Goal: Communication & Community: Share content

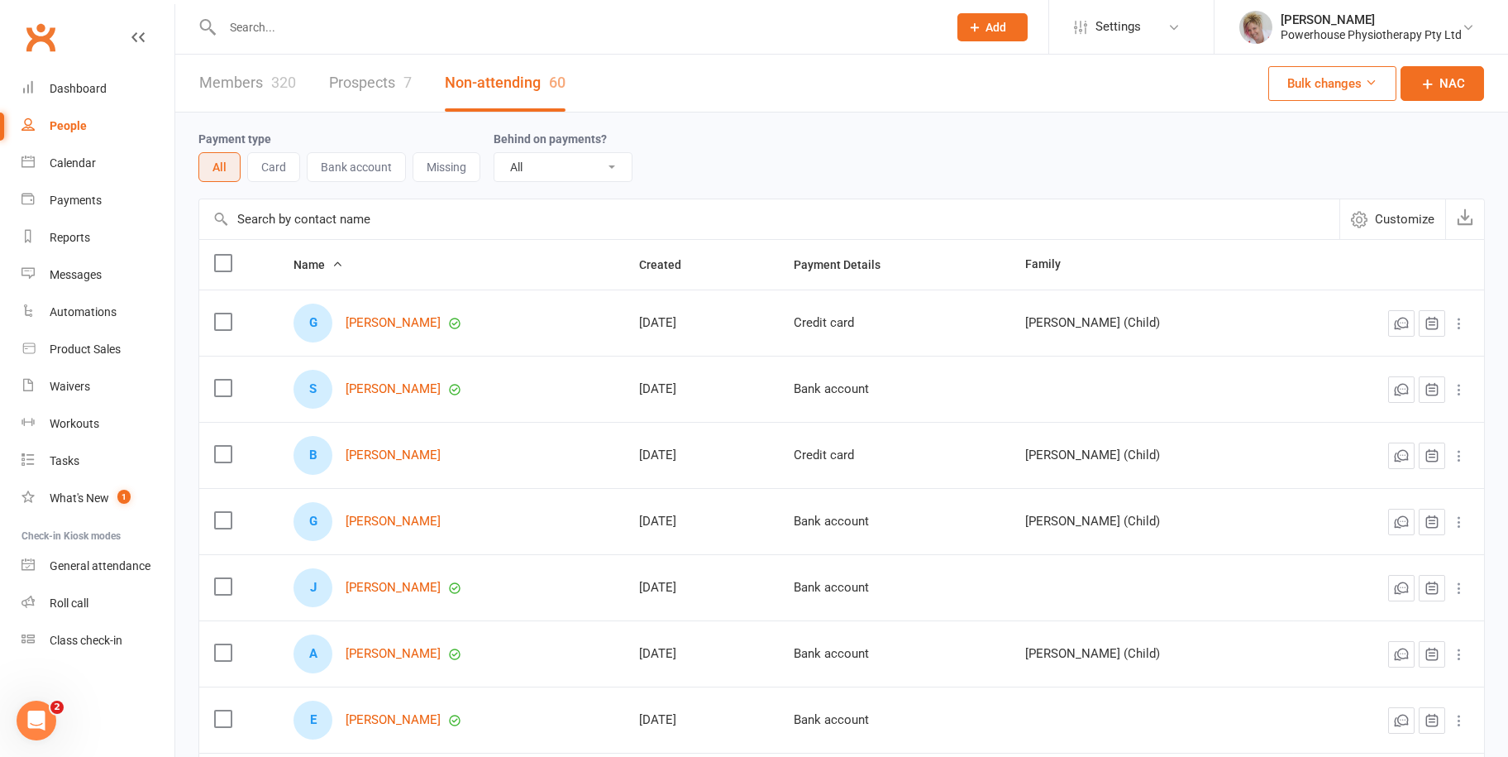
click at [282, 31] on input "text" at bounding box center [576, 27] width 719 height 23
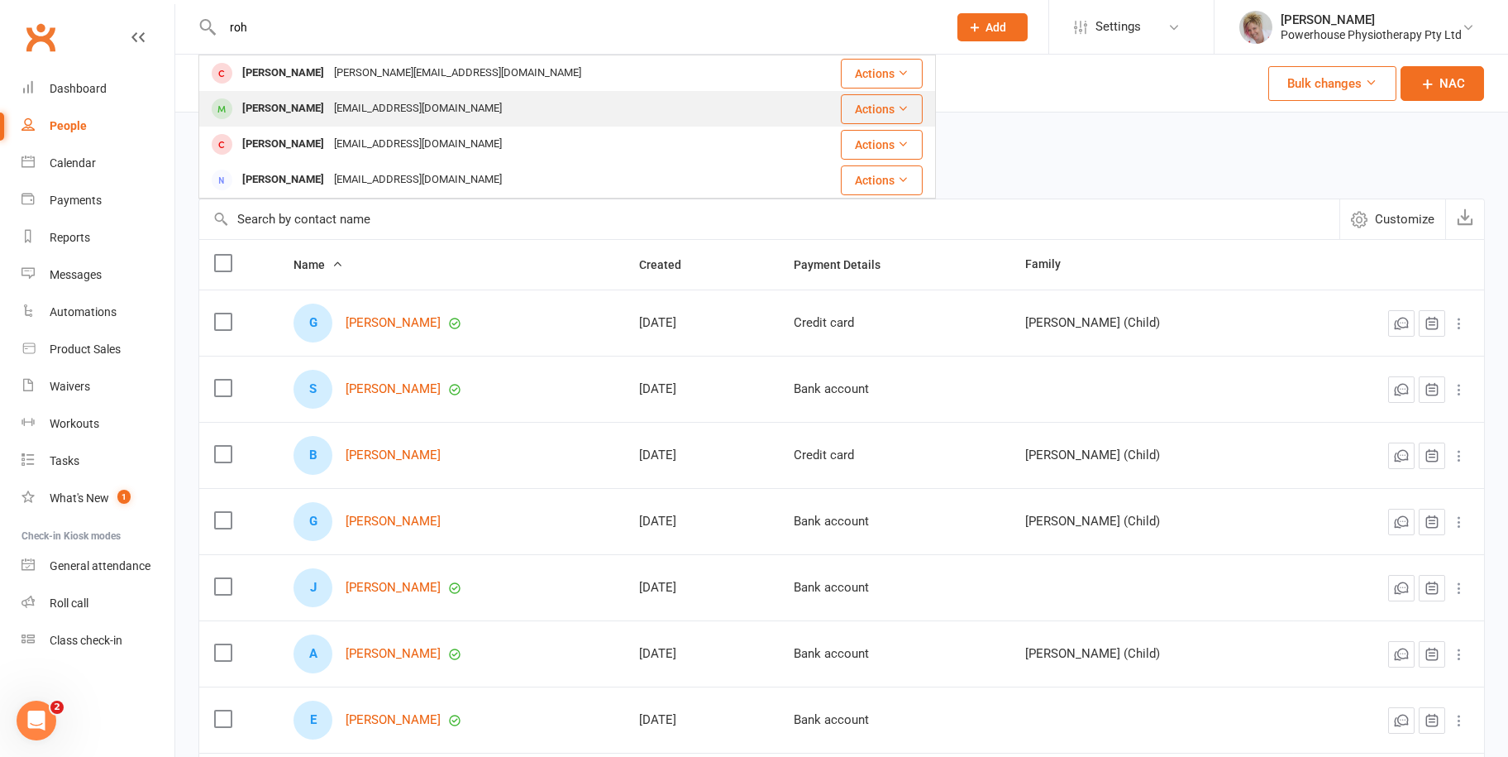
type input "roh"
click at [359, 110] on div "Hinibean@hotmail.com" at bounding box center [418, 109] width 178 height 24
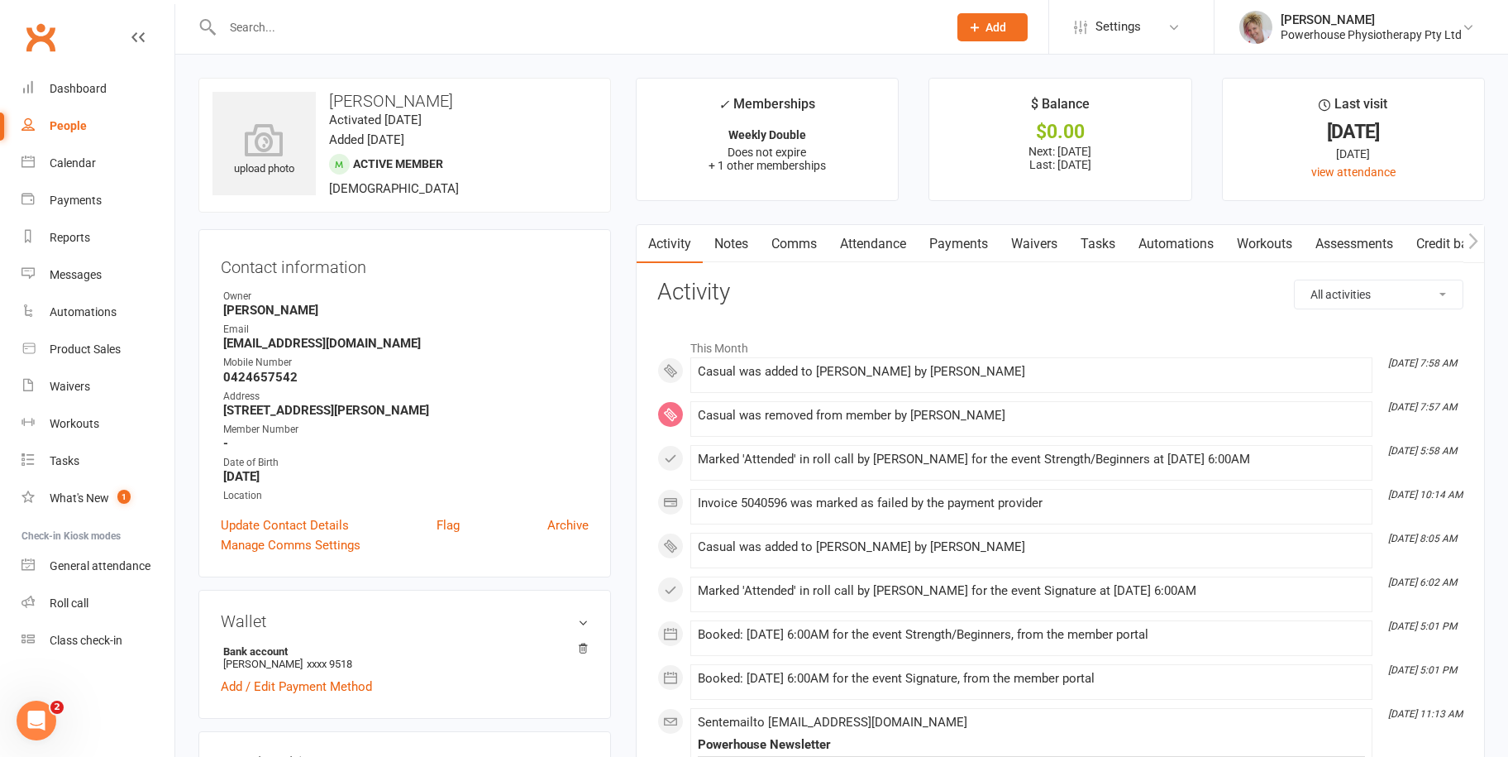
click at [958, 241] on link "Payments" at bounding box center [959, 244] width 82 height 38
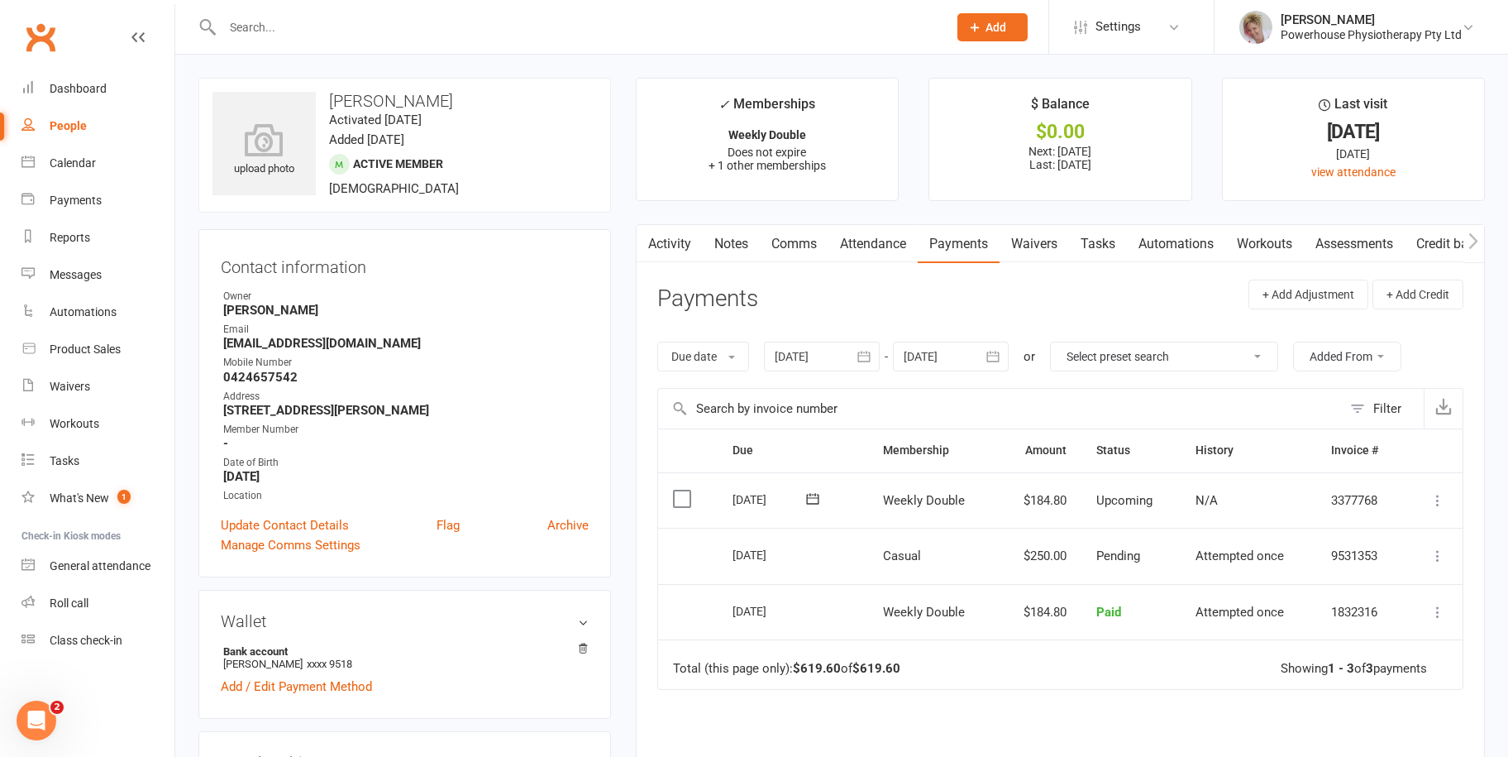
click at [79, 116] on link "People" at bounding box center [97, 125] width 153 height 37
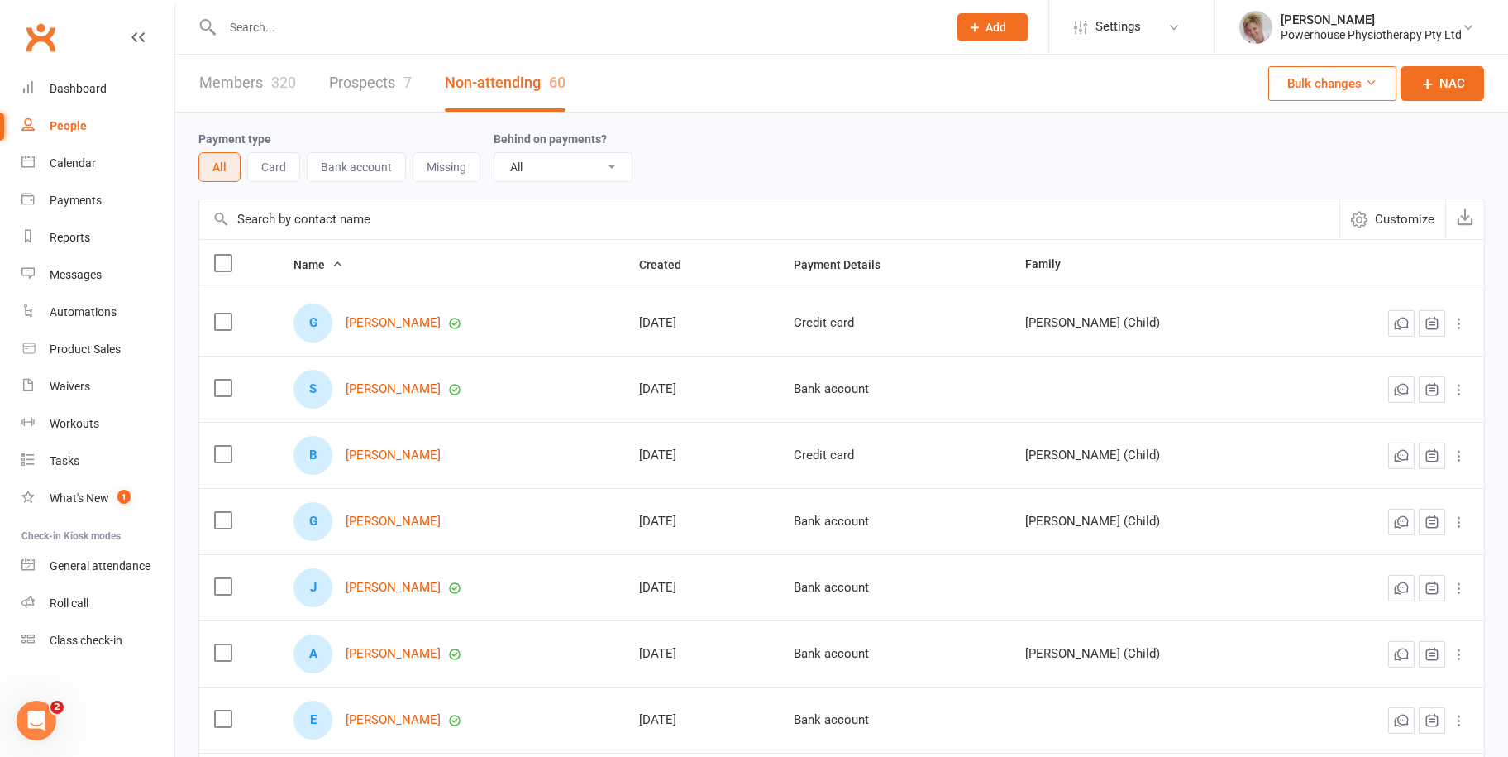
click at [79, 127] on div "People" at bounding box center [68, 125] width 37 height 13
click at [251, 87] on link "Members 320" at bounding box center [247, 83] width 97 height 57
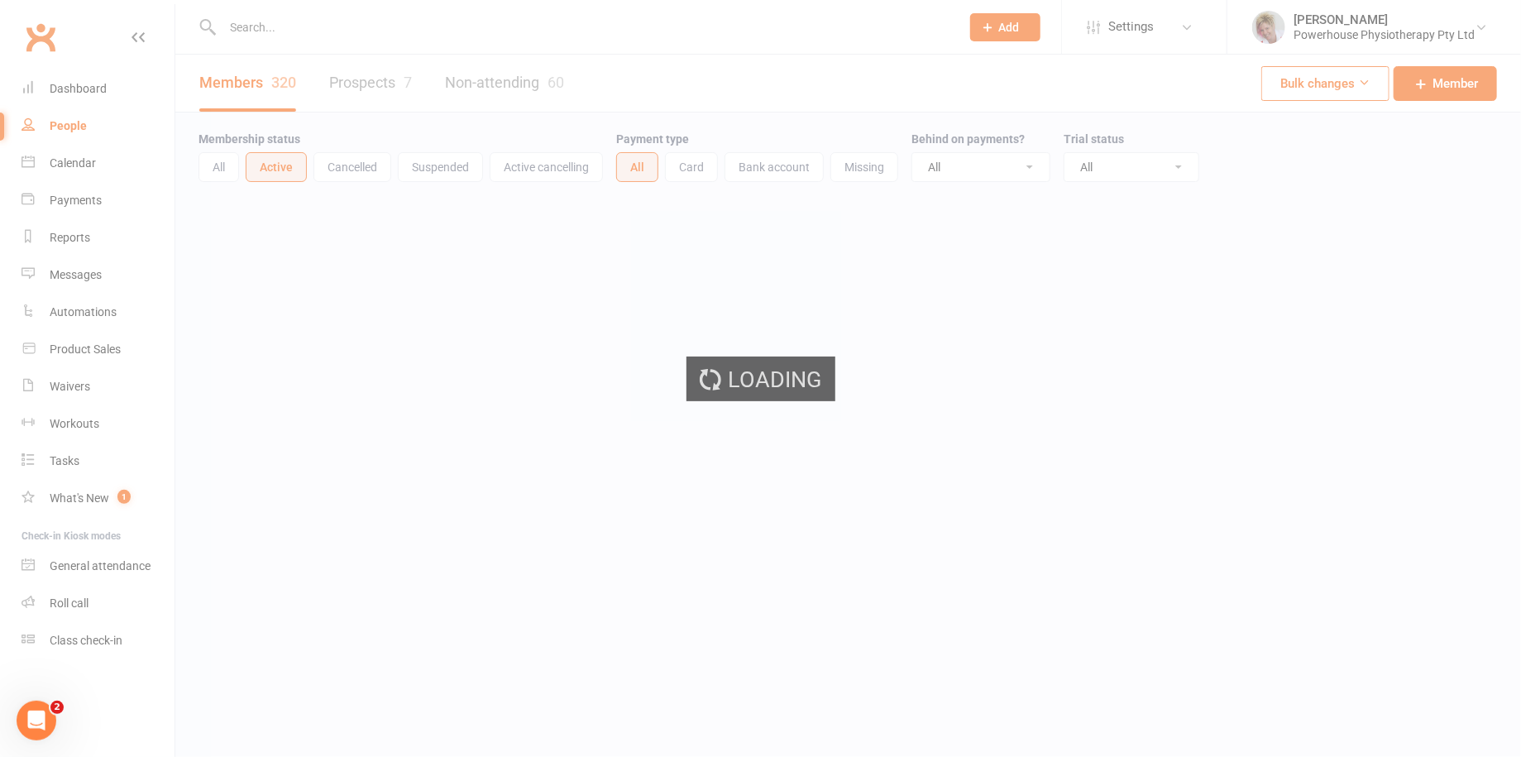
select select "100"
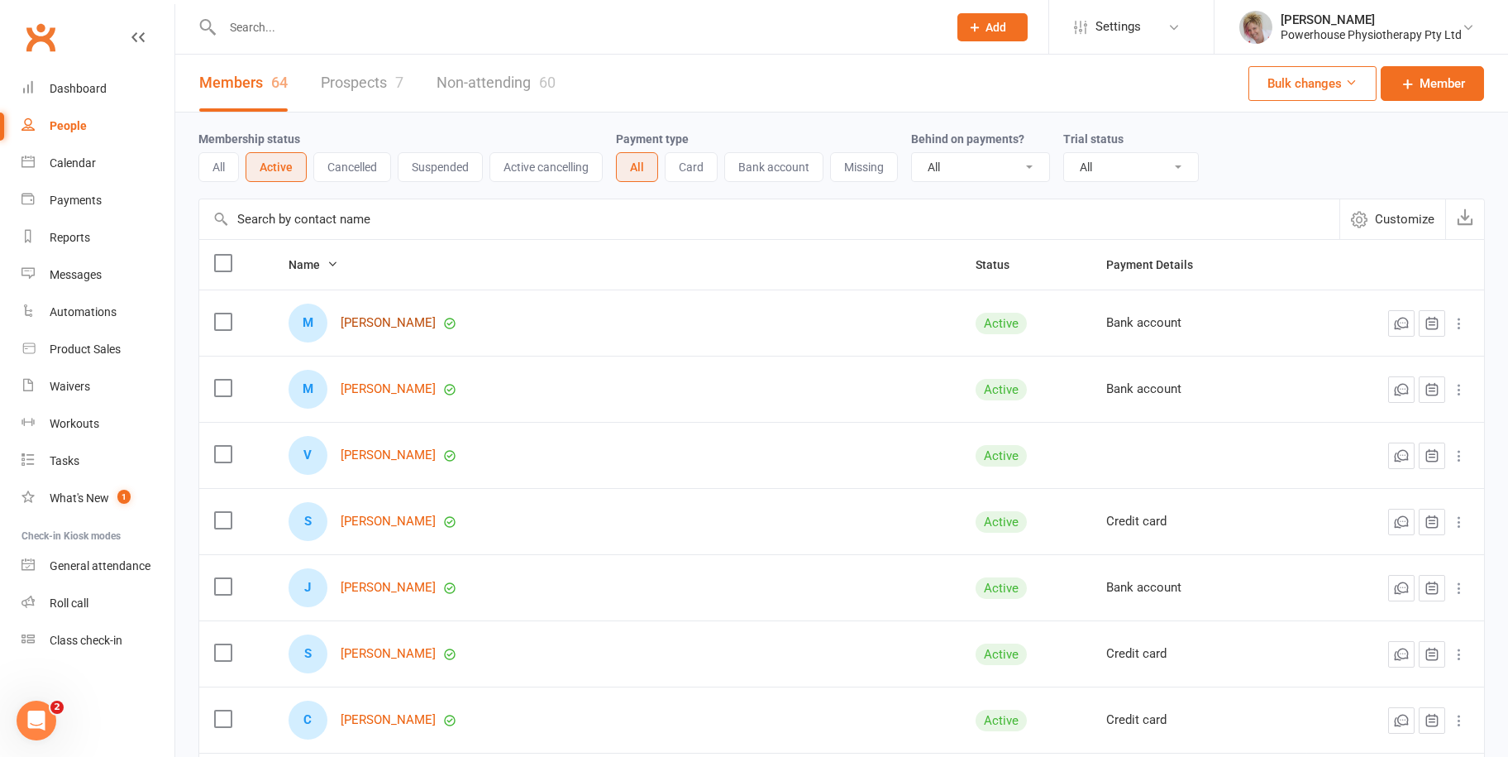
click at [389, 322] on link "[PERSON_NAME]" at bounding box center [388, 323] width 95 height 14
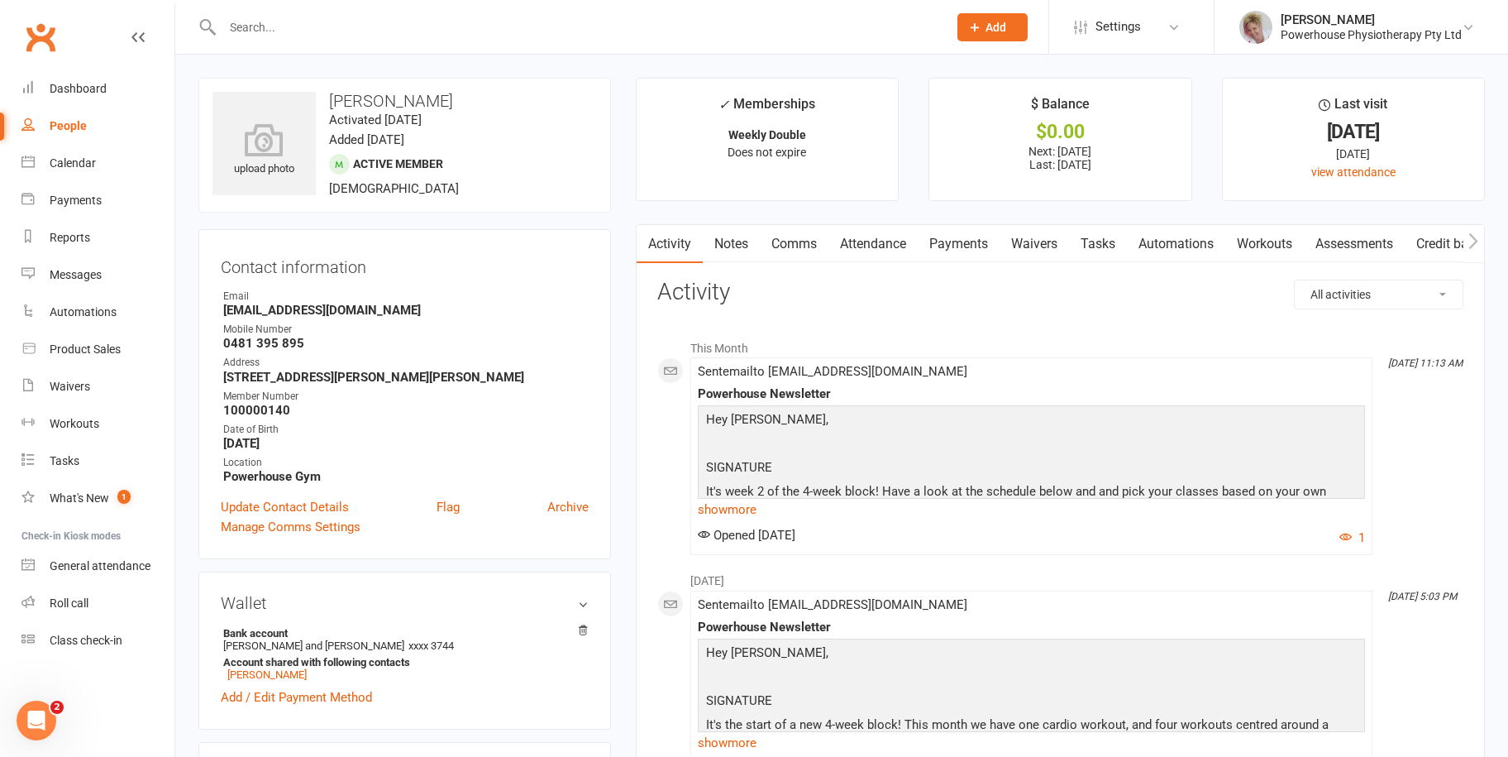
select select "100"
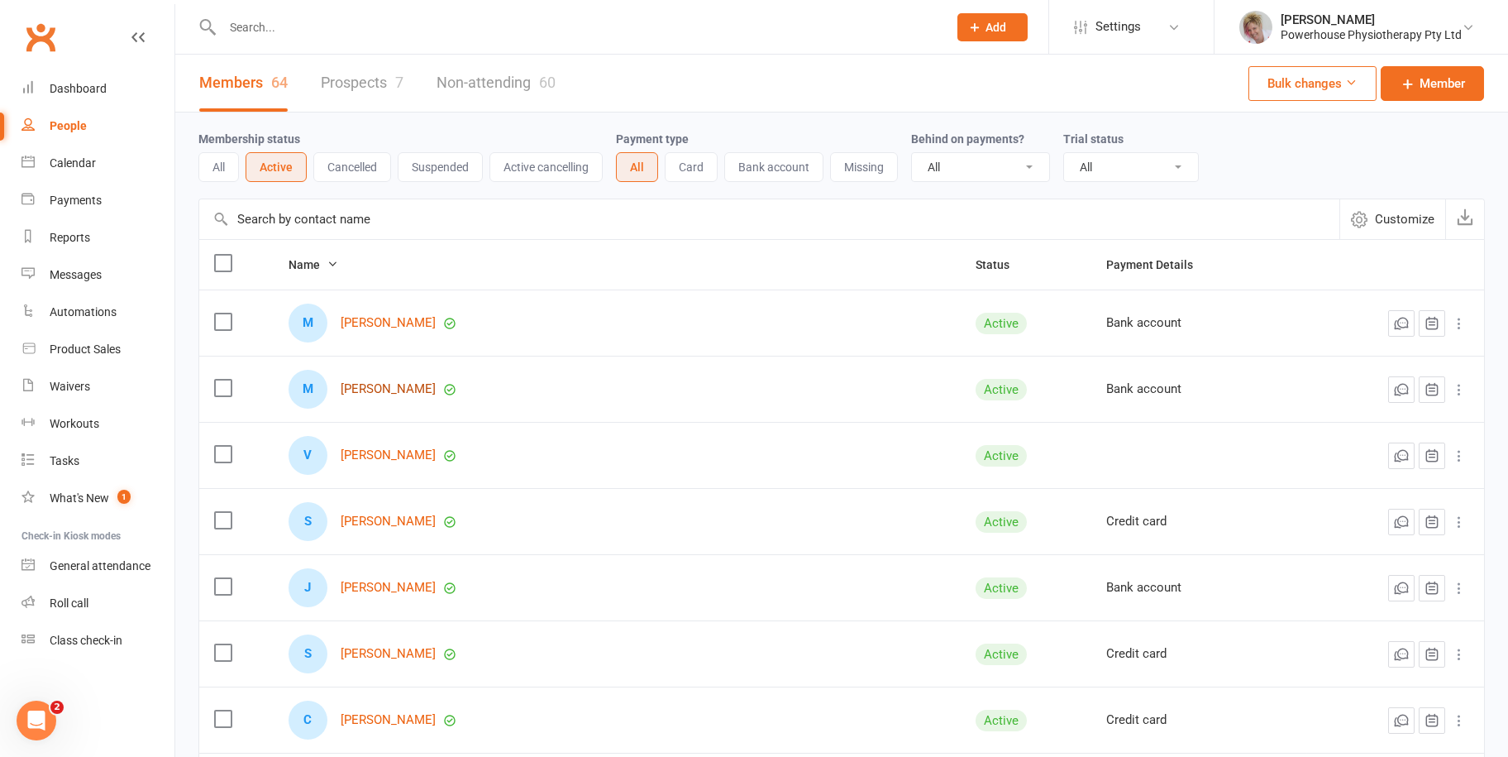
click at [401, 383] on link "[PERSON_NAME]" at bounding box center [388, 389] width 95 height 14
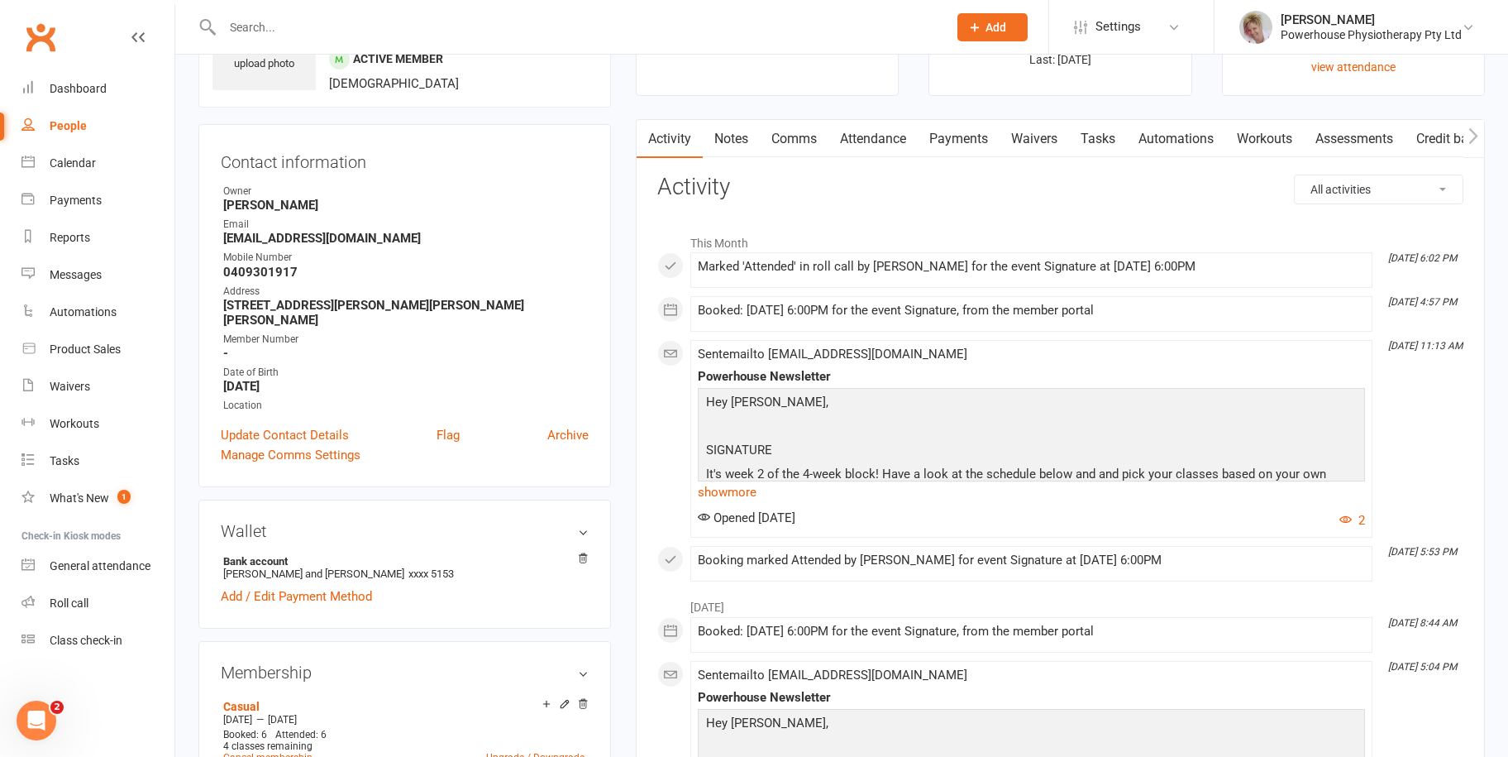
scroll to position [661, 0]
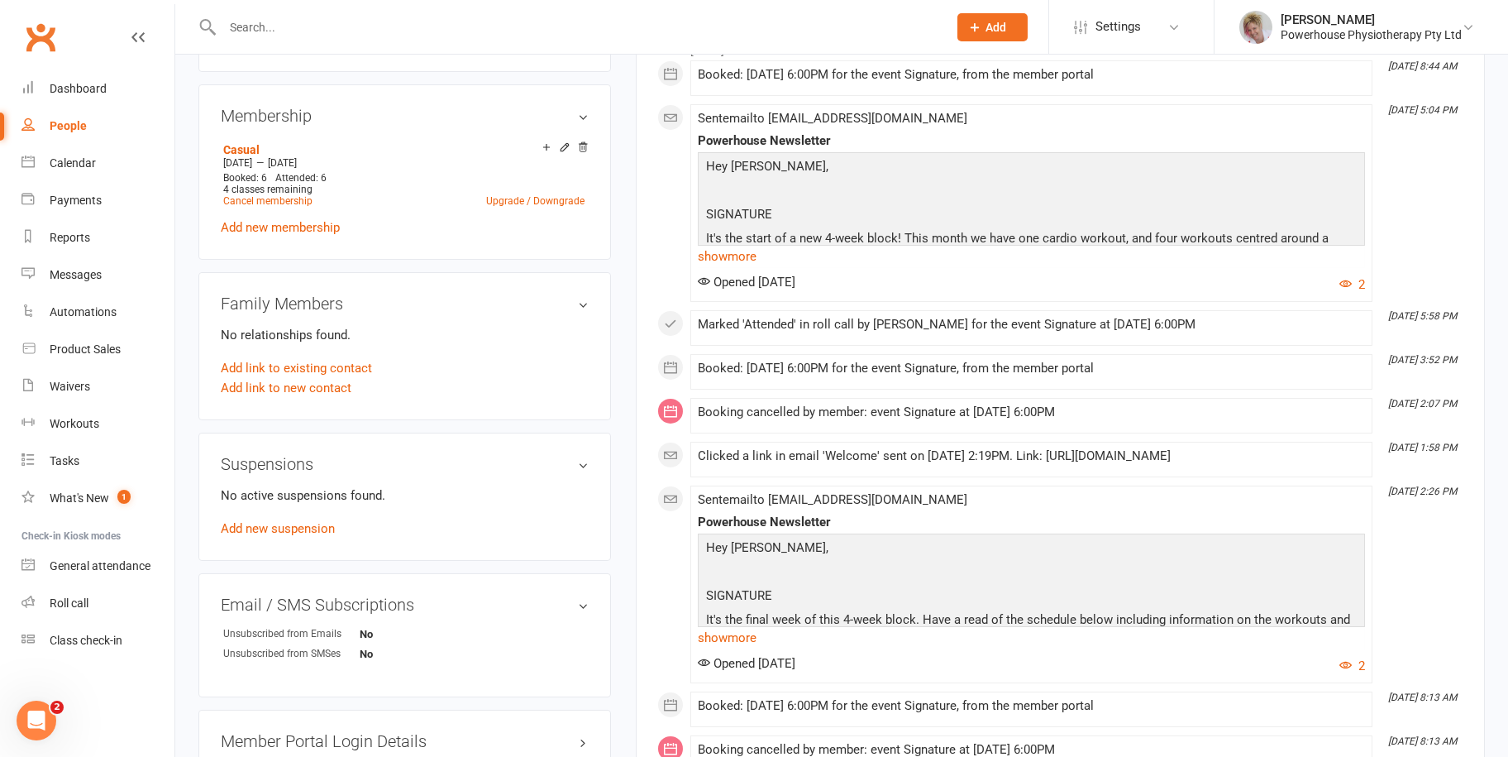
select select "100"
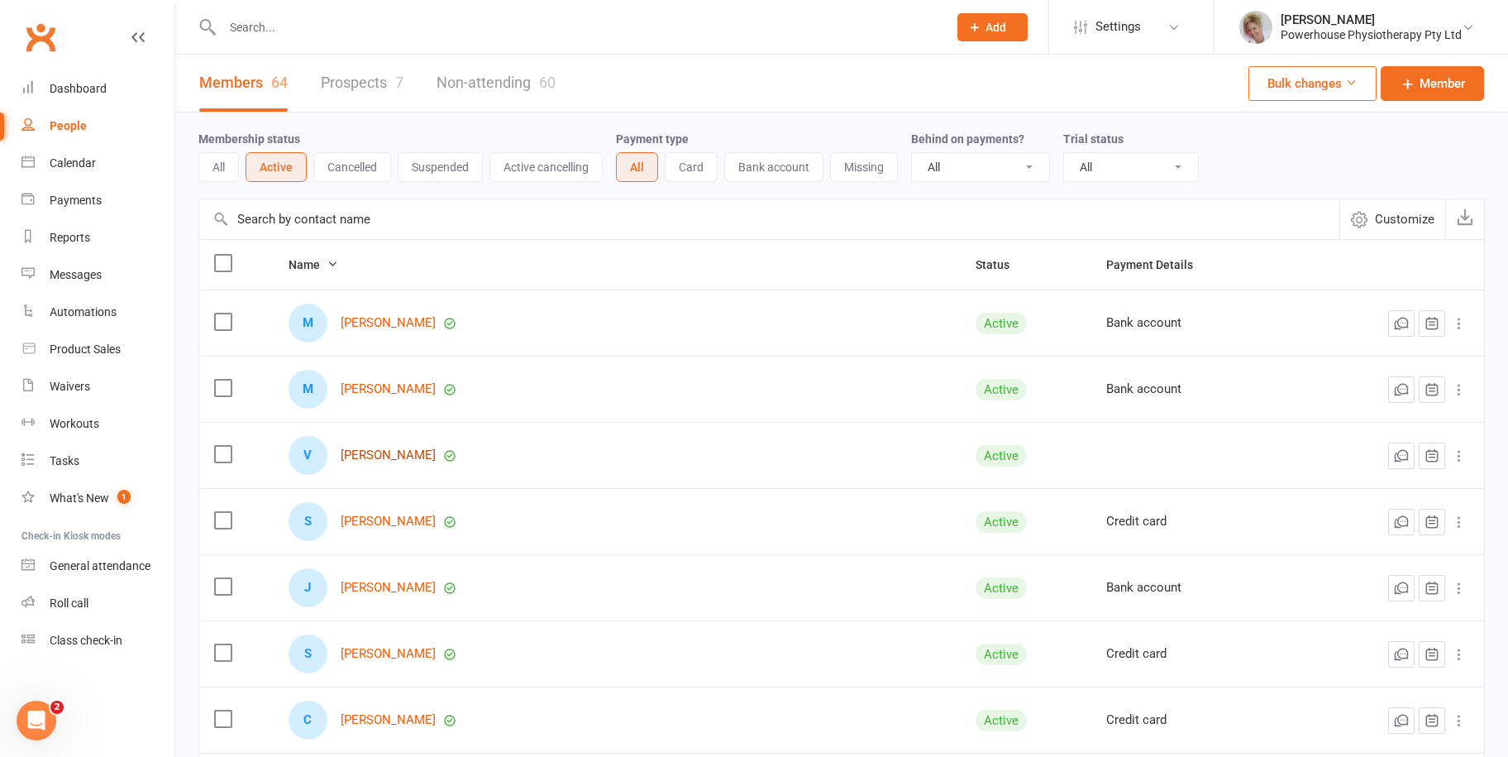
click at [399, 449] on link "[PERSON_NAME]" at bounding box center [388, 455] width 95 height 14
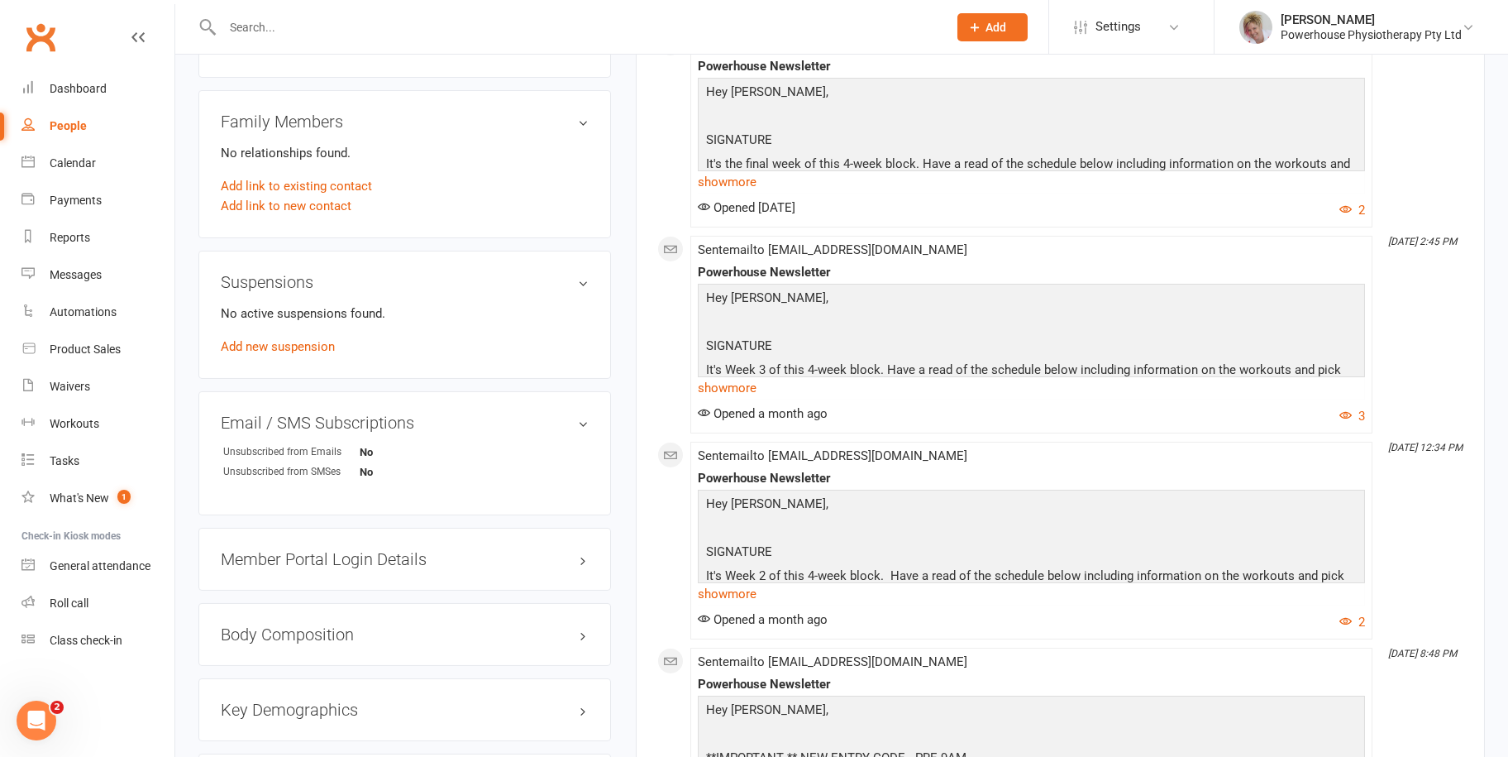
scroll to position [992, 0]
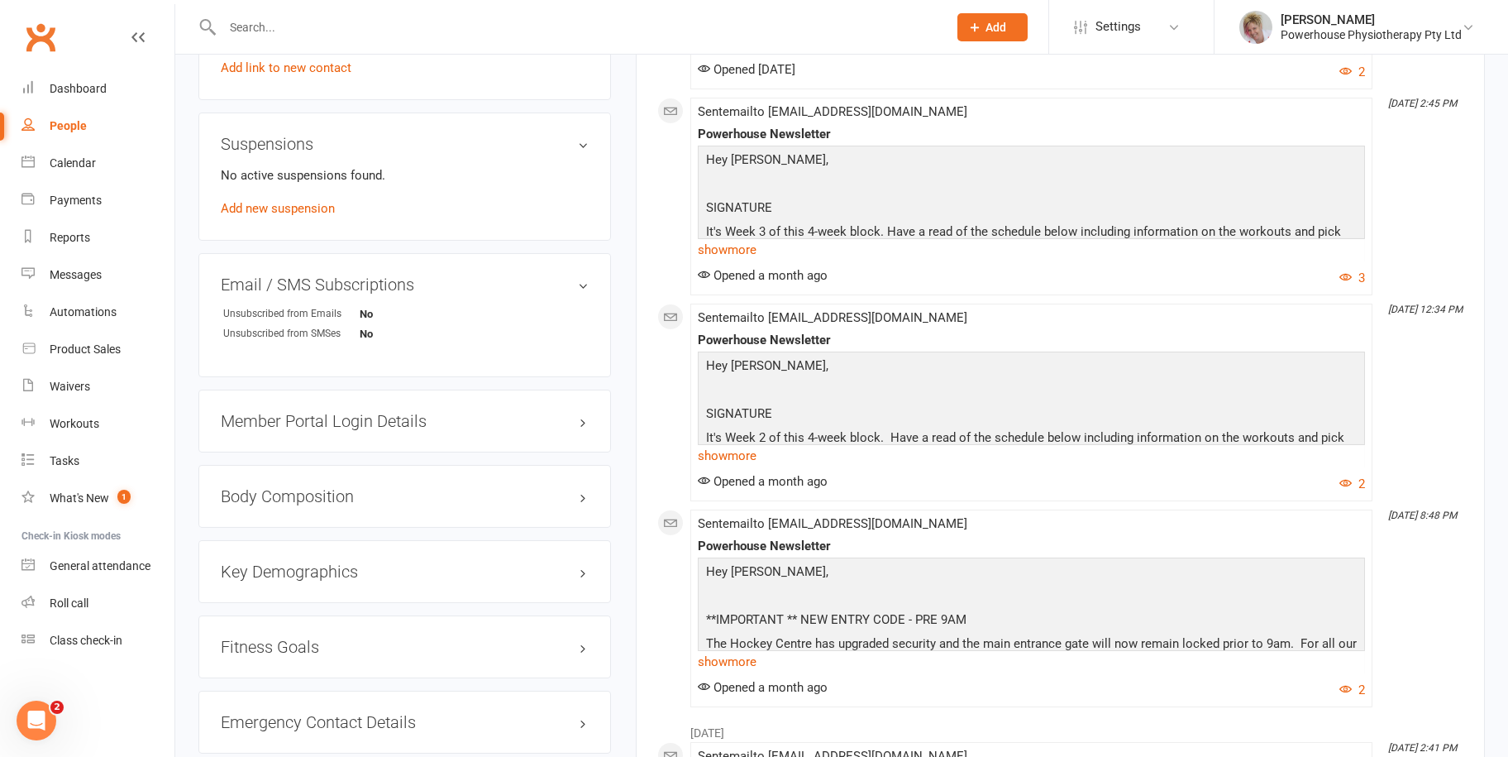
select select "100"
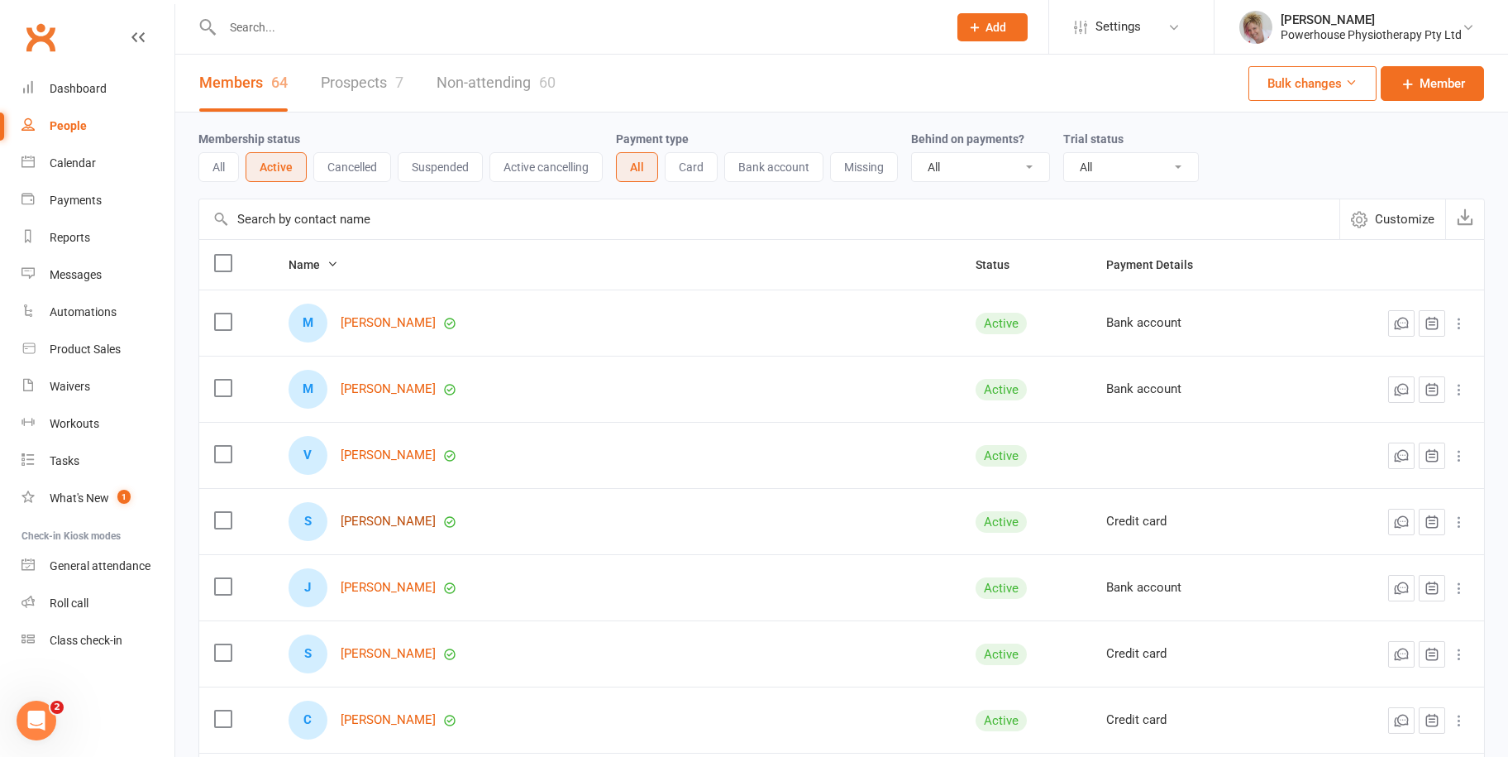
click at [394, 520] on link "[PERSON_NAME]" at bounding box center [388, 521] width 95 height 14
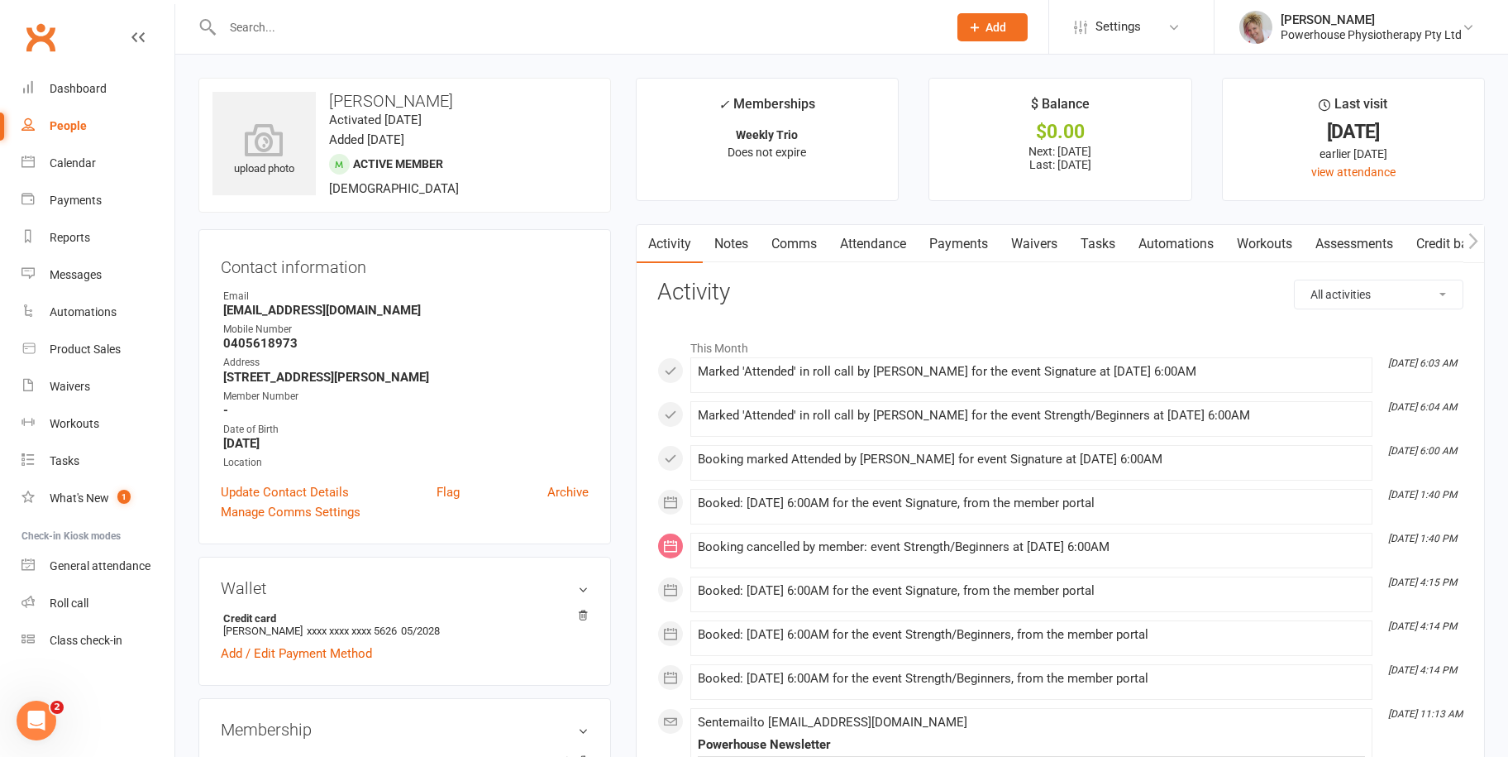
select select "100"
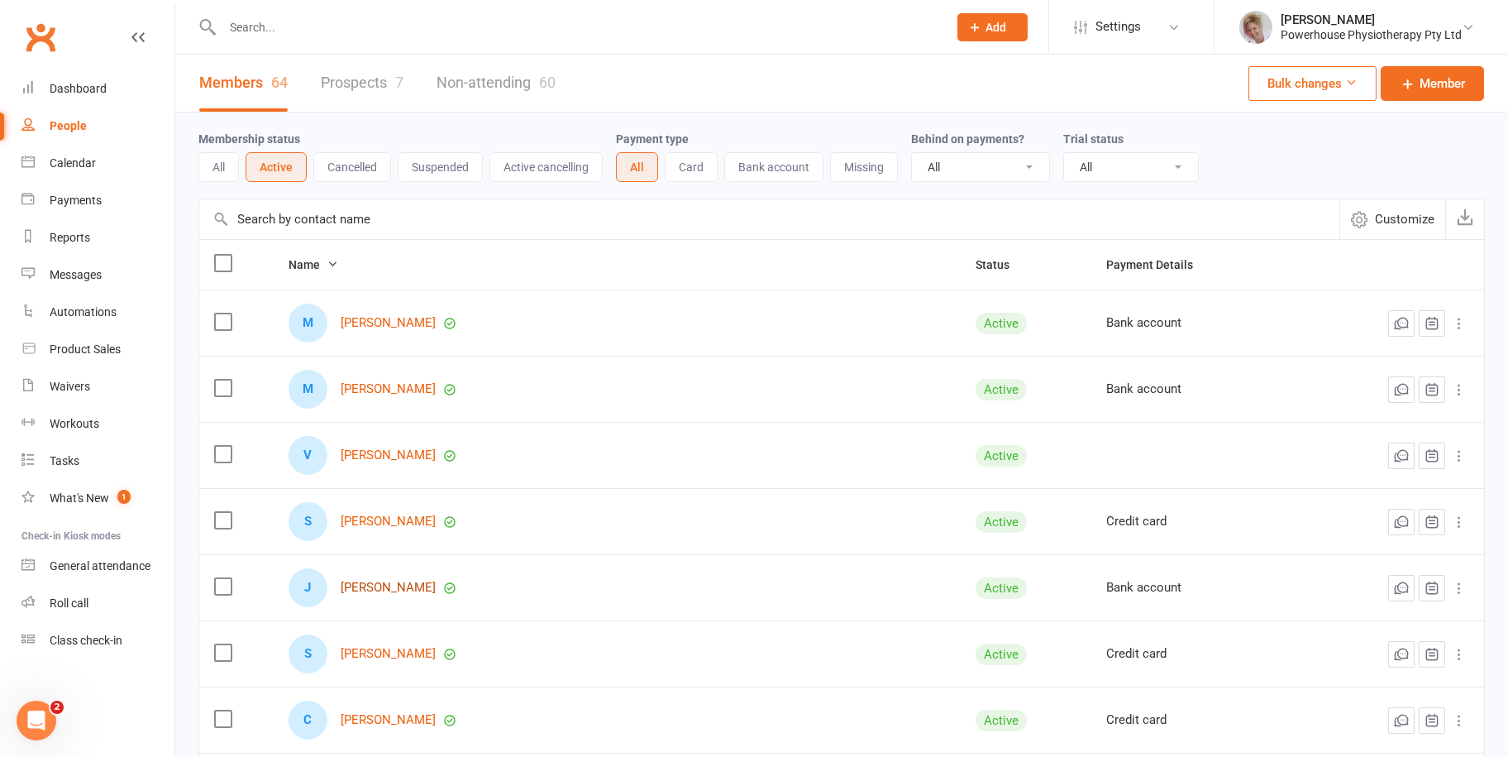
click at [408, 581] on link "[PERSON_NAME]" at bounding box center [388, 587] width 95 height 14
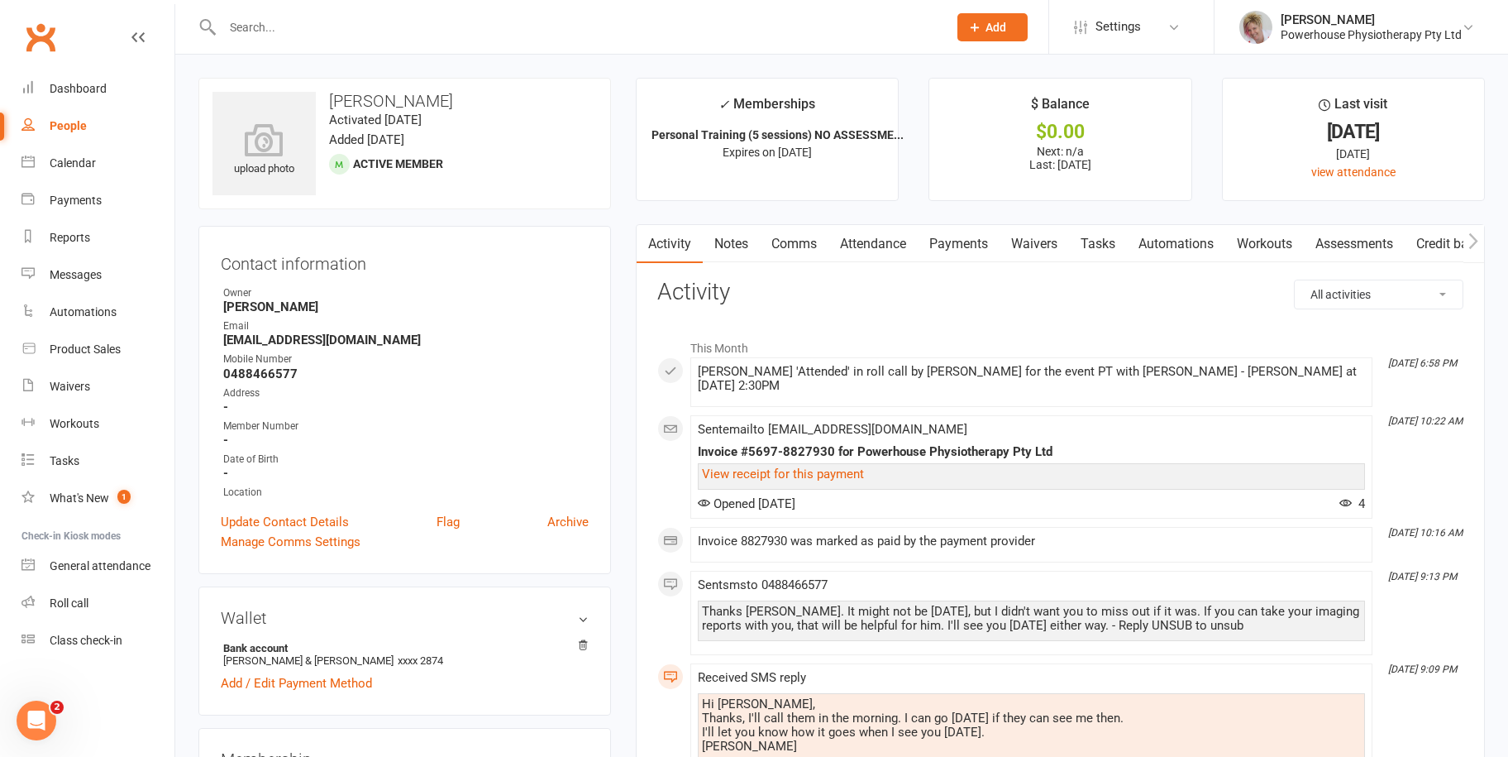
select select "100"
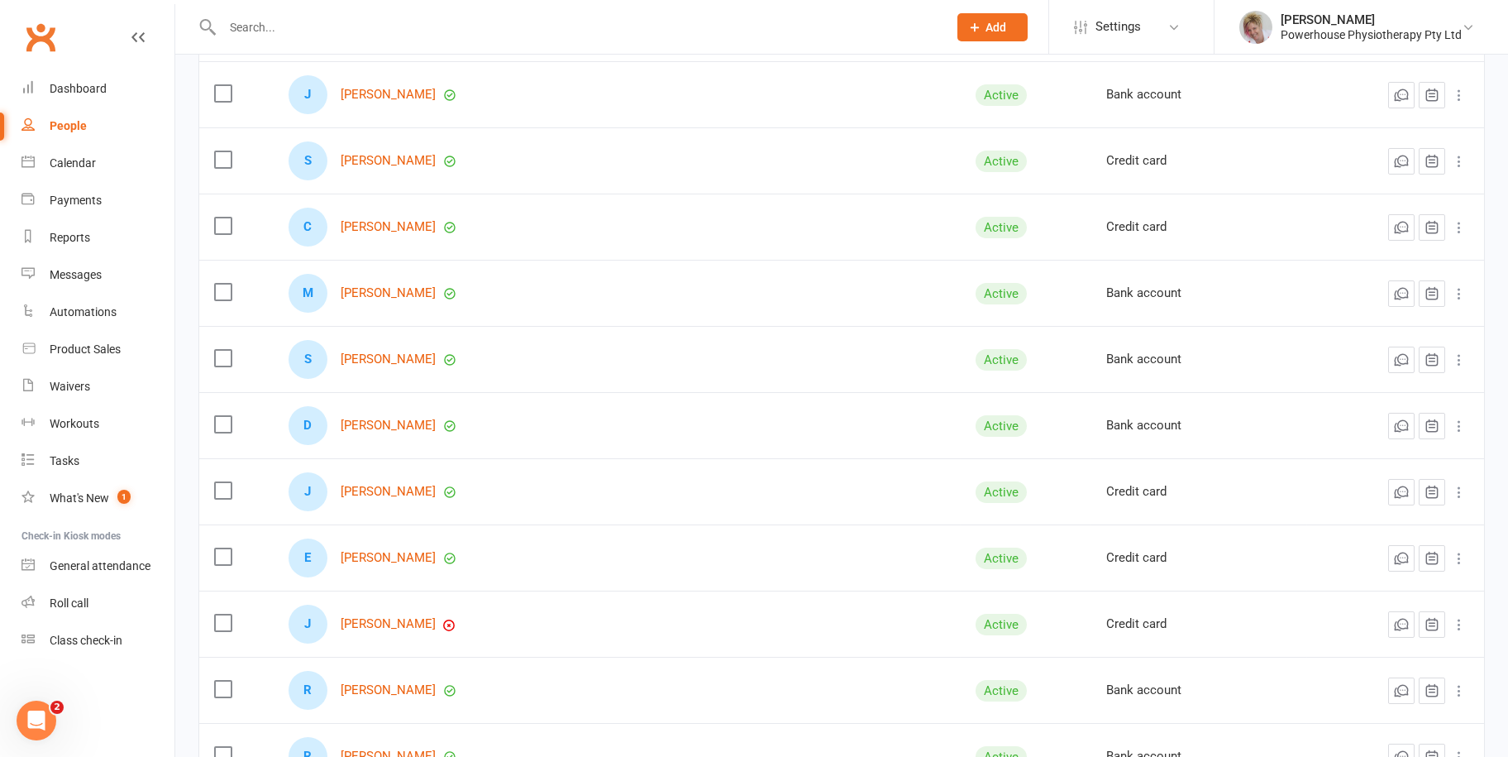
scroll to position [496, 0]
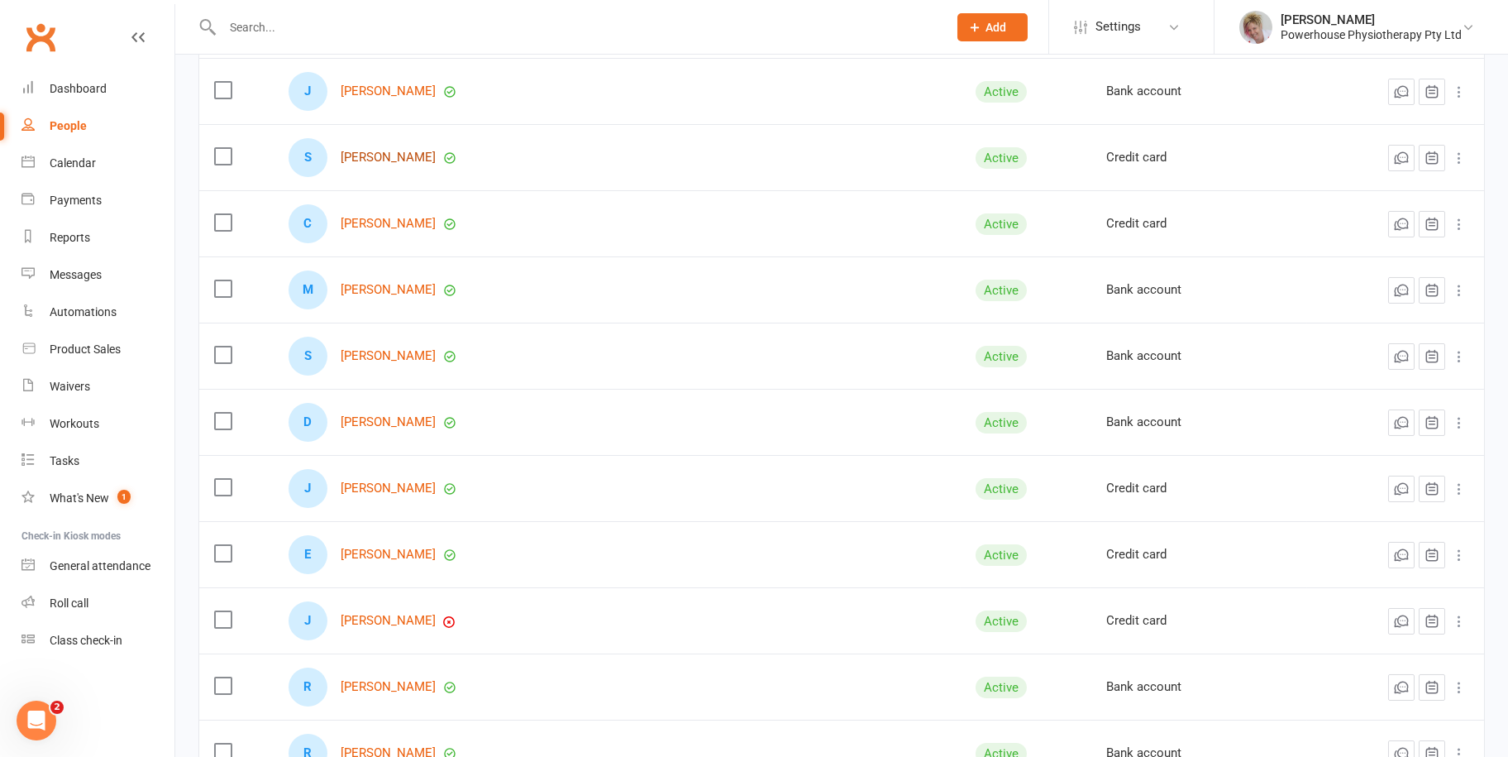
click at [378, 155] on link "[PERSON_NAME]" at bounding box center [388, 157] width 95 height 14
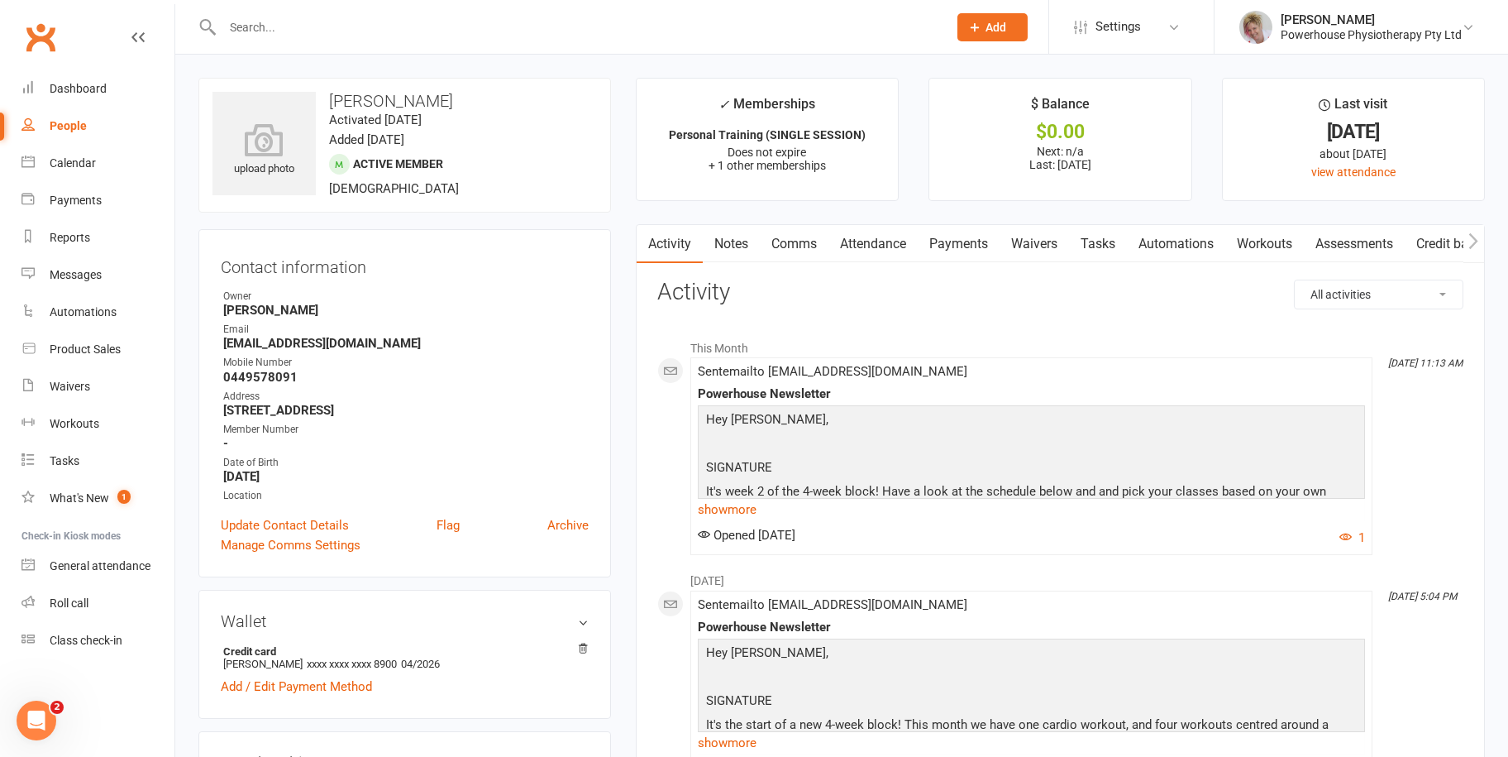
select select "100"
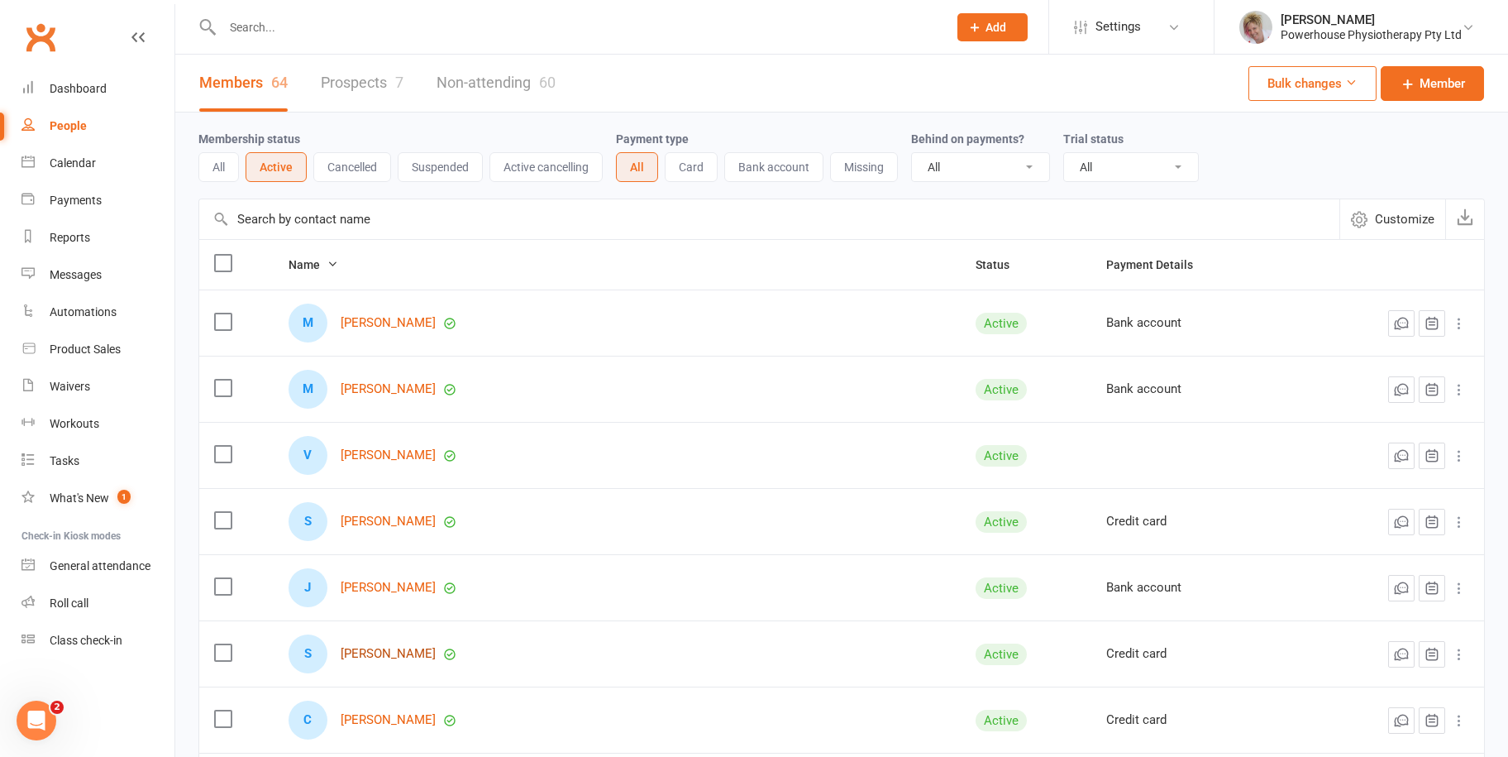
click at [422, 649] on link "[PERSON_NAME]" at bounding box center [388, 654] width 95 height 14
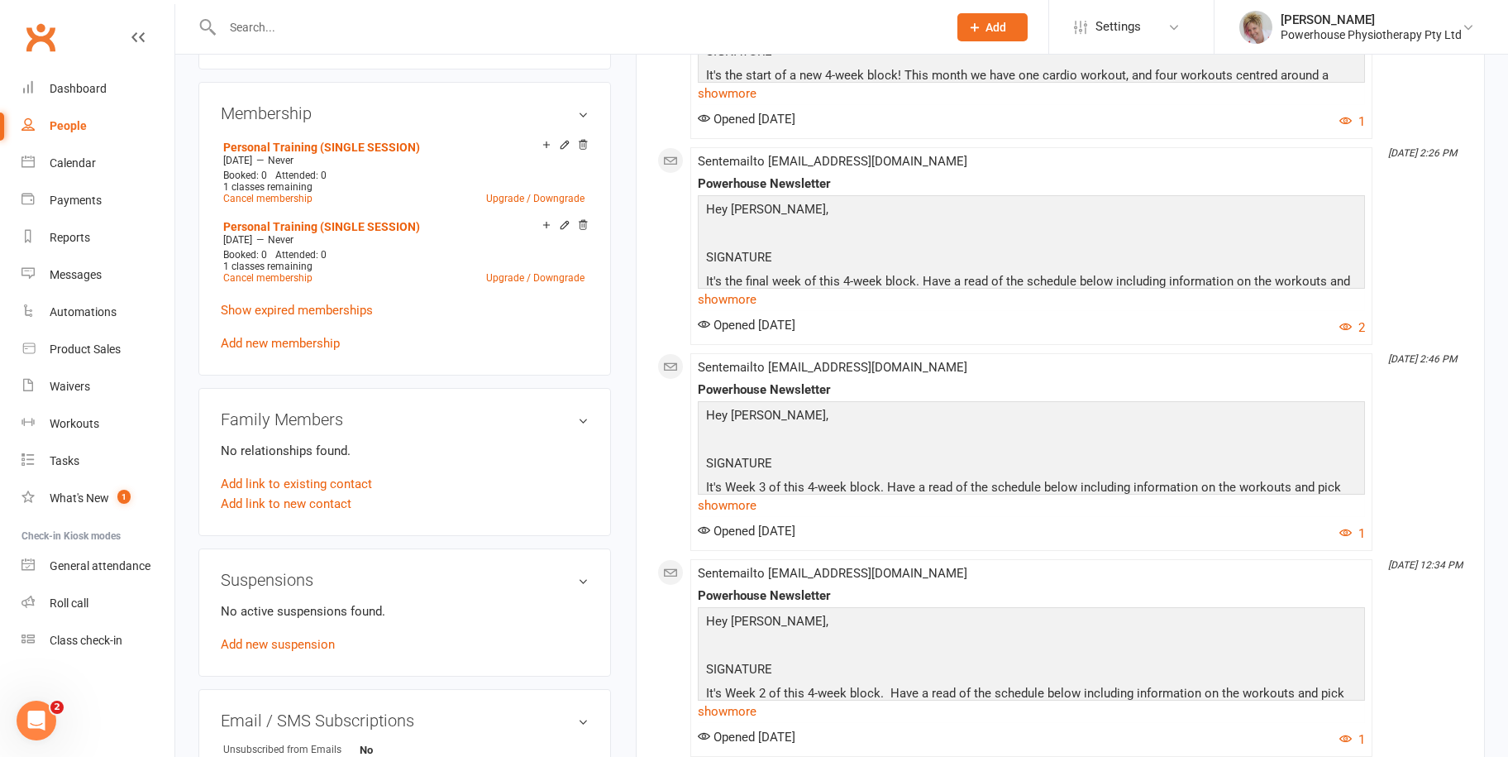
scroll to position [661, 0]
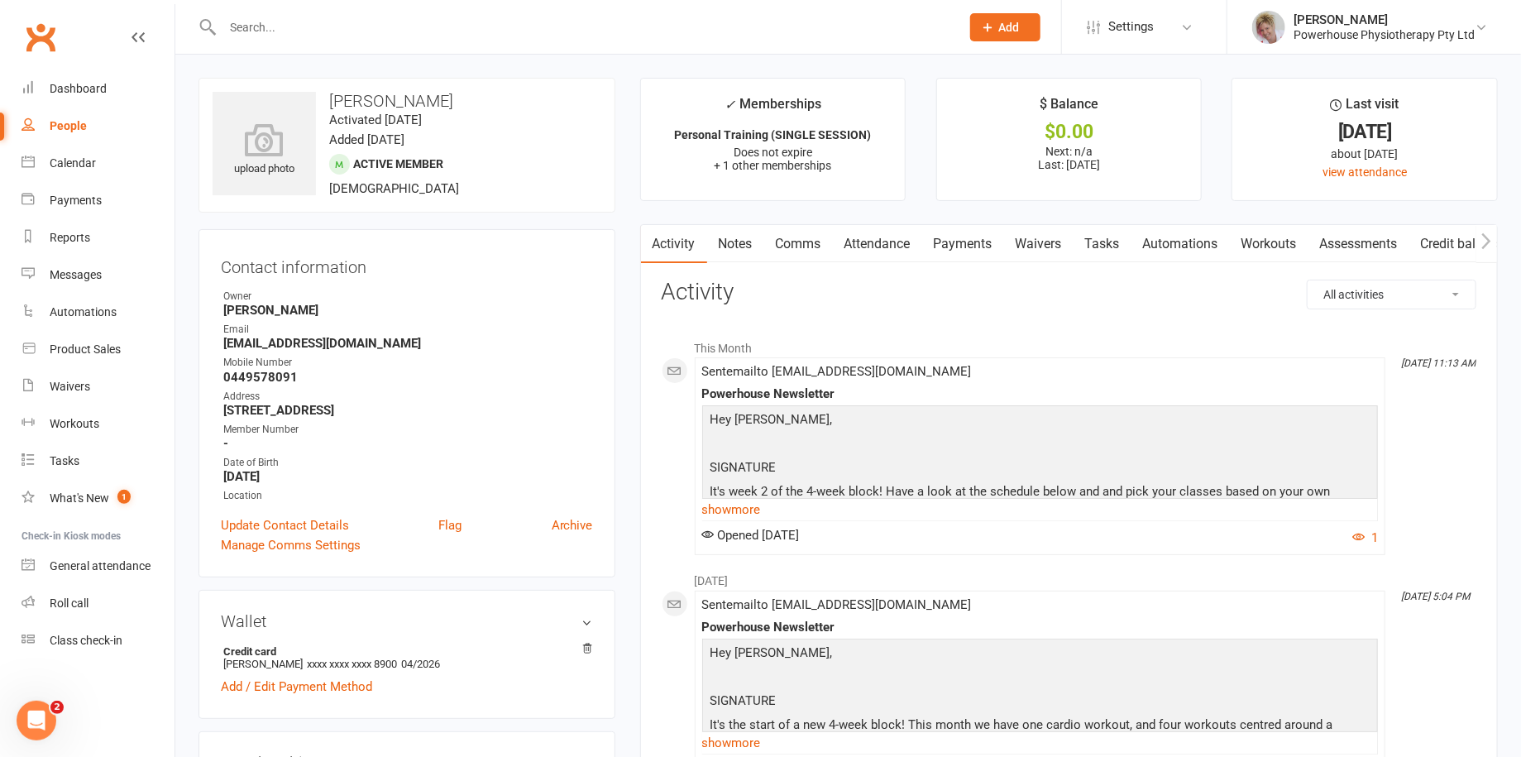
select select "100"
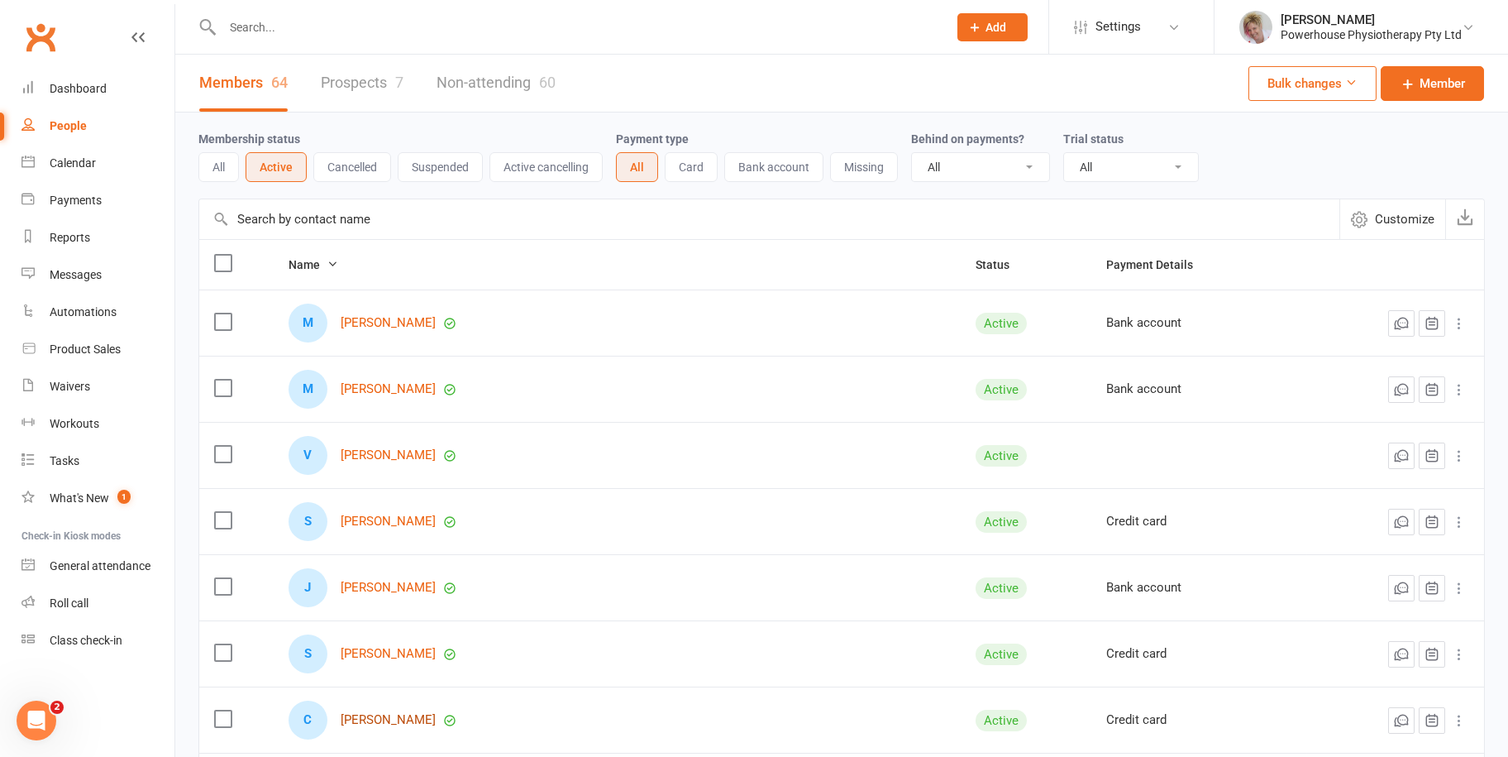
click at [381, 719] on link "[PERSON_NAME]" at bounding box center [388, 720] width 95 height 14
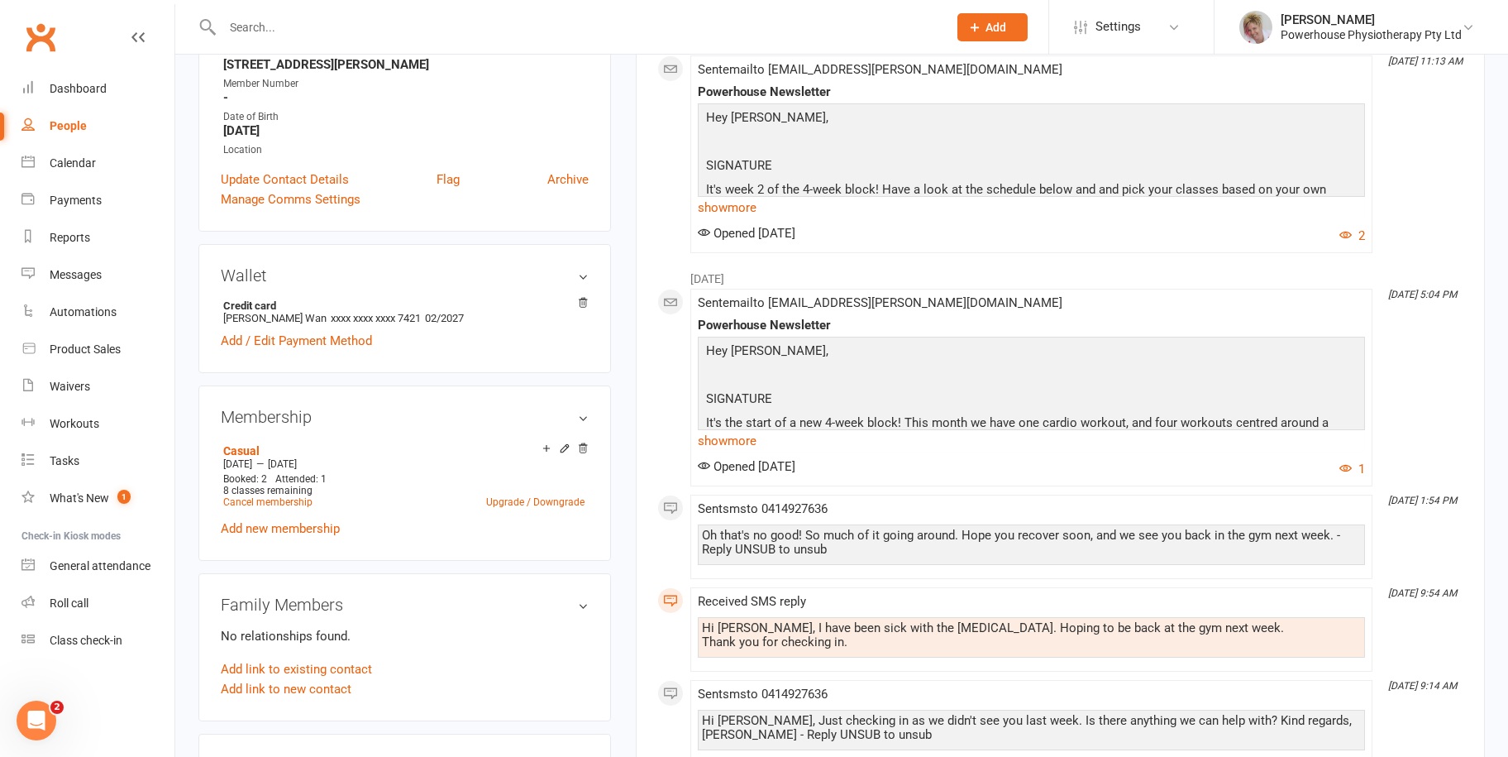
scroll to position [579, 0]
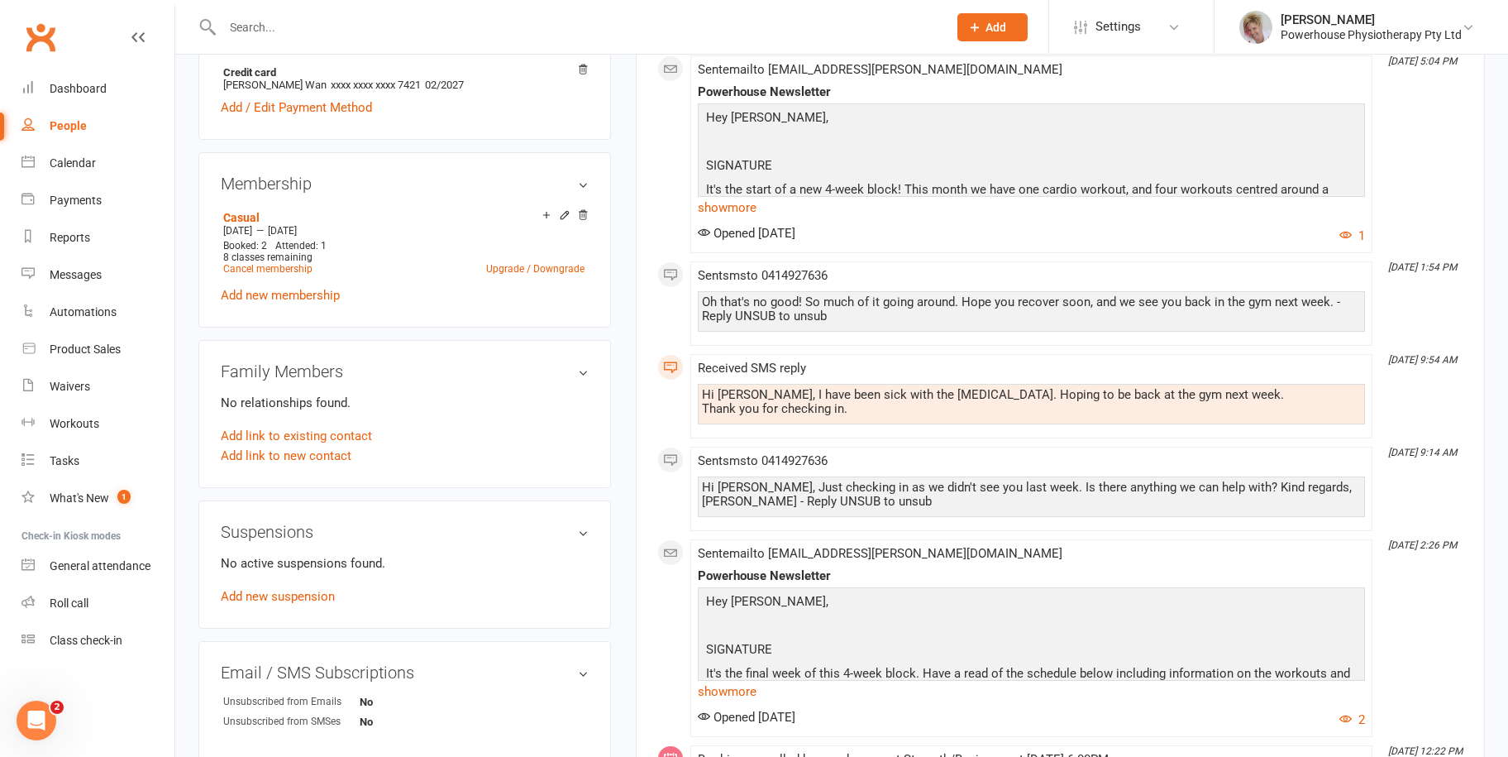
select select "100"
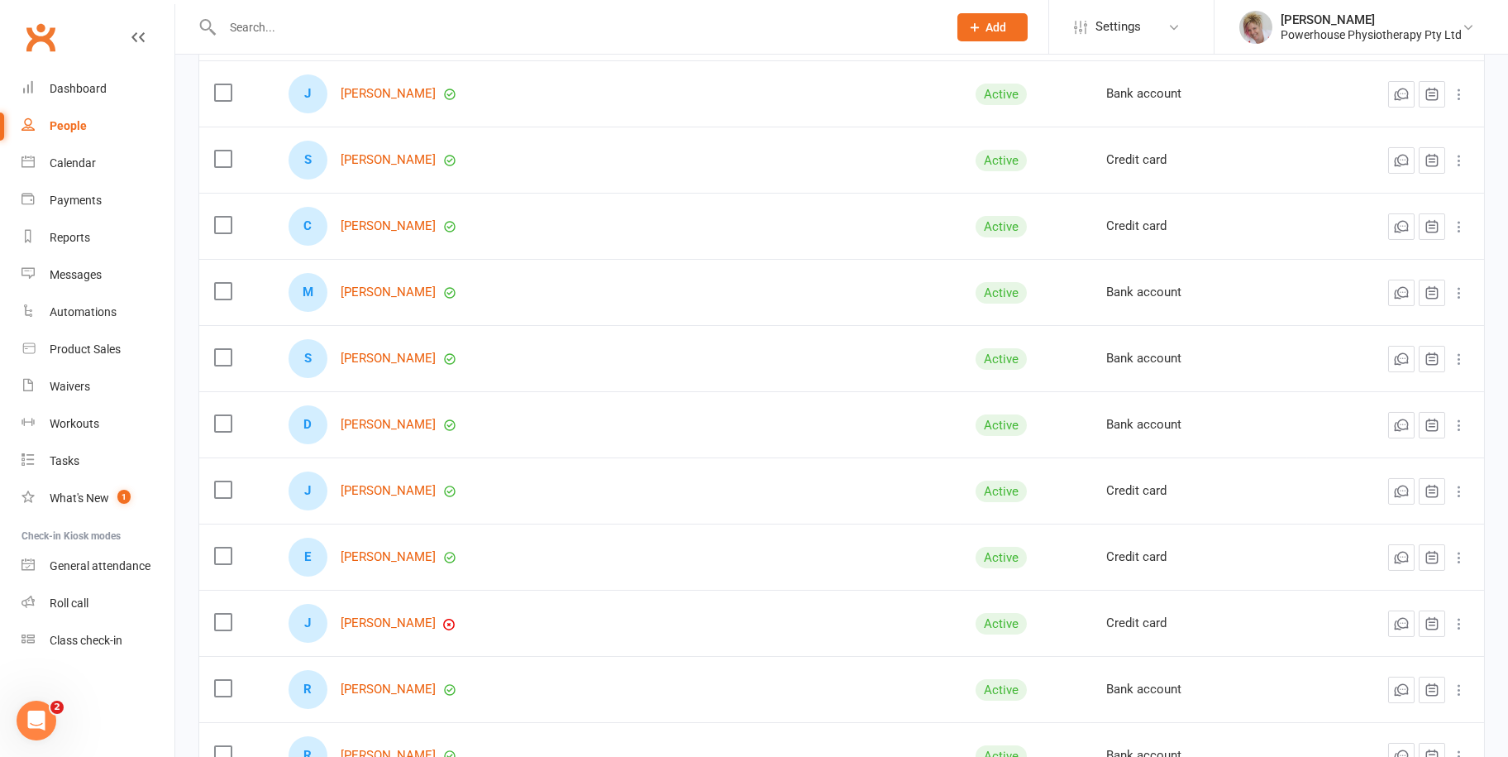
scroll to position [496, 0]
click at [398, 284] on link "[PERSON_NAME]" at bounding box center [388, 290] width 95 height 14
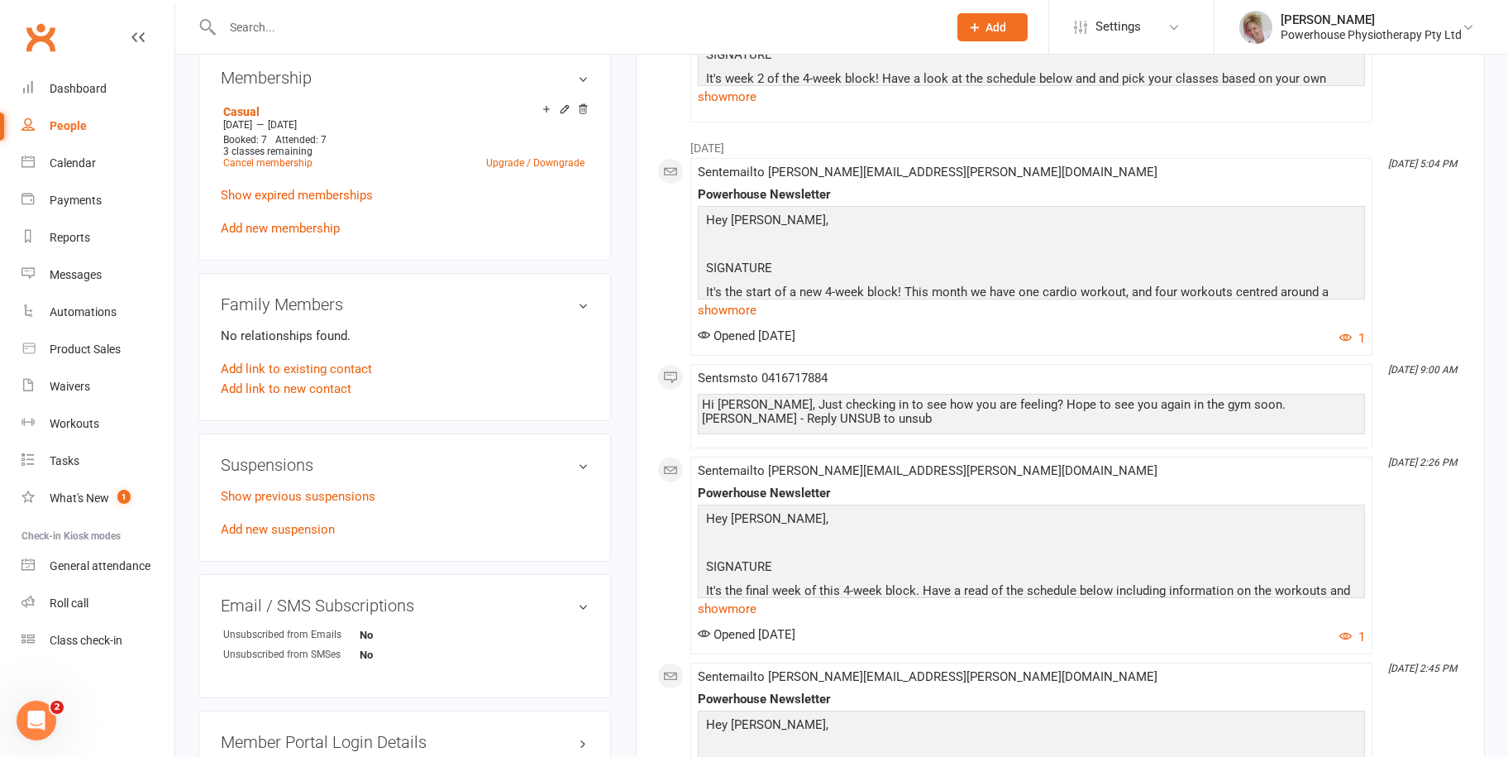
scroll to position [827, 0]
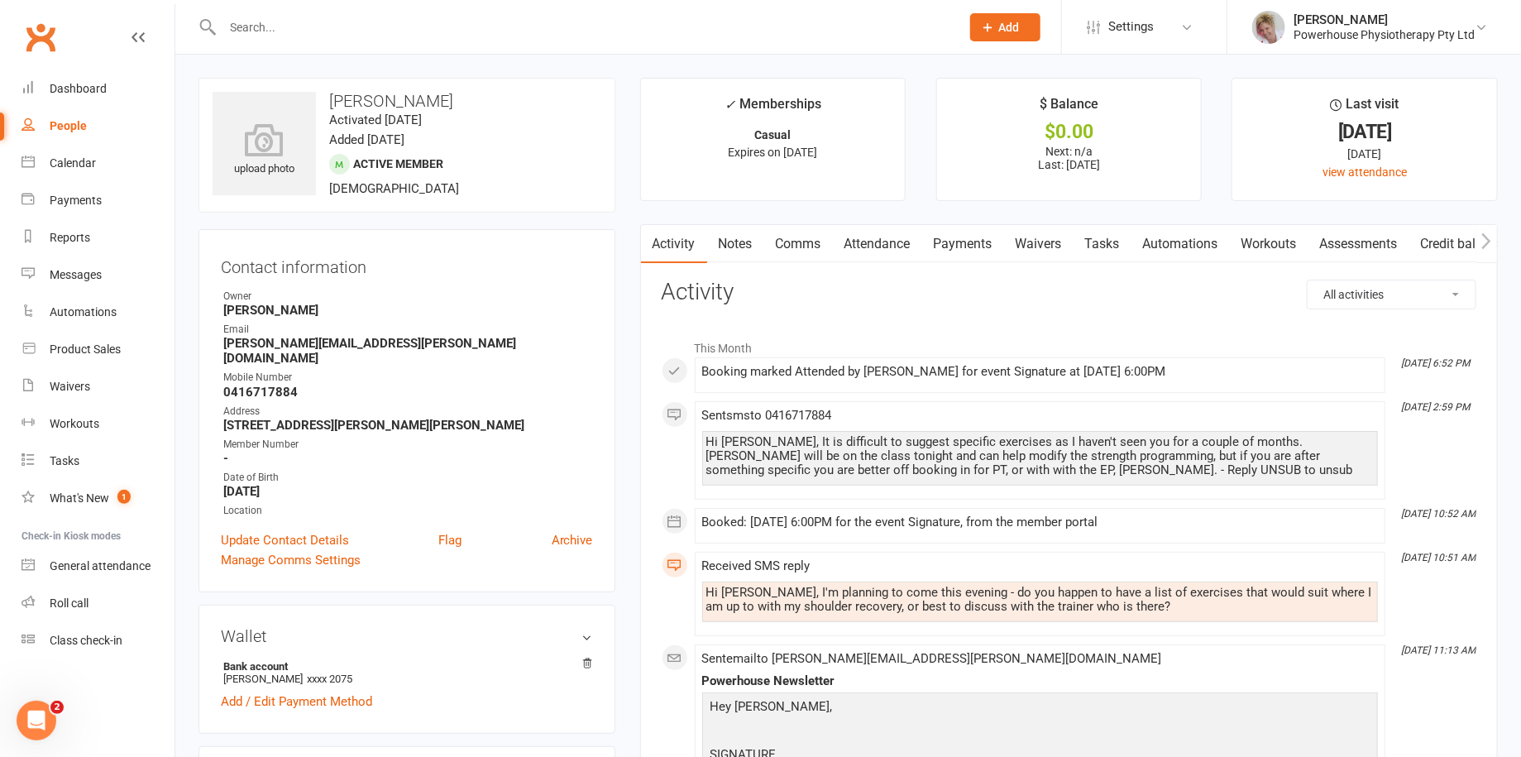
select select "100"
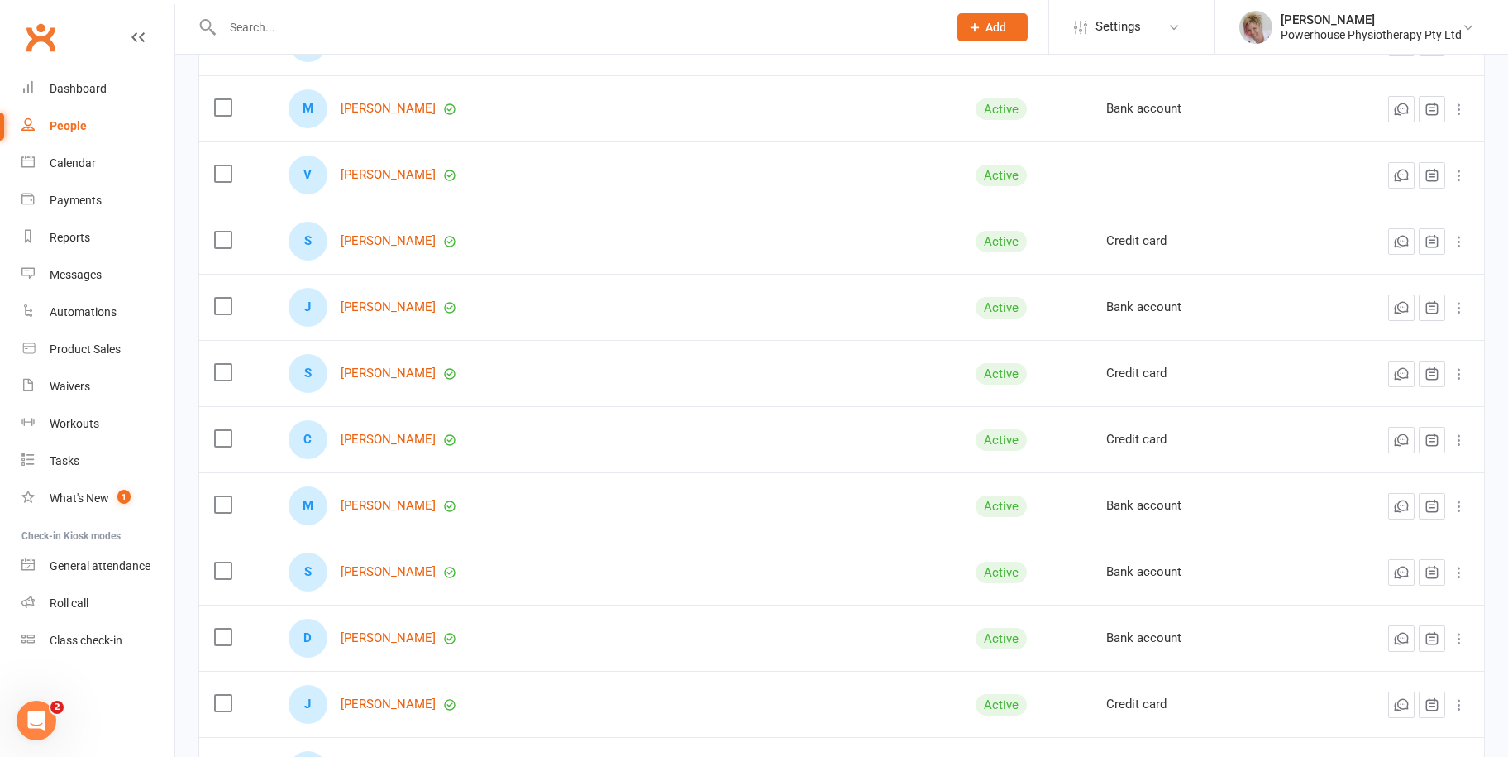
scroll to position [413, 0]
click at [394, 437] on link "[PERSON_NAME]" at bounding box center [388, 439] width 95 height 14
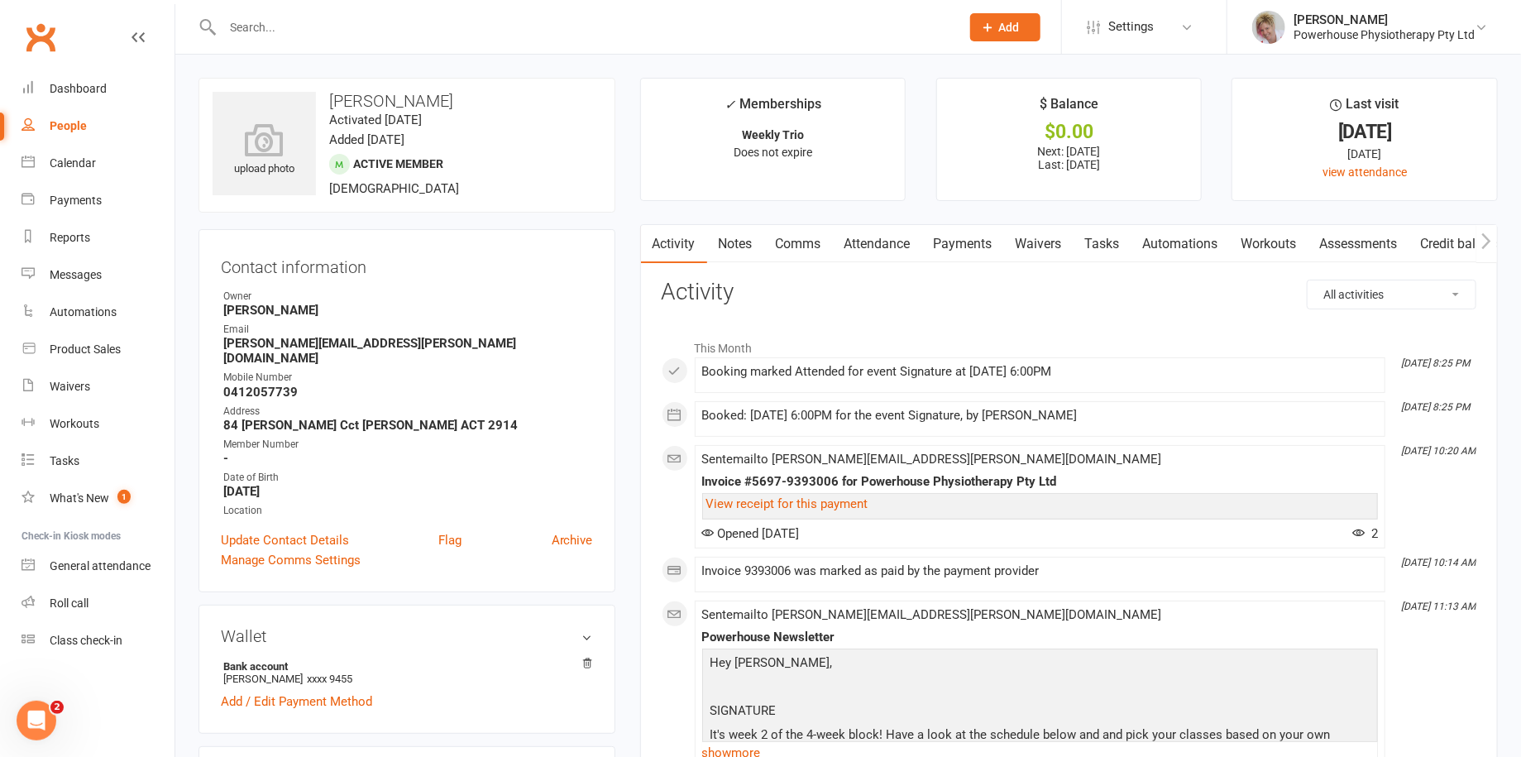
select select "100"
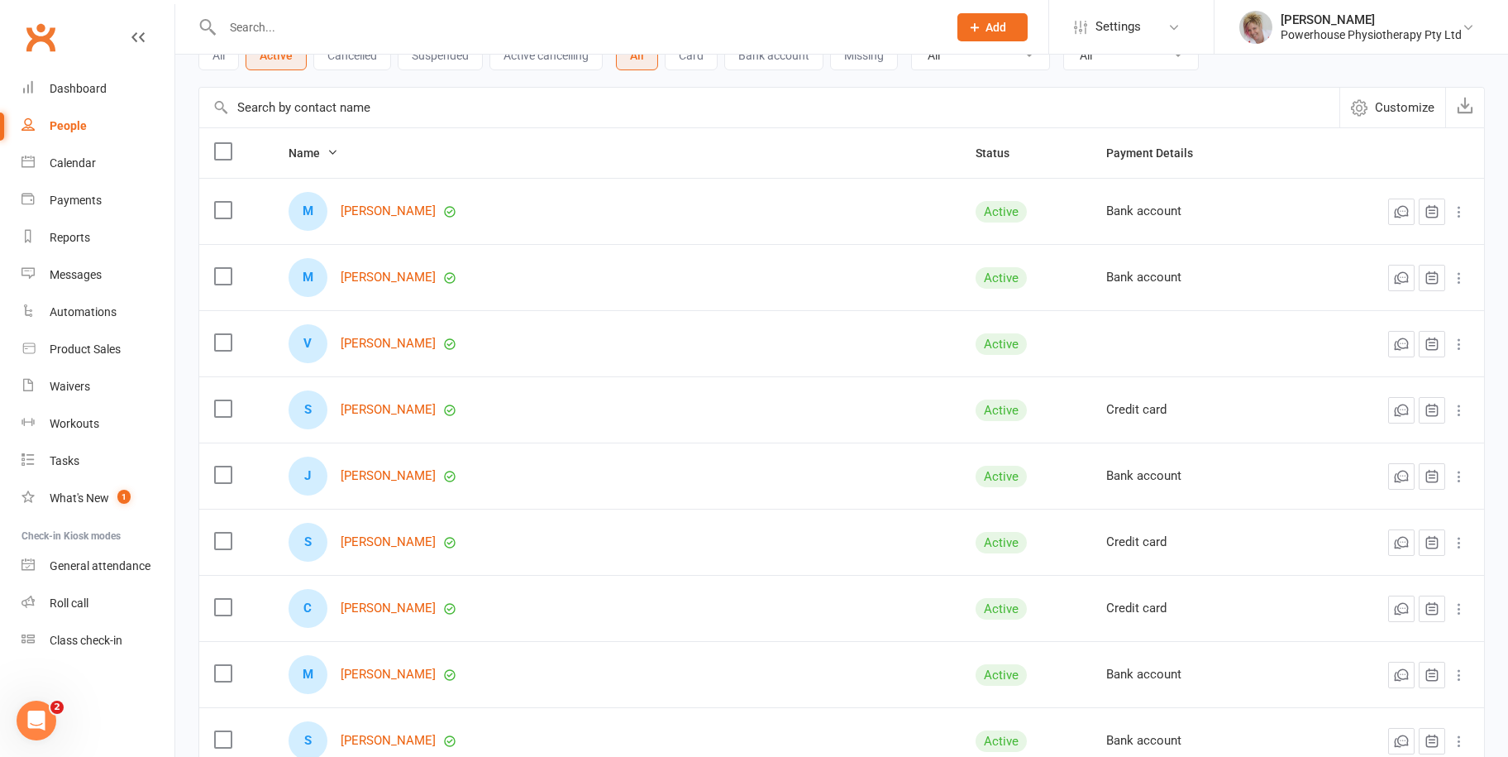
scroll to position [496, 0]
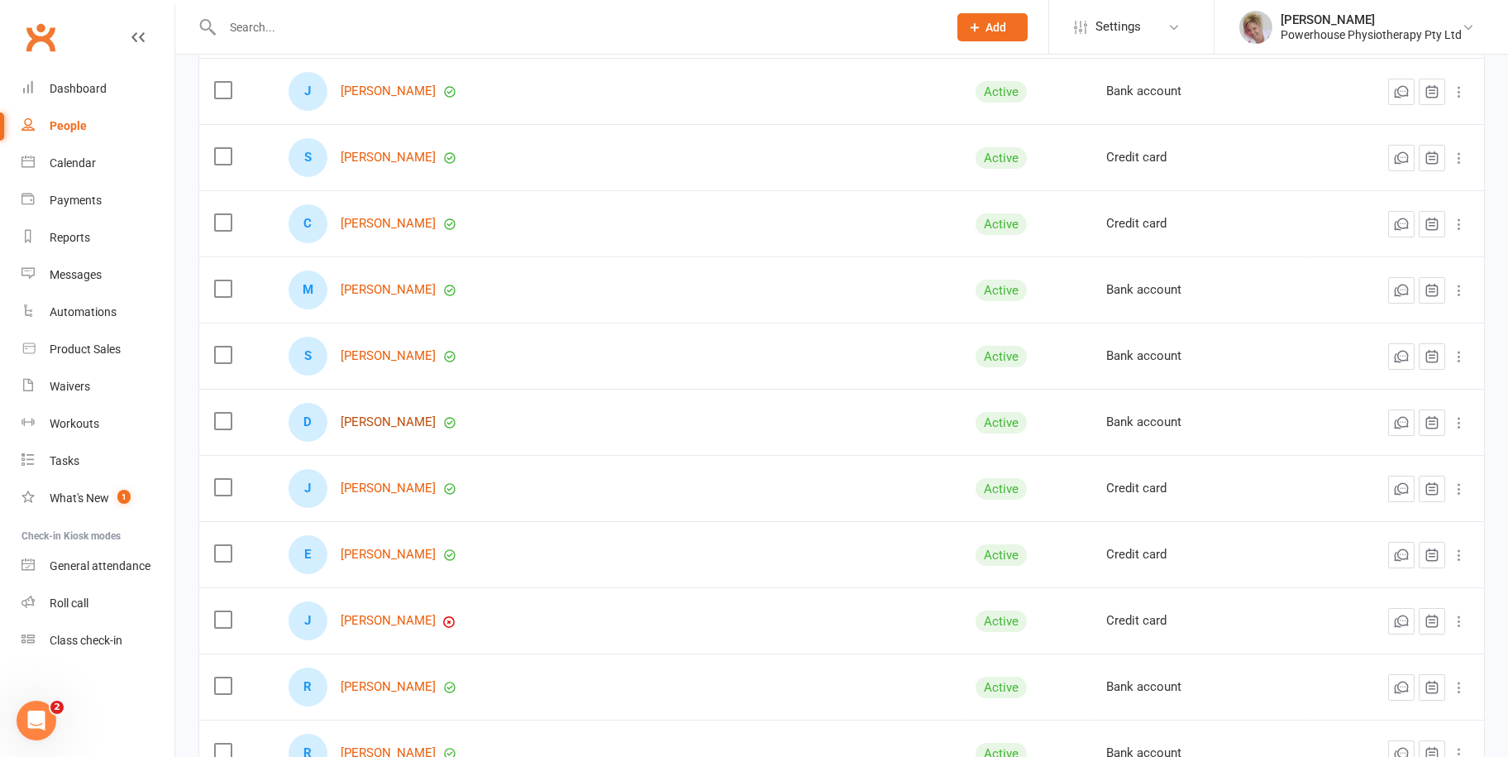
click at [417, 421] on link "[PERSON_NAME]" at bounding box center [388, 422] width 95 height 14
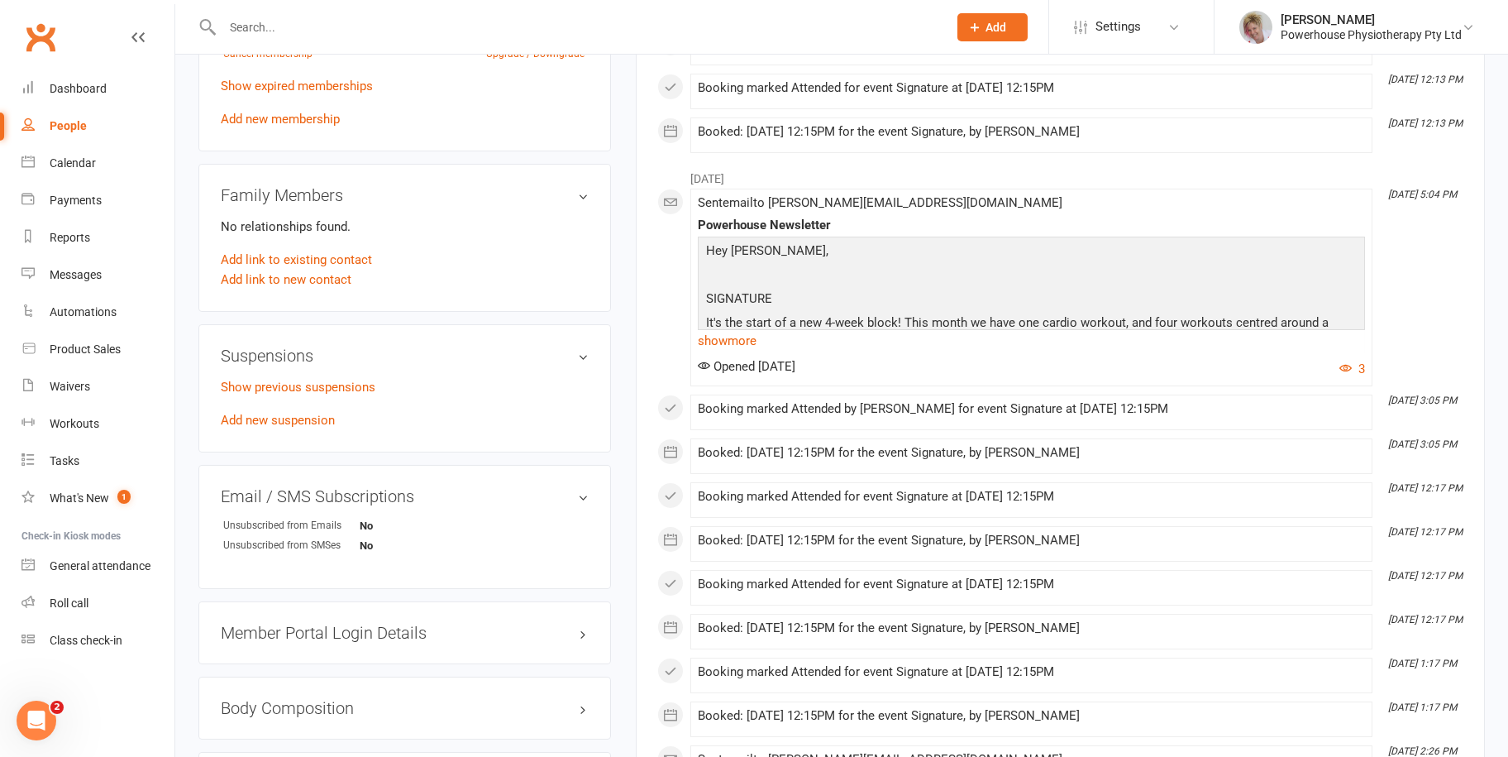
scroll to position [827, 0]
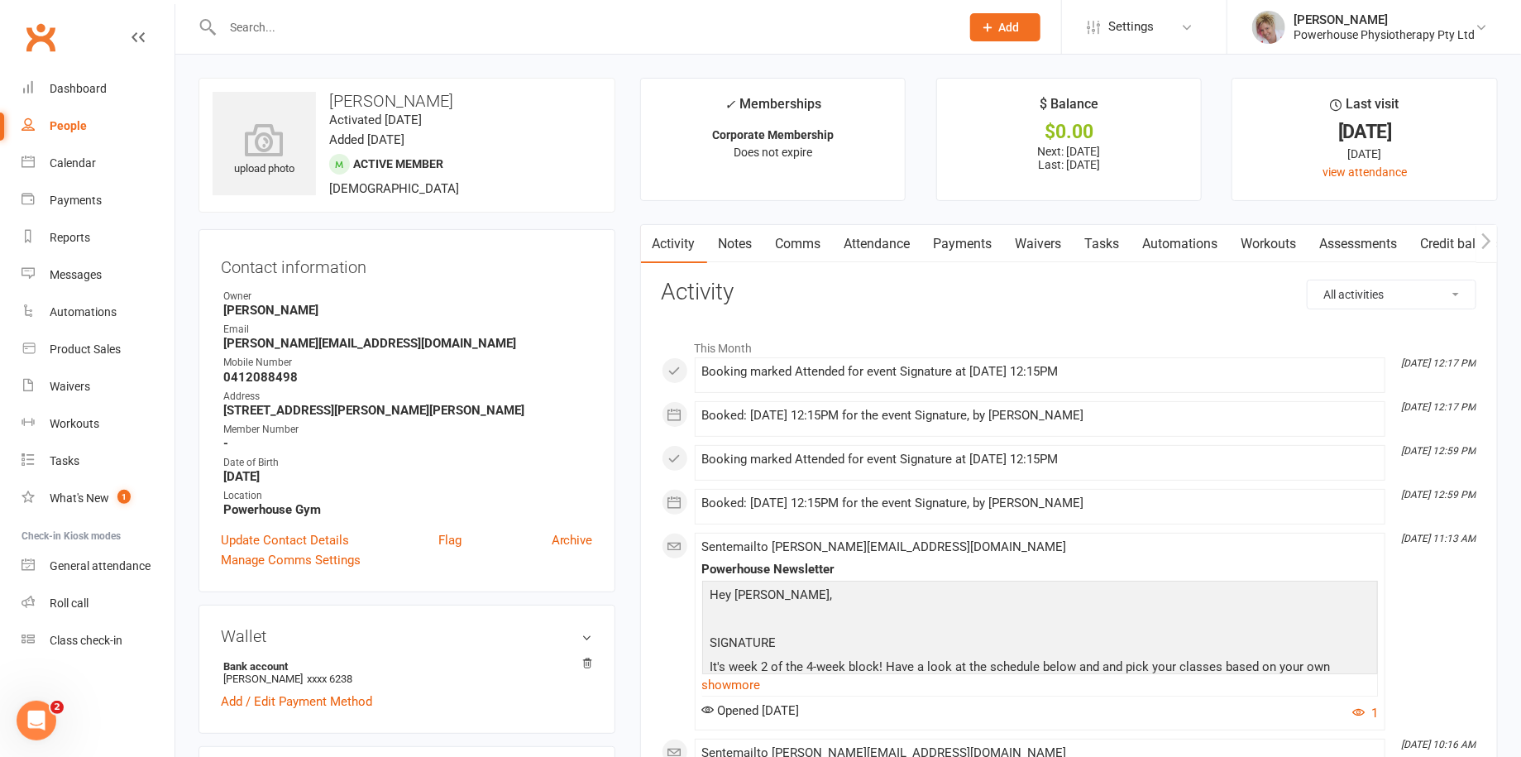
select select "100"
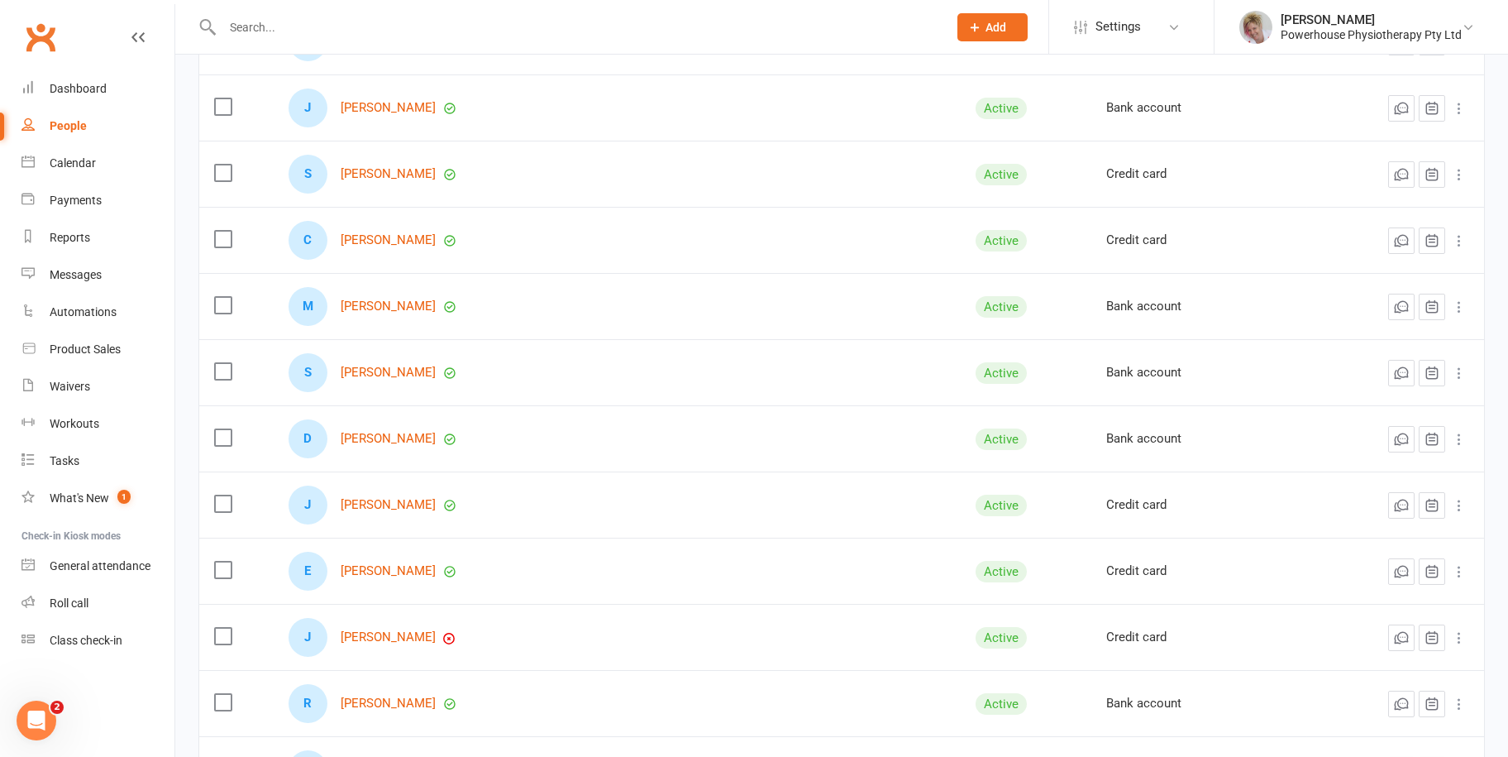
scroll to position [579, 0]
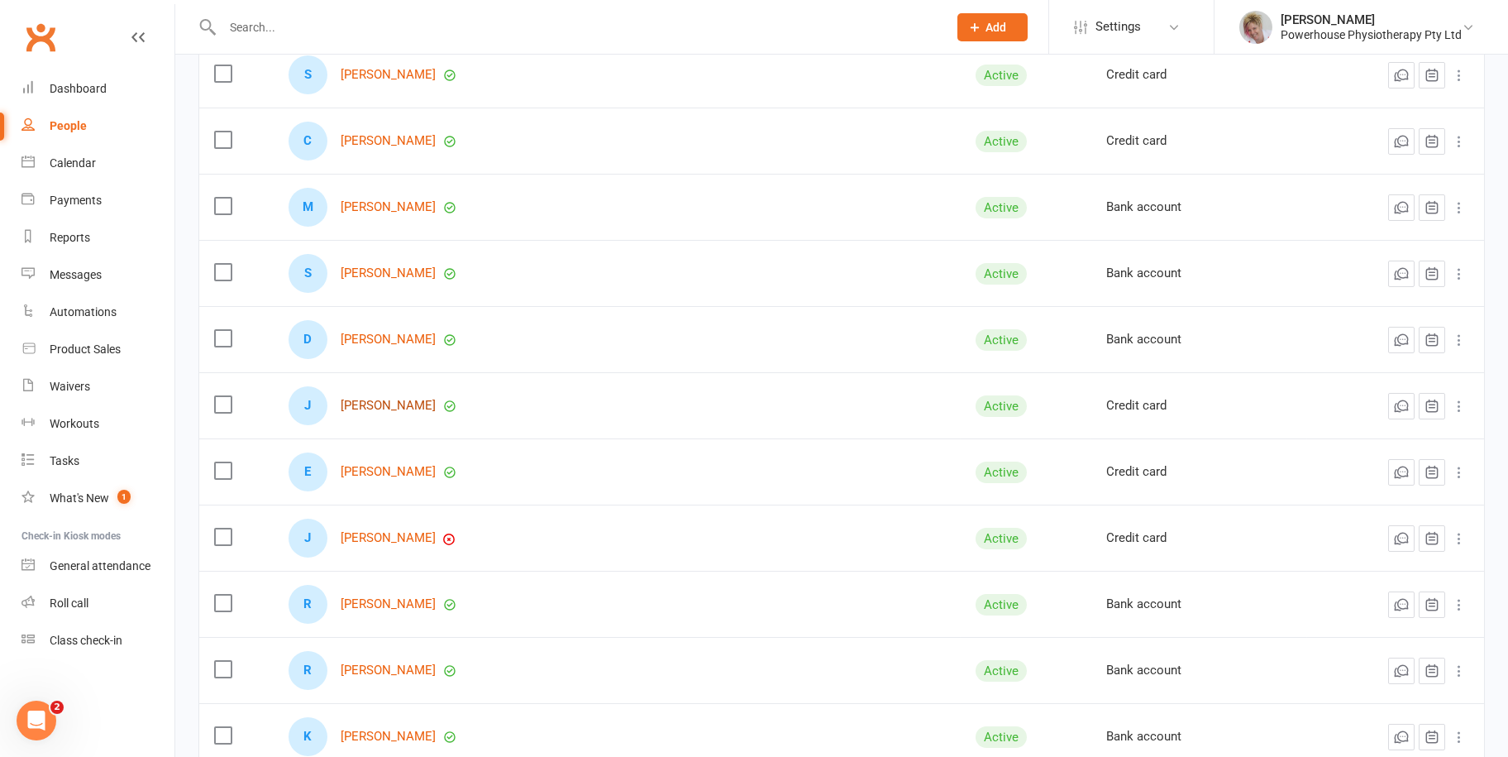
click at [389, 405] on link "[PERSON_NAME]" at bounding box center [388, 406] width 95 height 14
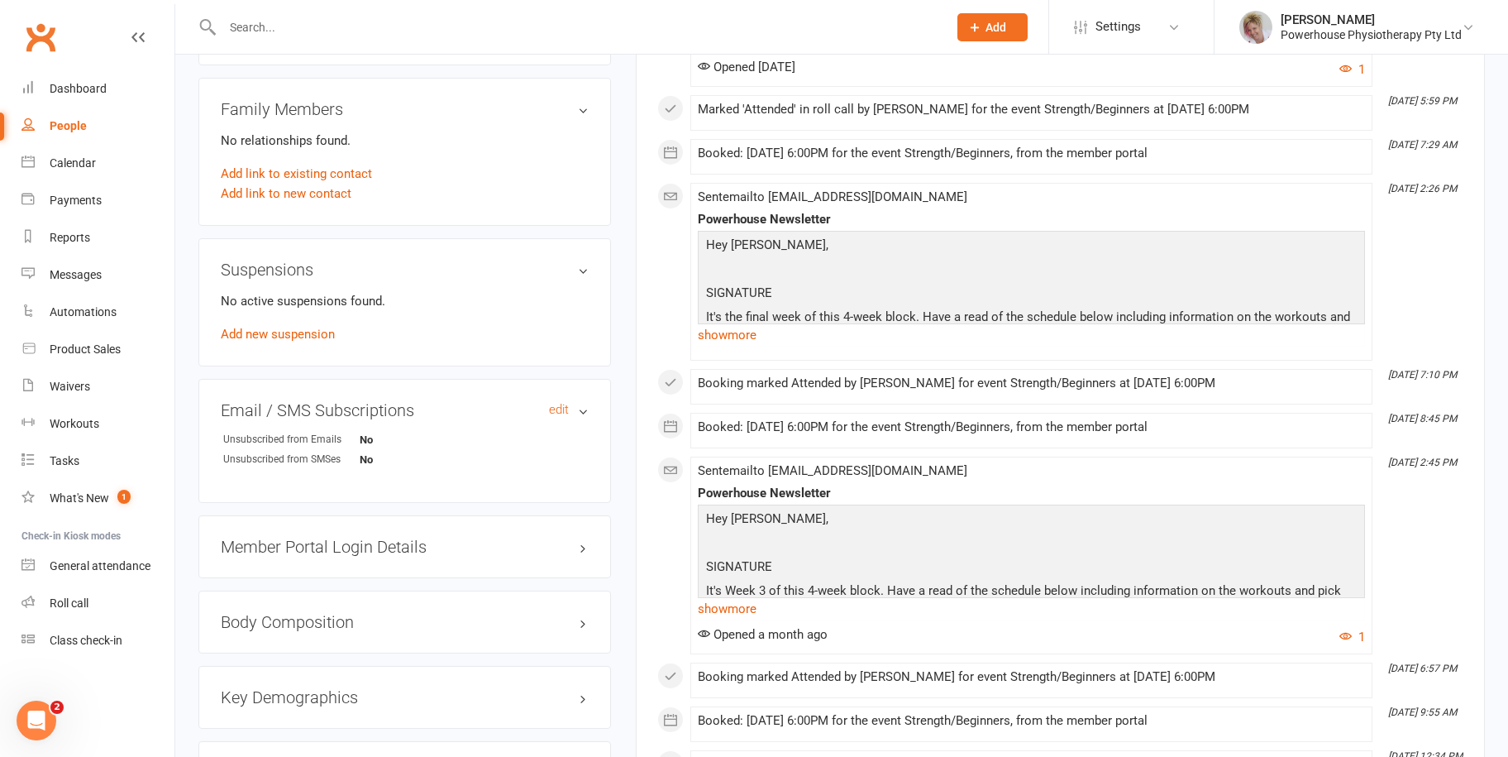
scroll to position [910, 0]
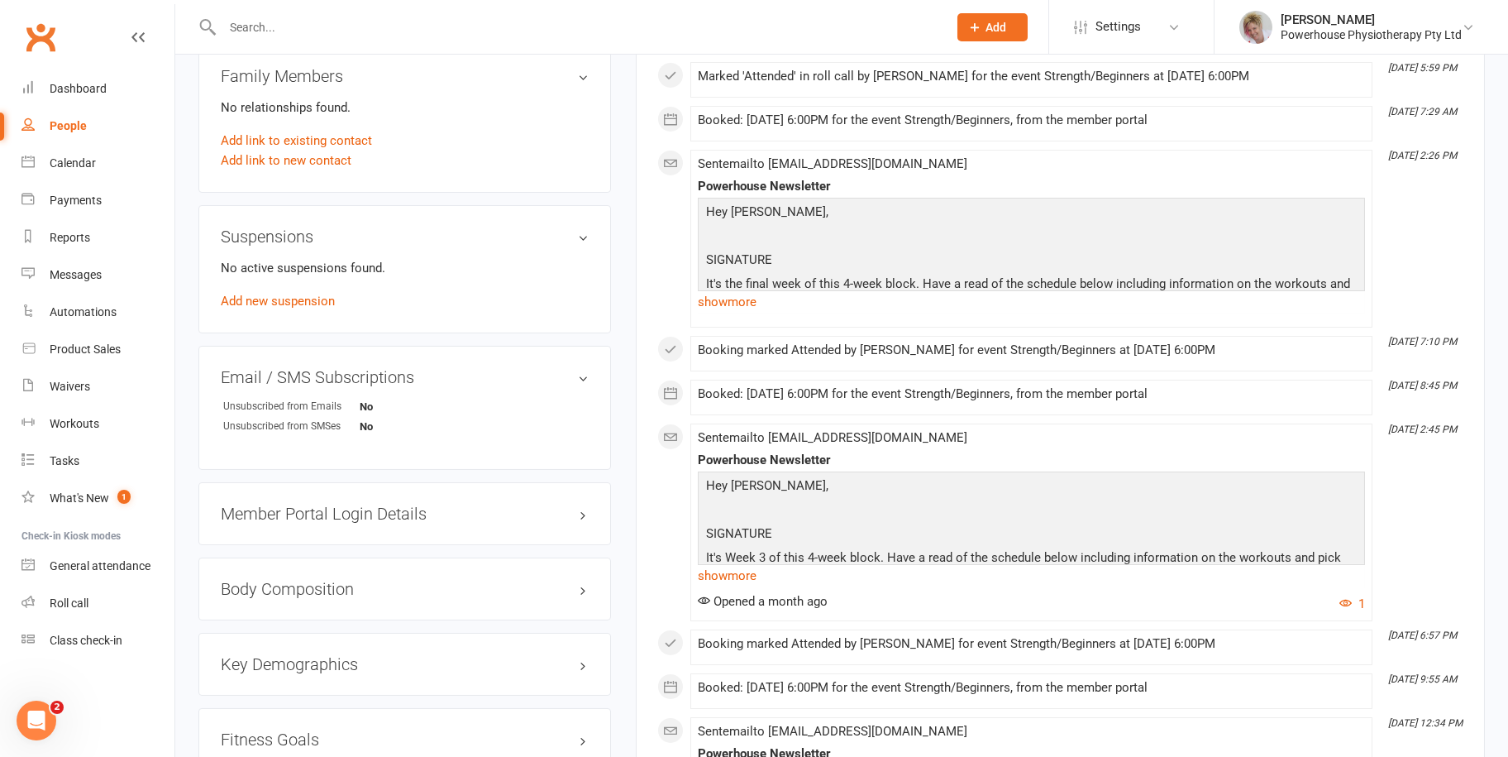
select select "100"
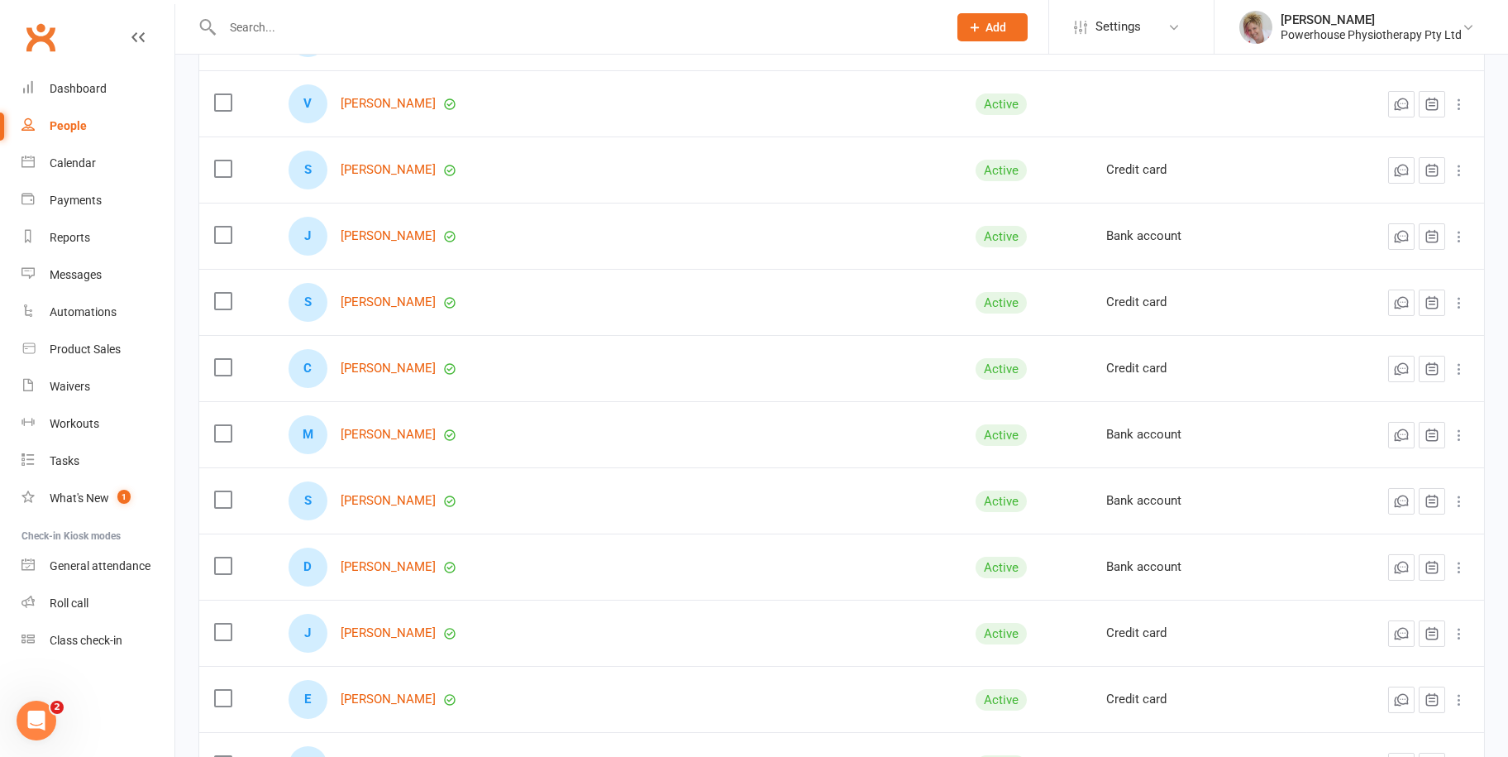
scroll to position [496, 0]
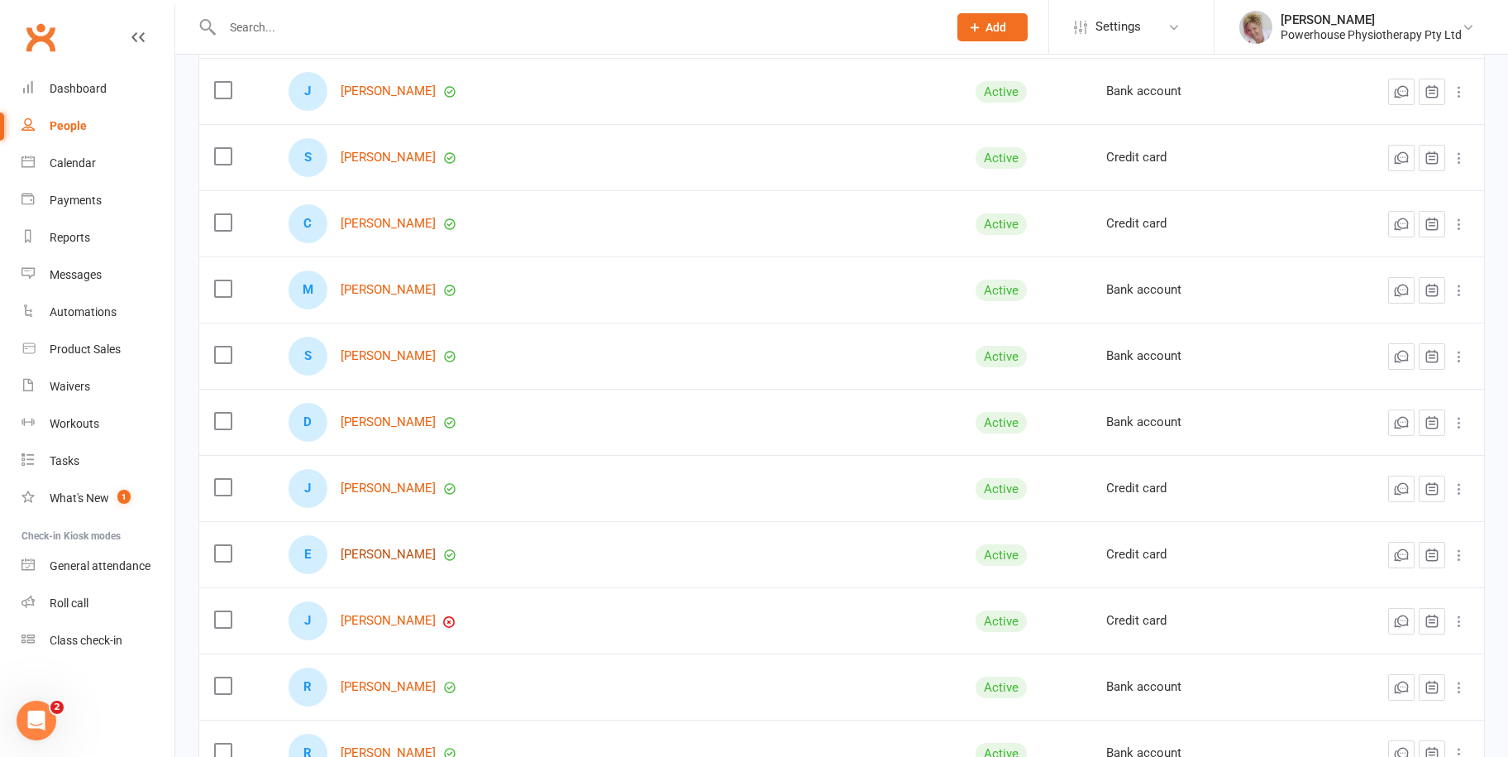
click at [431, 554] on link "[PERSON_NAME]" at bounding box center [388, 554] width 95 height 14
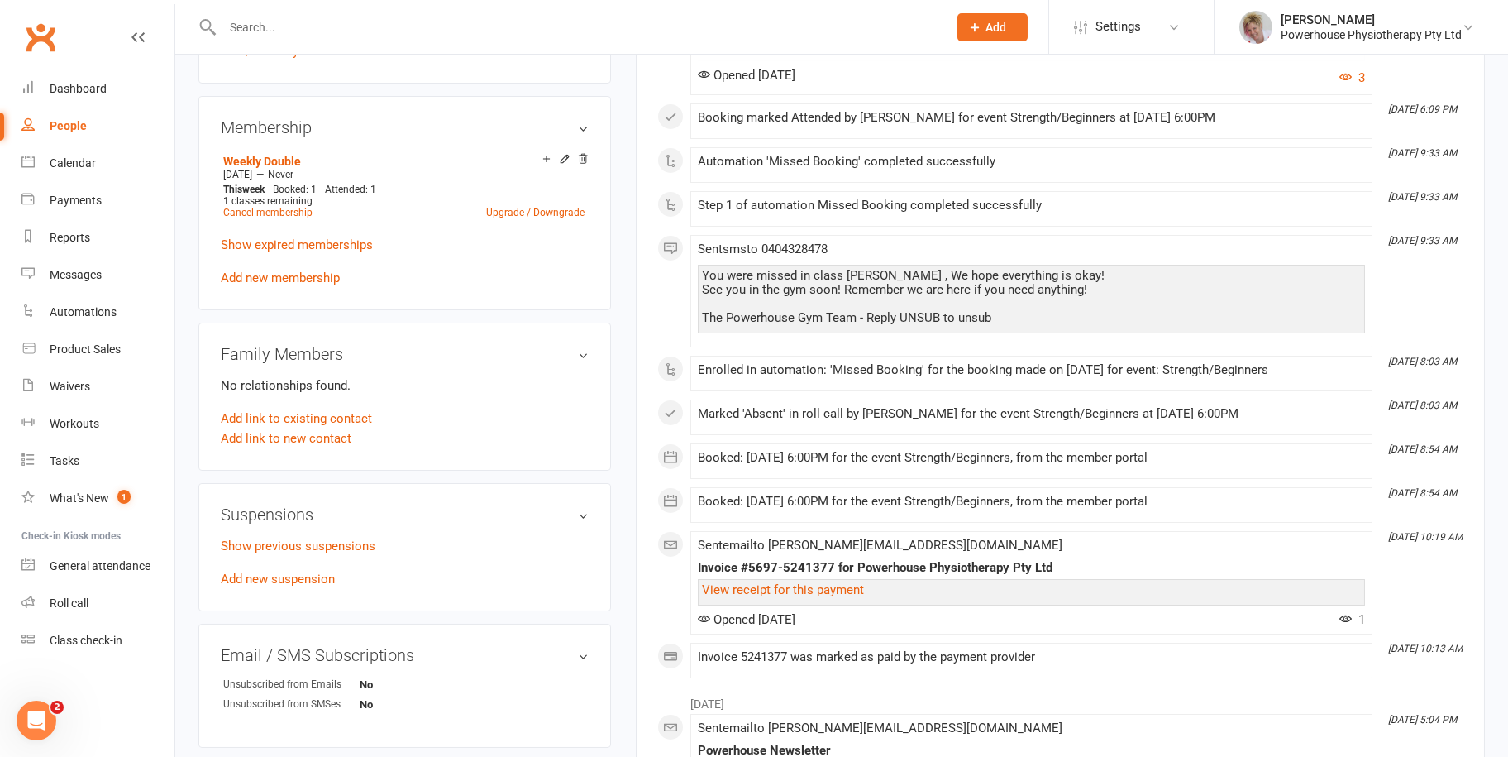
scroll to position [661, 0]
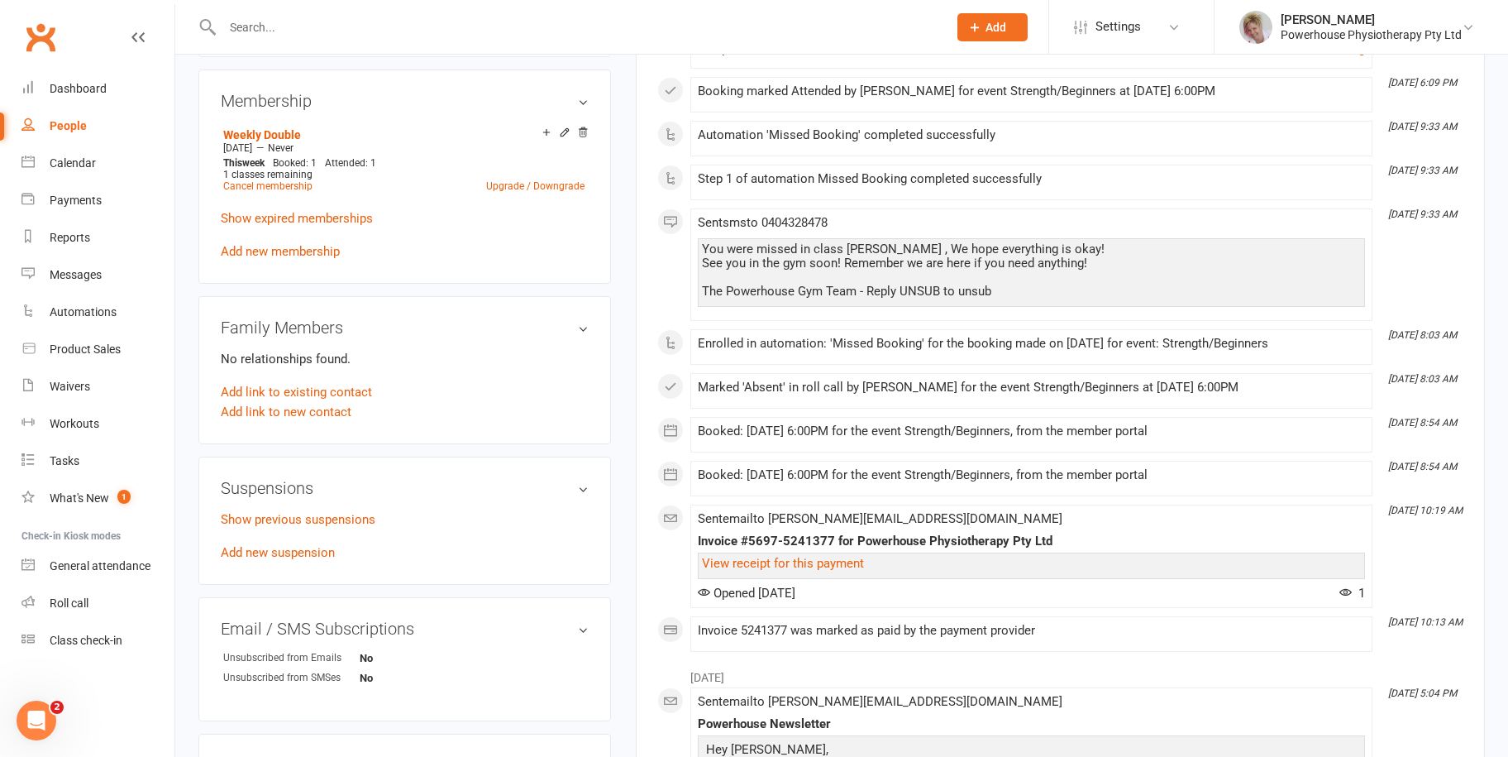
select select "100"
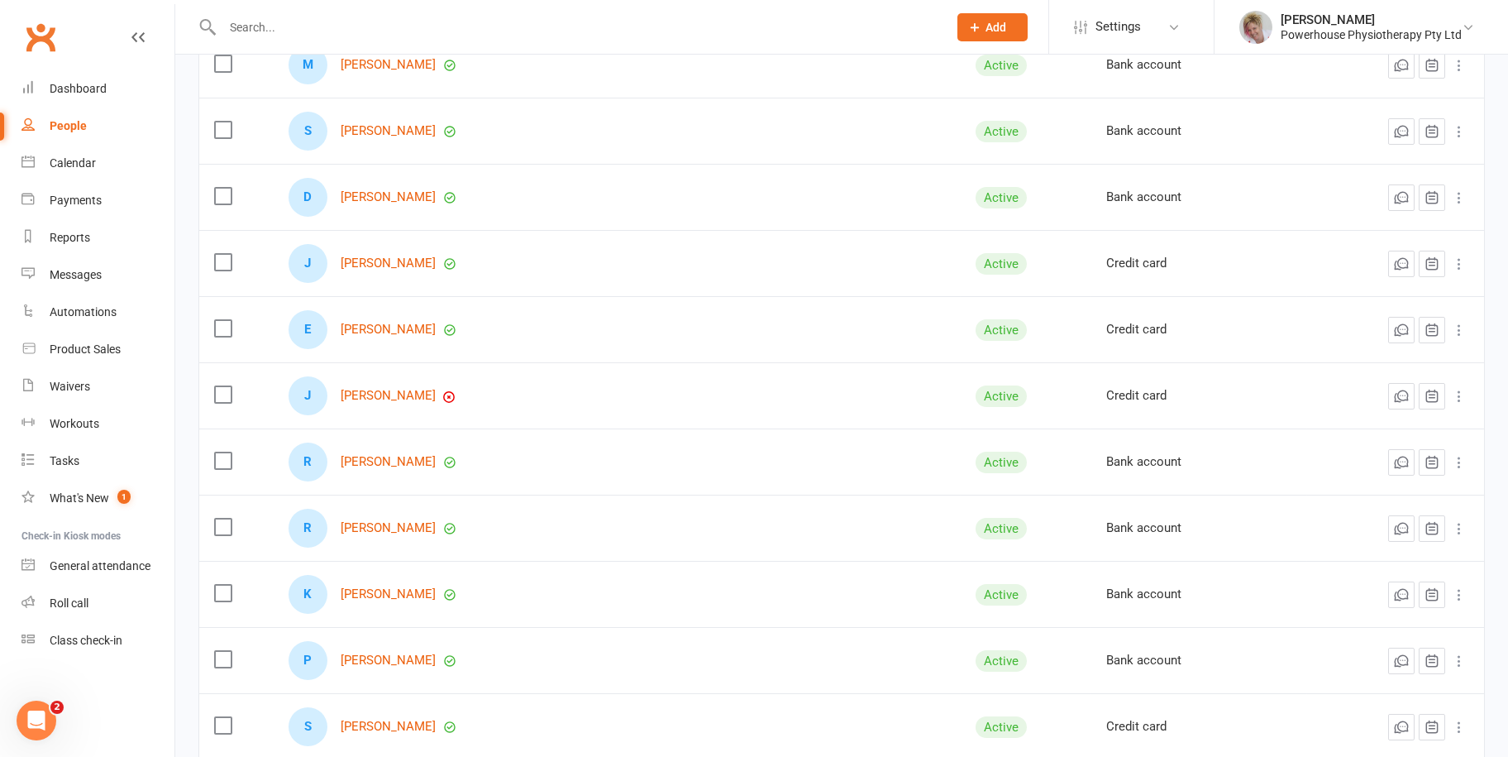
scroll to position [744, 0]
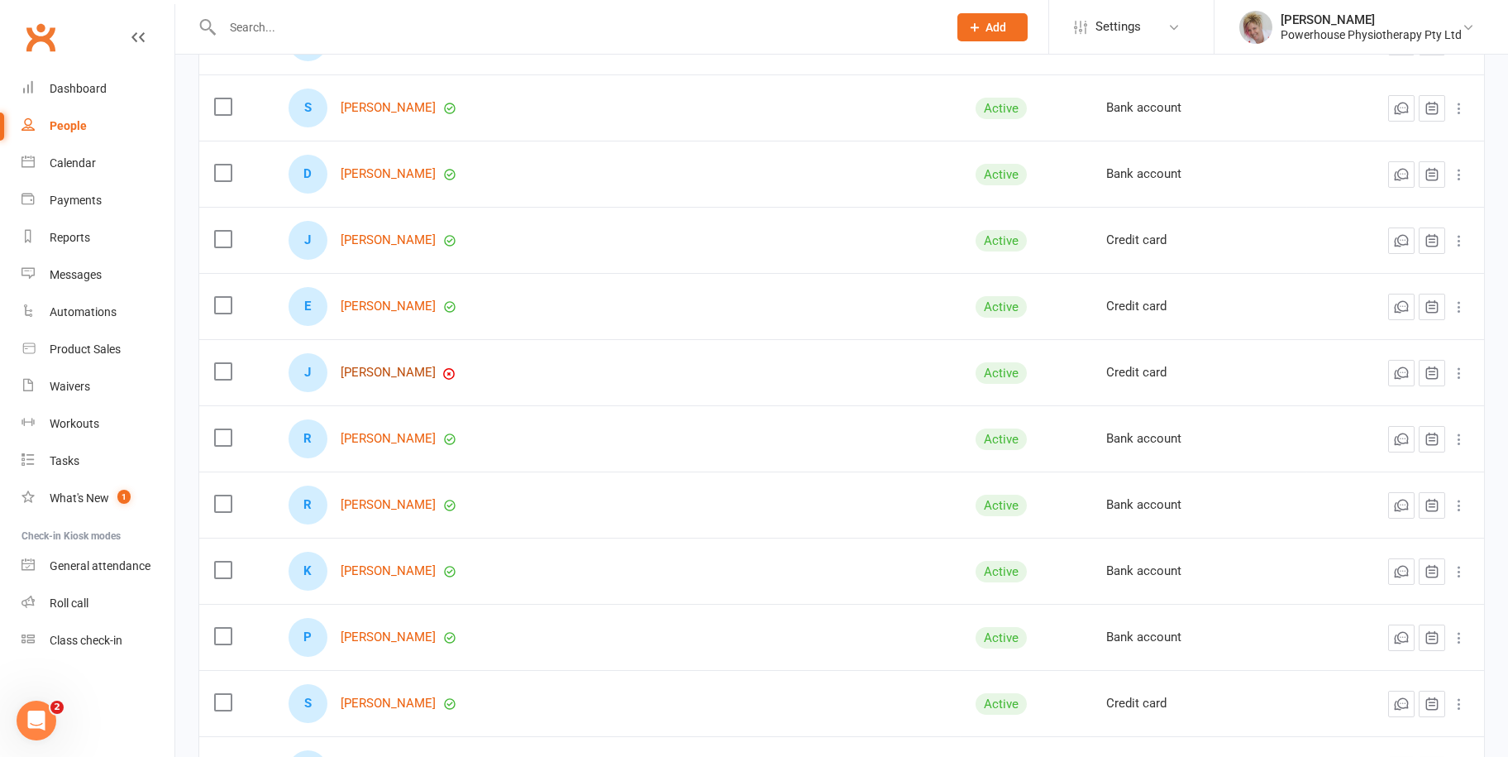
click at [394, 370] on link "[PERSON_NAME]" at bounding box center [388, 372] width 95 height 14
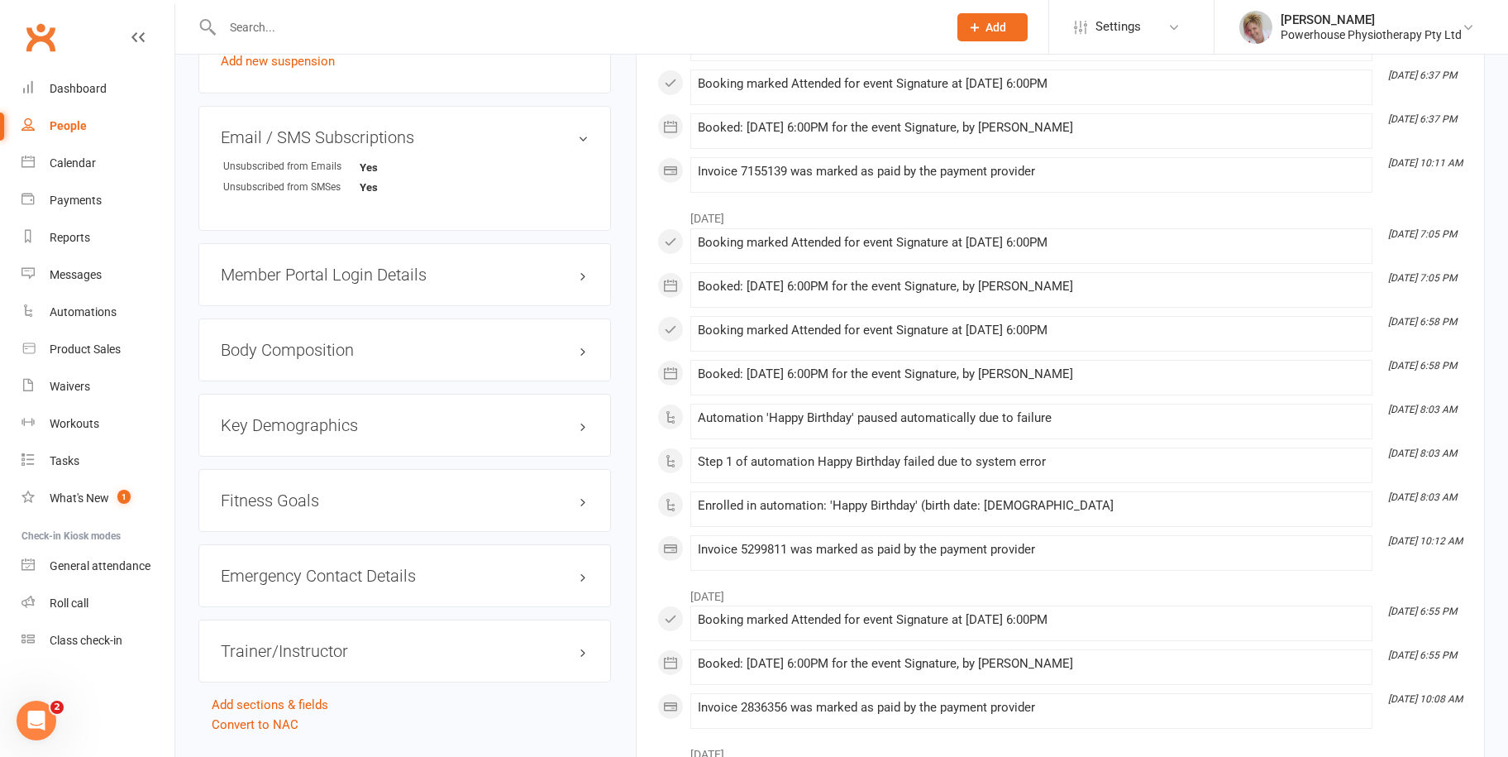
scroll to position [1158, 0]
click at [555, 143] on link "edit" at bounding box center [559, 136] width 20 height 14
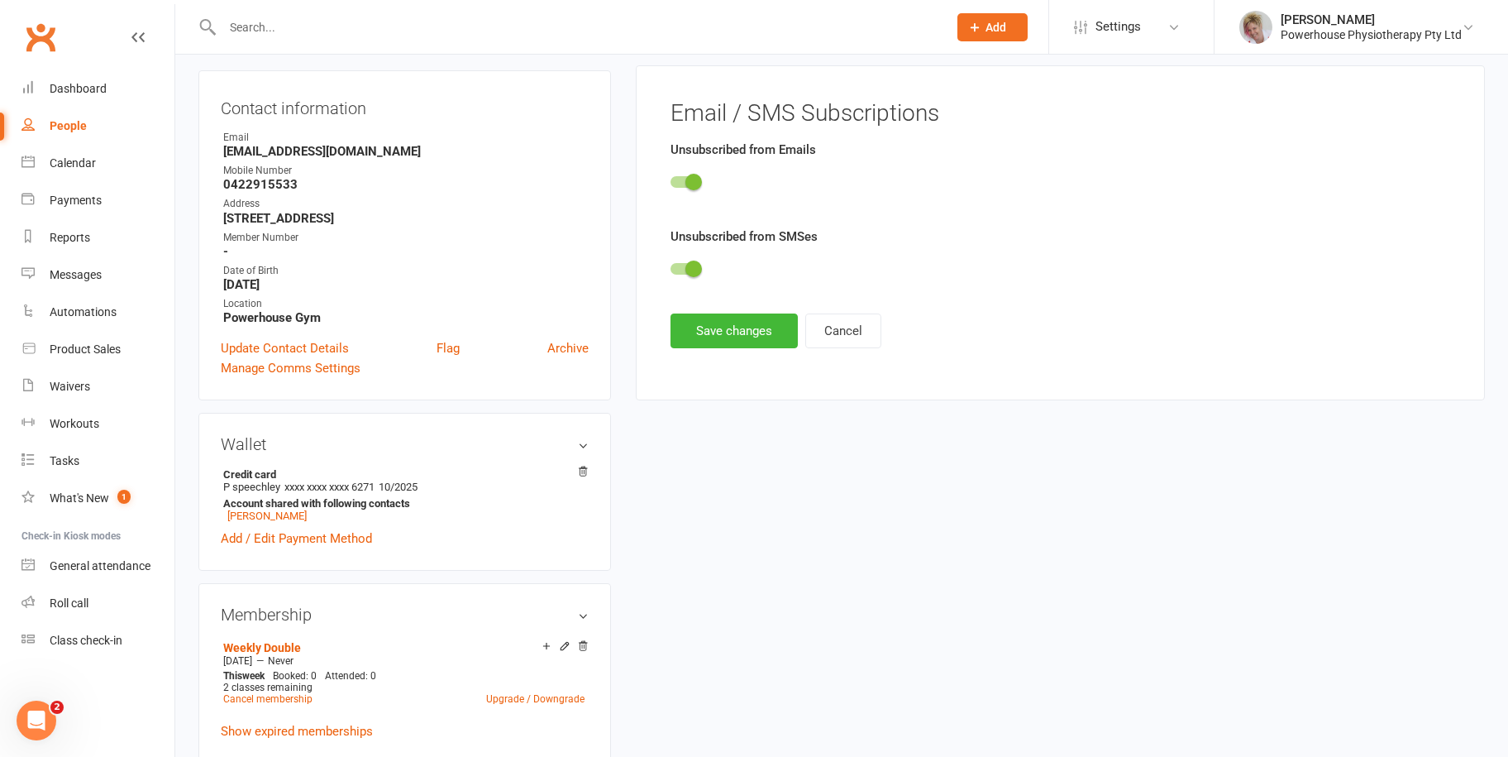
scroll to position [141, 0]
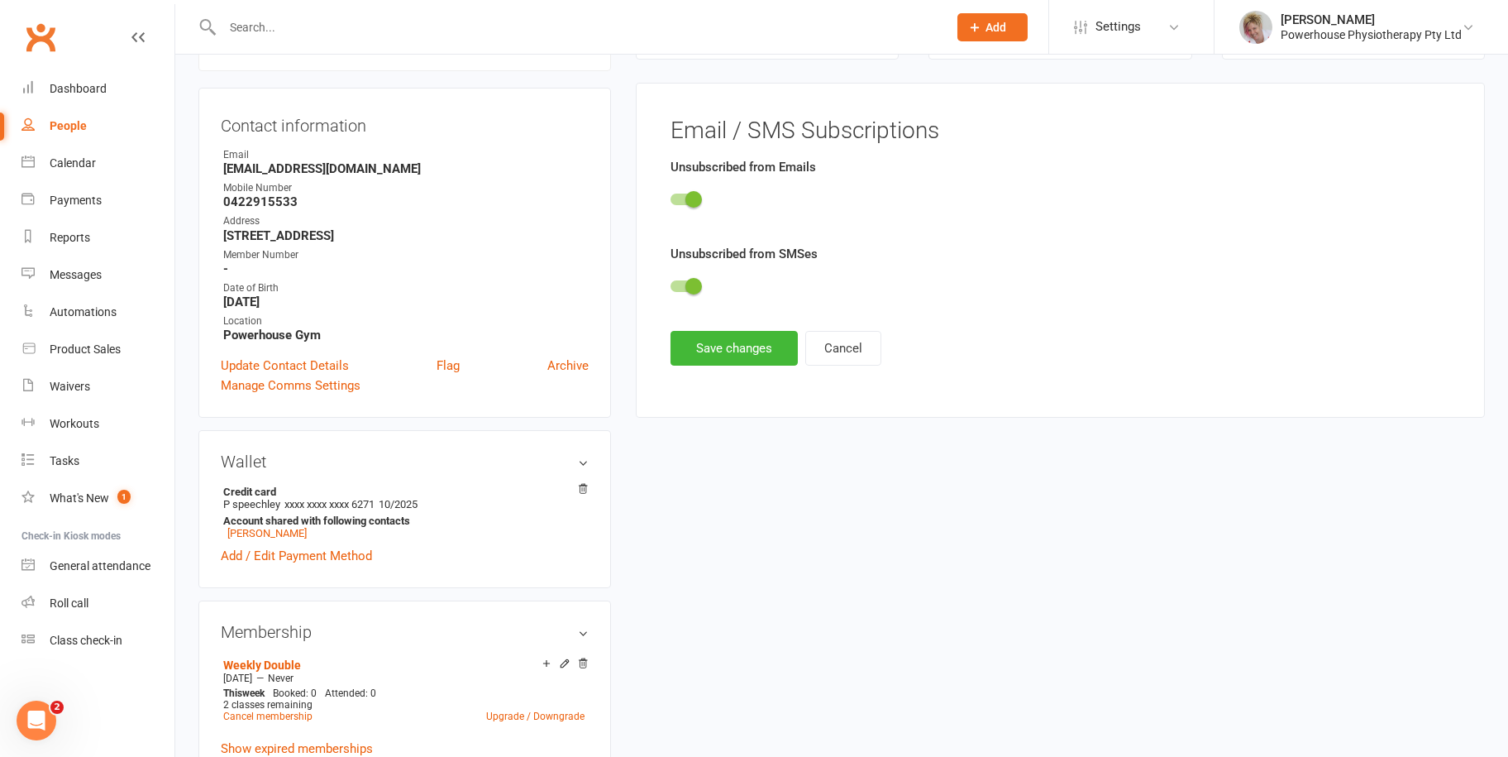
click at [698, 198] on span at bounding box center [693, 199] width 17 height 17
click at [671, 197] on input "checkbox" at bounding box center [671, 197] width 0 height 0
click at [742, 350] on button "Save changes" at bounding box center [734, 348] width 127 height 35
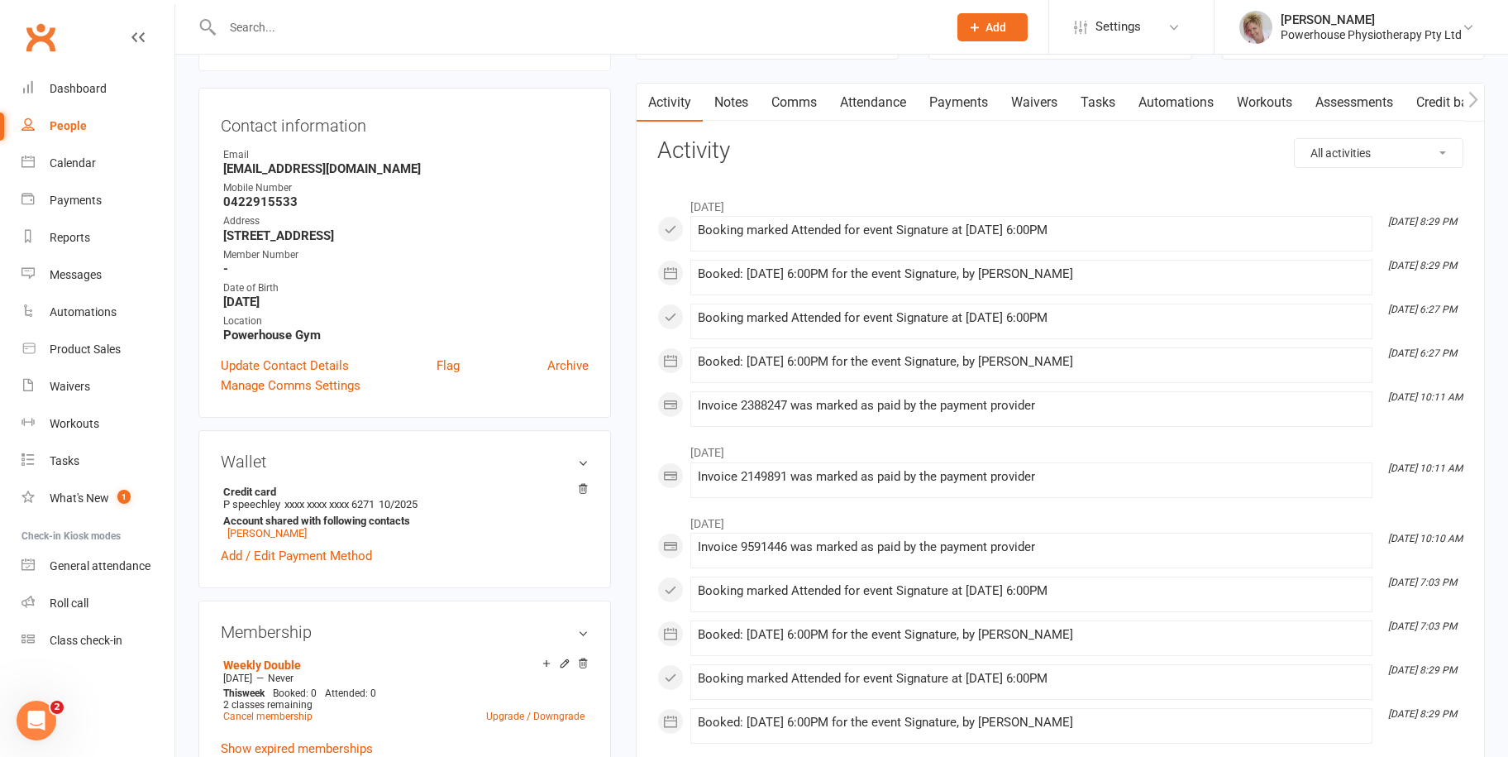
click at [79, 121] on div "People" at bounding box center [68, 125] width 37 height 13
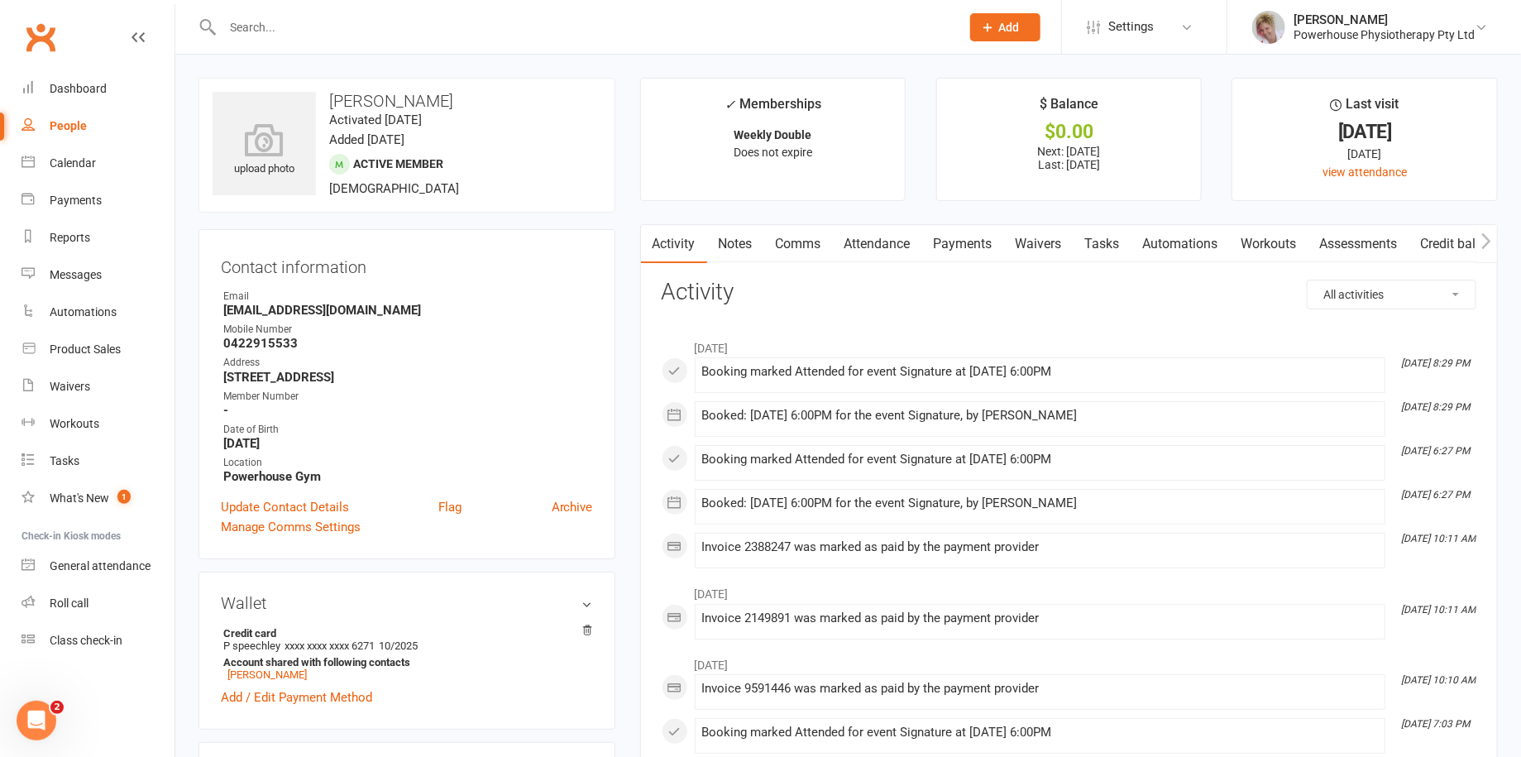
select select "100"
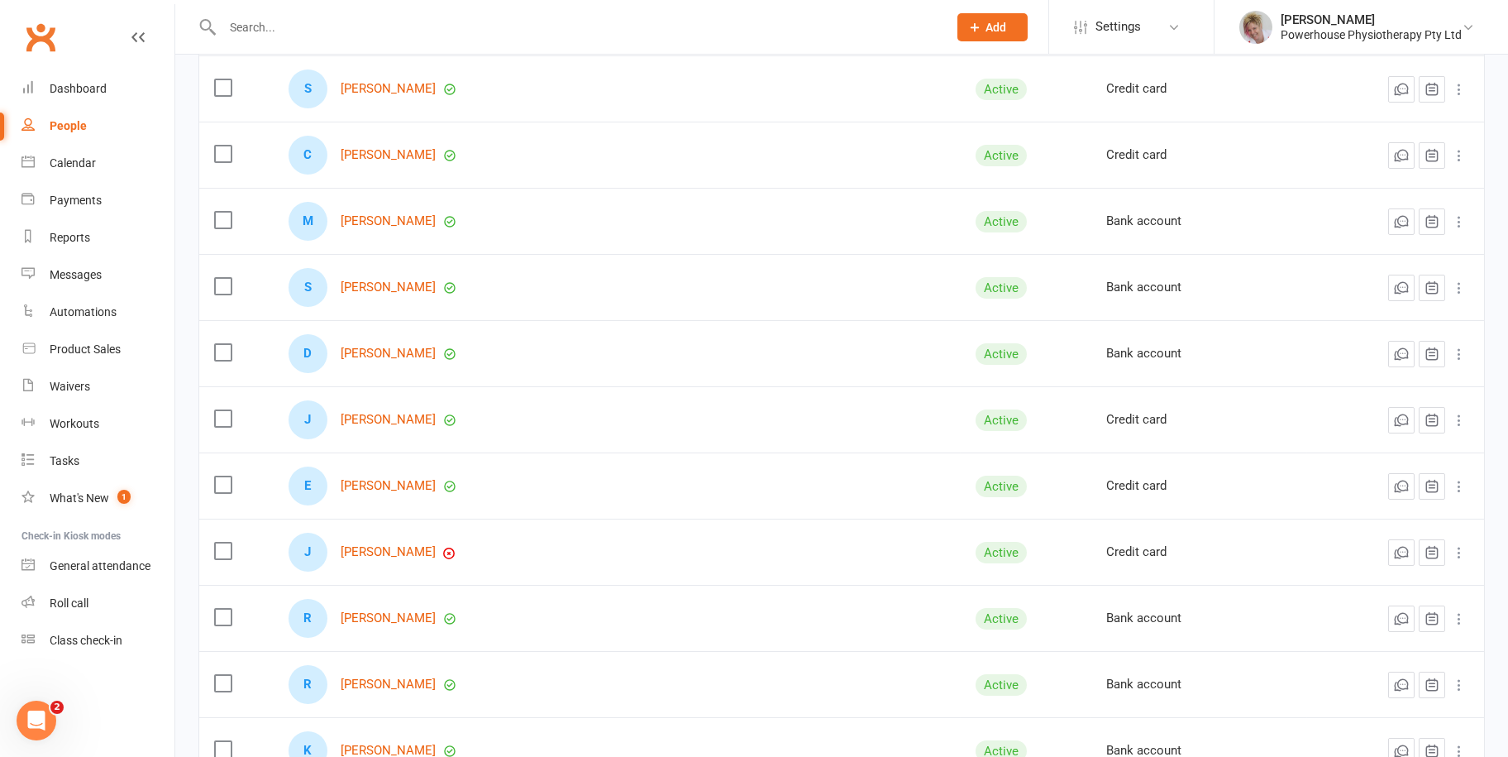
scroll to position [579, 0]
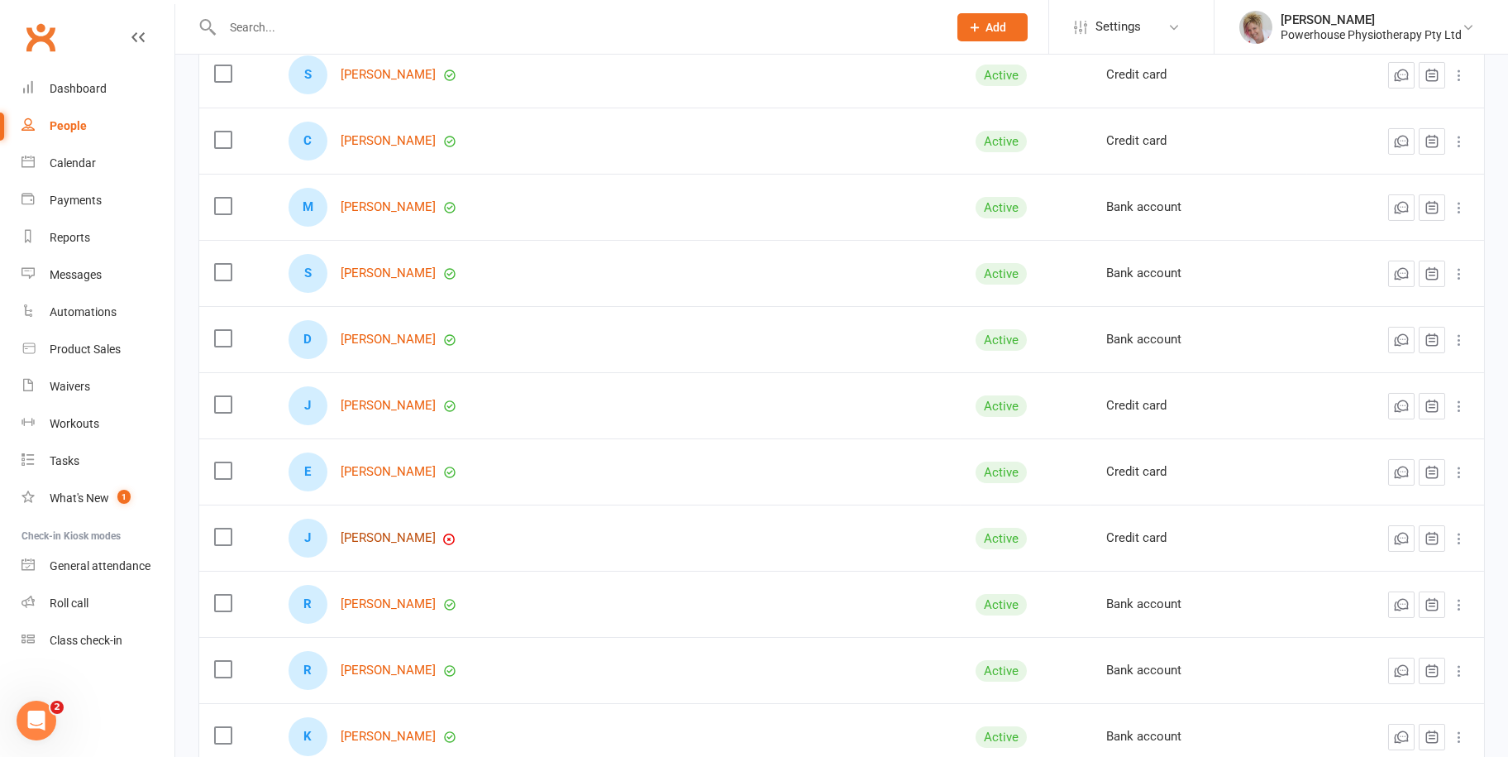
click at [436, 538] on link "[PERSON_NAME]" at bounding box center [388, 538] width 95 height 14
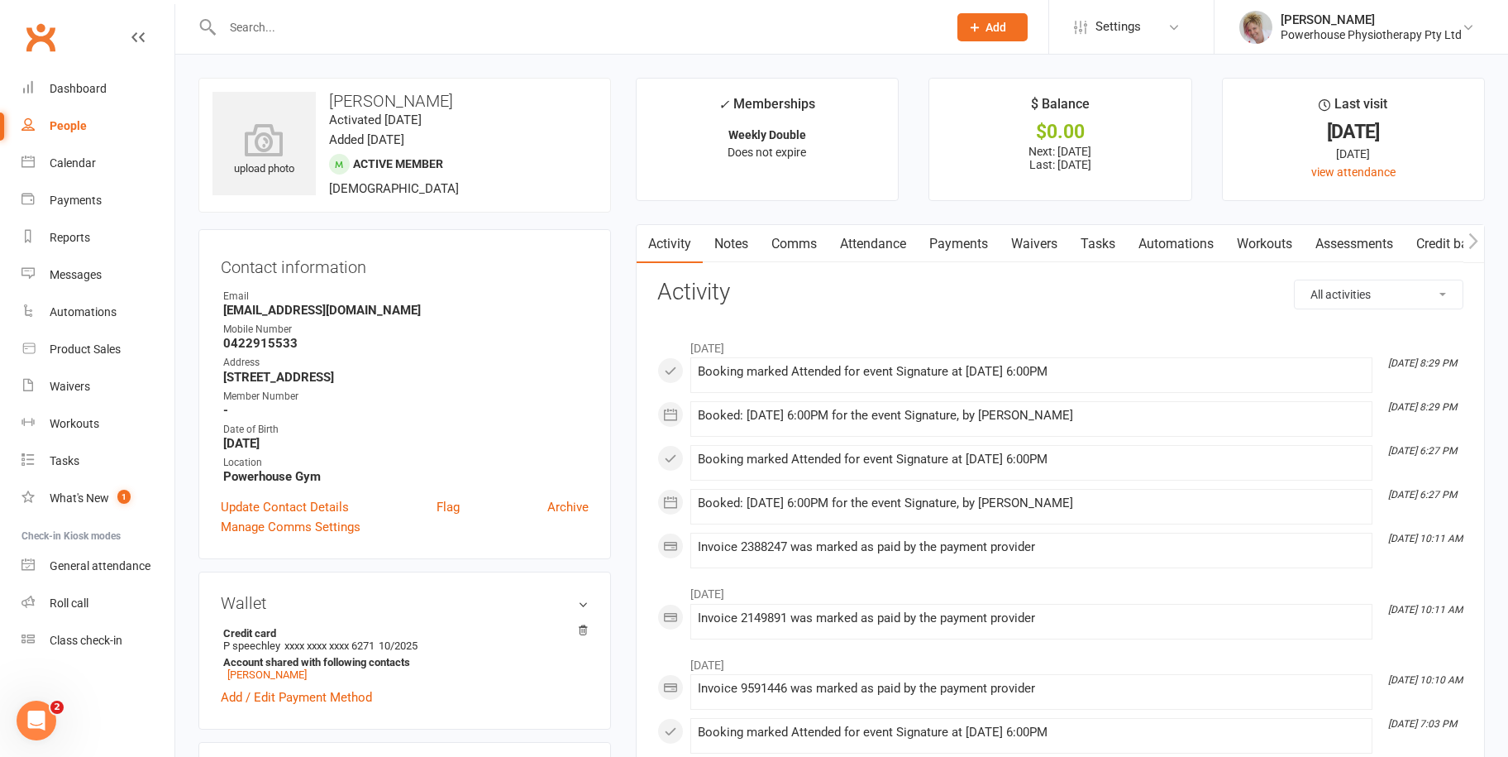
click at [960, 242] on link "Payments" at bounding box center [959, 244] width 82 height 38
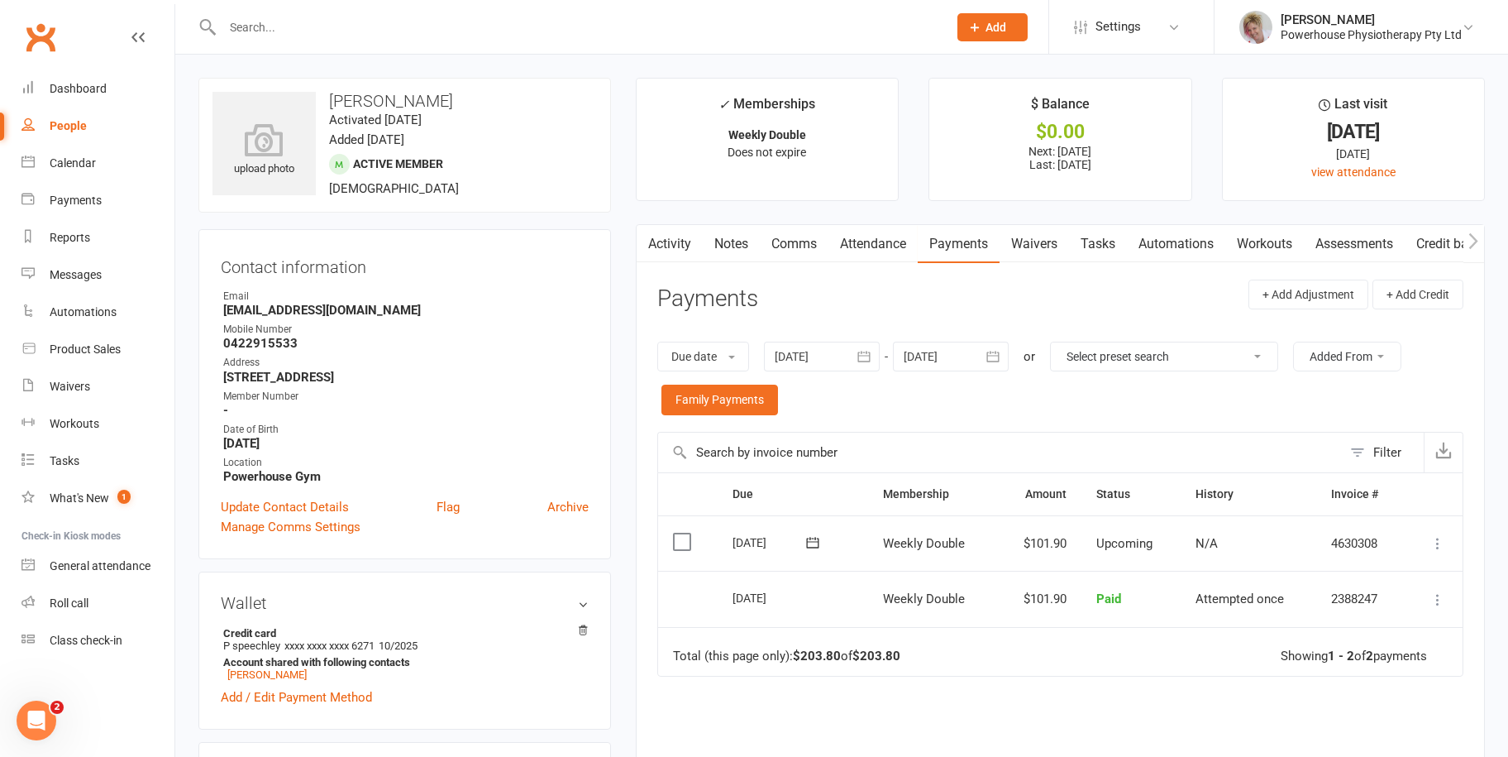
click at [864, 350] on icon "button" at bounding box center [864, 356] width 17 height 17
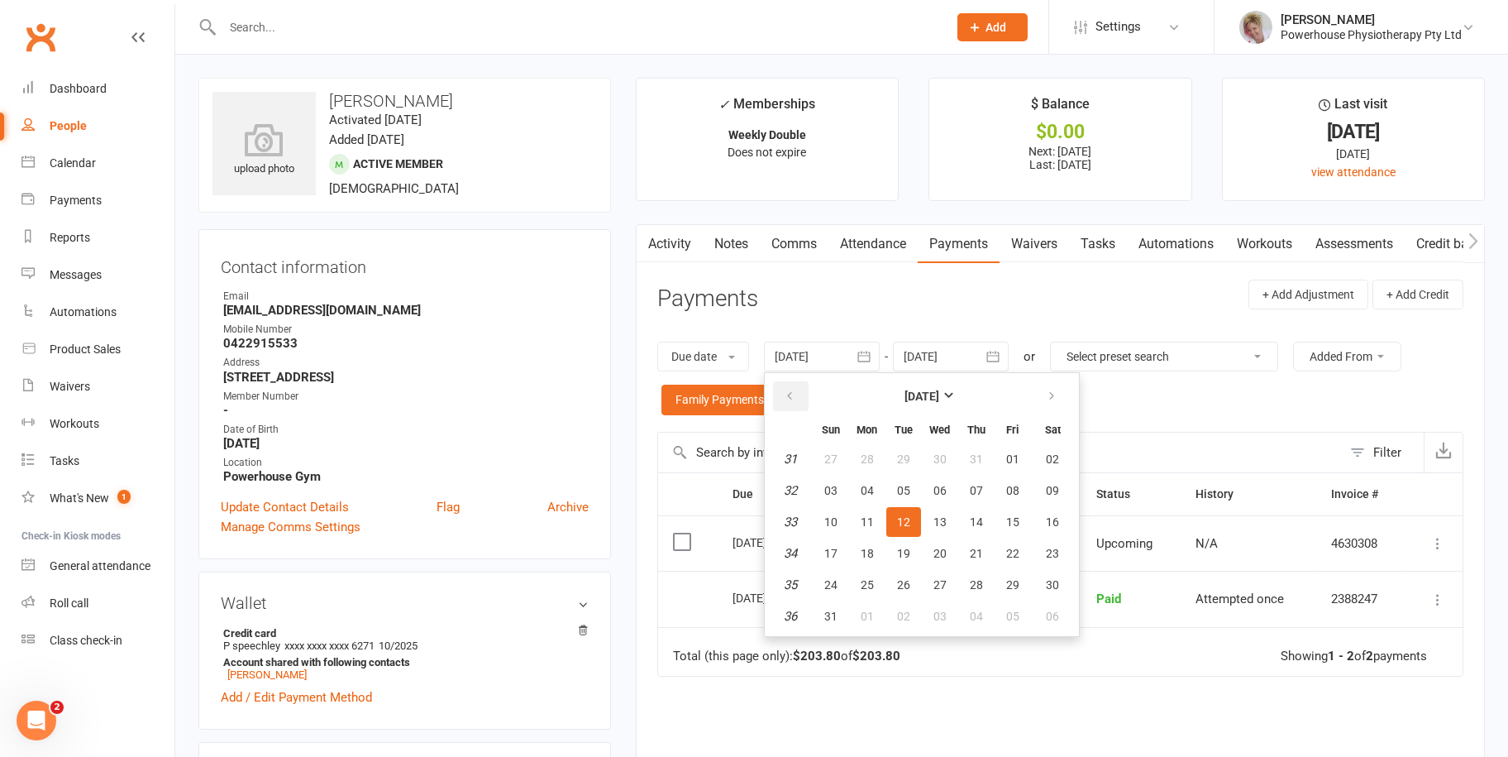
click at [790, 394] on icon "button" at bounding box center [790, 395] width 12 height 13
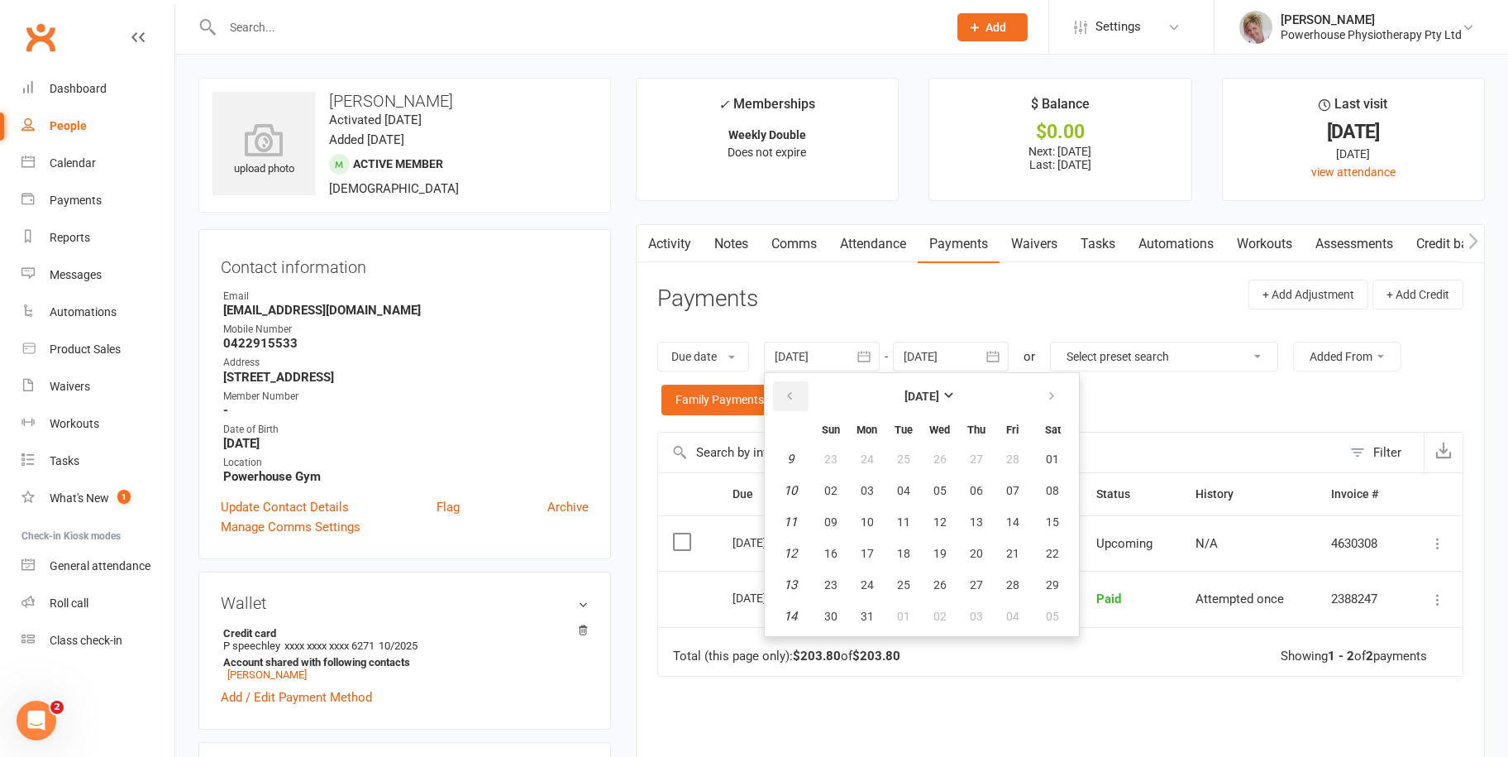
click at [790, 394] on icon "button" at bounding box center [790, 395] width 12 height 13
click at [867, 461] on span "28" at bounding box center [867, 458] width 13 height 13
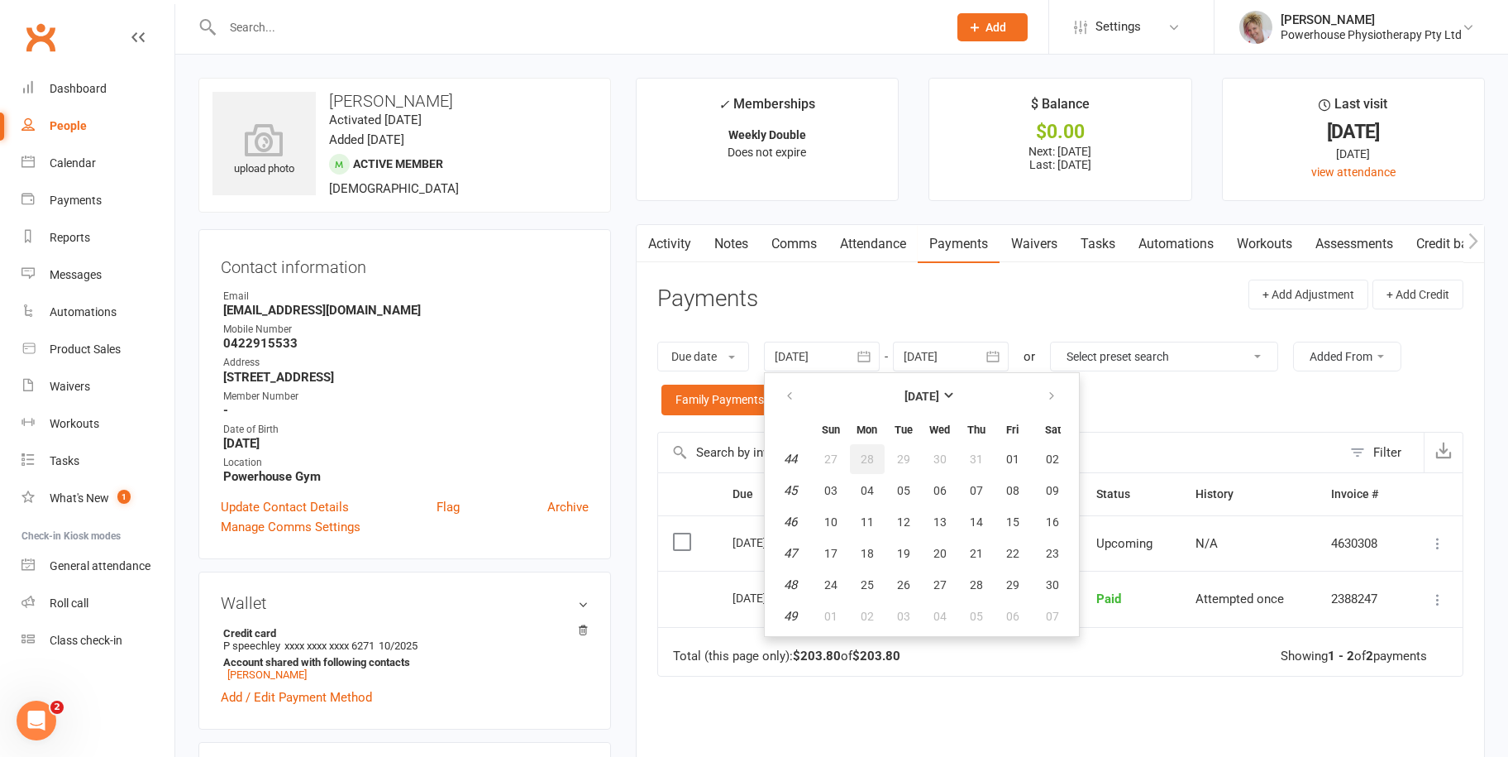
type input "28 Oct 2024"
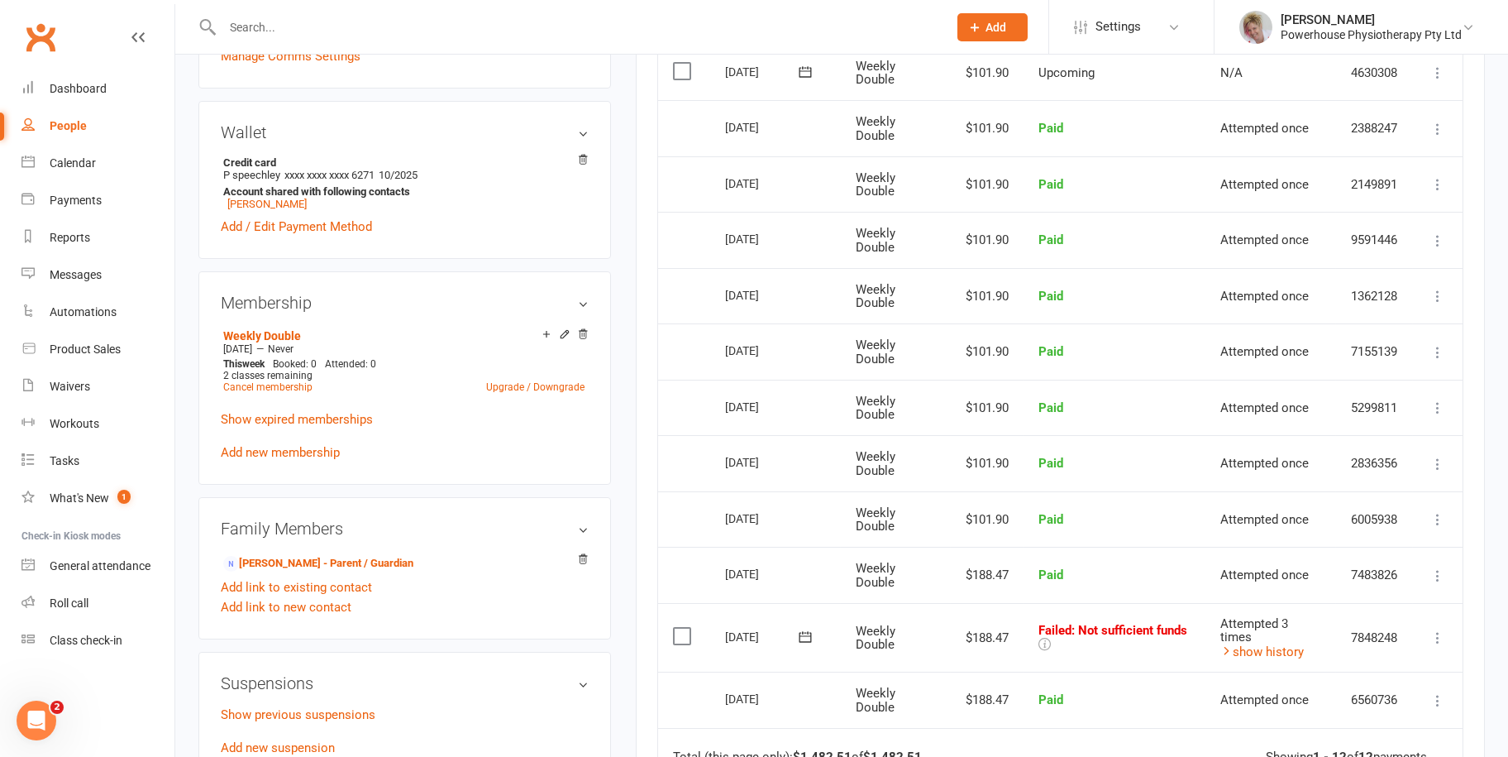
scroll to position [496, 0]
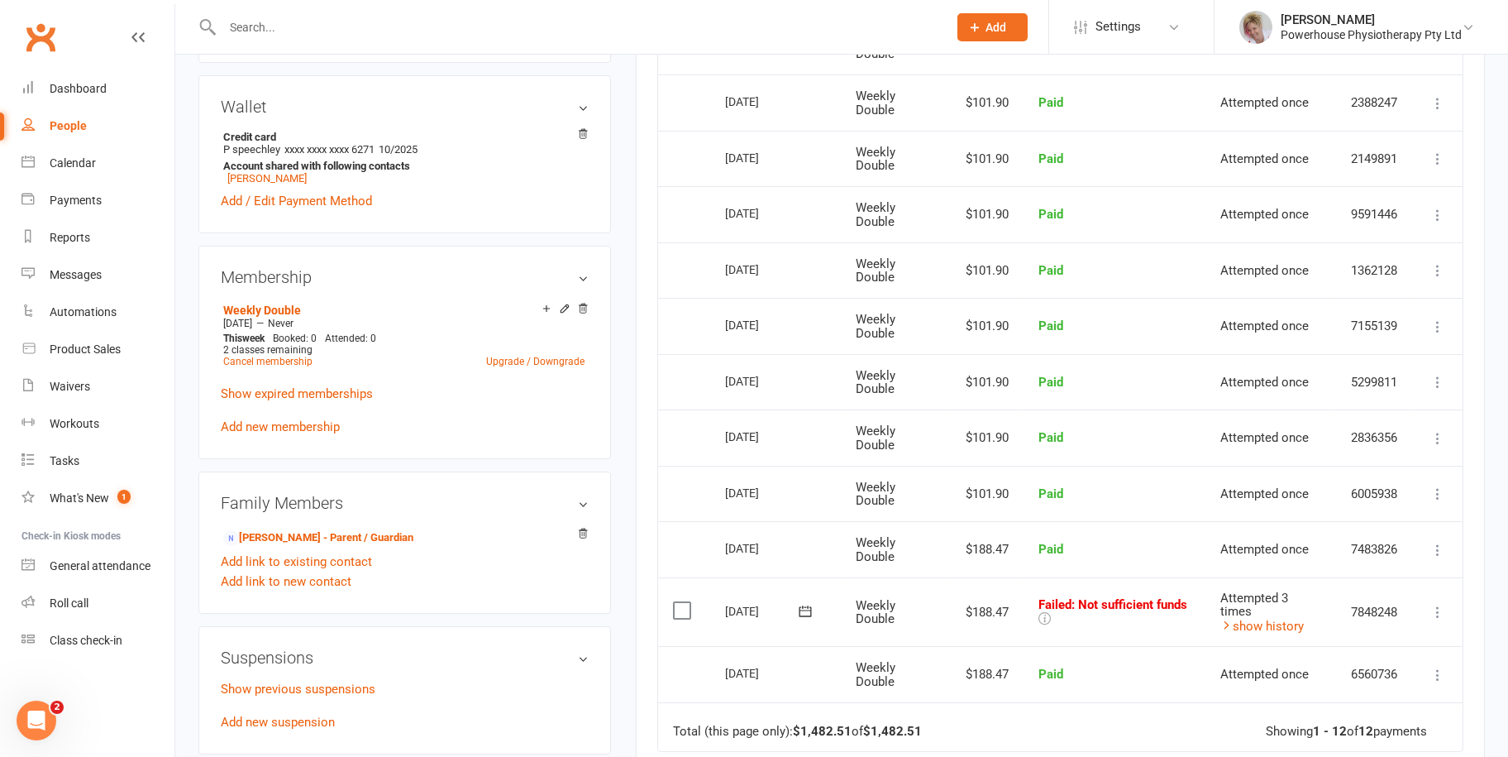
click at [1440, 604] on icon at bounding box center [1438, 612] width 17 height 17
click at [1297, 734] on link "Skip" at bounding box center [1365, 743] width 164 height 33
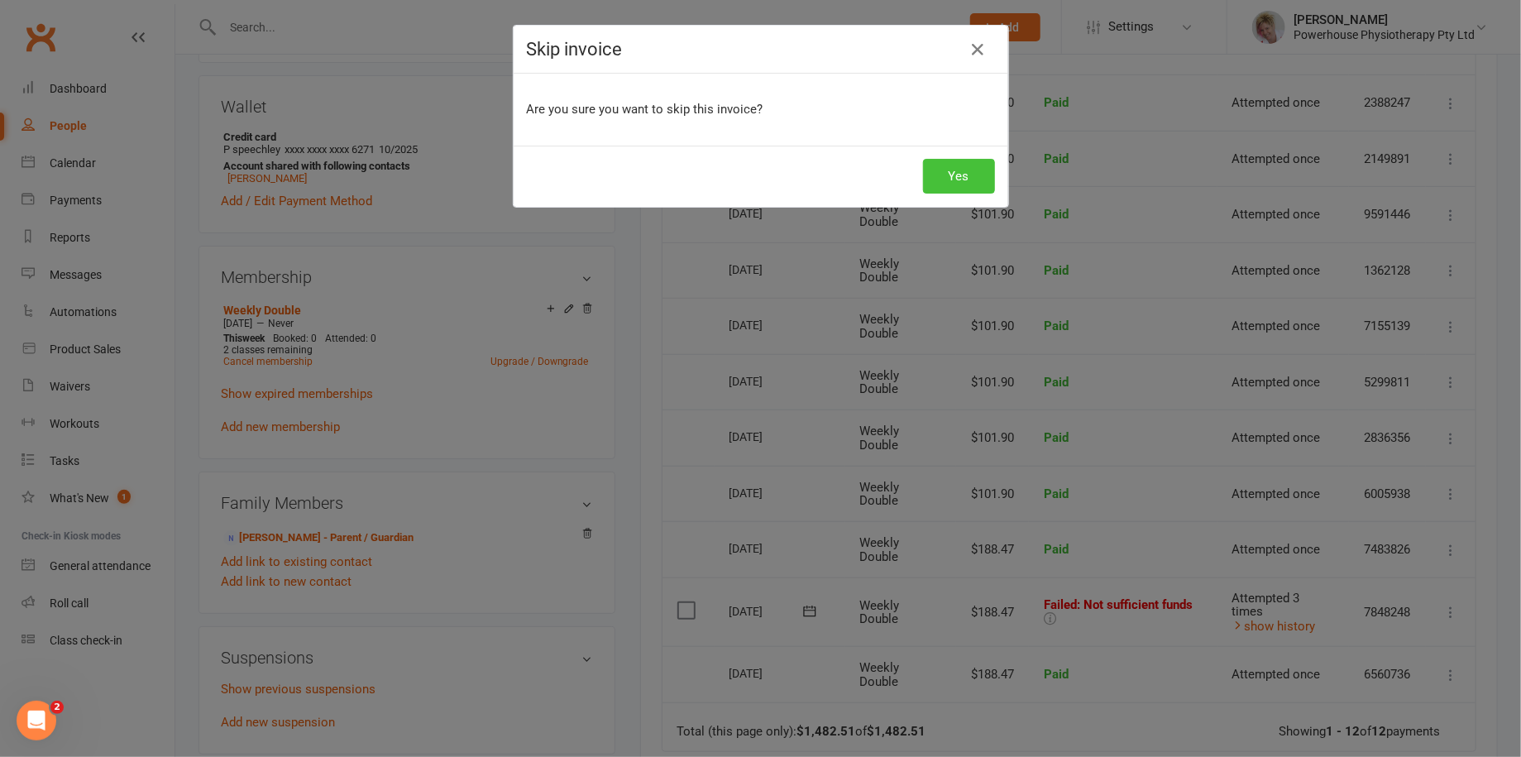
click at [966, 179] on button "Yes" at bounding box center [959, 176] width 72 height 35
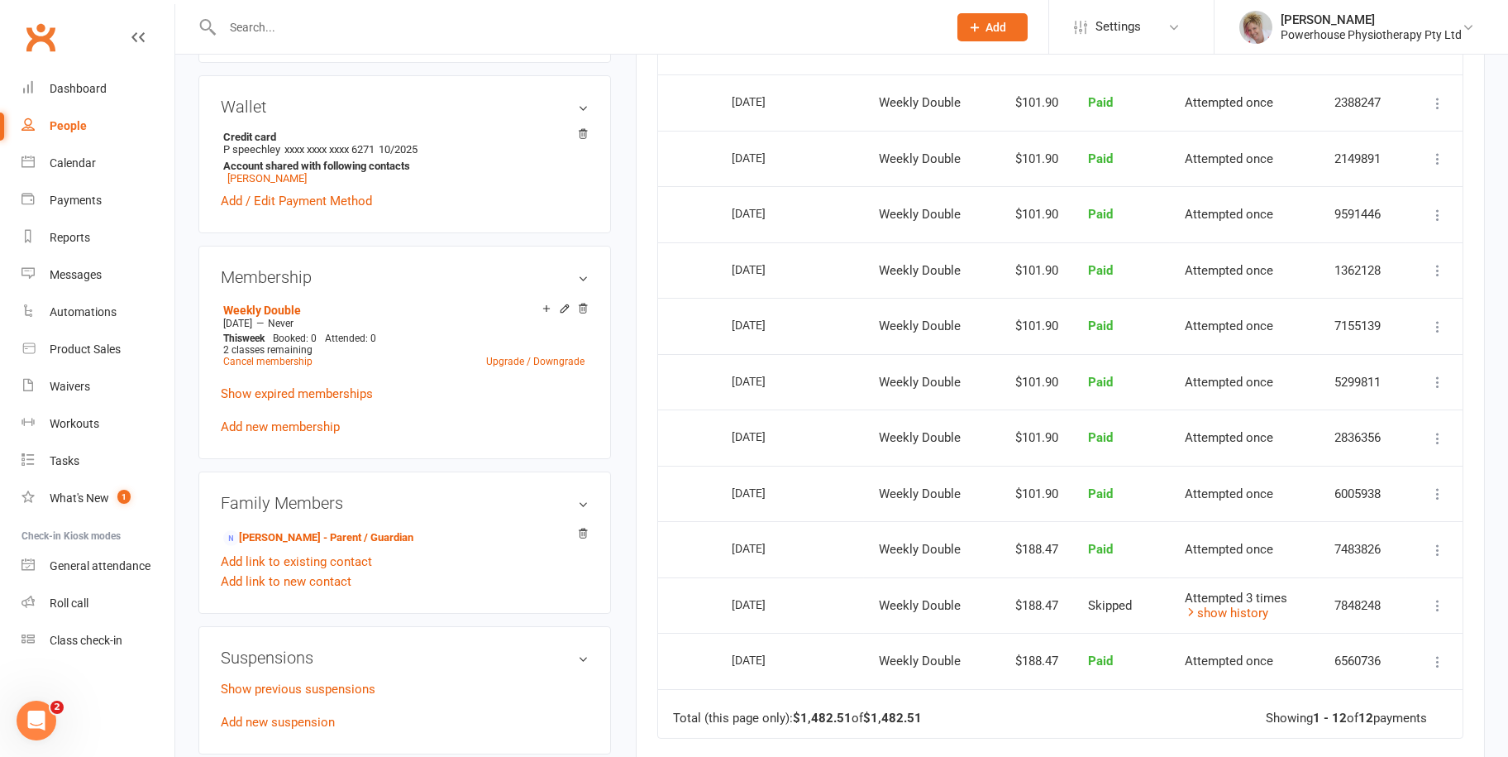
click at [79, 119] on div "People" at bounding box center [68, 125] width 37 height 13
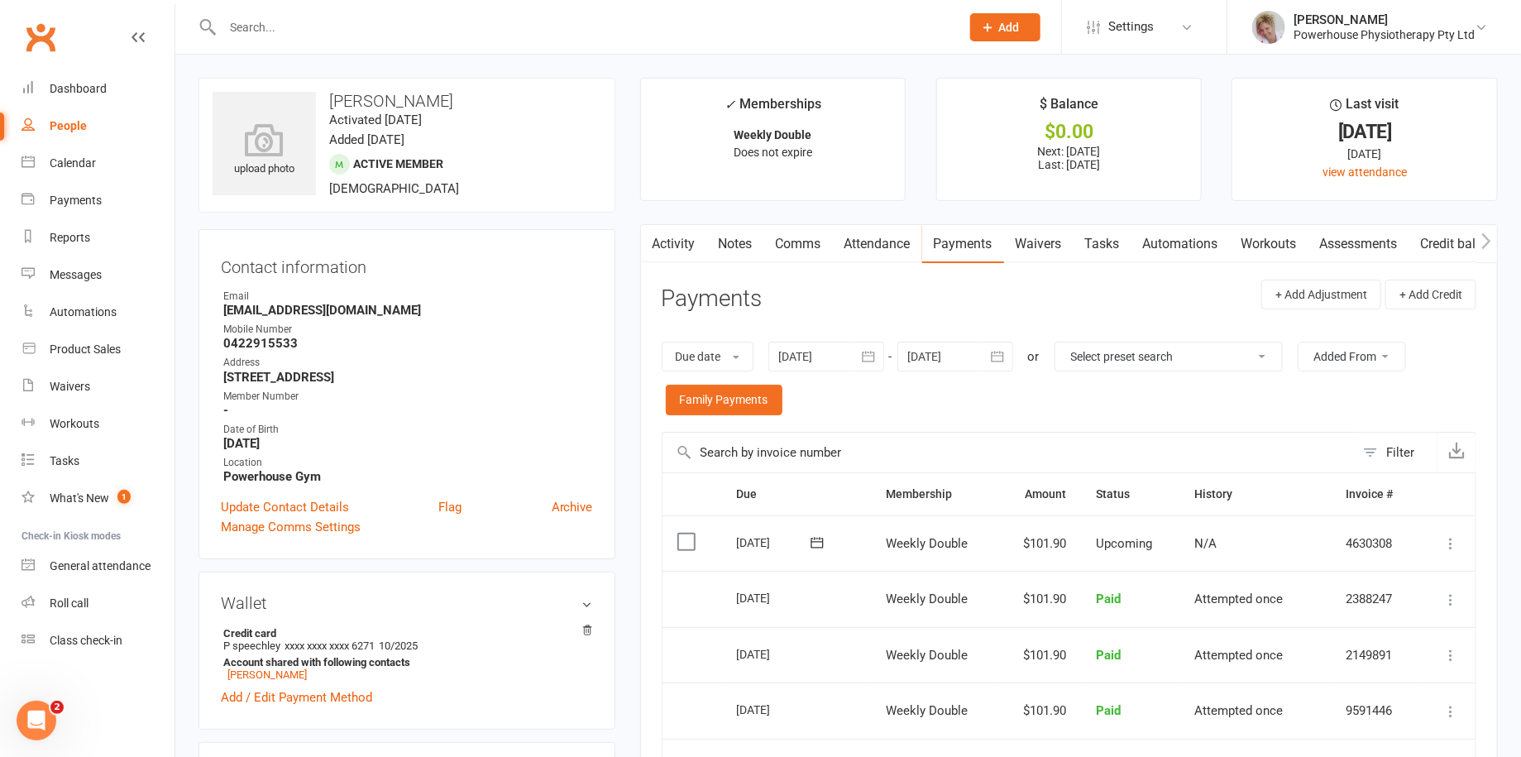
select select "100"
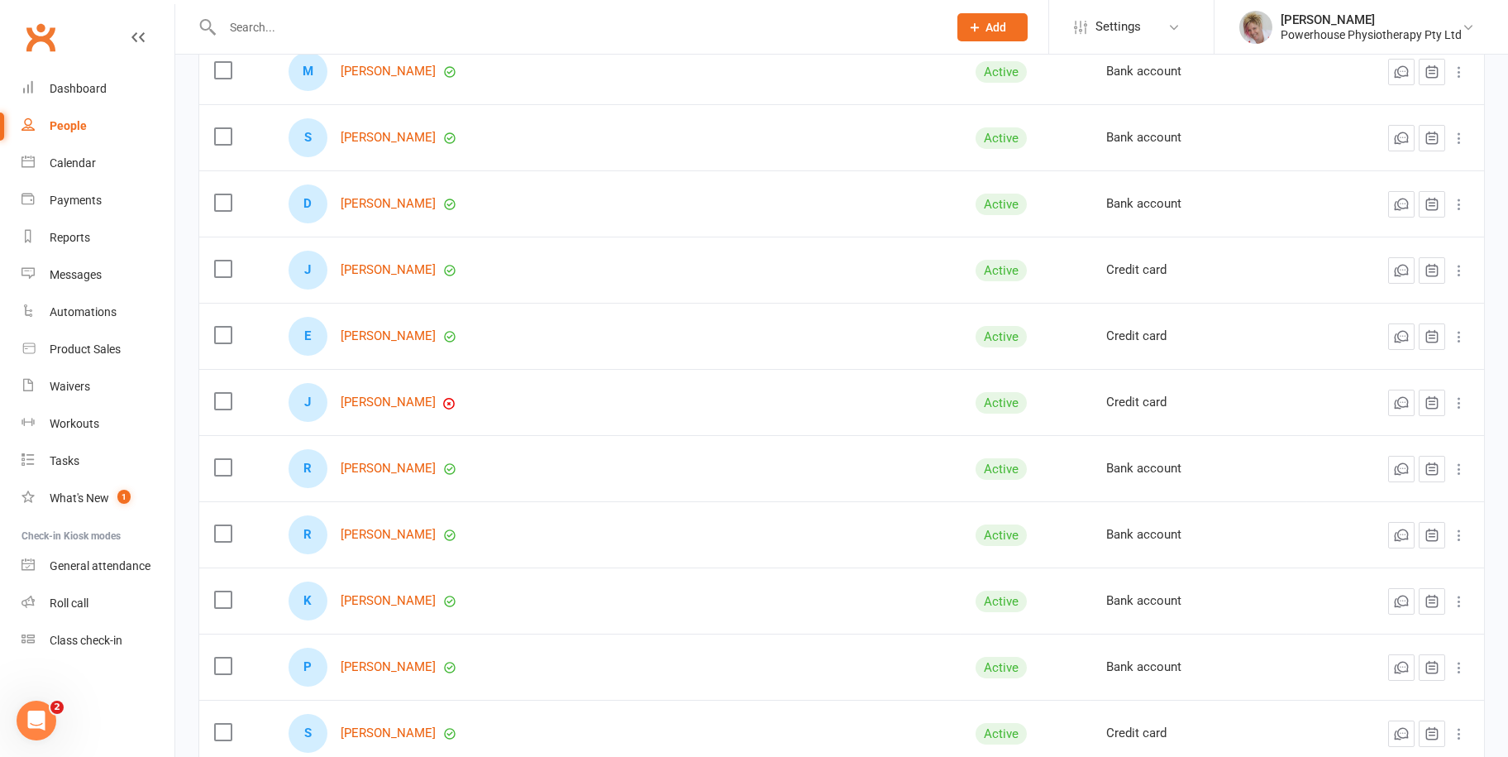
scroll to position [744, 0]
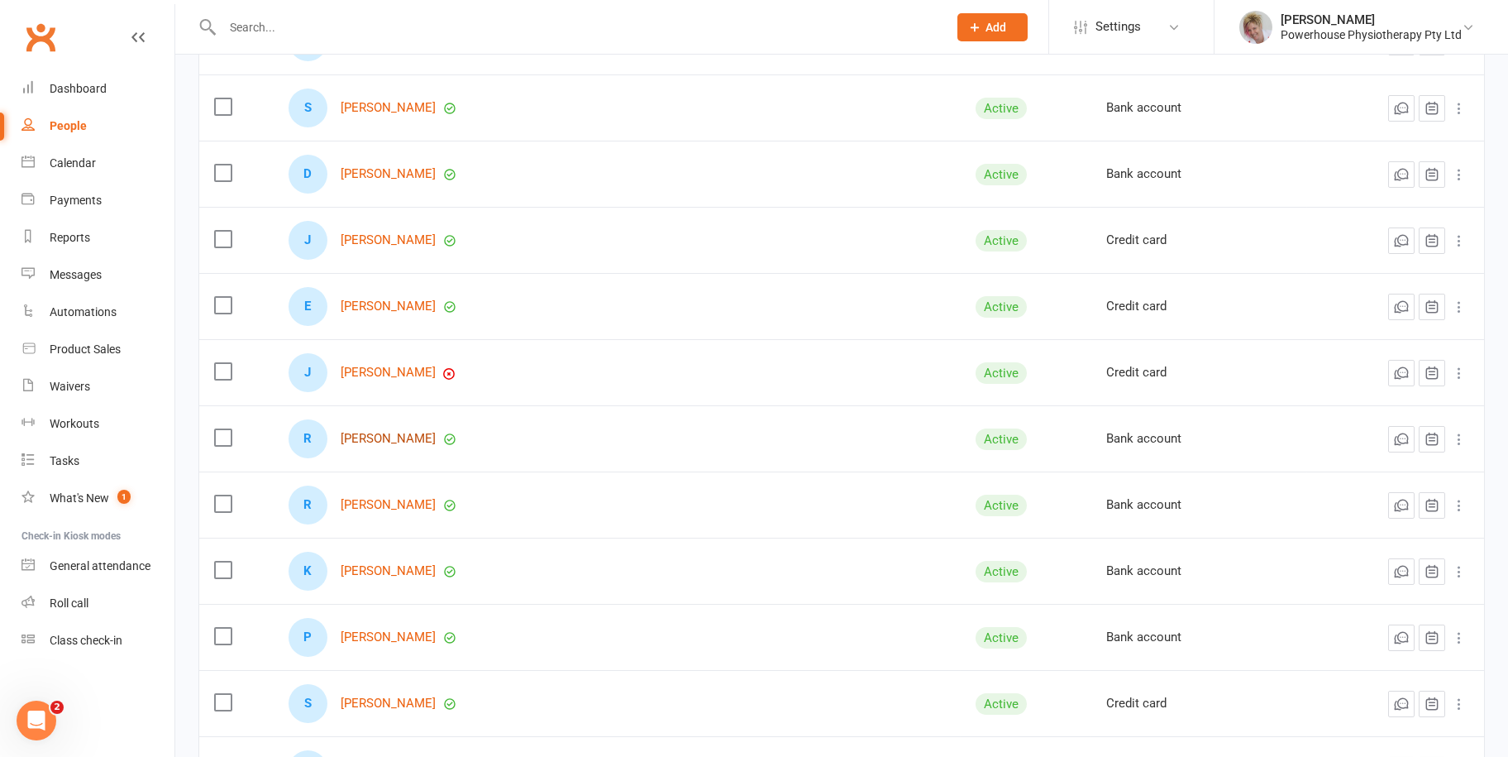
click at [405, 432] on link "[PERSON_NAME]" at bounding box center [388, 439] width 95 height 14
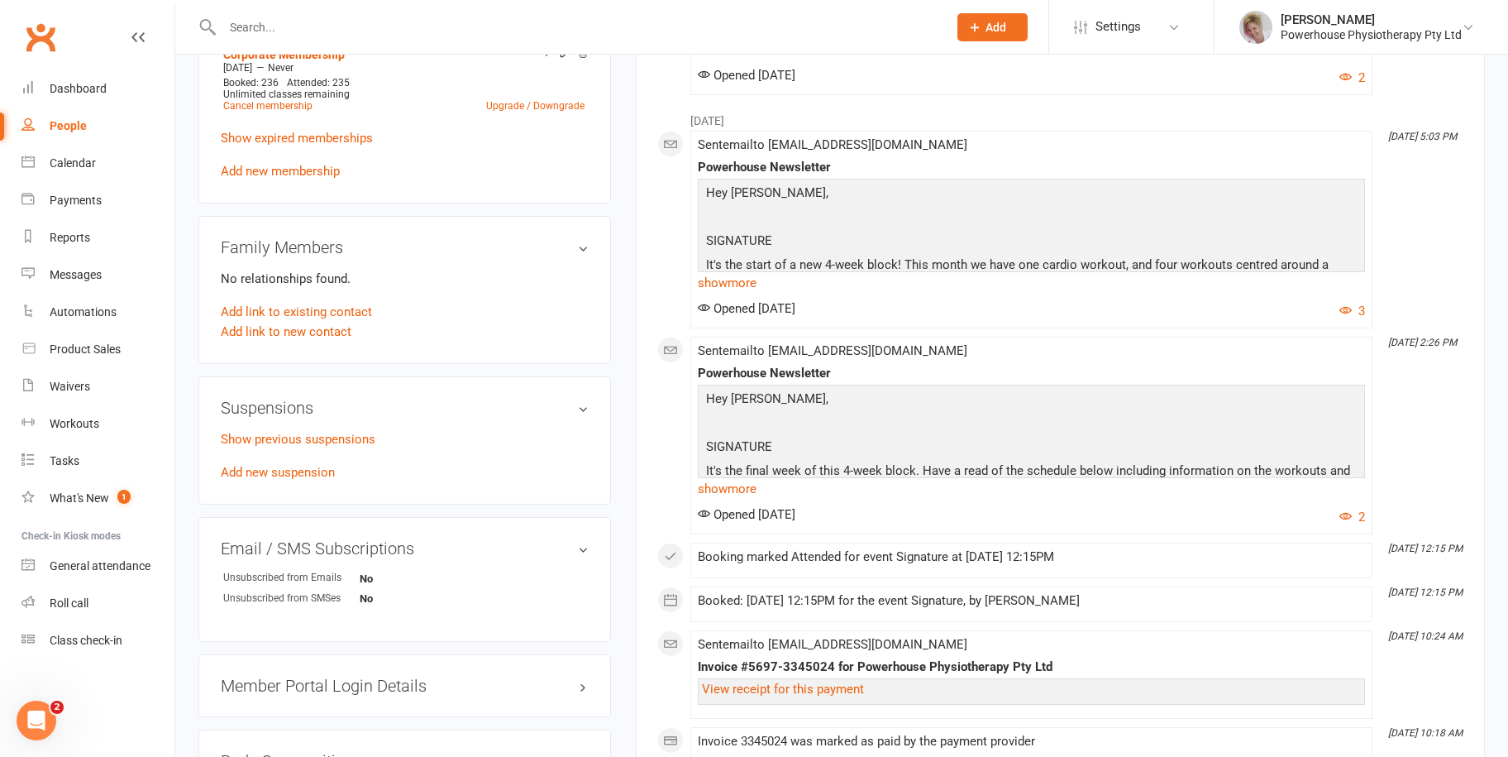
scroll to position [413, 0]
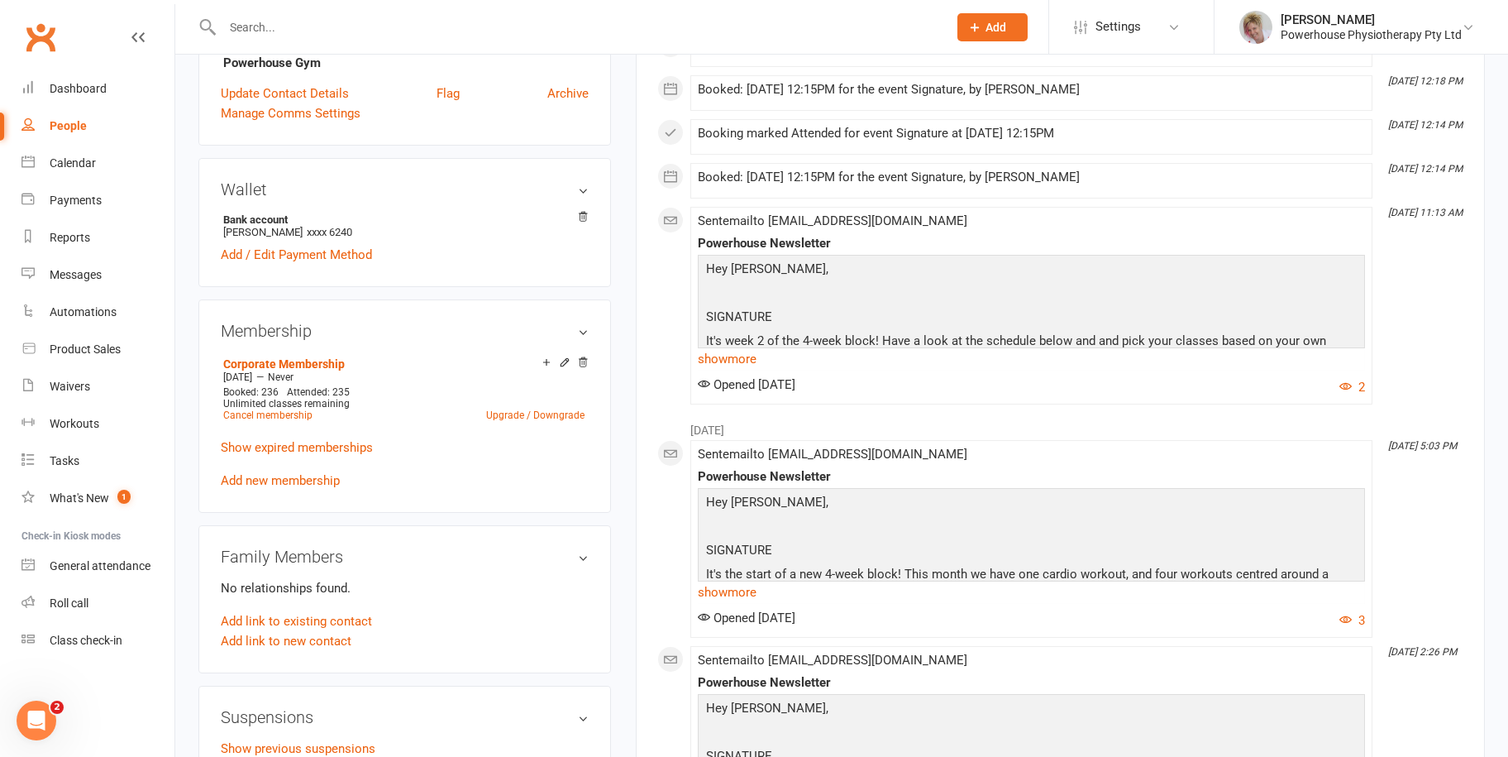
click at [94, 127] on link "People" at bounding box center [97, 125] width 153 height 37
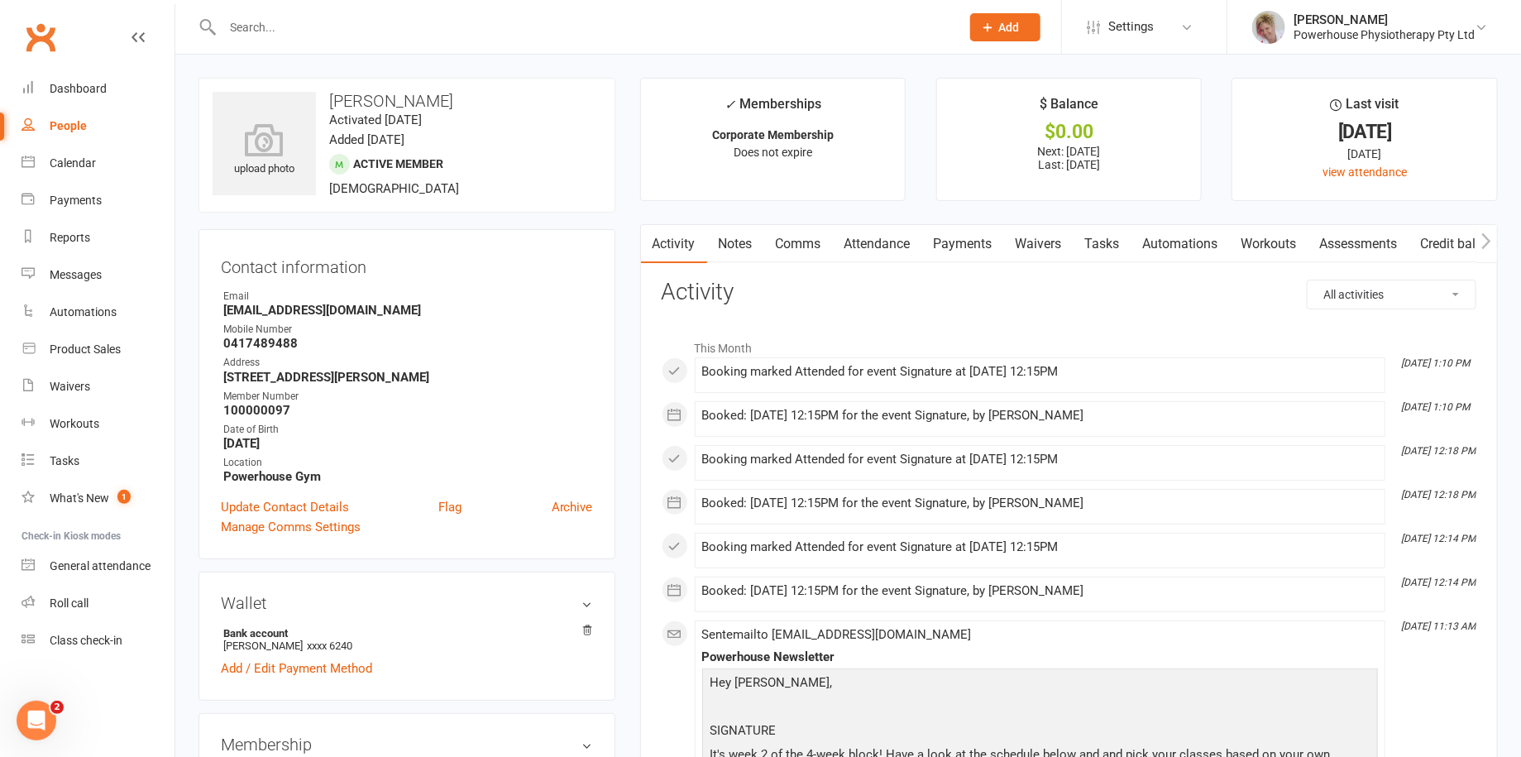
select select "100"
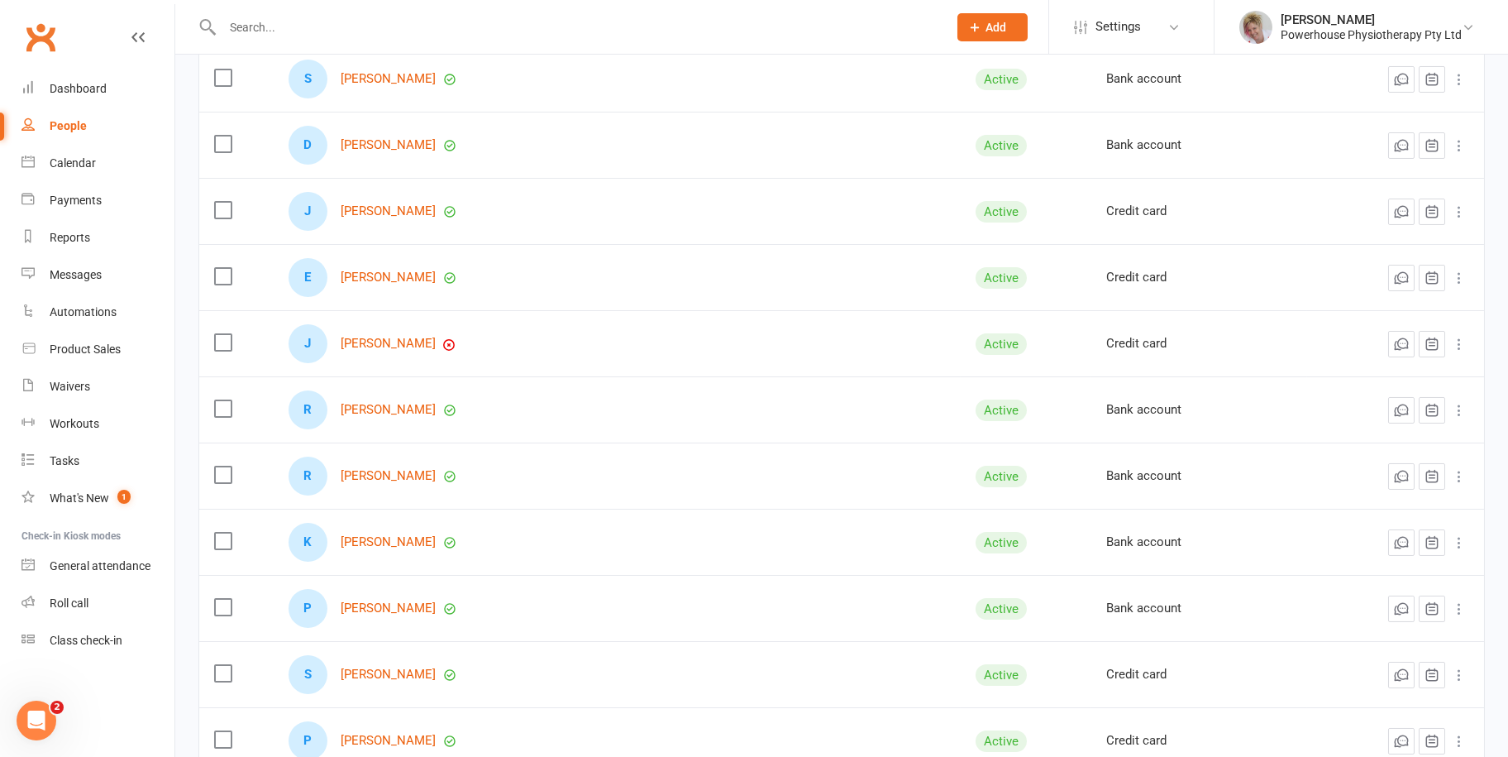
scroll to position [827, 0]
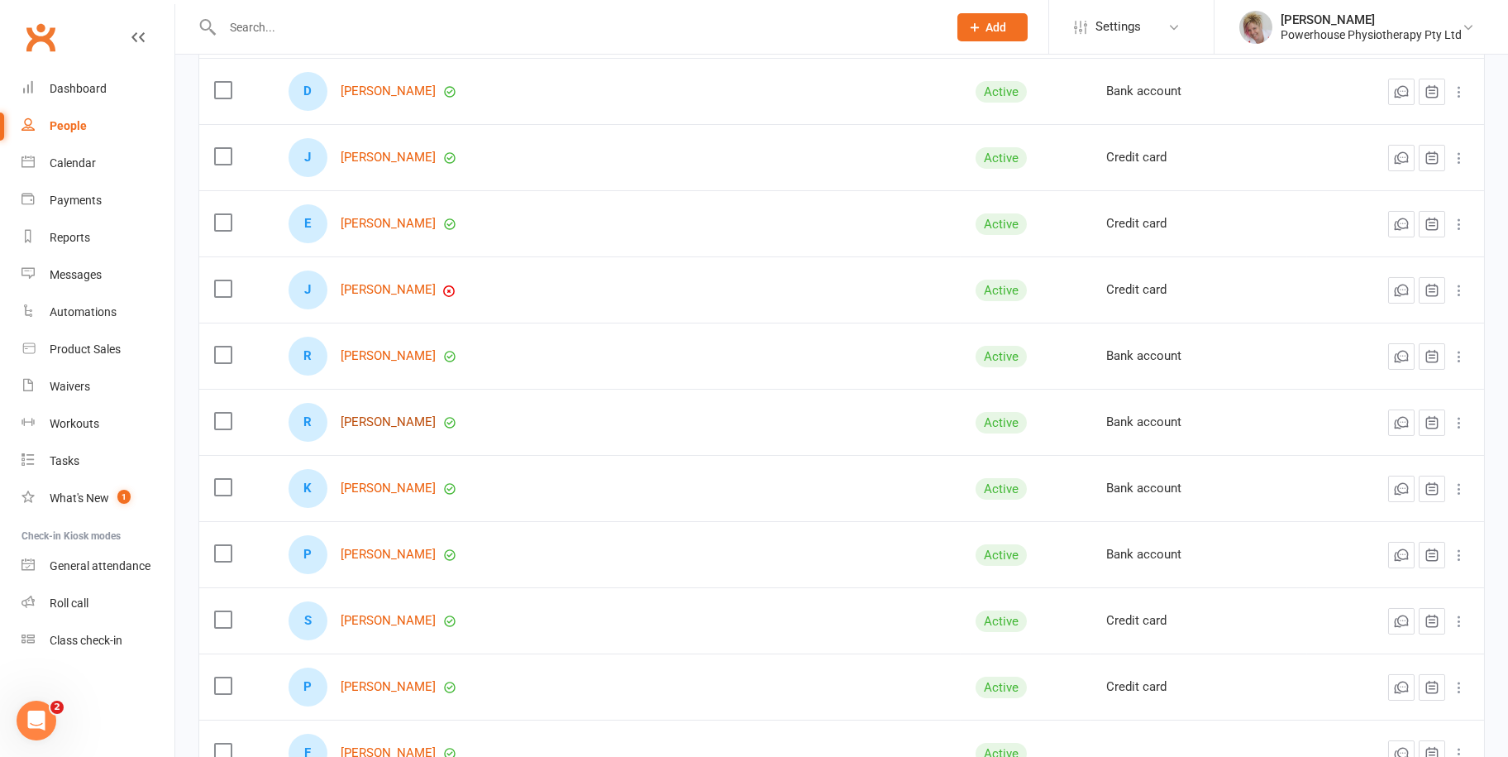
click at [384, 416] on link "[PERSON_NAME]" at bounding box center [388, 422] width 95 height 14
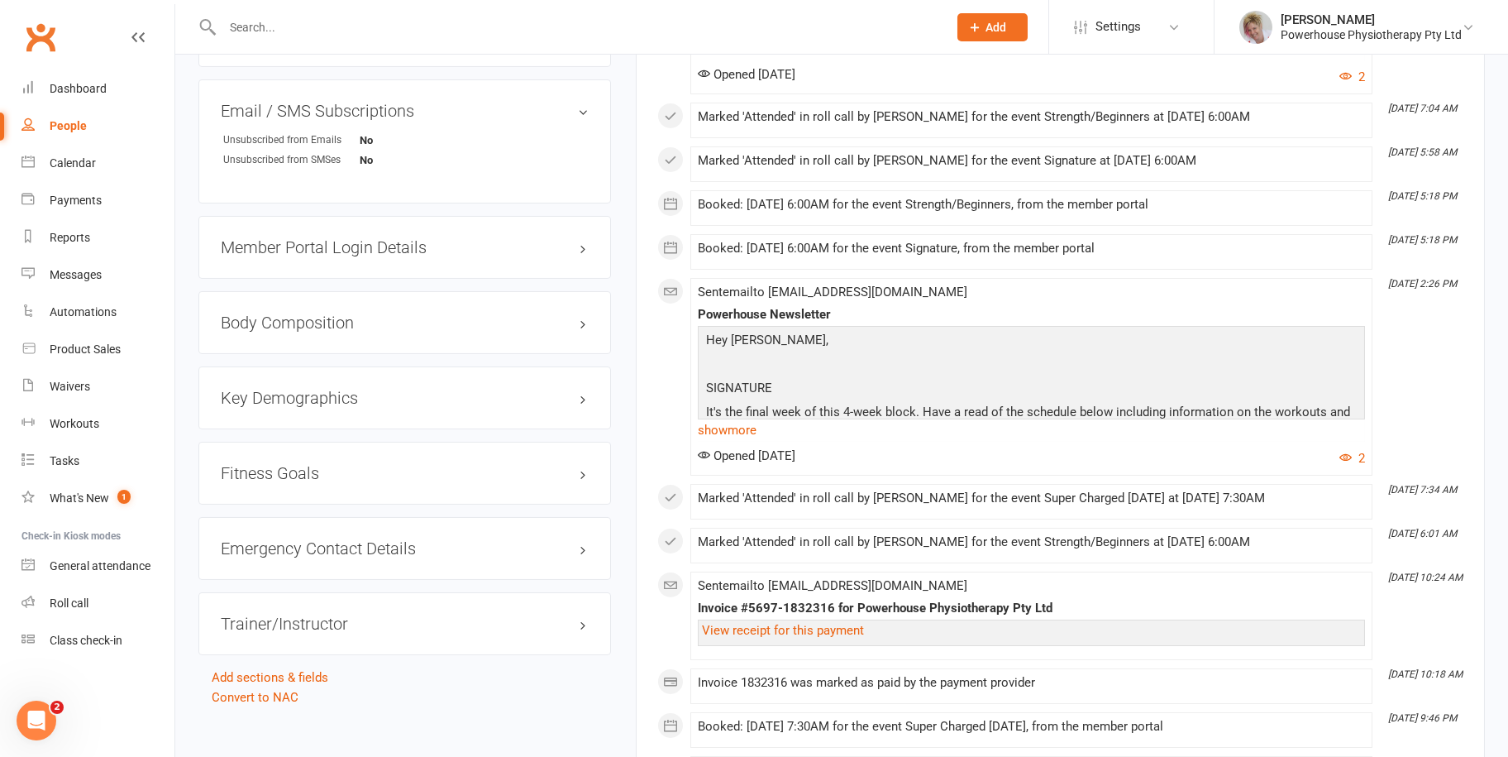
scroll to position [744, 0]
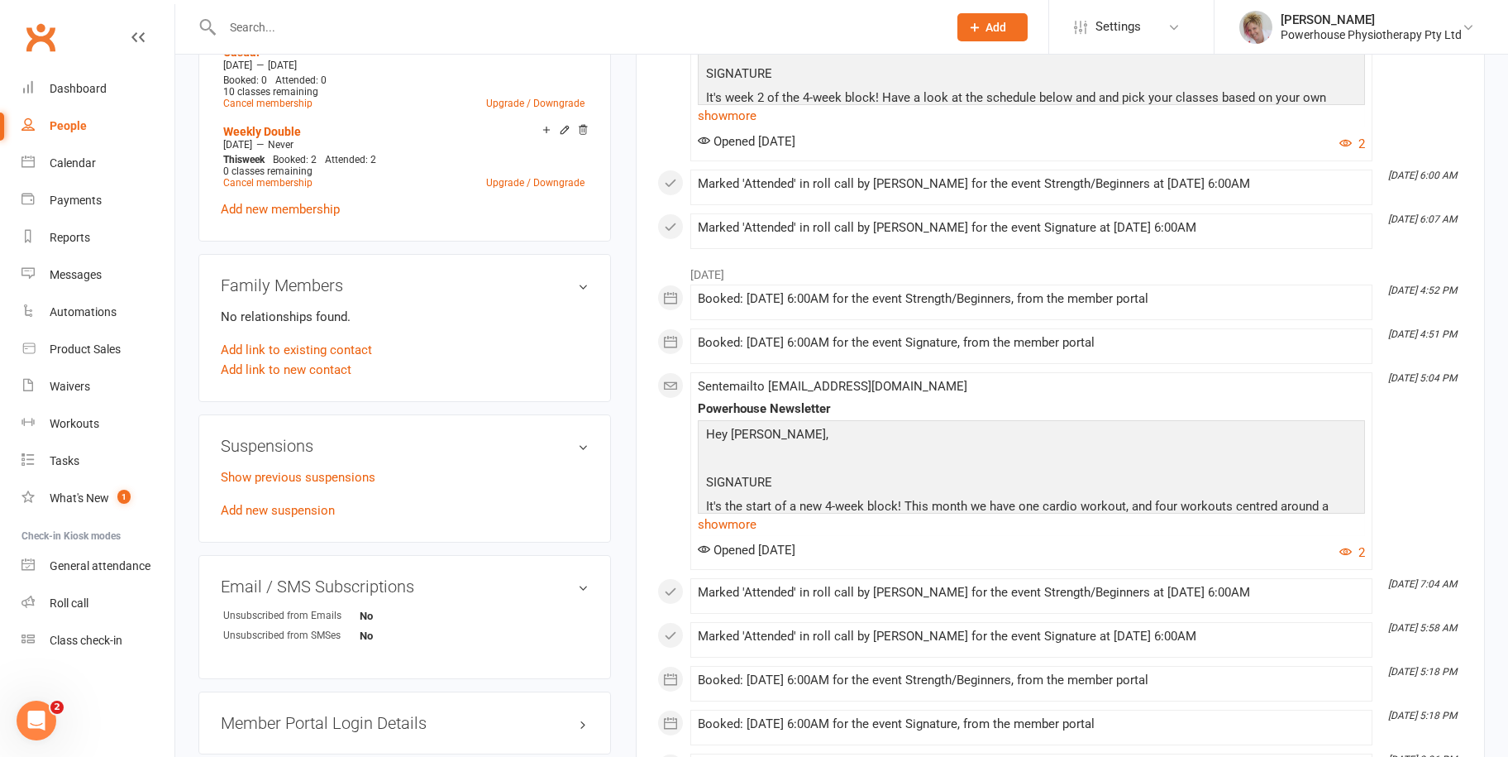
click at [58, 122] on div "People" at bounding box center [68, 125] width 37 height 13
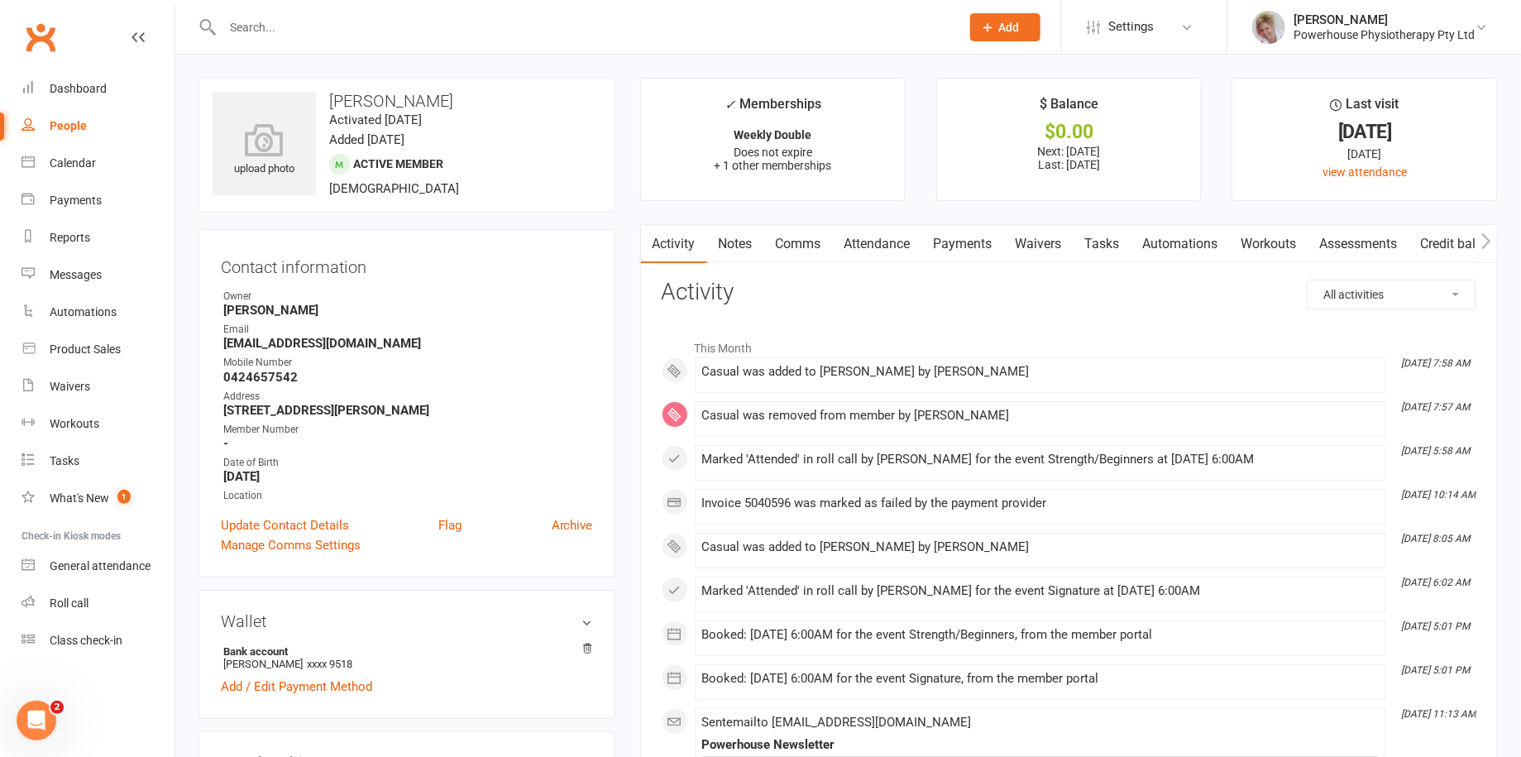
select select "100"
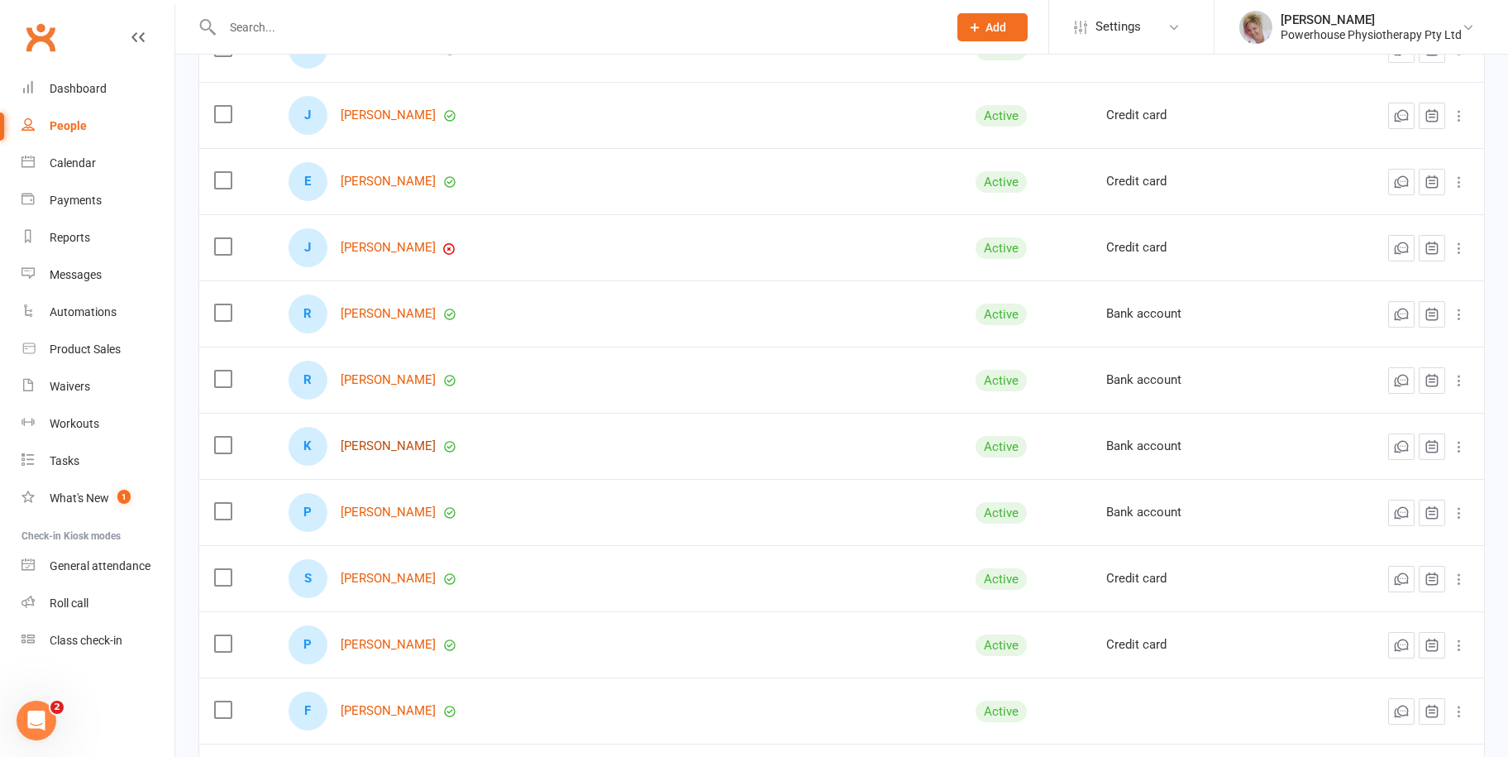
scroll to position [910, 0]
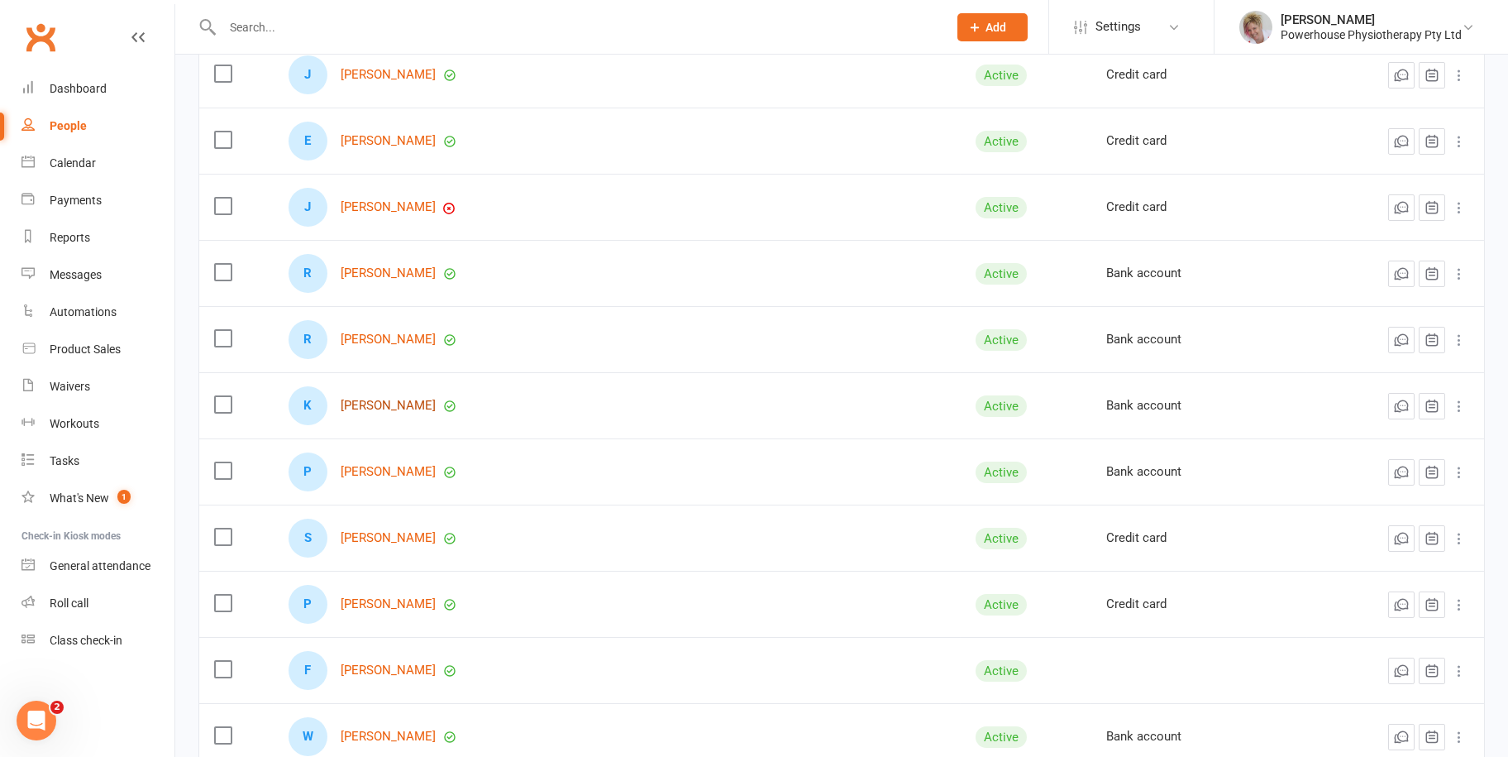
click at [393, 404] on link "[PERSON_NAME]" at bounding box center [388, 406] width 95 height 14
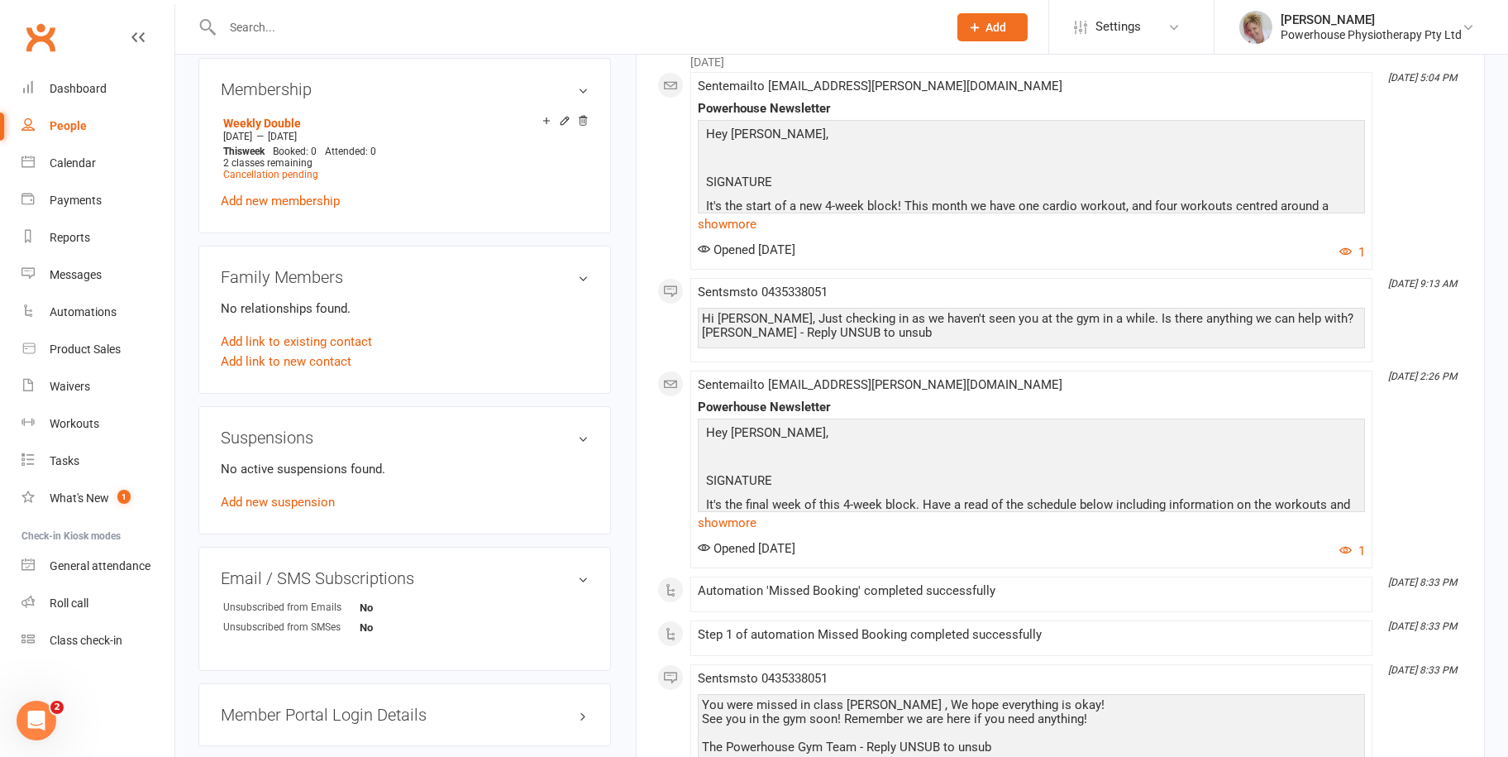
scroll to position [910, 0]
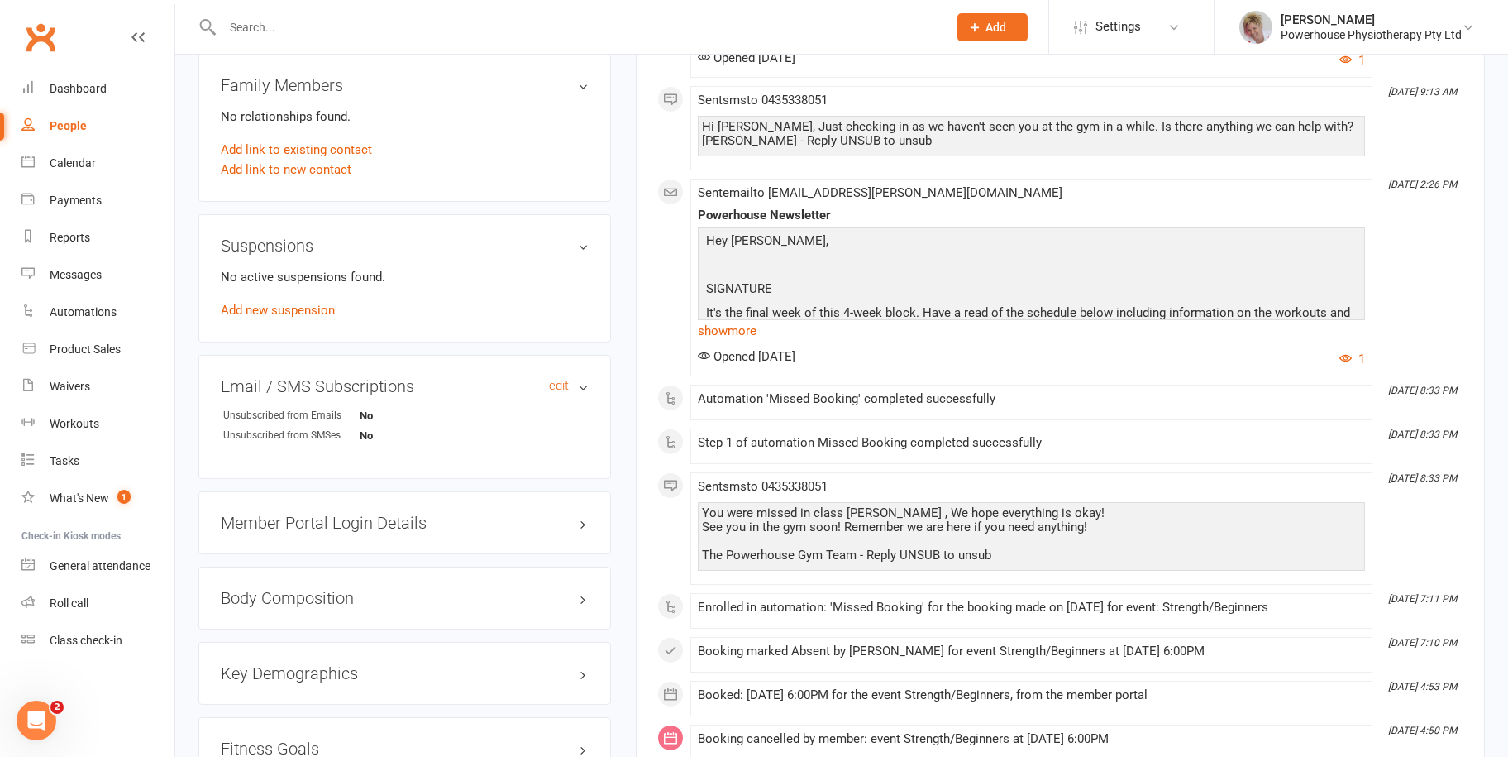
click at [580, 383] on h3 "Email / SMS Subscriptions edit" at bounding box center [405, 386] width 368 height 18
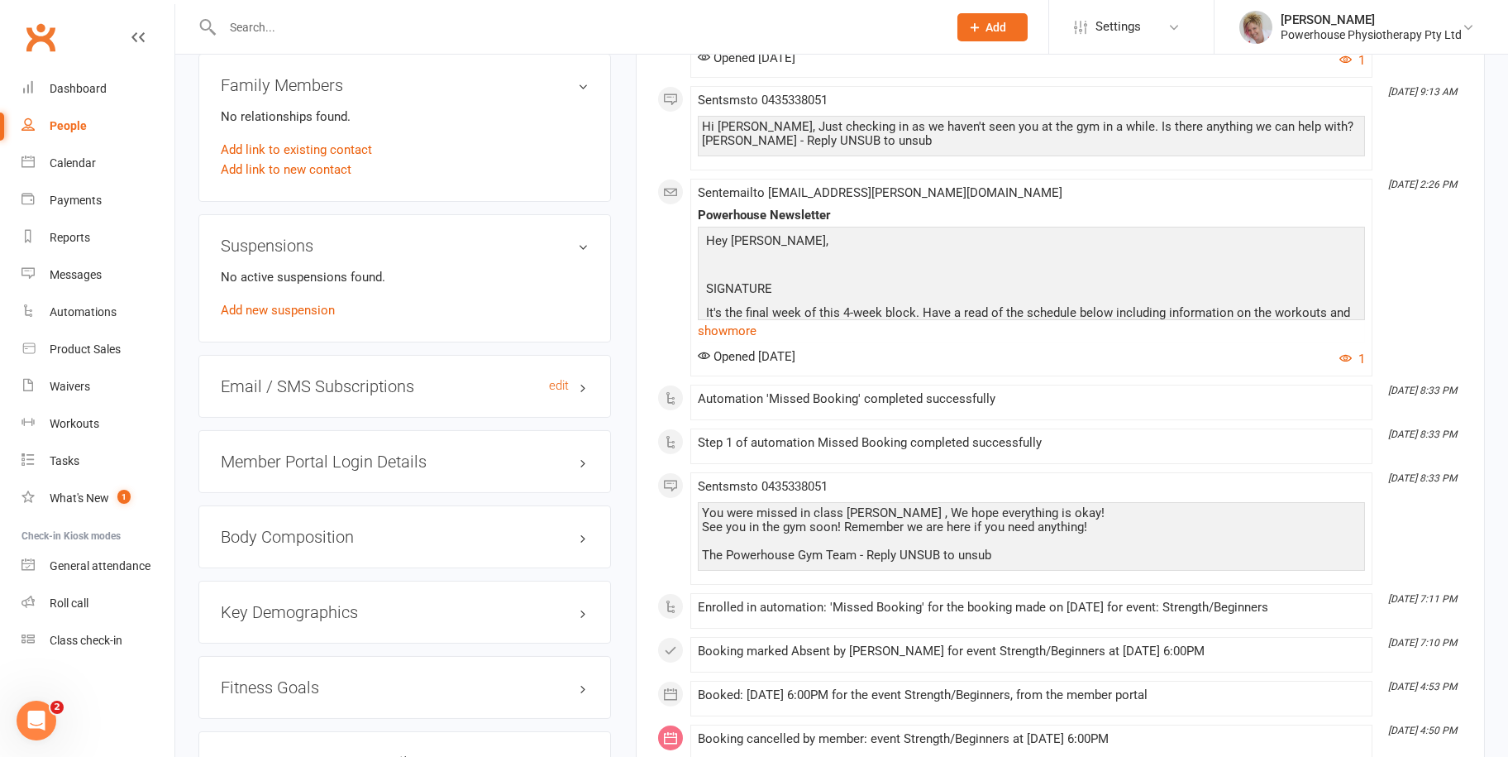
click at [580, 383] on h3 "Email / SMS Subscriptions edit" at bounding box center [405, 386] width 368 height 18
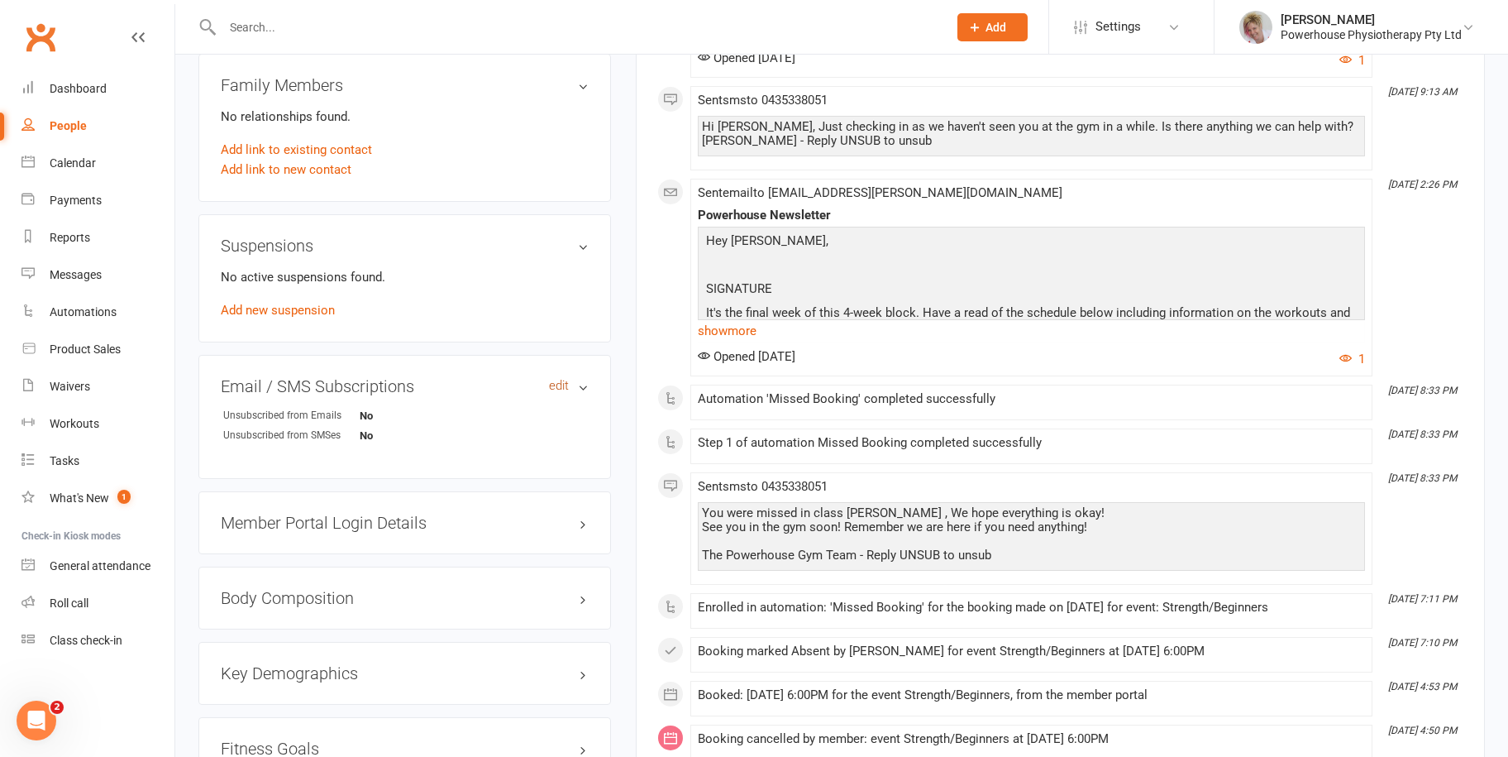
click at [561, 383] on link "edit" at bounding box center [559, 386] width 20 height 14
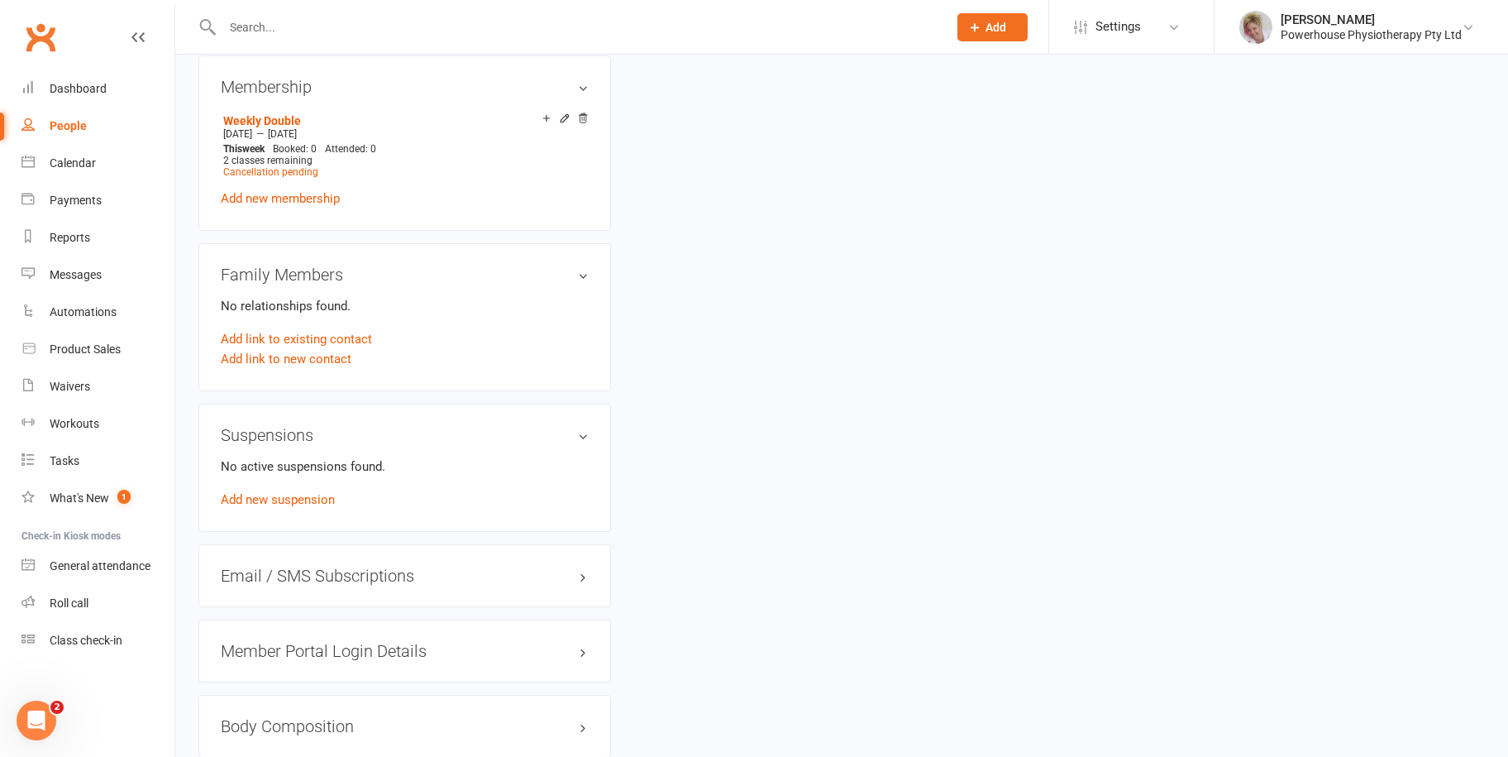
scroll to position [1138, 0]
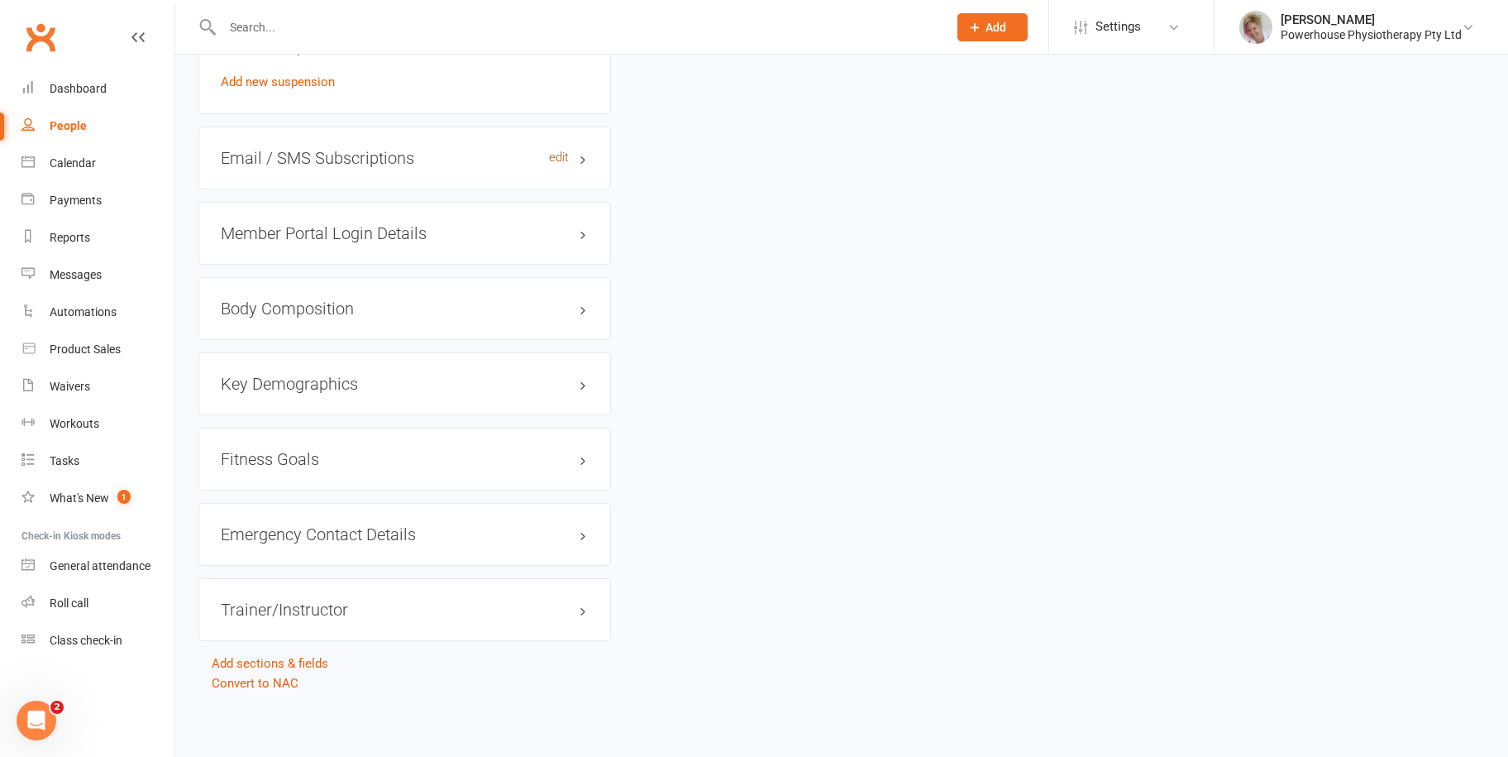
click at [560, 162] on link "edit" at bounding box center [559, 157] width 20 height 14
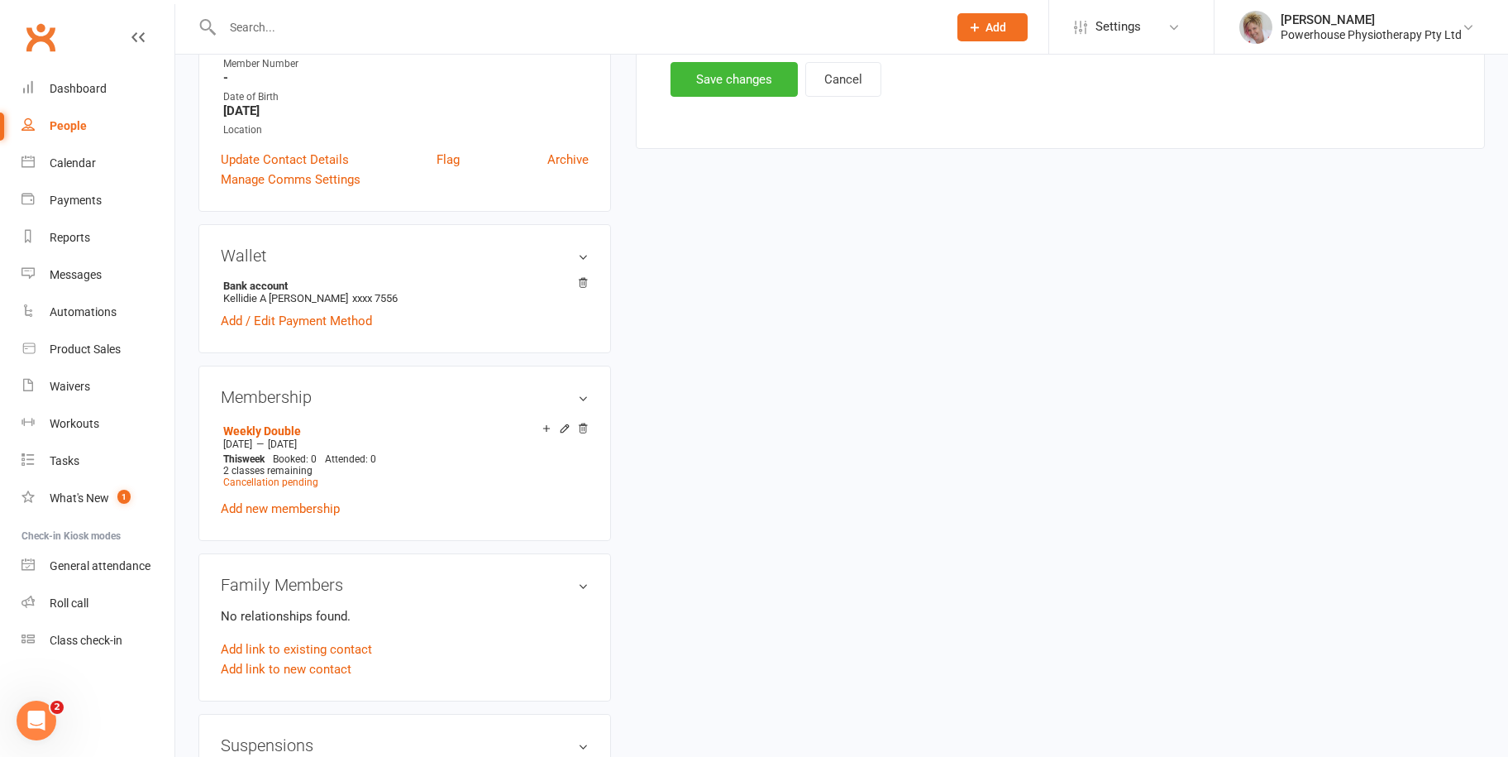
scroll to position [744, 0]
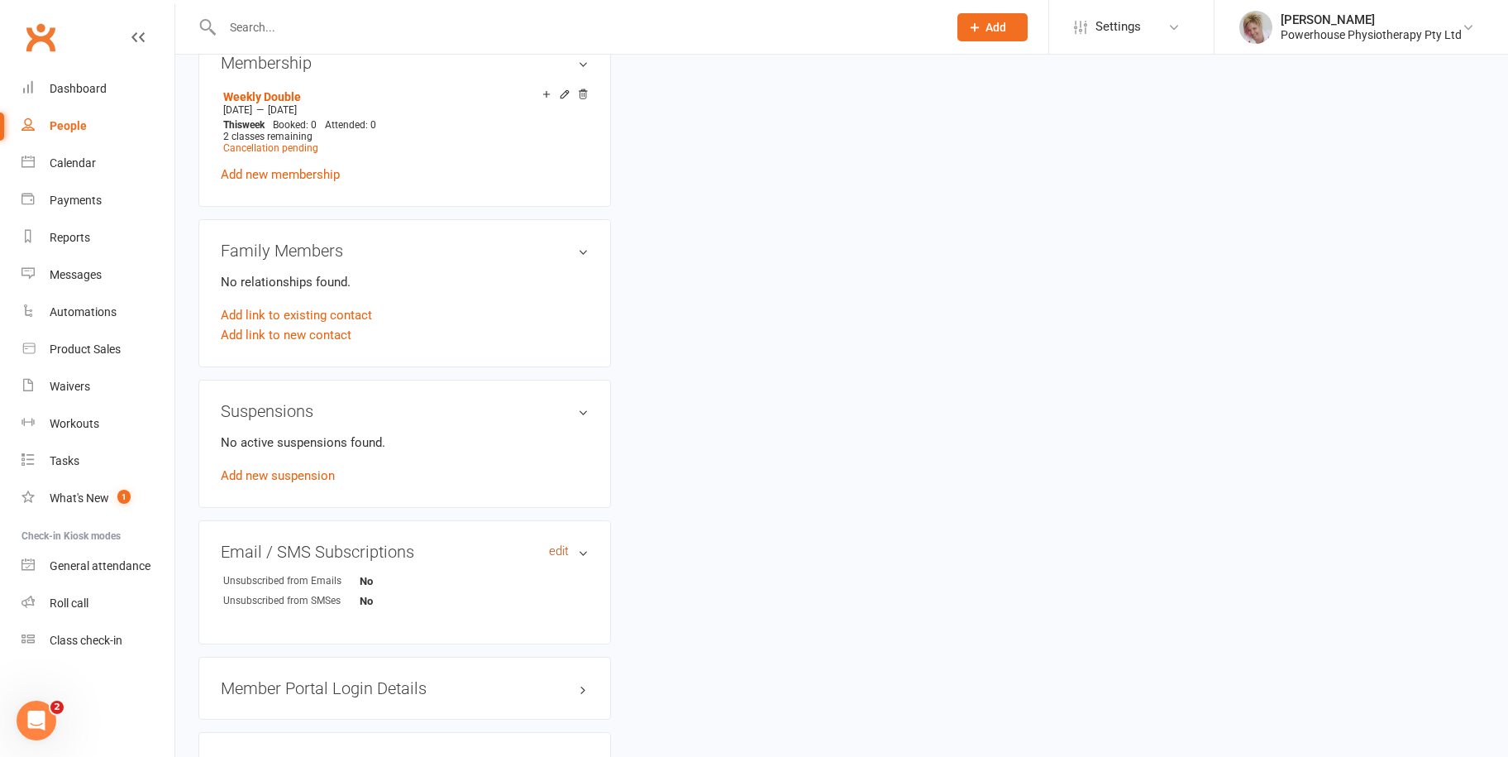
click at [555, 550] on link "edit" at bounding box center [559, 551] width 20 height 14
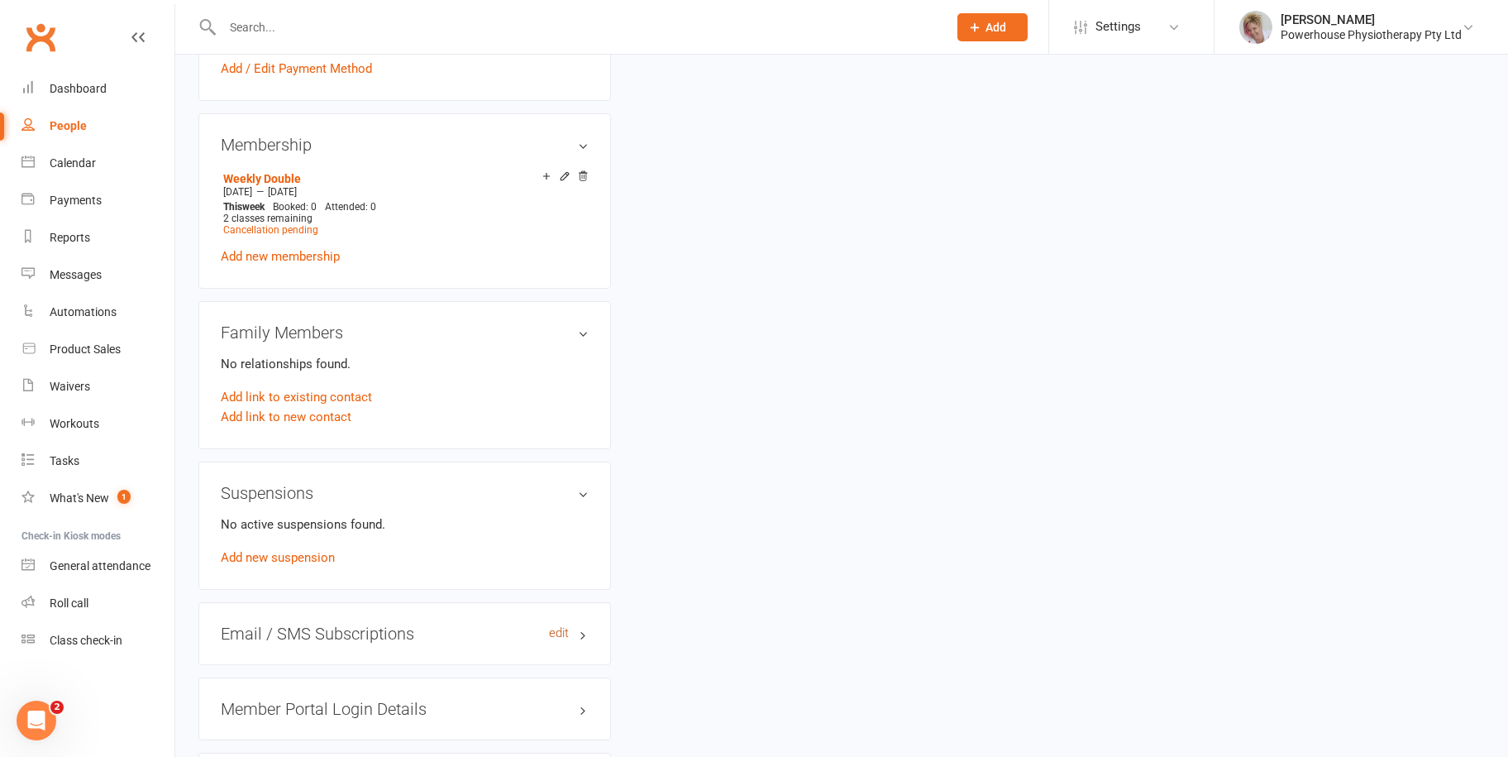
click at [555, 502] on h3 "Suspensions" at bounding box center [405, 493] width 368 height 18
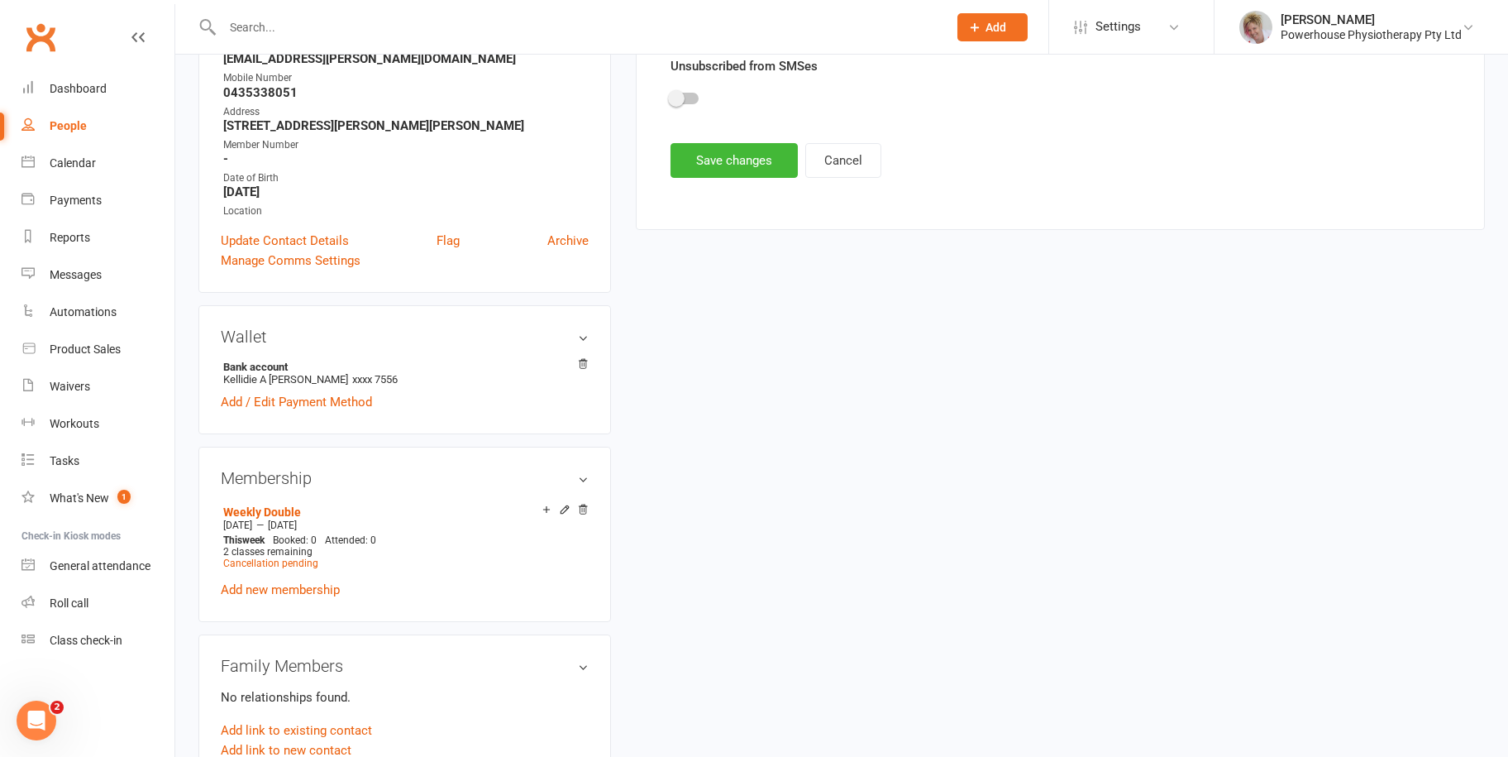
scroll to position [0, 0]
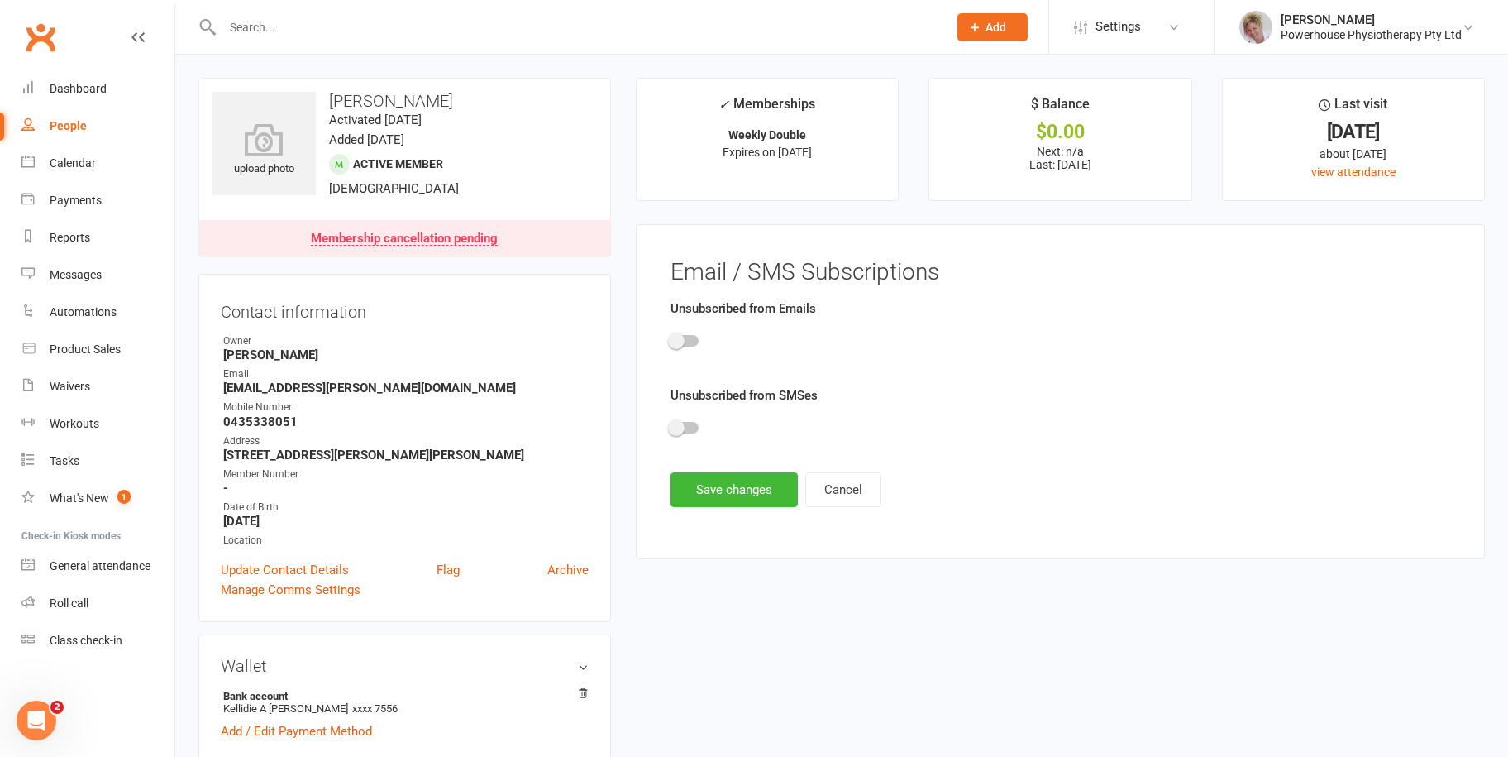
click at [84, 125] on div "People" at bounding box center [68, 125] width 37 height 13
select select "100"
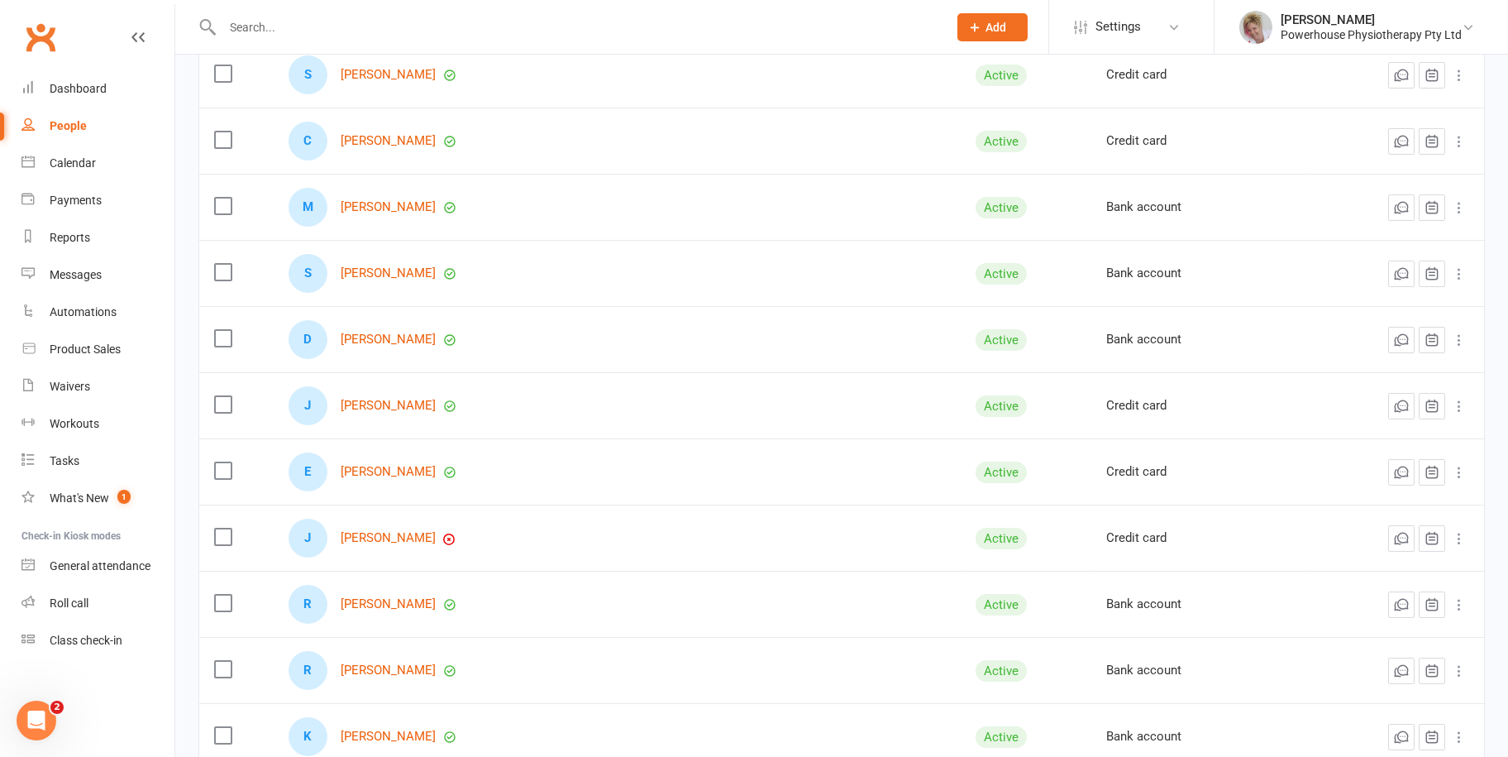
scroll to position [992, 0]
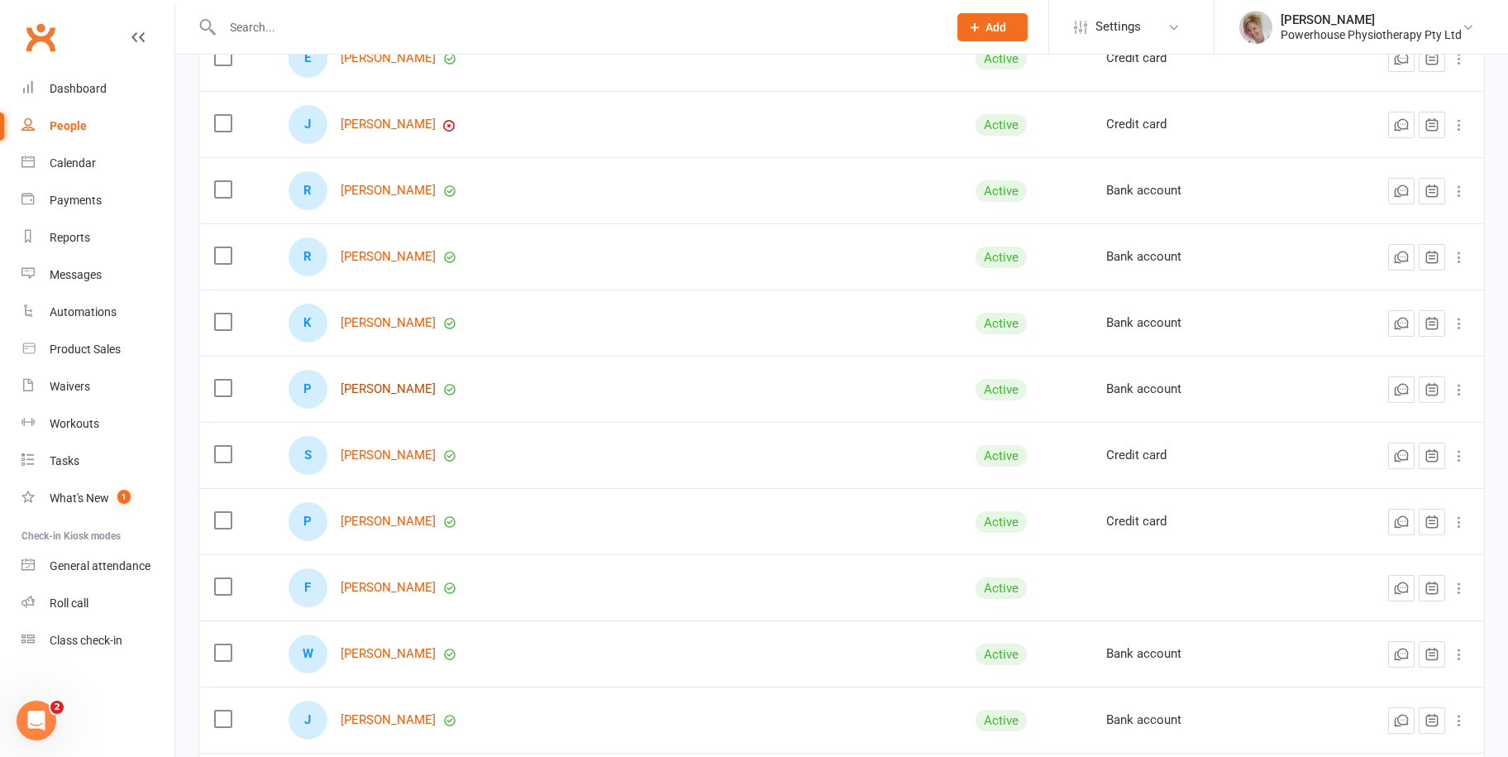
click at [420, 387] on link "[PERSON_NAME]" at bounding box center [388, 389] width 95 height 14
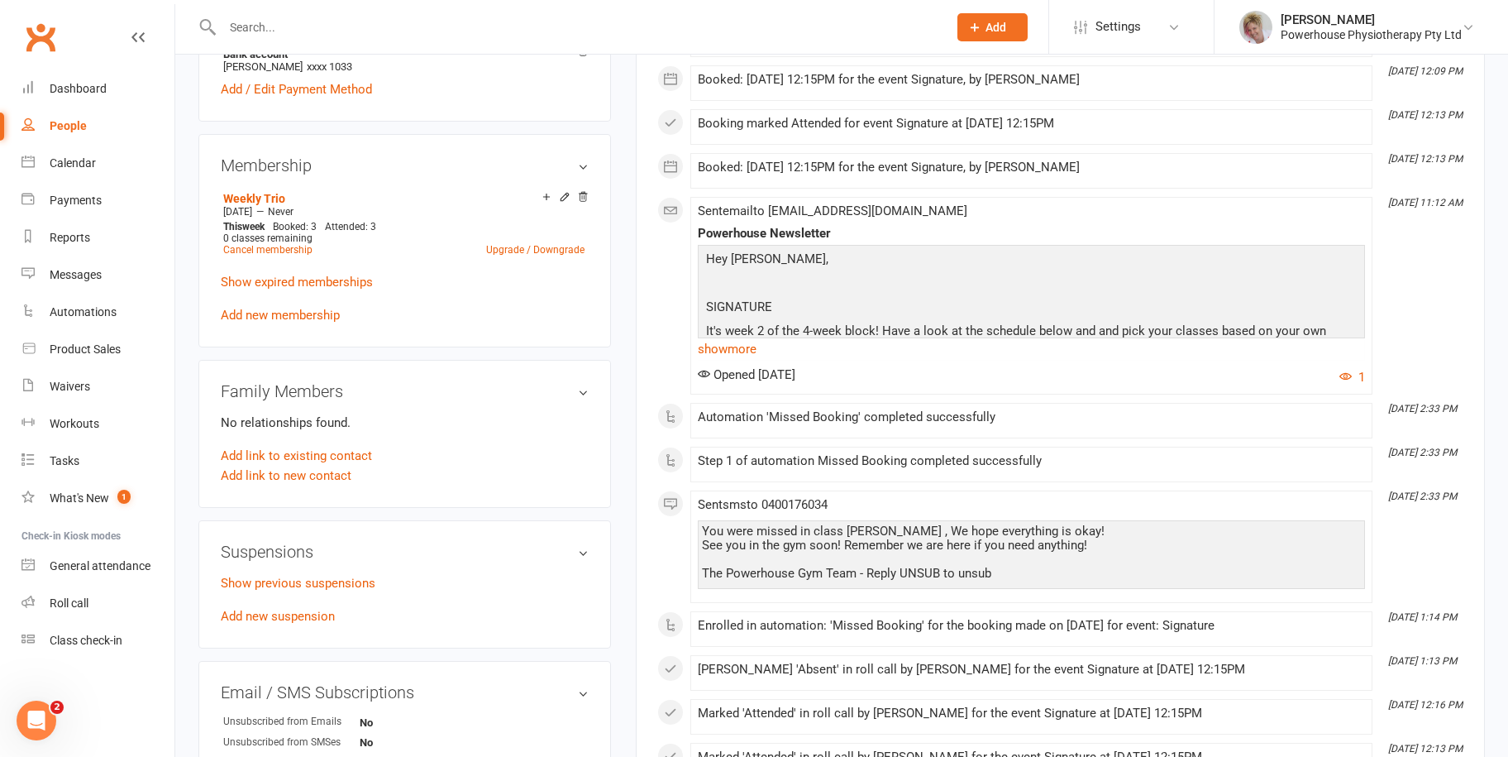
scroll to position [910, 0]
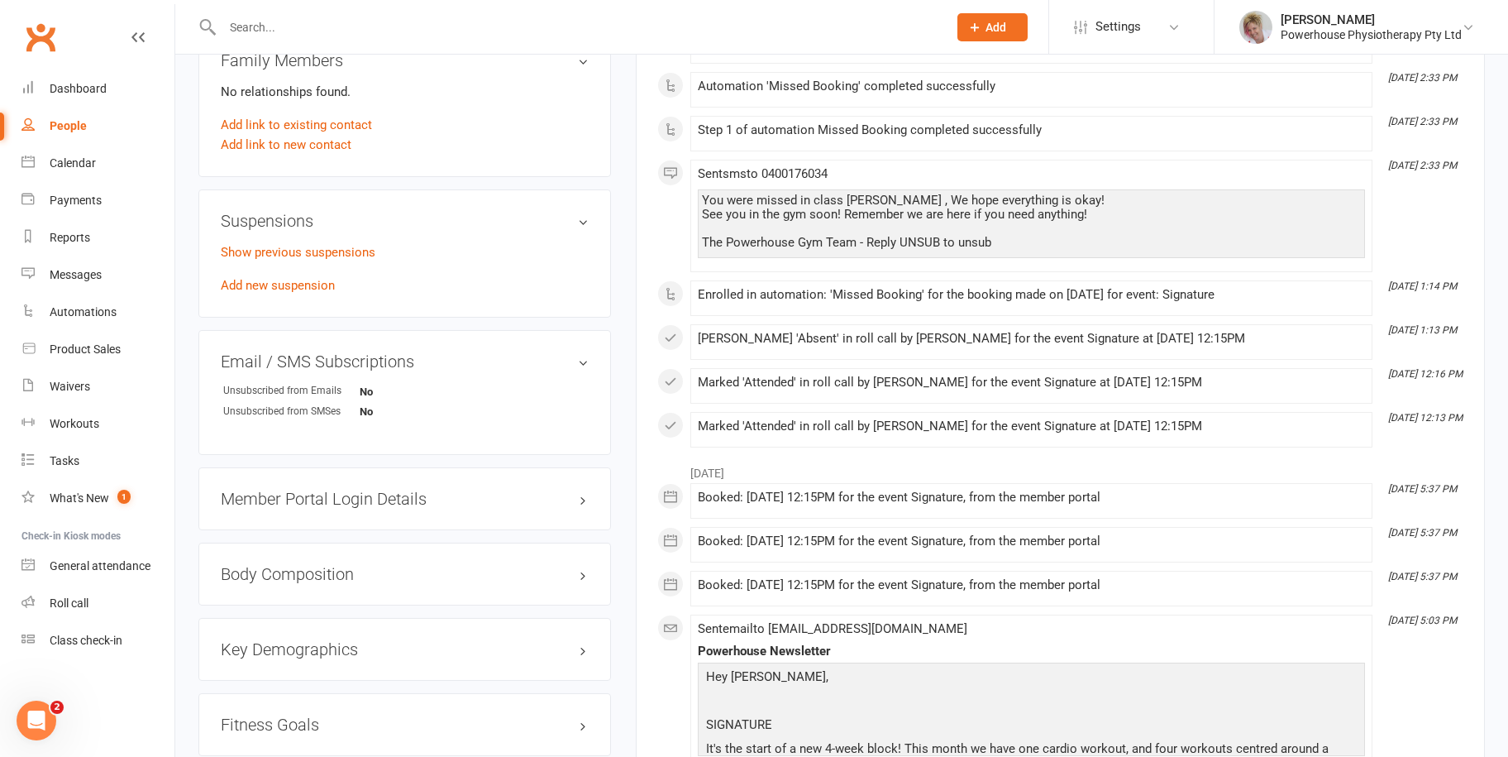
click at [84, 131] on div "People" at bounding box center [68, 125] width 37 height 13
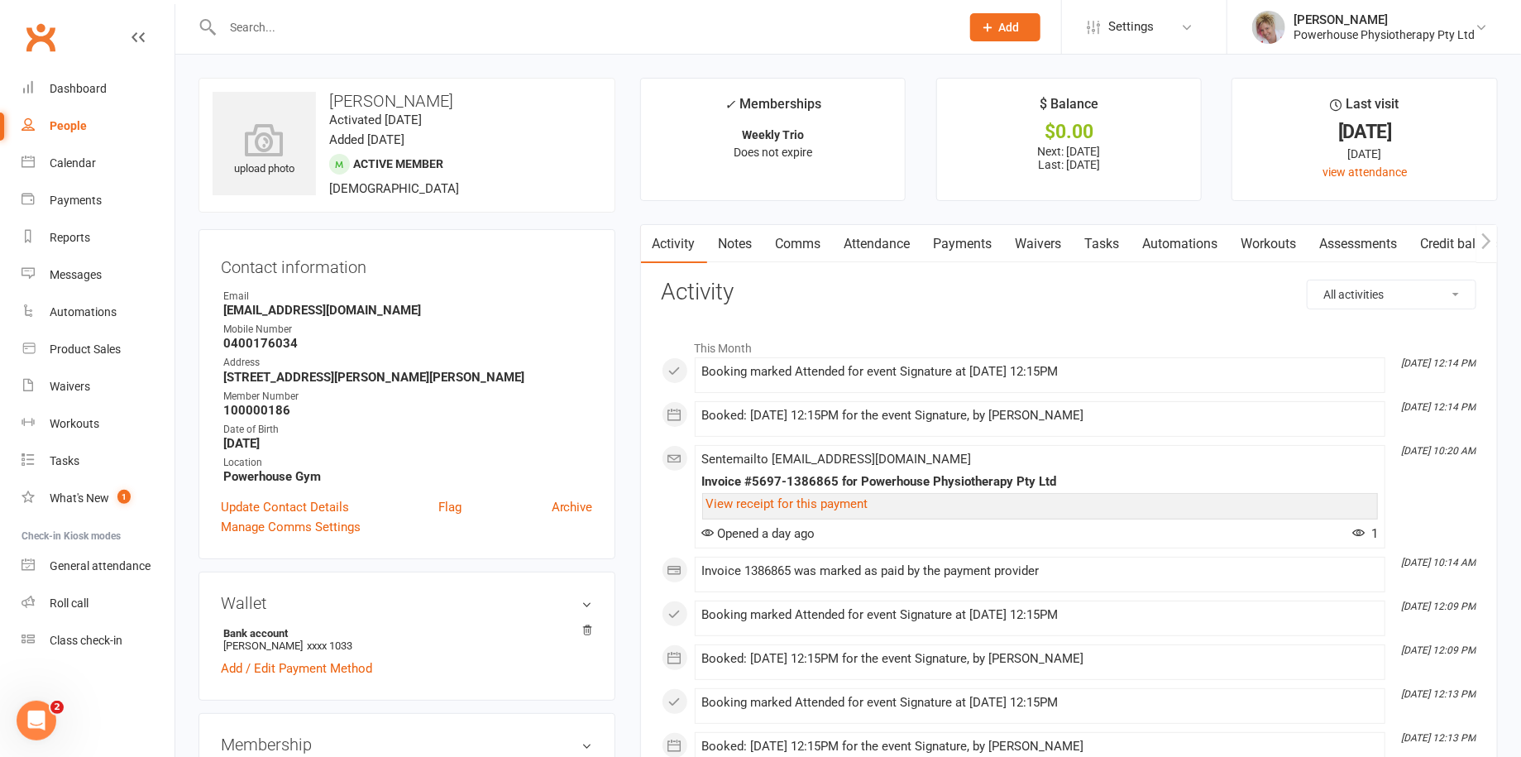
select select "100"
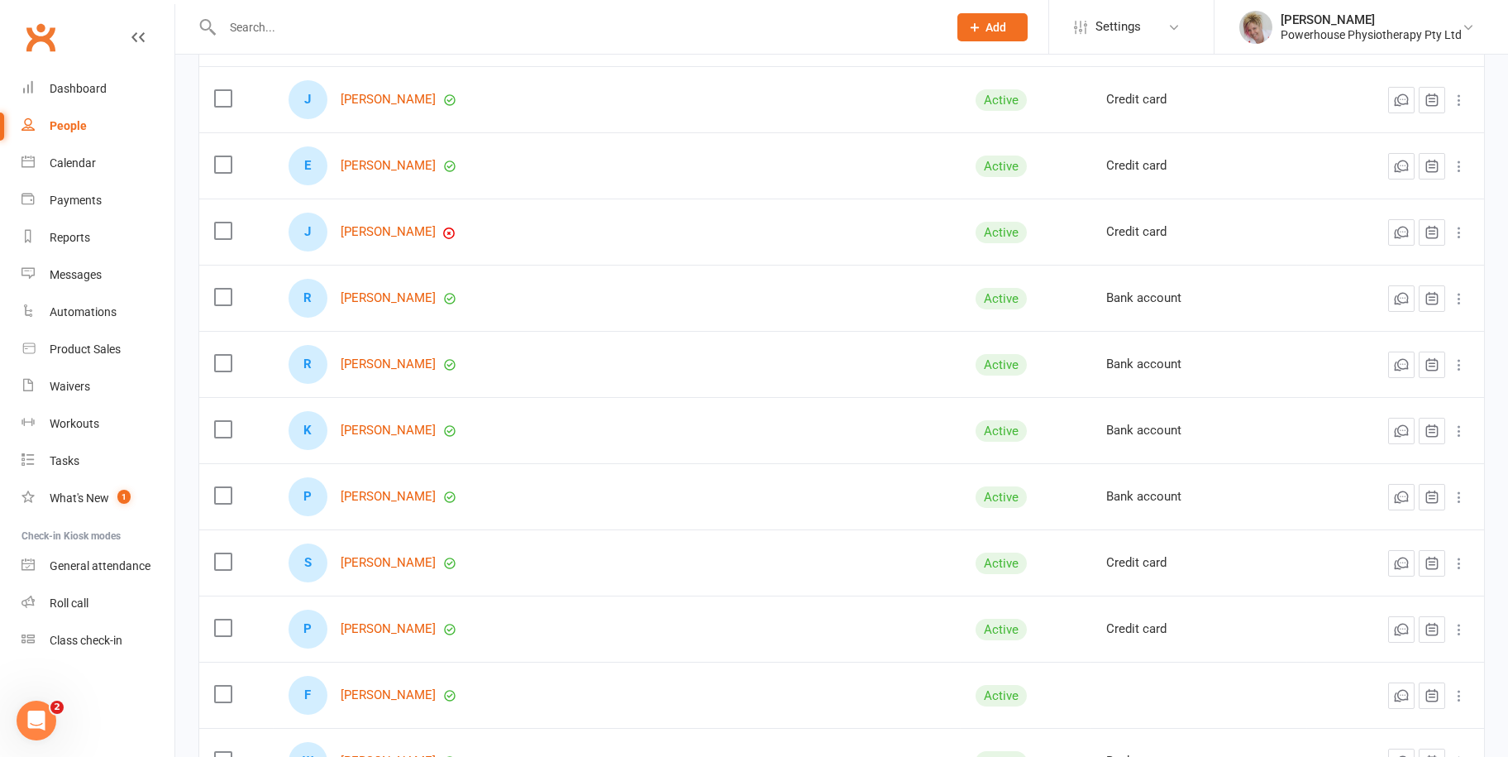
scroll to position [992, 0]
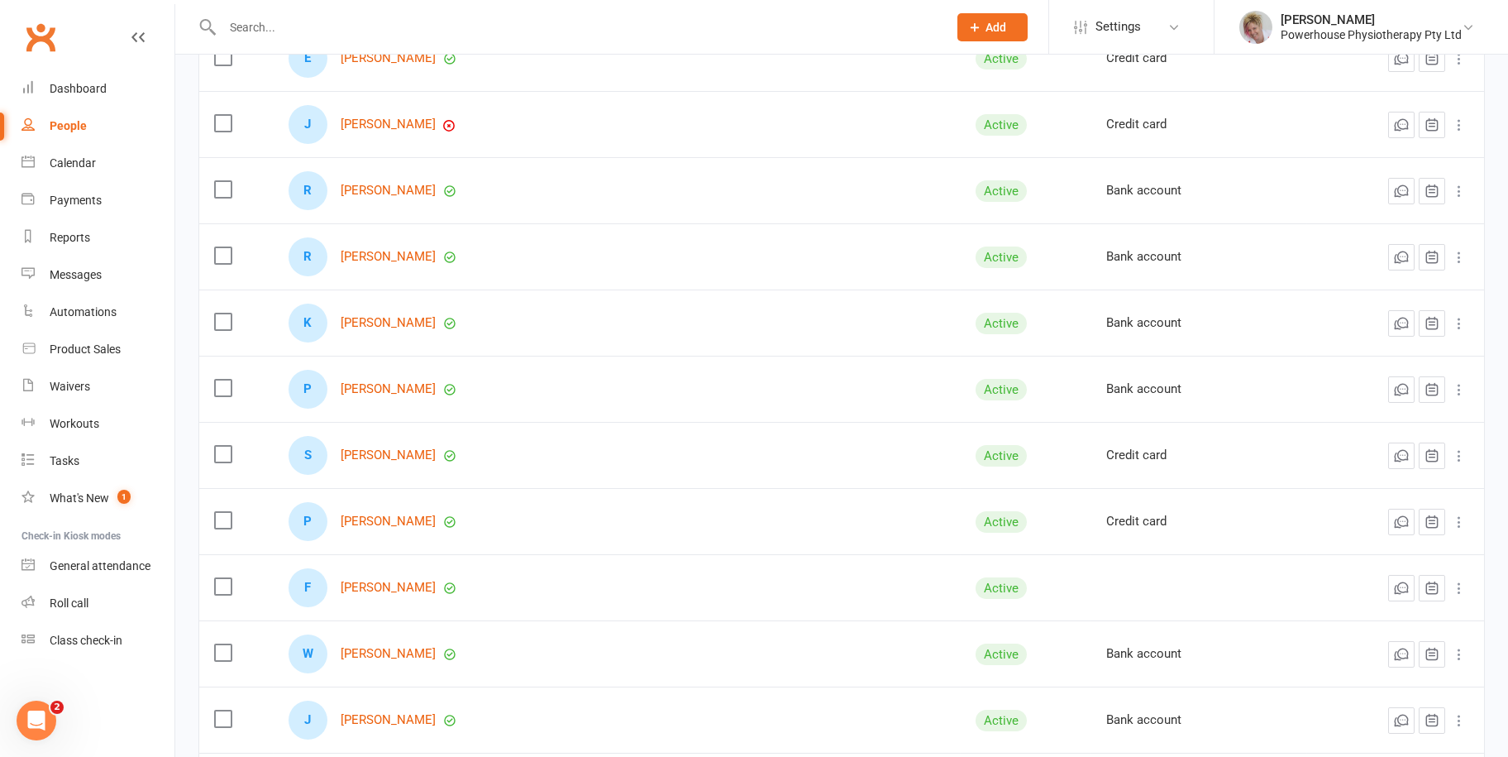
click at [375, 464] on div "S Steven Ring" at bounding box center [617, 455] width 657 height 39
click at [387, 448] on link "[PERSON_NAME]" at bounding box center [388, 455] width 95 height 14
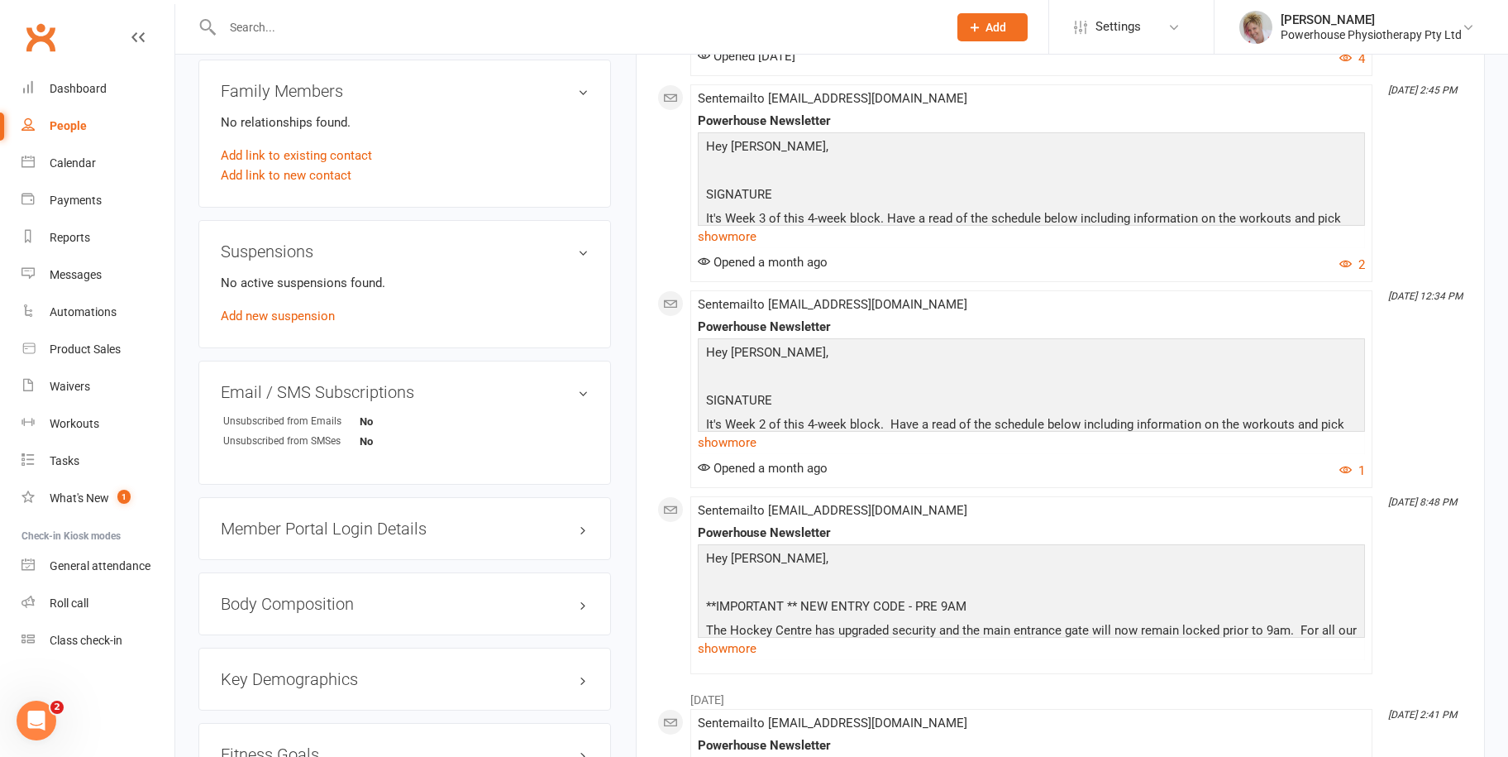
scroll to position [910, 0]
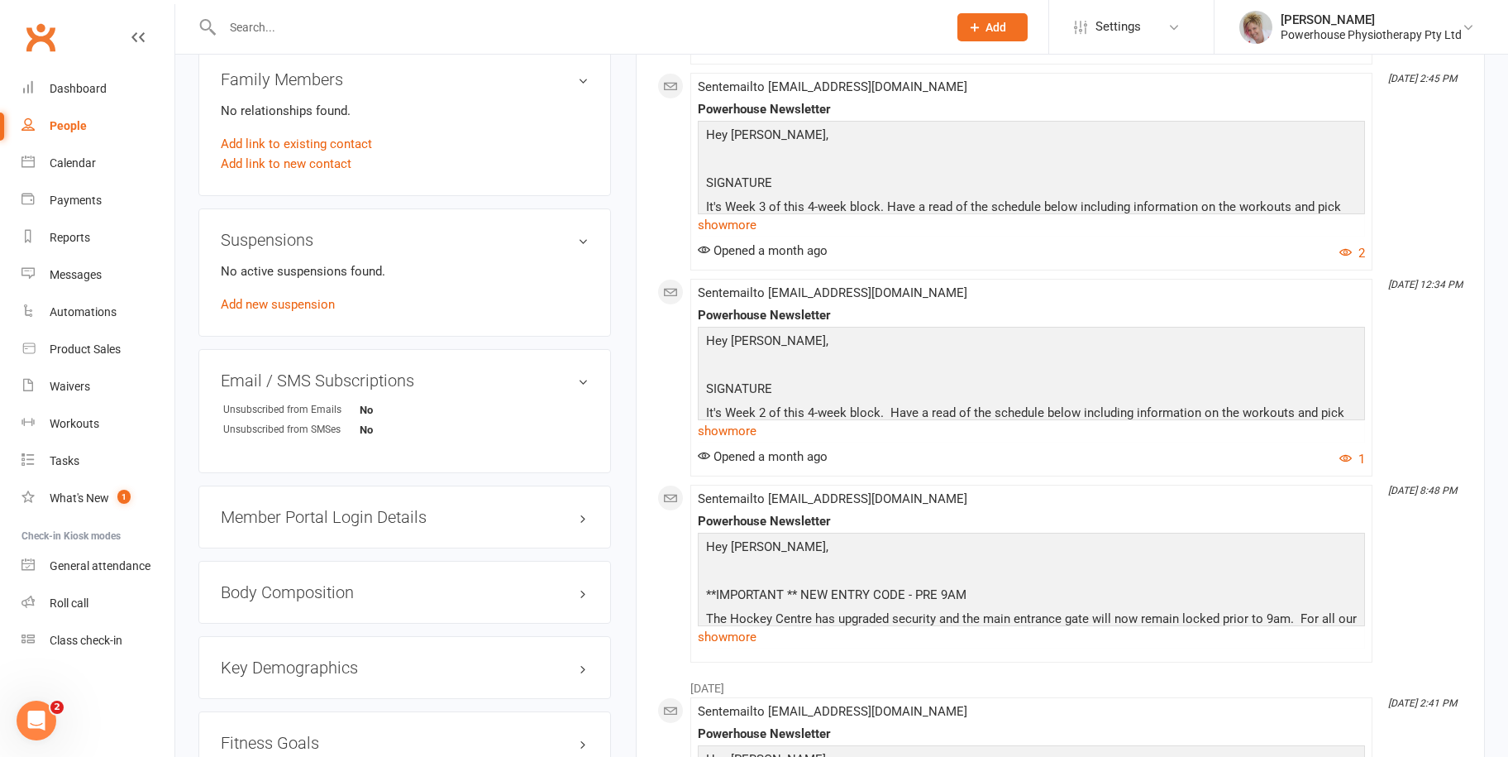
click at [73, 110] on link "People" at bounding box center [97, 125] width 153 height 37
select select "100"
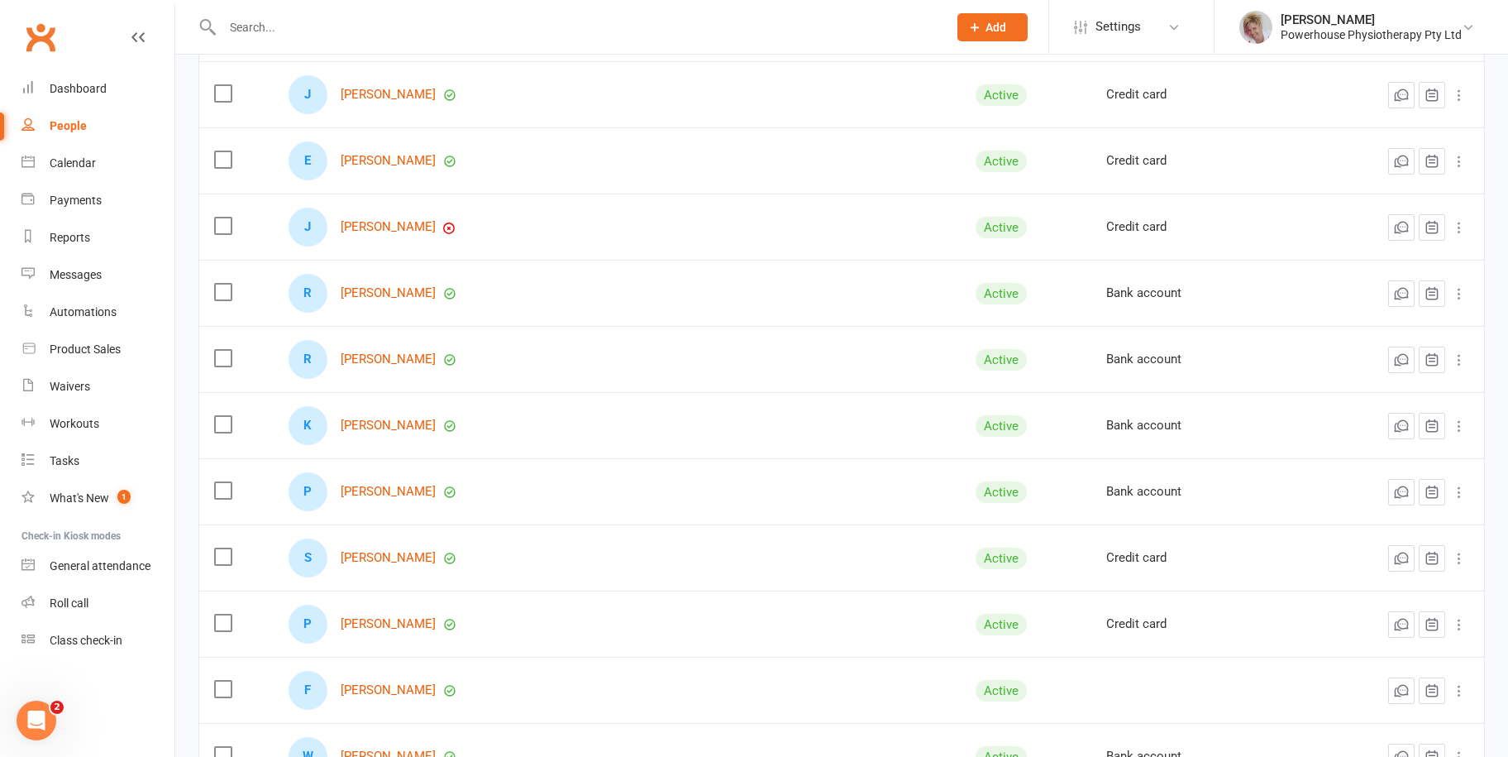
scroll to position [910, 0]
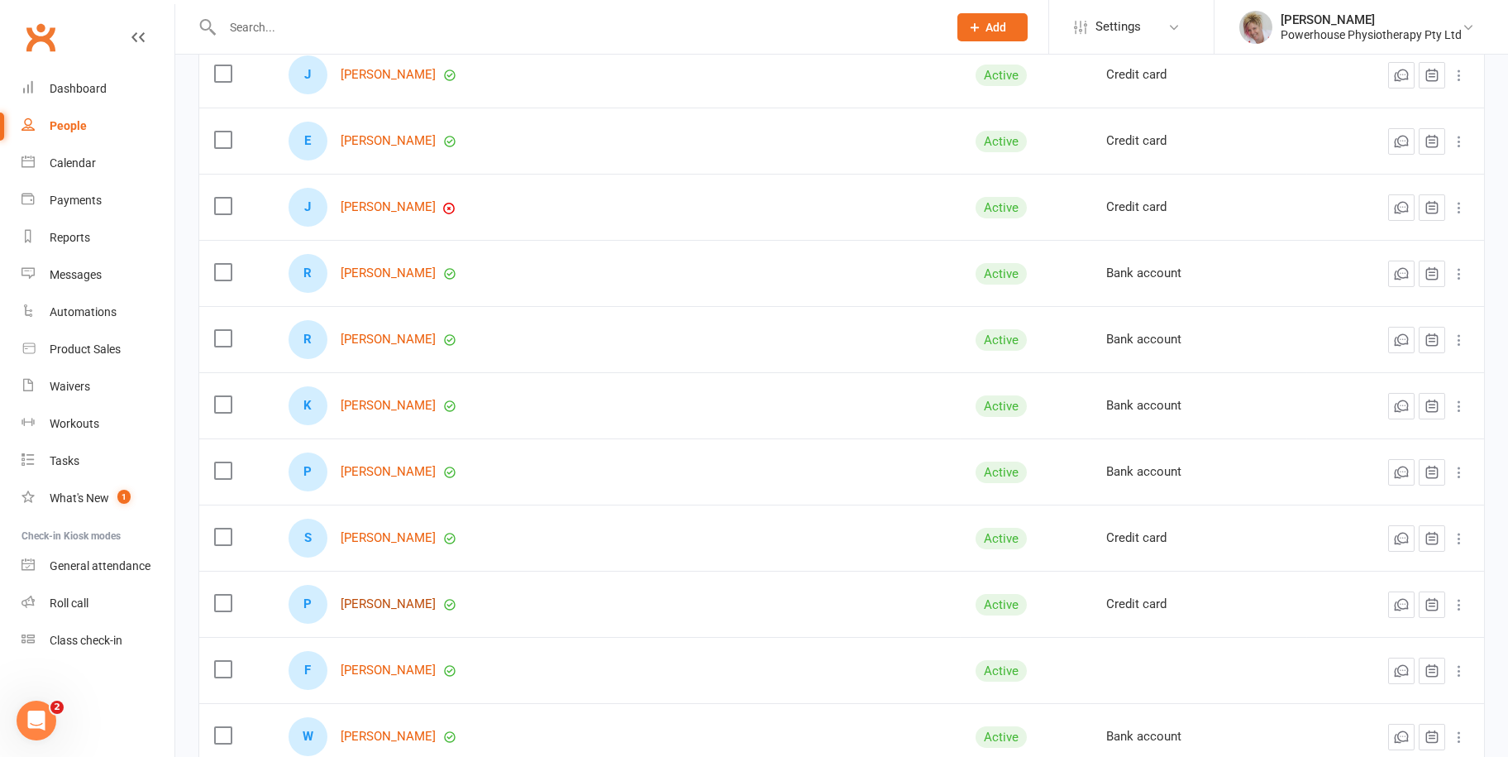
click at [378, 602] on link "[PERSON_NAME]" at bounding box center [388, 604] width 95 height 14
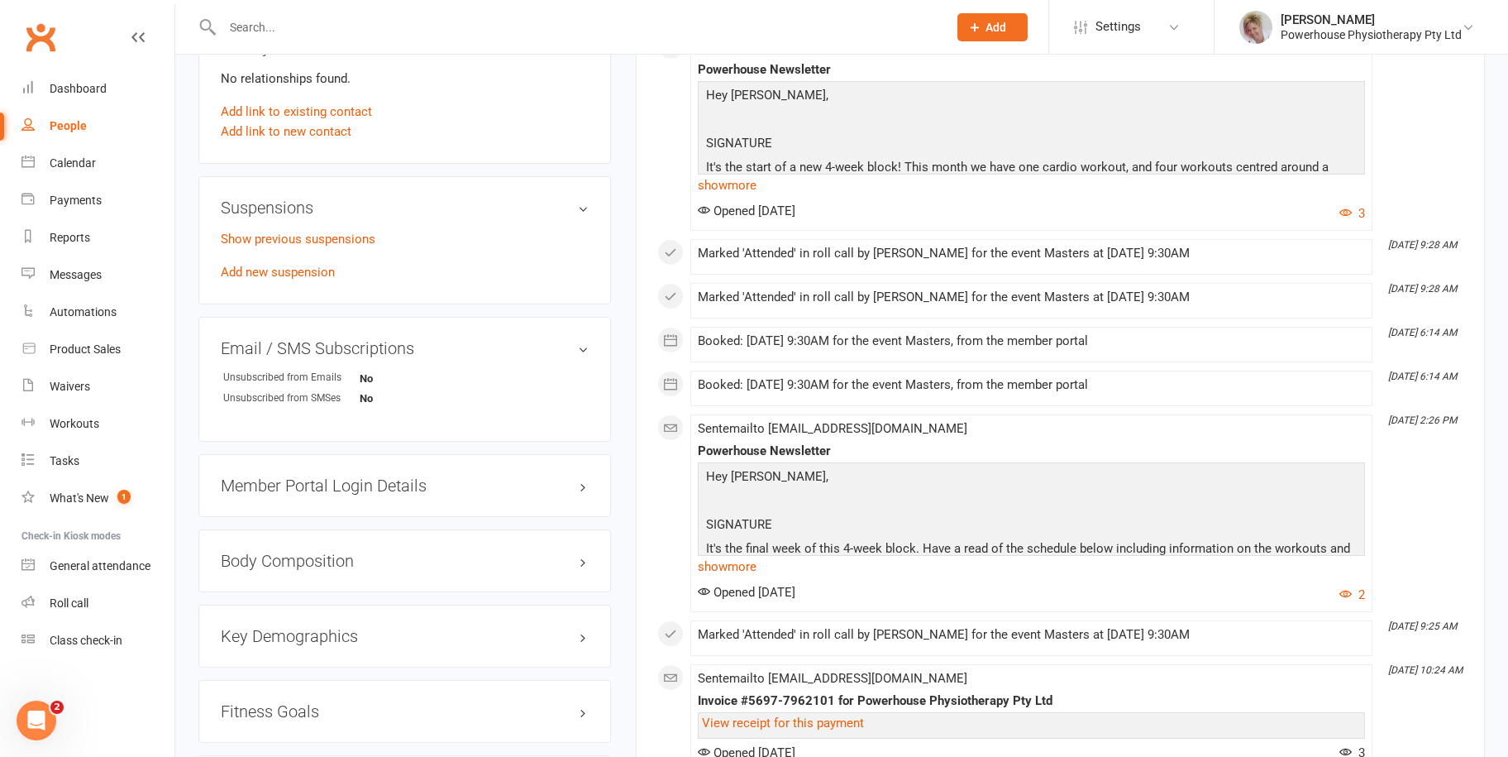
scroll to position [910, 0]
click at [79, 115] on link "People" at bounding box center [97, 125] width 153 height 37
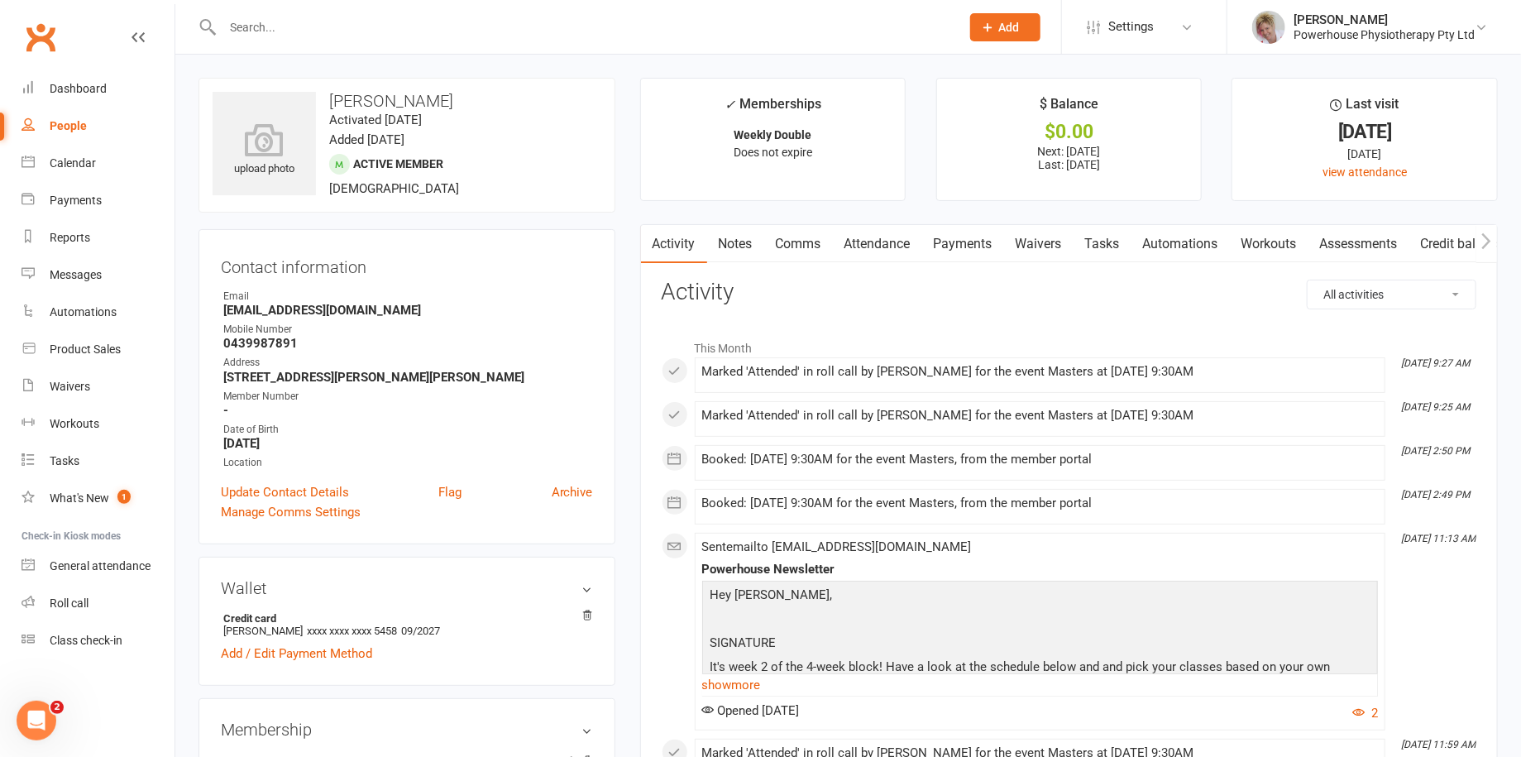
select select "100"
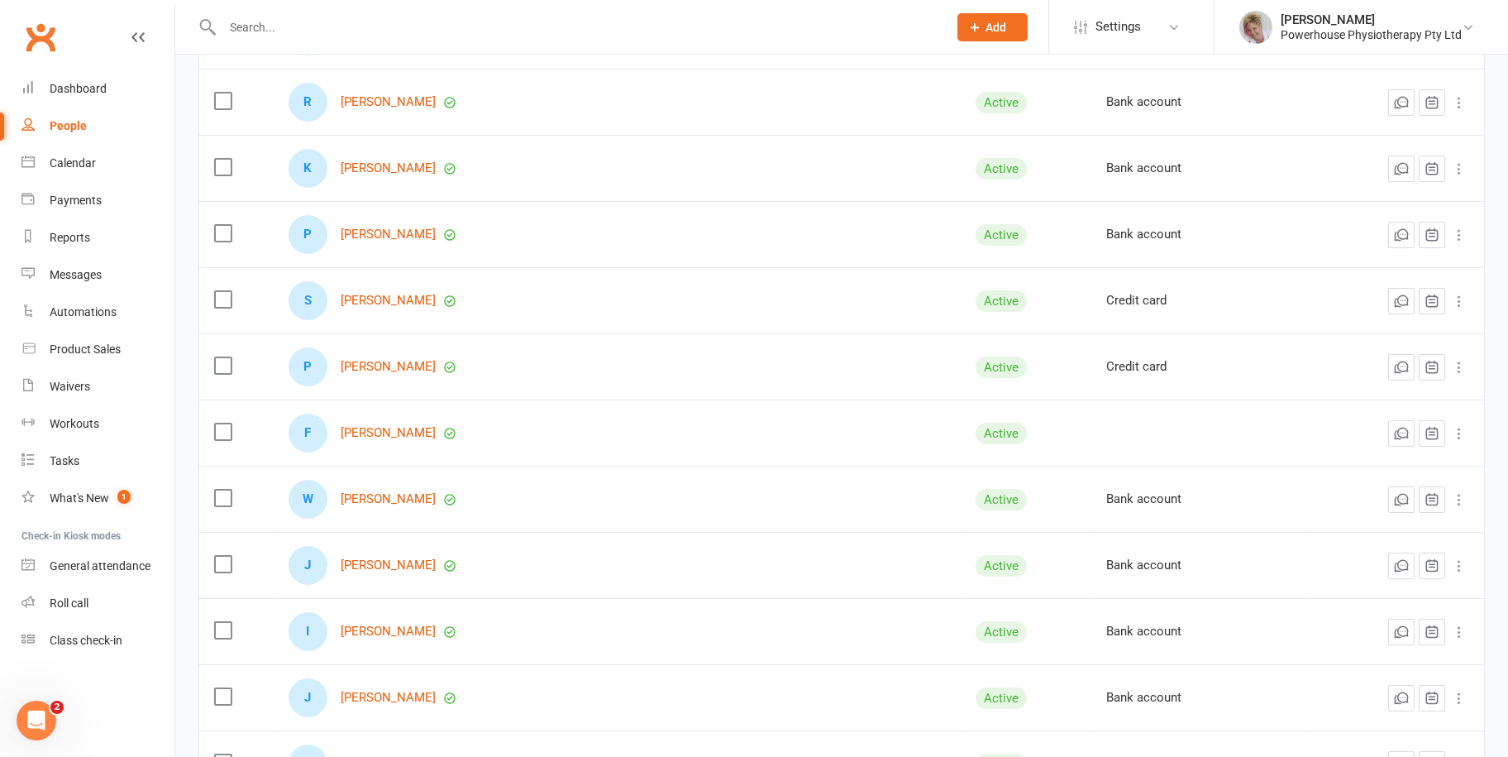
scroll to position [1240, 0]
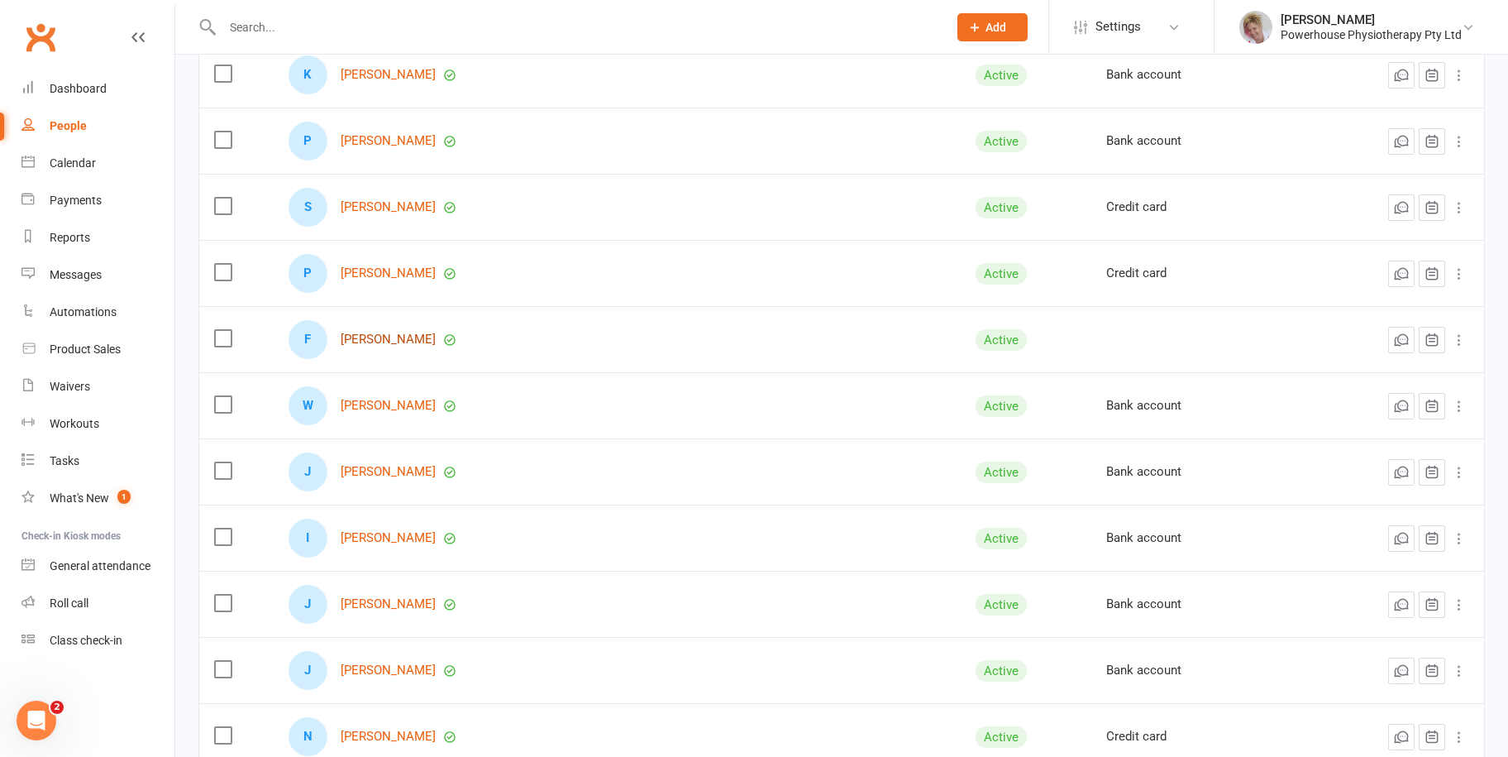
click at [389, 332] on link "[PERSON_NAME]" at bounding box center [388, 339] width 95 height 14
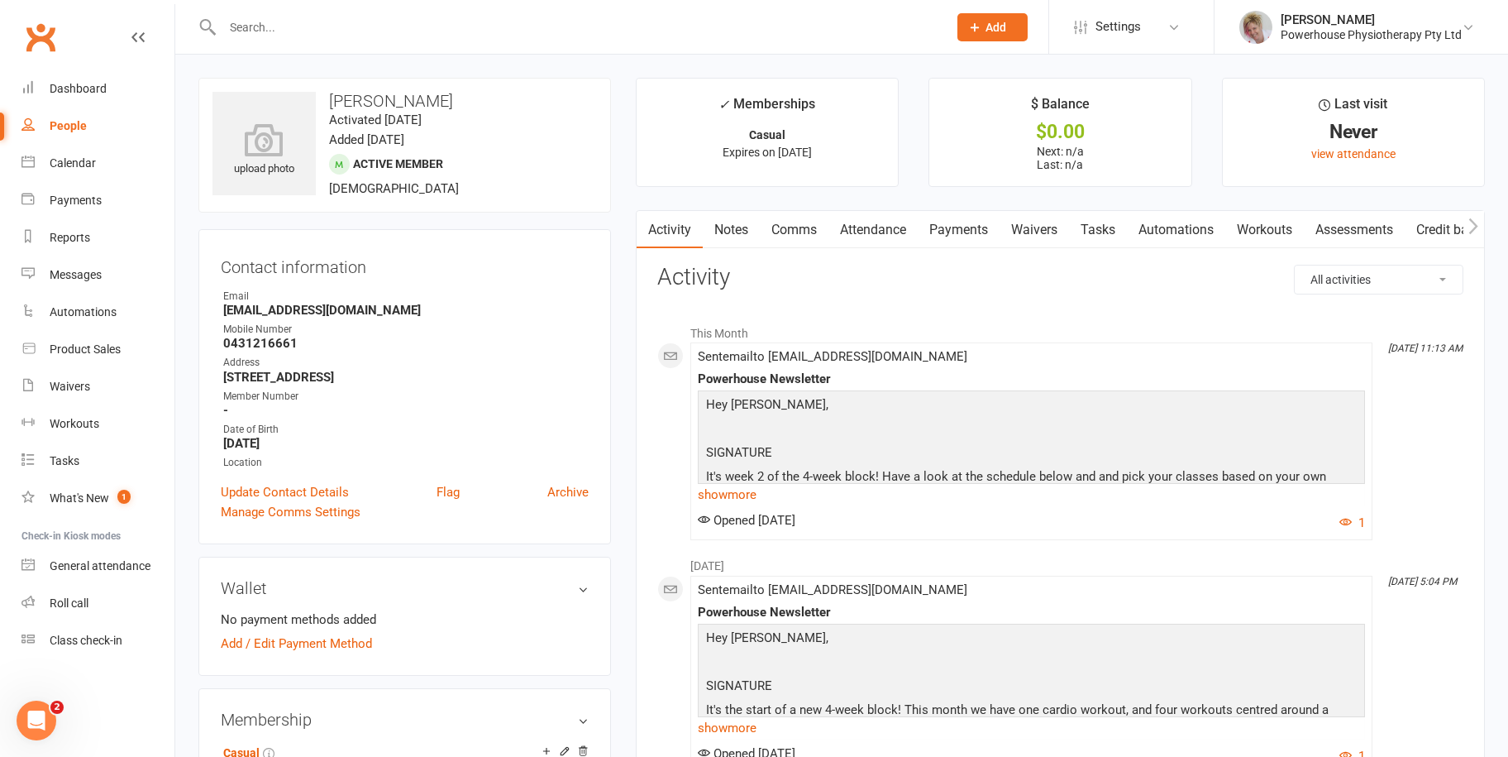
click at [84, 122] on div "People" at bounding box center [68, 125] width 37 height 13
select select "100"
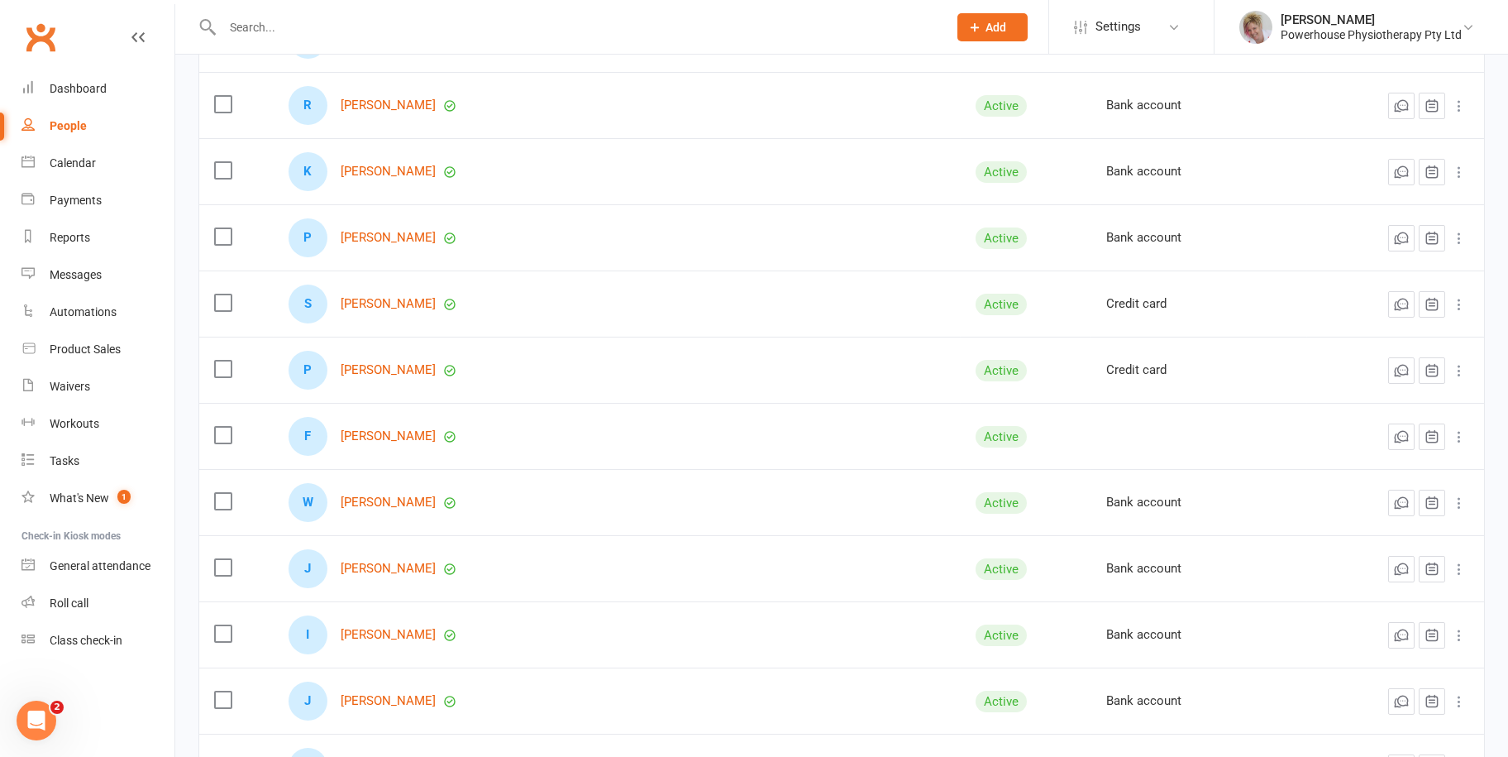
scroll to position [1158, 0]
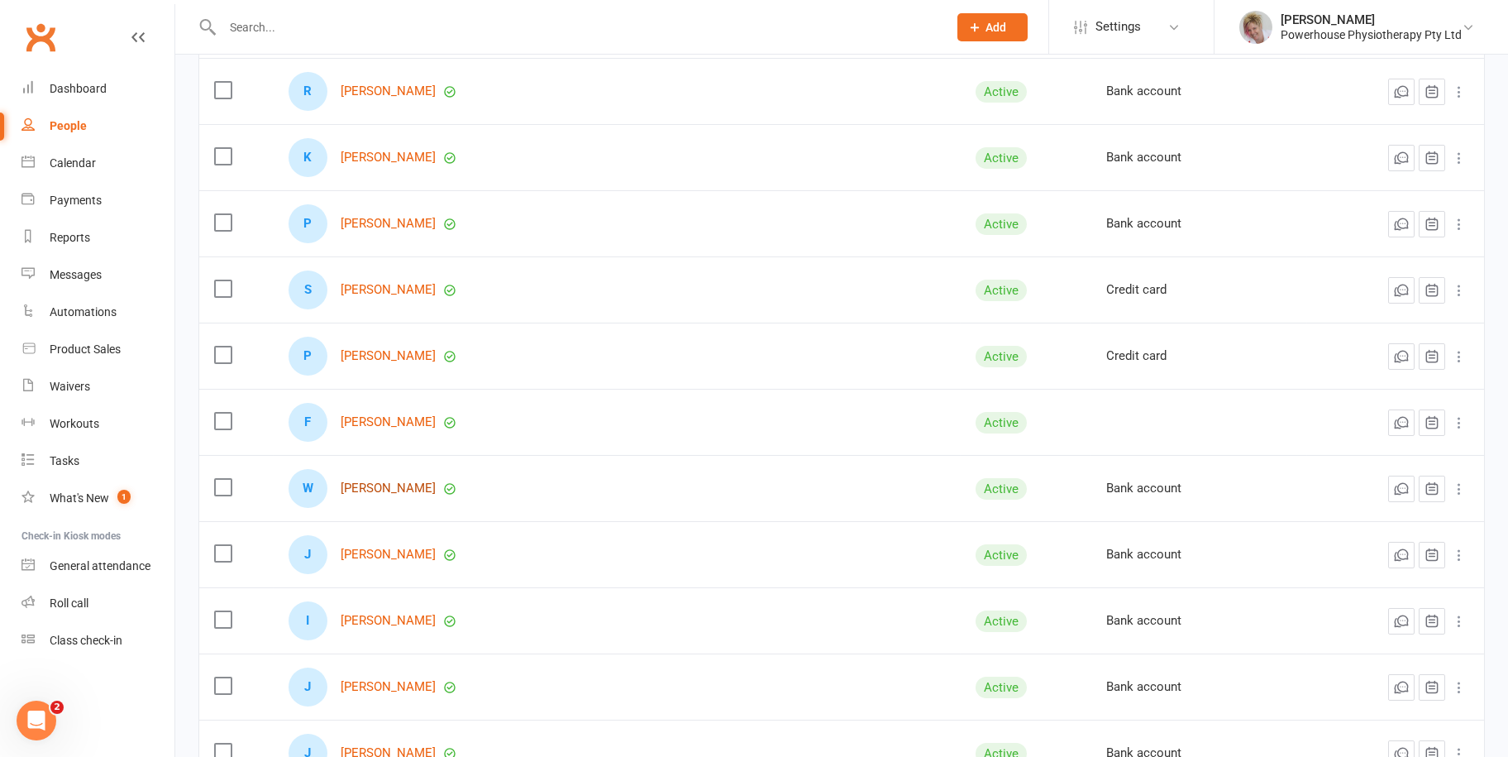
click at [386, 485] on link "[PERSON_NAME]" at bounding box center [388, 488] width 95 height 14
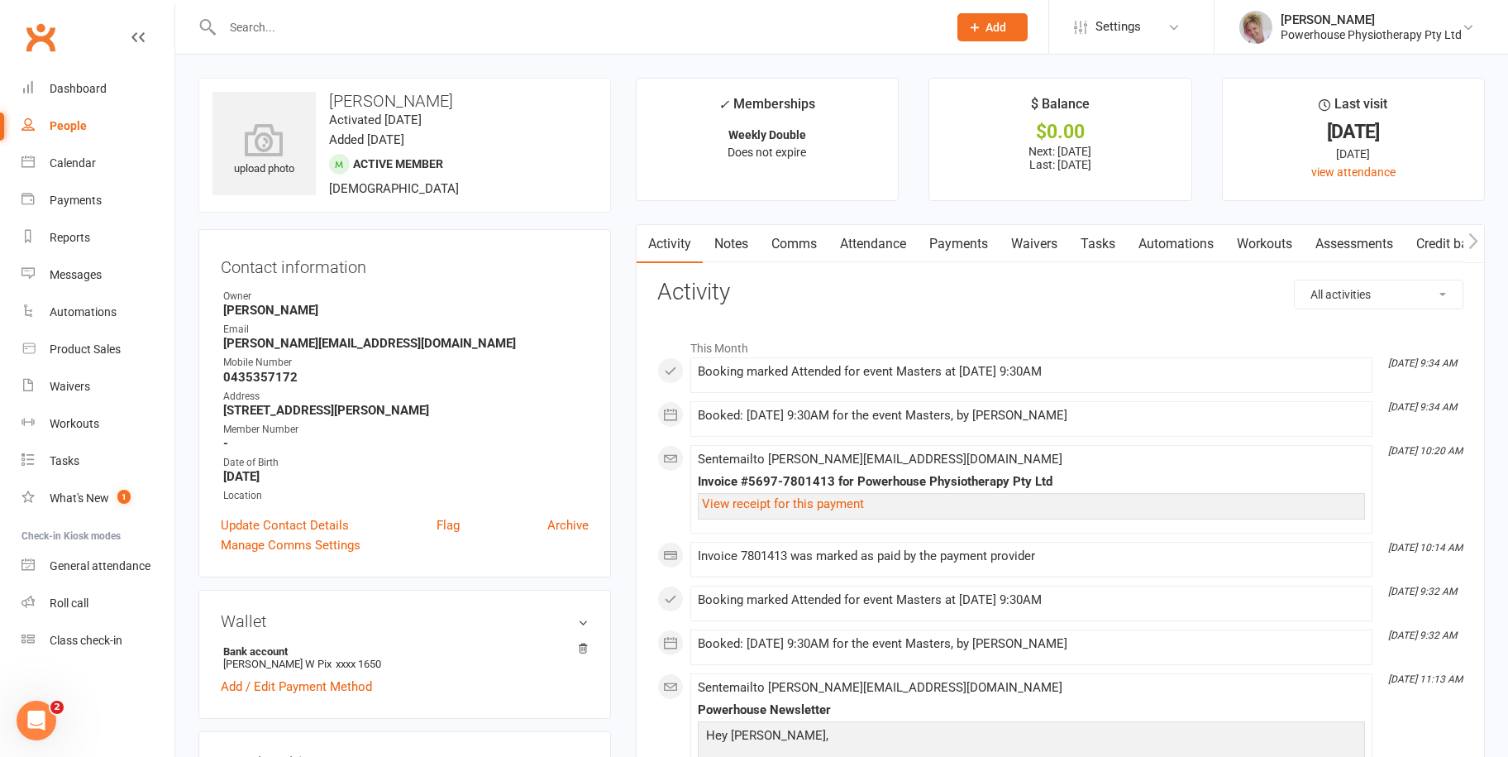
click at [88, 117] on link "People" at bounding box center [97, 125] width 153 height 37
select select "100"
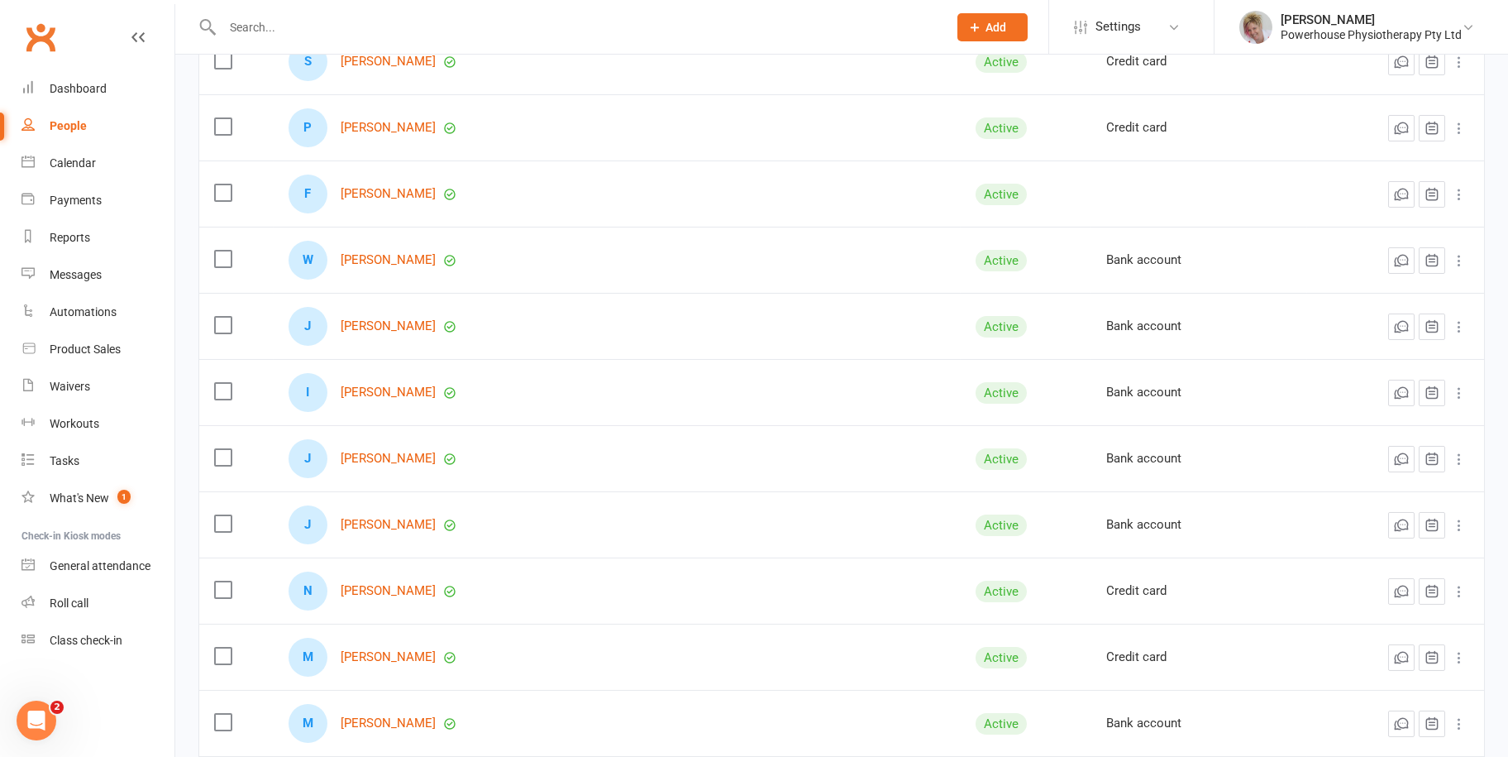
scroll to position [1406, 0]
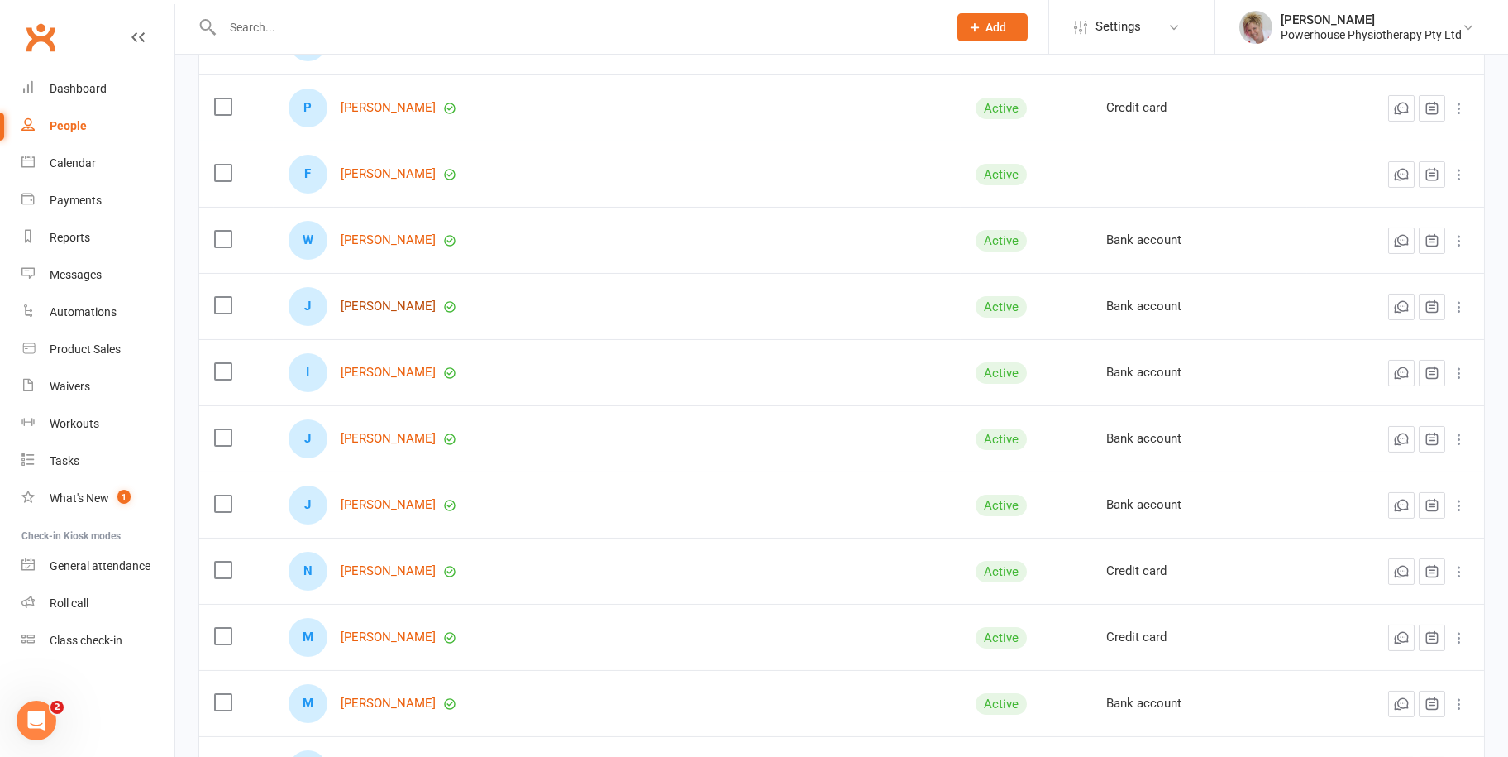
click at [383, 303] on link "[PERSON_NAME]" at bounding box center [388, 306] width 95 height 14
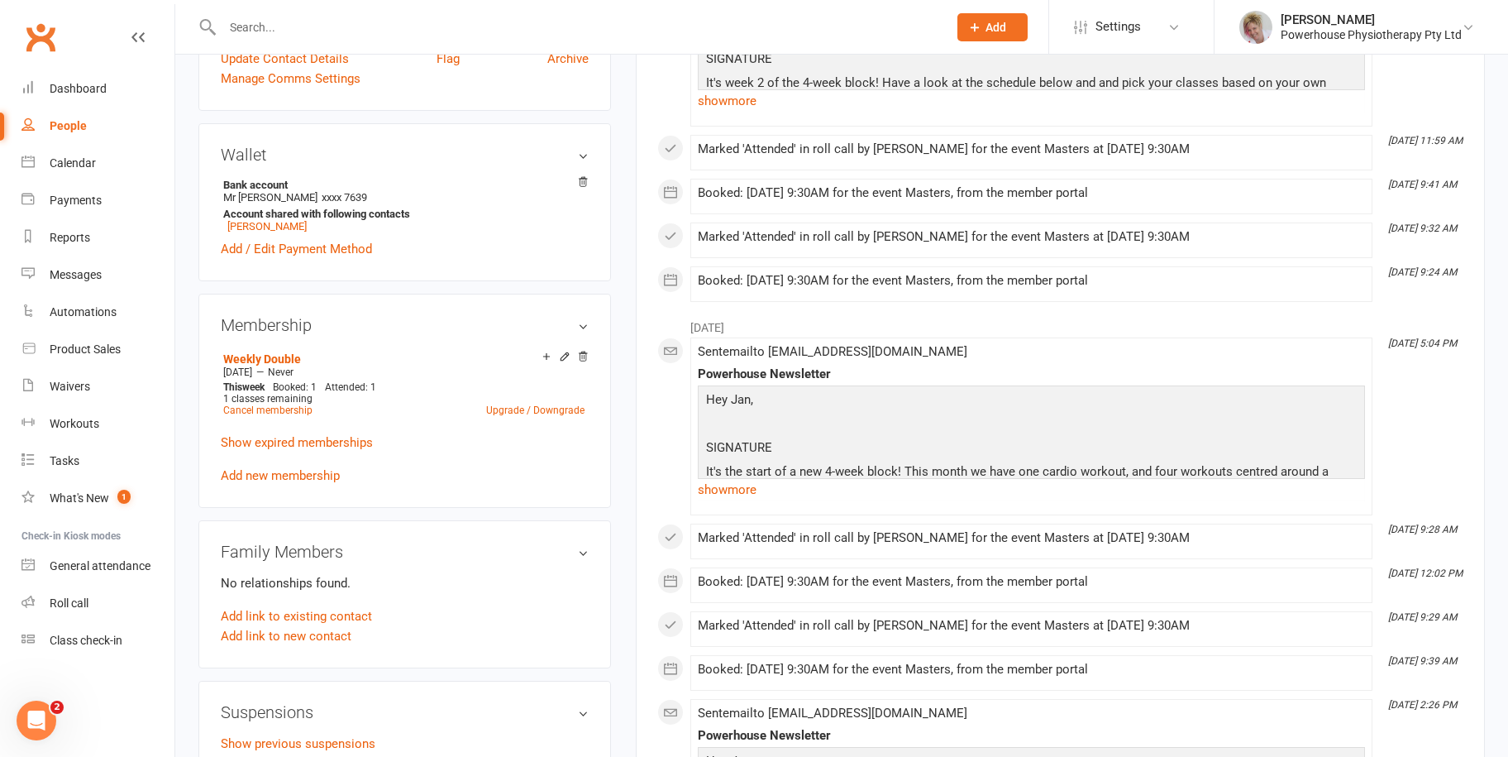
scroll to position [827, 0]
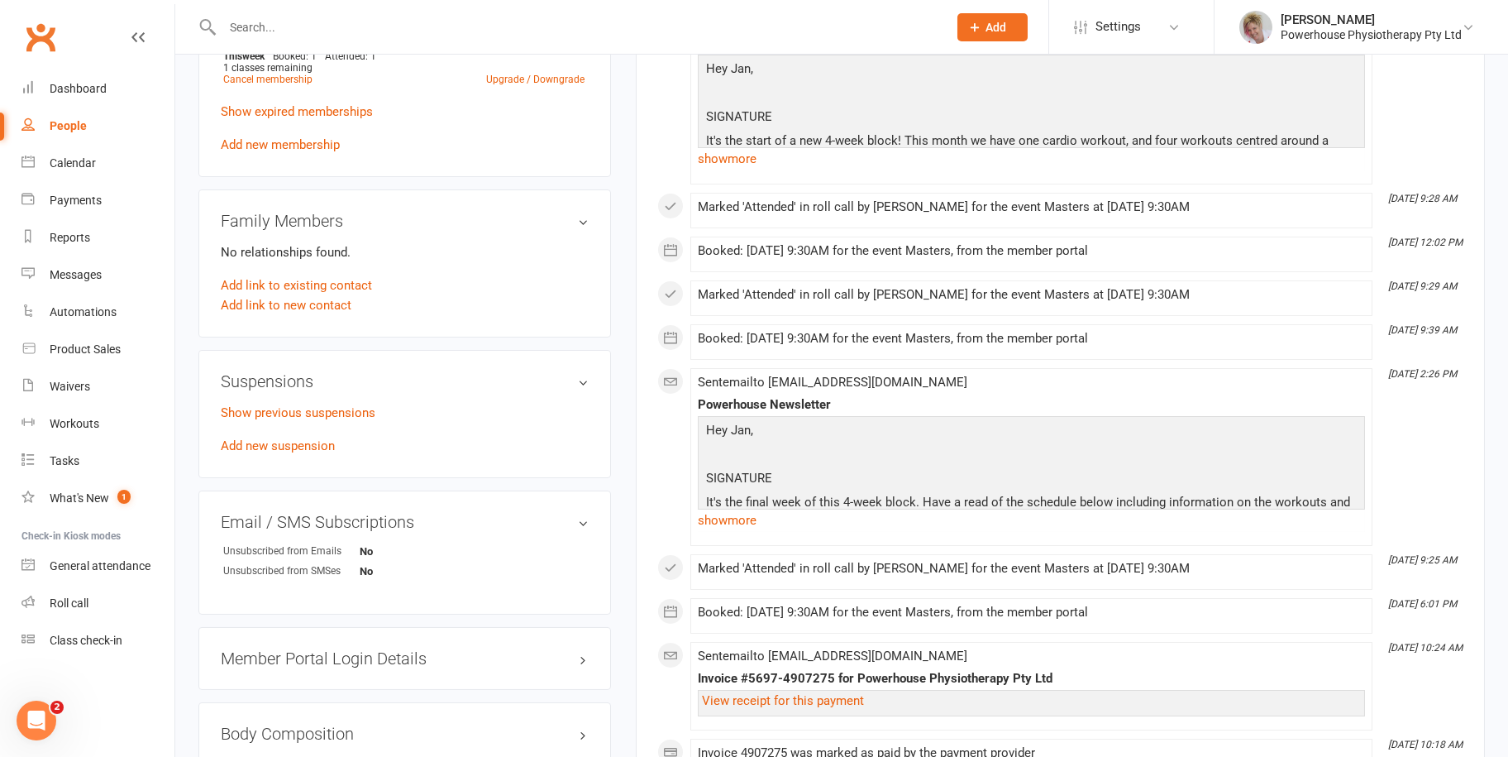
drag, startPoint x: 78, startPoint y: 126, endPoint x: 91, endPoint y: 125, distance: 13.3
click at [78, 126] on div "People" at bounding box center [68, 125] width 37 height 13
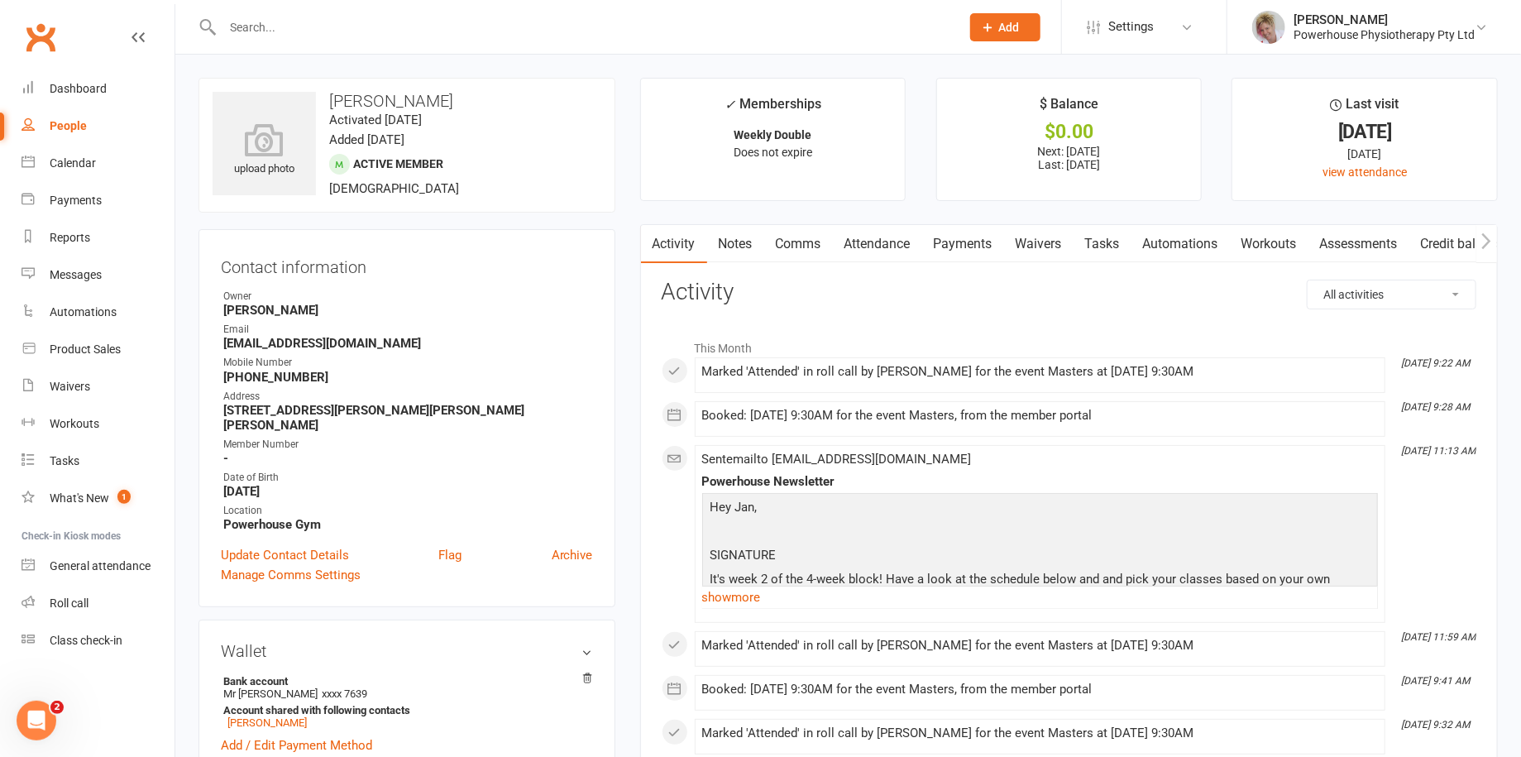
select select "100"
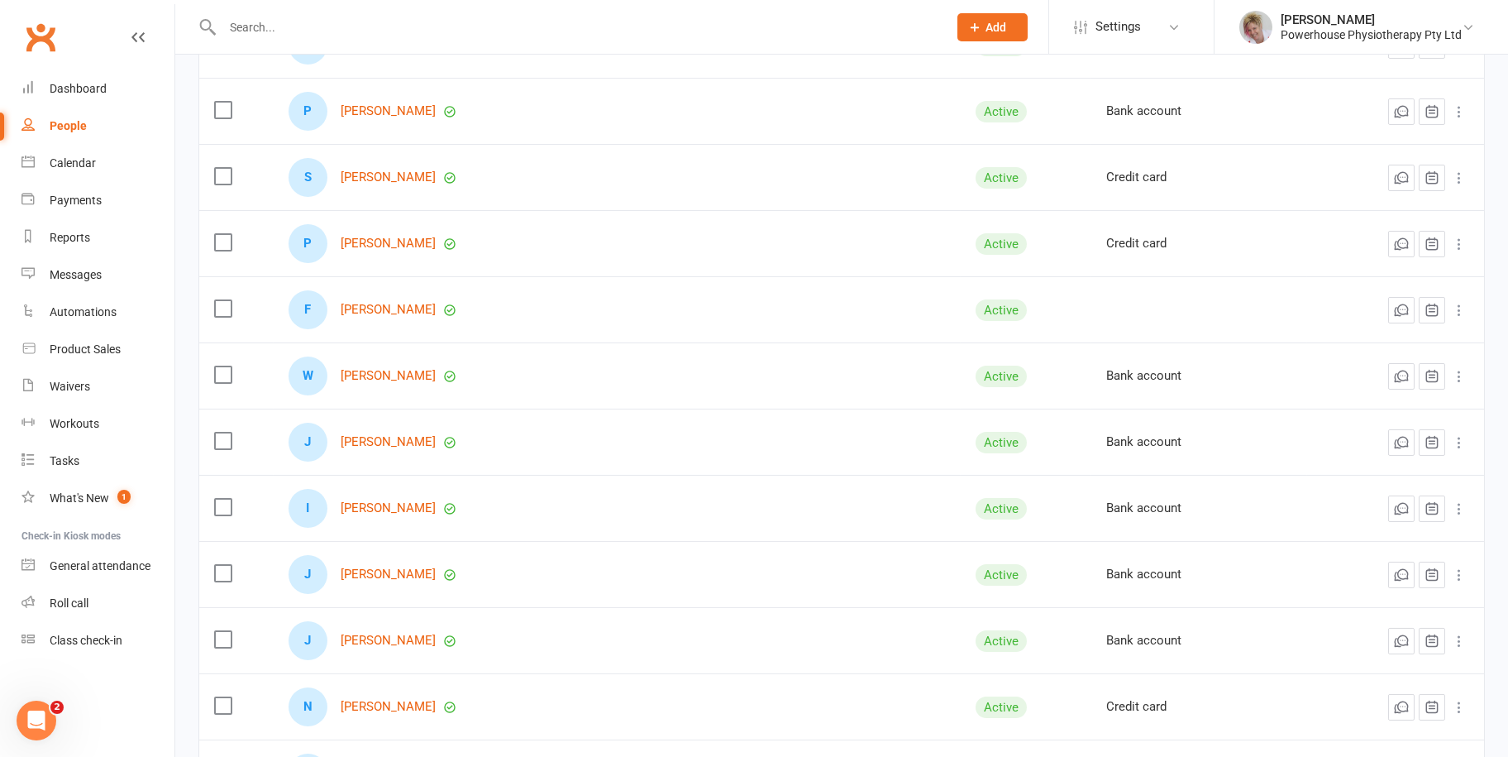
scroll to position [1323, 0]
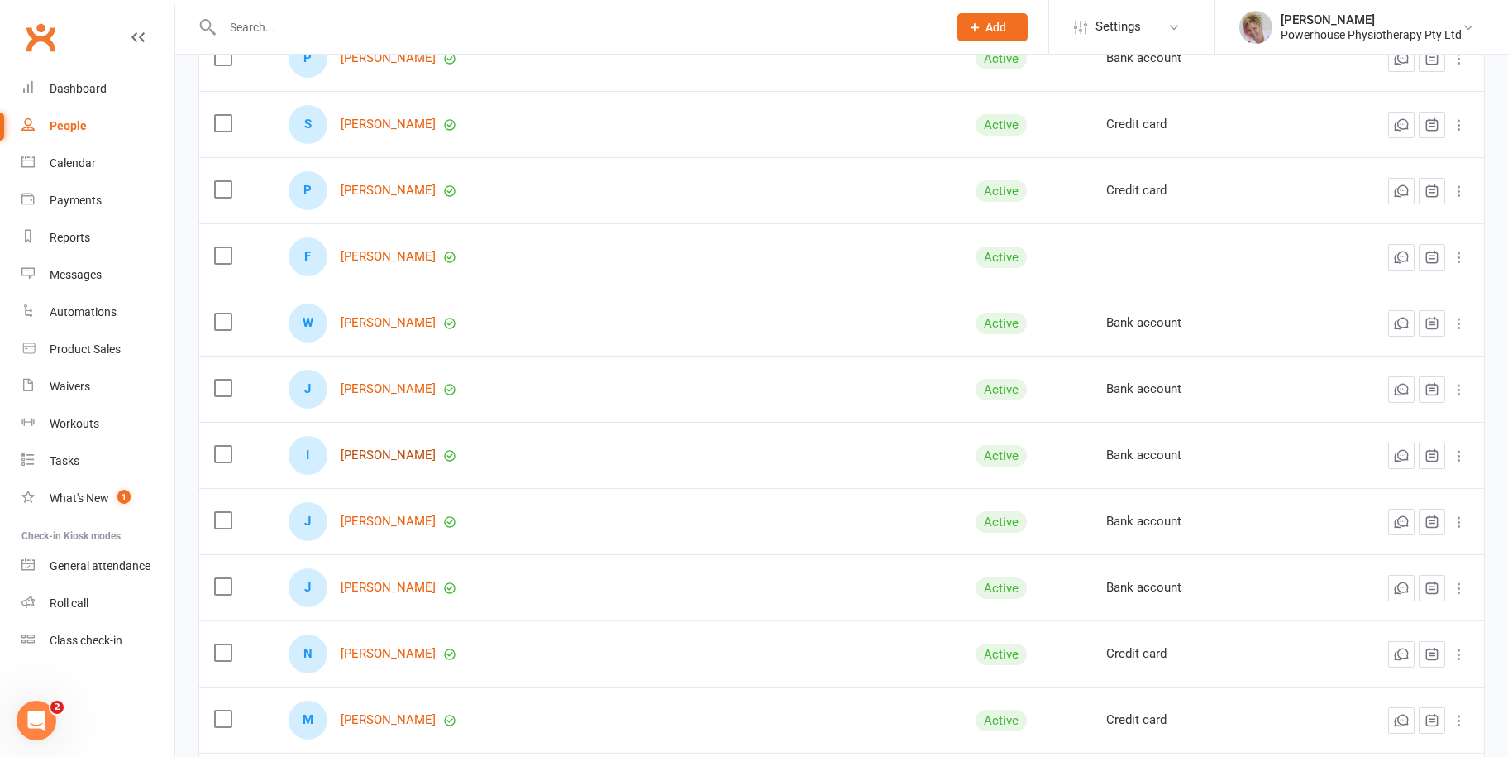
click at [394, 448] on link "[PERSON_NAME]" at bounding box center [388, 455] width 95 height 14
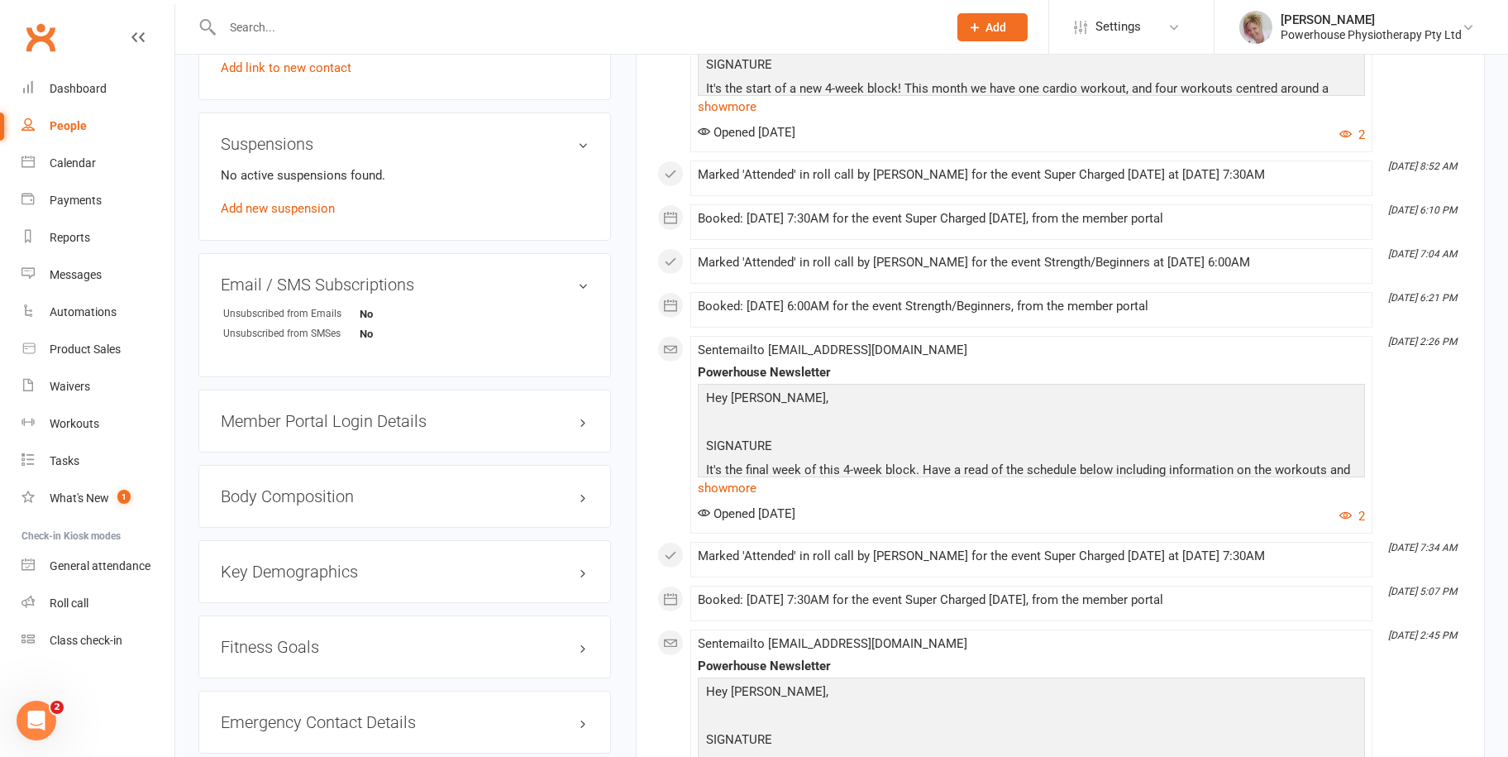
scroll to position [992, 0]
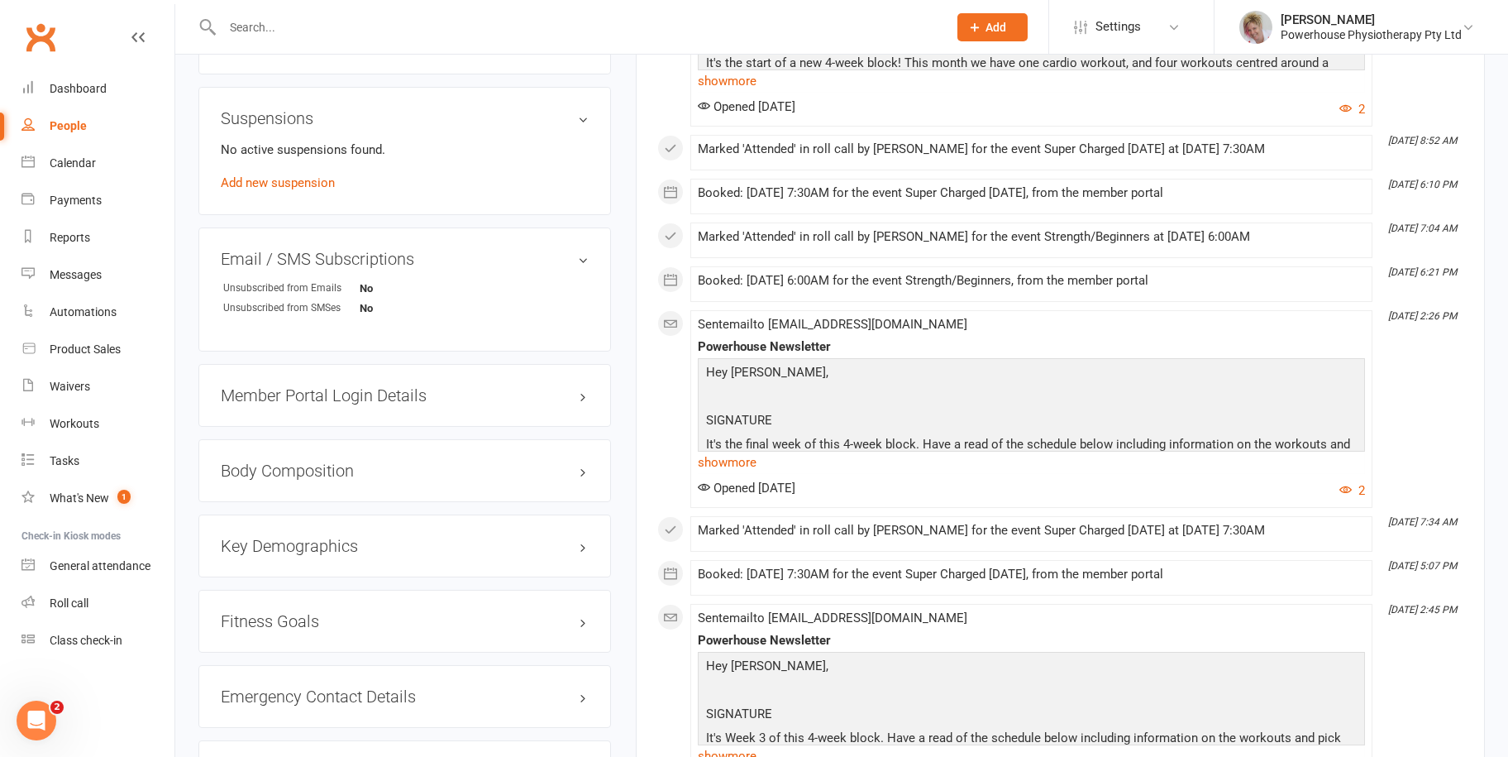
click at [79, 124] on div "People" at bounding box center [68, 125] width 37 height 13
select select "100"
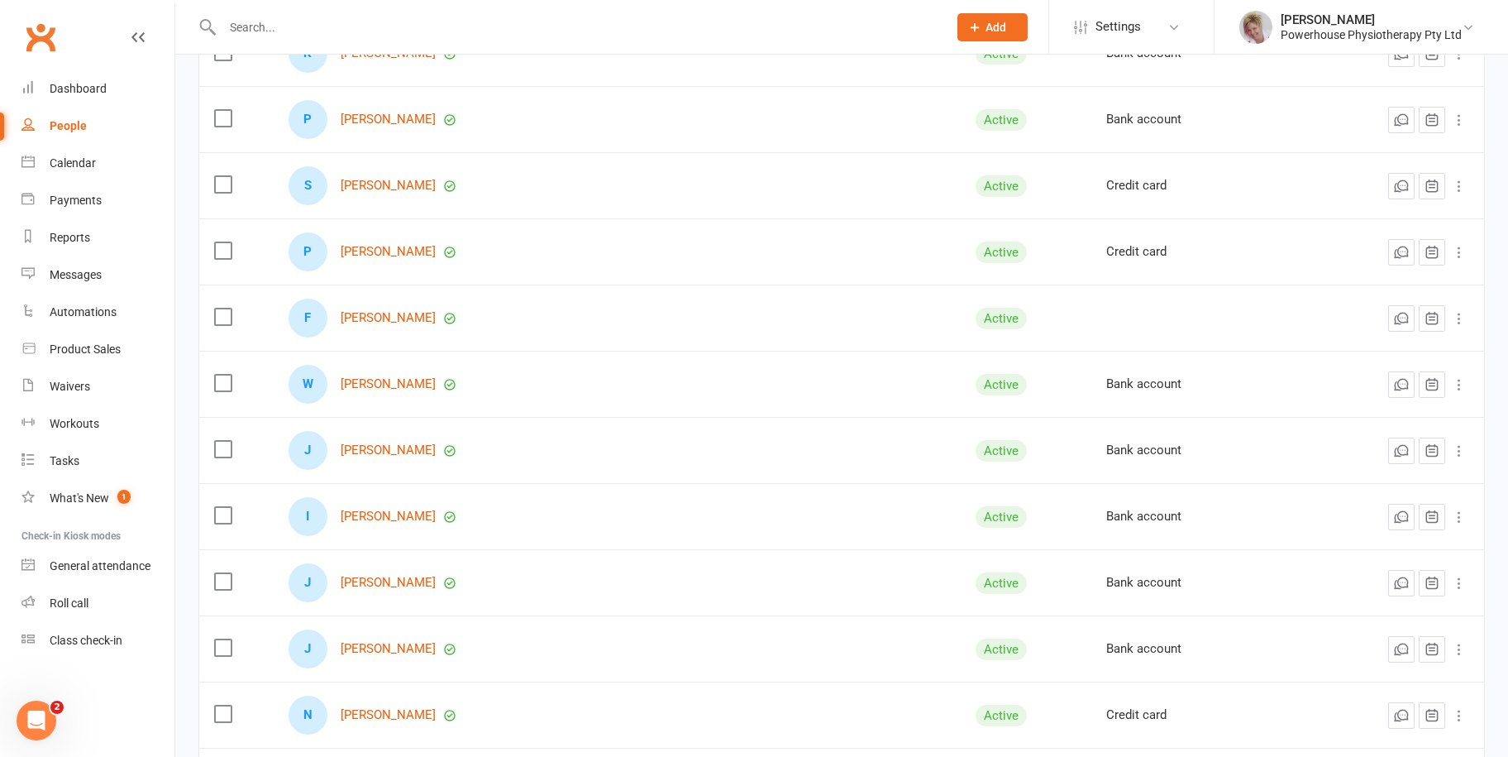
scroll to position [1323, 0]
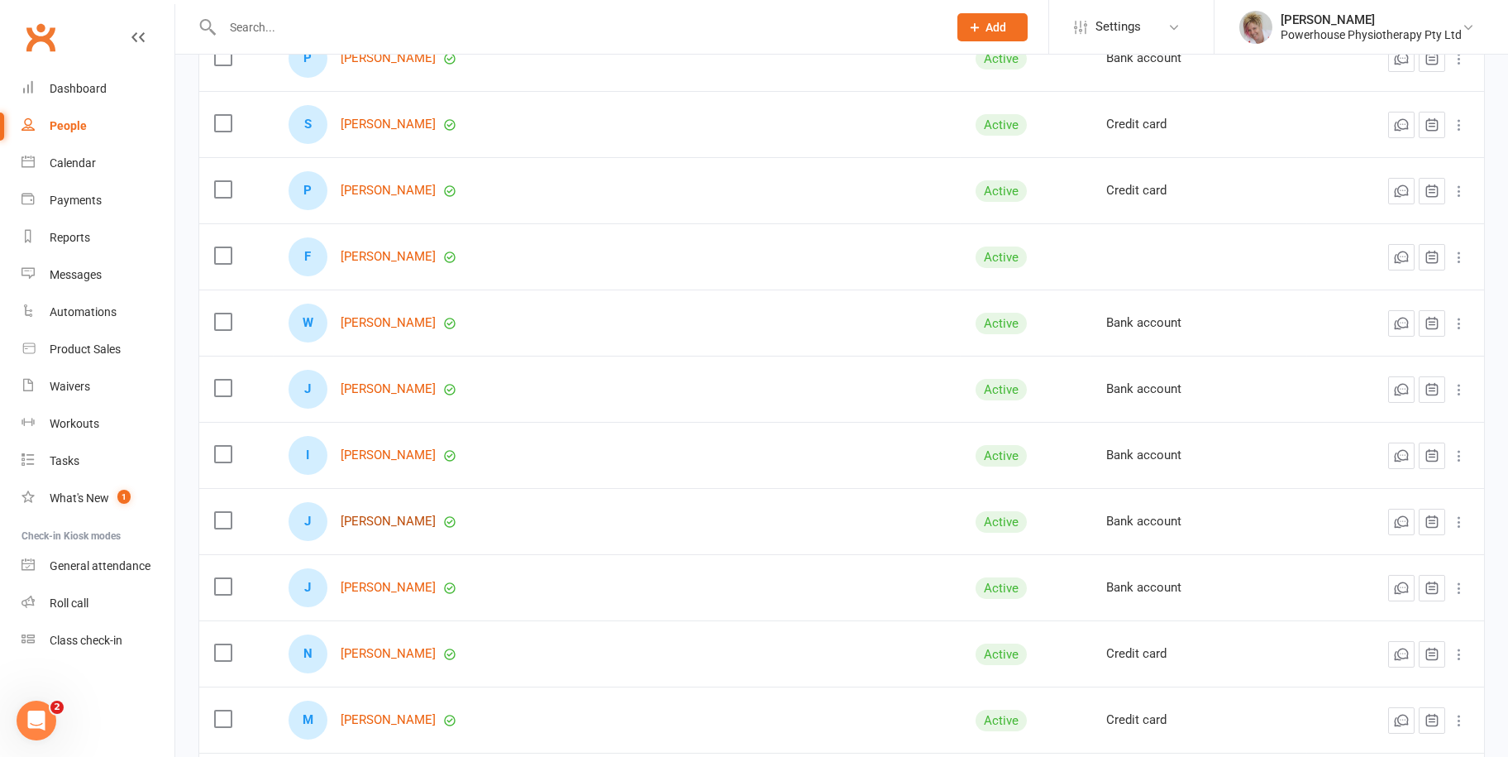
click at [385, 514] on link "[PERSON_NAME]" at bounding box center [388, 521] width 95 height 14
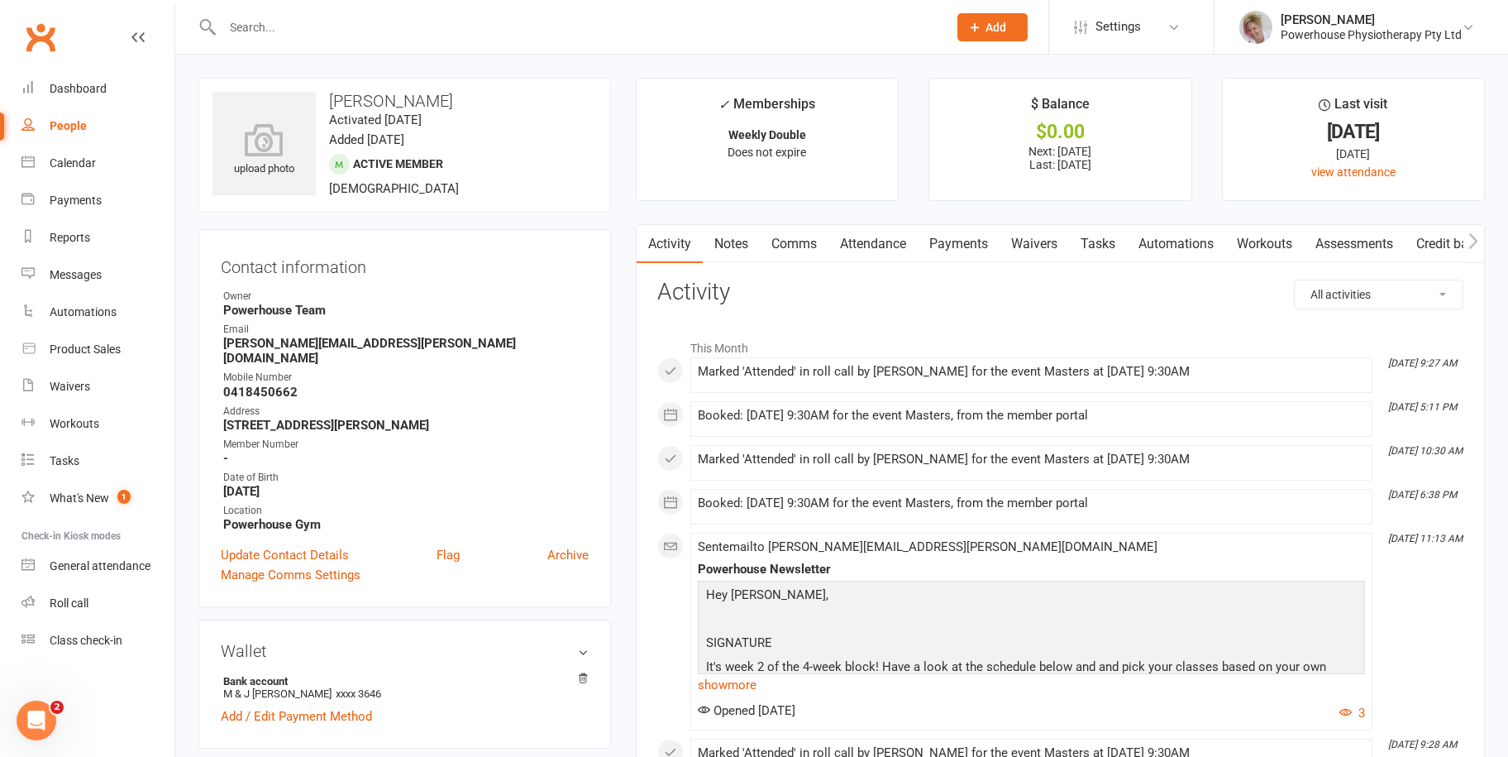
click at [66, 129] on div "People" at bounding box center [68, 125] width 37 height 13
select select "100"
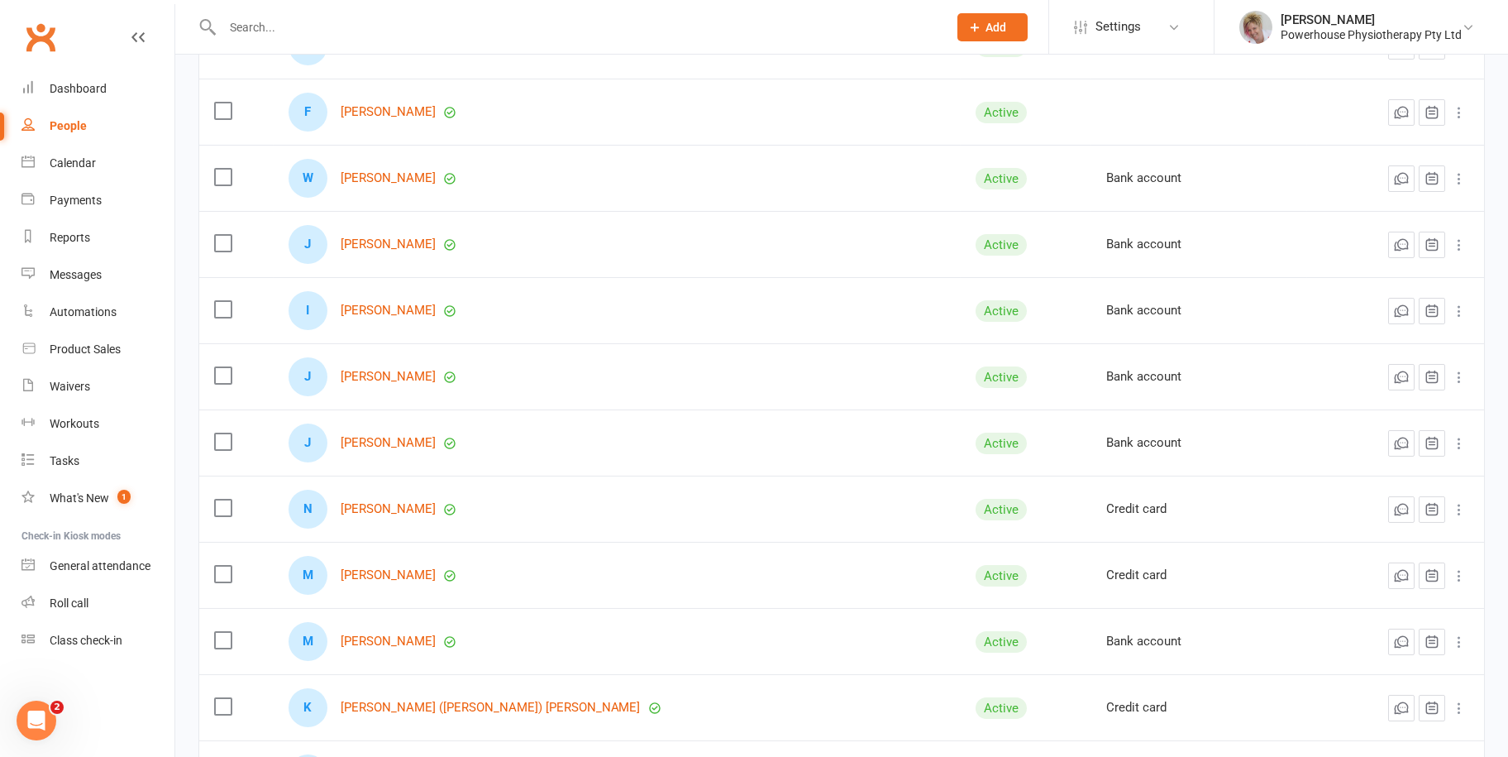
scroll to position [1488, 0]
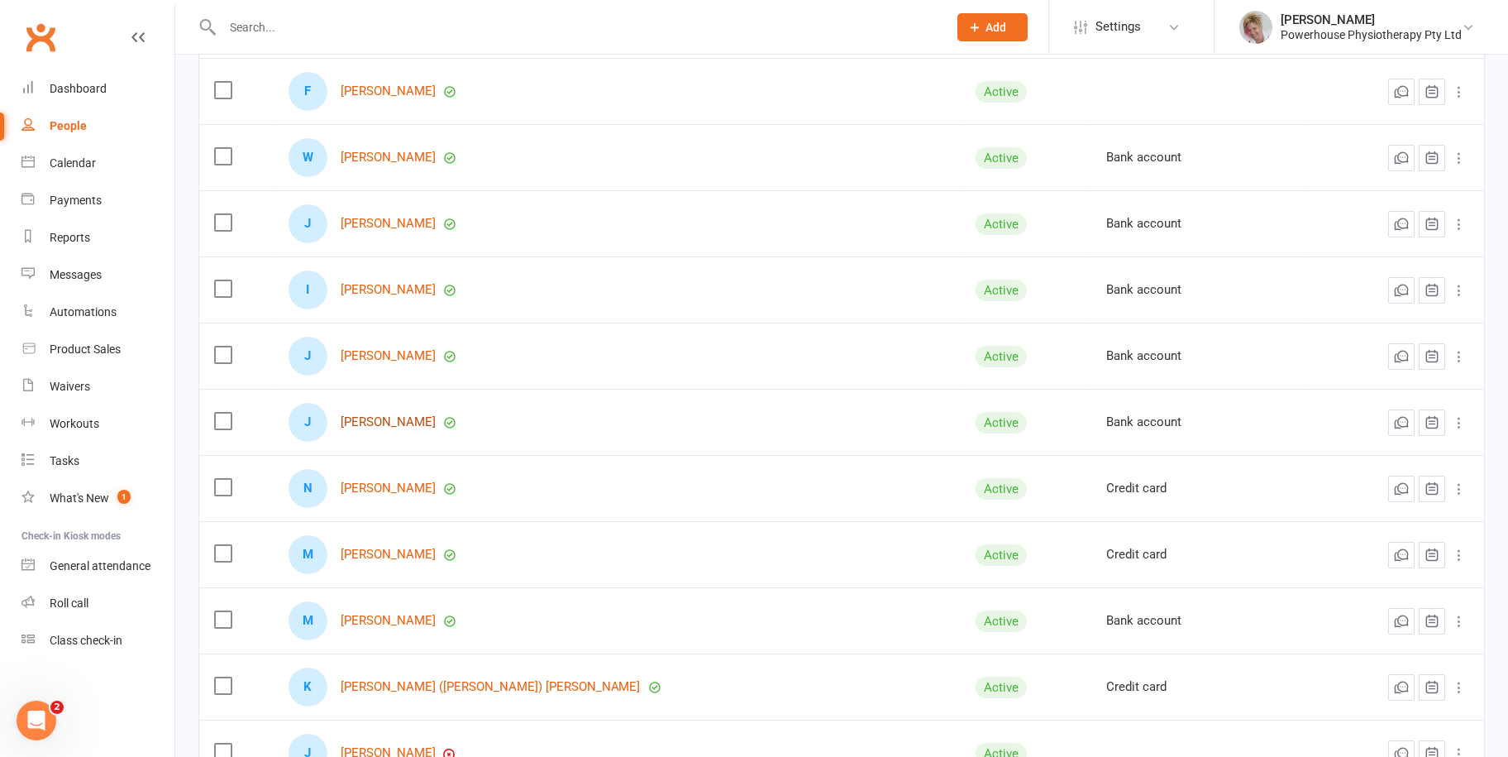
click at [374, 415] on link "[PERSON_NAME]" at bounding box center [388, 422] width 95 height 14
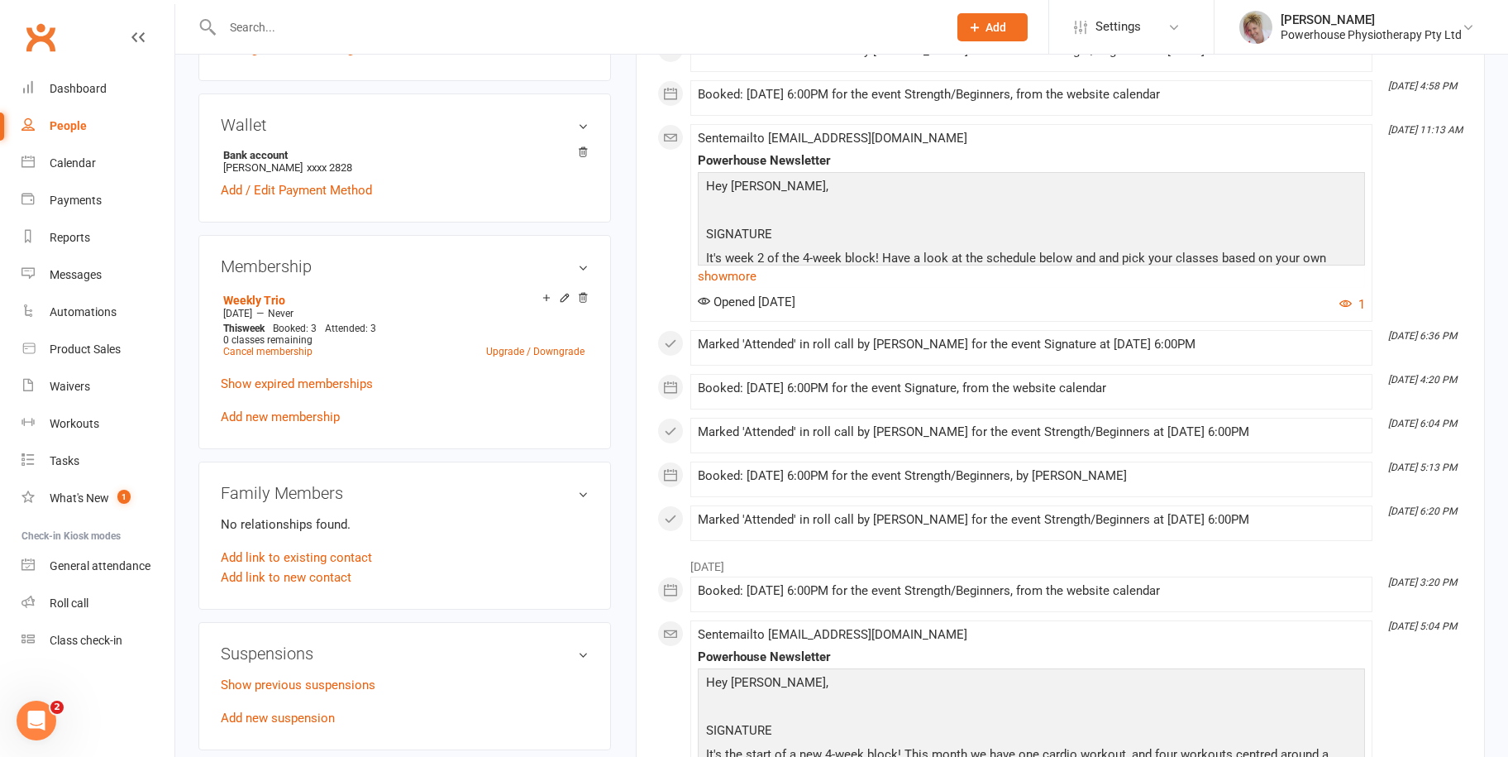
scroll to position [744, 0]
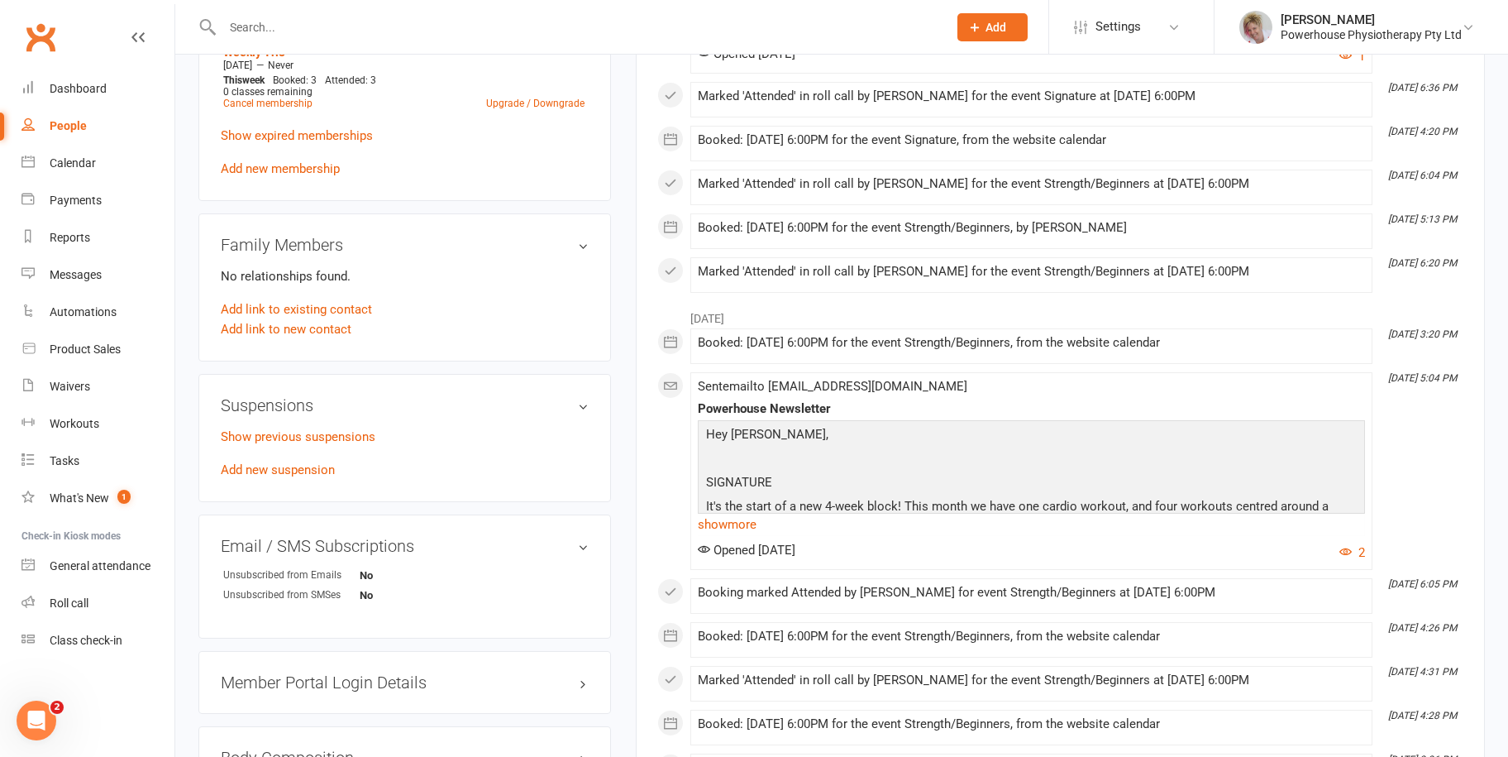
click at [79, 129] on div "People" at bounding box center [68, 125] width 37 height 13
select select "100"
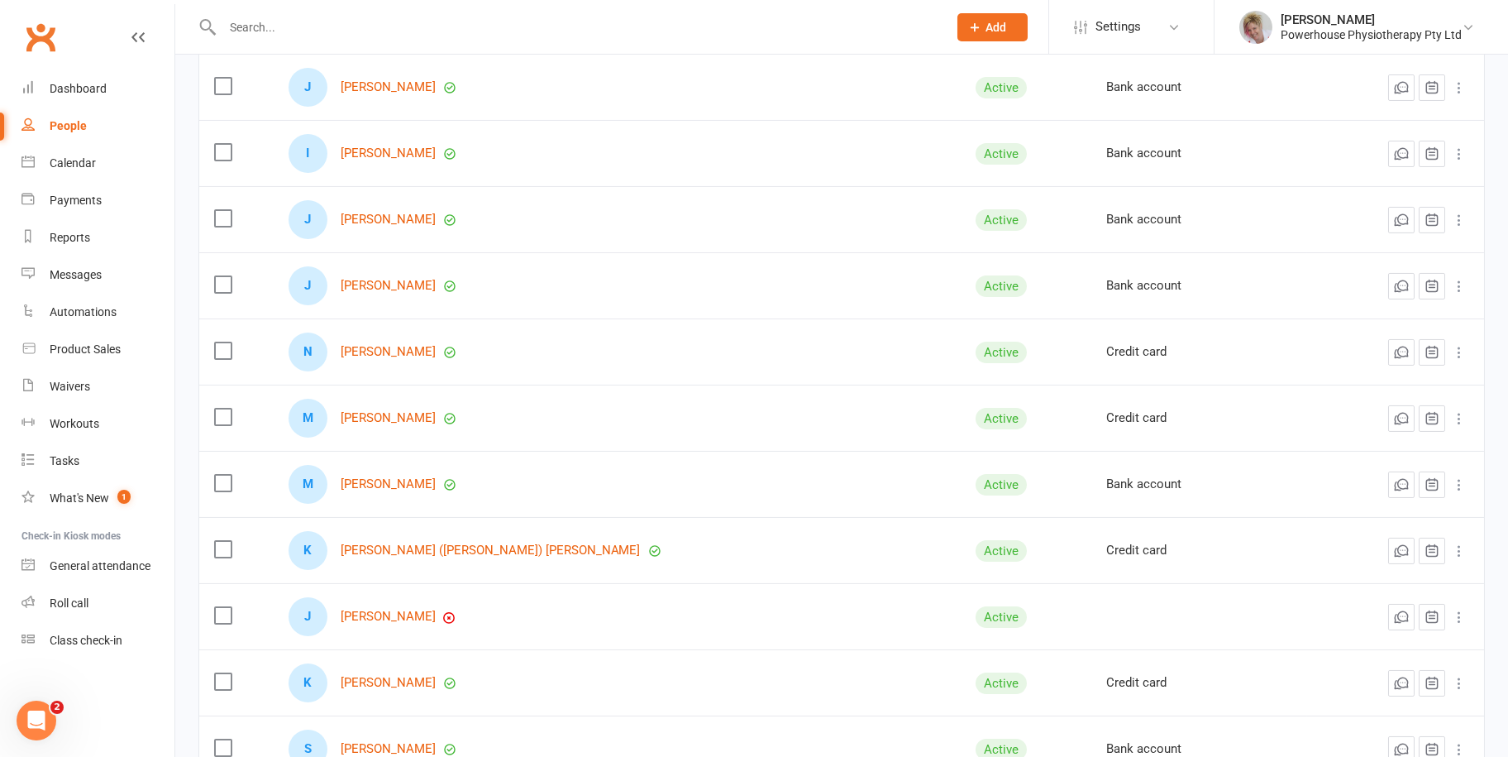
scroll to position [1654, 0]
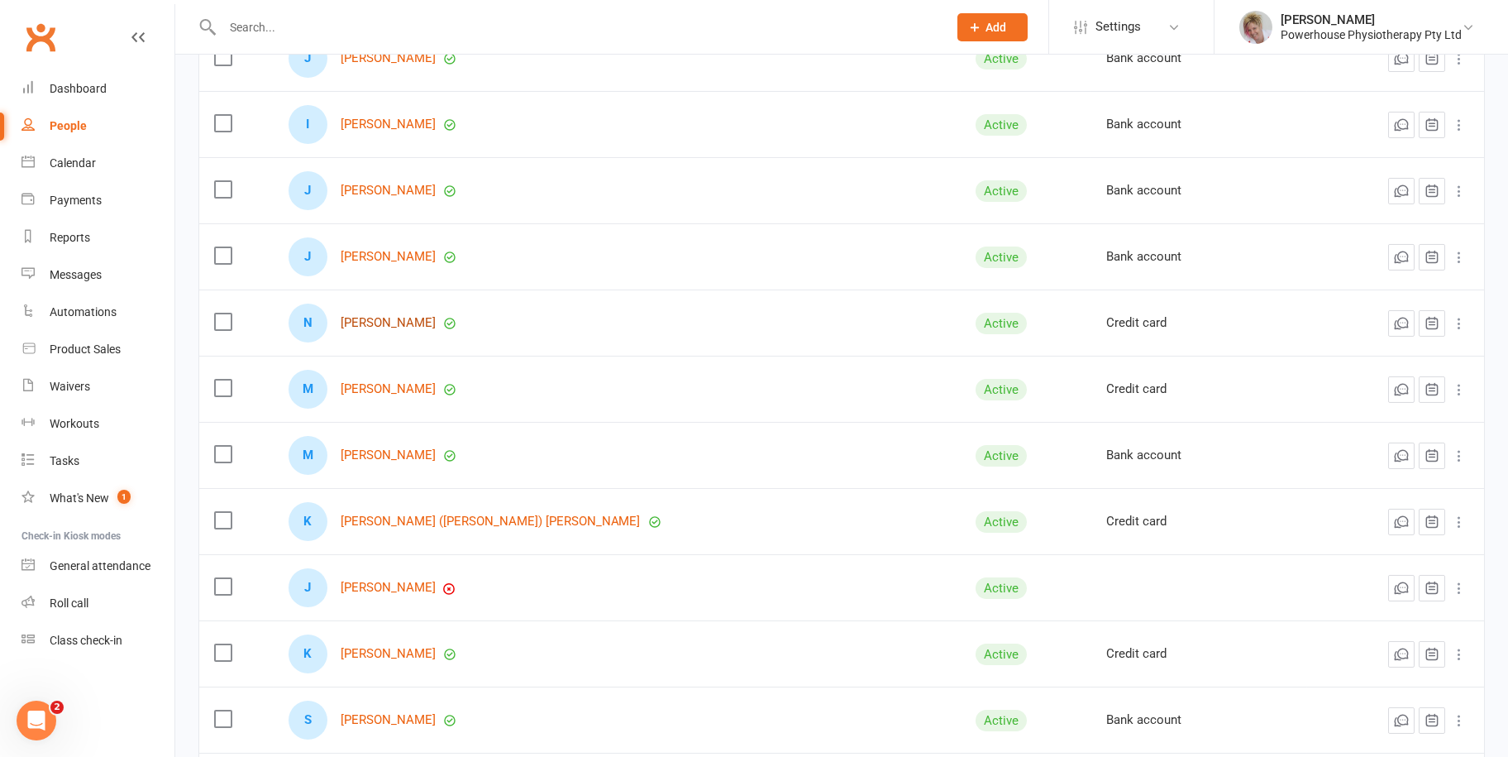
click at [406, 326] on link "[PERSON_NAME]" at bounding box center [388, 323] width 95 height 14
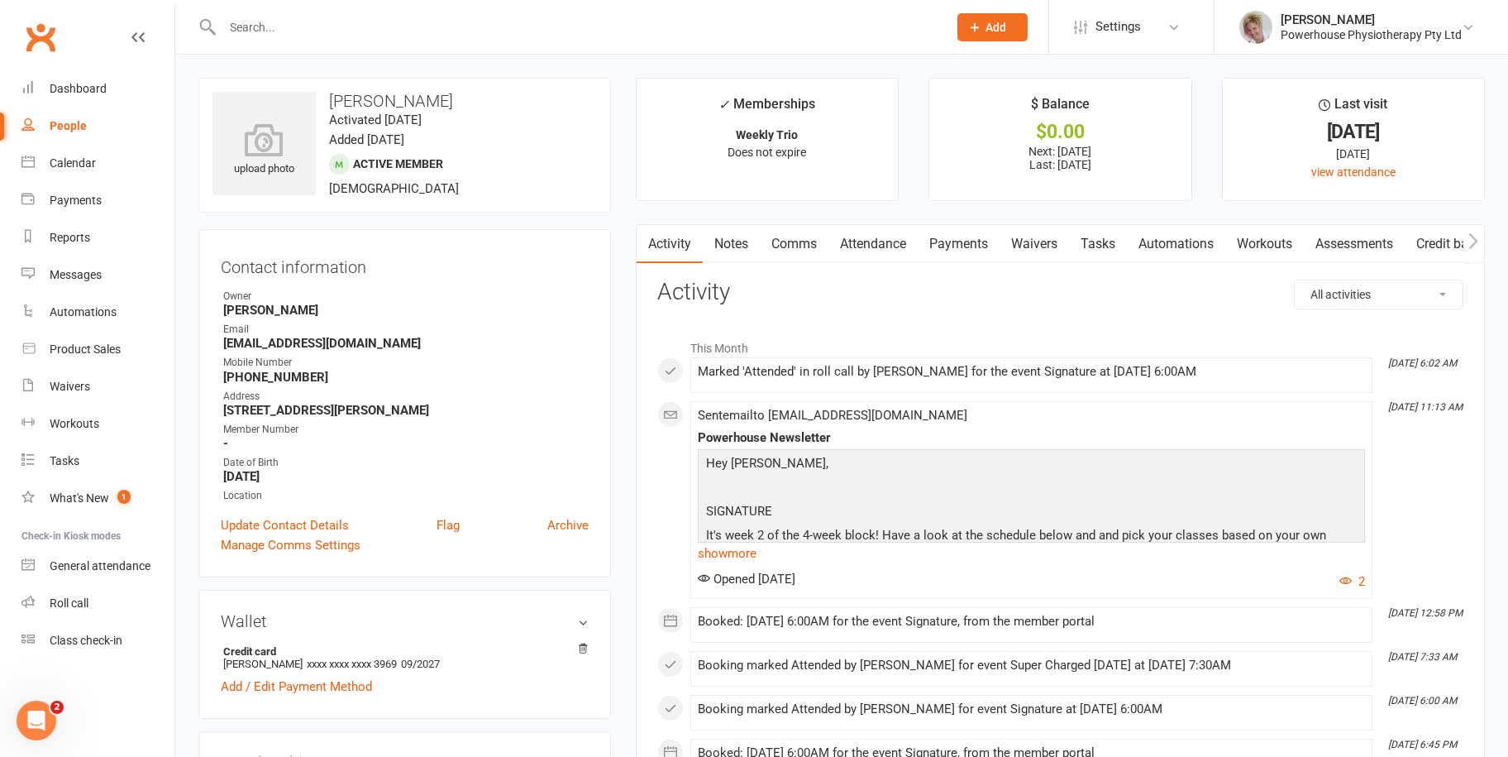
click at [79, 119] on div "People" at bounding box center [68, 125] width 37 height 13
select select "100"
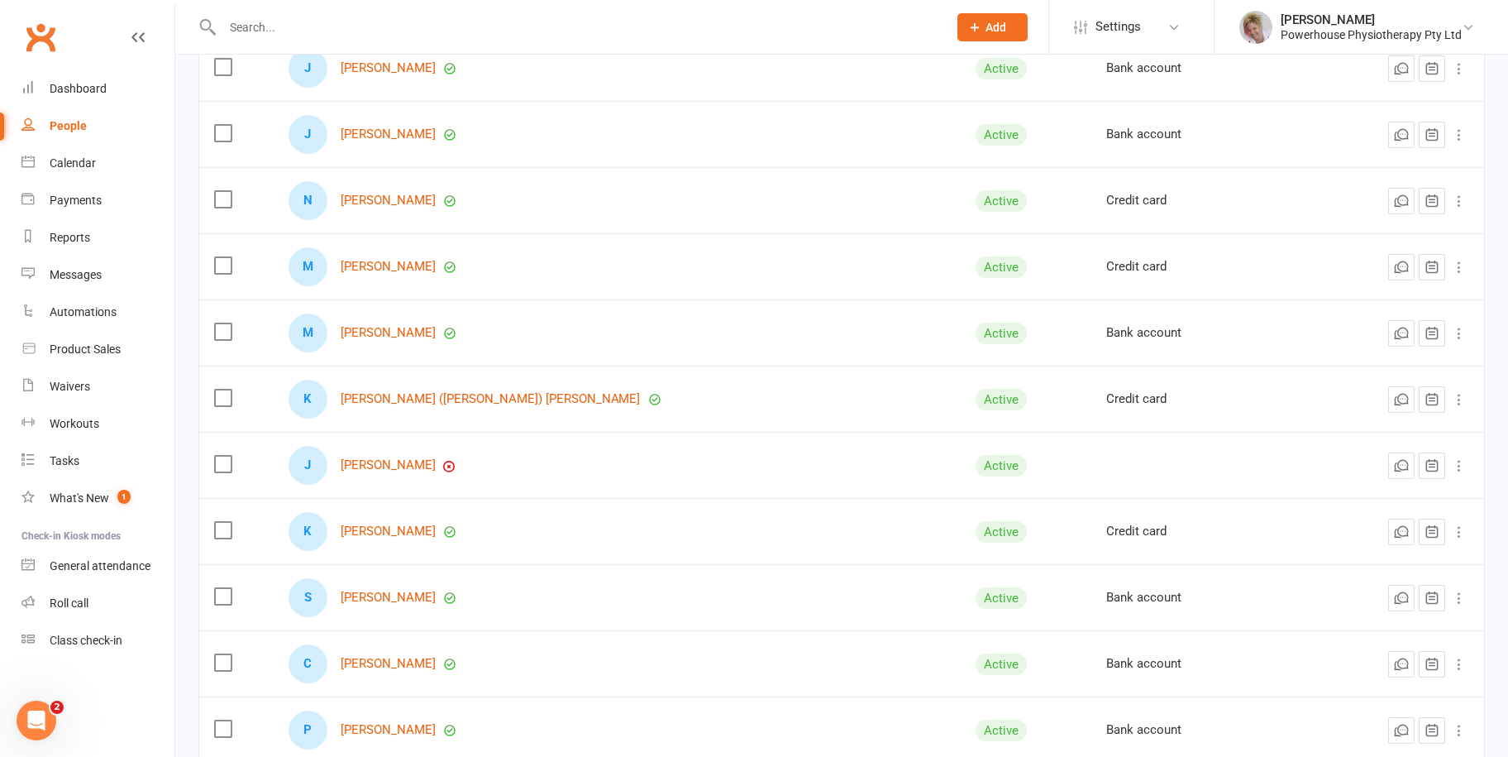
scroll to position [1736, 0]
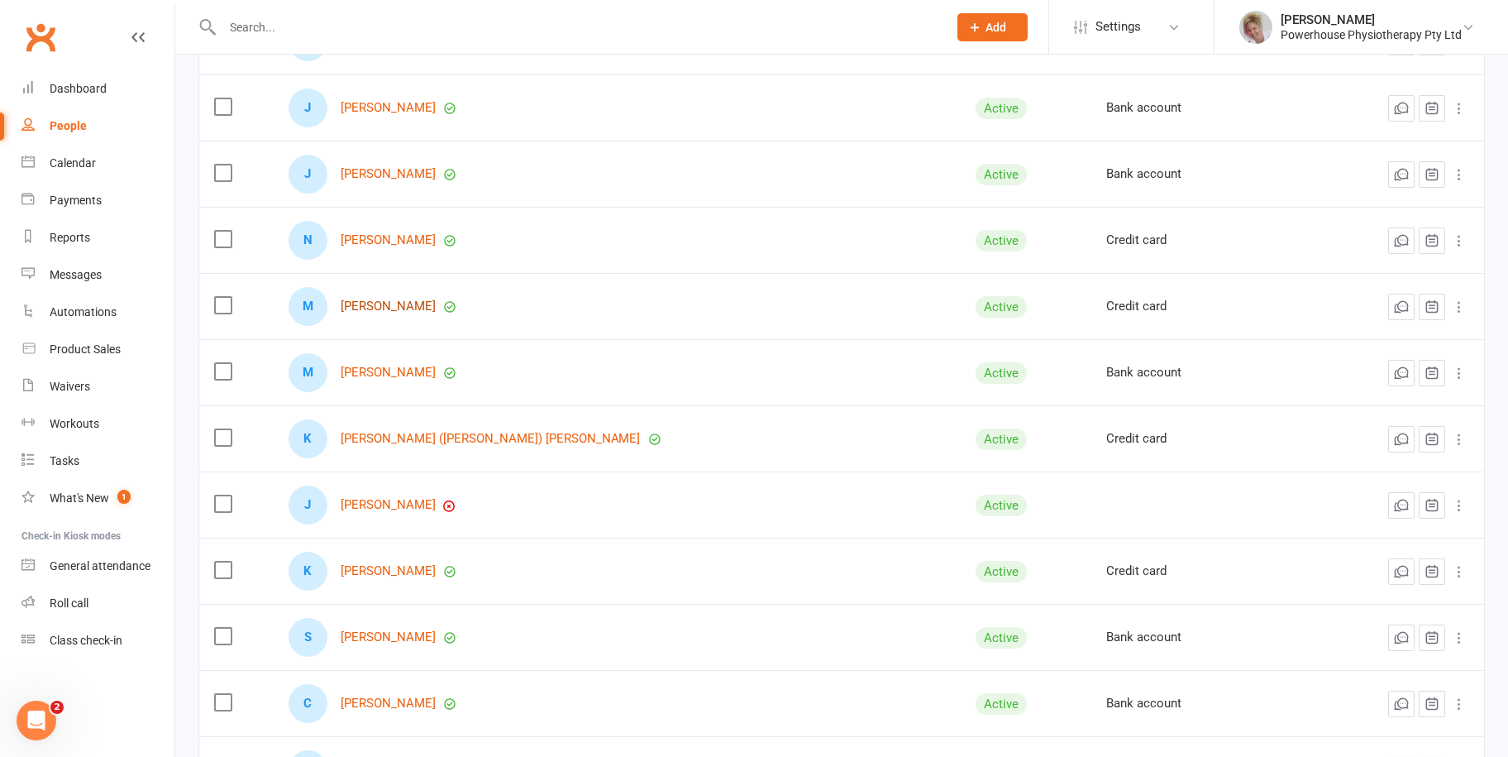
click at [417, 299] on link "[PERSON_NAME]" at bounding box center [388, 306] width 95 height 14
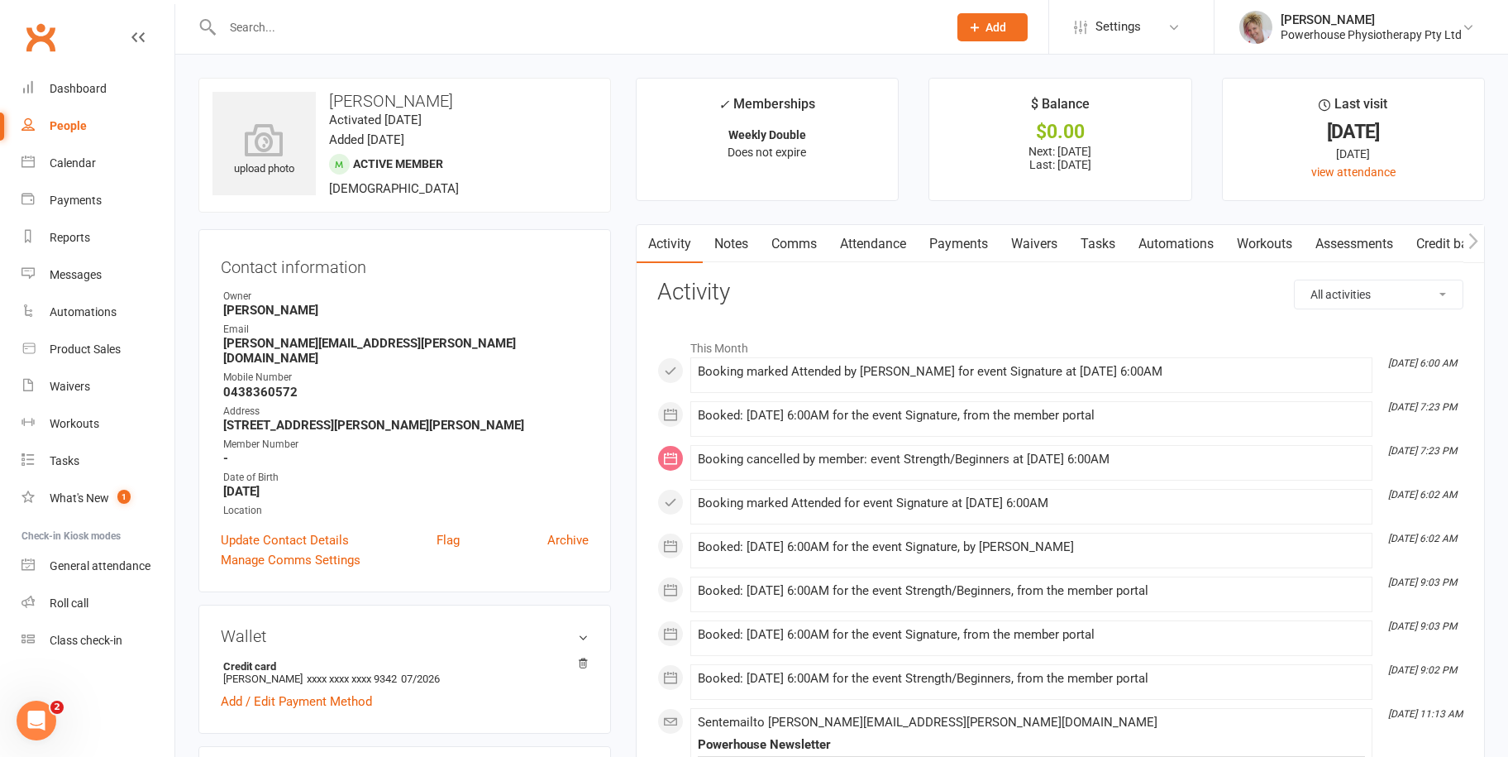
click at [77, 126] on div "People" at bounding box center [68, 125] width 37 height 13
select select "100"
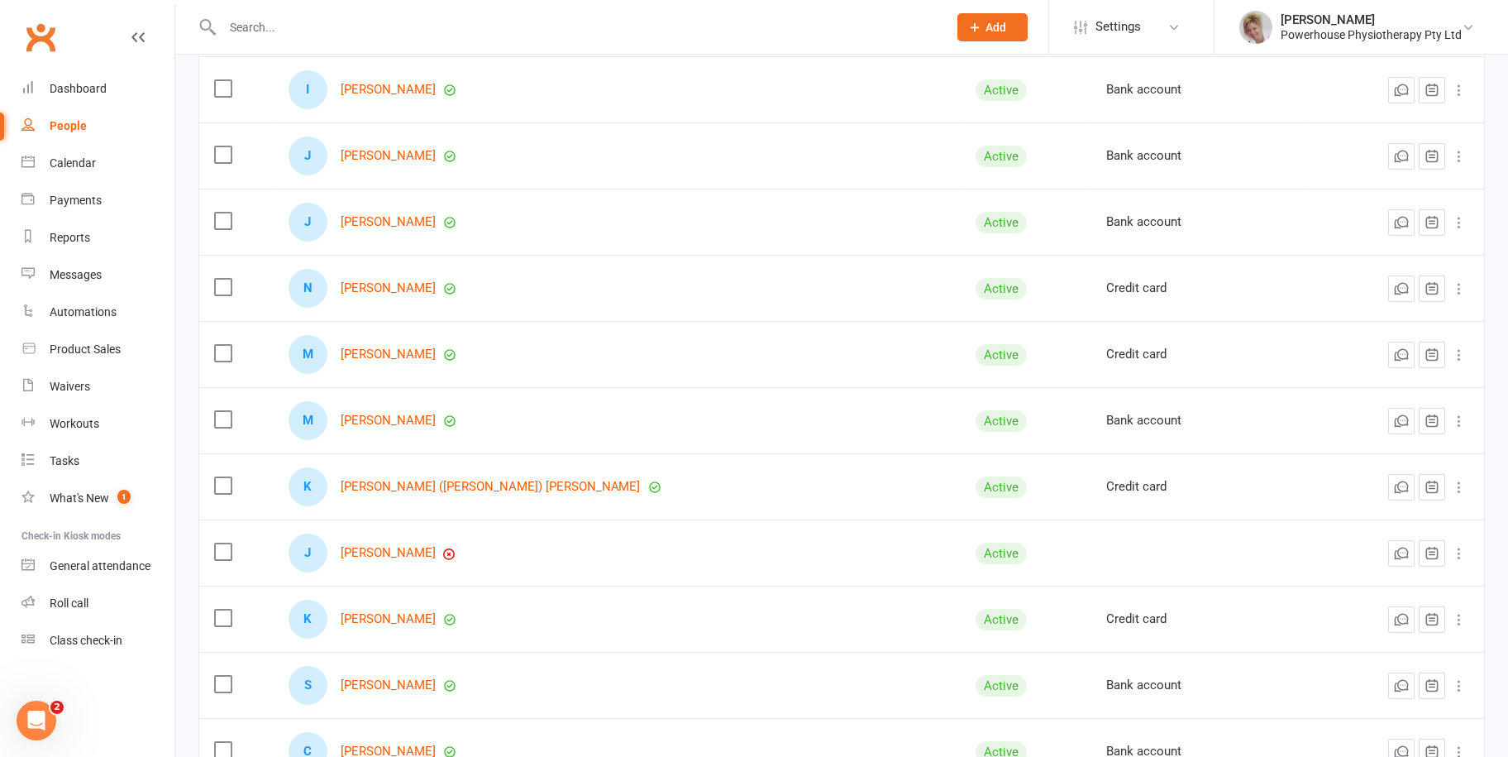
scroll to position [1736, 0]
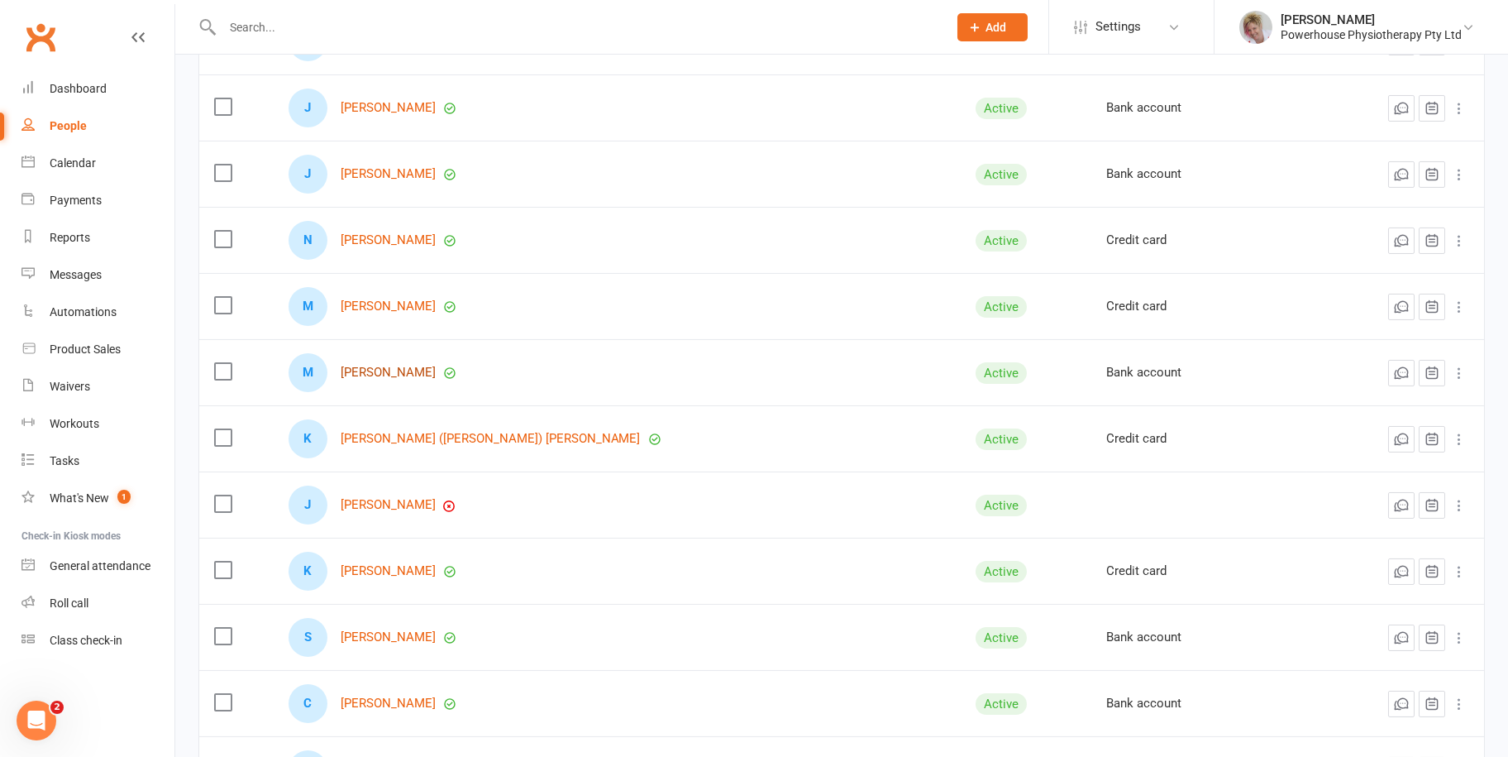
click at [401, 365] on link "[PERSON_NAME]" at bounding box center [388, 372] width 95 height 14
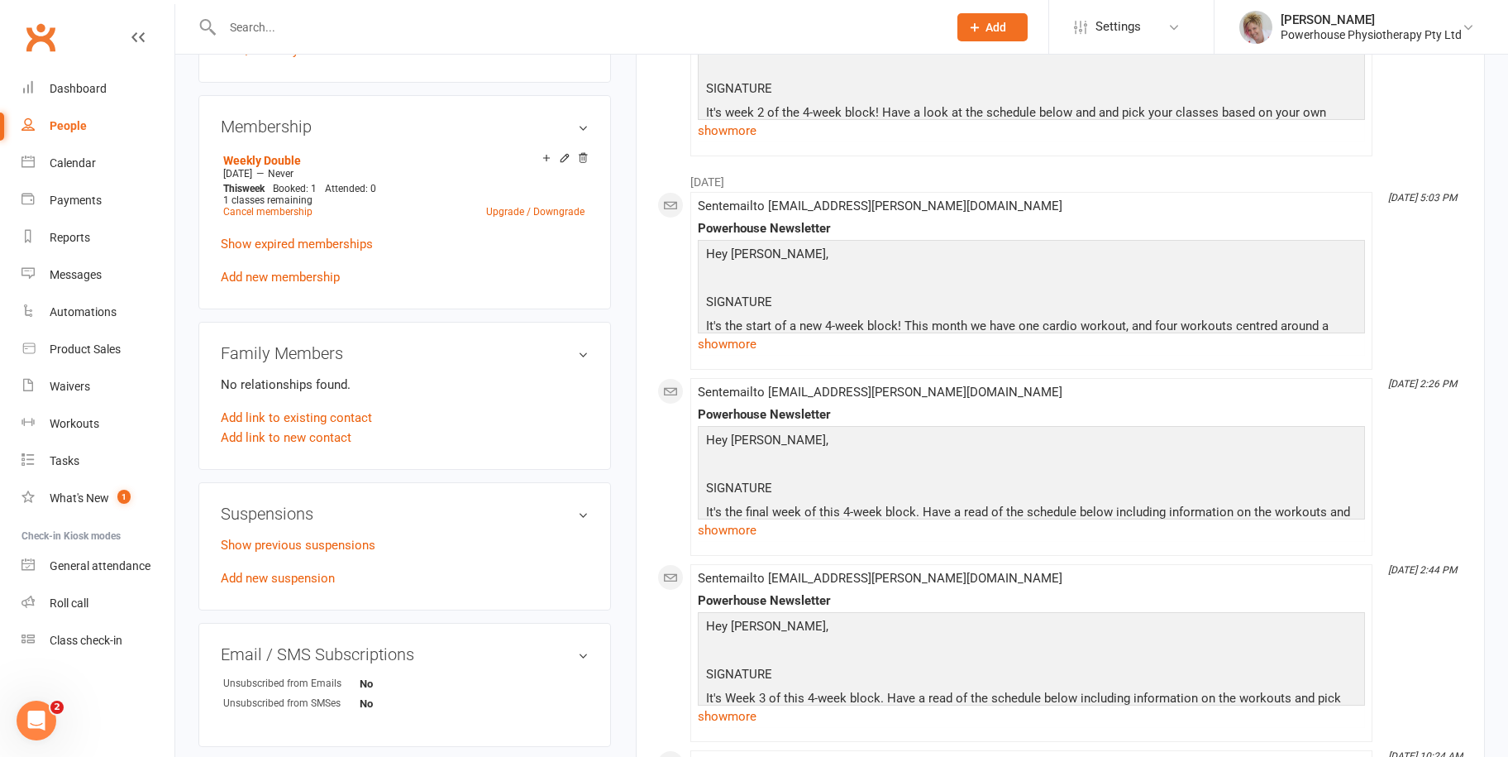
scroll to position [744, 0]
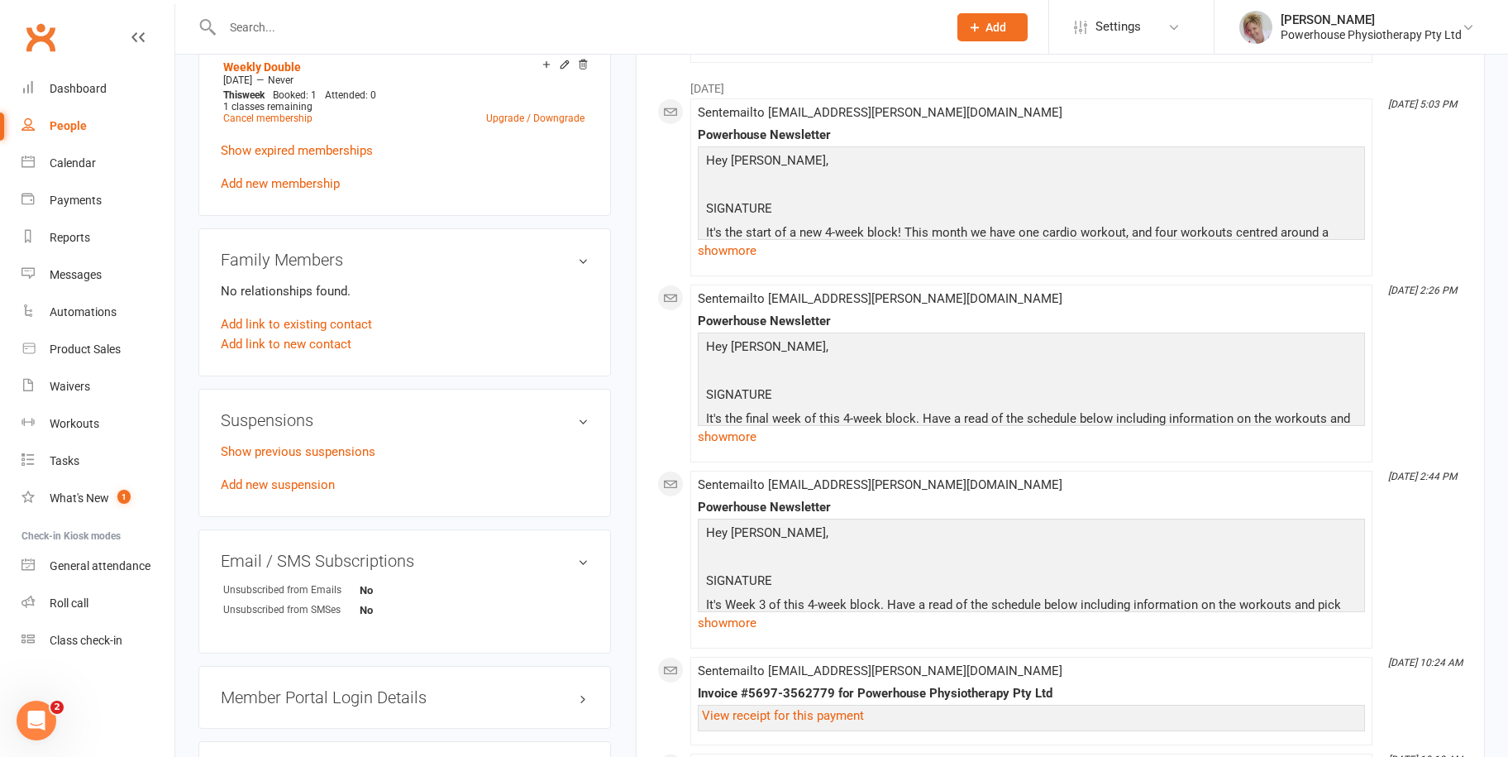
click at [76, 119] on div "People" at bounding box center [68, 125] width 37 height 13
select select "100"
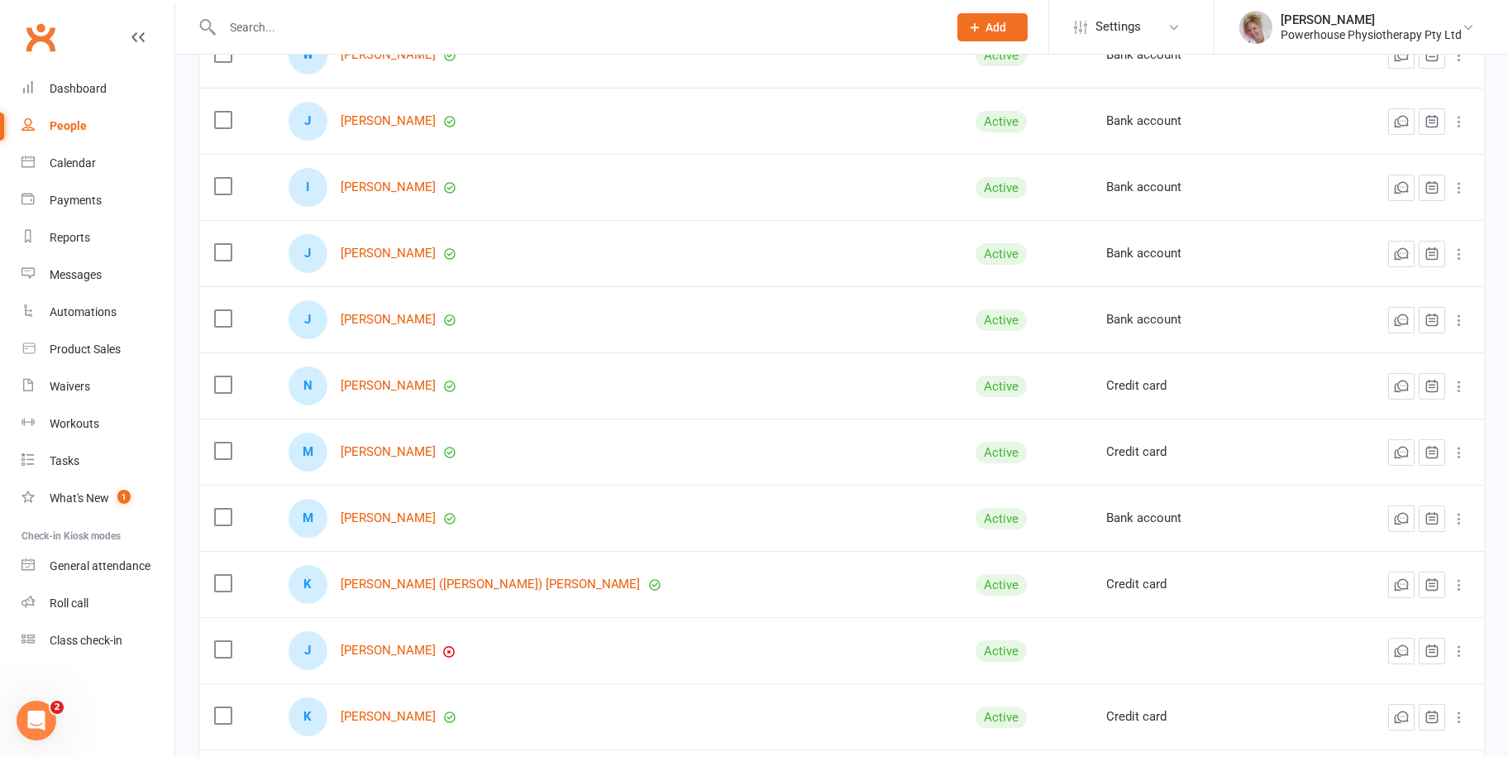
scroll to position [1736, 0]
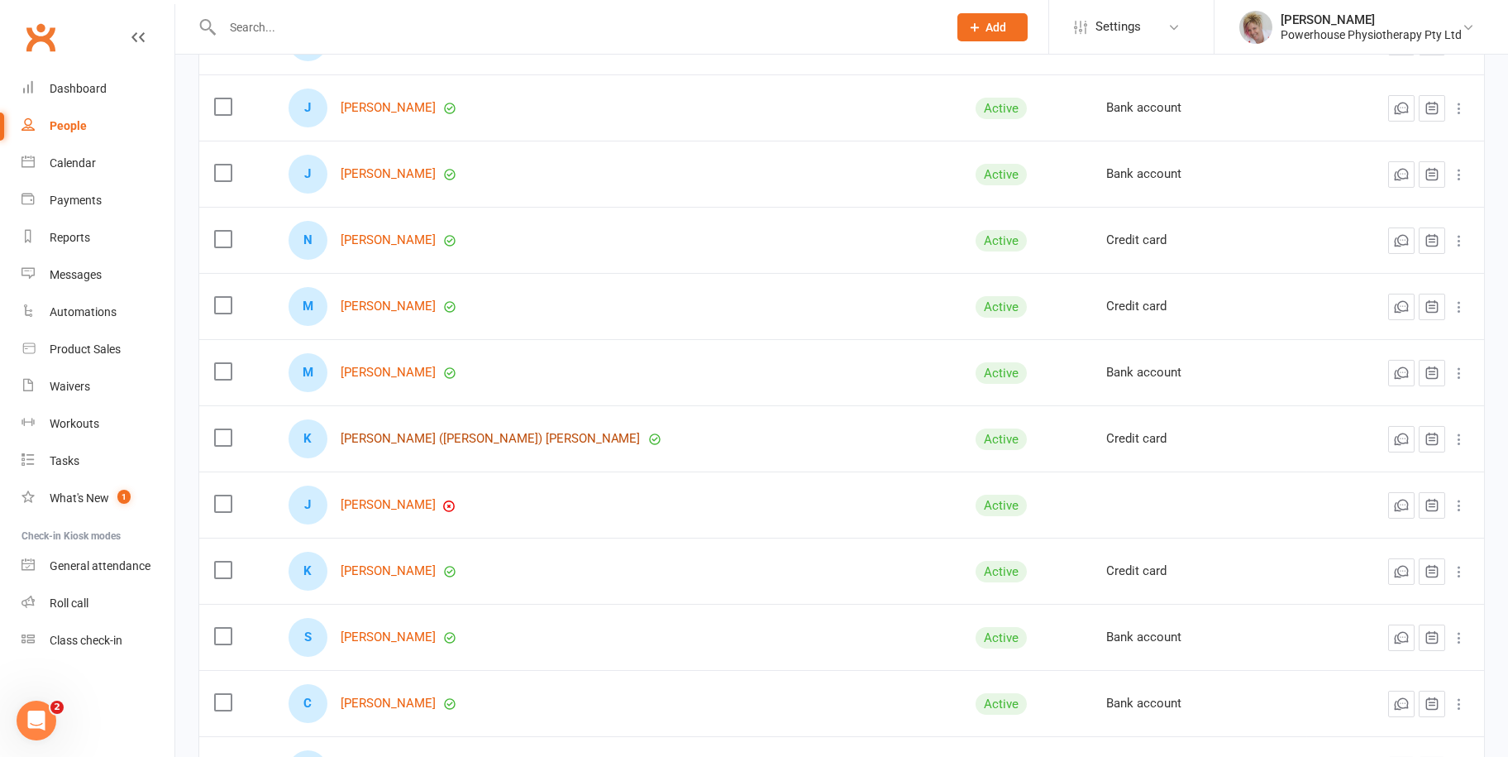
click at [434, 436] on link "[PERSON_NAME] ([PERSON_NAME]) [PERSON_NAME]" at bounding box center [491, 439] width 300 height 14
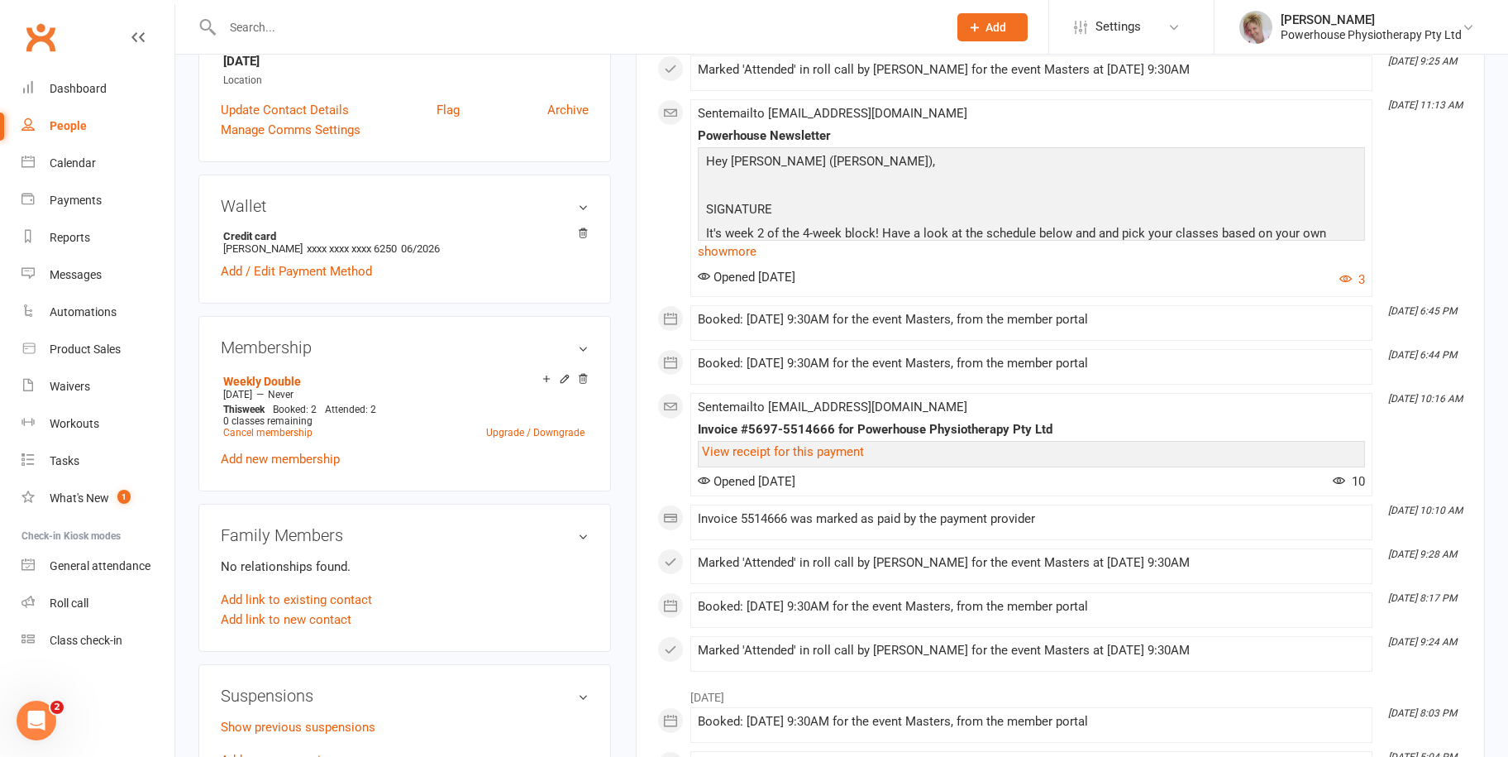
scroll to position [579, 0]
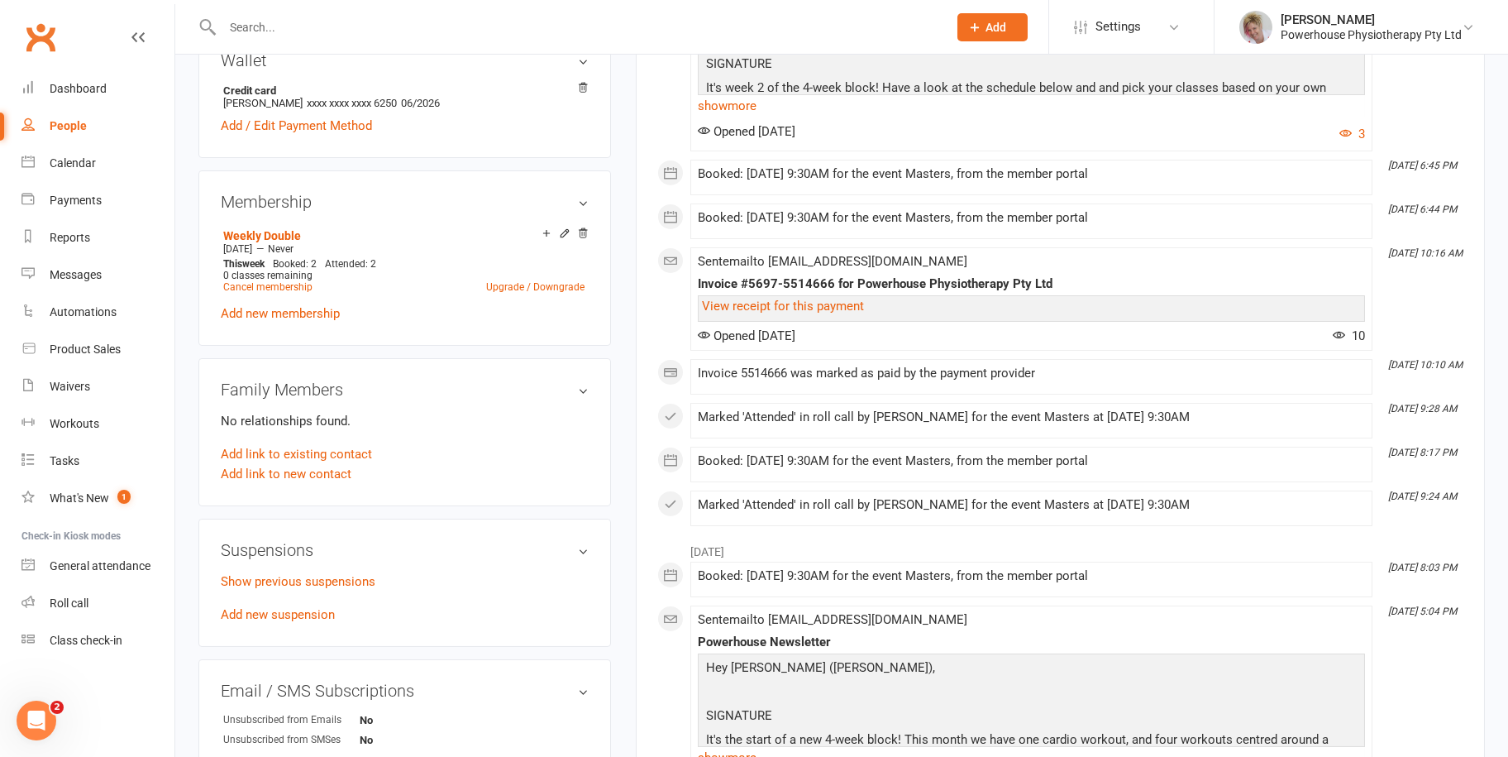
click at [74, 128] on div "People" at bounding box center [68, 125] width 37 height 13
select select "100"
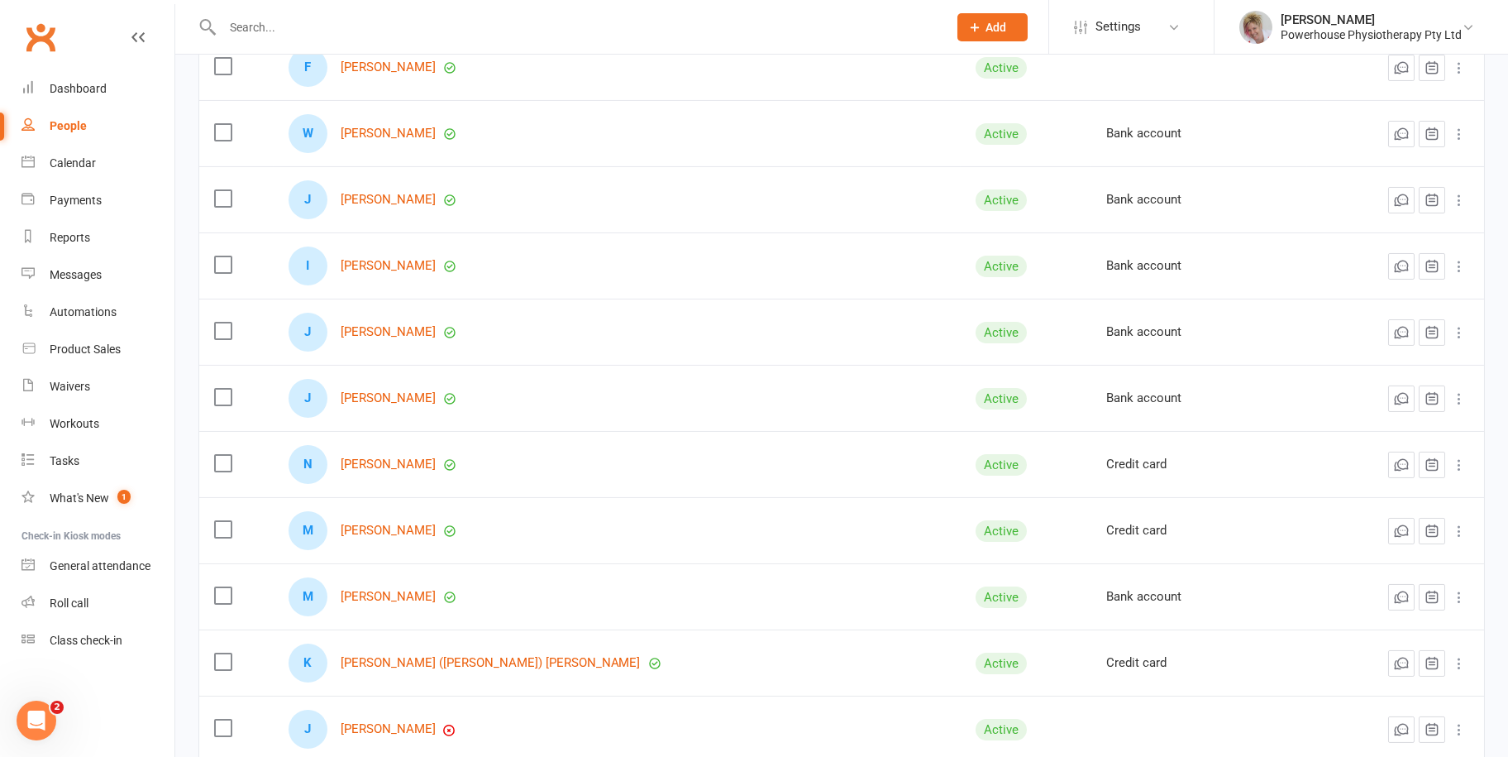
scroll to position [1736, 0]
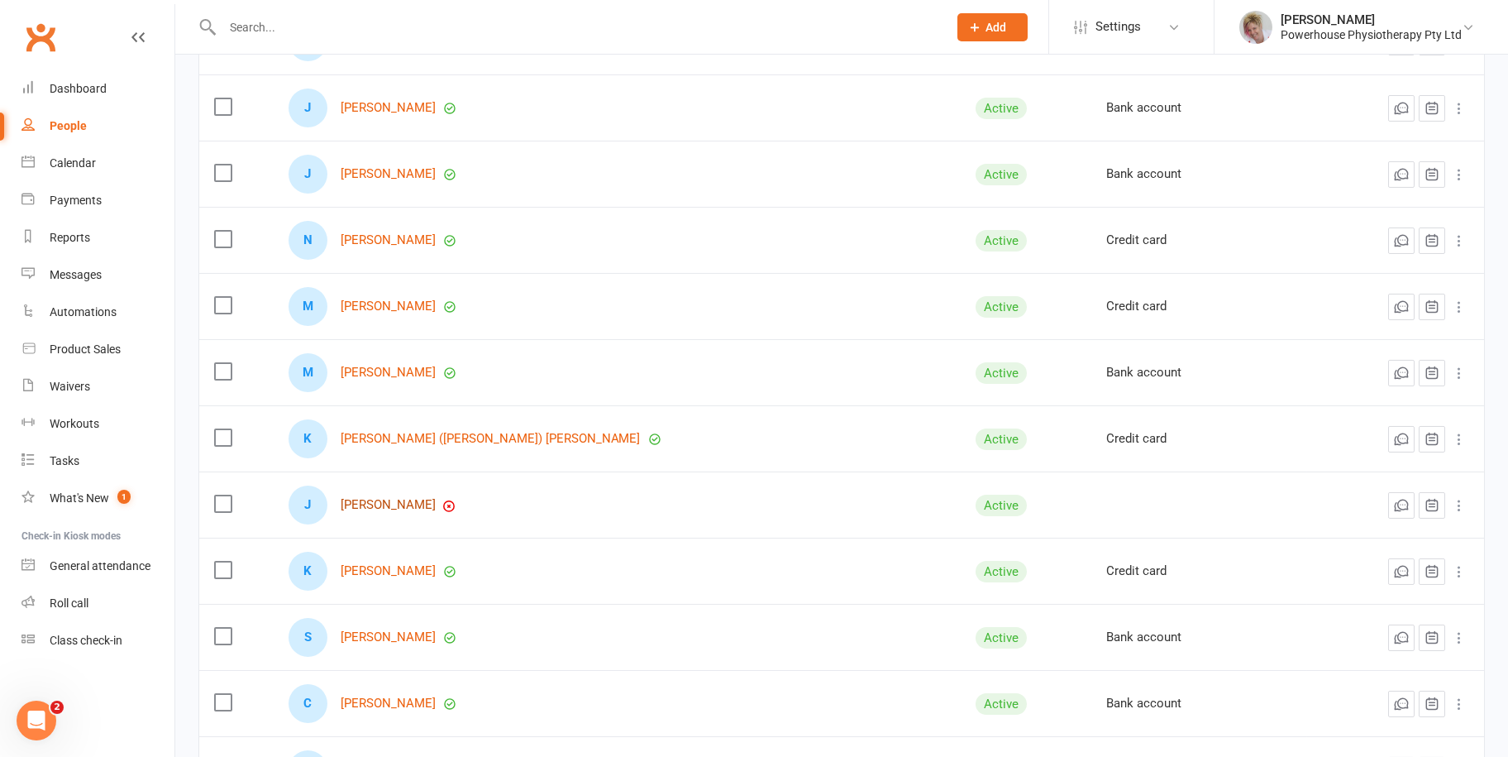
click at [375, 502] on link "[PERSON_NAME]" at bounding box center [388, 505] width 95 height 14
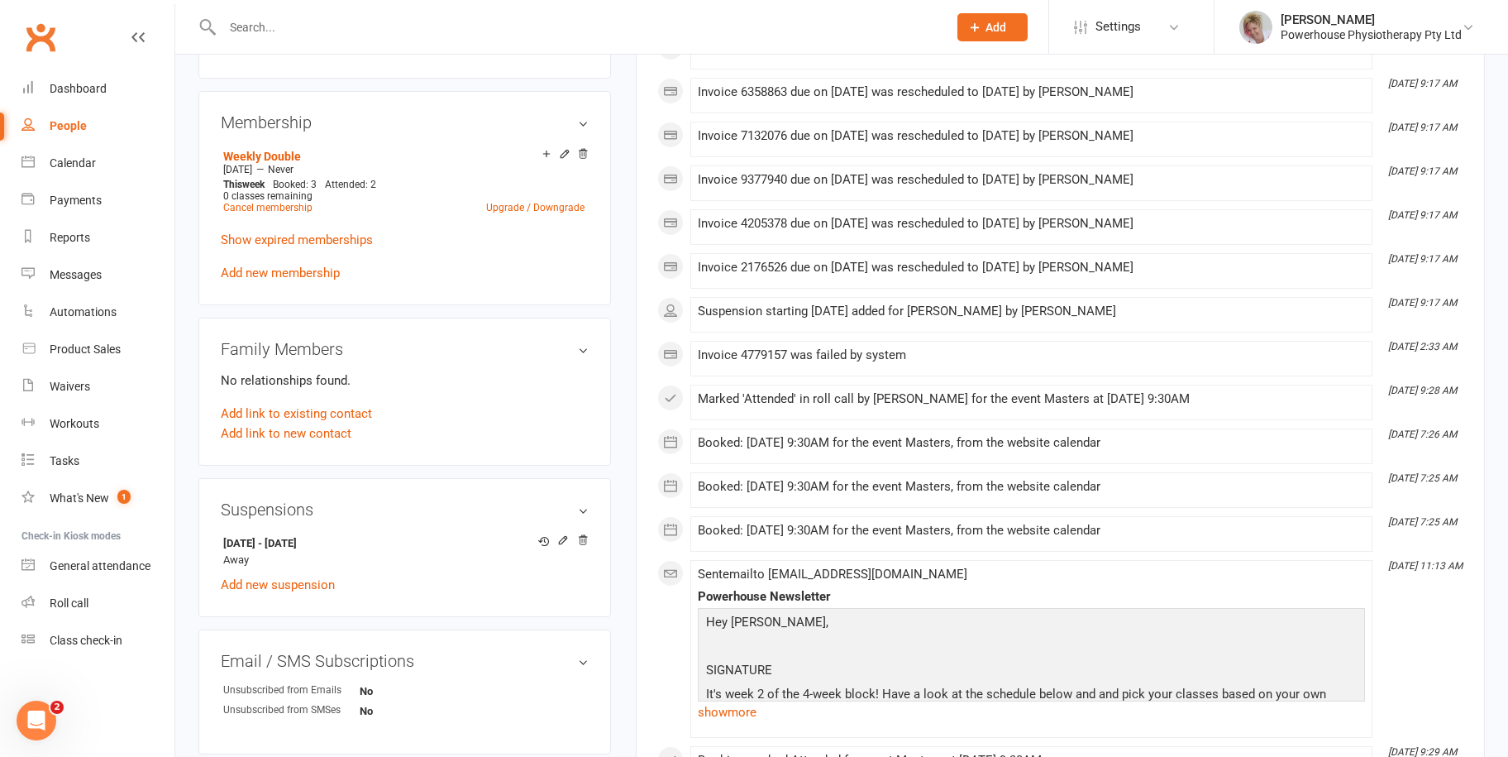
scroll to position [579, 0]
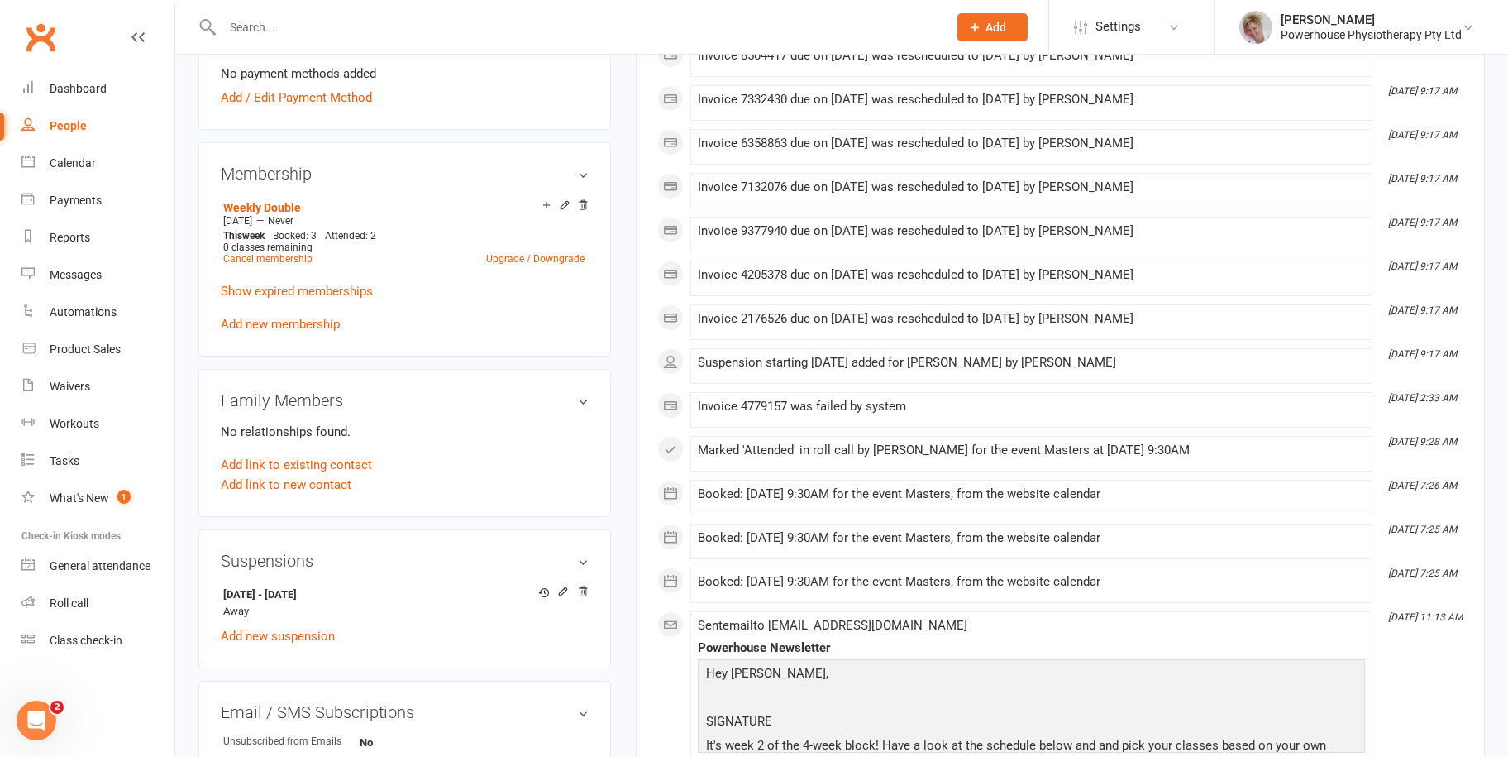
click at [77, 127] on div "People" at bounding box center [68, 125] width 37 height 13
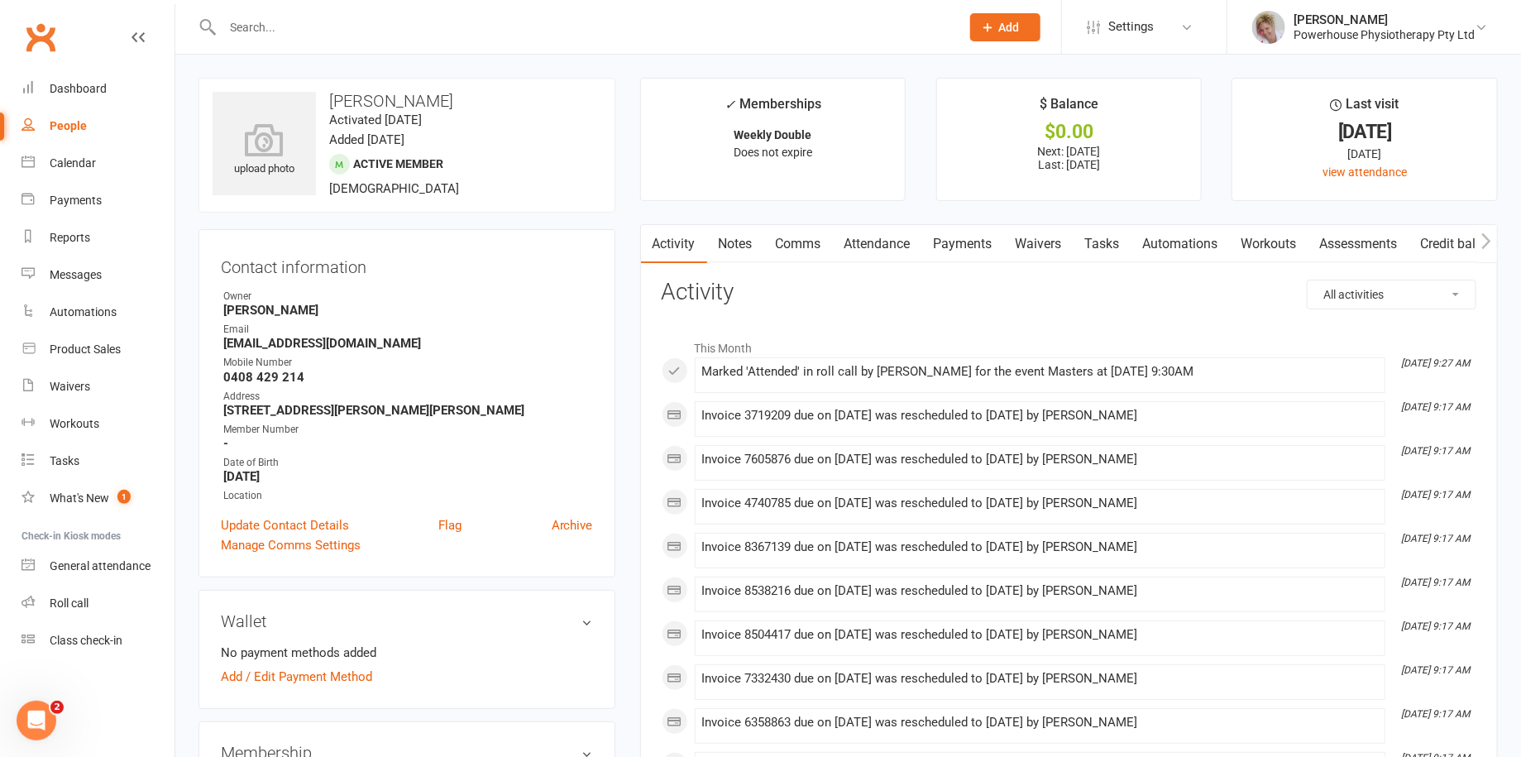
select select "100"
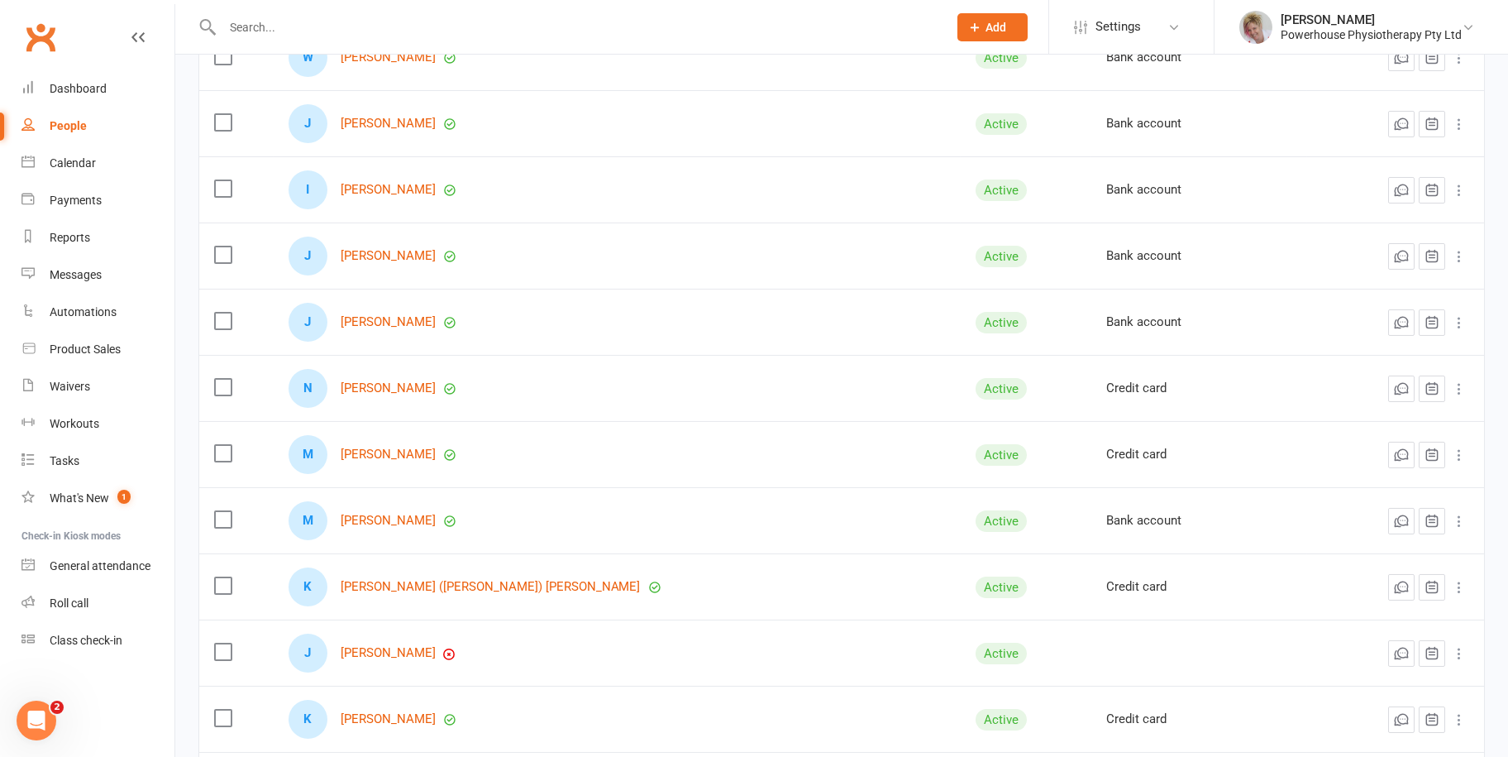
scroll to position [1984, 0]
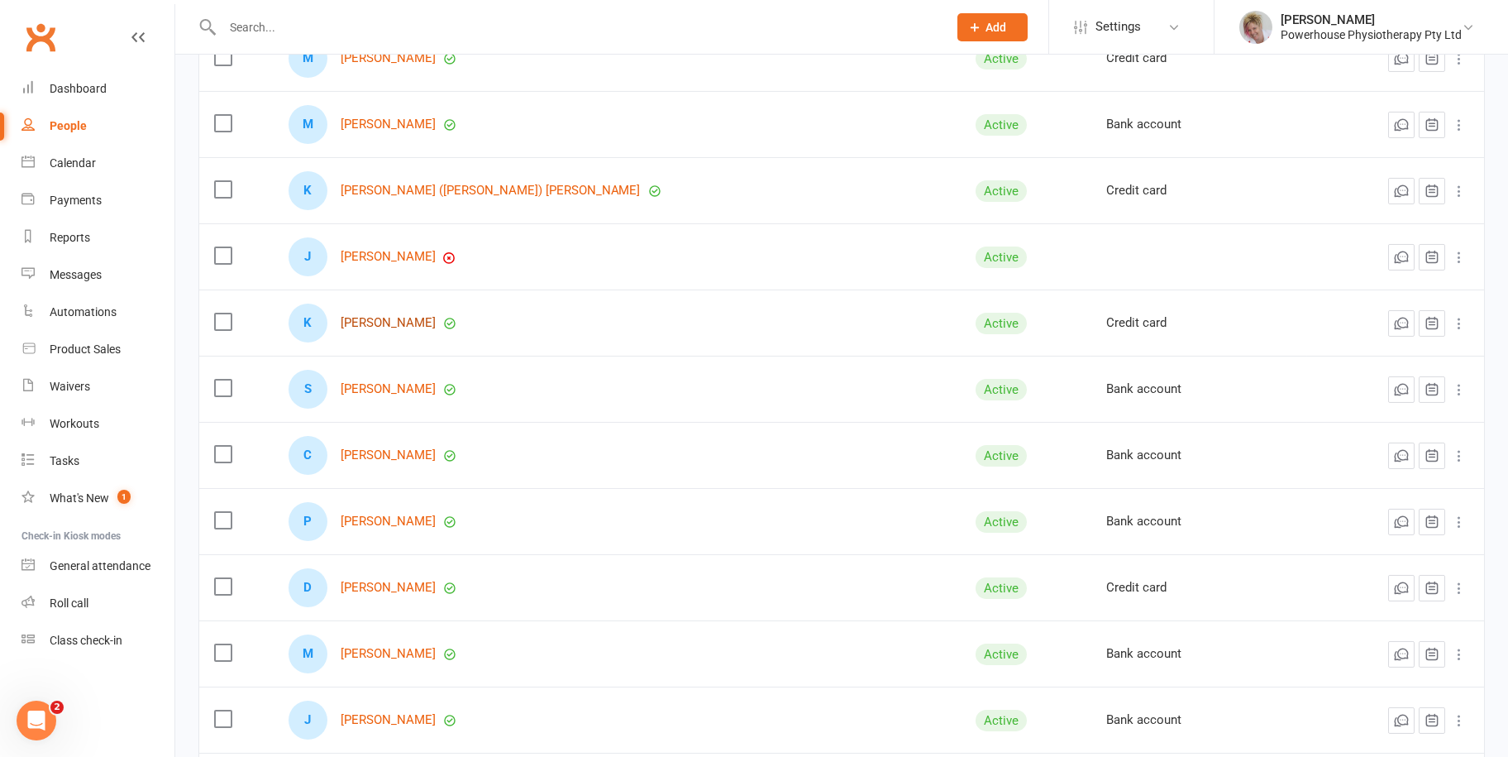
click at [399, 324] on link "[PERSON_NAME]" at bounding box center [388, 323] width 95 height 14
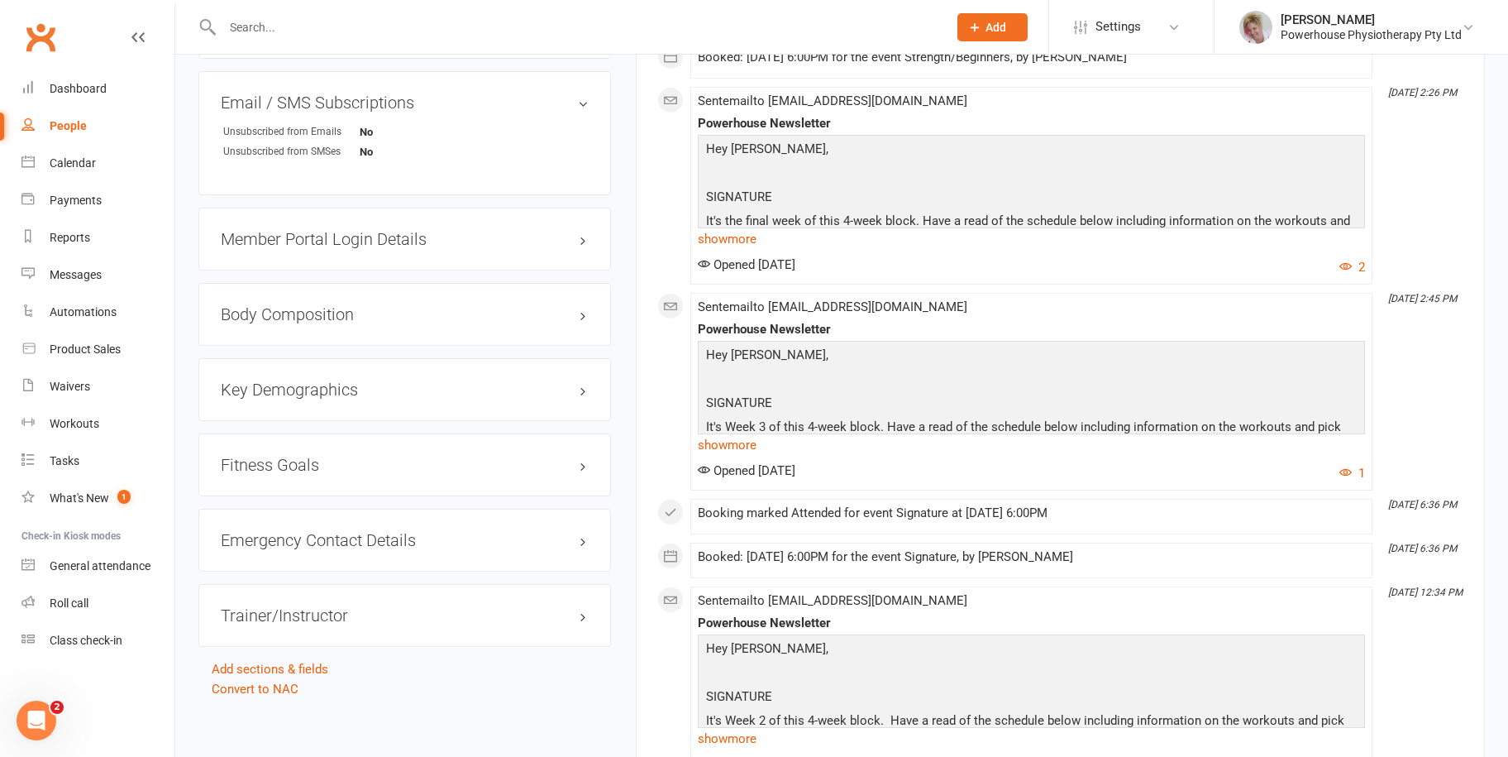
scroll to position [1240, 0]
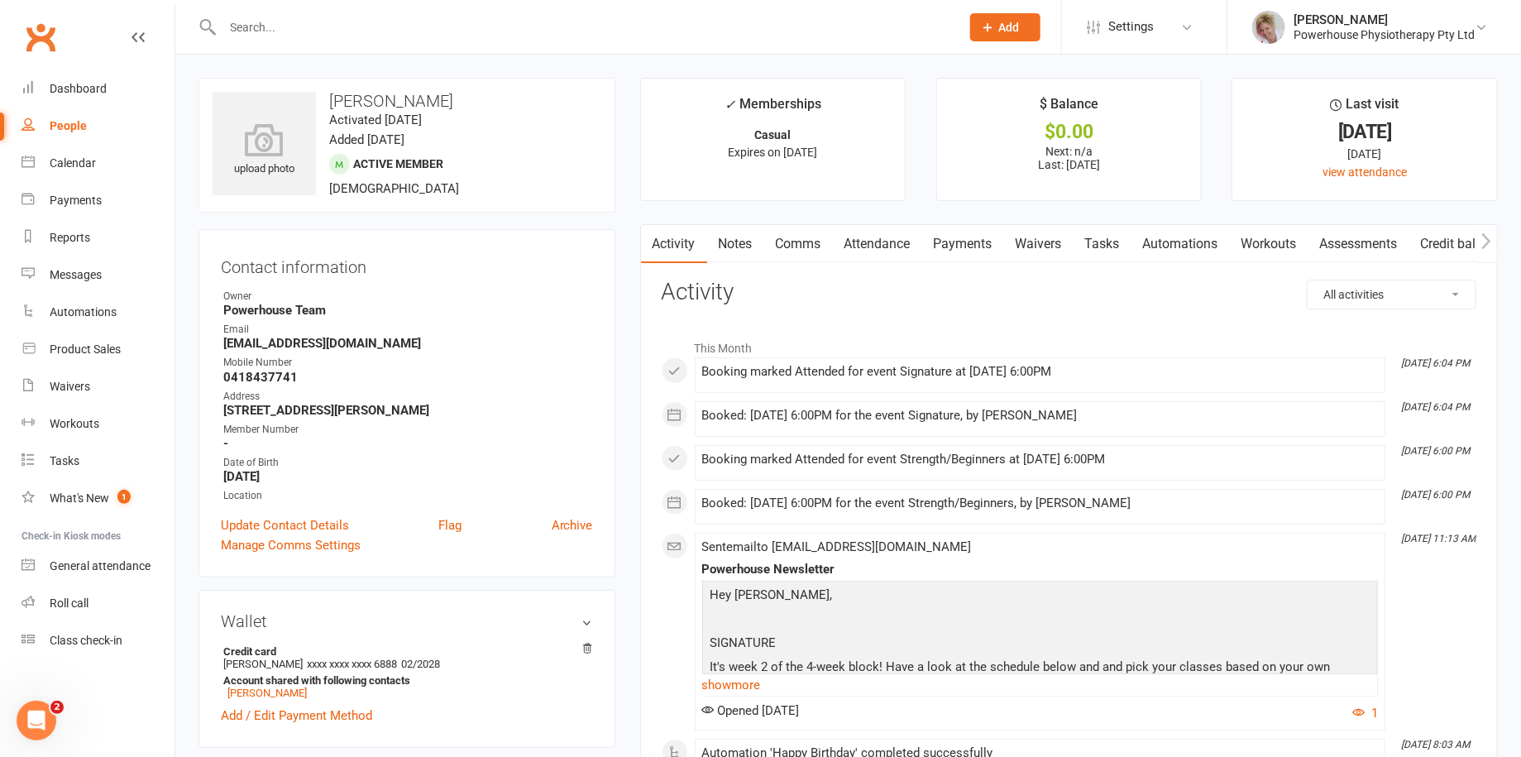
select select "100"
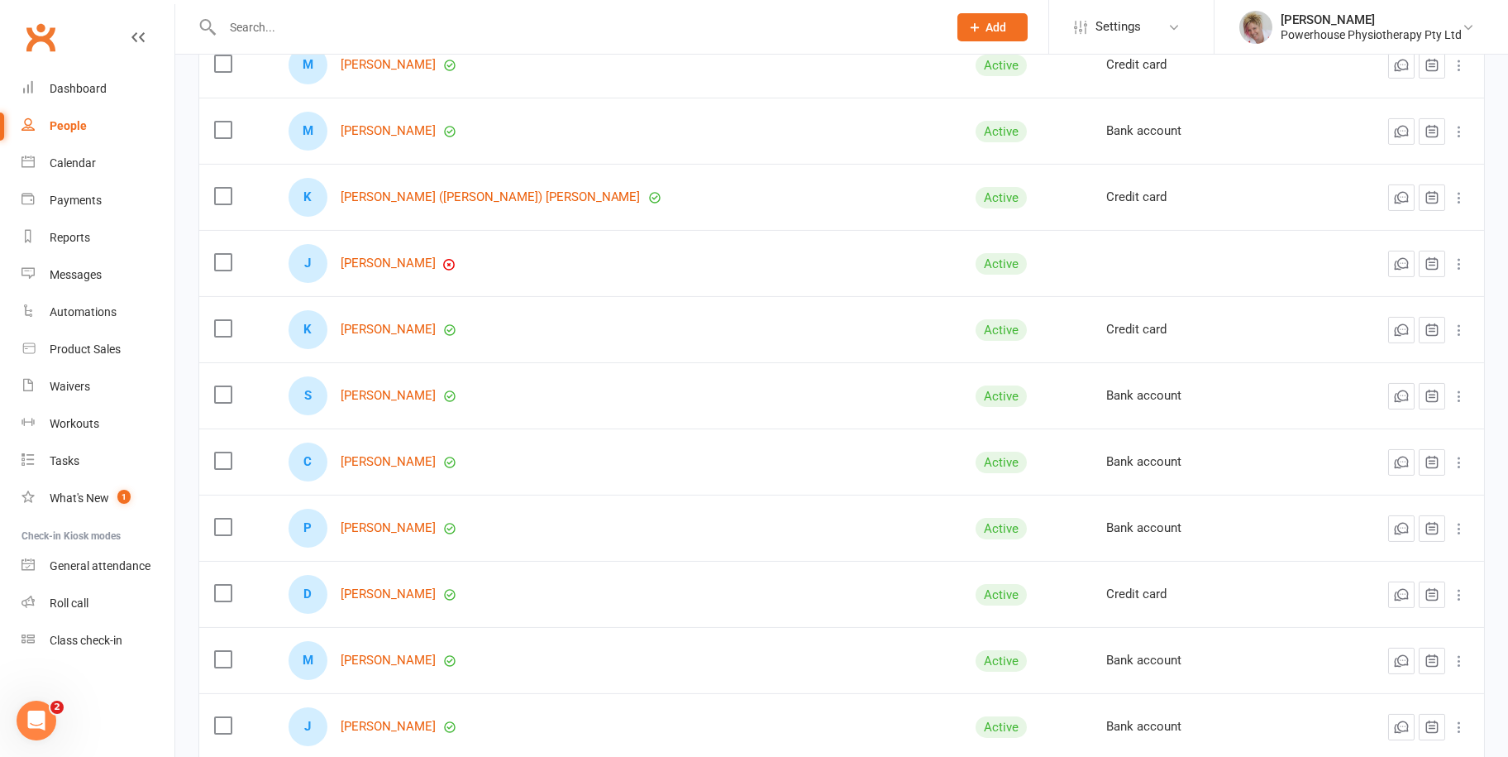
scroll to position [1984, 0]
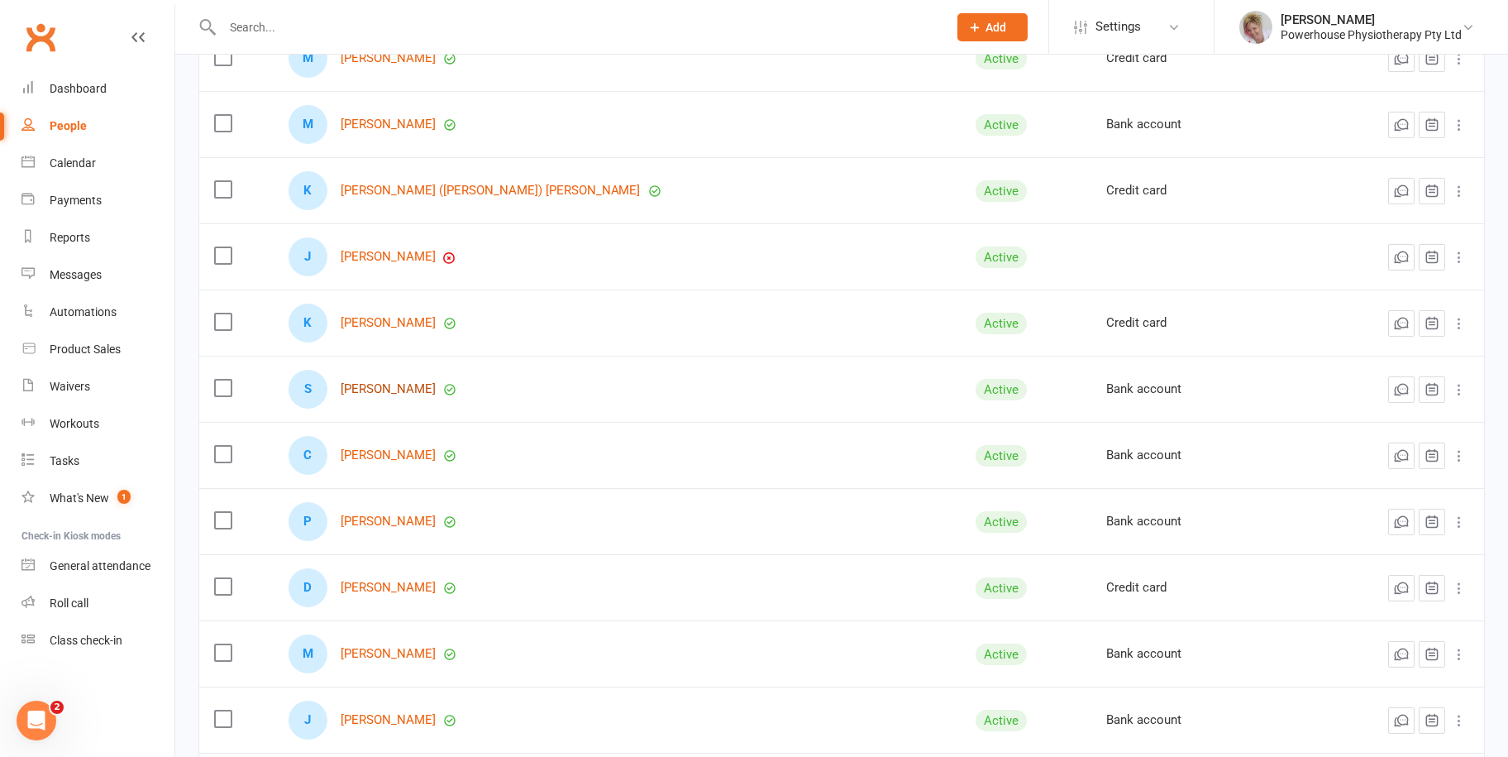
click at [397, 387] on link "[PERSON_NAME]" at bounding box center [388, 389] width 95 height 14
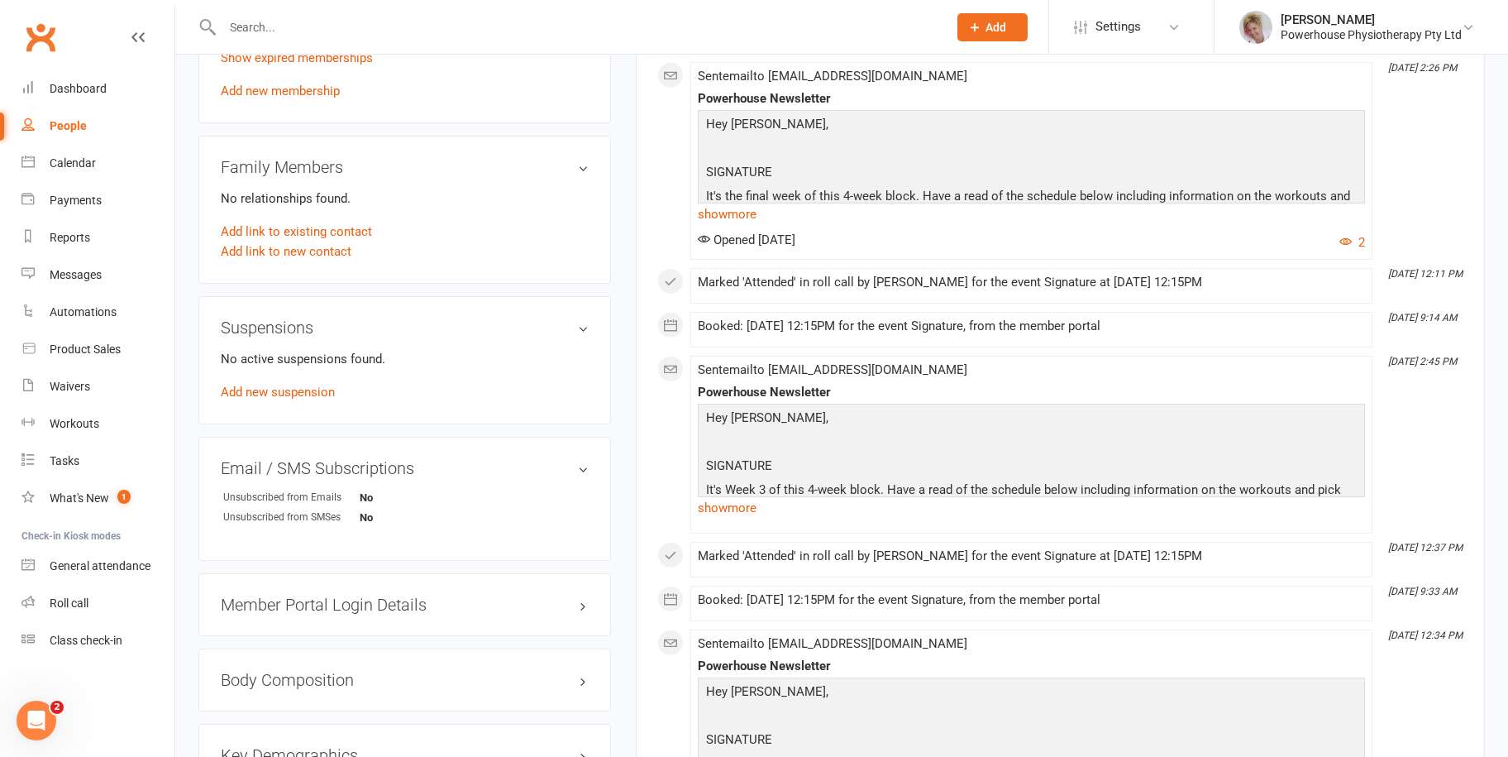
scroll to position [827, 0]
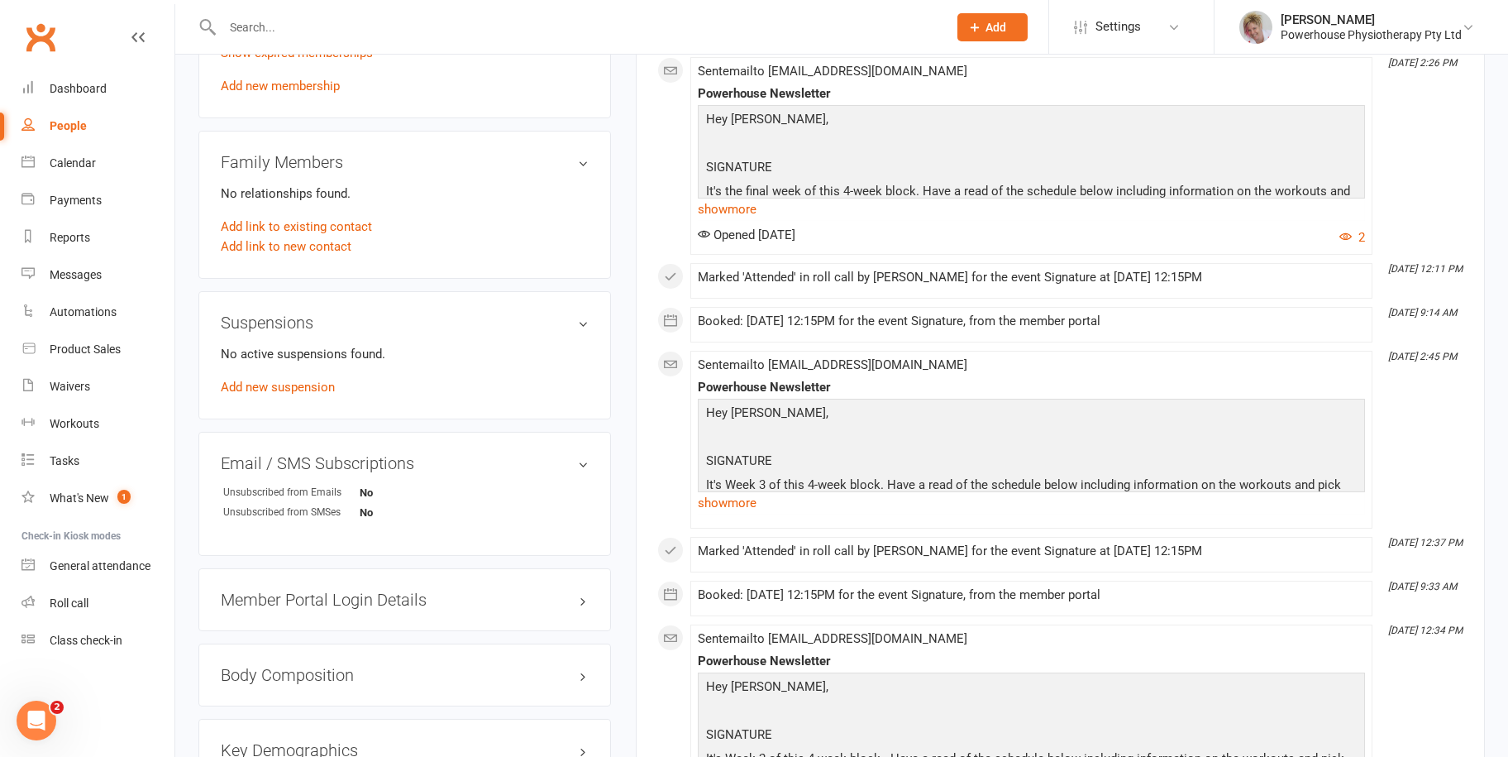
select select "100"
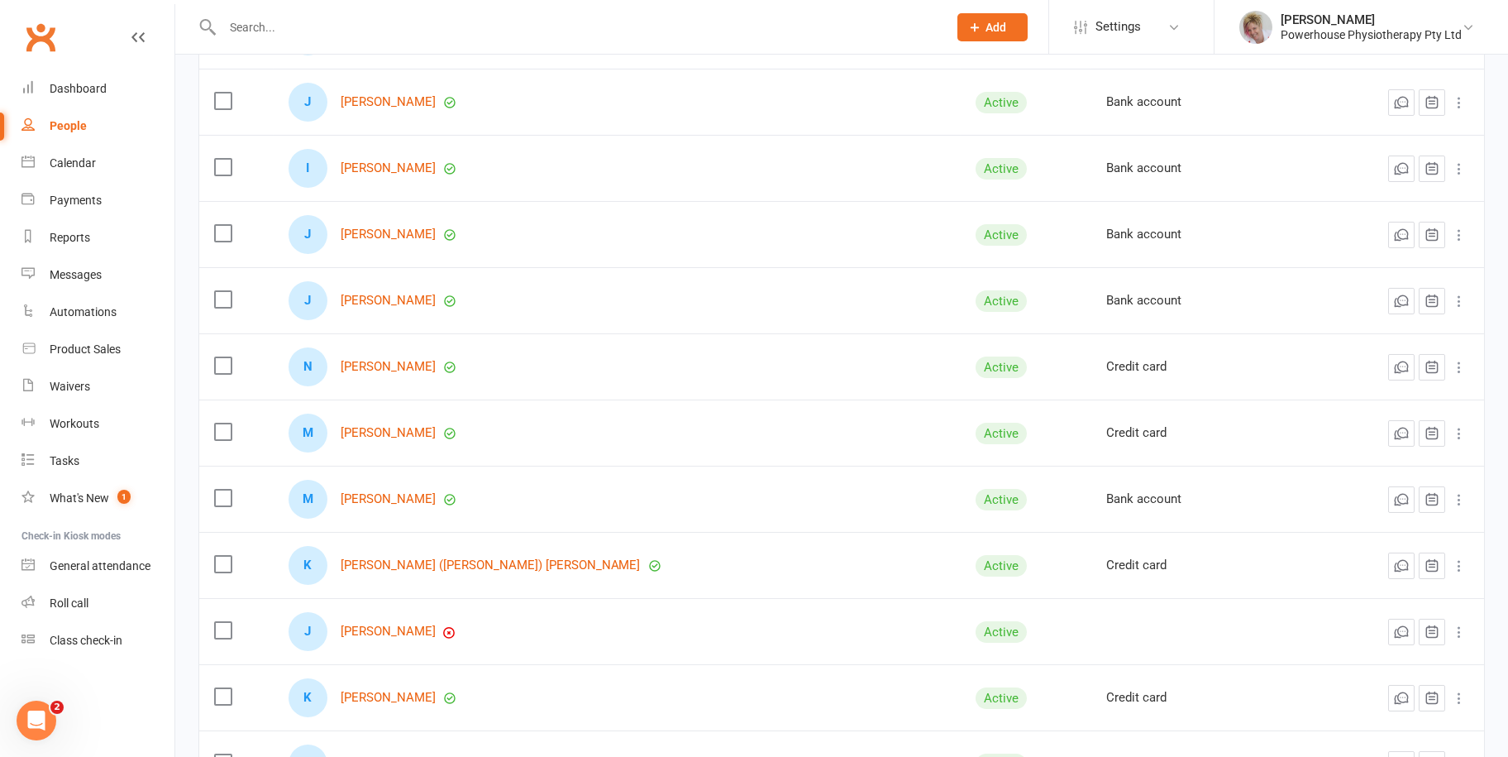
scroll to position [1902, 0]
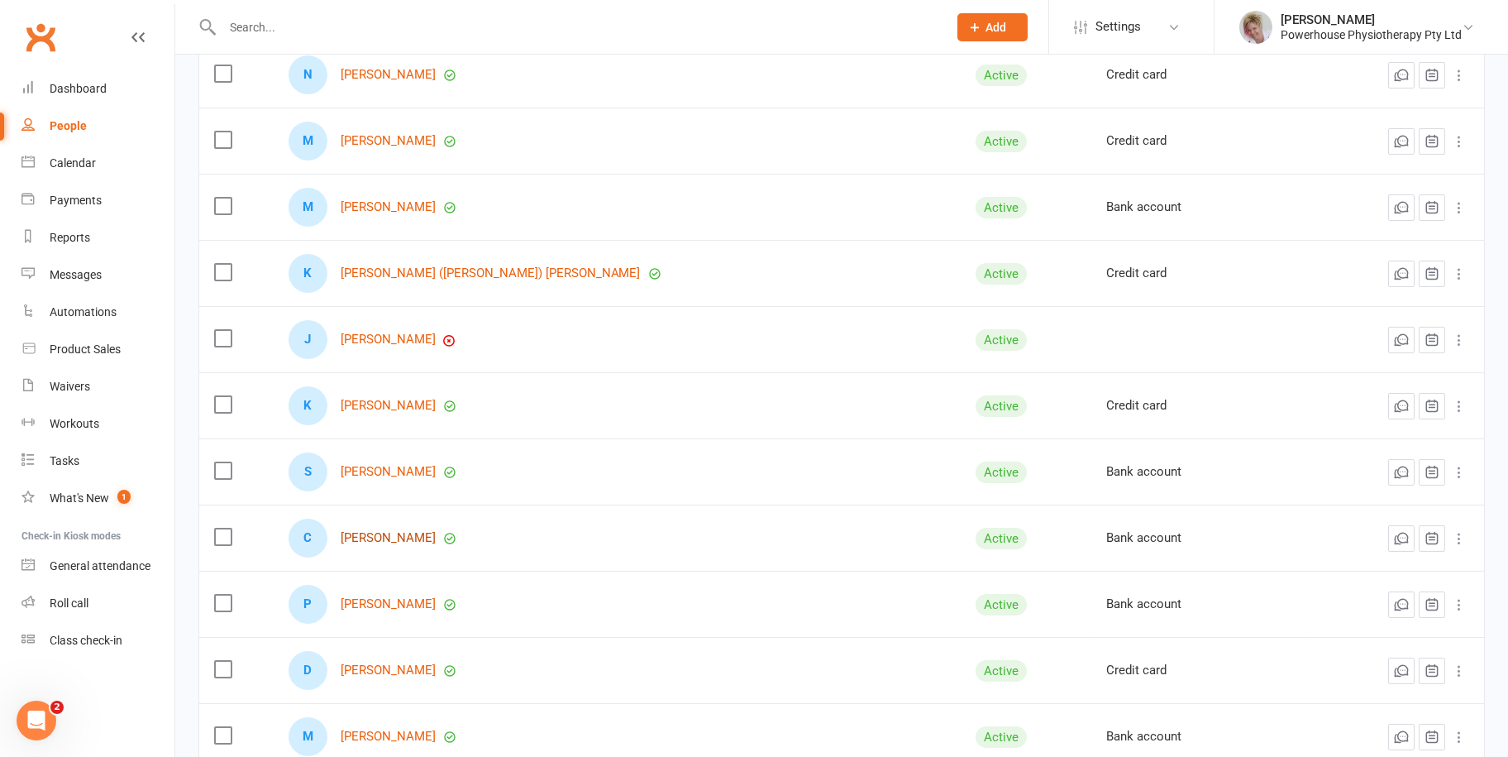
click at [364, 531] on link "[PERSON_NAME]" at bounding box center [388, 538] width 95 height 14
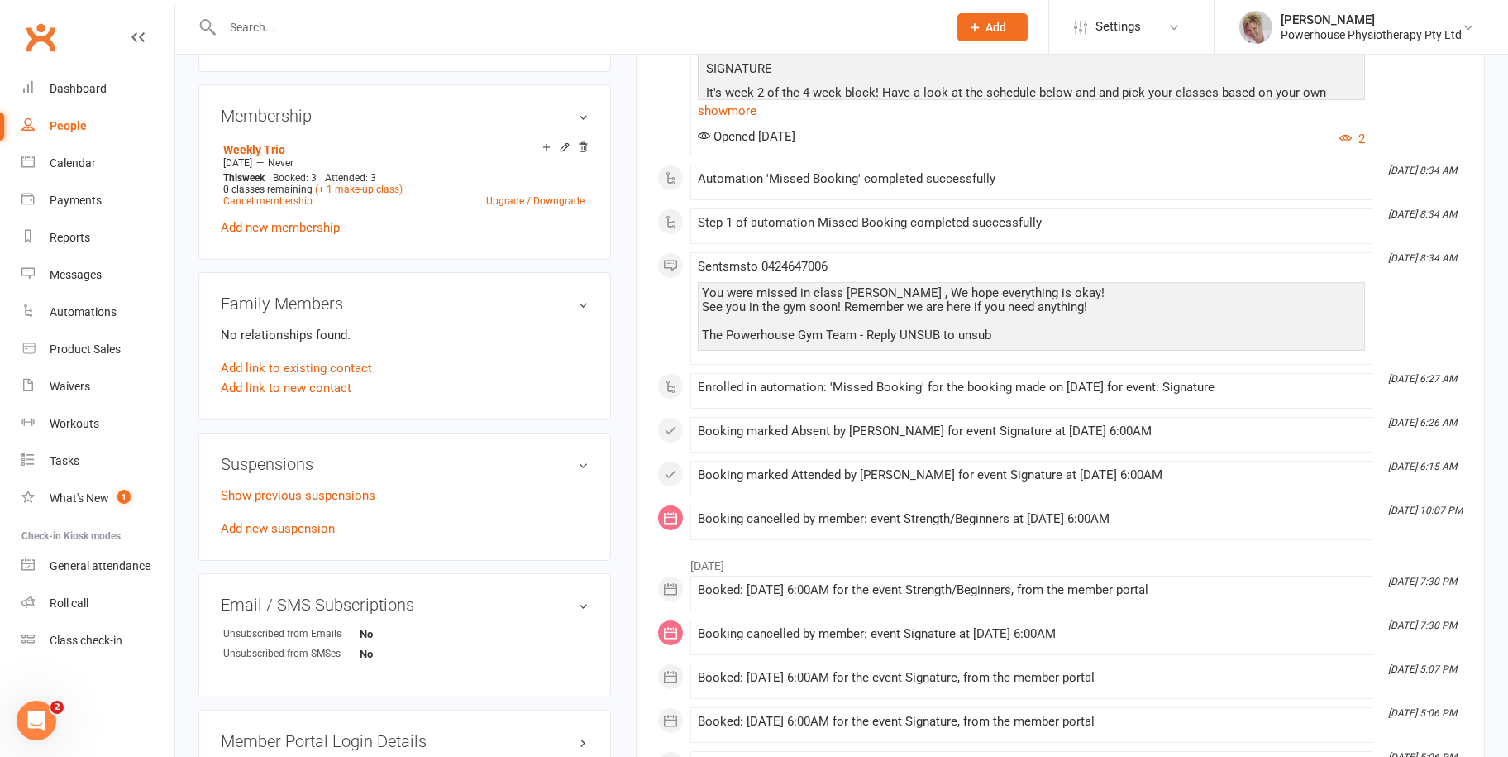
scroll to position [1075, 0]
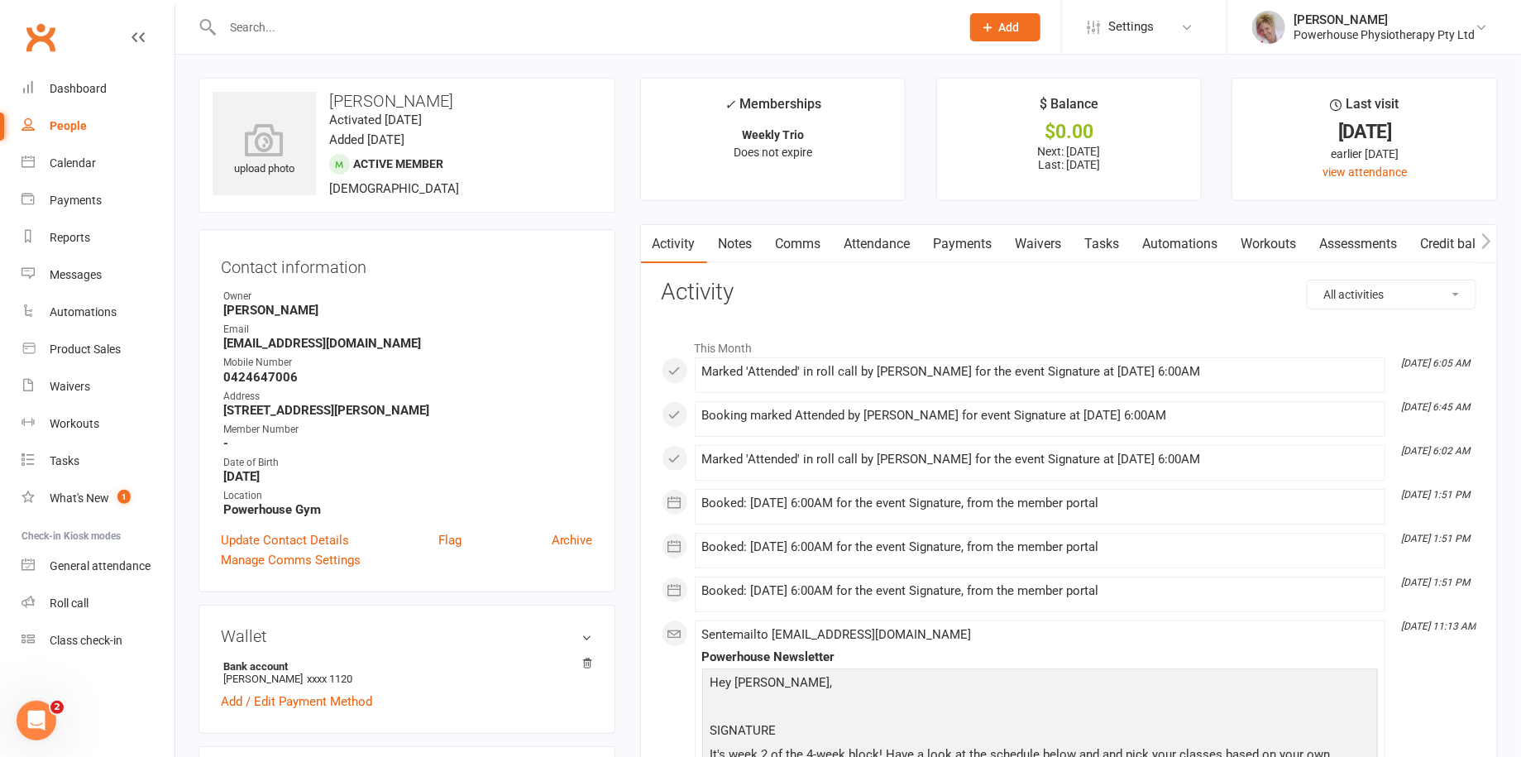
select select "100"
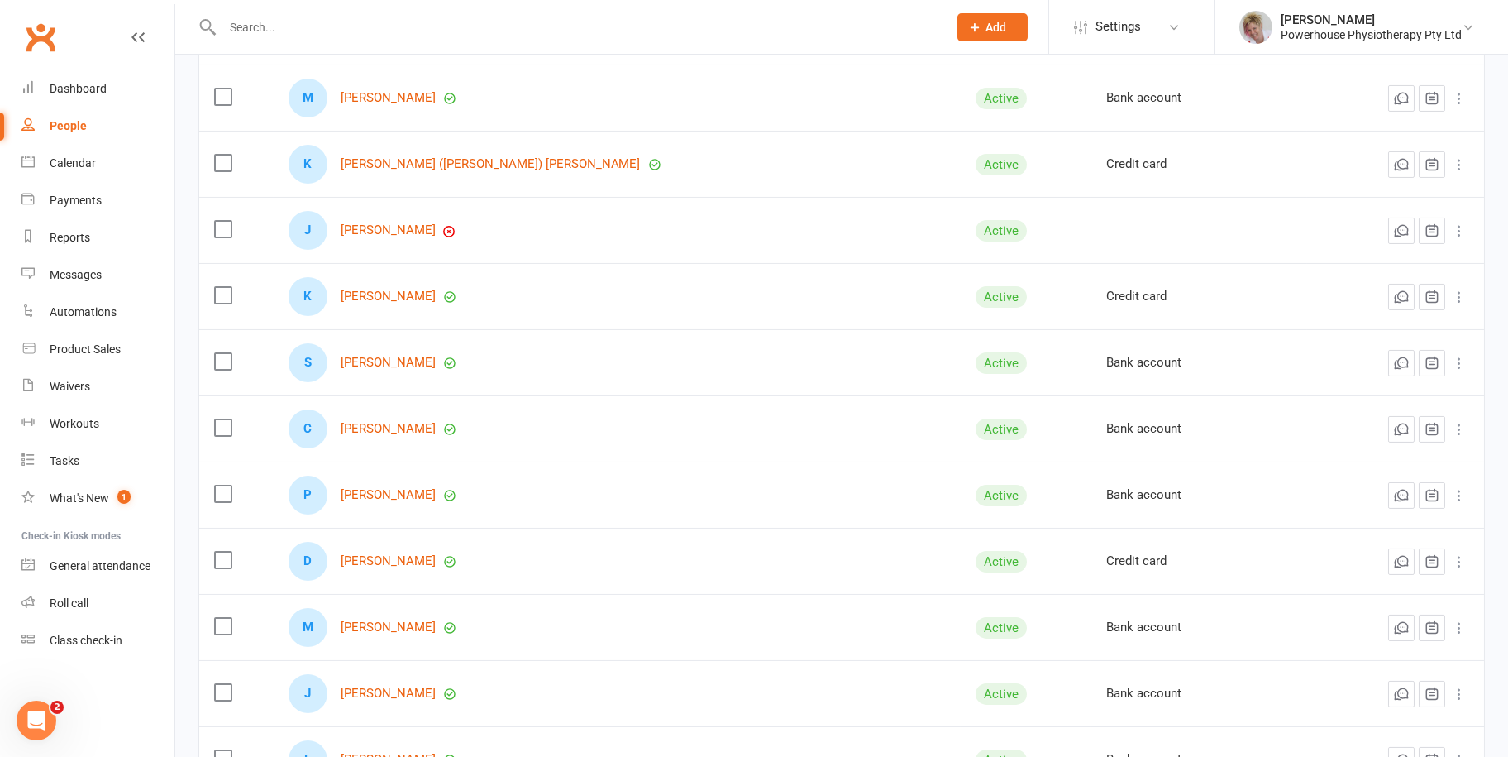
scroll to position [2067, 0]
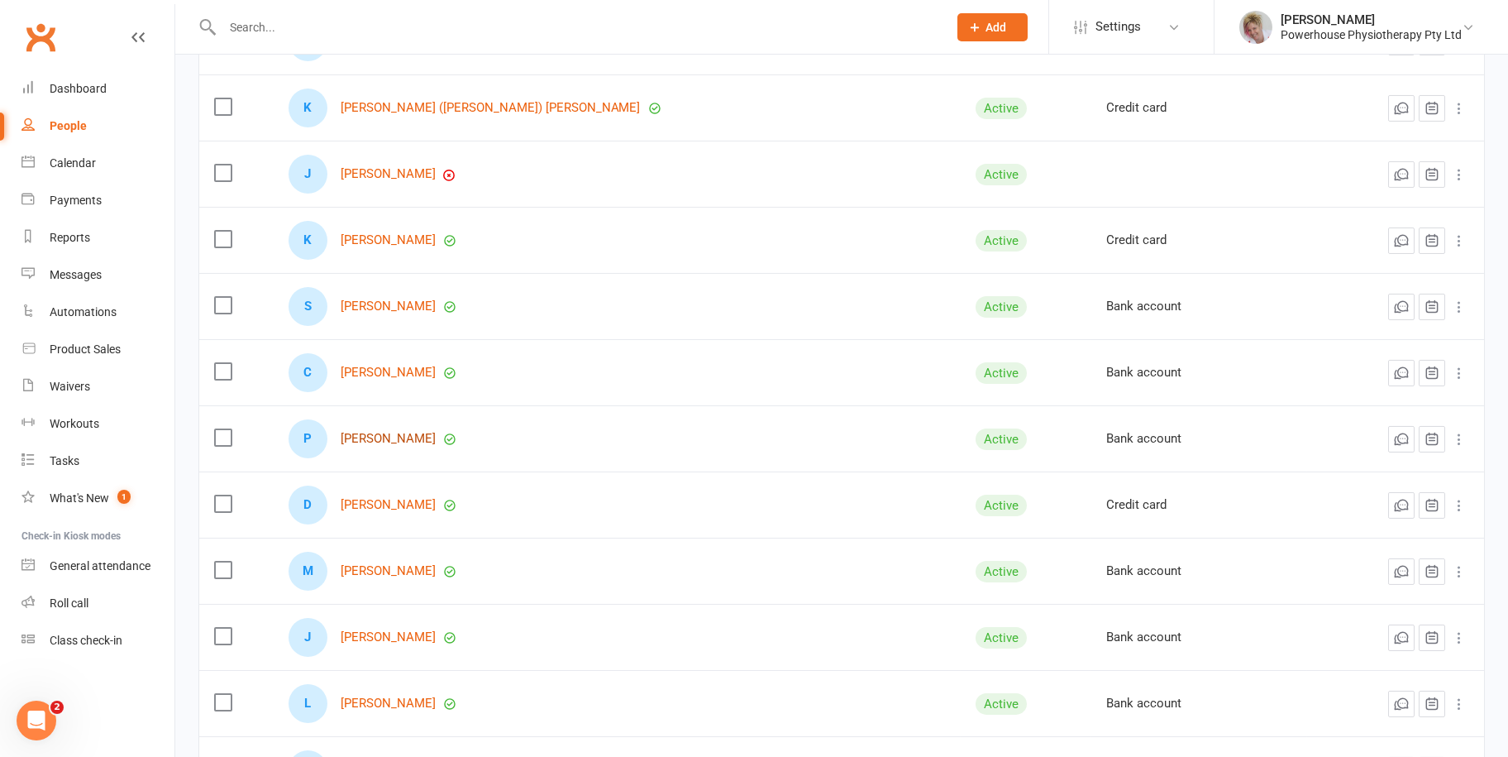
click at [361, 437] on link "[PERSON_NAME]" at bounding box center [388, 439] width 95 height 14
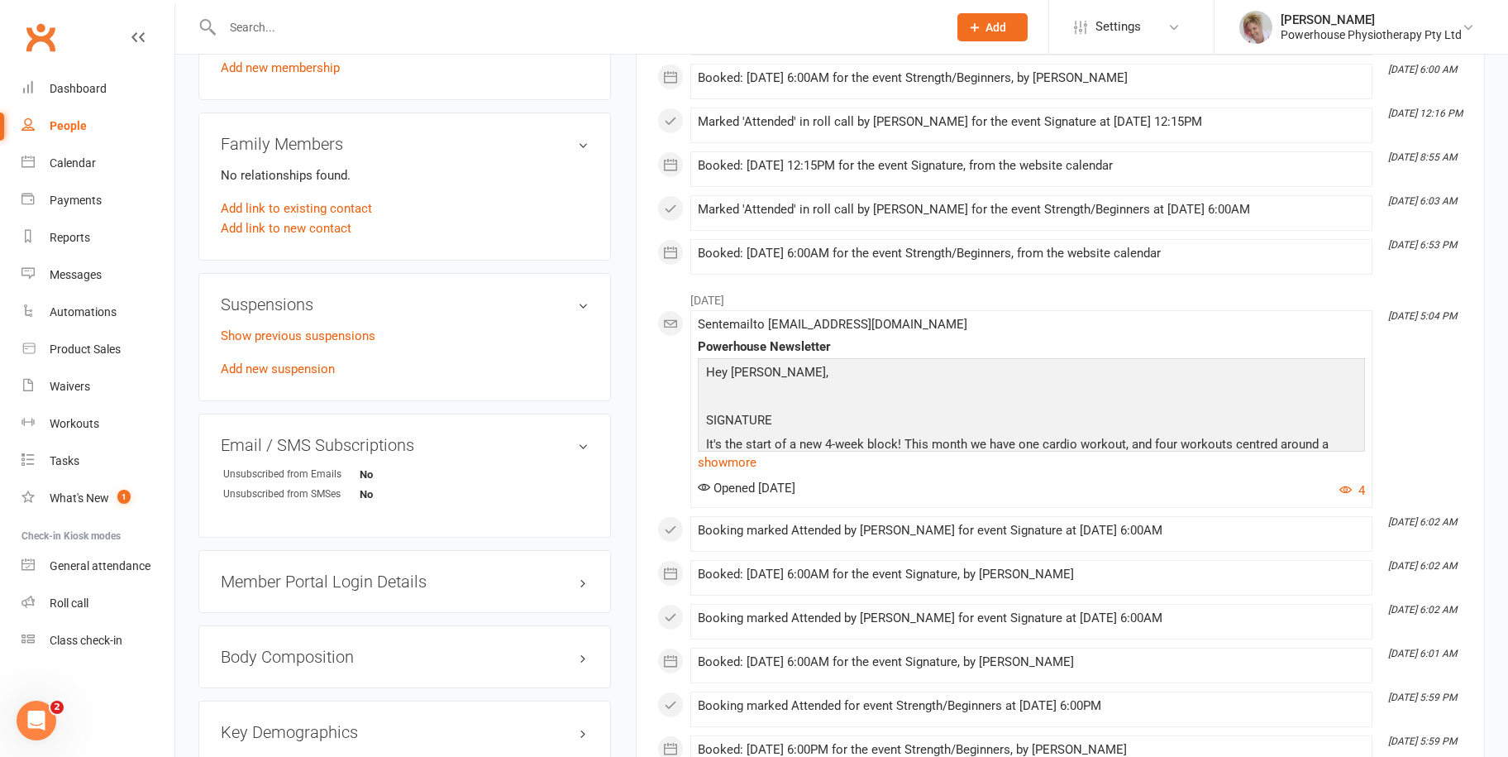
scroll to position [992, 0]
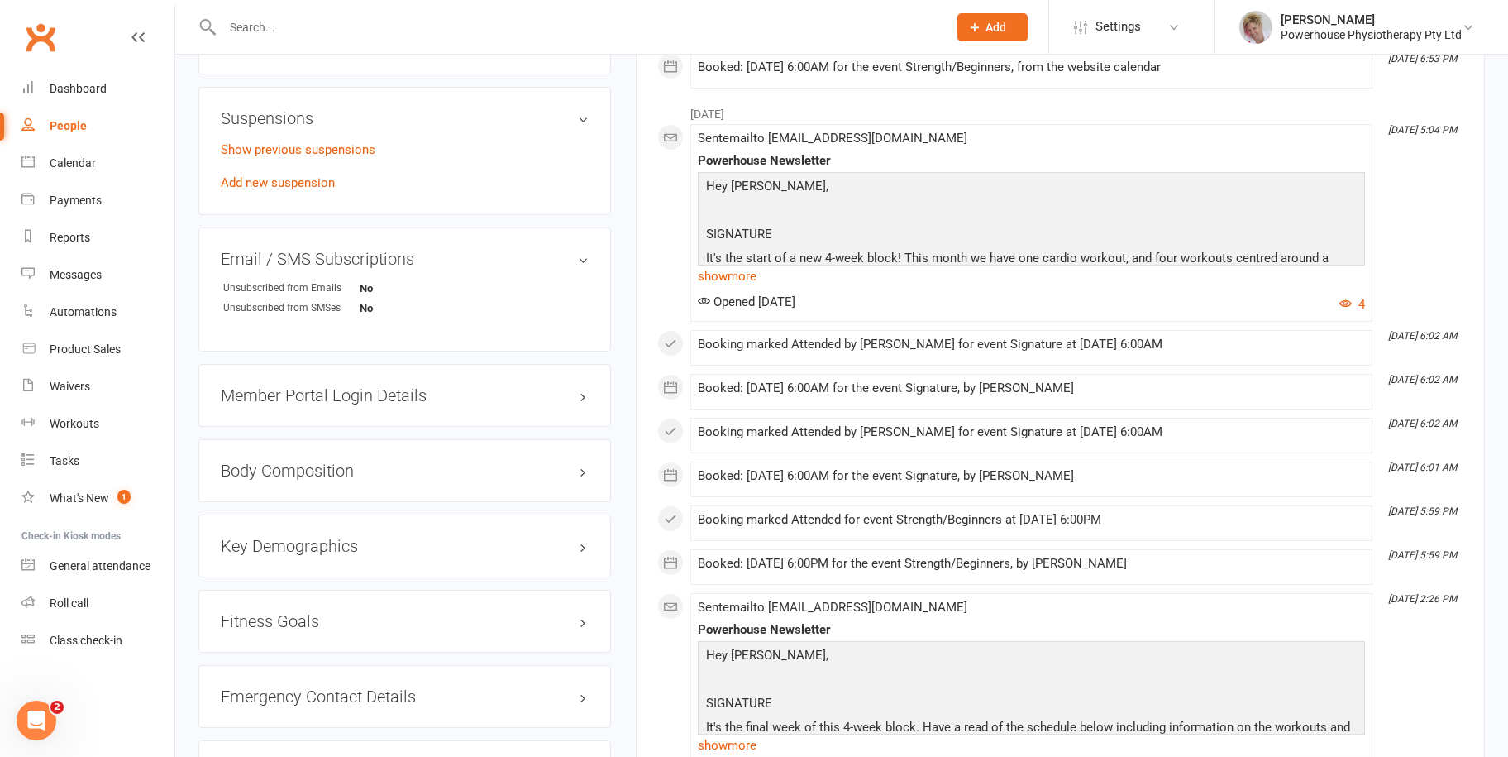
select select "100"
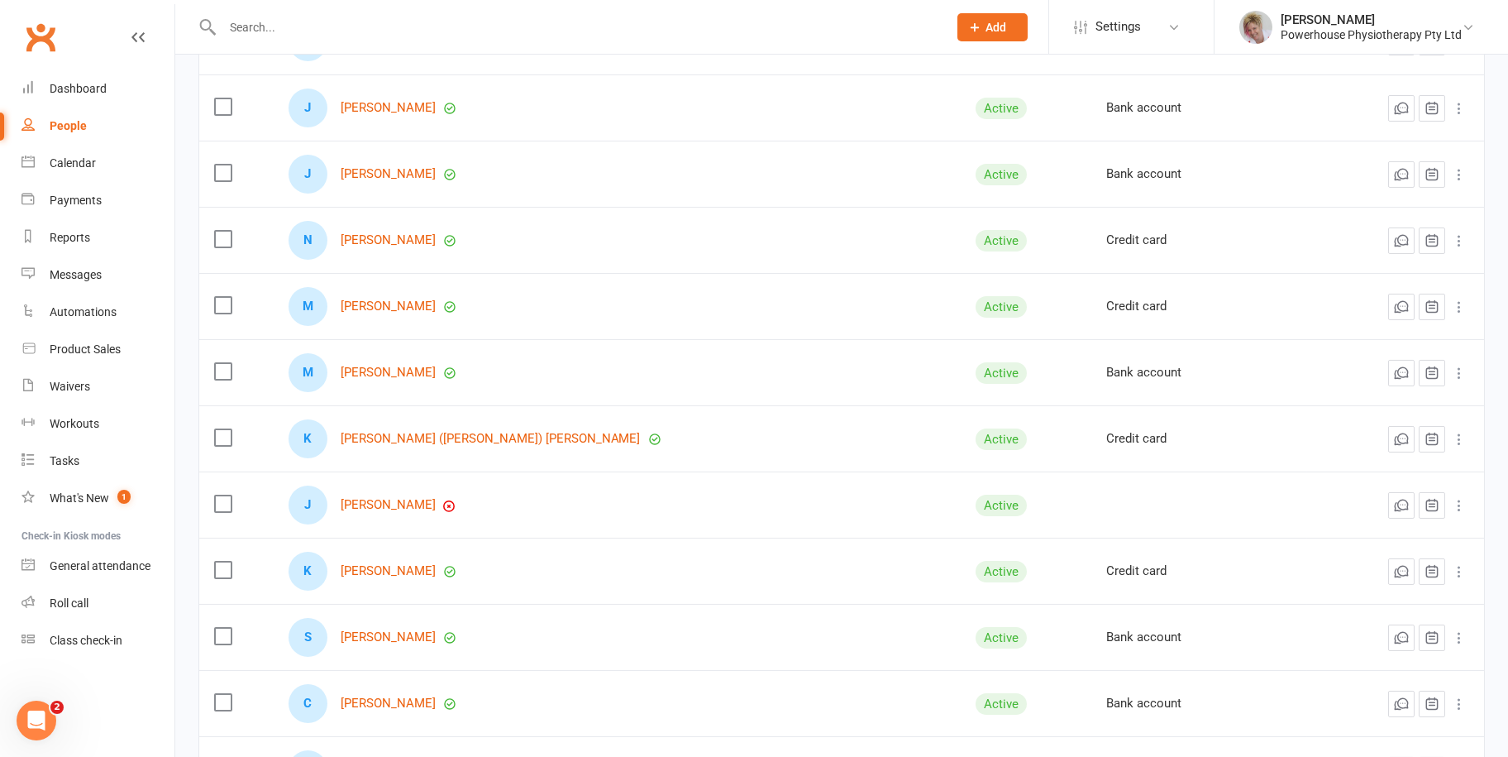
scroll to position [2067, 0]
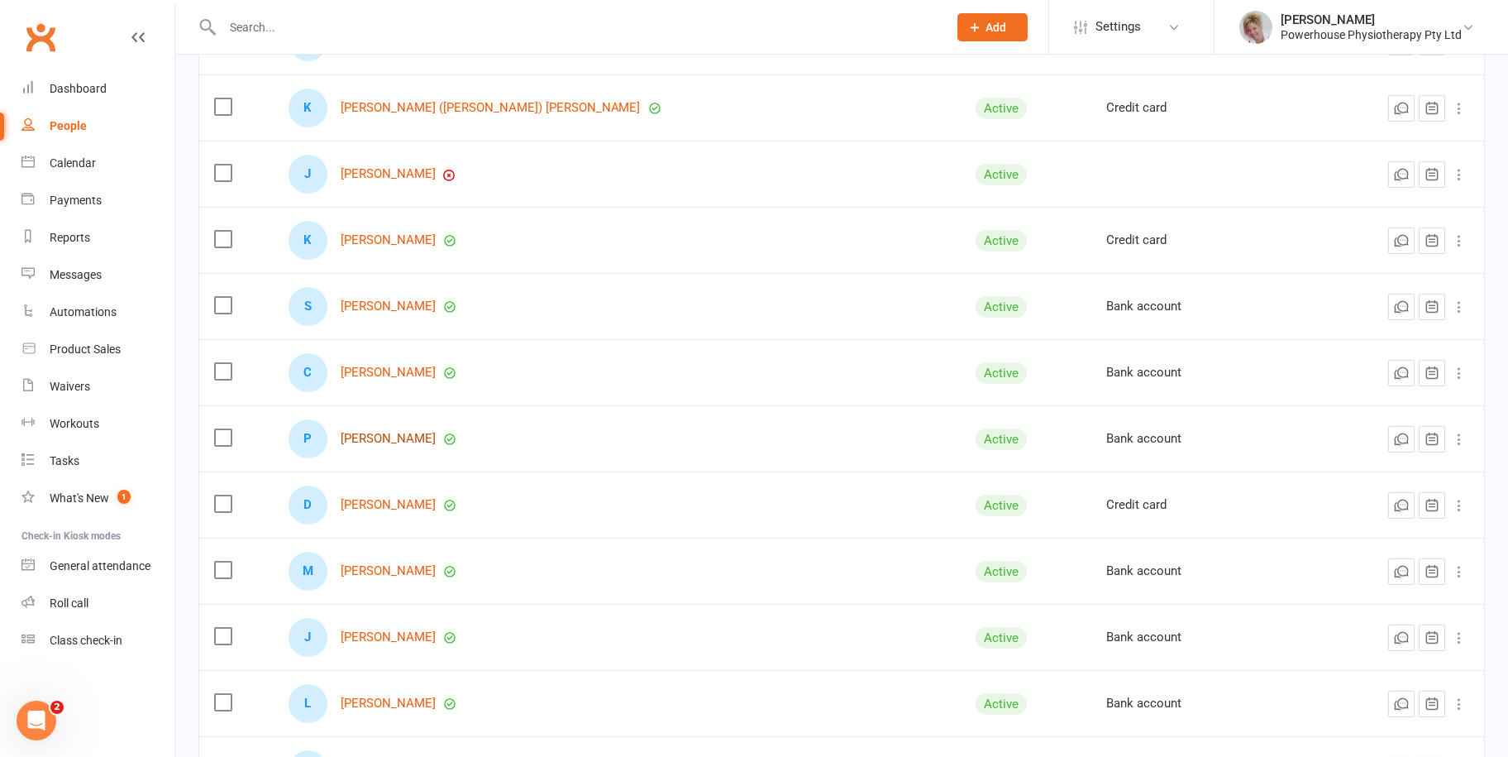
click at [406, 435] on link "[PERSON_NAME]" at bounding box center [388, 439] width 95 height 14
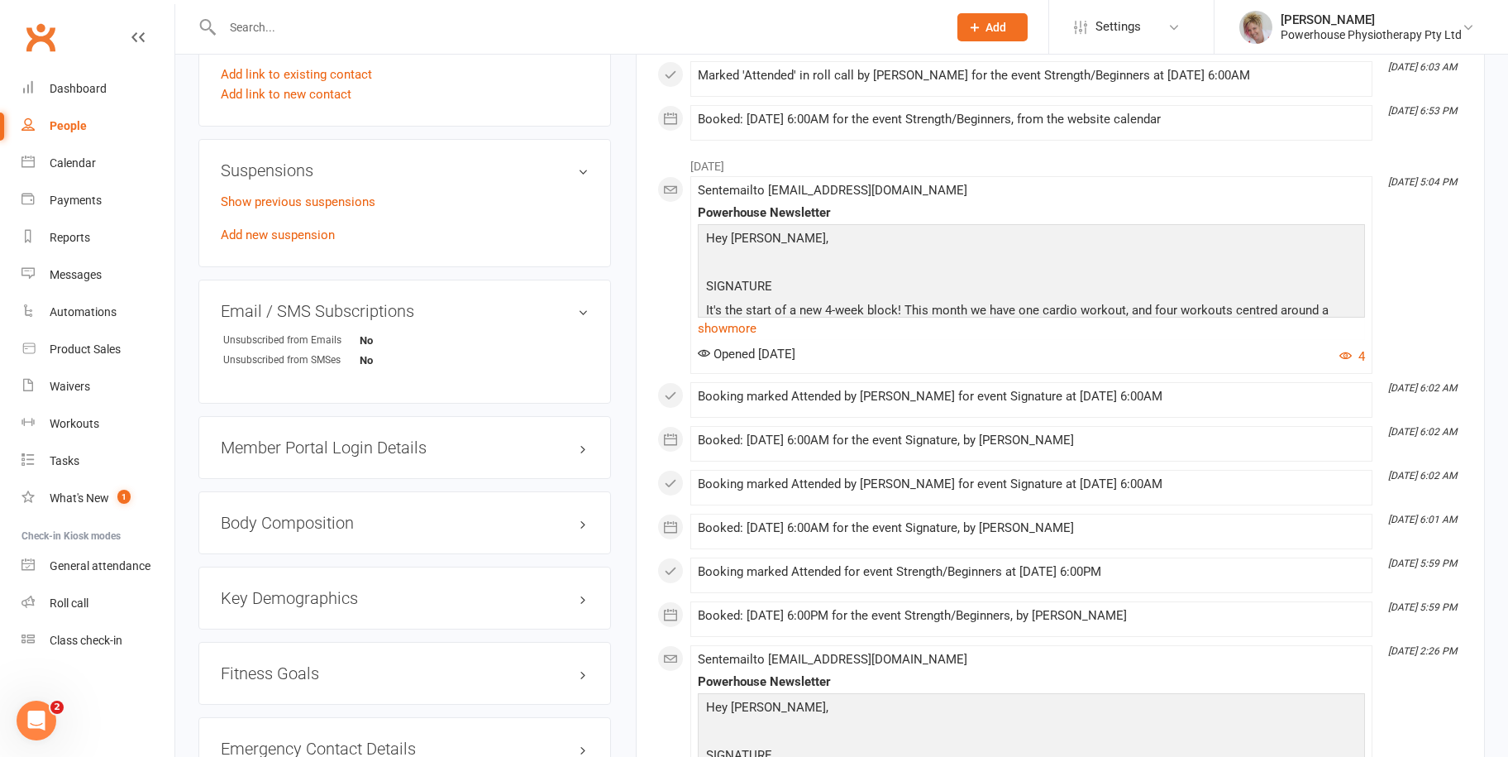
scroll to position [910, 0]
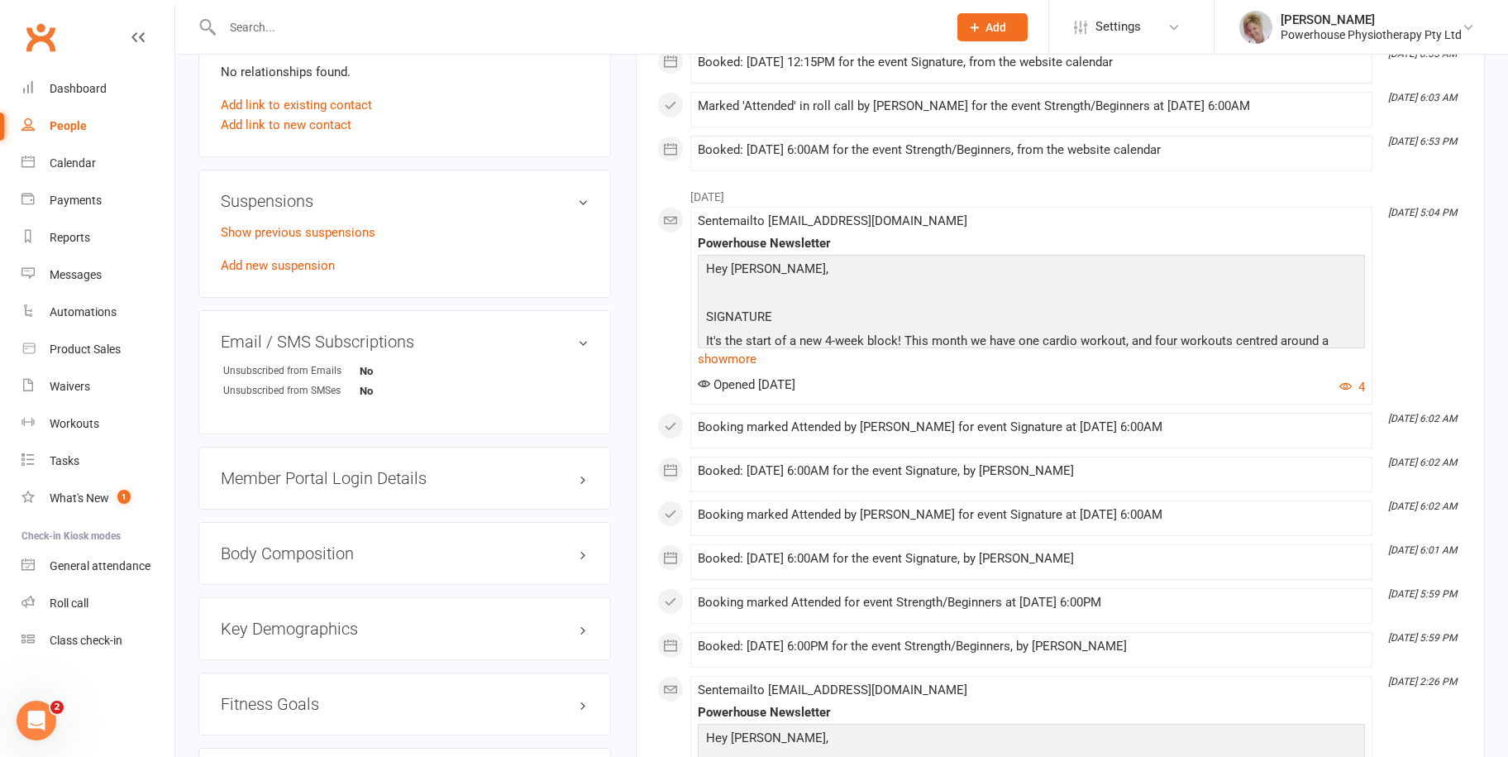
click at [72, 131] on div "People" at bounding box center [68, 125] width 37 height 13
select select "100"
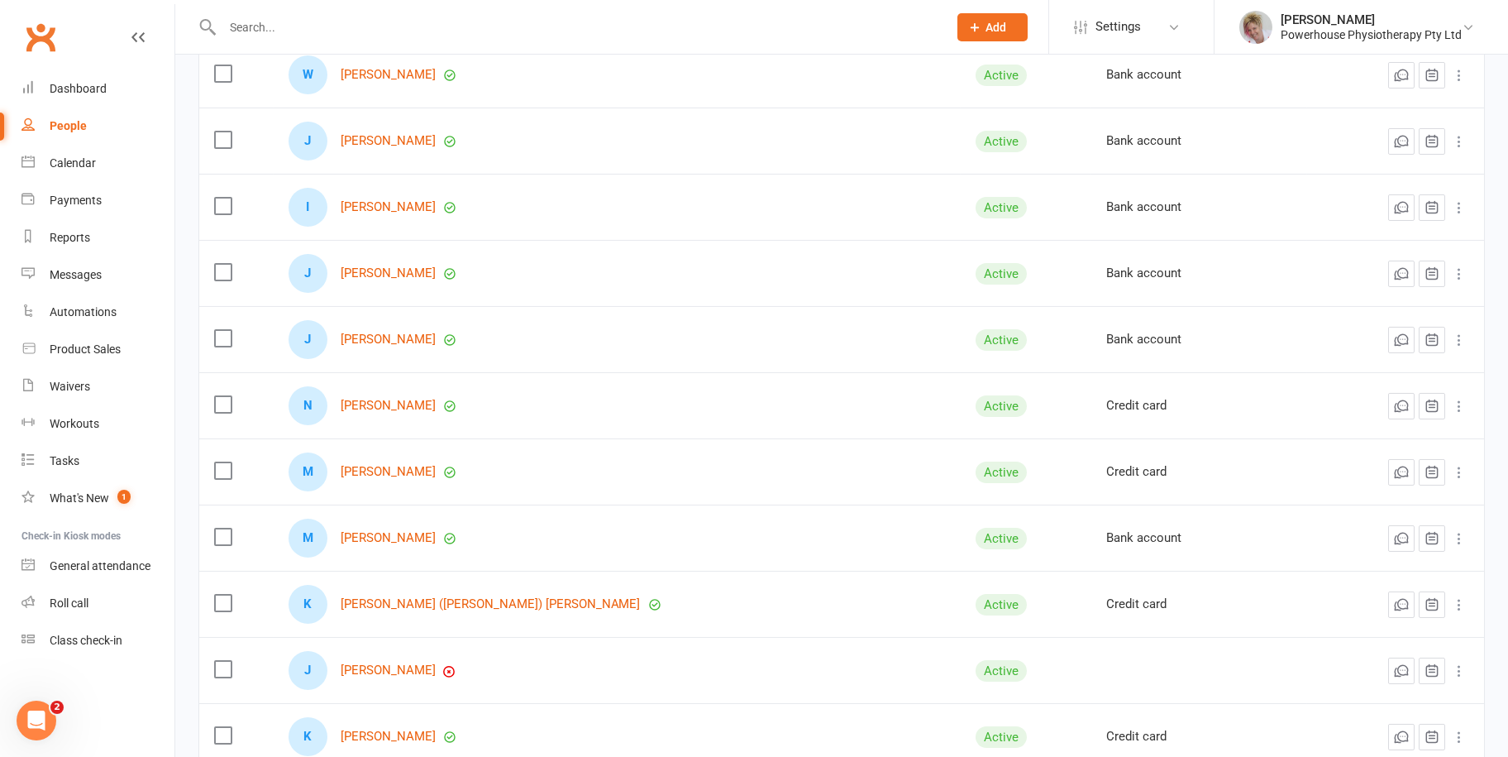
scroll to position [1984, 0]
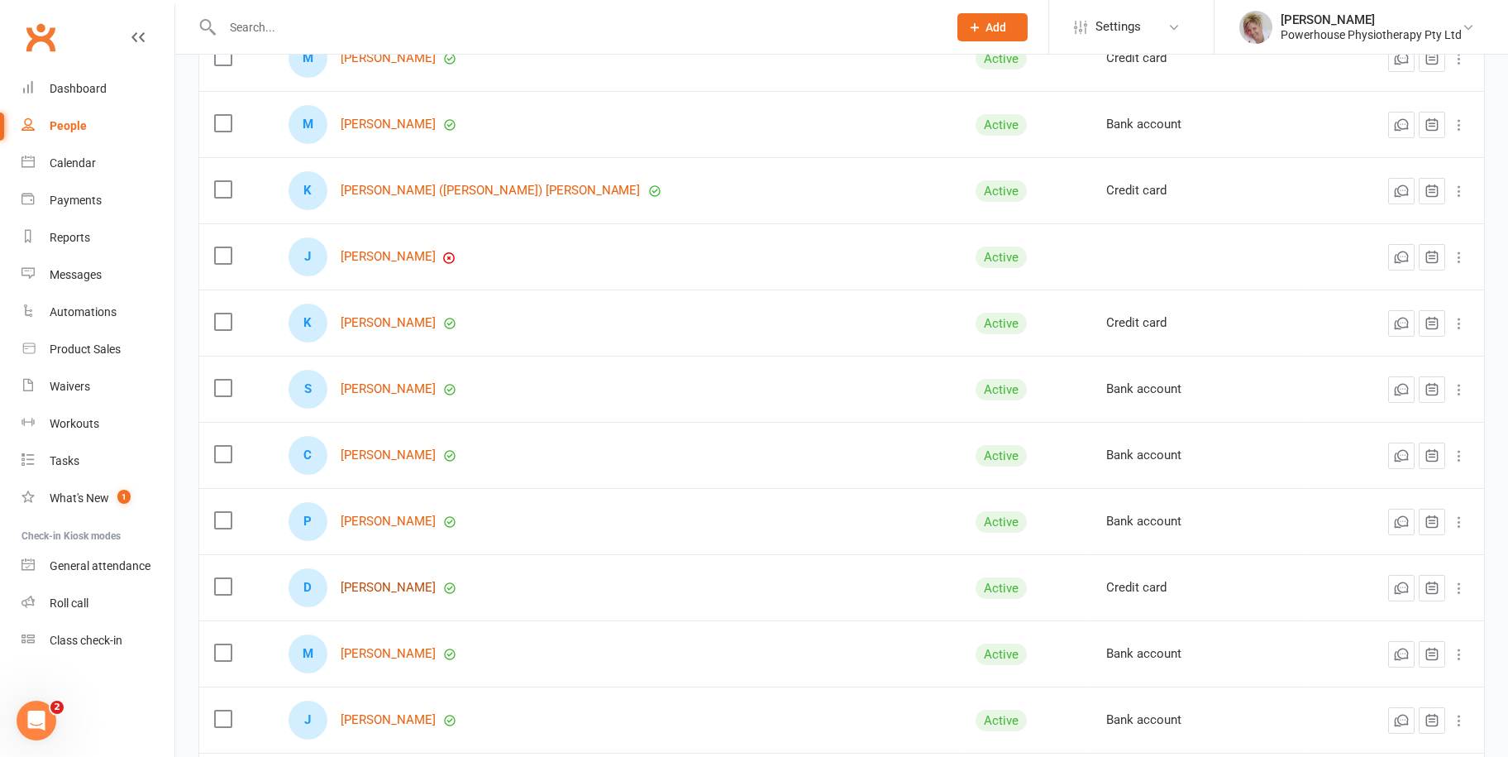
click at [394, 580] on link "[PERSON_NAME]" at bounding box center [388, 587] width 95 height 14
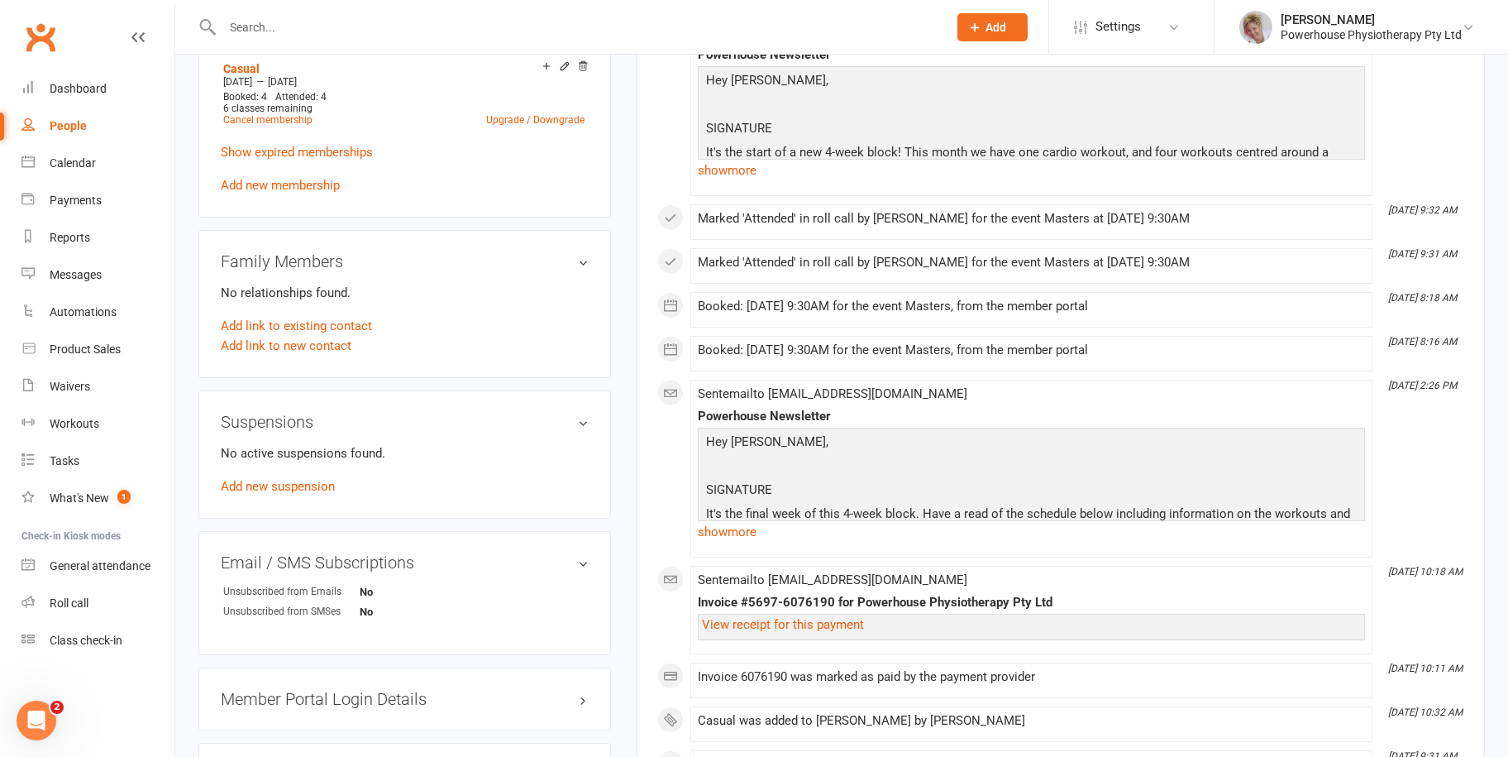
scroll to position [827, 0]
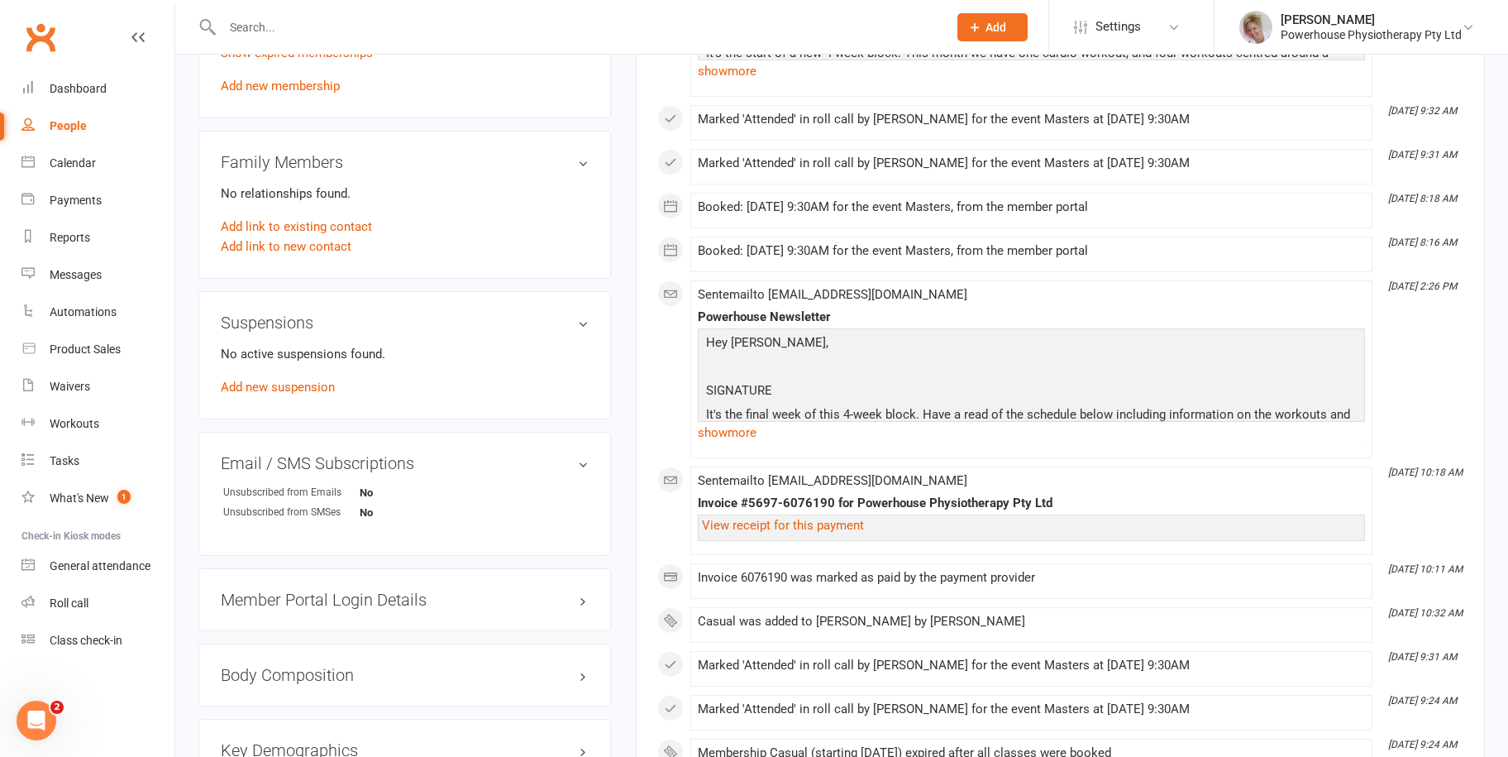
click at [62, 123] on div "People" at bounding box center [68, 125] width 37 height 13
select select "100"
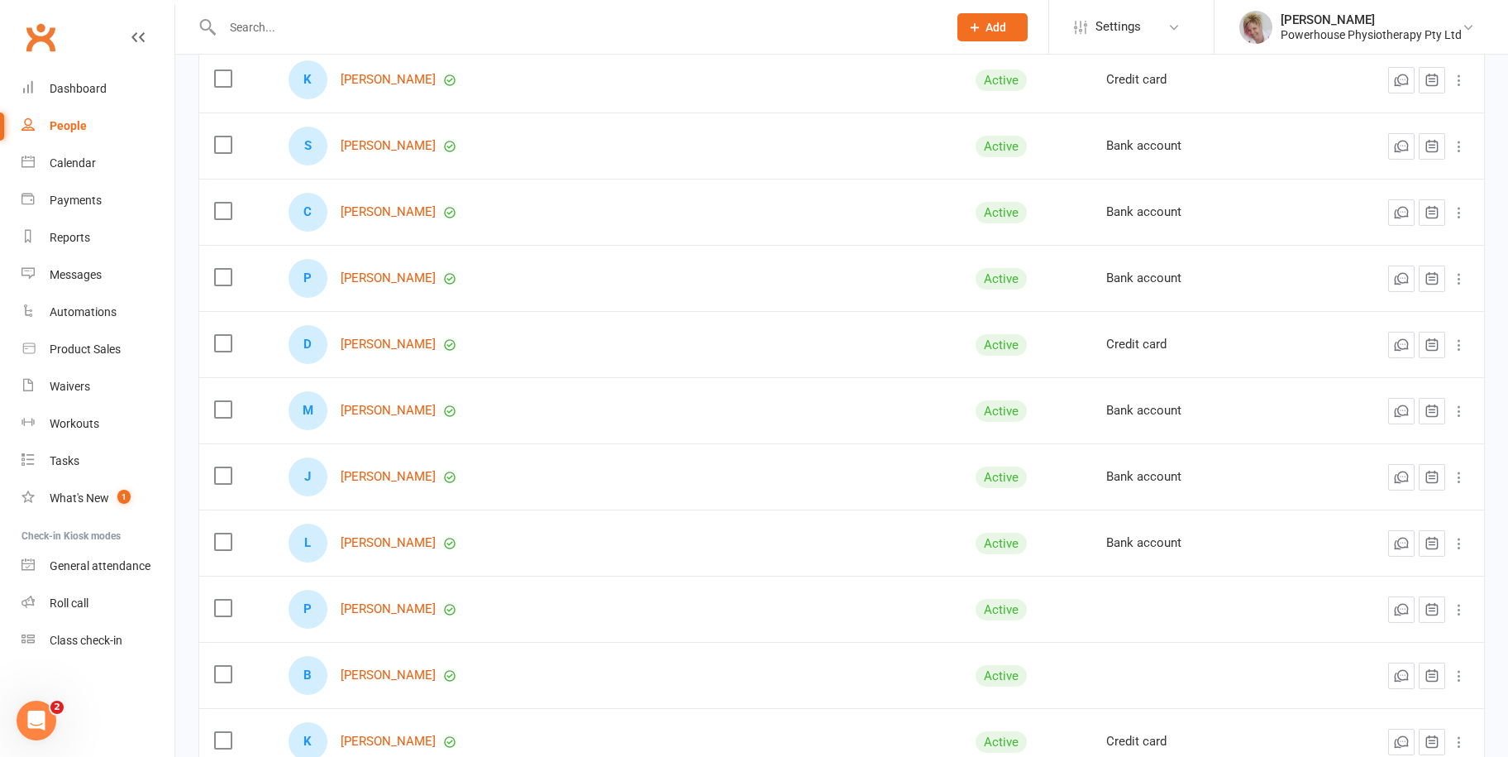
scroll to position [2232, 0]
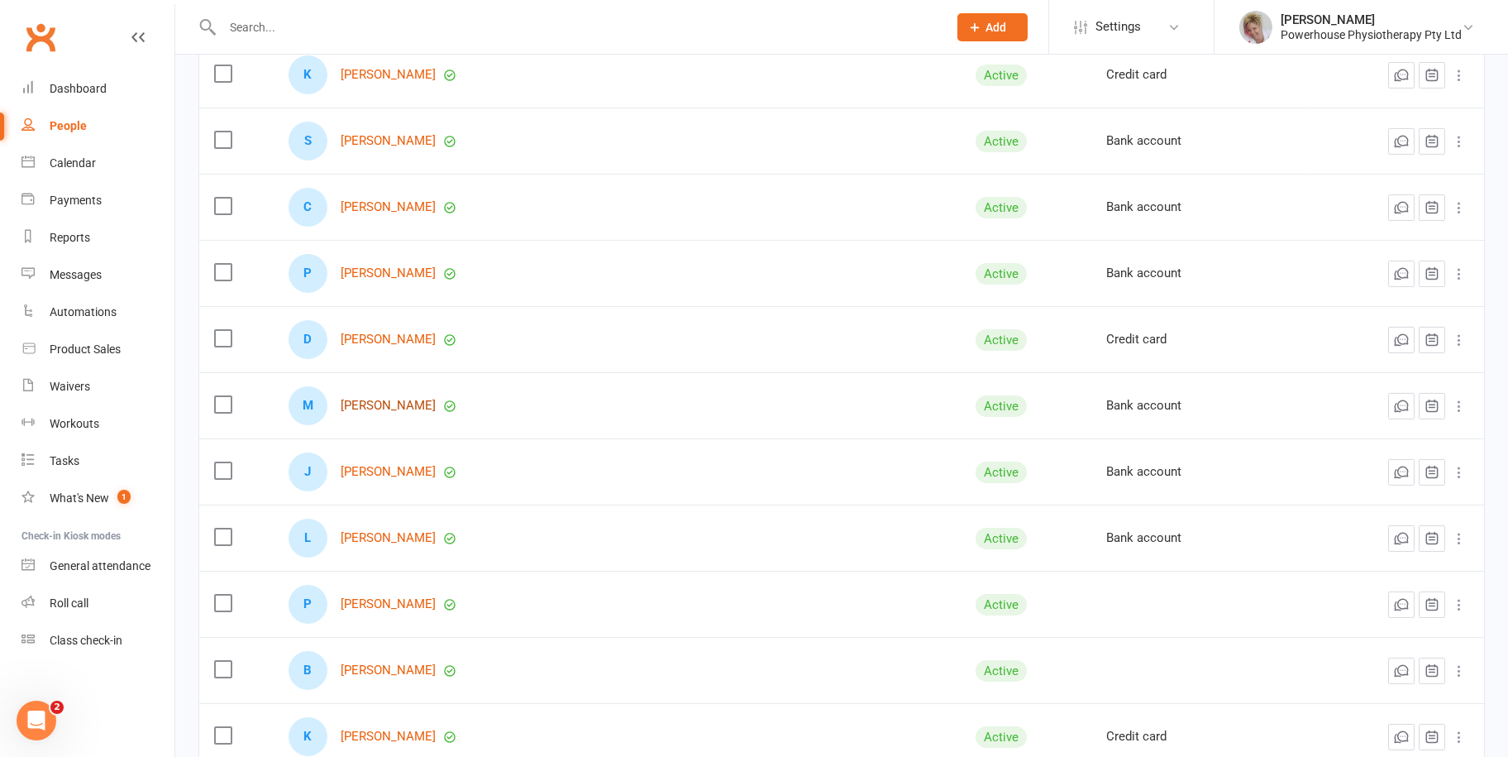
click at [399, 399] on link "[PERSON_NAME]" at bounding box center [388, 406] width 95 height 14
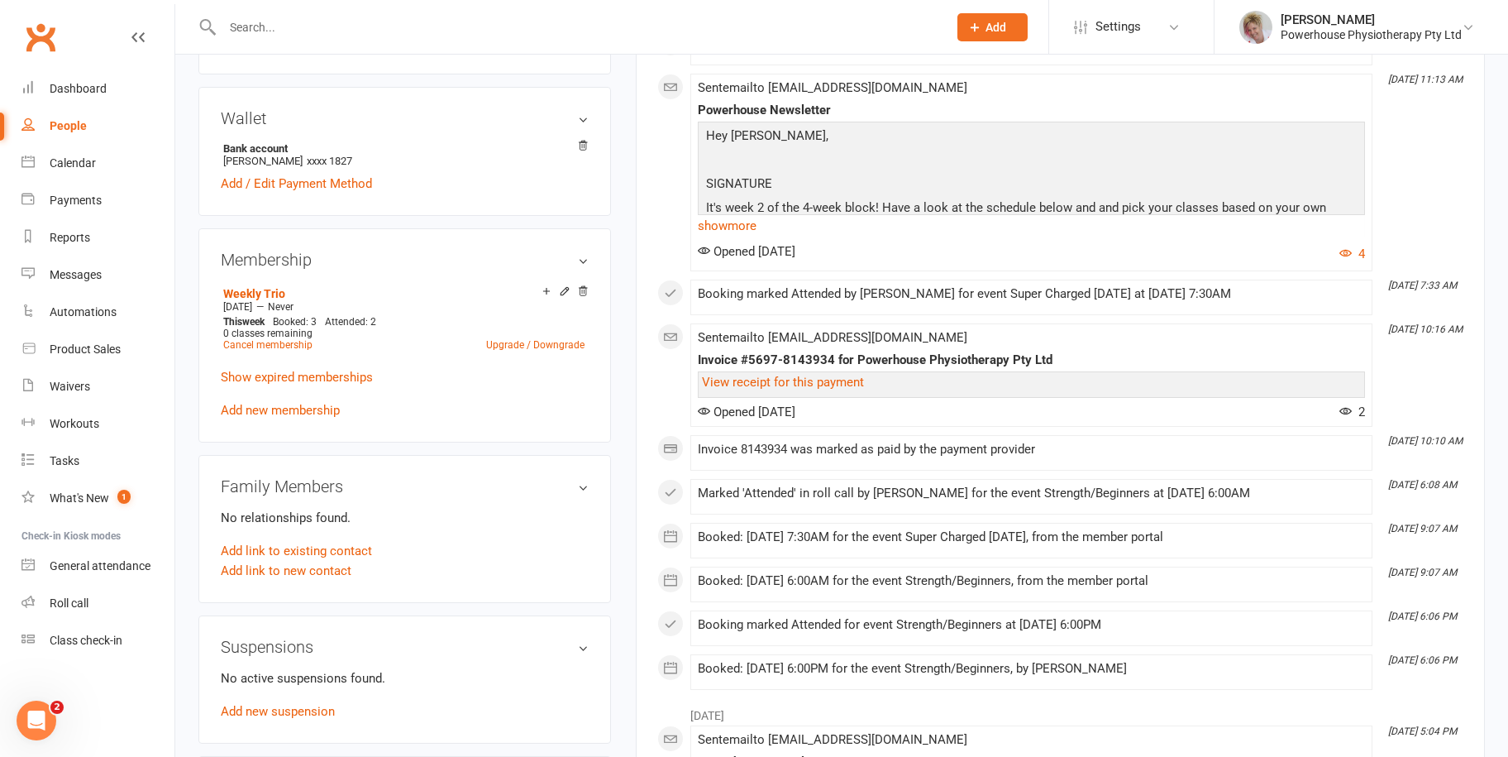
scroll to position [496, 0]
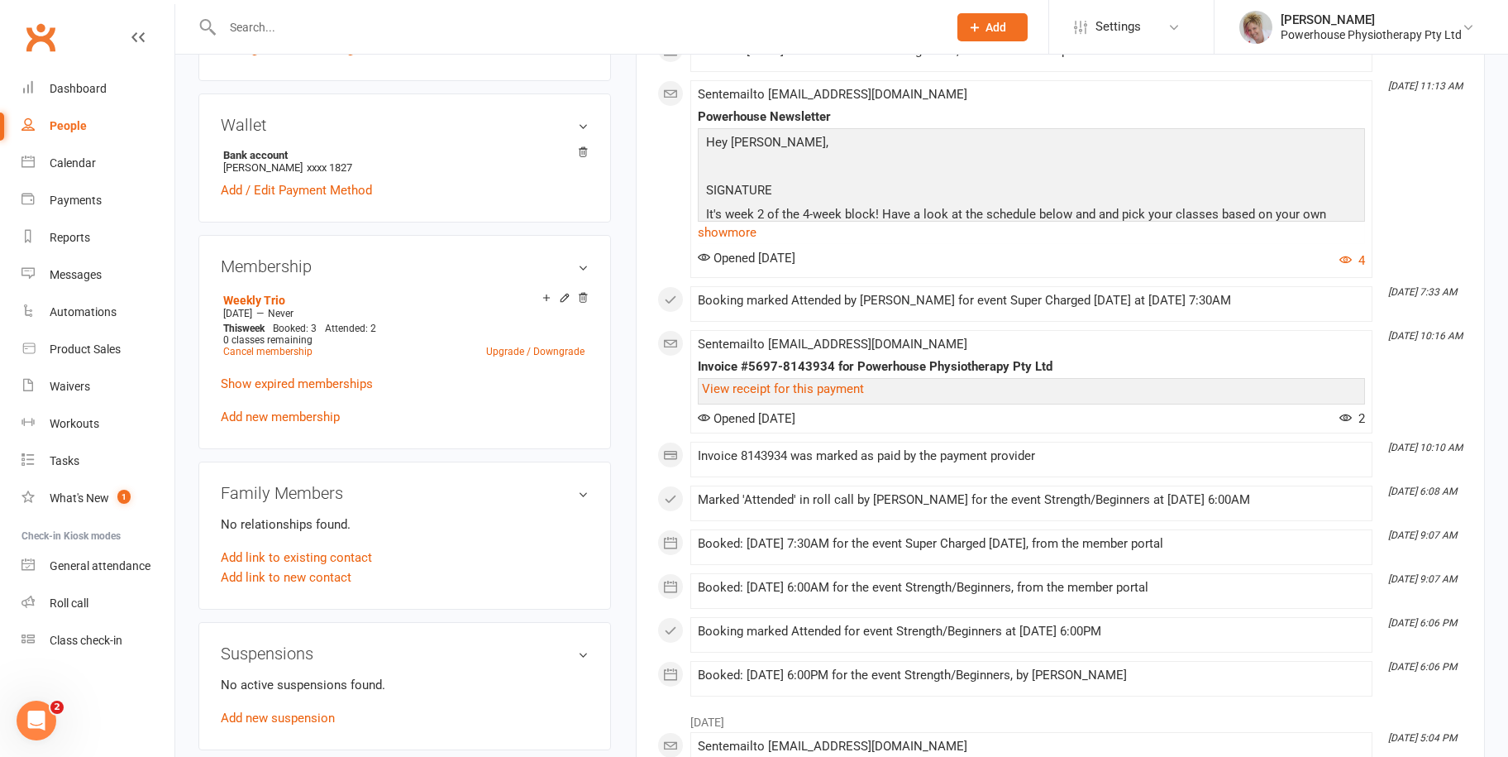
click at [83, 125] on div "People" at bounding box center [68, 125] width 37 height 13
select select "100"
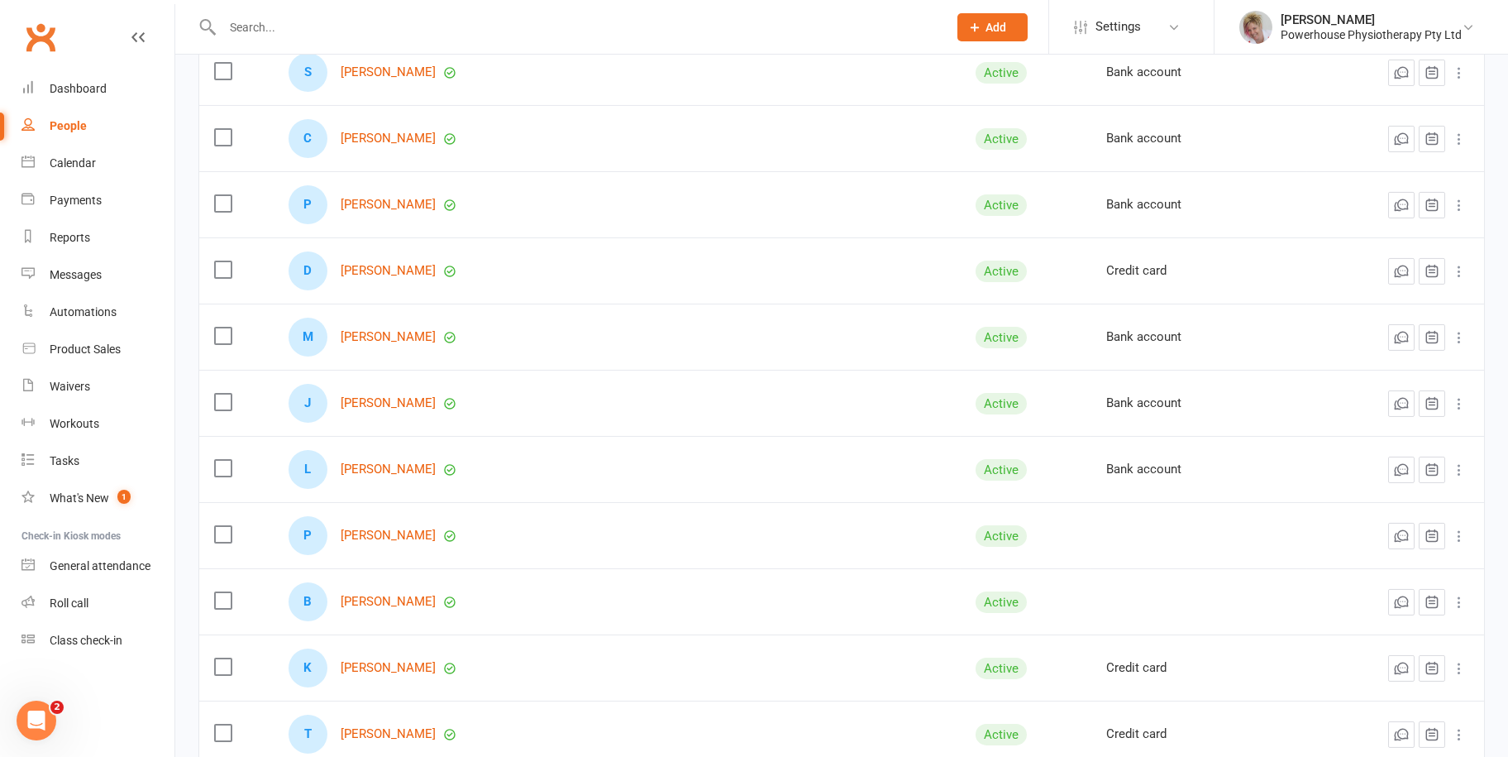
scroll to position [2315, 0]
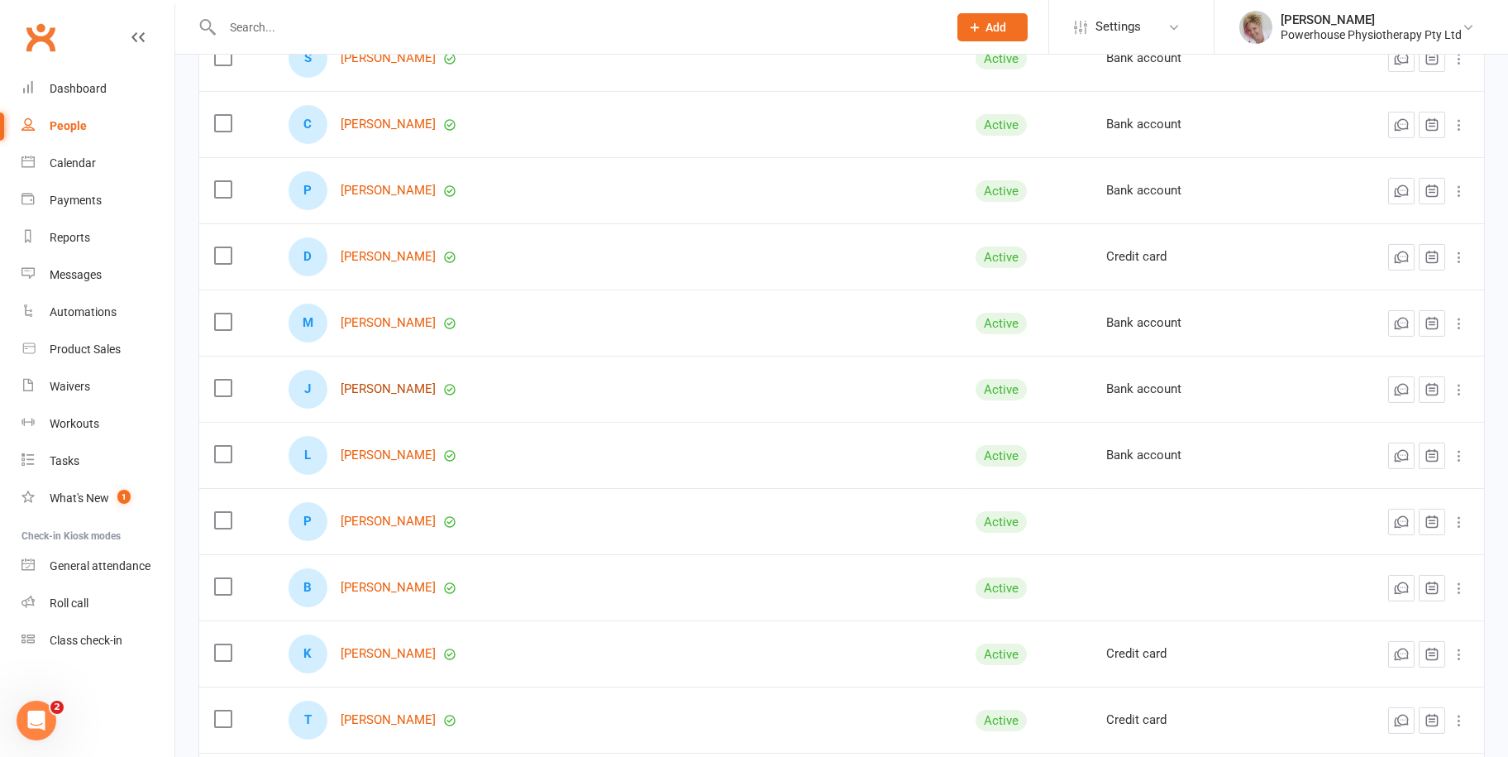
click at [408, 384] on link "[PERSON_NAME]" at bounding box center [388, 389] width 95 height 14
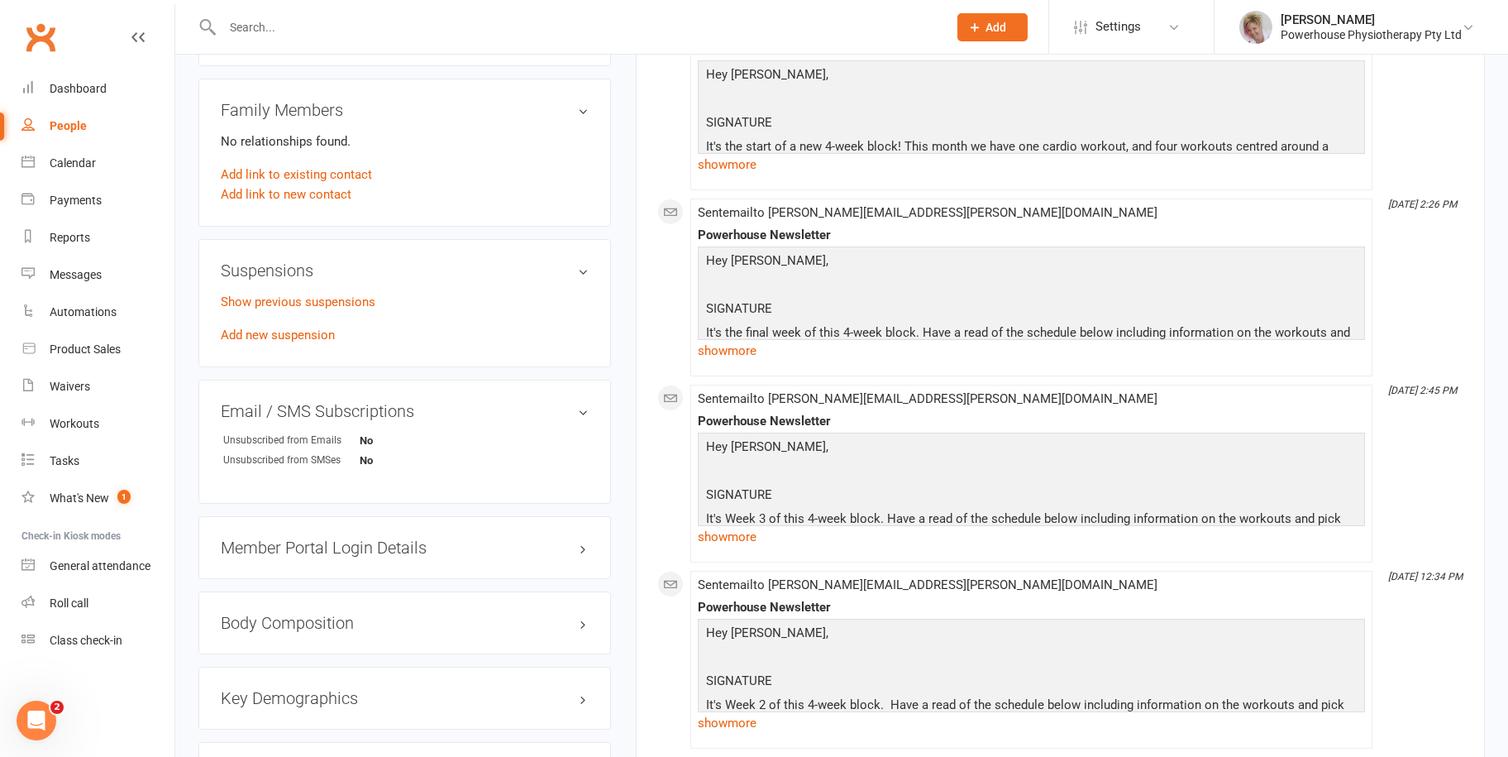
scroll to position [910, 0]
click at [83, 121] on div "People" at bounding box center [68, 125] width 37 height 13
select select "100"
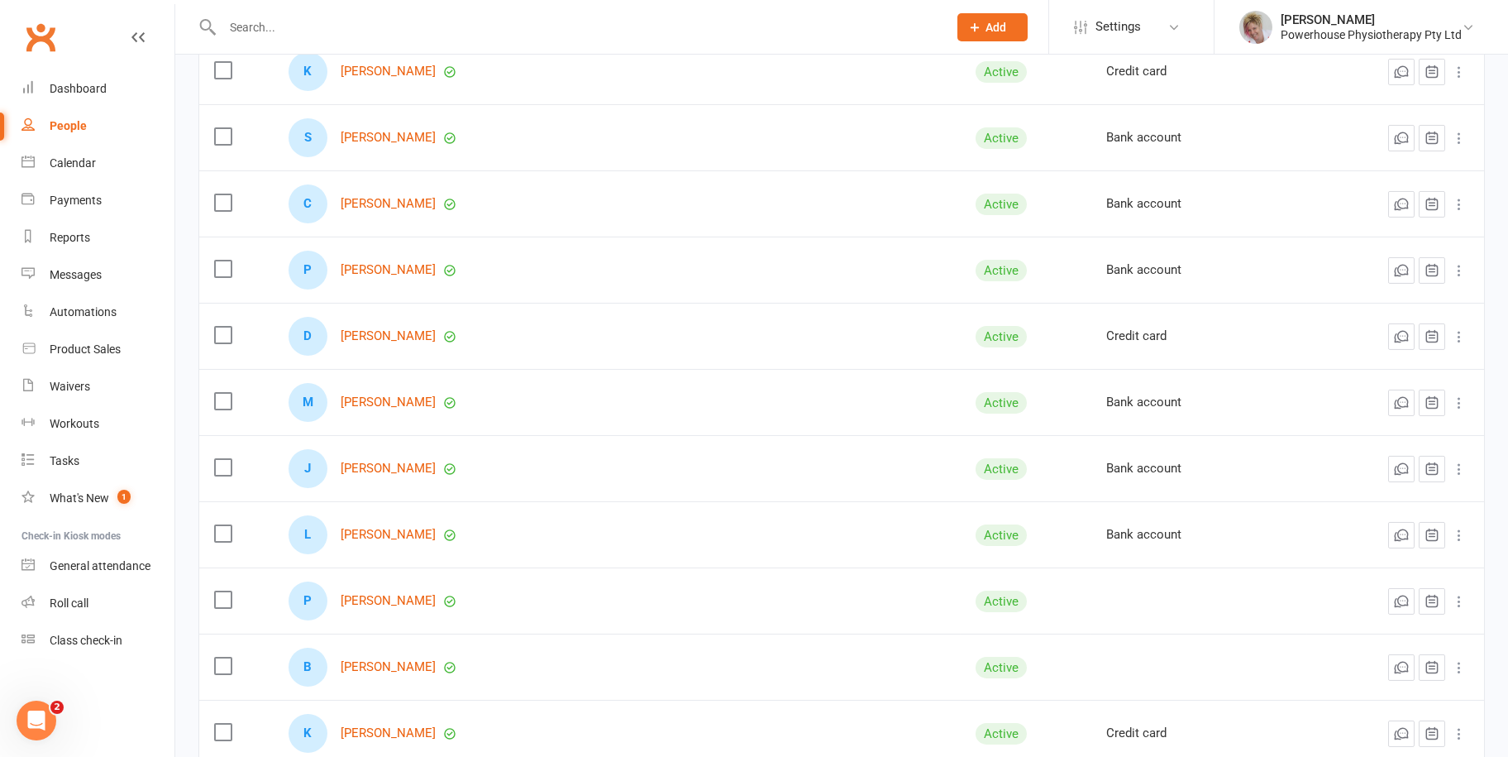
scroll to position [2398, 0]
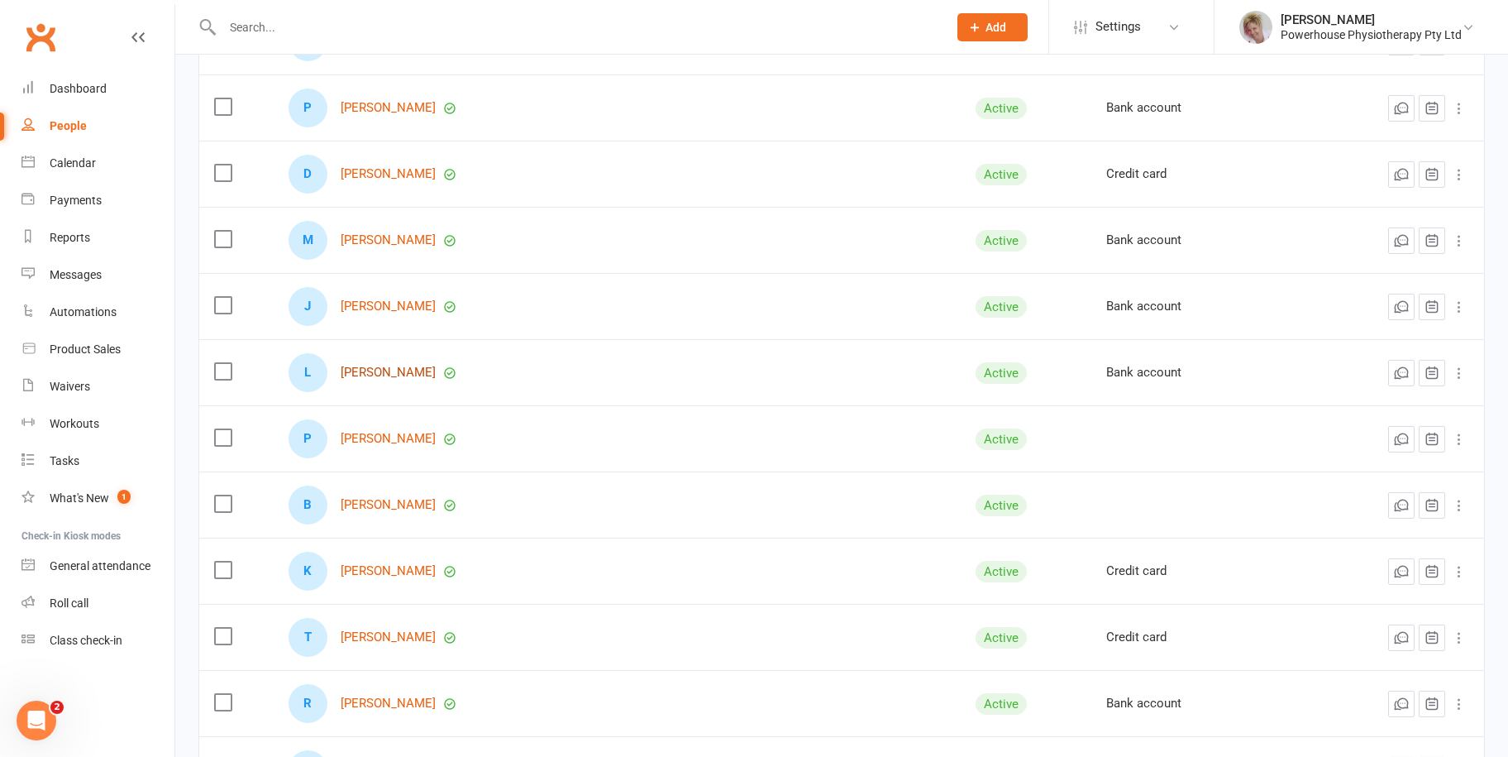
click at [374, 366] on link "[PERSON_NAME]" at bounding box center [388, 372] width 95 height 14
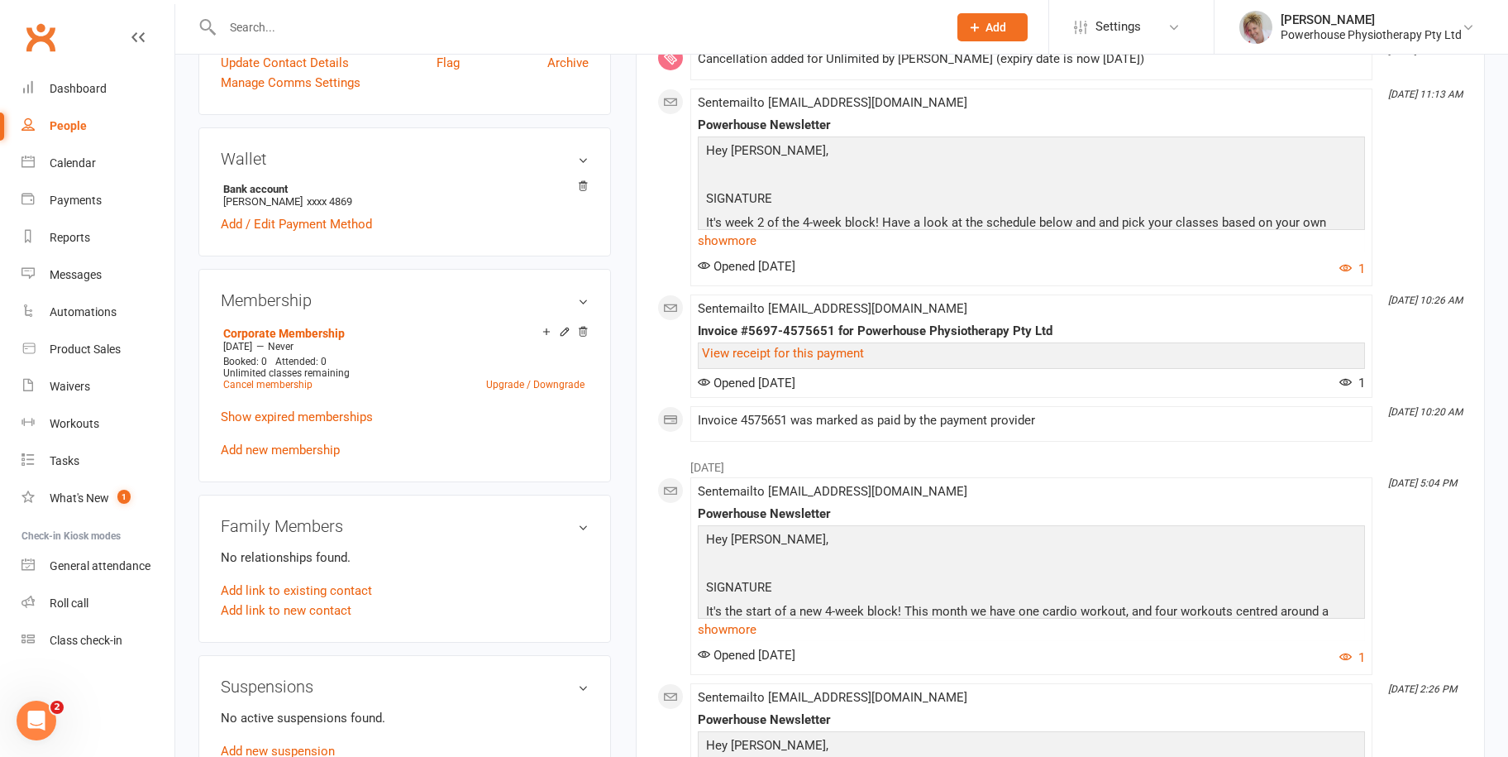
scroll to position [579, 0]
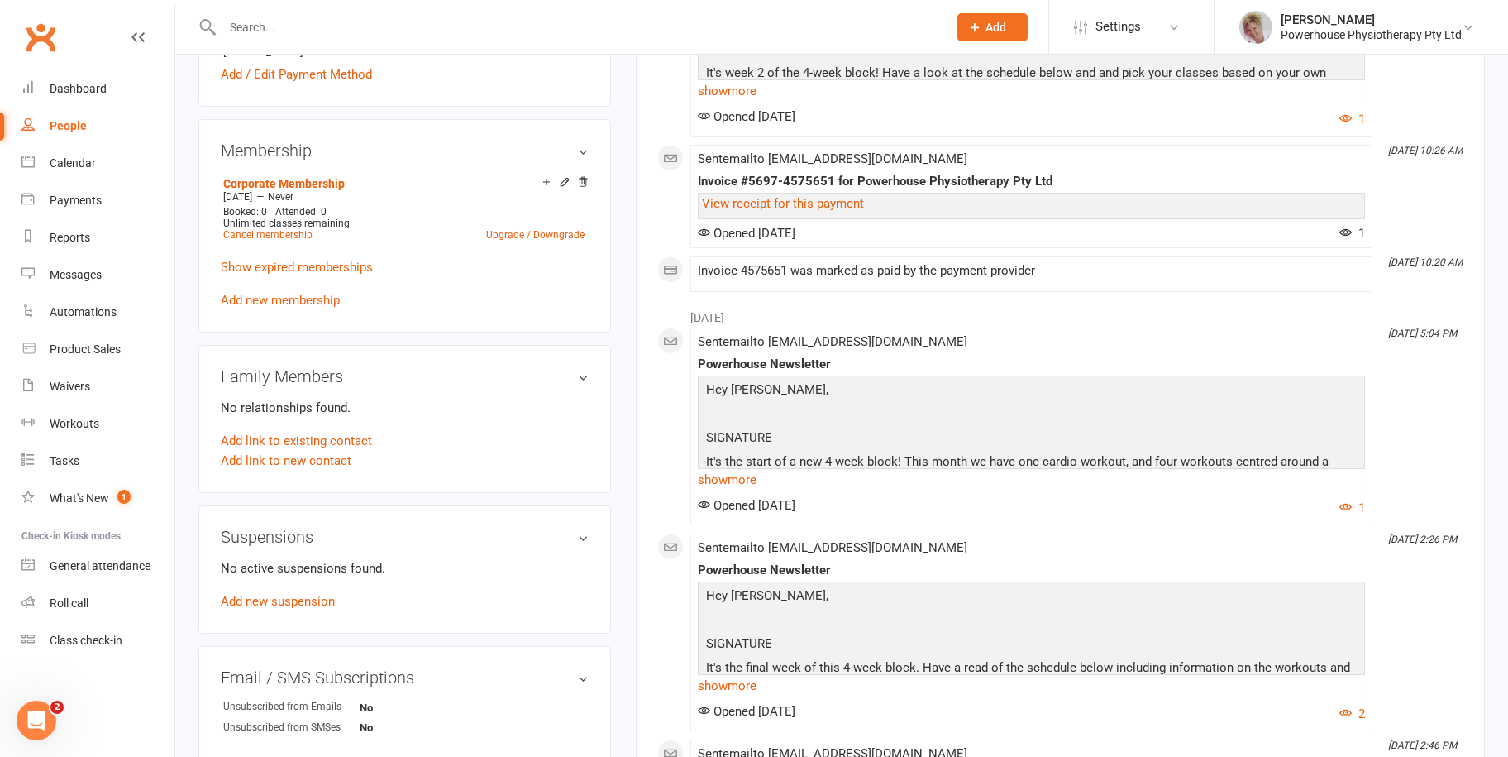
click at [87, 127] on link "People" at bounding box center [97, 125] width 153 height 37
select select "100"
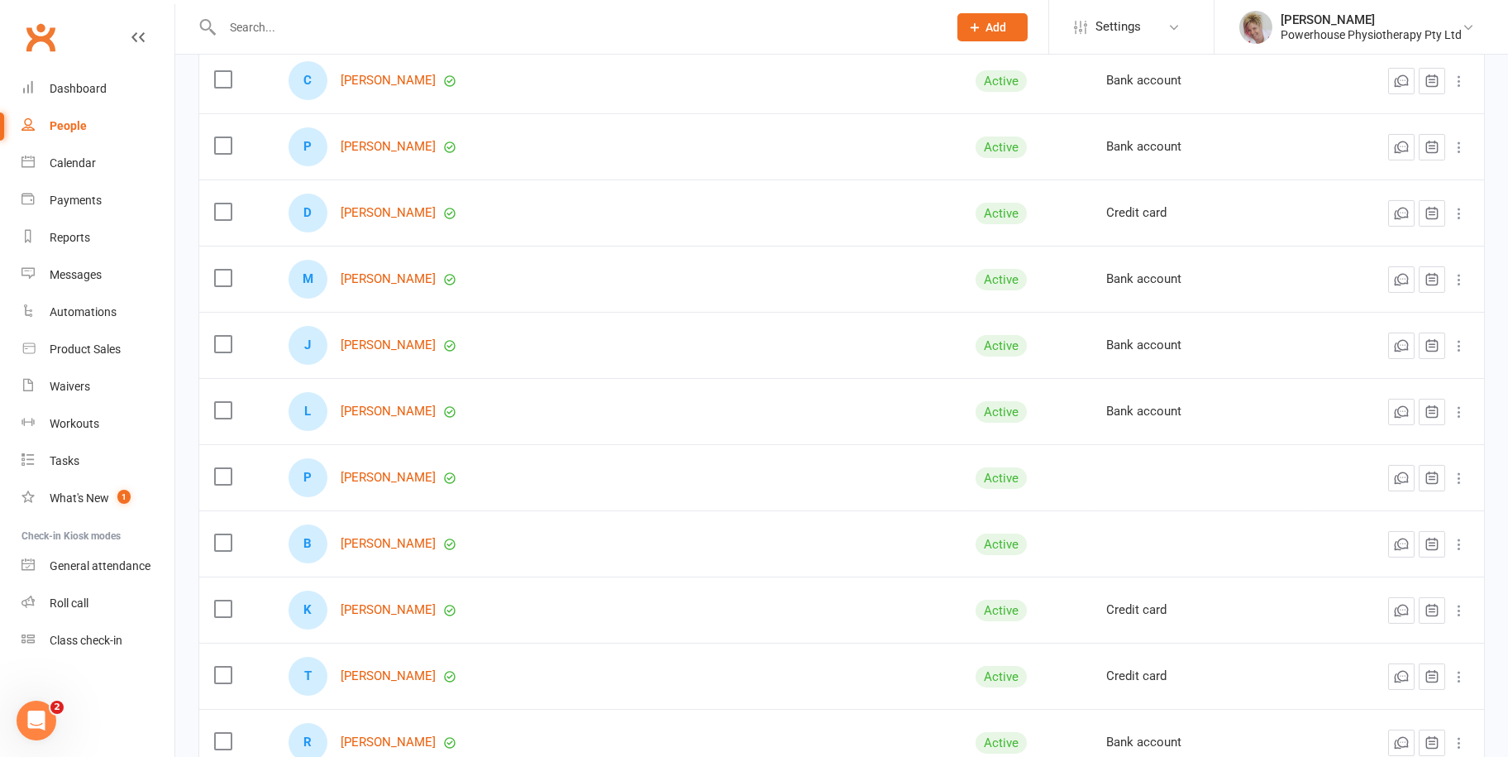
scroll to position [2398, 0]
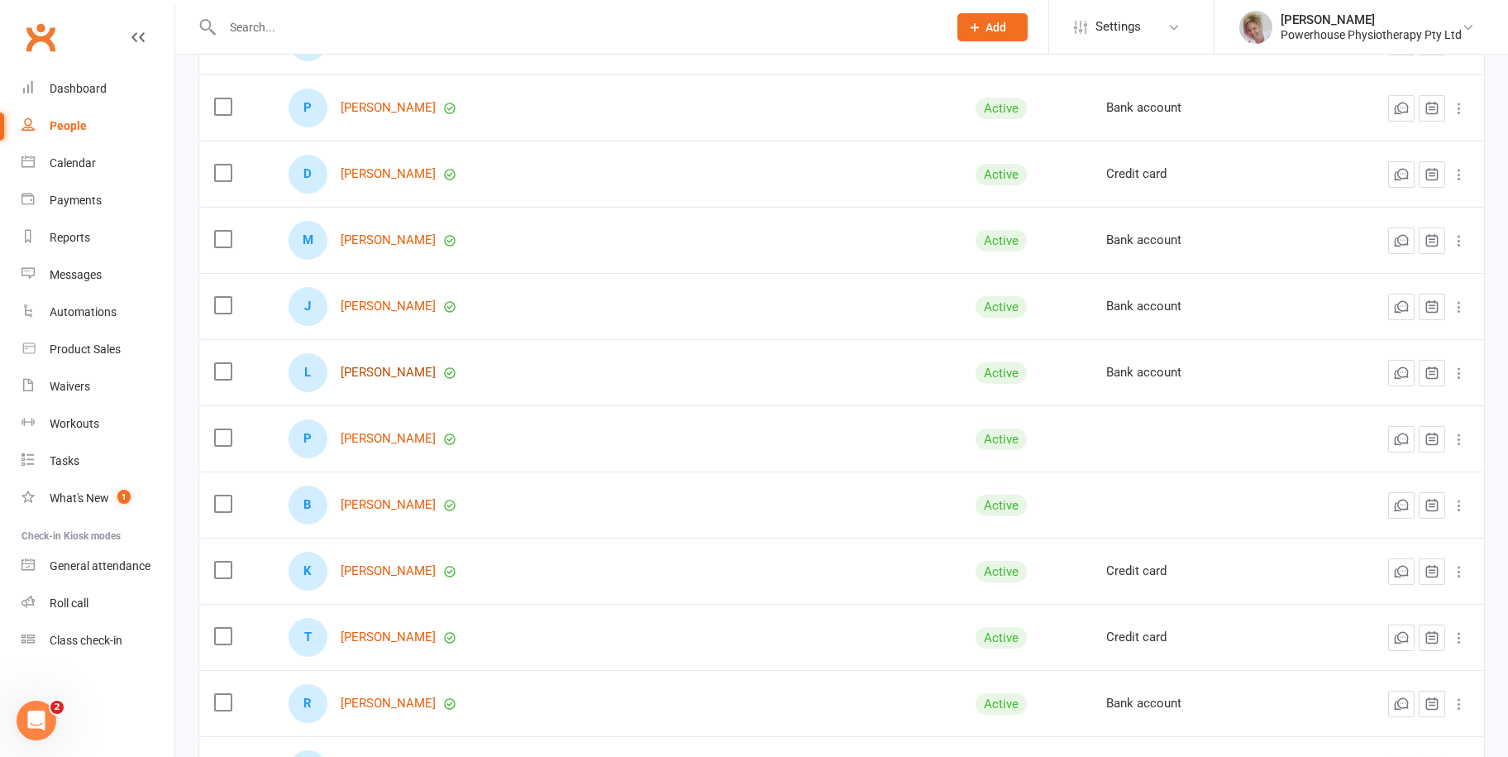
click at [392, 375] on link "[PERSON_NAME]" at bounding box center [388, 372] width 95 height 14
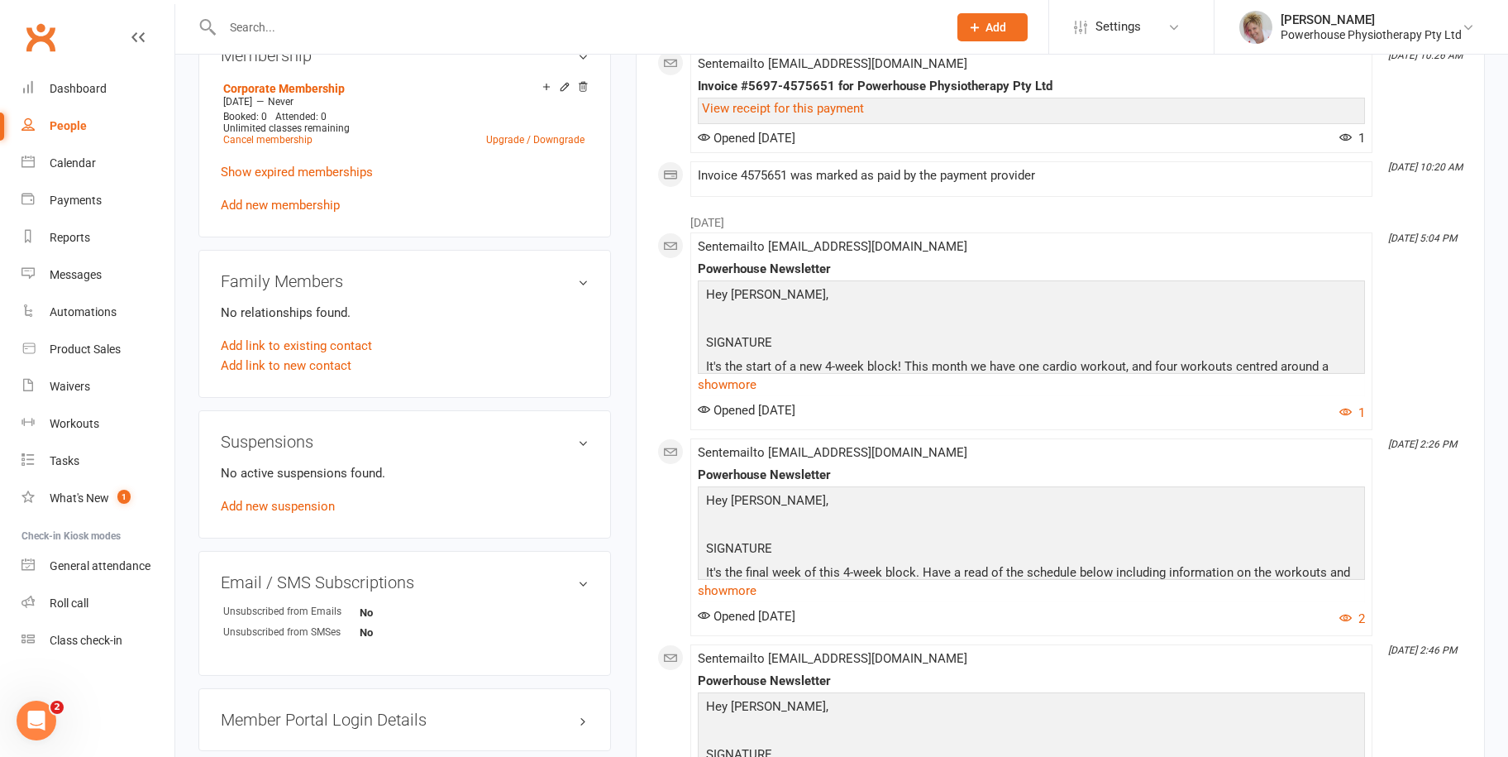
scroll to position [992, 0]
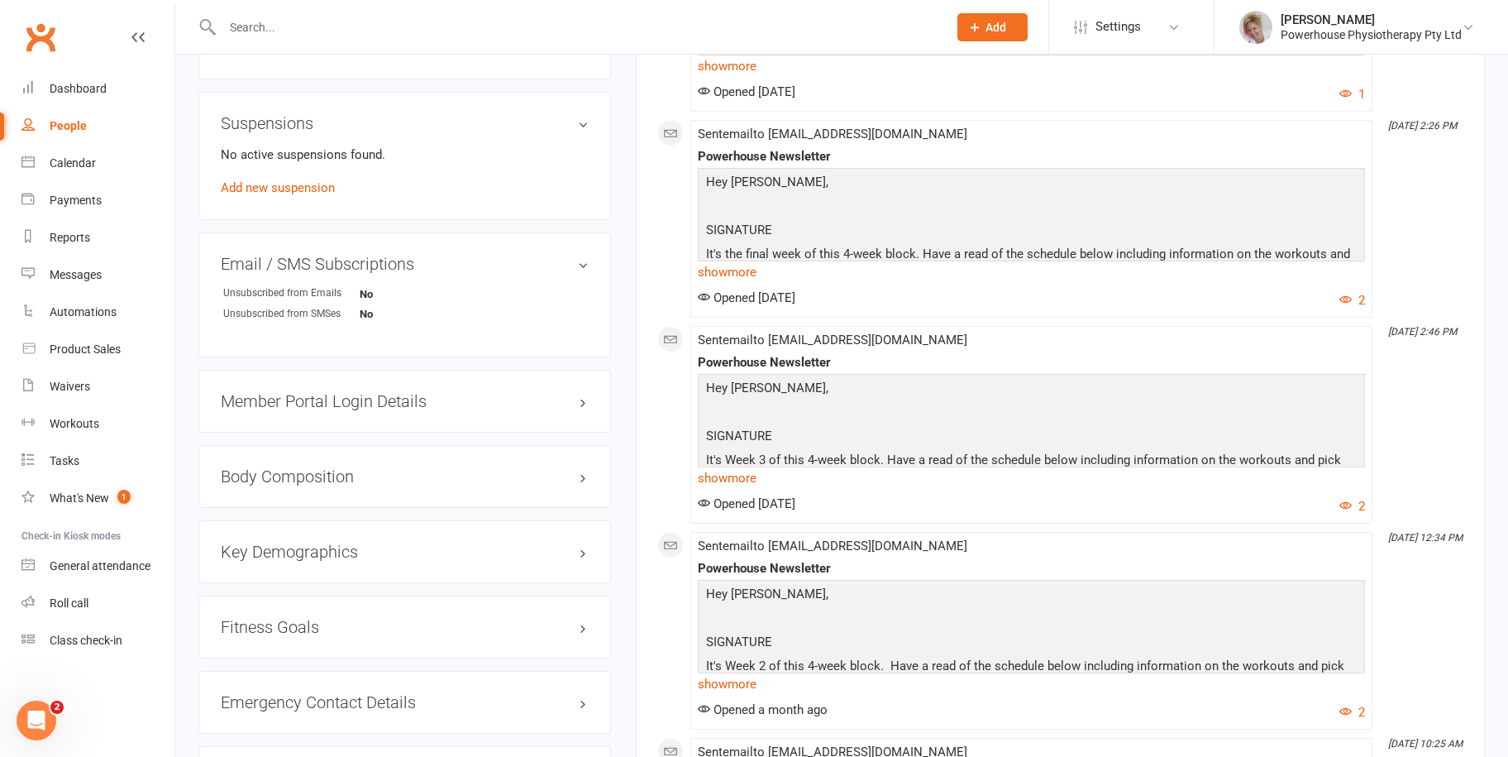
click at [84, 131] on div "People" at bounding box center [68, 125] width 37 height 13
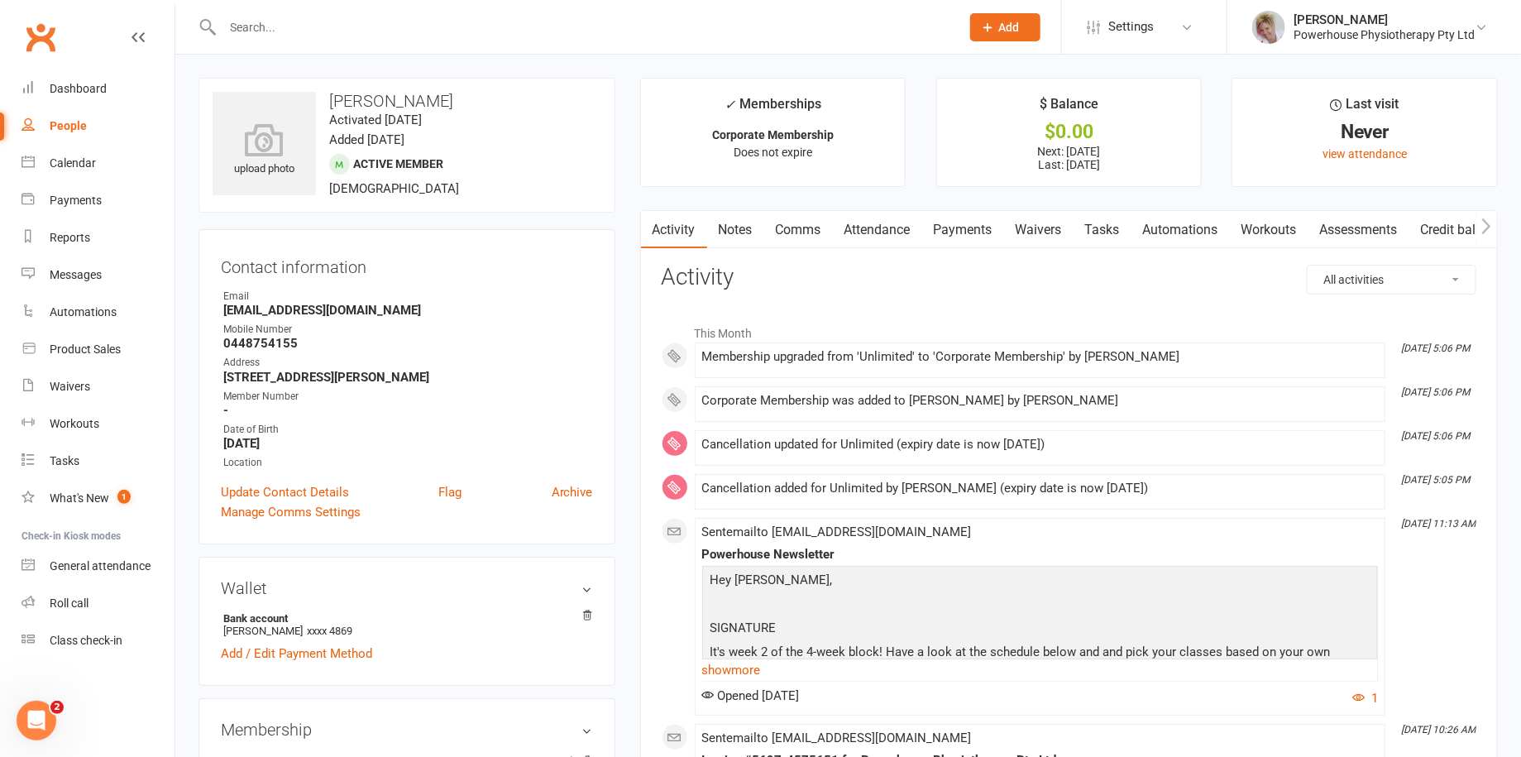
select select "100"
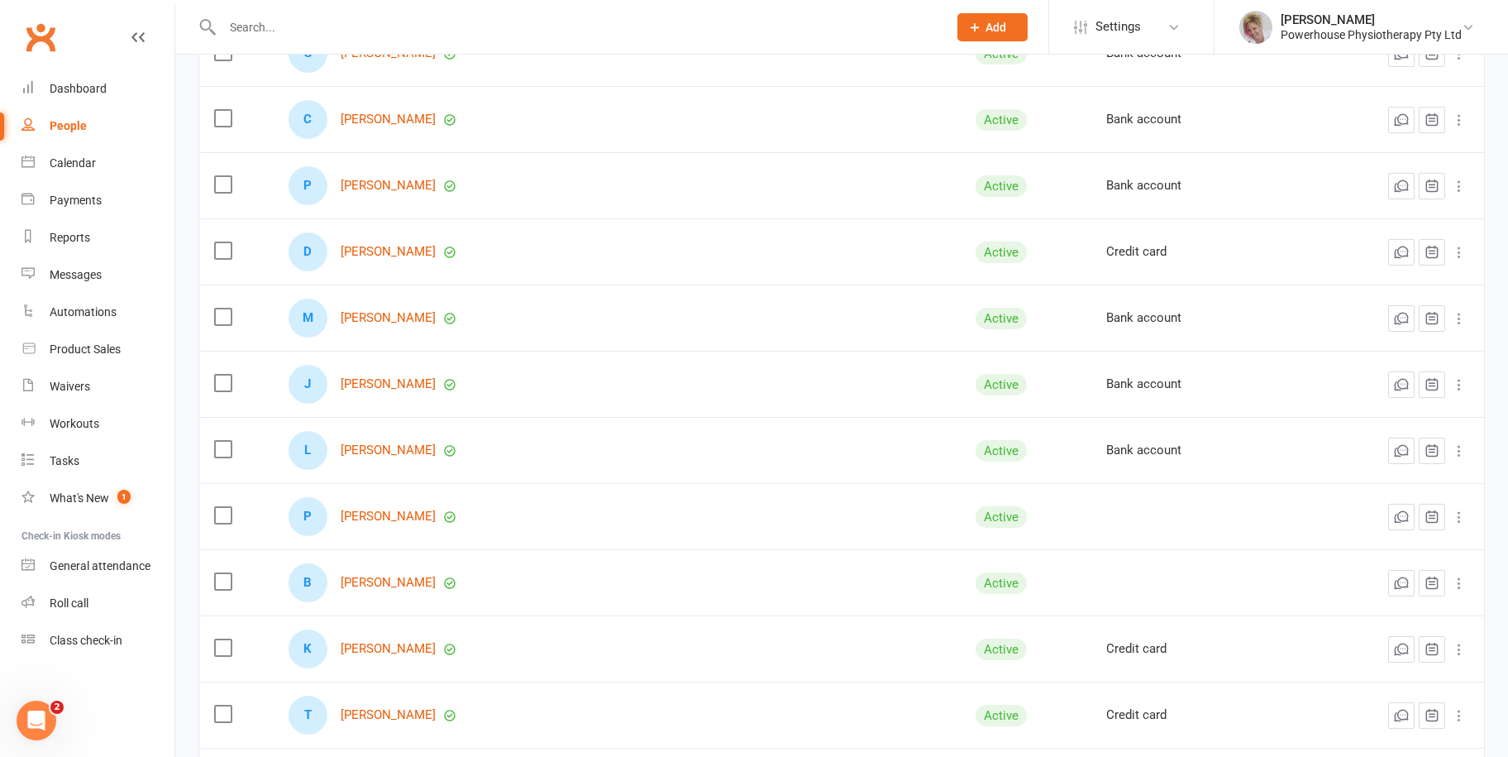
scroll to position [2398, 0]
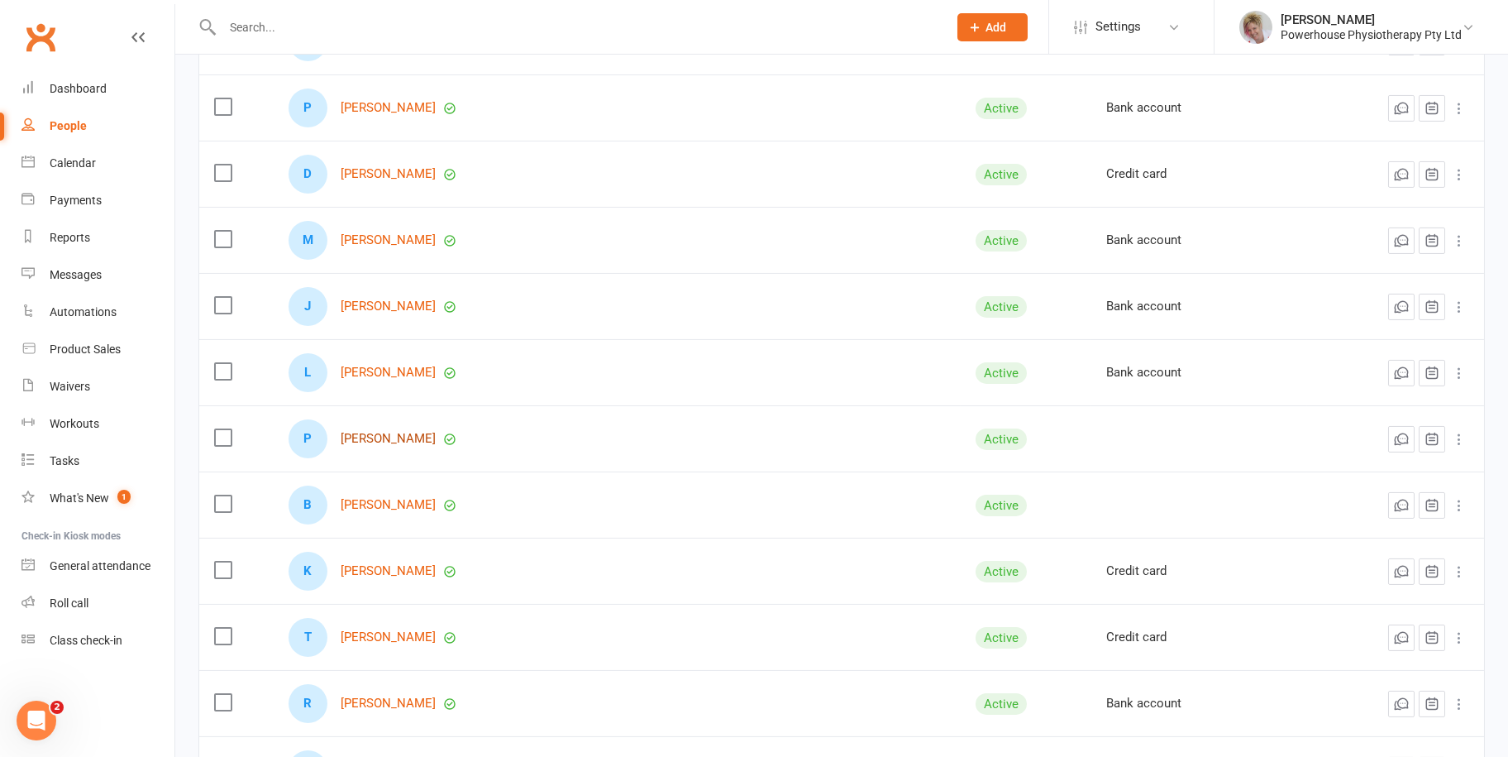
click at [400, 432] on link "[PERSON_NAME]" at bounding box center [388, 439] width 95 height 14
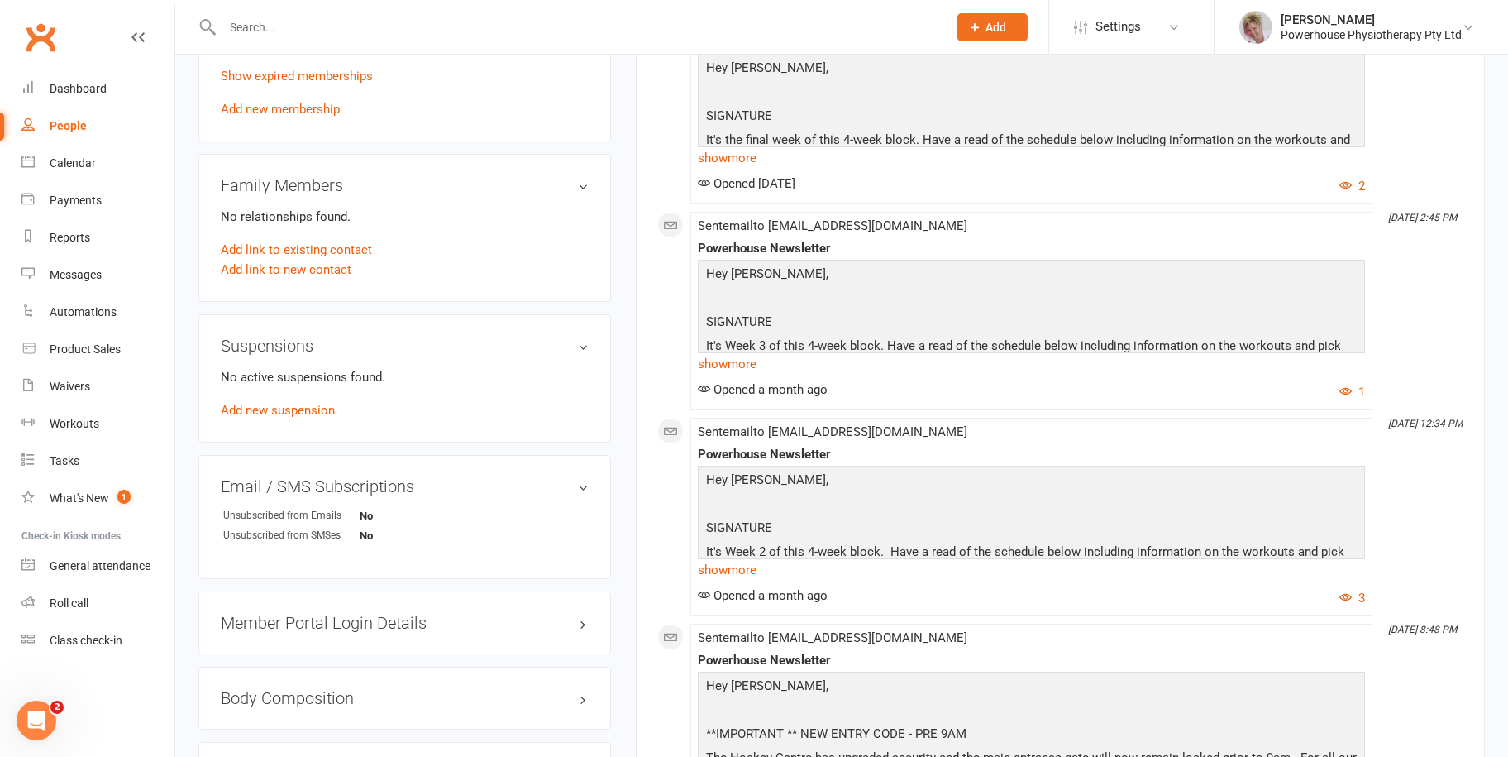
scroll to position [827, 0]
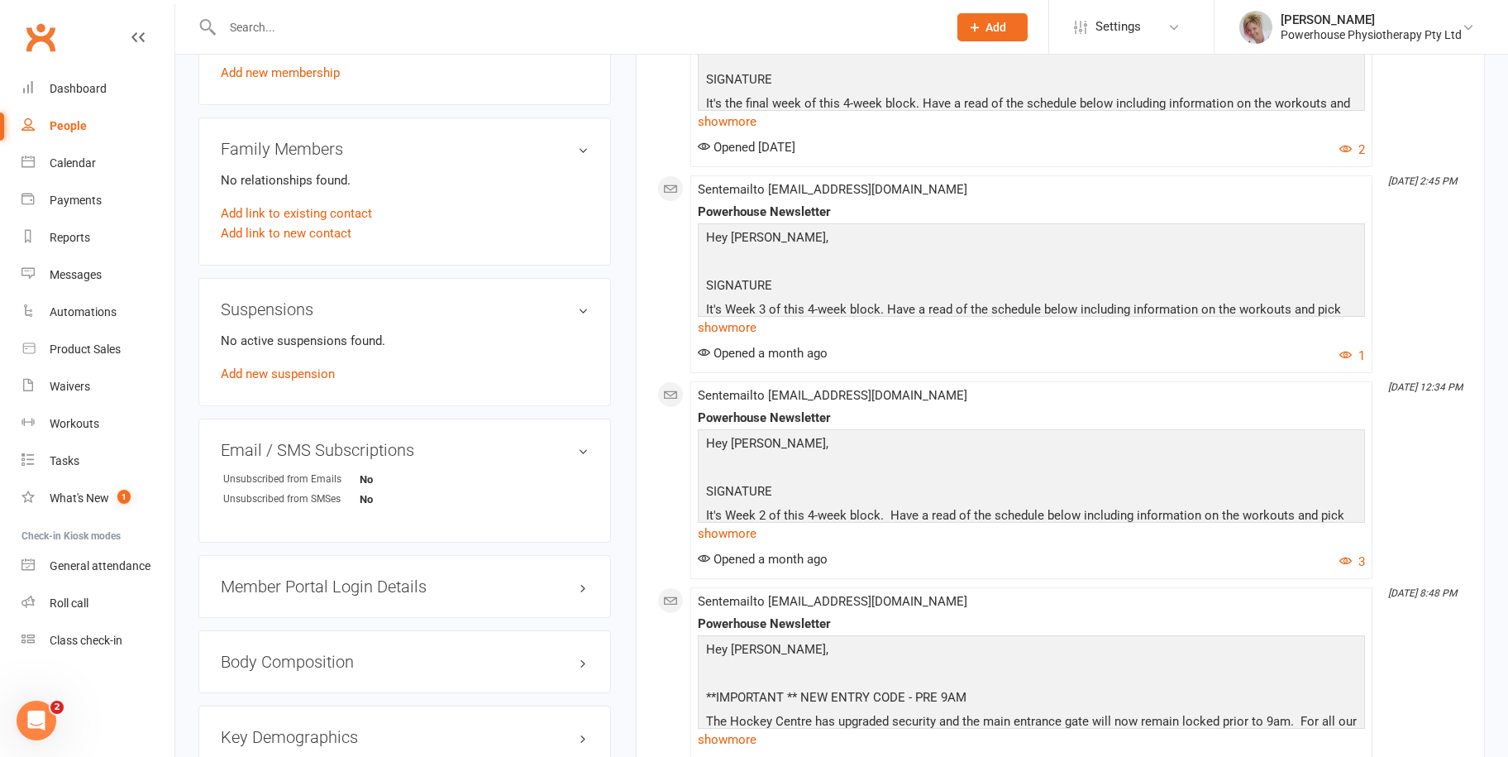
click at [65, 119] on div "People" at bounding box center [68, 125] width 37 height 13
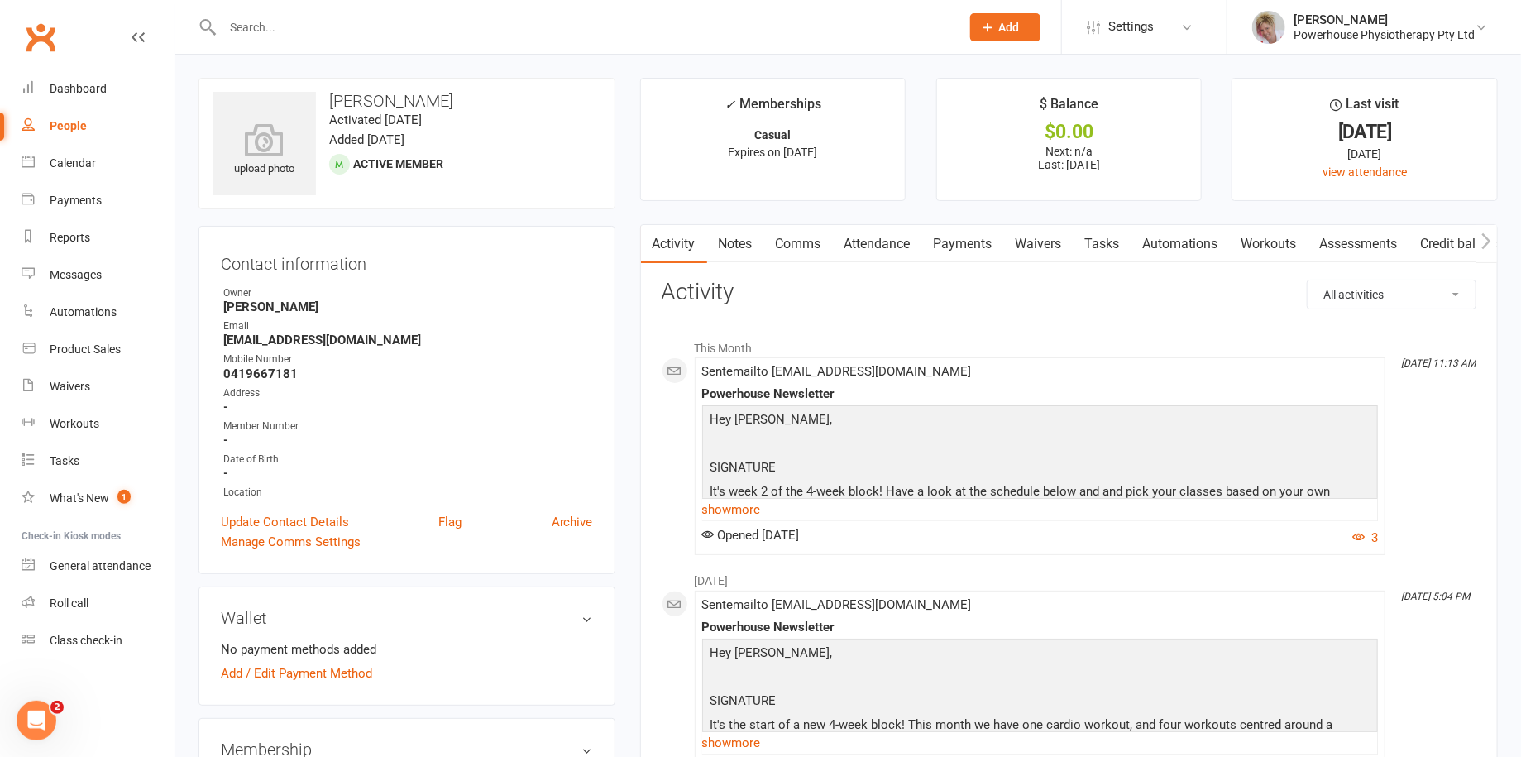
select select "100"
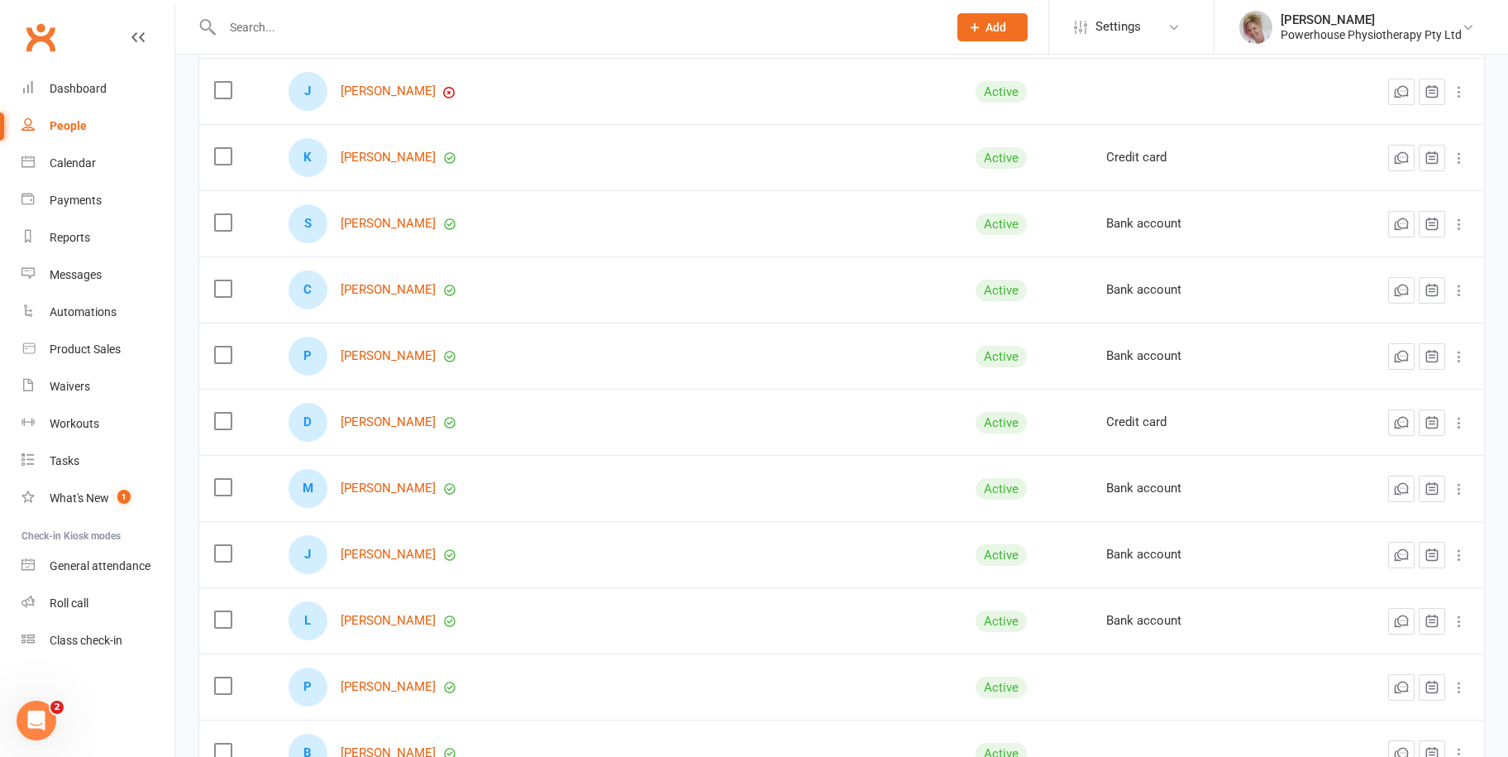
scroll to position [2481, 0]
click at [404, 418] on link "[PERSON_NAME]" at bounding box center [388, 422] width 95 height 14
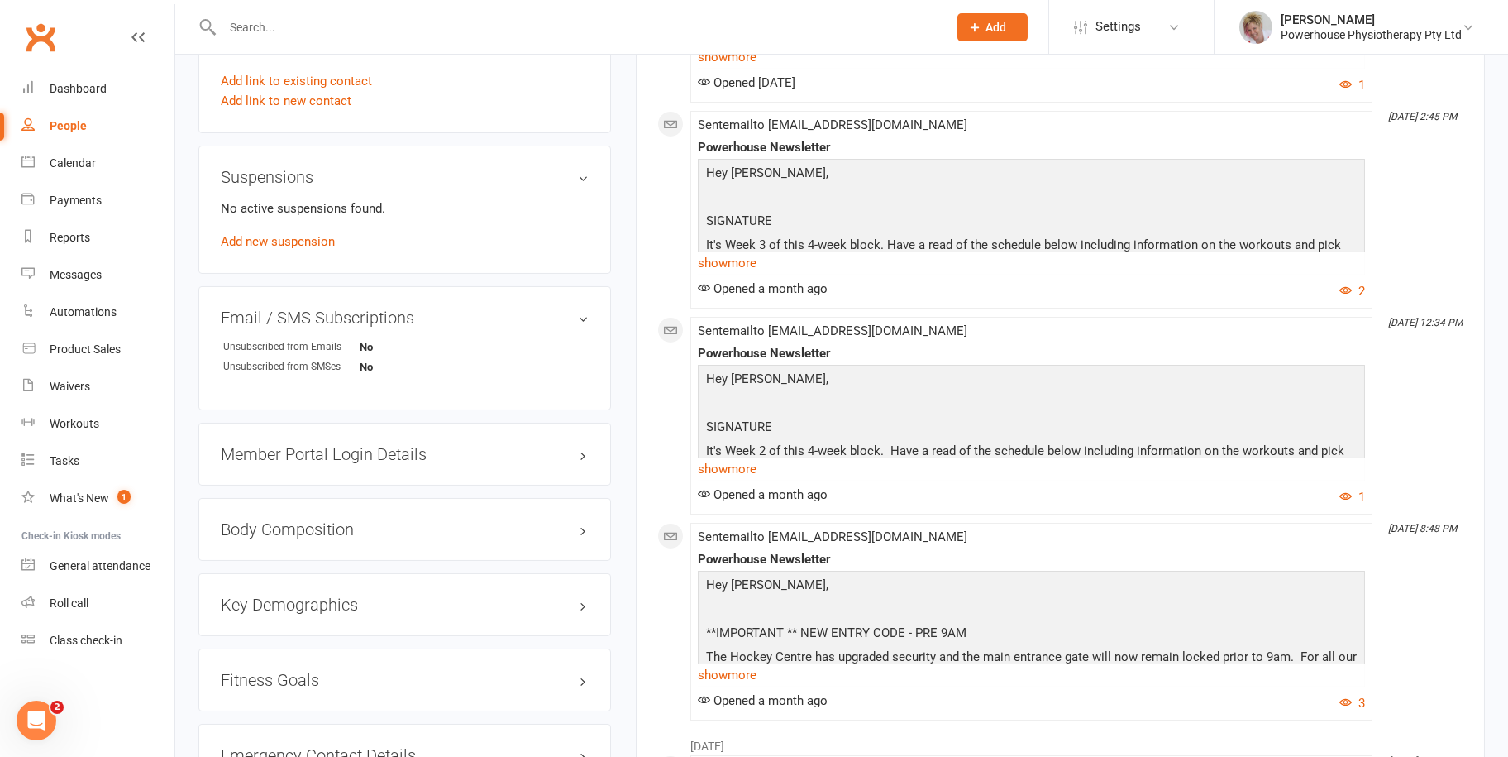
scroll to position [910, 0]
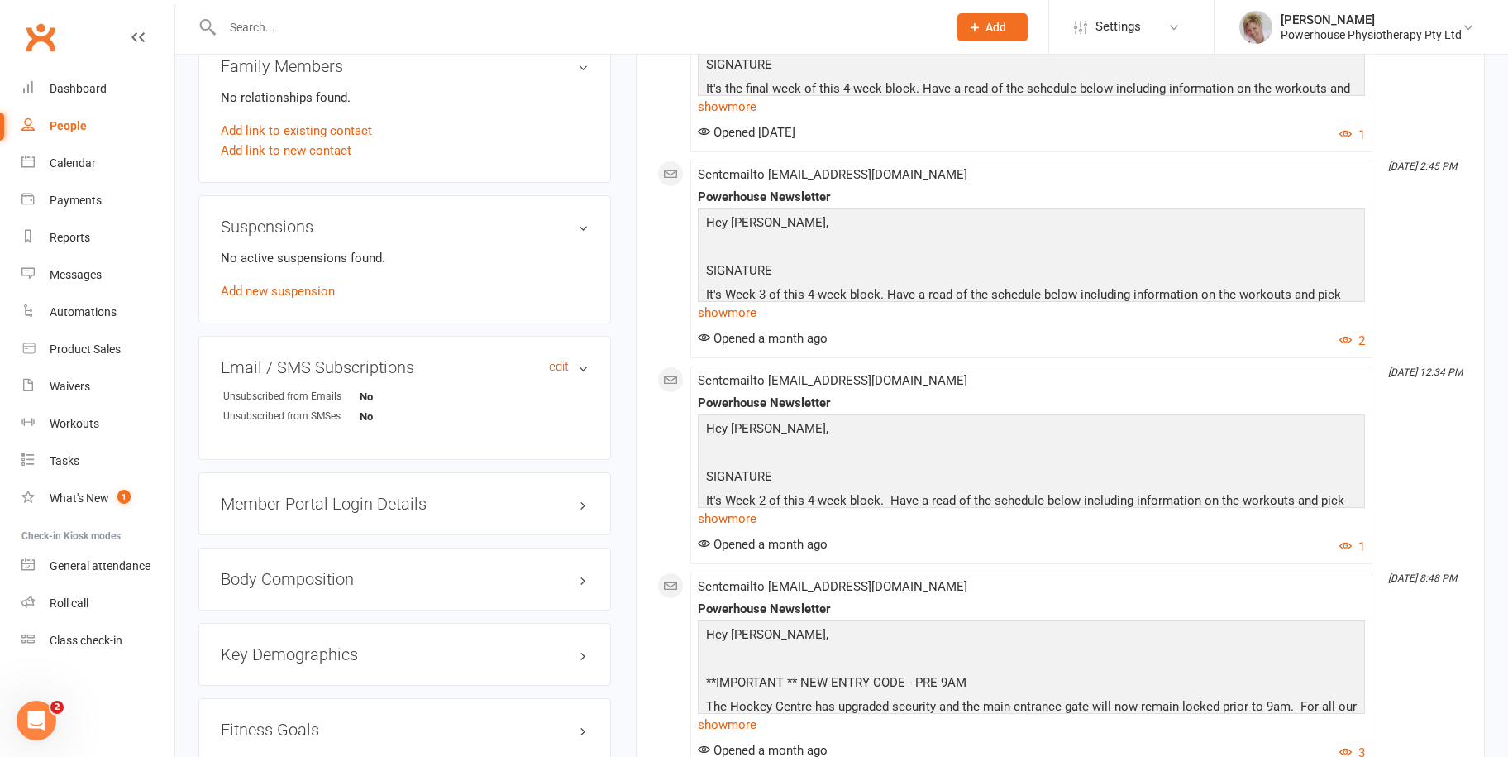
click at [564, 362] on link "edit" at bounding box center [559, 367] width 20 height 14
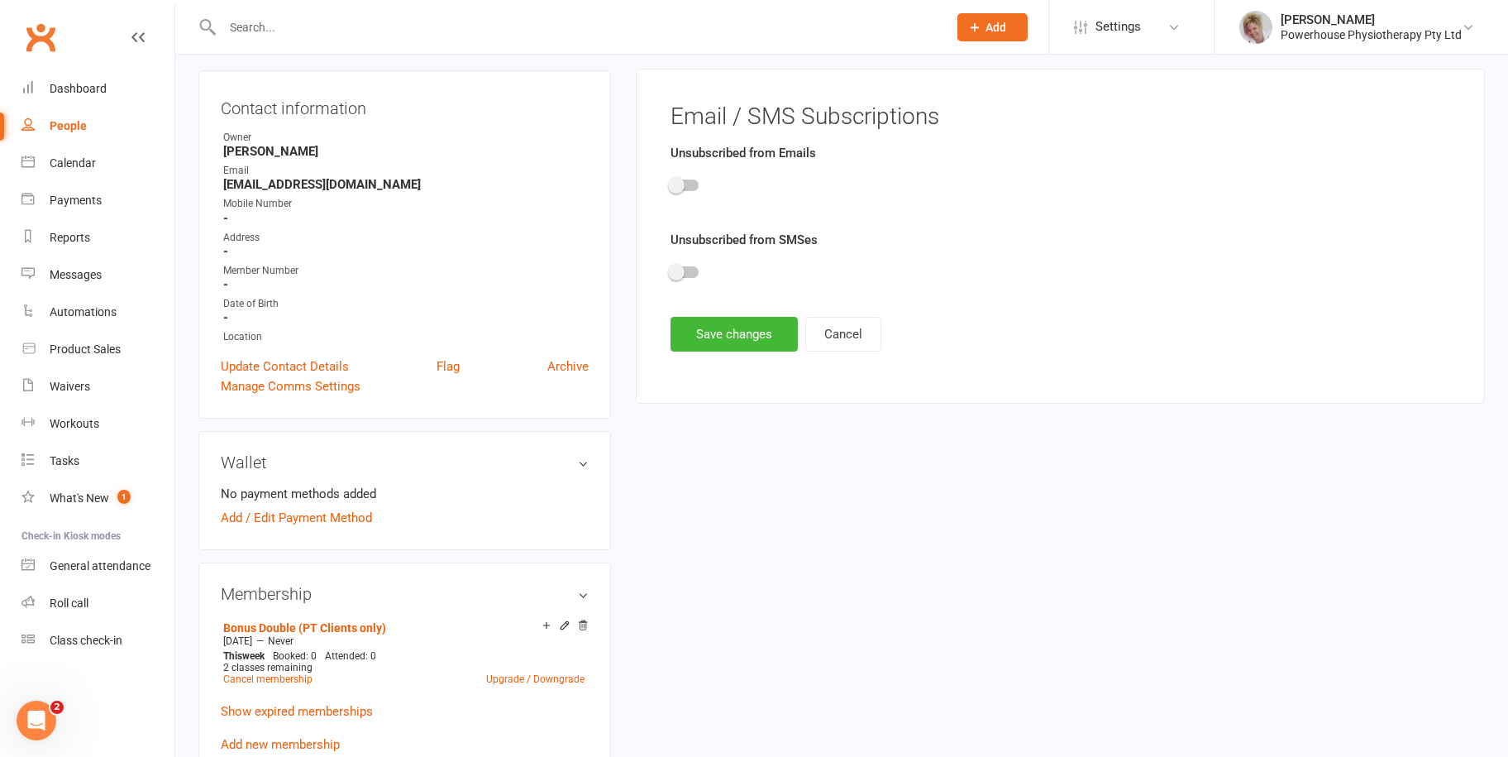
scroll to position [141, 0]
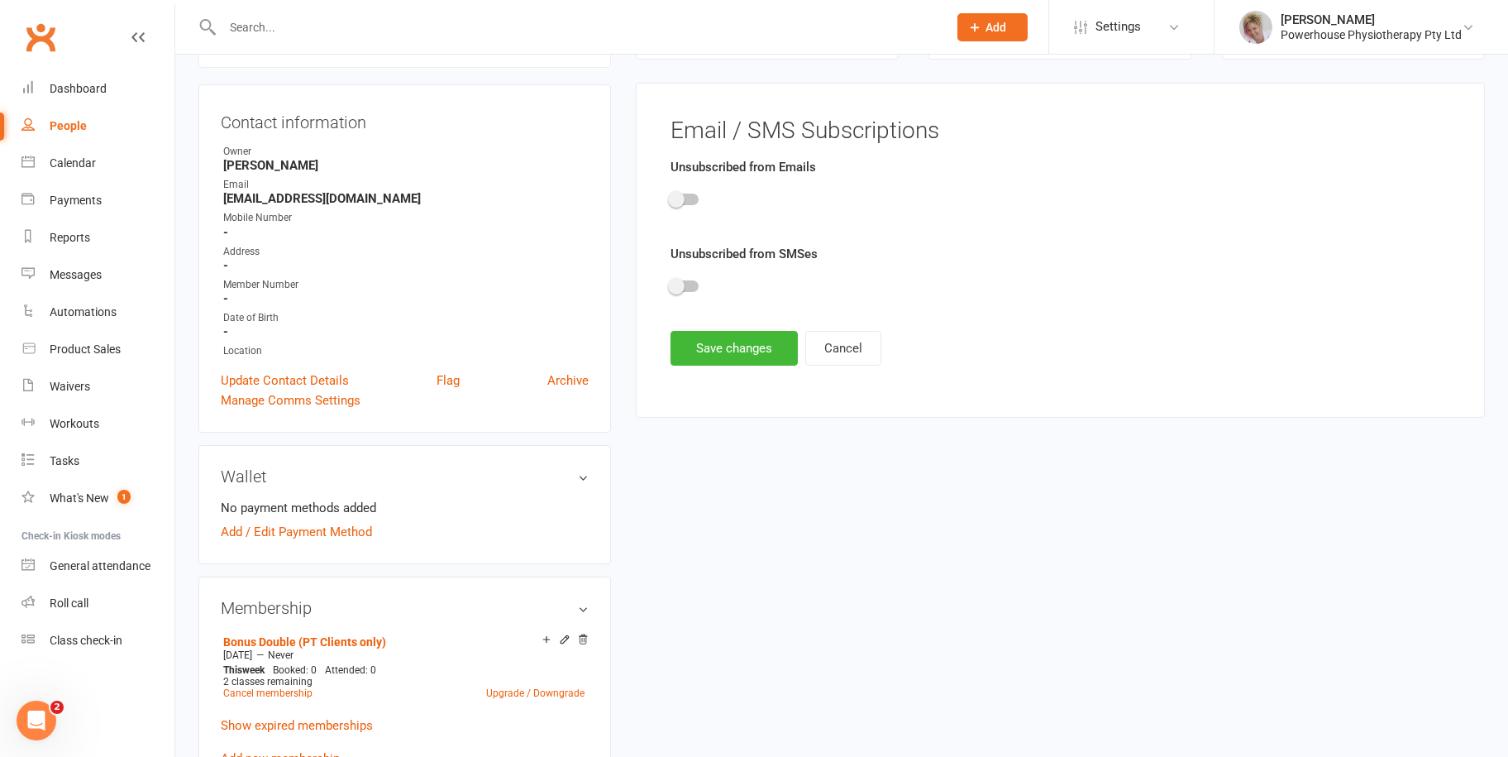
click at [683, 200] on span at bounding box center [676, 199] width 17 height 17
click at [671, 197] on input "checkbox" at bounding box center [671, 197] width 0 height 0
click at [678, 285] on span at bounding box center [676, 286] width 17 height 17
click at [671, 284] on input "checkbox" at bounding box center [671, 284] width 0 height 0
click at [714, 352] on button "Save changes" at bounding box center [734, 348] width 127 height 35
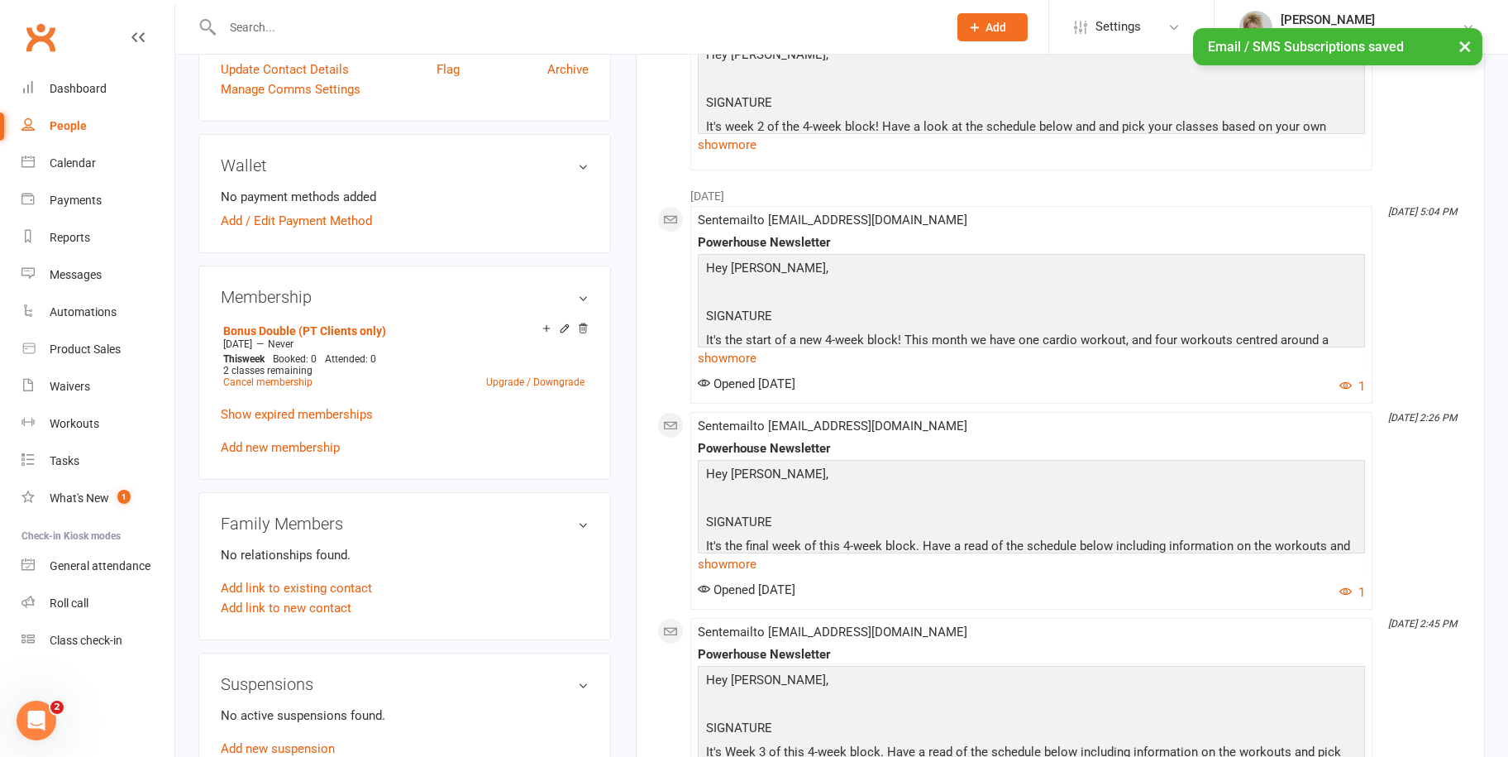
scroll to position [59, 0]
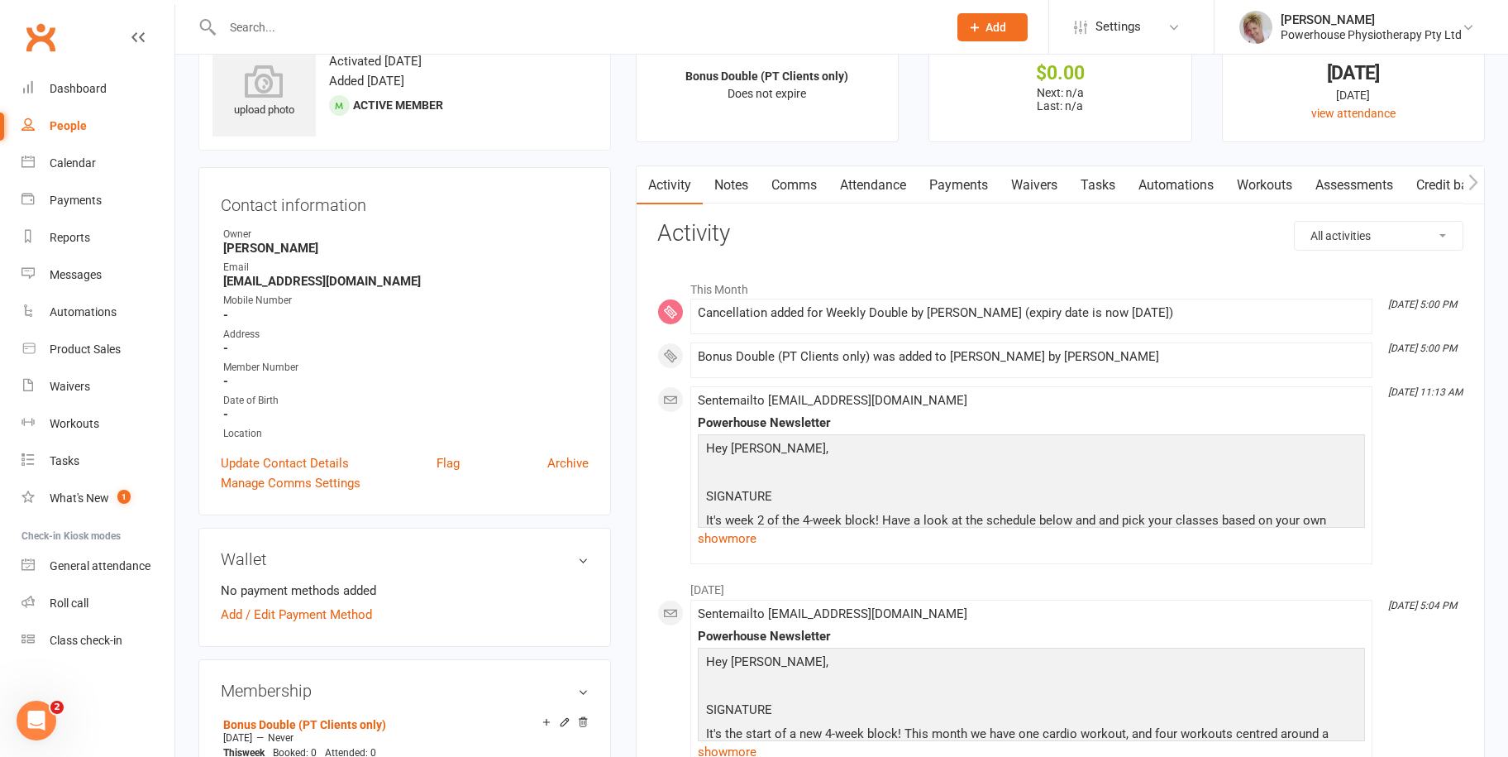
click at [80, 121] on div "People" at bounding box center [68, 125] width 37 height 13
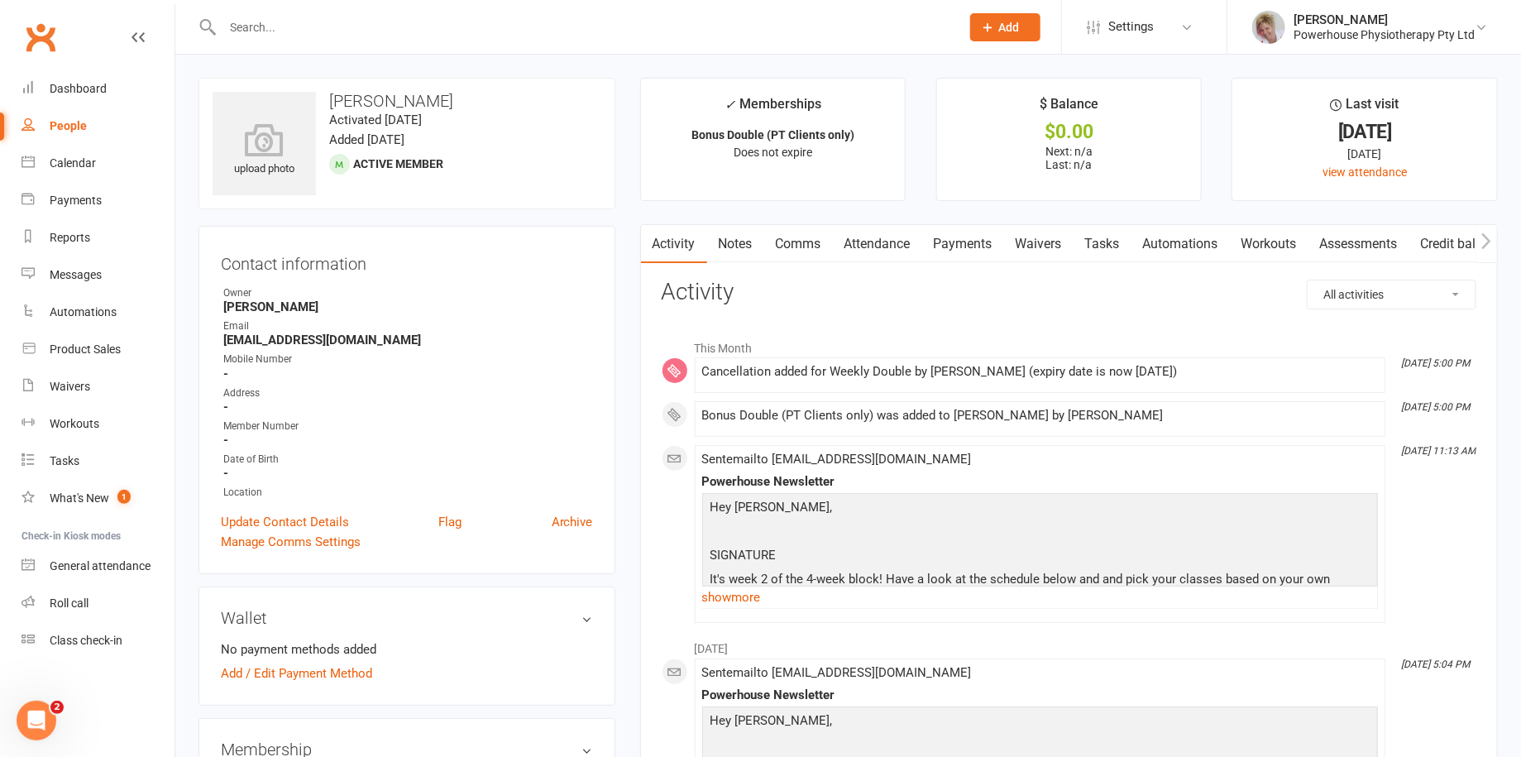
select select "100"
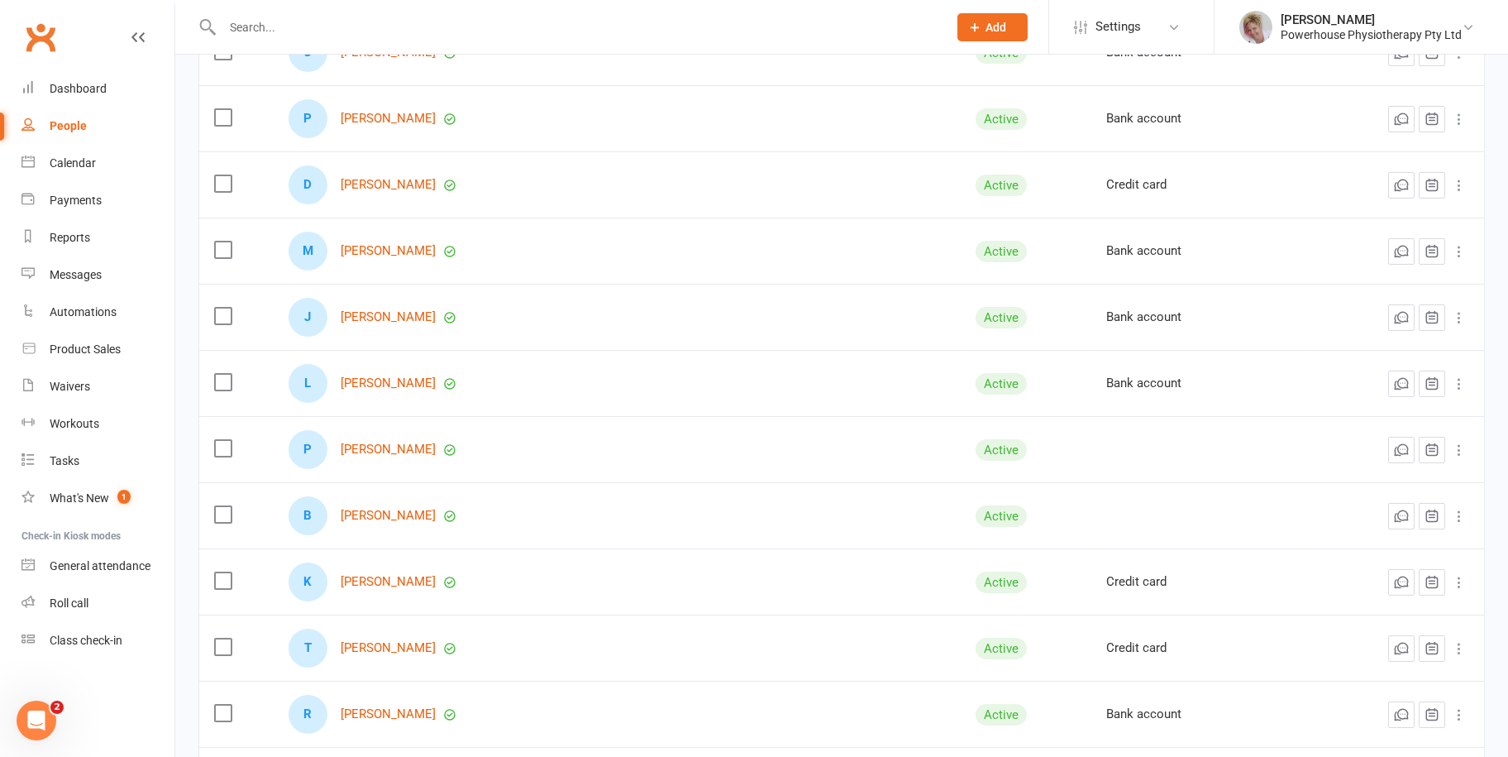
scroll to position [2481, 0]
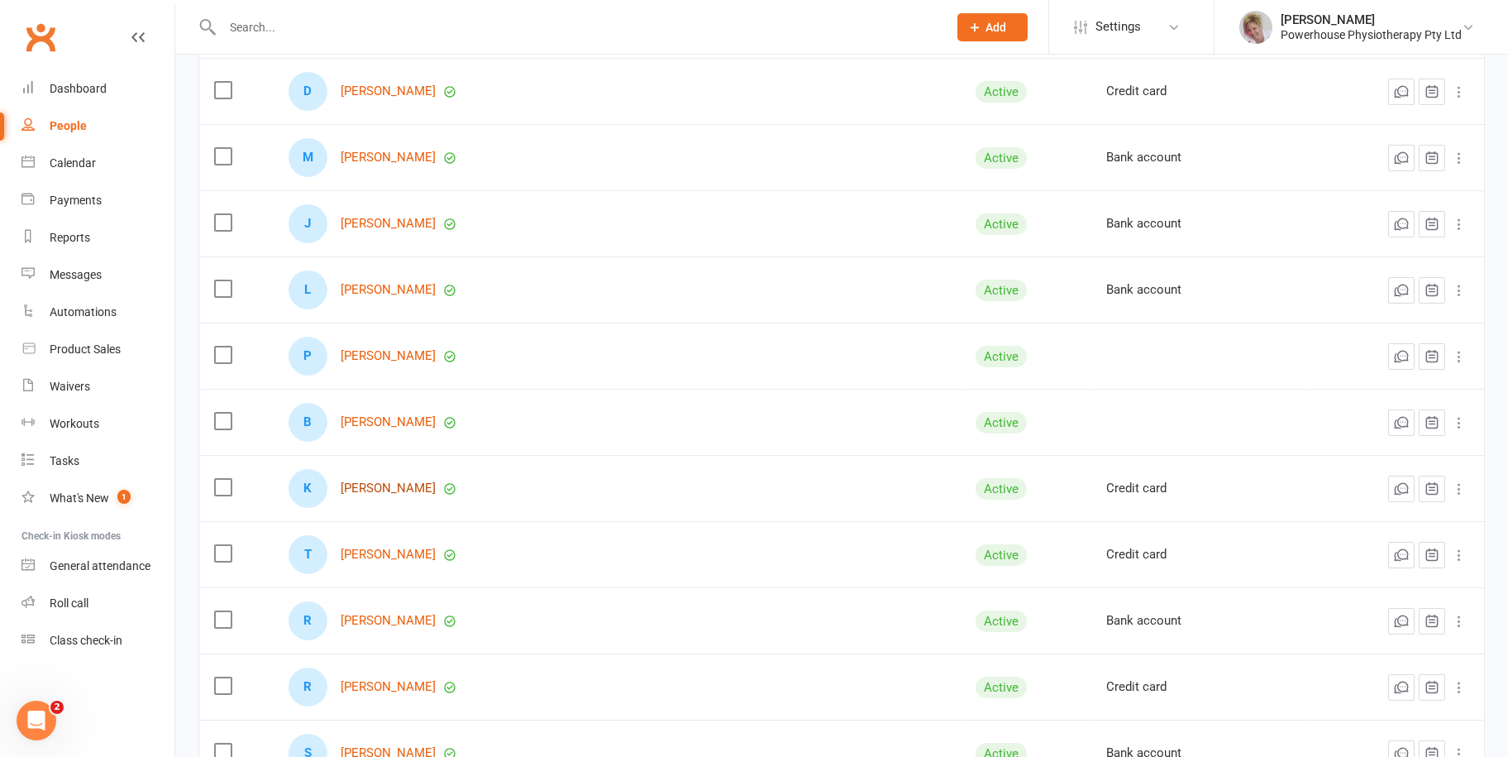
click at [385, 489] on link "[PERSON_NAME]" at bounding box center [388, 488] width 95 height 14
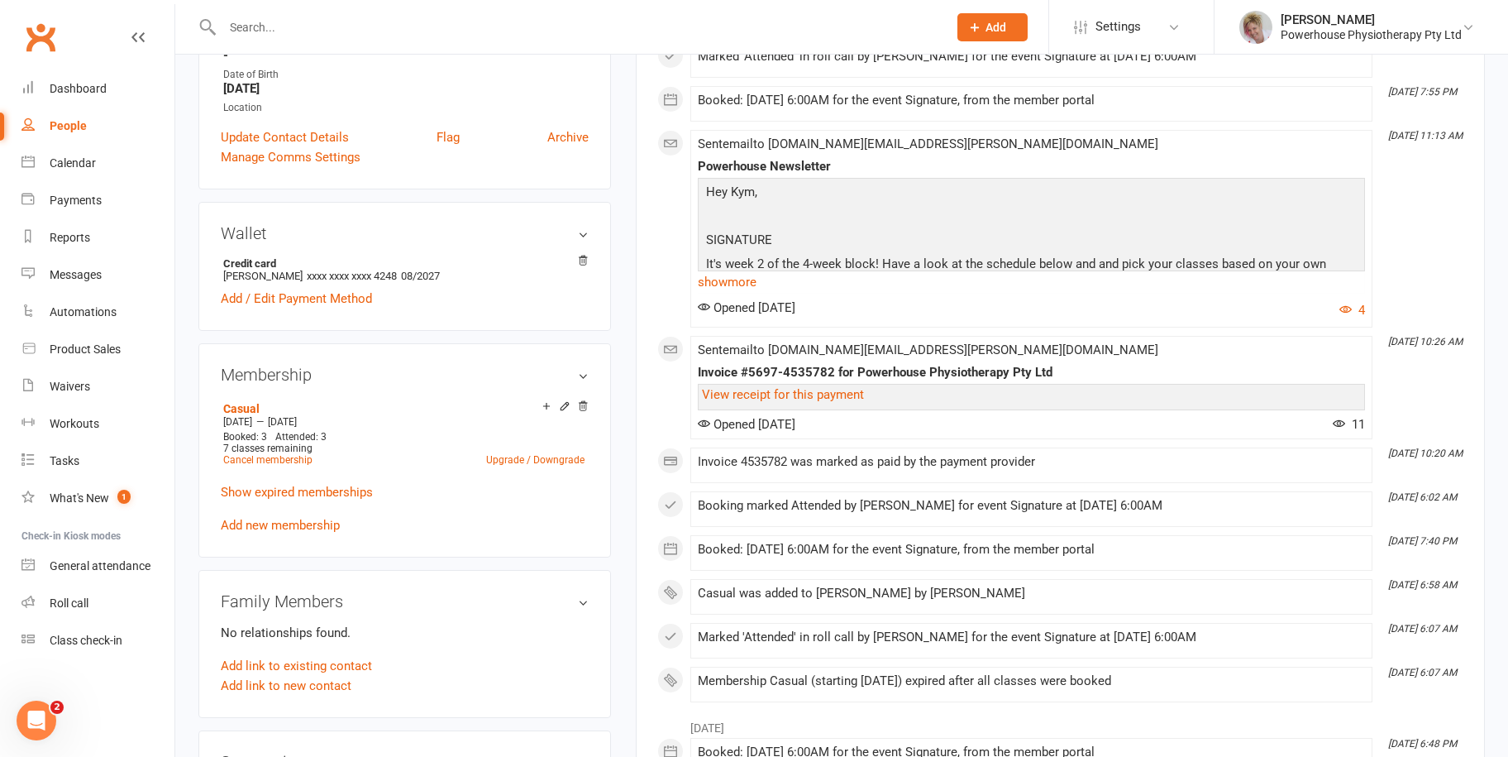
scroll to position [248, 0]
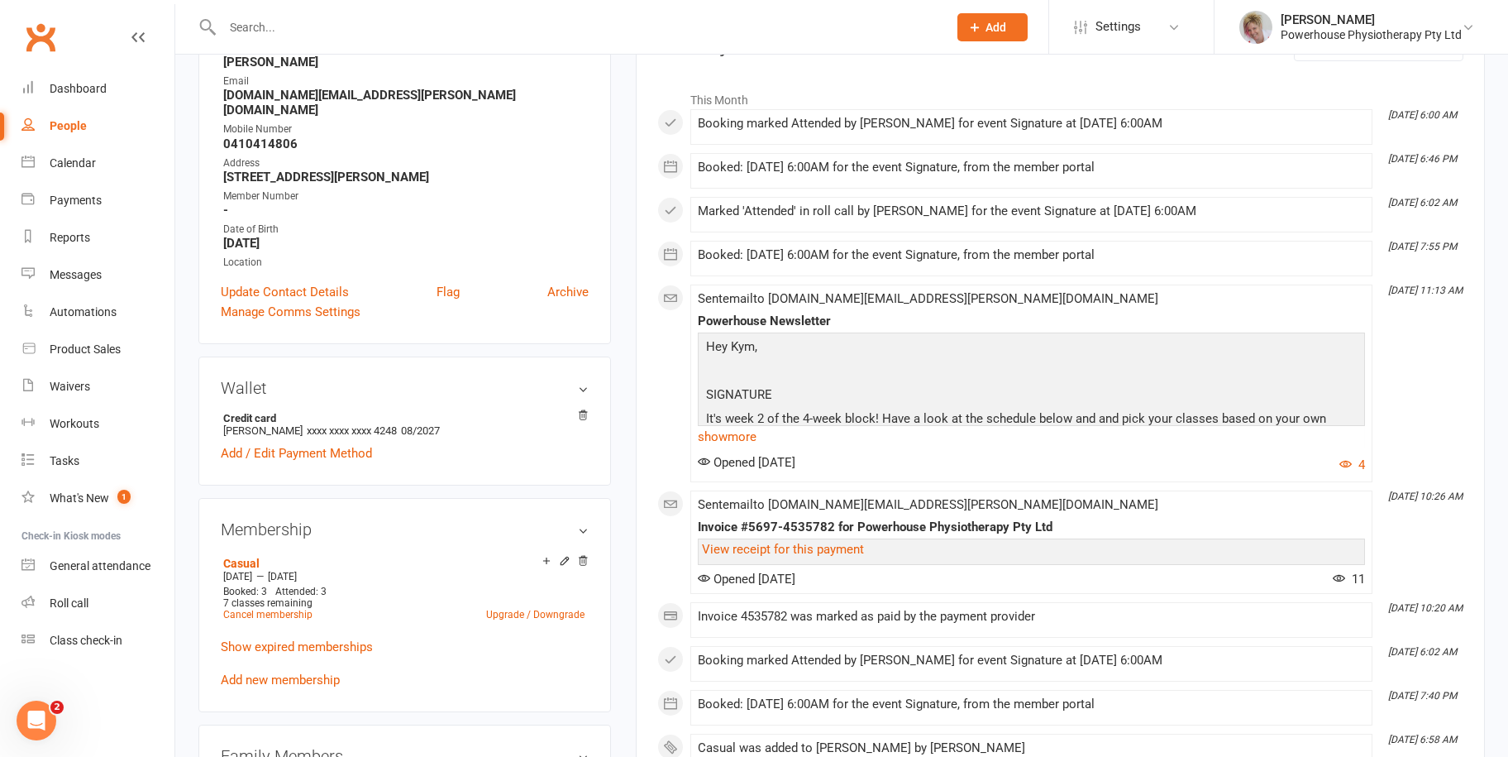
click at [68, 126] on div "People" at bounding box center [68, 125] width 37 height 13
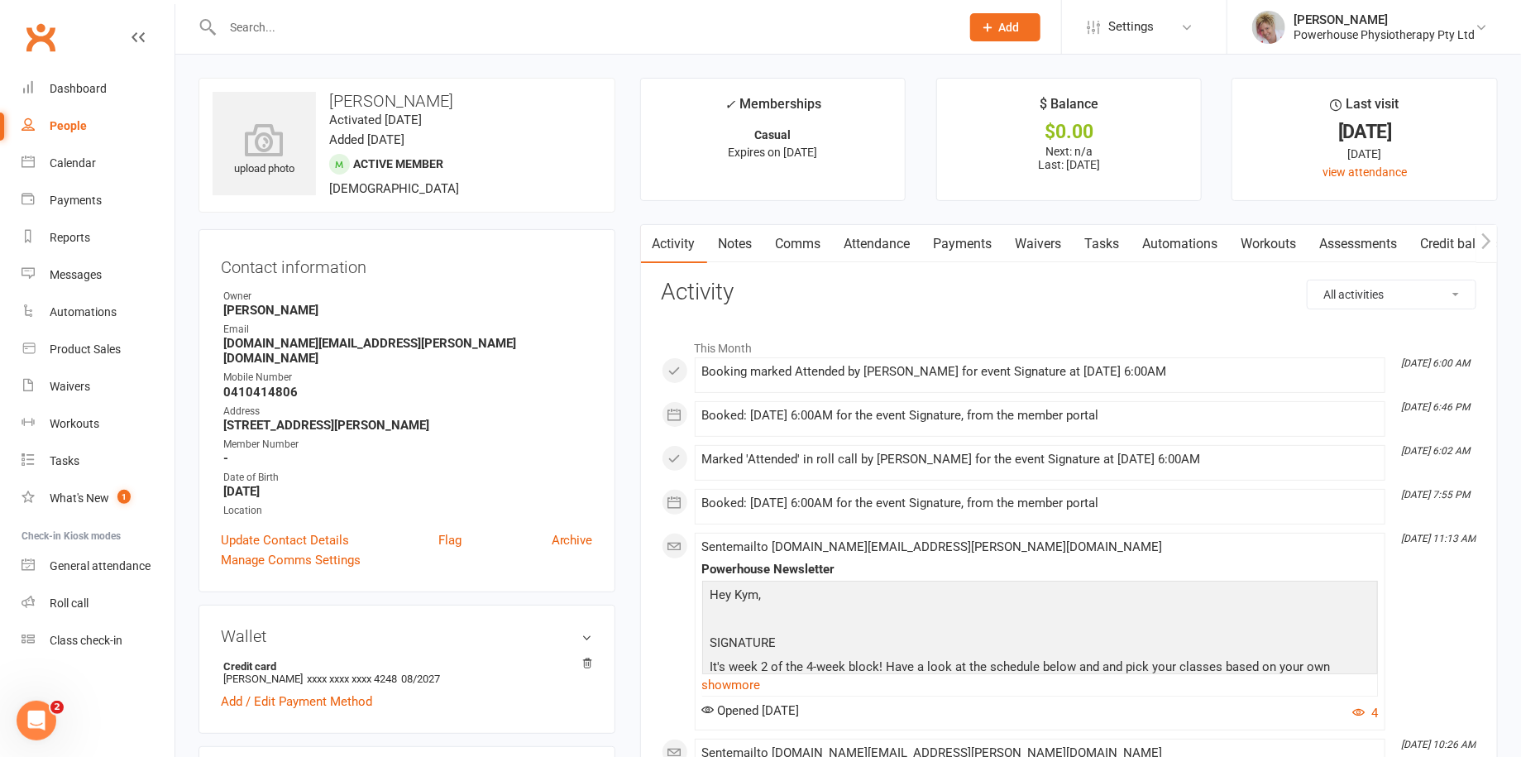
select select "100"
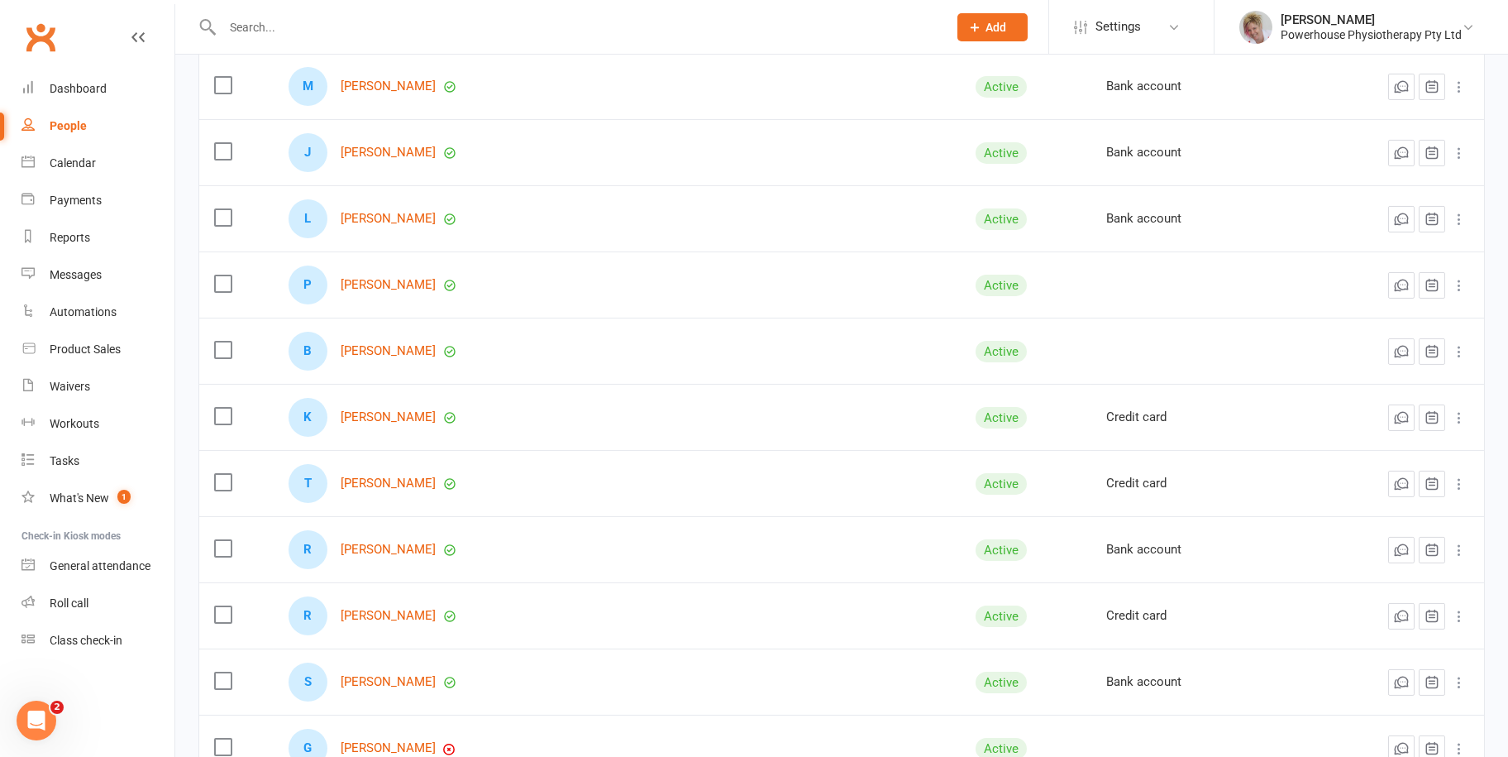
scroll to position [2563, 0]
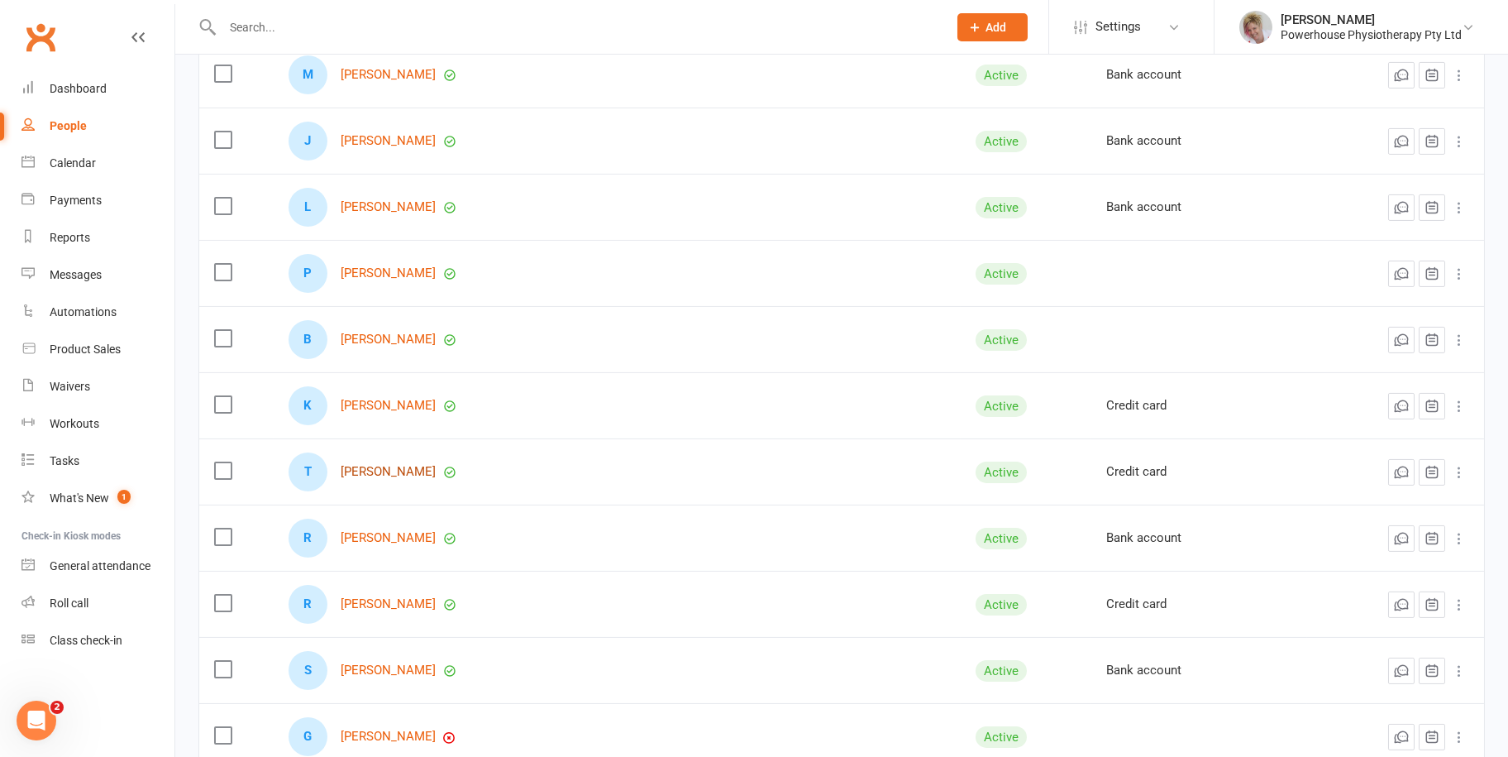
click at [387, 465] on link "[PERSON_NAME]" at bounding box center [388, 472] width 95 height 14
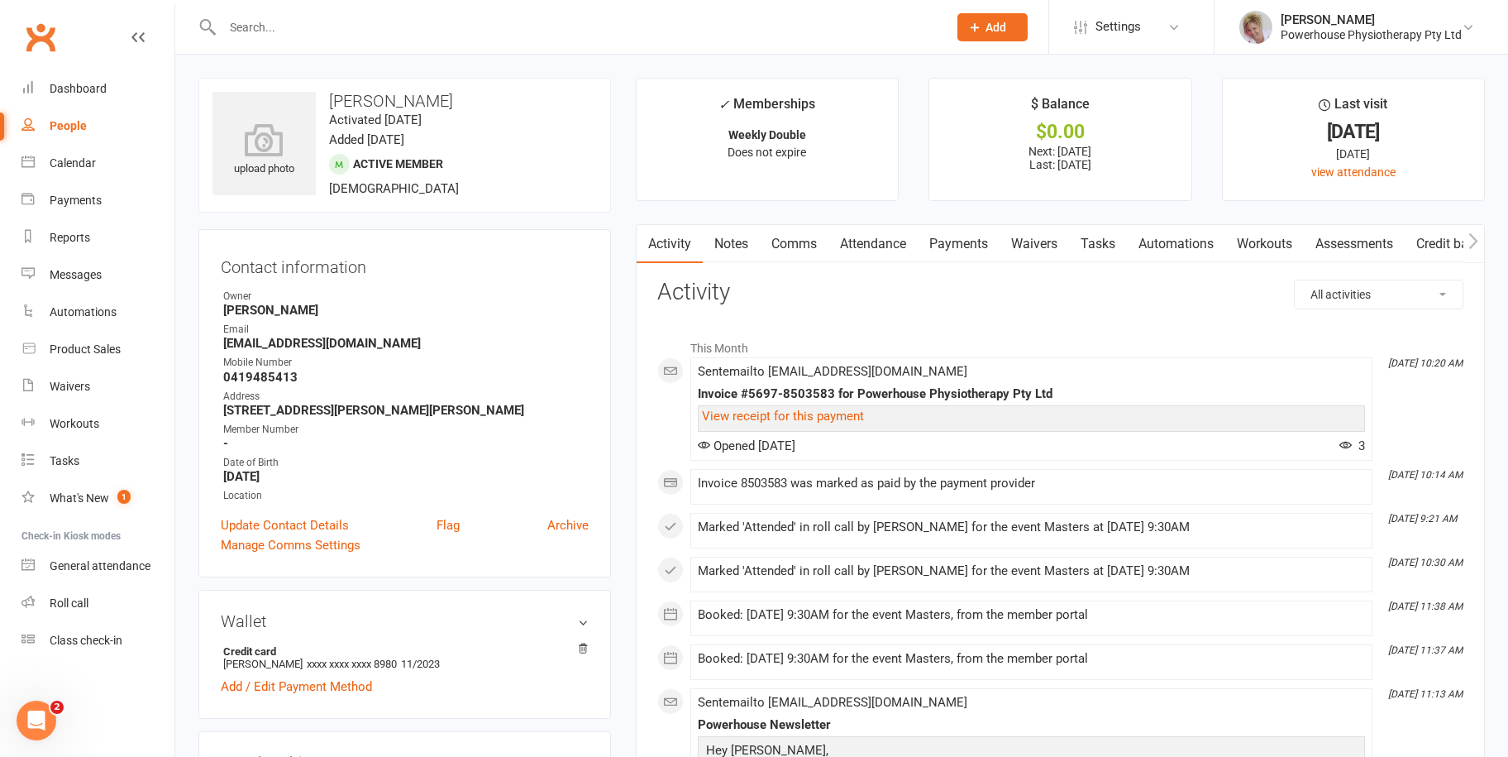
click at [79, 119] on div "People" at bounding box center [68, 125] width 37 height 13
select select "100"
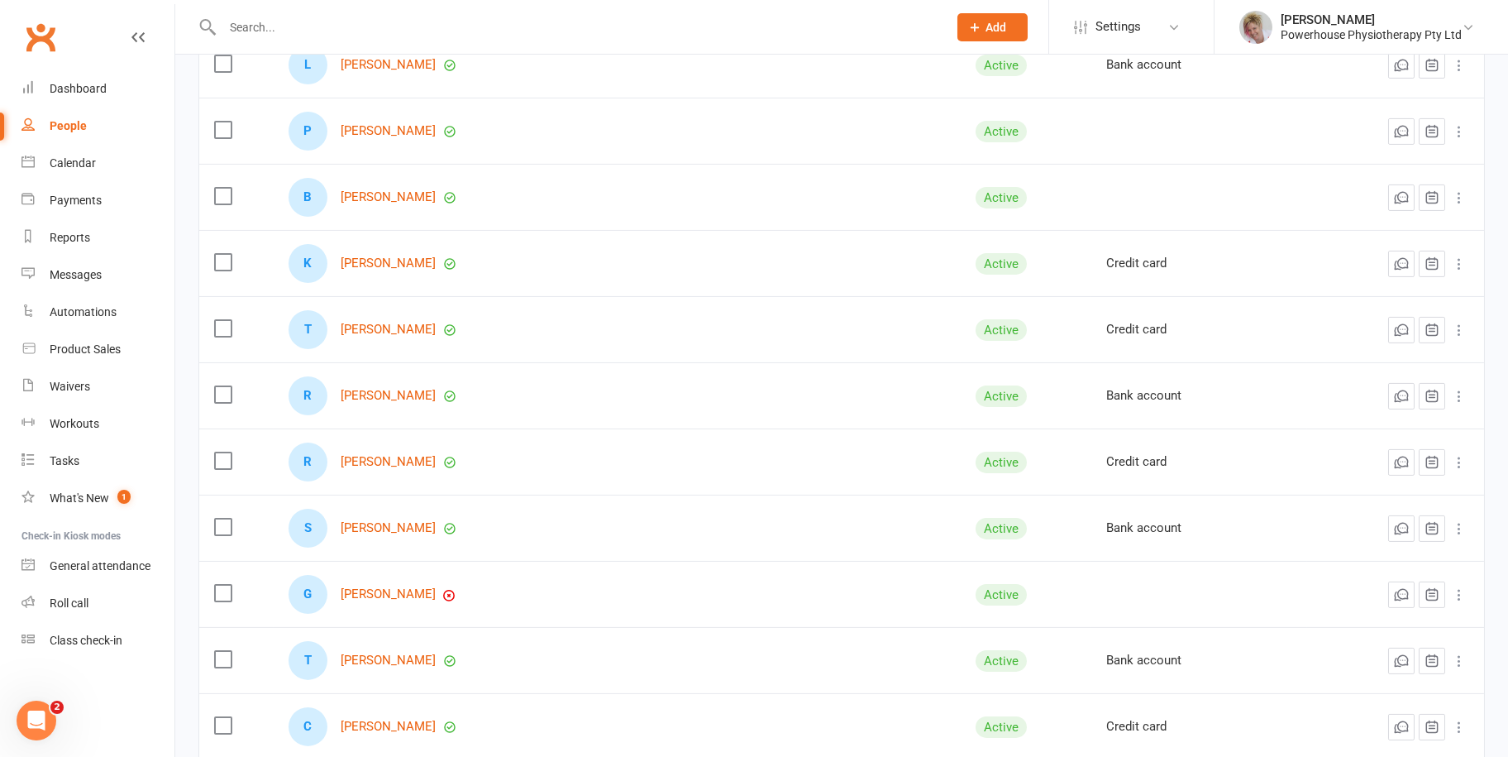
scroll to position [2811, 0]
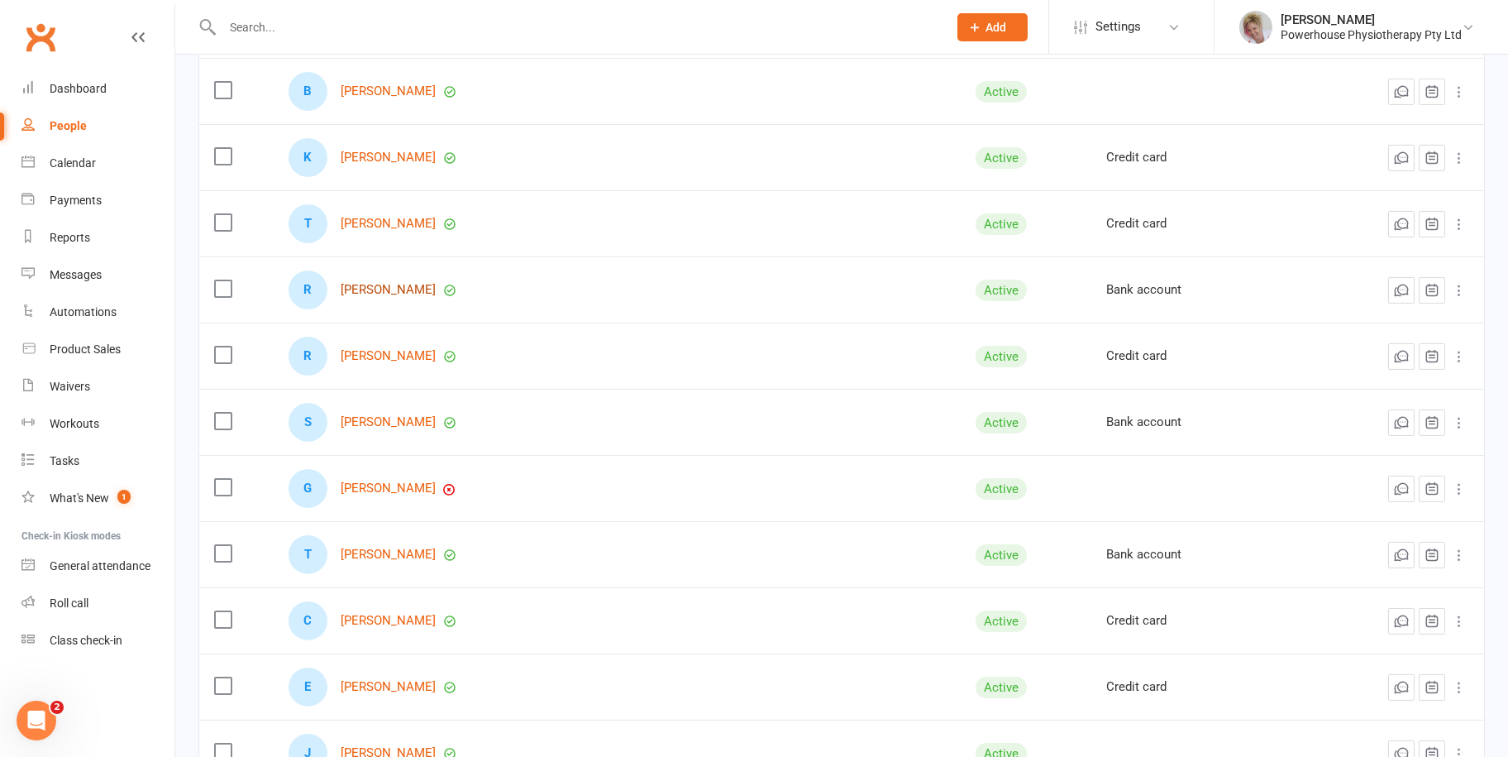
click at [395, 283] on link "[PERSON_NAME]" at bounding box center [388, 290] width 95 height 14
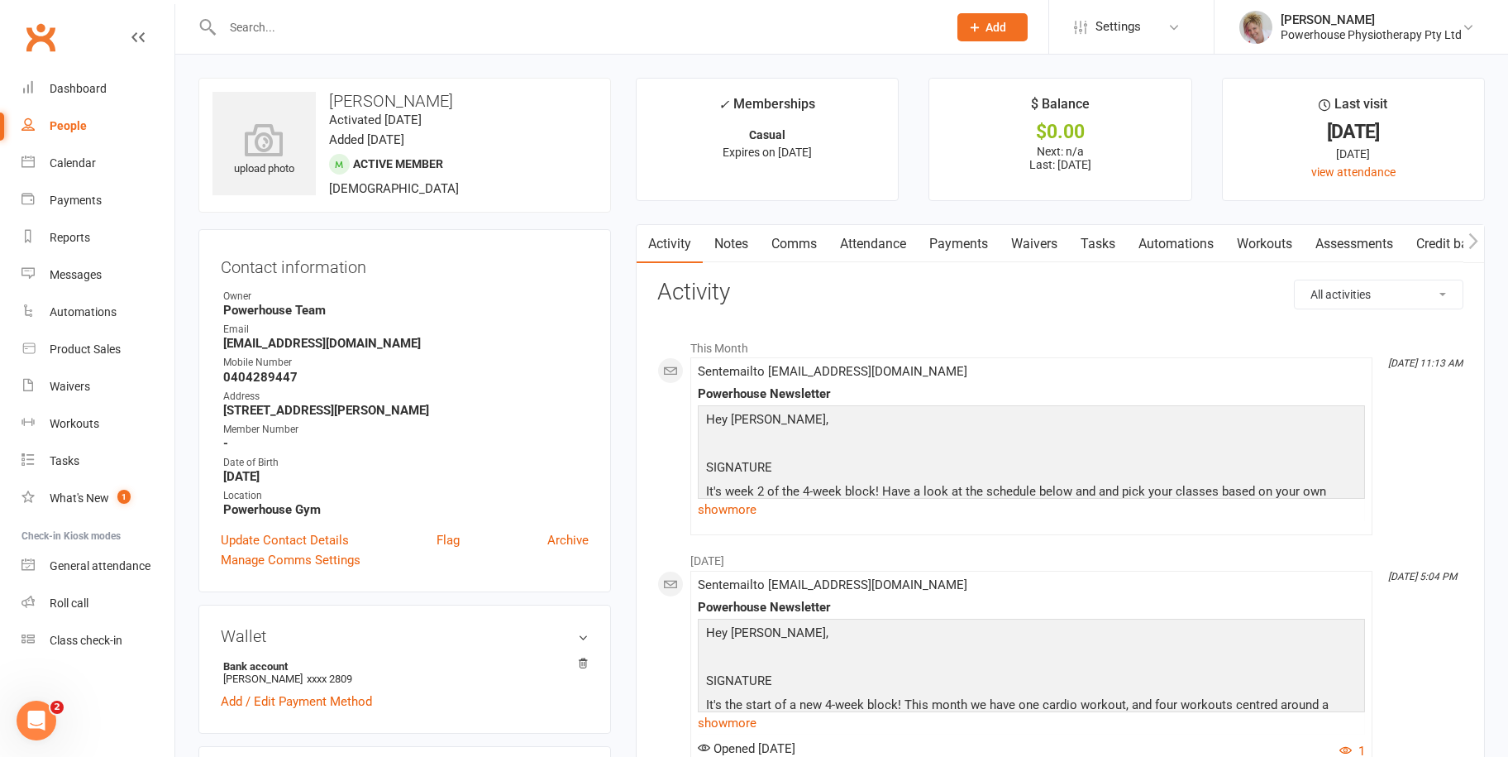
click at [86, 126] on link "People" at bounding box center [97, 125] width 153 height 37
select select "100"
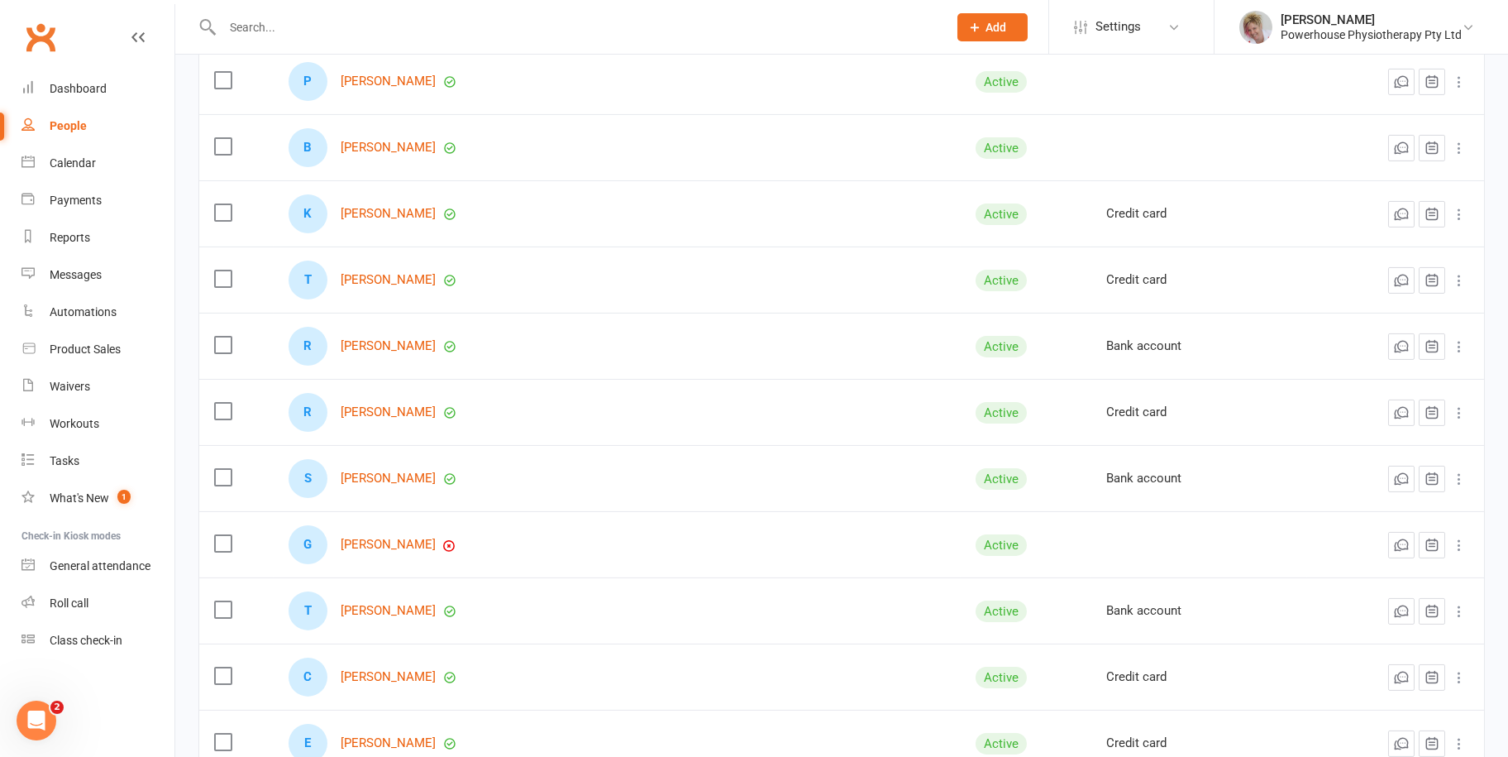
scroll to position [2811, 0]
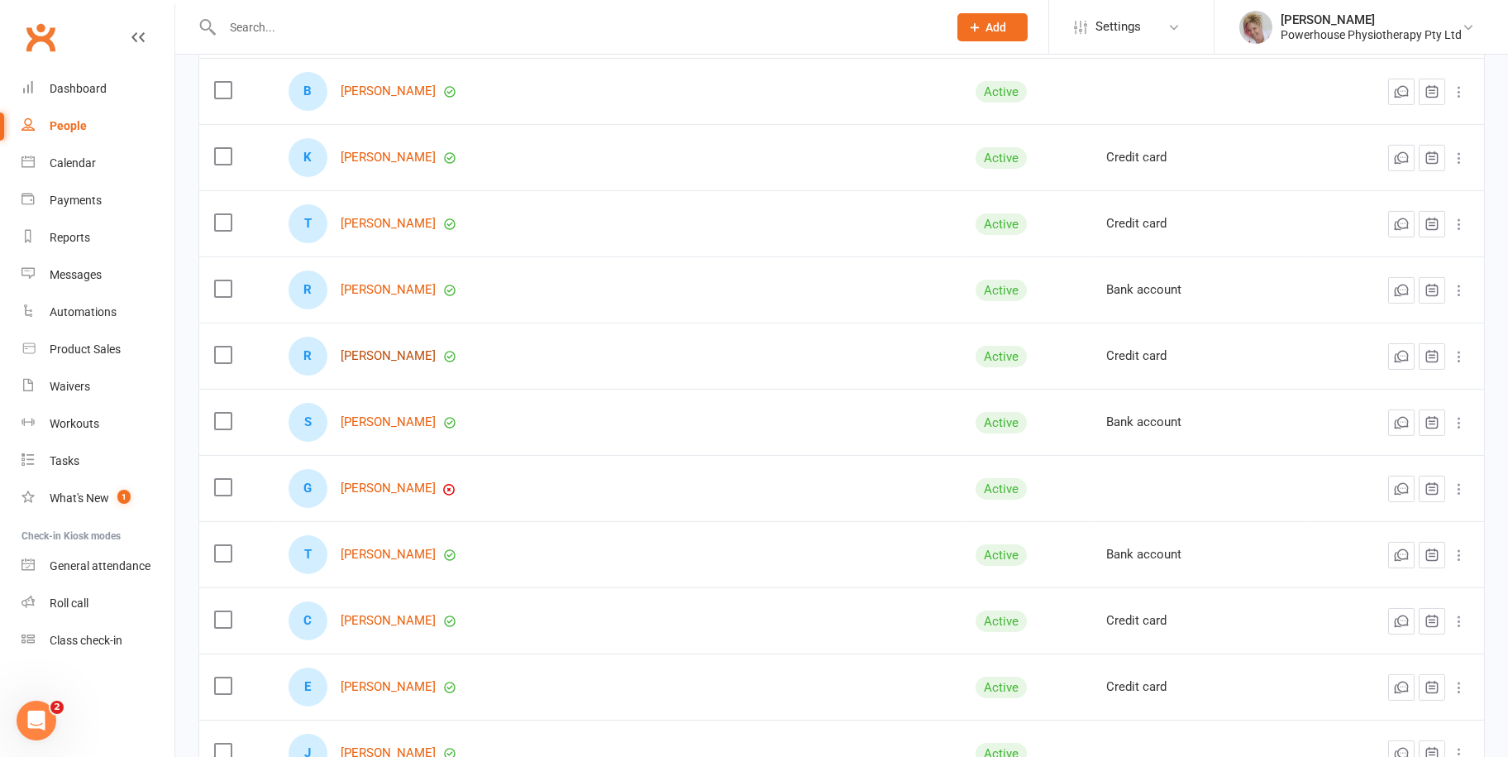
click at [415, 349] on link "[PERSON_NAME]" at bounding box center [388, 356] width 95 height 14
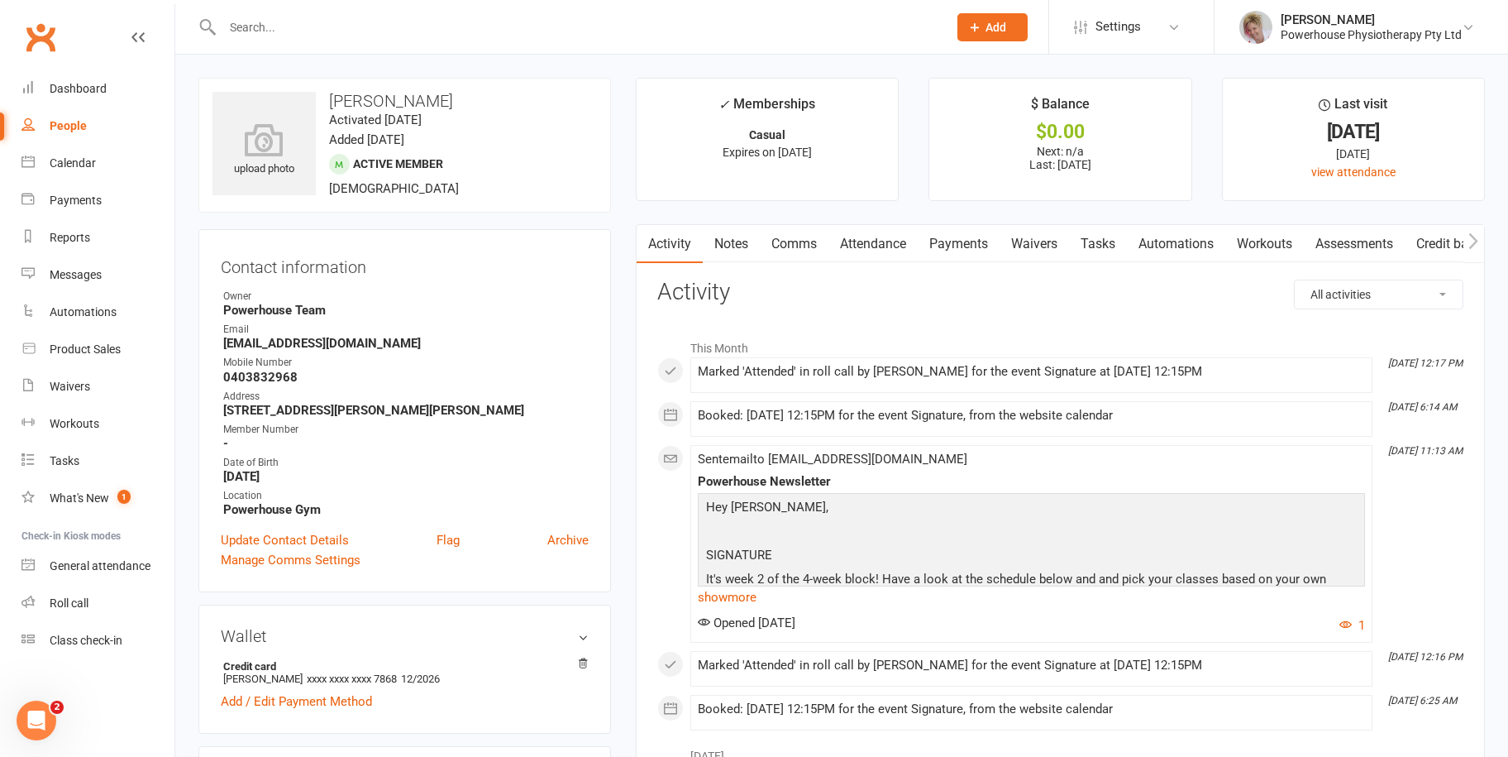
click at [80, 126] on div "People" at bounding box center [68, 125] width 37 height 13
select select "100"
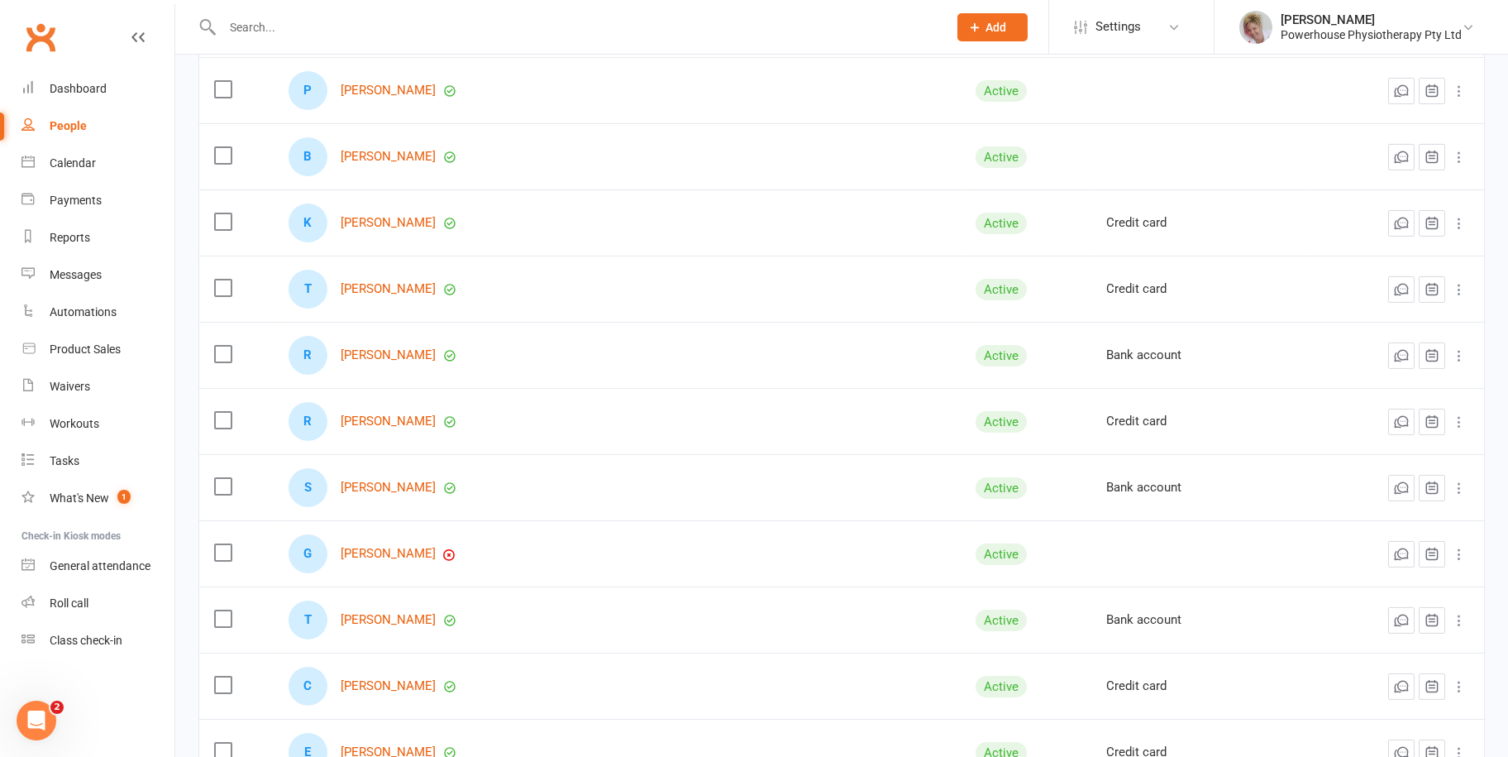
scroll to position [2811, 0]
click at [380, 547] on link "[PERSON_NAME]" at bounding box center [388, 554] width 95 height 14
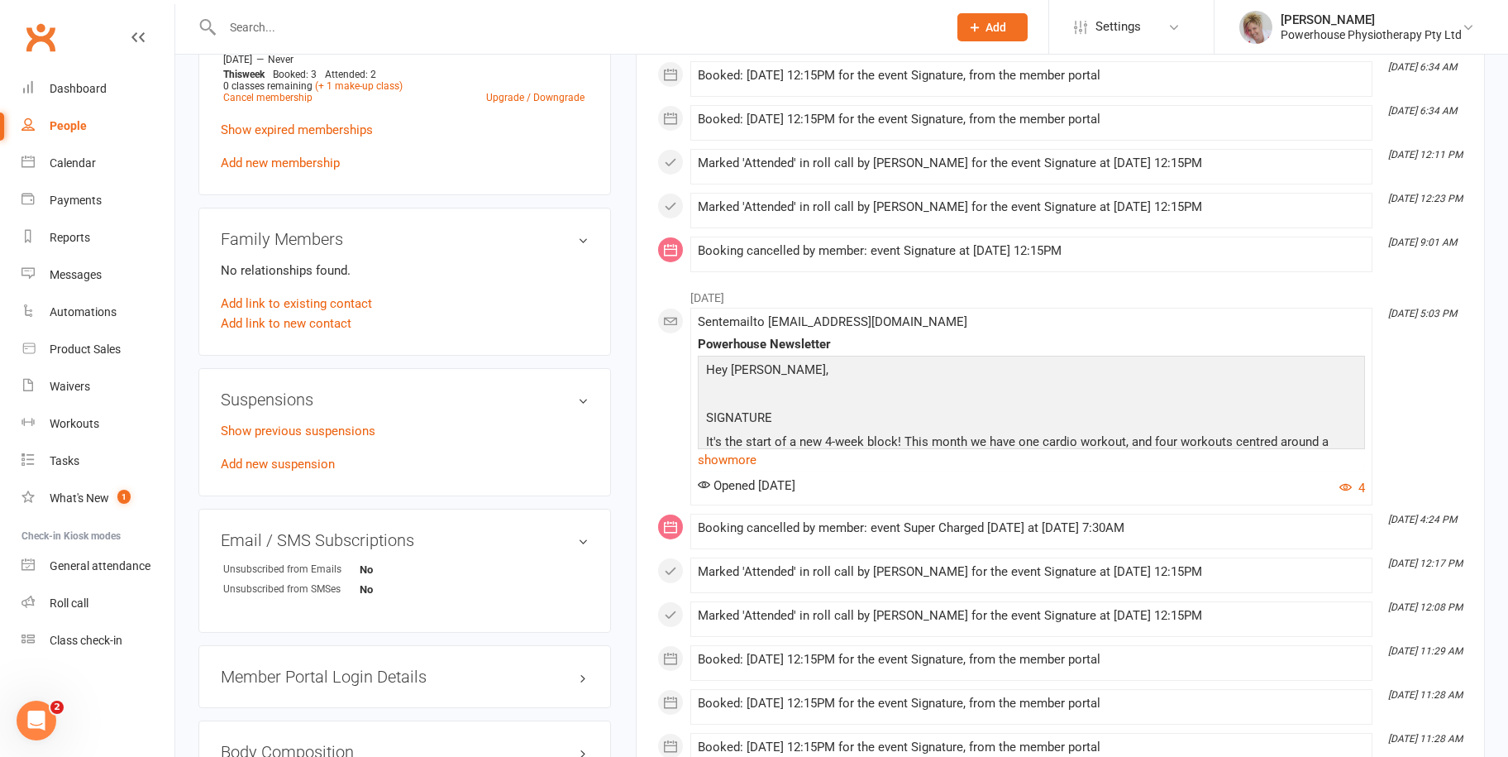
scroll to position [992, 0]
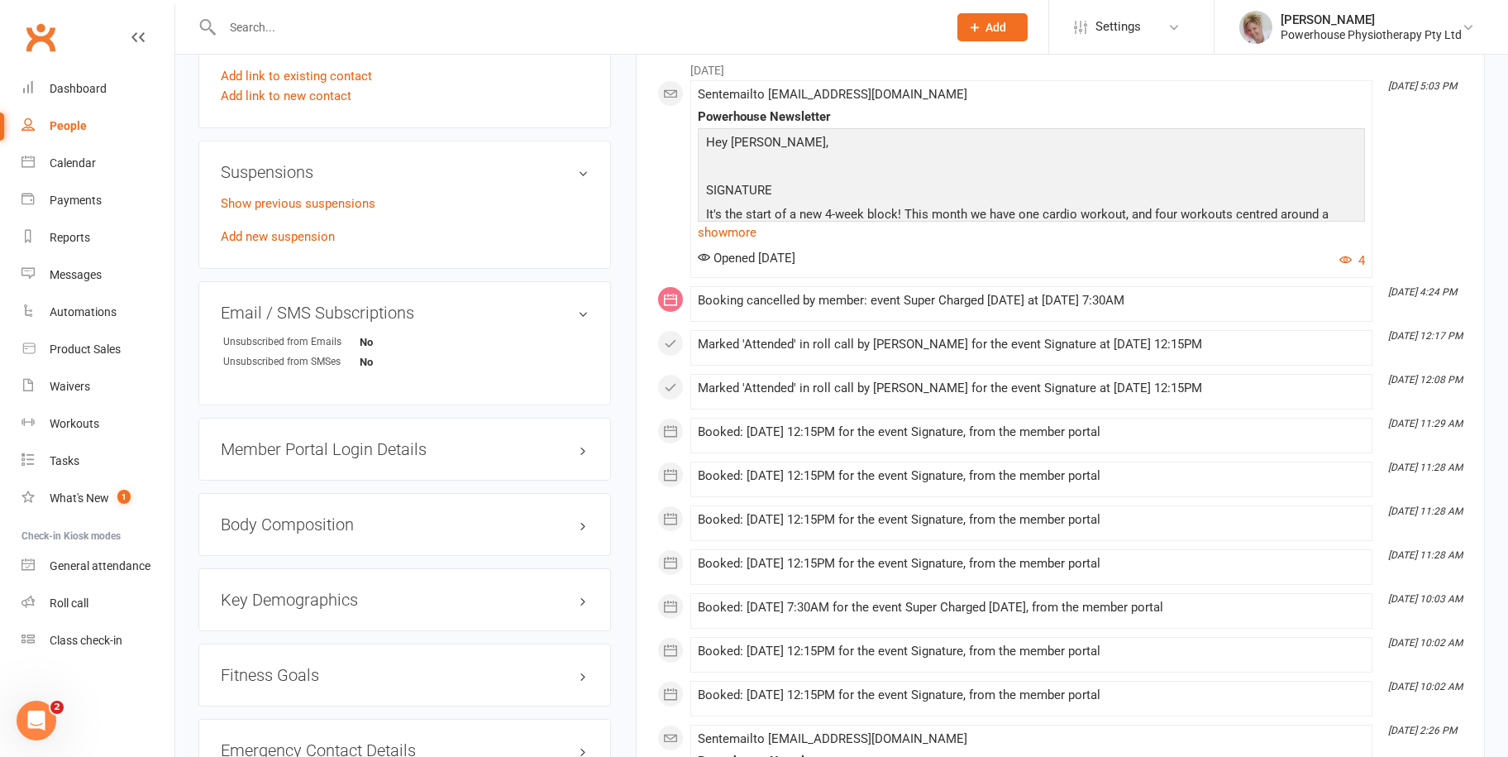
click at [56, 121] on div "People" at bounding box center [68, 125] width 37 height 13
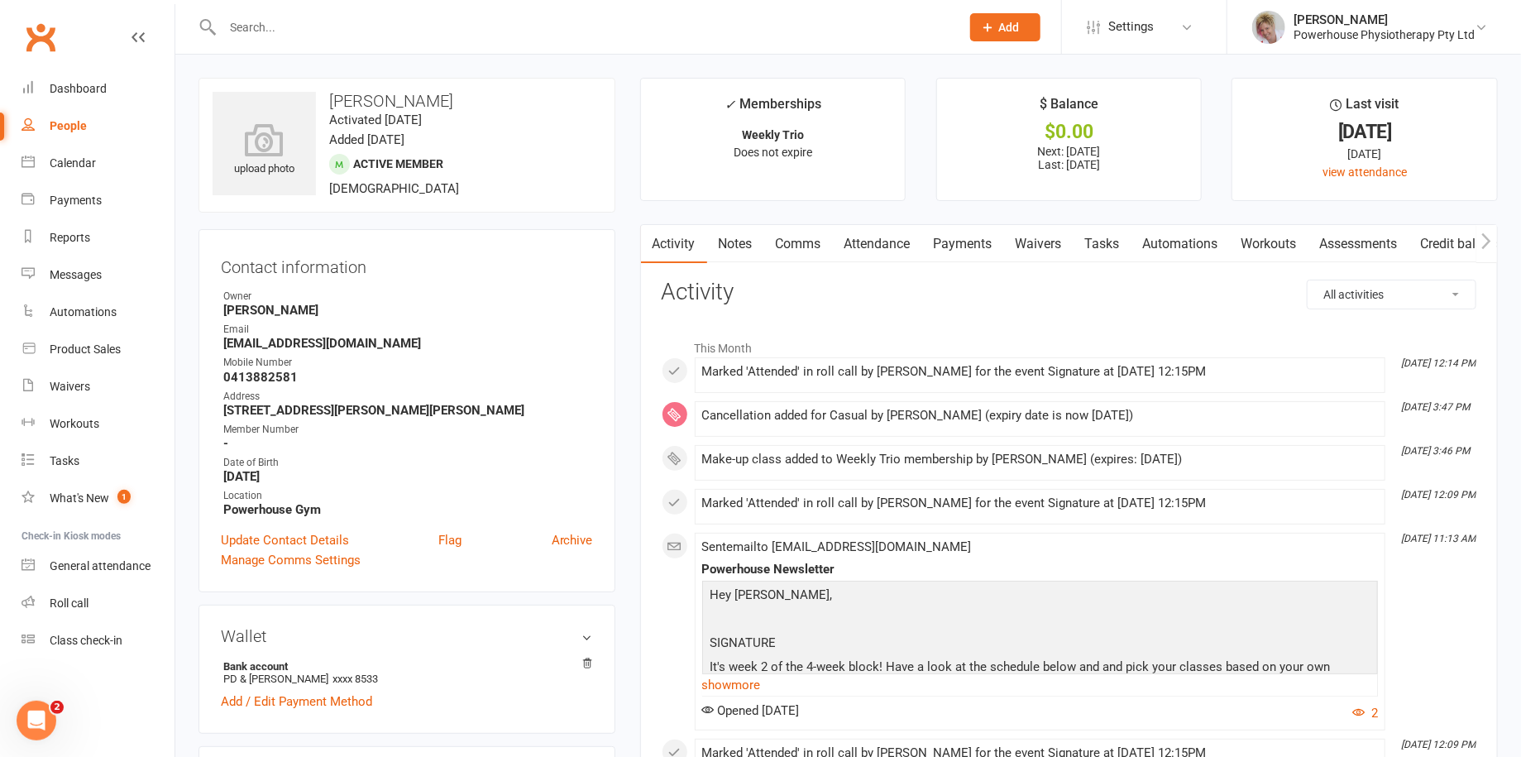
select select "100"
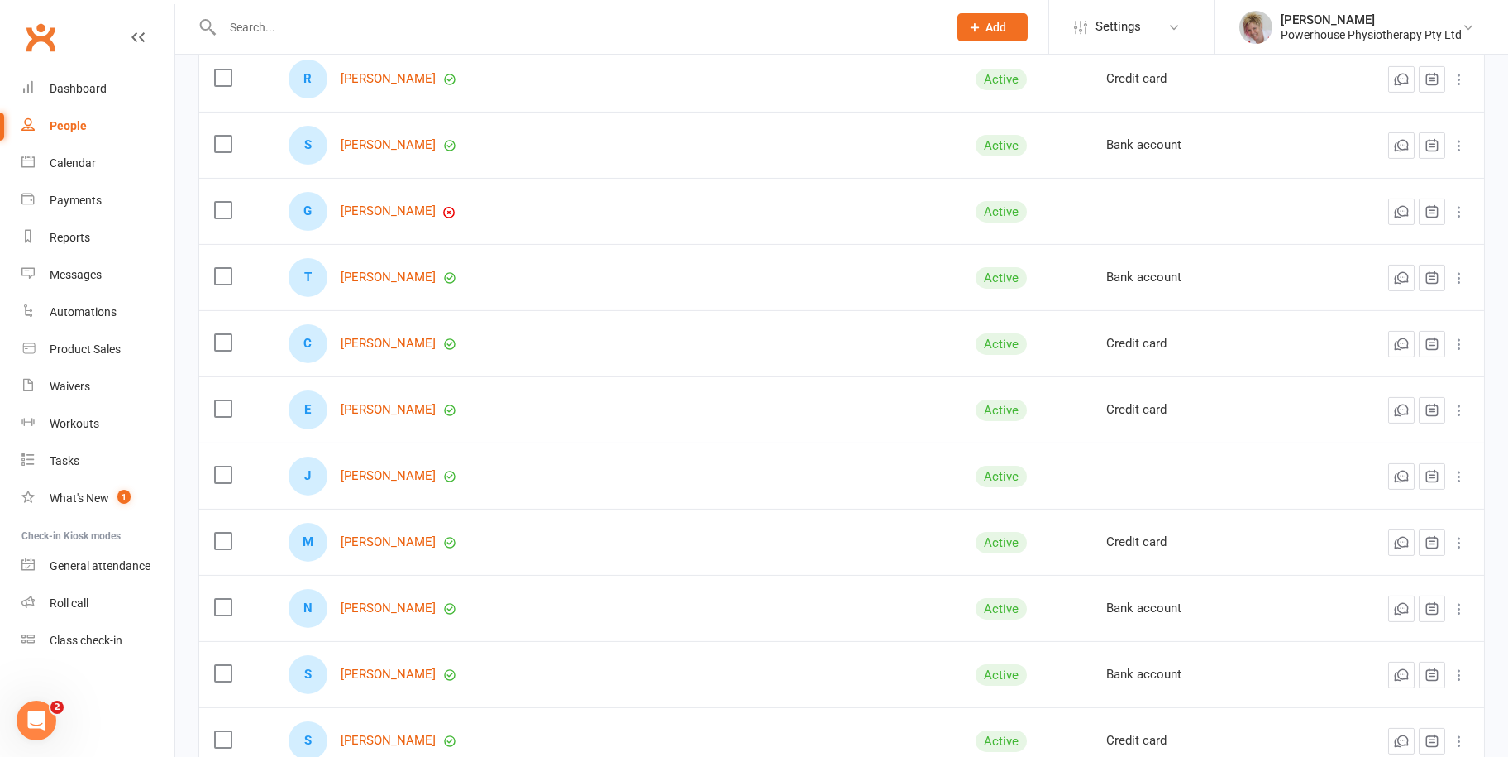
scroll to position [3142, 0]
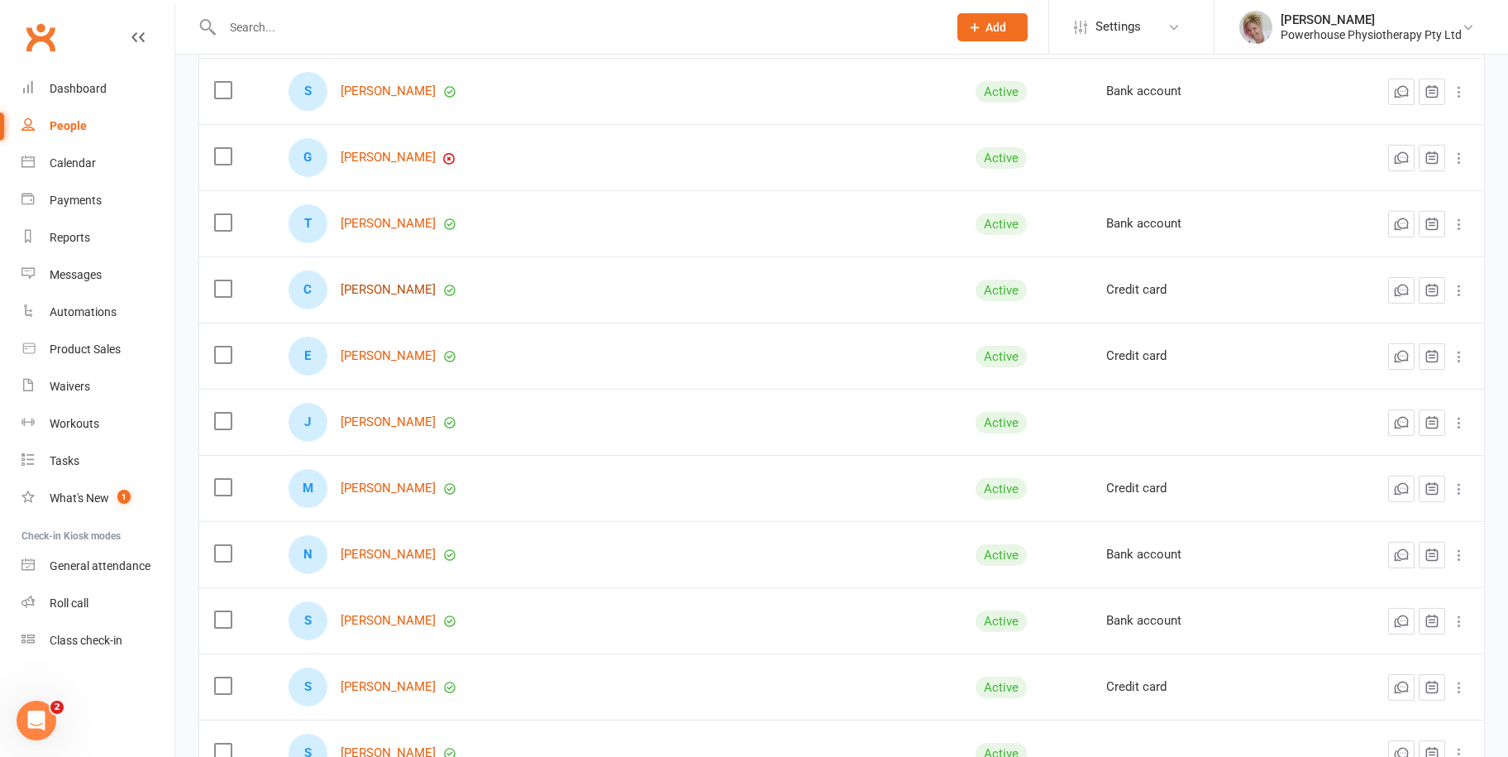
click at [388, 289] on link "[PERSON_NAME]" at bounding box center [388, 290] width 95 height 14
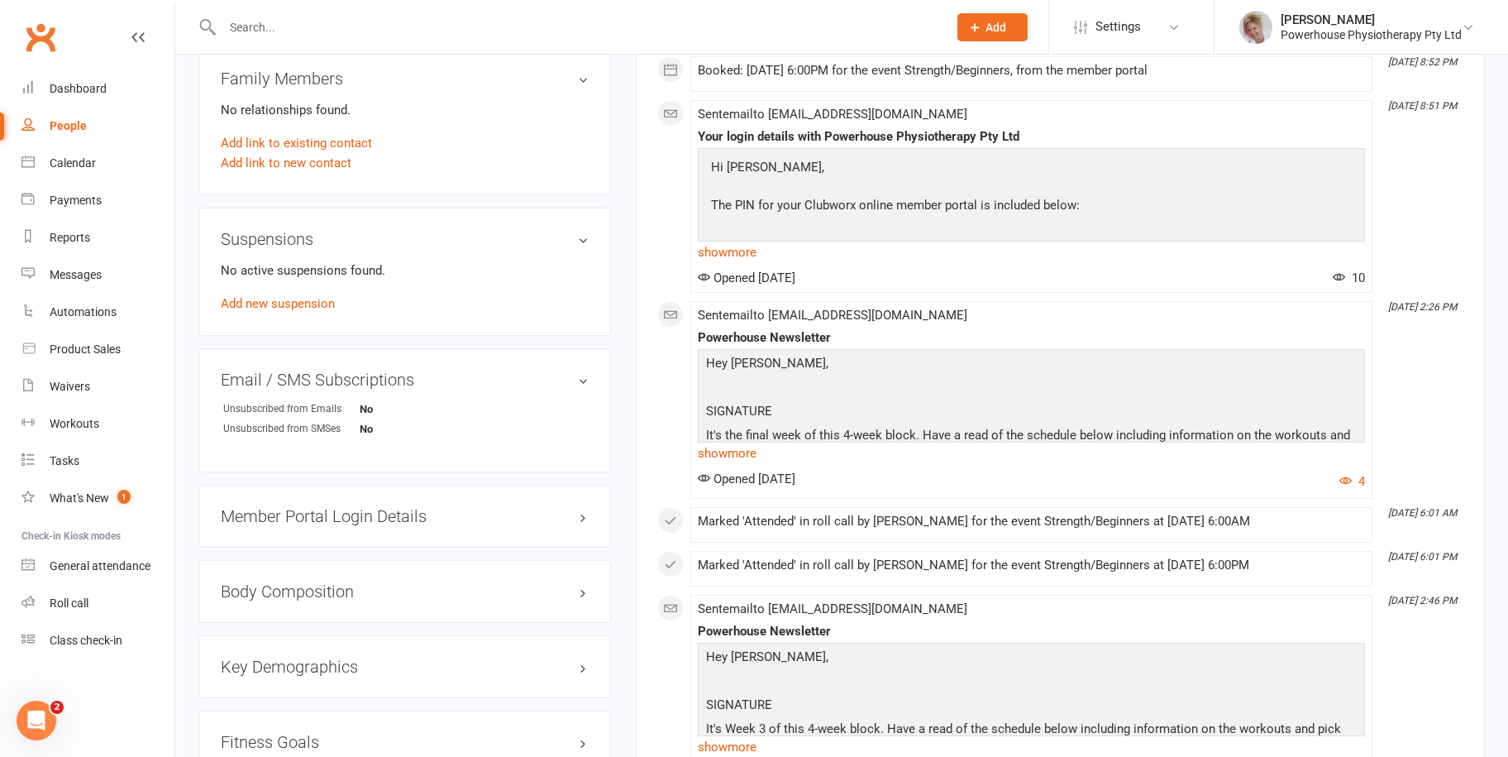
scroll to position [910, 0]
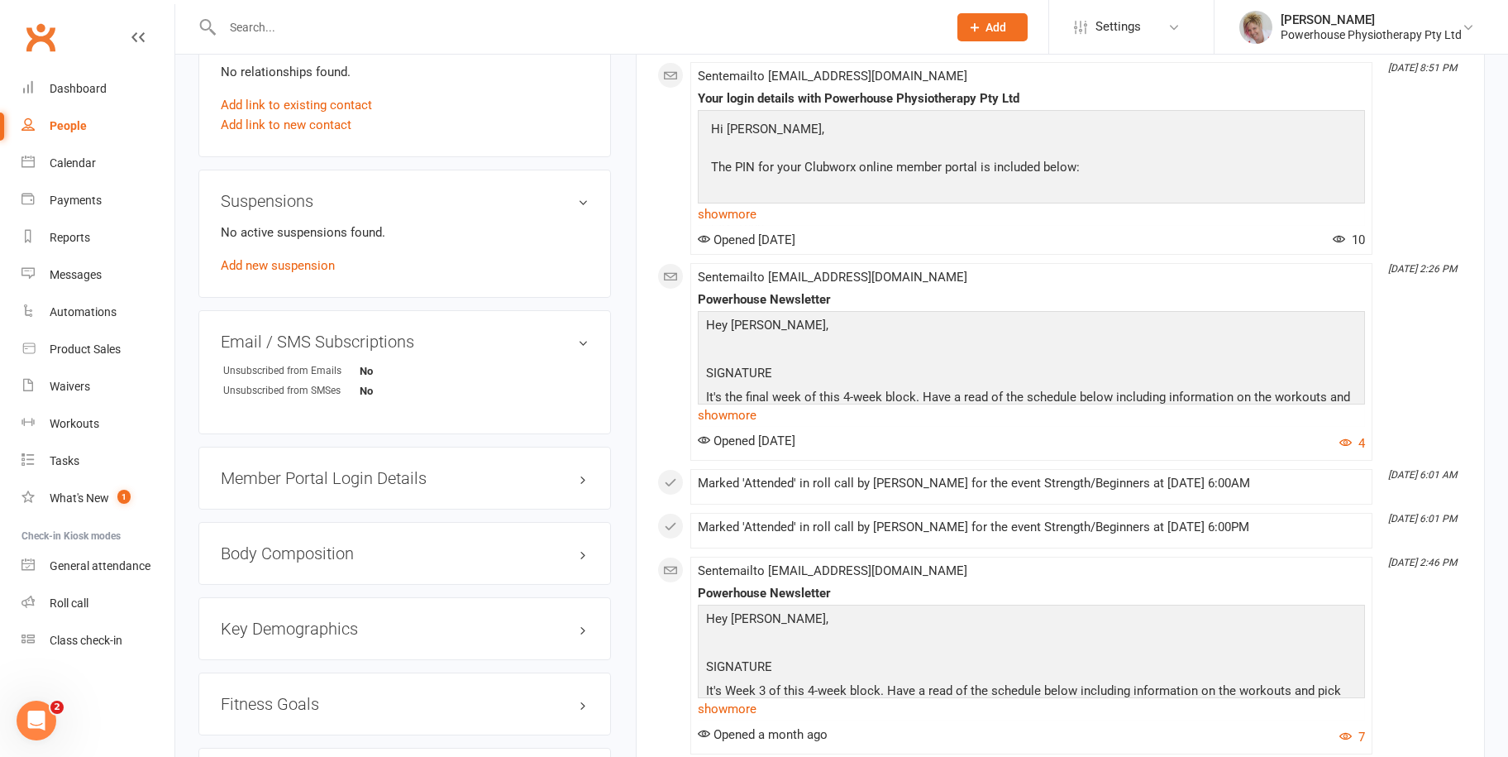
click at [77, 117] on link "People" at bounding box center [97, 125] width 153 height 37
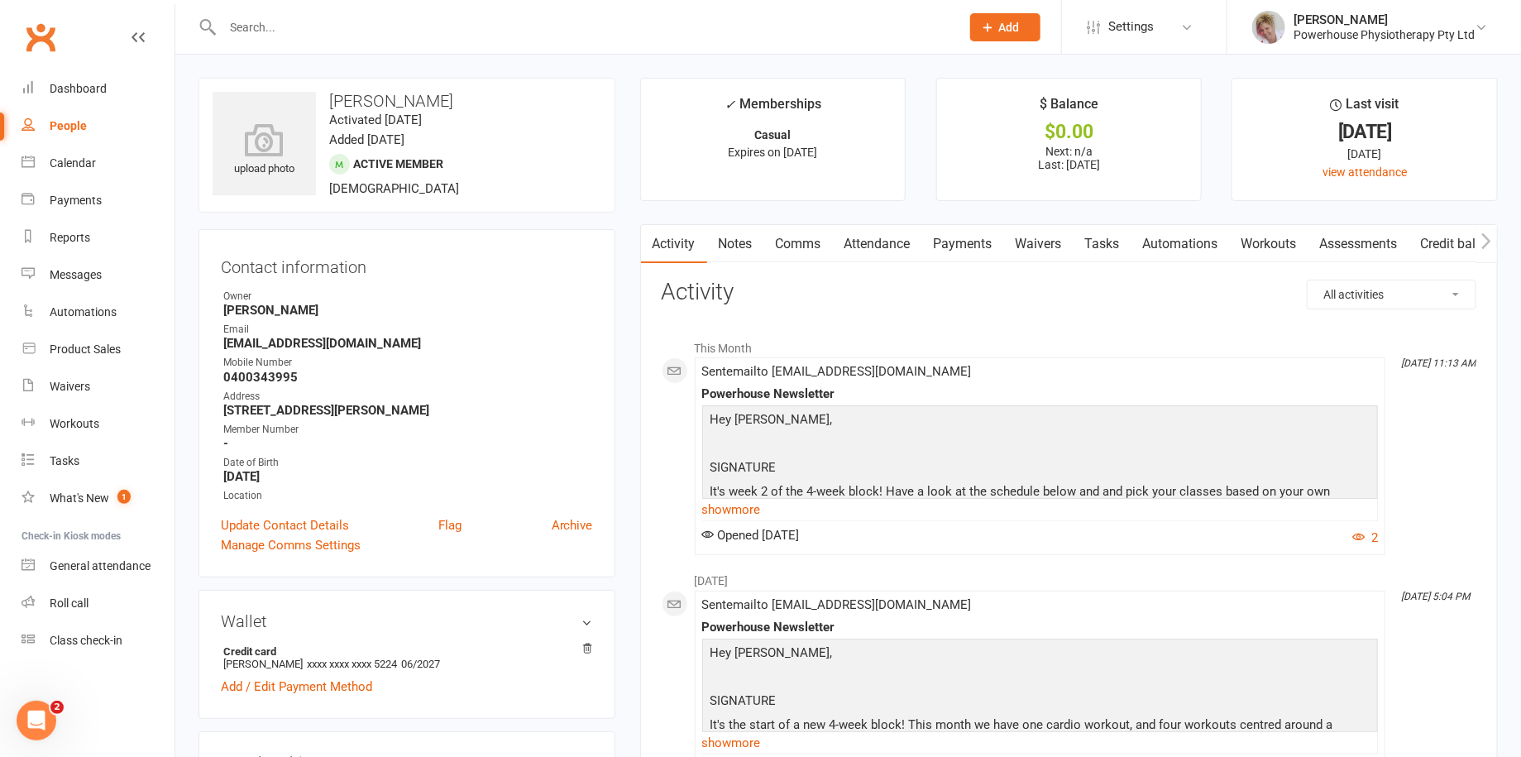
select select "100"
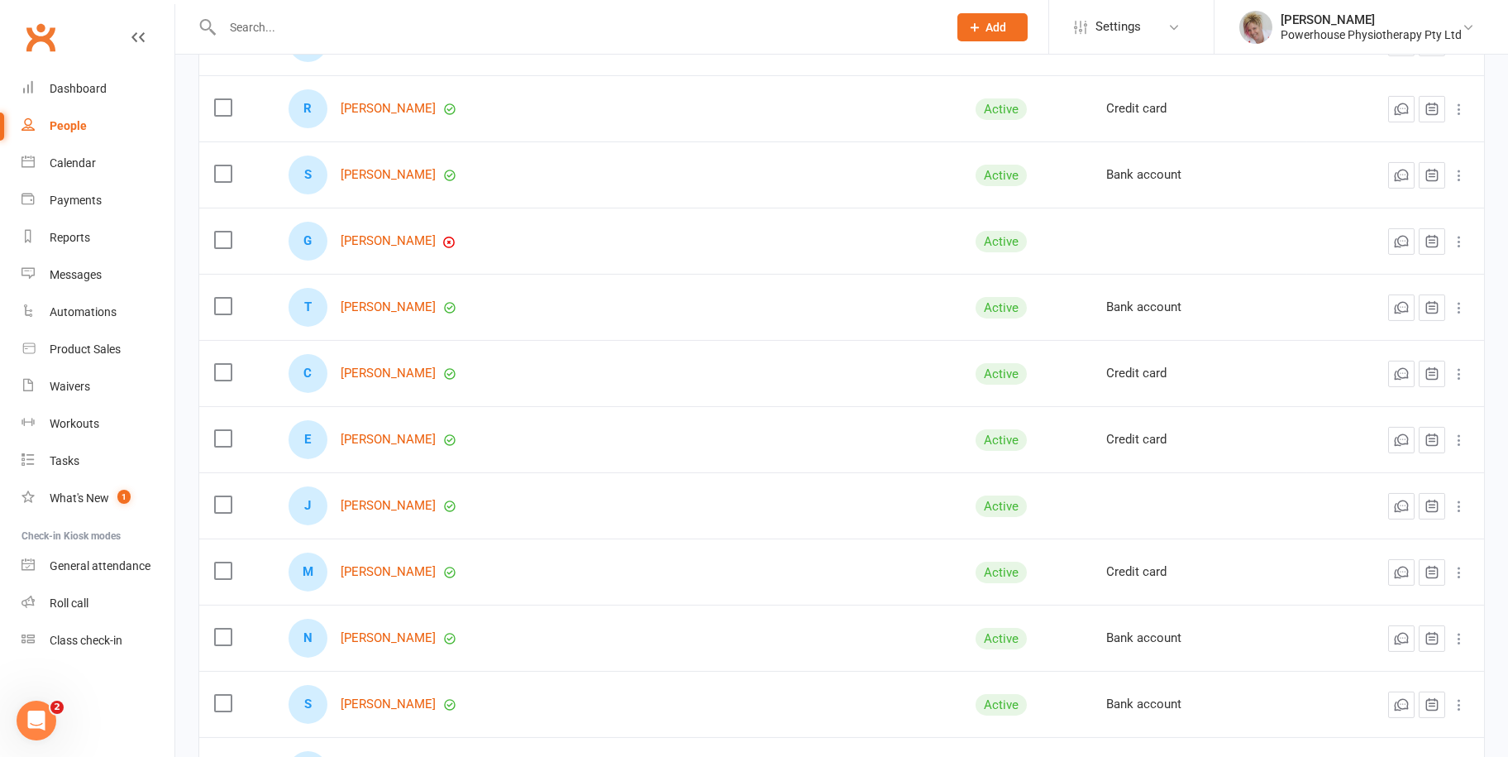
scroll to position [3059, 0]
click at [381, 432] on link "[PERSON_NAME]" at bounding box center [388, 439] width 95 height 14
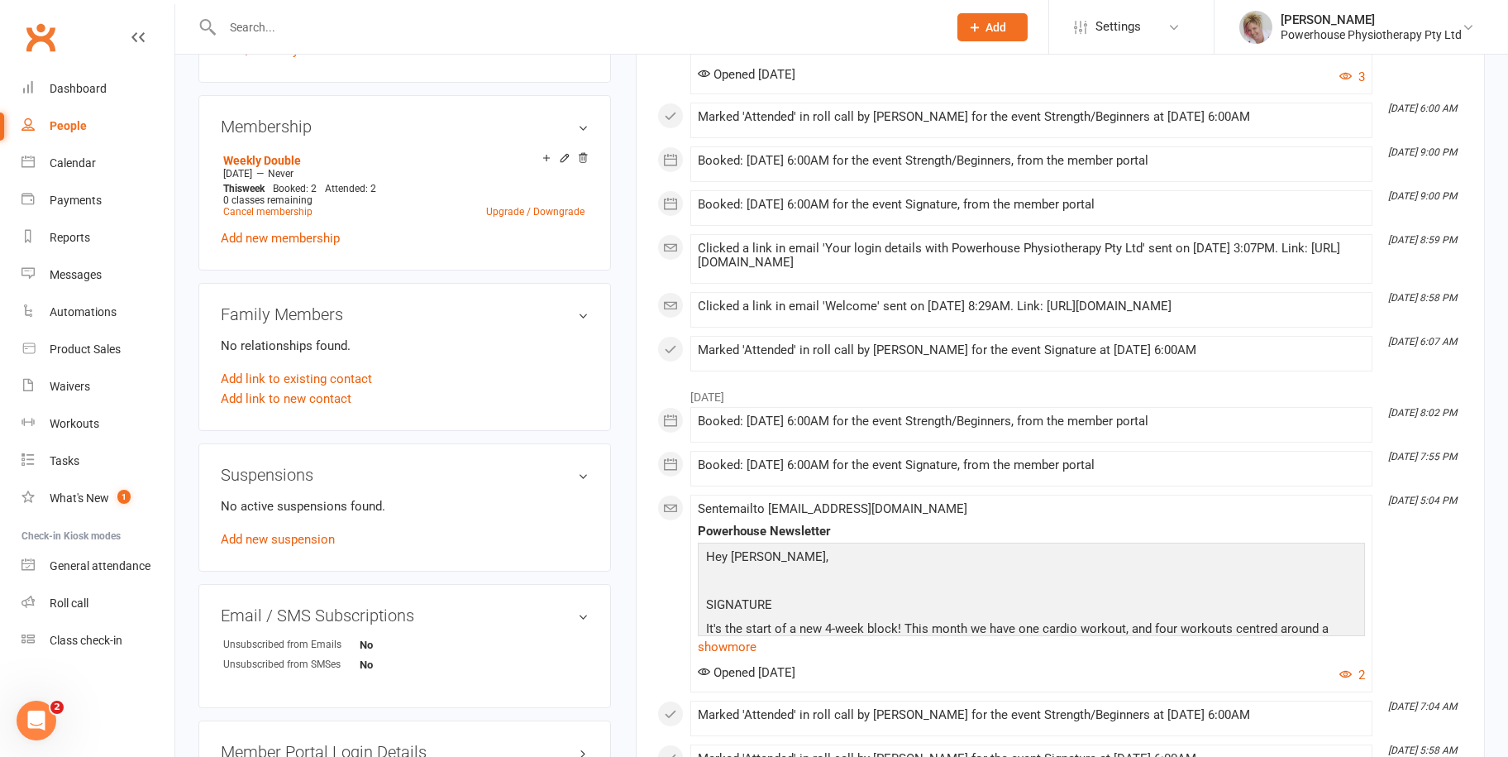
scroll to position [331, 0]
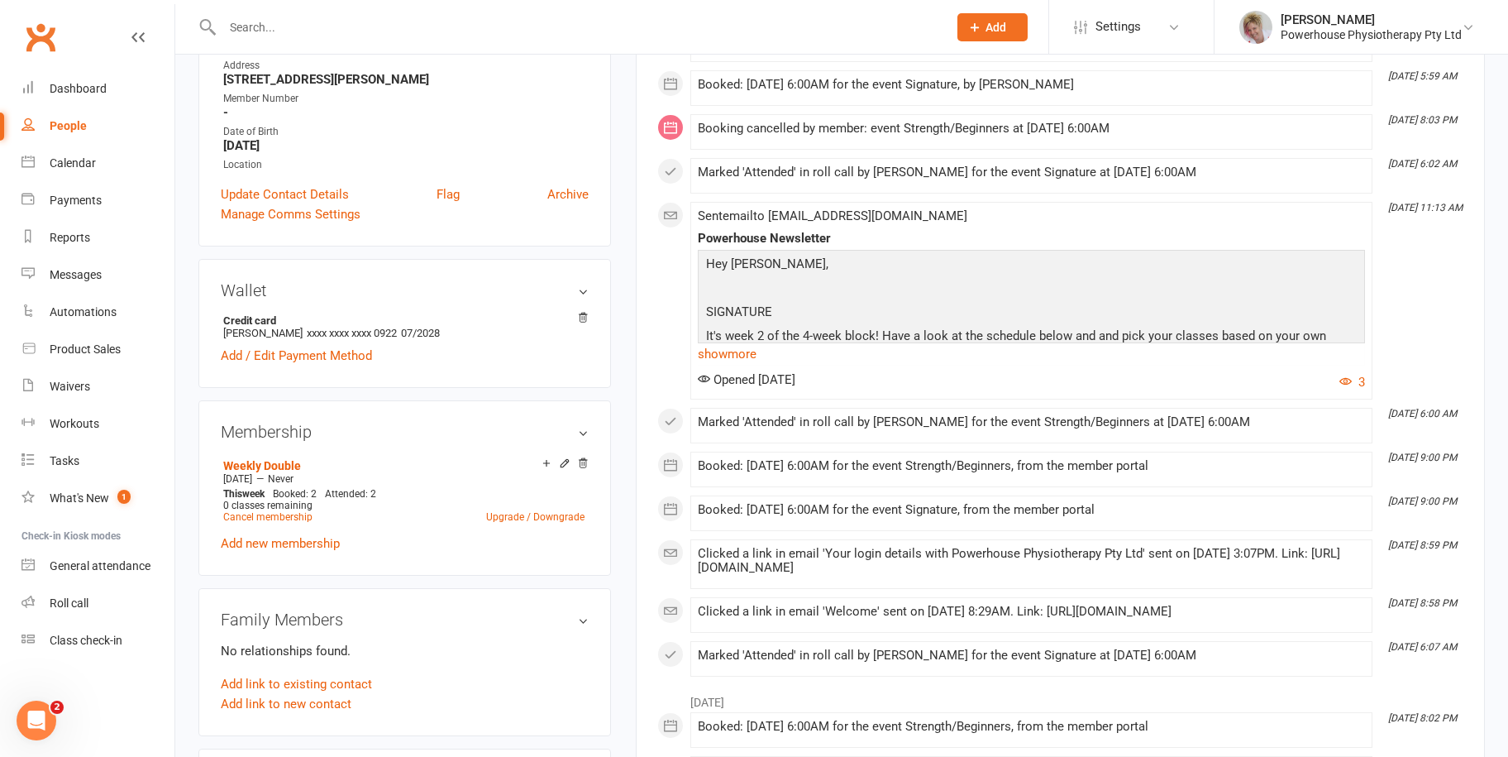
click at [79, 123] on div "People" at bounding box center [68, 125] width 37 height 13
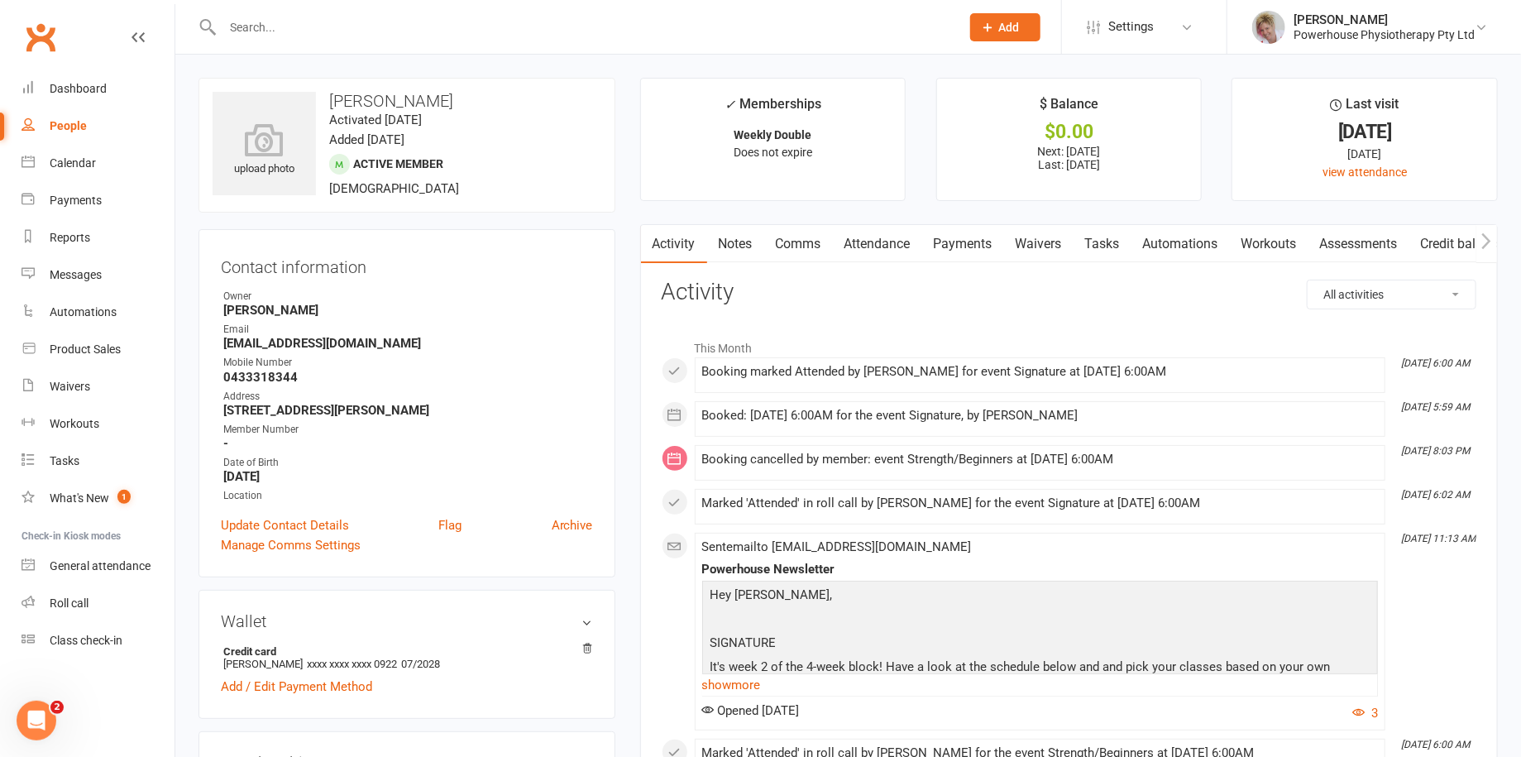
select select "100"
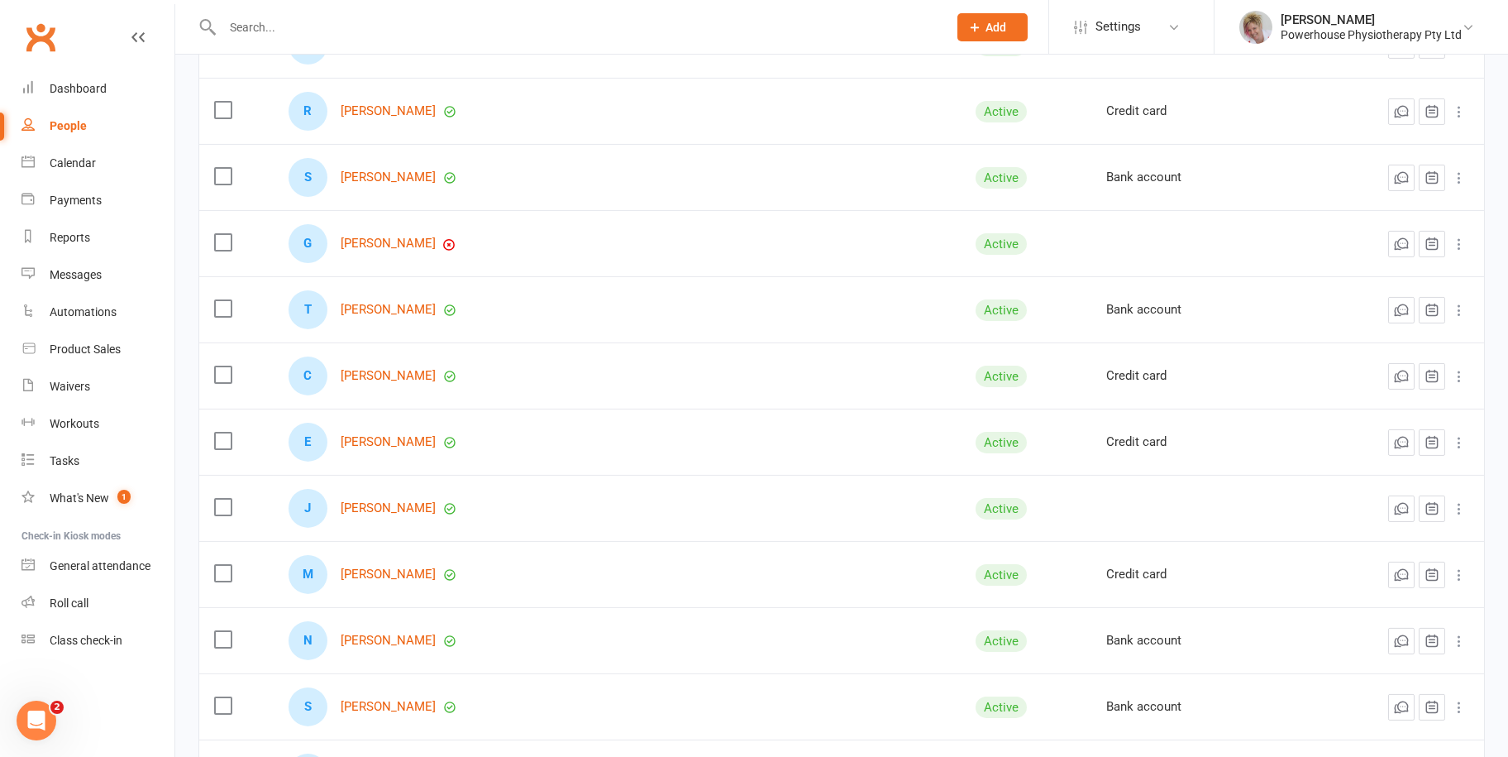
scroll to position [3059, 0]
click at [389, 435] on link "[PERSON_NAME]" at bounding box center [388, 439] width 95 height 14
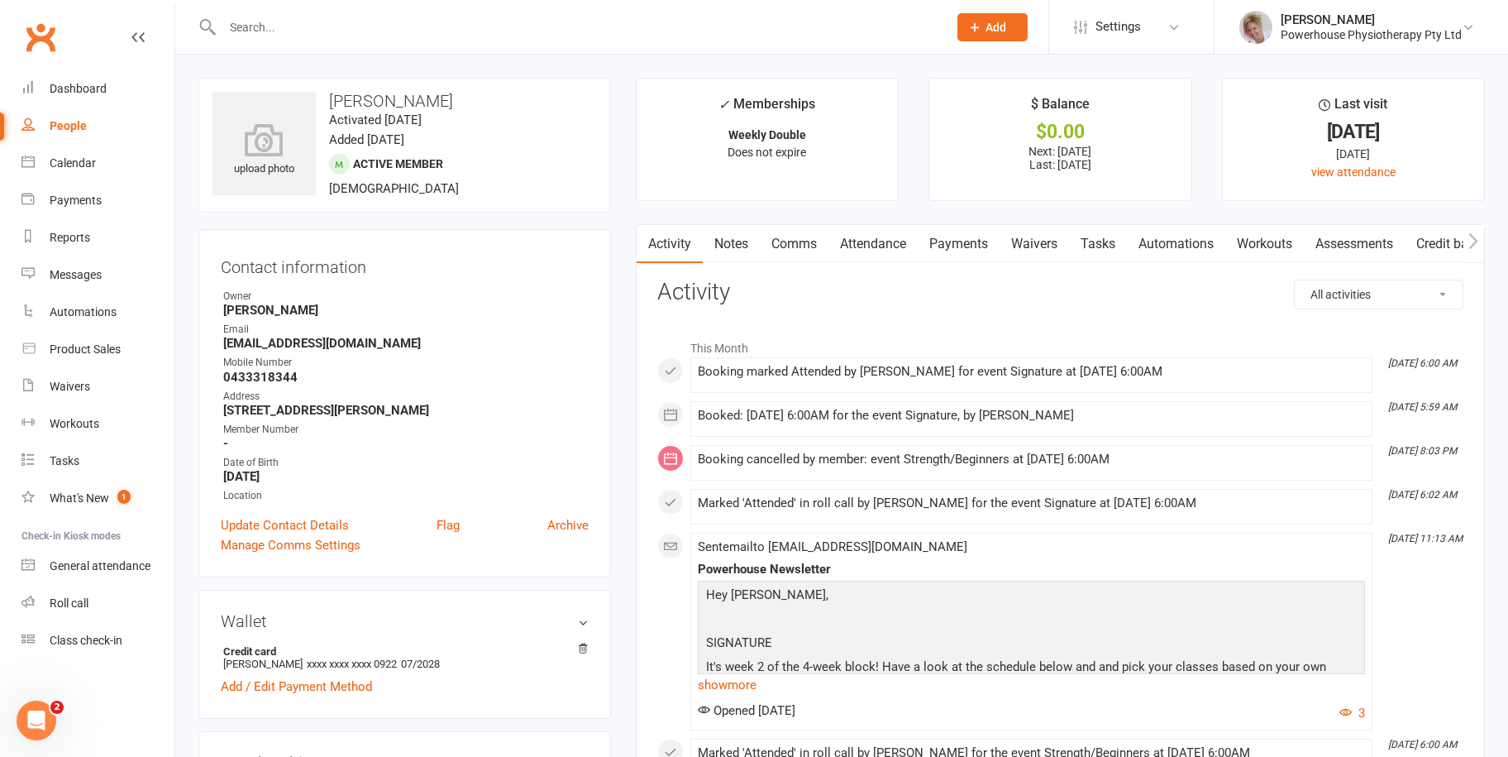
click at [76, 117] on link "People" at bounding box center [97, 125] width 153 height 37
select select "100"
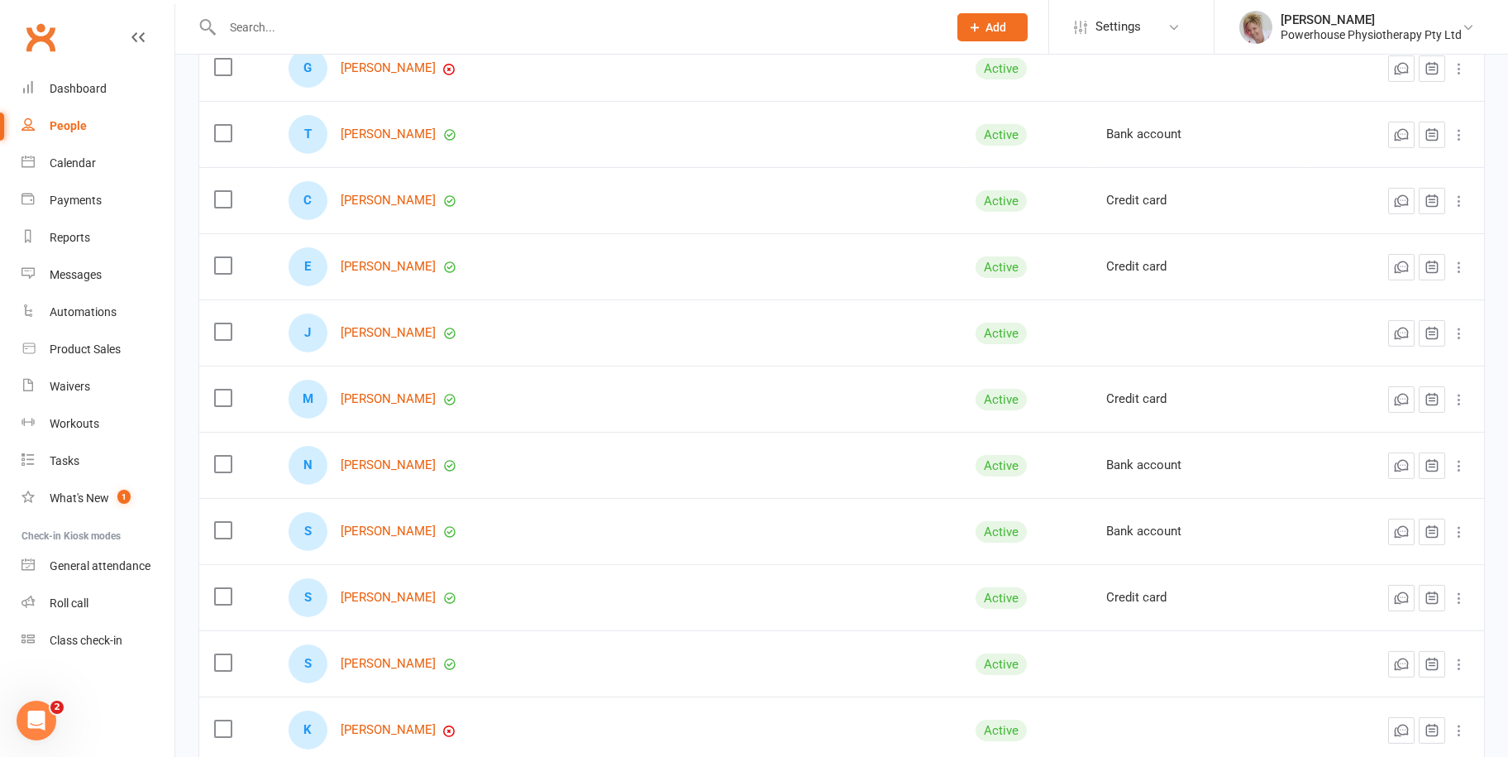
scroll to position [3307, 0]
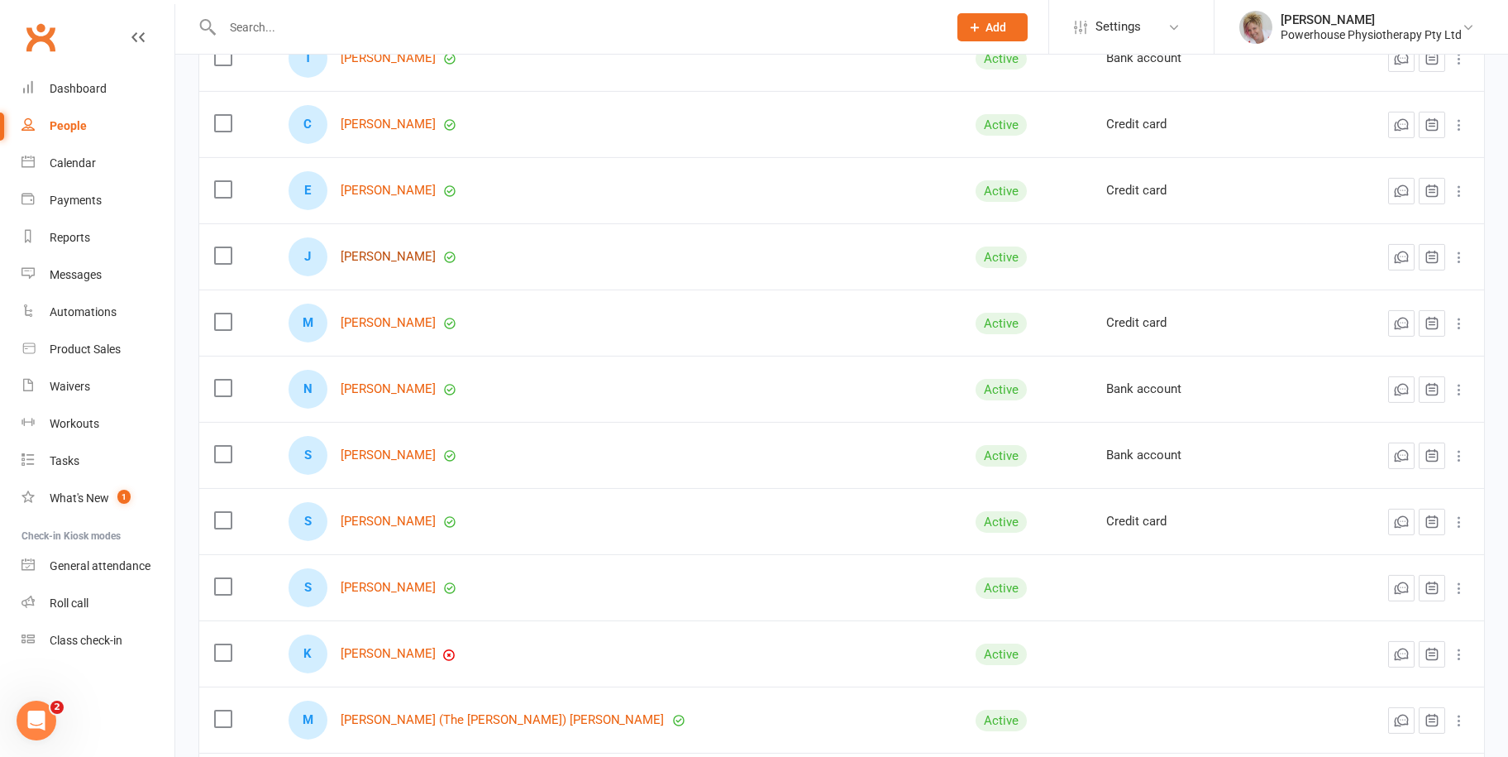
click at [389, 251] on link "Jo Dillon" at bounding box center [388, 257] width 95 height 14
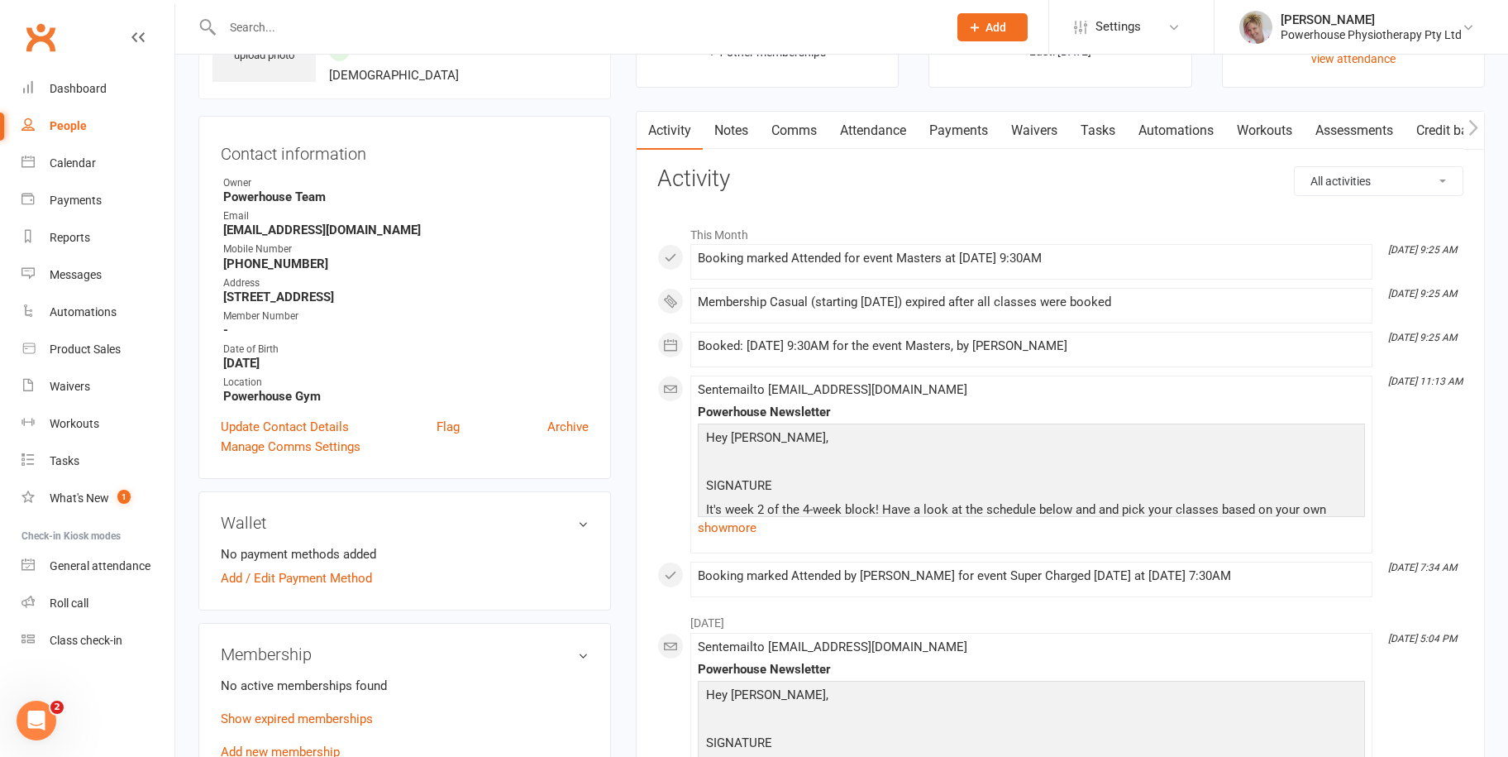
scroll to position [579, 0]
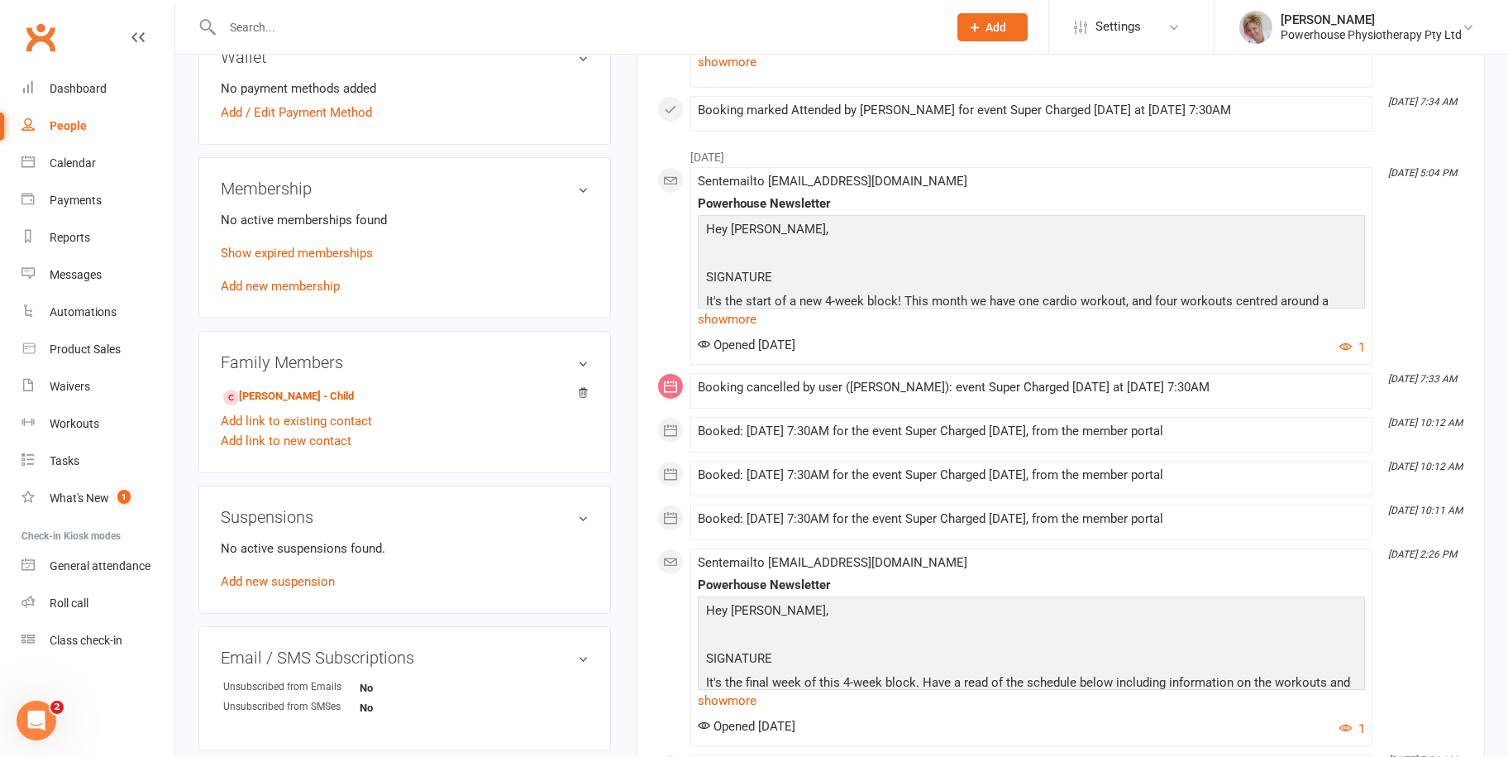
click at [84, 119] on div "People" at bounding box center [68, 125] width 37 height 13
select select "100"
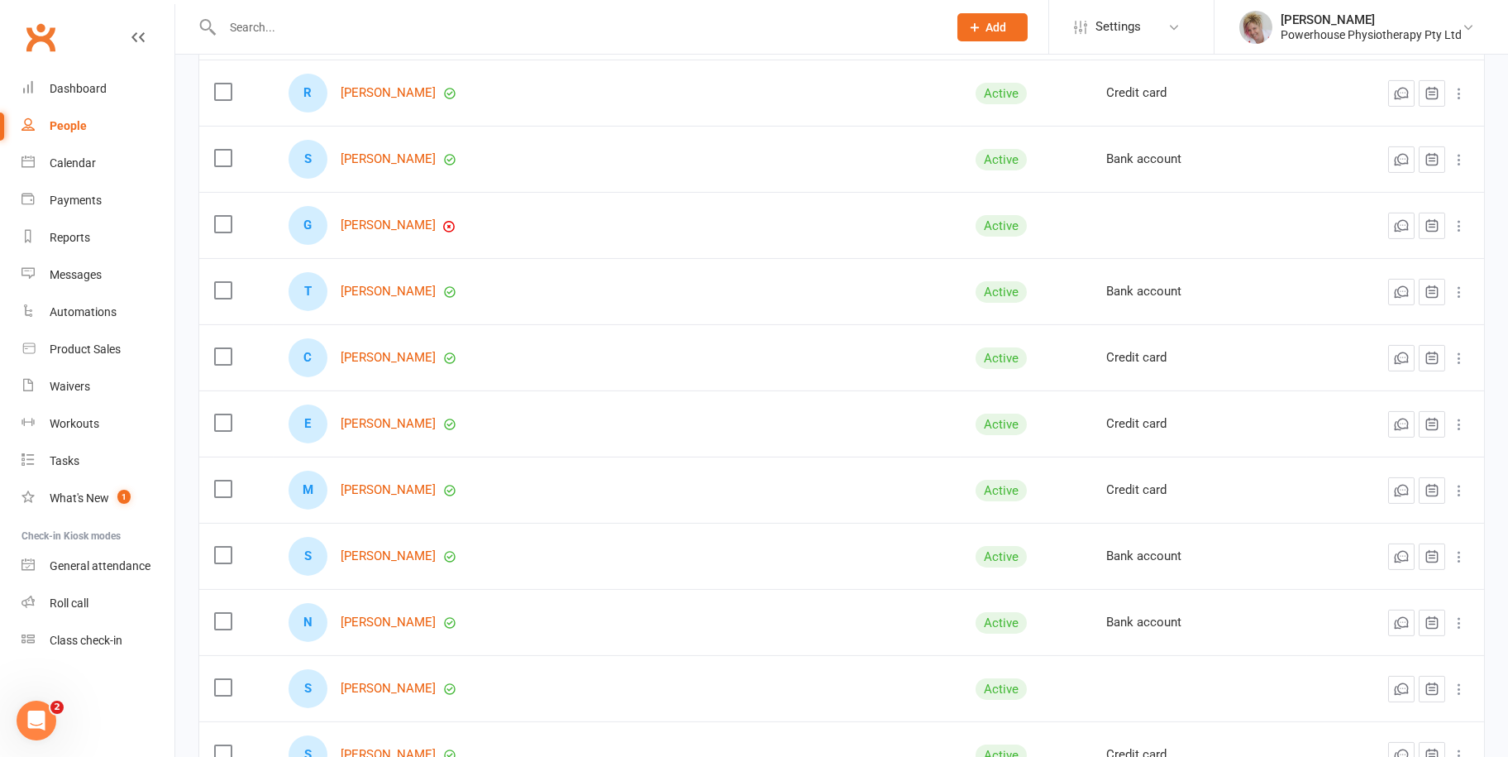
scroll to position [3097, 0]
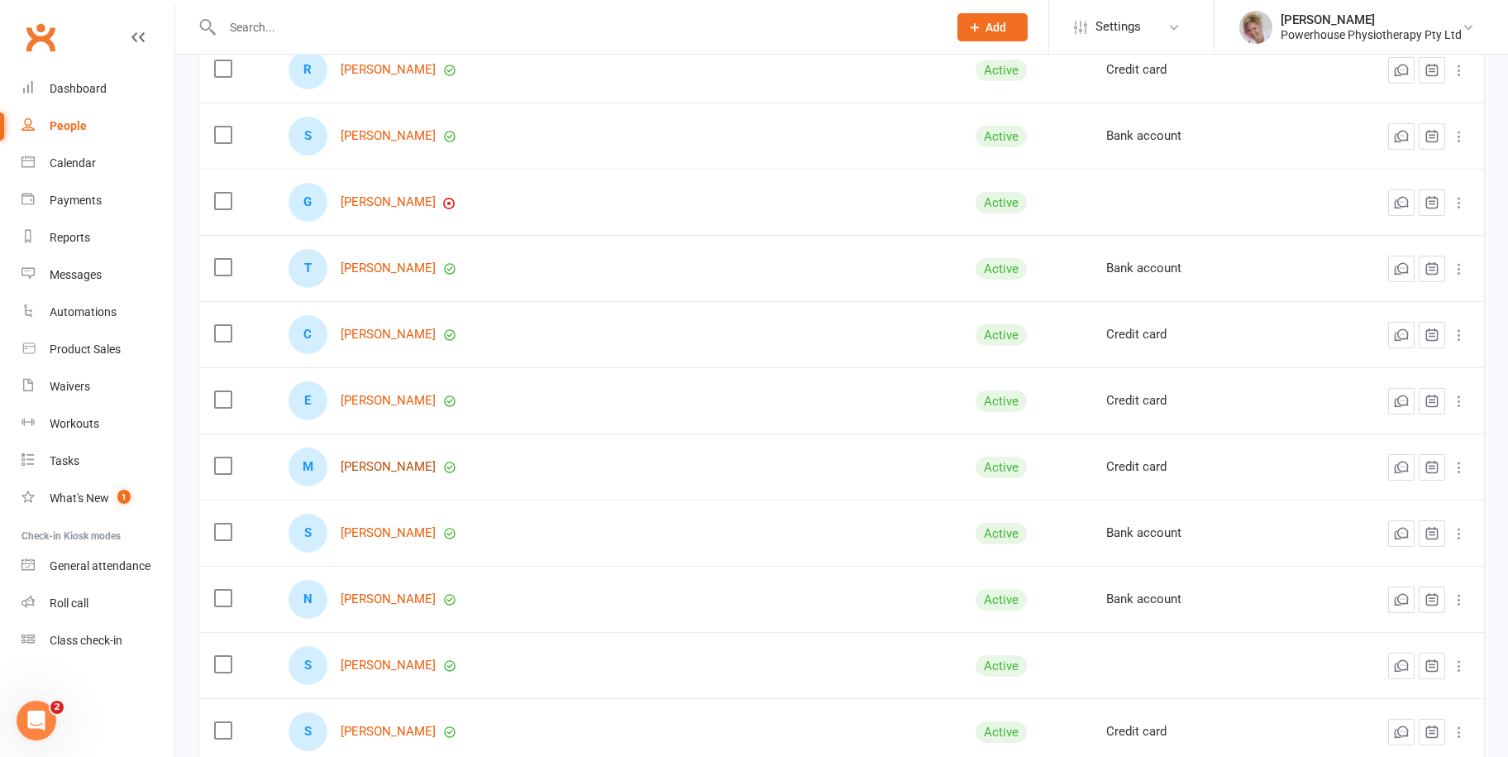
click at [412, 460] on link "[PERSON_NAME]" at bounding box center [388, 467] width 95 height 14
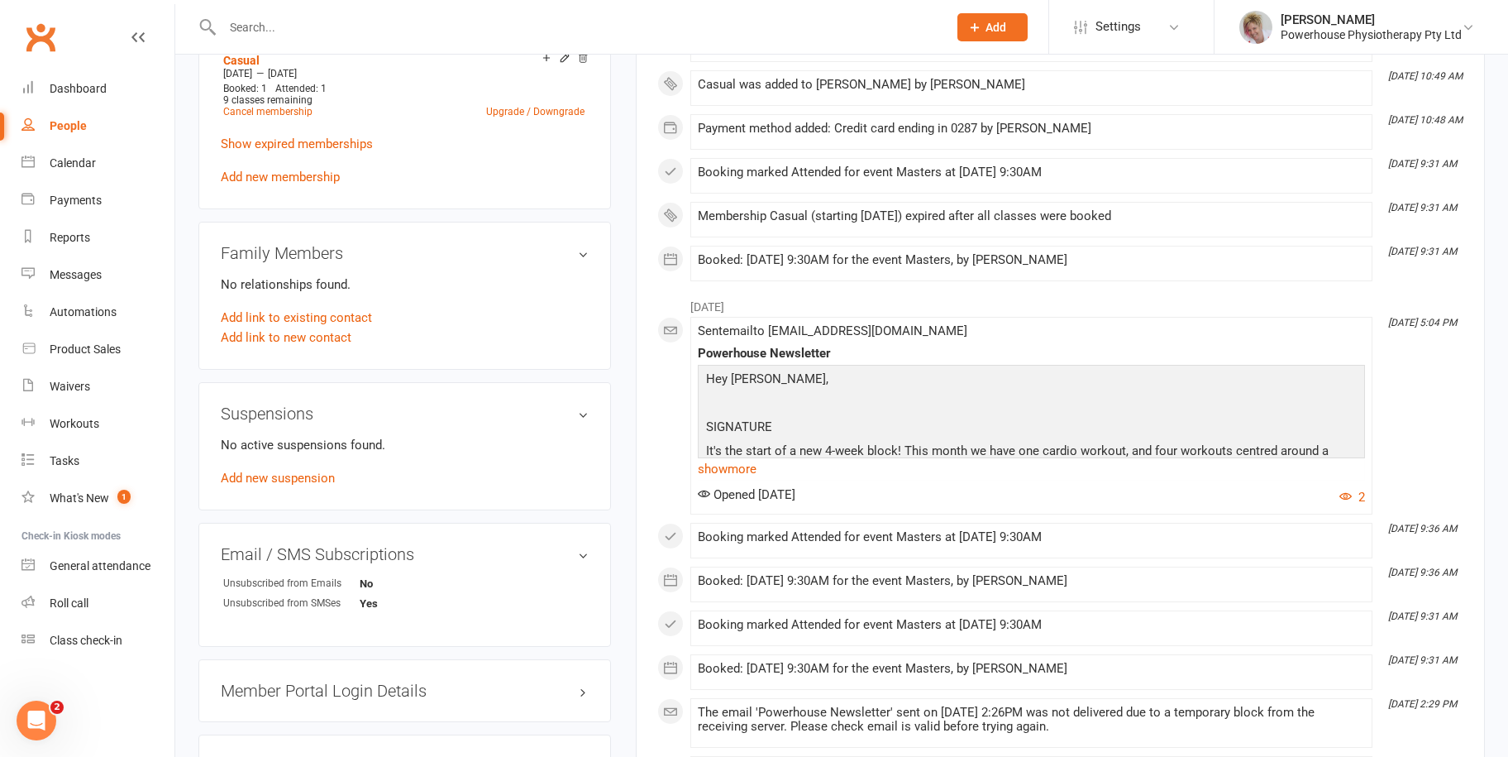
scroll to position [827, 0]
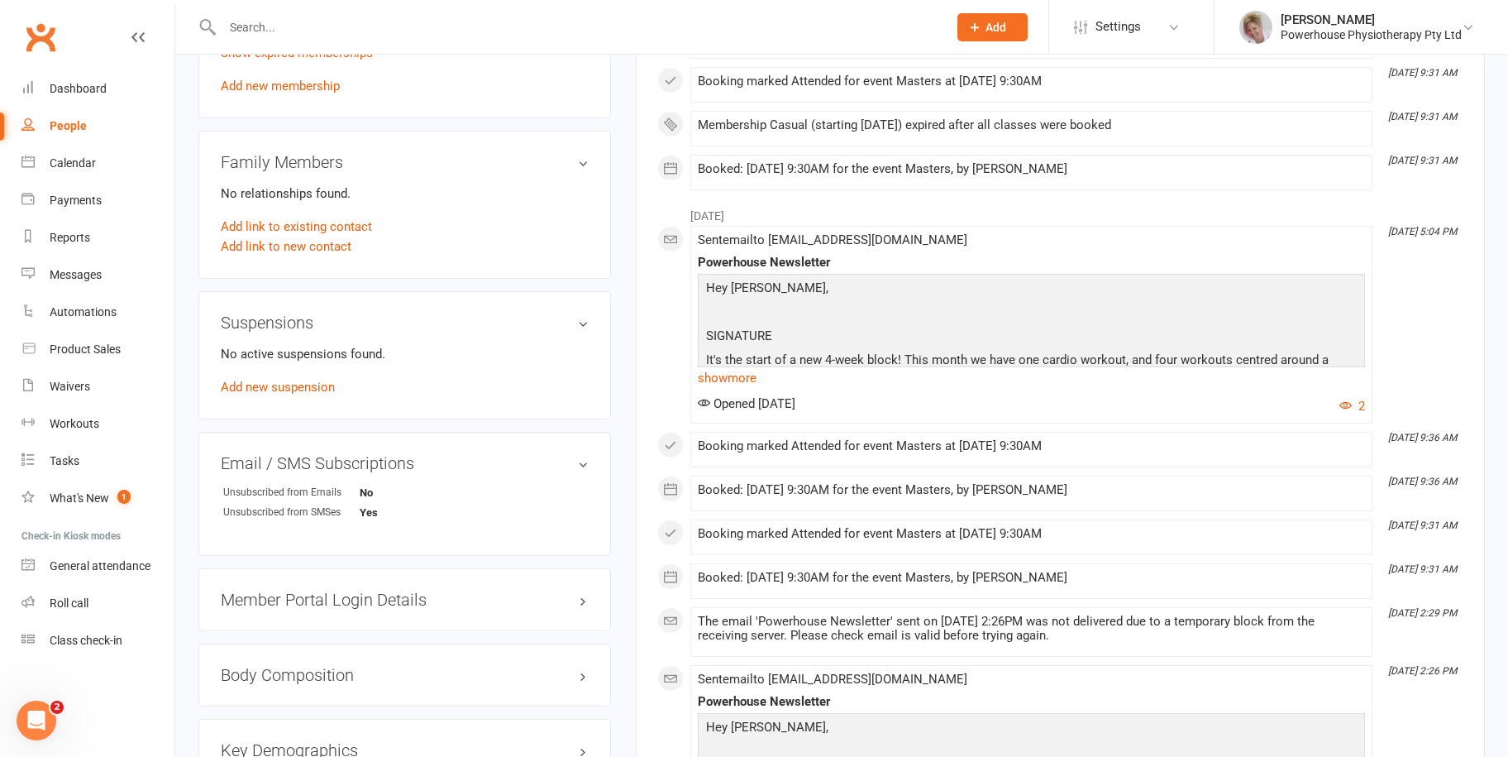
click at [82, 114] on link "People" at bounding box center [97, 125] width 153 height 37
select select "100"
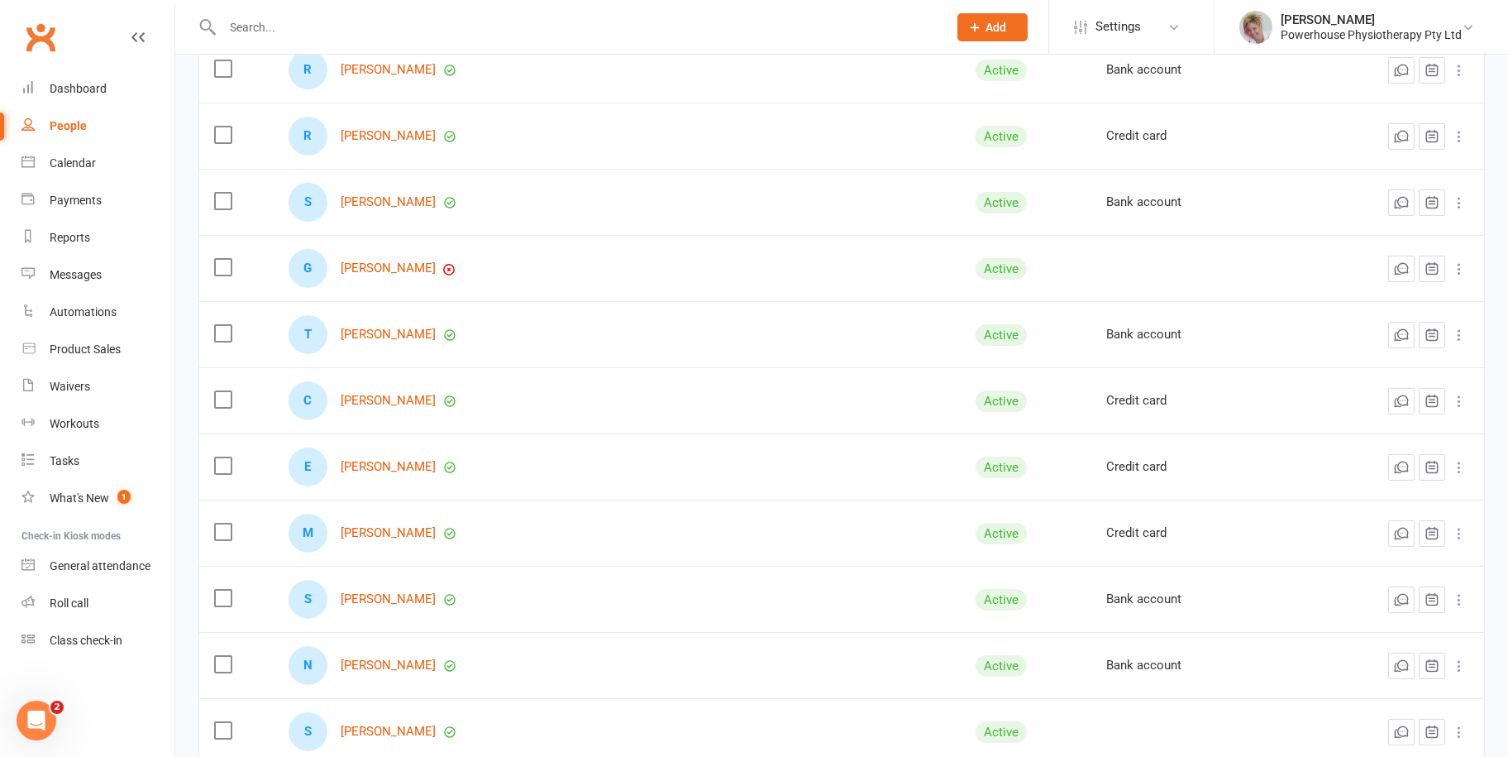
scroll to position [3059, 0]
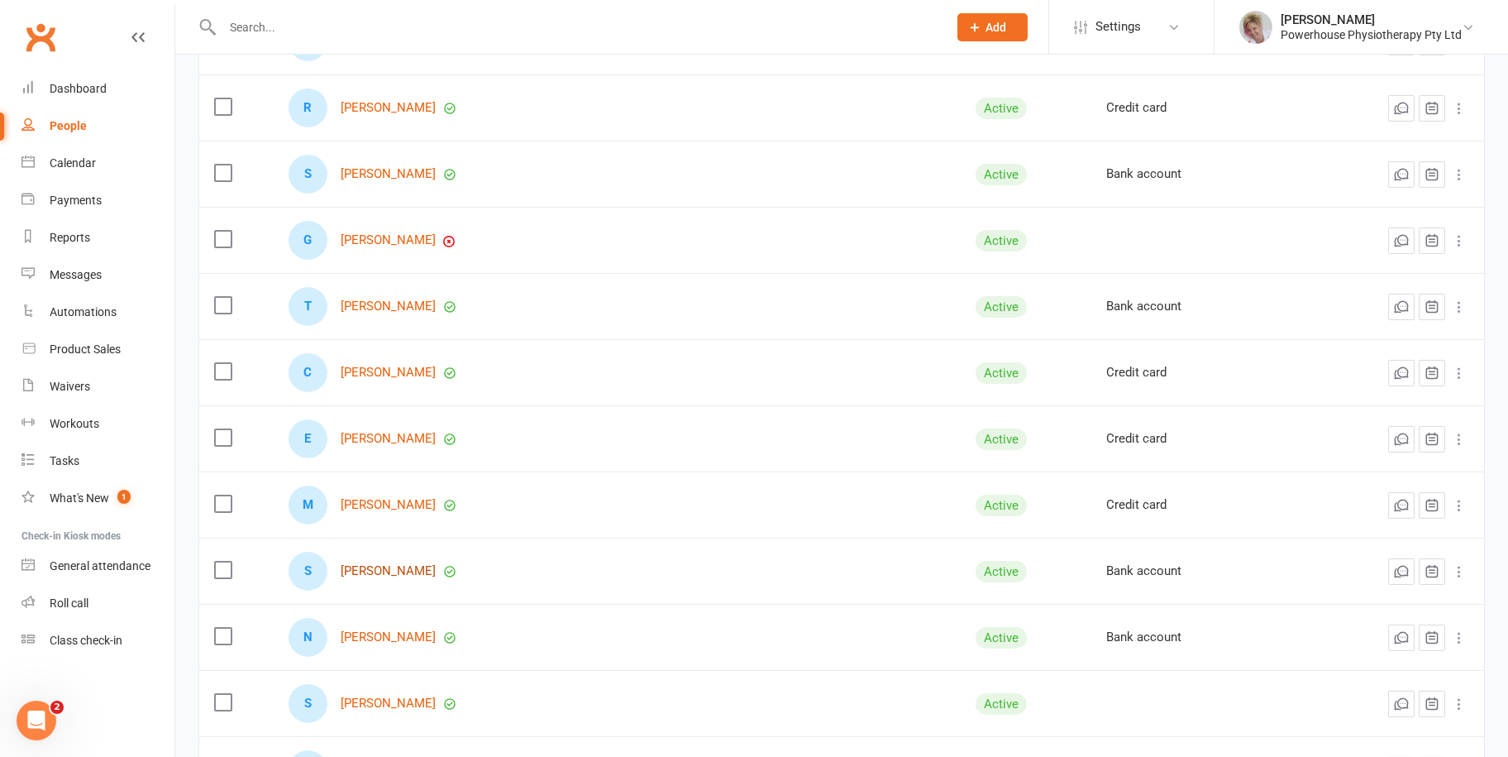
click at [403, 564] on link "[PERSON_NAME]" at bounding box center [388, 571] width 95 height 14
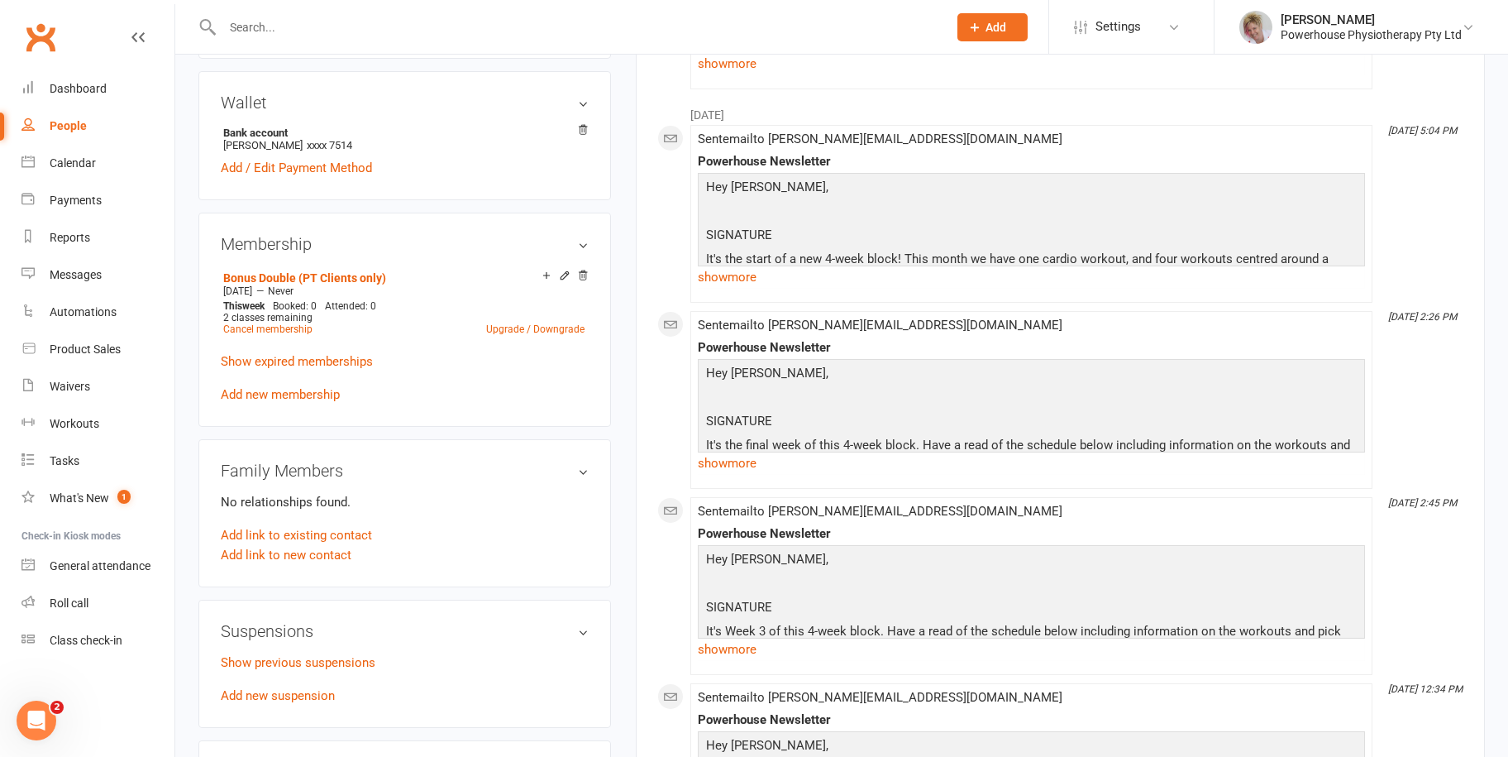
scroll to position [165, 0]
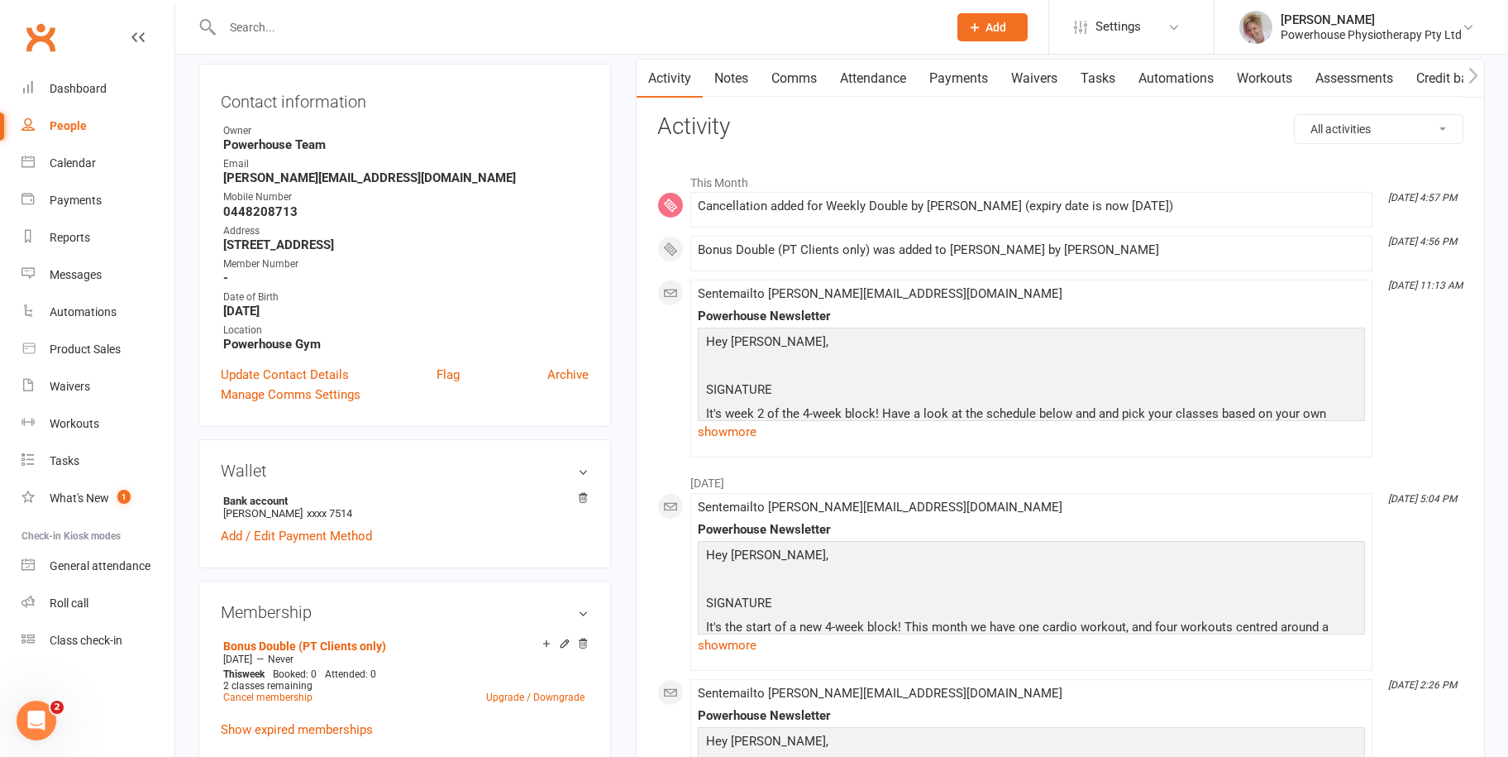
click at [69, 123] on div "People" at bounding box center [68, 125] width 37 height 13
select select "100"
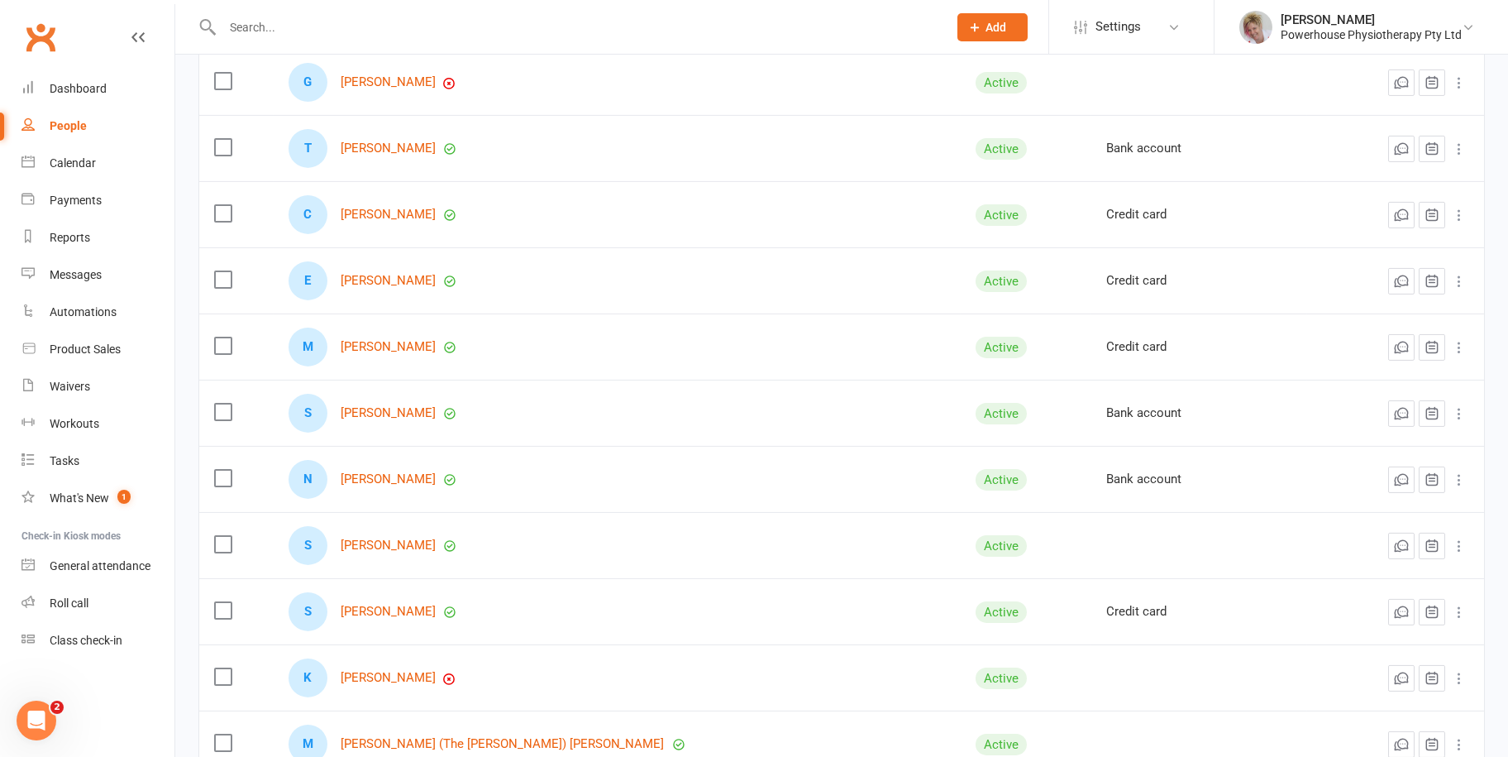
scroll to position [3307, 0]
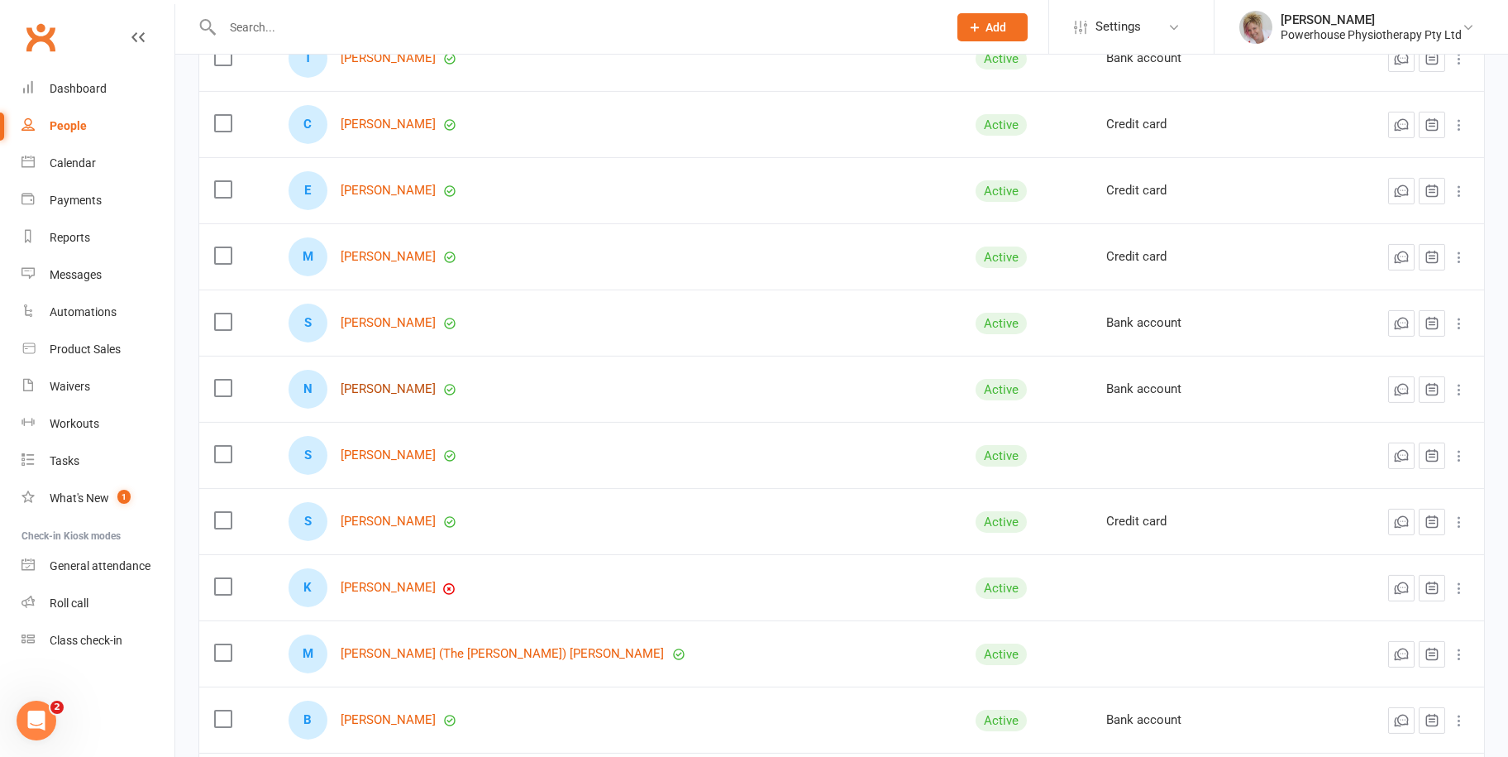
click at [395, 383] on link "[PERSON_NAME]" at bounding box center [388, 389] width 95 height 14
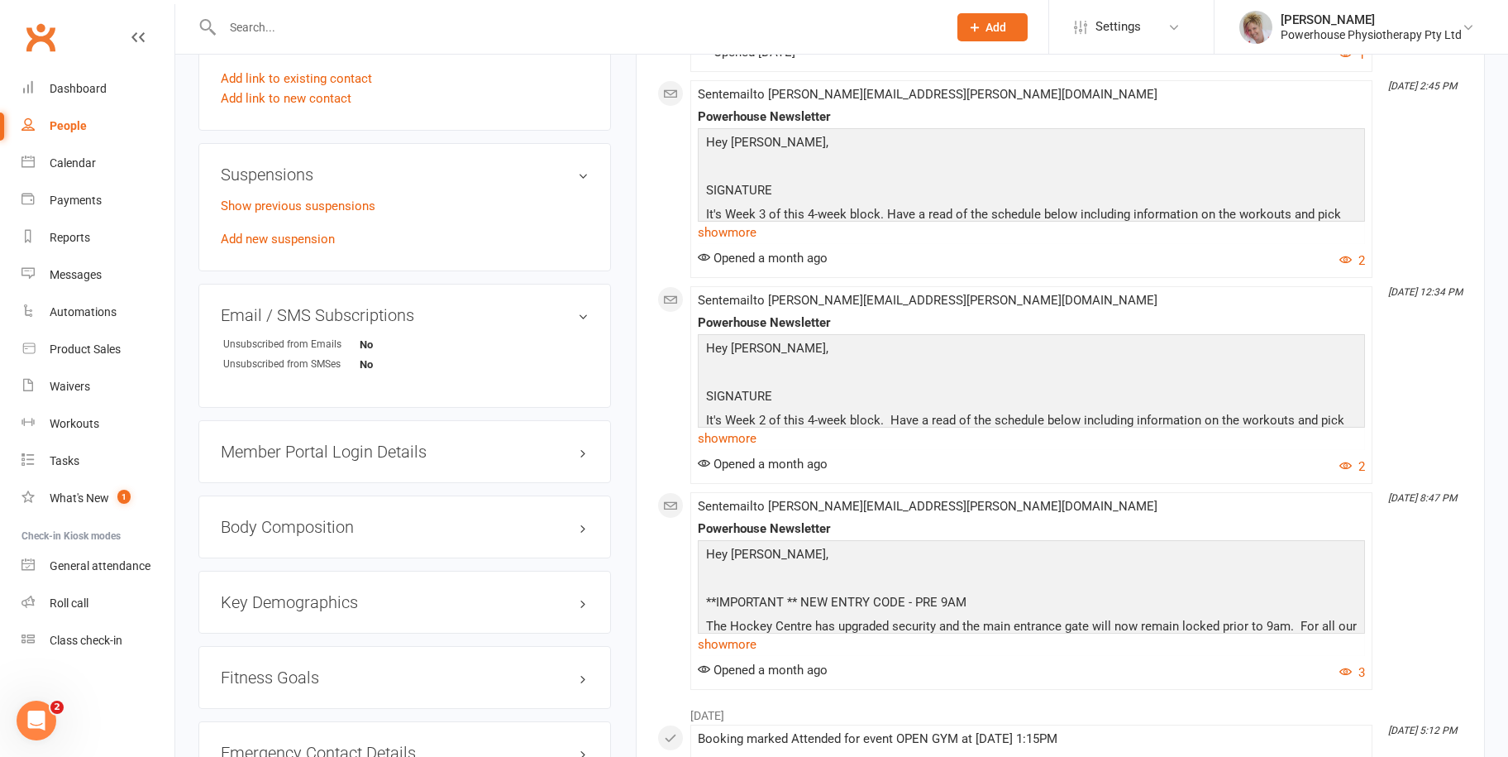
scroll to position [992, 0]
click at [54, 121] on div "People" at bounding box center [68, 125] width 37 height 13
select select "100"
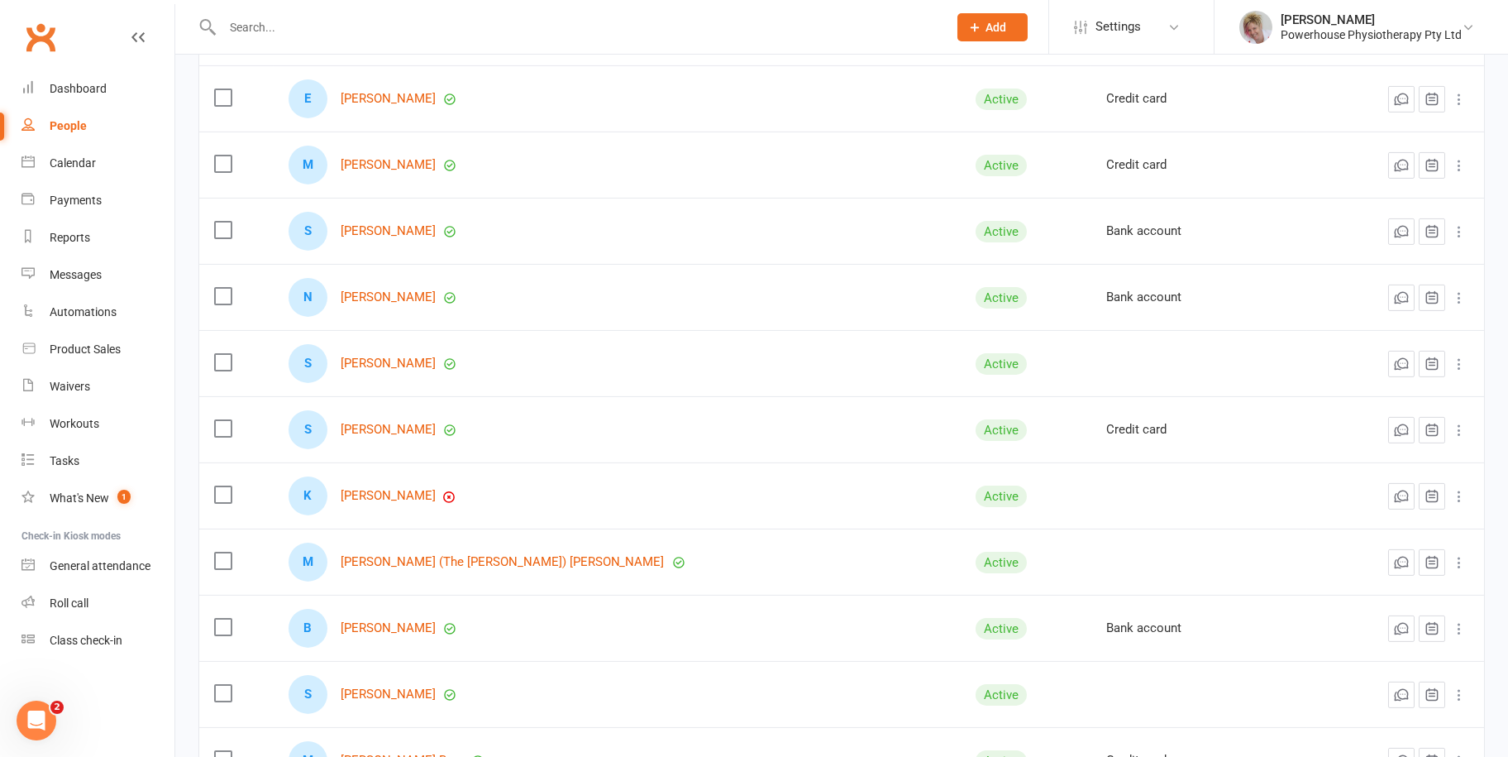
scroll to position [3307, 0]
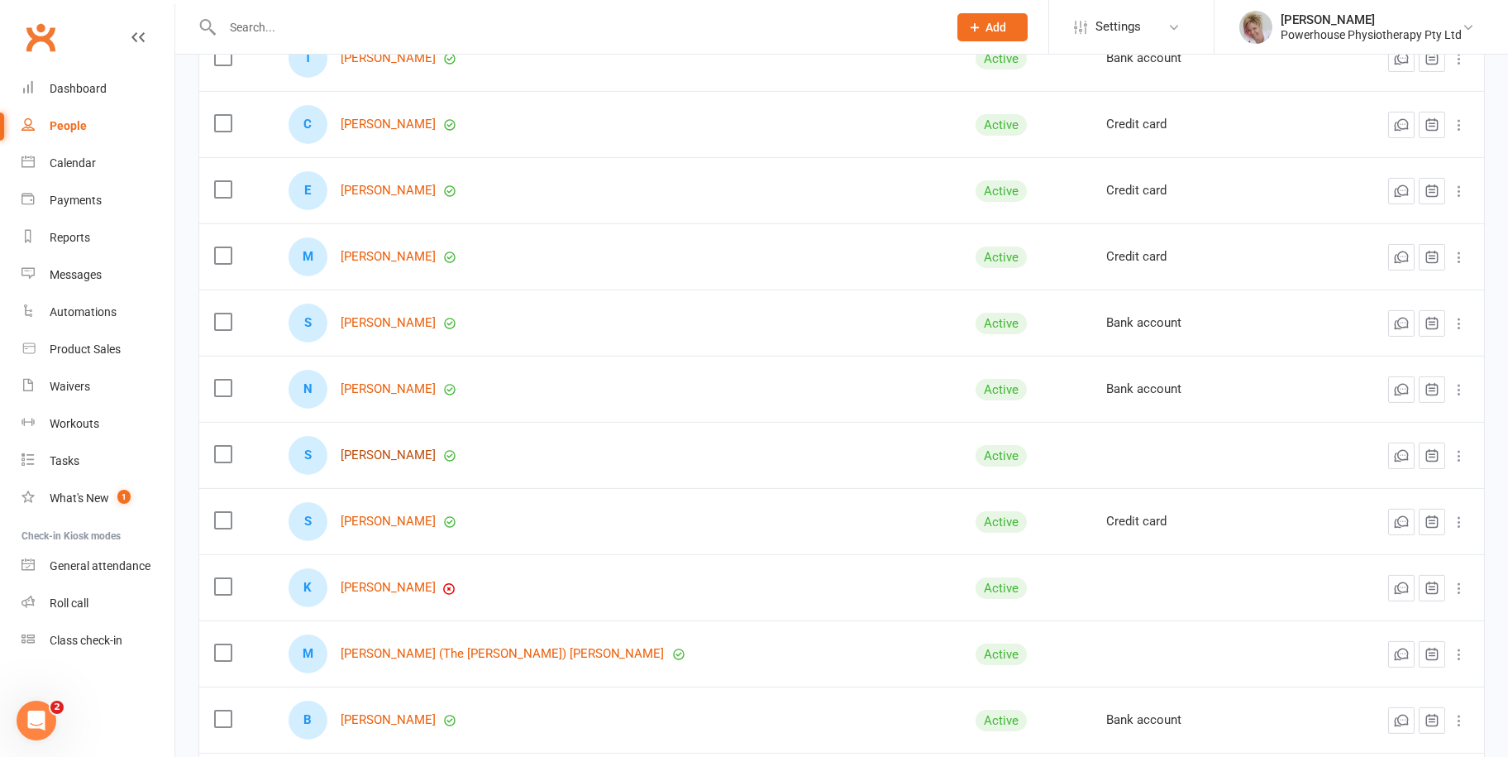
click at [392, 450] on link "[PERSON_NAME]" at bounding box center [388, 455] width 95 height 14
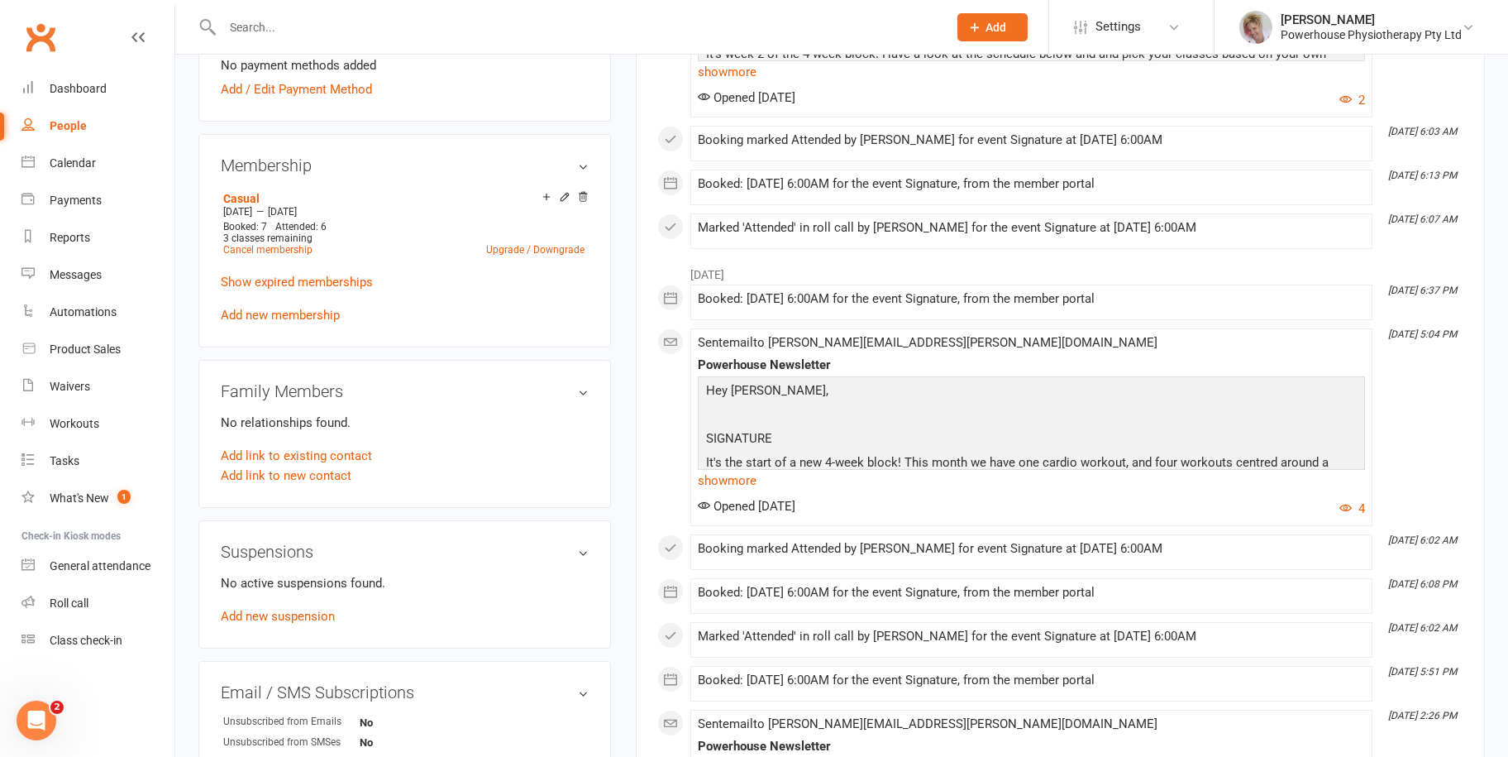
scroll to position [579, 0]
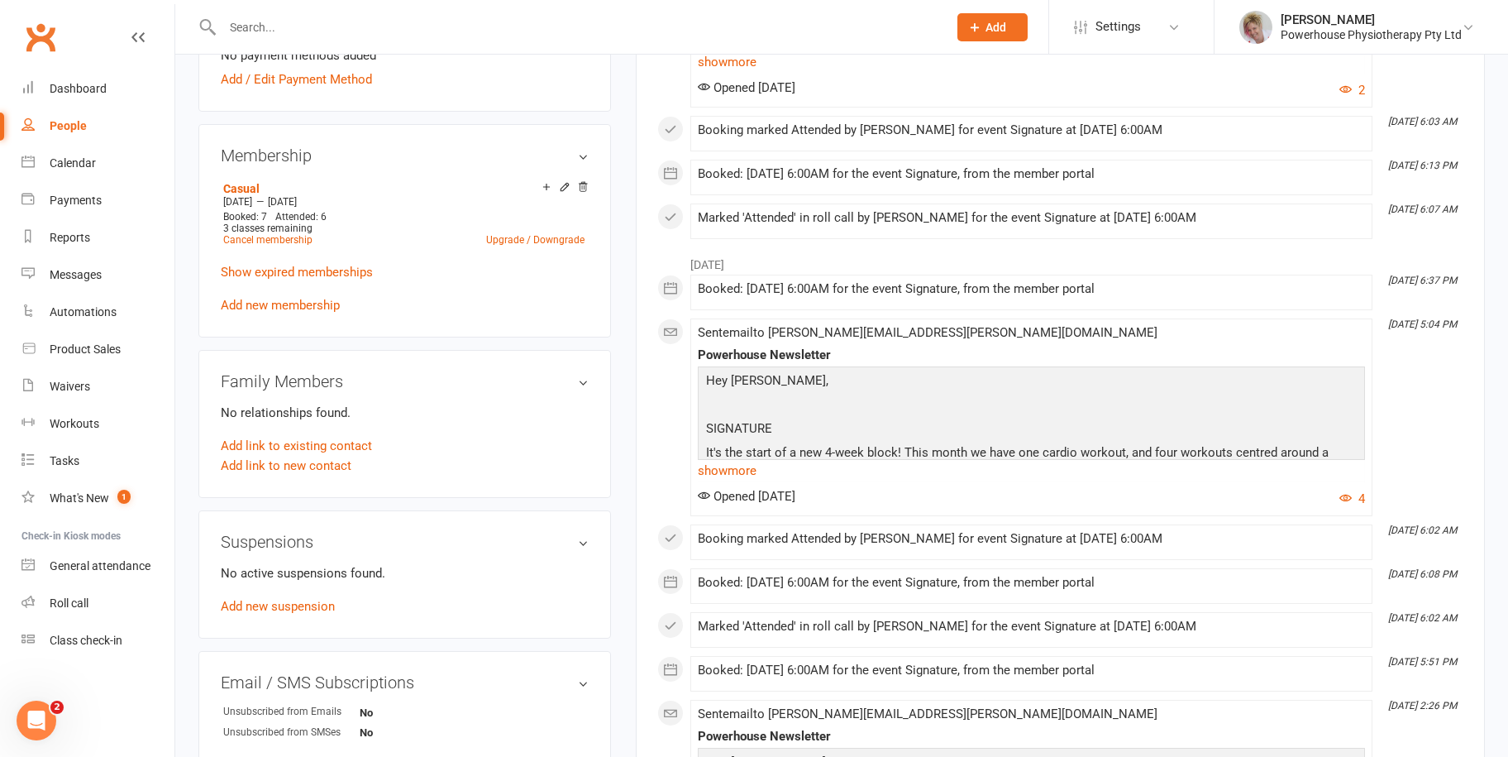
click at [79, 123] on div "People" at bounding box center [68, 125] width 37 height 13
select select "100"
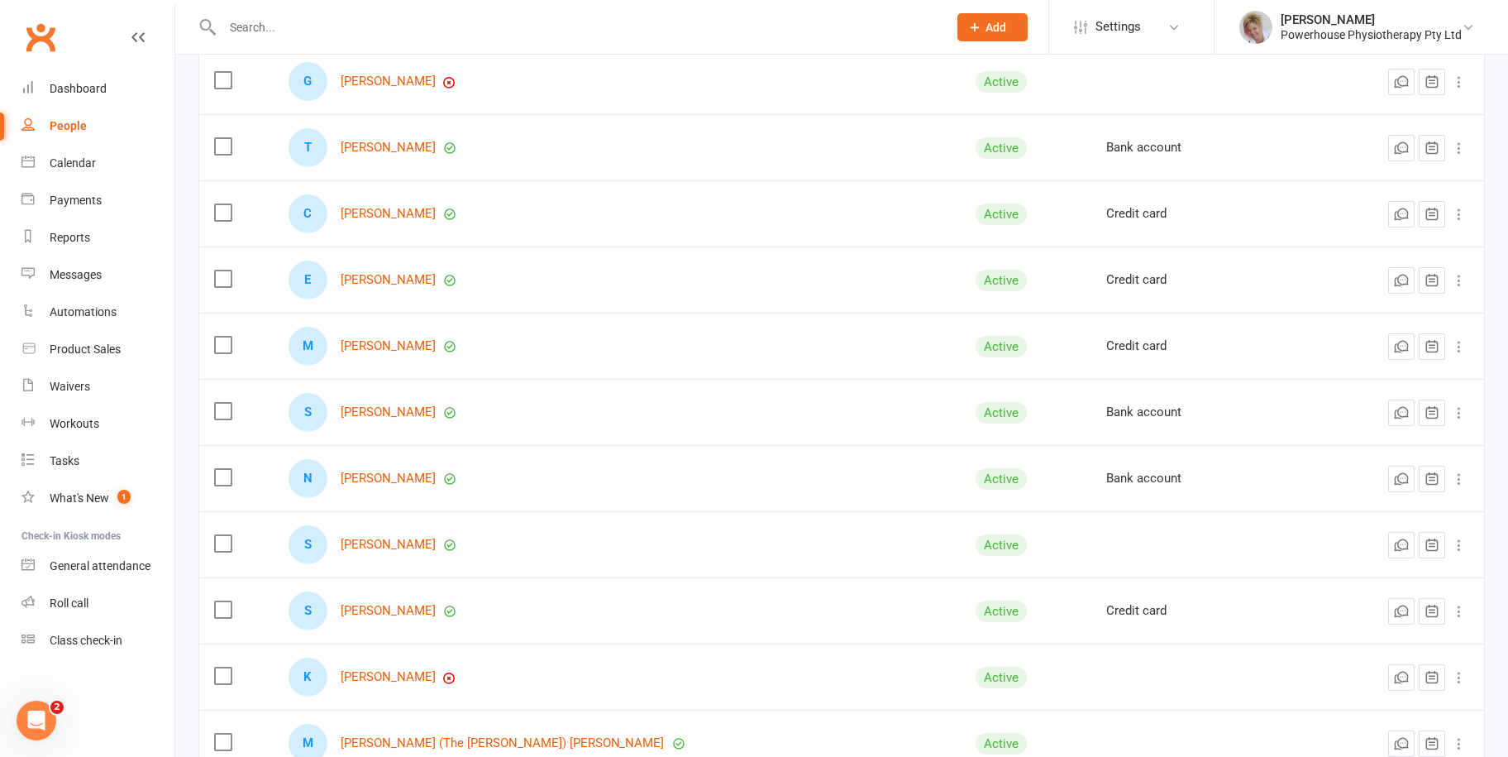
scroll to position [3307, 0]
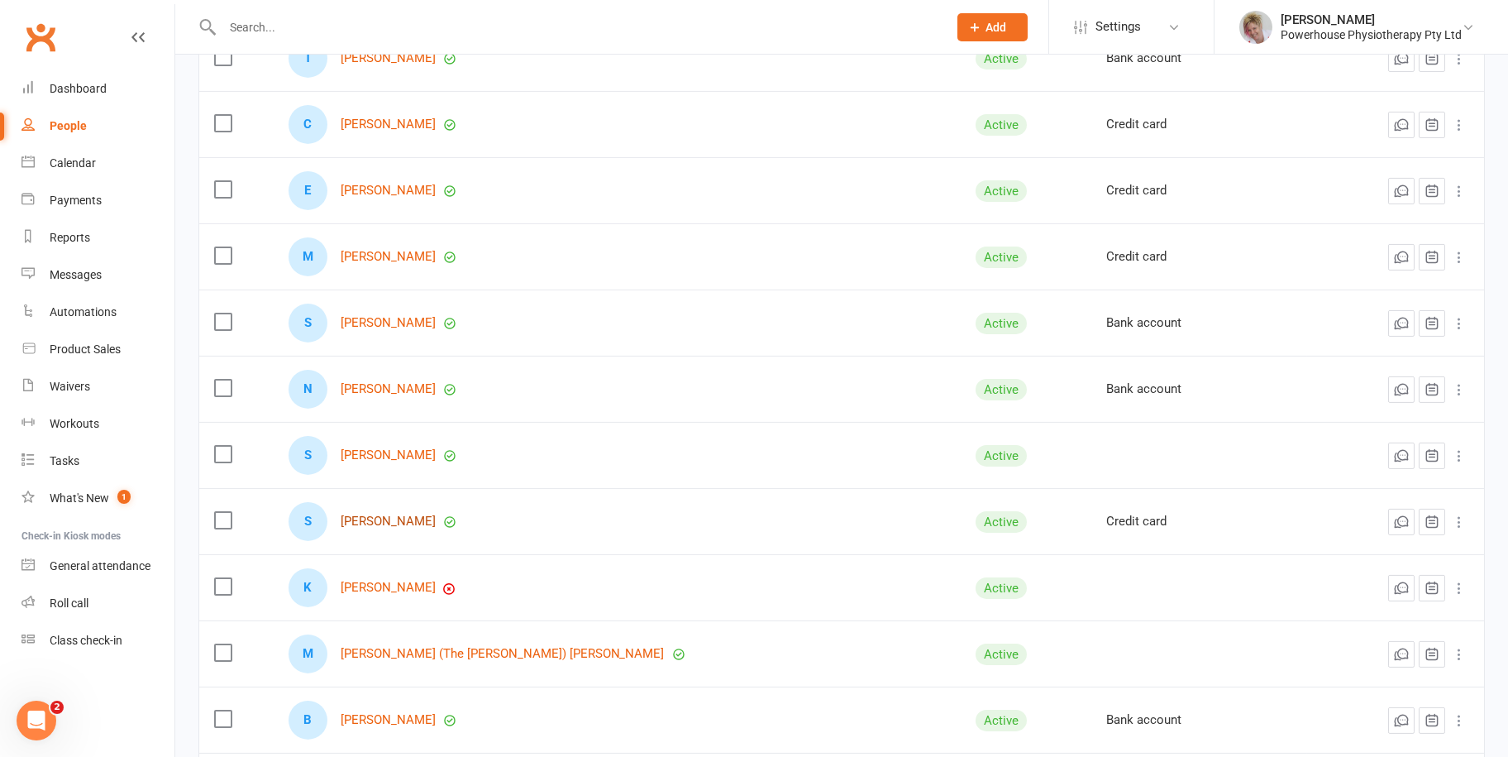
click at [385, 514] on link "[PERSON_NAME]" at bounding box center [388, 521] width 95 height 14
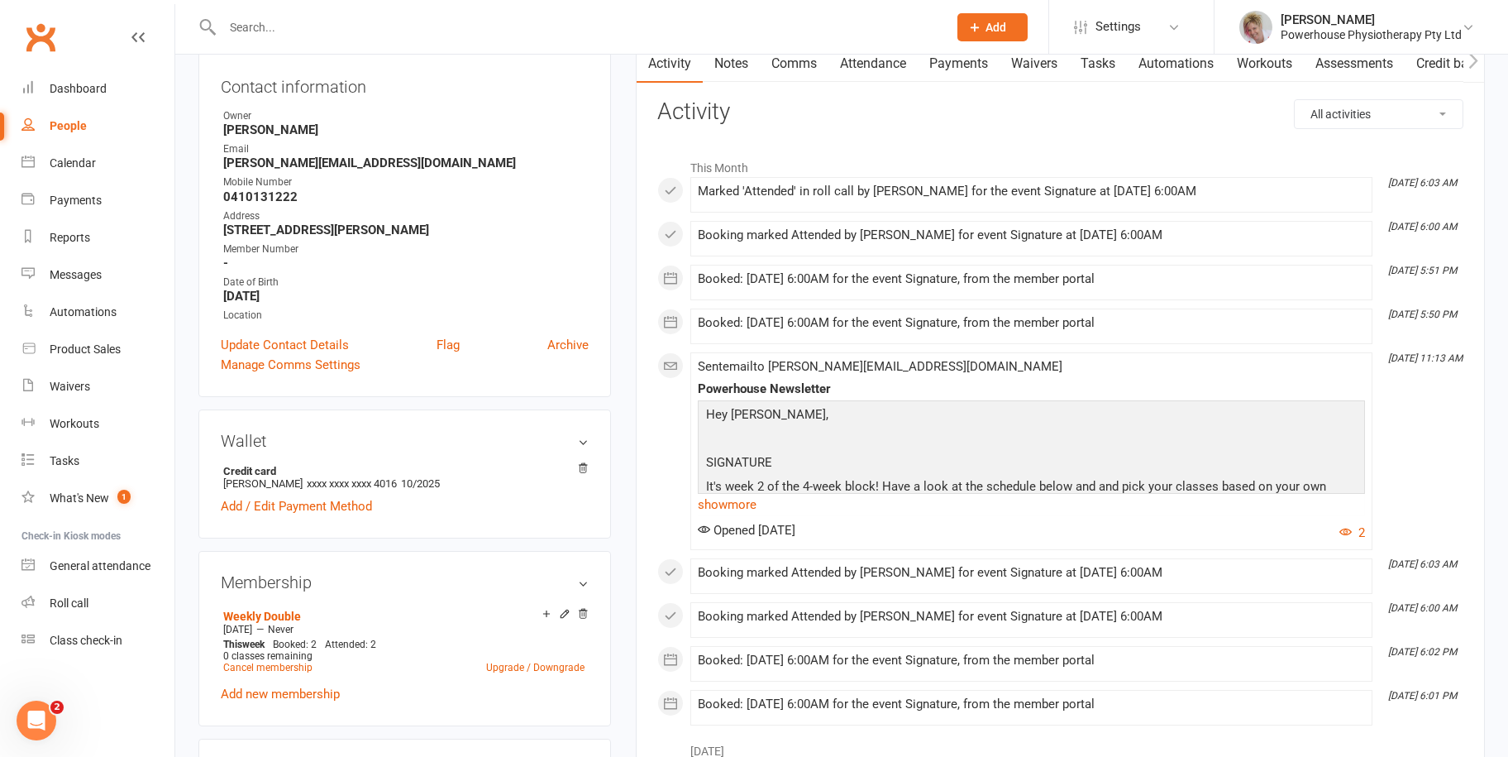
scroll to position [579, 0]
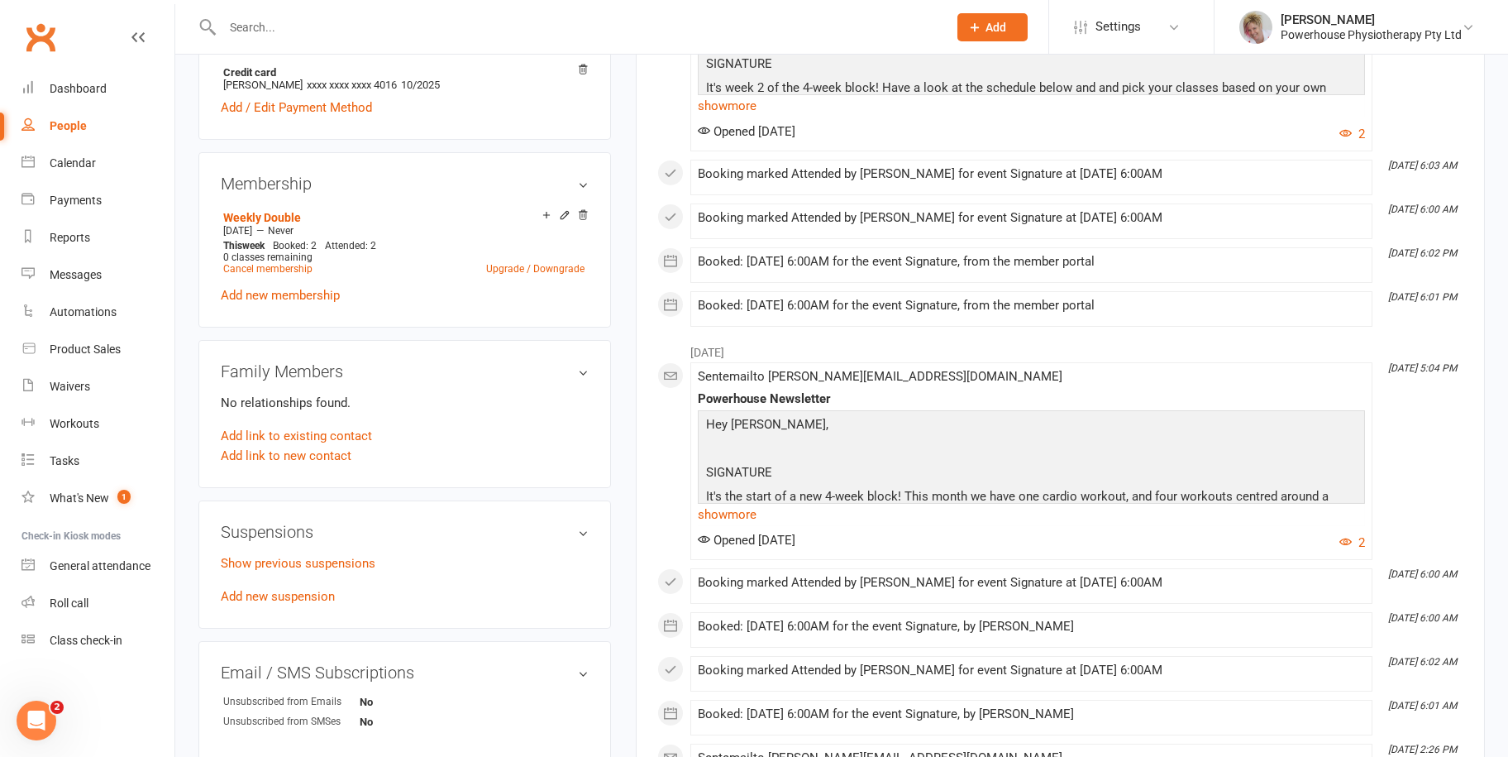
click at [63, 123] on div "People" at bounding box center [68, 125] width 37 height 13
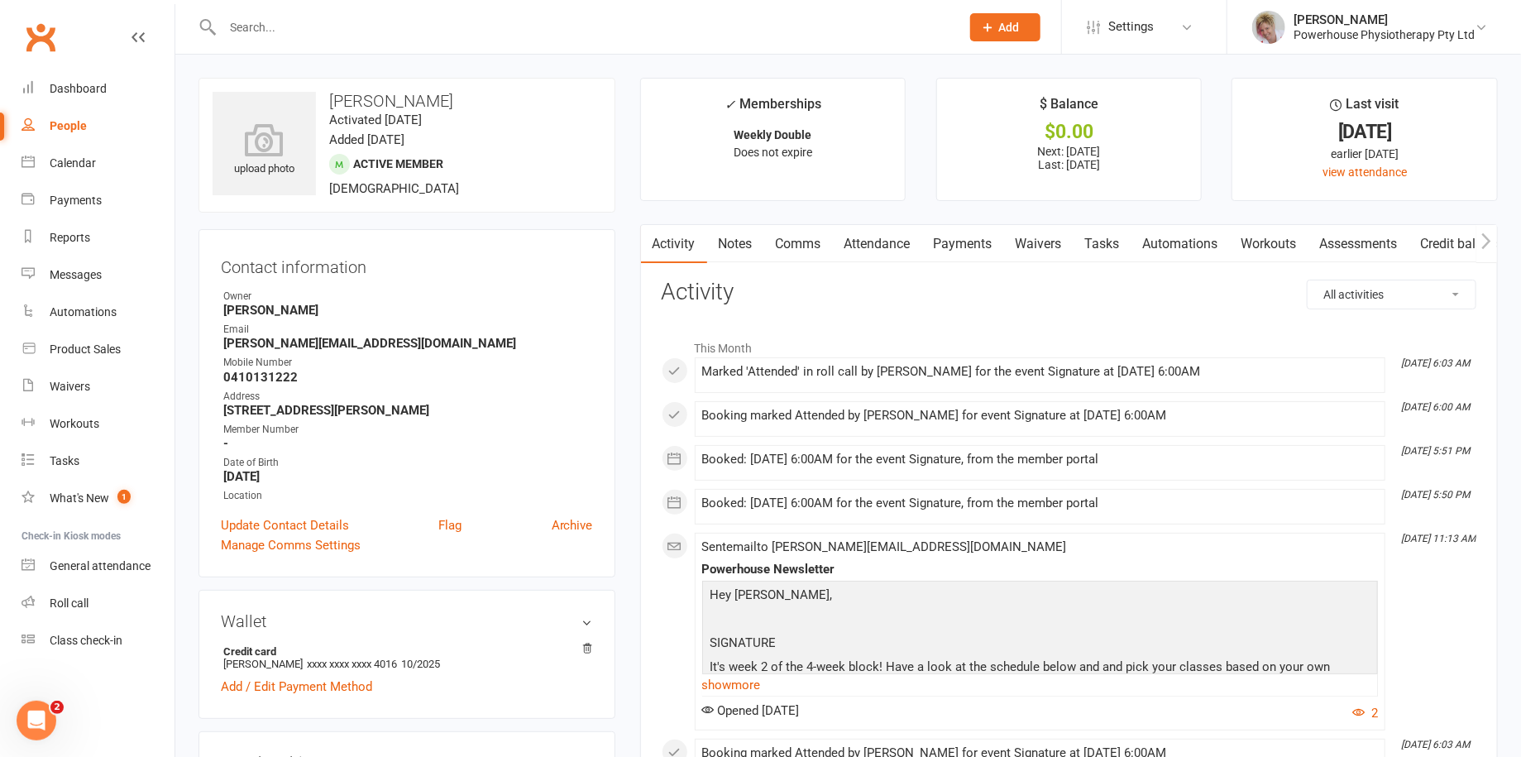
select select "100"
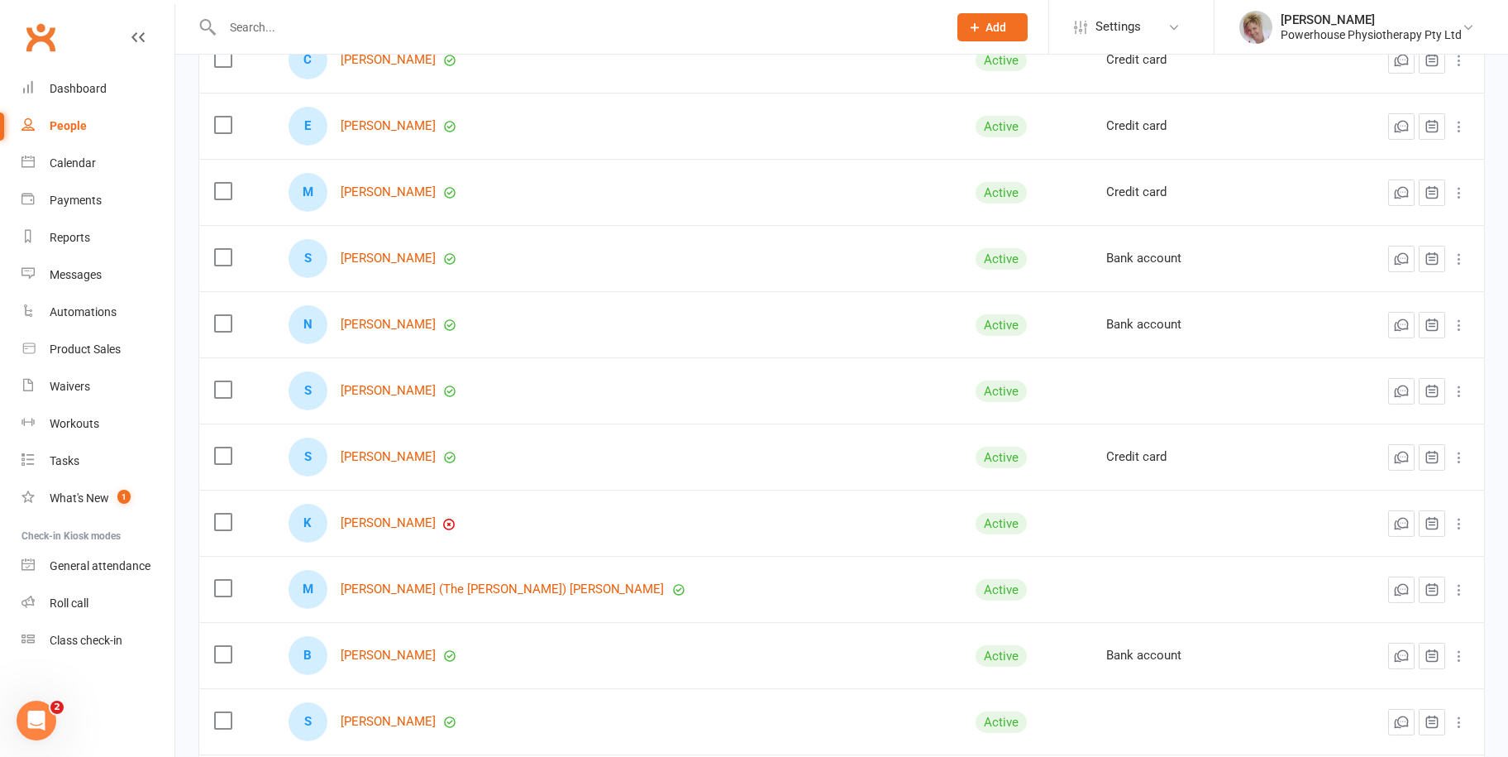
scroll to position [3390, 0]
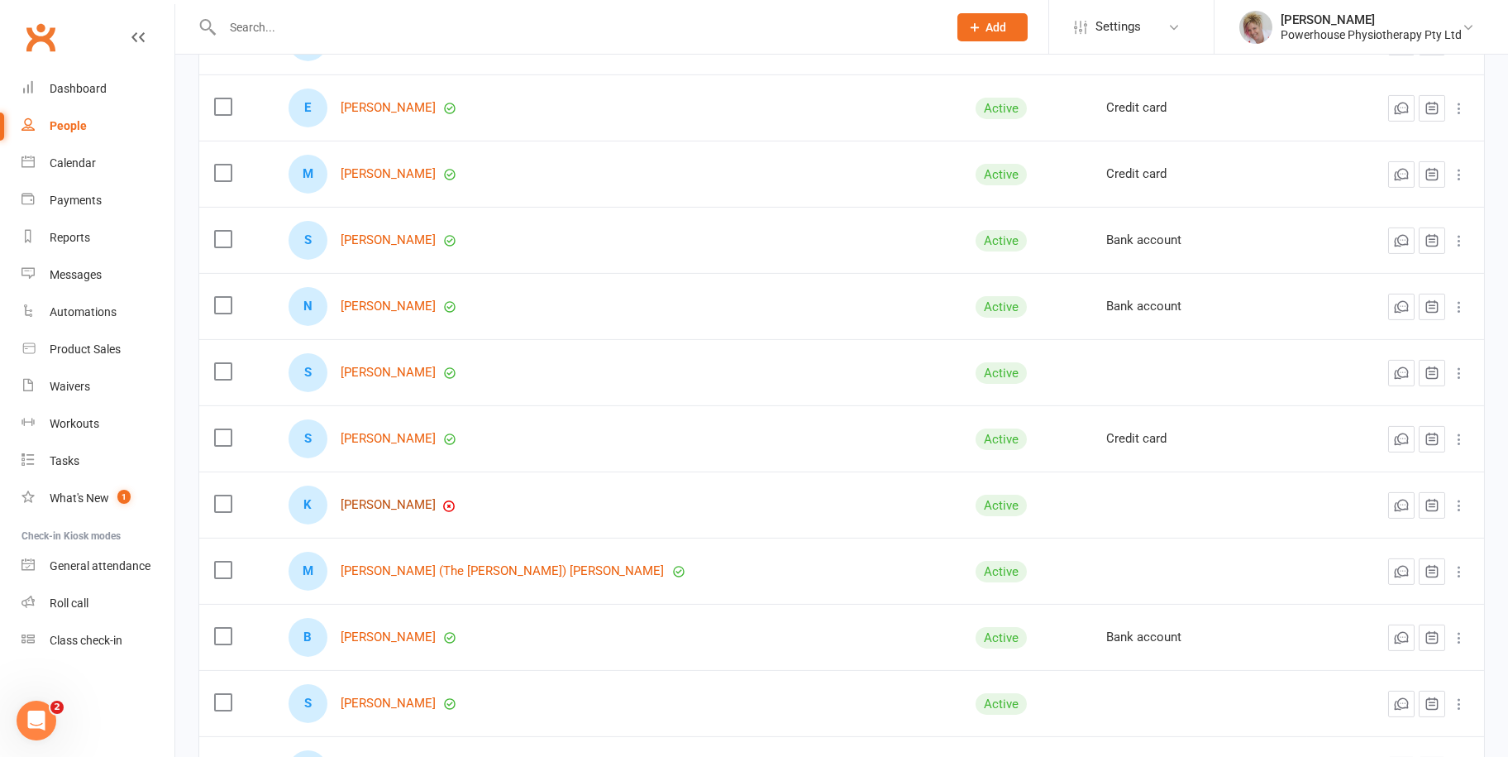
click at [389, 503] on link "[PERSON_NAME]" at bounding box center [388, 505] width 95 height 14
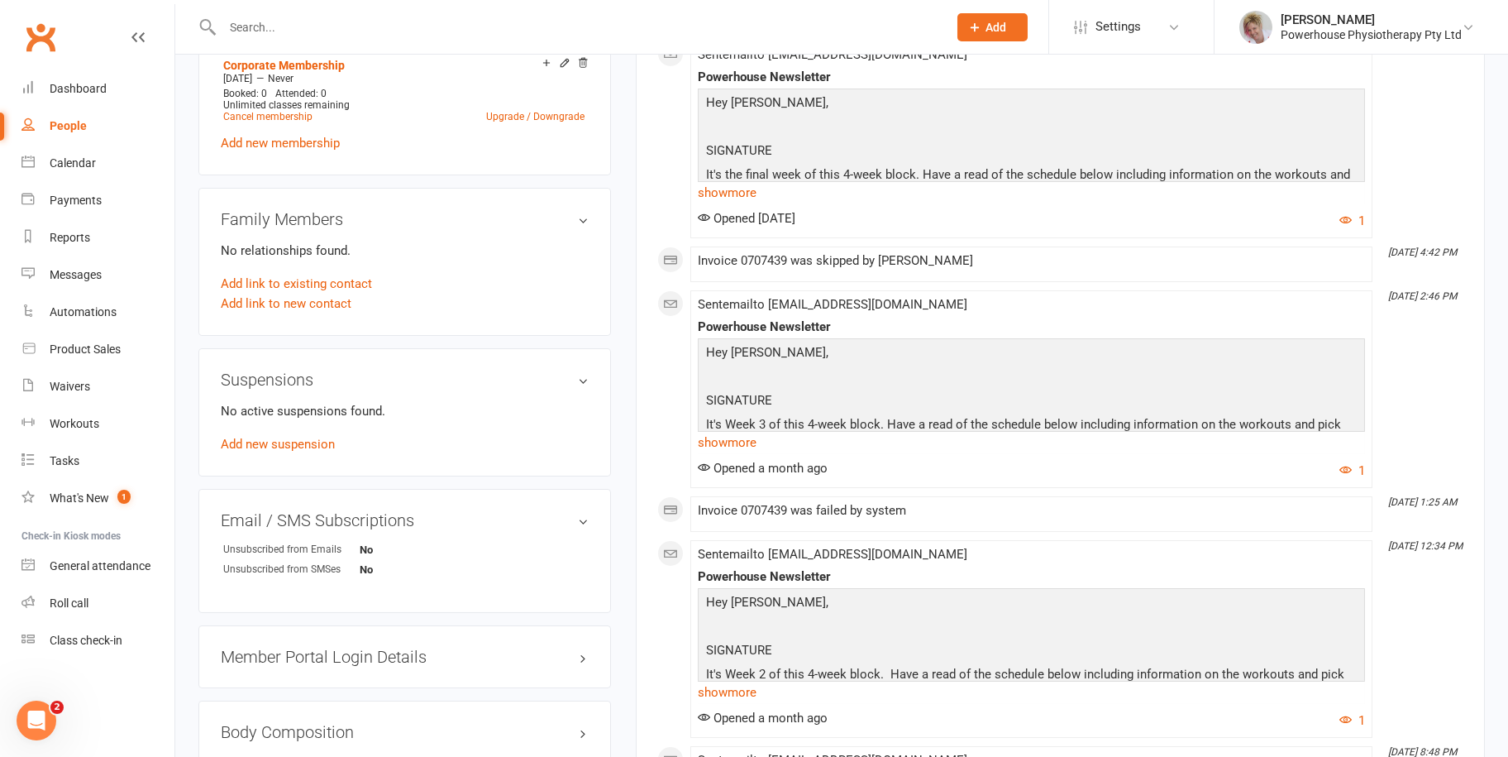
scroll to position [744, 0]
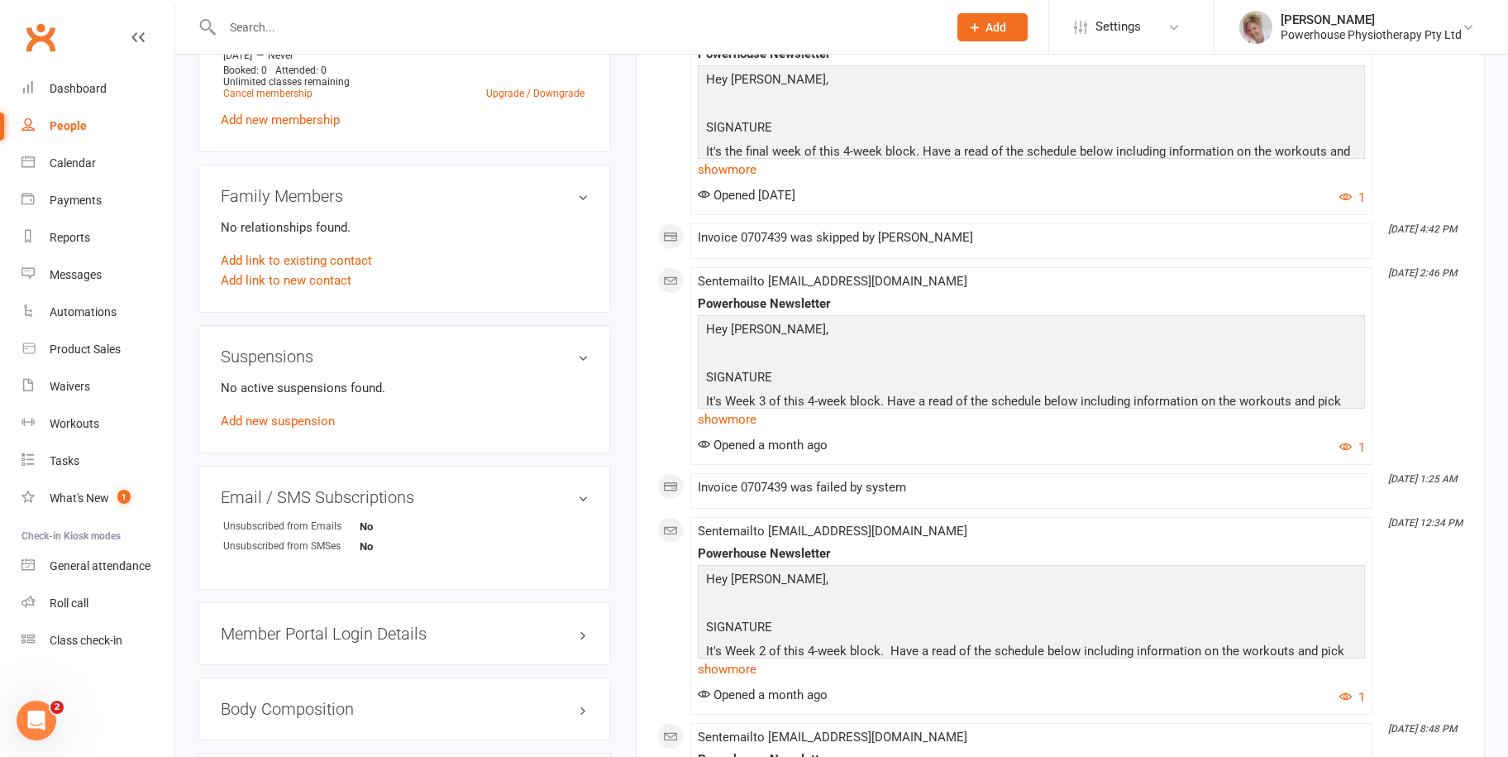
click at [66, 124] on div "People" at bounding box center [68, 125] width 37 height 13
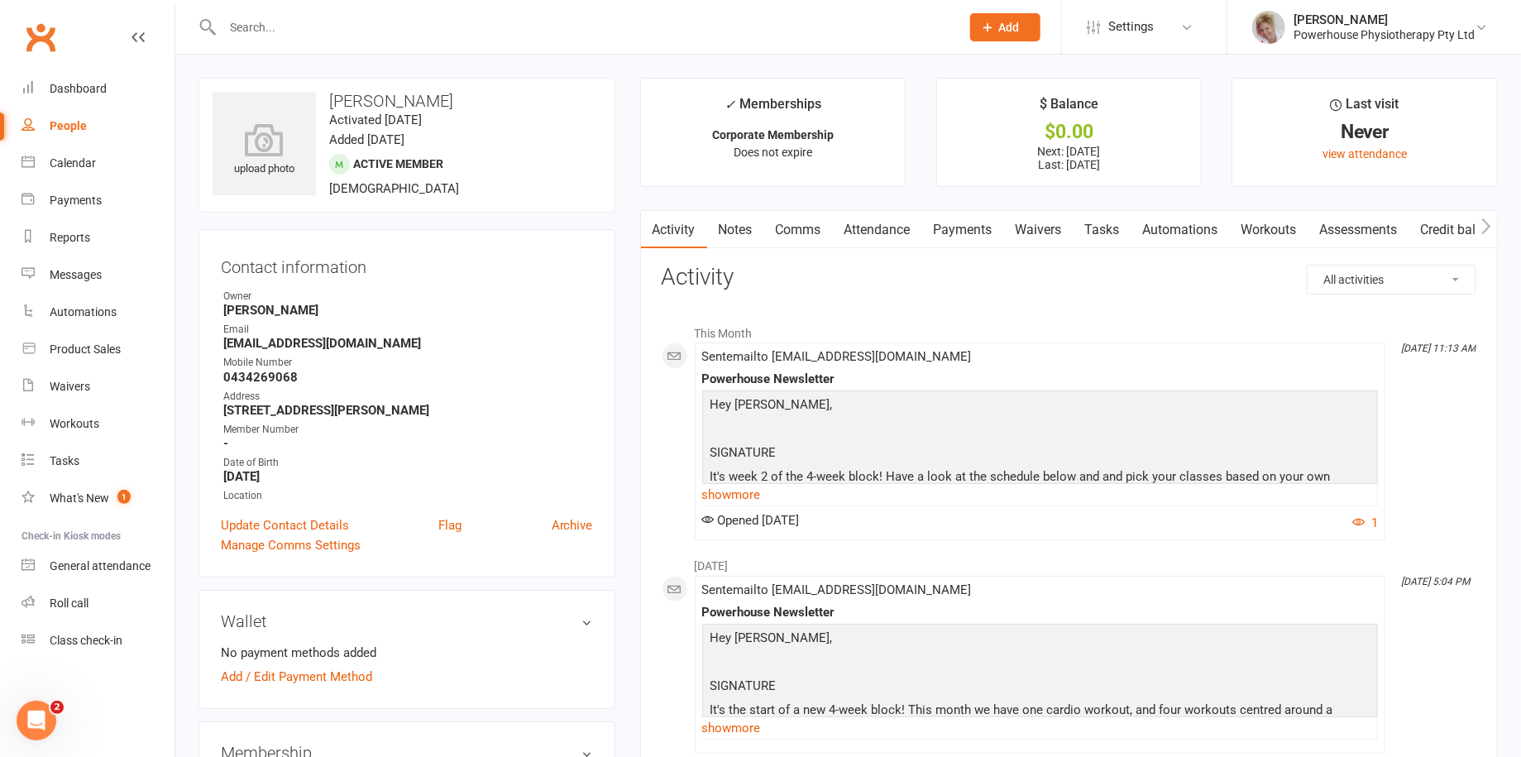
select select "100"
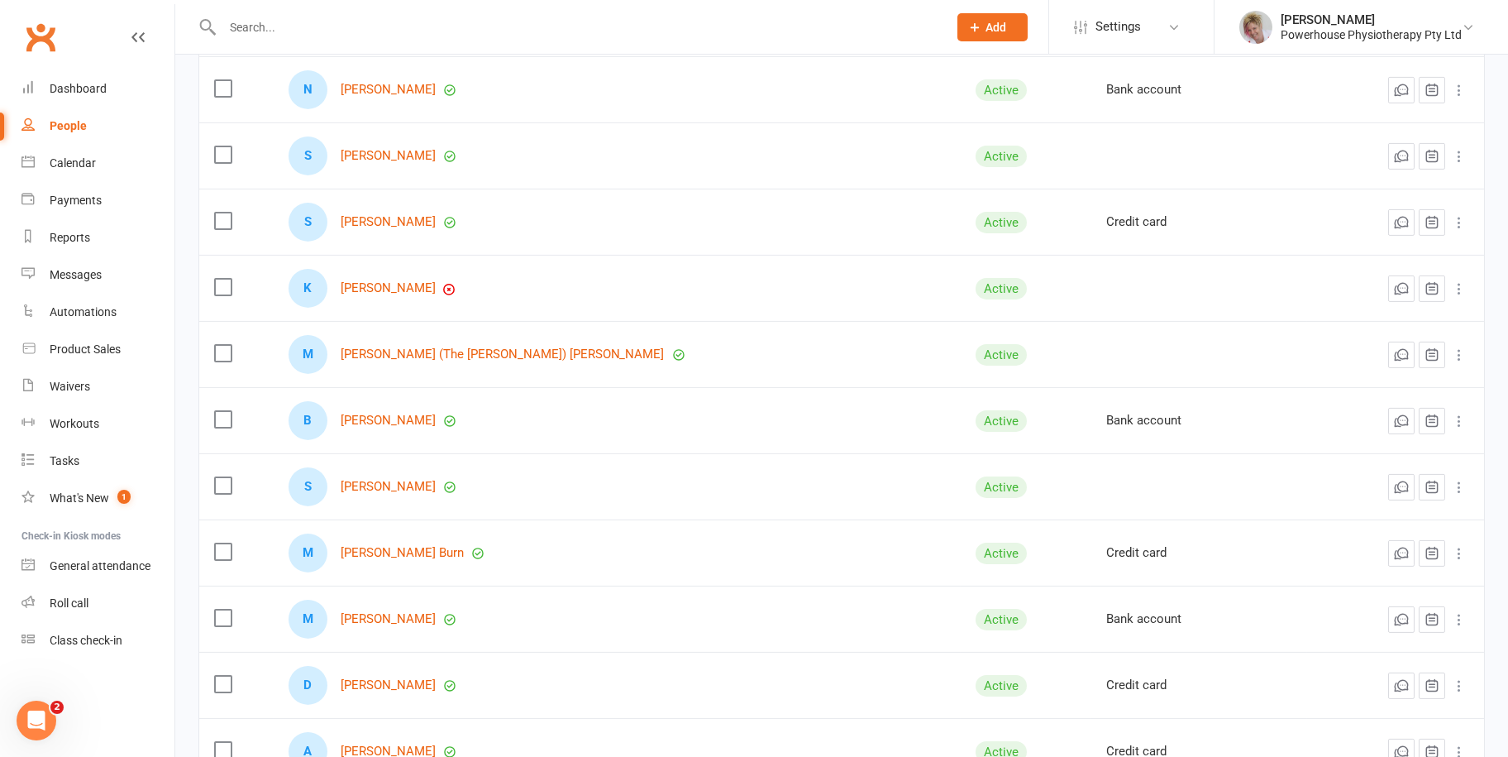
scroll to position [3638, 0]
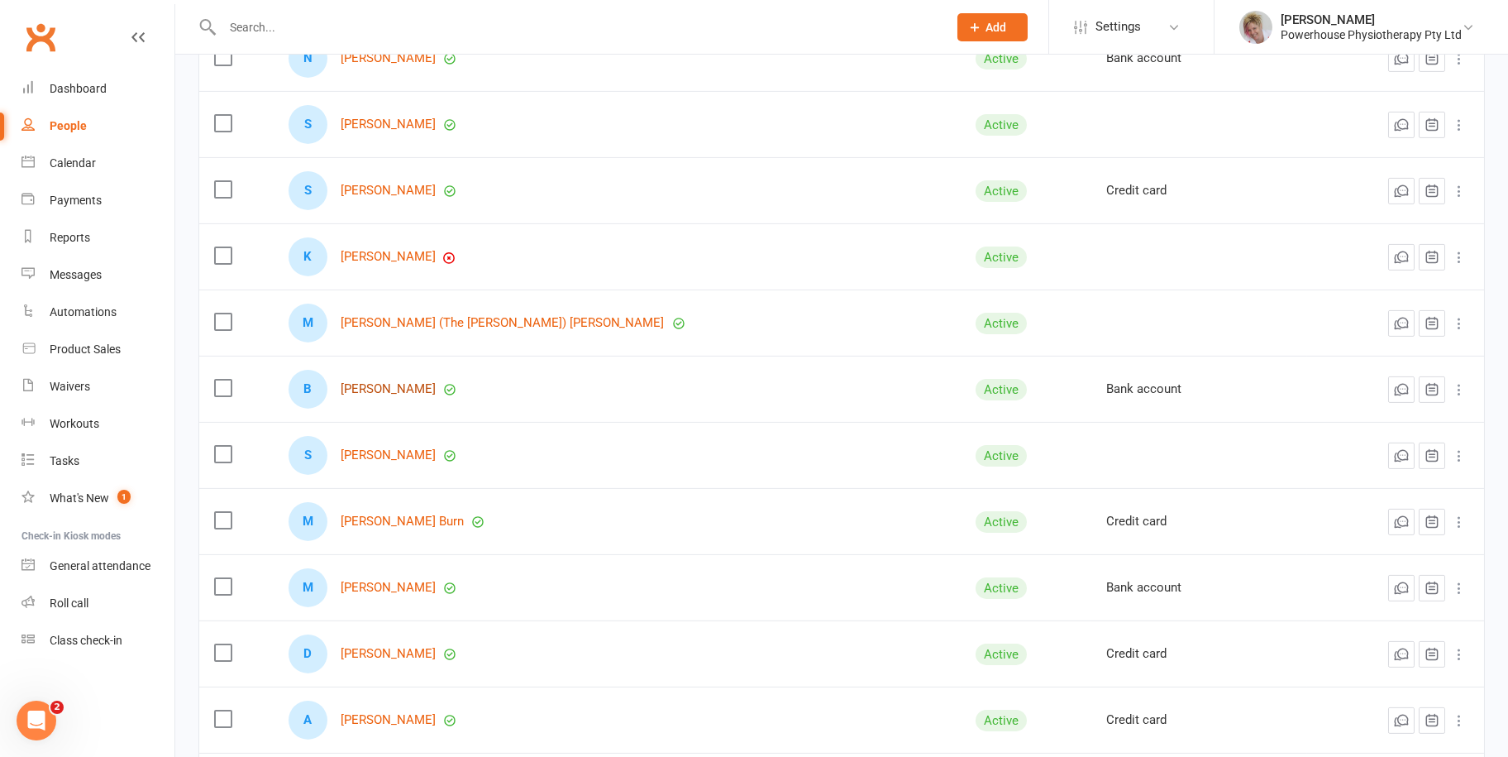
click at [384, 383] on link "[PERSON_NAME]" at bounding box center [388, 389] width 95 height 14
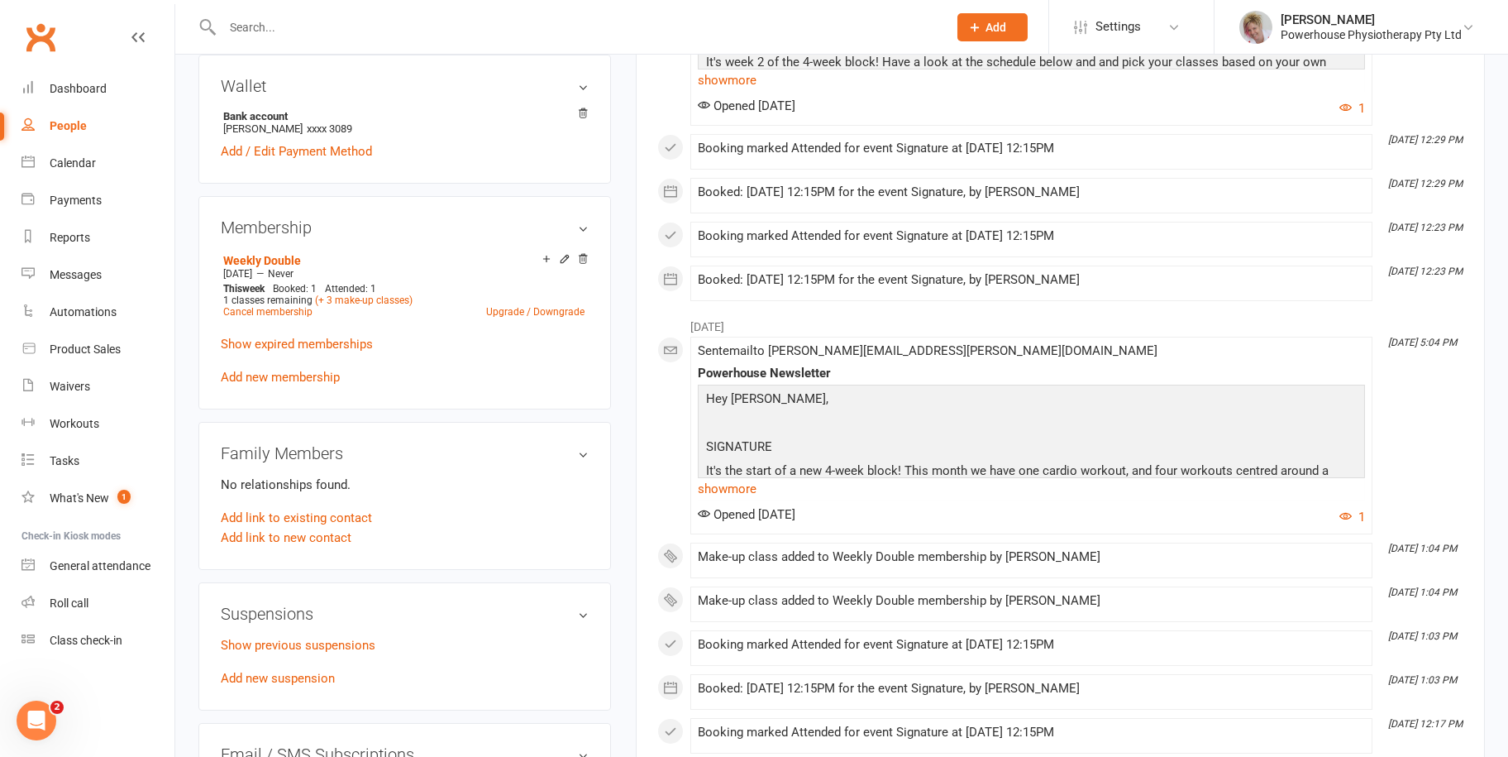
scroll to position [579, 0]
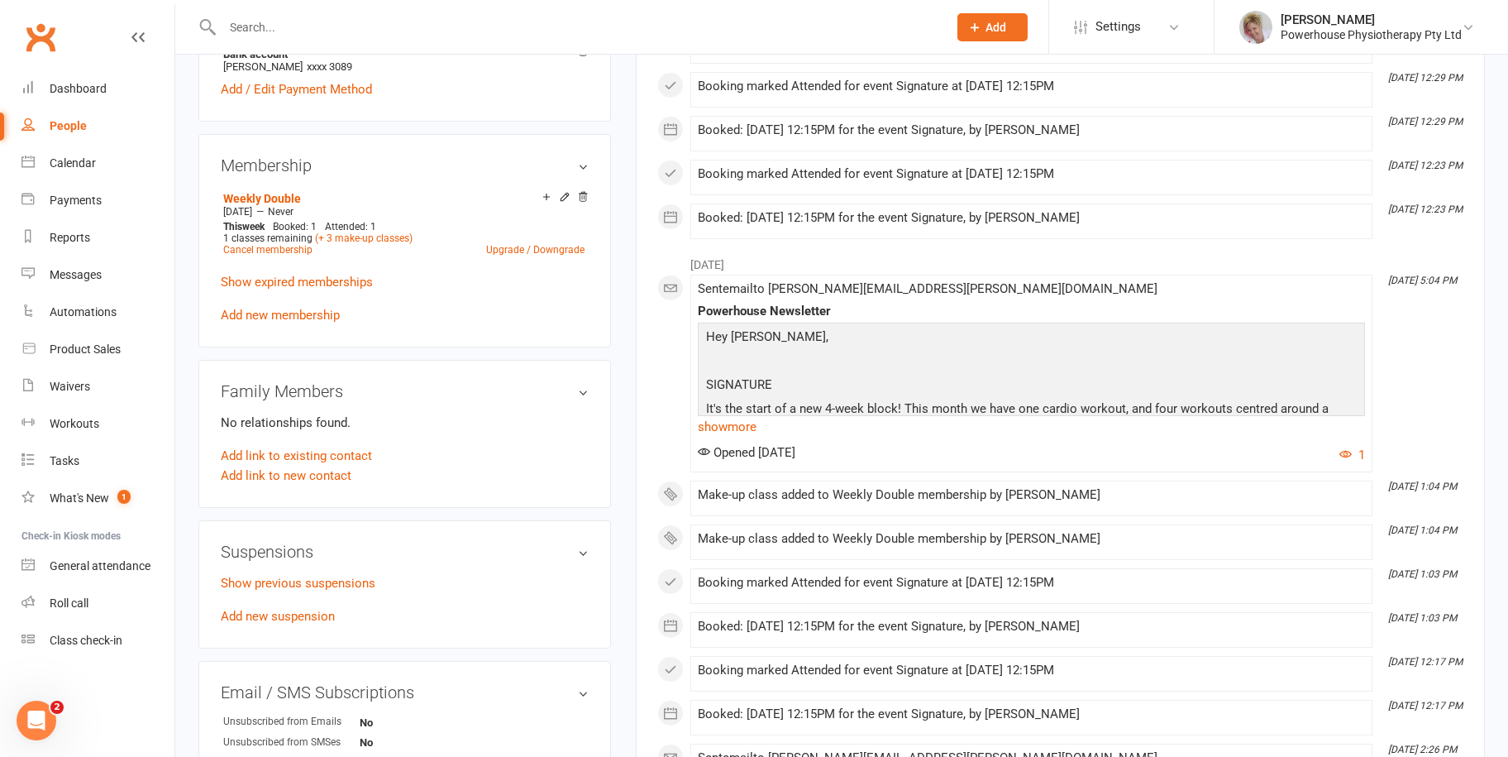
click at [92, 123] on link "People" at bounding box center [97, 125] width 153 height 37
select select "100"
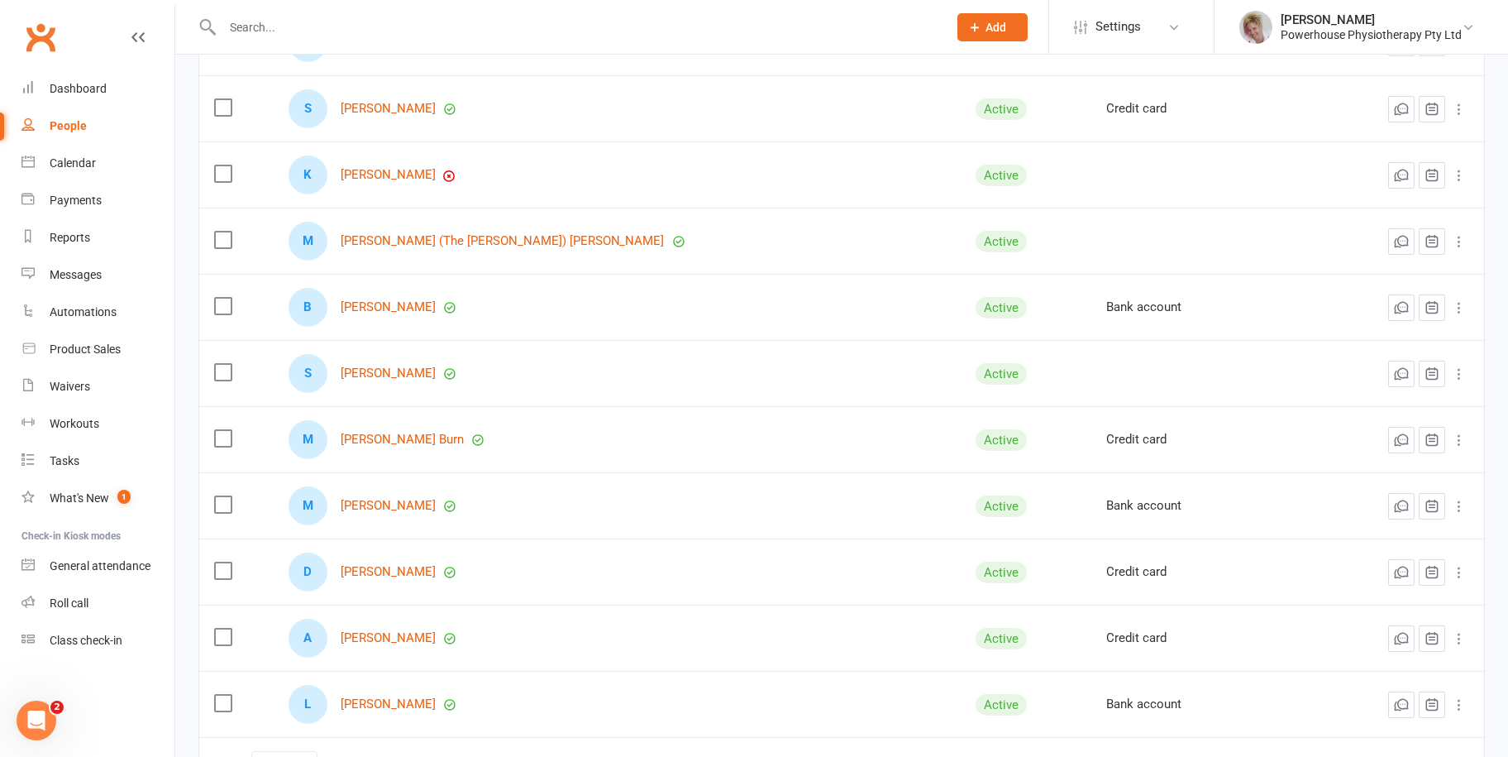
scroll to position [3721, 0]
click at [400, 359] on div "S Susan Byrne" at bounding box center [617, 372] width 657 height 39
click at [394, 365] on link "[PERSON_NAME]" at bounding box center [388, 372] width 95 height 14
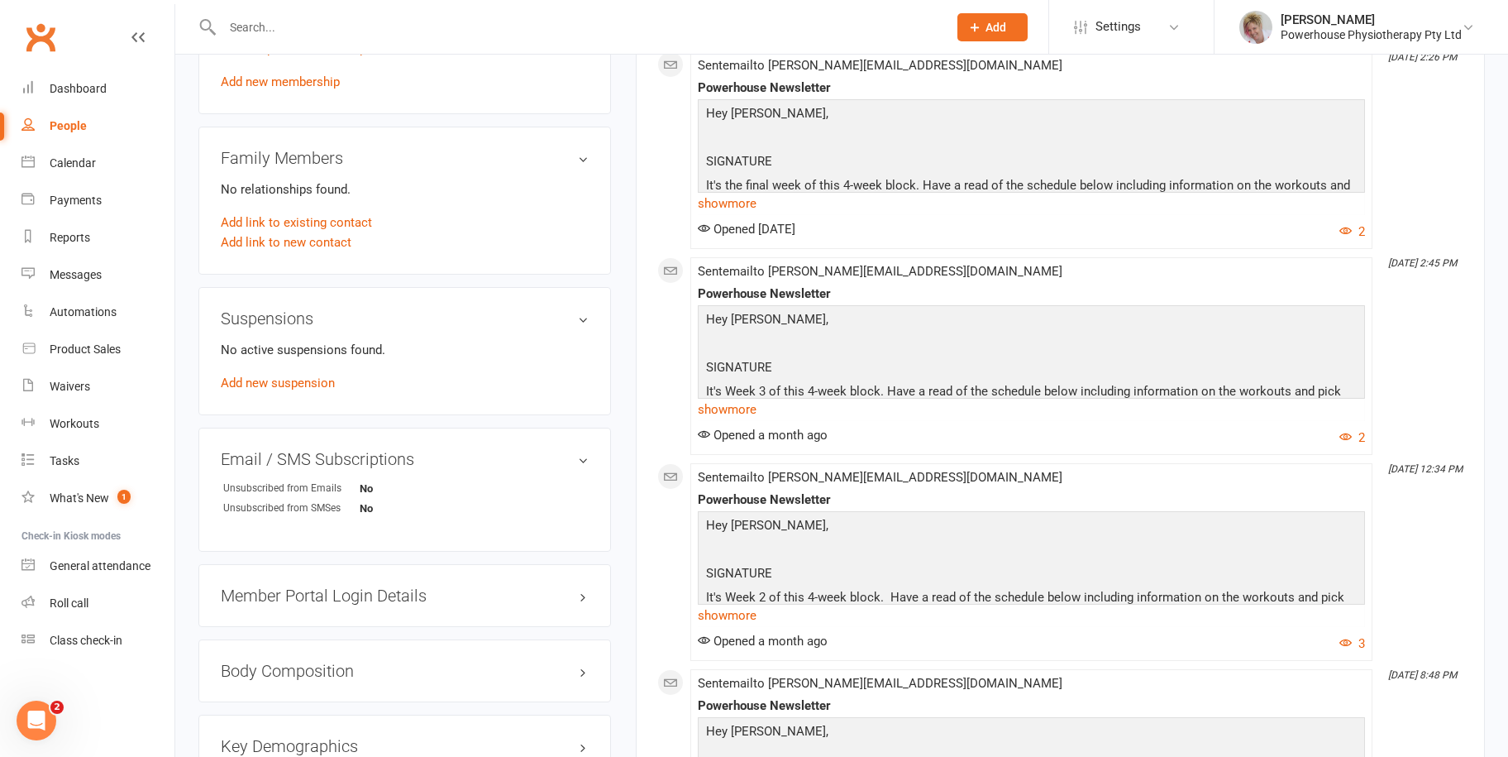
scroll to position [827, 0]
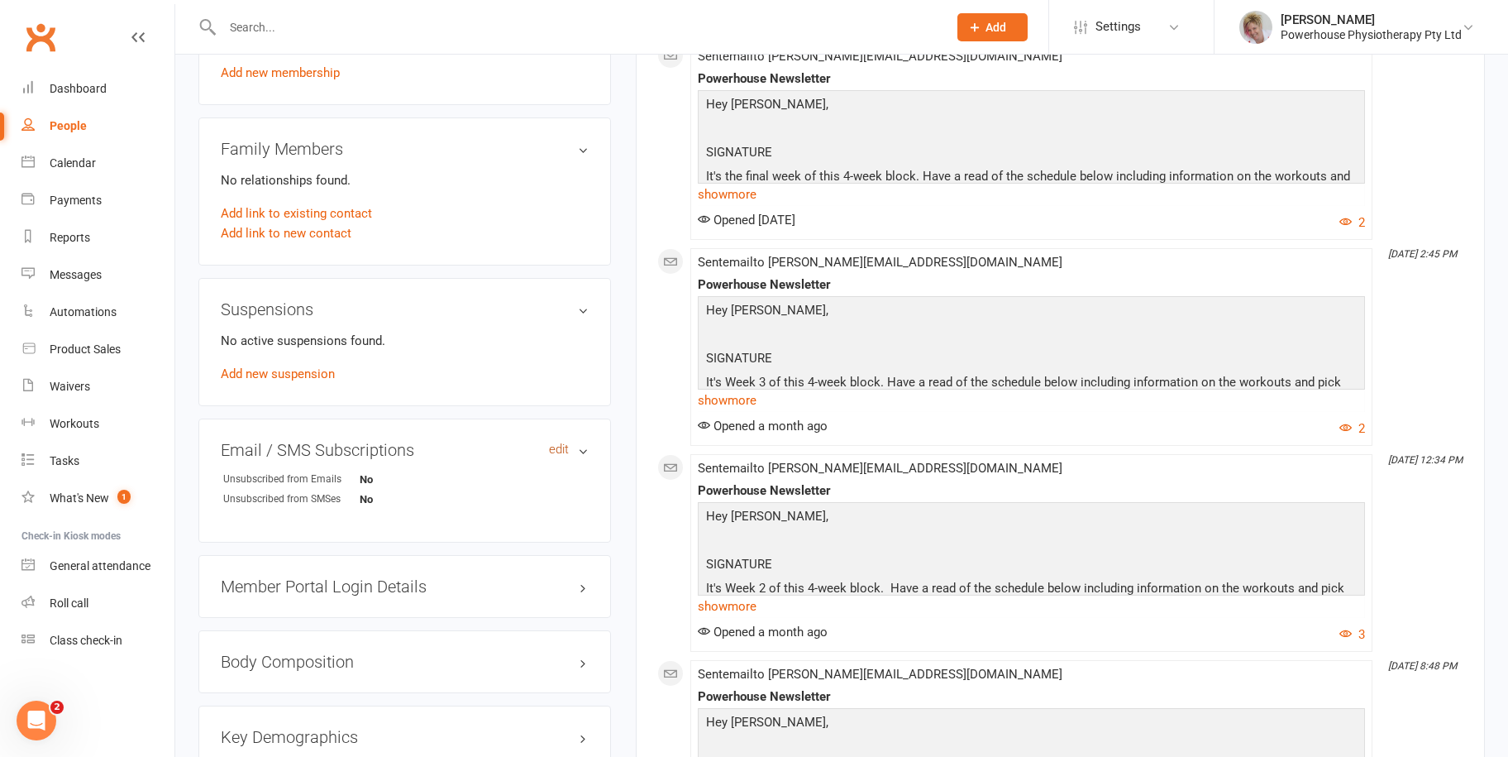
click at [551, 443] on link "edit" at bounding box center [559, 449] width 20 height 14
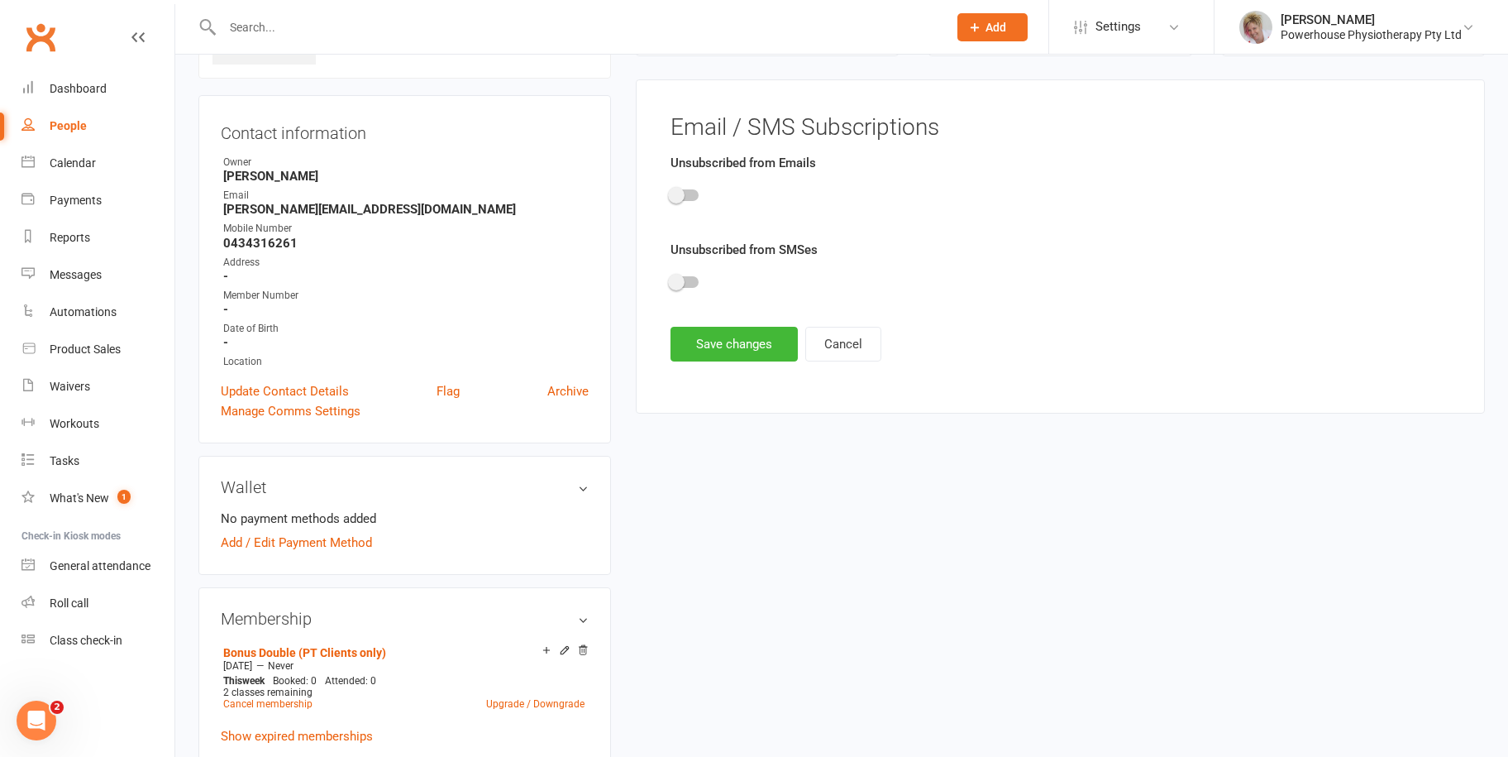
scroll to position [127, 0]
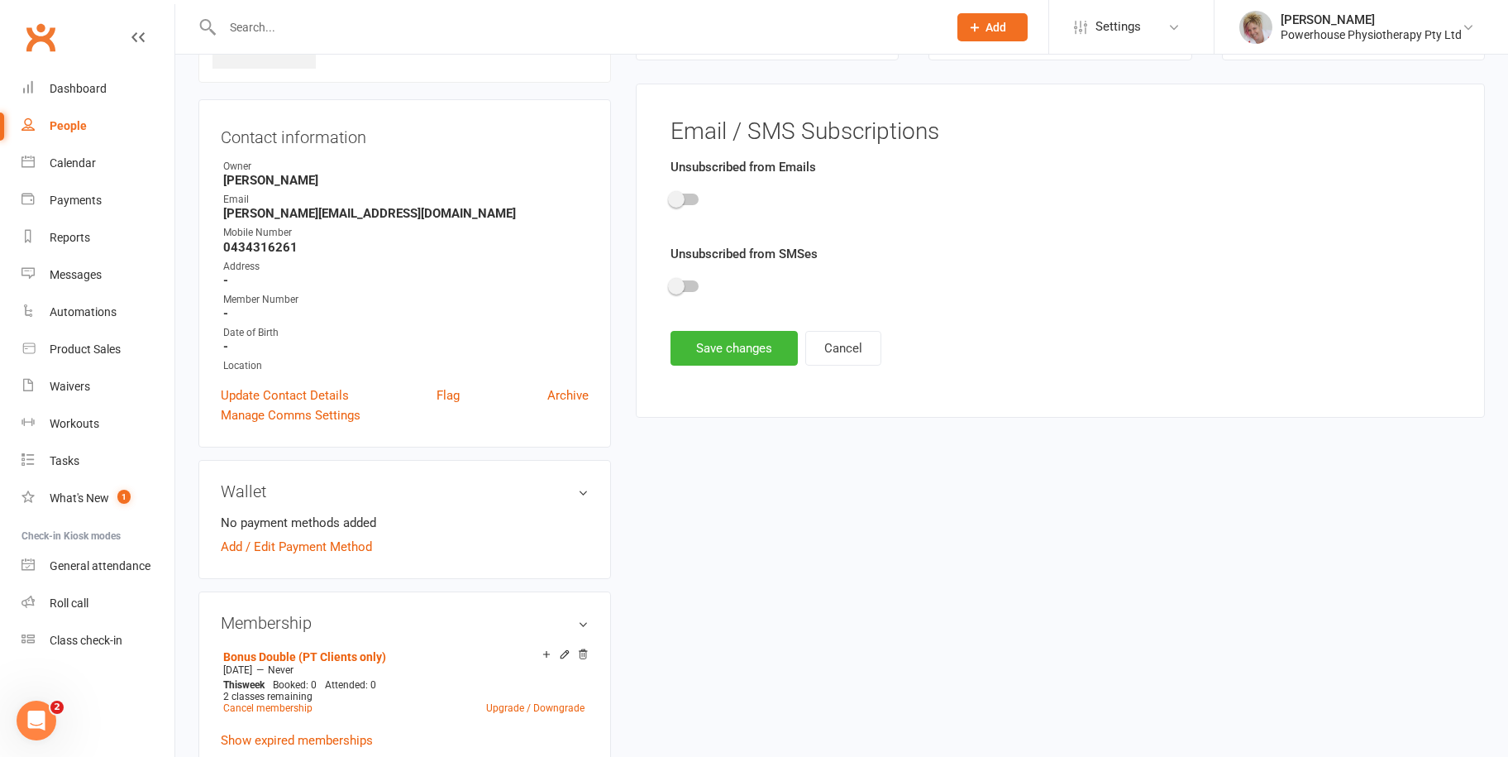
click at [685, 198] on div at bounding box center [685, 199] width 28 height 12
click at [671, 197] on input "checkbox" at bounding box center [671, 197] width 0 height 0
click at [679, 288] on span at bounding box center [676, 286] width 17 height 17
click at [671, 284] on input "checkbox" at bounding box center [671, 284] width 0 height 0
click at [728, 351] on button "Save changes" at bounding box center [734, 348] width 127 height 35
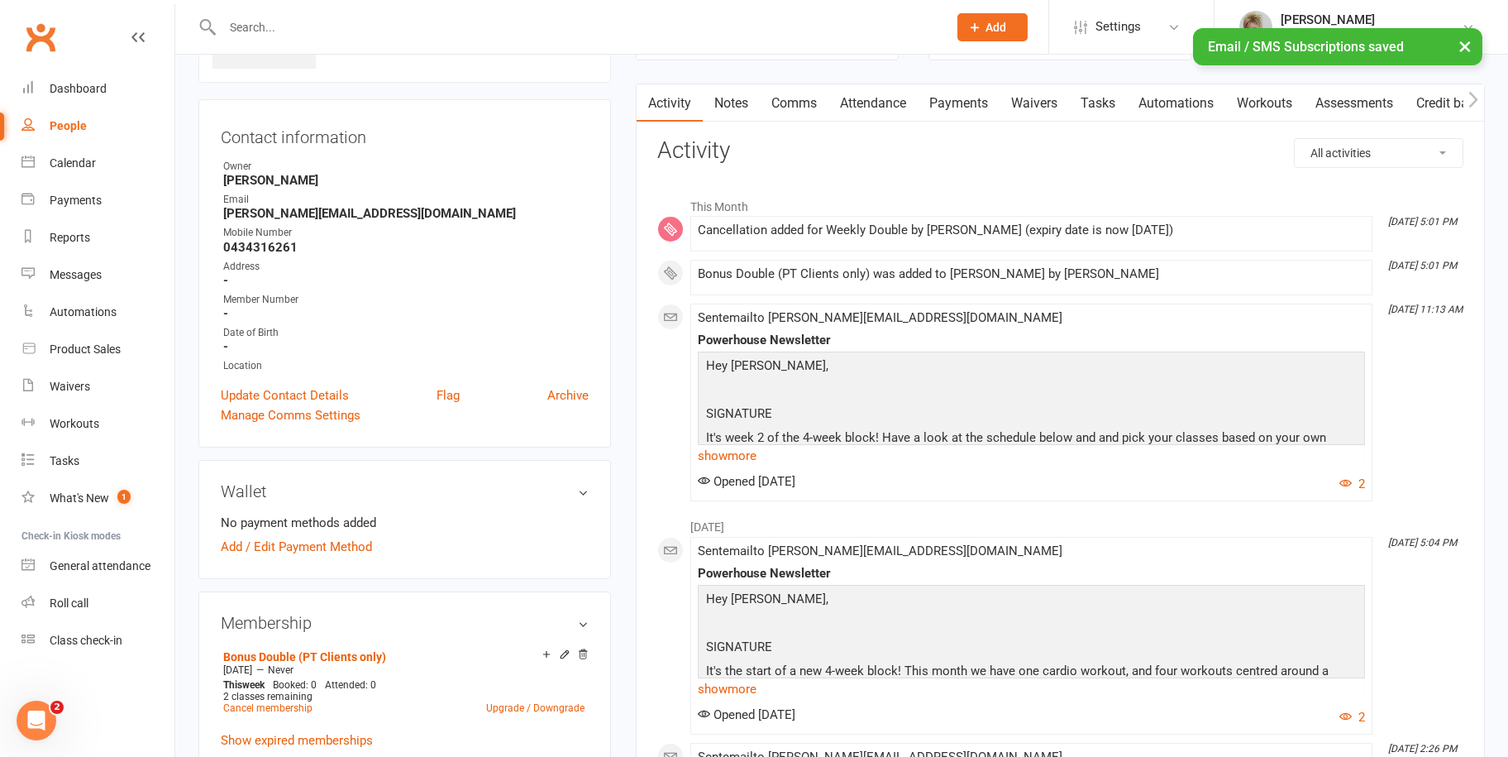
click at [79, 125] on div "People" at bounding box center [68, 125] width 37 height 13
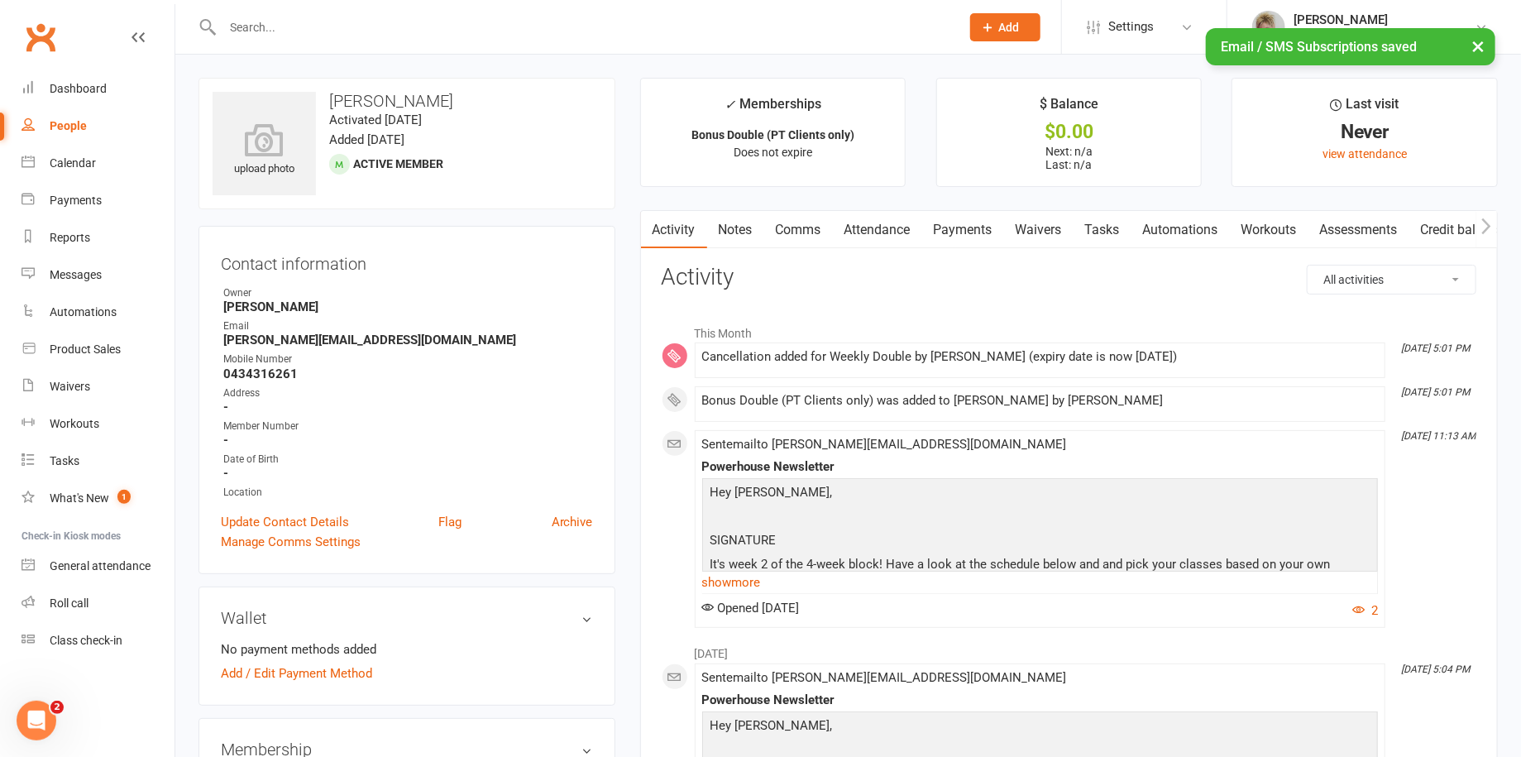
select select "100"
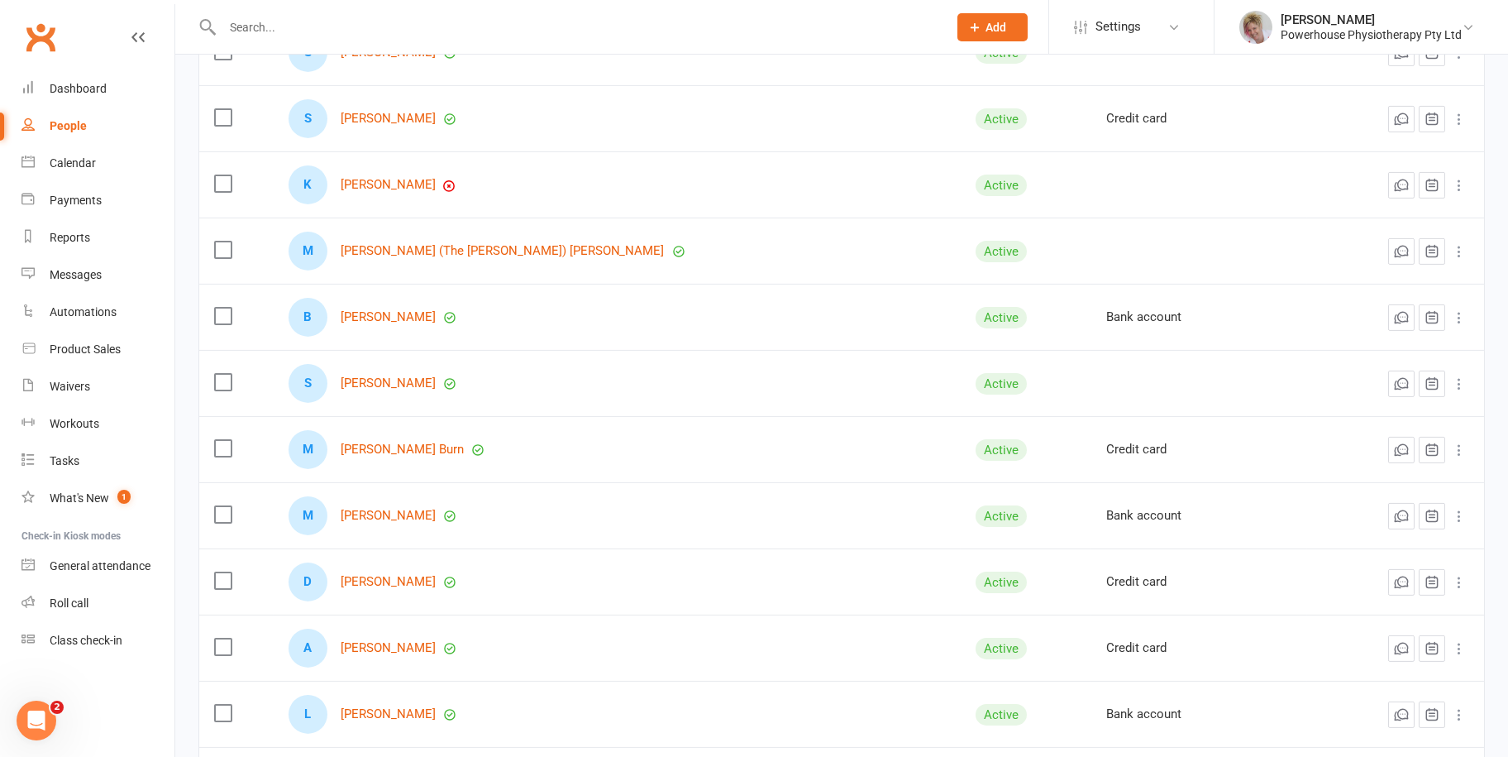
scroll to position [3721, 0]
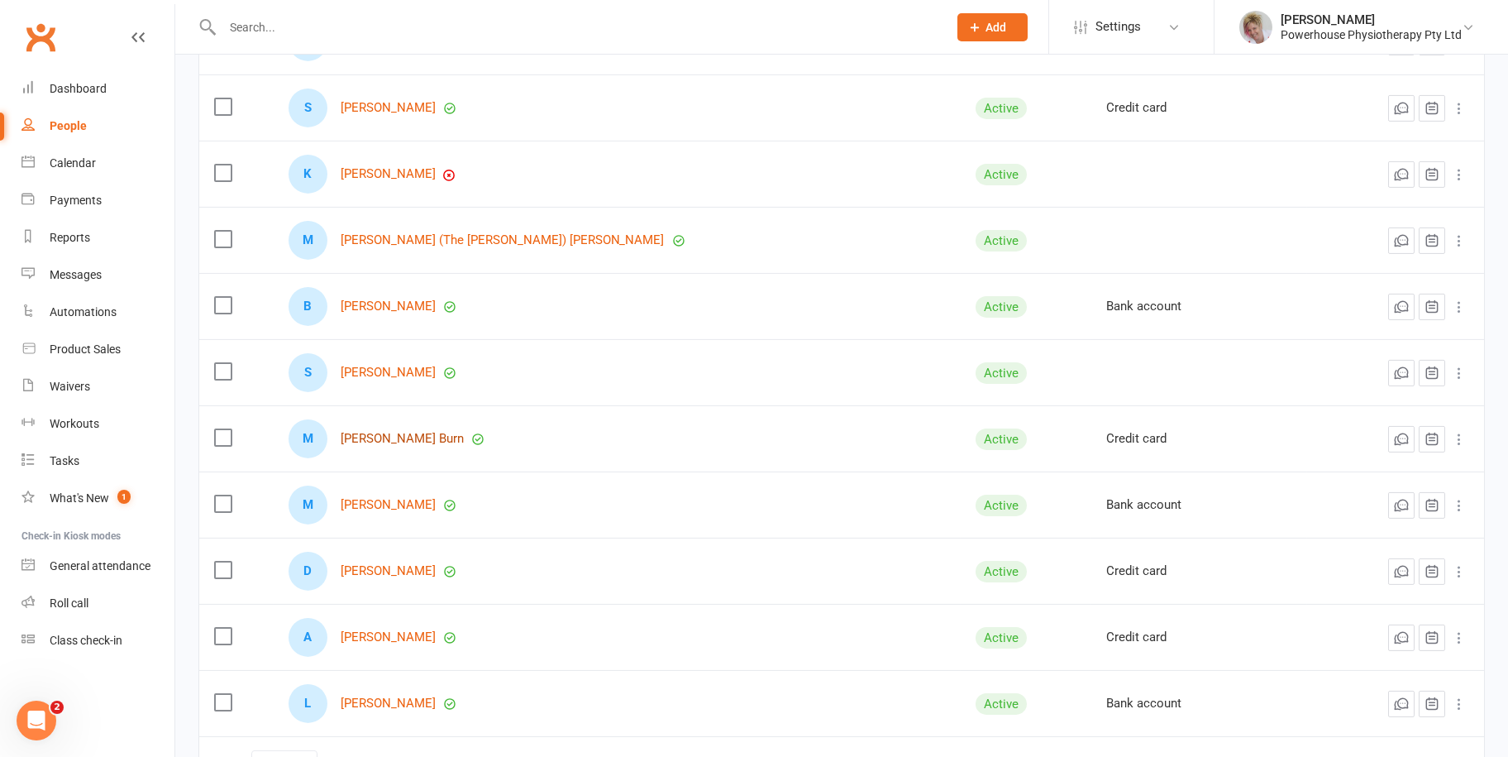
click at [389, 434] on link "[PERSON_NAME] Burn" at bounding box center [402, 439] width 123 height 14
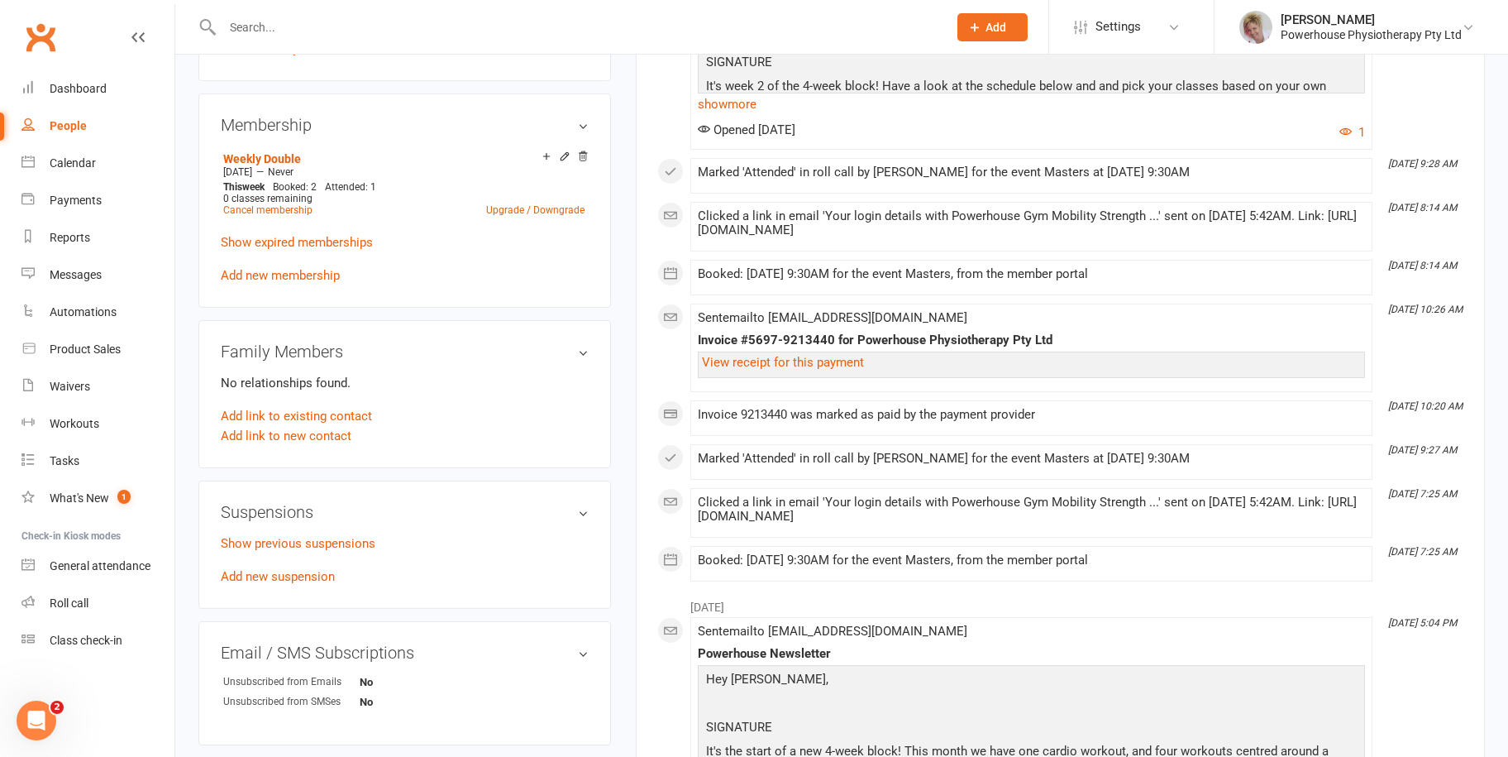
scroll to position [661, 0]
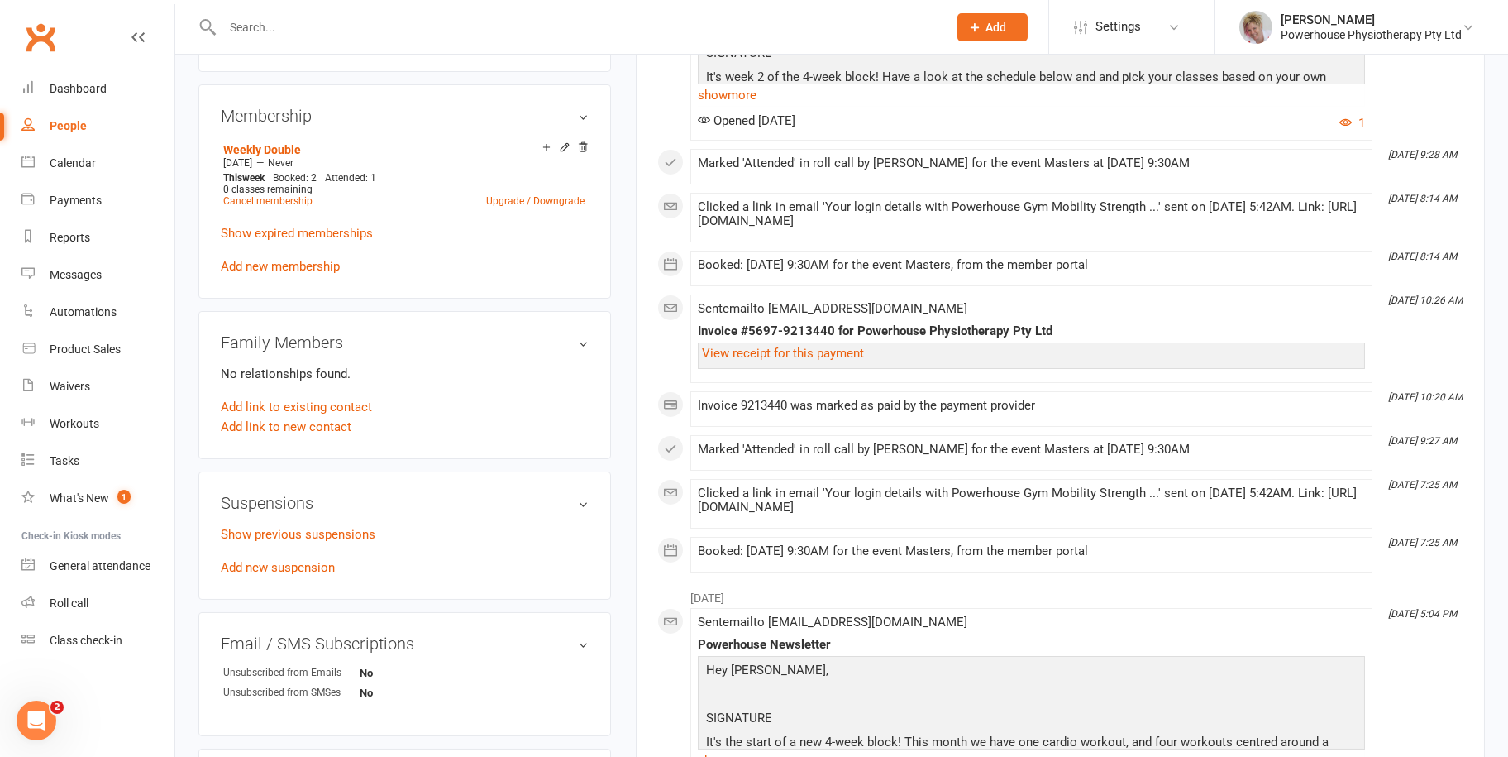
click at [72, 119] on div "People" at bounding box center [68, 125] width 37 height 13
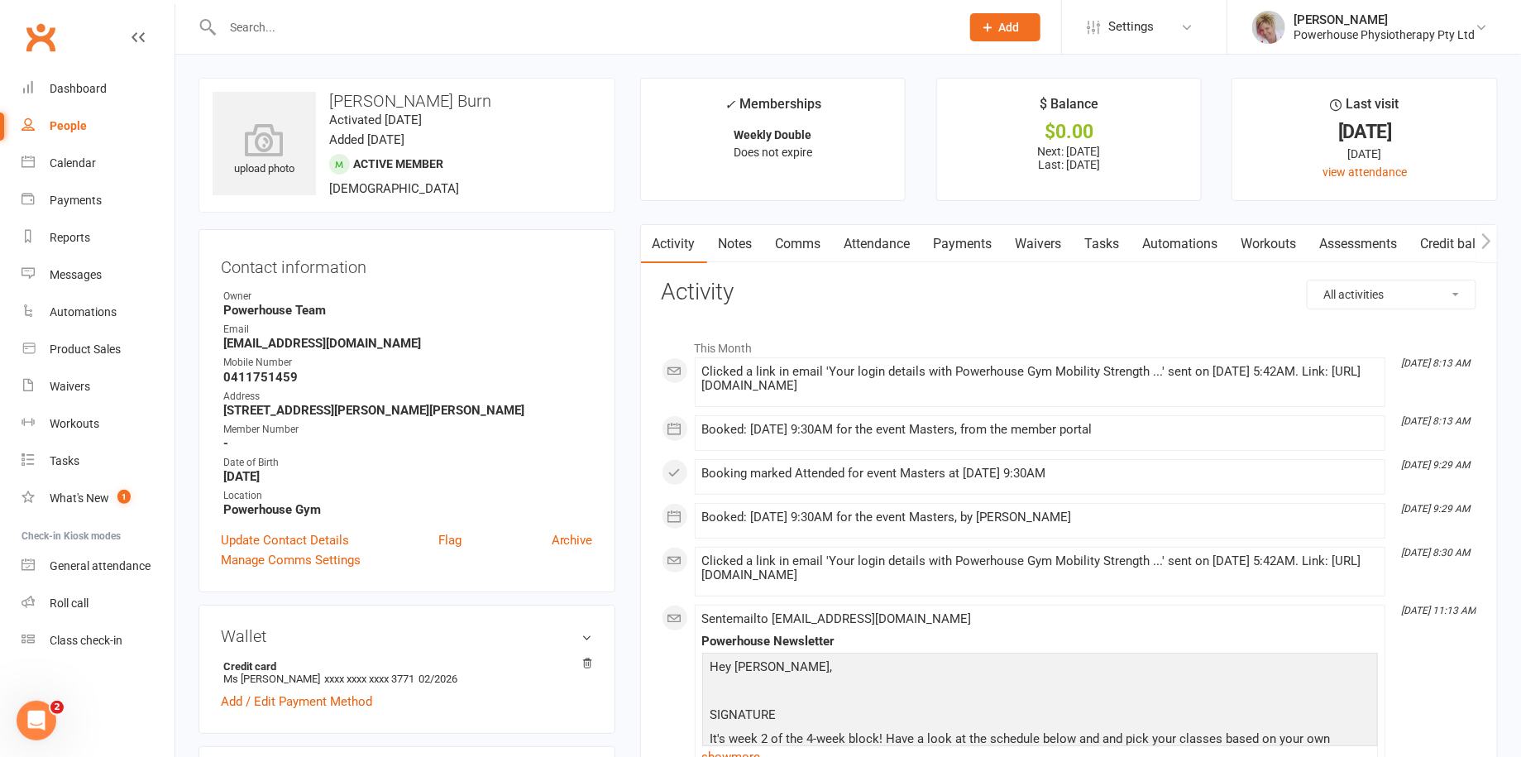
select select "100"
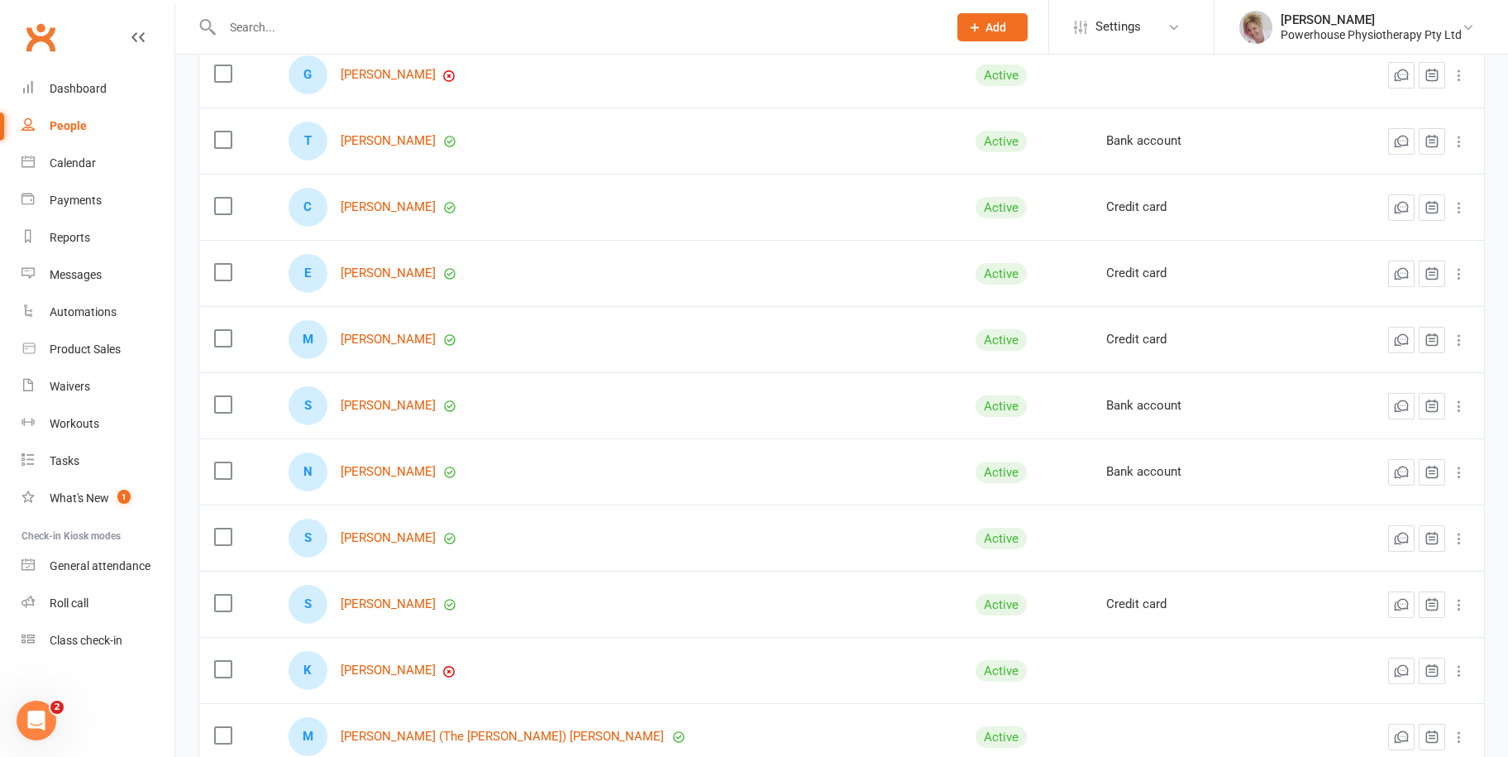
scroll to position [3721, 0]
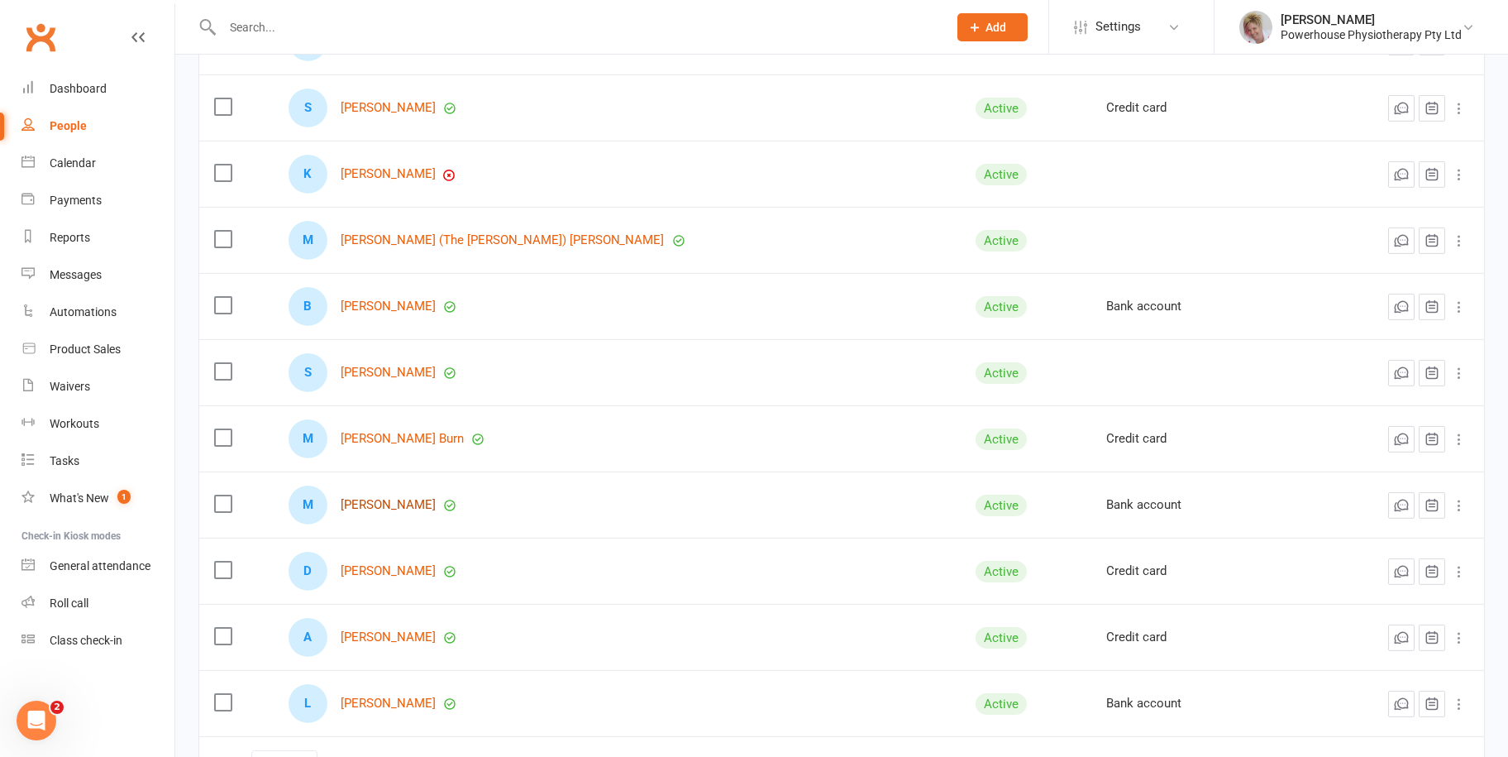
click at [418, 498] on link "[PERSON_NAME]" at bounding box center [388, 505] width 95 height 14
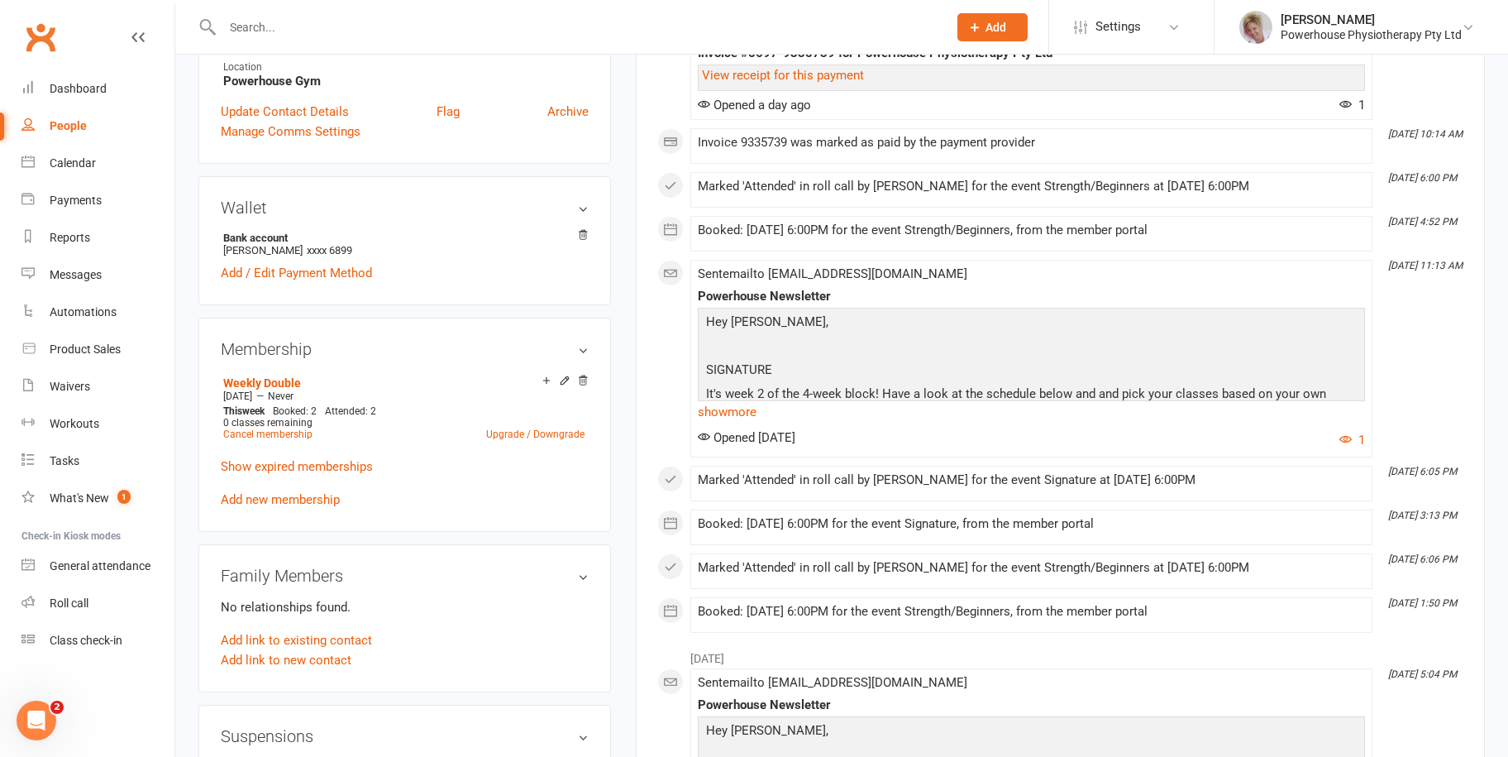
scroll to position [661, 0]
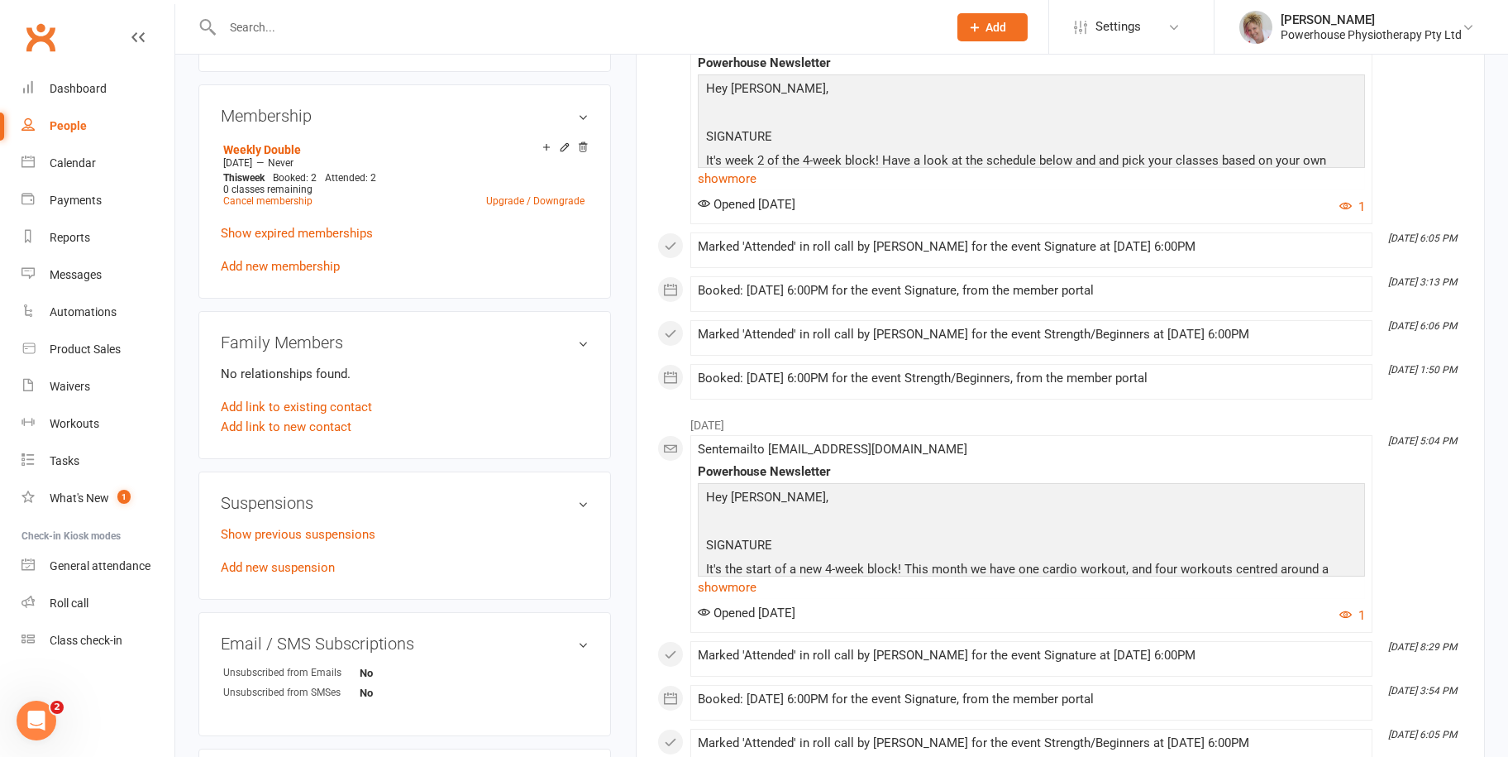
click at [74, 122] on div "People" at bounding box center [68, 125] width 37 height 13
select select "100"
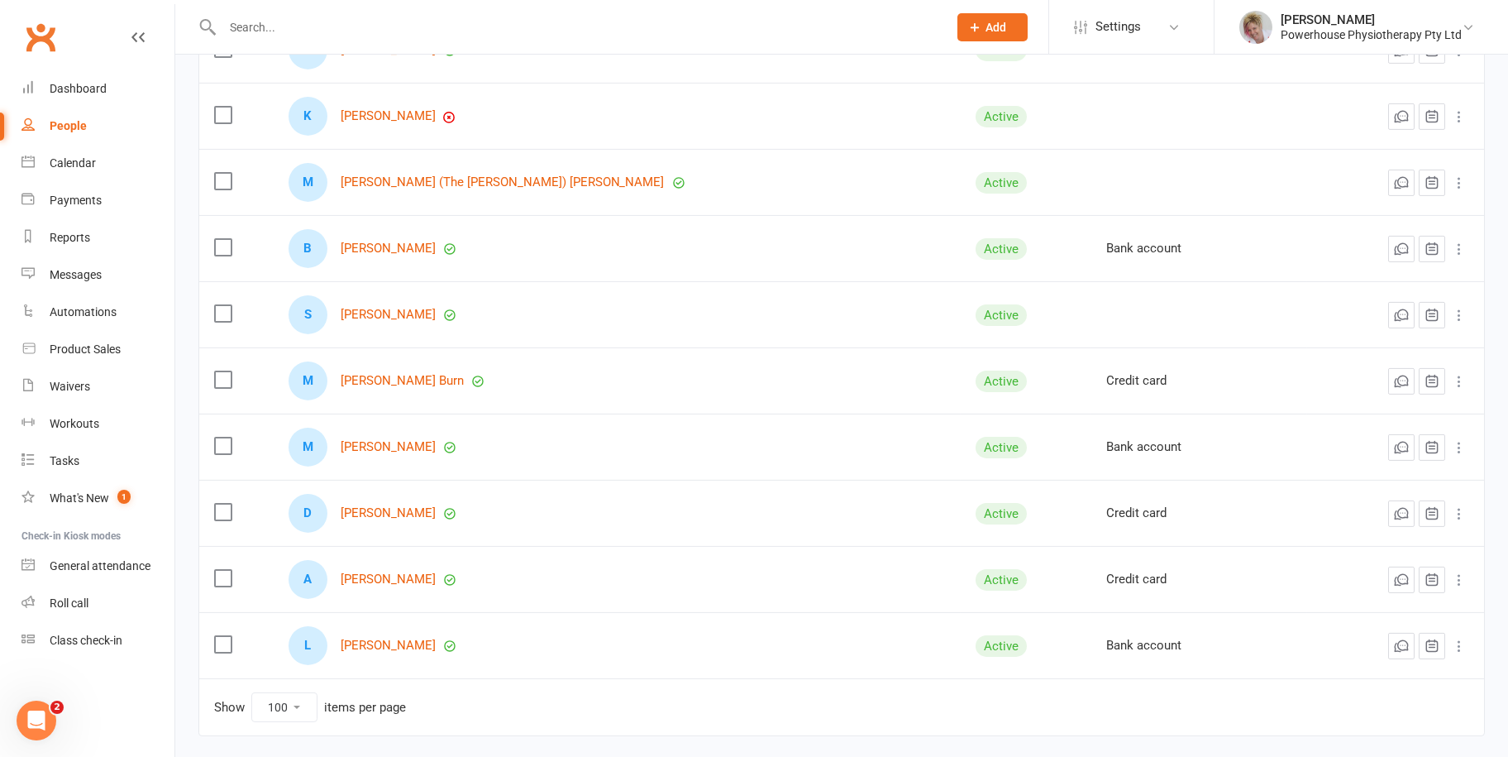
scroll to position [3842, 0]
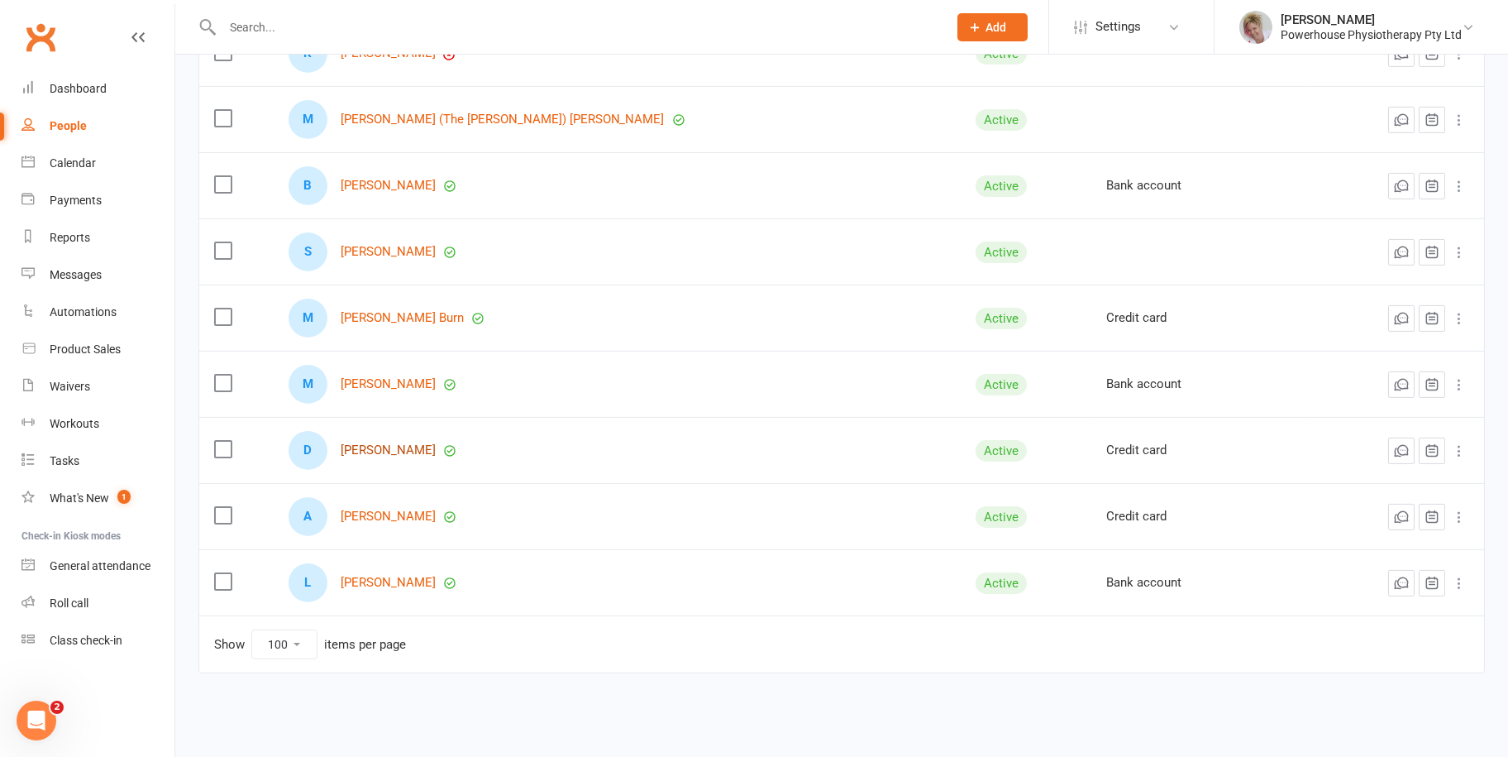
click at [376, 443] on link "[PERSON_NAME]" at bounding box center [388, 450] width 95 height 14
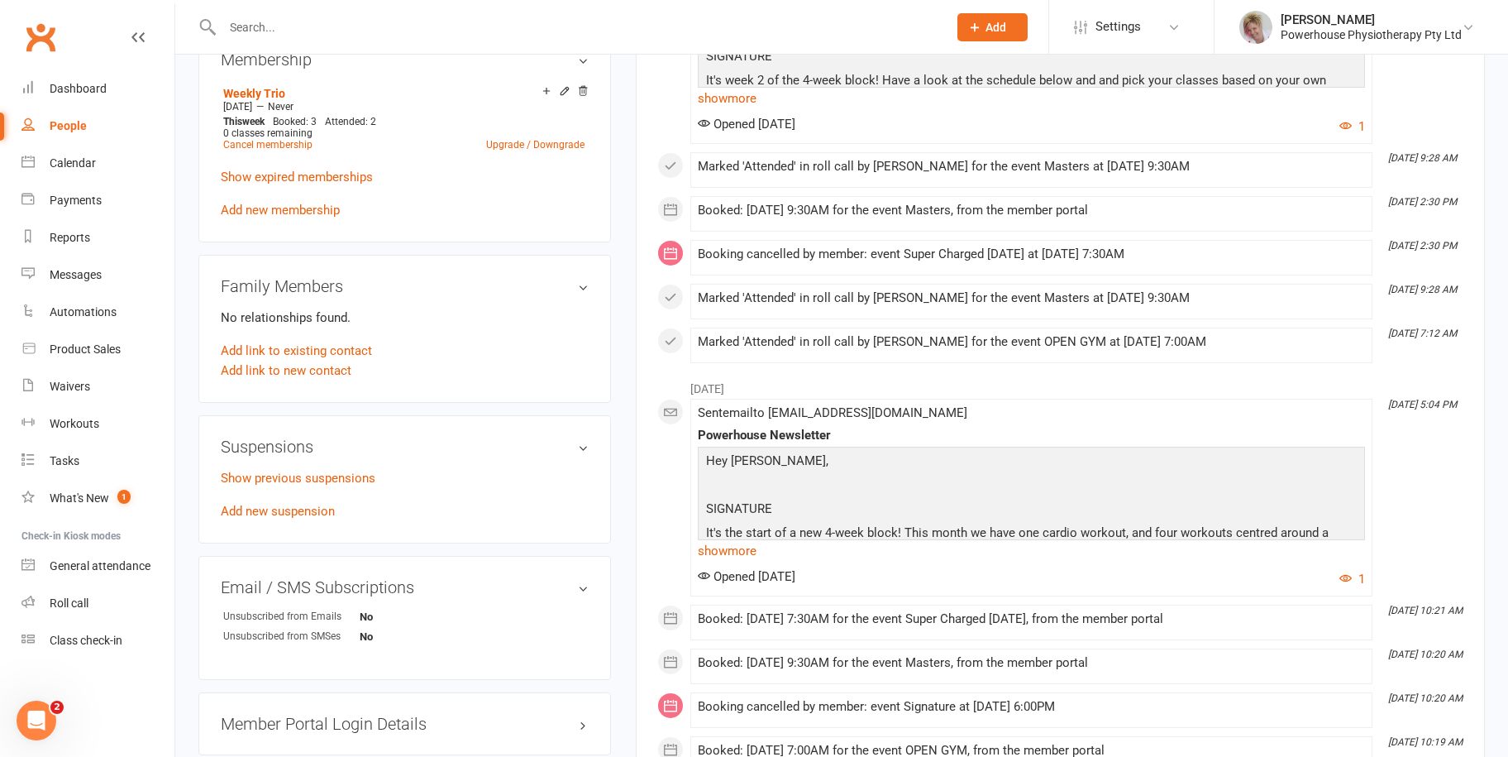
scroll to position [992, 0]
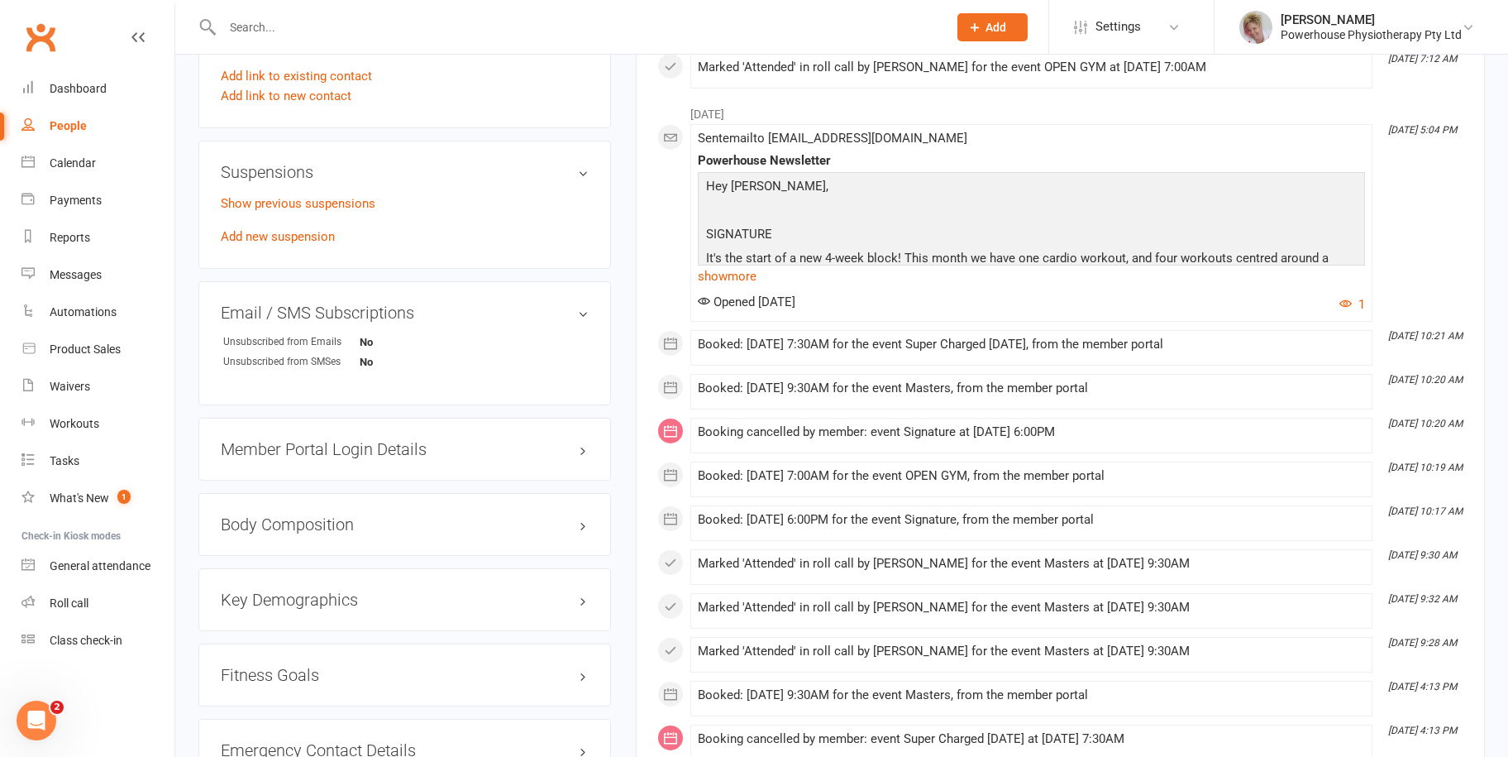
click at [79, 124] on div "People" at bounding box center [68, 125] width 37 height 13
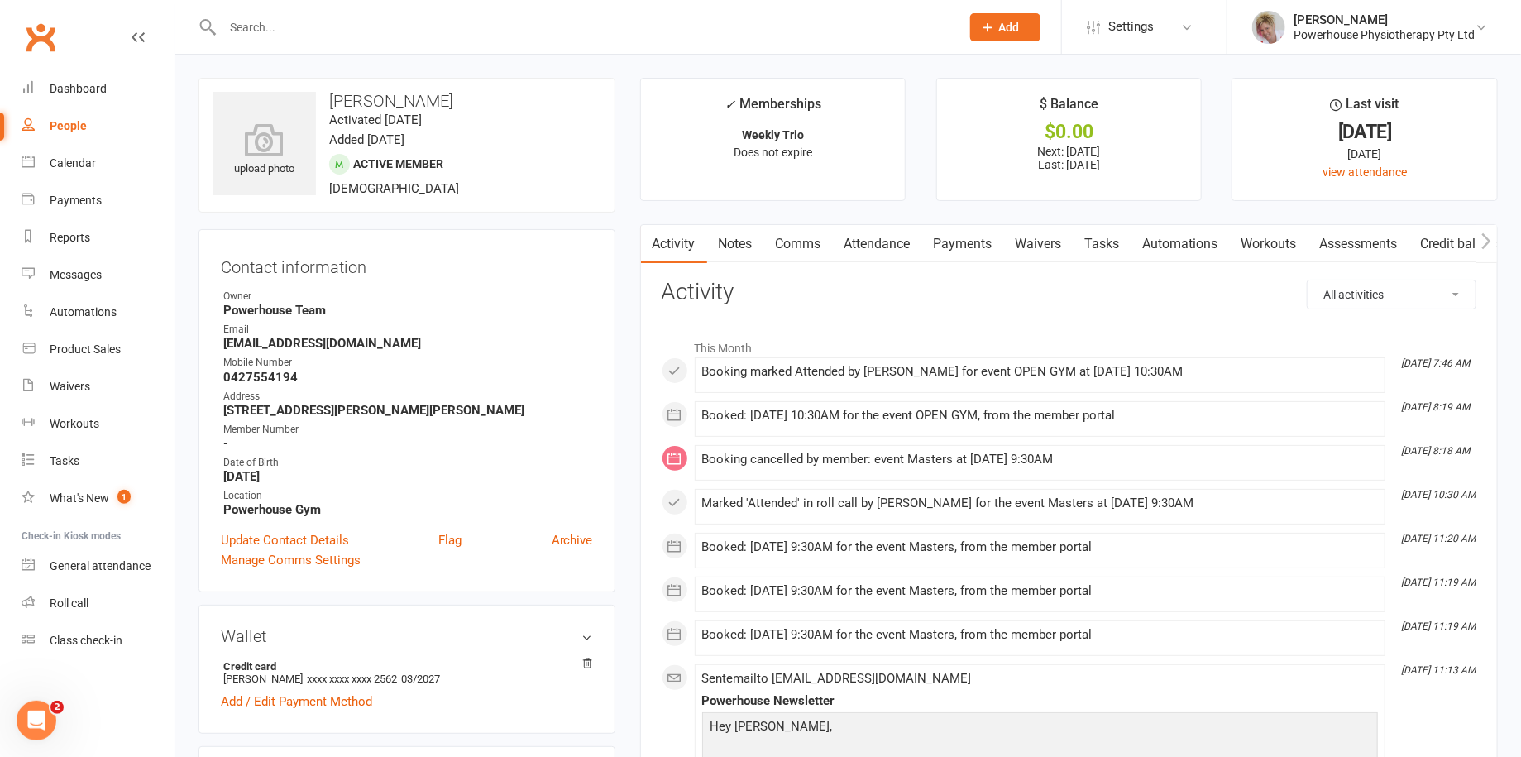
select select "100"
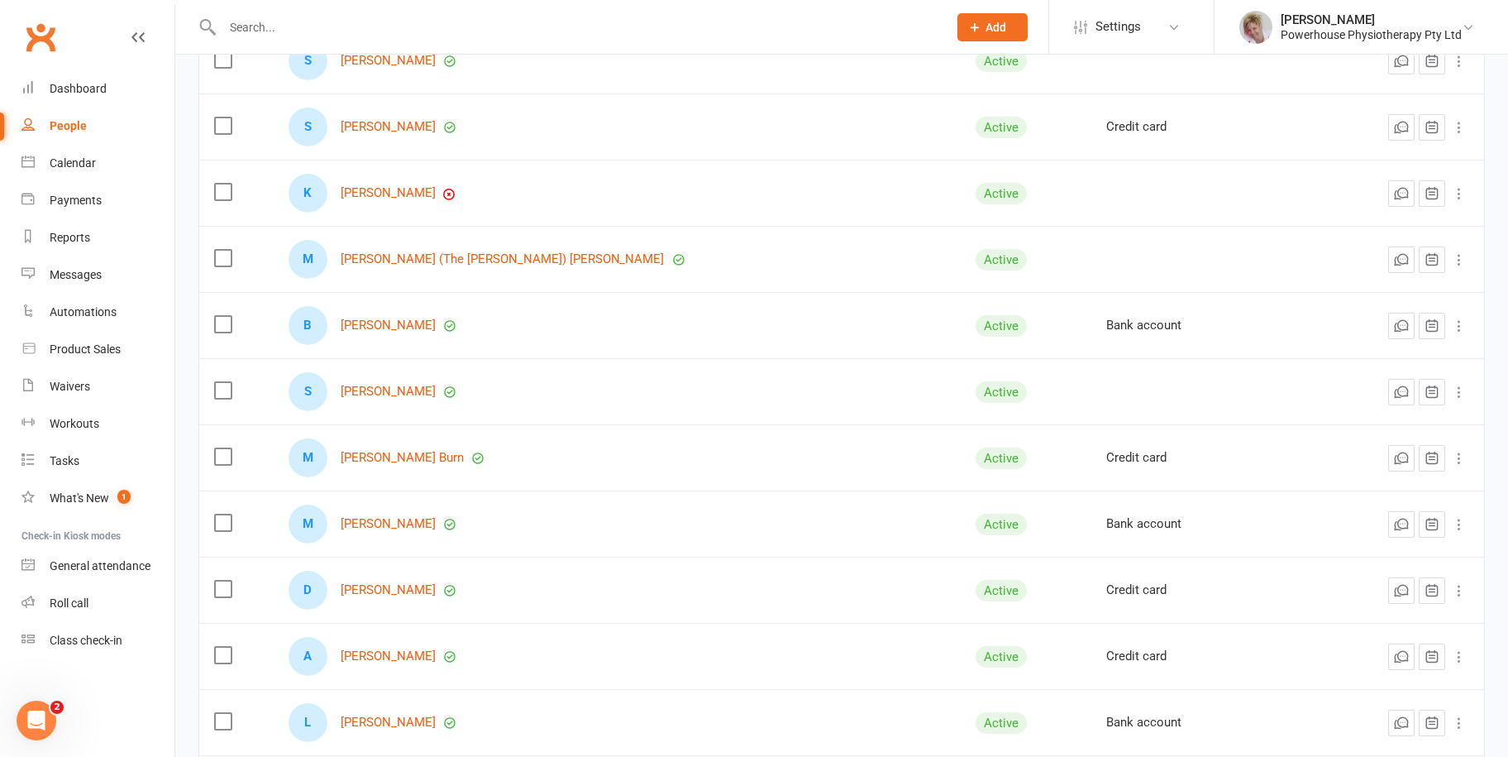
scroll to position [3842, 0]
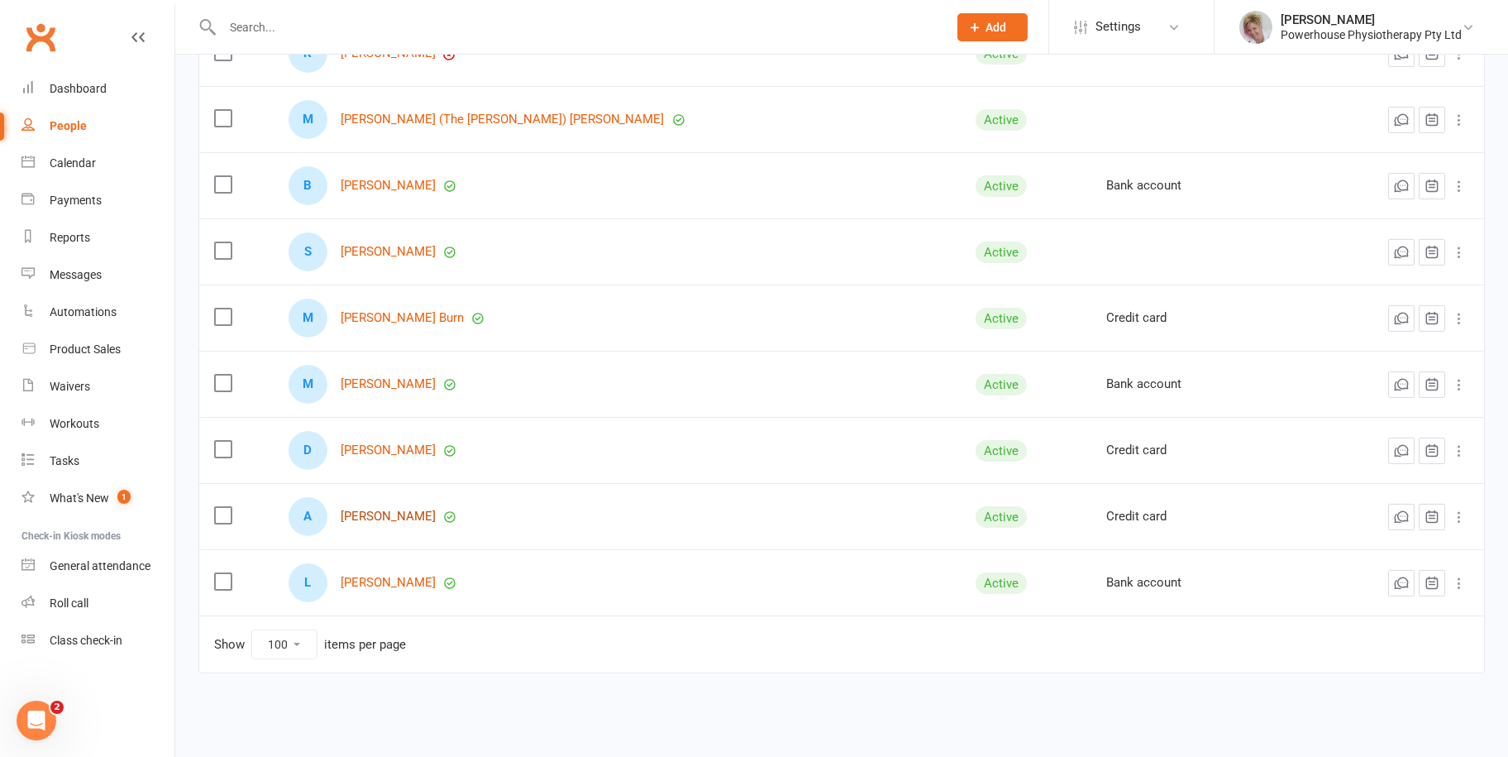
click at [394, 509] on link "Anne Beasley" at bounding box center [388, 516] width 95 height 14
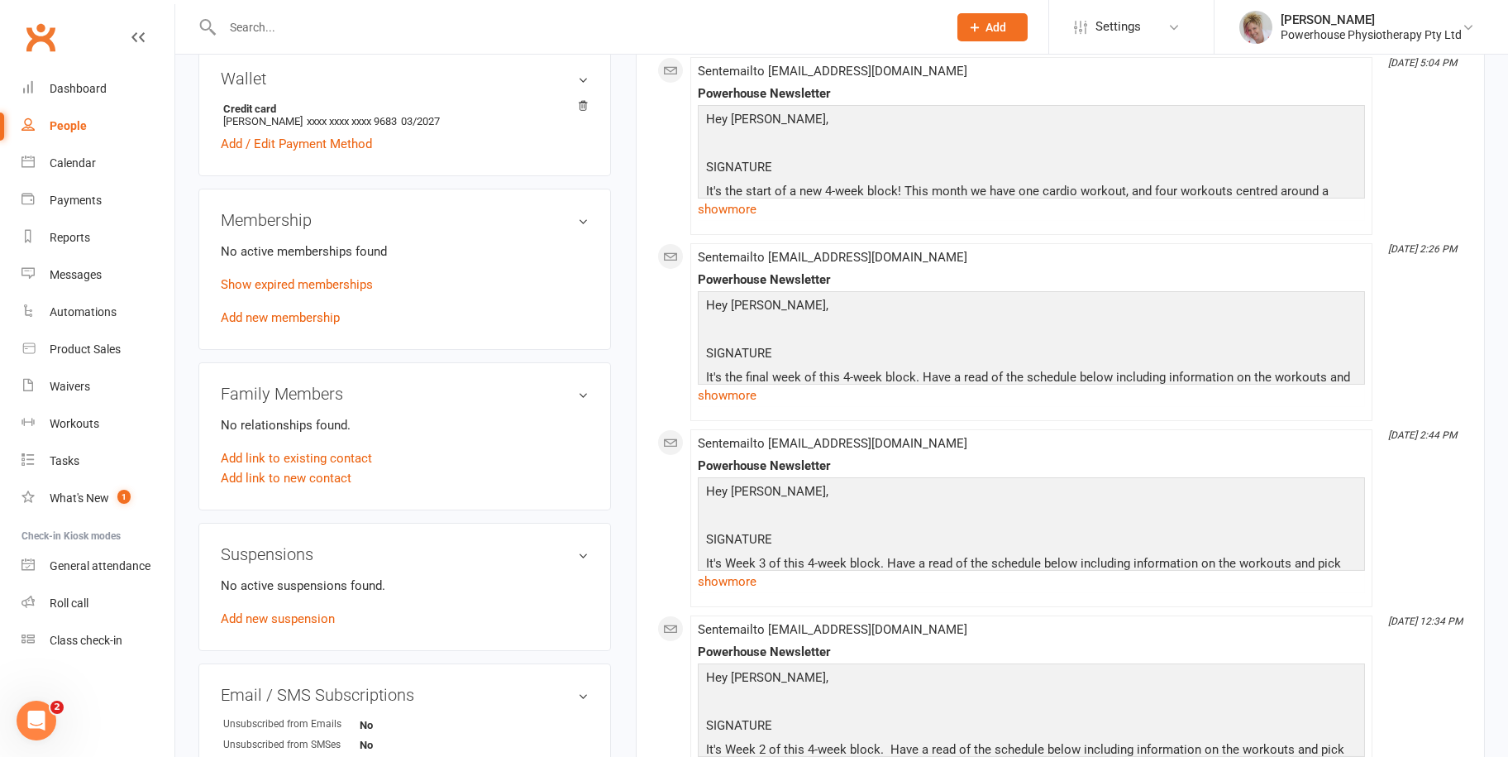
scroll to position [579, 0]
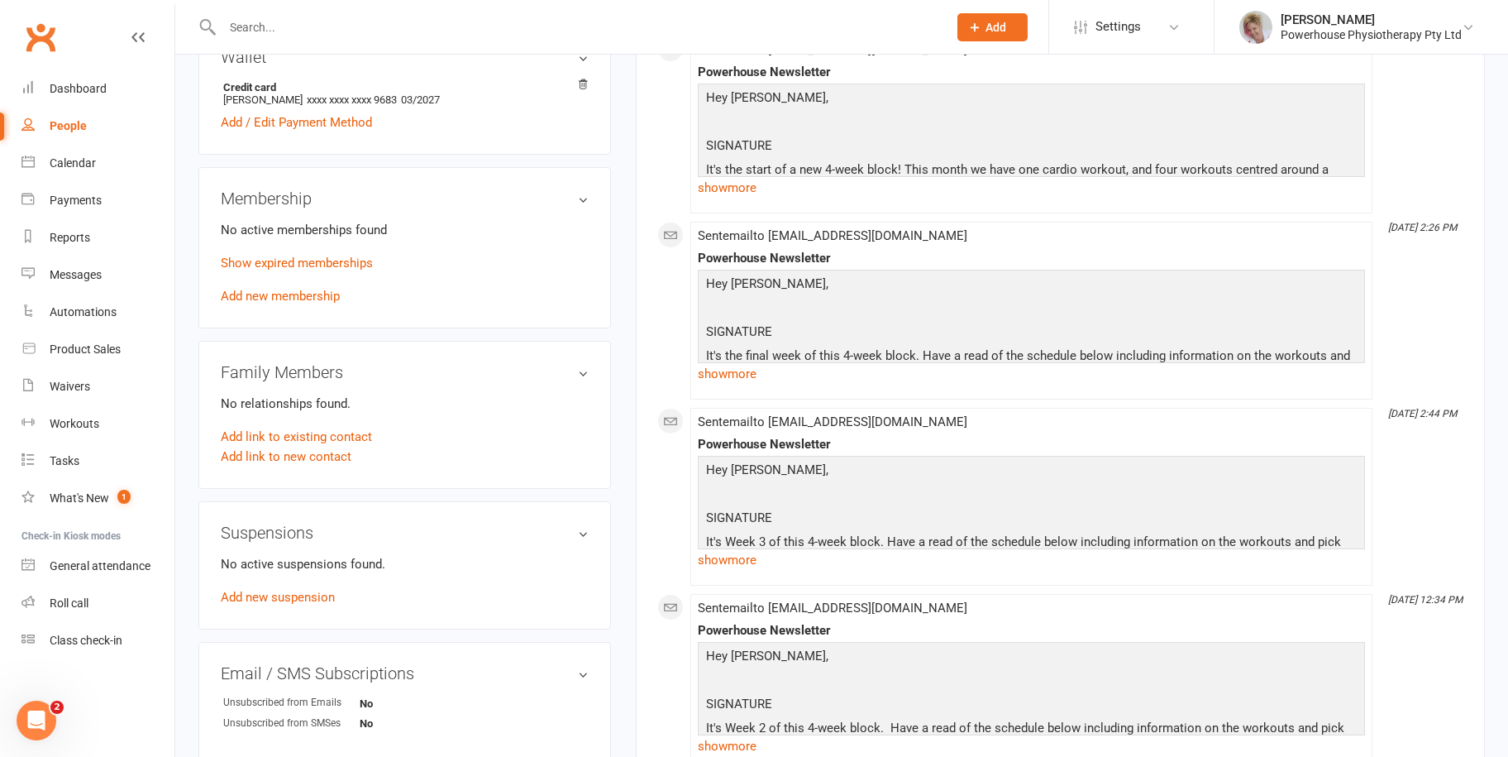
click at [55, 122] on div "People" at bounding box center [68, 125] width 37 height 13
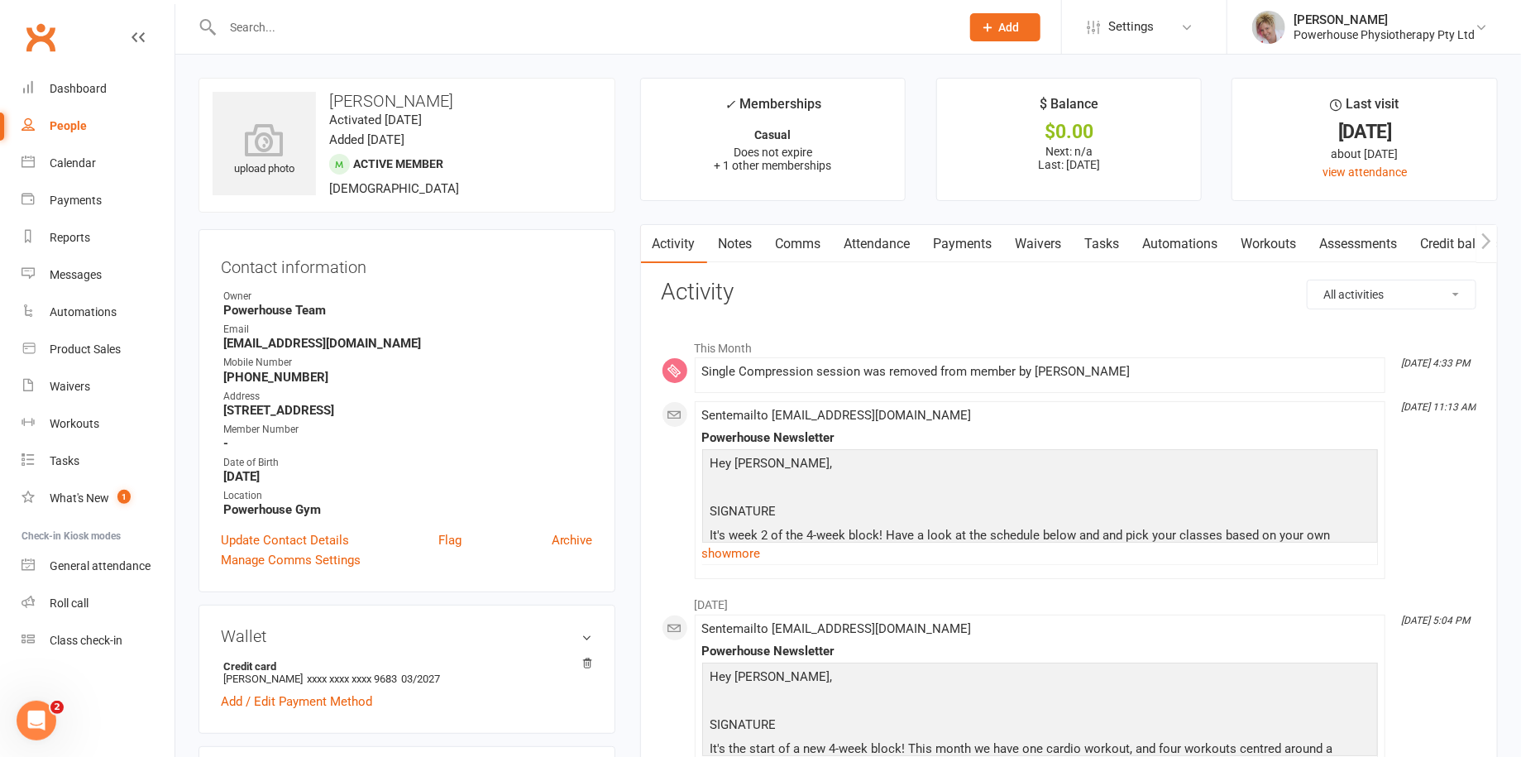
select select "100"
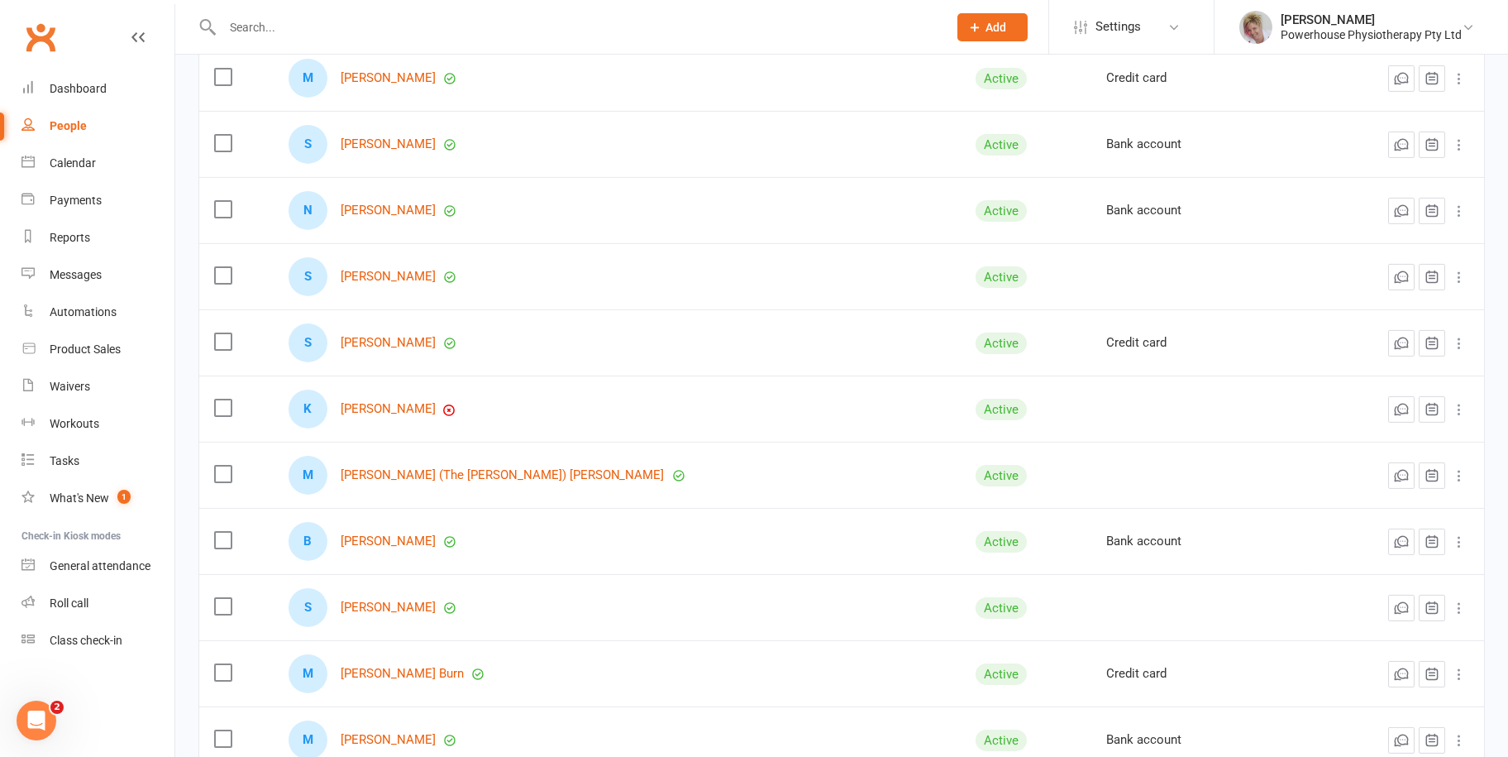
scroll to position [3721, 0]
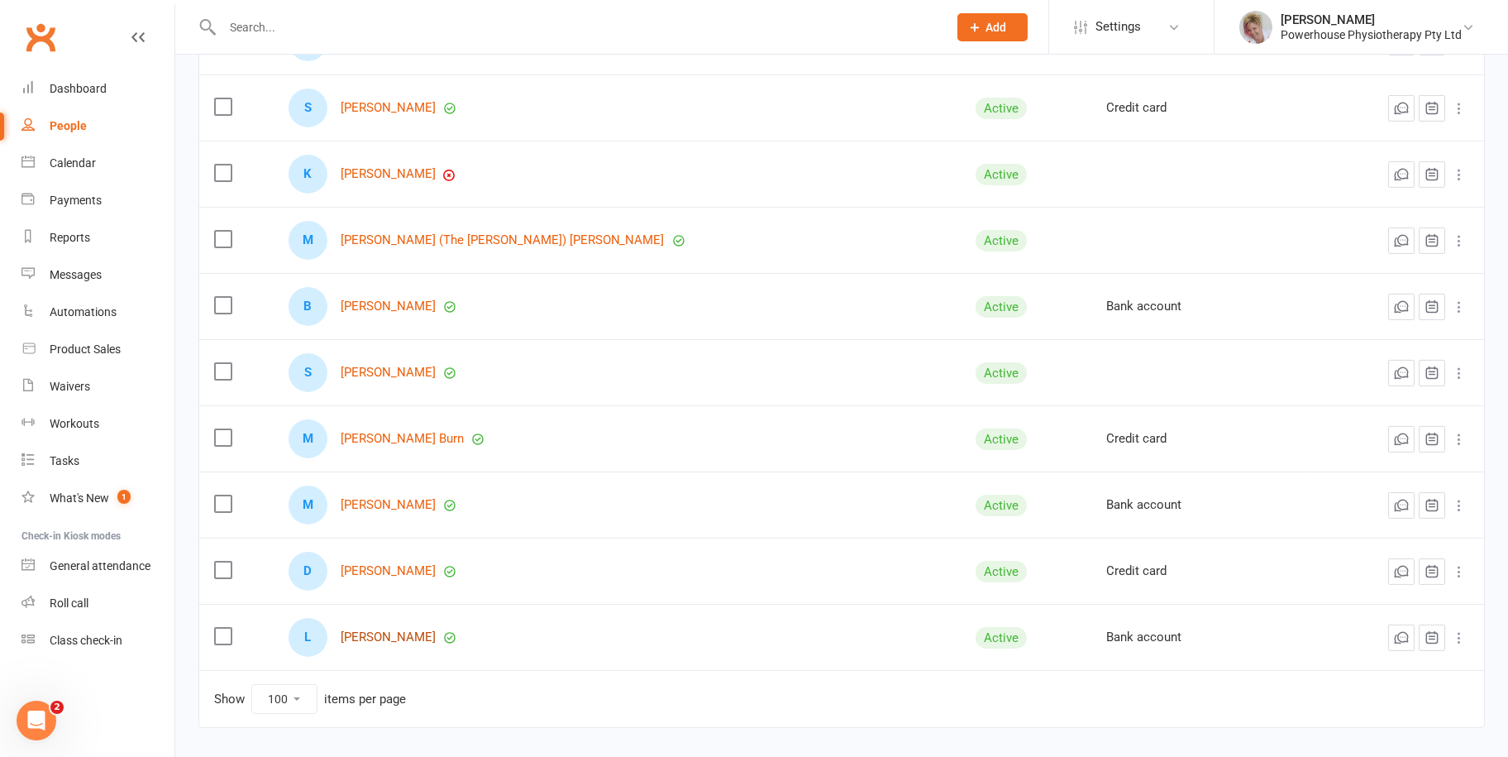
click at [394, 633] on link "[PERSON_NAME]" at bounding box center [388, 637] width 95 height 14
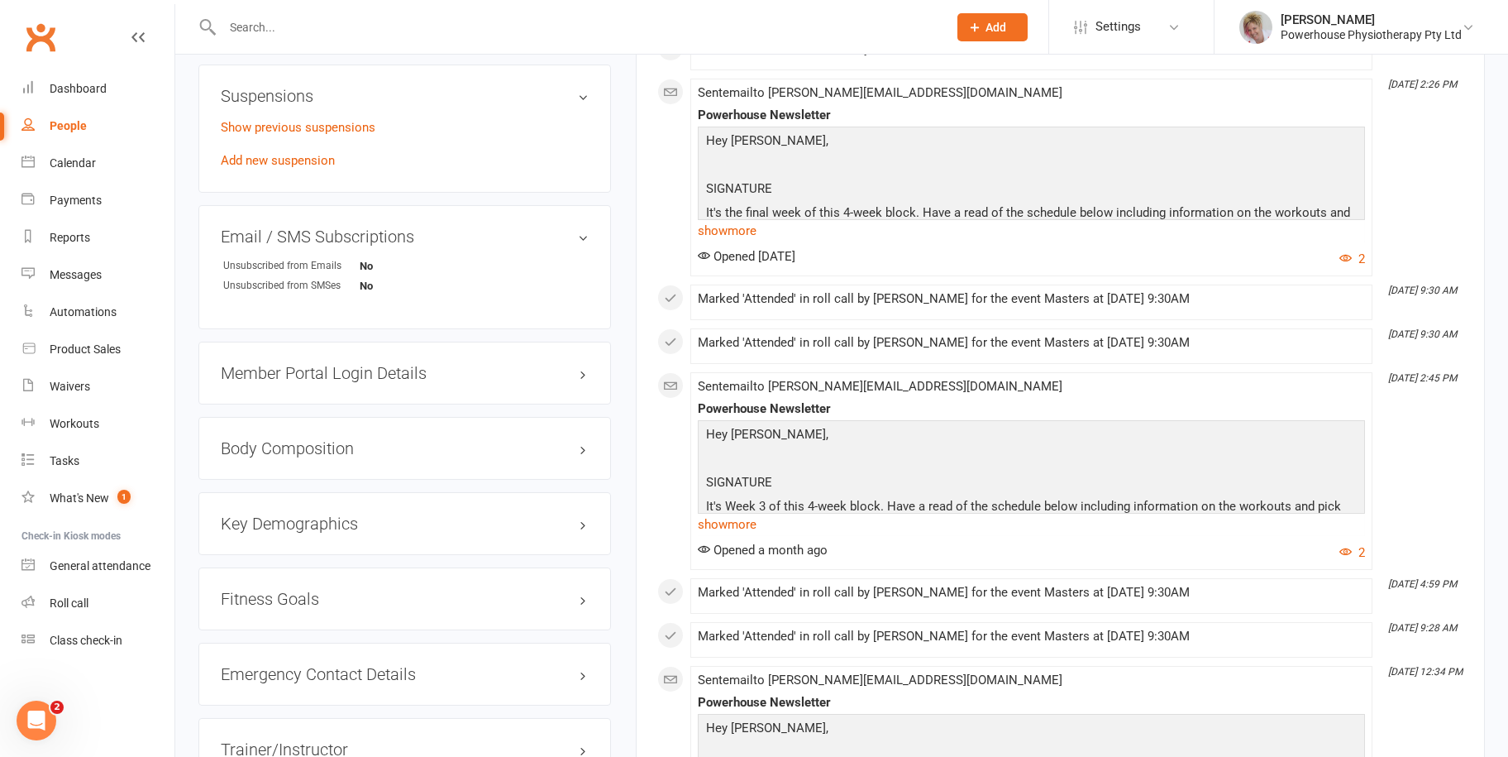
scroll to position [1075, 0]
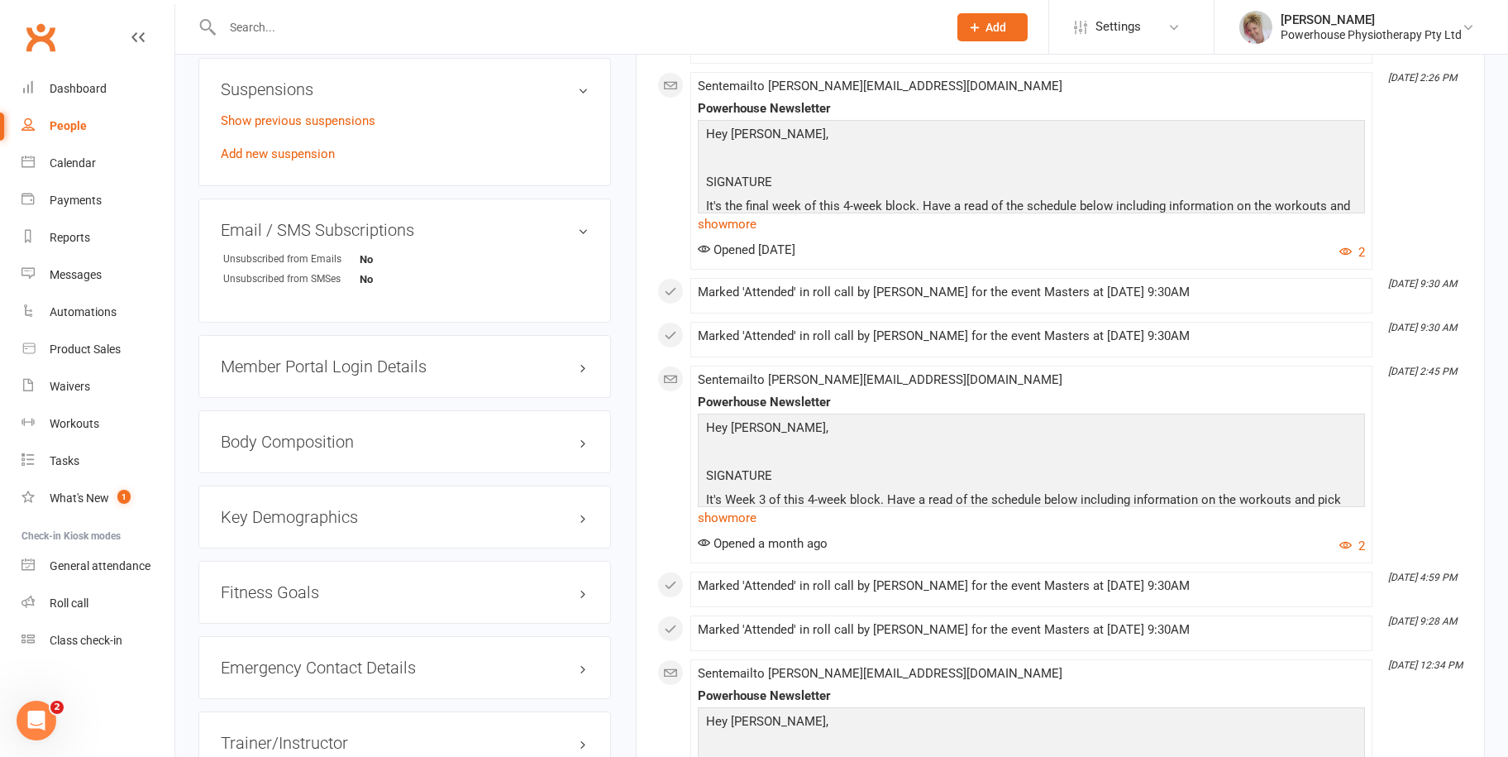
click at [65, 125] on div "People" at bounding box center [68, 125] width 37 height 13
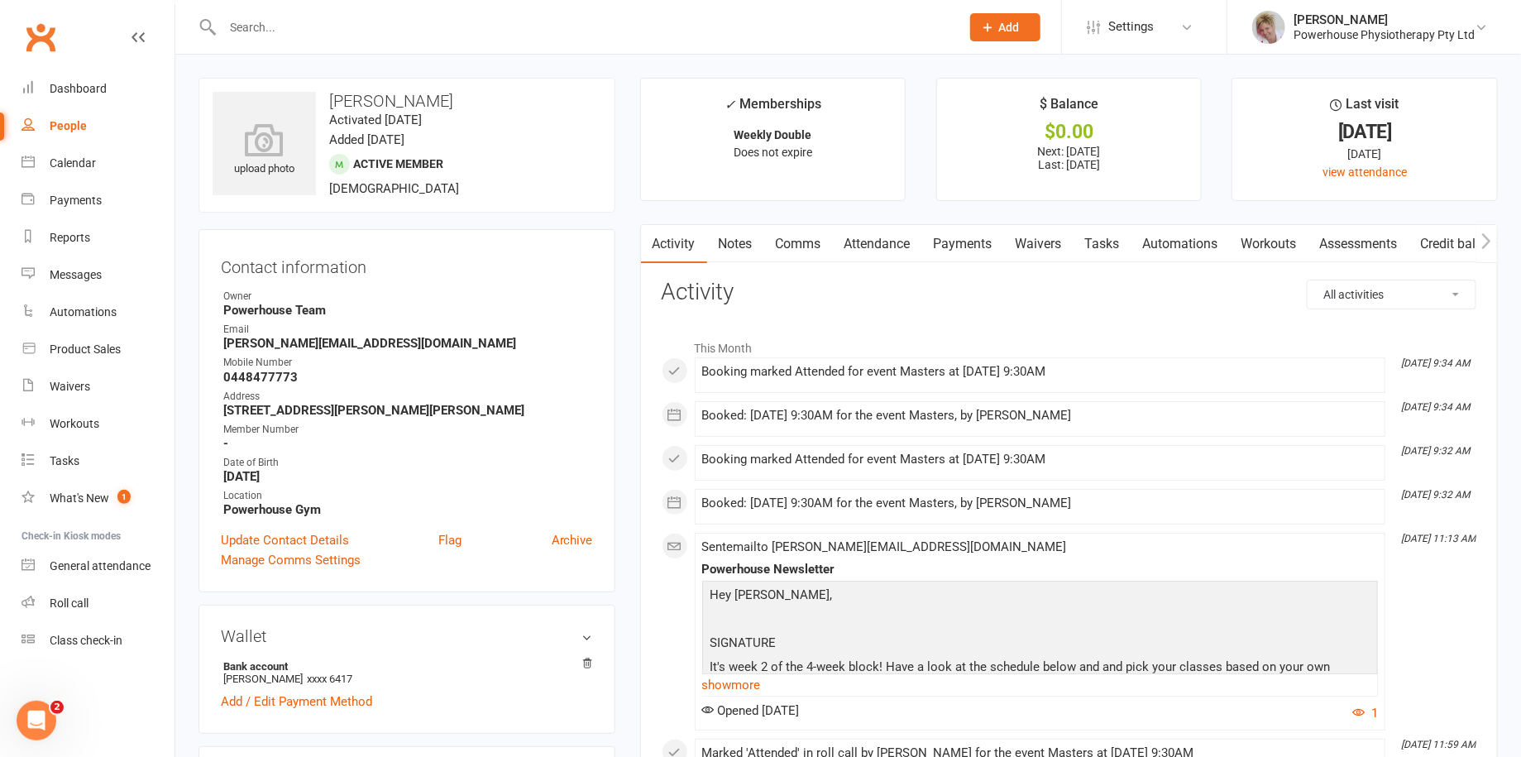
select select "100"
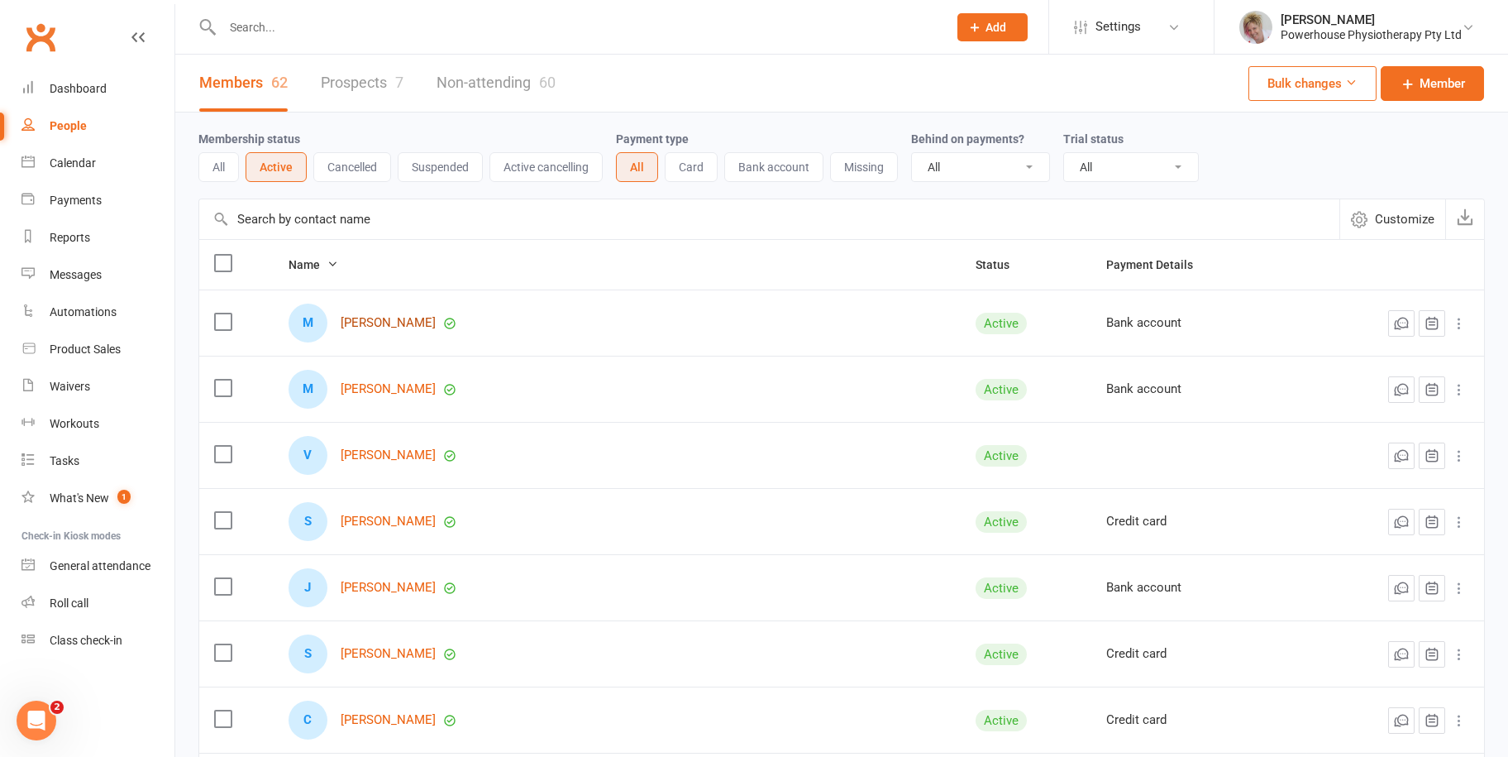
click at [394, 324] on link "[PERSON_NAME]" at bounding box center [388, 323] width 95 height 14
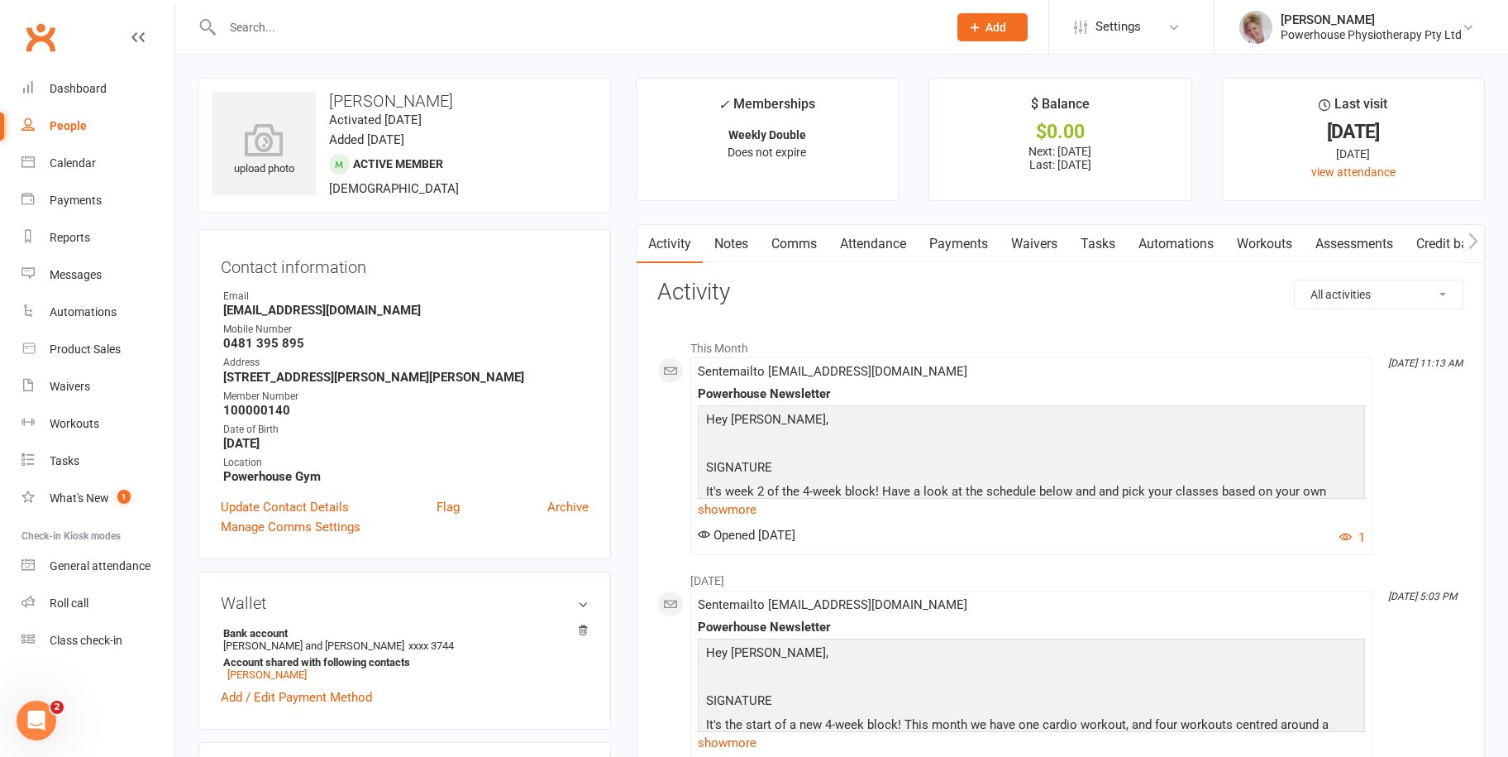
click at [78, 114] on link "People" at bounding box center [97, 125] width 153 height 37
select select "100"
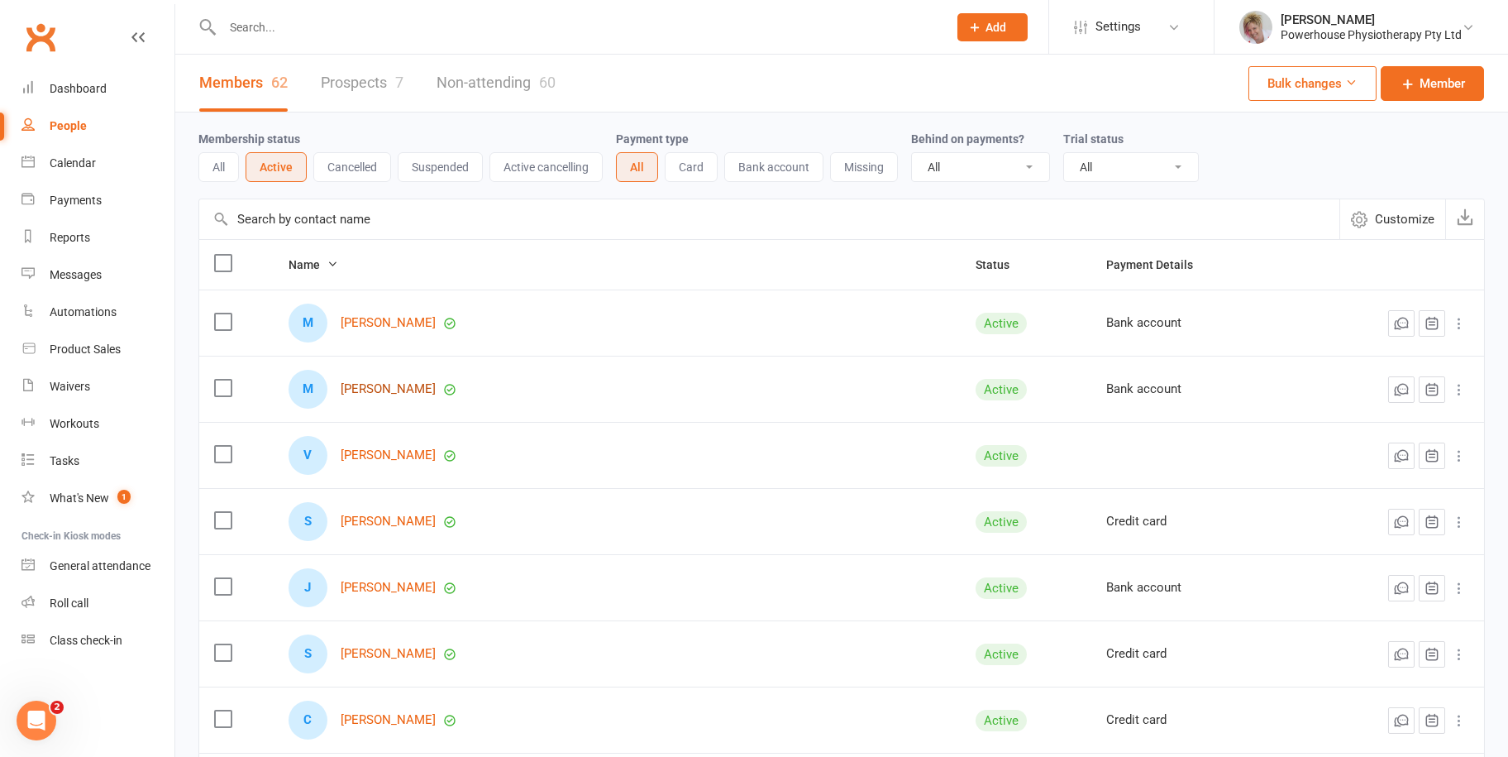
click at [398, 384] on link "[PERSON_NAME]" at bounding box center [388, 389] width 95 height 14
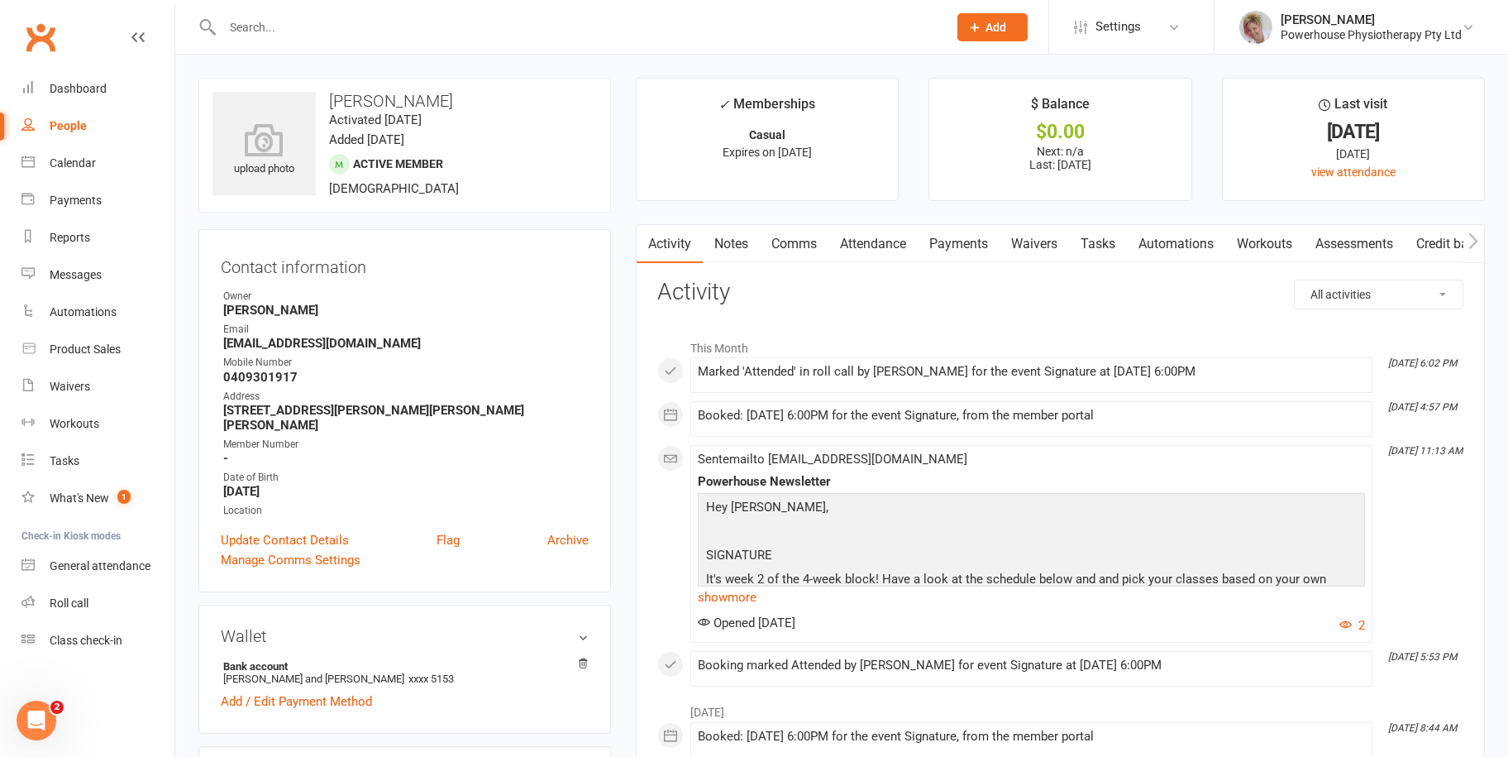
click at [66, 123] on div "People" at bounding box center [68, 125] width 37 height 13
select select "100"
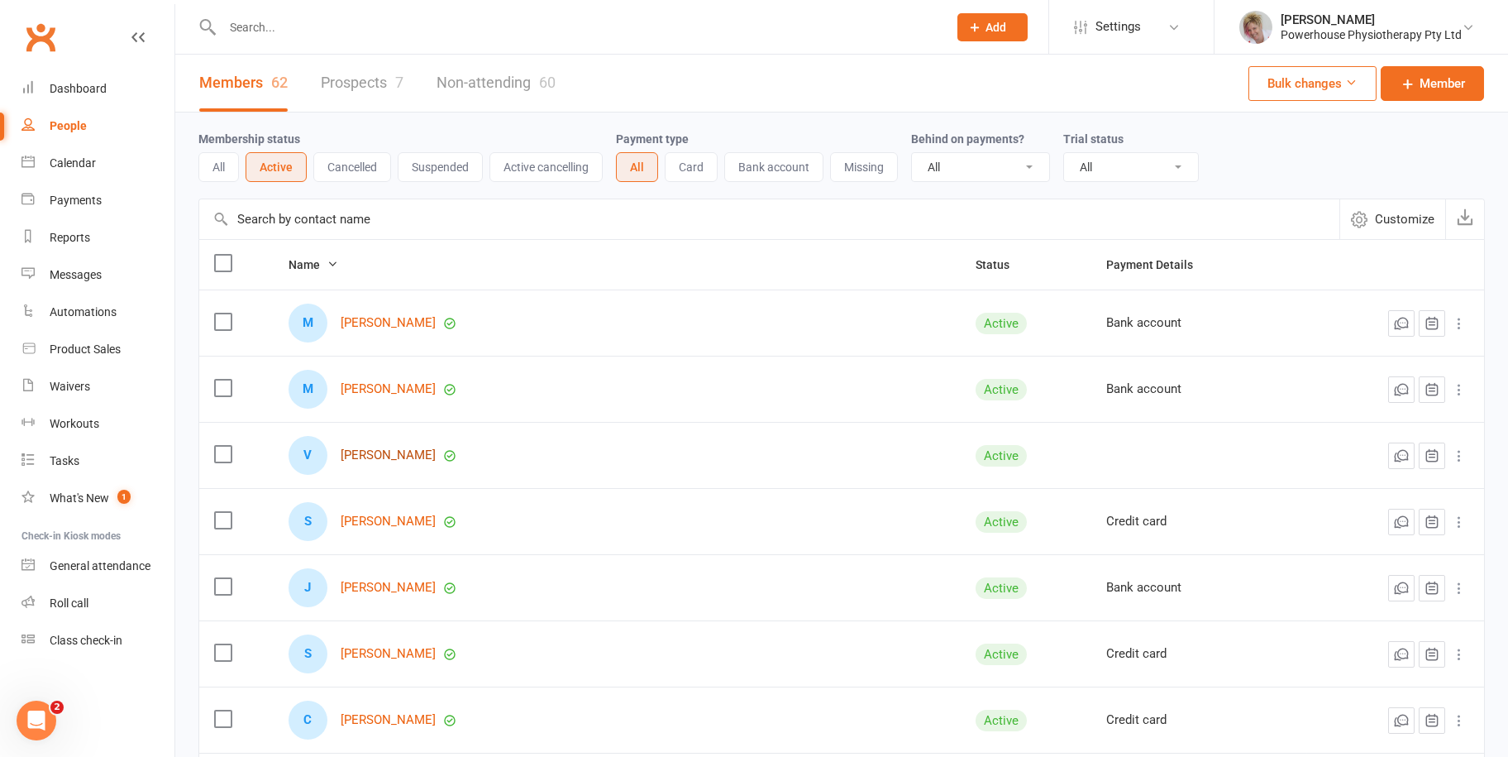
click at [391, 451] on link "[PERSON_NAME]" at bounding box center [388, 455] width 95 height 14
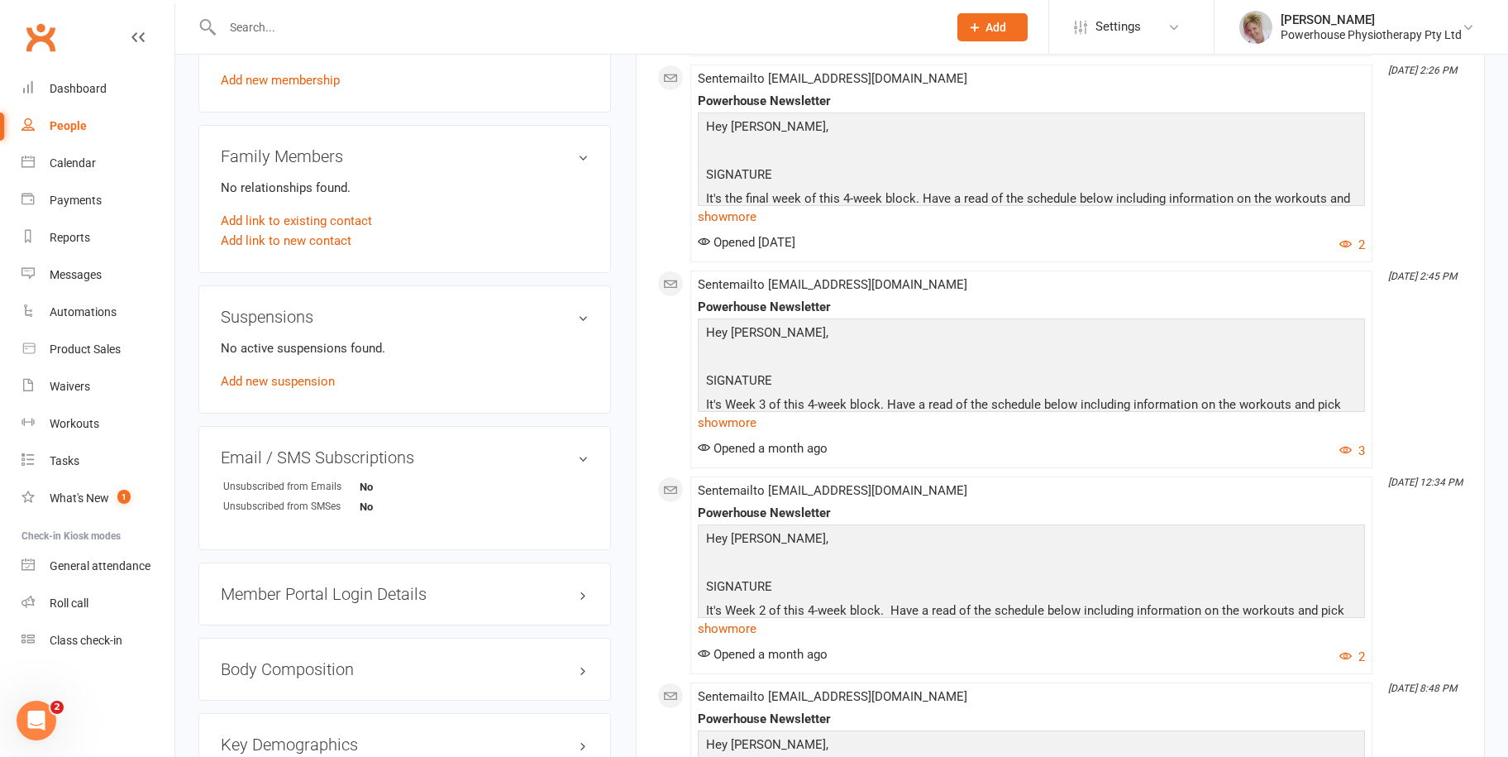
scroll to position [827, 0]
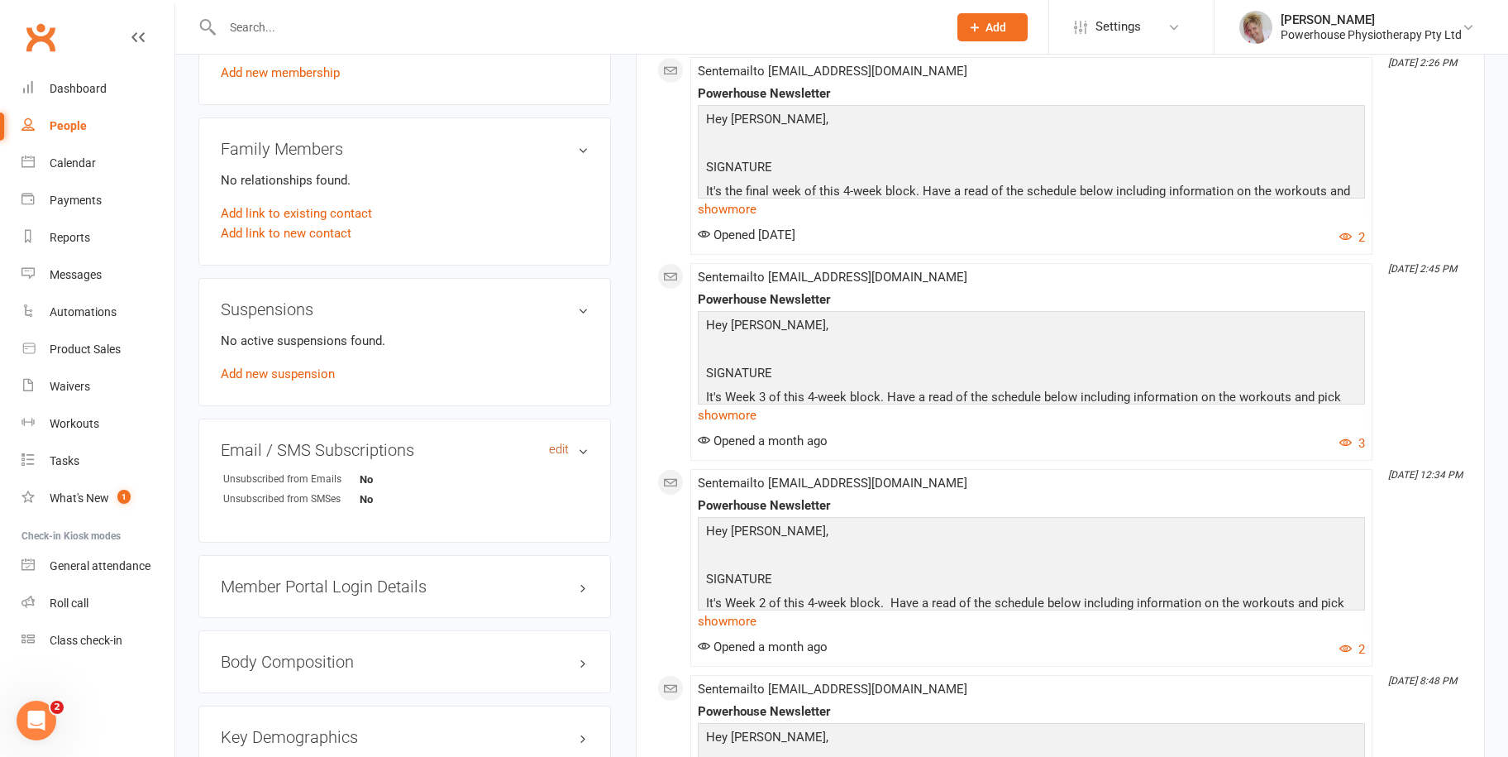
click at [556, 448] on link "edit" at bounding box center [559, 449] width 20 height 14
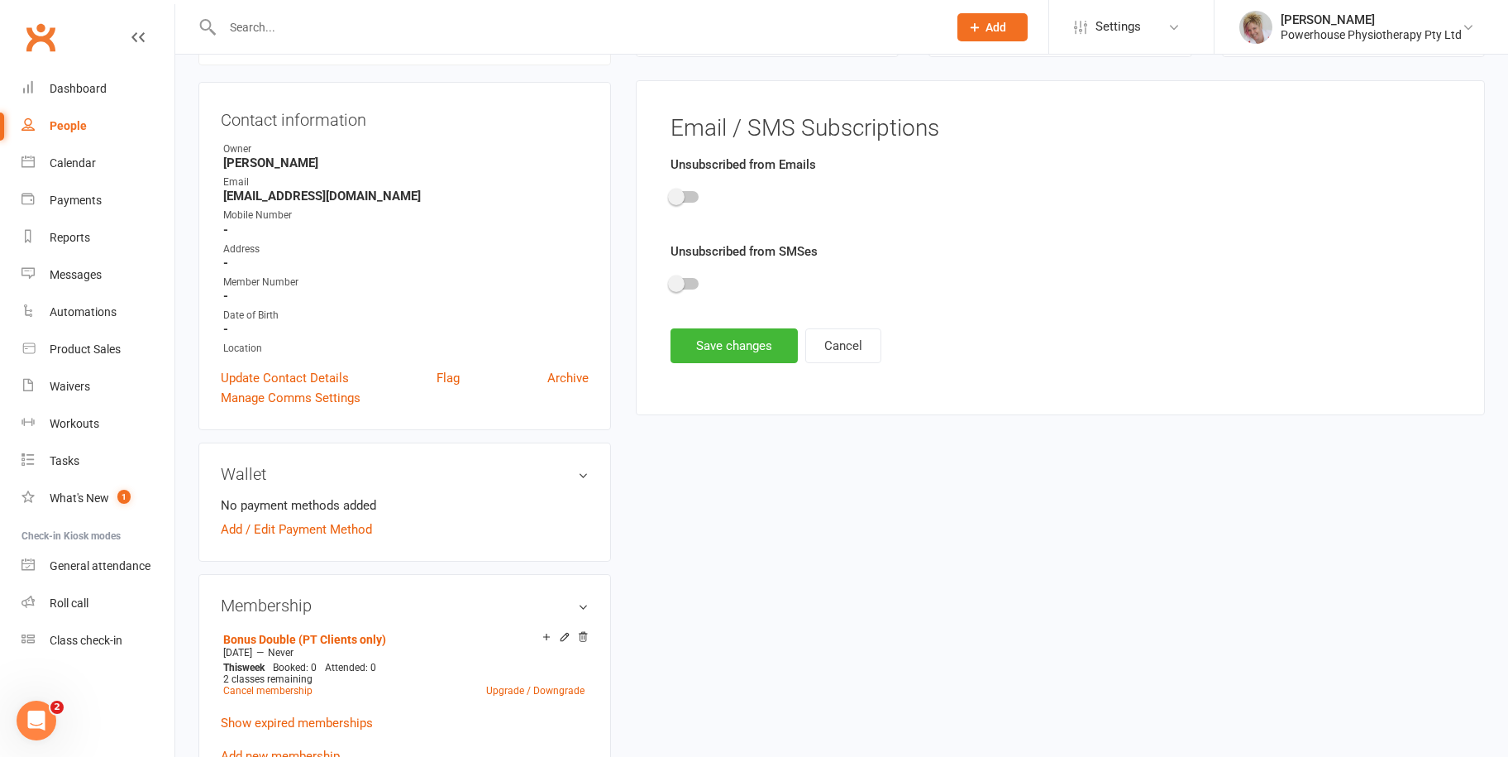
scroll to position [141, 0]
click at [680, 195] on span at bounding box center [676, 199] width 17 height 17
click at [671, 197] on input "checkbox" at bounding box center [671, 197] width 0 height 0
click at [678, 281] on span at bounding box center [676, 286] width 17 height 17
click at [671, 284] on input "checkbox" at bounding box center [671, 284] width 0 height 0
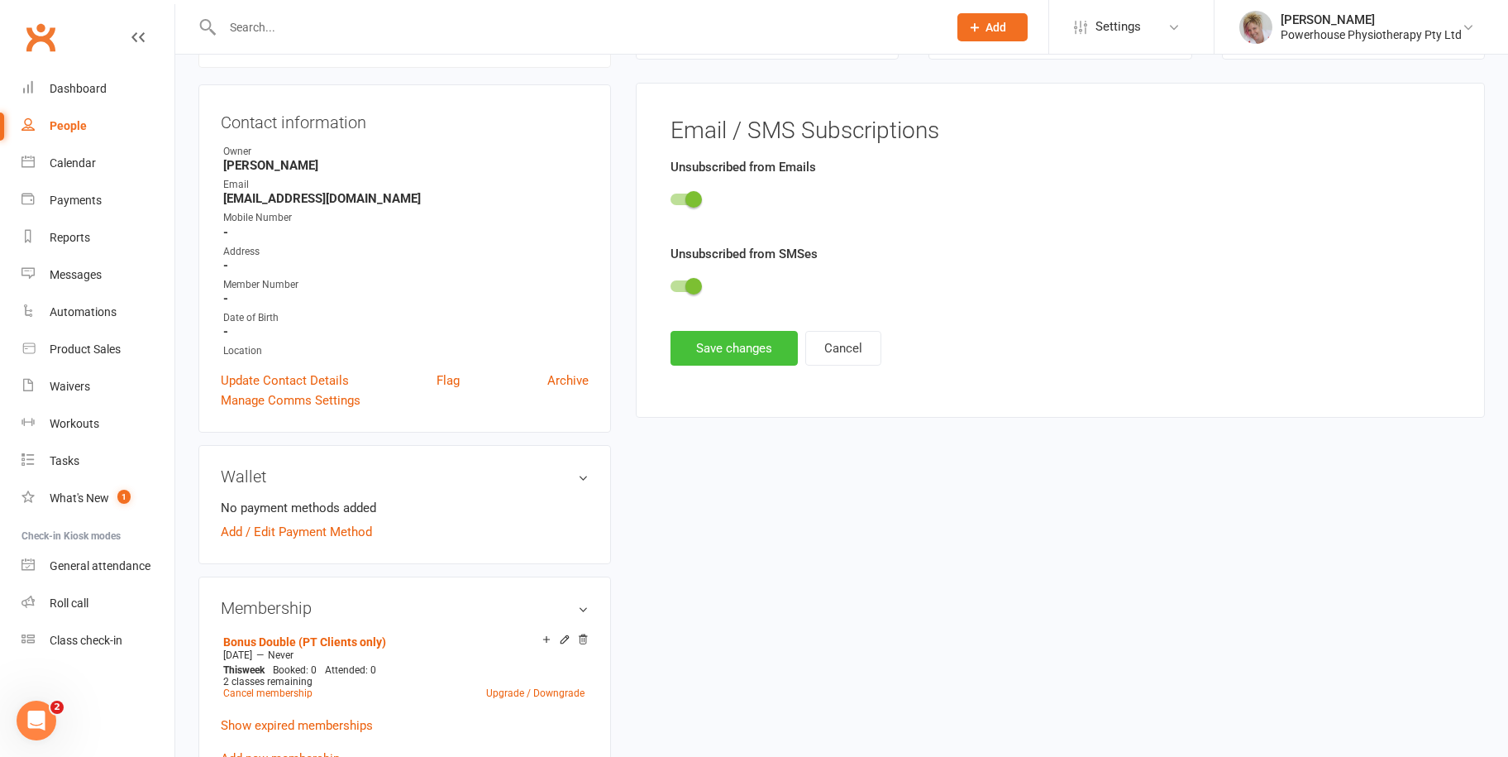
click at [699, 331] on button "Save changes" at bounding box center [734, 348] width 127 height 35
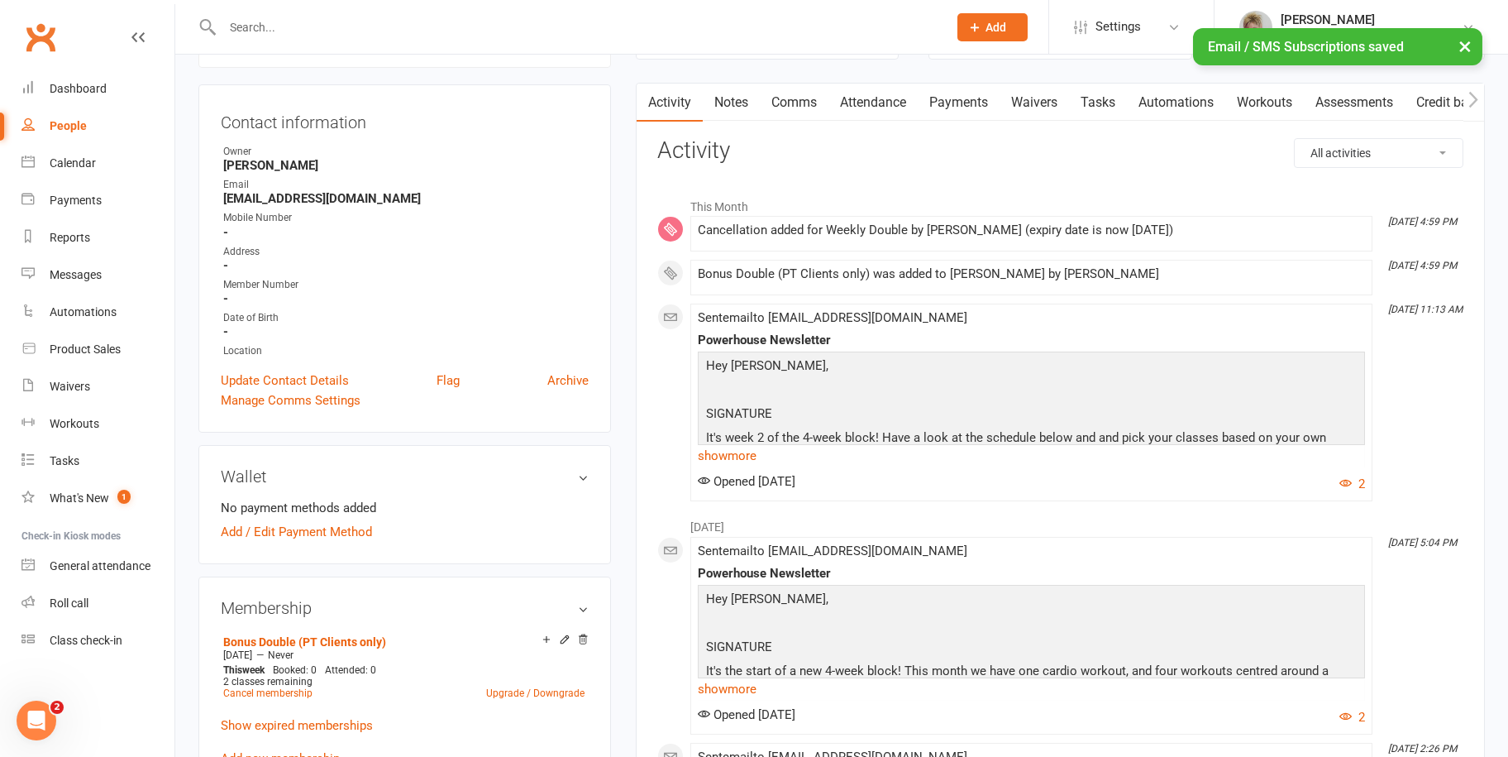
click at [79, 122] on div "People" at bounding box center [68, 125] width 37 height 13
select select "100"
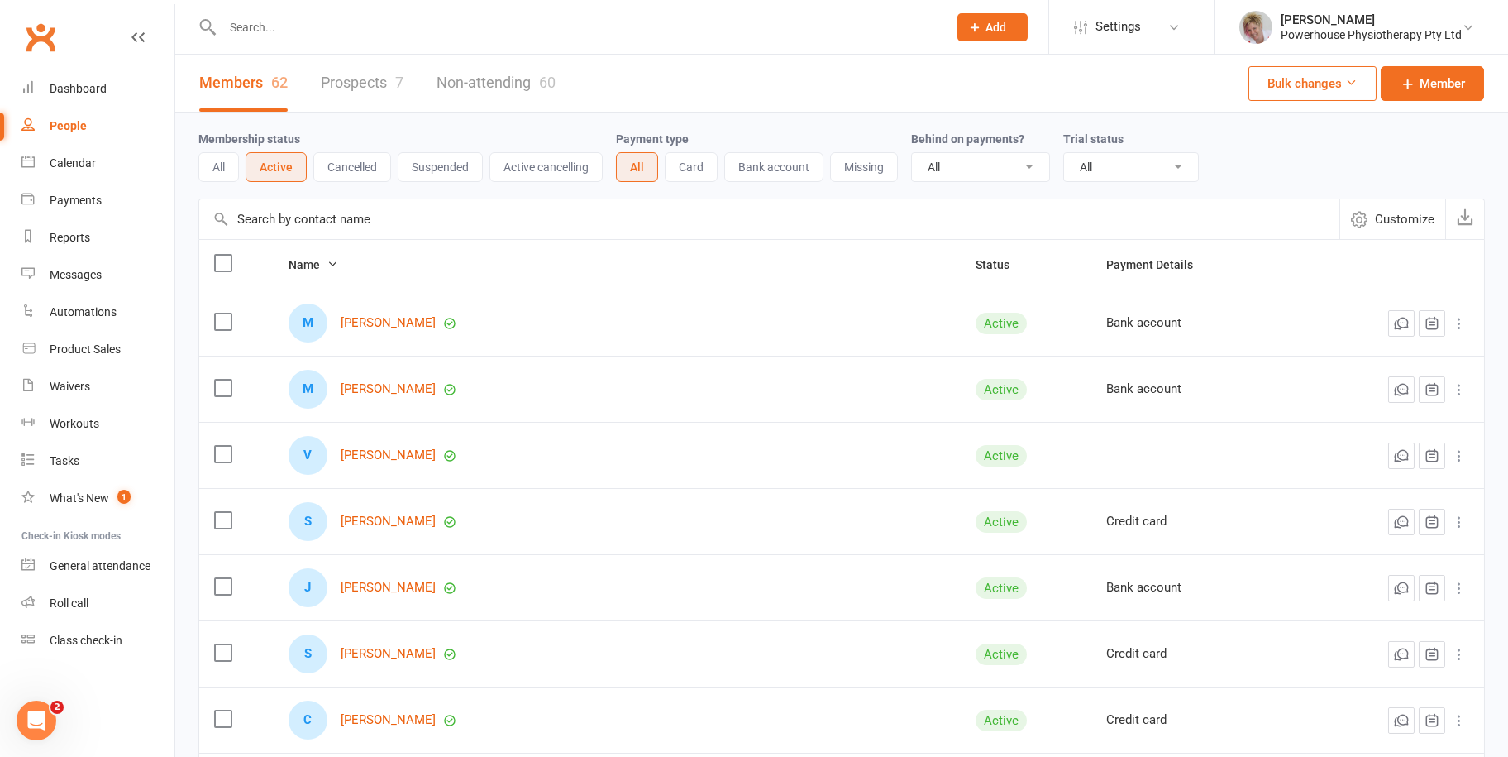
click at [372, 528] on div "S Simon West" at bounding box center [617, 521] width 657 height 39
click at [373, 527] on link "[PERSON_NAME]" at bounding box center [388, 521] width 95 height 14
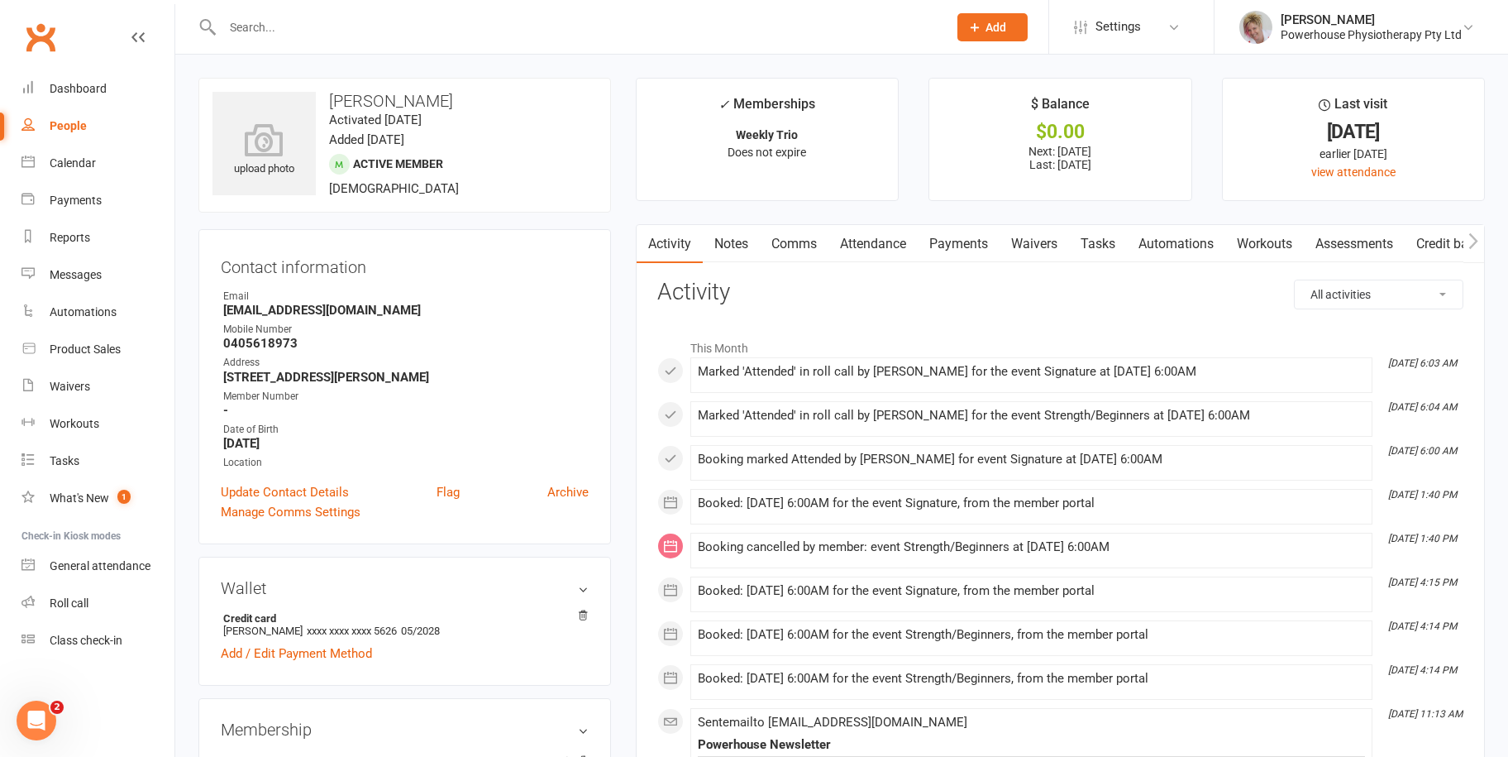
click at [65, 117] on link "People" at bounding box center [97, 125] width 153 height 37
select select "100"
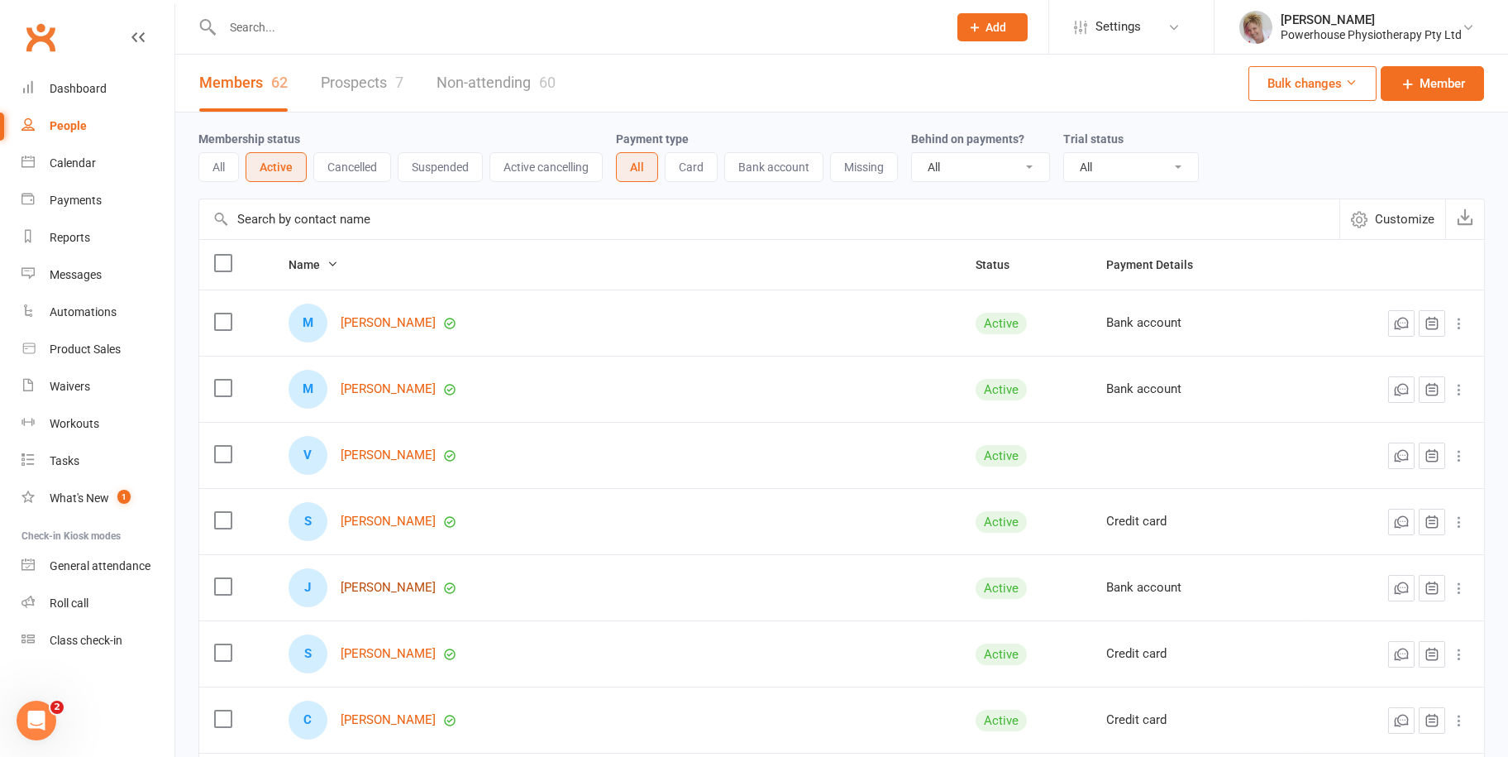
click at [394, 584] on link "[PERSON_NAME]" at bounding box center [388, 587] width 95 height 14
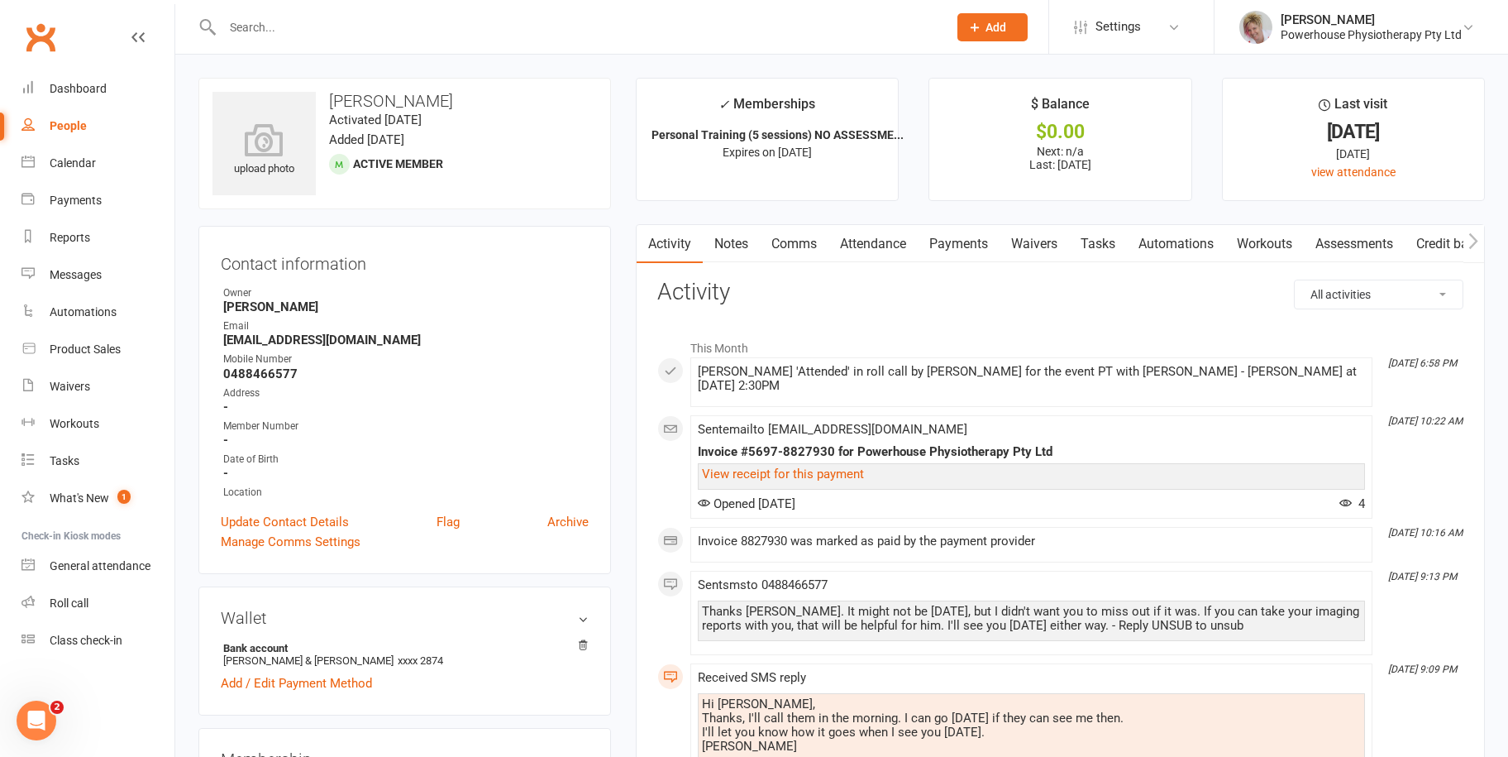
click at [68, 122] on div "People" at bounding box center [68, 125] width 37 height 13
select select "100"
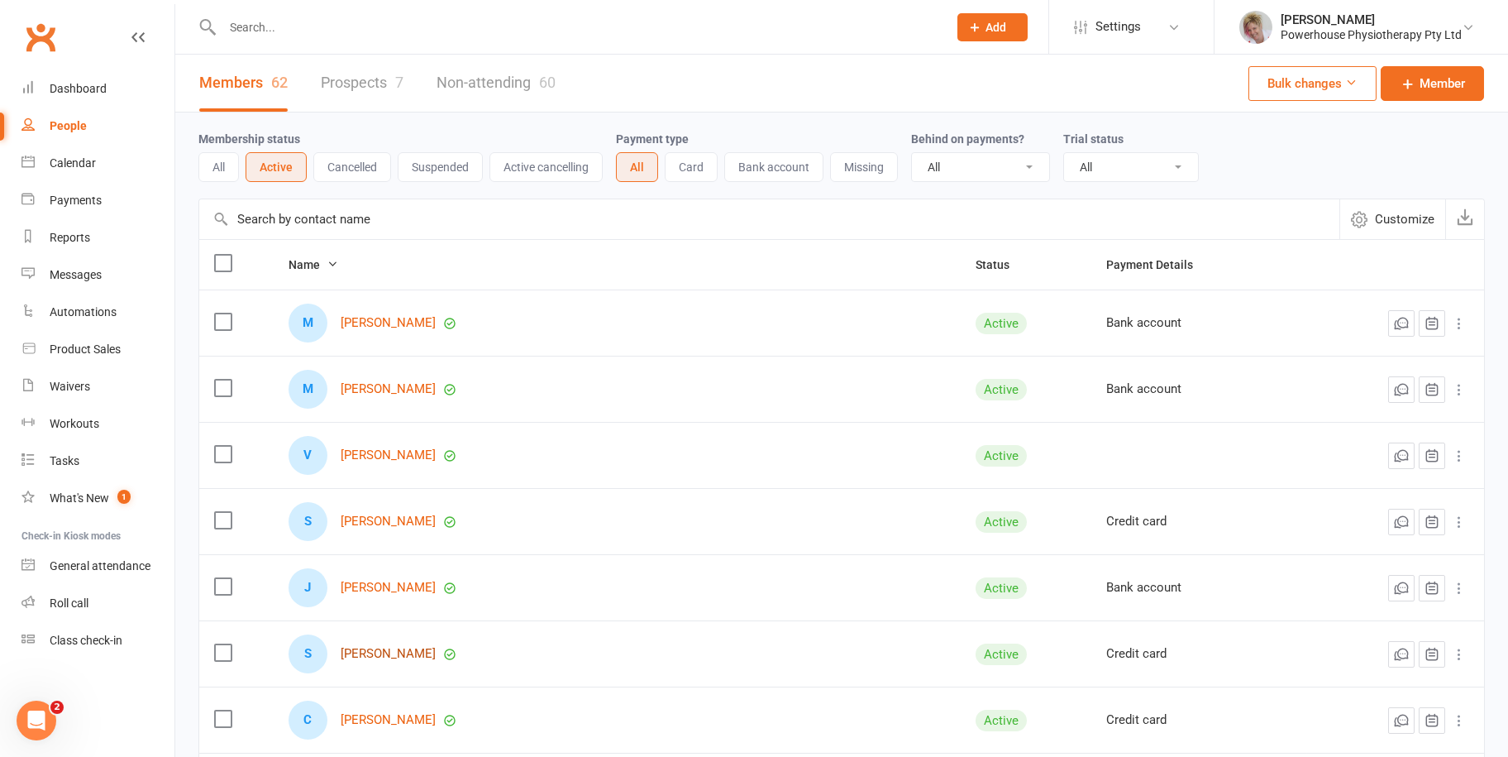
click at [395, 659] on link "[PERSON_NAME]" at bounding box center [388, 654] width 95 height 14
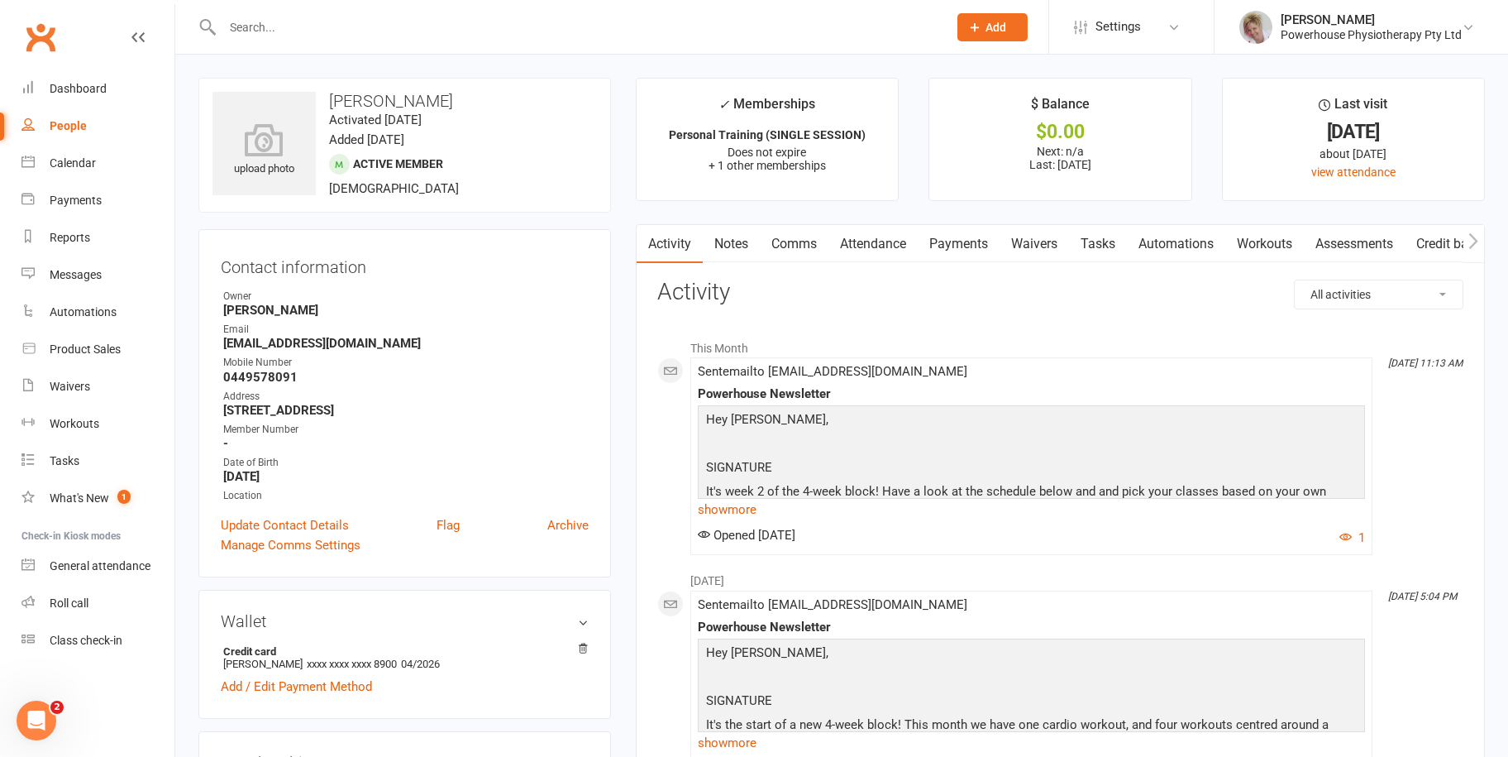
click at [71, 125] on div "People" at bounding box center [68, 125] width 37 height 13
select select "100"
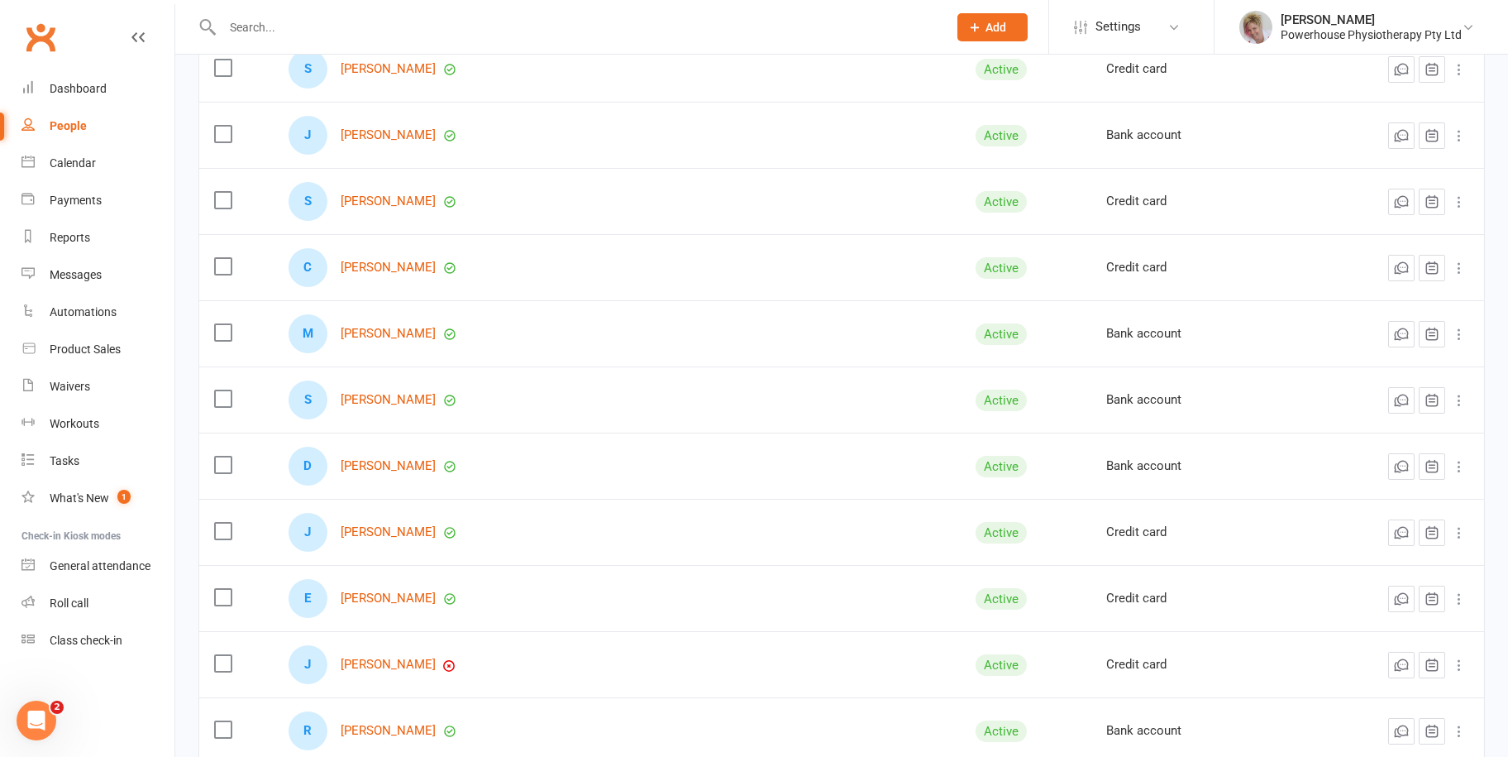
scroll to position [579, 0]
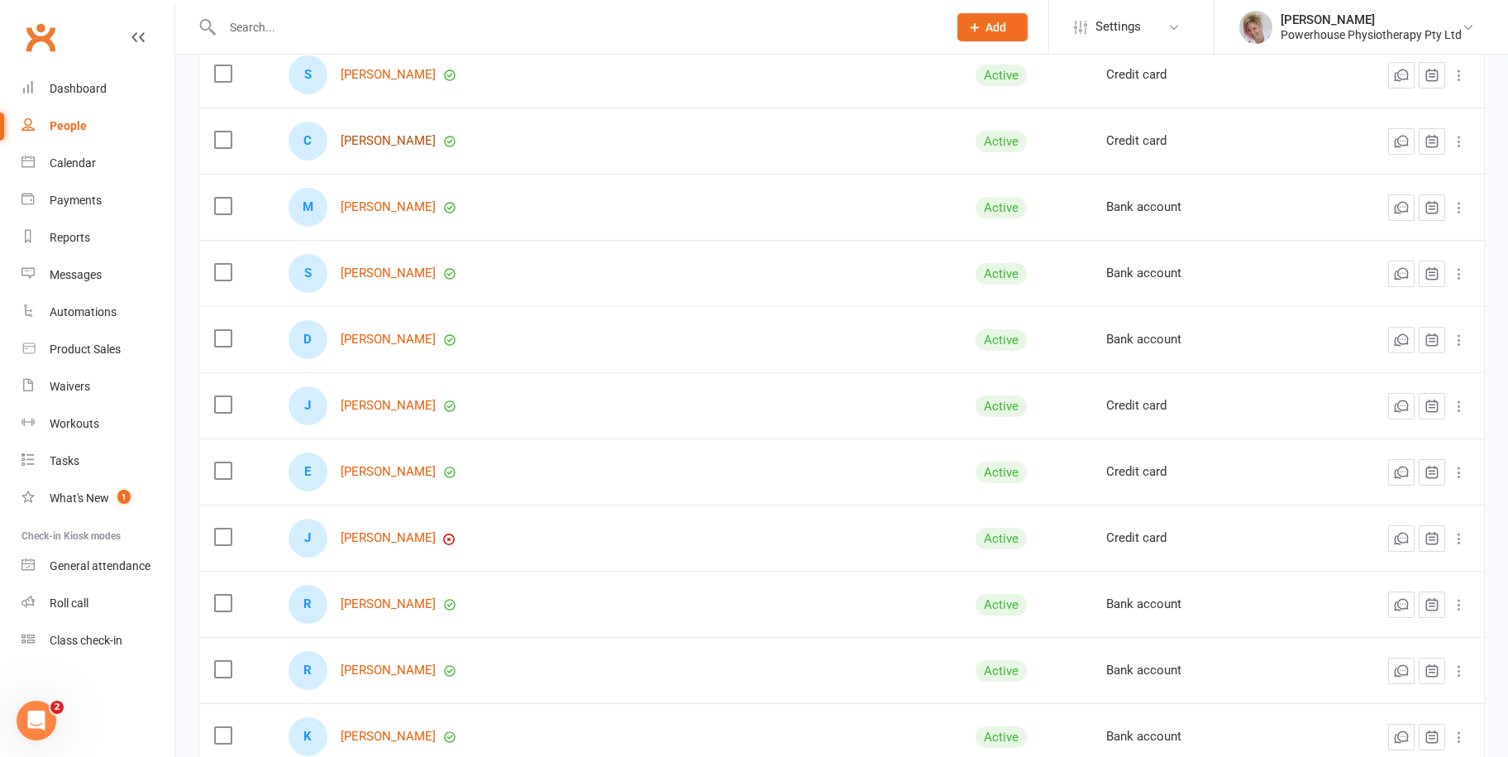
click at [395, 136] on link "[PERSON_NAME]" at bounding box center [388, 141] width 95 height 14
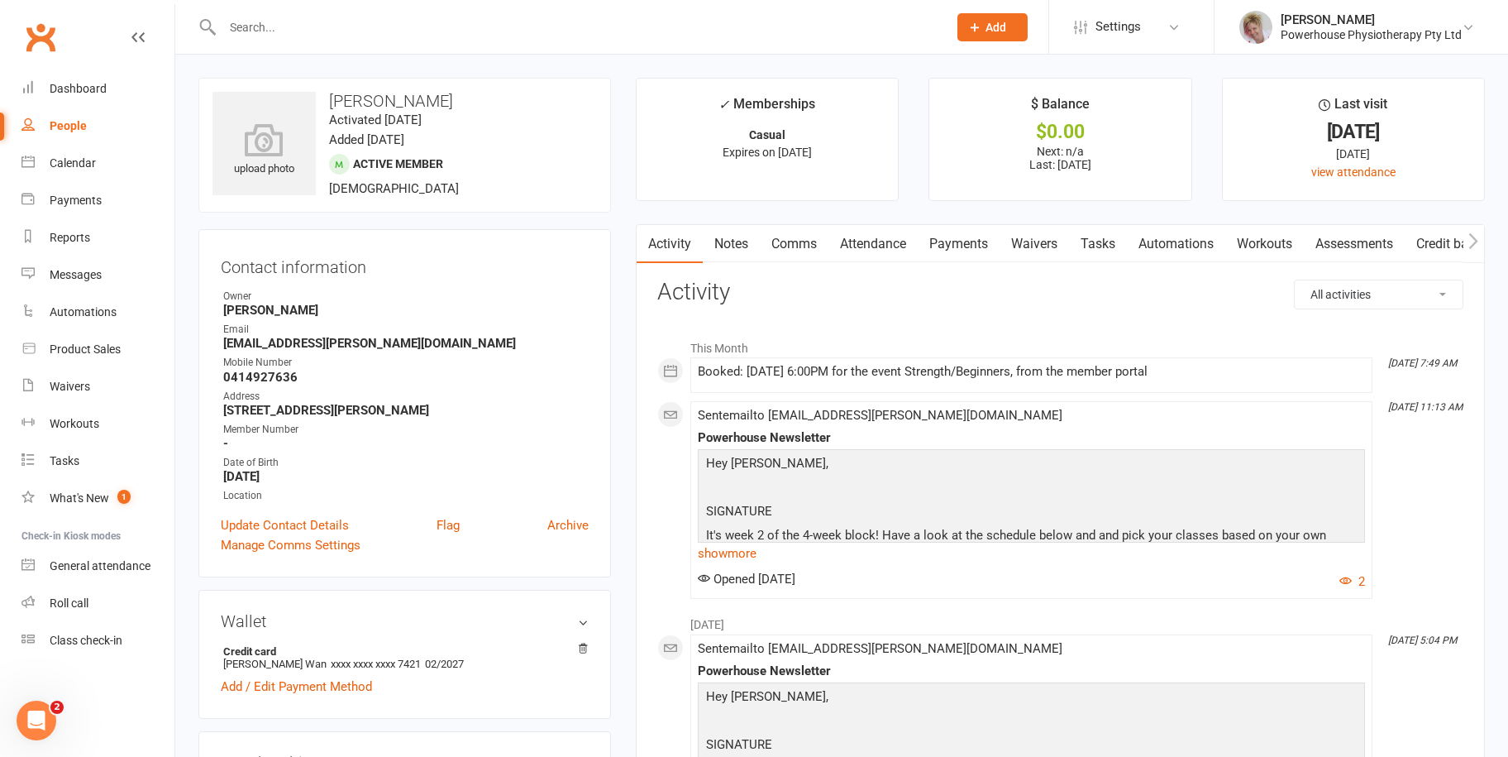
click at [69, 119] on div "People" at bounding box center [68, 125] width 37 height 13
select select "100"
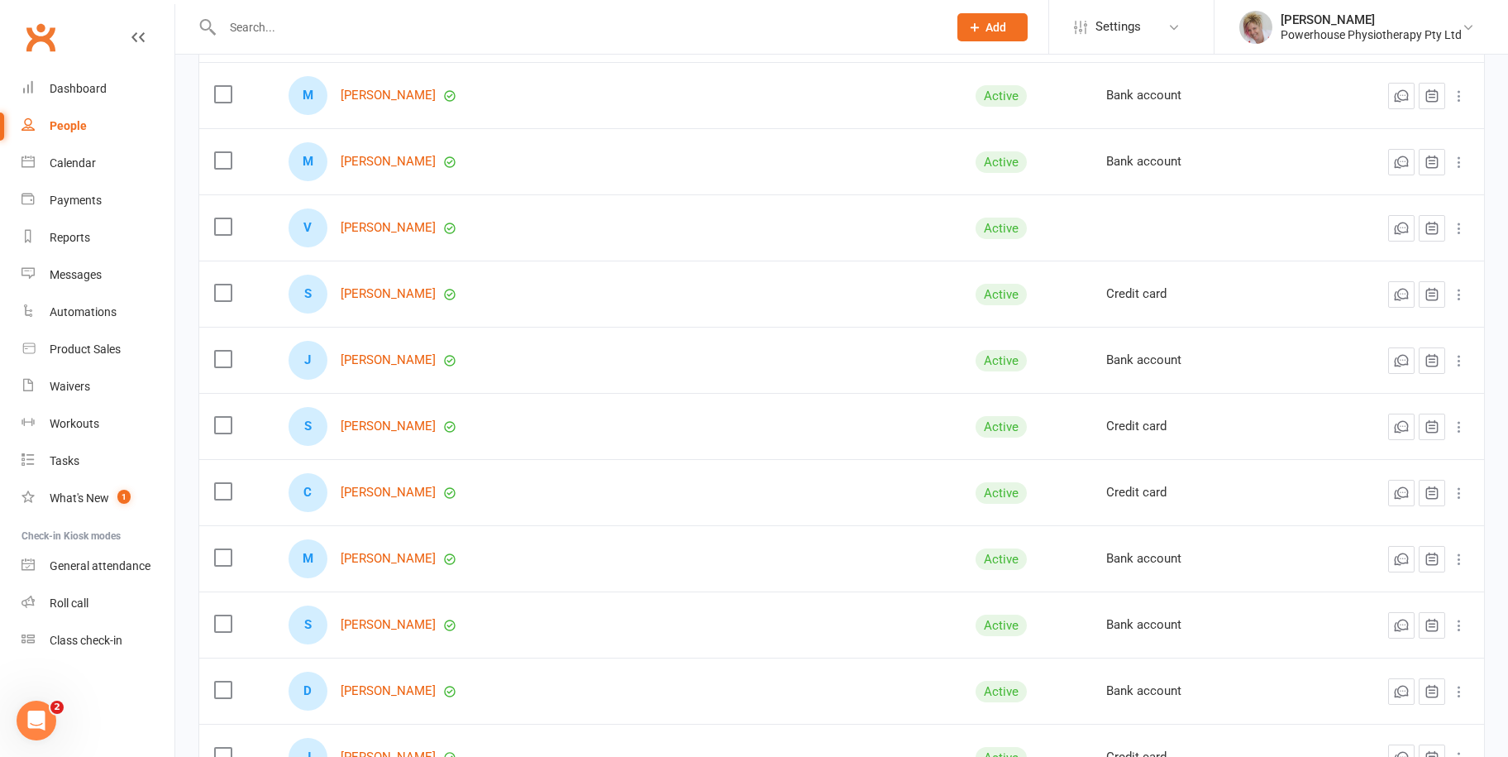
scroll to position [248, 0]
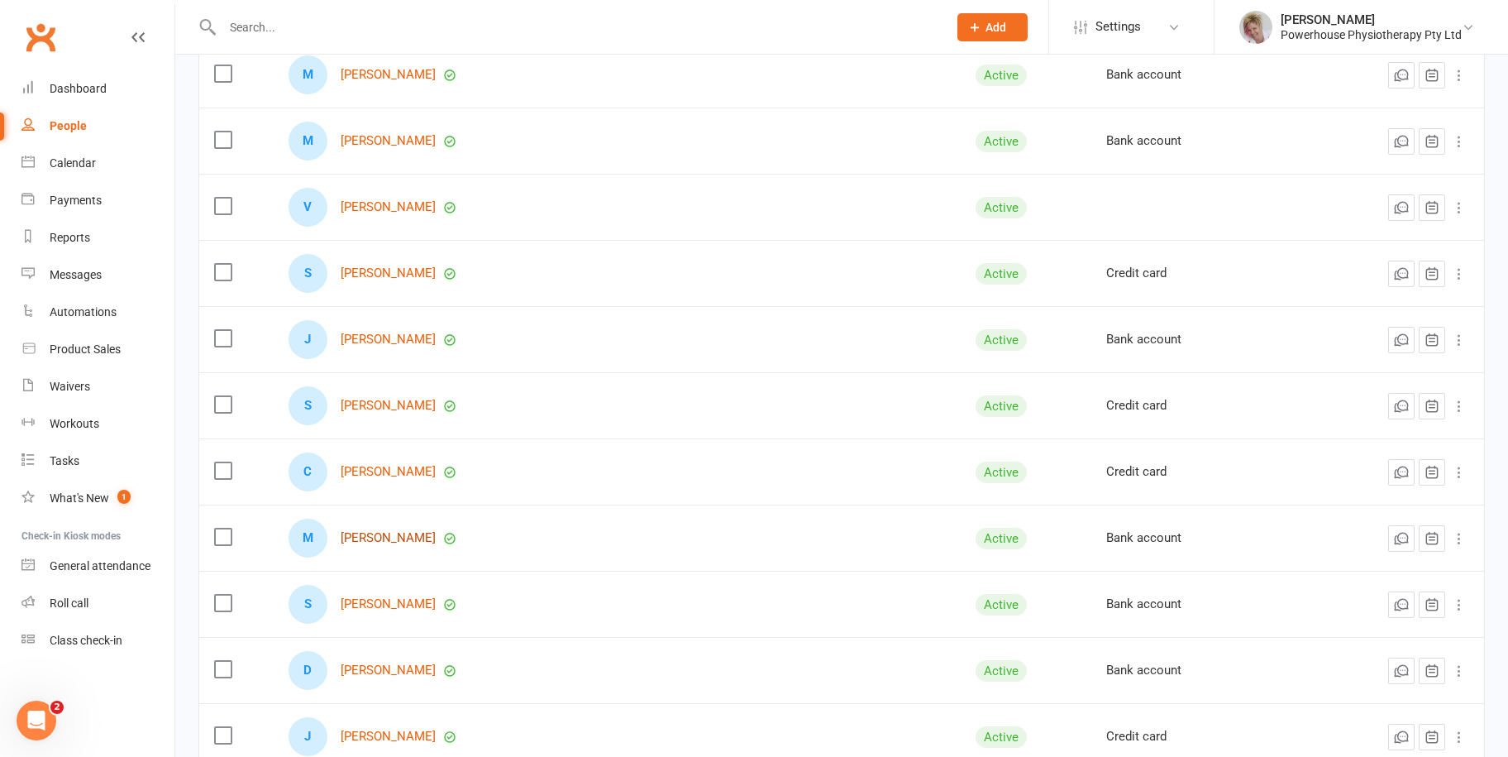
click at [403, 536] on link "[PERSON_NAME]" at bounding box center [388, 538] width 95 height 14
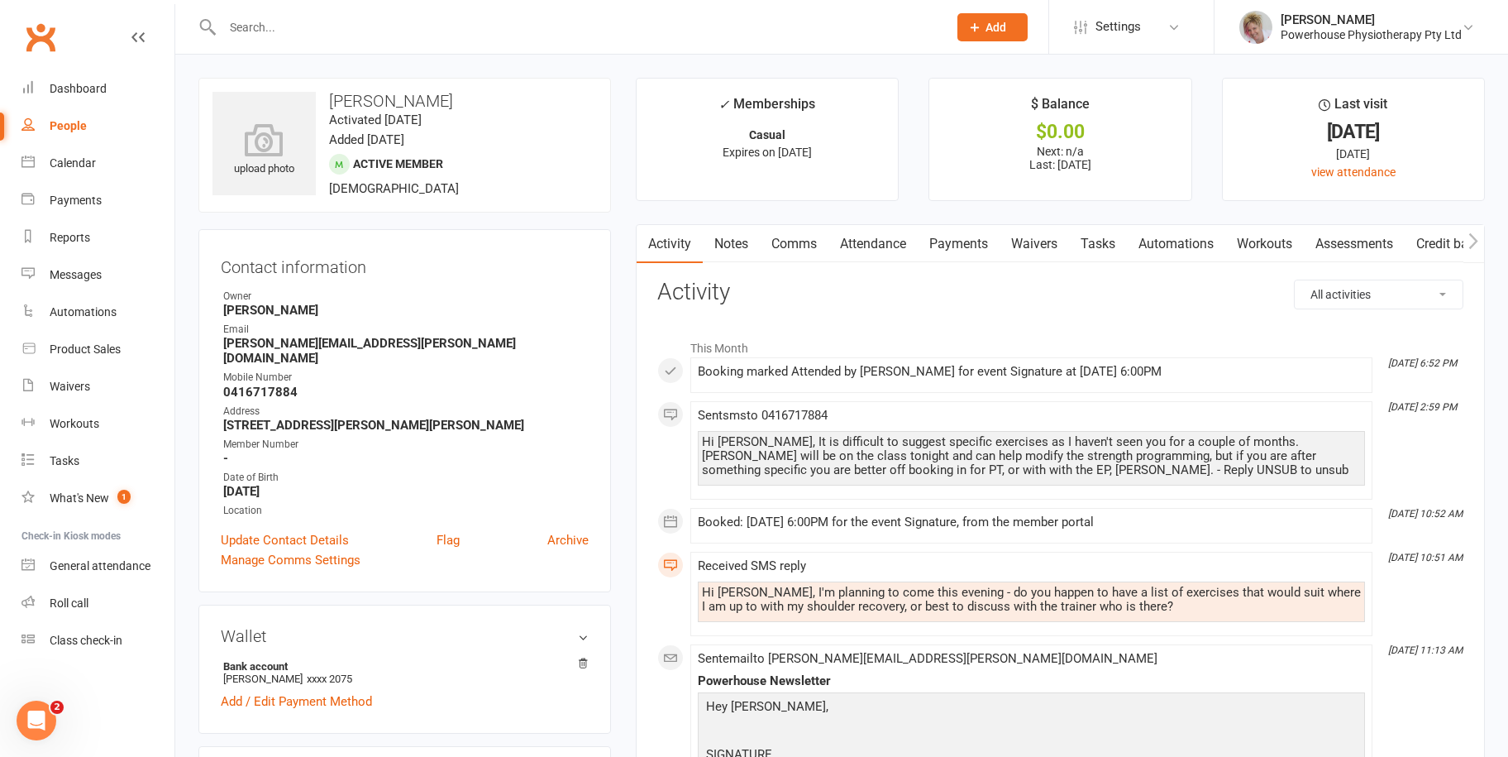
click at [75, 121] on div "People" at bounding box center [68, 125] width 37 height 13
select select "100"
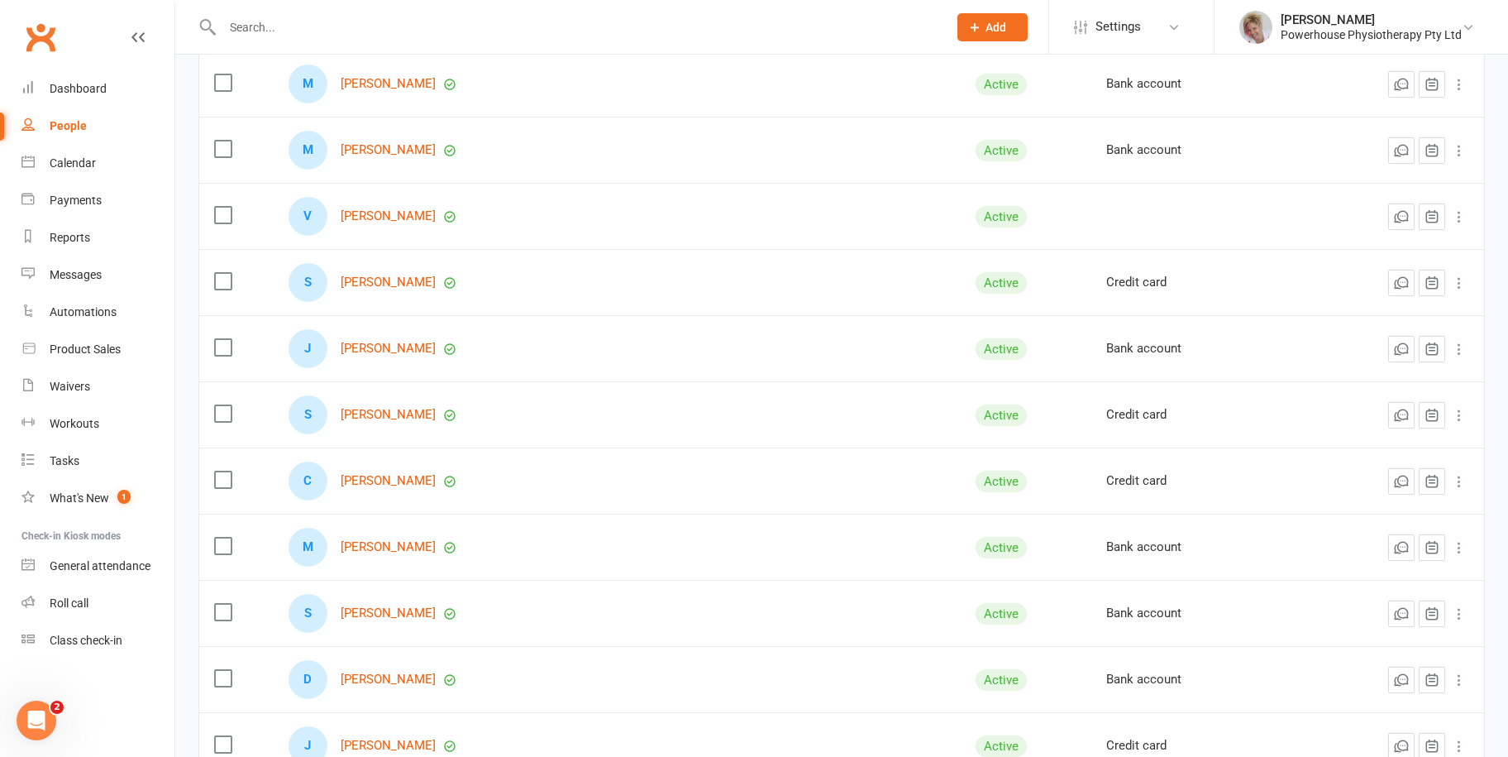
scroll to position [331, 0]
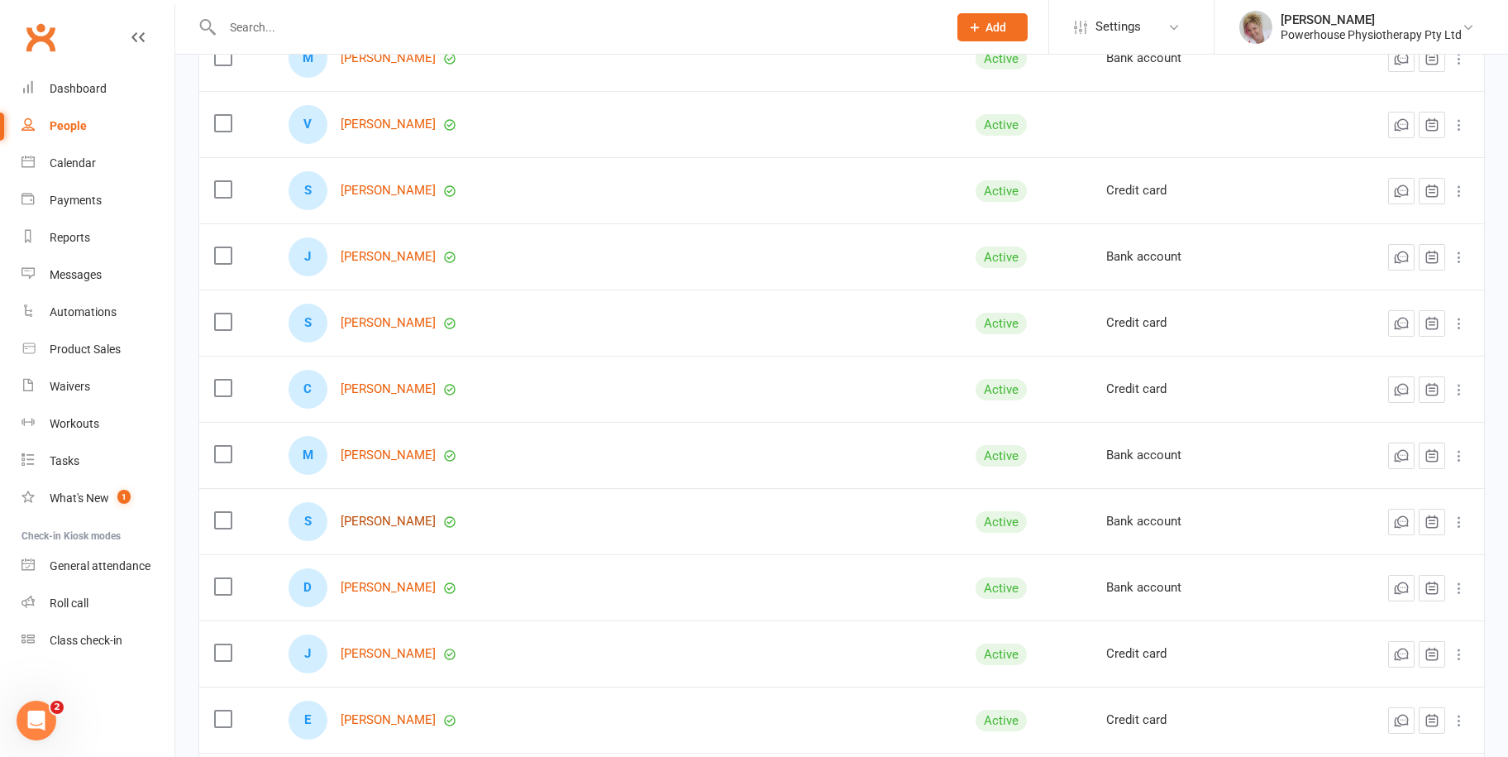
click at [385, 515] on link "[PERSON_NAME]" at bounding box center [388, 521] width 95 height 14
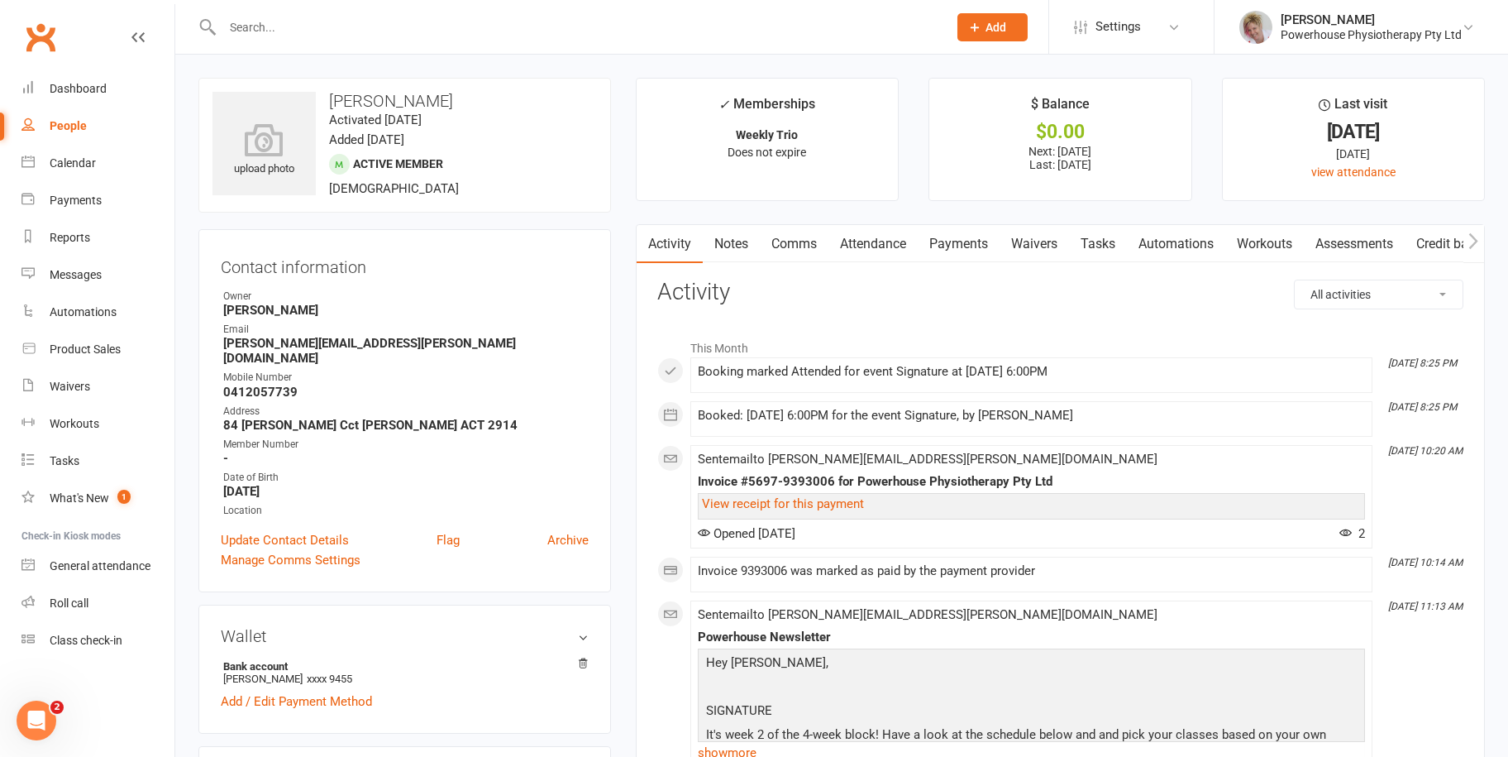
click at [74, 124] on div "People" at bounding box center [68, 125] width 37 height 13
select select "100"
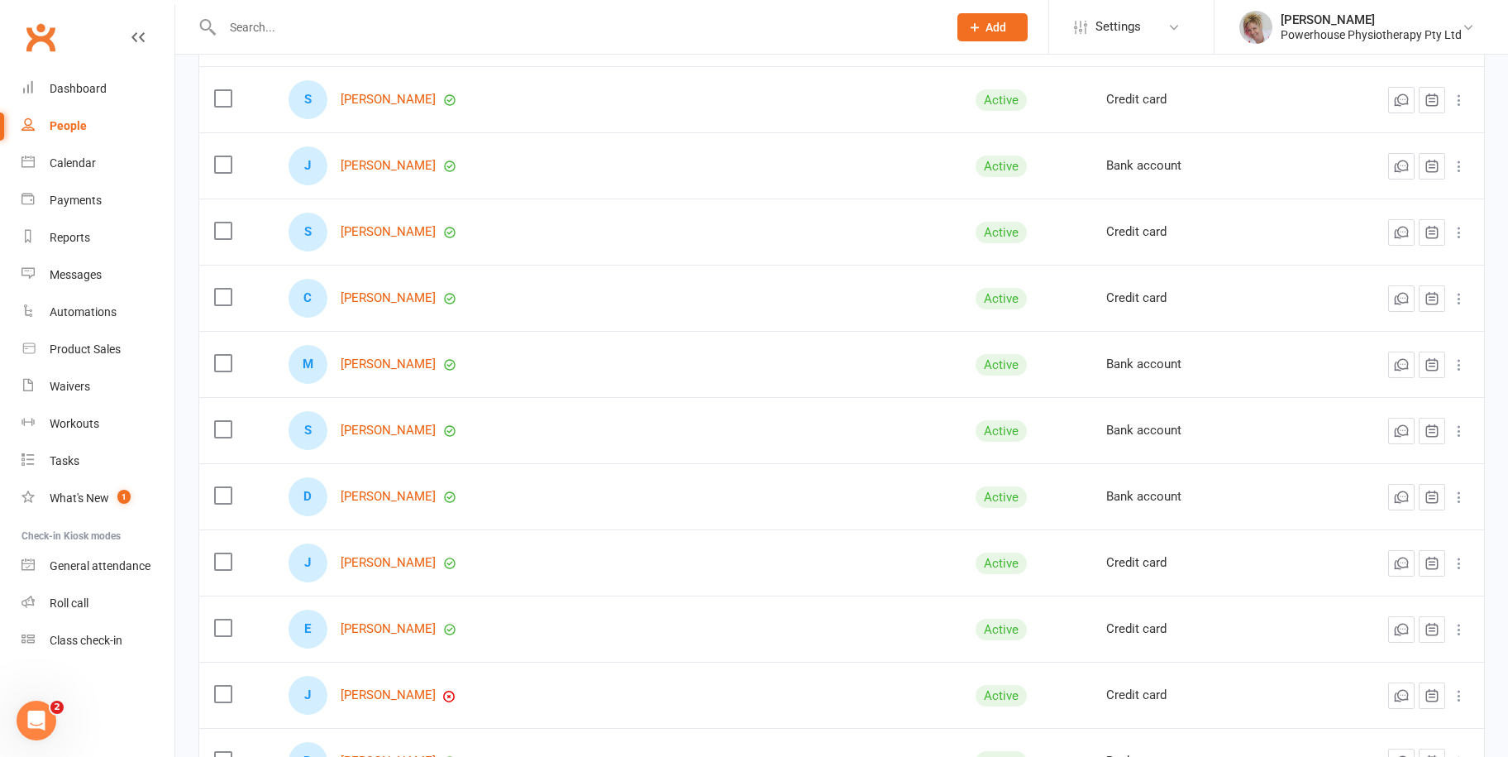
scroll to position [579, 0]
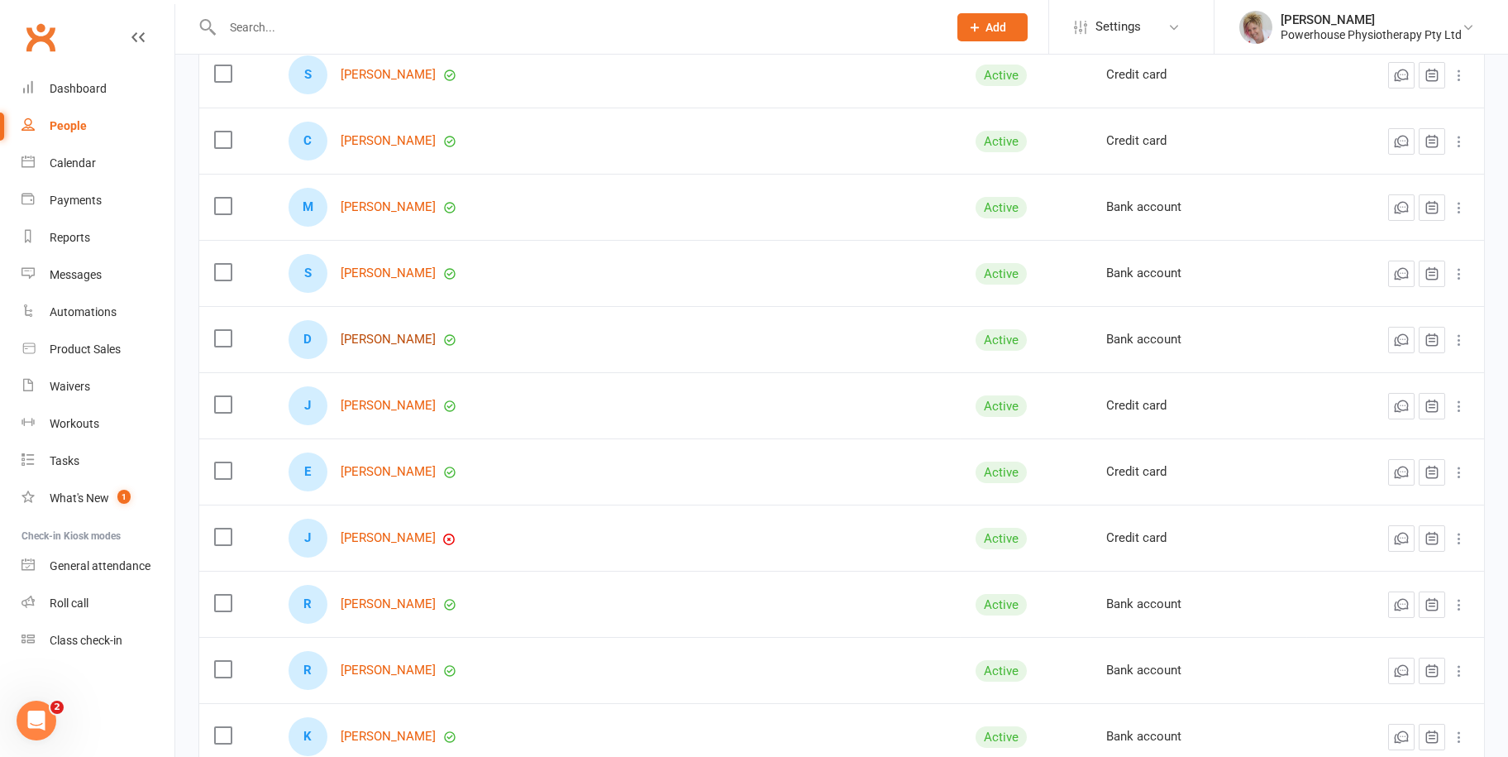
click at [398, 332] on link "[PERSON_NAME]" at bounding box center [388, 339] width 95 height 14
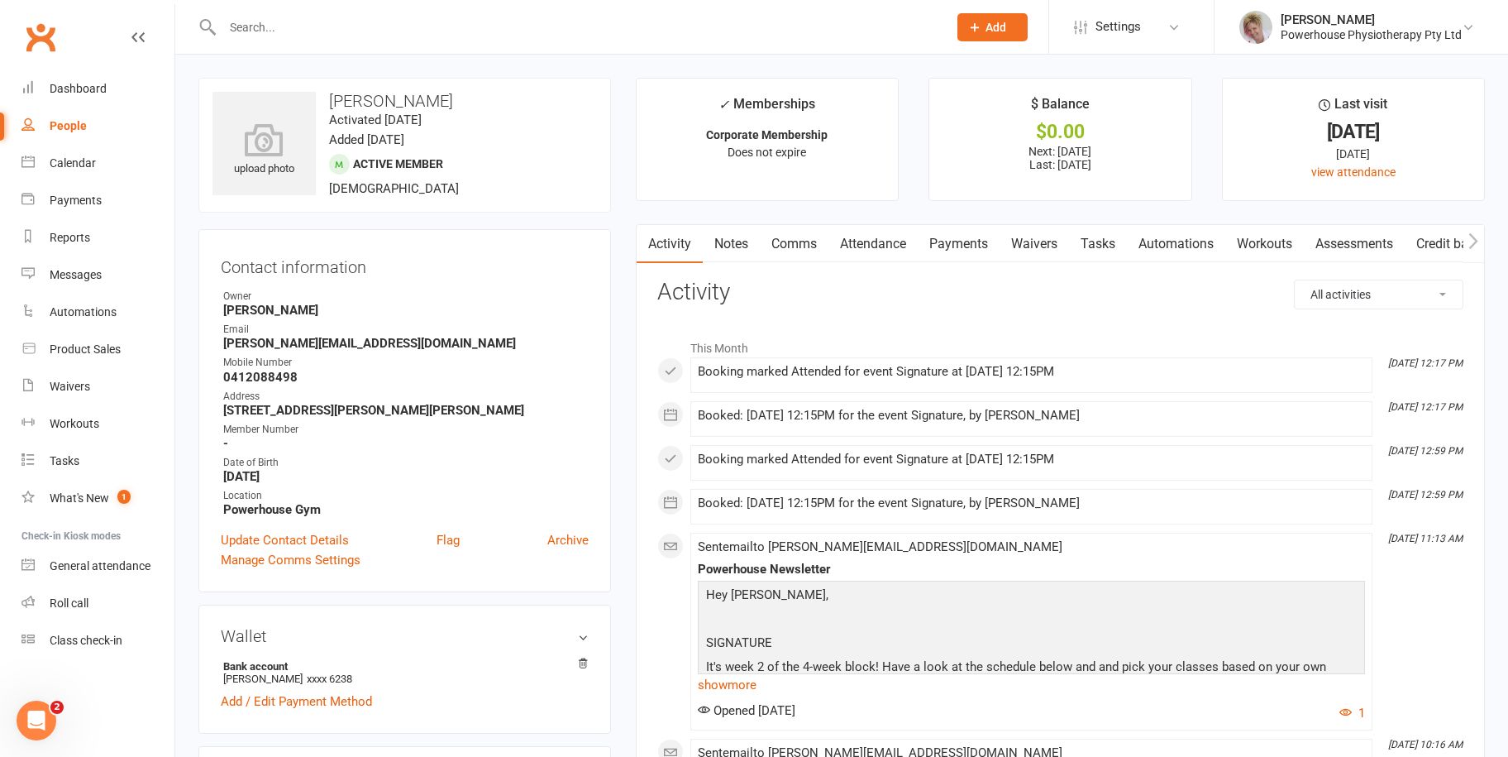
click at [72, 125] on div "People" at bounding box center [68, 125] width 37 height 13
select select "100"
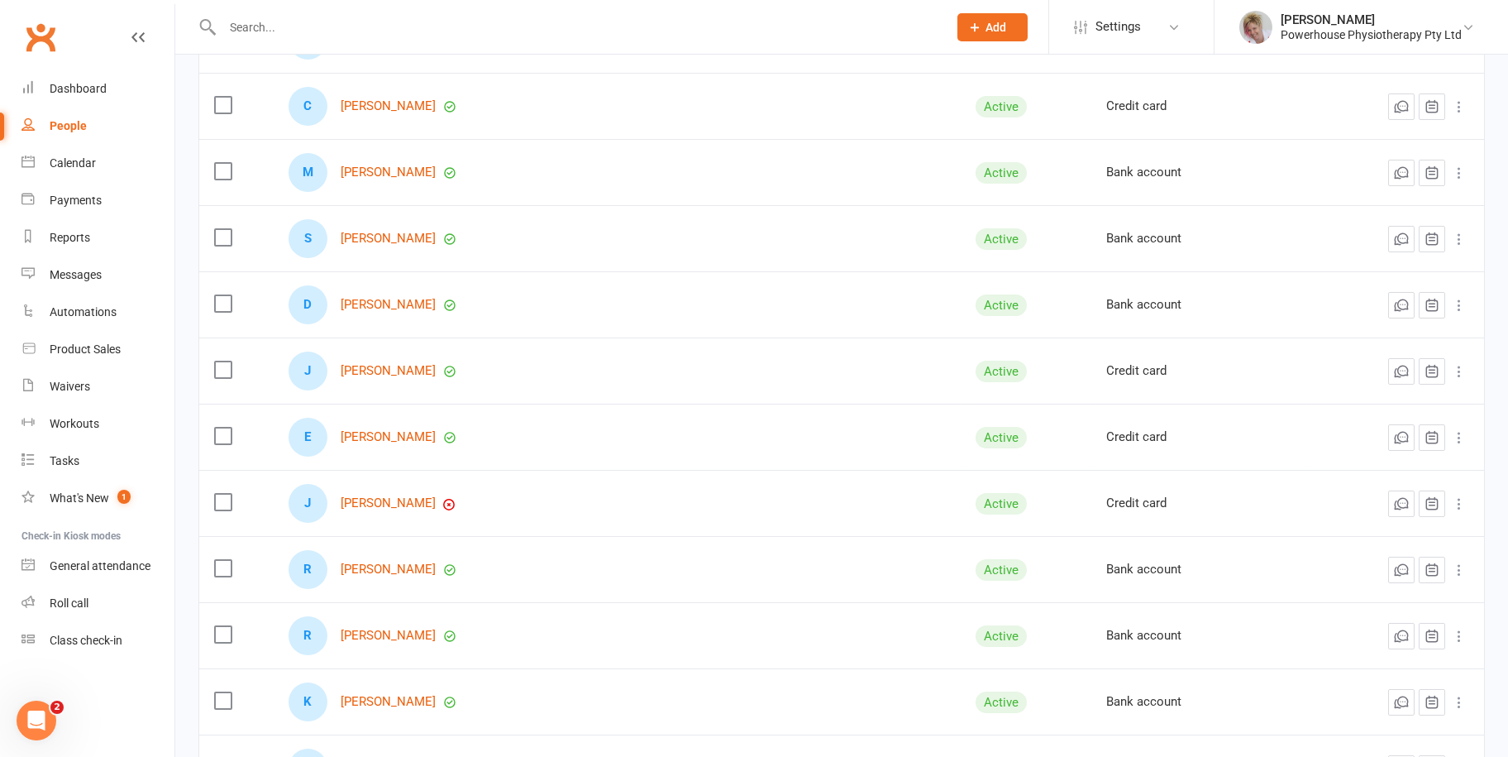
scroll to position [661, 0]
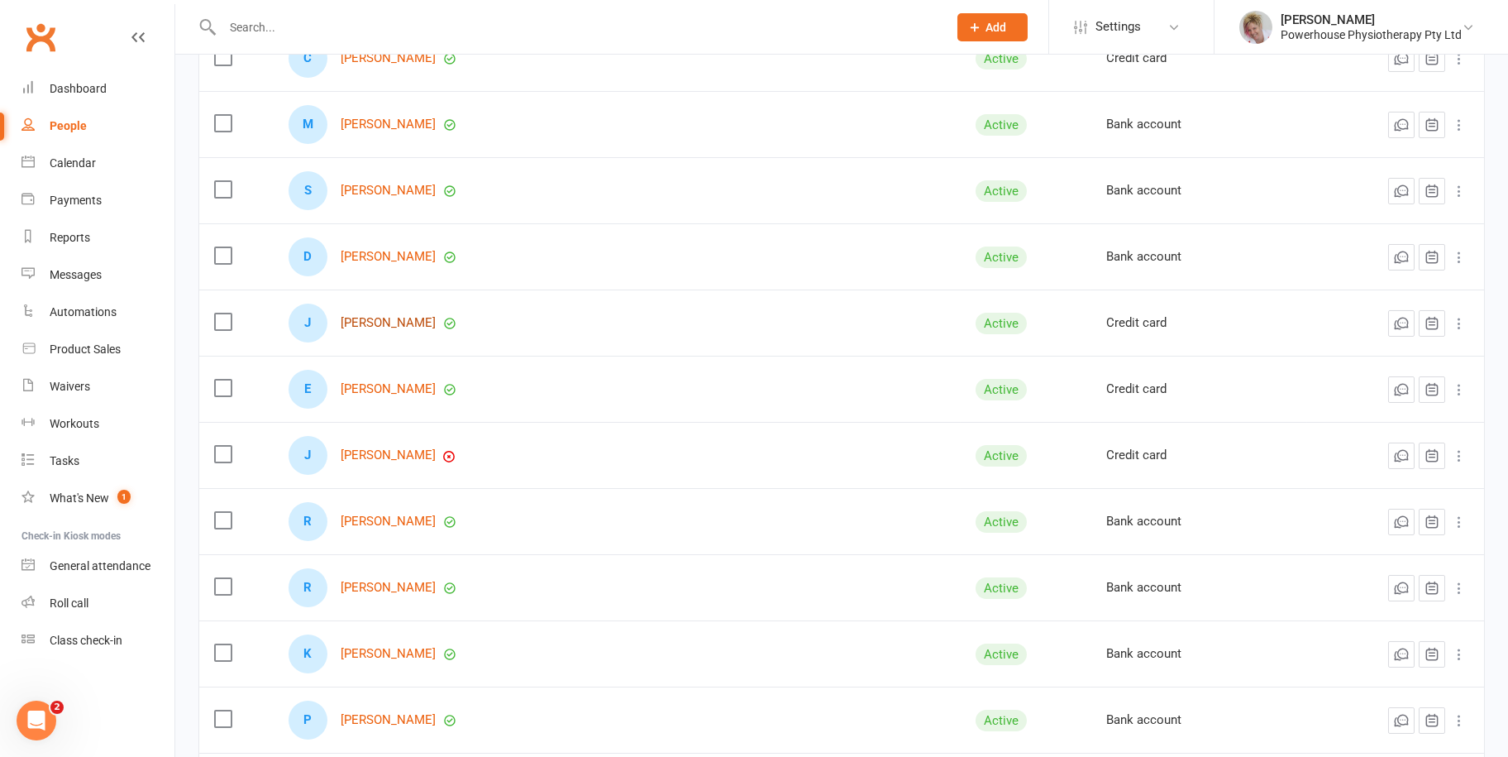
click at [409, 316] on link "[PERSON_NAME]" at bounding box center [388, 323] width 95 height 14
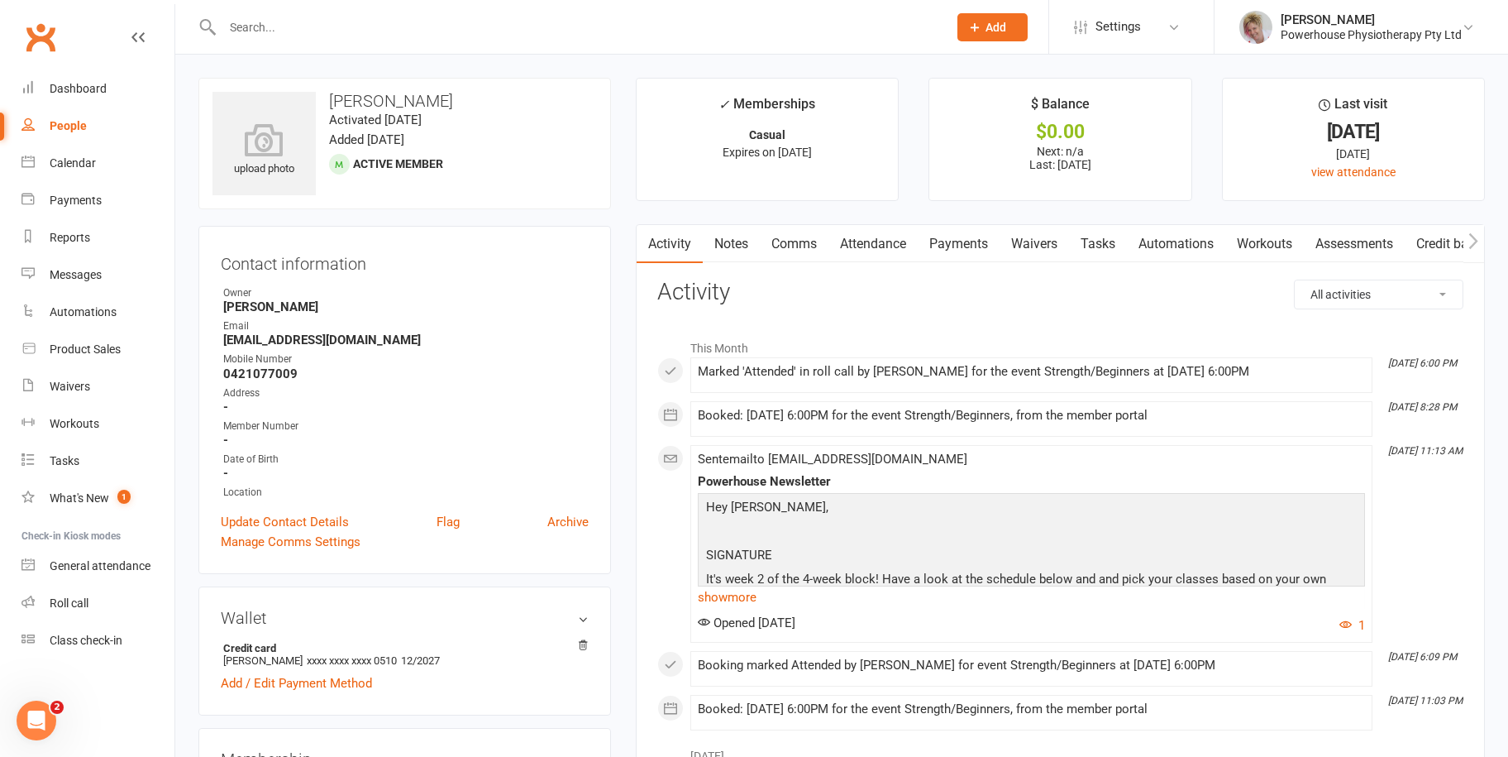
click at [60, 122] on div "People" at bounding box center [68, 125] width 37 height 13
select select "100"
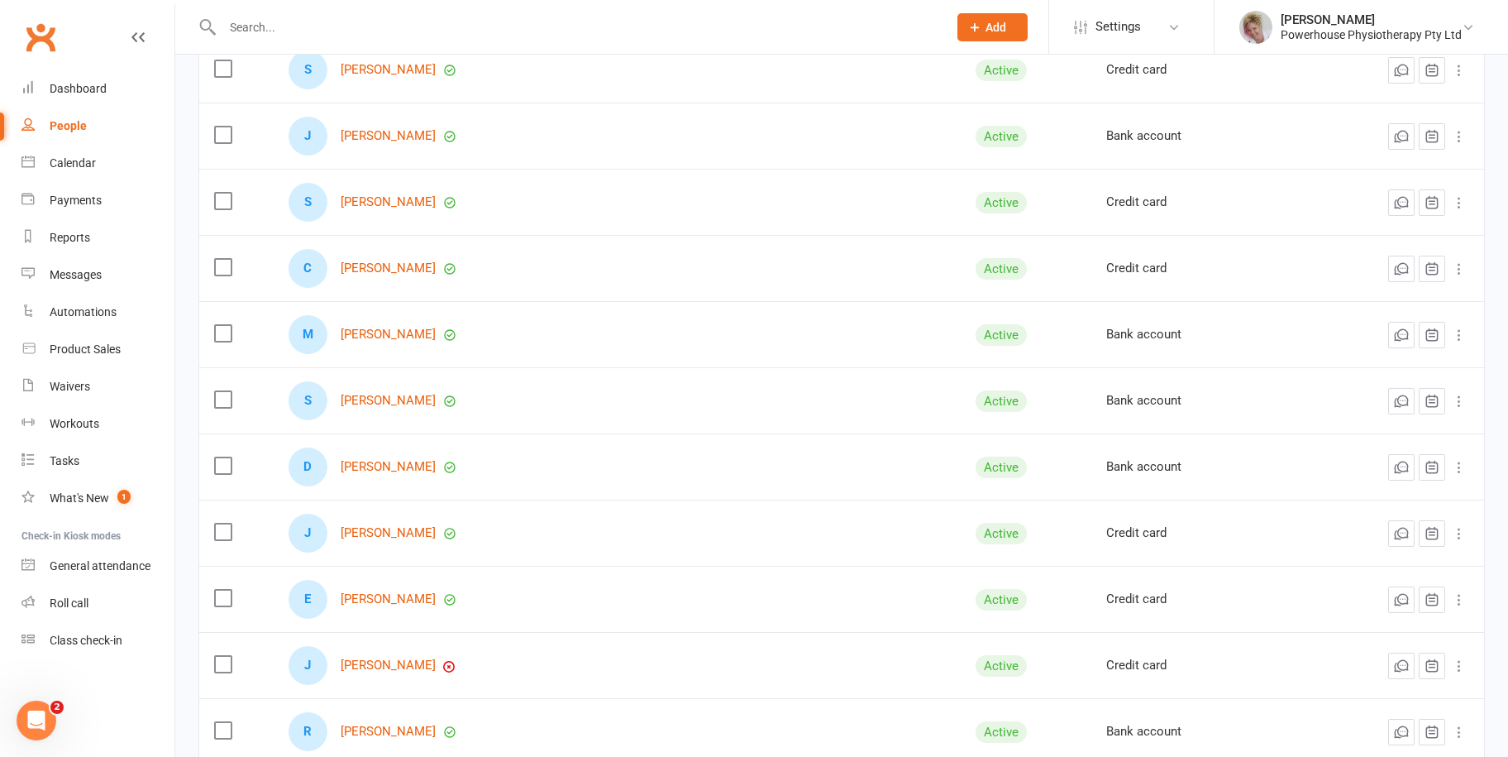
scroll to position [661, 0]
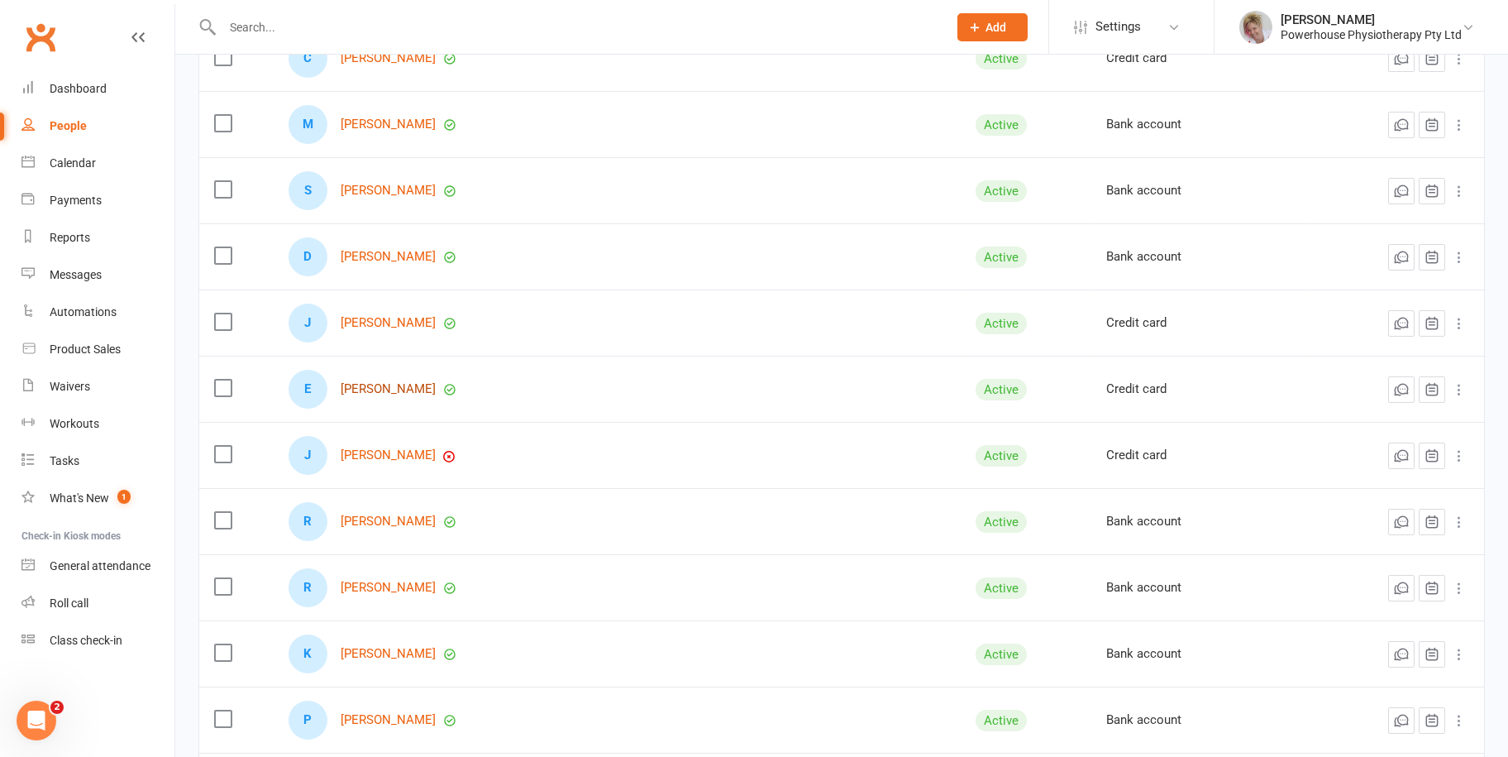
click at [398, 389] on link "[PERSON_NAME]" at bounding box center [388, 389] width 95 height 14
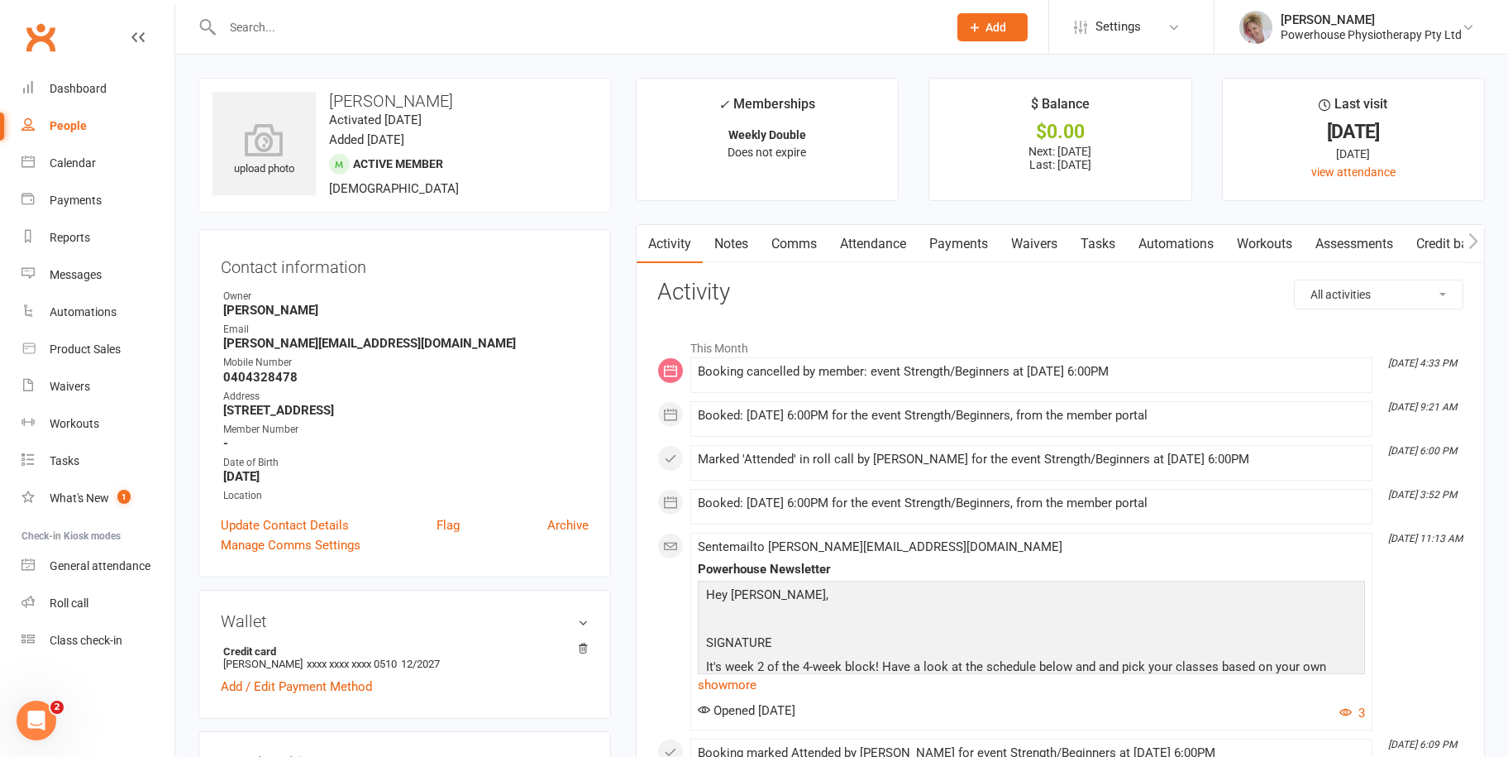
click at [65, 122] on div "People" at bounding box center [68, 125] width 37 height 13
select select "100"
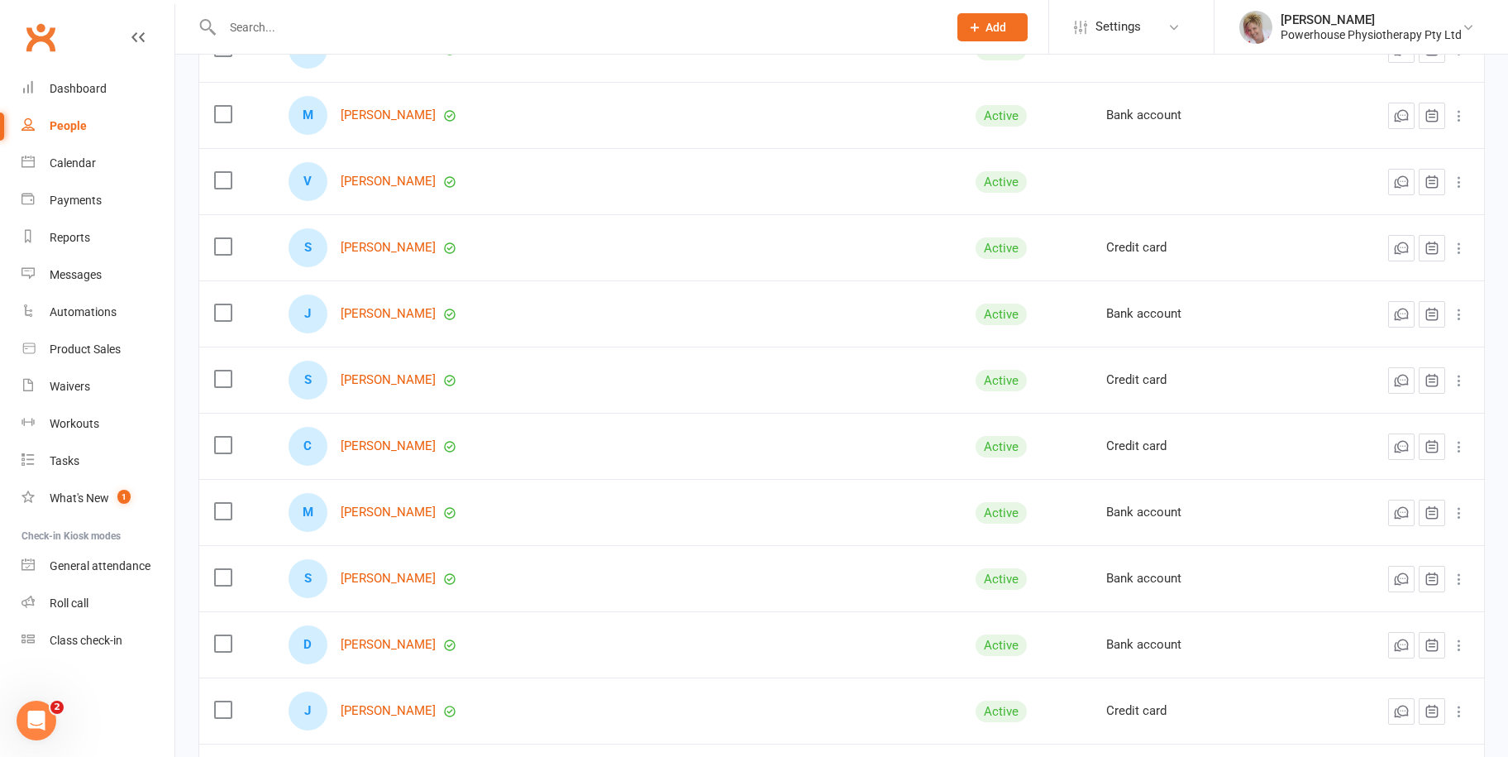
scroll to position [661, 0]
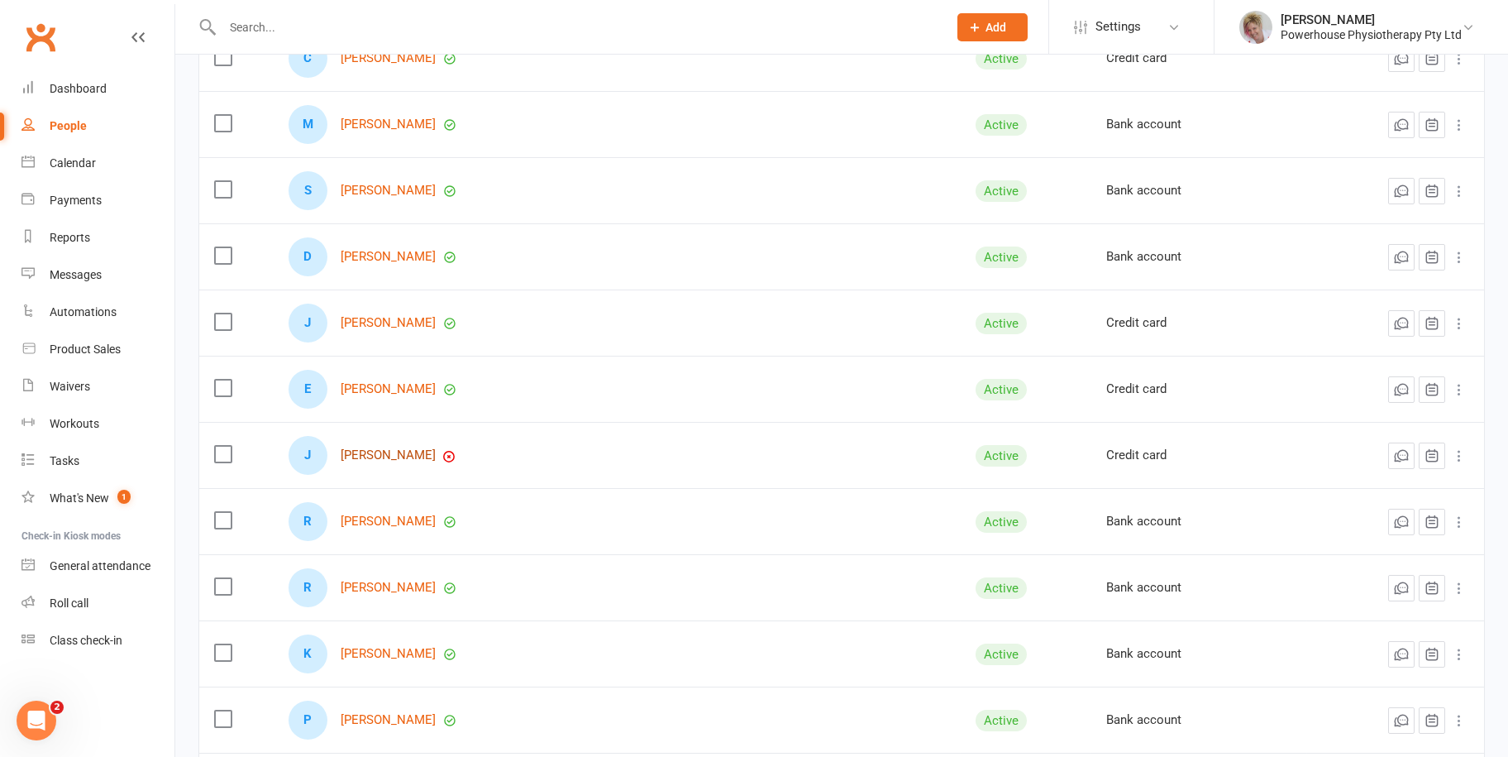
click at [418, 457] on link "[PERSON_NAME]" at bounding box center [388, 455] width 95 height 14
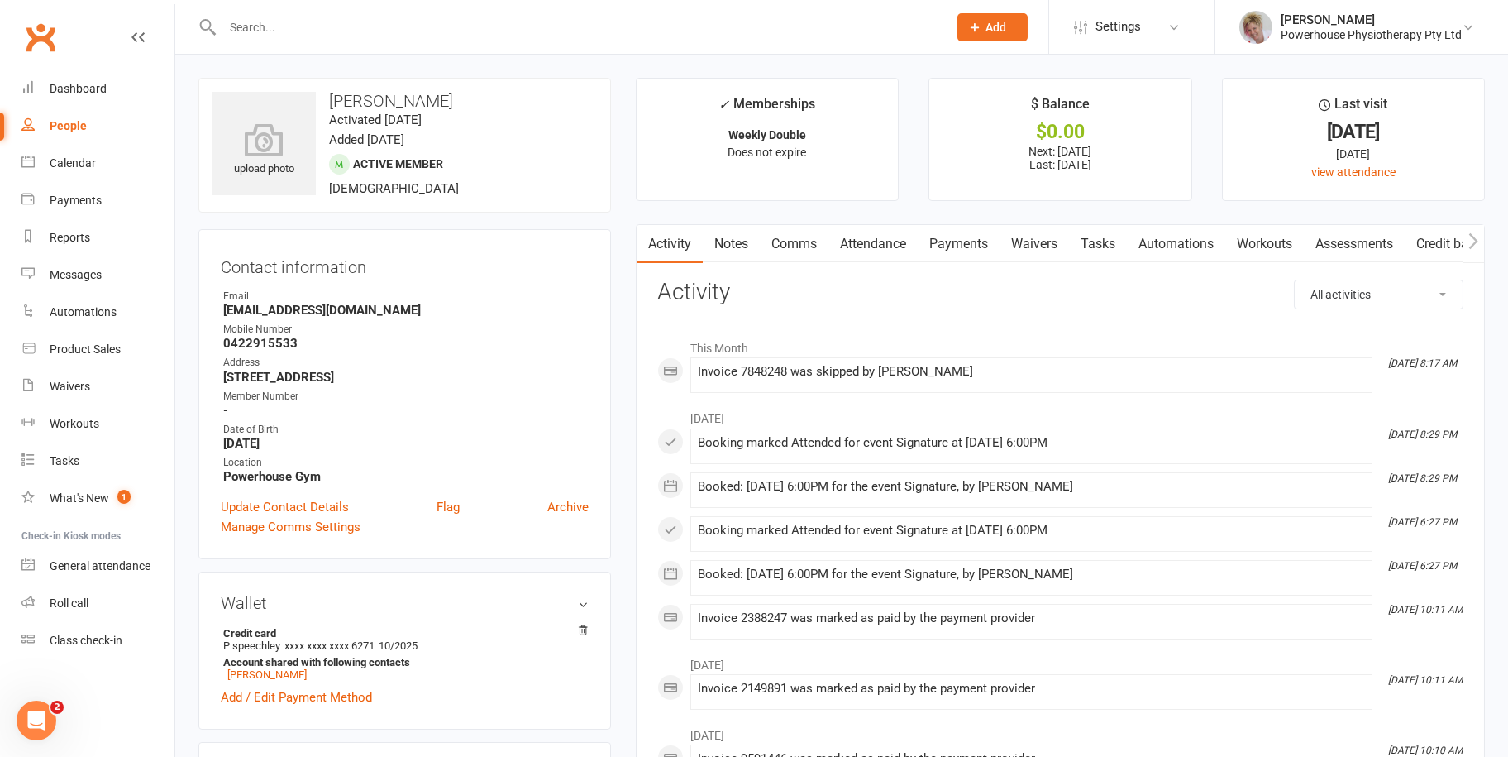
click at [71, 122] on div "People" at bounding box center [68, 125] width 37 height 13
select select "100"
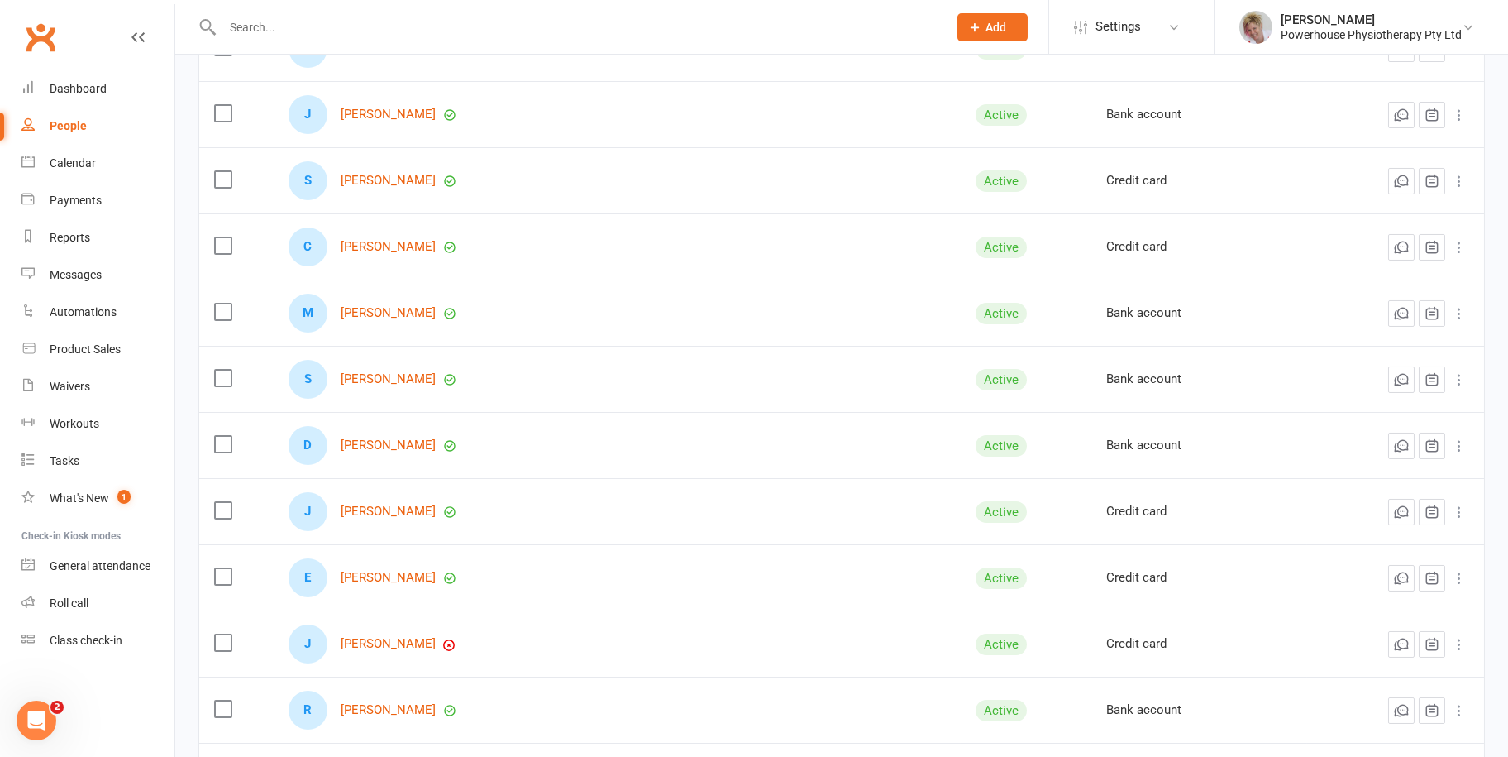
scroll to position [661, 0]
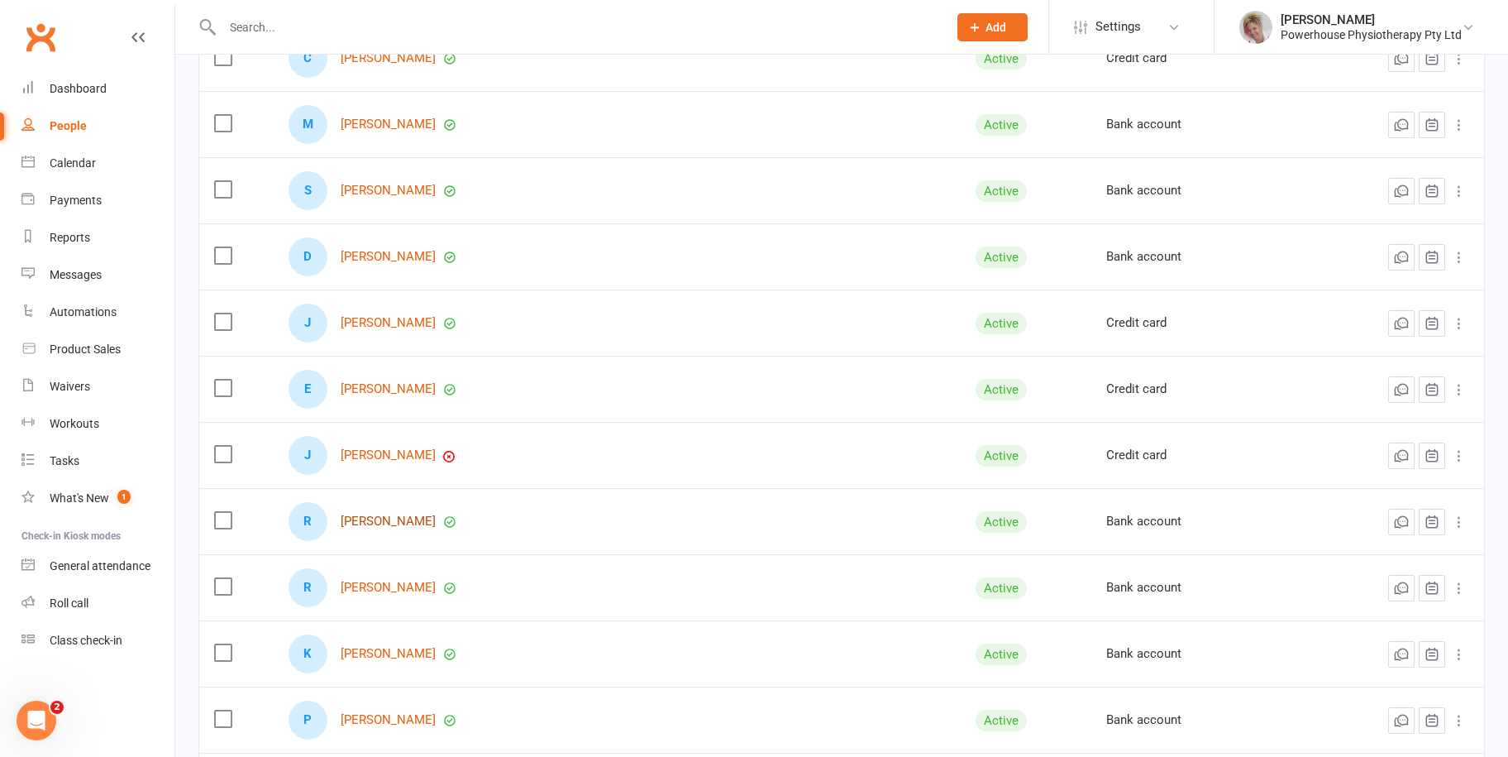
click at [385, 518] on link "[PERSON_NAME]" at bounding box center [388, 521] width 95 height 14
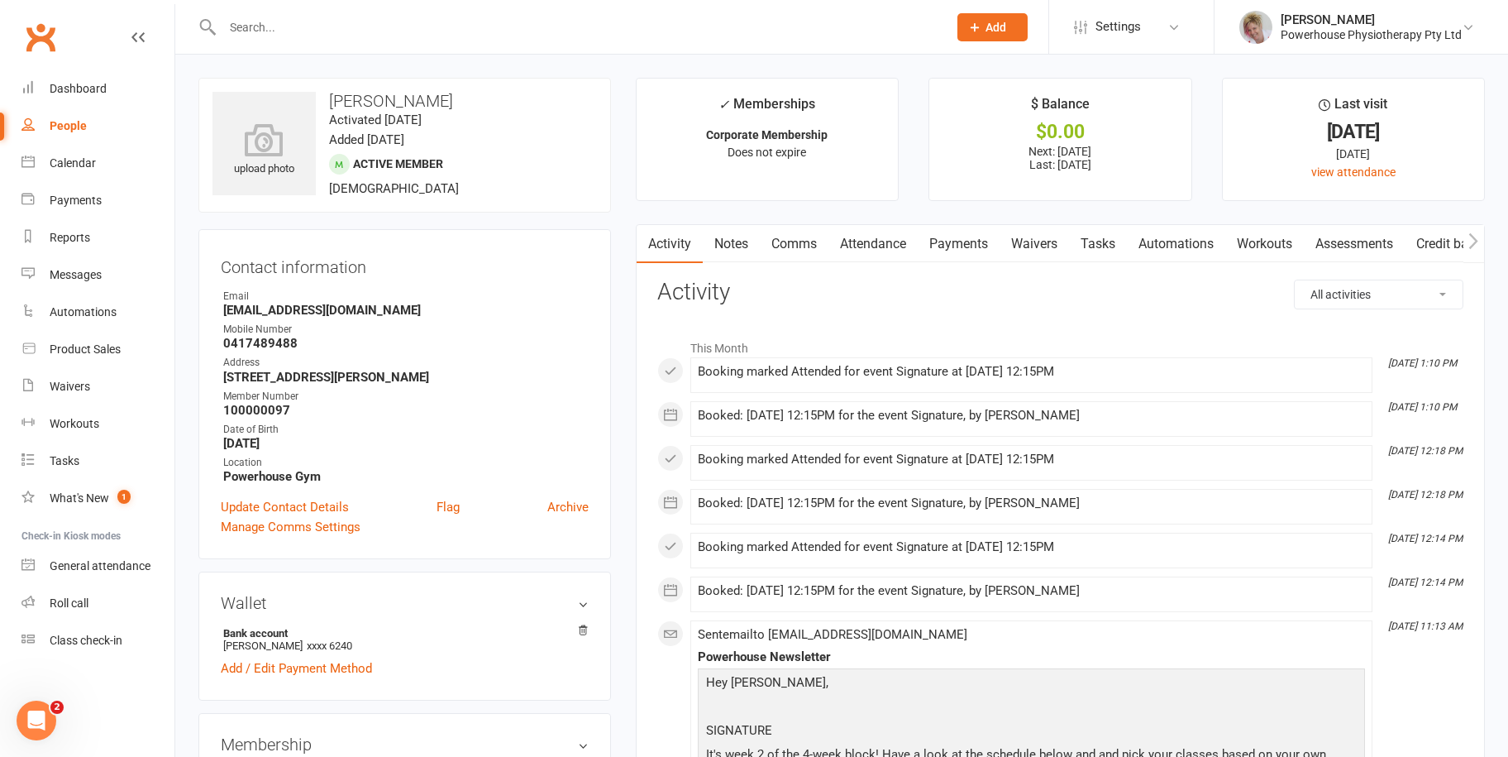
click at [64, 122] on div "People" at bounding box center [68, 125] width 37 height 13
select select "100"
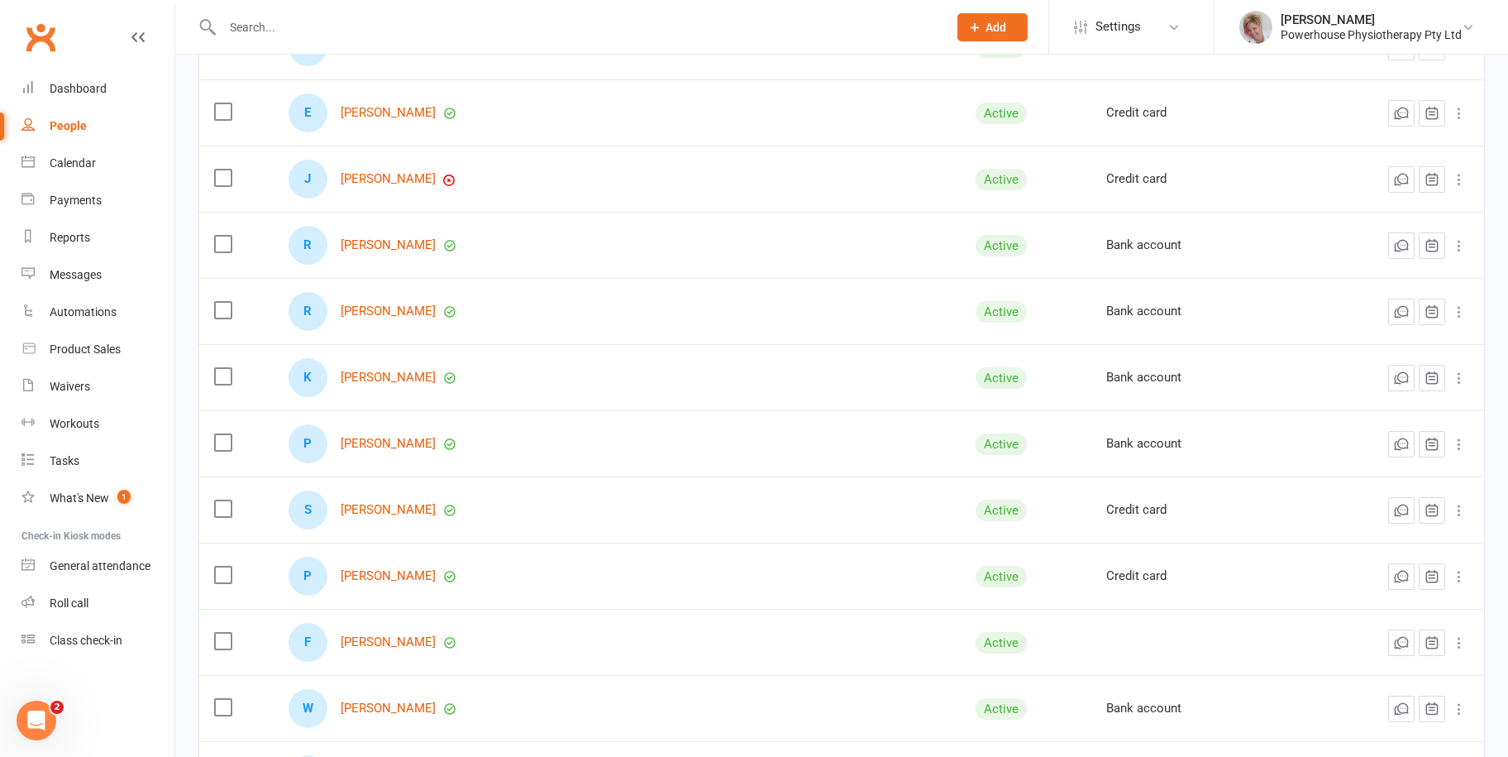
scroll to position [992, 0]
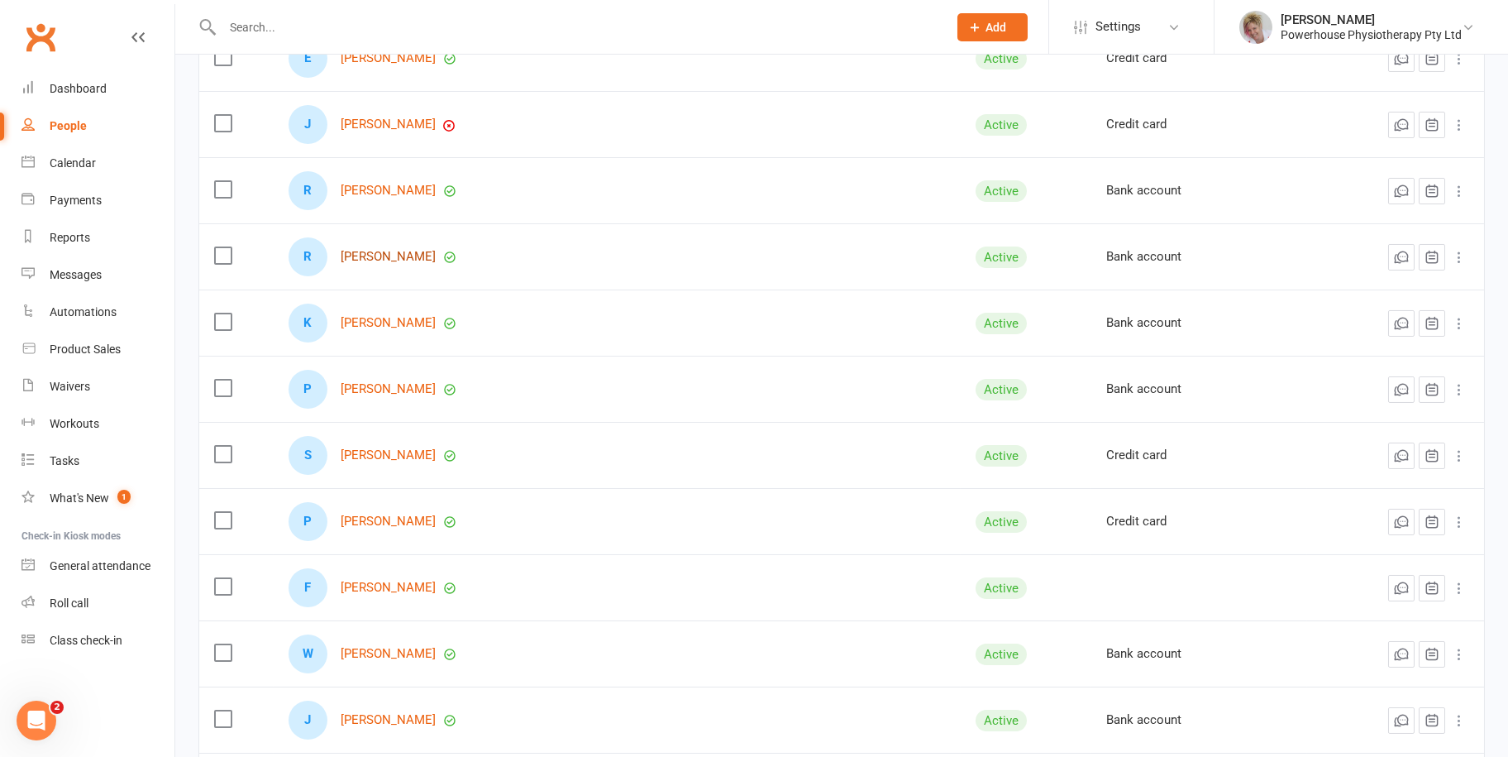
click at [391, 254] on link "[PERSON_NAME]" at bounding box center [388, 257] width 95 height 14
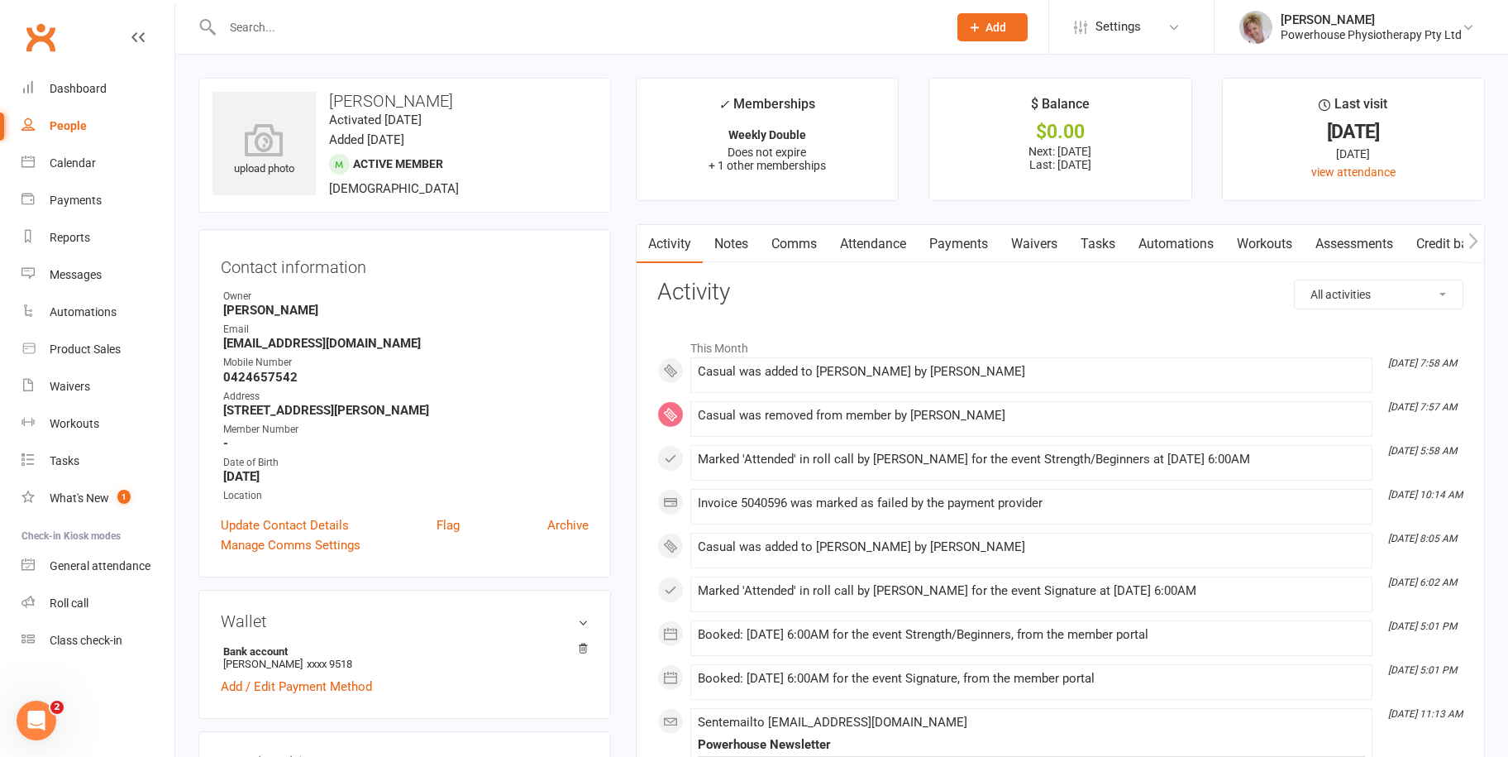
click at [81, 125] on div "People" at bounding box center [68, 125] width 37 height 13
select select "100"
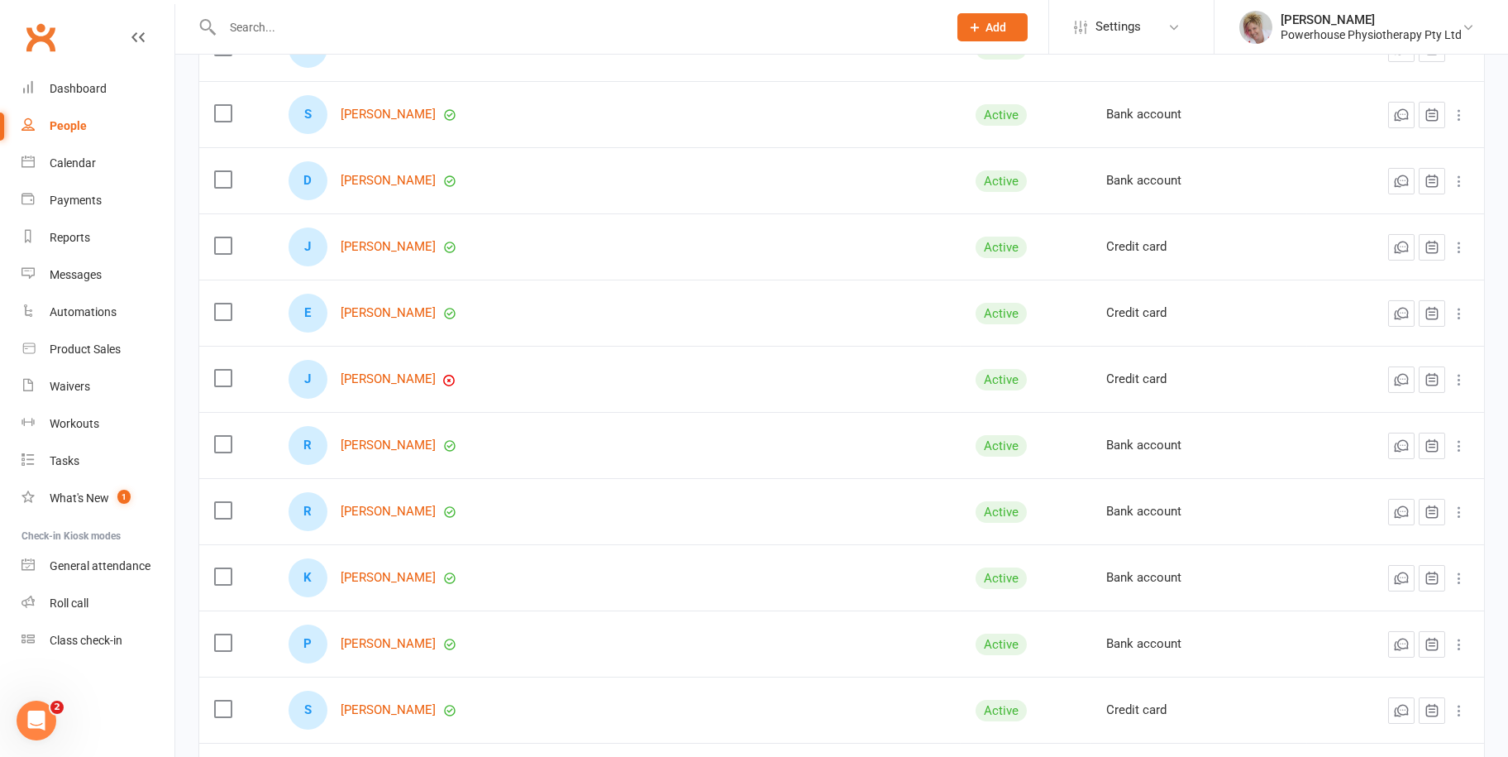
scroll to position [744, 0]
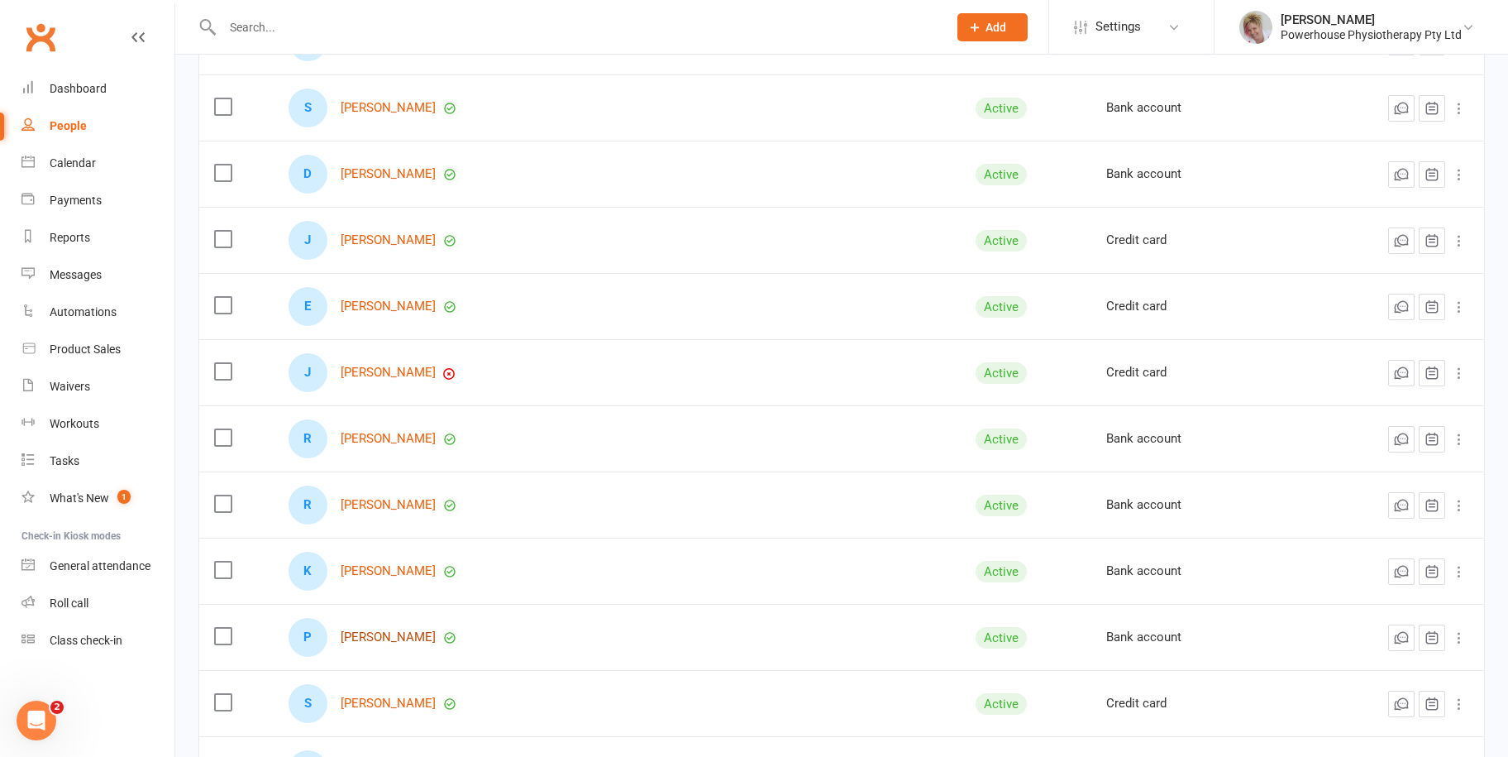
click at [394, 633] on link "[PERSON_NAME]" at bounding box center [388, 637] width 95 height 14
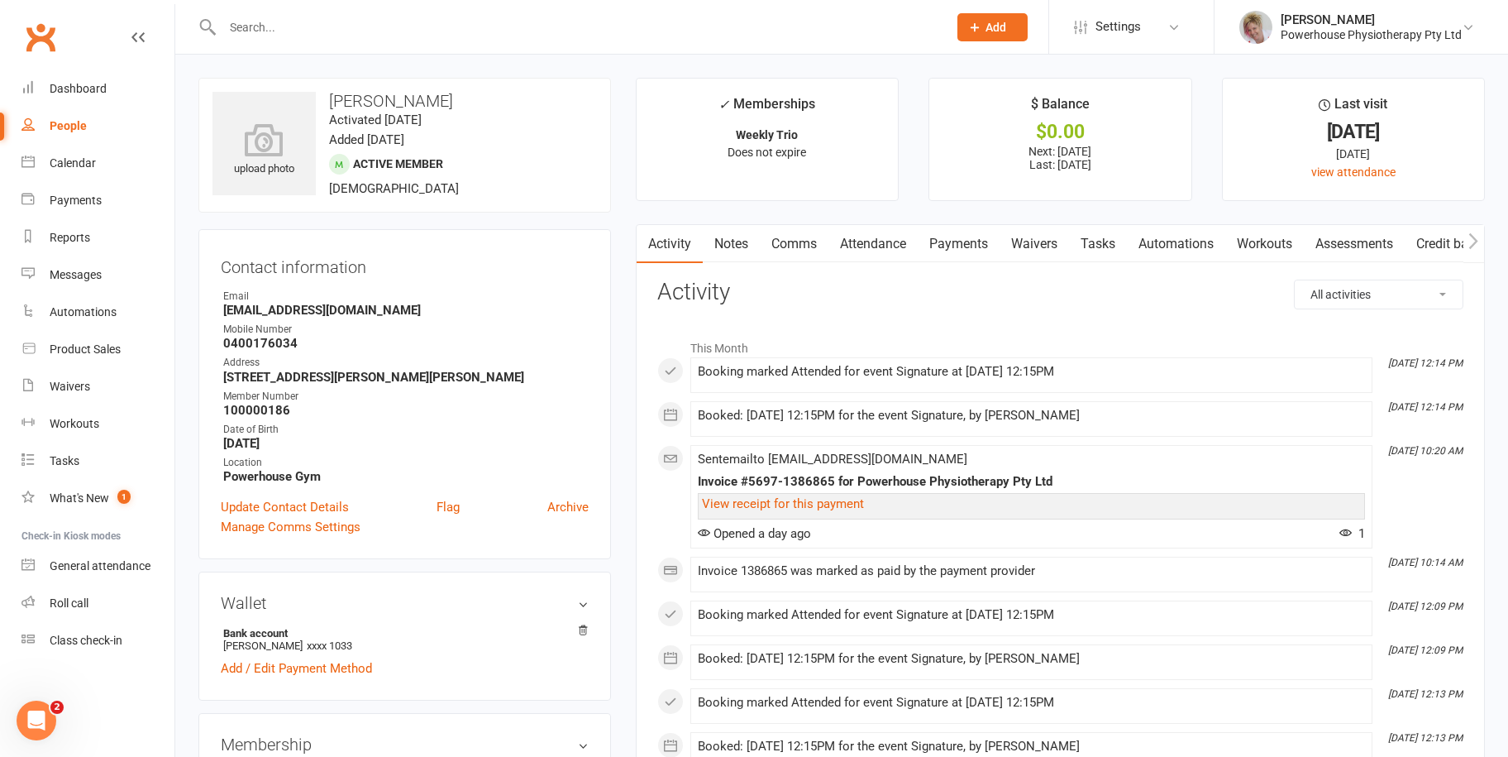
click at [69, 131] on div "People" at bounding box center [68, 125] width 37 height 13
select select "100"
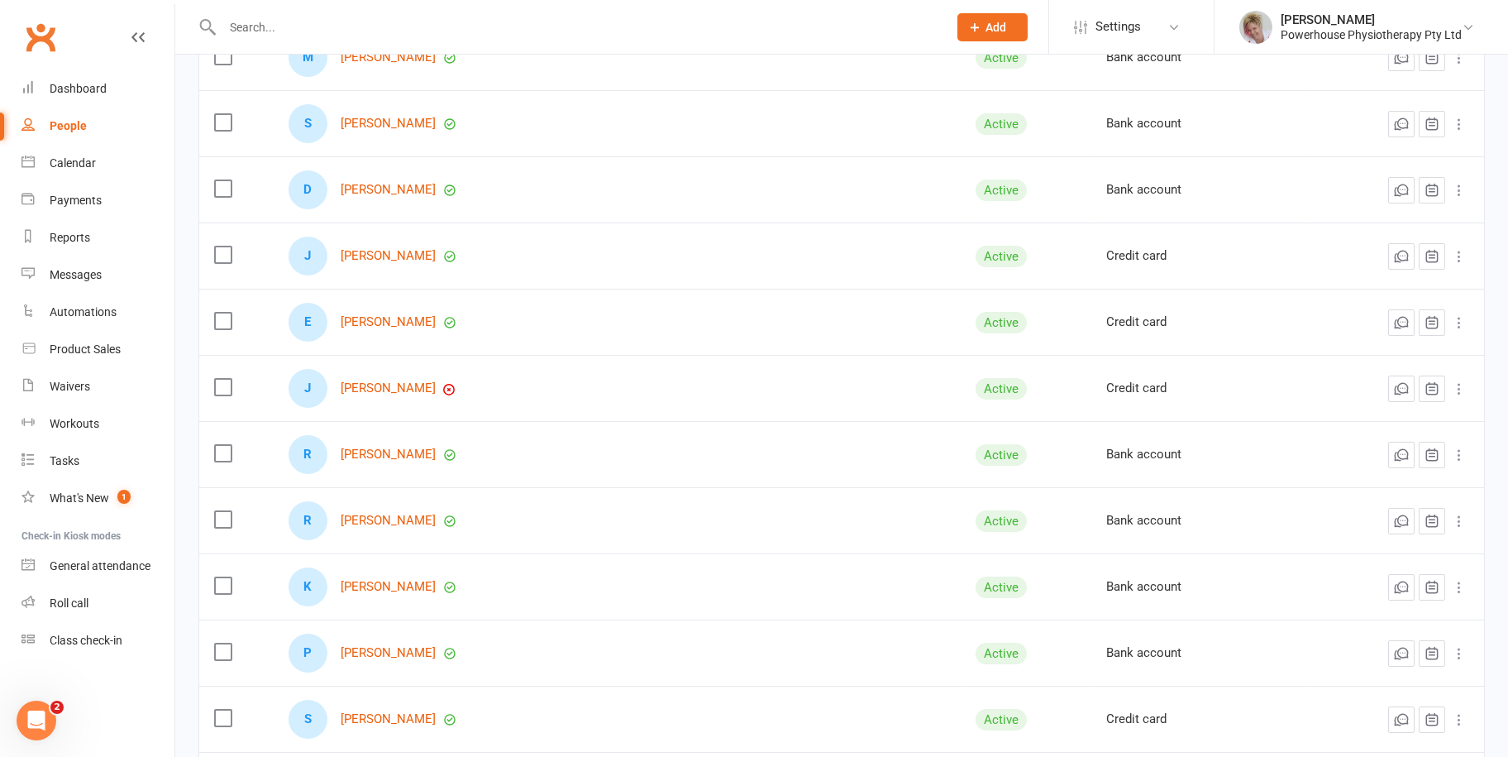
scroll to position [744, 0]
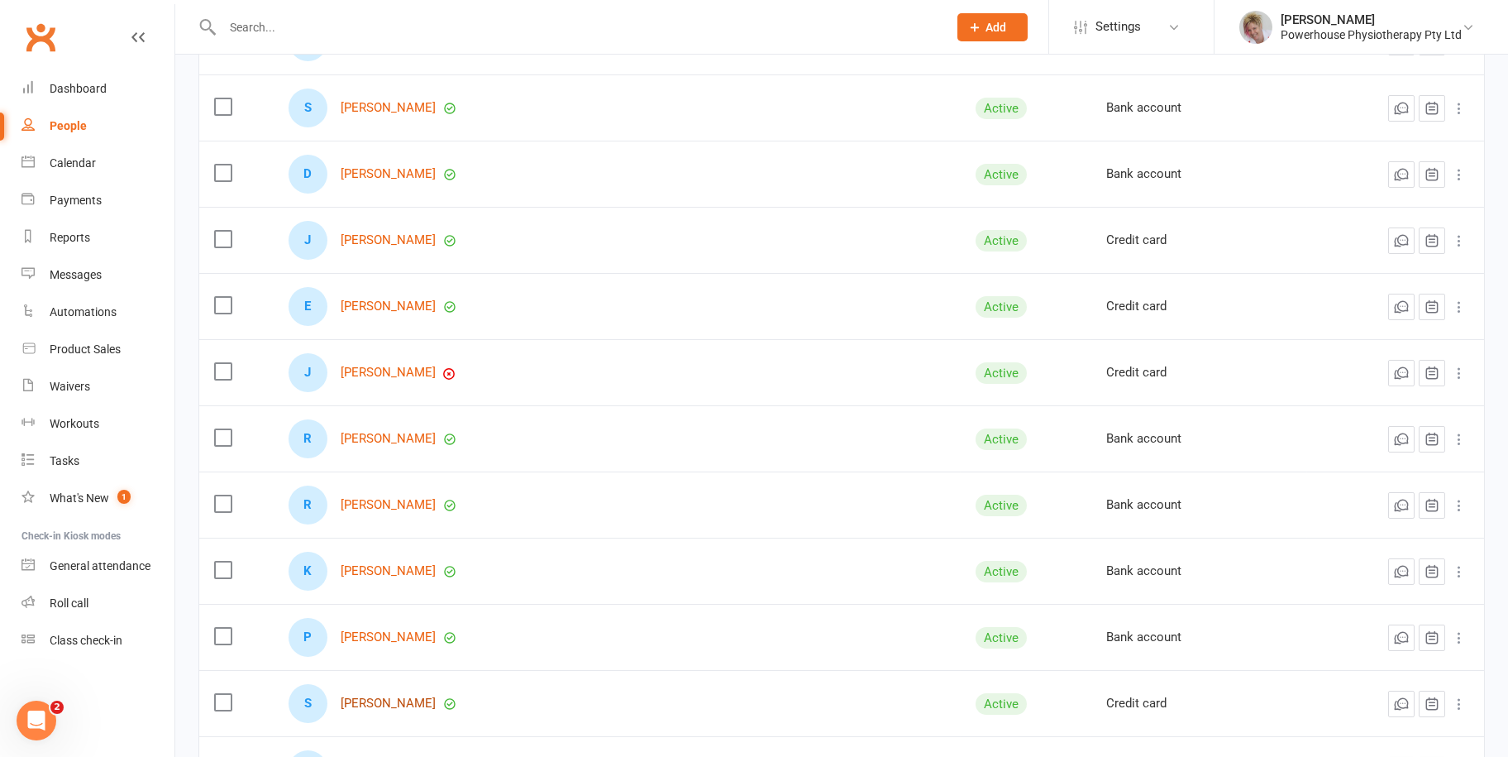
click at [399, 708] on link "[PERSON_NAME]" at bounding box center [388, 703] width 95 height 14
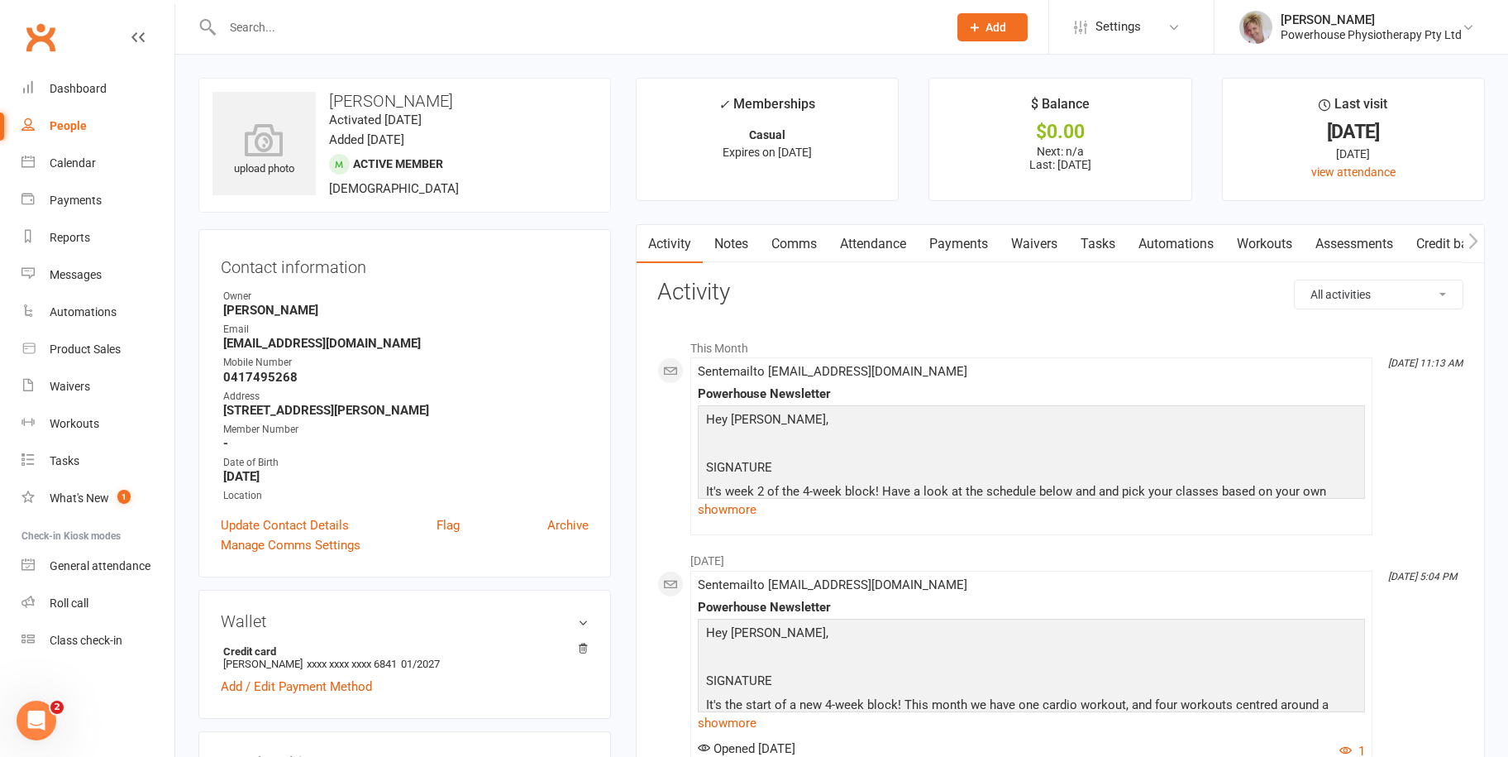
click at [69, 122] on div "People" at bounding box center [68, 125] width 37 height 13
select select "100"
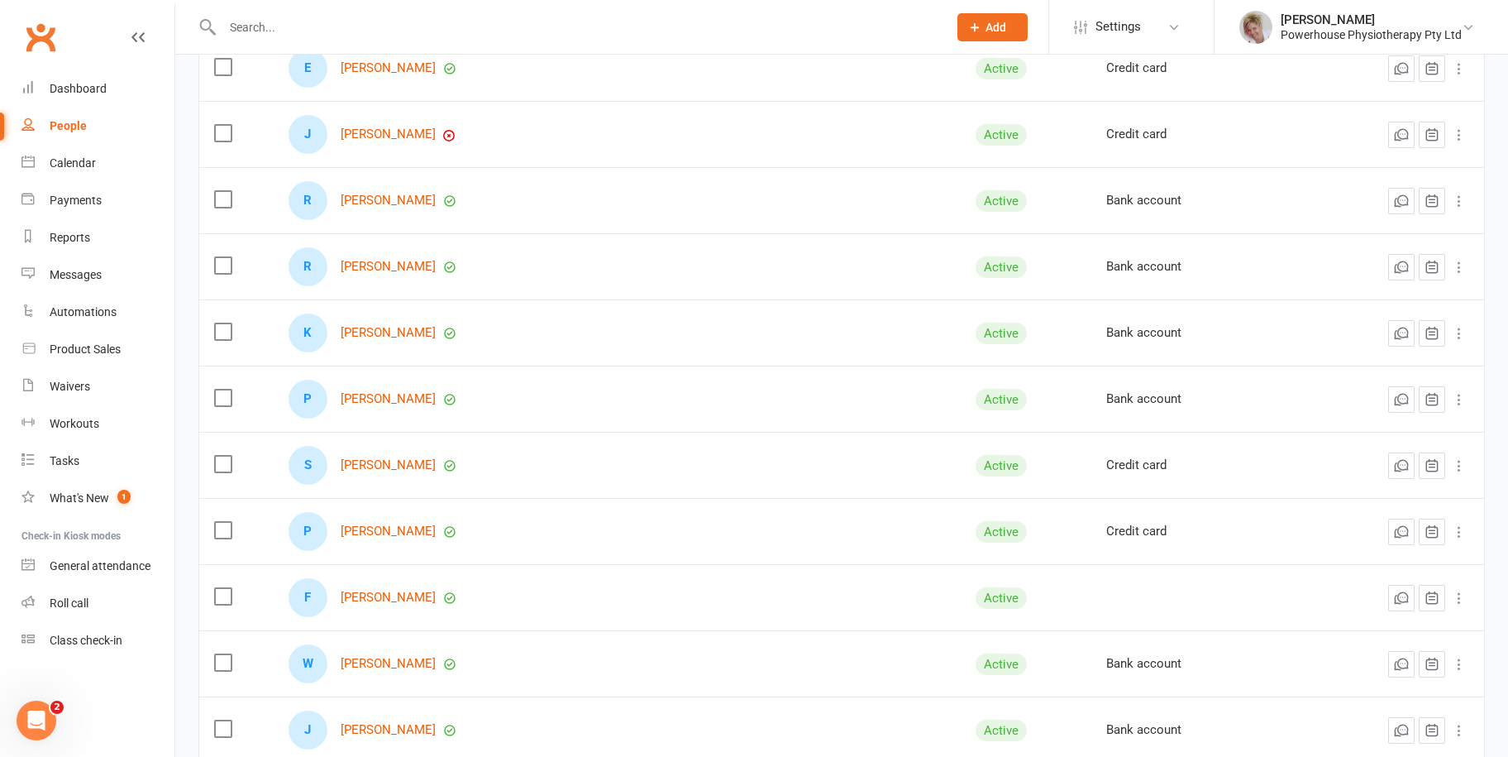
scroll to position [992, 0]
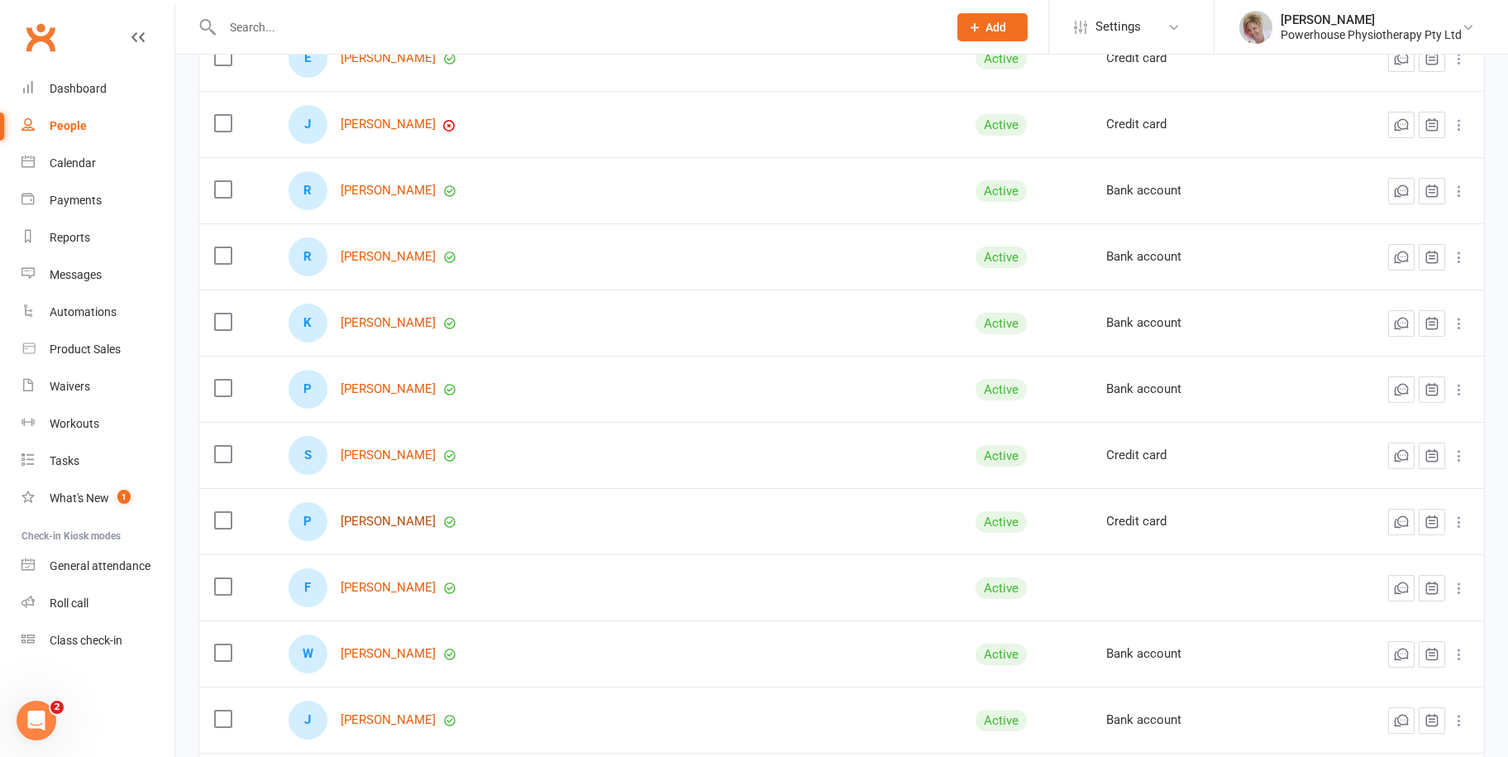
click at [380, 525] on link "[PERSON_NAME]" at bounding box center [388, 521] width 95 height 14
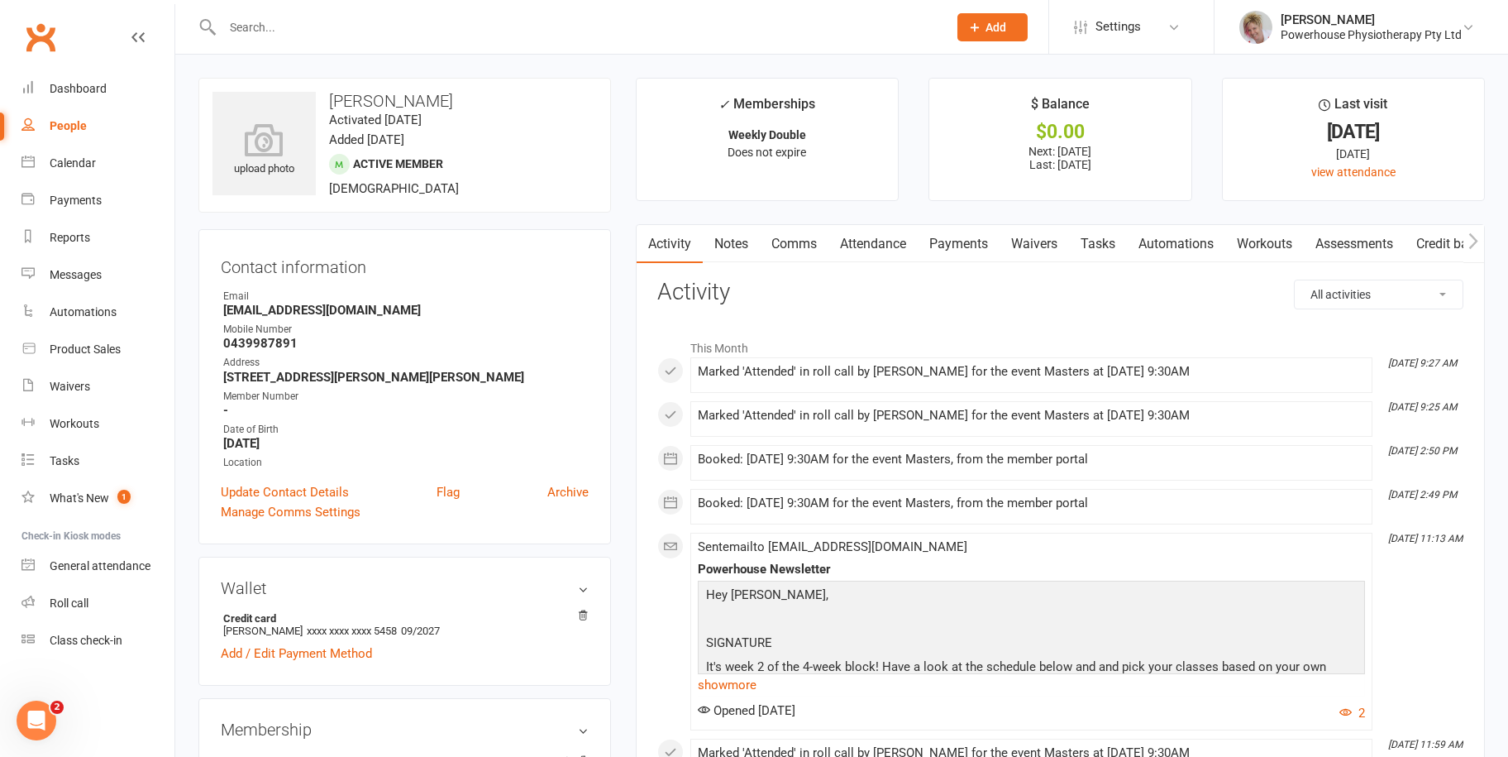
click at [85, 119] on div "People" at bounding box center [68, 125] width 37 height 13
select select "100"
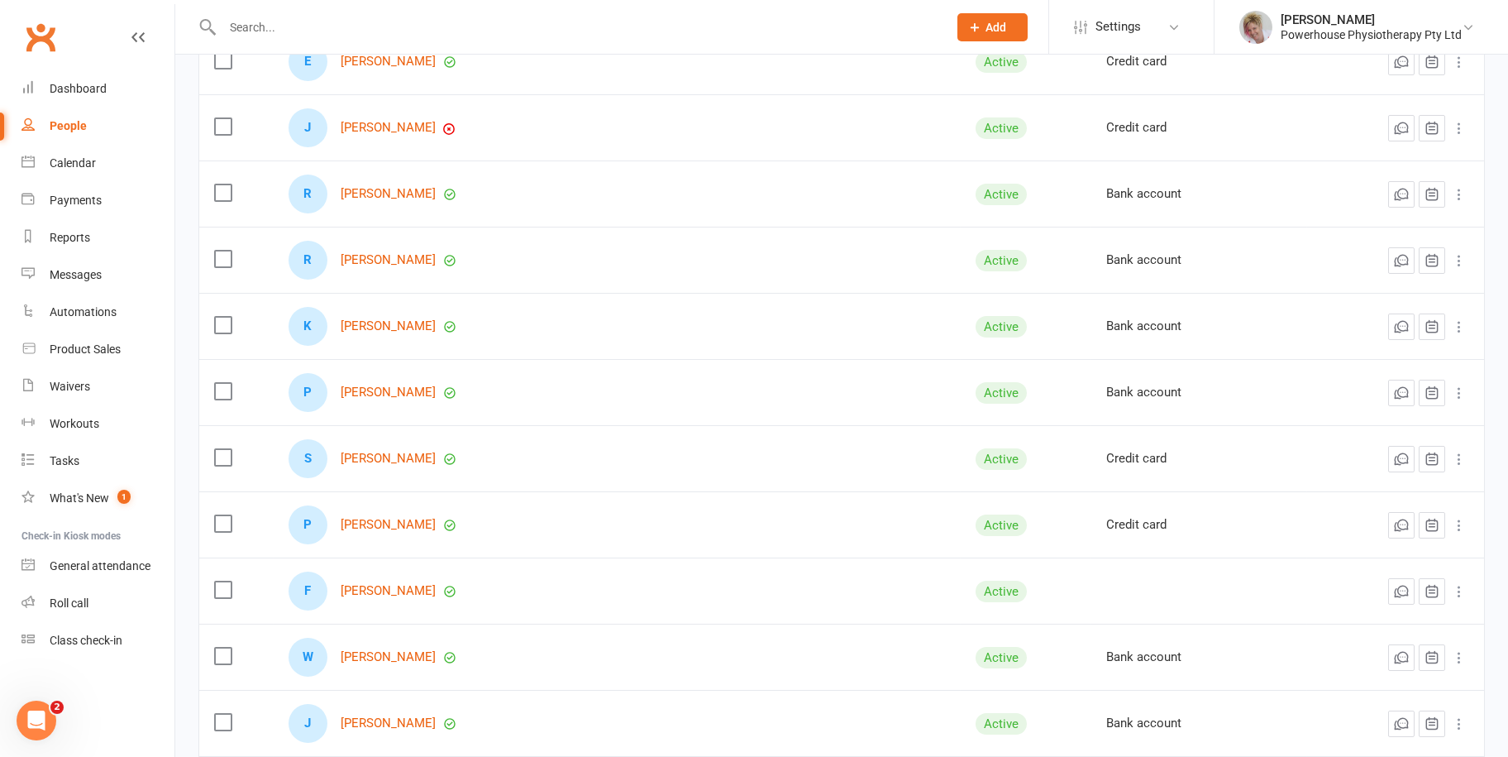
scroll to position [992, 0]
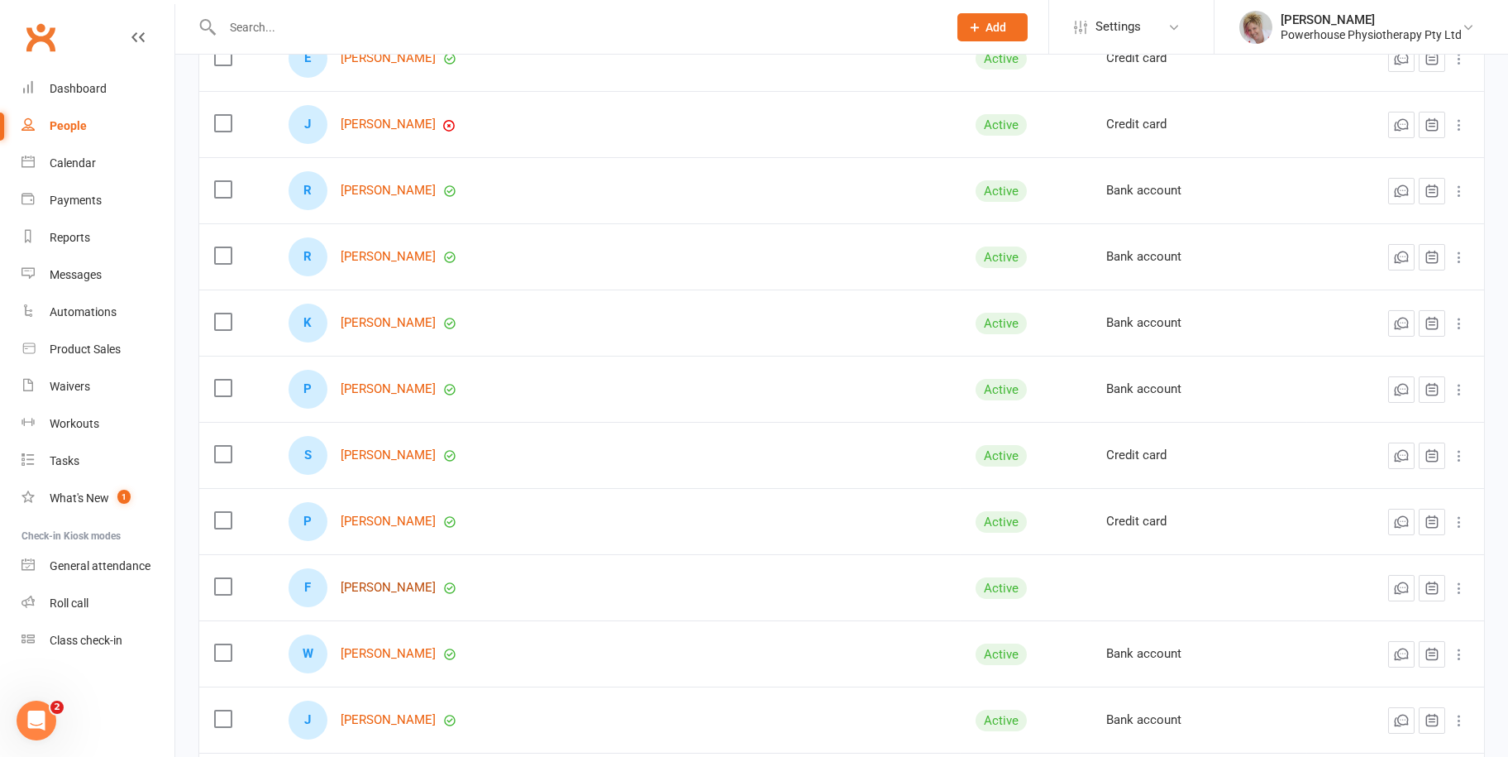
click at [388, 582] on link "[PERSON_NAME]" at bounding box center [388, 587] width 95 height 14
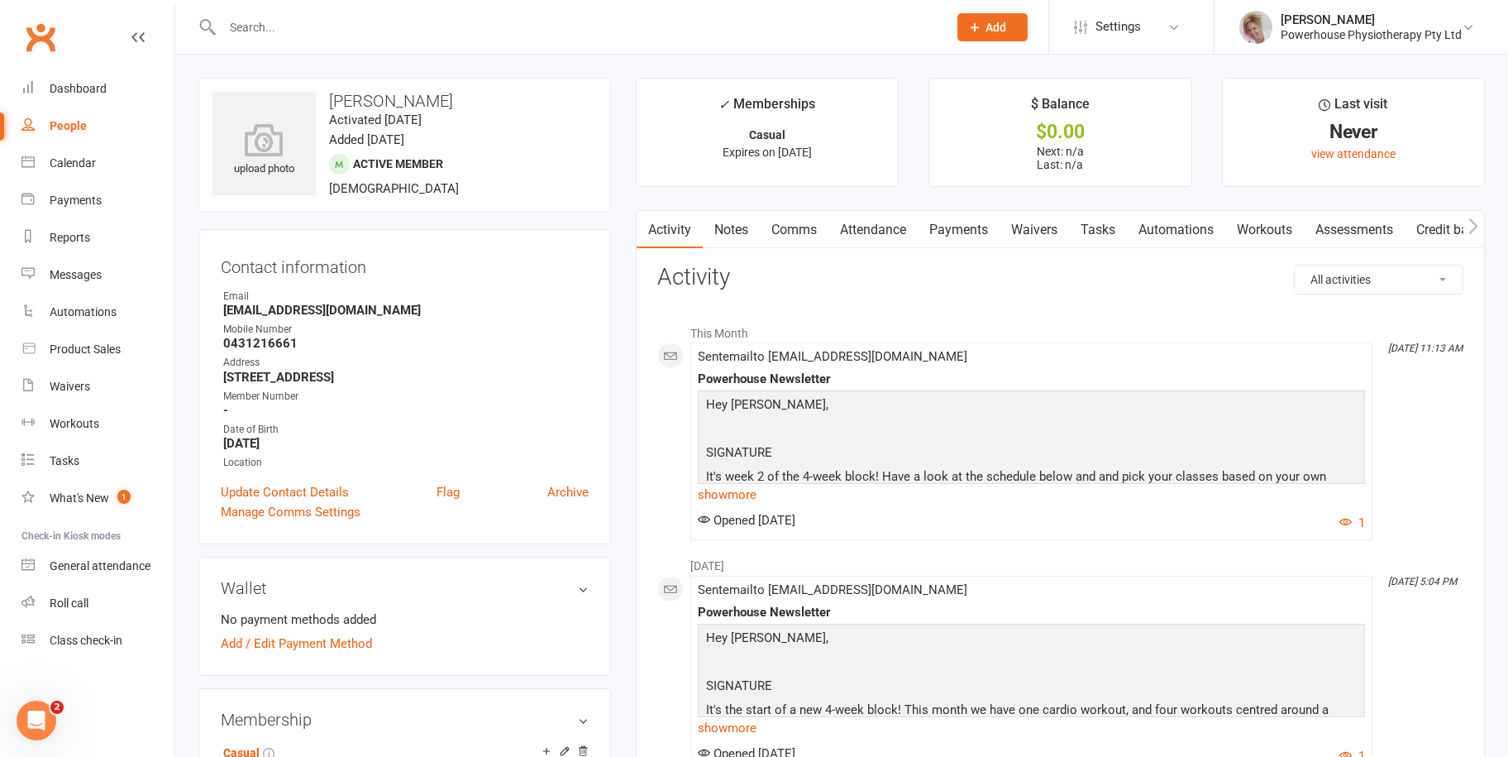
click at [78, 127] on div "People" at bounding box center [68, 125] width 37 height 13
select select "100"
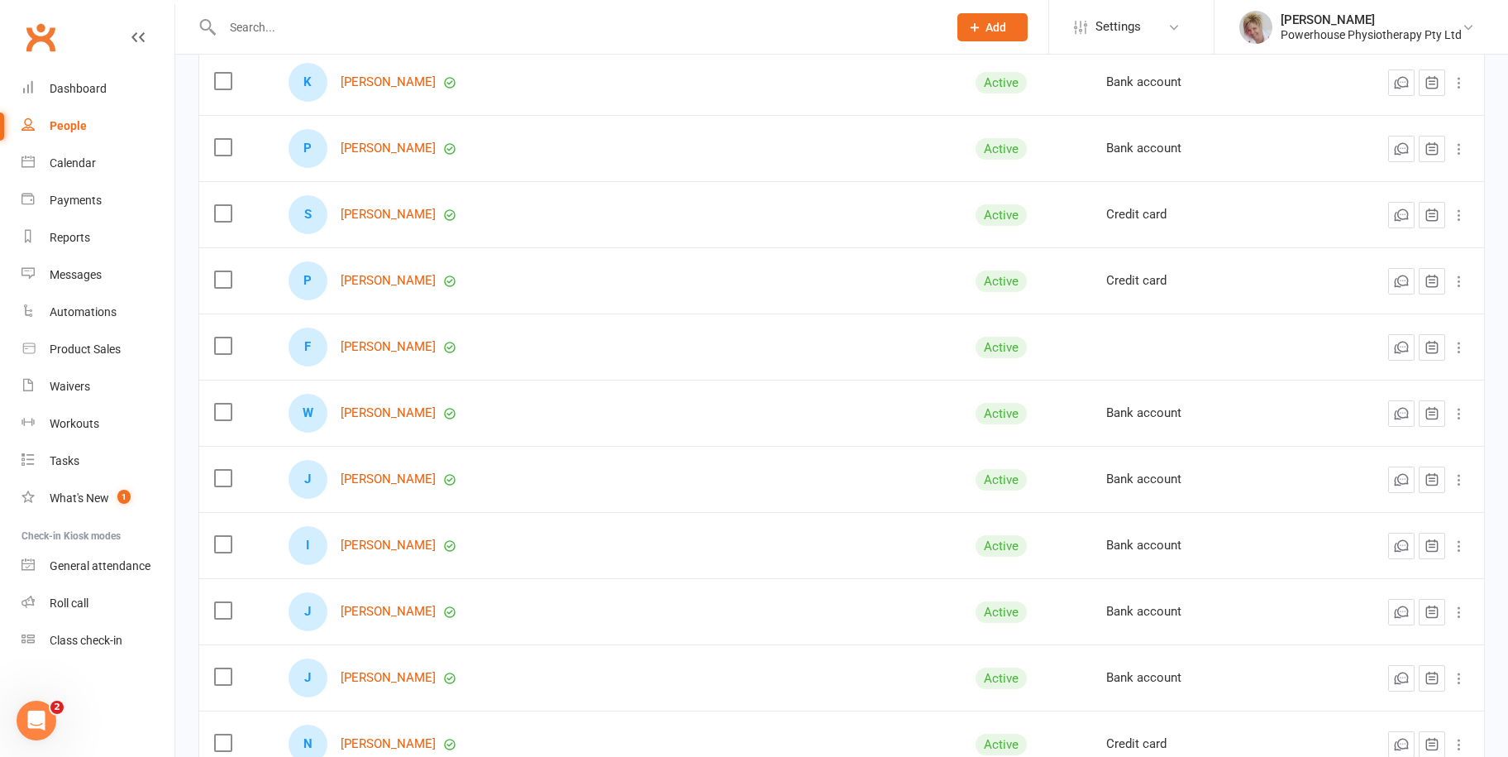
scroll to position [1240, 0]
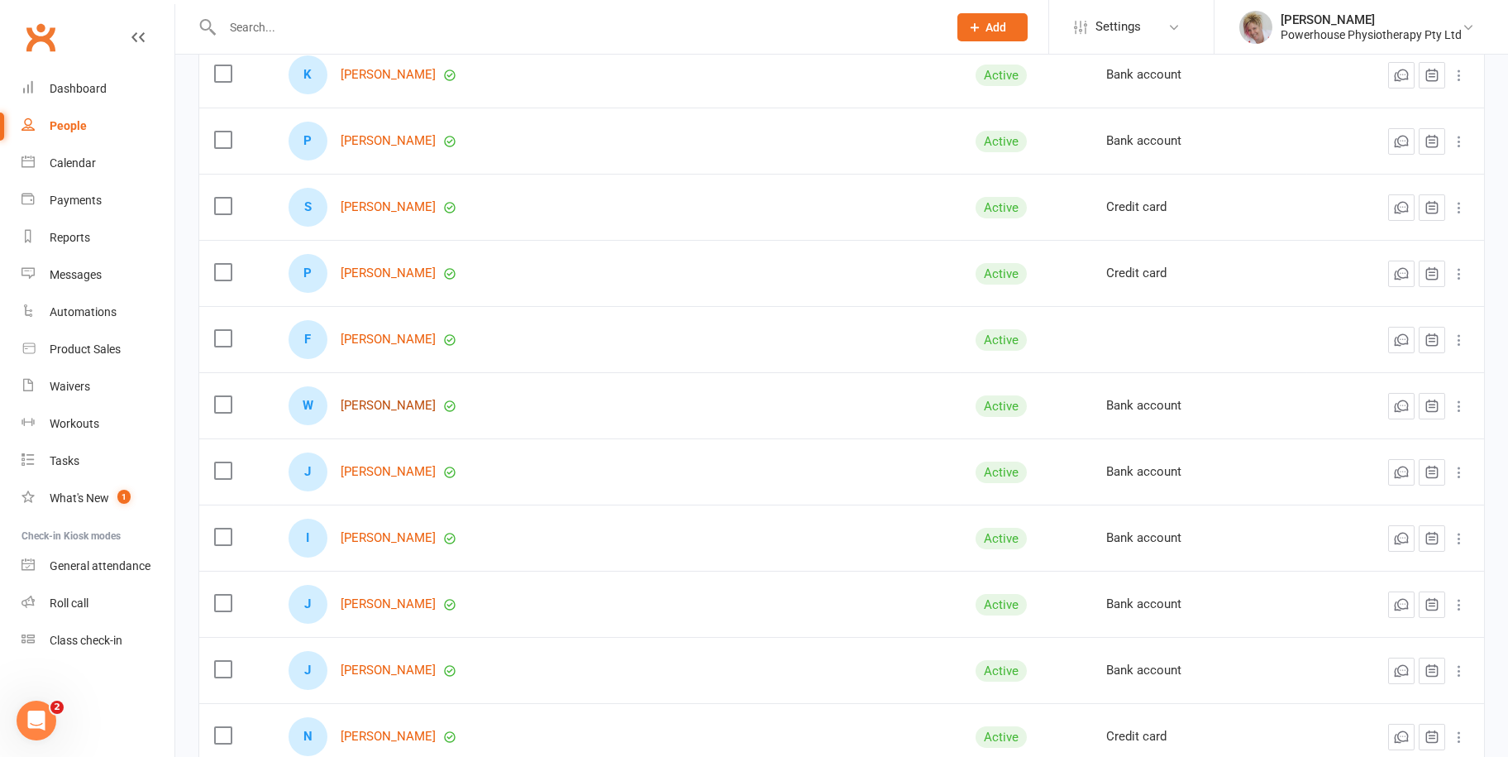
click at [381, 405] on link "[PERSON_NAME]" at bounding box center [388, 406] width 95 height 14
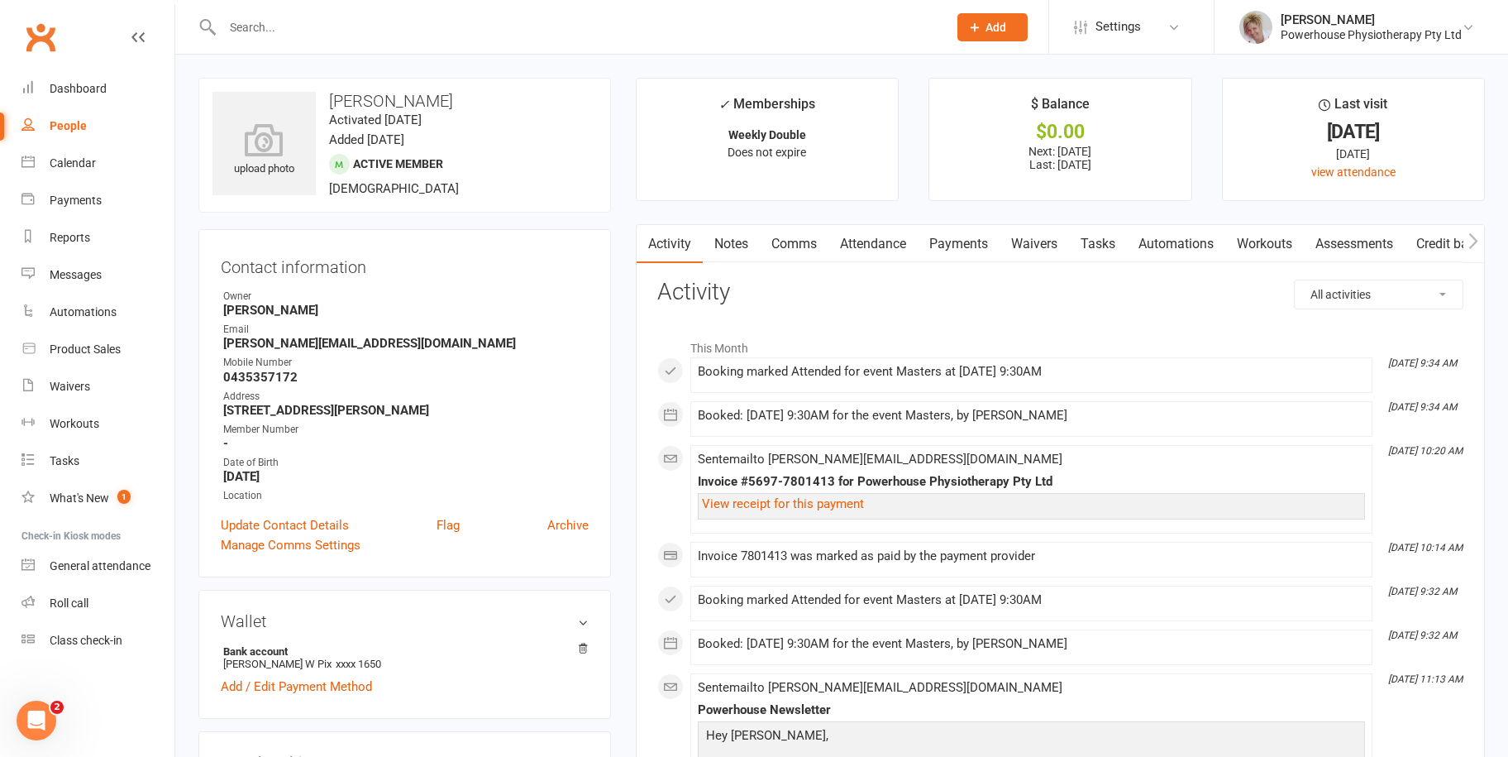
click at [80, 122] on div "People" at bounding box center [68, 125] width 37 height 13
select select "100"
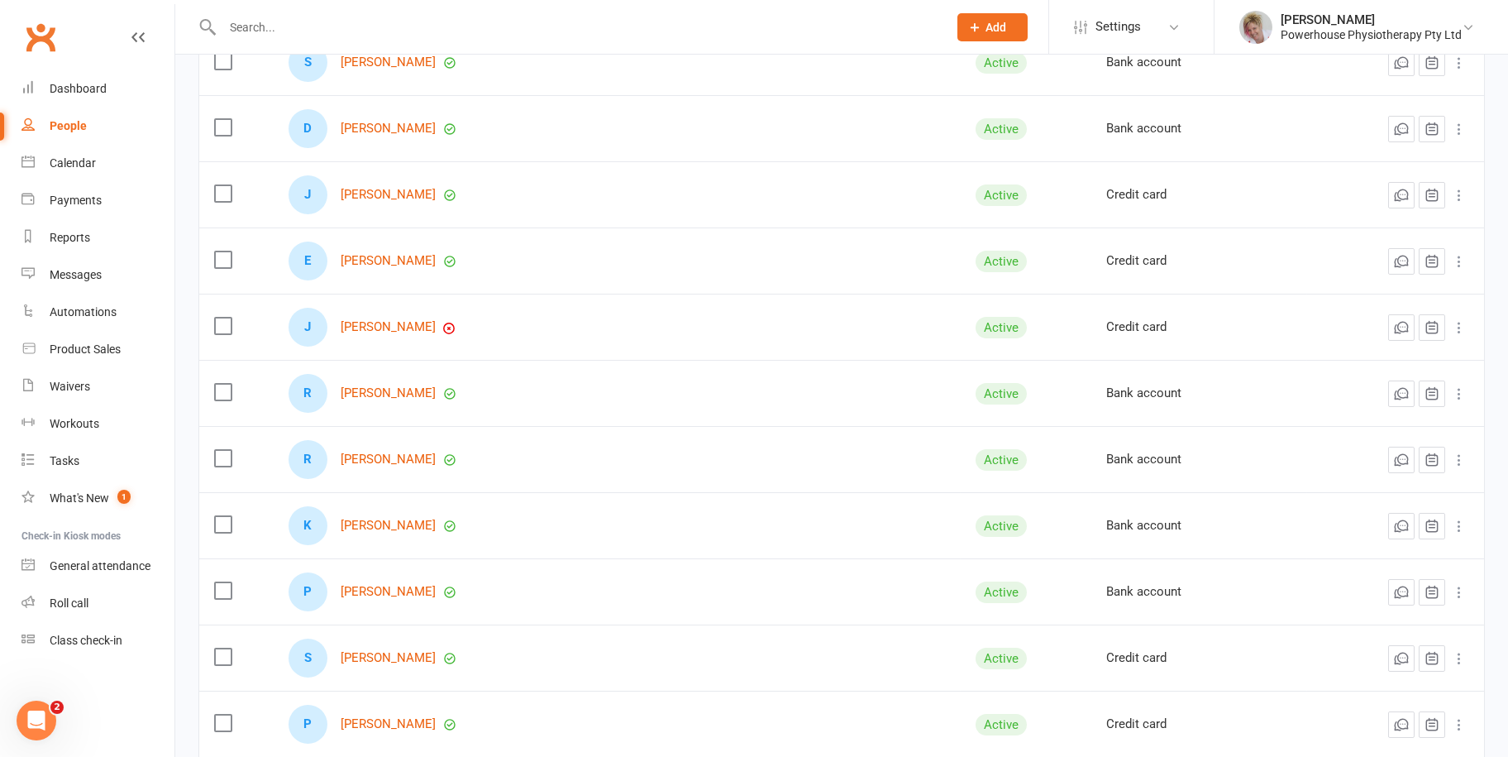
scroll to position [992, 0]
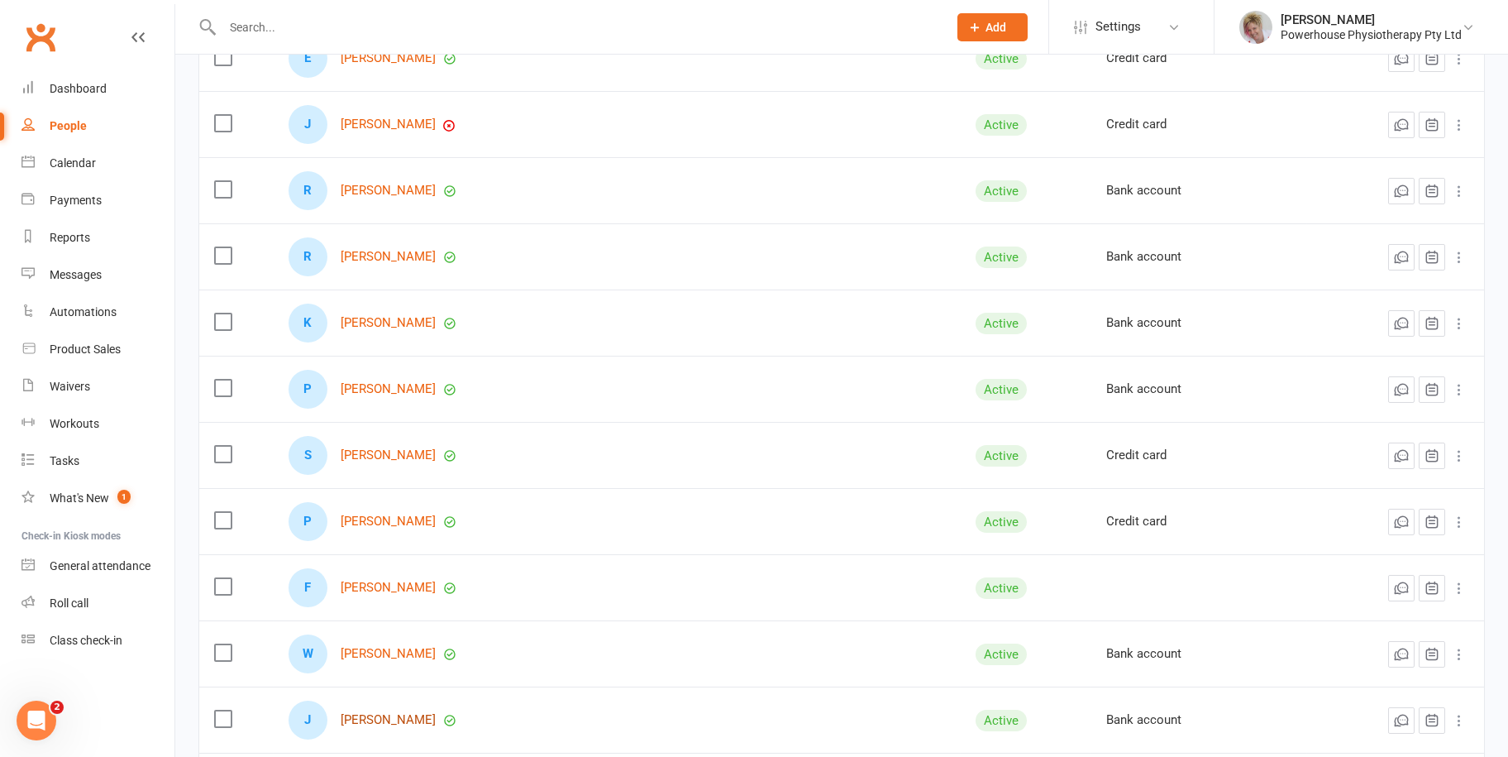
click at [399, 719] on link "[PERSON_NAME]" at bounding box center [388, 720] width 95 height 14
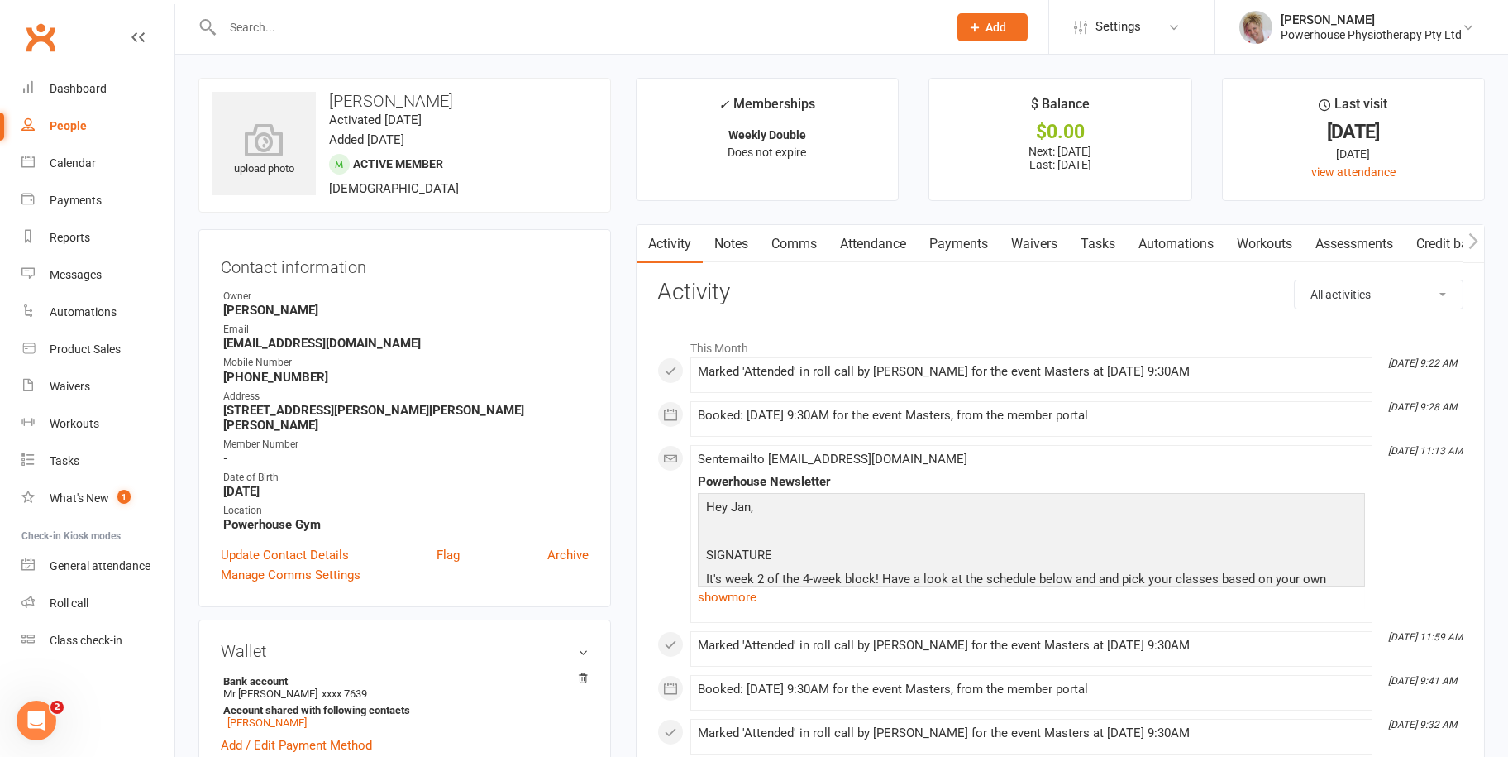
click at [79, 127] on div "People" at bounding box center [68, 125] width 37 height 13
select select "100"
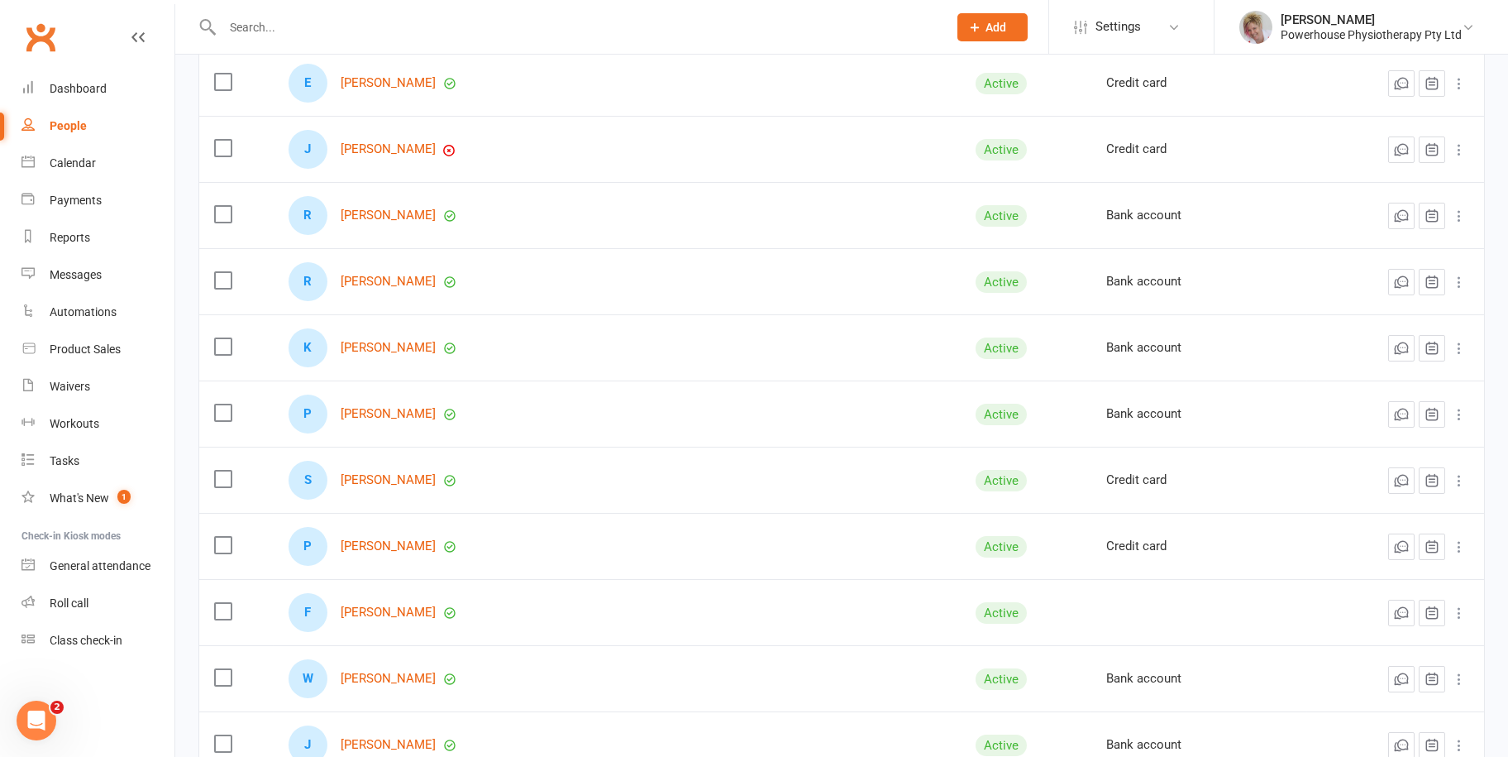
scroll to position [1158, 0]
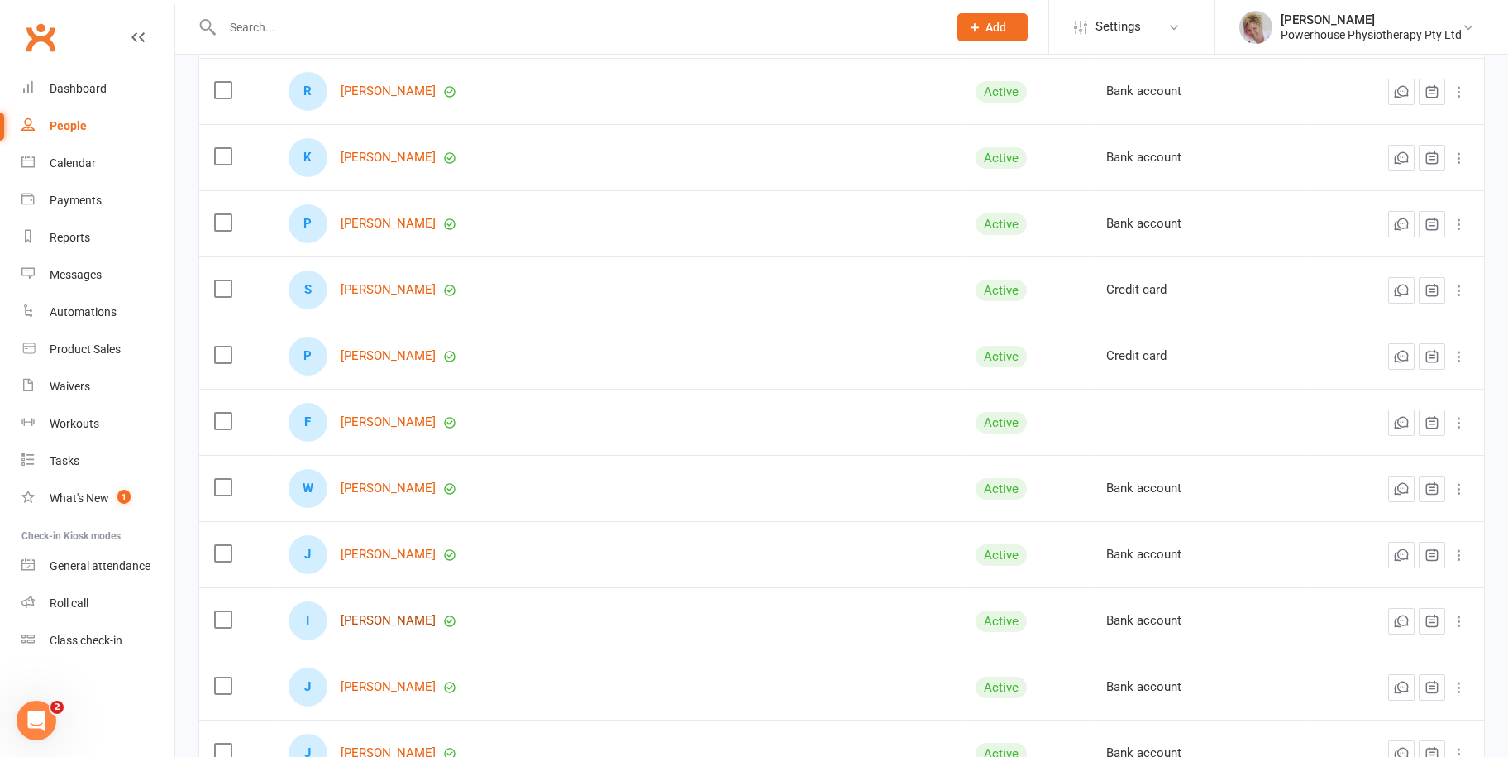
click at [389, 614] on link "[PERSON_NAME]" at bounding box center [388, 621] width 95 height 14
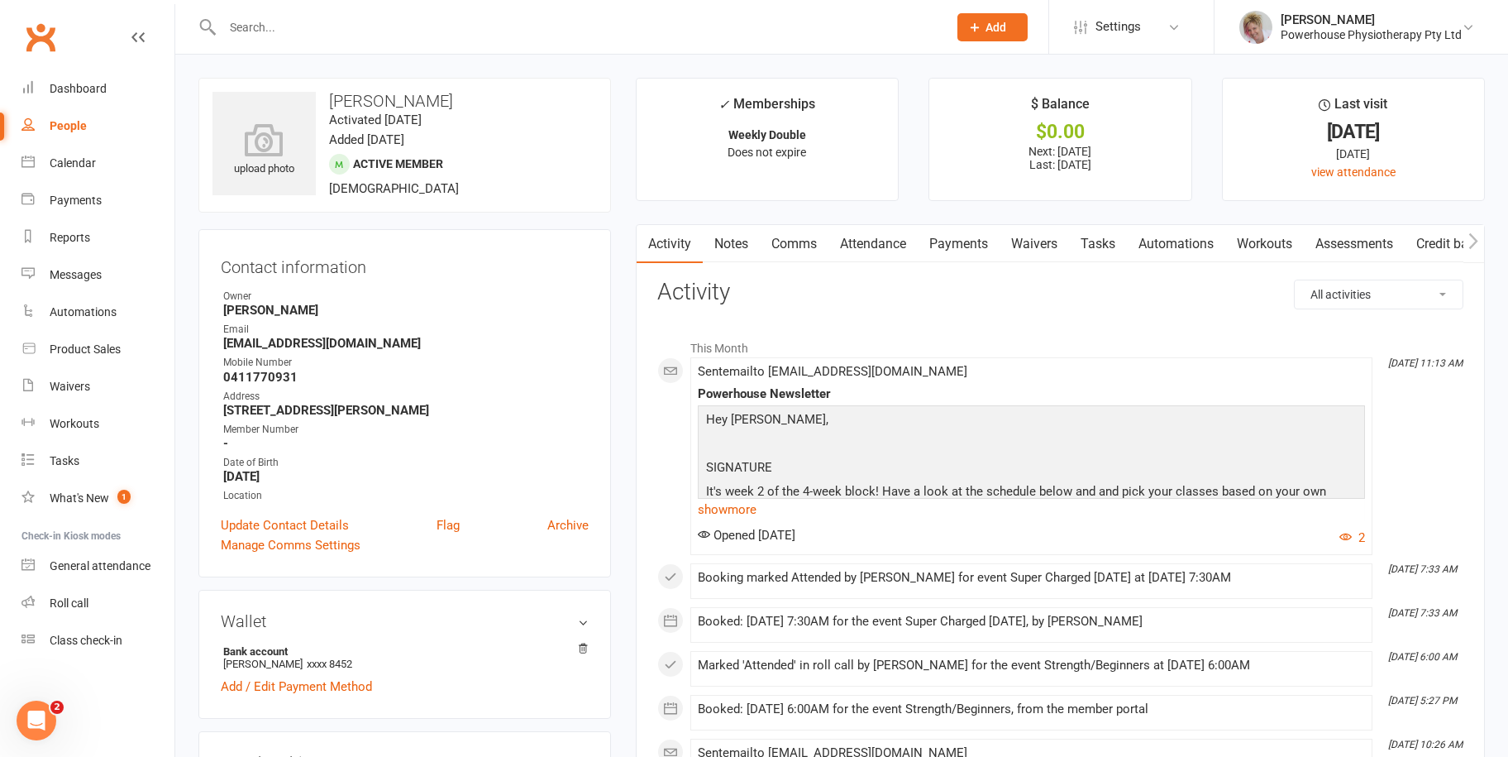
click at [74, 116] on link "People" at bounding box center [97, 125] width 153 height 37
select select "100"
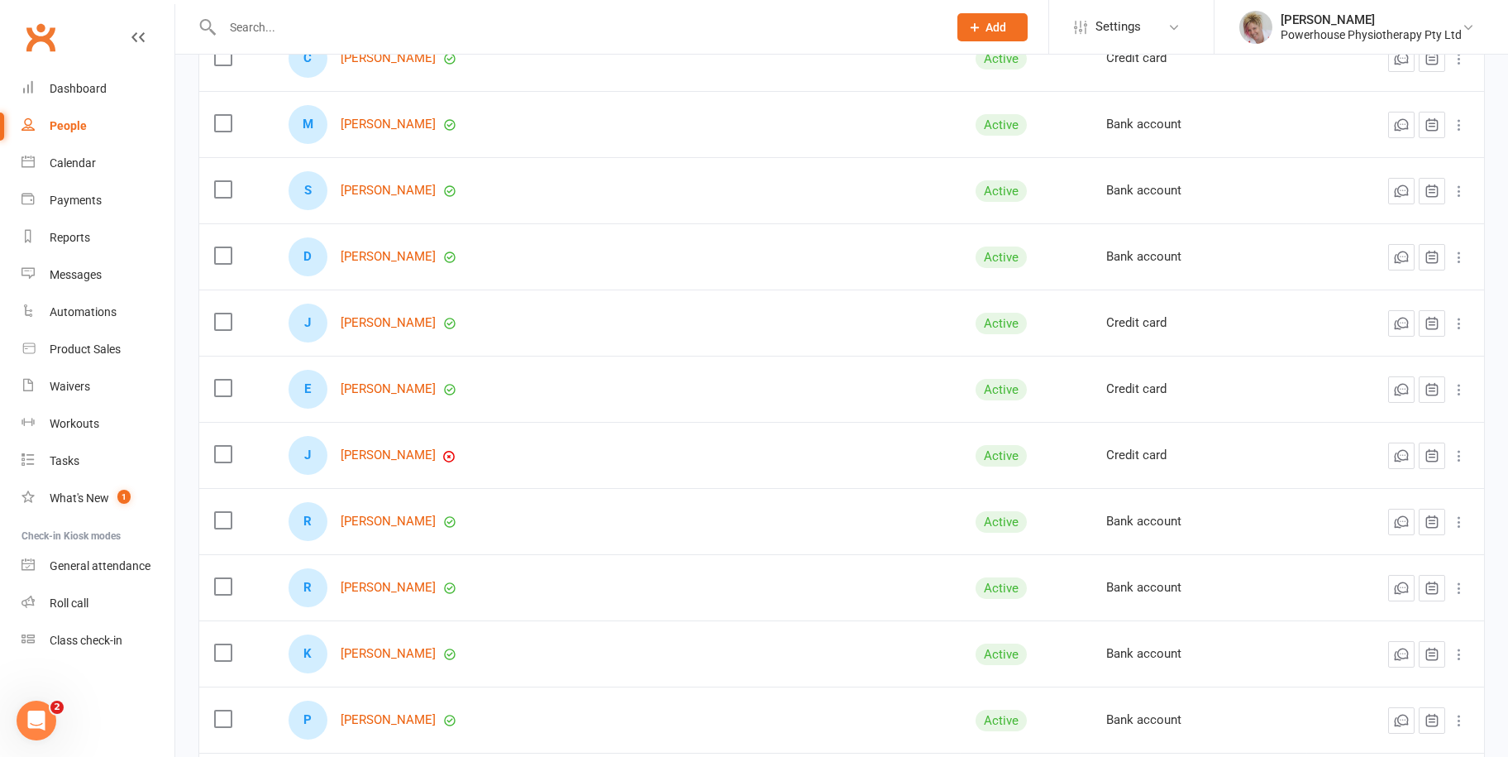
scroll to position [1240, 0]
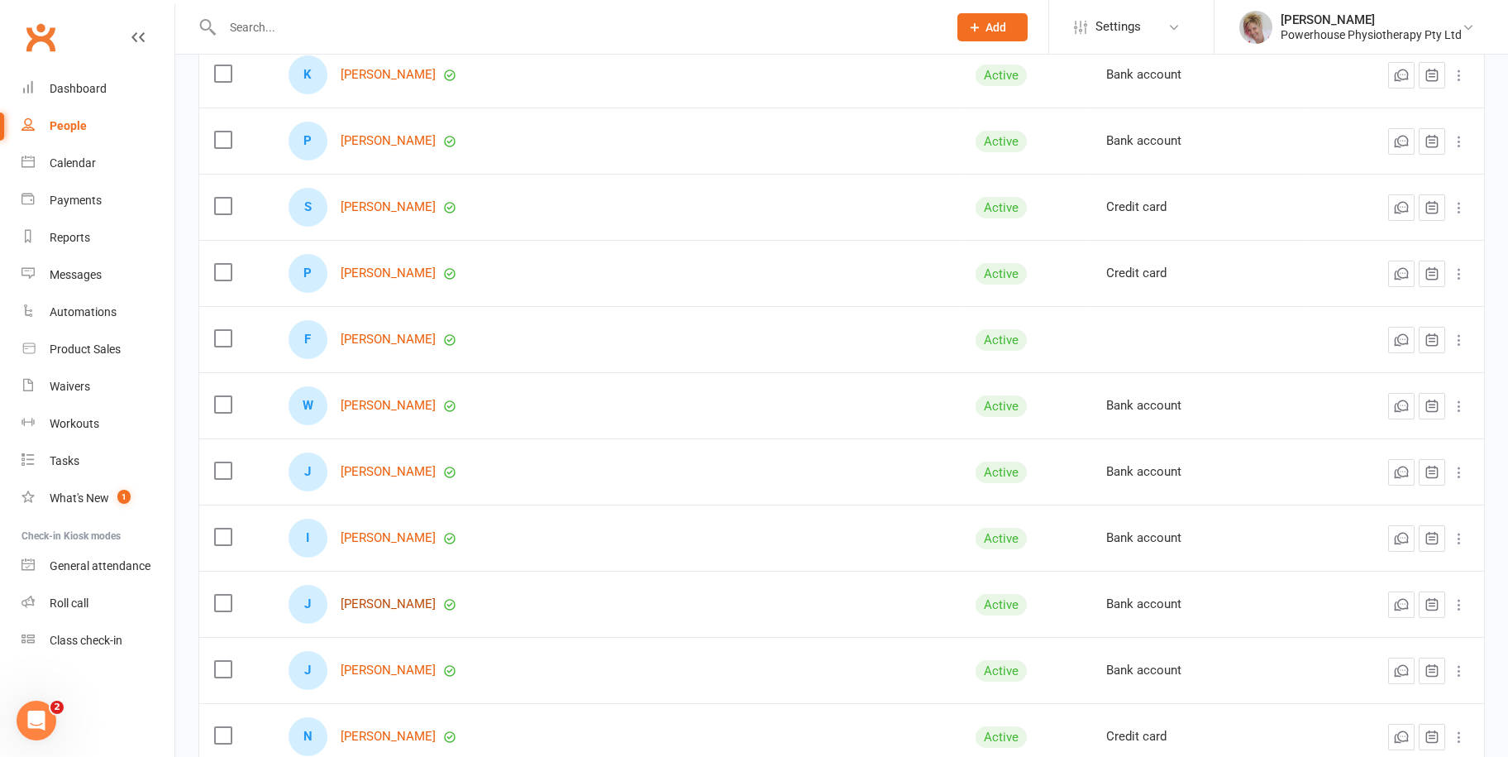
click at [394, 603] on link "[PERSON_NAME]" at bounding box center [388, 604] width 95 height 14
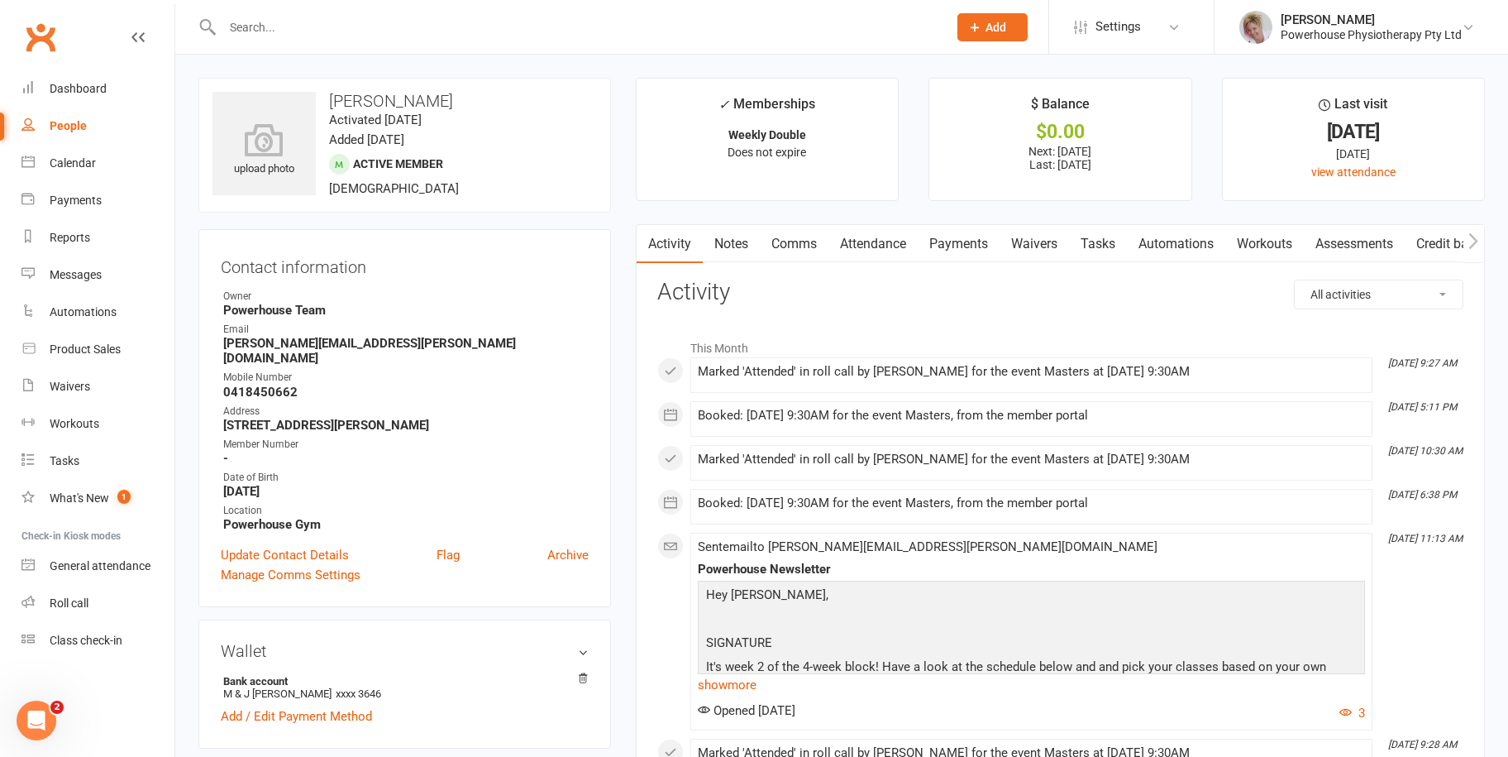
click at [69, 117] on link "People" at bounding box center [97, 125] width 153 height 37
select select "100"
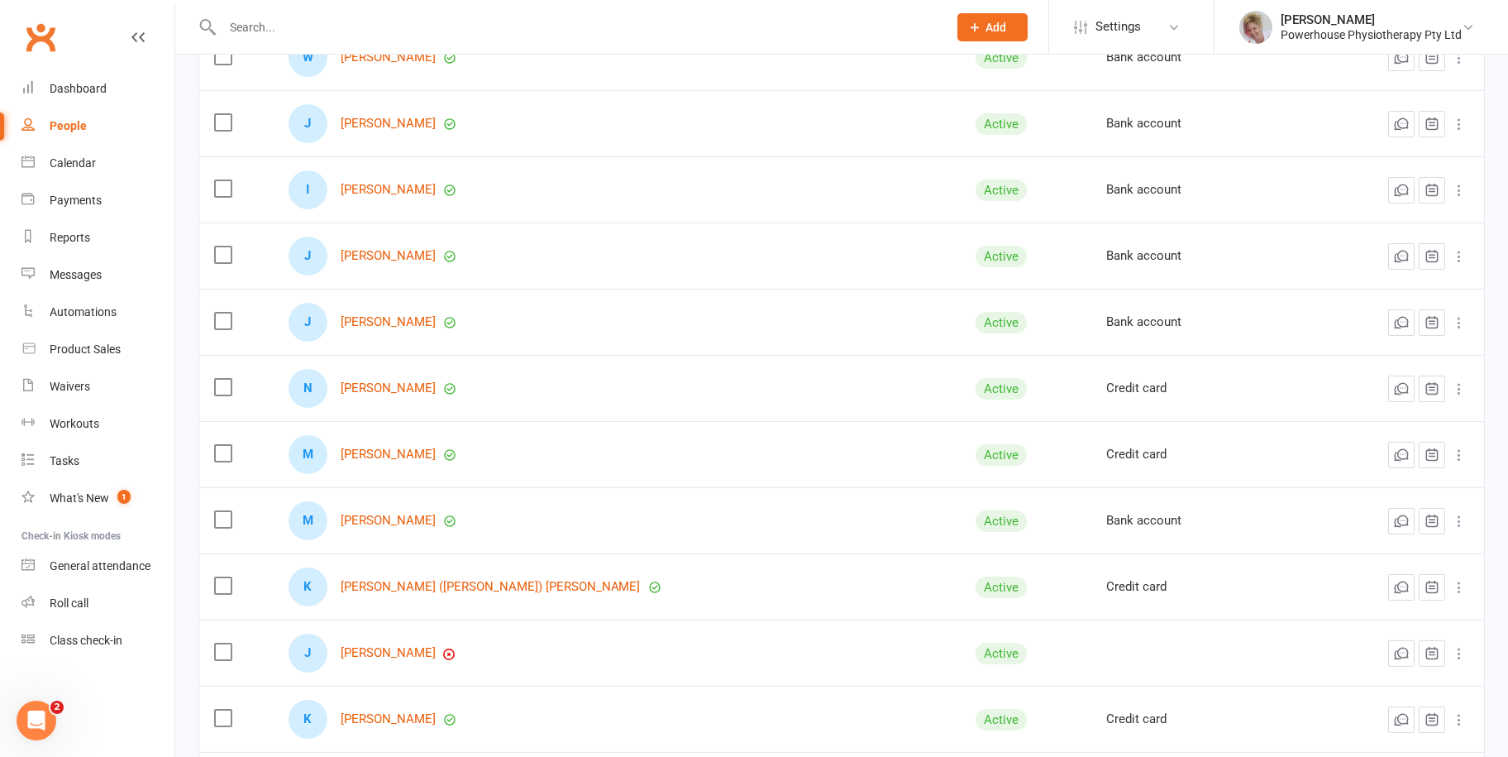
scroll to position [1654, 0]
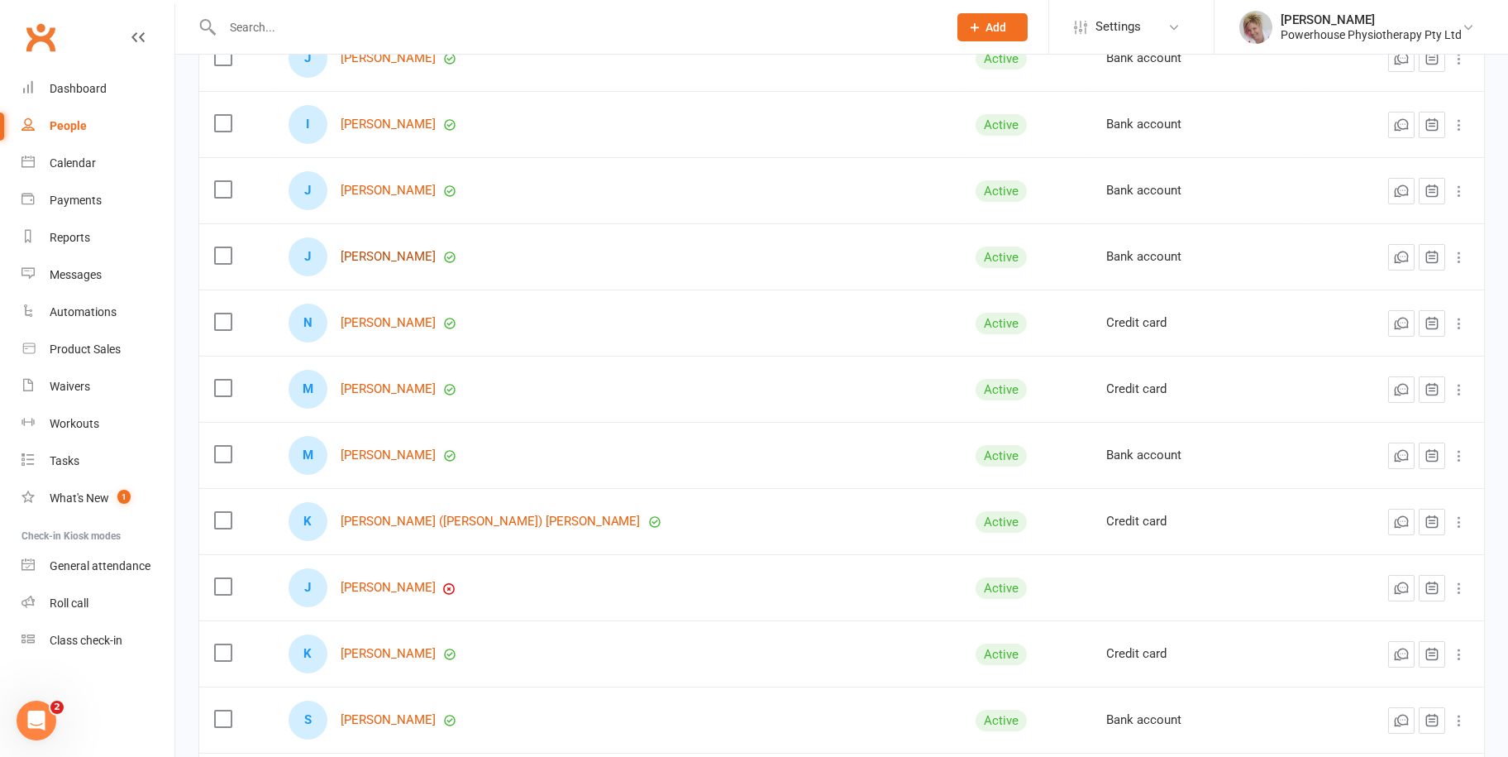
click at [376, 253] on link "[PERSON_NAME]" at bounding box center [388, 257] width 95 height 14
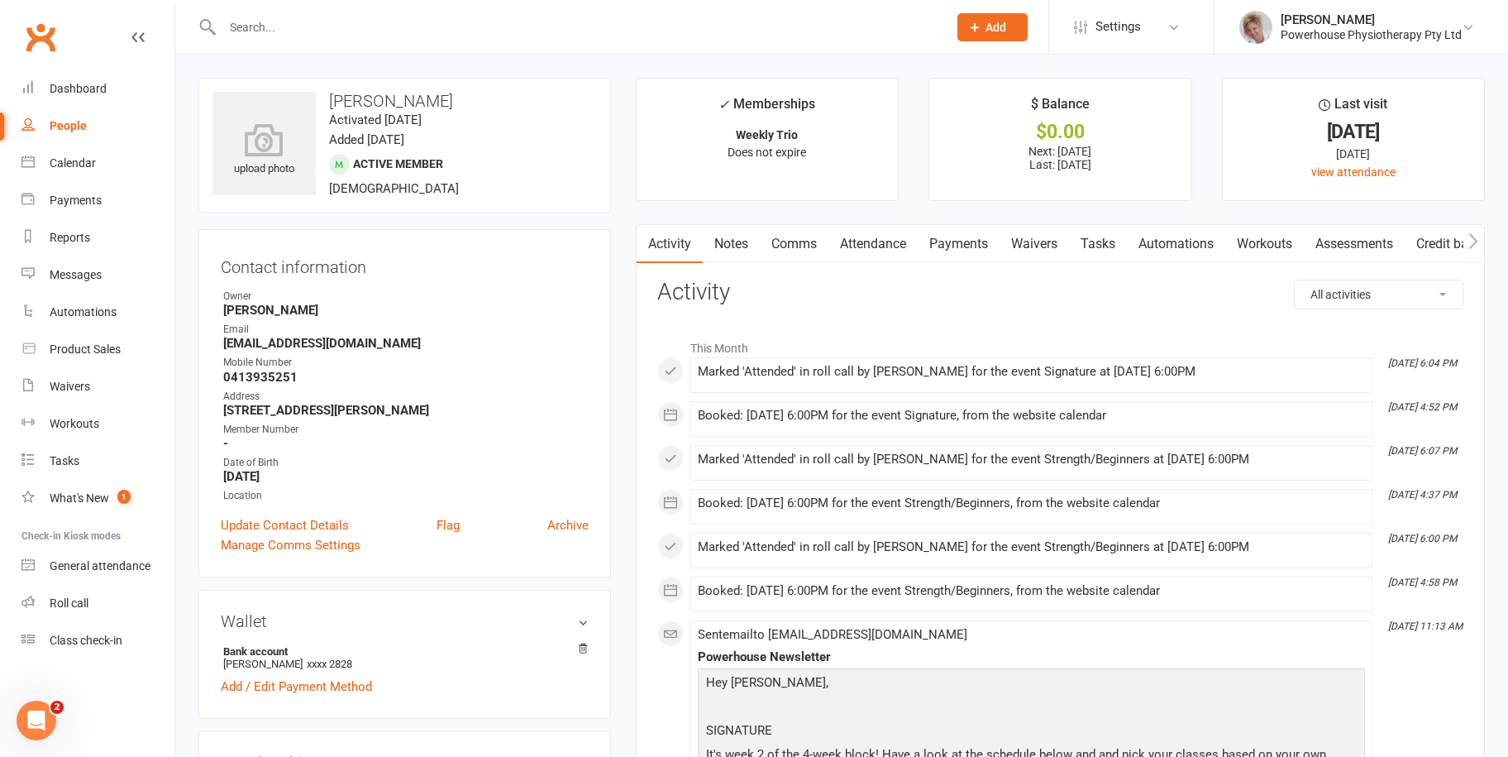
click at [76, 119] on div "People" at bounding box center [68, 125] width 37 height 13
select select "100"
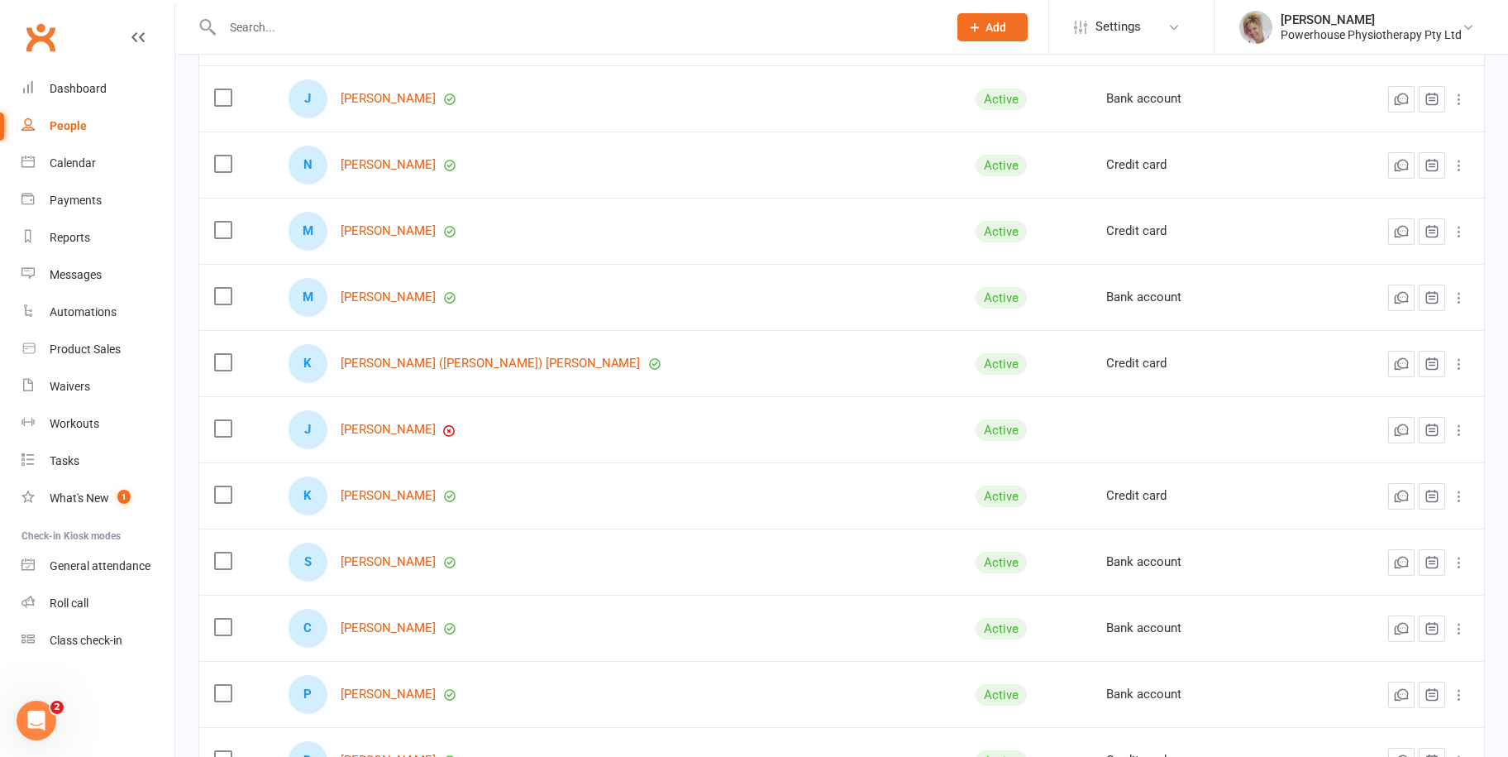
scroll to position [1819, 0]
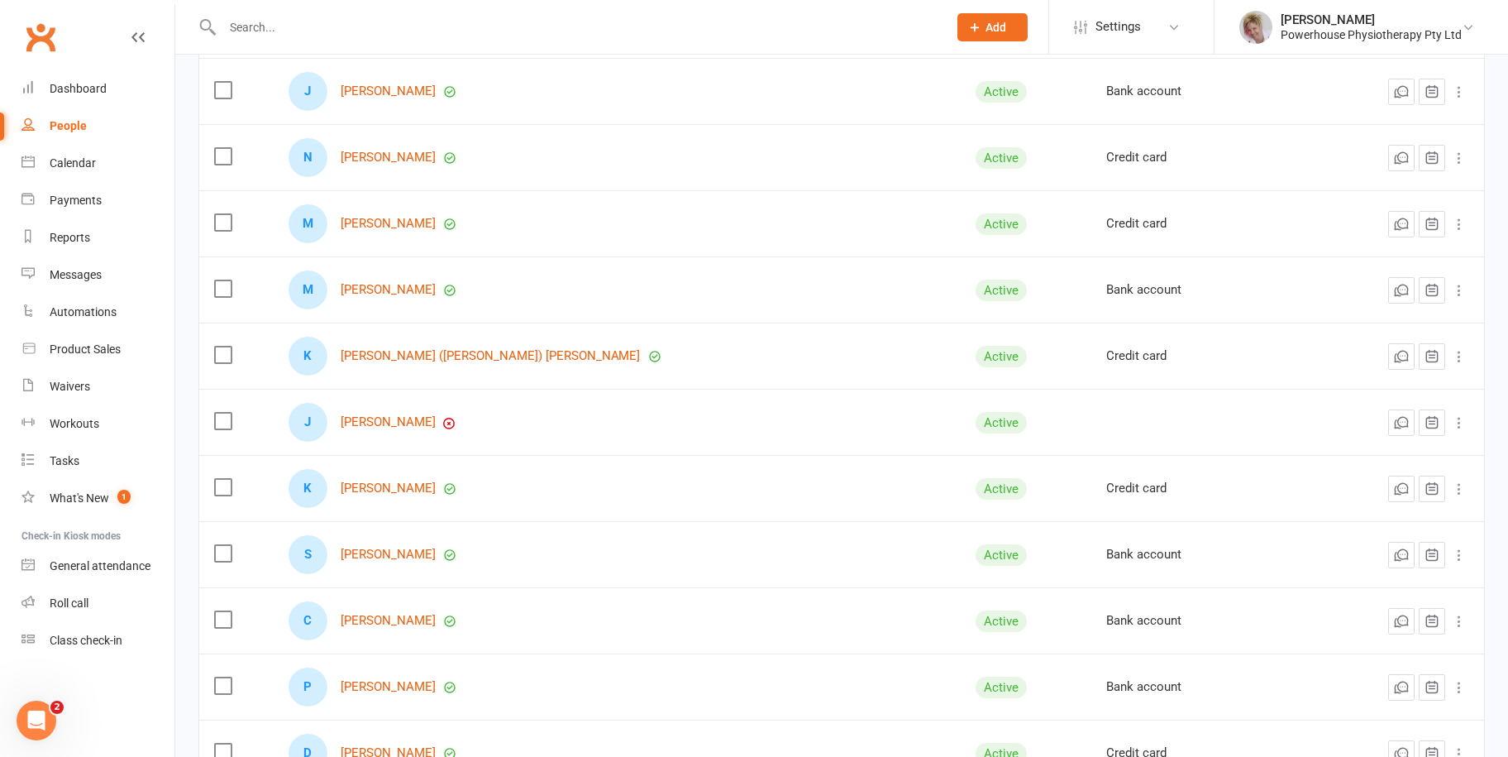
click at [389, 145] on div "N Nicole Mitchell" at bounding box center [617, 157] width 657 height 39
click at [389, 151] on link "[PERSON_NAME]" at bounding box center [388, 157] width 95 height 14
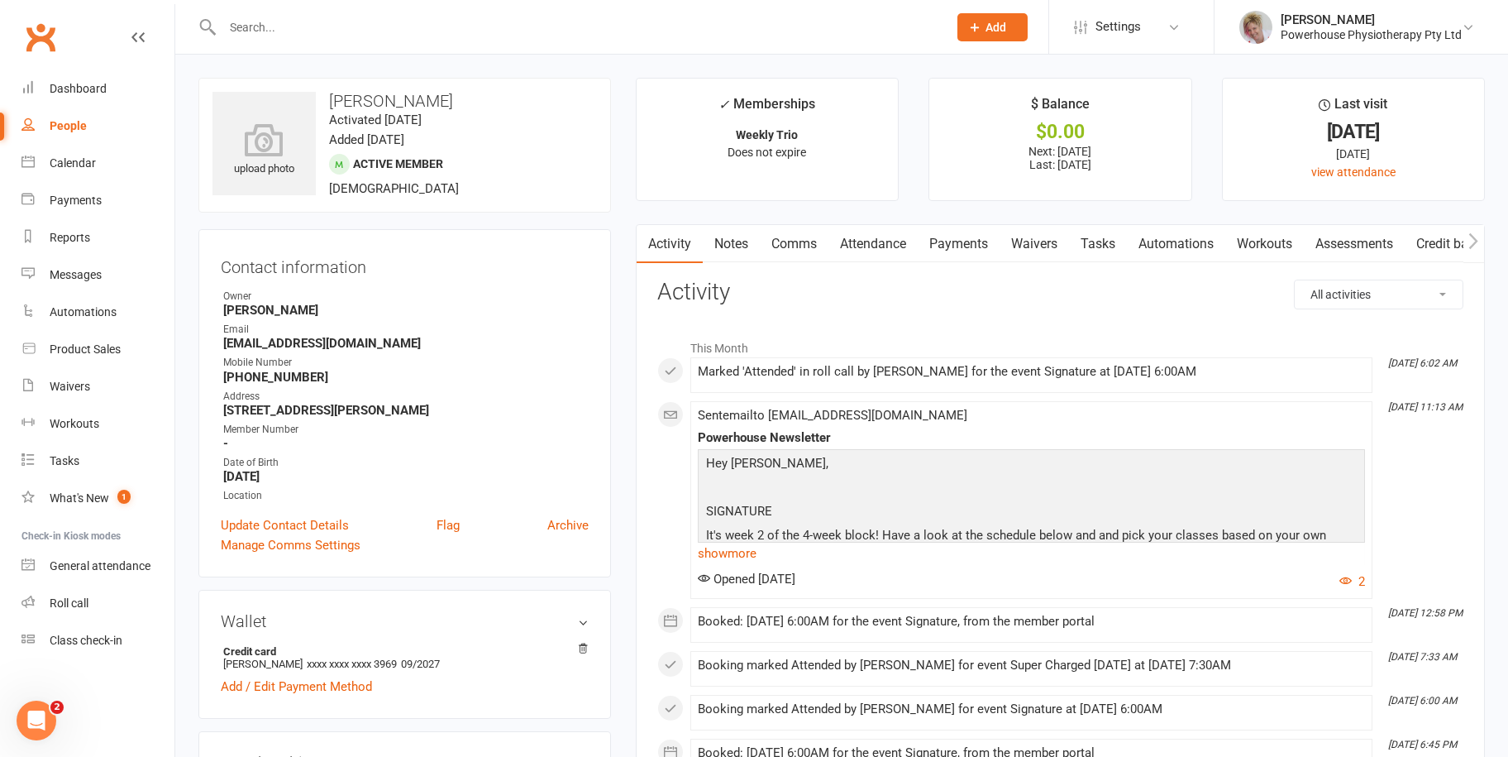
click at [67, 125] on div "People" at bounding box center [68, 125] width 37 height 13
select select "100"
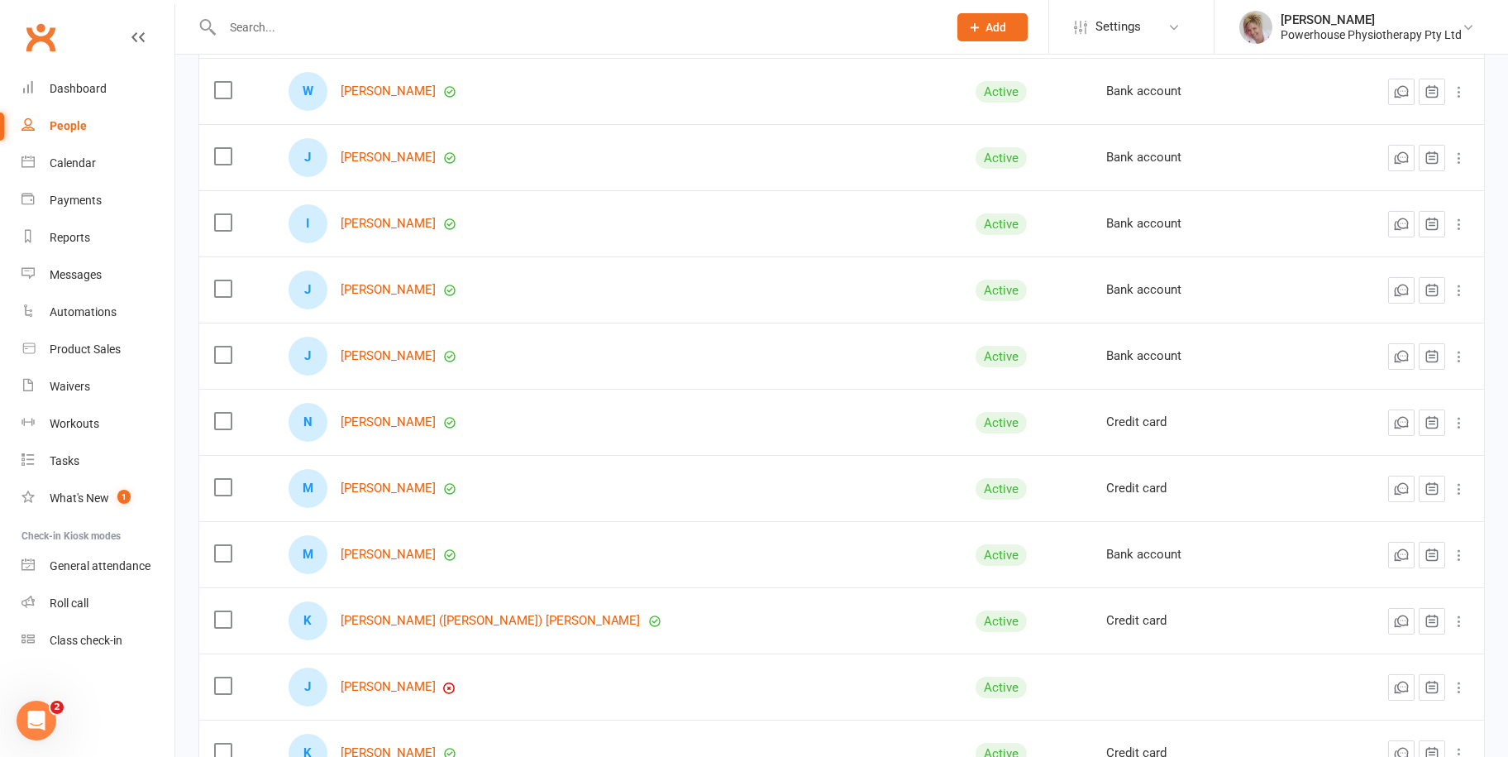
scroll to position [1654, 0]
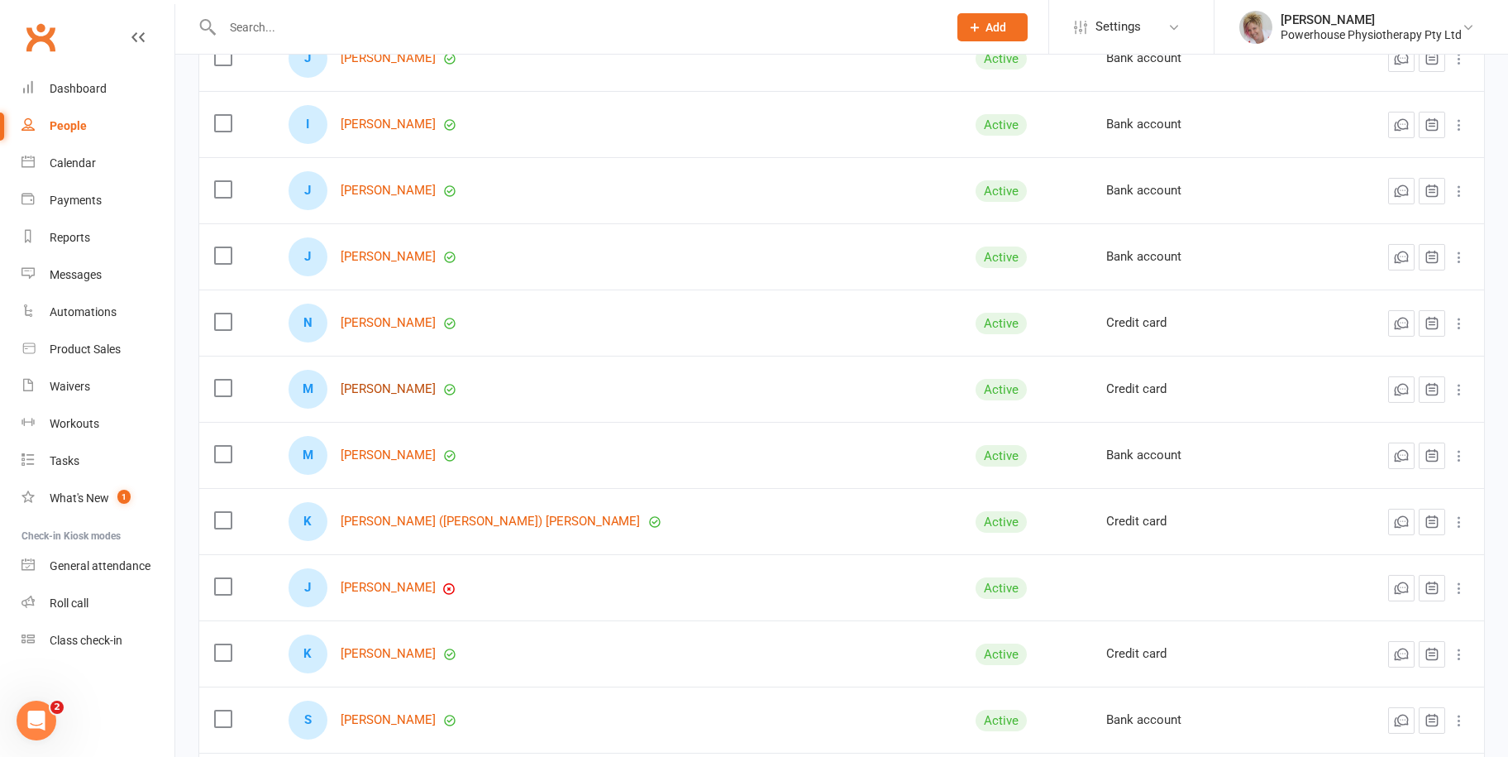
click at [389, 384] on link "[PERSON_NAME]" at bounding box center [388, 389] width 95 height 14
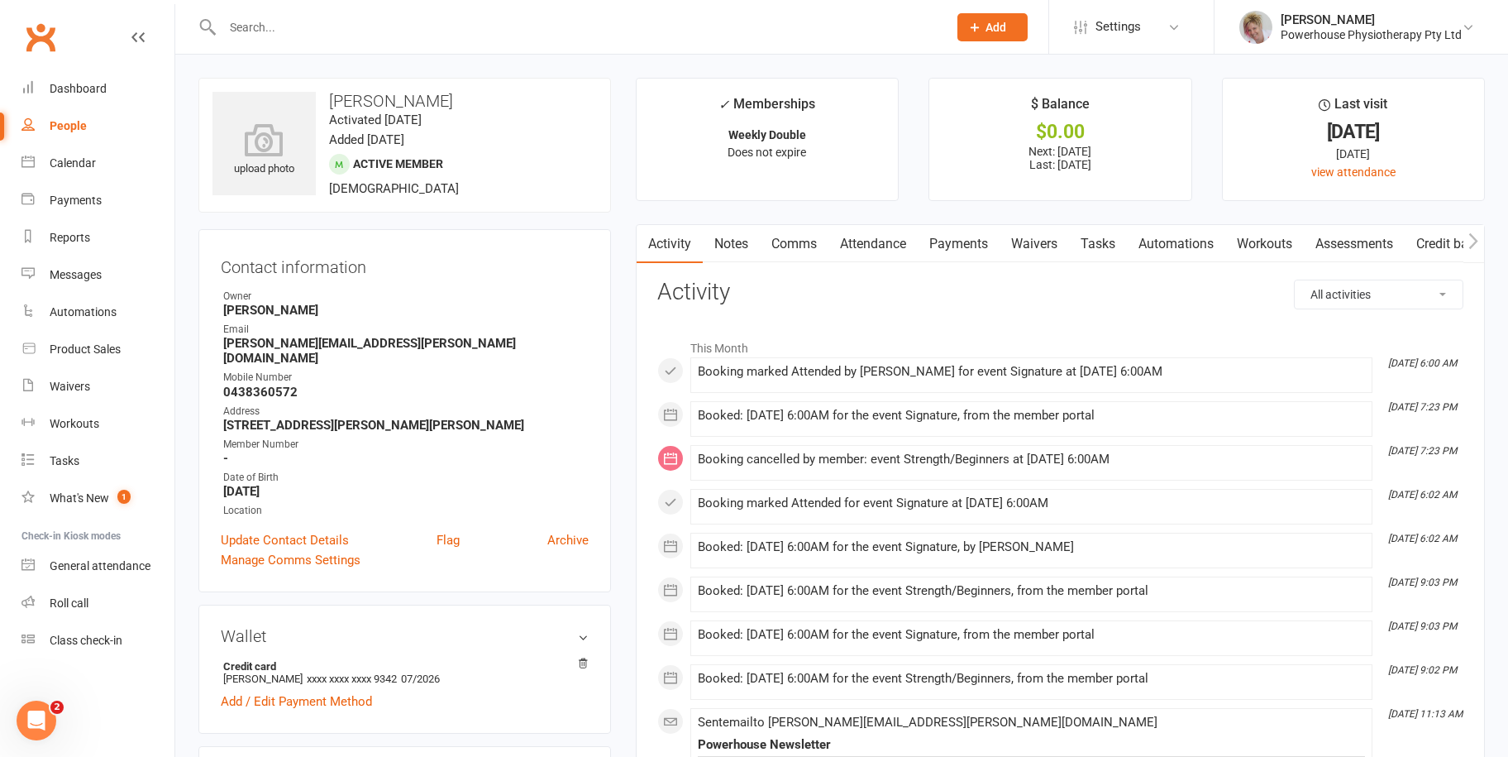
click at [55, 121] on div "People" at bounding box center [68, 125] width 37 height 13
select select "100"
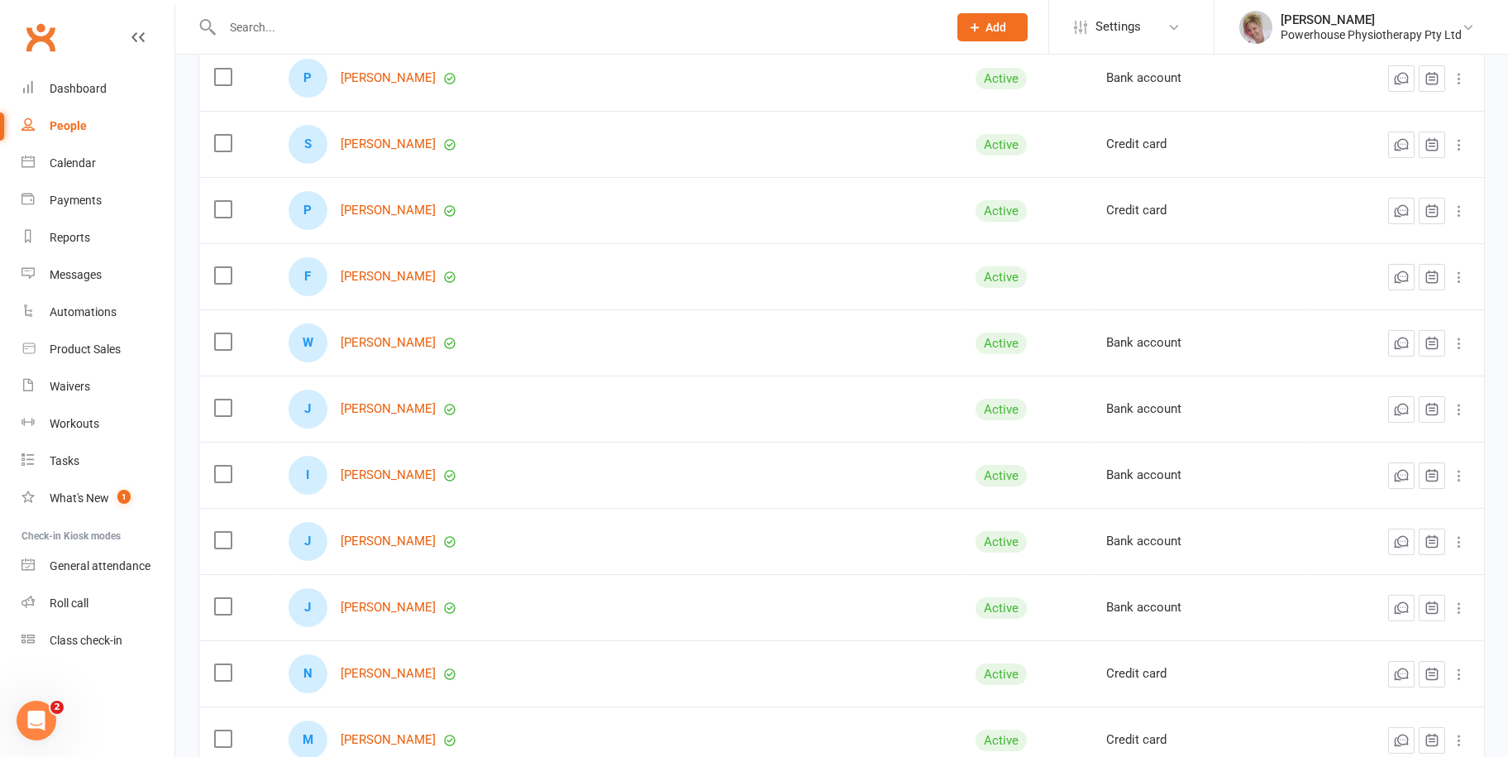
scroll to position [1488, 0]
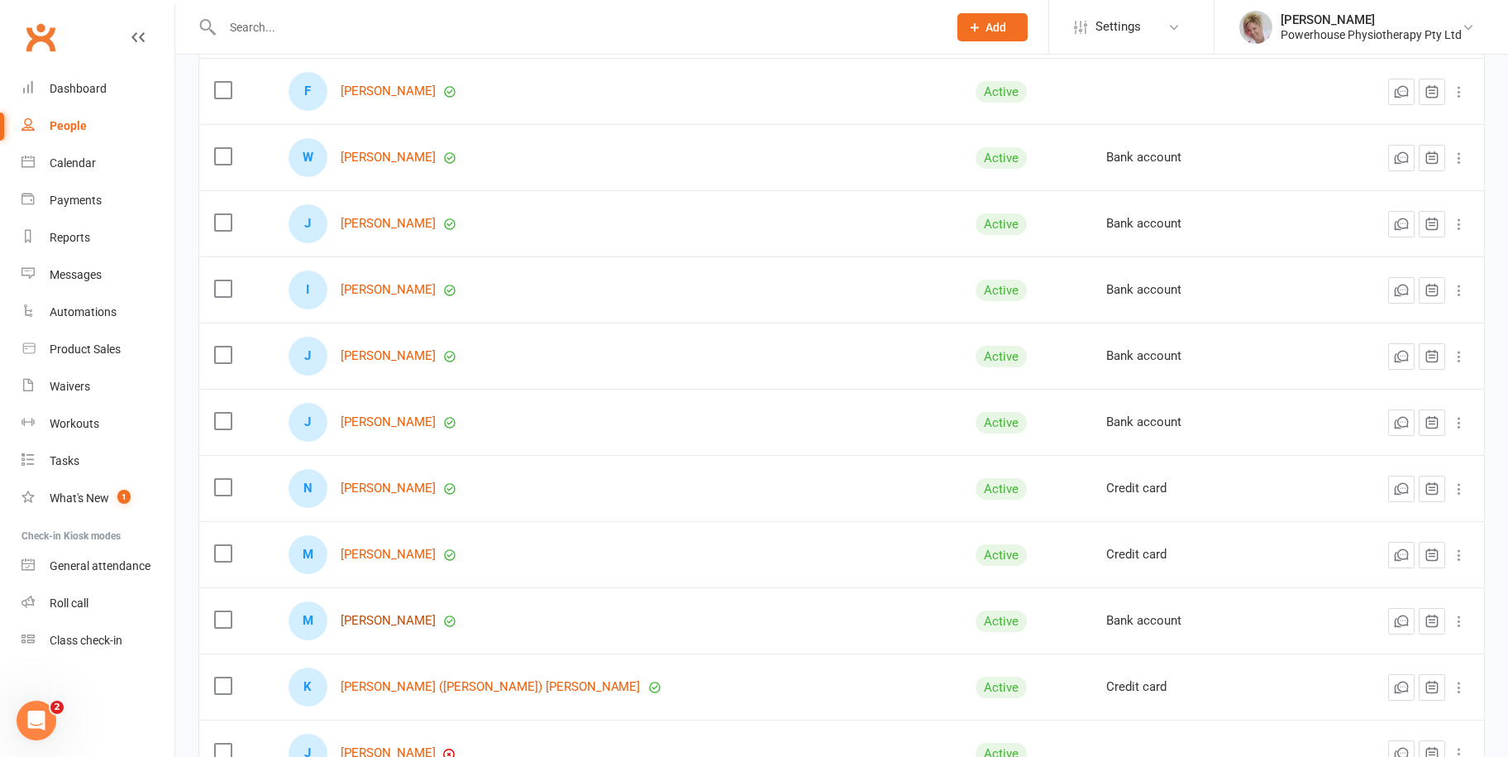
click at [387, 623] on link "[PERSON_NAME]" at bounding box center [388, 621] width 95 height 14
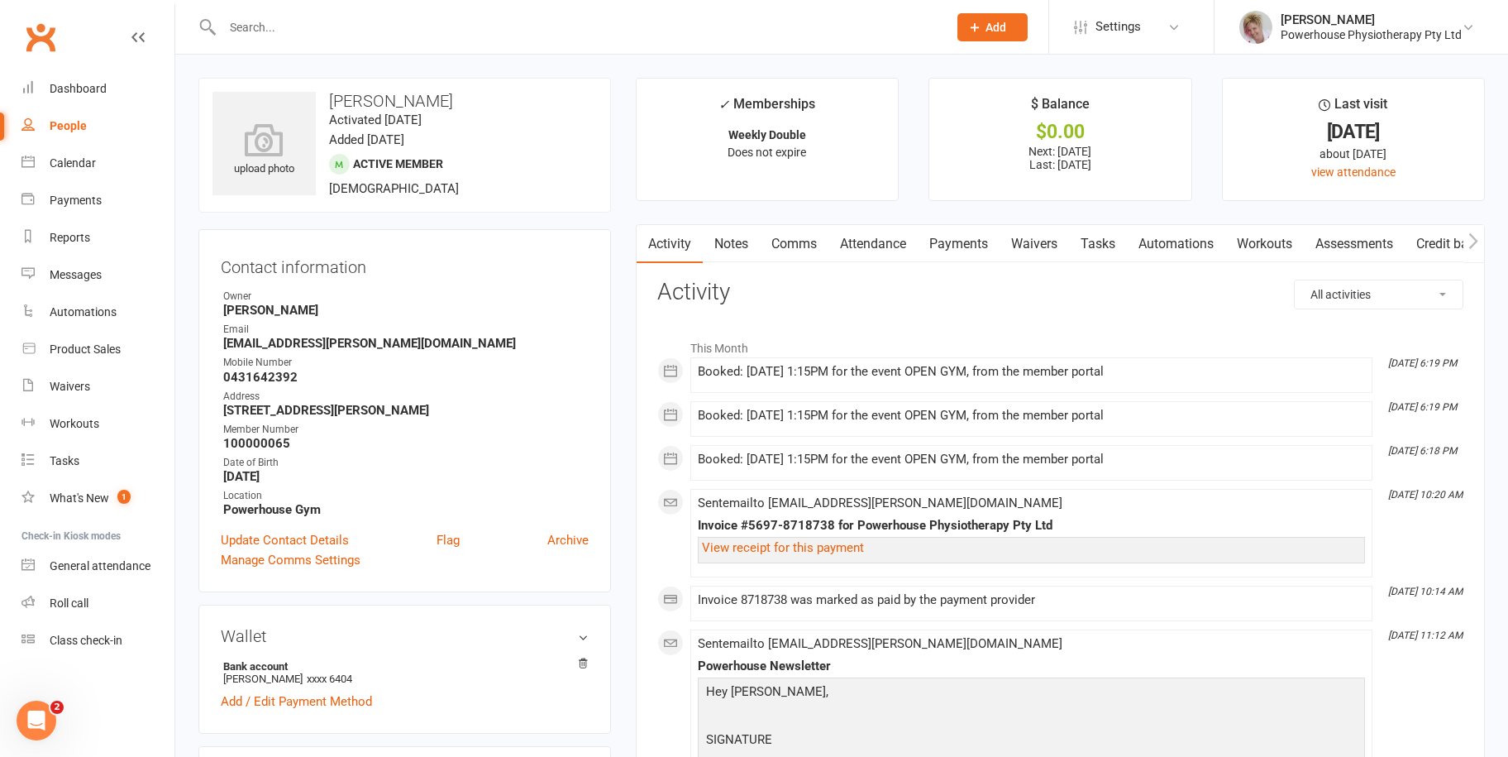
click at [66, 123] on div "People" at bounding box center [68, 125] width 37 height 13
select select "100"
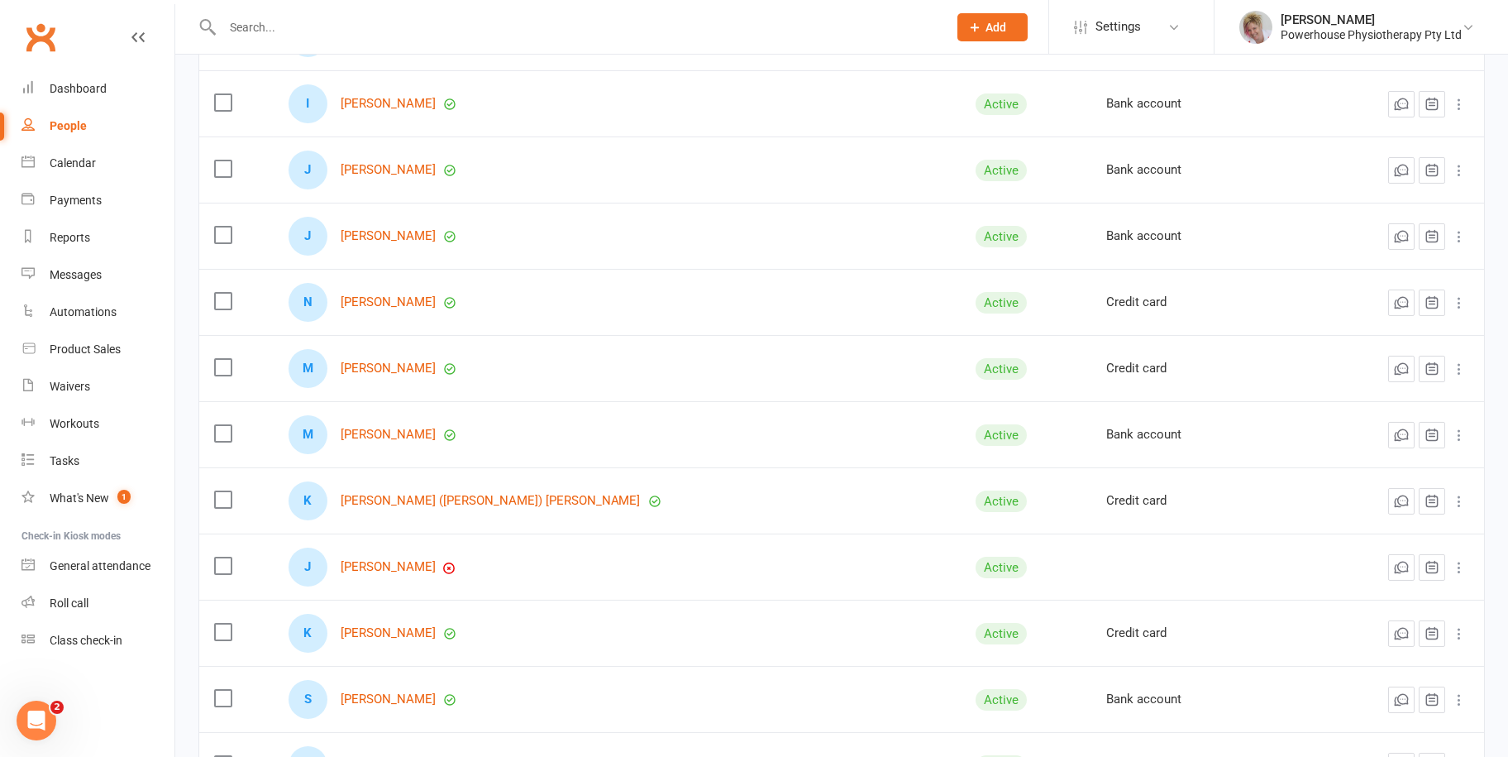
scroll to position [1736, 0]
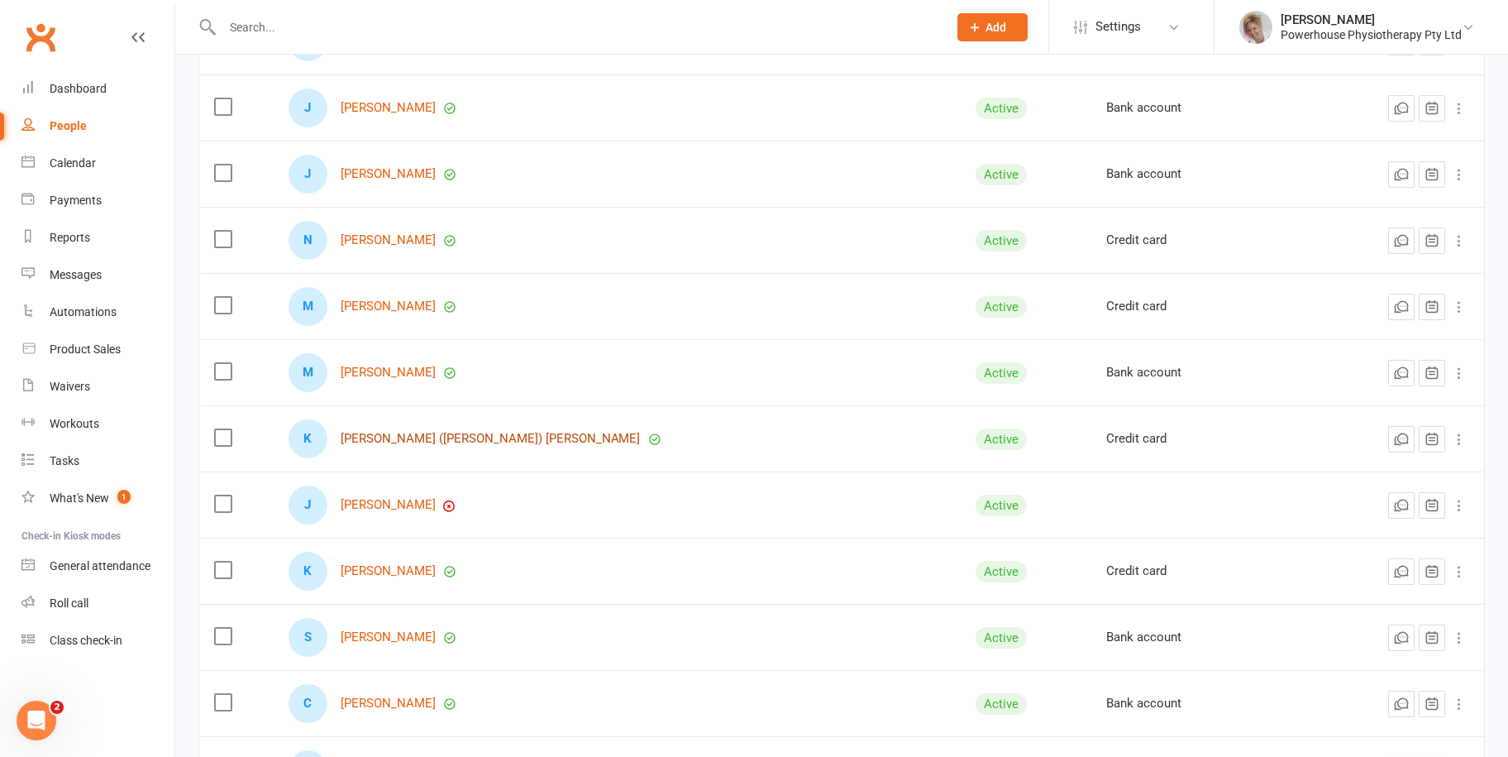
click at [398, 437] on link "[PERSON_NAME] ([PERSON_NAME]) [PERSON_NAME]" at bounding box center [491, 439] width 300 height 14
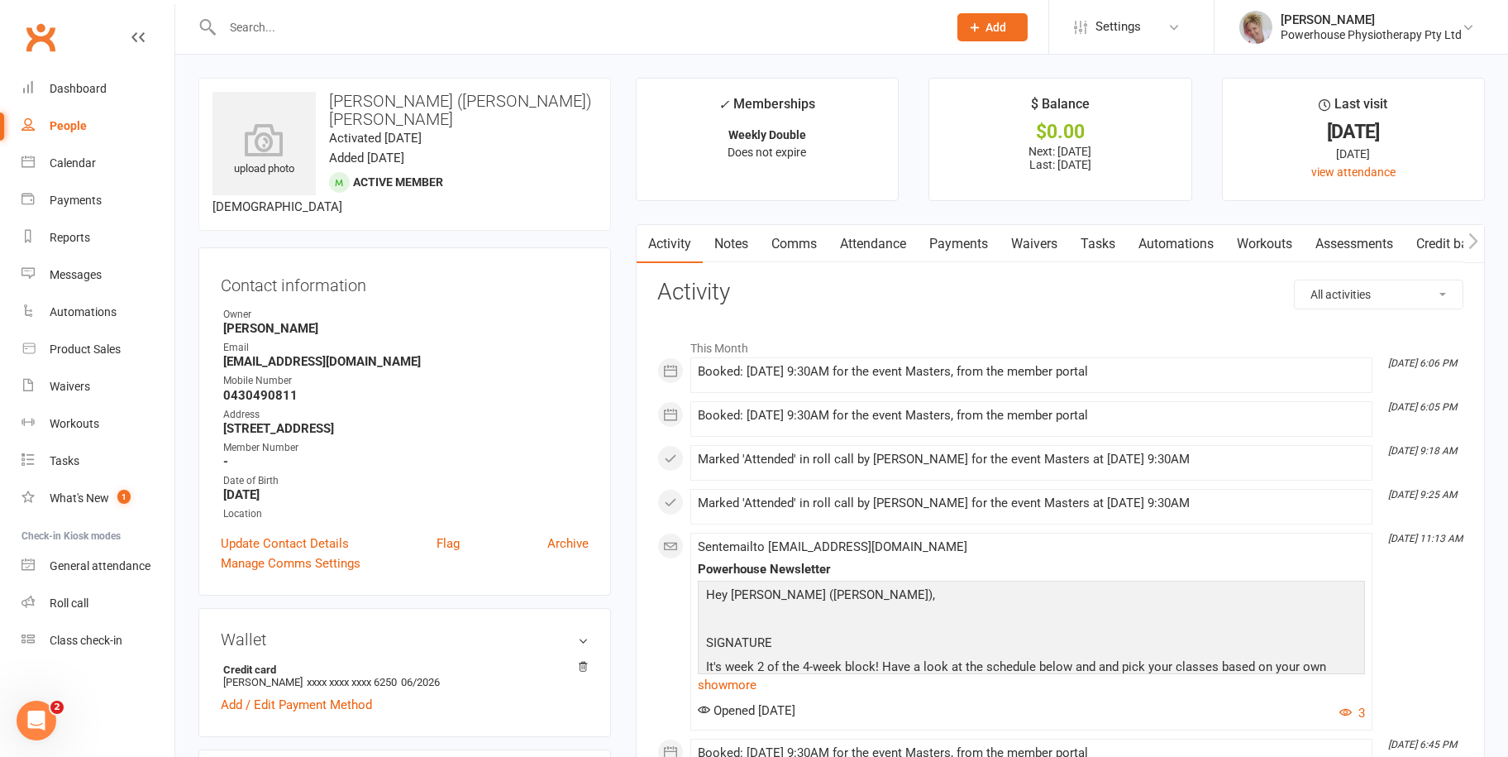
click at [82, 130] on div "People" at bounding box center [68, 125] width 37 height 13
select select "100"
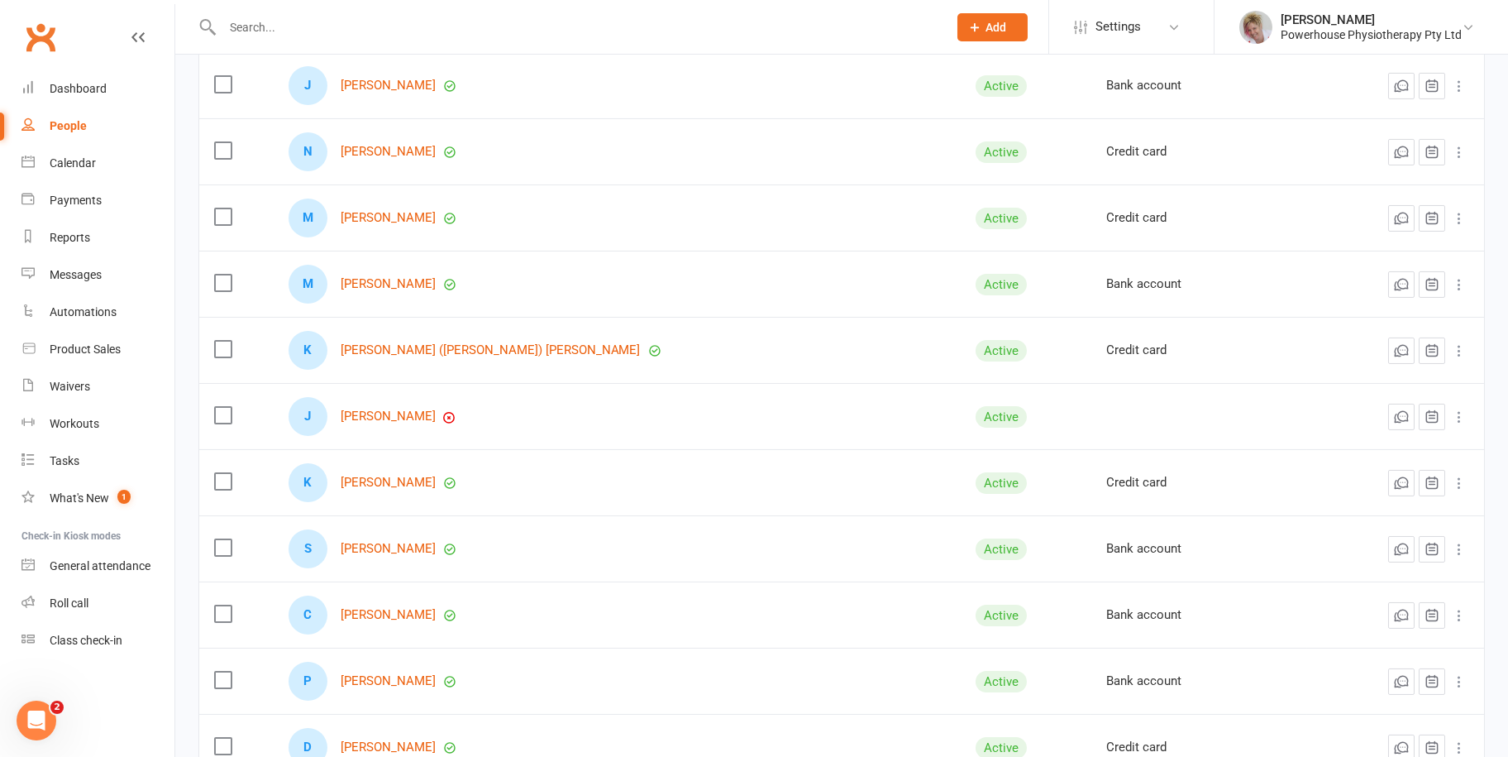
scroll to position [1902, 0]
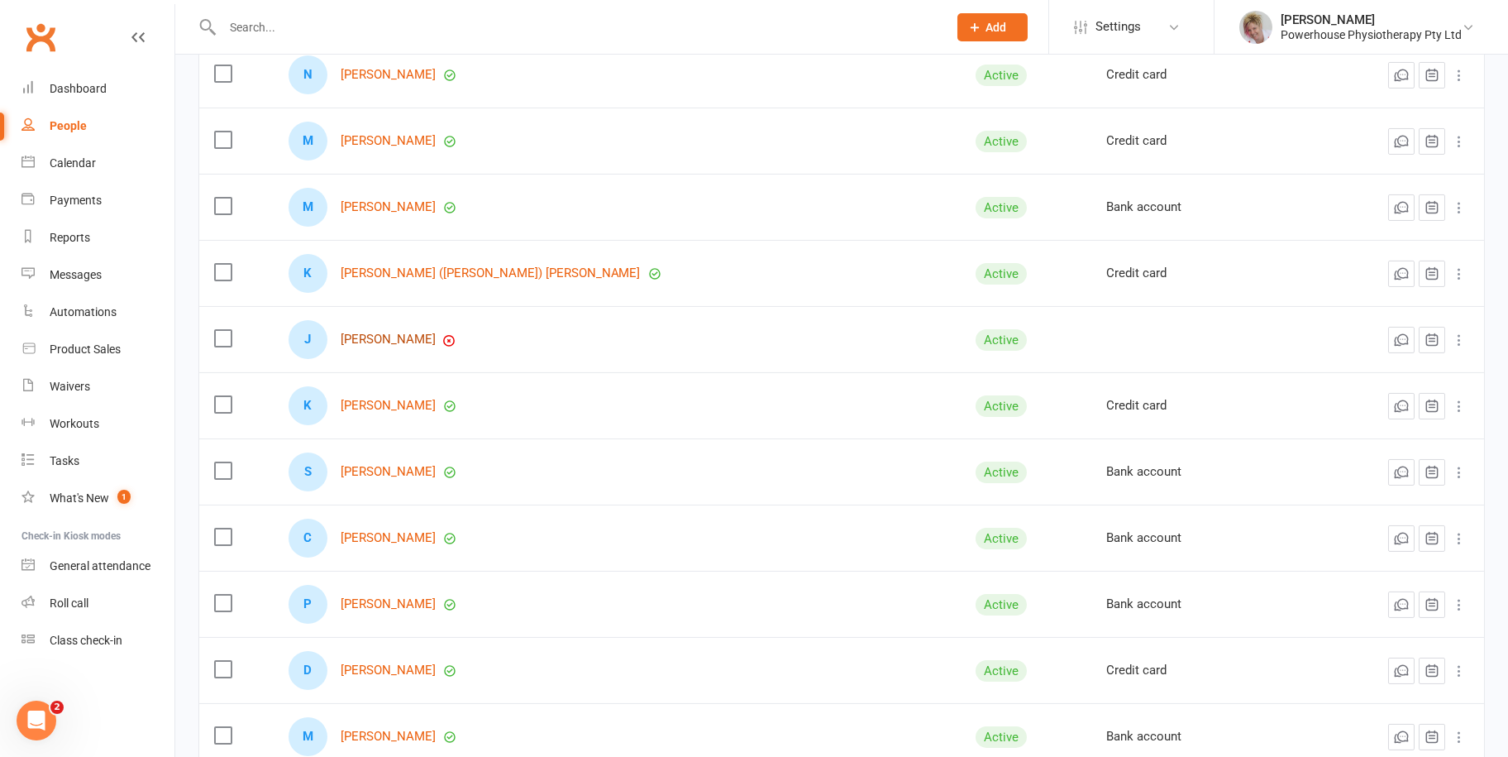
click at [380, 340] on link "[PERSON_NAME]" at bounding box center [388, 339] width 95 height 14
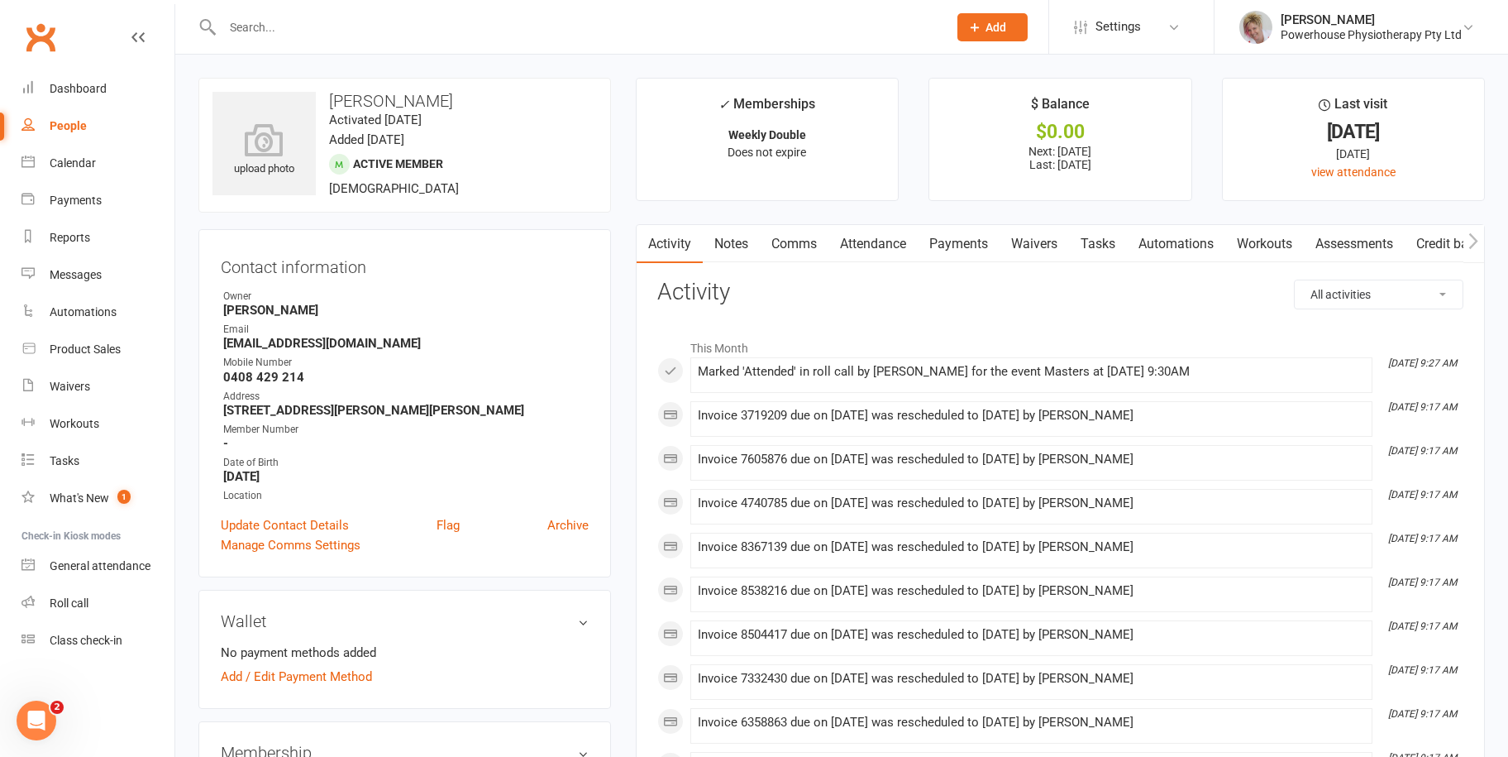
click at [73, 119] on div "People" at bounding box center [68, 125] width 37 height 13
select select "100"
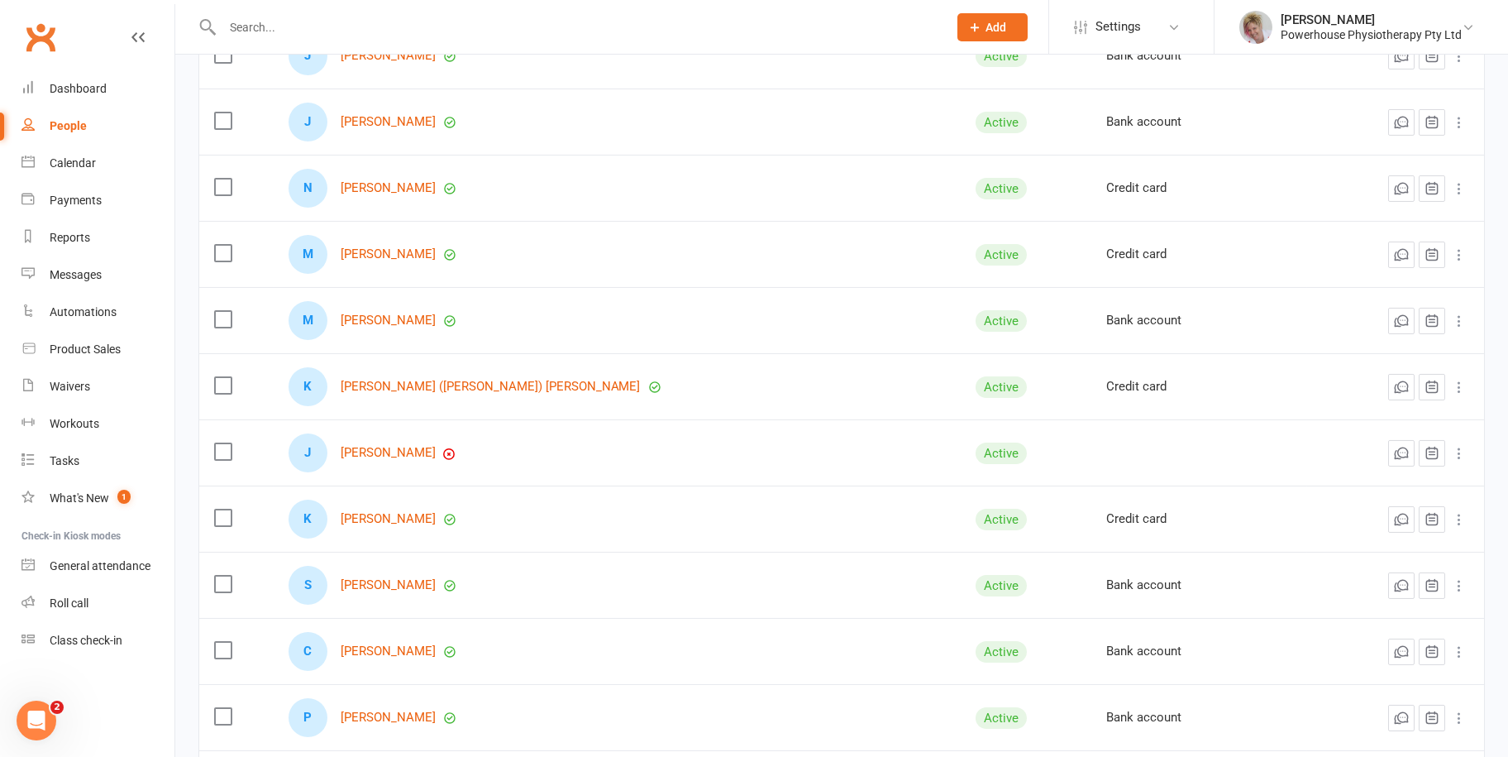
scroll to position [1819, 0]
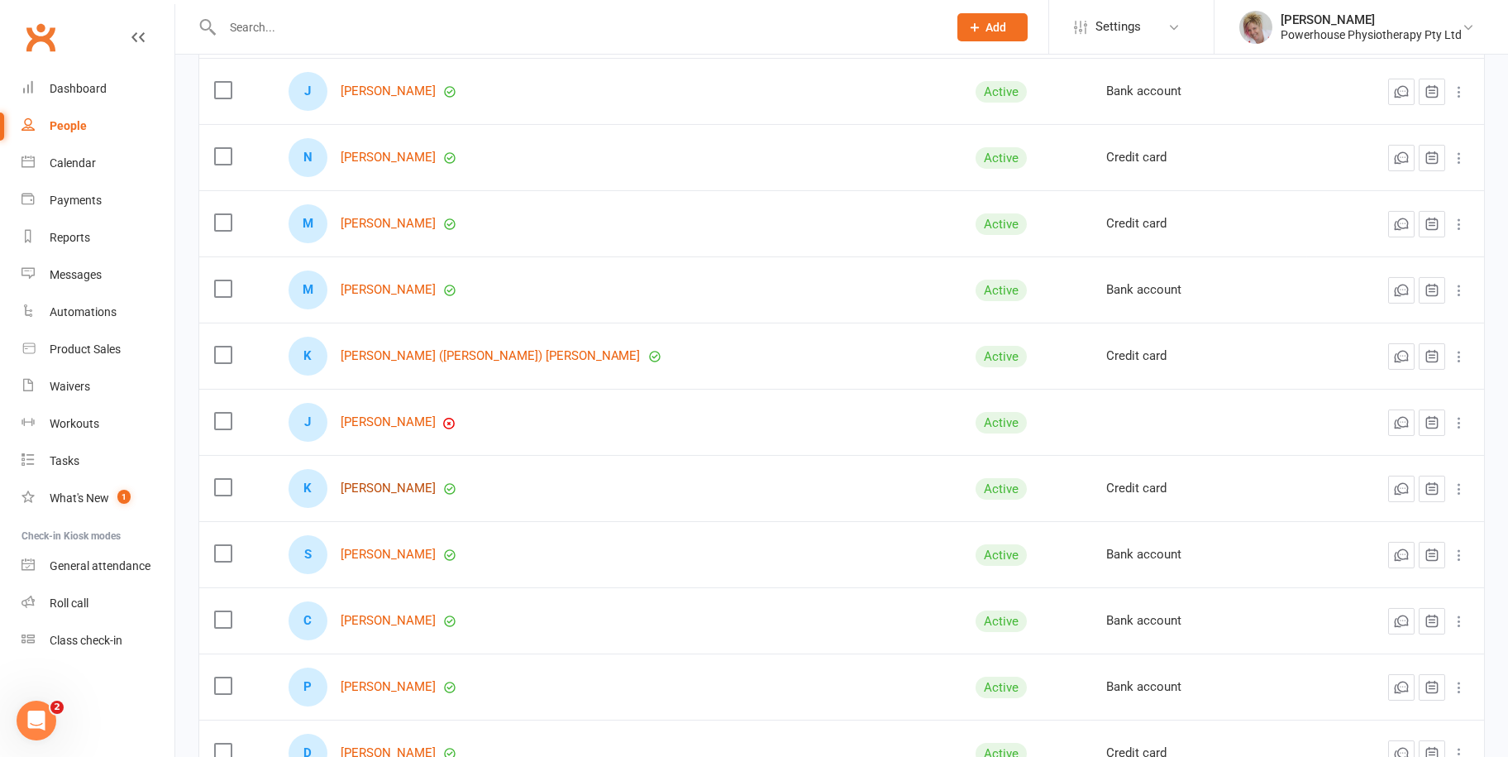
click at [397, 489] on link "[PERSON_NAME]" at bounding box center [388, 488] width 95 height 14
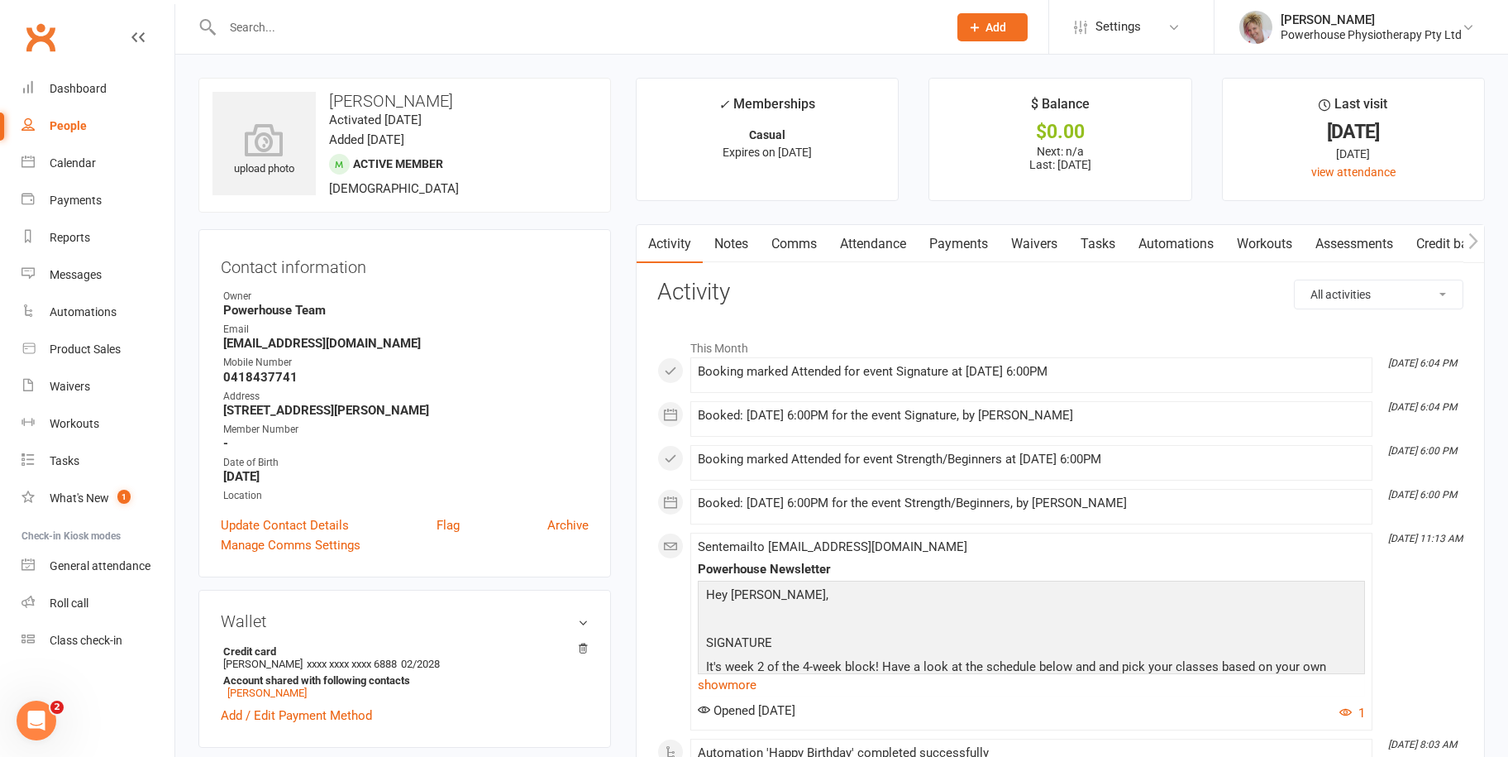
click at [72, 120] on div "People" at bounding box center [68, 125] width 37 height 13
select select "100"
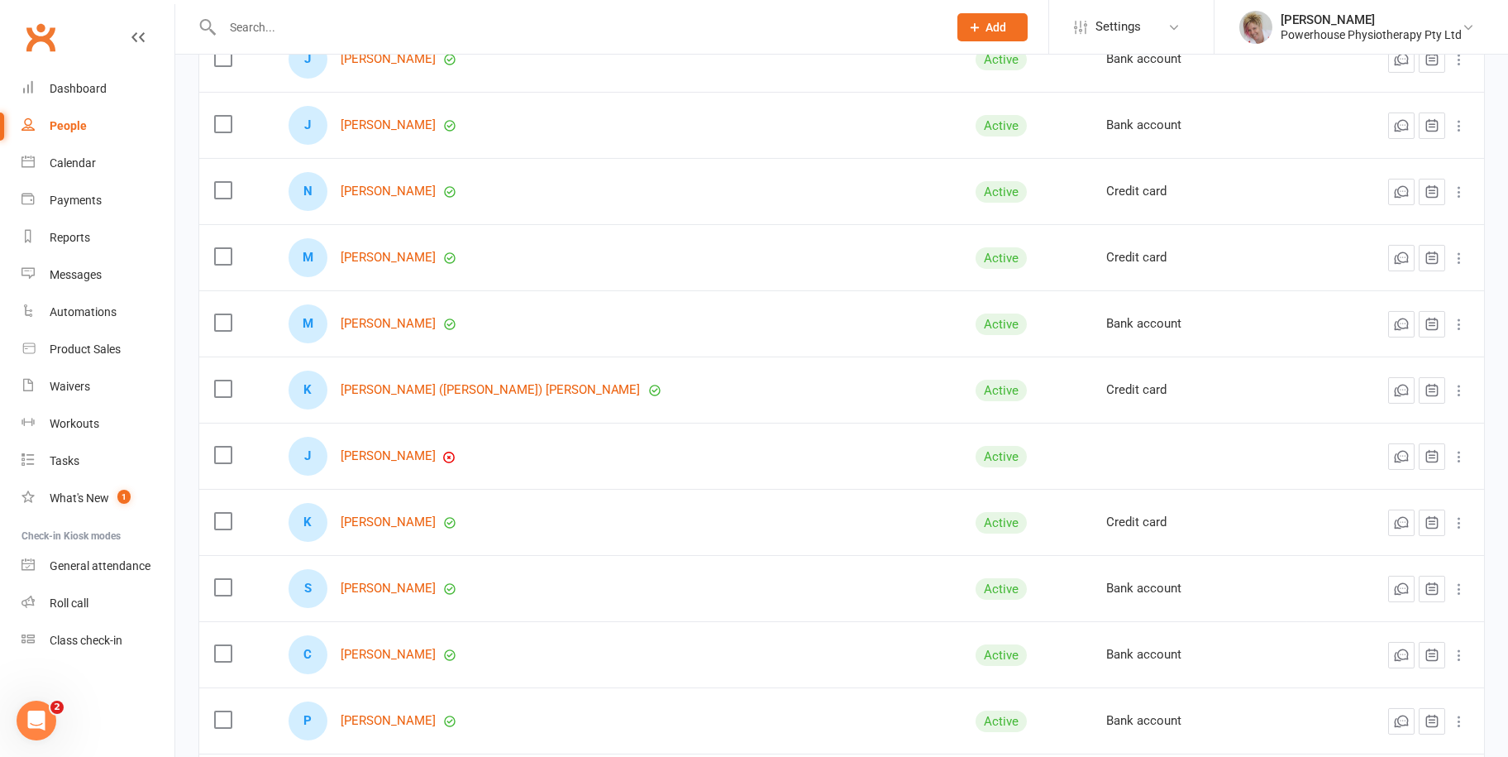
scroll to position [1819, 0]
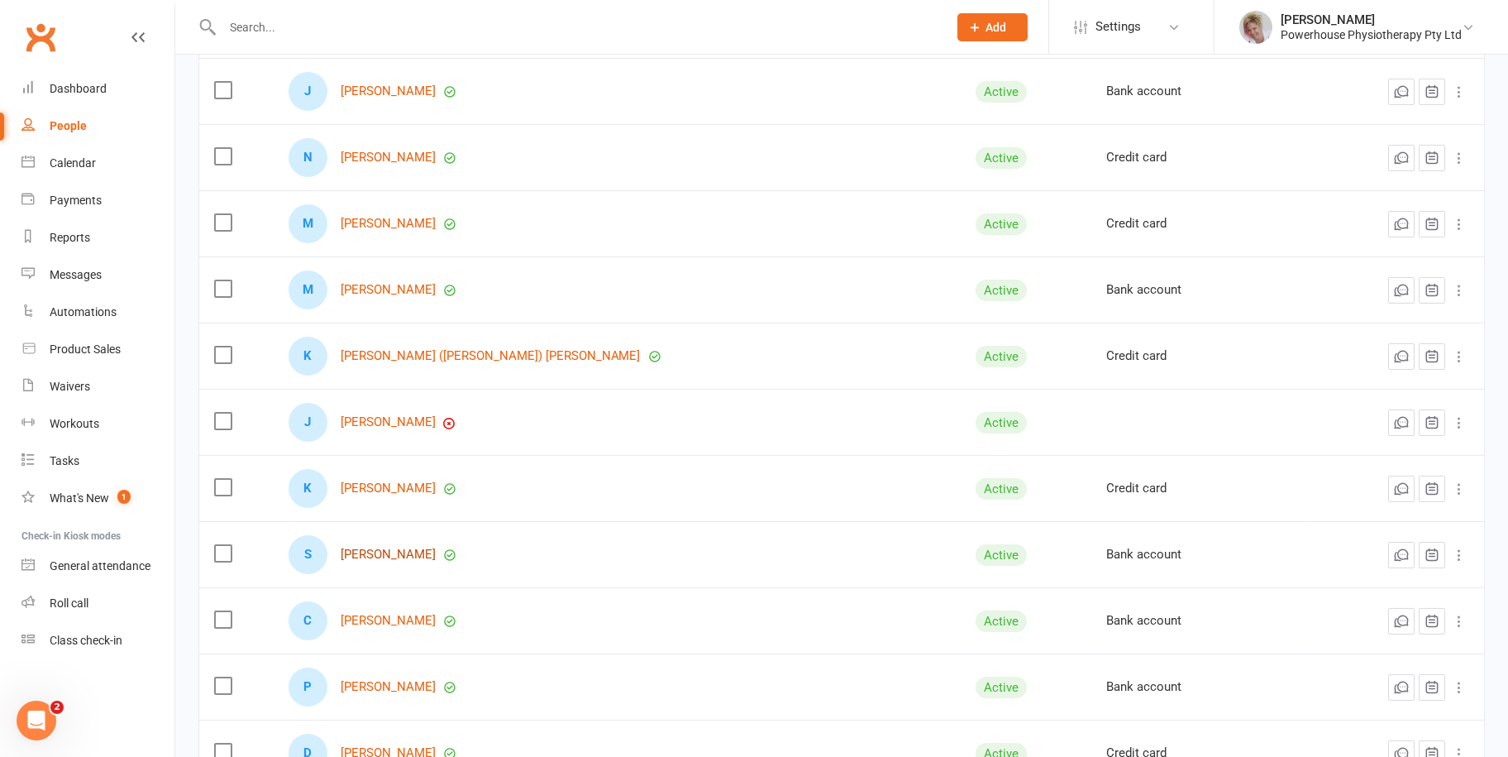
click at [413, 547] on link "[PERSON_NAME]" at bounding box center [388, 554] width 95 height 14
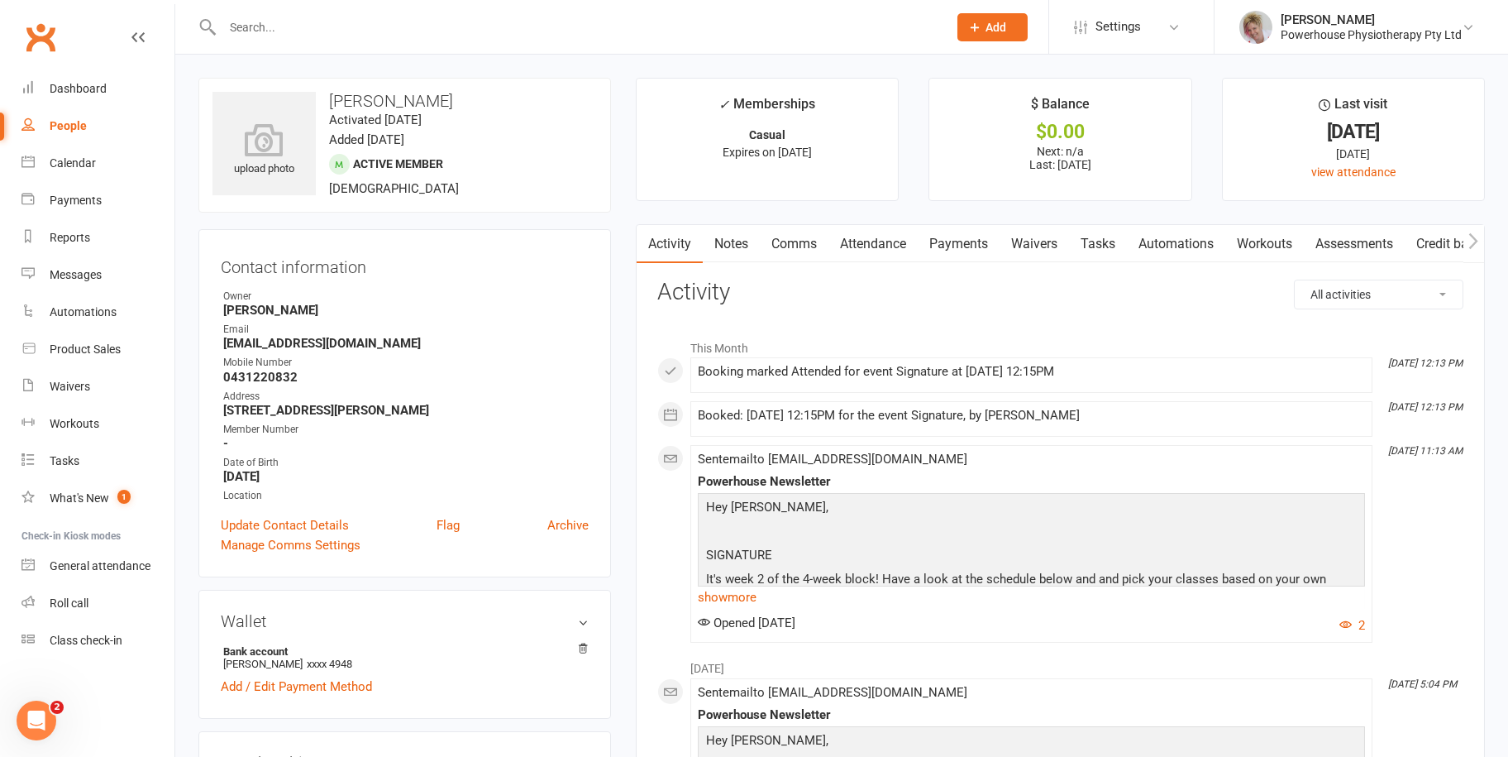
click at [73, 117] on link "People" at bounding box center [97, 125] width 153 height 37
select select "100"
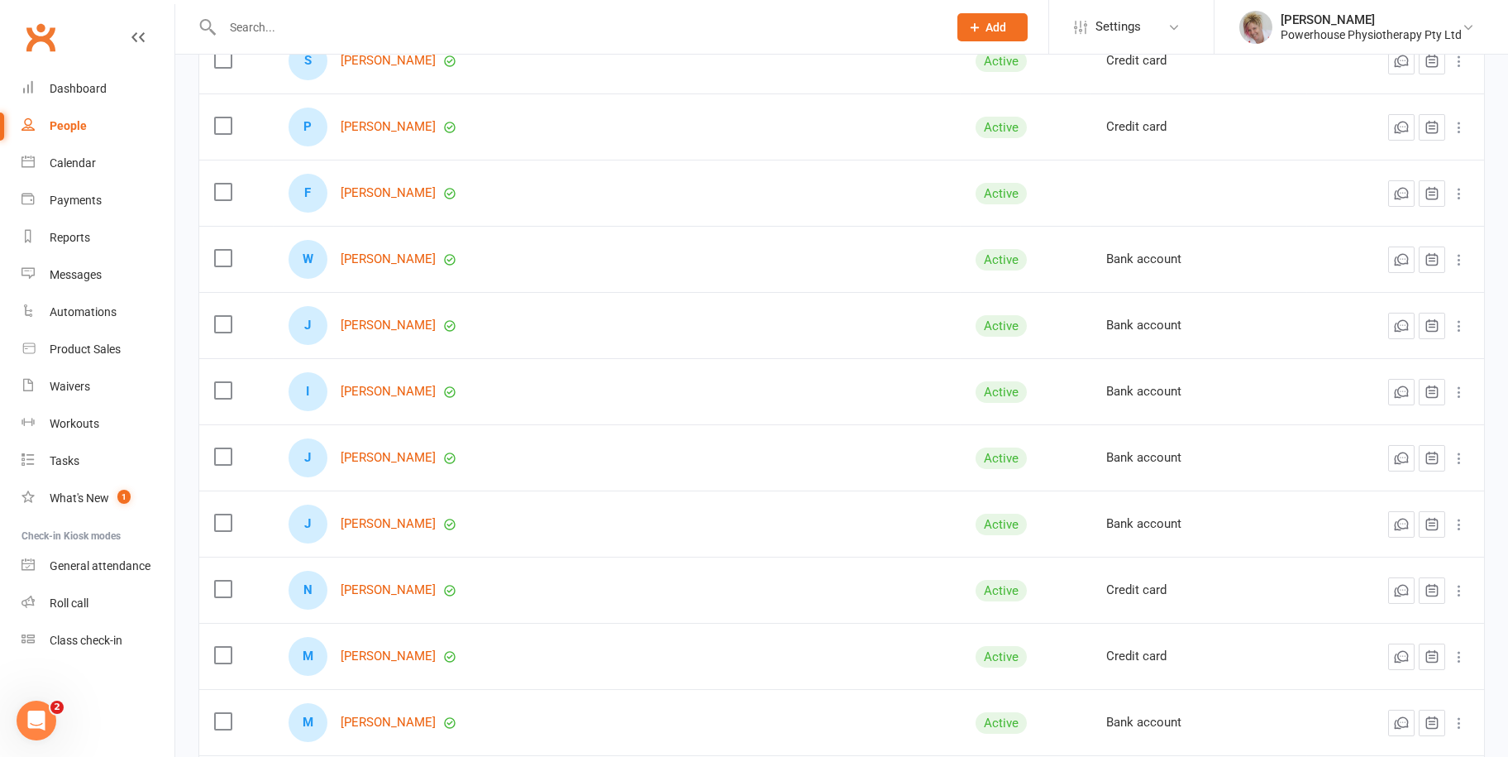
scroll to position [1736, 0]
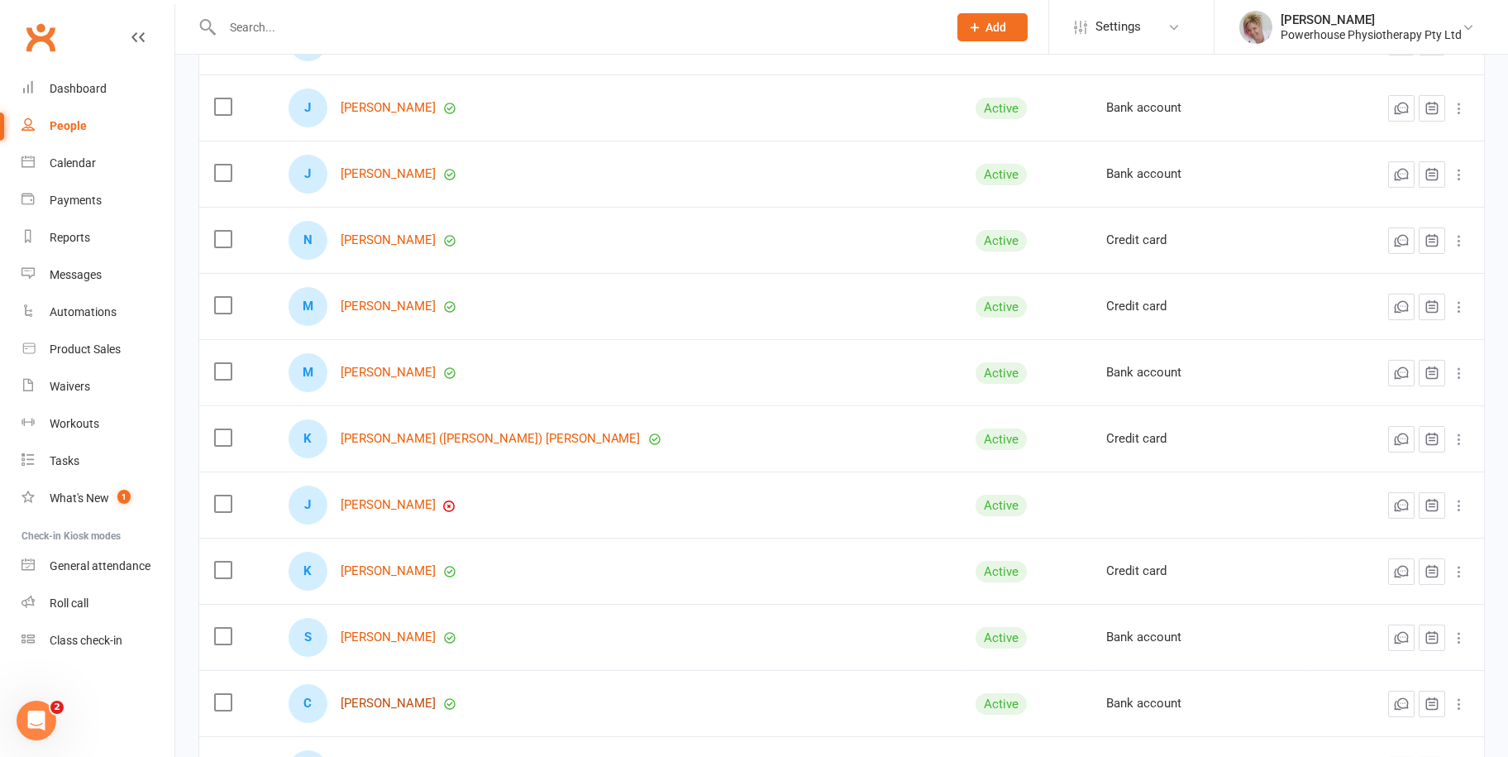
click at [413, 701] on link "[PERSON_NAME]" at bounding box center [388, 703] width 95 height 14
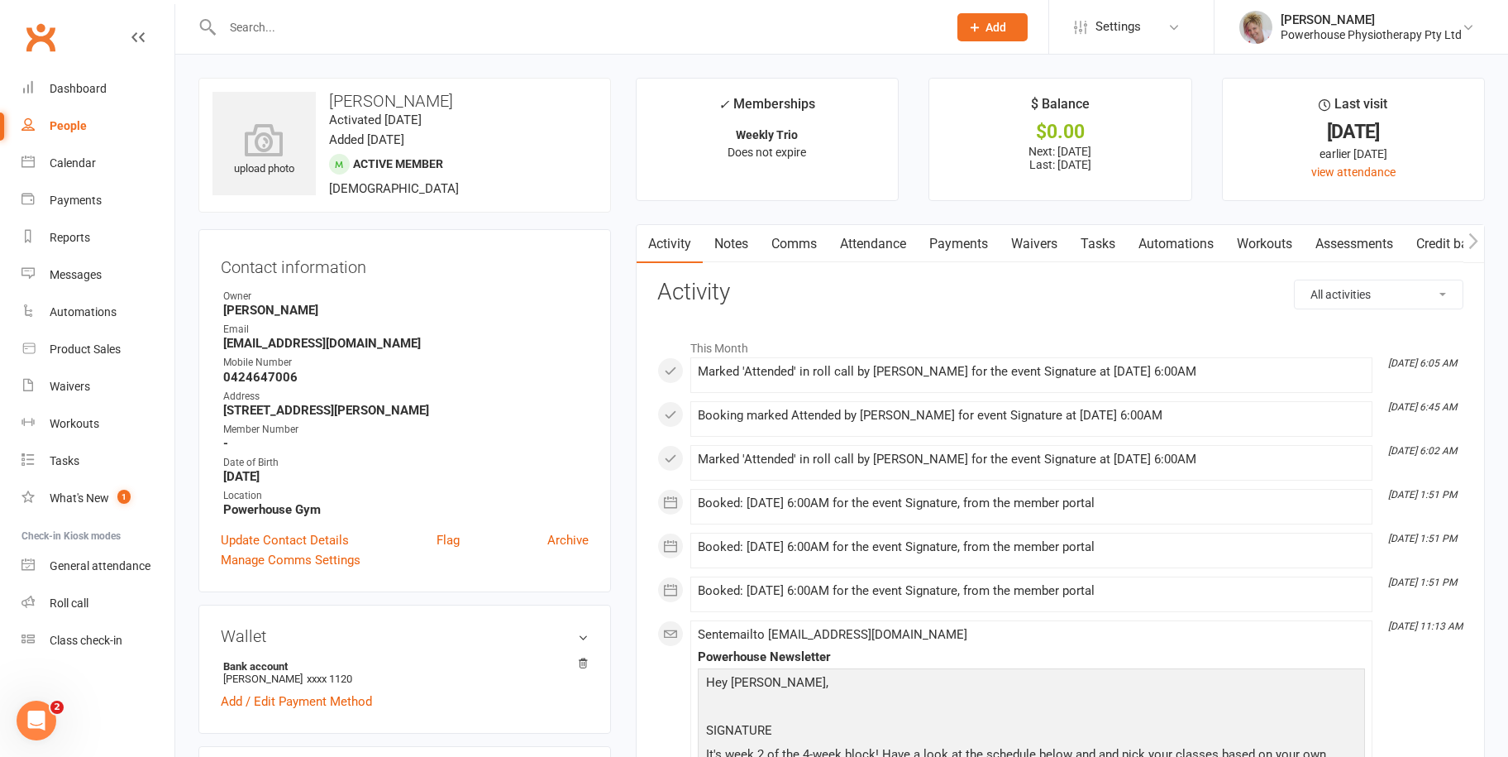
click at [74, 128] on div "People" at bounding box center [68, 125] width 37 height 13
select select "100"
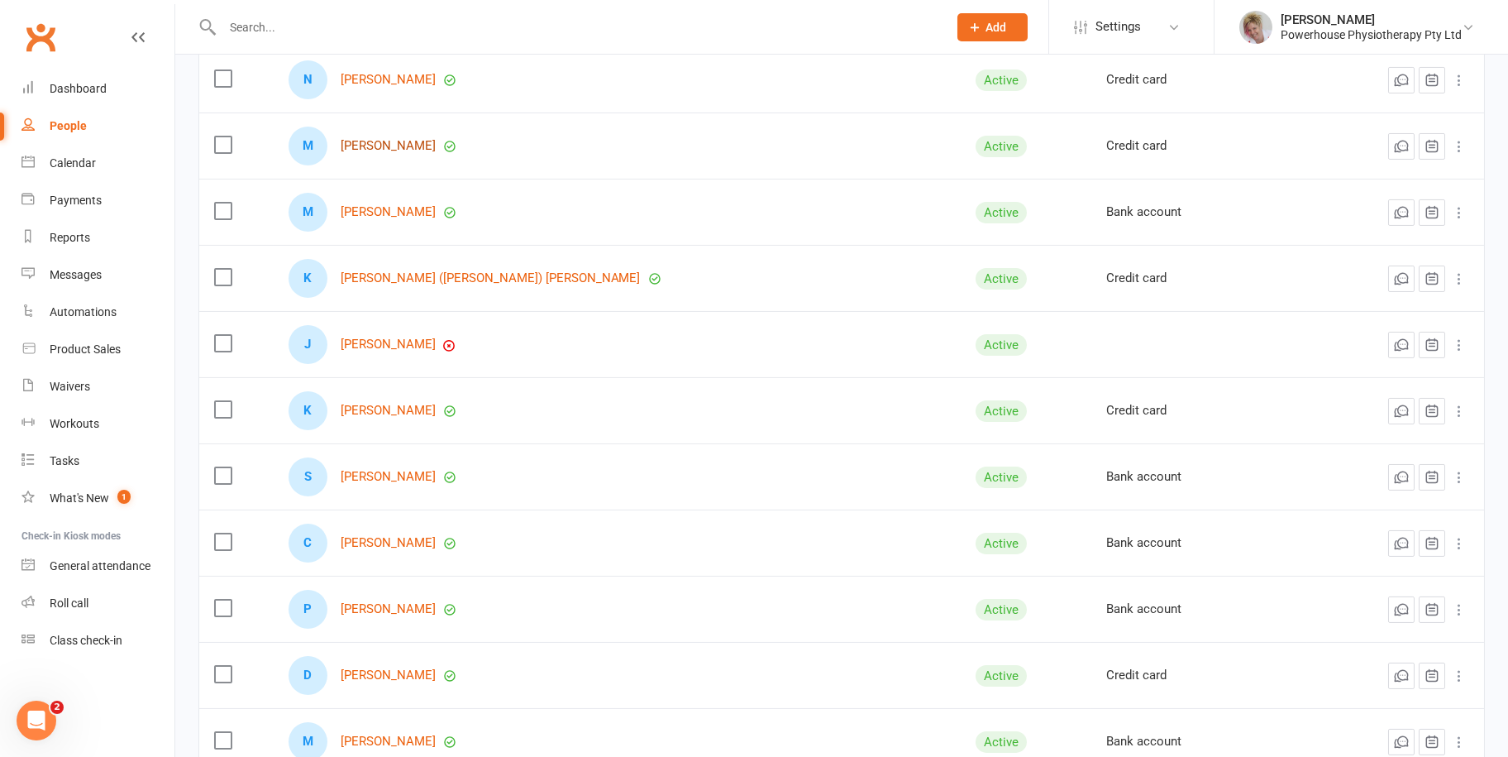
scroll to position [2067, 0]
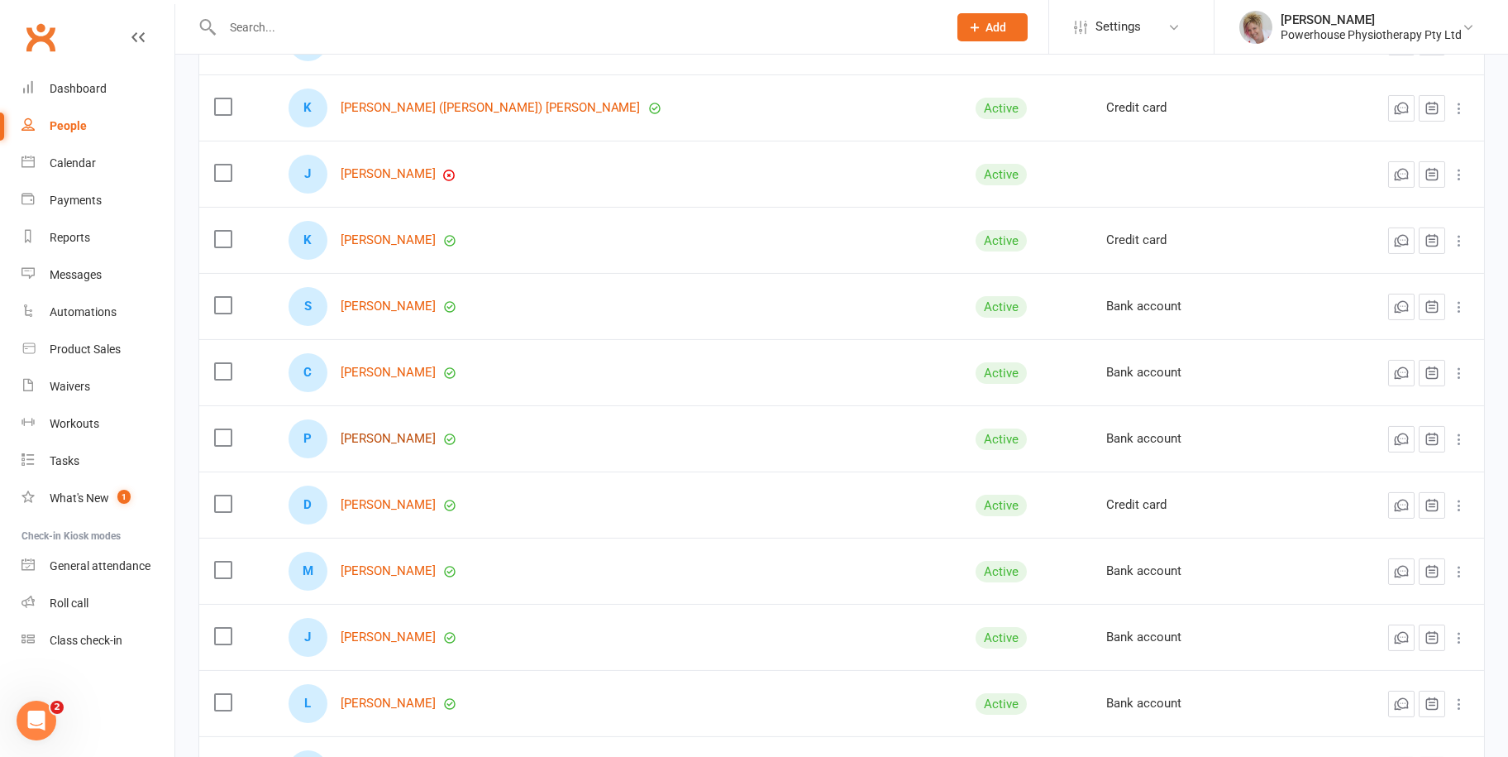
click at [403, 438] on link "[PERSON_NAME]" at bounding box center [388, 439] width 95 height 14
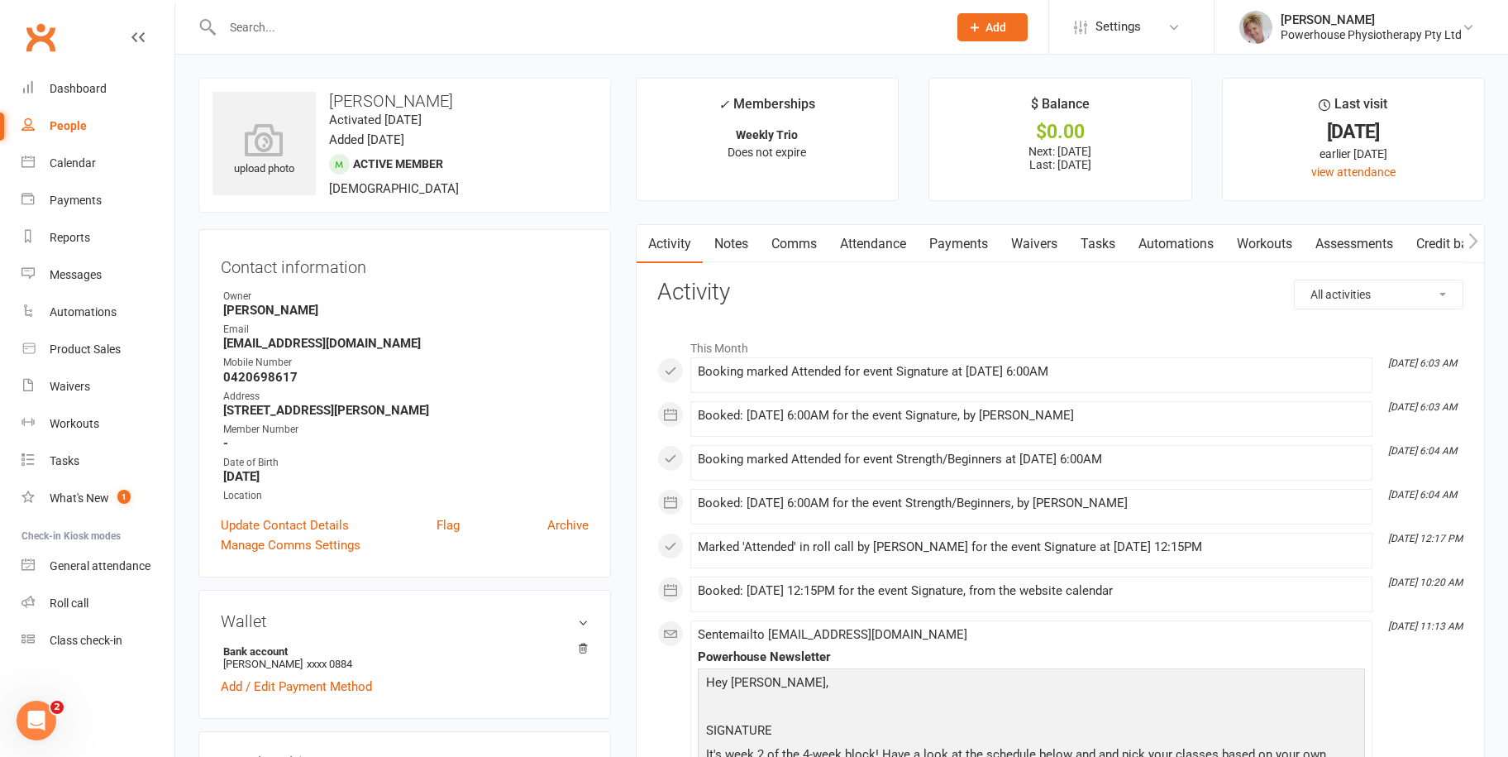
click at [77, 122] on div "People" at bounding box center [68, 125] width 37 height 13
select select "100"
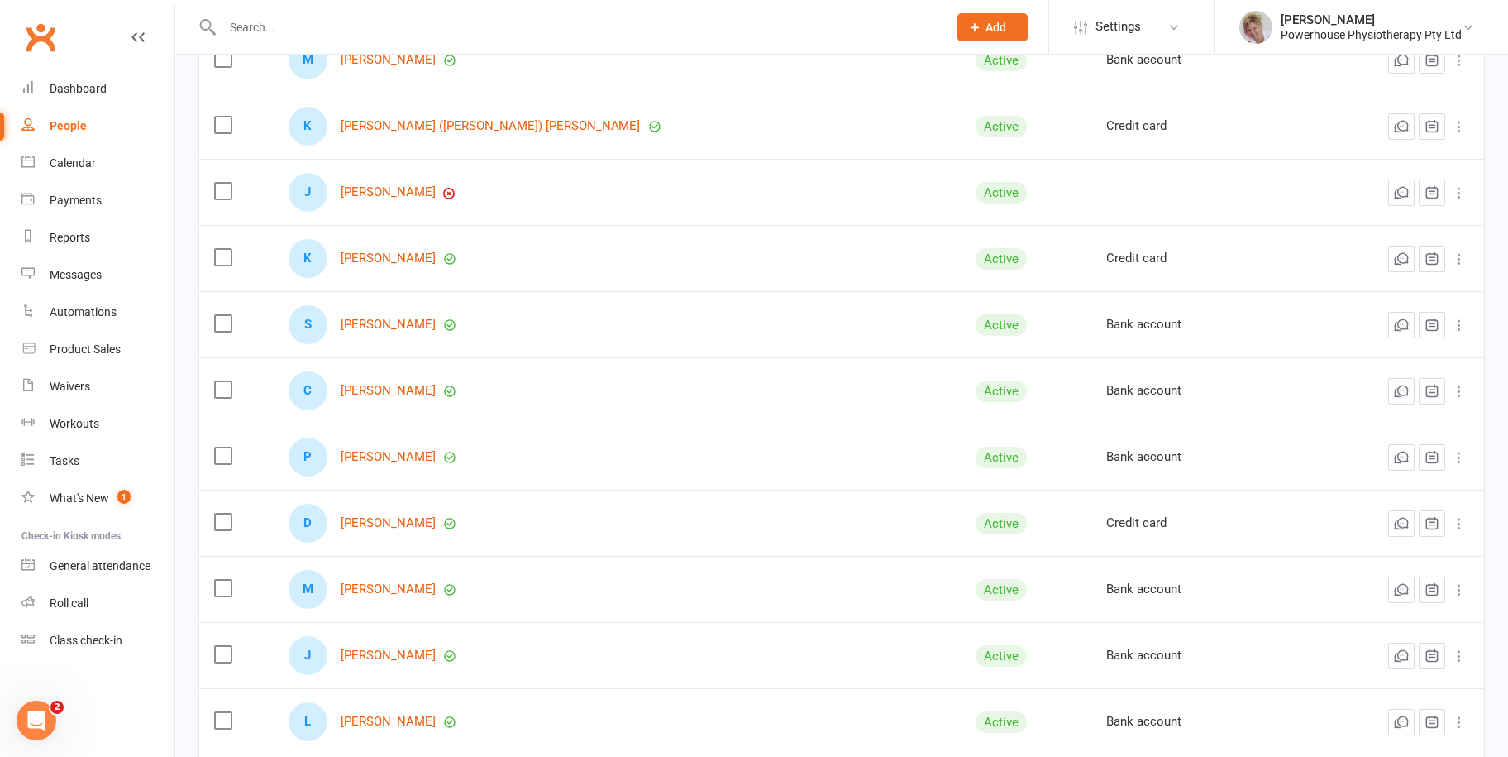
scroll to position [2150, 0]
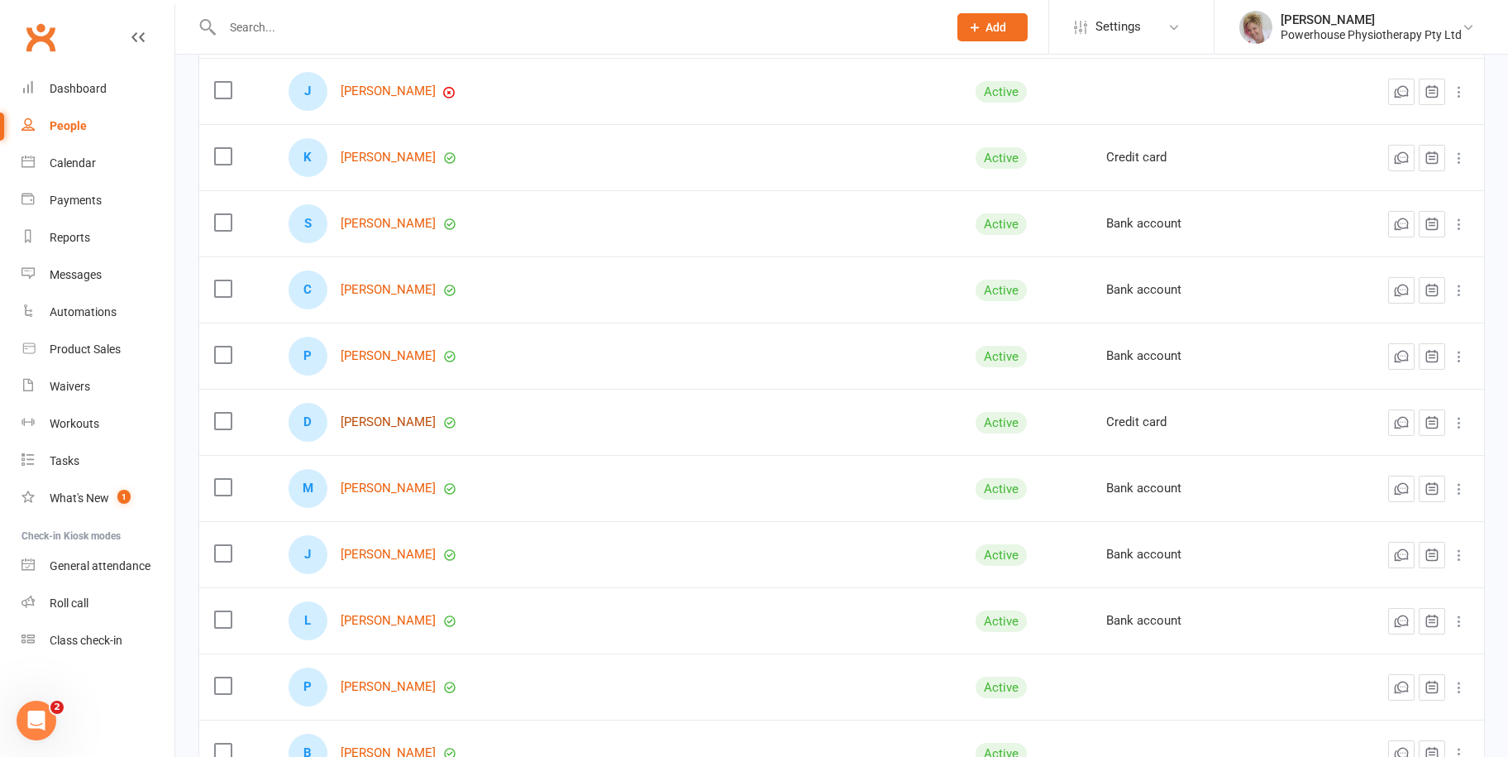
click at [375, 422] on link "[PERSON_NAME]" at bounding box center [388, 422] width 95 height 14
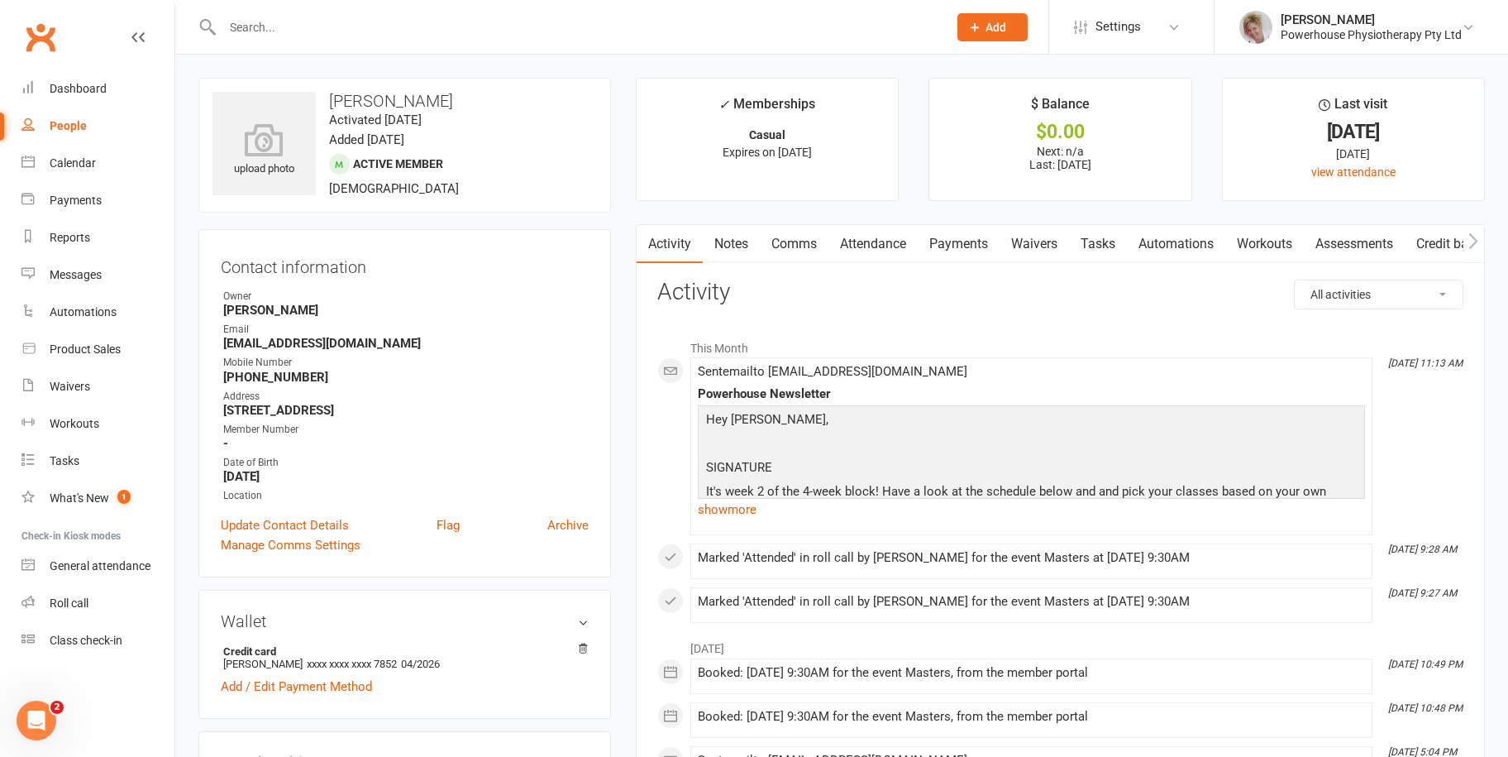
click at [77, 122] on div "People" at bounding box center [68, 125] width 37 height 13
select select "100"
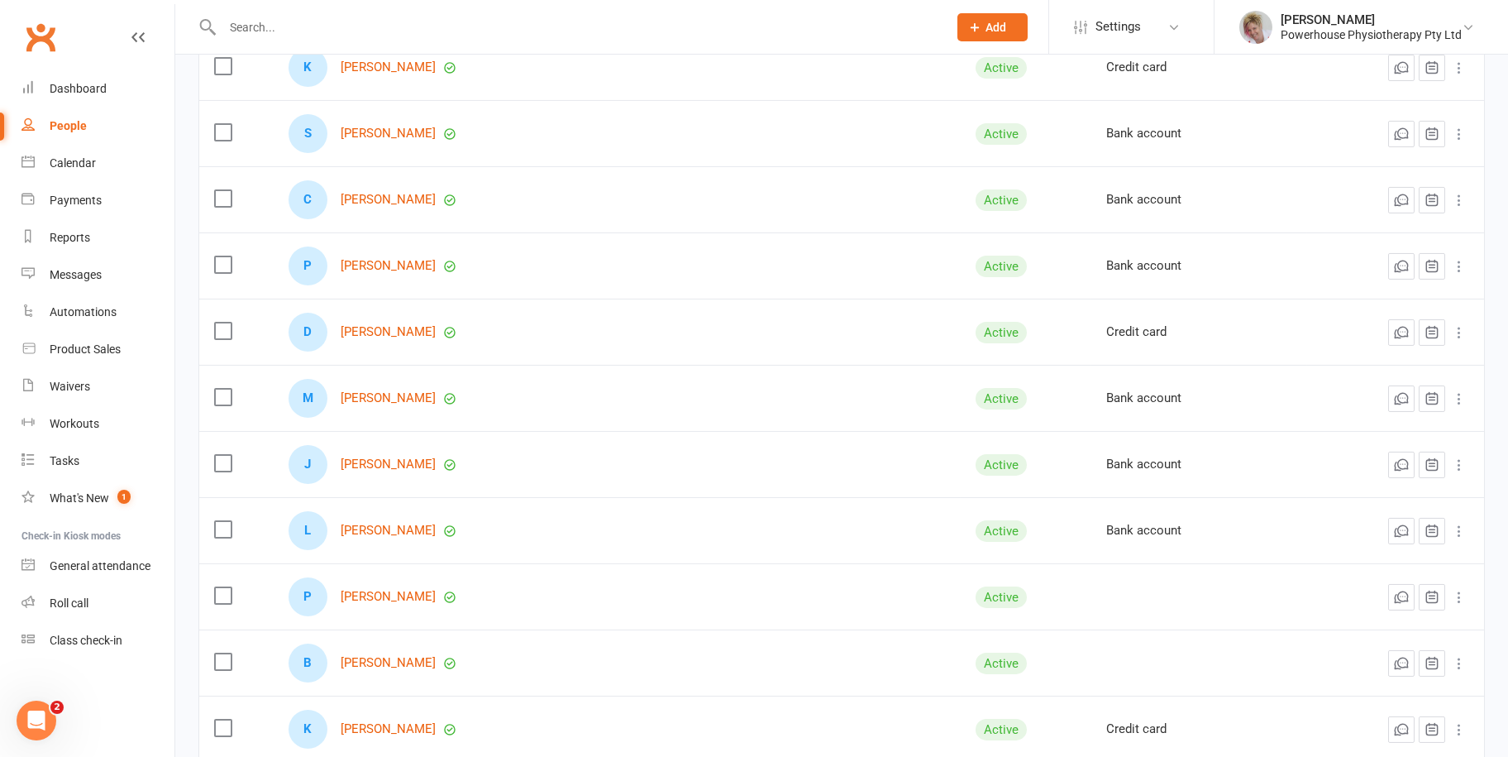
scroll to position [2398, 0]
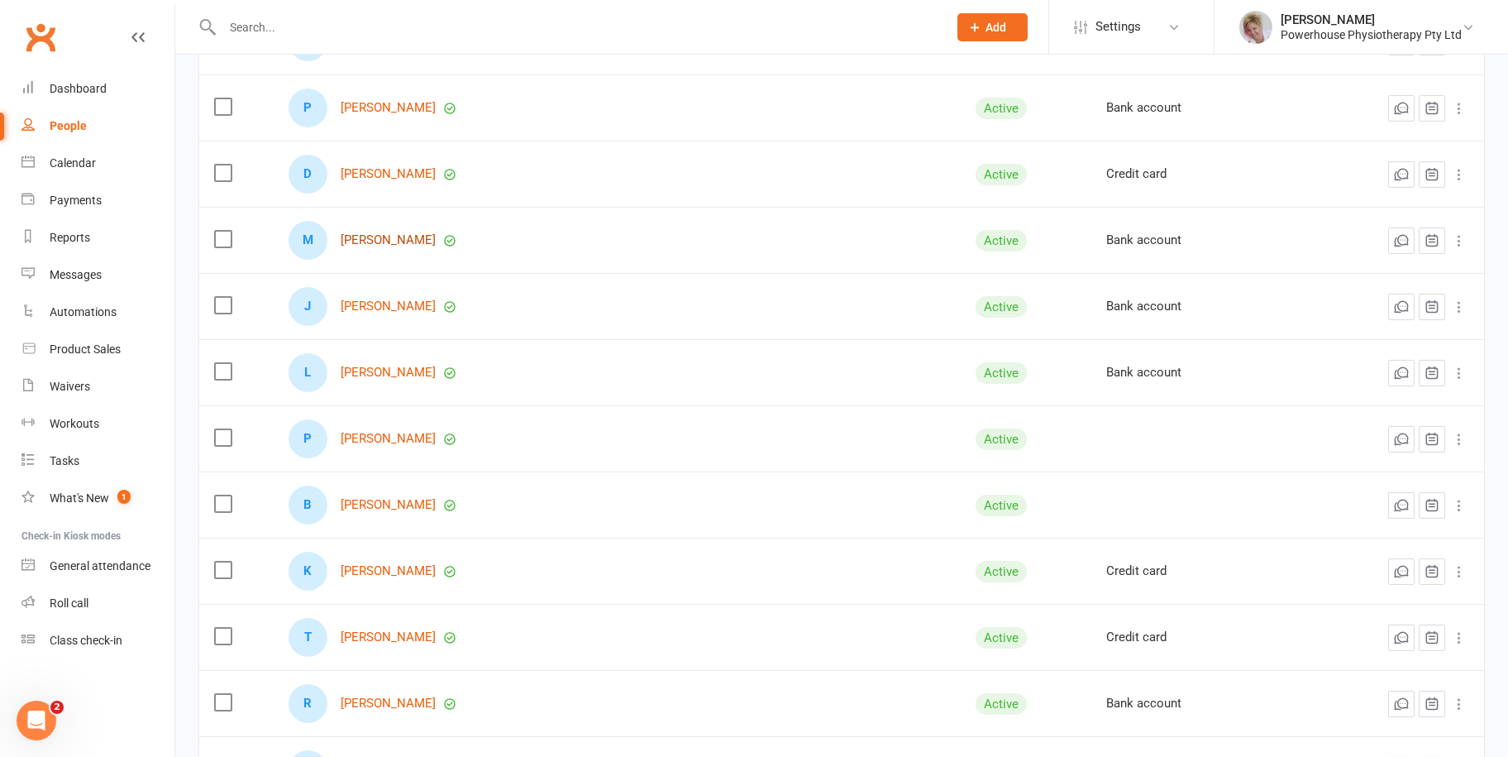
click at [399, 233] on link "[PERSON_NAME]" at bounding box center [388, 240] width 95 height 14
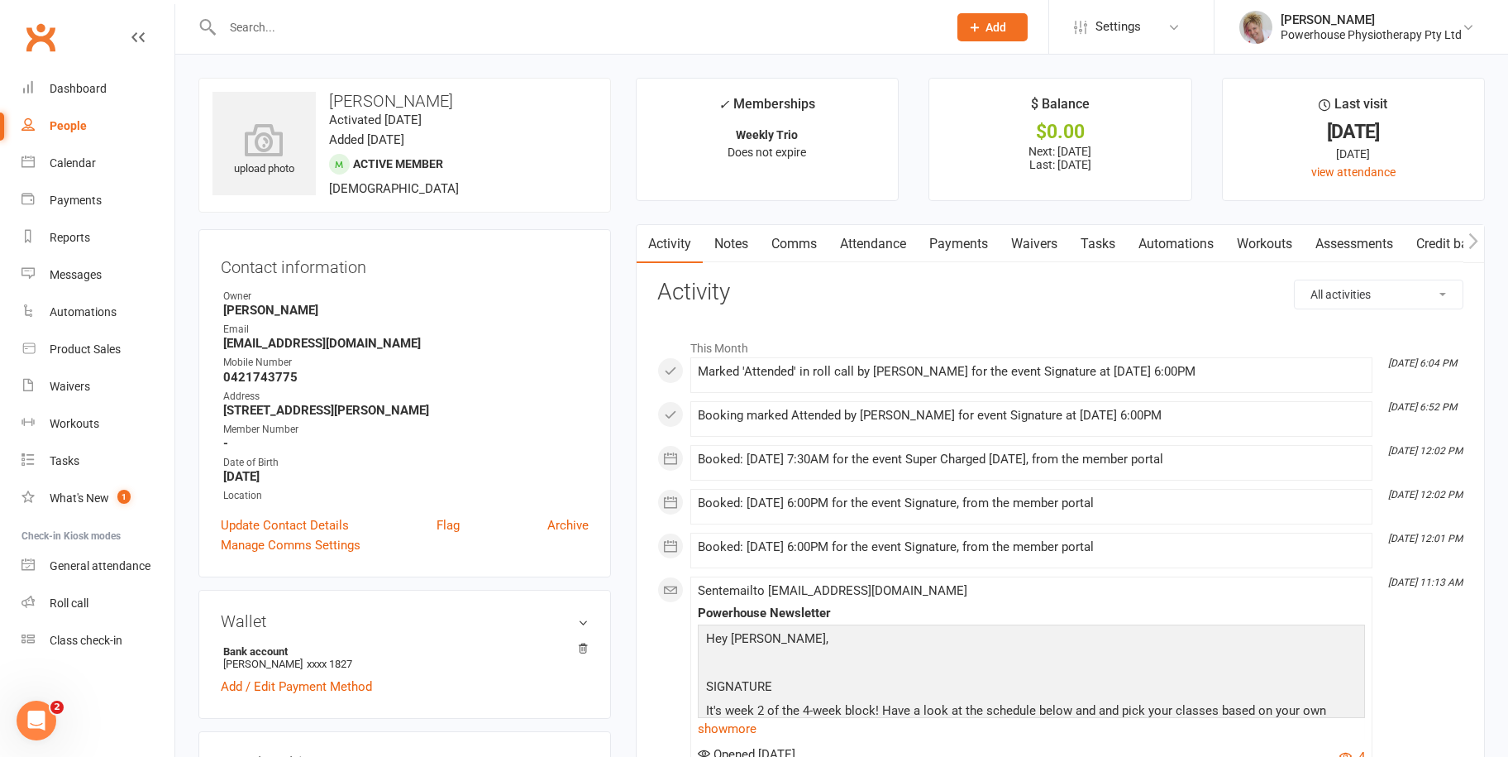
click at [63, 122] on div "People" at bounding box center [68, 125] width 37 height 13
select select "100"
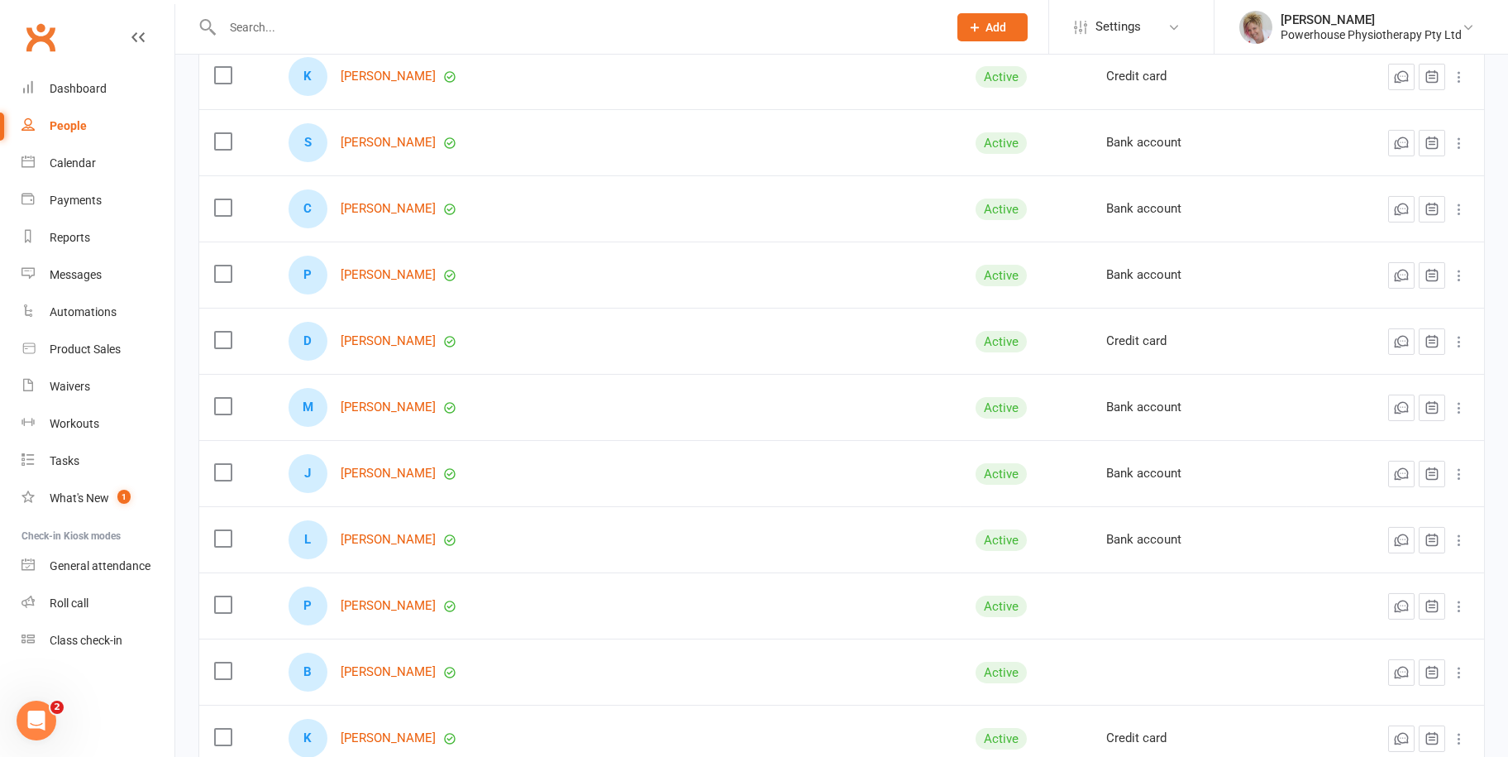
scroll to position [2232, 0]
click at [405, 465] on link "[PERSON_NAME]" at bounding box center [388, 472] width 95 height 14
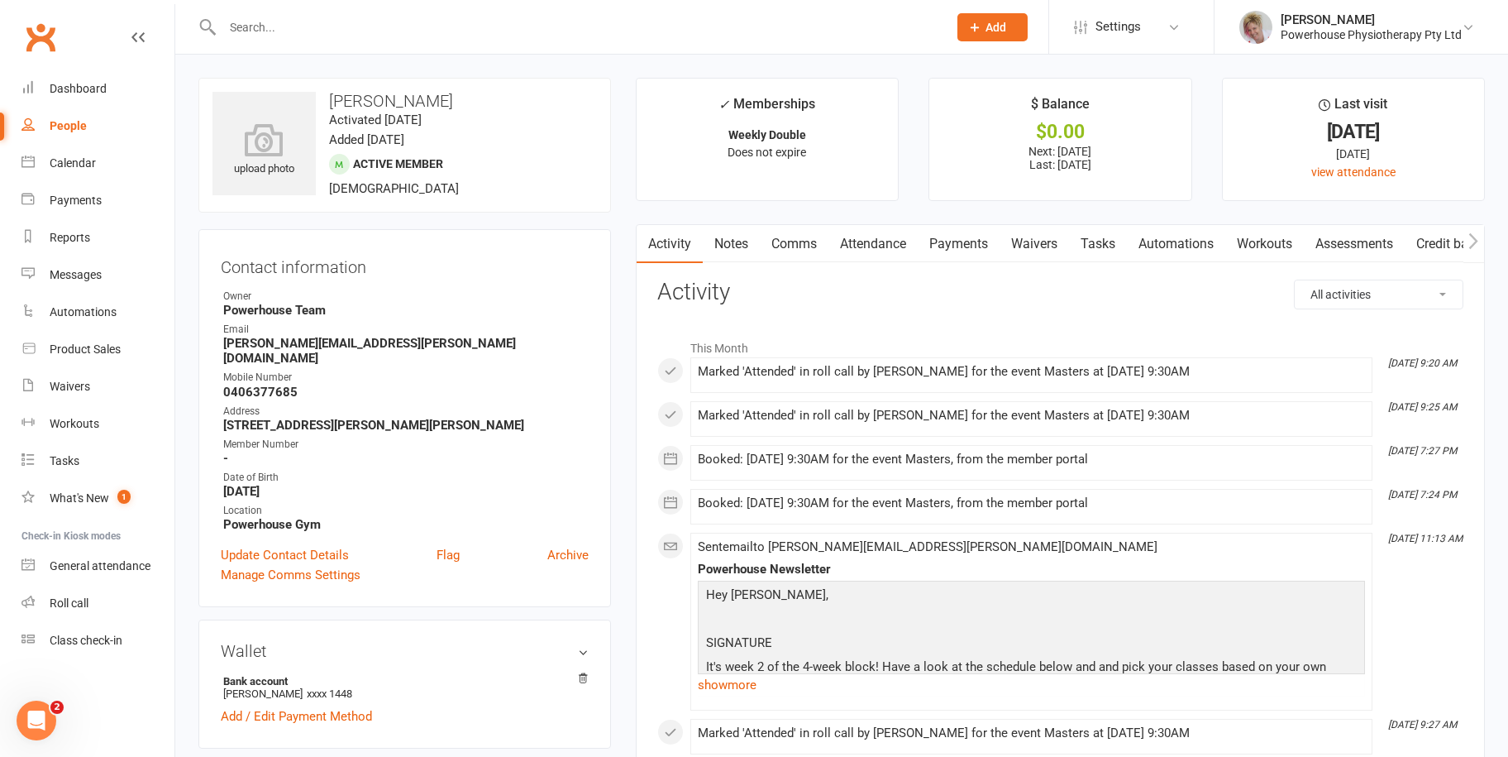
click at [63, 121] on div "People" at bounding box center [68, 125] width 37 height 13
select select "100"
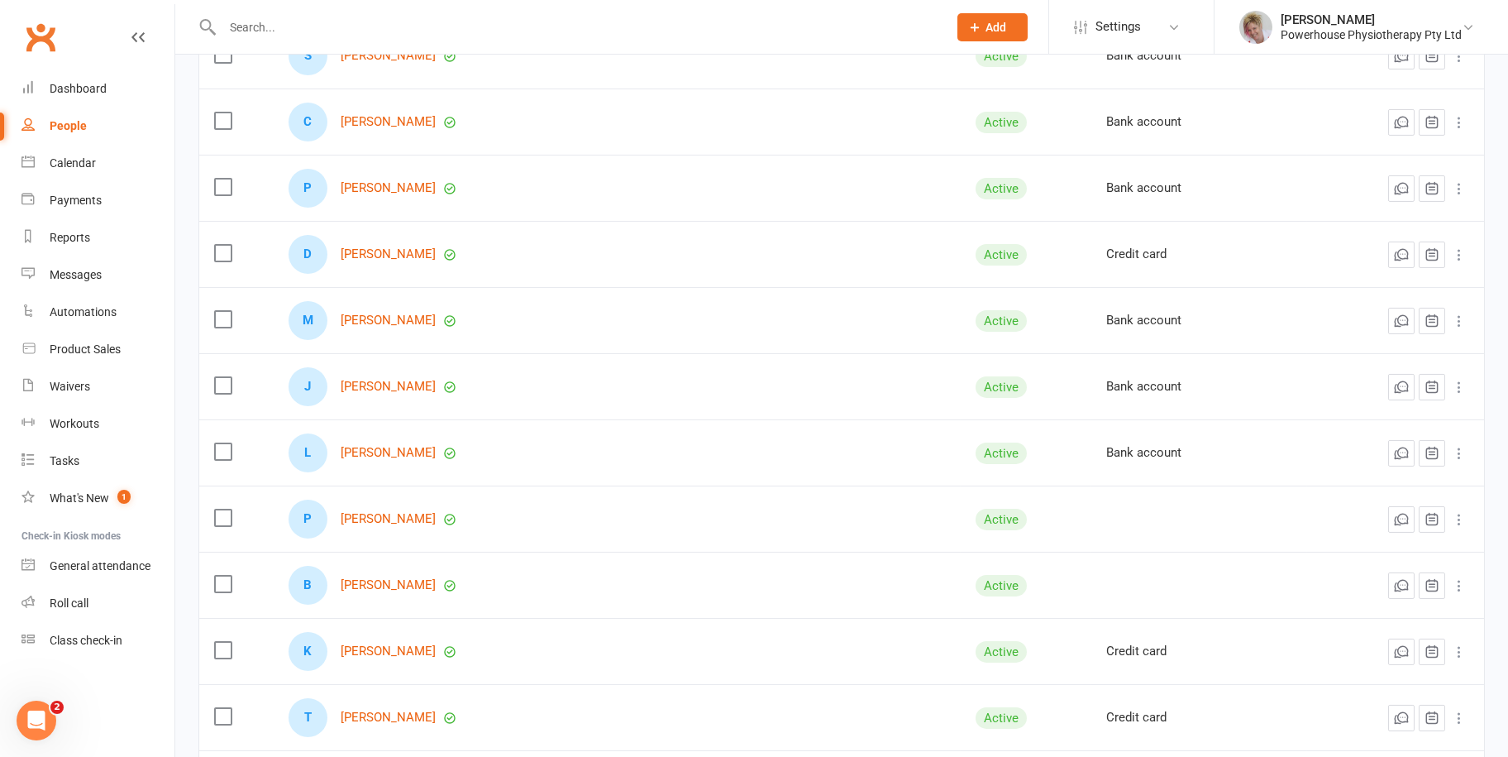
scroll to position [2398, 0]
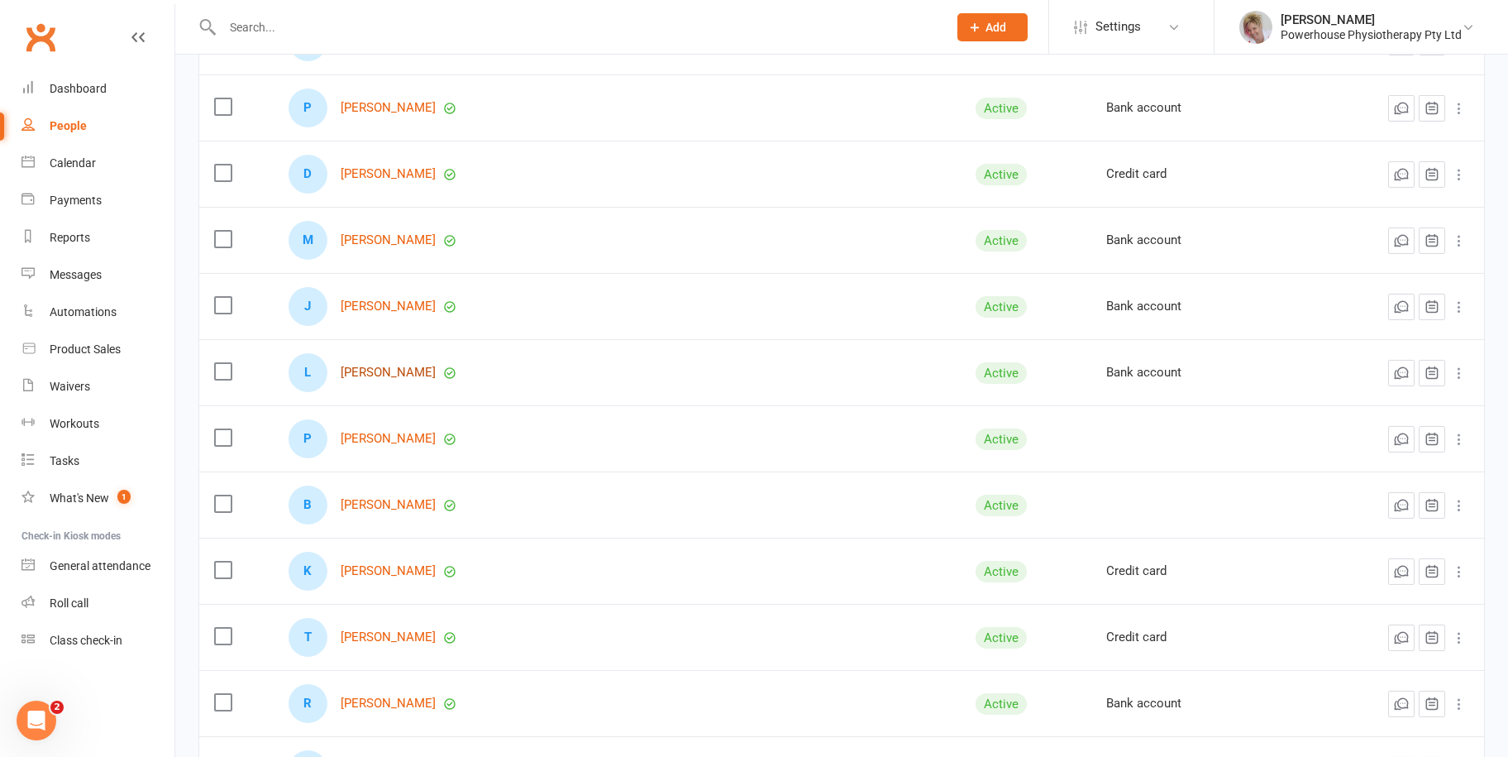
click at [398, 369] on link "[PERSON_NAME]" at bounding box center [388, 372] width 95 height 14
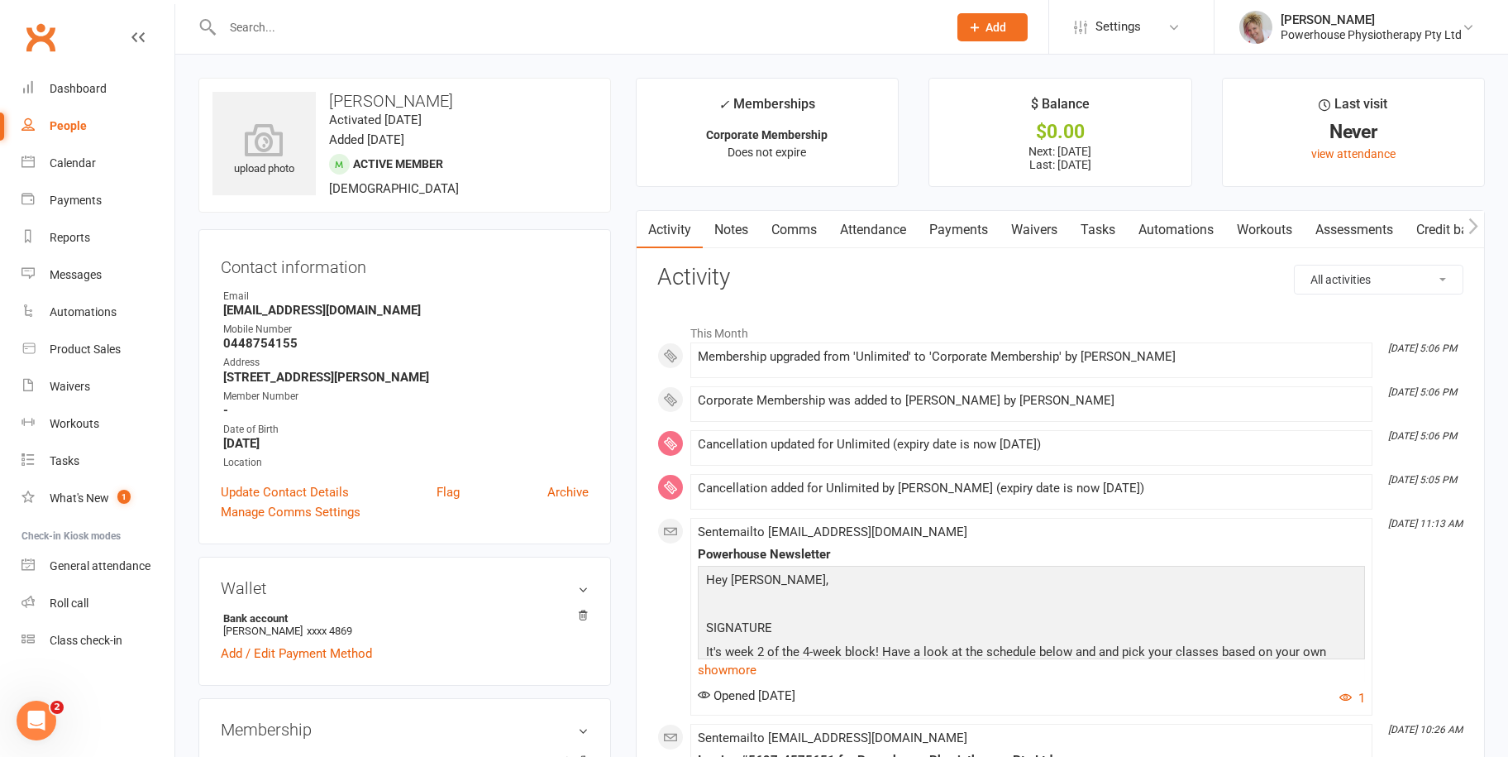
click at [59, 120] on div "People" at bounding box center [68, 125] width 37 height 13
select select "100"
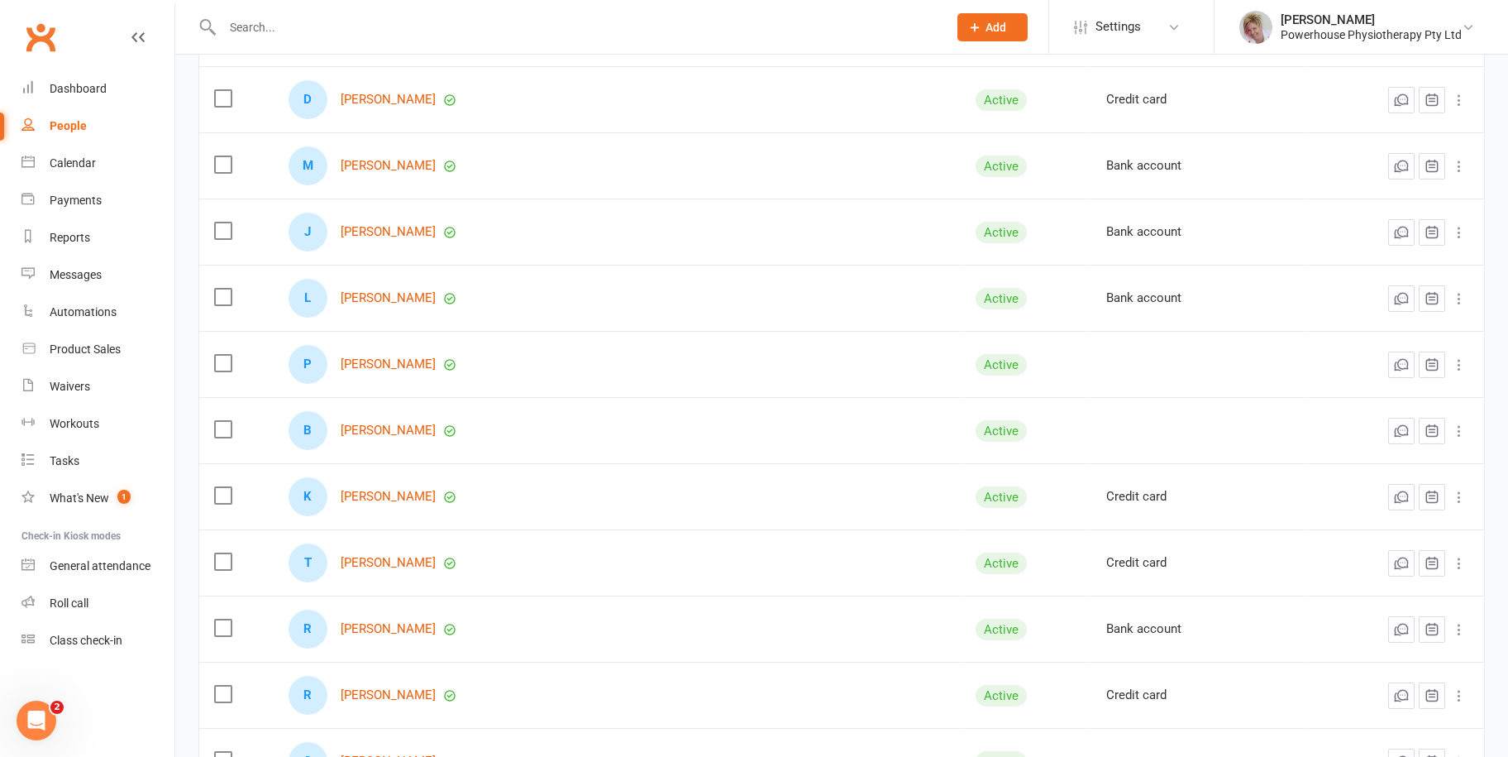
scroll to position [2481, 0]
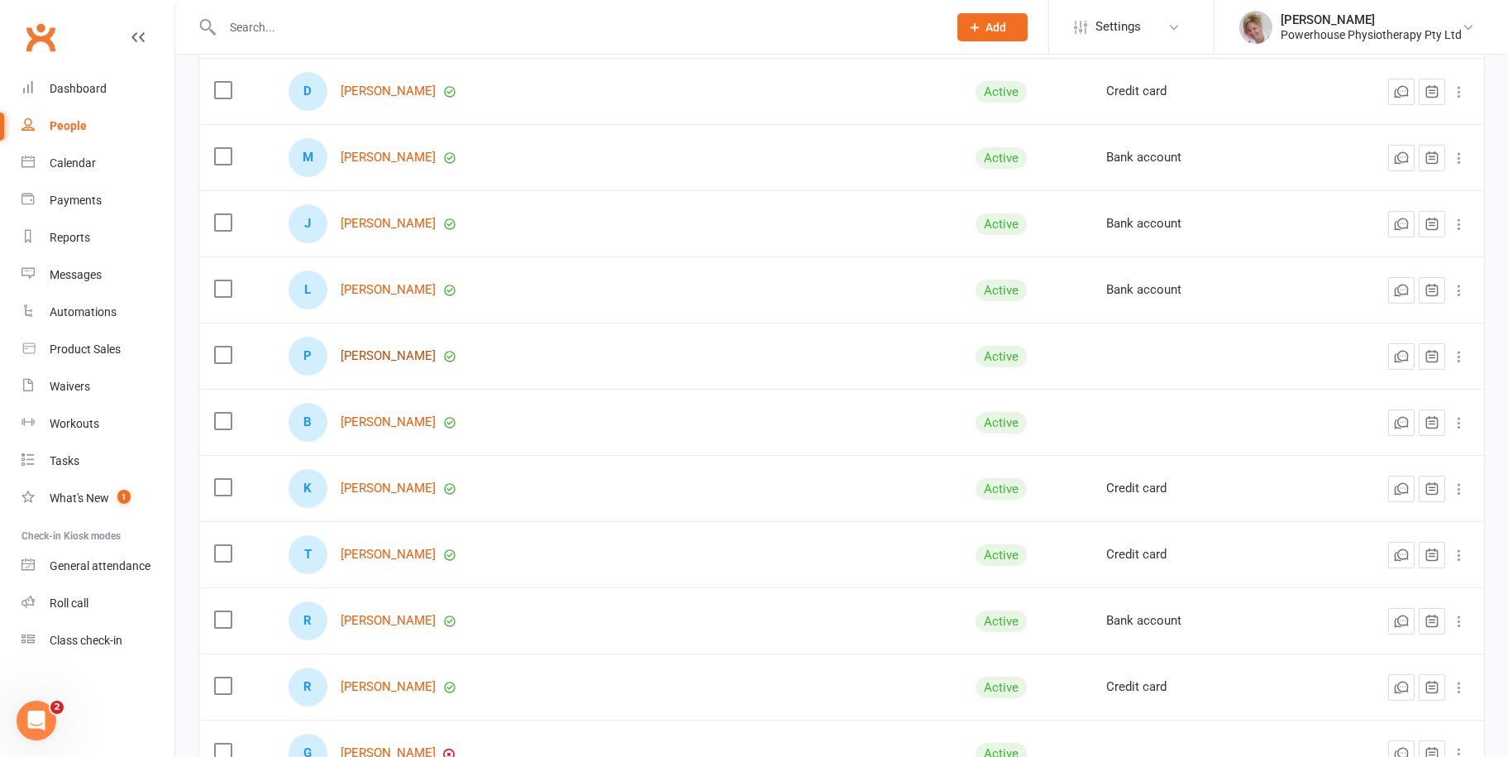
click at [403, 351] on link "[PERSON_NAME]" at bounding box center [388, 356] width 95 height 14
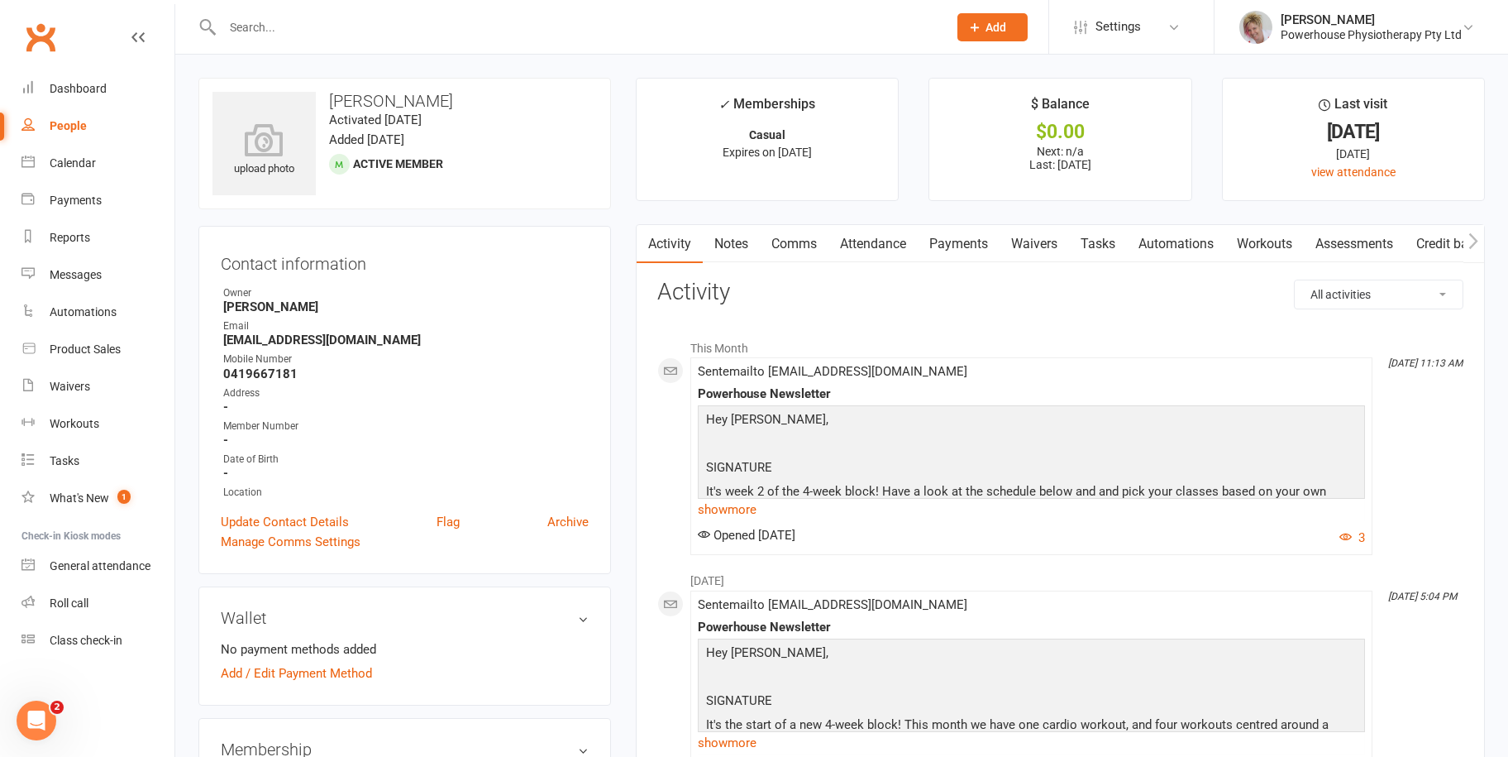
click at [77, 122] on div "People" at bounding box center [68, 125] width 37 height 13
select select "100"
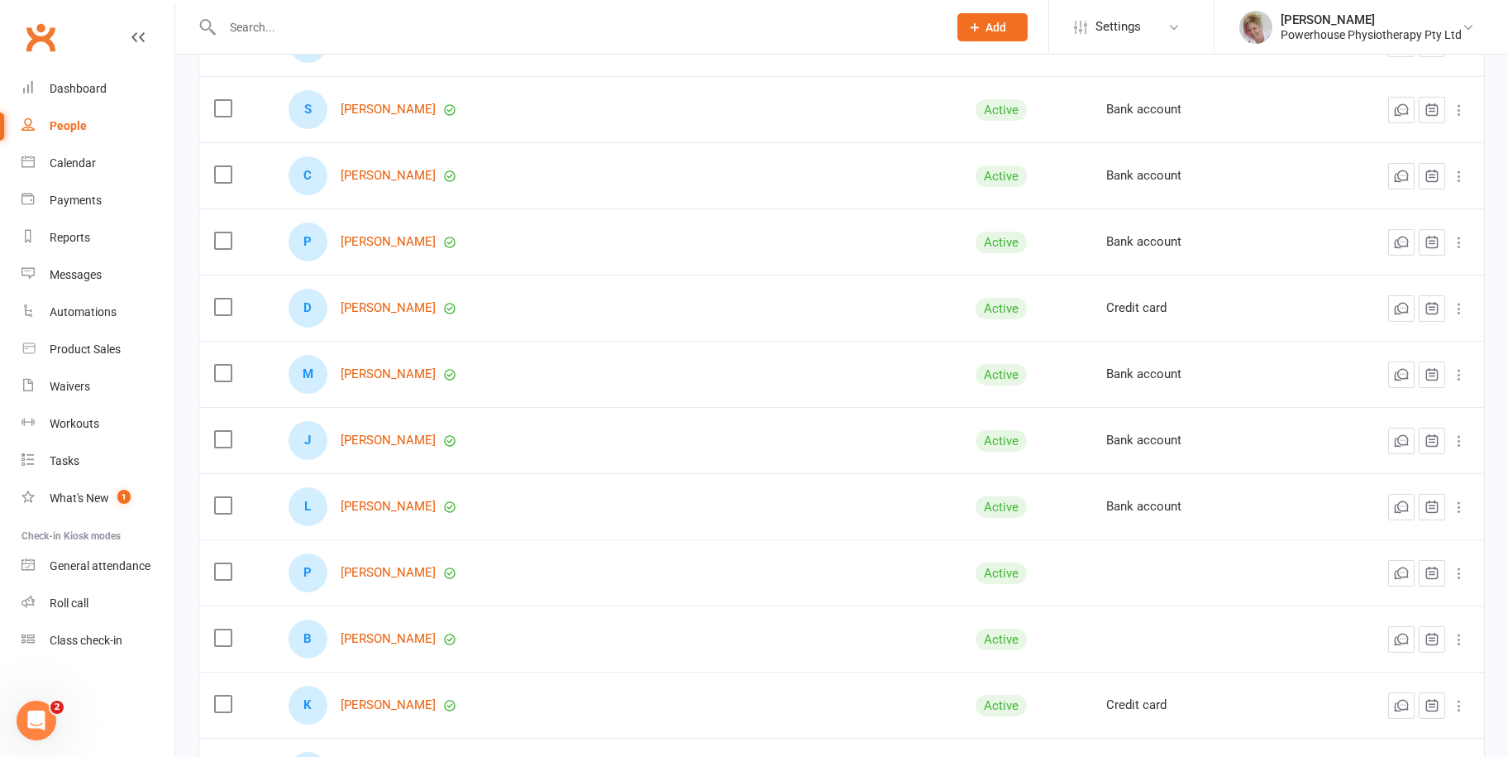
scroll to position [2315, 0]
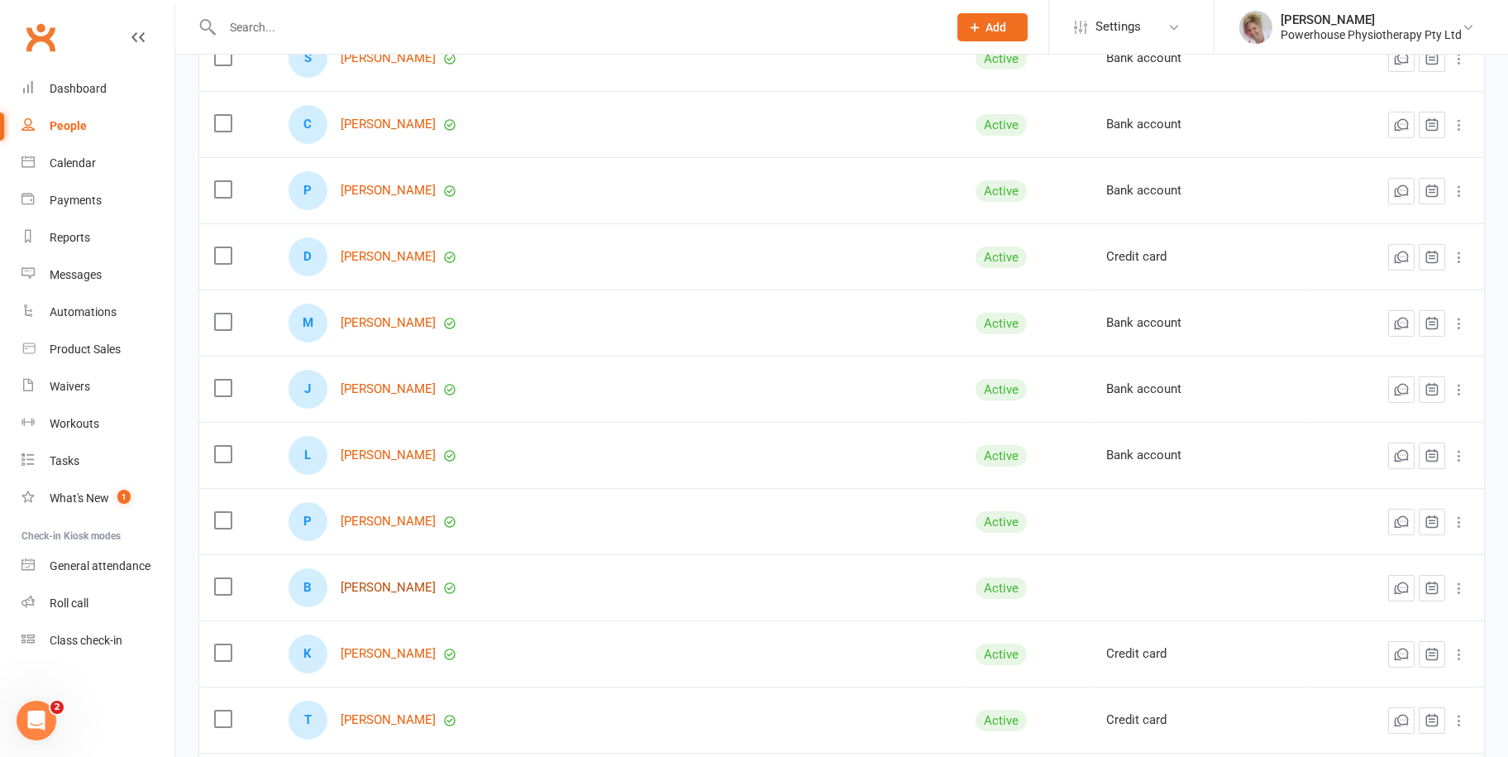
click at [405, 590] on link "[PERSON_NAME]" at bounding box center [388, 587] width 95 height 14
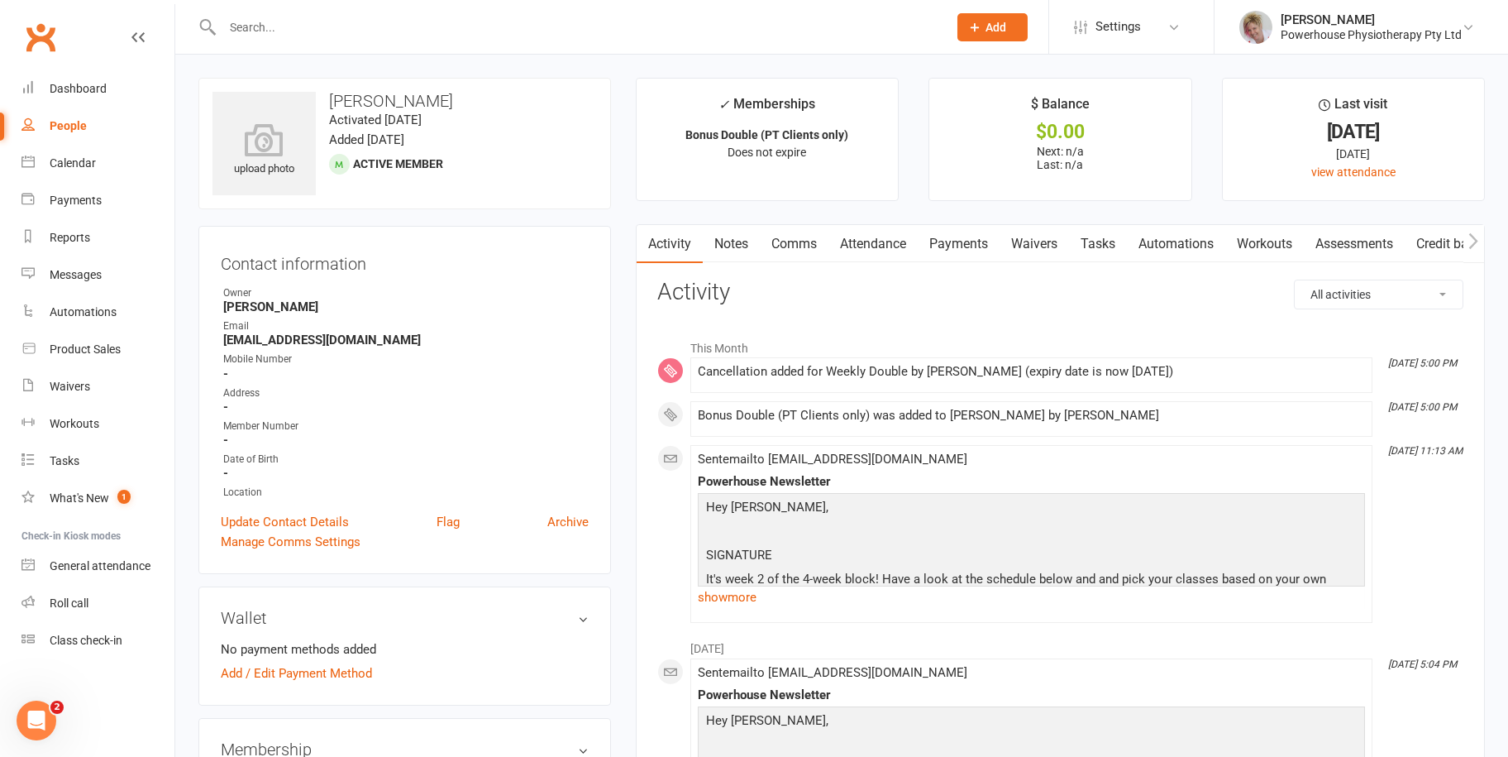
click at [69, 120] on div "People" at bounding box center [68, 125] width 37 height 13
select select "100"
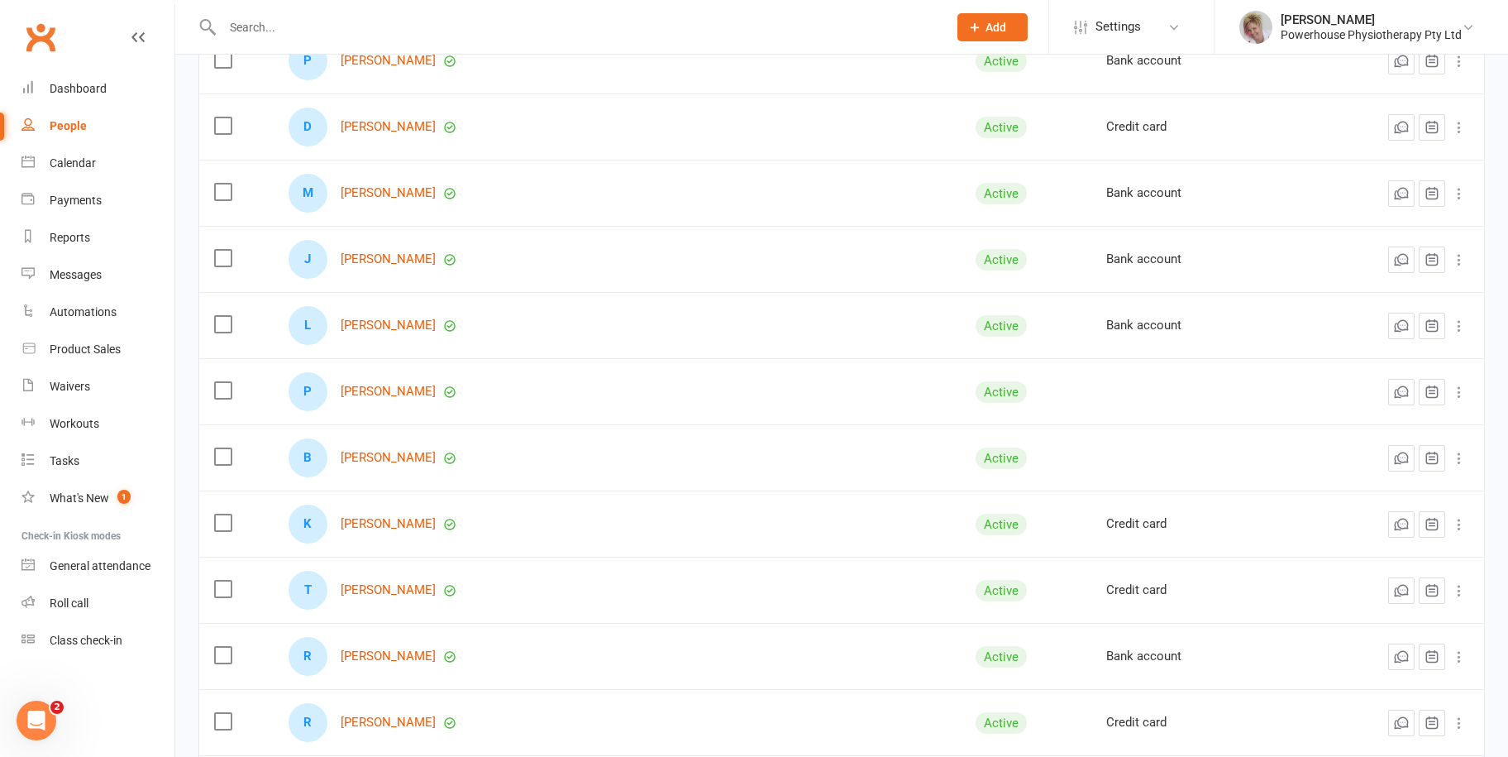
scroll to position [2646, 0]
click at [372, 323] on link "[PERSON_NAME]" at bounding box center [388, 323] width 95 height 14
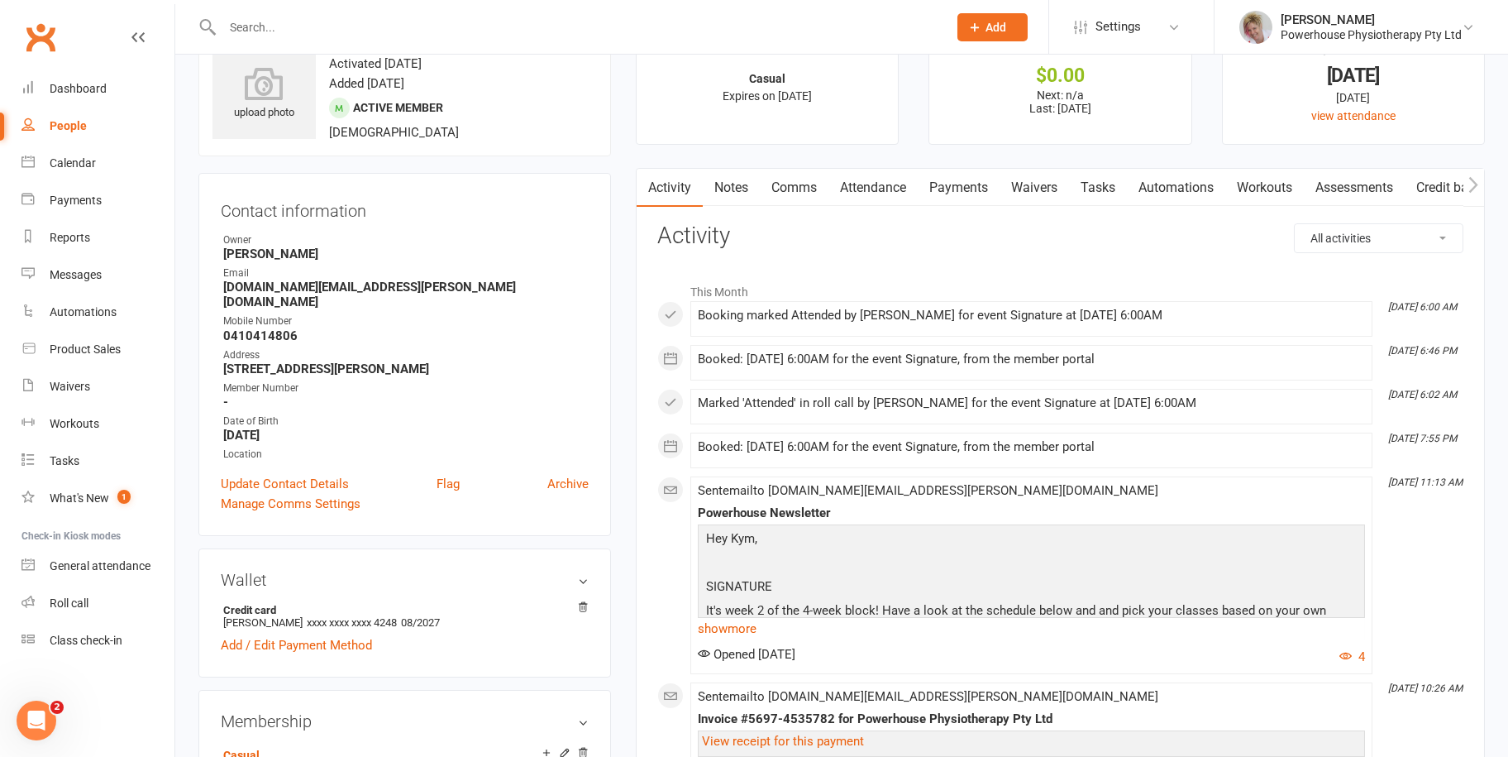
scroll to position [83, 0]
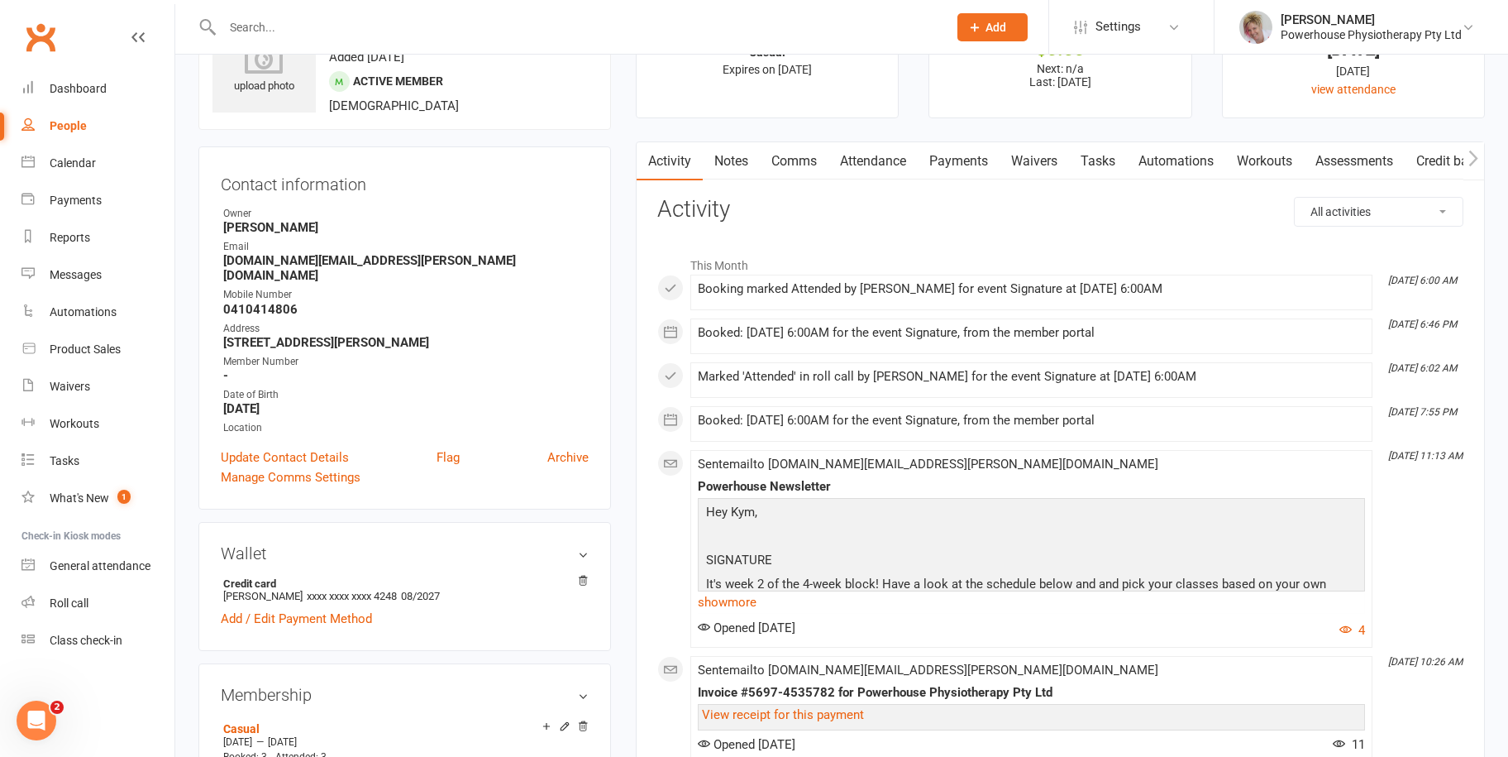
click at [61, 124] on div "People" at bounding box center [68, 125] width 37 height 13
select select "100"
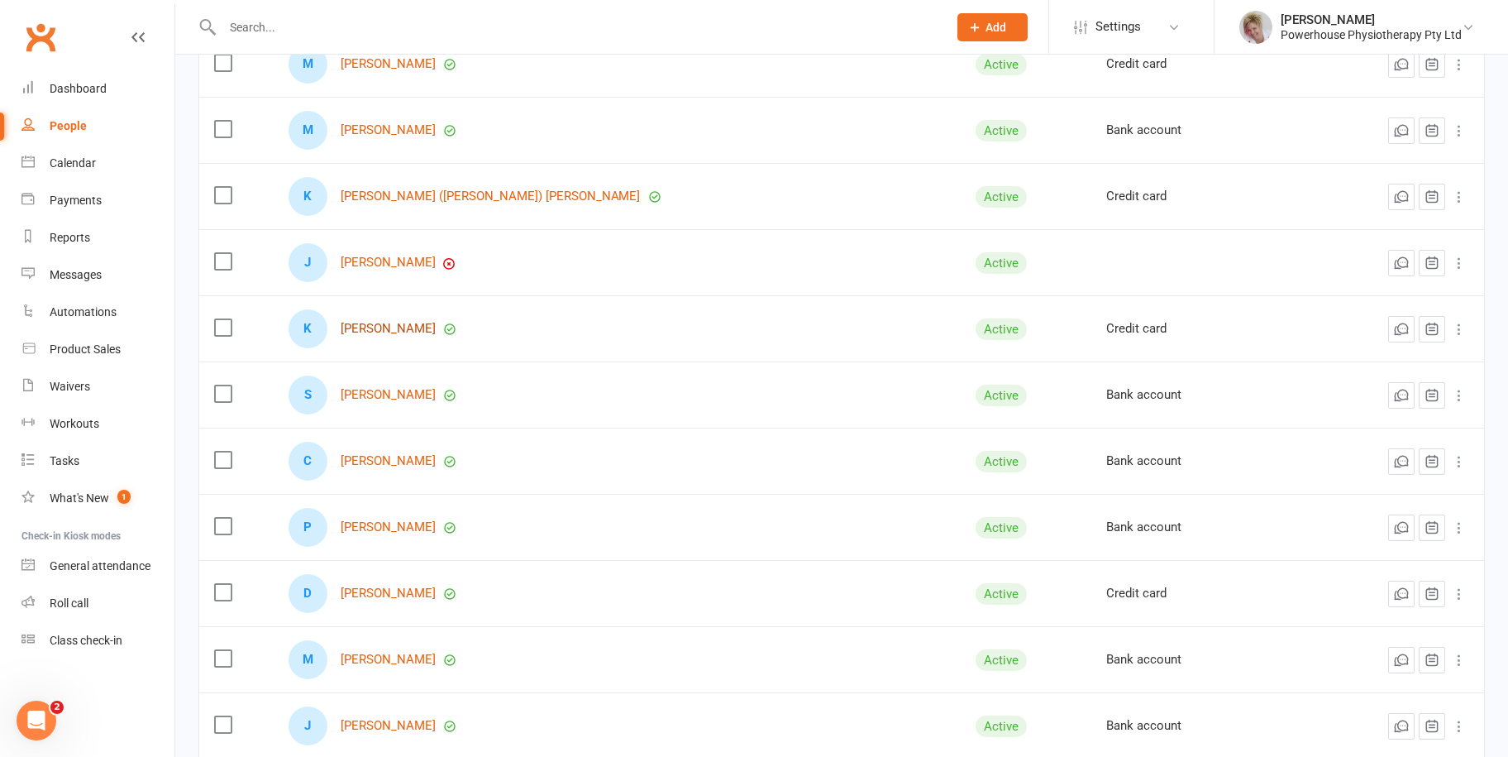
scroll to position [1984, 0]
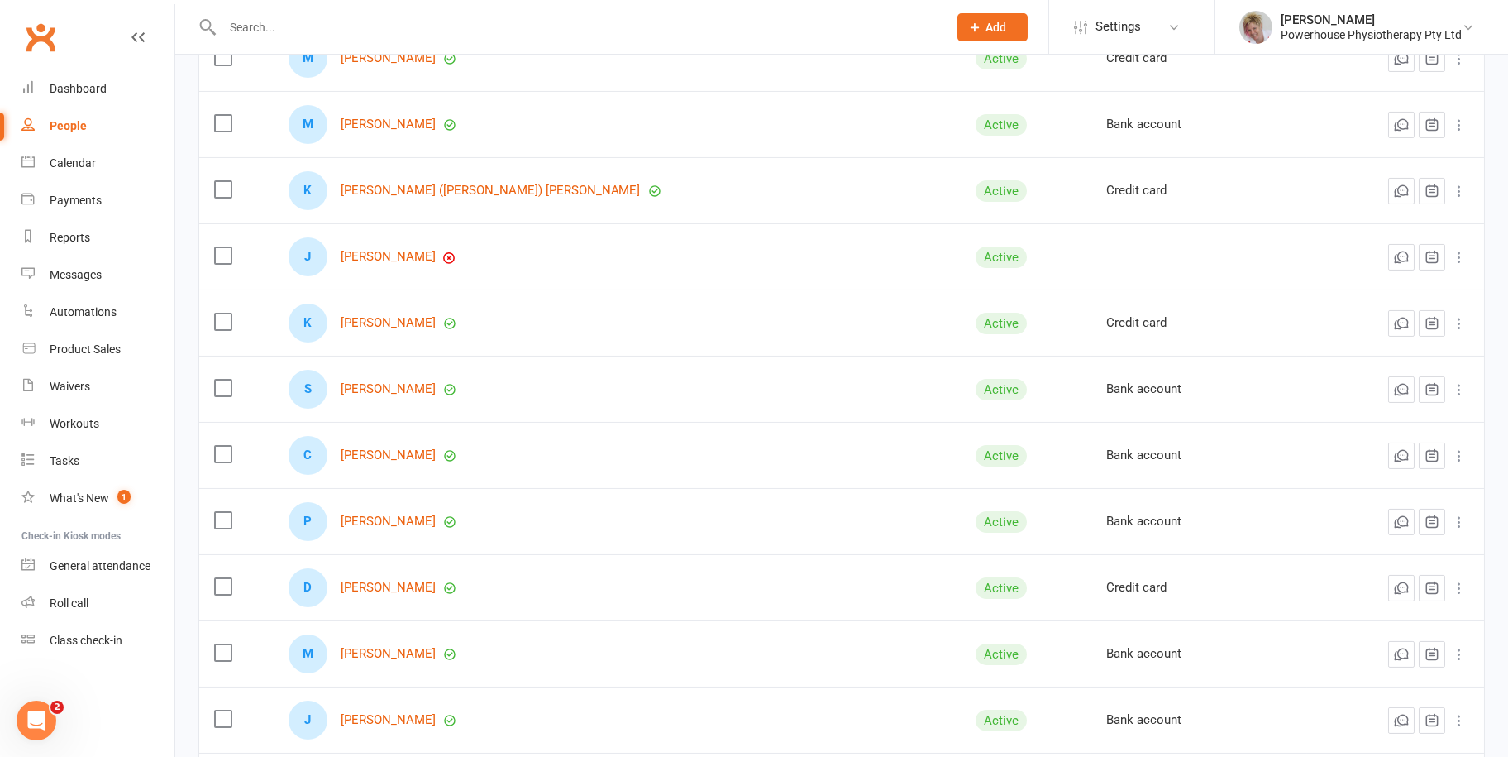
click at [515, 21] on input "text" at bounding box center [576, 27] width 719 height 23
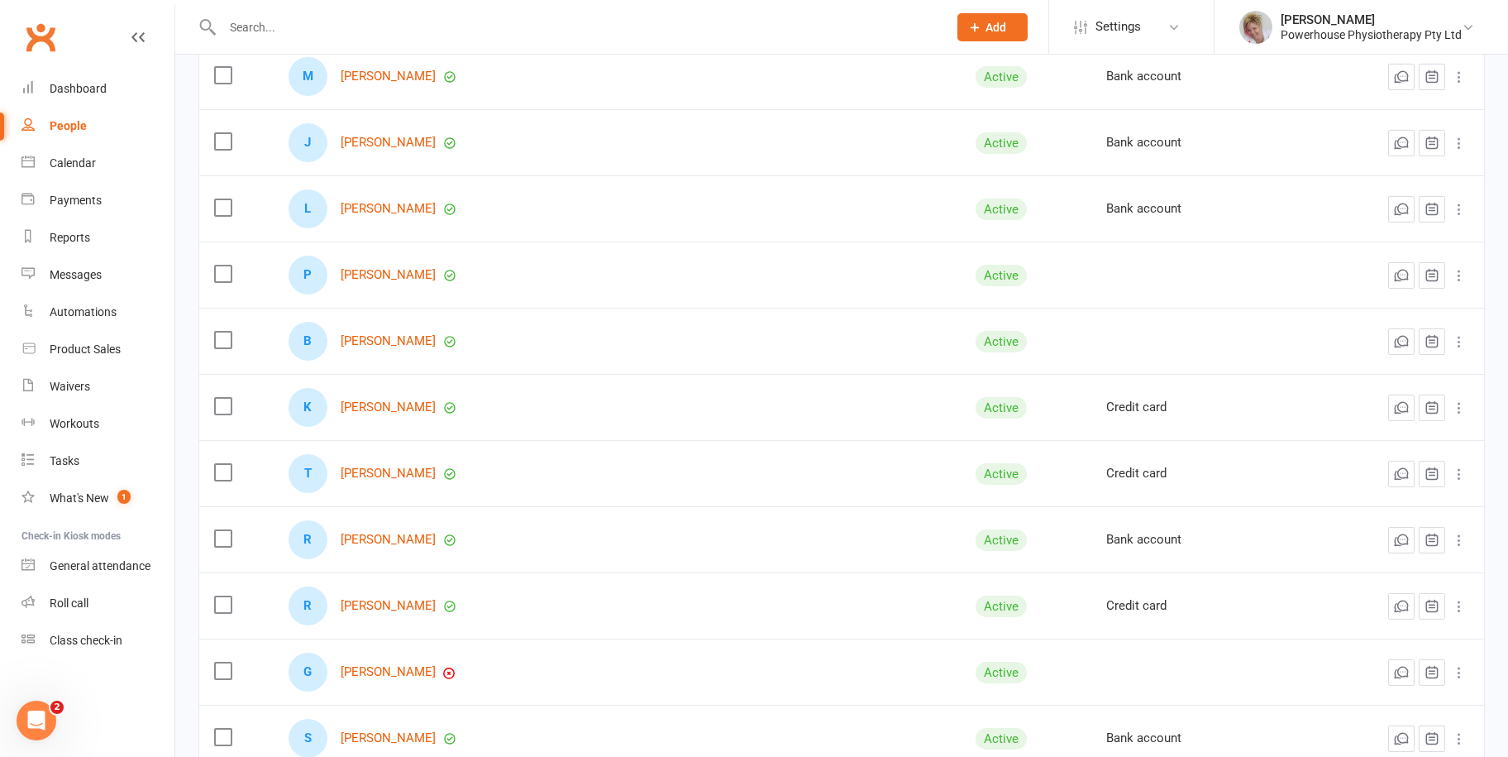
scroll to position [2563, 0]
click at [399, 405] on link "[PERSON_NAME]" at bounding box center [388, 406] width 95 height 14
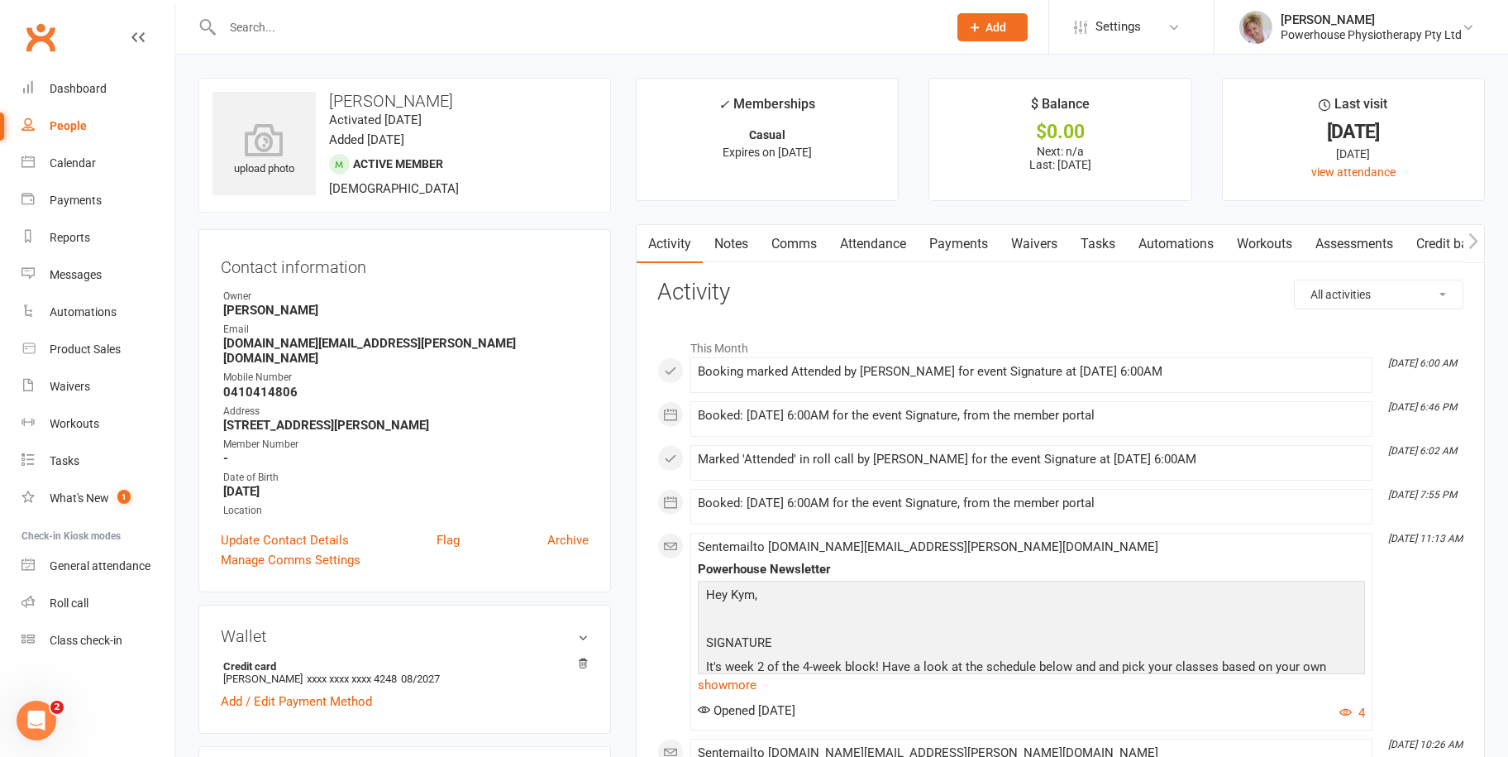
click at [63, 124] on div "People" at bounding box center [68, 125] width 37 height 13
select select "100"
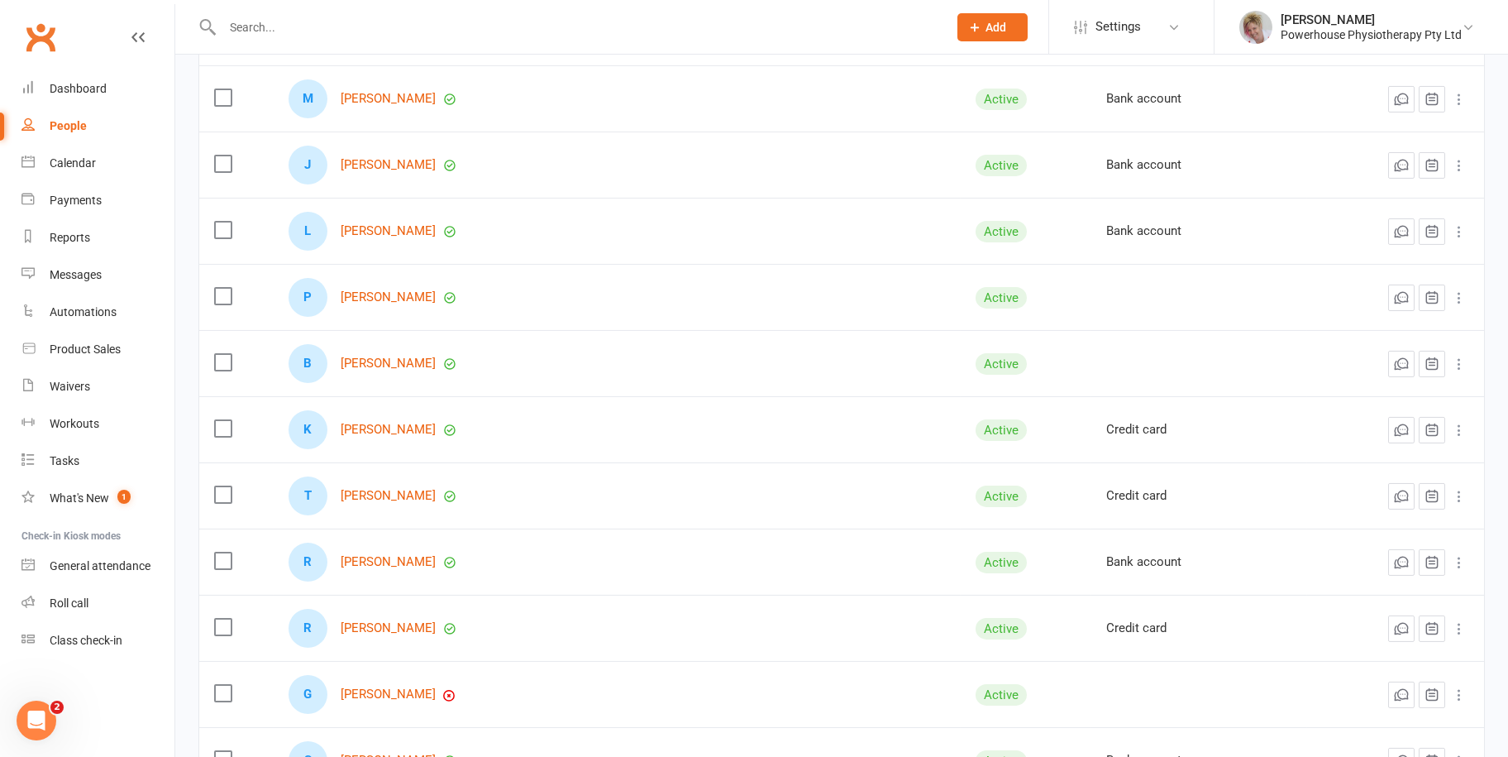
scroll to position [2563, 0]
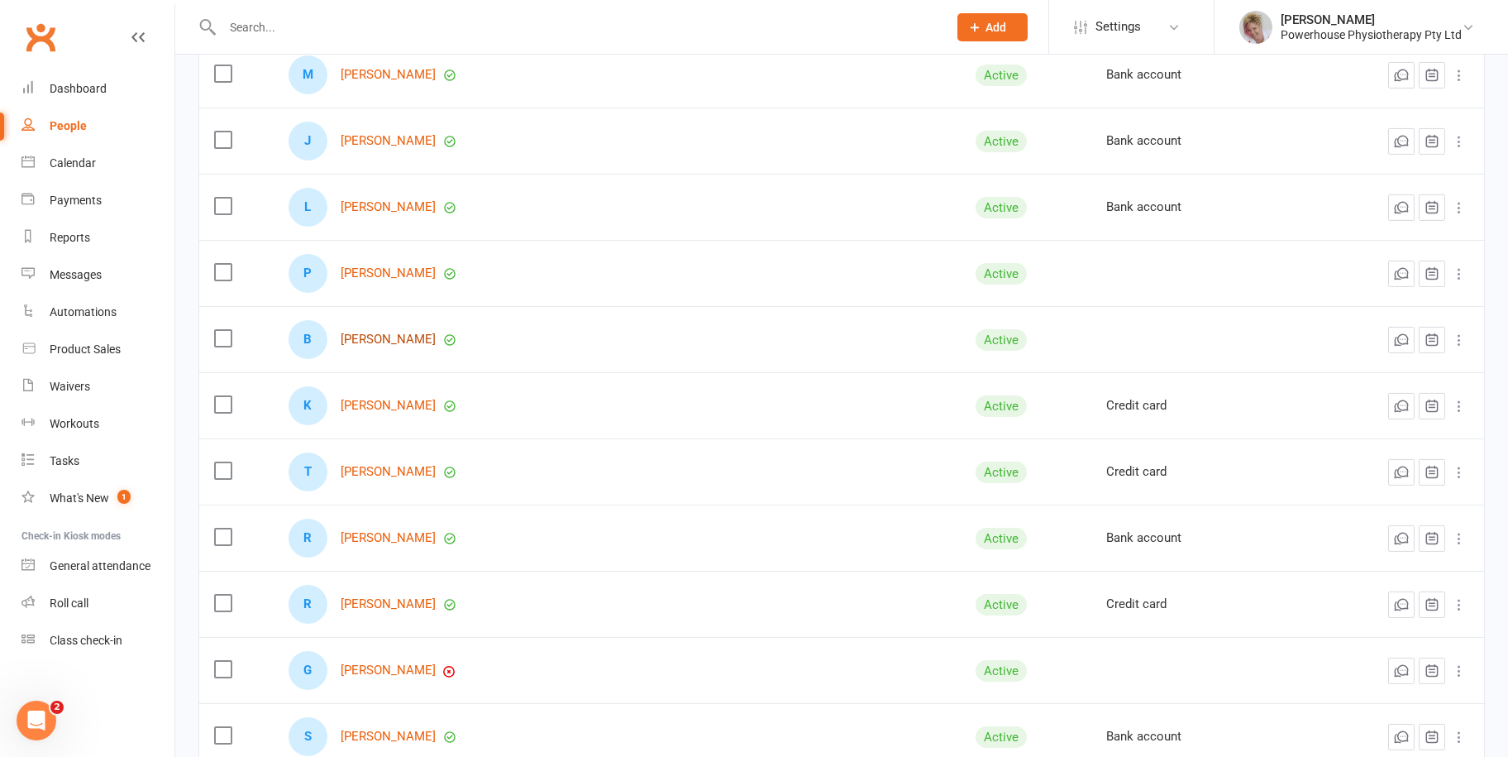
click at [389, 336] on link "[PERSON_NAME]" at bounding box center [388, 339] width 95 height 14
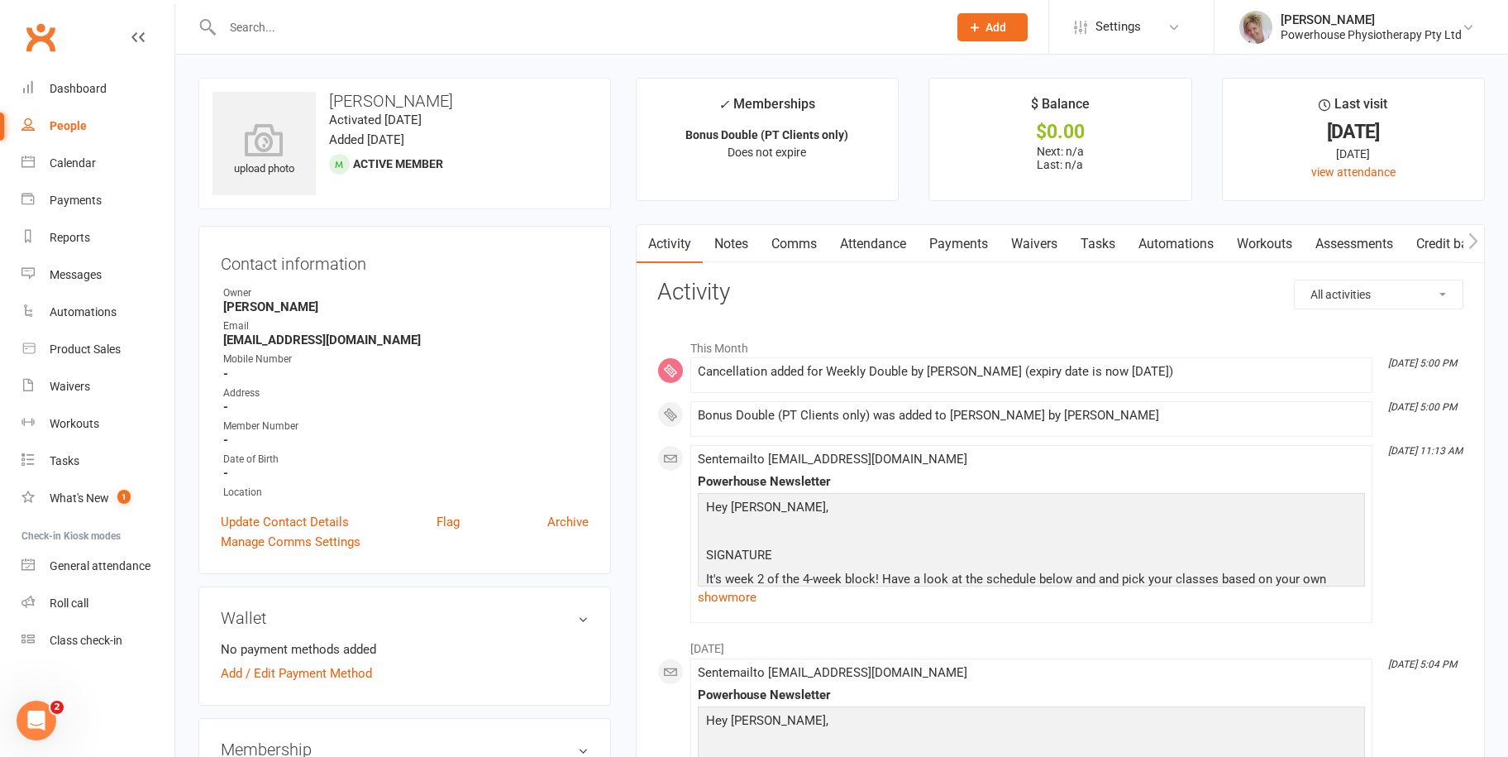
click at [82, 124] on div "People" at bounding box center [68, 125] width 37 height 13
select select "100"
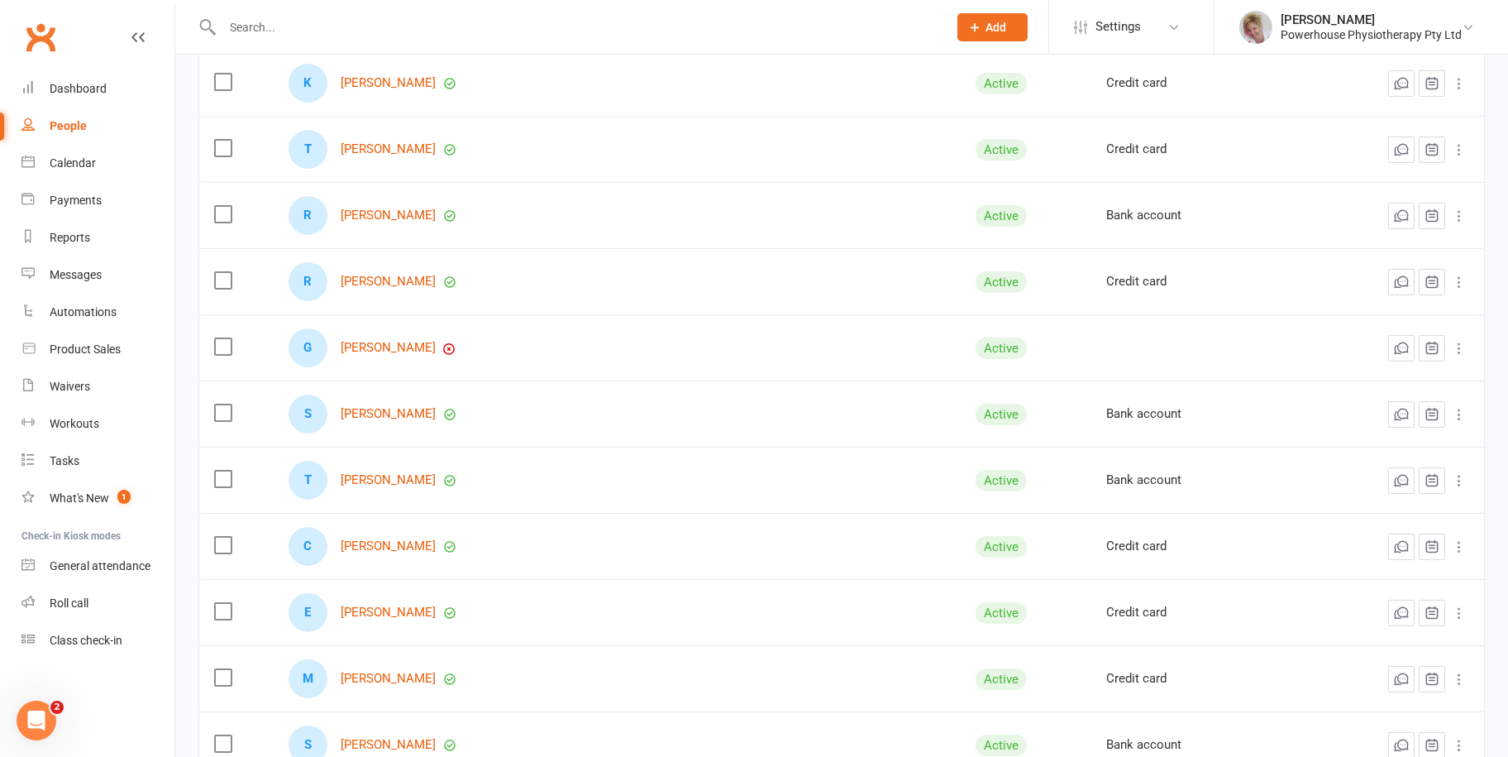
scroll to position [2894, 0]
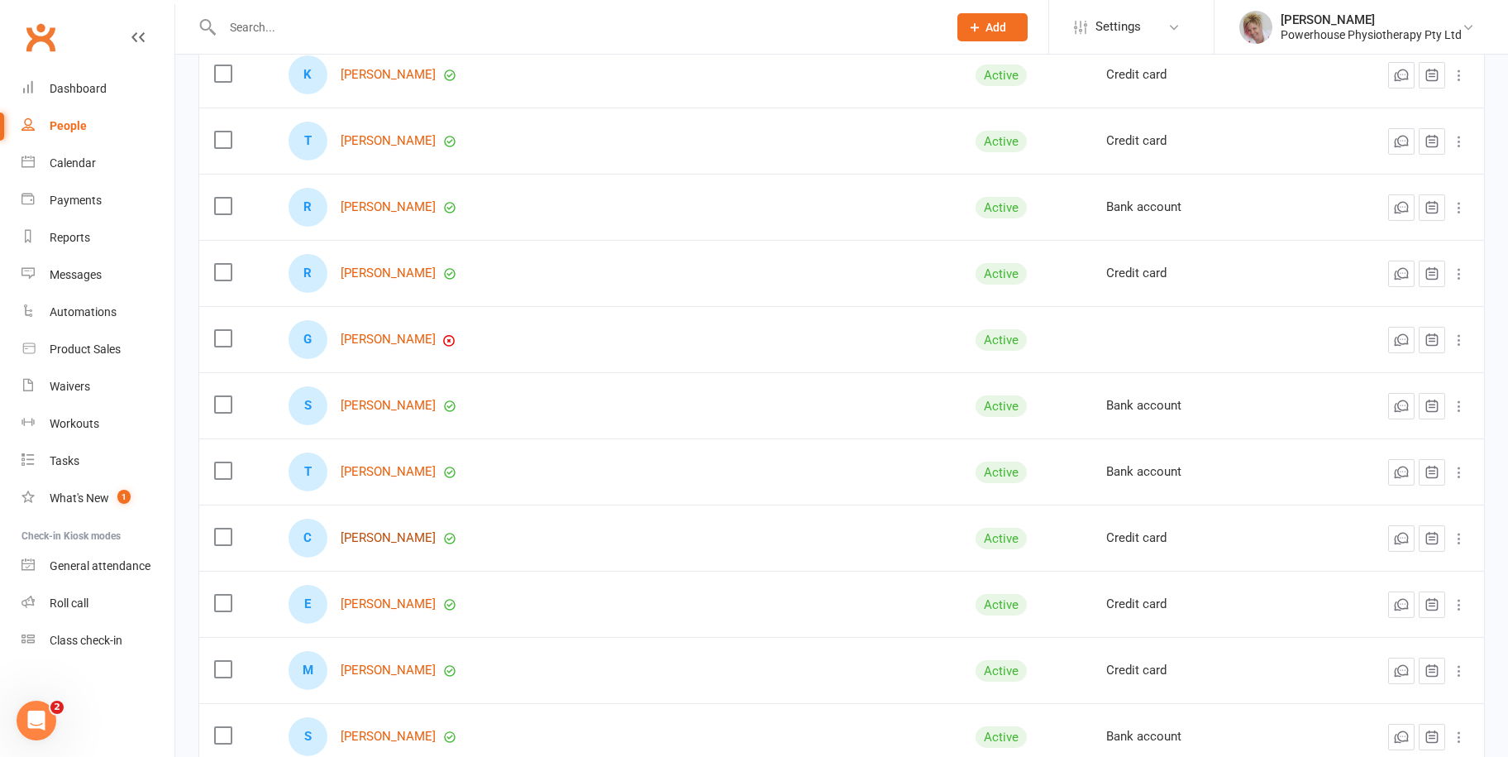
click at [399, 531] on link "[PERSON_NAME]" at bounding box center [388, 538] width 95 height 14
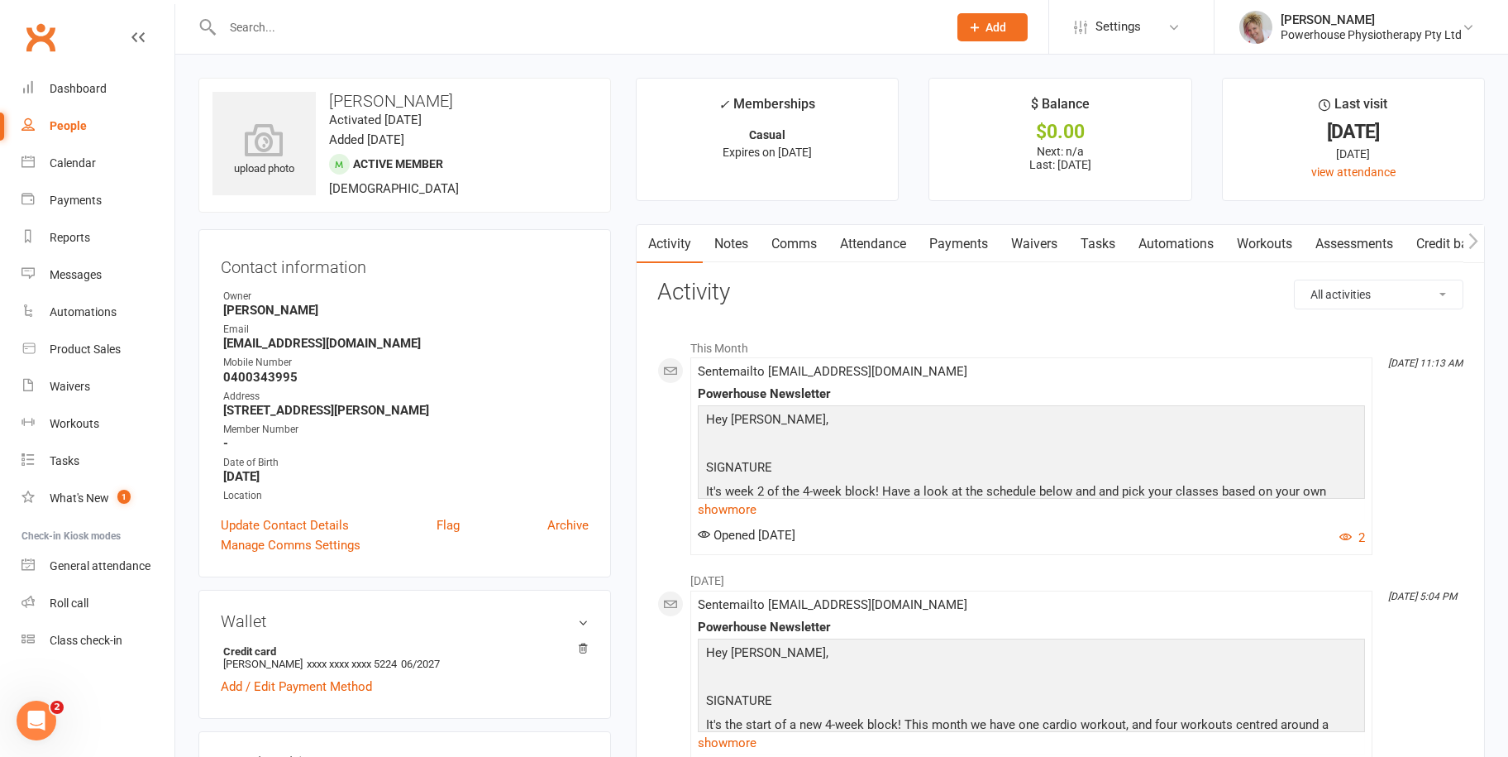
click at [78, 123] on div "People" at bounding box center [68, 125] width 37 height 13
select select "100"
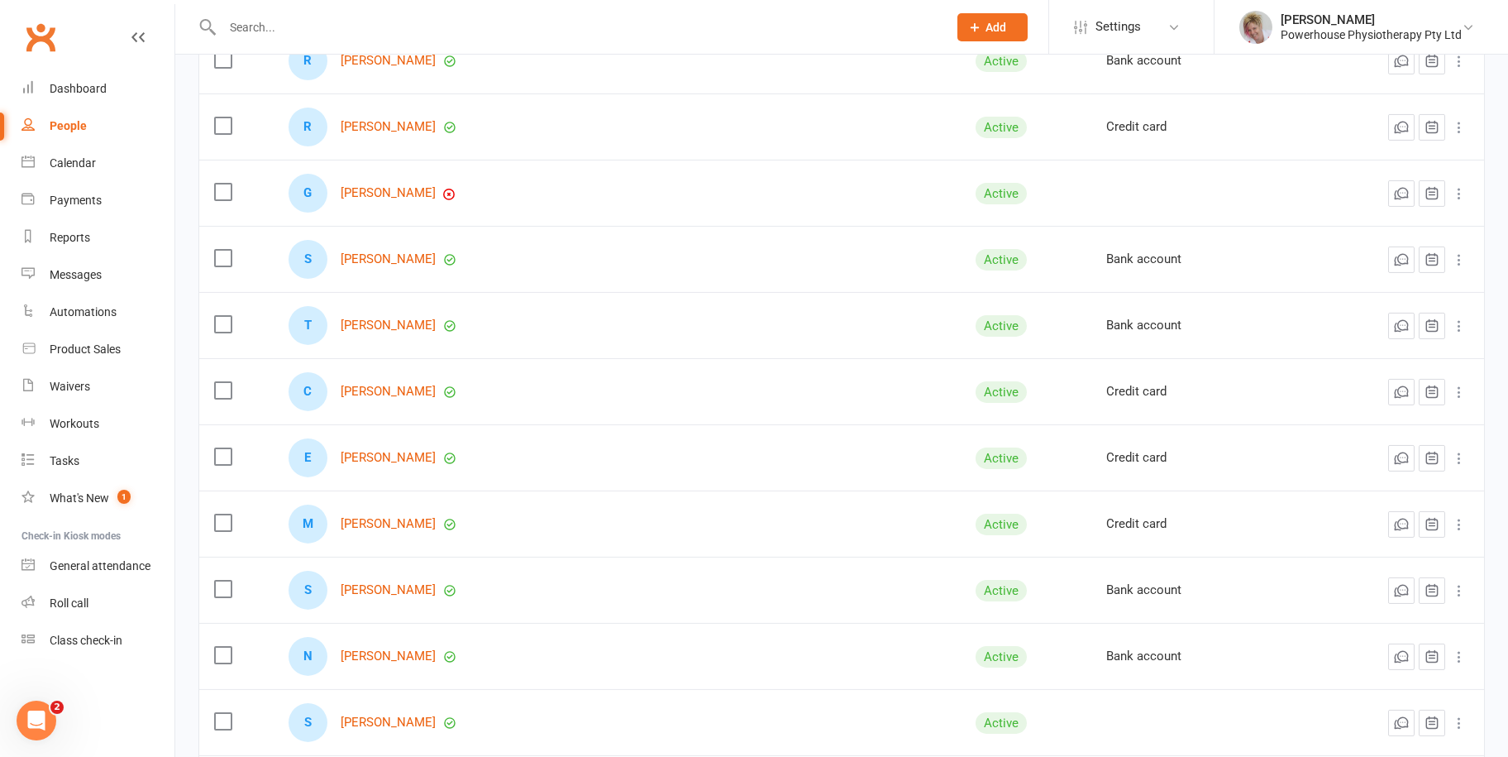
scroll to position [3059, 0]
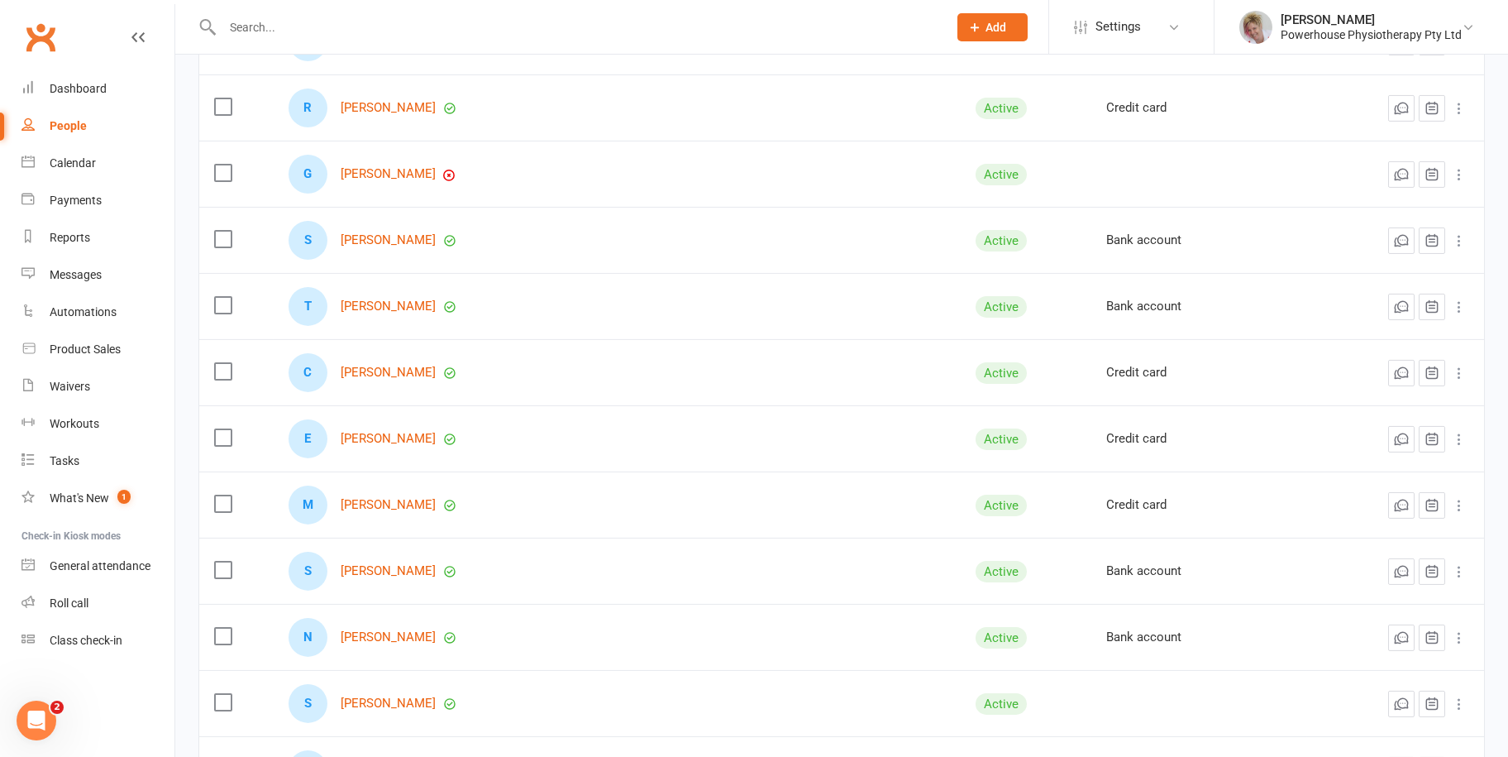
click at [389, 420] on div "E Erin Dowle" at bounding box center [617, 438] width 657 height 39
click at [385, 432] on link "[PERSON_NAME]" at bounding box center [388, 439] width 95 height 14
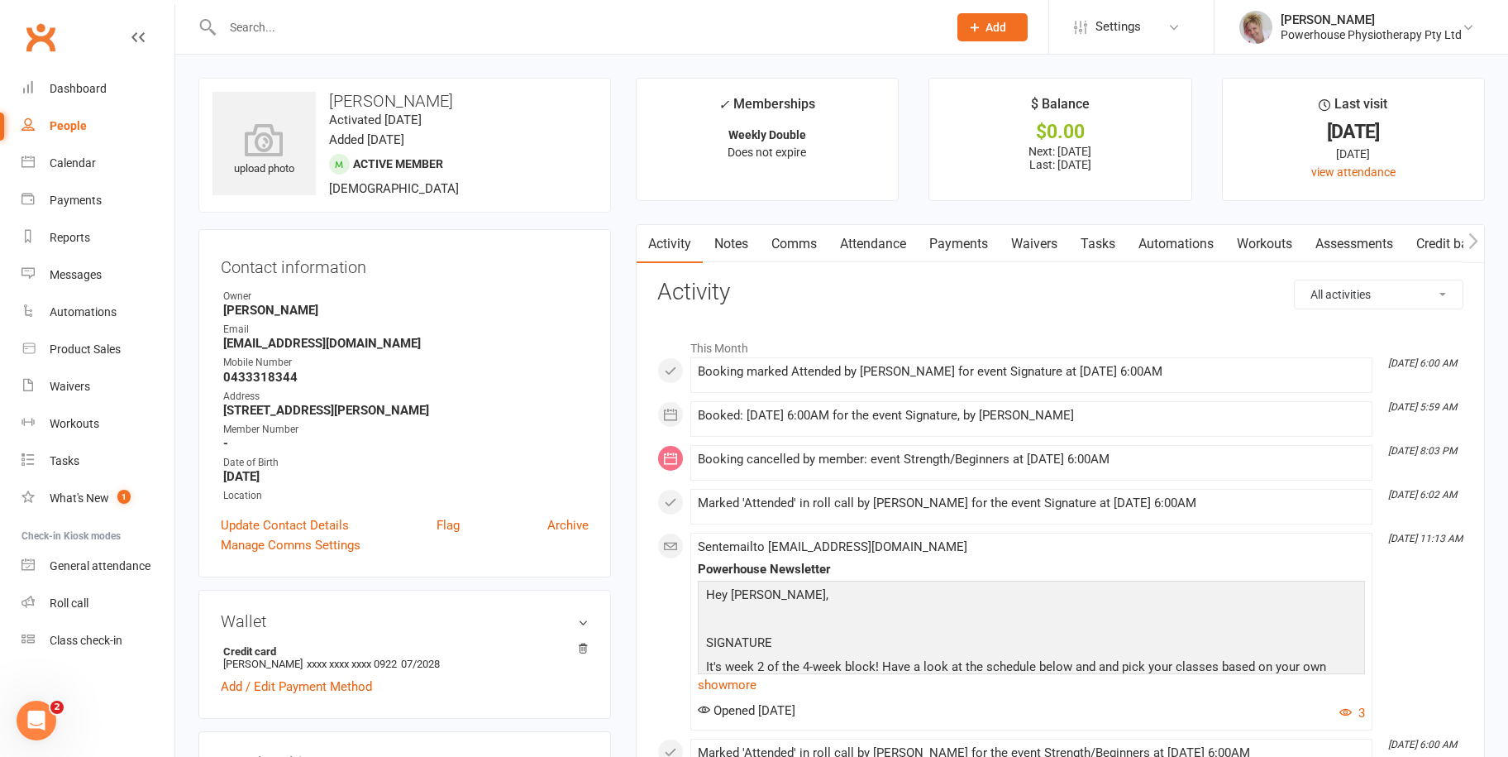
click at [79, 127] on div "People" at bounding box center [68, 125] width 37 height 13
select select "100"
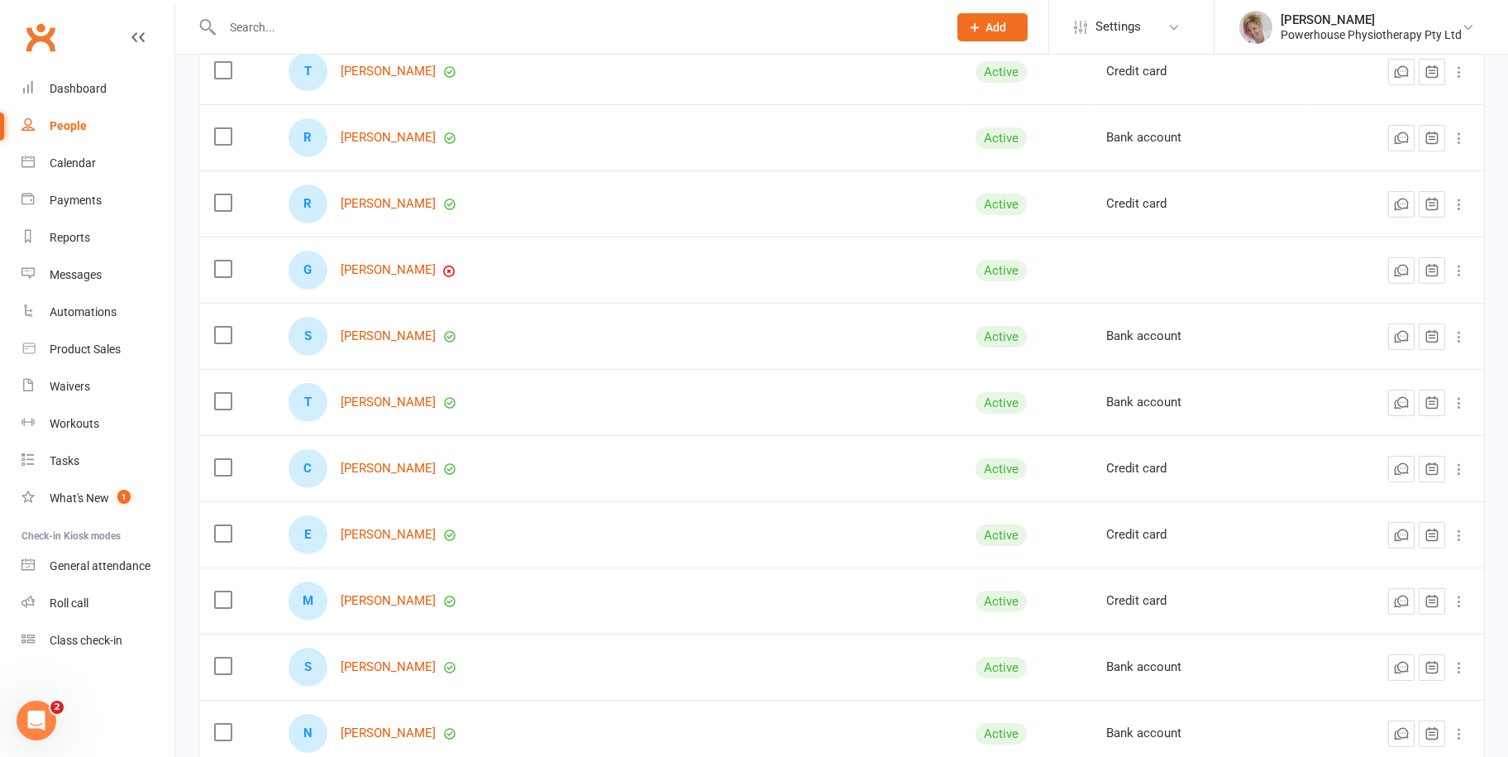
scroll to position [3059, 0]
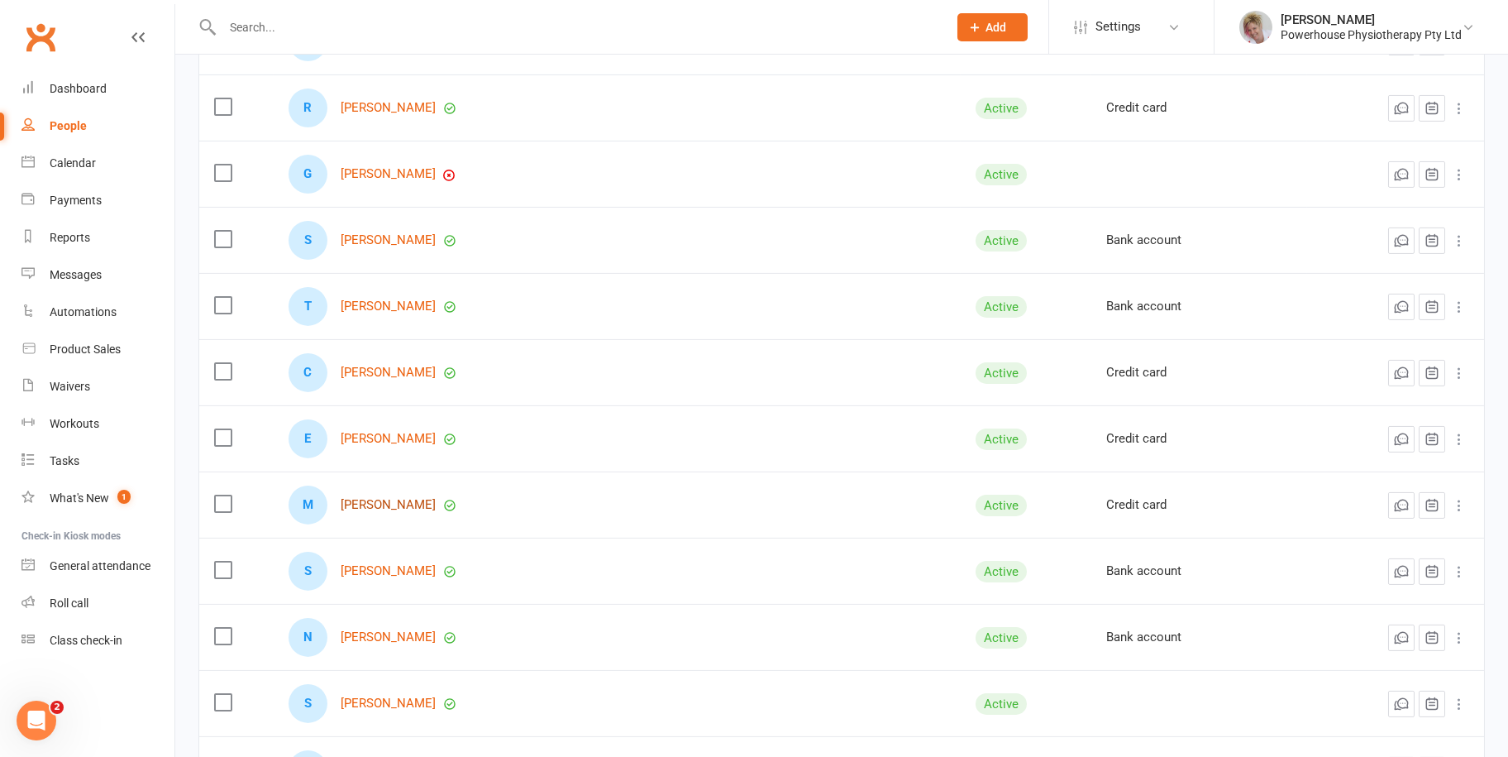
click at [414, 504] on link "[PERSON_NAME]" at bounding box center [388, 505] width 95 height 14
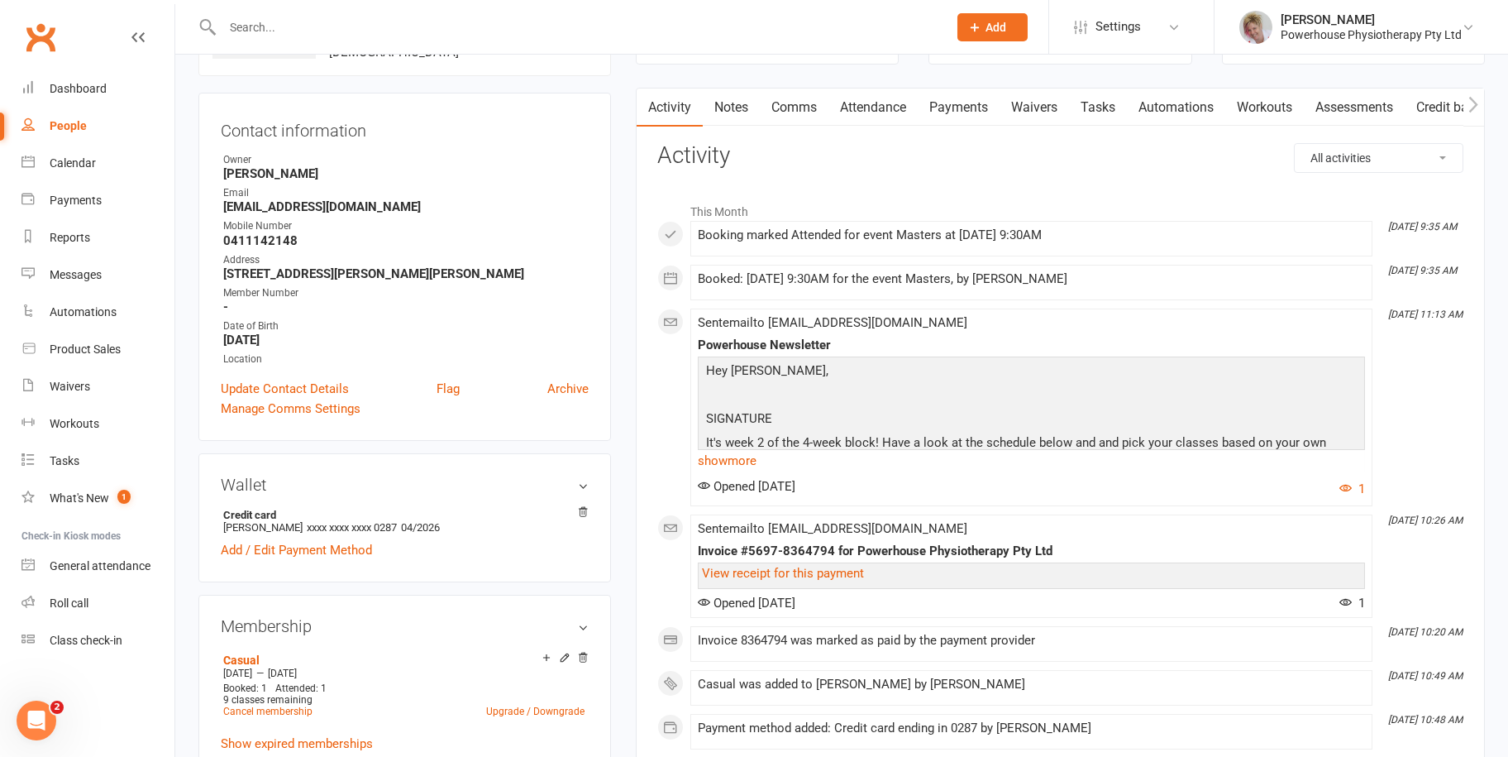
scroll to position [165, 0]
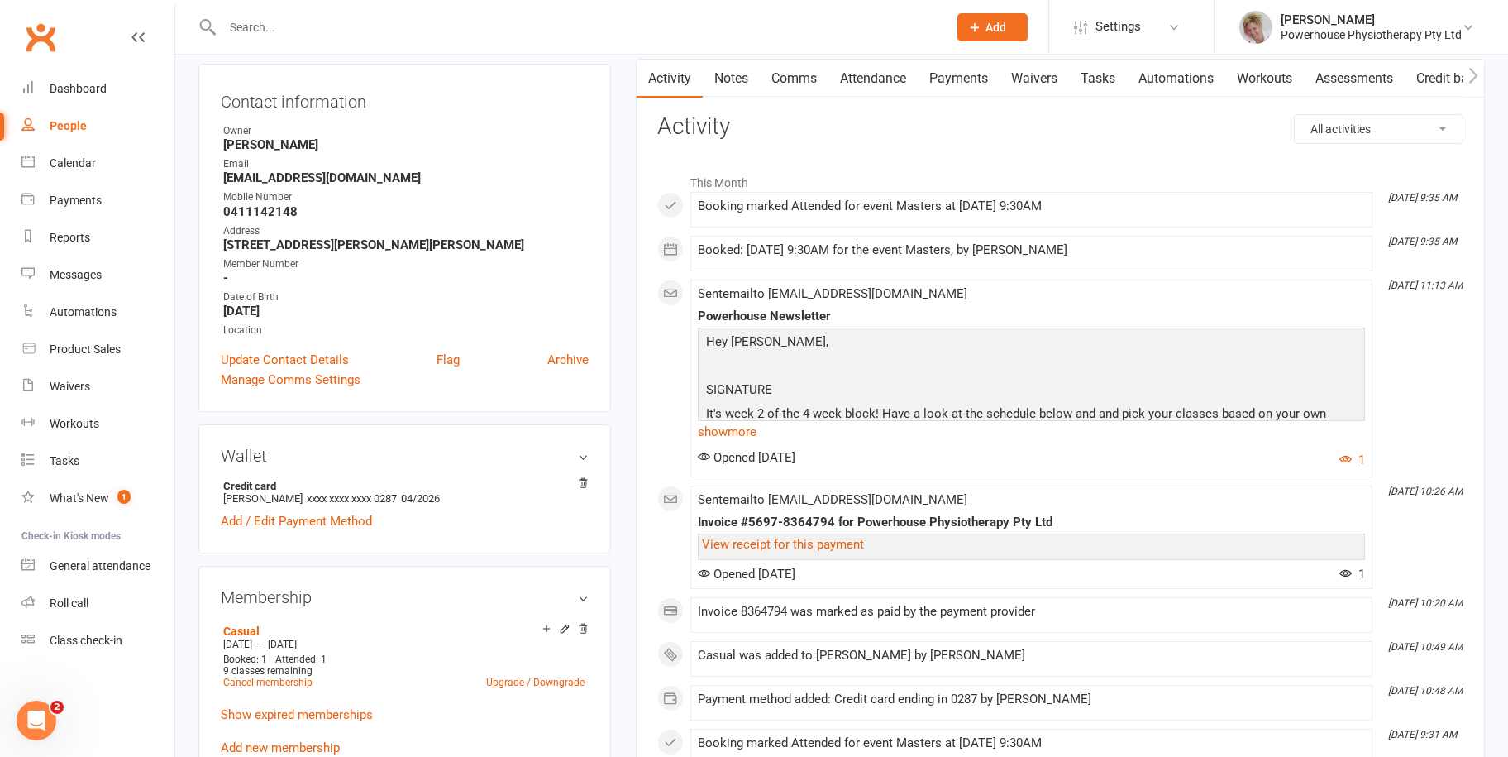
click at [86, 124] on link "People" at bounding box center [97, 125] width 153 height 37
select select "100"
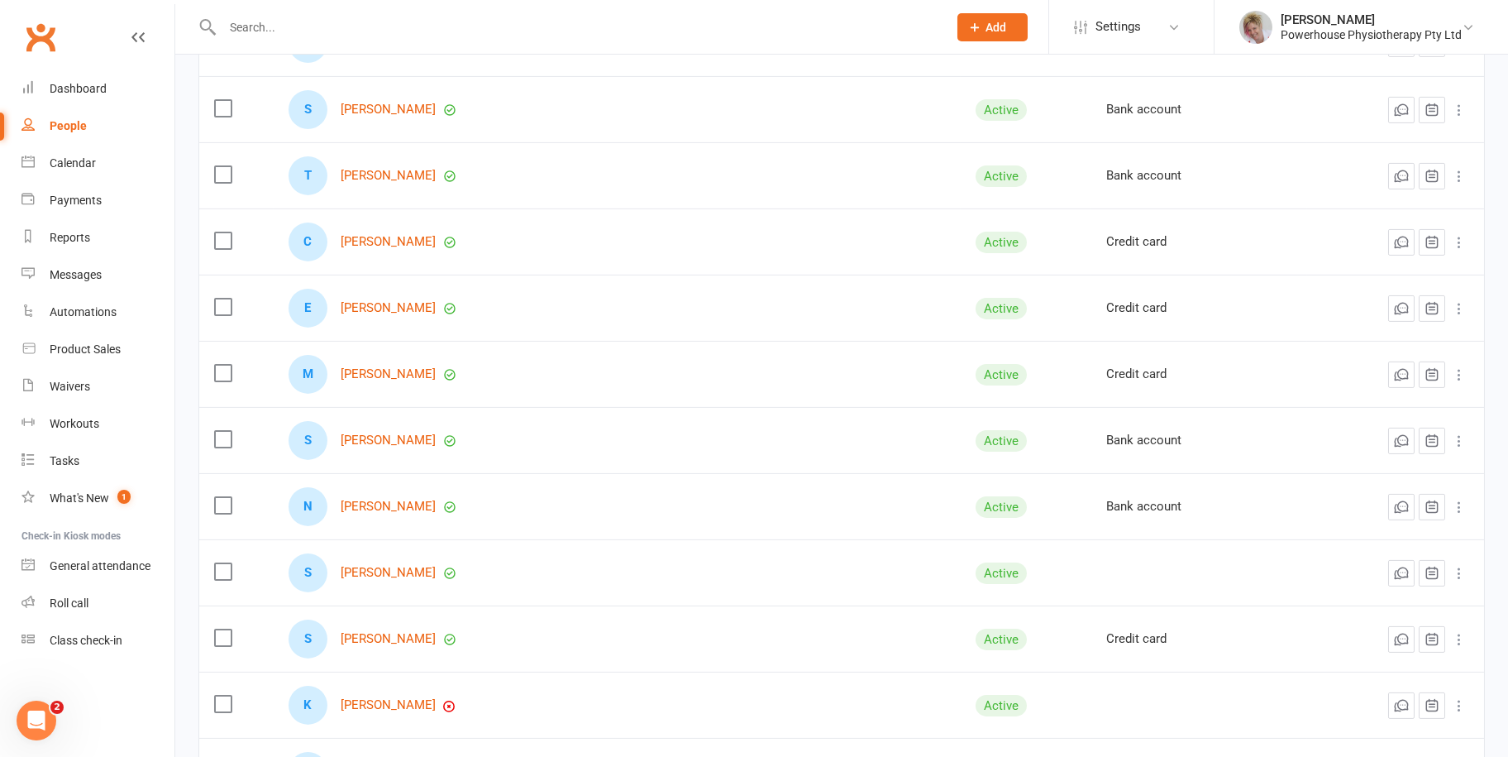
scroll to position [3225, 0]
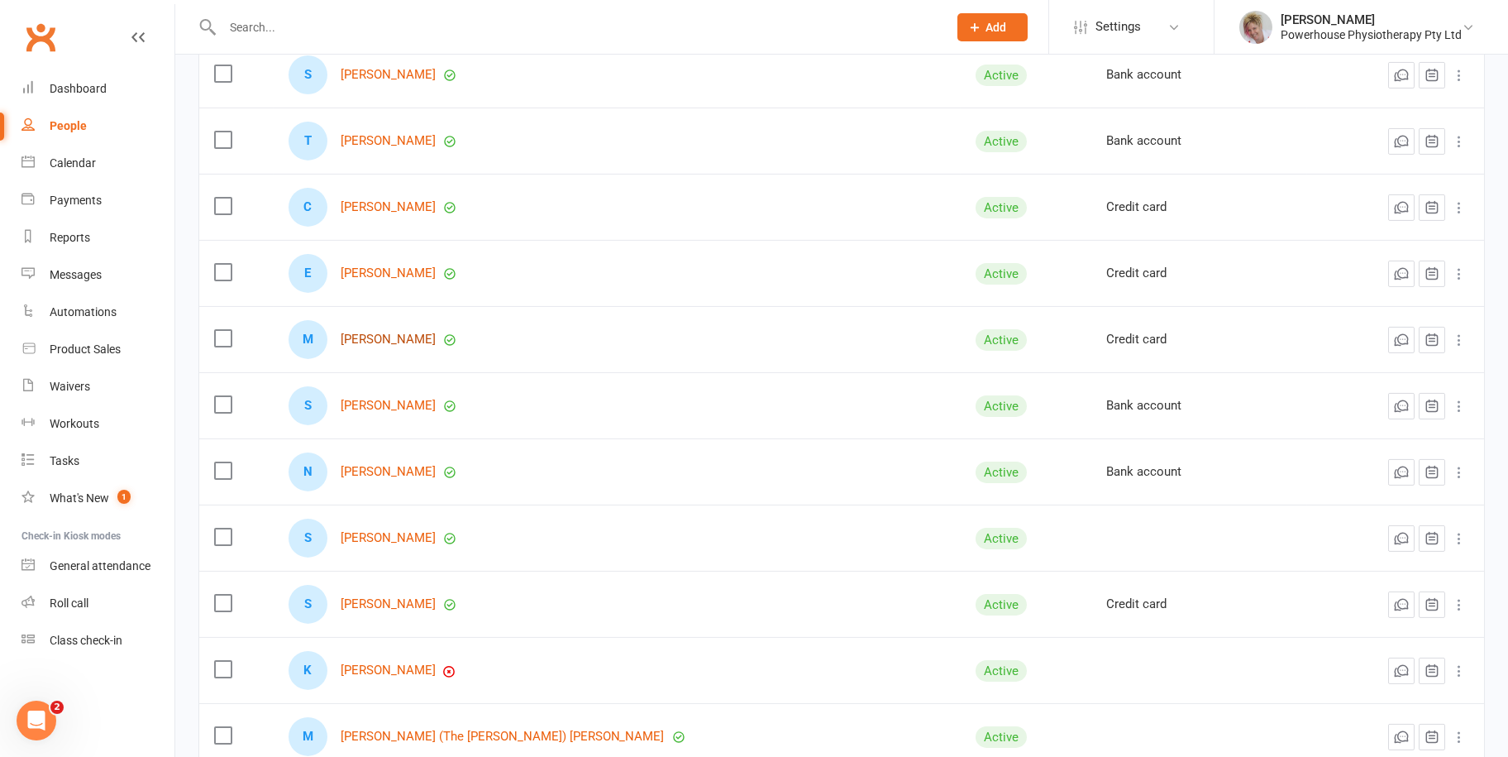
click at [394, 332] on link "[PERSON_NAME]" at bounding box center [388, 339] width 95 height 14
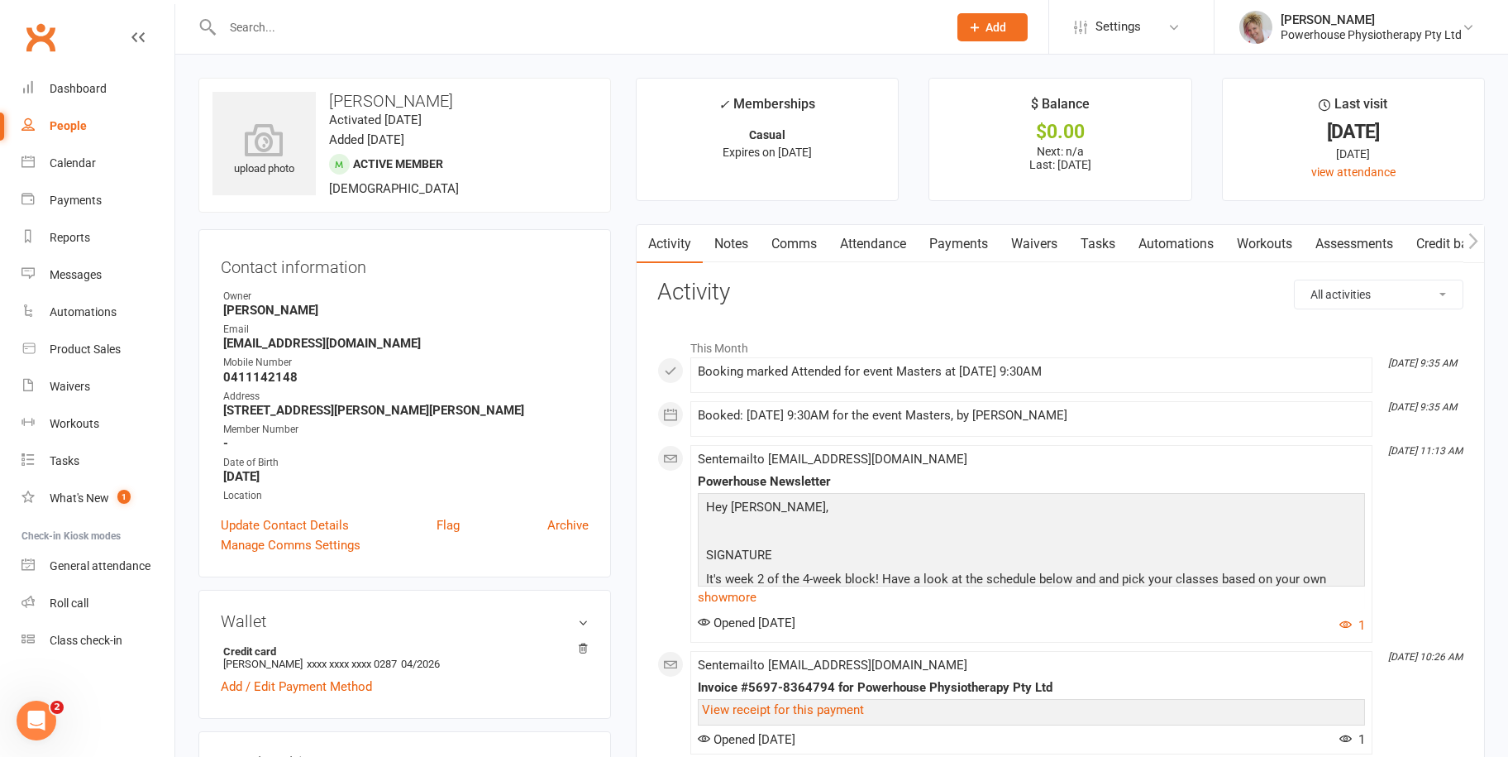
click at [67, 127] on div "People" at bounding box center [68, 125] width 37 height 13
select select "100"
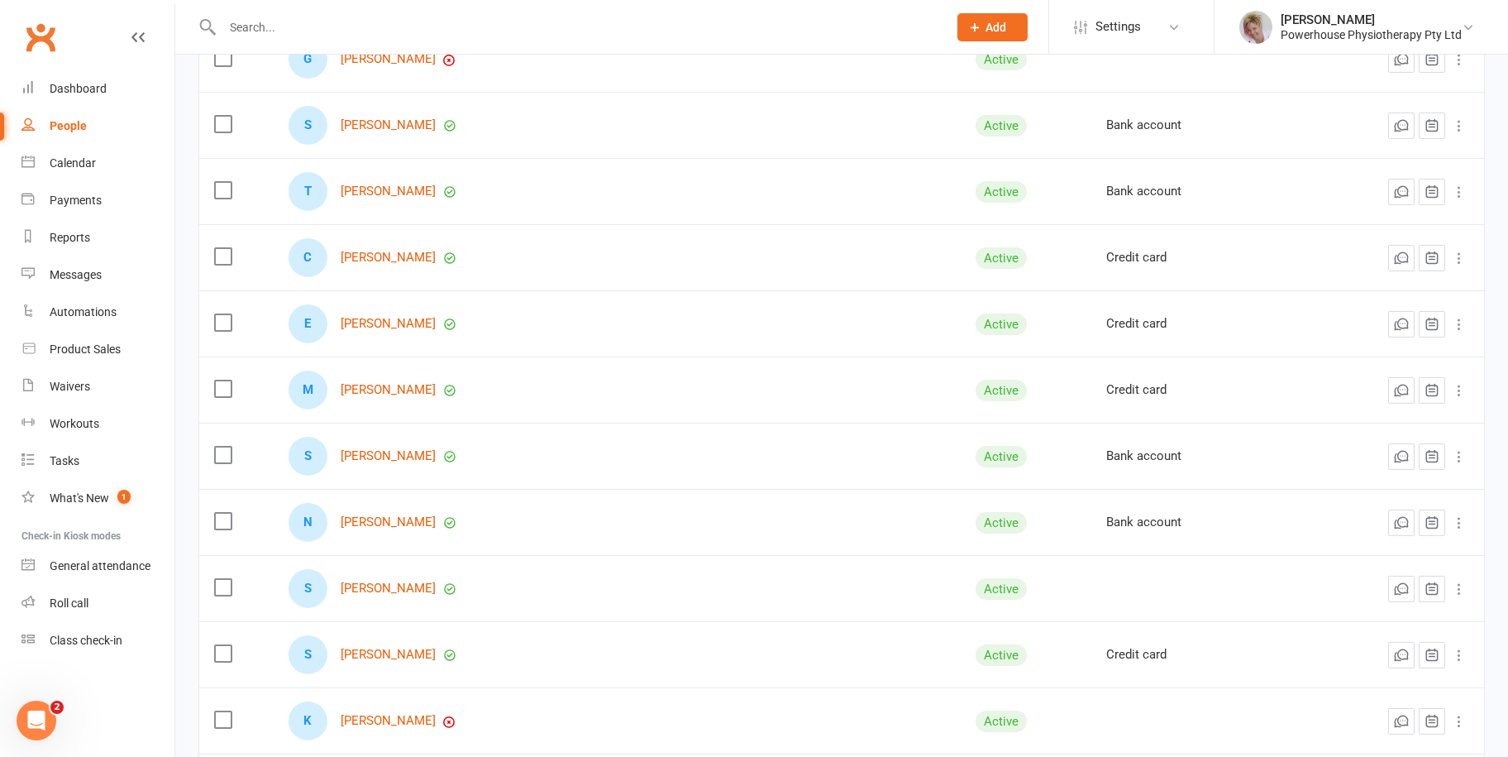
scroll to position [3225, 0]
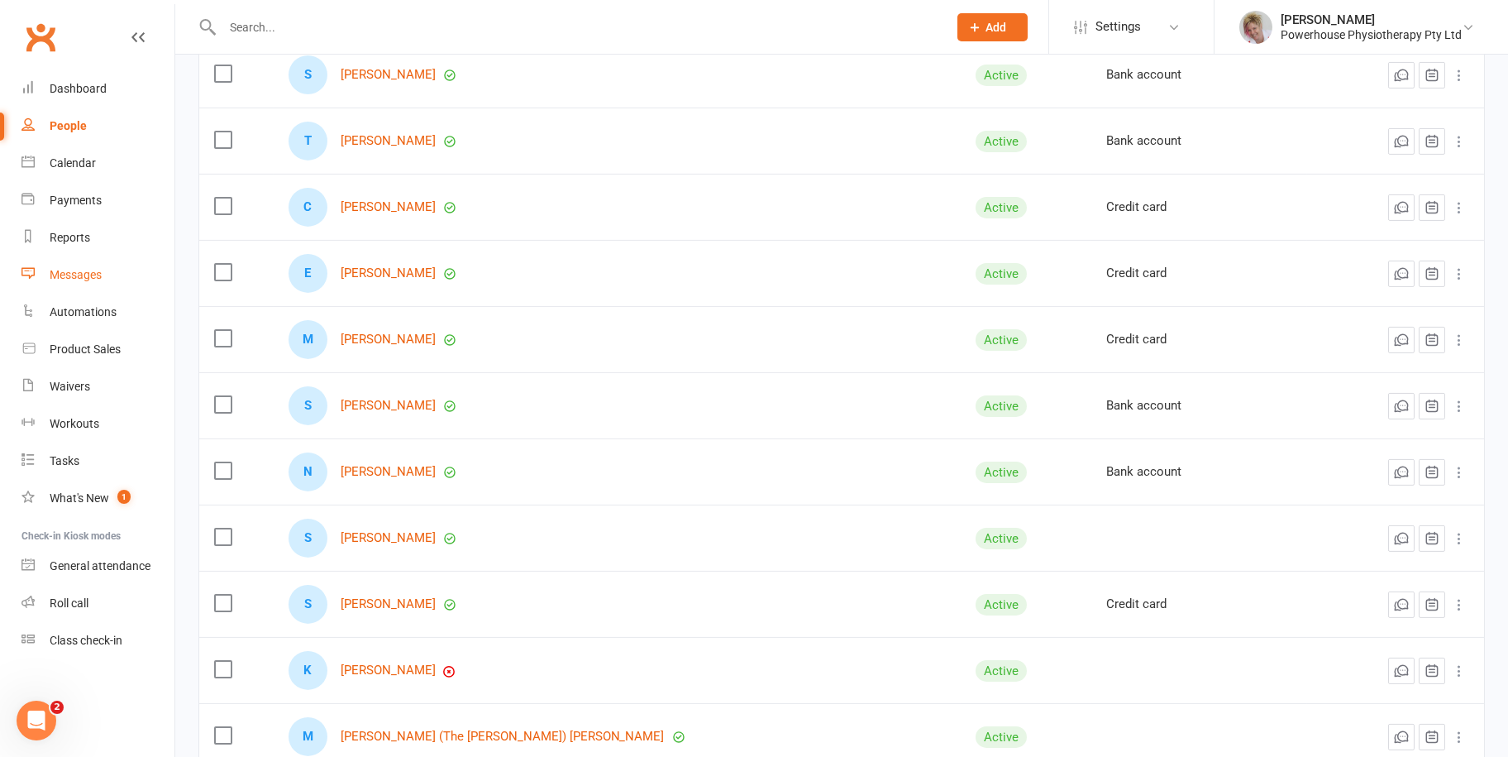
click at [93, 270] on div "Messages" at bounding box center [76, 274] width 52 height 13
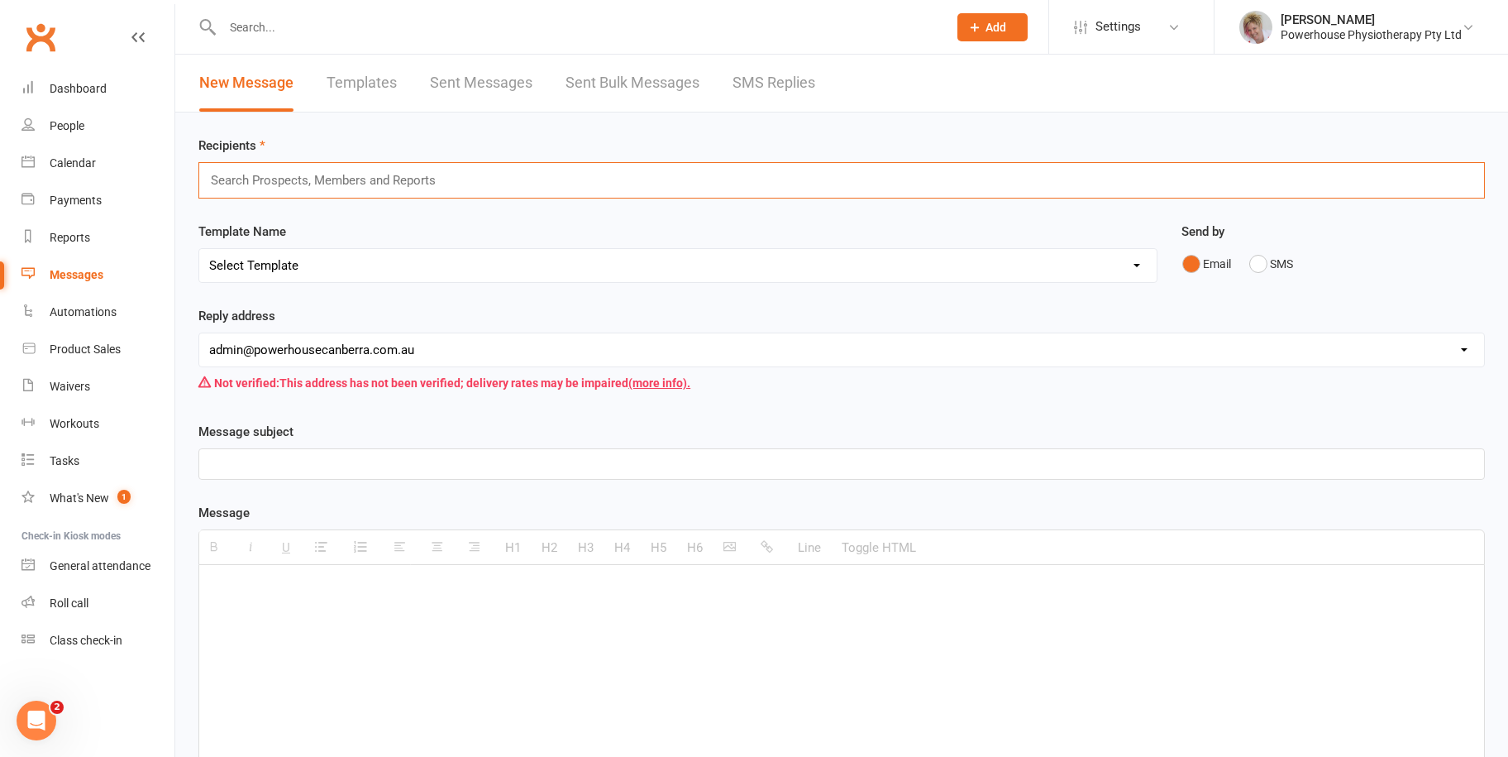
click at [431, 179] on input "text" at bounding box center [330, 180] width 242 height 21
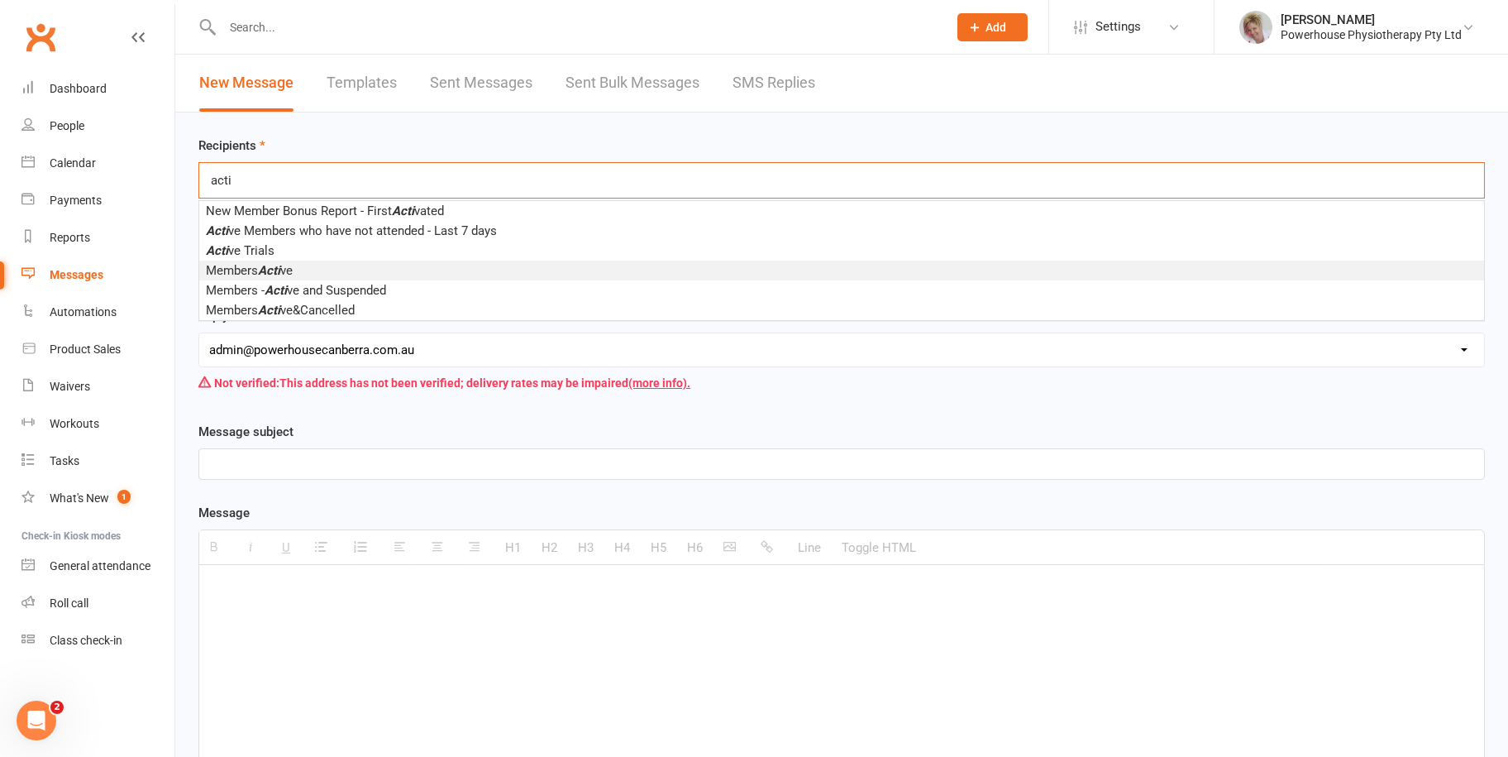
type input "acti"
click at [293, 272] on span "Members Acti ve" at bounding box center [249, 270] width 87 height 15
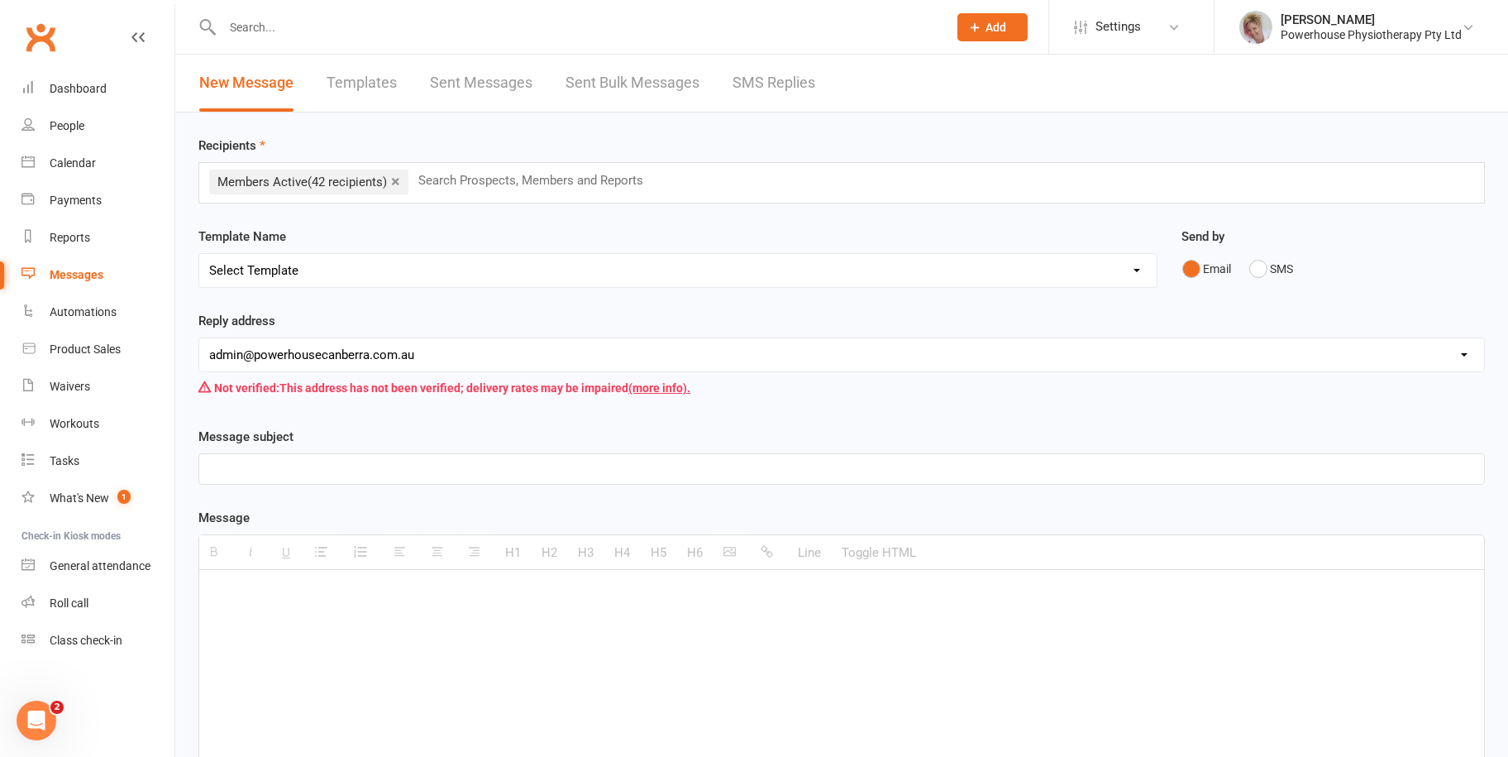
click at [93, 274] on div "Messages" at bounding box center [77, 274] width 54 height 13
click at [591, 84] on link "Sent Bulk Messages" at bounding box center [633, 83] width 134 height 57
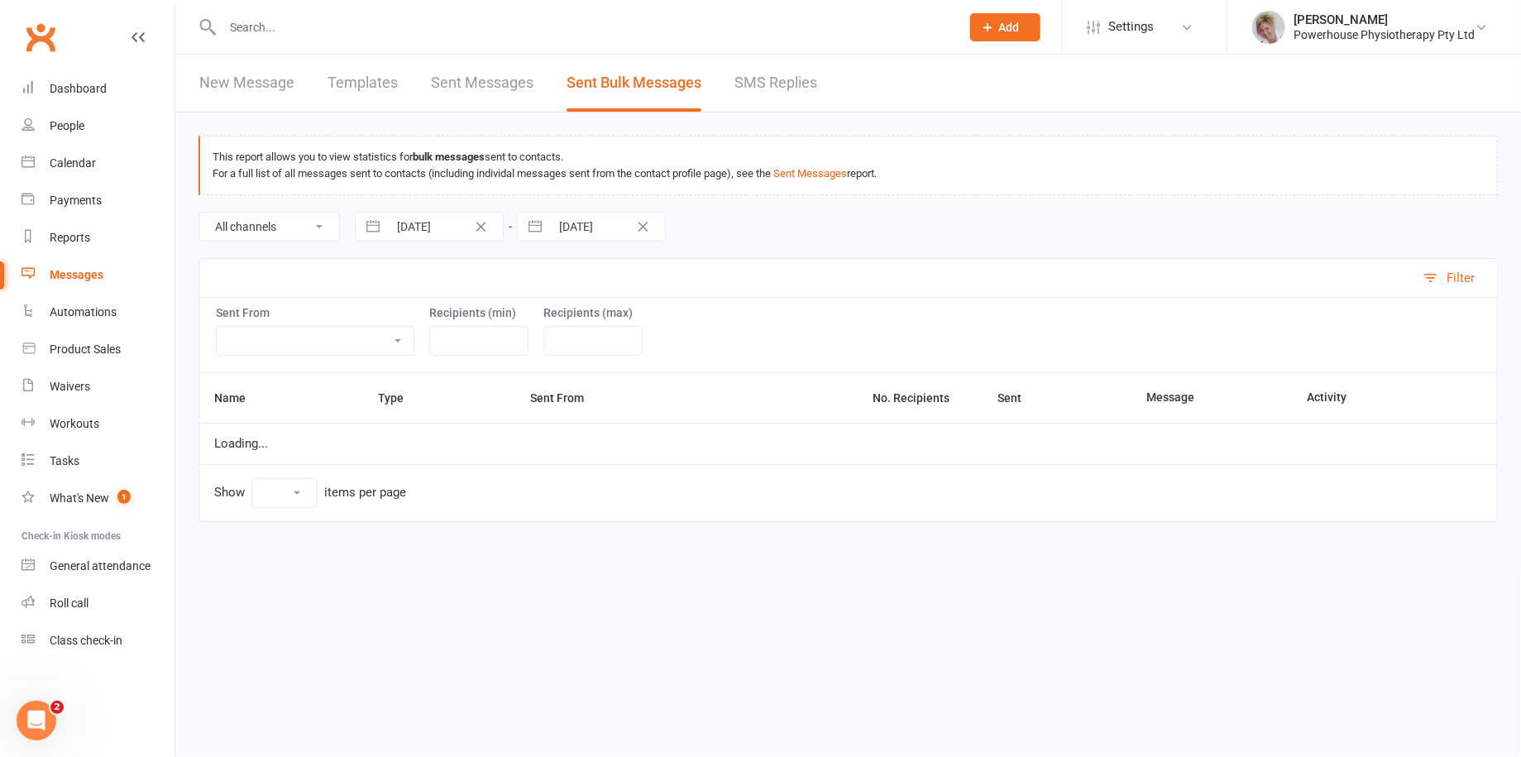
select select "10"
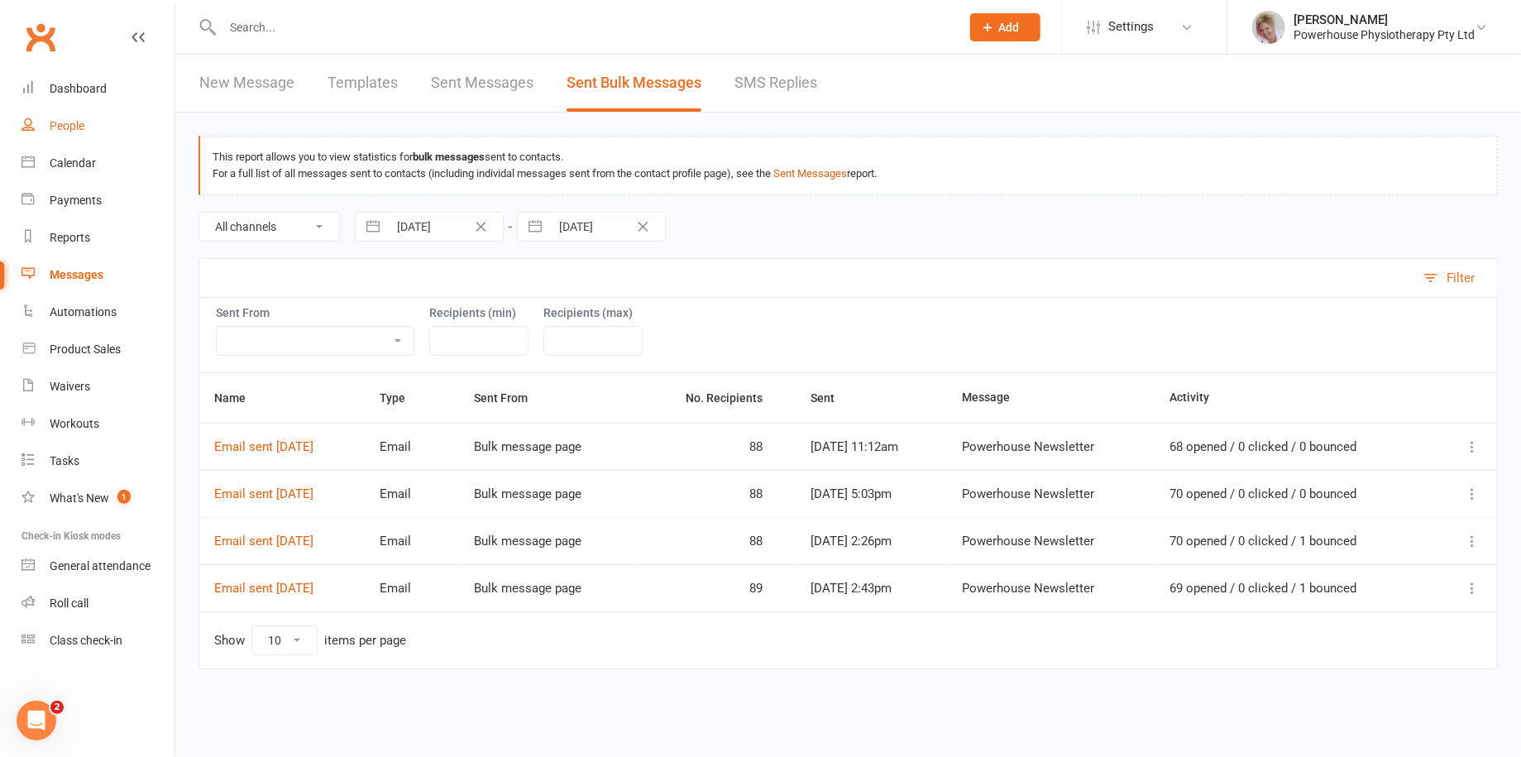
click at [81, 122] on div "People" at bounding box center [67, 125] width 35 height 13
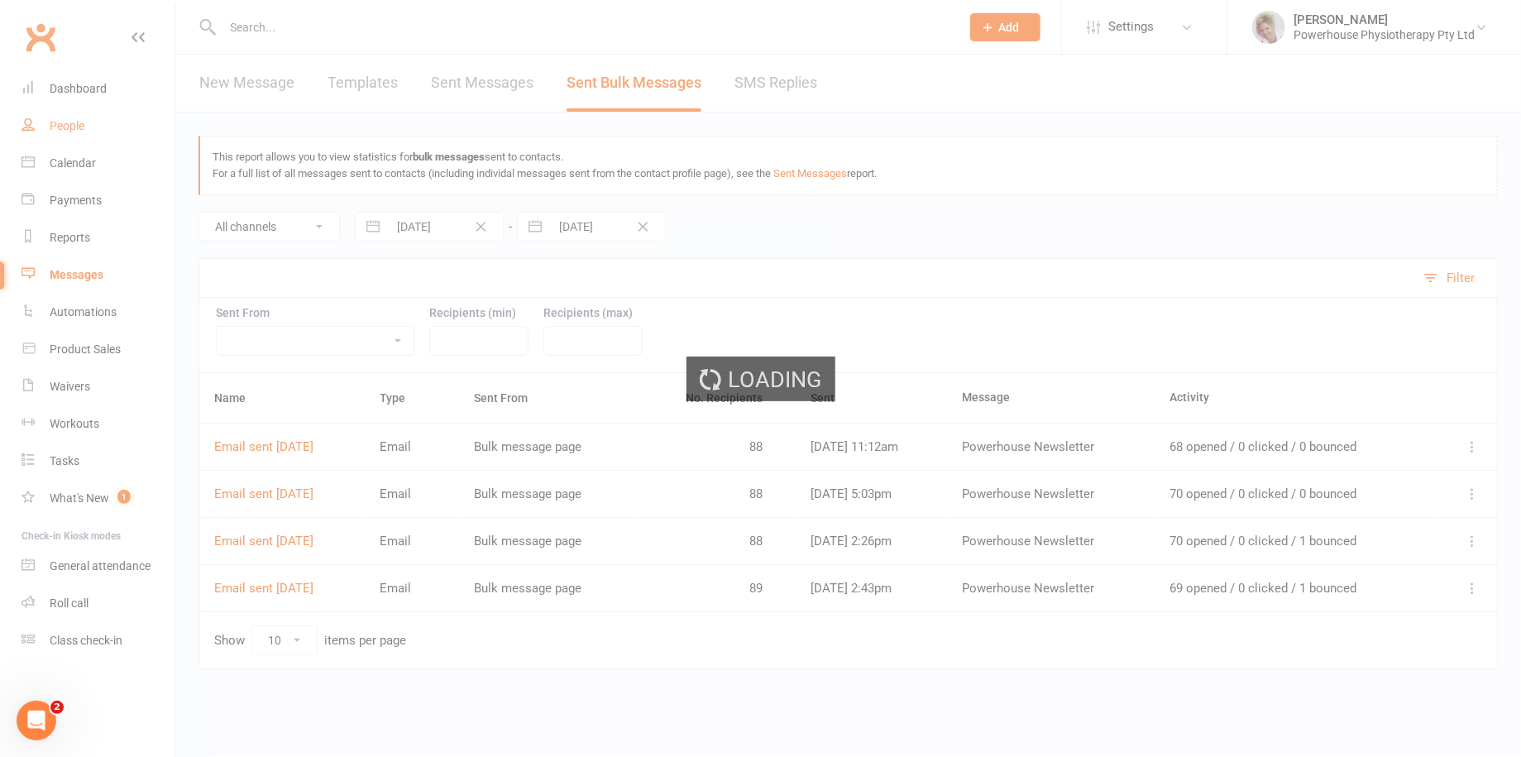
select select "100"
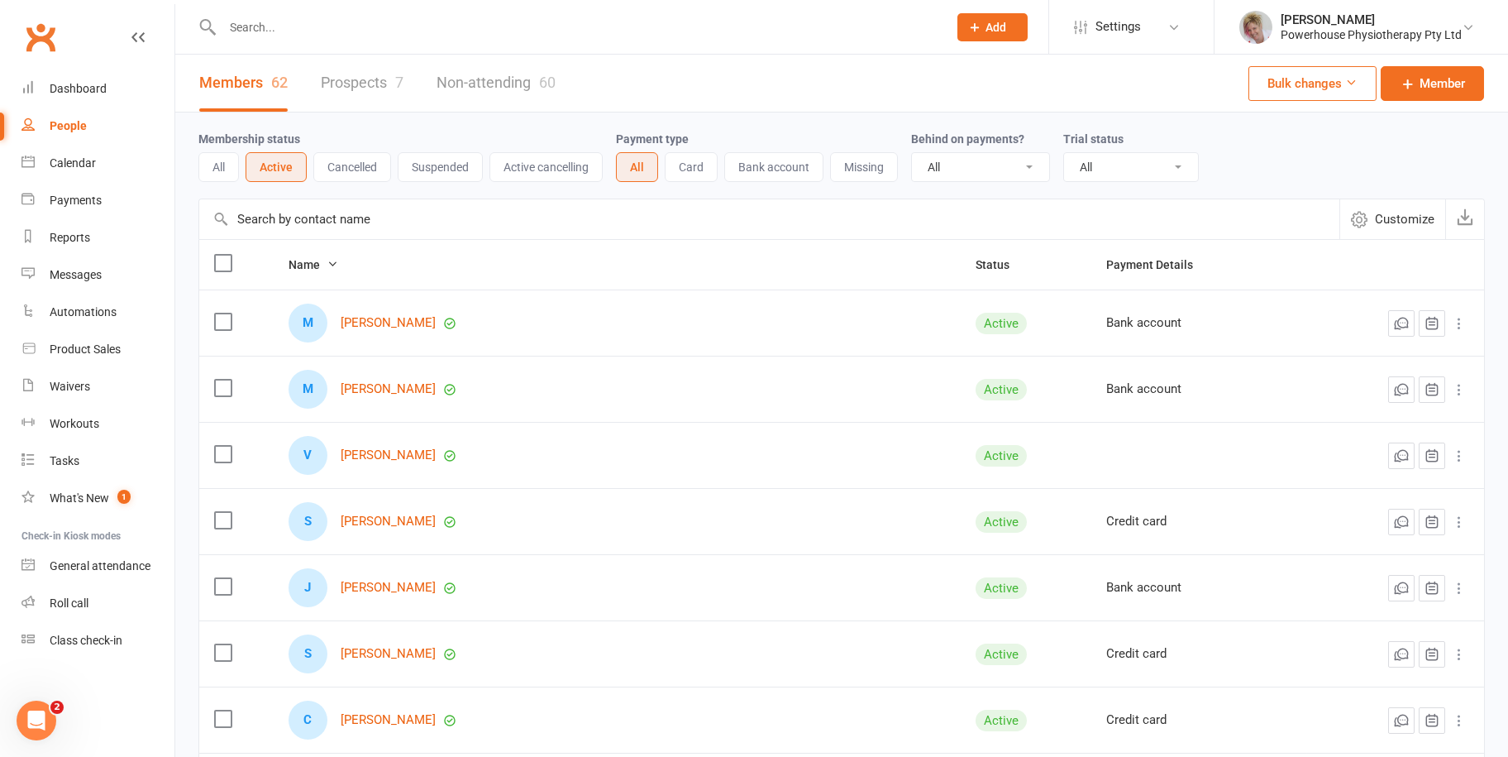
click at [1114, 152] on div "All Active and expired trials All active trials Active trial (no other membersh…" at bounding box center [1131, 167] width 136 height 30
click at [1113, 167] on select "All Active and expired trials All active trials Active trial (no other membersh…" at bounding box center [1131, 167] width 134 height 28
click at [456, 111] on link "Non-attending 60" at bounding box center [496, 83] width 119 height 57
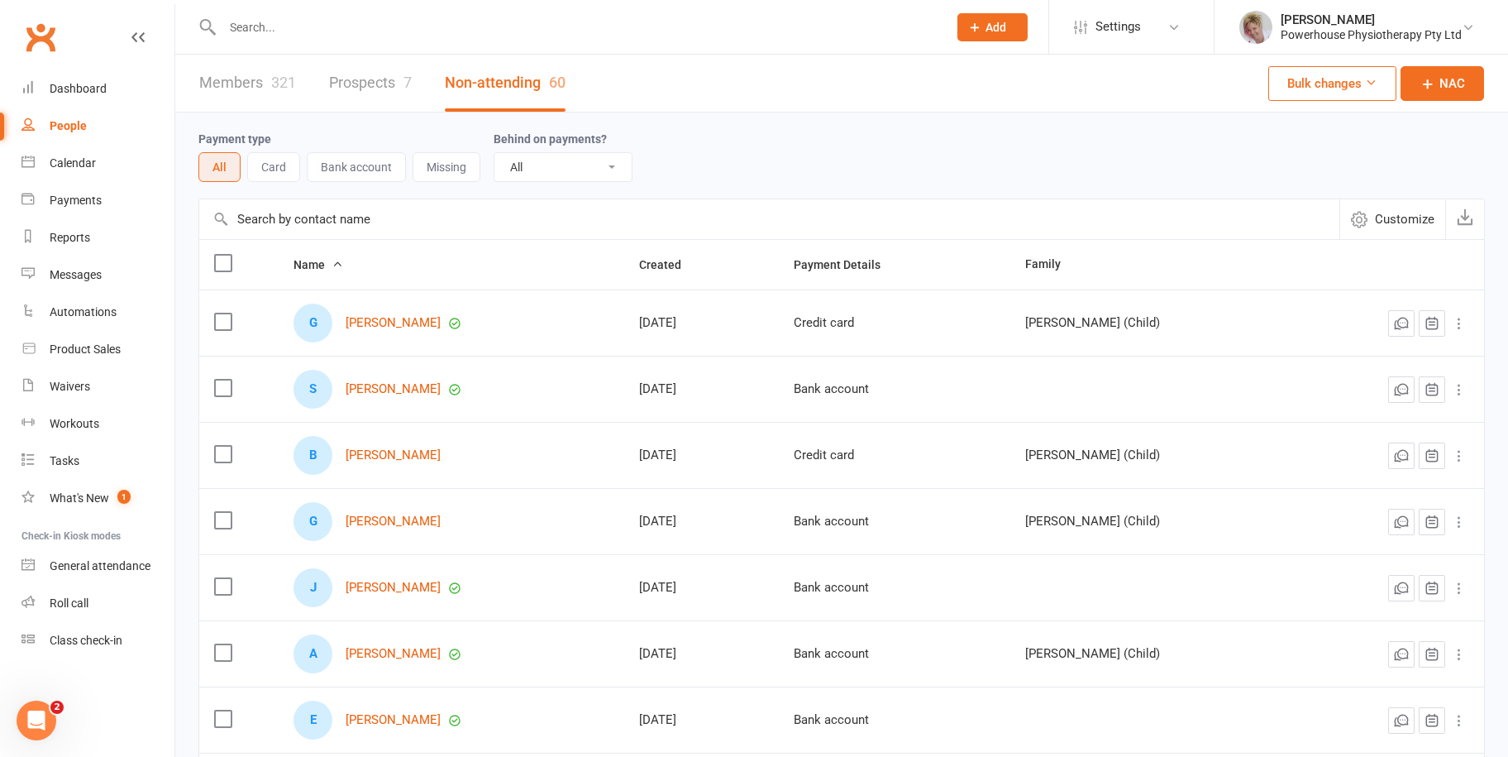
click at [364, 74] on link "Prospects 7" at bounding box center [370, 83] width 83 height 57
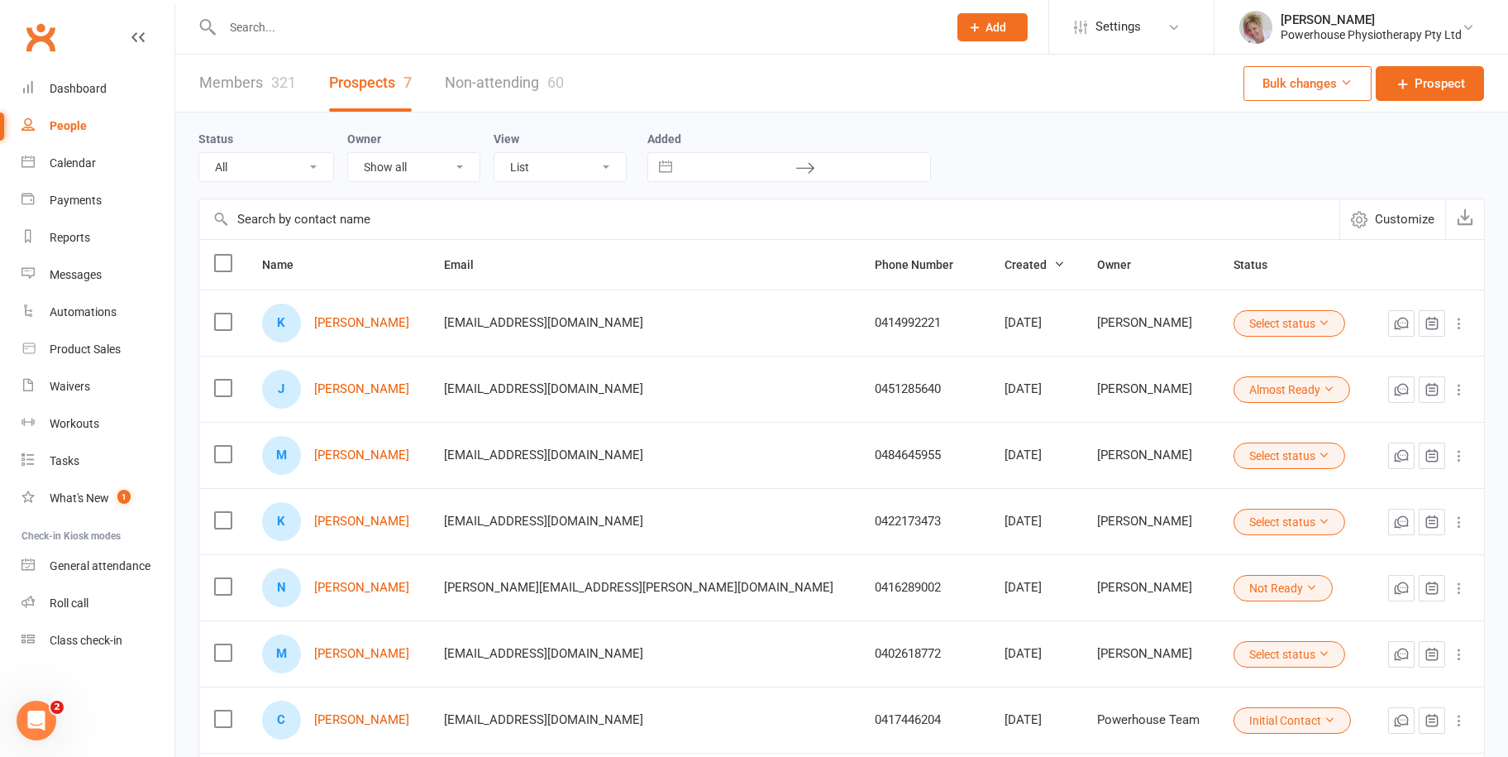
click at [214, 74] on link "Members 321" at bounding box center [247, 83] width 97 height 57
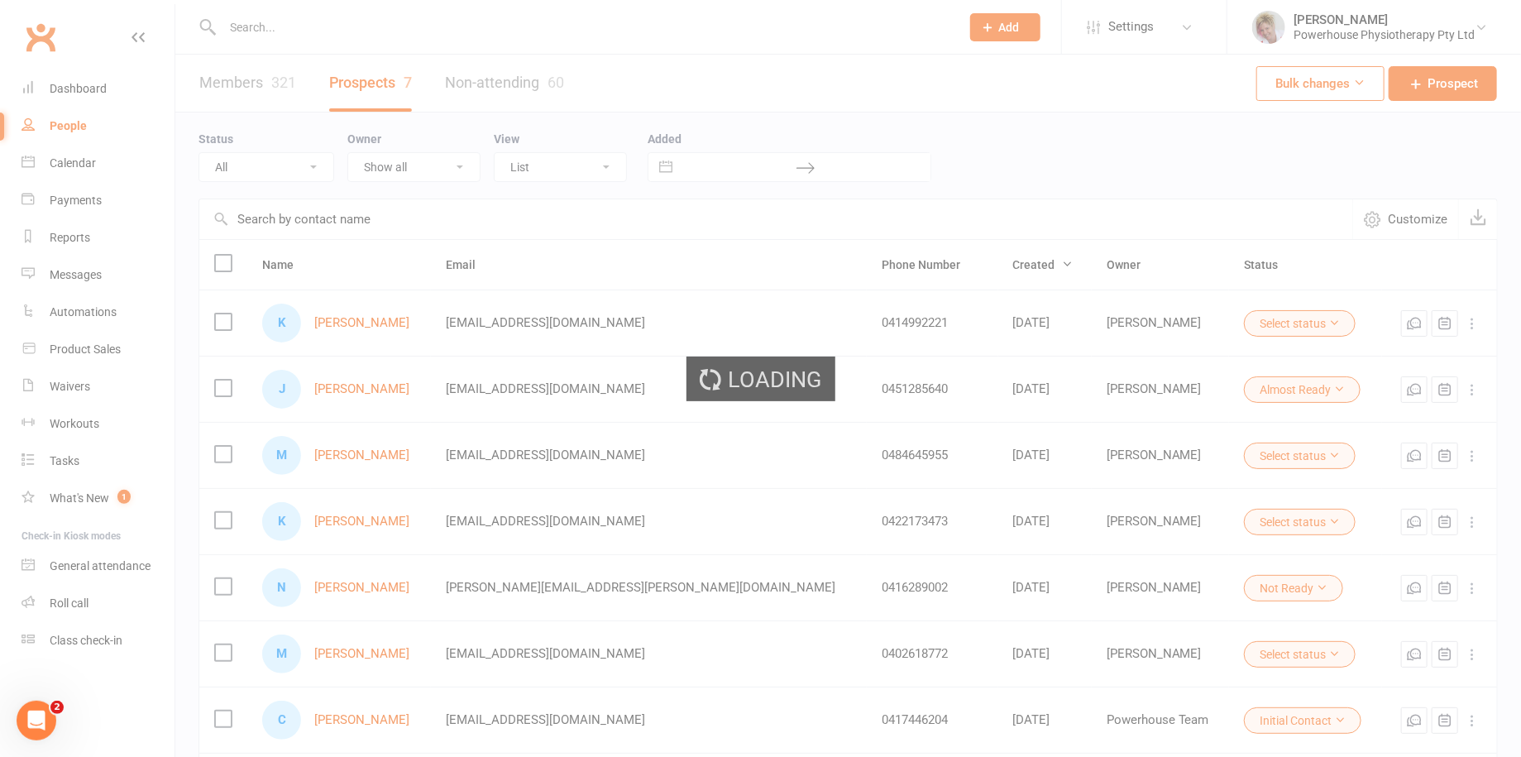
select select "100"
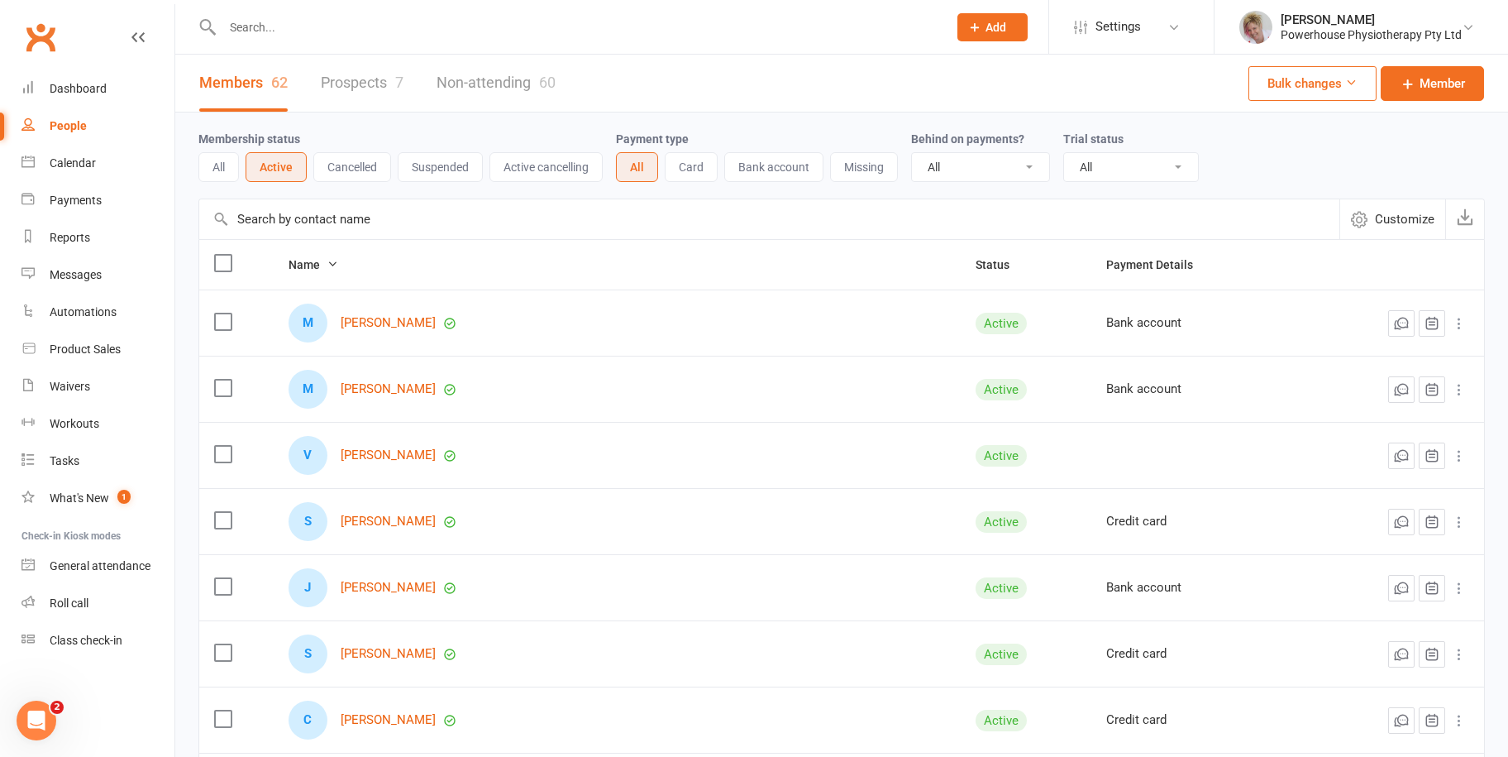
click at [222, 165] on button "All" at bounding box center [218, 167] width 41 height 30
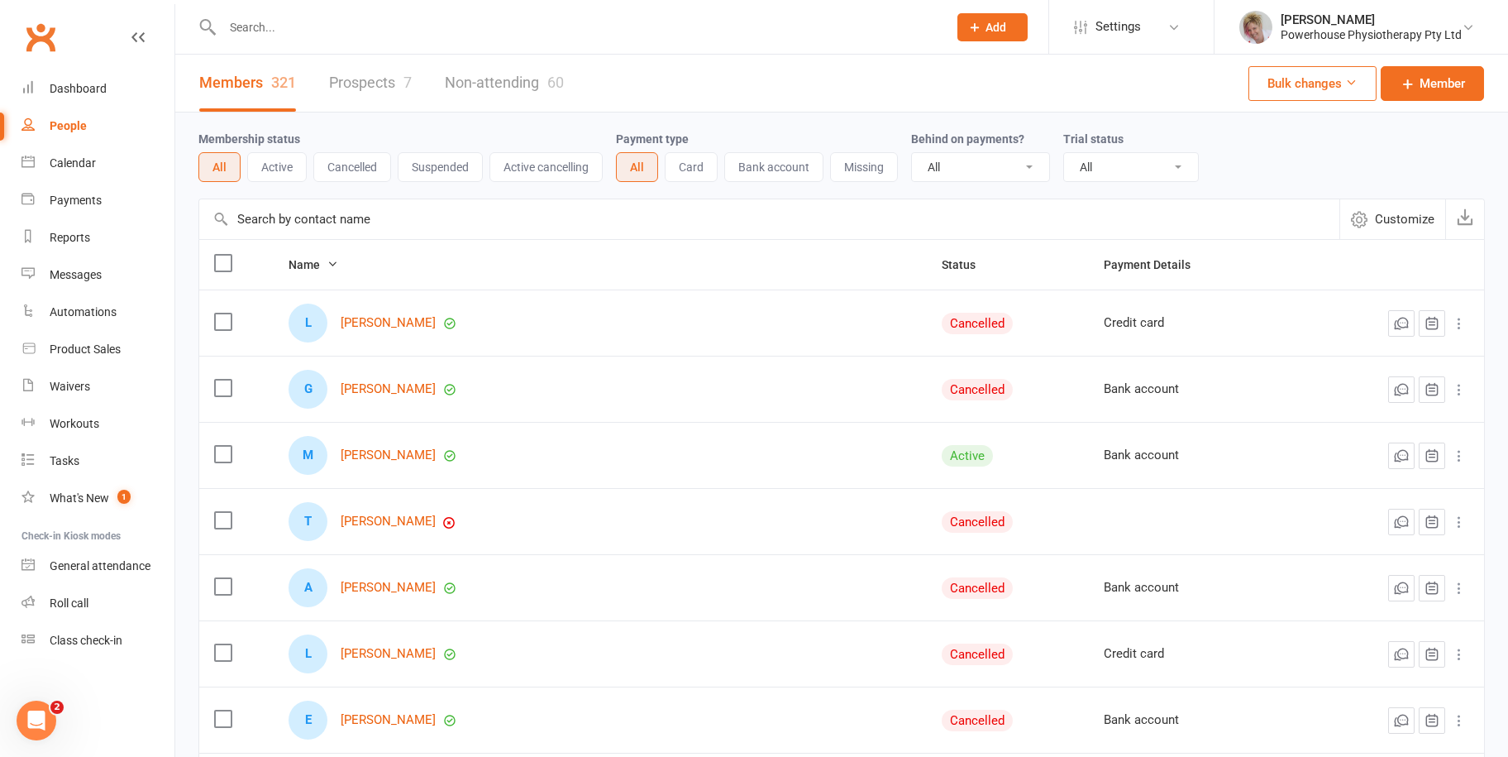
click at [279, 164] on button "Active" at bounding box center [277, 167] width 60 height 30
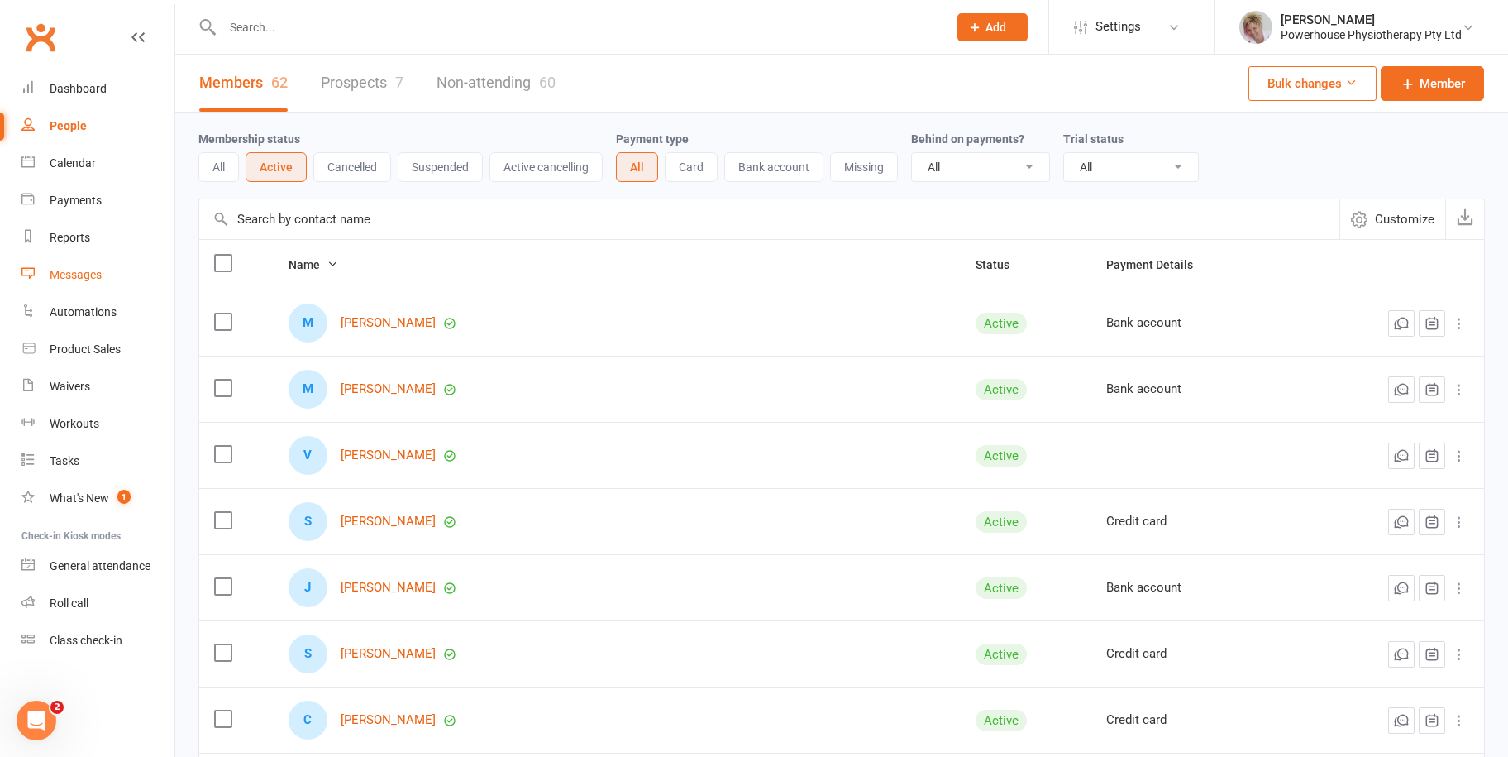
click at [79, 270] on div "Messages" at bounding box center [76, 274] width 52 height 13
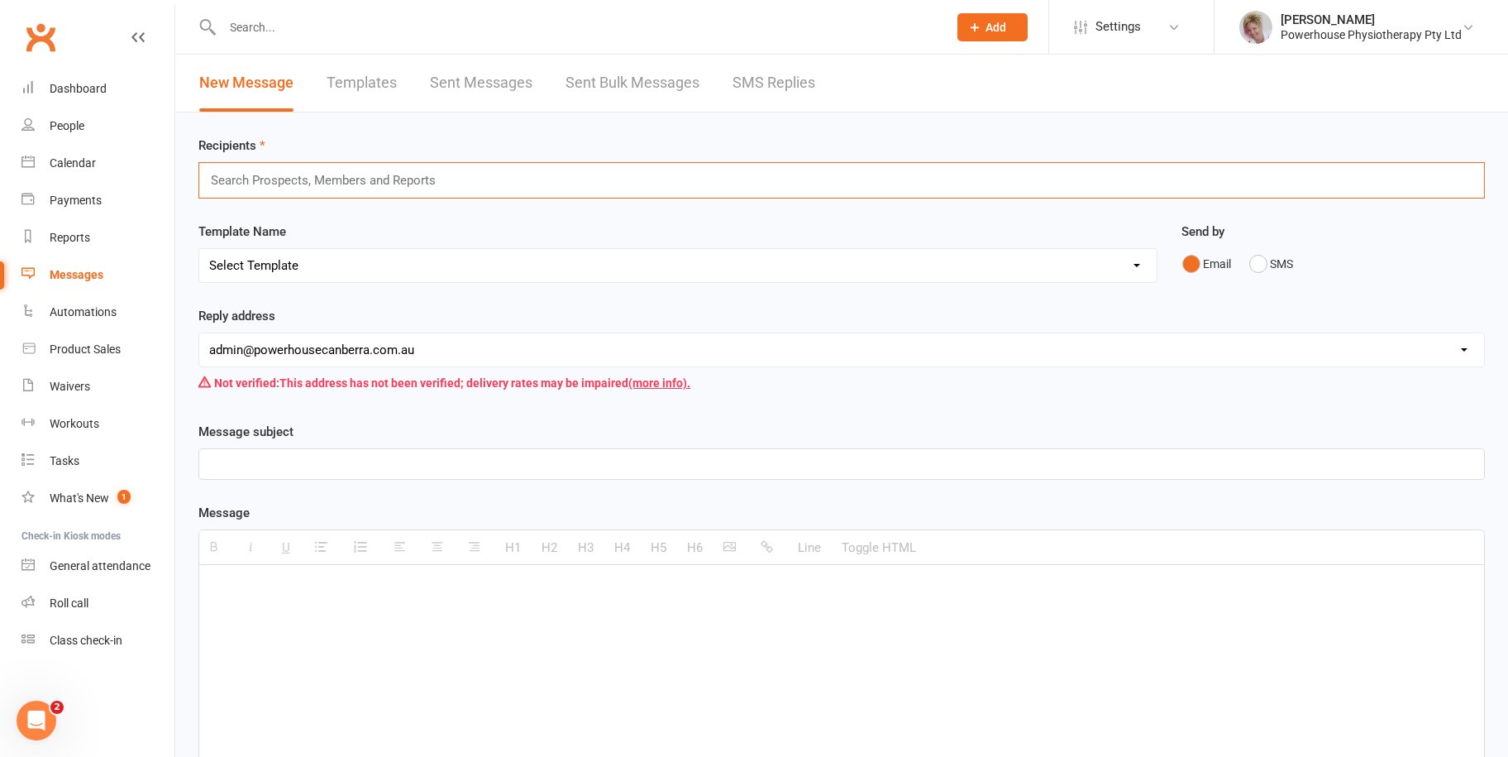
click at [252, 173] on input "text" at bounding box center [330, 180] width 242 height 21
type input "a"
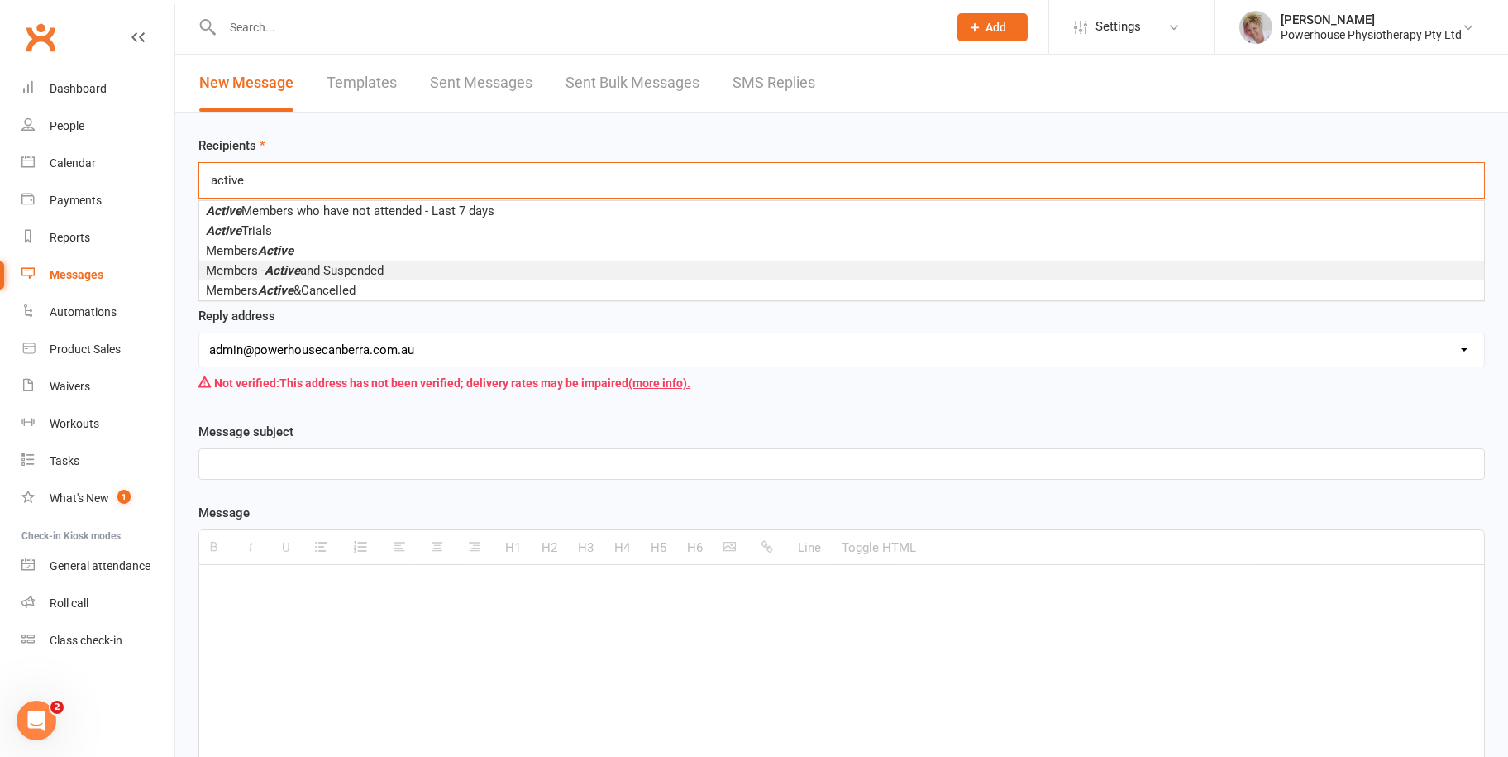
type input "active"
click at [224, 270] on span "Members - Active and Suspended" at bounding box center [295, 270] width 178 height 15
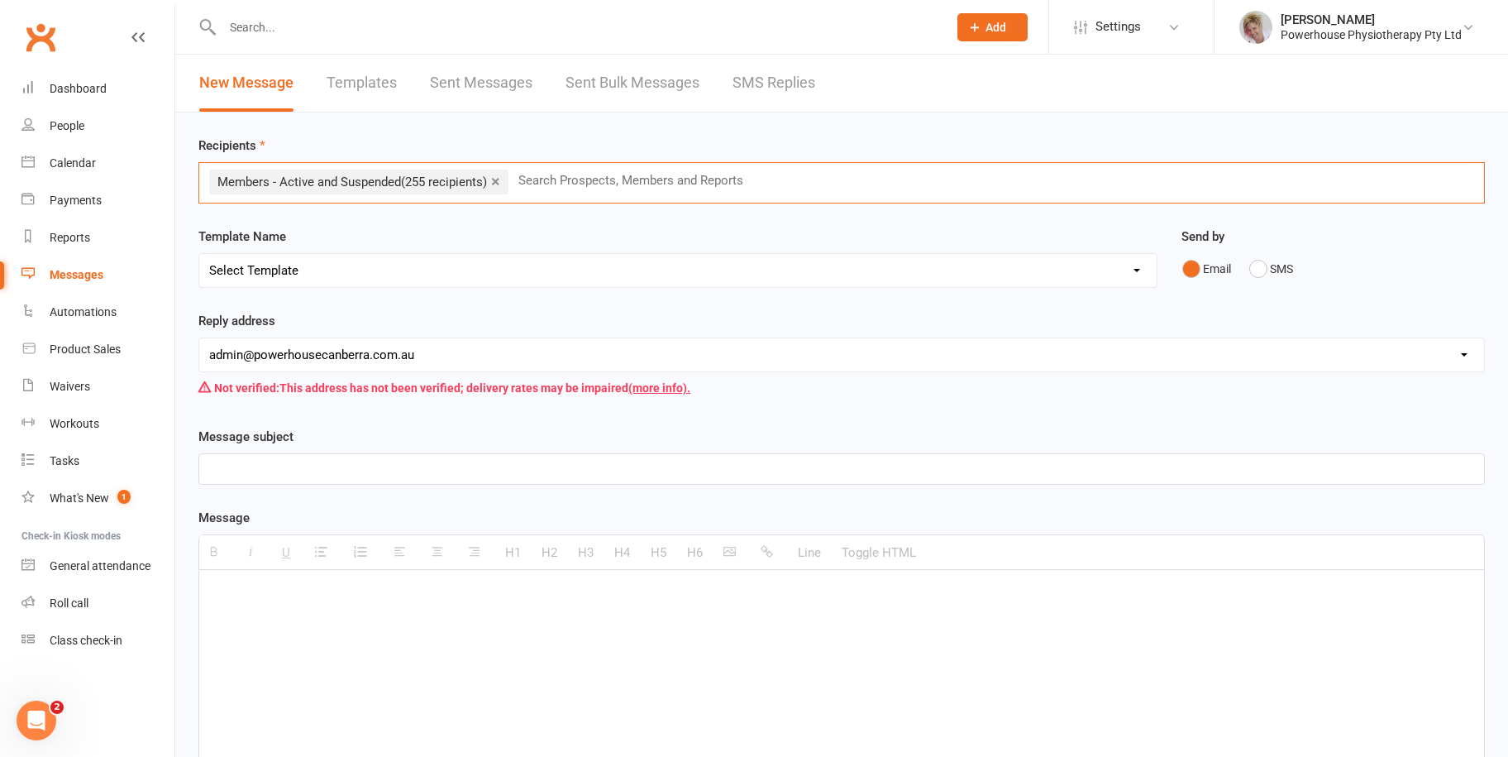
click at [499, 181] on link "×" at bounding box center [495, 181] width 9 height 26
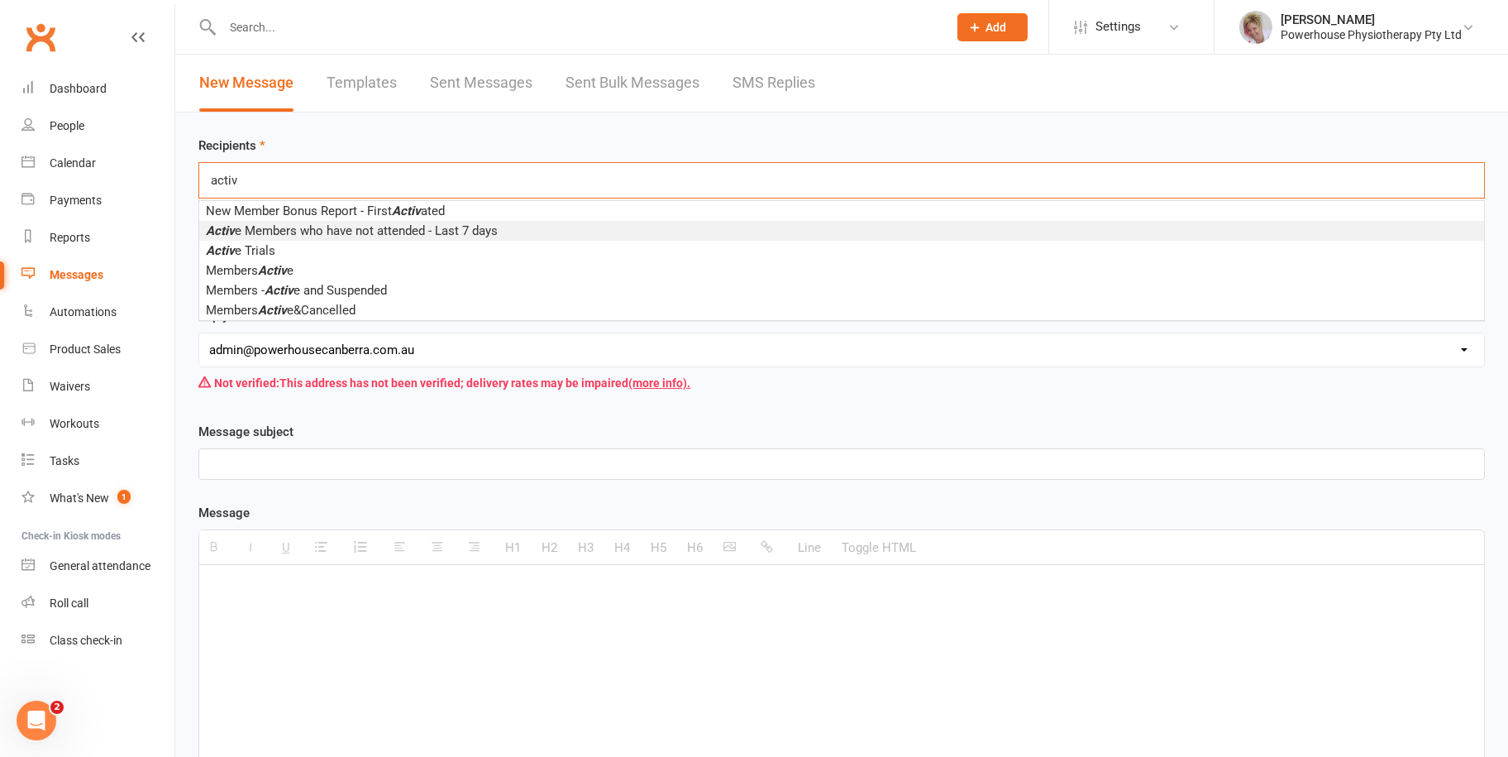
type input "activ"
click at [344, 236] on span "Activ e Members who have not attended - Last 7 days" at bounding box center [352, 230] width 292 height 15
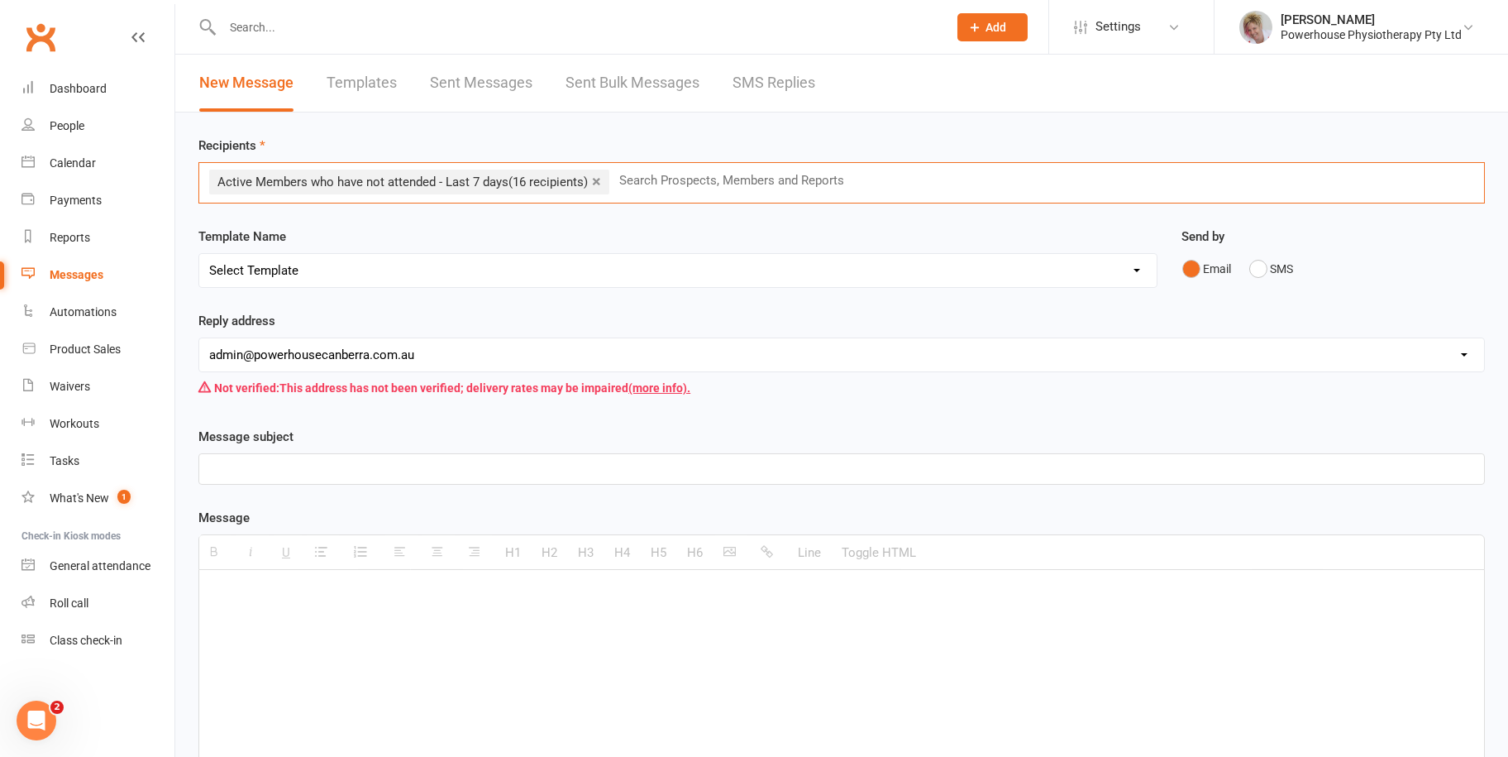
click at [600, 182] on link "×" at bounding box center [596, 181] width 9 height 26
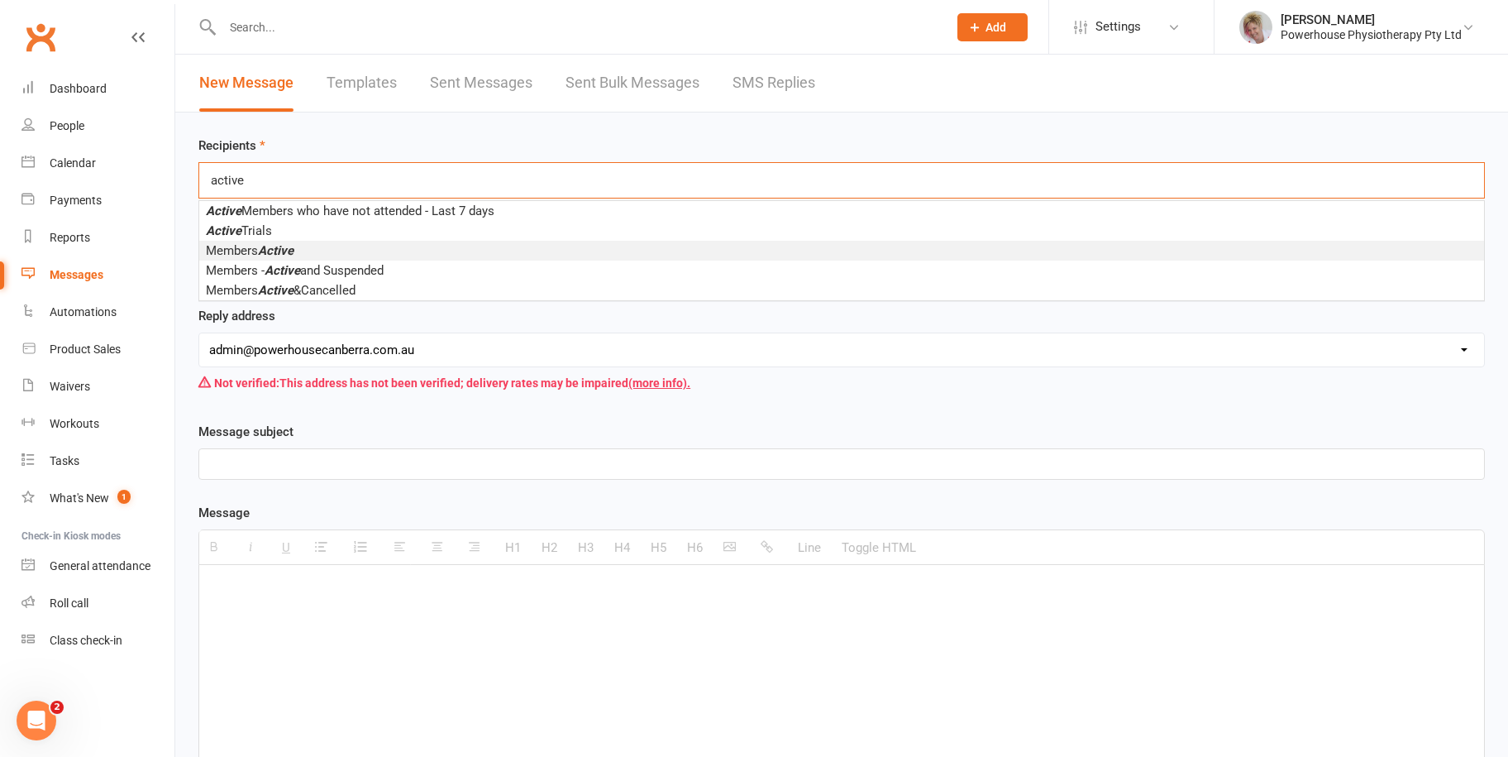
type input "active"
click at [284, 247] on em "Active" at bounding box center [276, 250] width 36 height 15
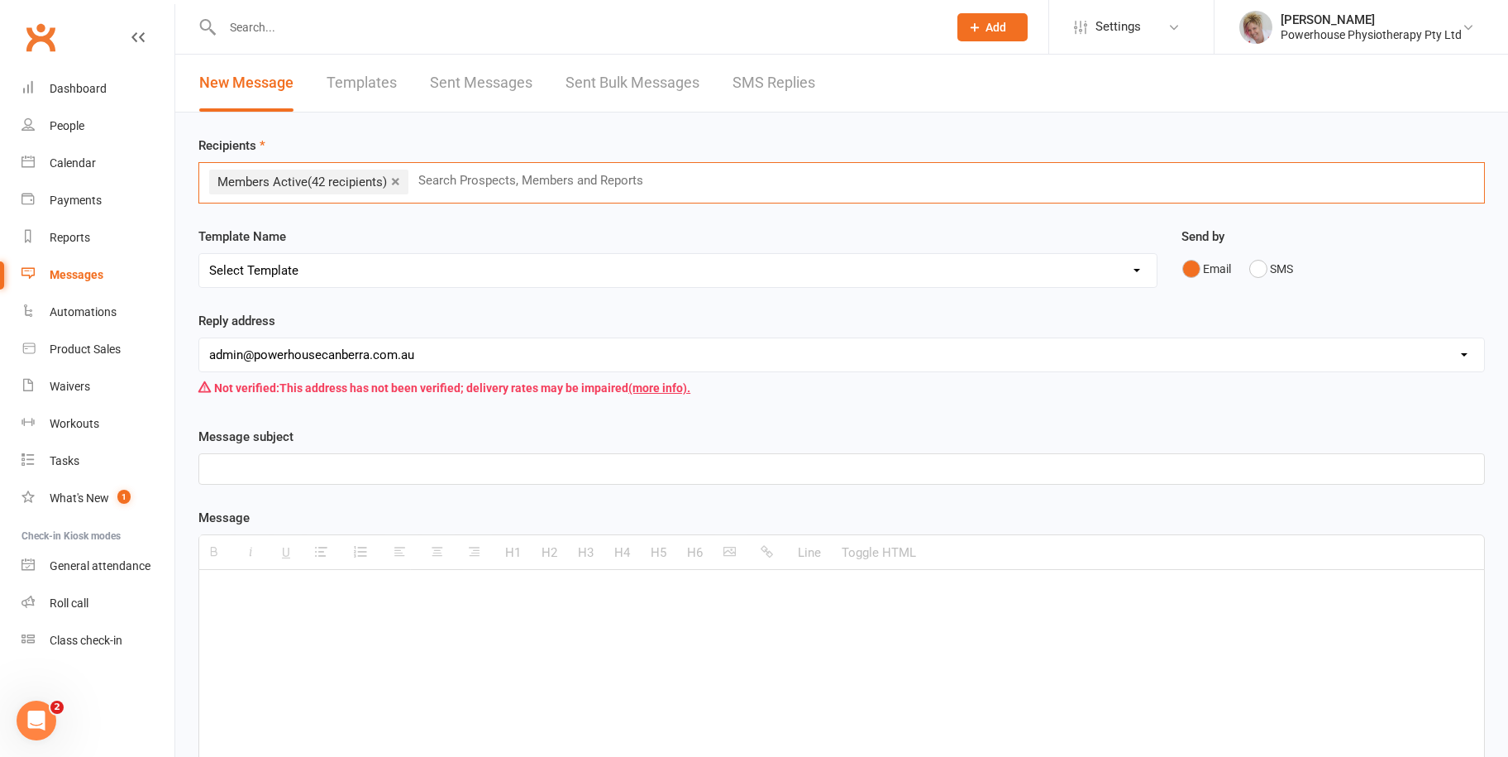
click at [543, 187] on input "text" at bounding box center [538, 180] width 242 height 21
click at [279, 178] on span "Members Active (42 recipients)" at bounding box center [302, 181] width 170 height 15
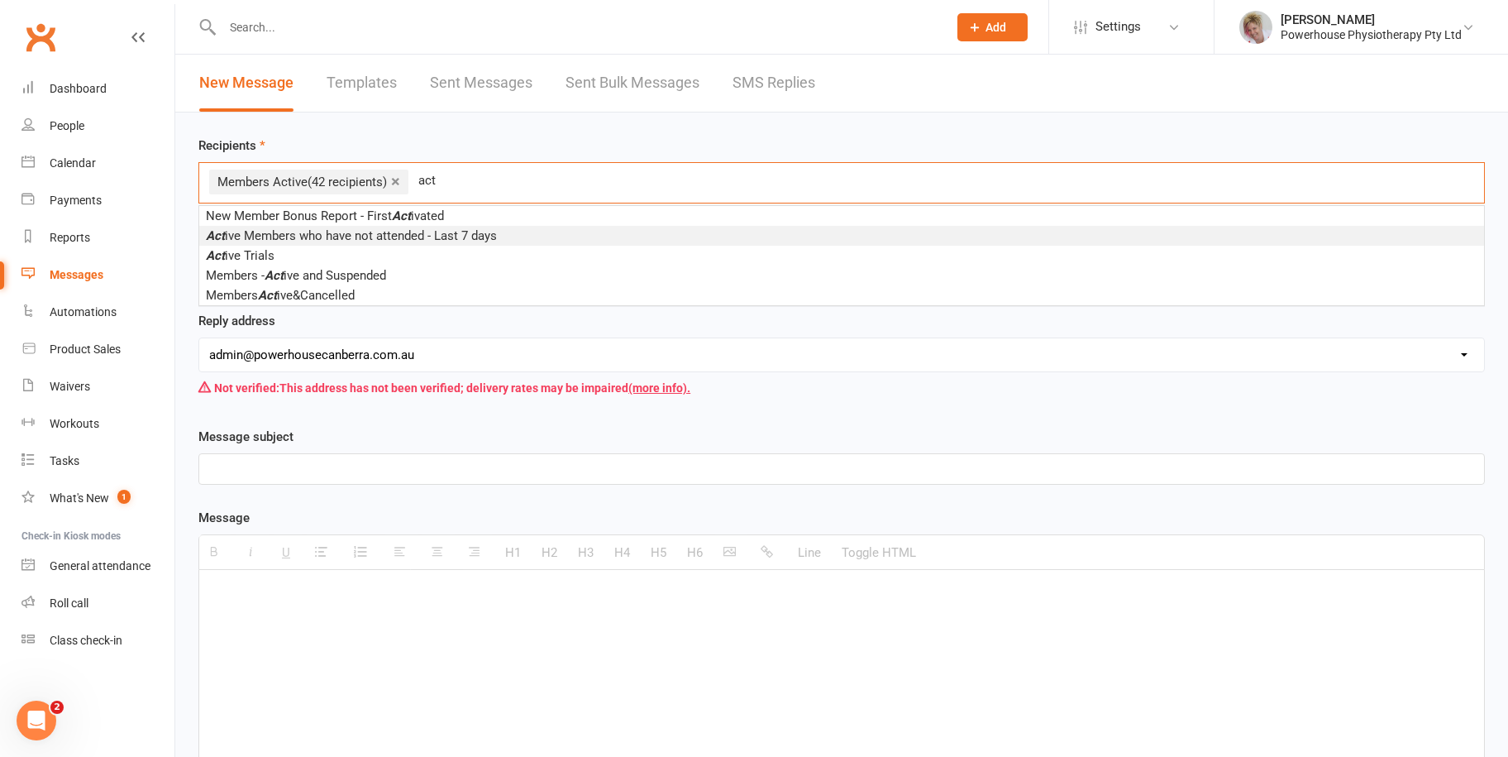
type input "act"
click at [445, 233] on span "Act ive Members who have not attended - Last 7 days" at bounding box center [351, 235] width 291 height 15
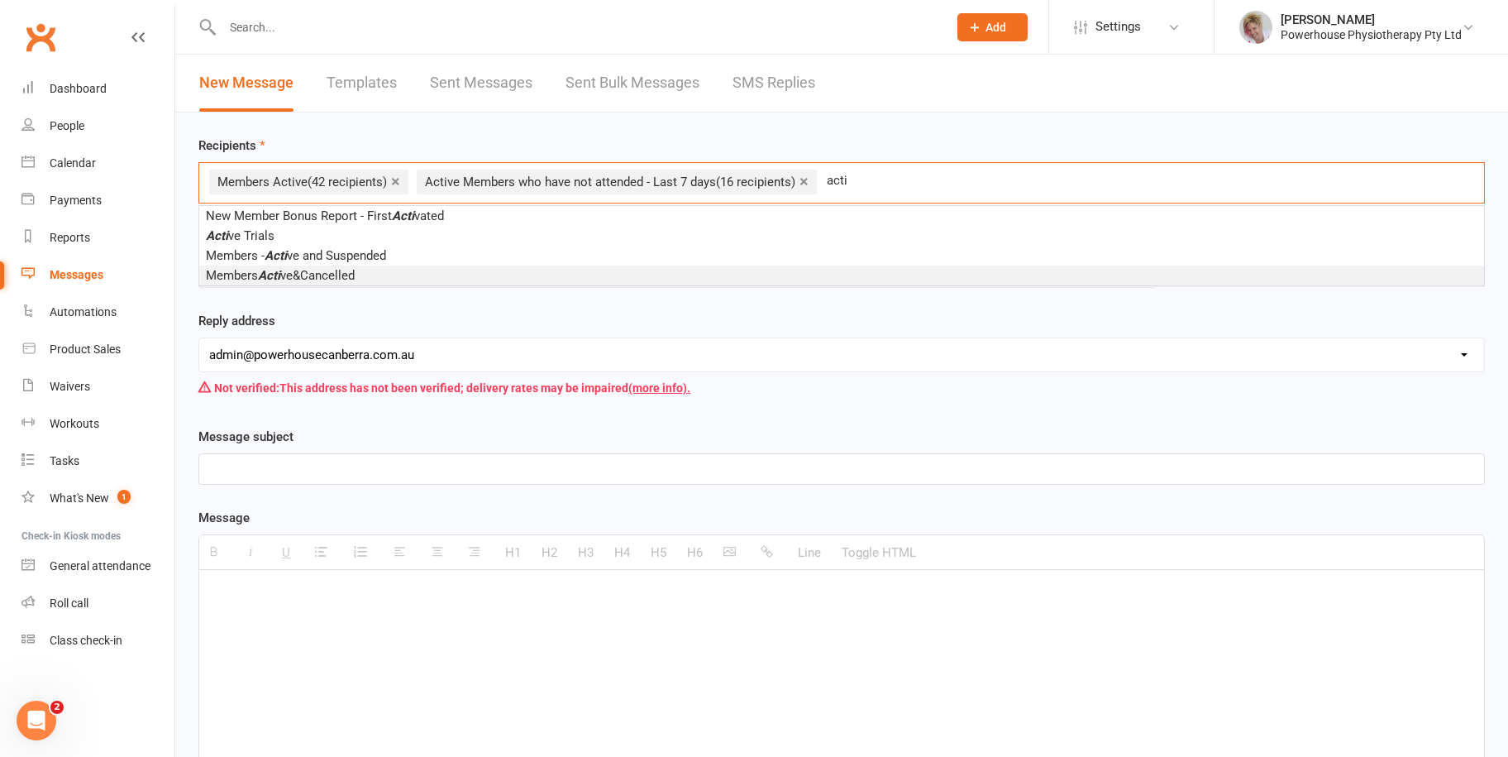
type input "acti"
click at [286, 281] on span "Members Acti ve&Cancelled" at bounding box center [280, 275] width 149 height 15
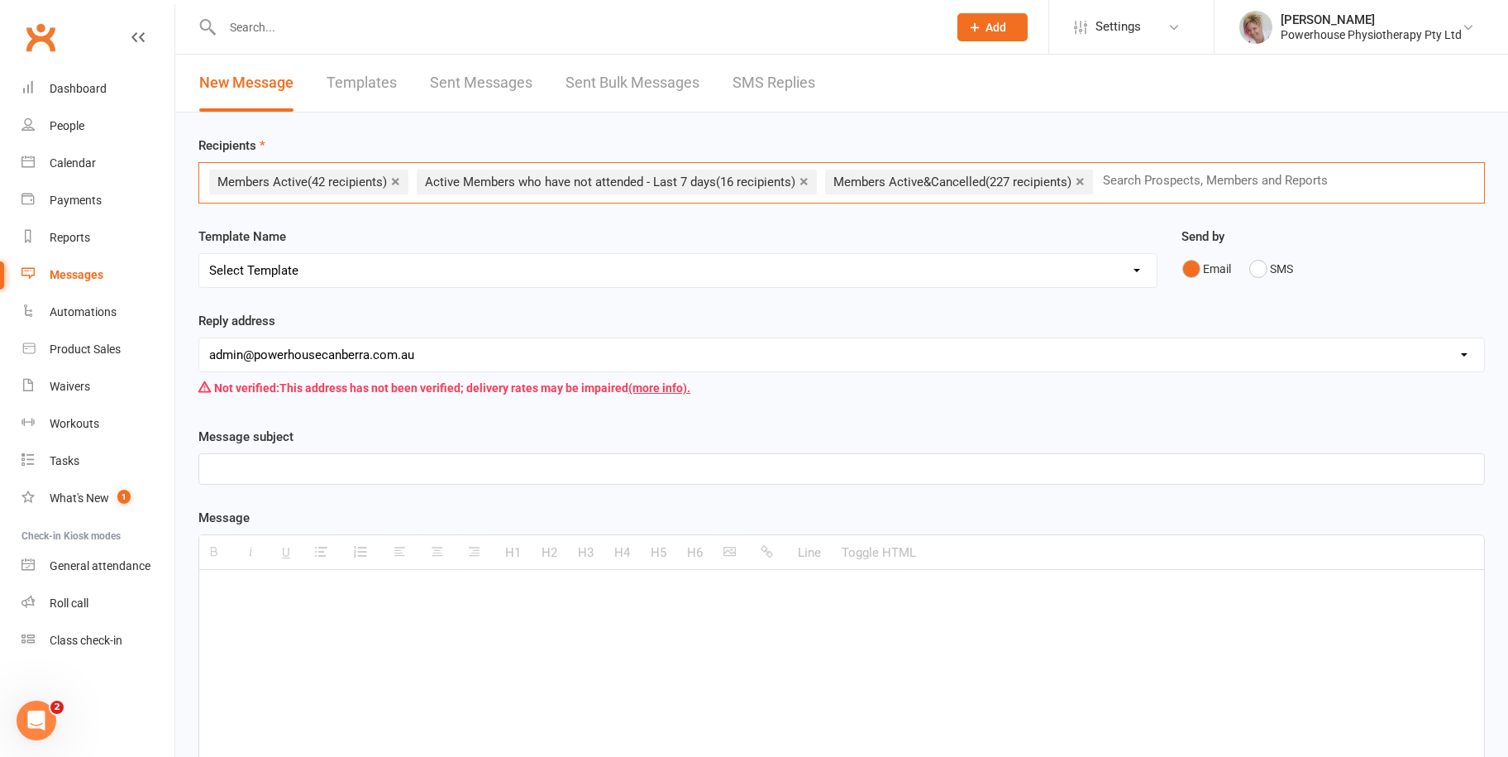
click at [1085, 180] on link "×" at bounding box center [1080, 181] width 9 height 26
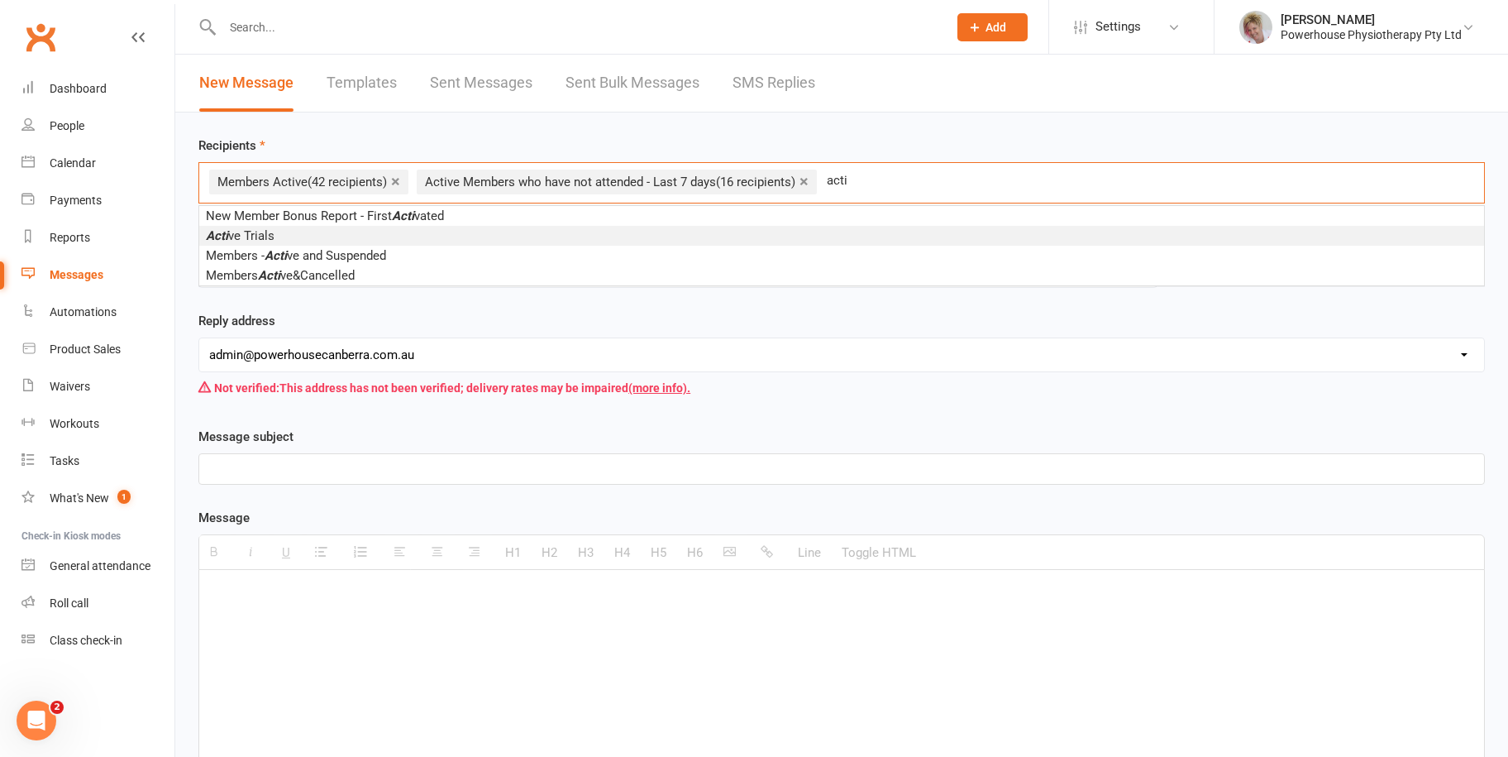
type input "acti"
click at [255, 228] on span "Acti ve Trials" at bounding box center [240, 235] width 69 height 15
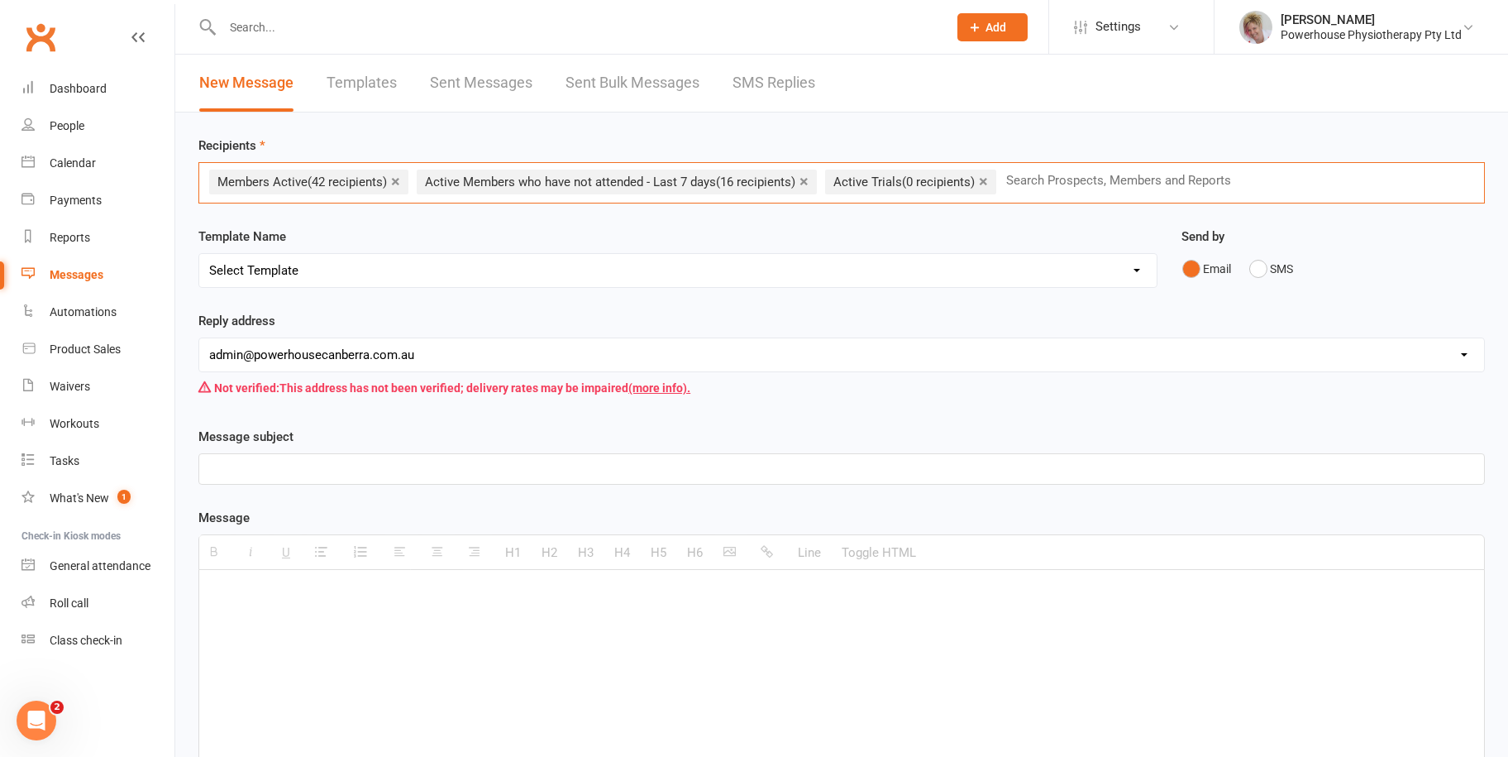
click at [988, 182] on link "×" at bounding box center [983, 181] width 9 height 26
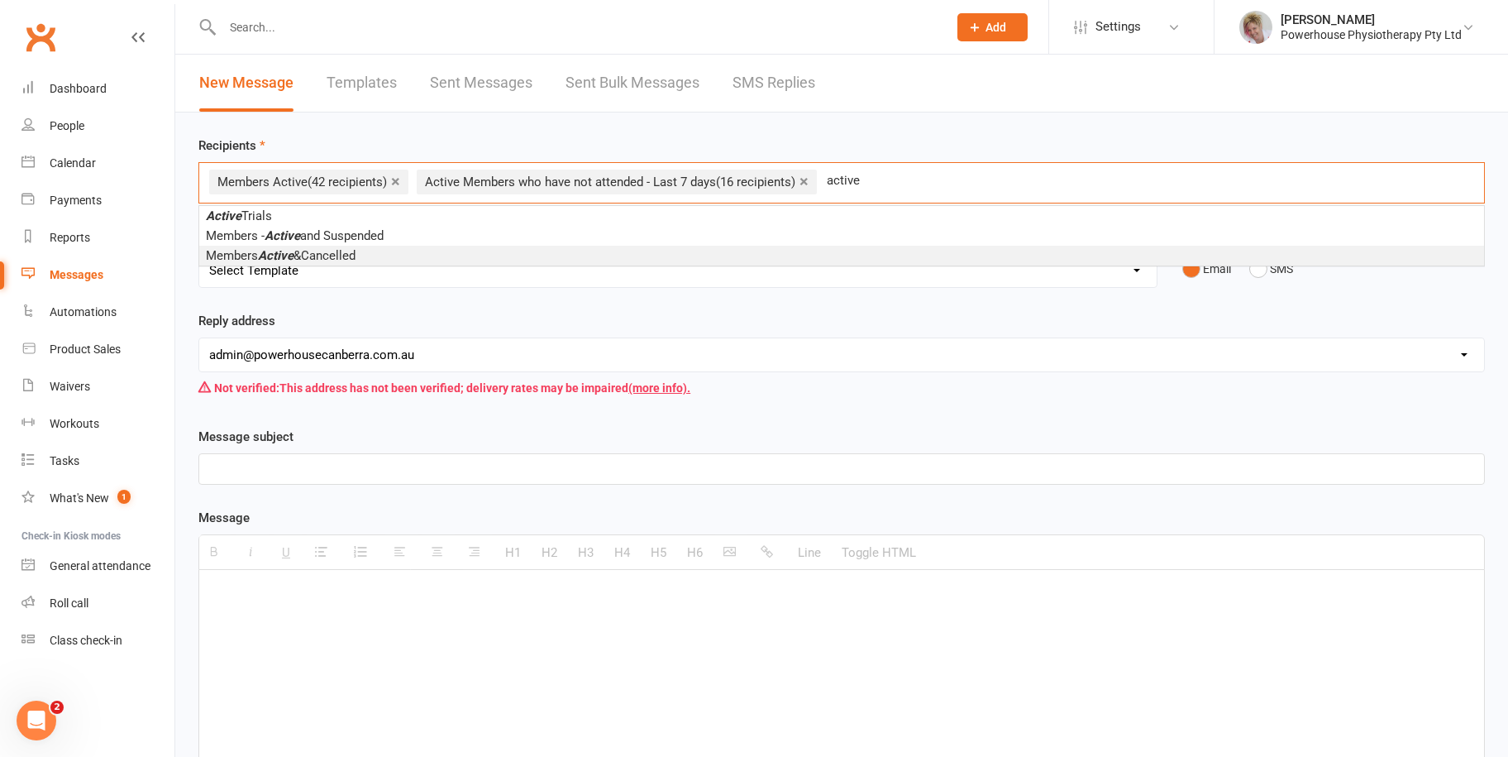
type input "active"
click at [388, 254] on li "Members Active &Cancelled" at bounding box center [841, 256] width 1285 height 20
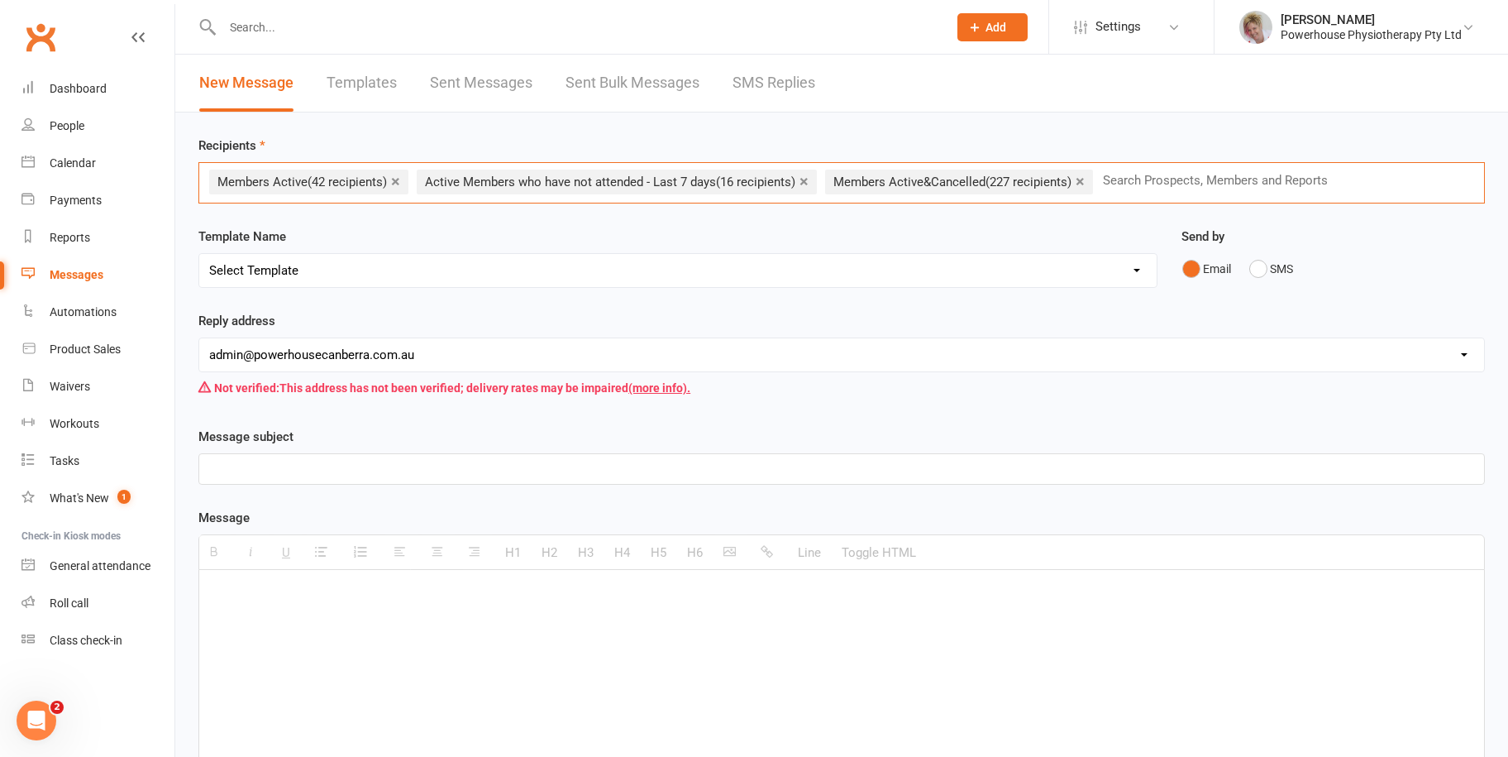
click at [1085, 179] on link "×" at bounding box center [1080, 181] width 9 height 26
click at [739, 180] on span "(16 recipients)" at bounding box center [755, 181] width 79 height 15
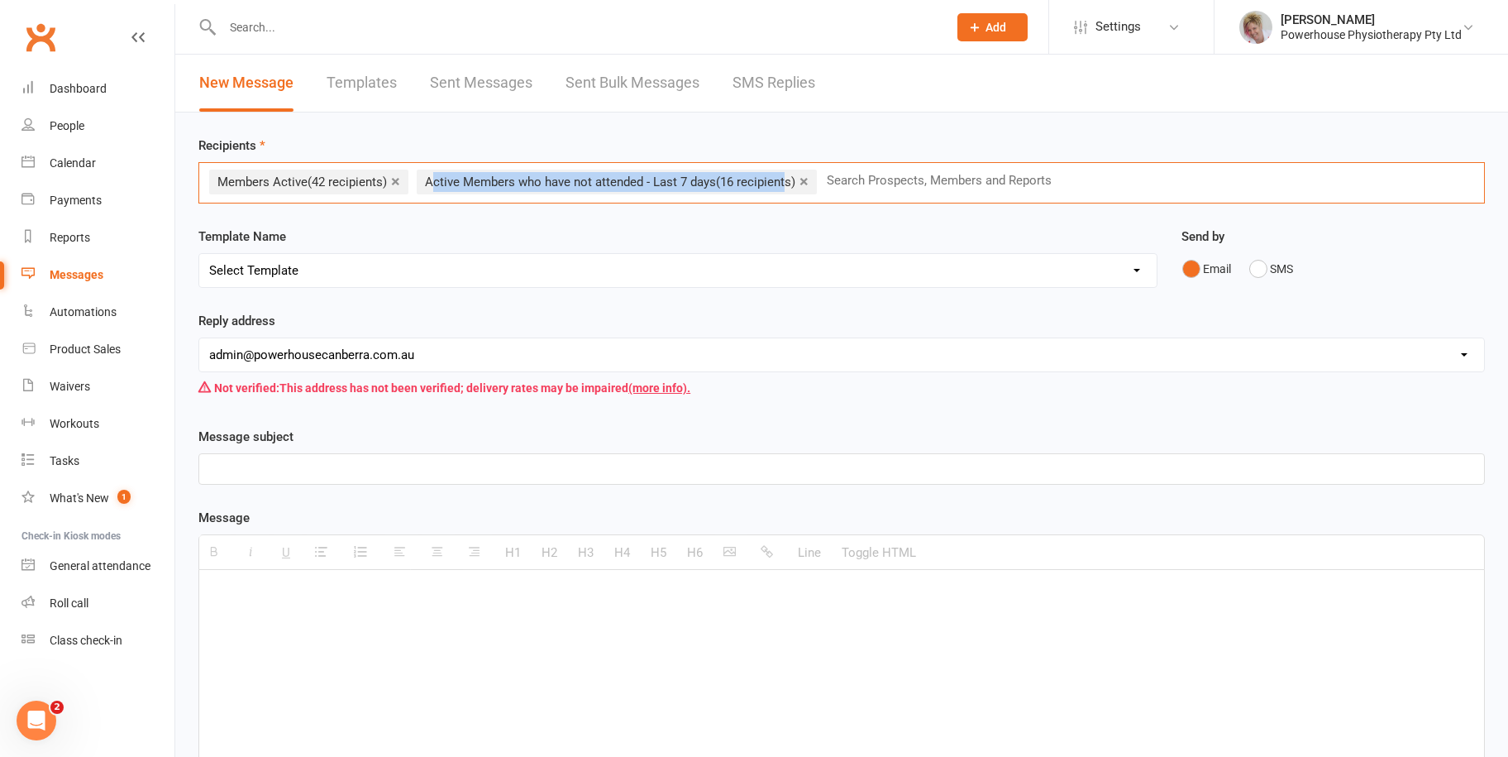
drag, startPoint x: 789, startPoint y: 179, endPoint x: 438, endPoint y: 185, distance: 350.6
click at [438, 185] on span "Active Members who have not attended - Last 7 days (16 recipients)" at bounding box center [610, 181] width 370 height 15
click at [721, 228] on div "Template Name Select Template [Email] New member no bank details [SMS] Birthday…" at bounding box center [677, 257] width 959 height 61
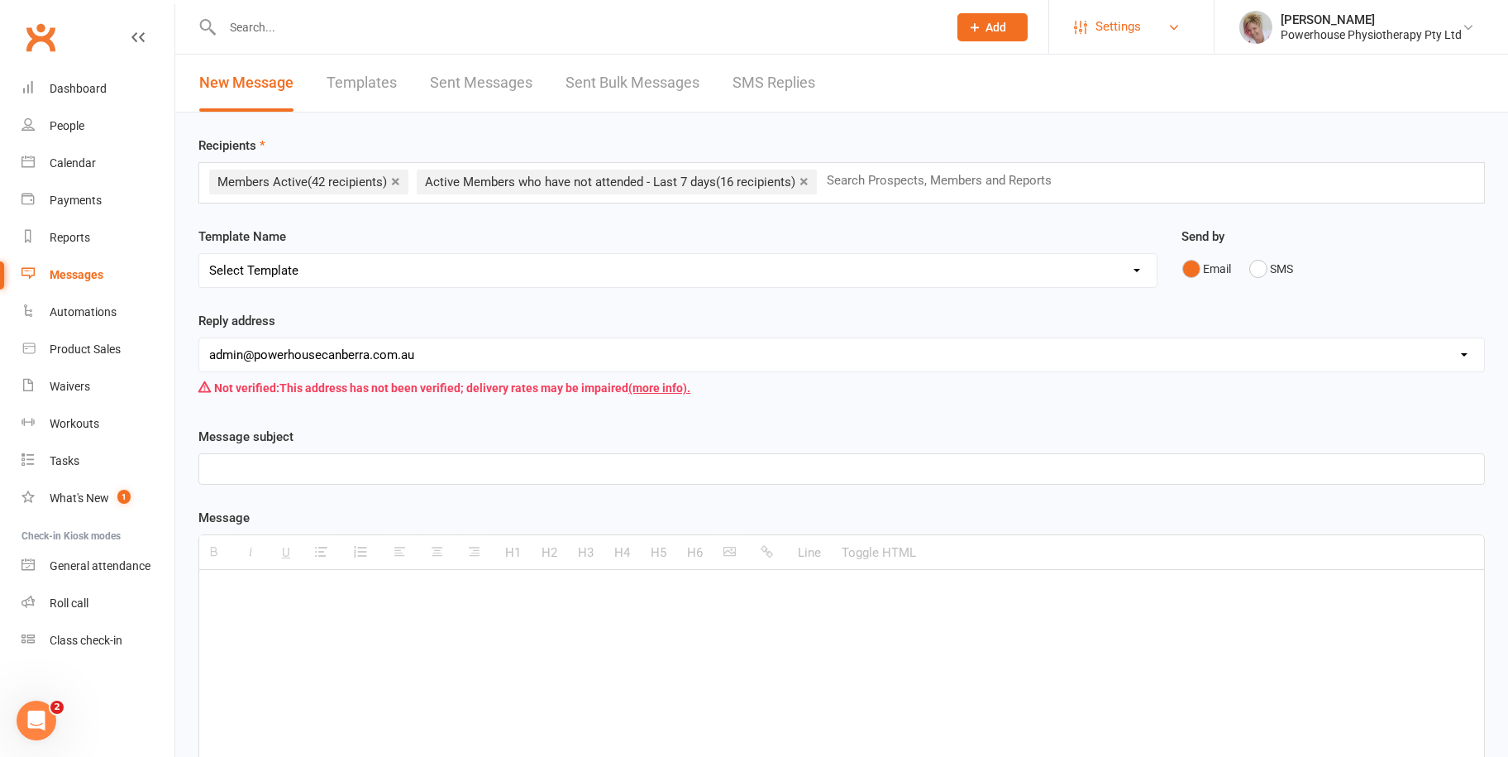
click at [1166, 21] on link "Settings" at bounding box center [1131, 26] width 115 height 37
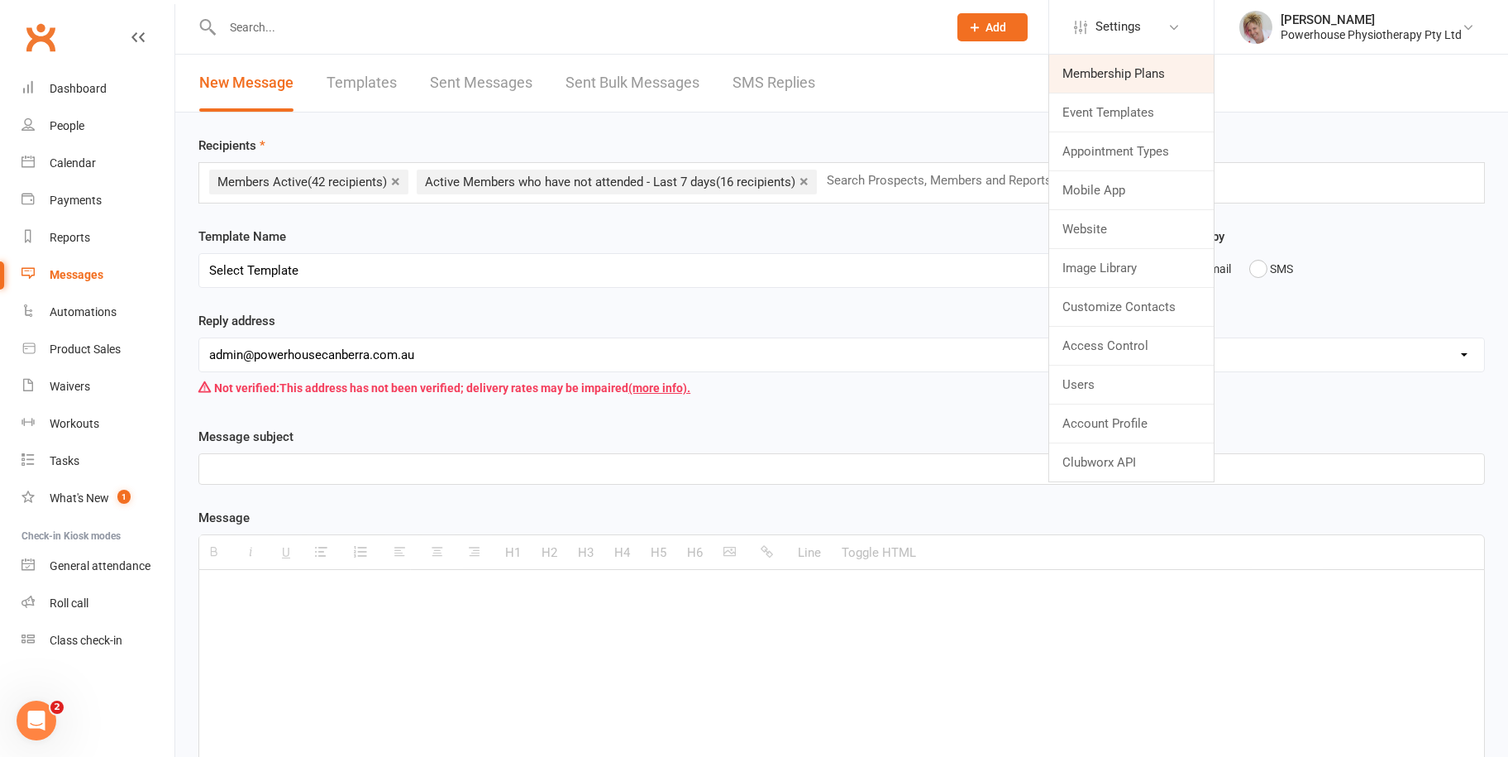
click at [1152, 76] on link "Membership Plans" at bounding box center [1131, 74] width 165 height 38
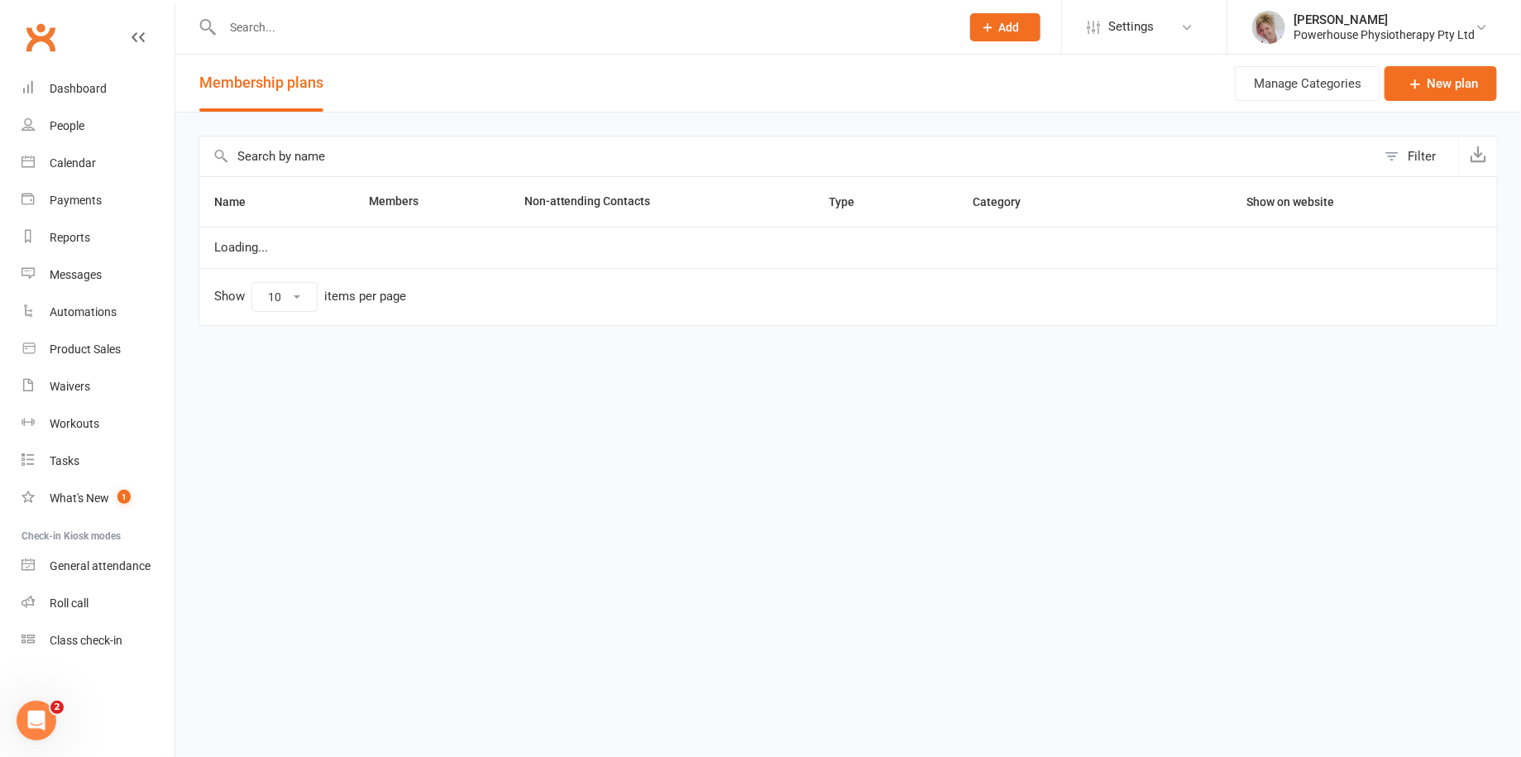
select select "100"
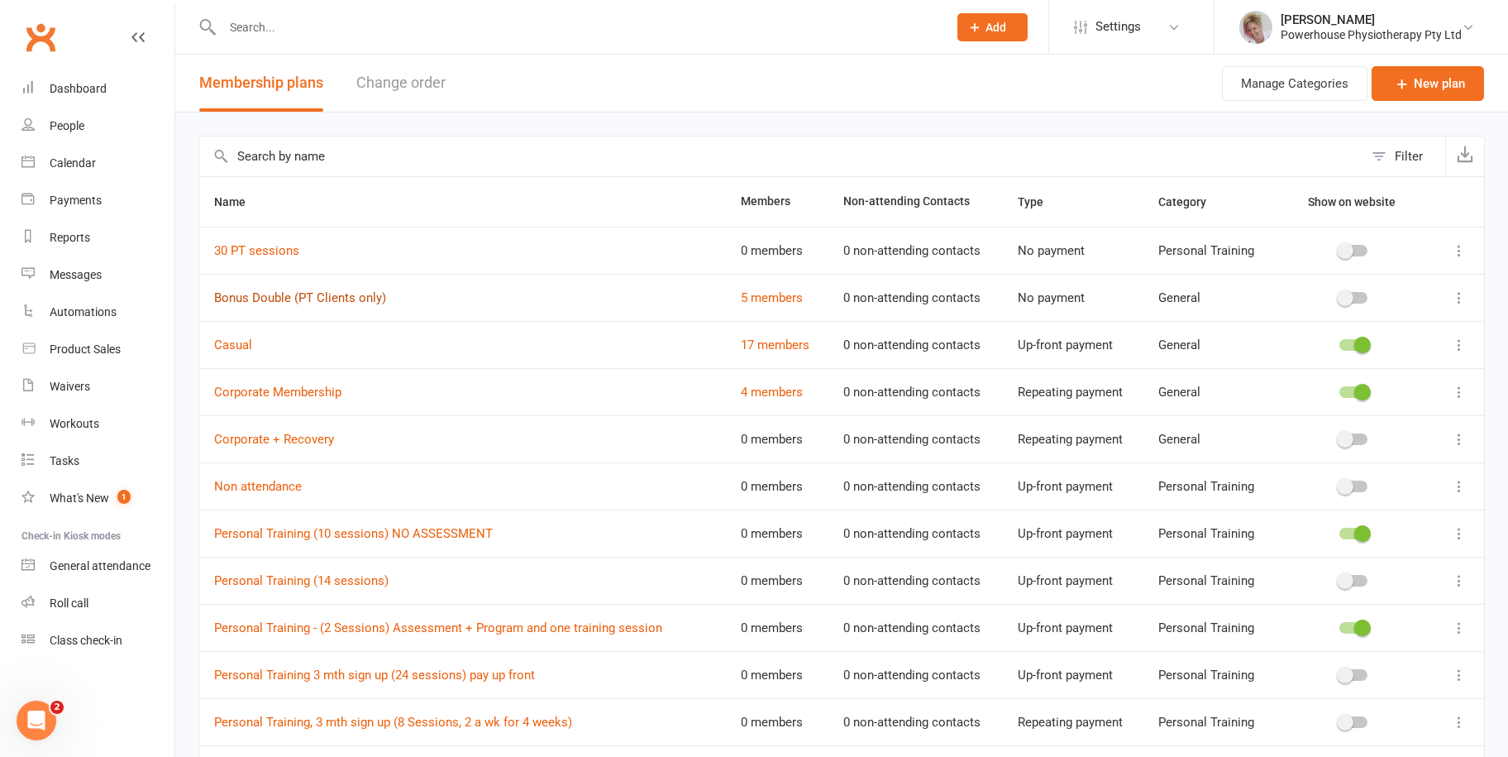
click at [255, 293] on link "Bonus Double (PT Clients only)" at bounding box center [300, 297] width 172 height 15
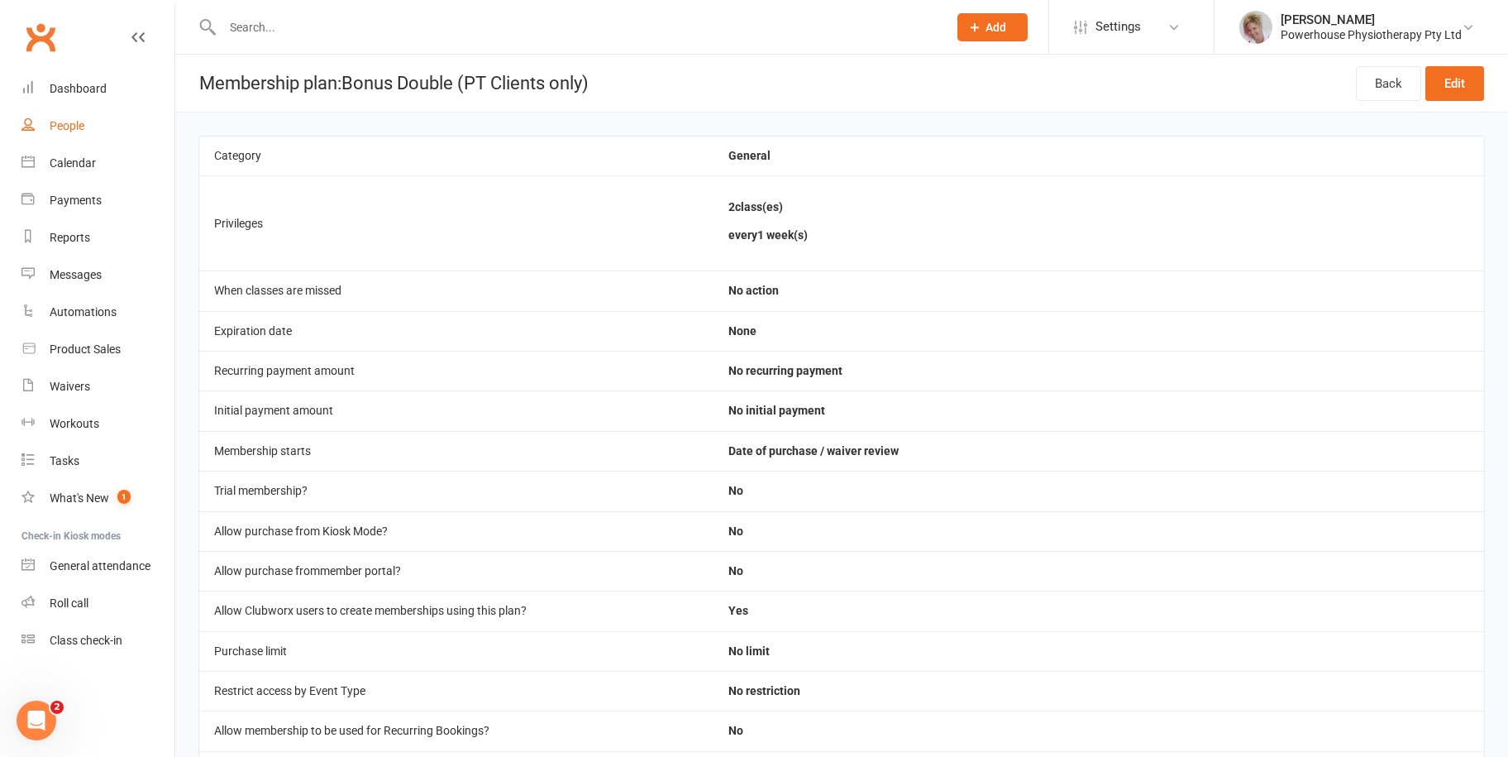
click at [78, 129] on div "People" at bounding box center [67, 125] width 35 height 13
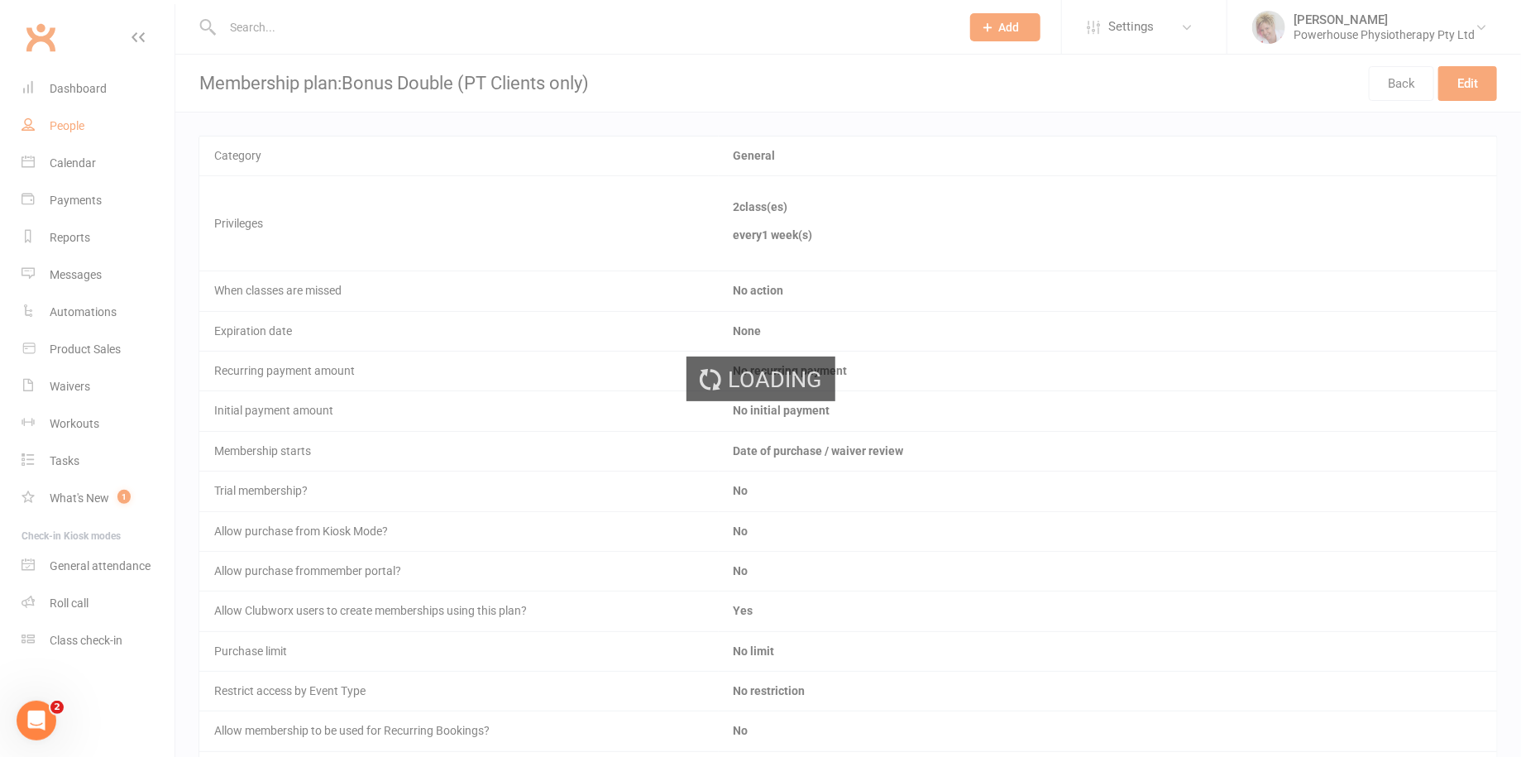
select select "100"
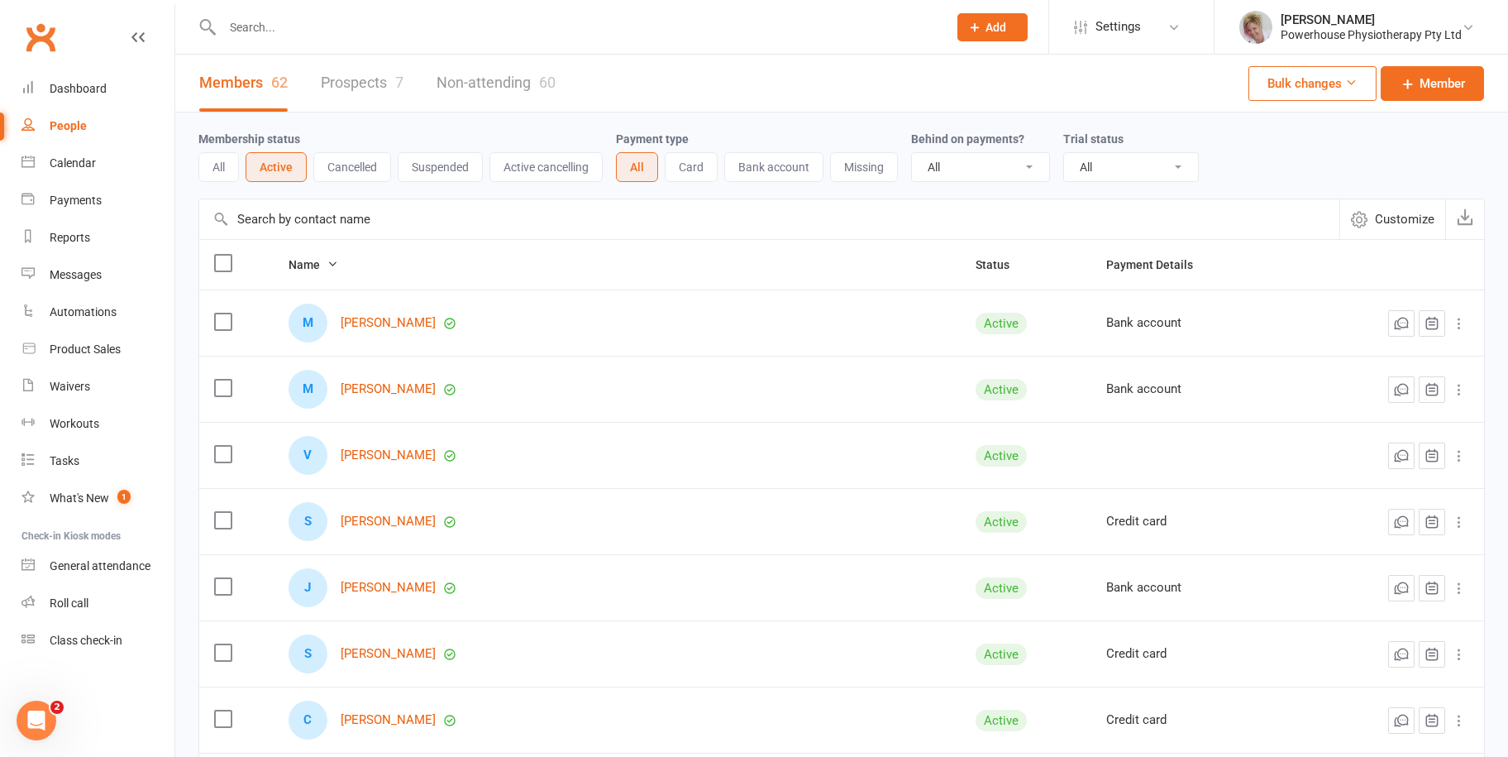
click at [1139, 161] on select "All Active and expired trials All active trials Active trial (no other membersh…" at bounding box center [1131, 167] width 134 height 28
click at [692, 205] on input "text" at bounding box center [769, 219] width 1140 height 40
click at [64, 122] on div "People" at bounding box center [68, 125] width 37 height 13
click at [1175, 29] on icon at bounding box center [1174, 27] width 13 height 13
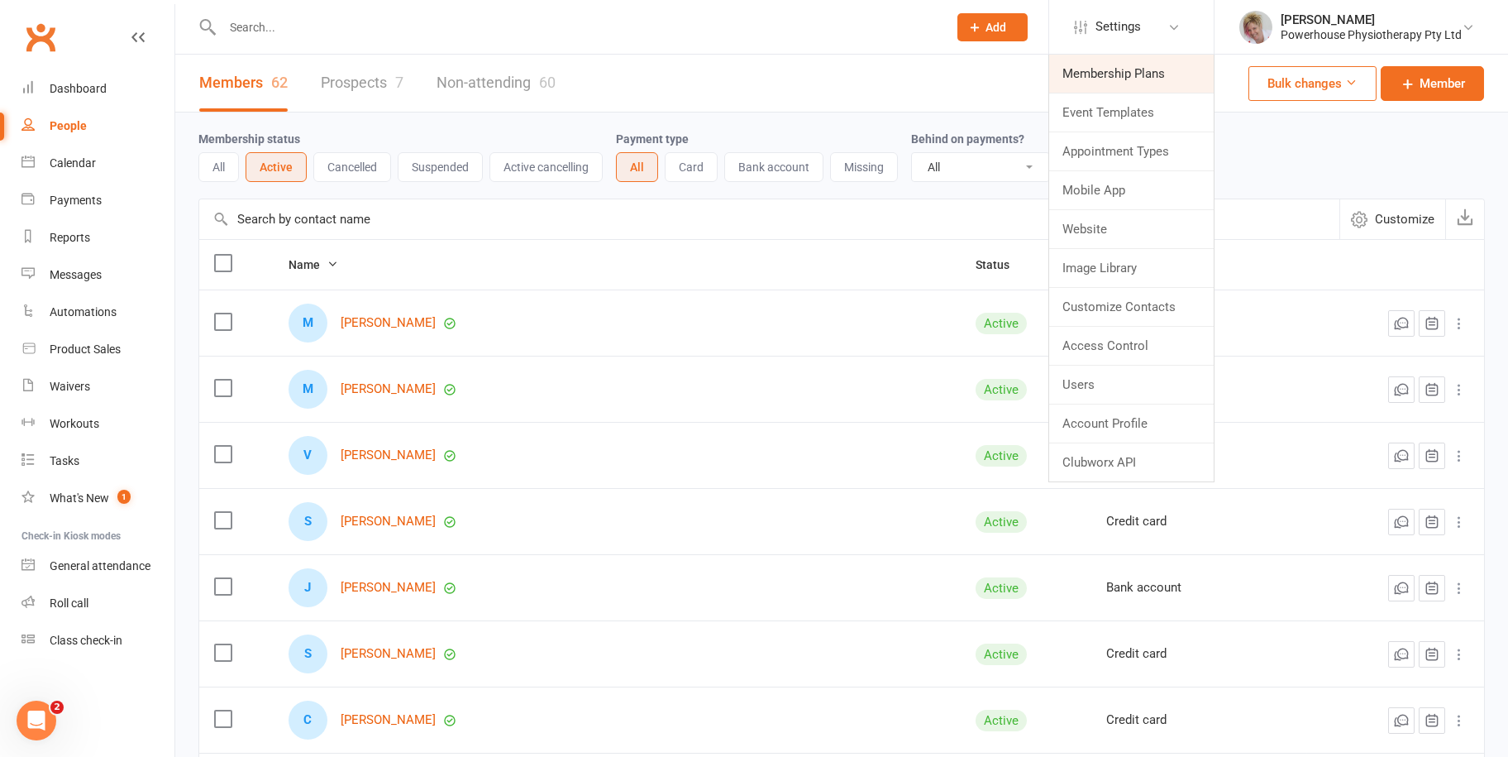
click at [1155, 69] on link "Membership Plans" at bounding box center [1131, 74] width 165 height 38
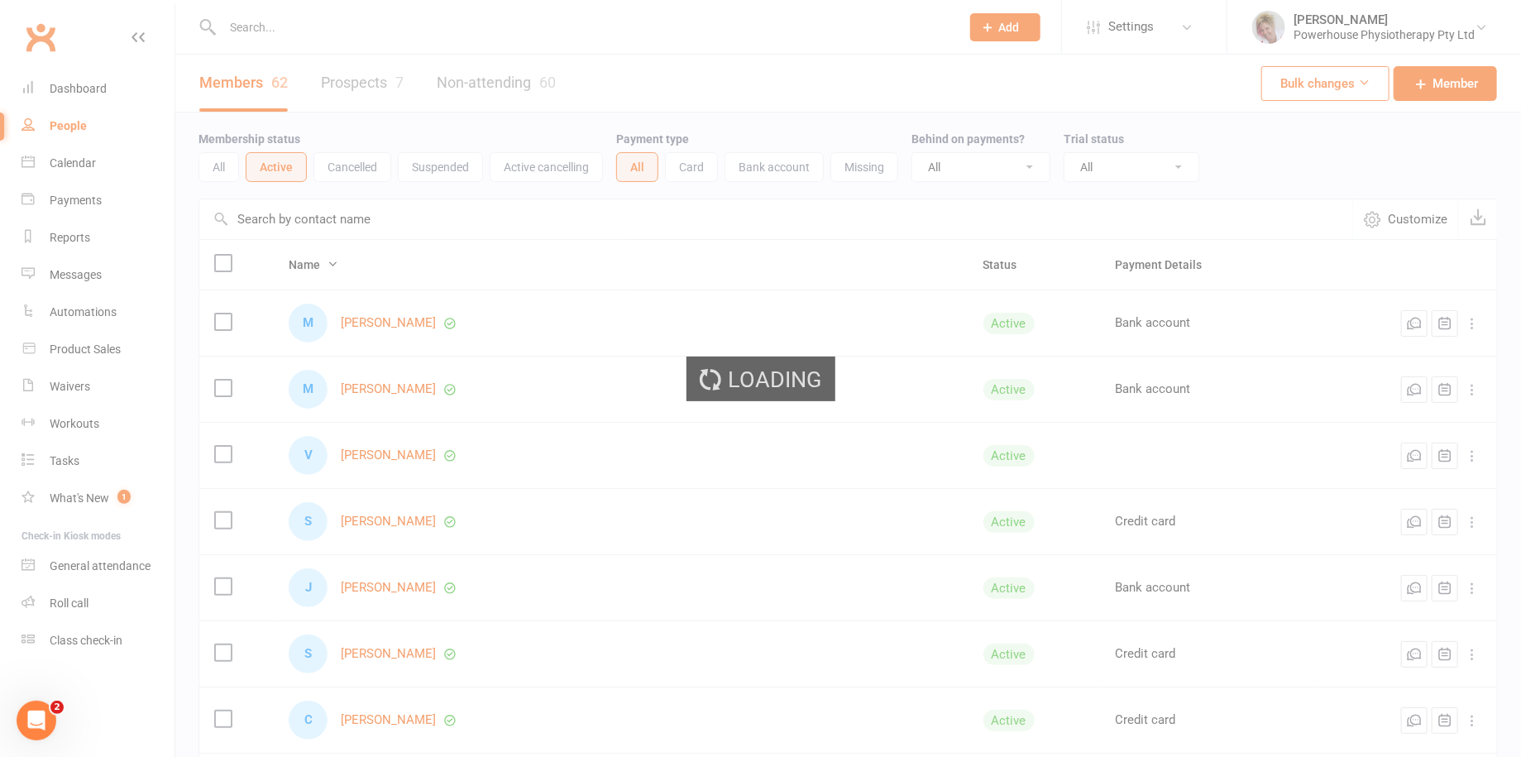
select select "100"
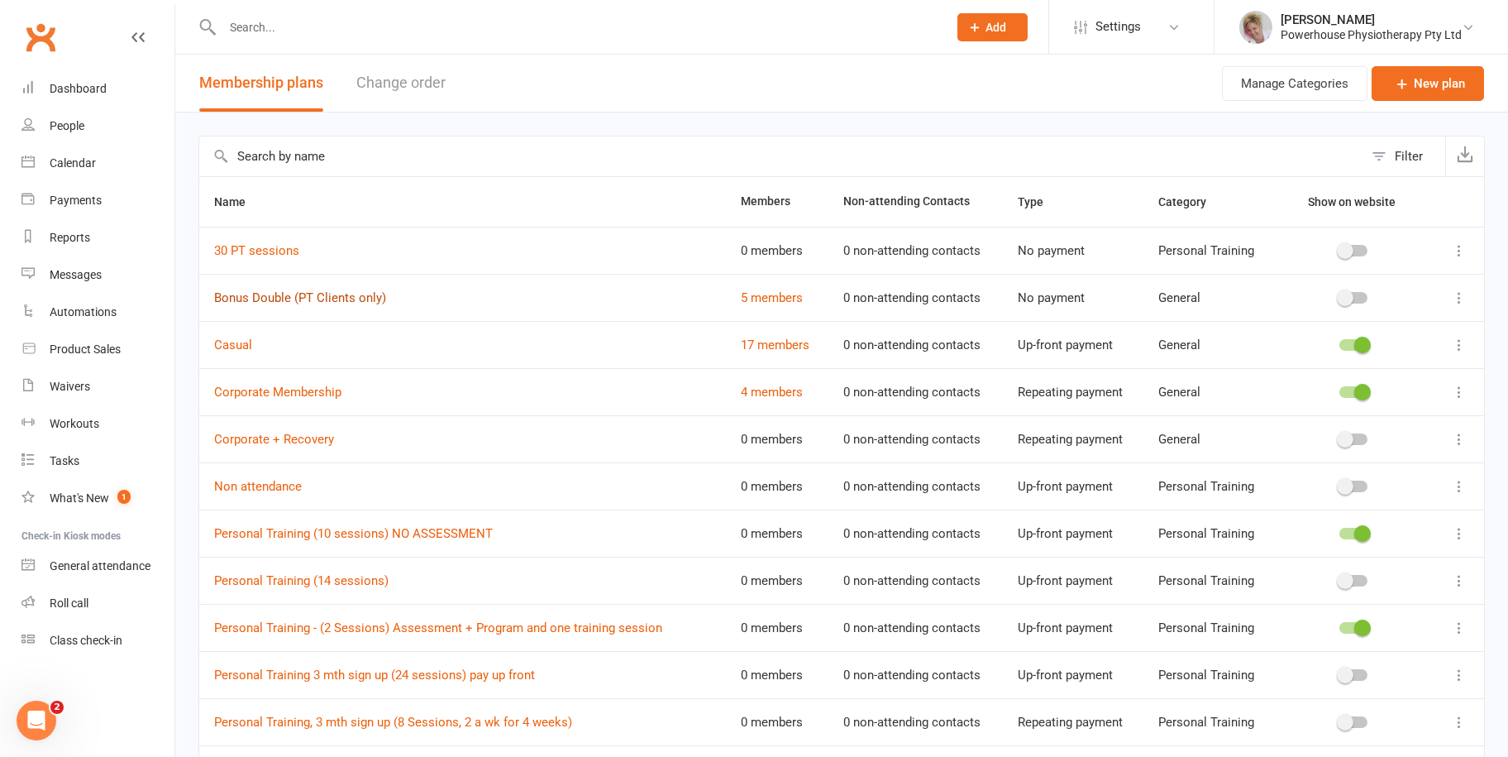
click at [251, 293] on link "Bonus Double (PT Clients only)" at bounding box center [300, 297] width 172 height 15
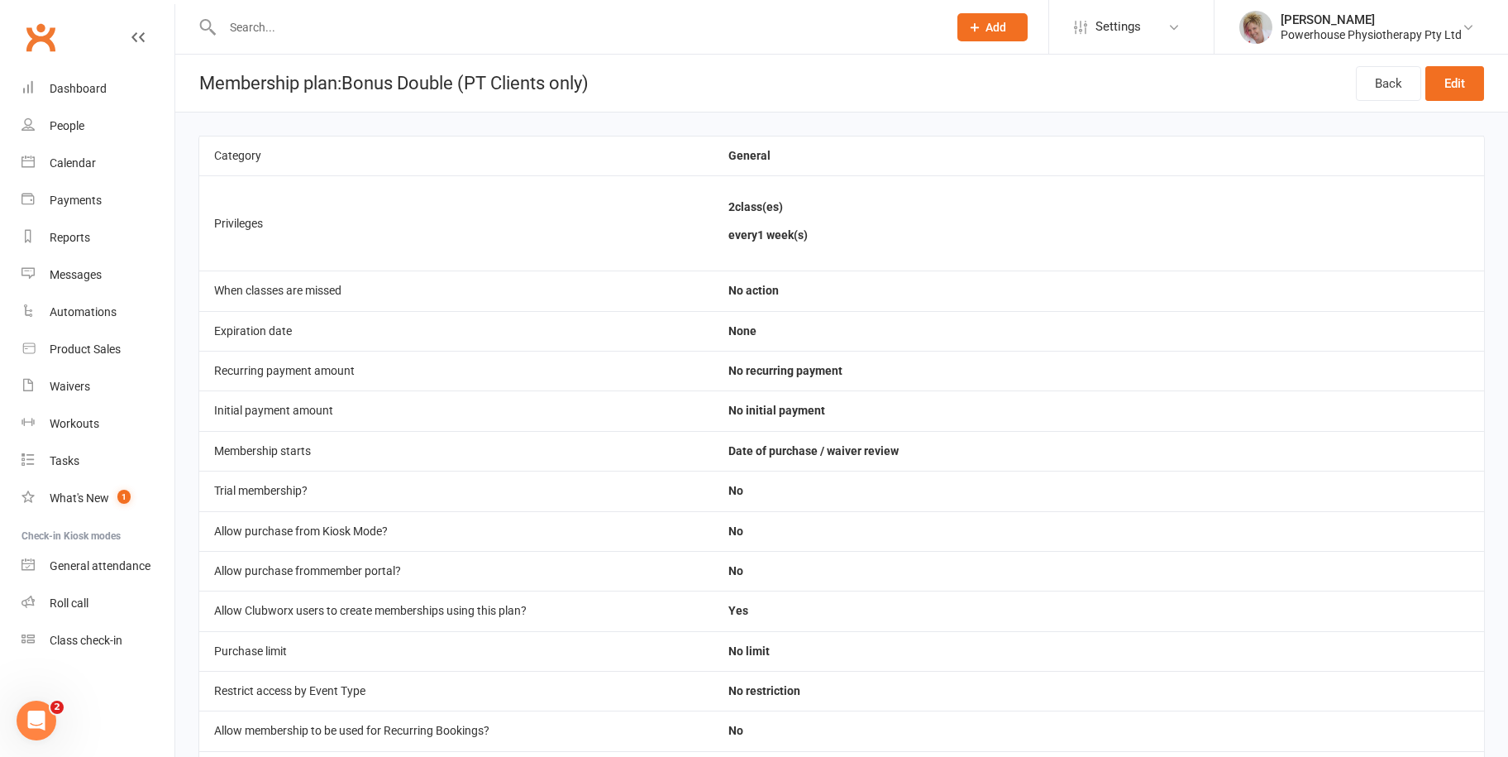
click at [1193, 17] on li "Settings Membership Plans Event Templates Appointment Types Mobile App Website …" at bounding box center [1130, 27] width 165 height 54
click at [1175, 31] on icon at bounding box center [1174, 27] width 13 height 13
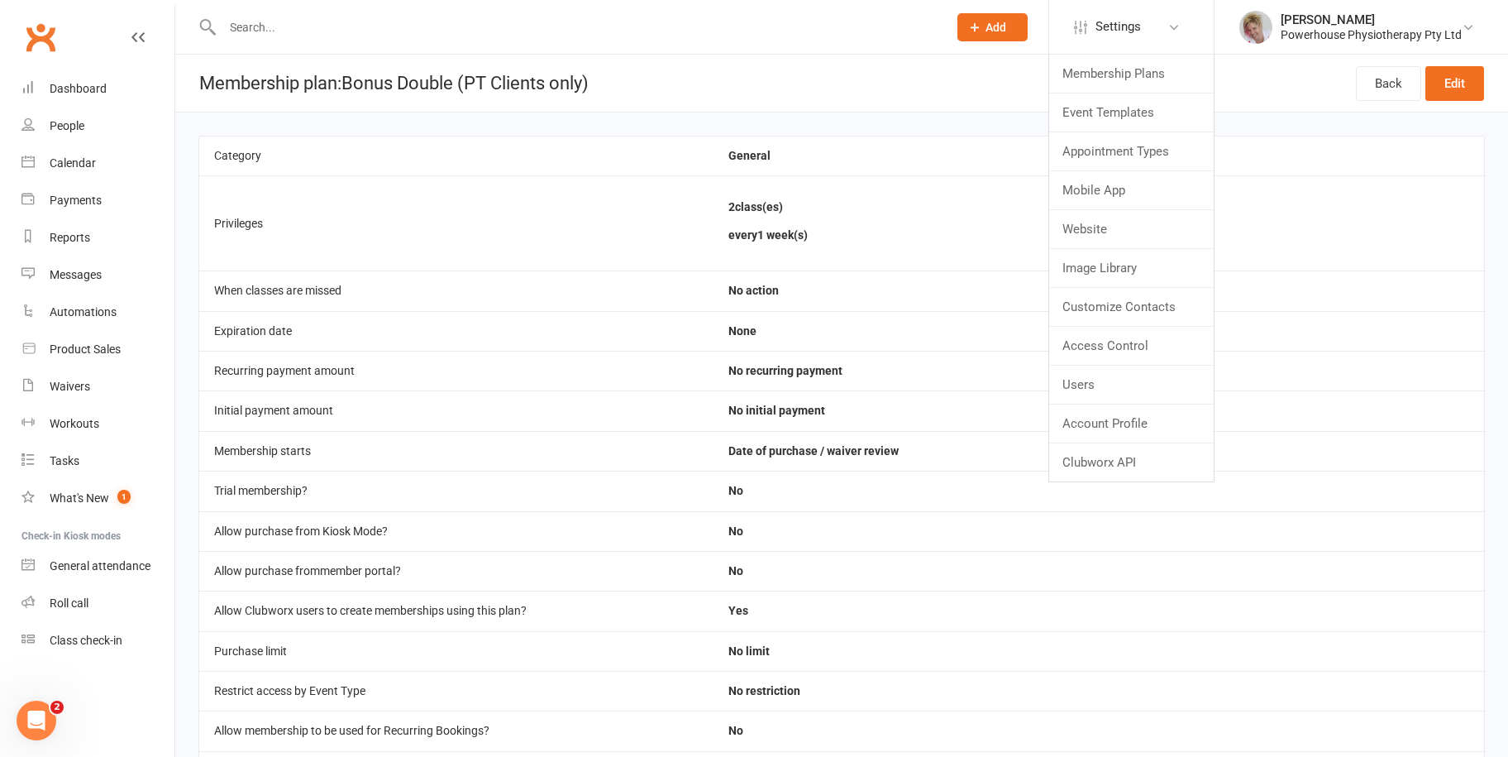
click at [847, 85] on header "Membership plan: Bonus Double (PT Clients only) Back Edit" at bounding box center [841, 84] width 1333 height 58
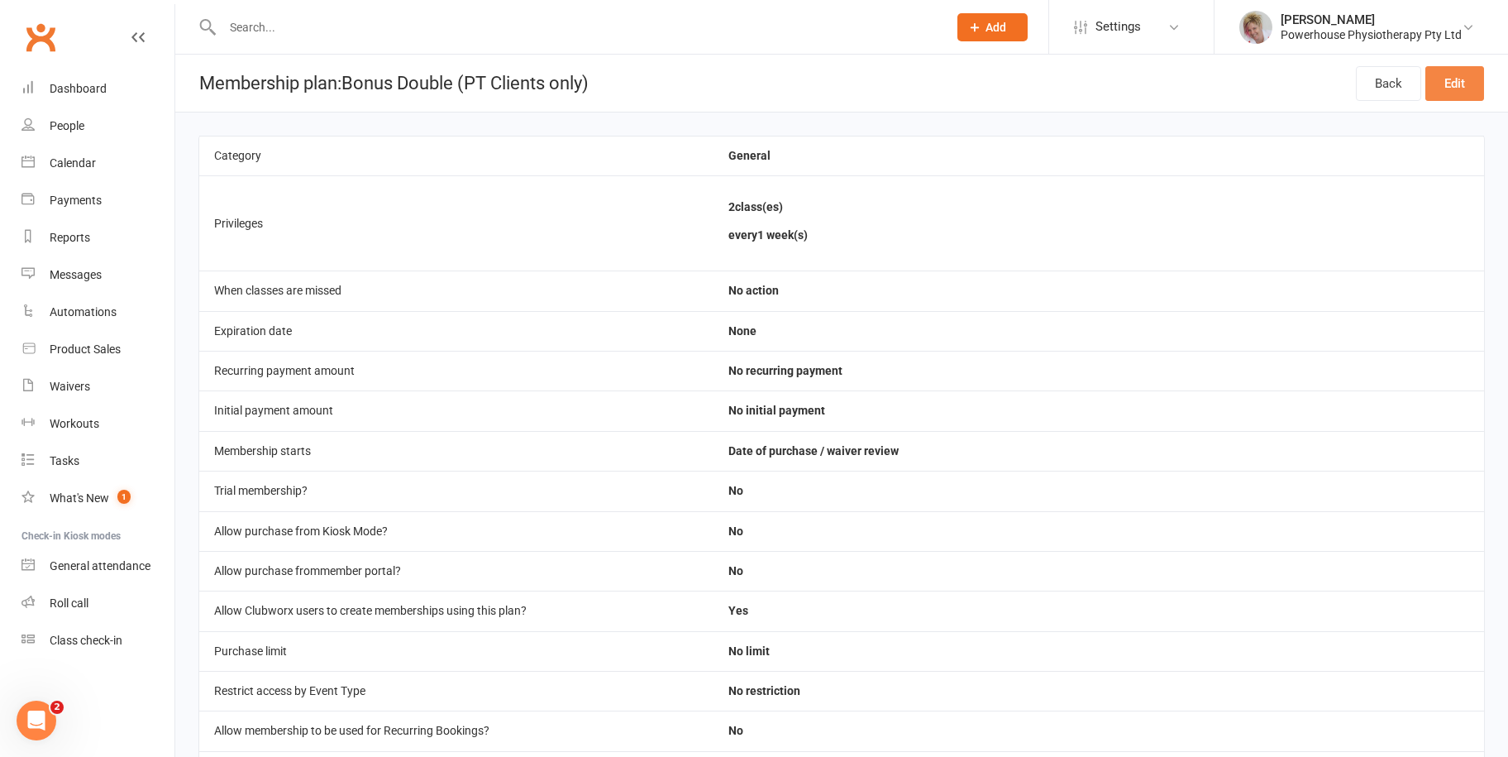
click at [1462, 79] on link "Edit" at bounding box center [1454, 83] width 59 height 35
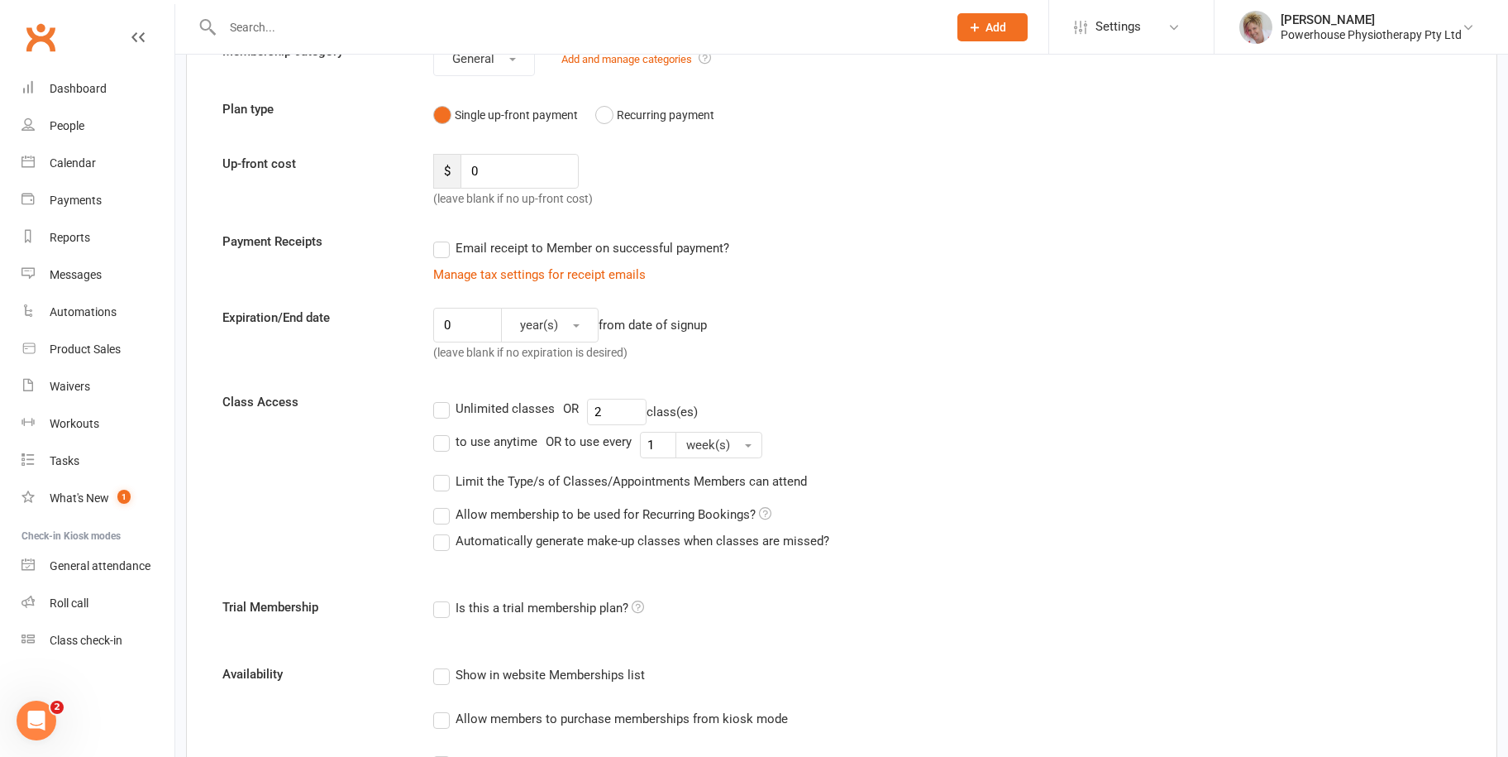
scroll to position [496, 0]
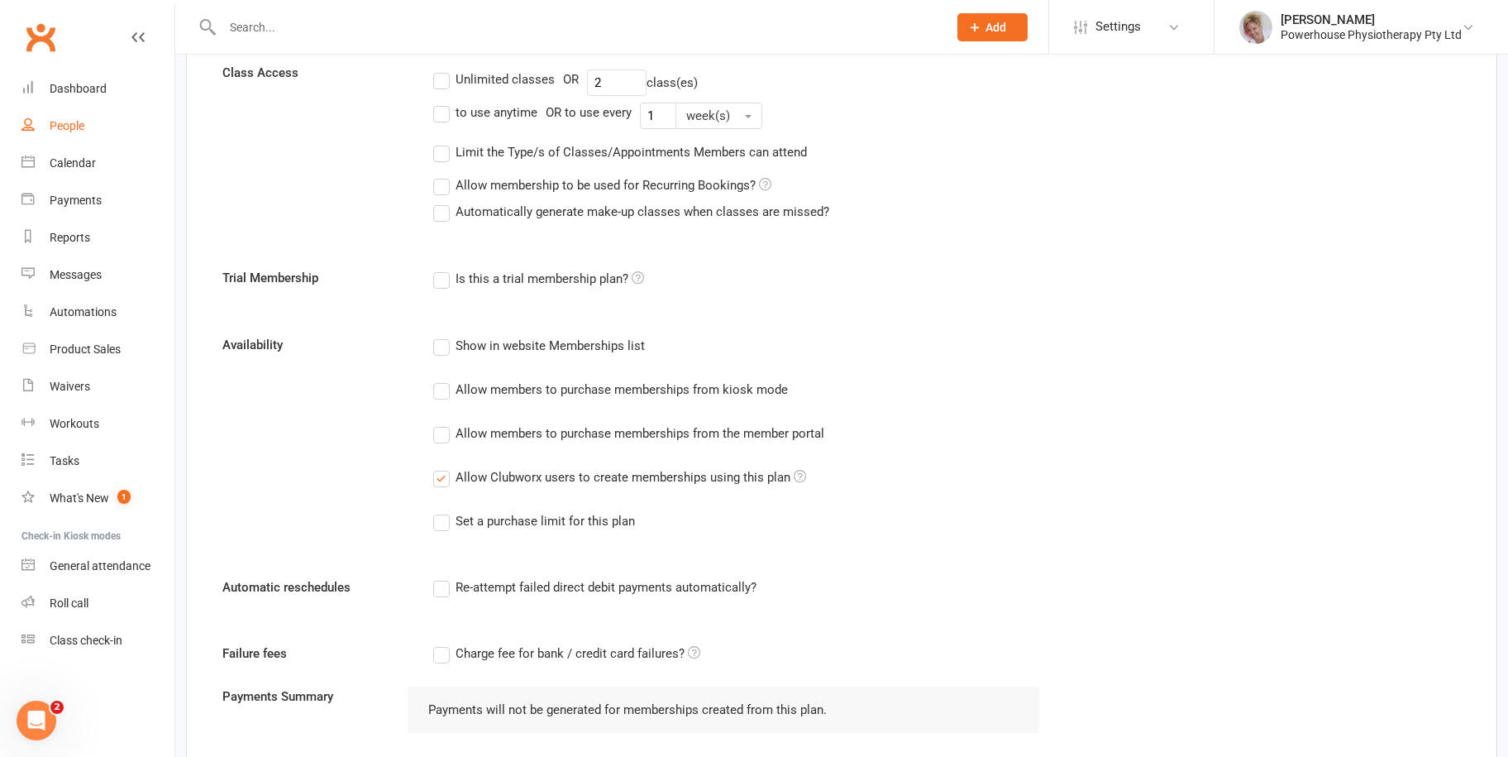
click at [61, 119] on div "People" at bounding box center [67, 125] width 35 height 13
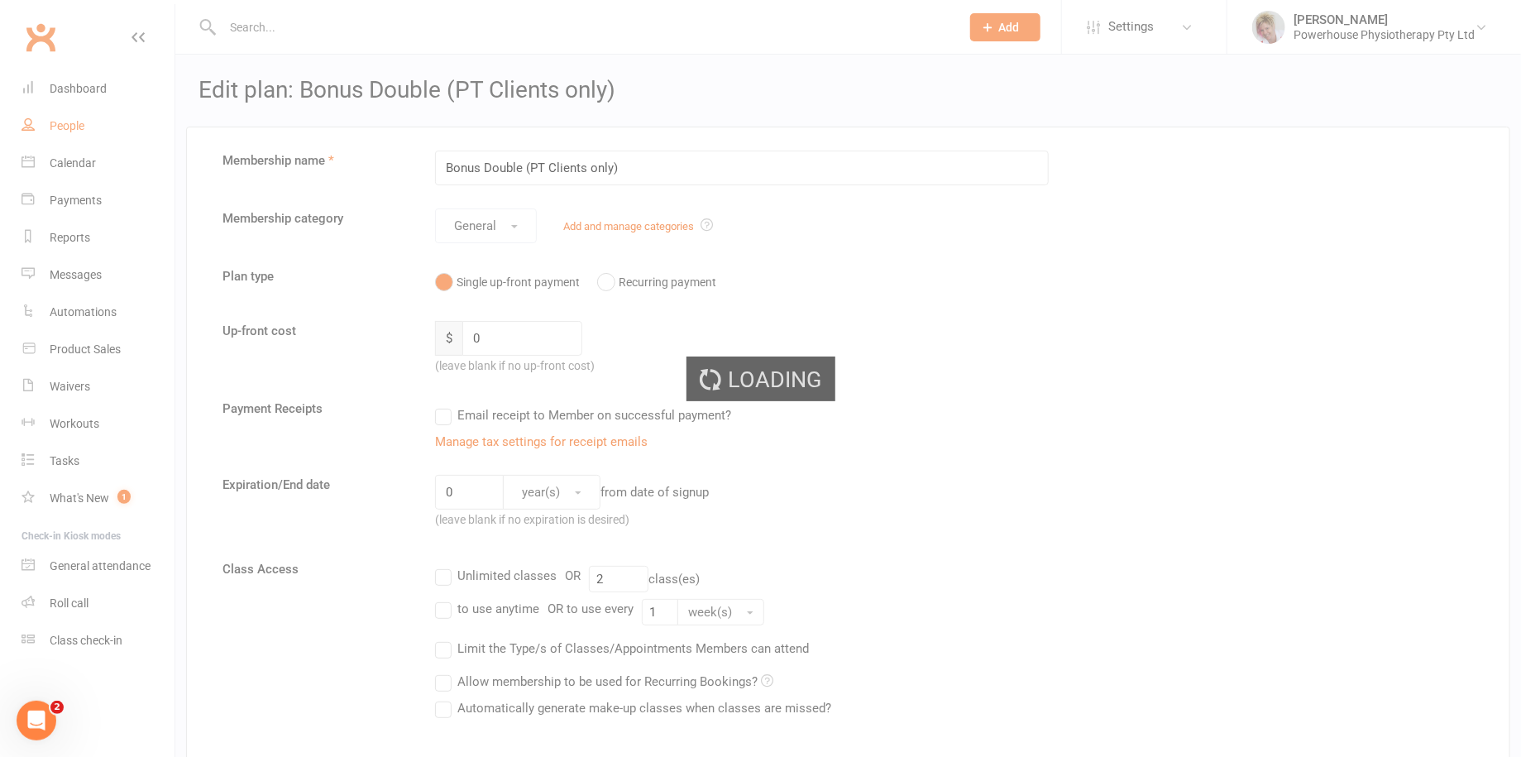
select select "100"
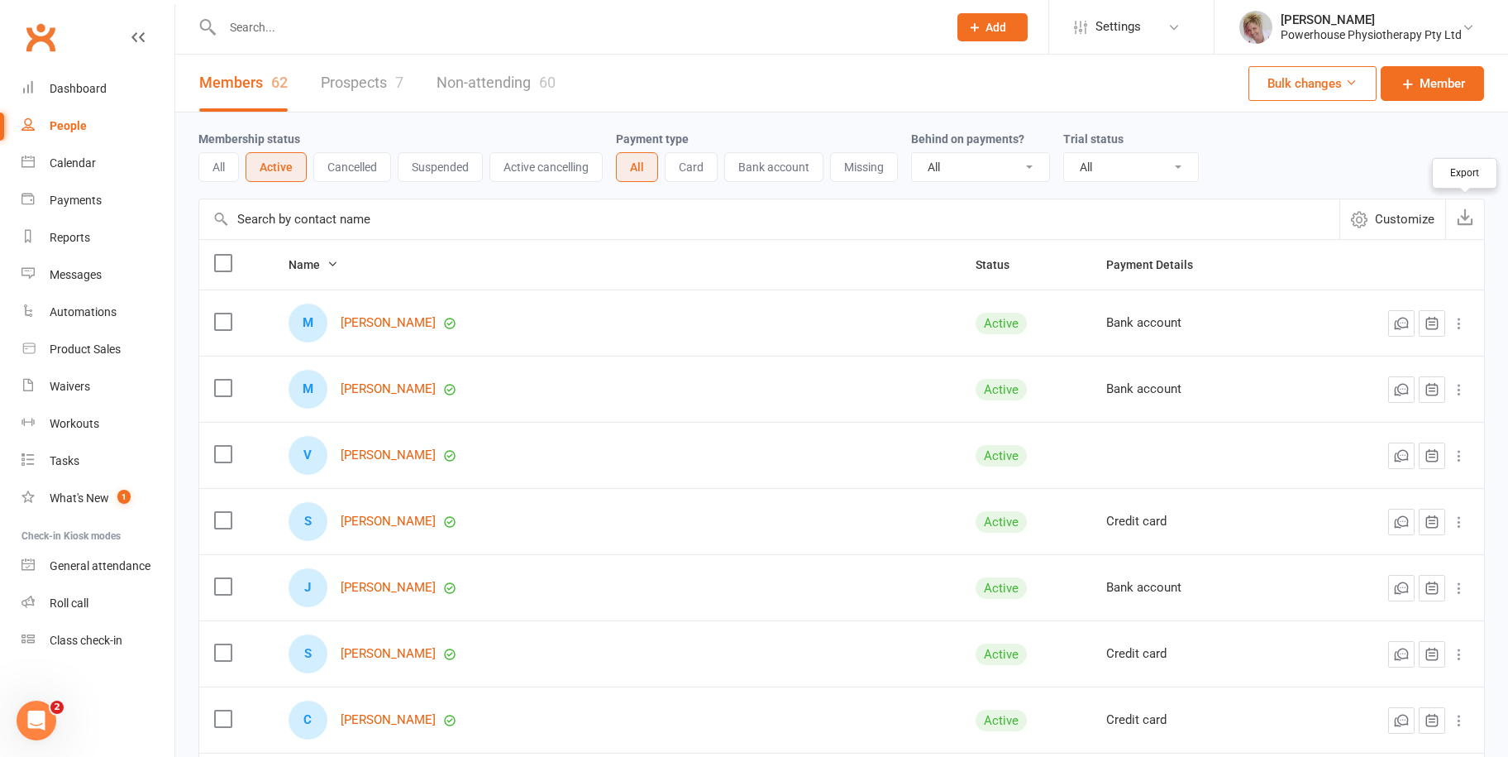
click at [1464, 216] on icon "button" at bounding box center [1465, 216] width 17 height 17
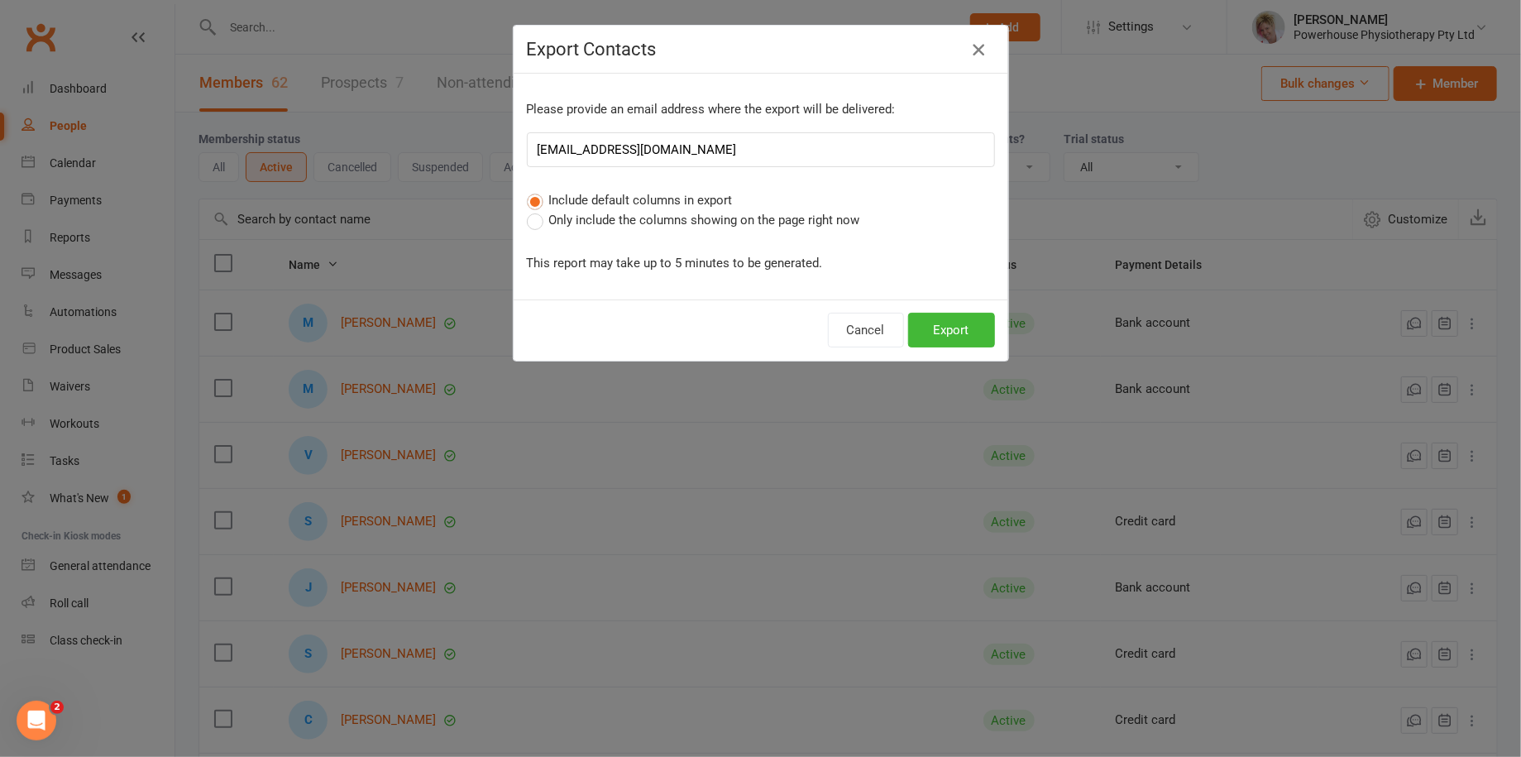
click at [969, 51] on icon "button" at bounding box center [978, 50] width 20 height 20
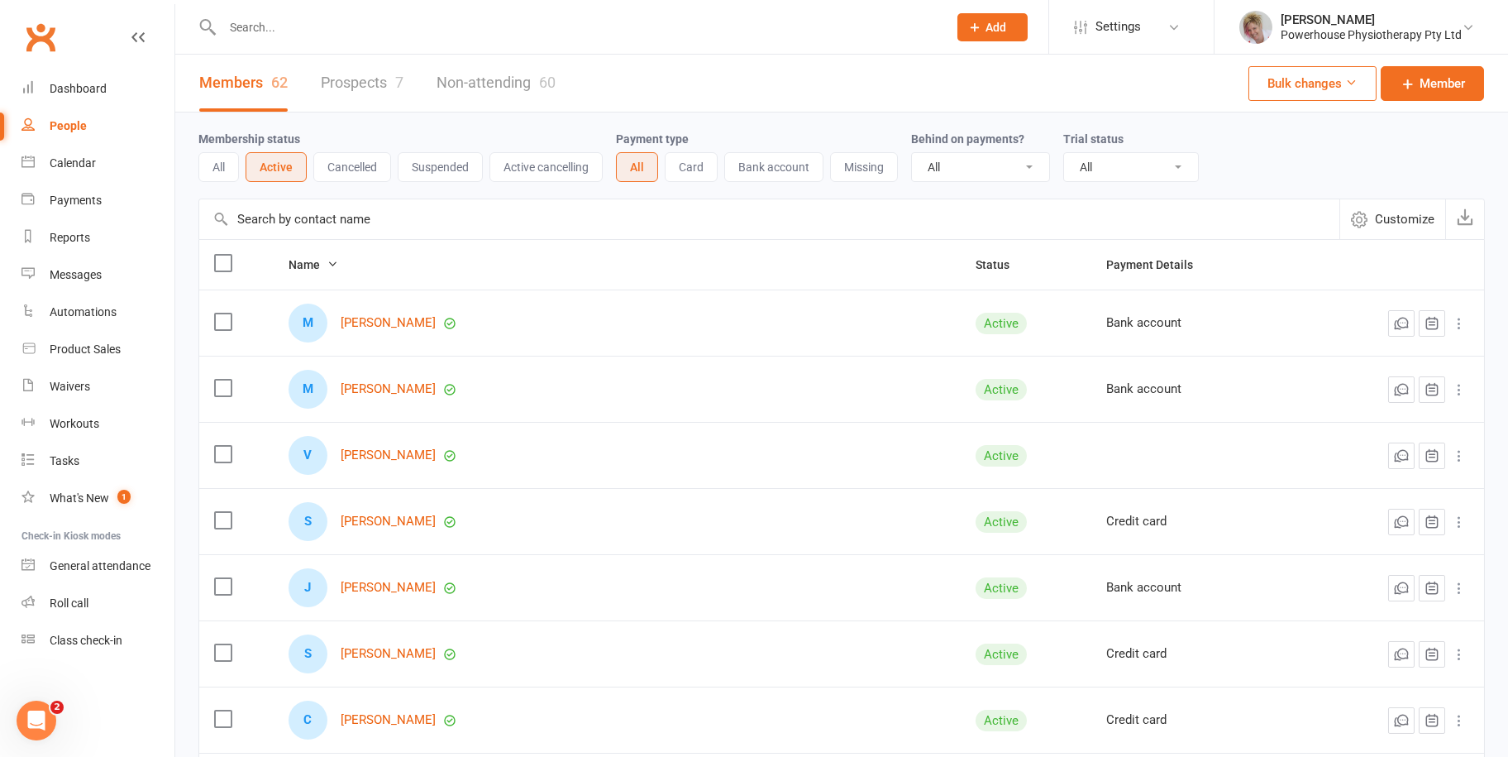
click at [1034, 170] on select "All No Yes" at bounding box center [980, 167] width 137 height 28
click at [620, 229] on input "text" at bounding box center [769, 219] width 1140 height 40
click at [86, 124] on link "People" at bounding box center [97, 125] width 153 height 37
select select "100"
click at [71, 122] on div "People" at bounding box center [68, 125] width 37 height 13
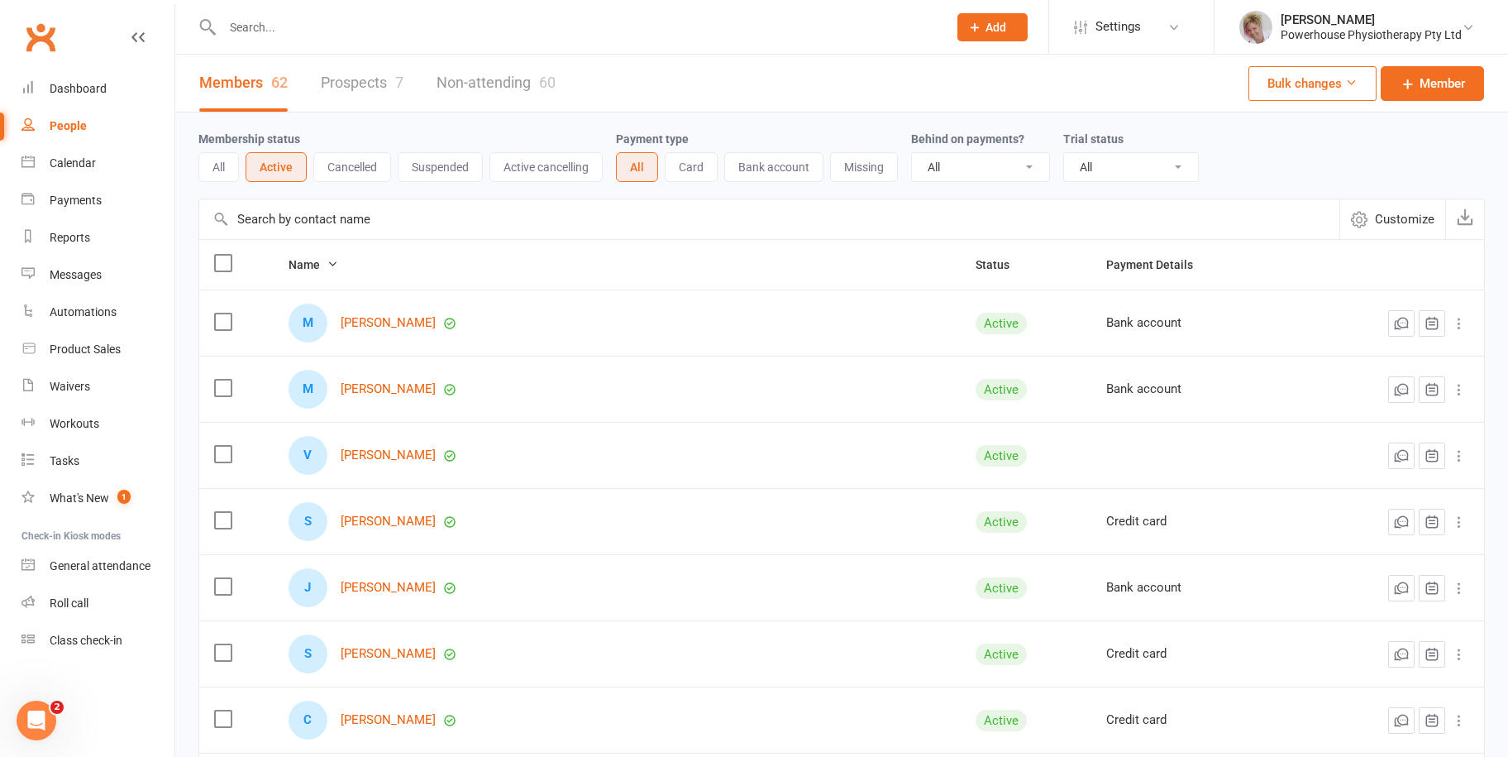
click at [258, 36] on input "text" at bounding box center [576, 27] width 719 height 23
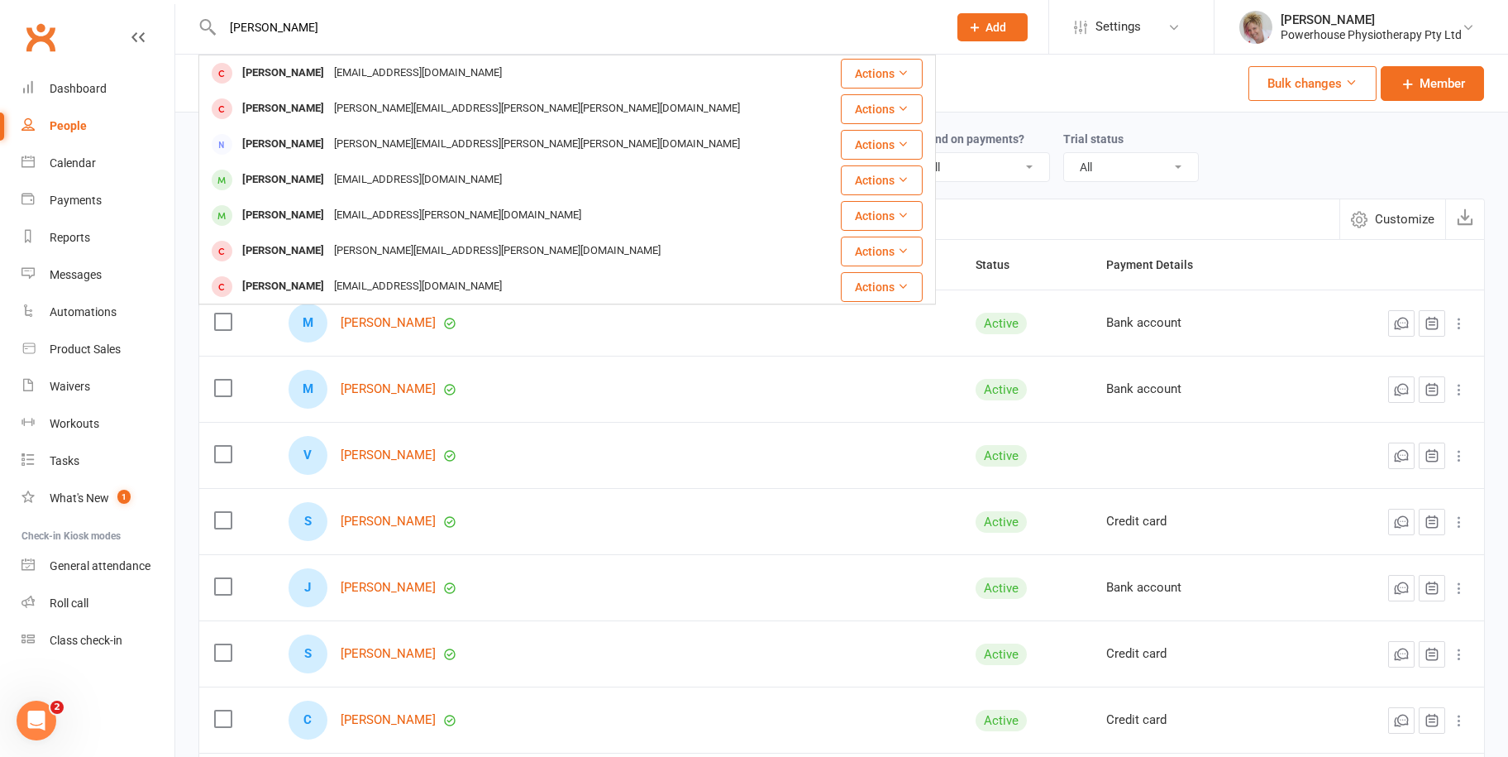
type input "anne lowe"
drag, startPoint x: 74, startPoint y: 124, endPoint x: 80, endPoint y: 117, distance: 10.0
click at [74, 124] on div "People" at bounding box center [68, 125] width 37 height 13
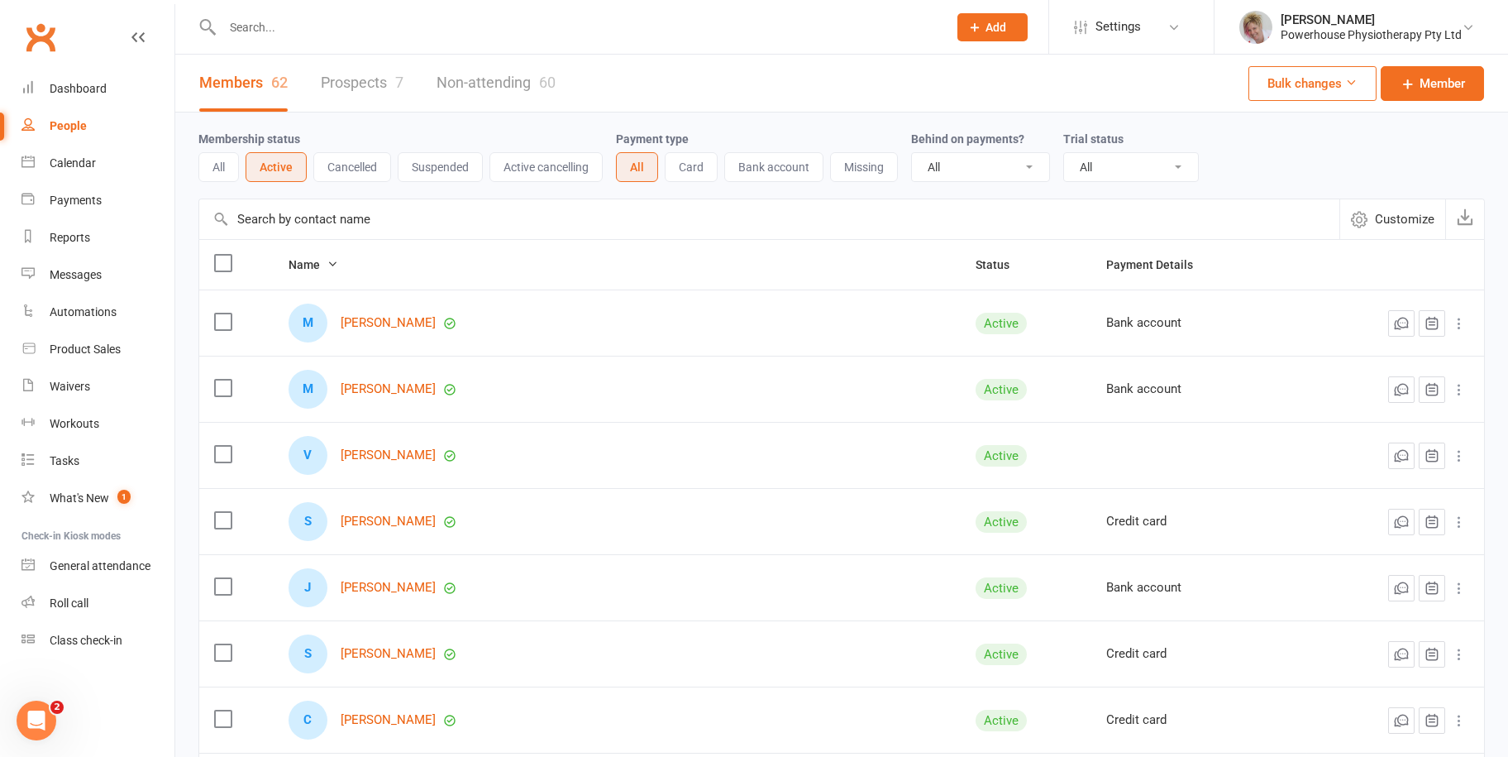
click at [375, 82] on link "Prospects 7" at bounding box center [362, 83] width 83 height 57
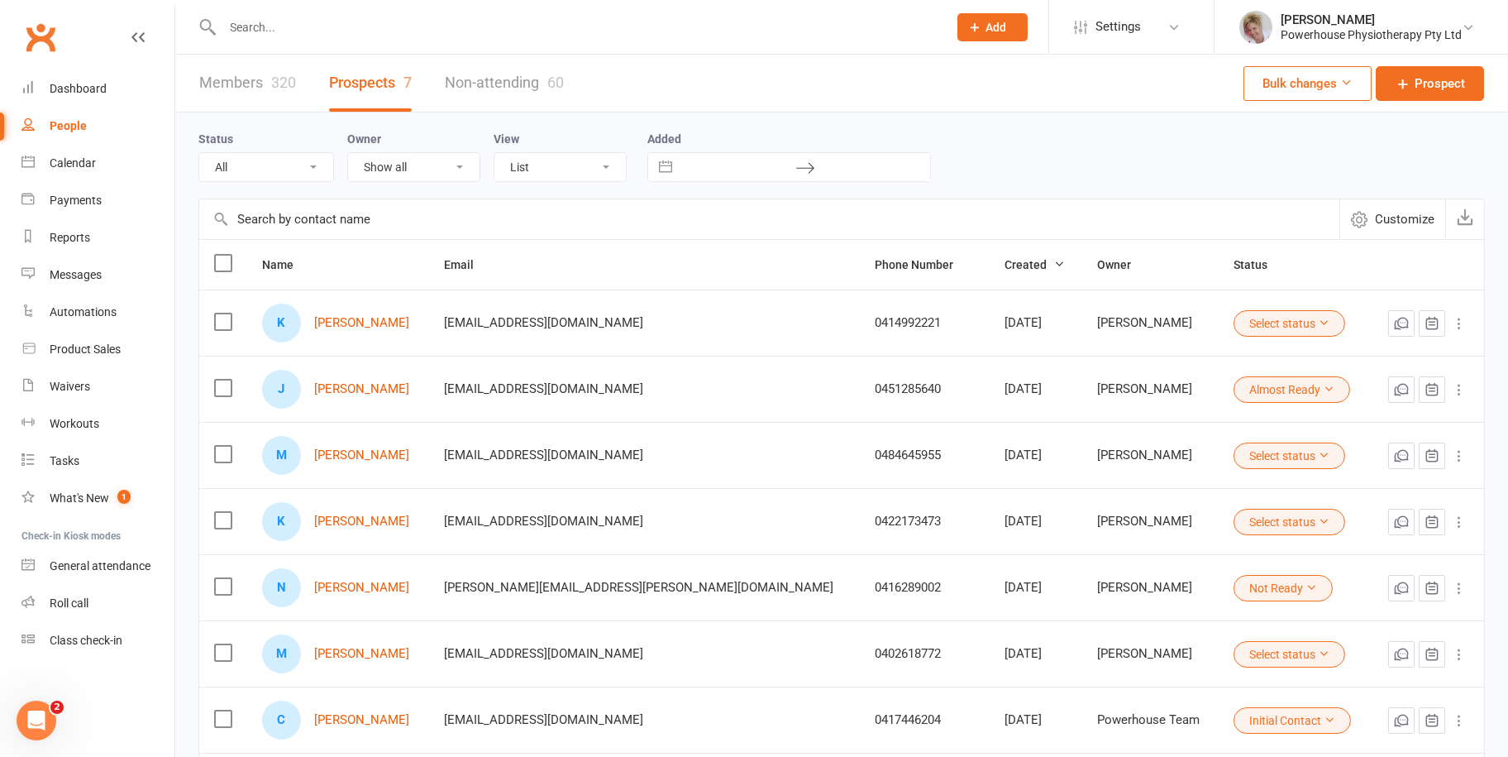
click at [64, 122] on div "People" at bounding box center [68, 125] width 37 height 13
click at [271, 79] on div "320" at bounding box center [283, 82] width 25 height 17
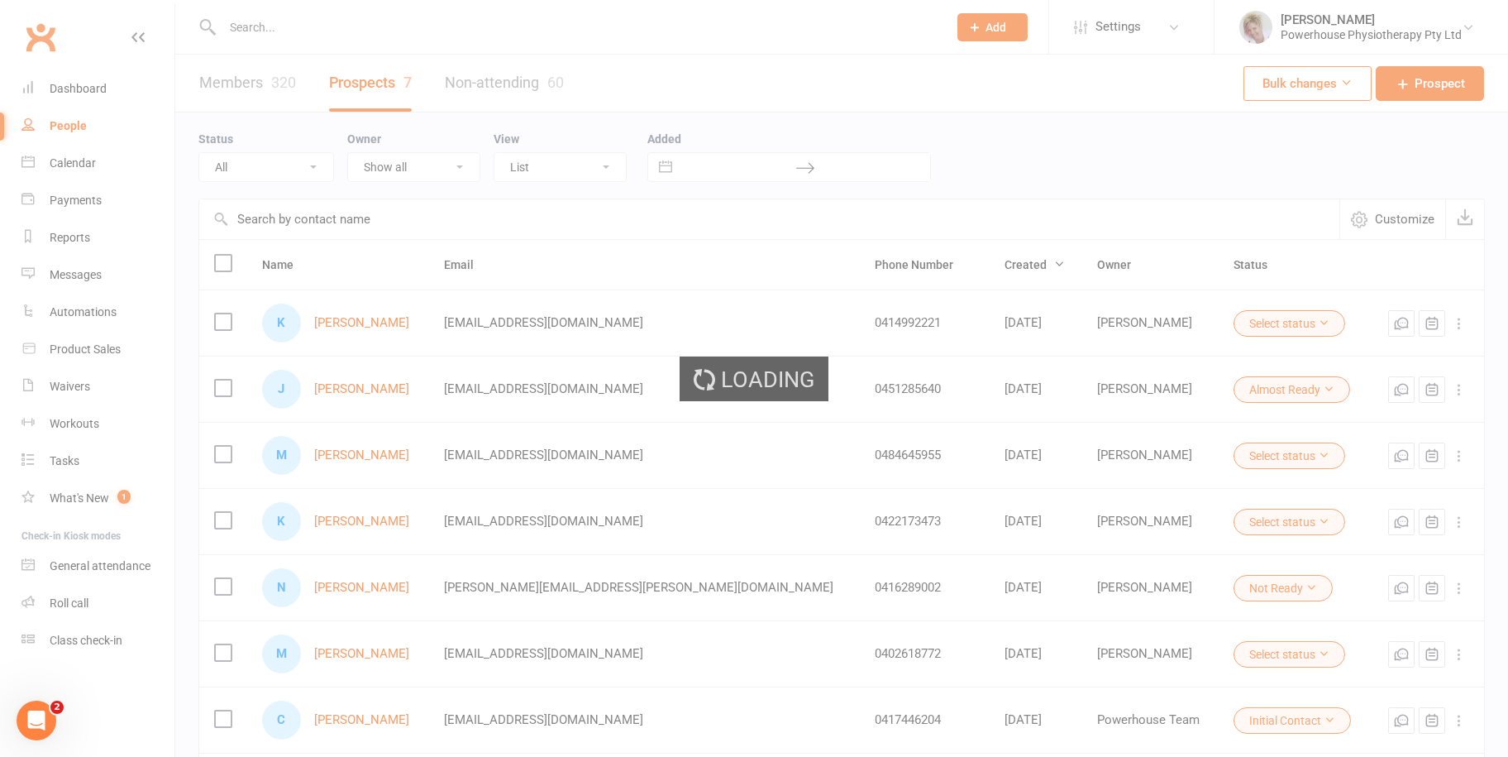
select select "100"
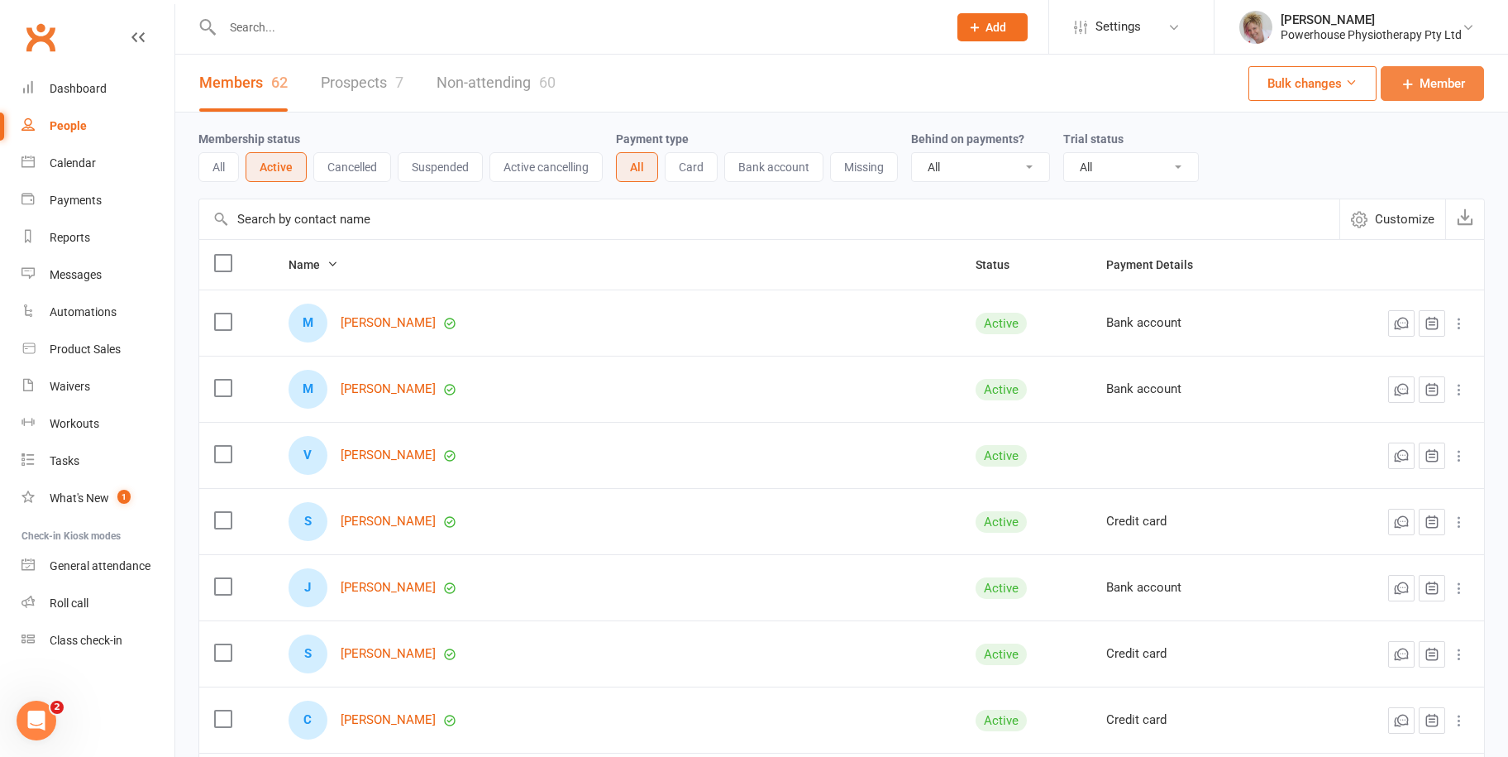
click at [1433, 89] on span "Member" at bounding box center [1442, 84] width 45 height 20
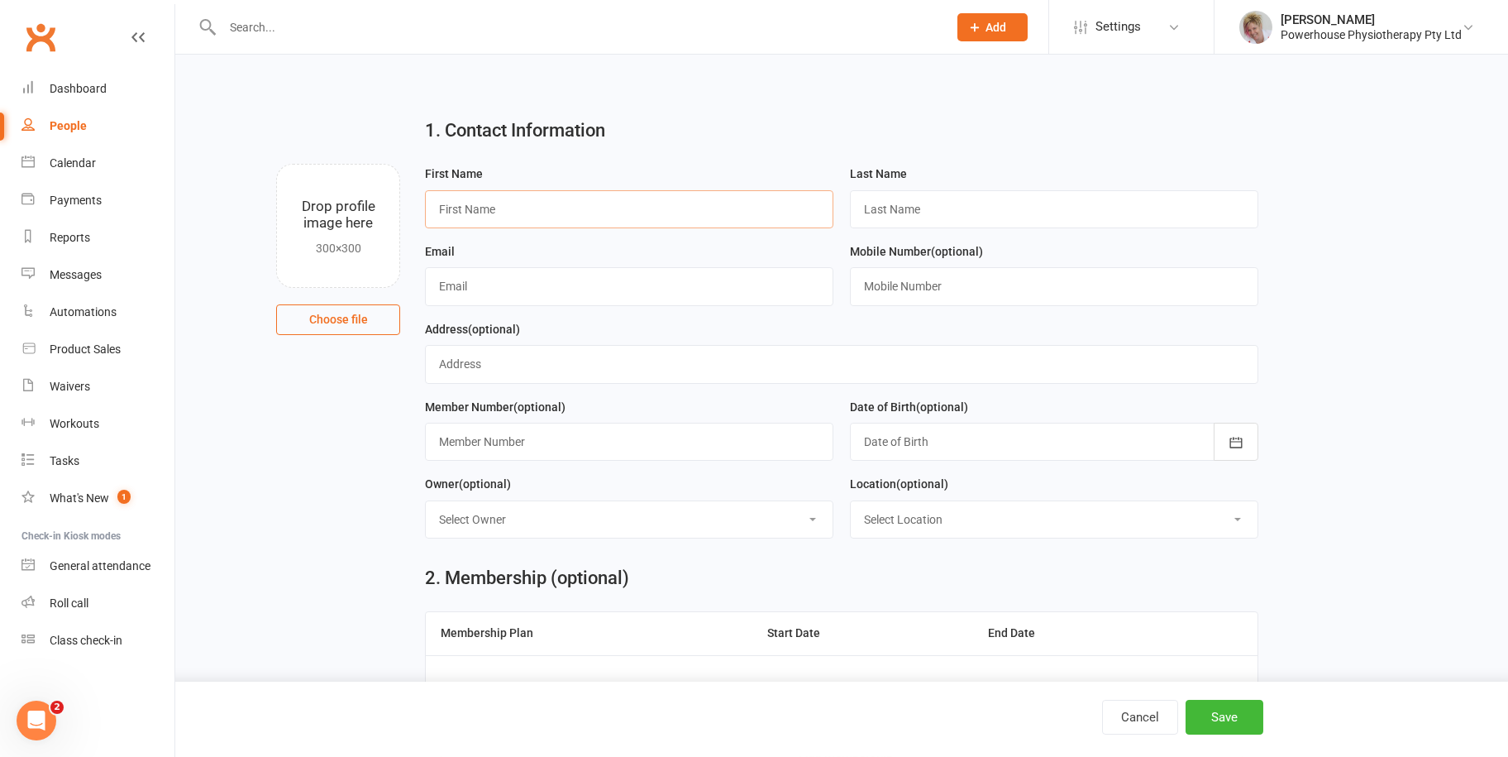
drag, startPoint x: 472, startPoint y: 221, endPoint x: 480, endPoint y: 211, distance: 12.4
click at [472, 222] on input "text" at bounding box center [629, 209] width 408 height 38
type input "Anne"
click at [923, 198] on input "text" at bounding box center [1054, 209] width 408 height 38
type input "Lowe"
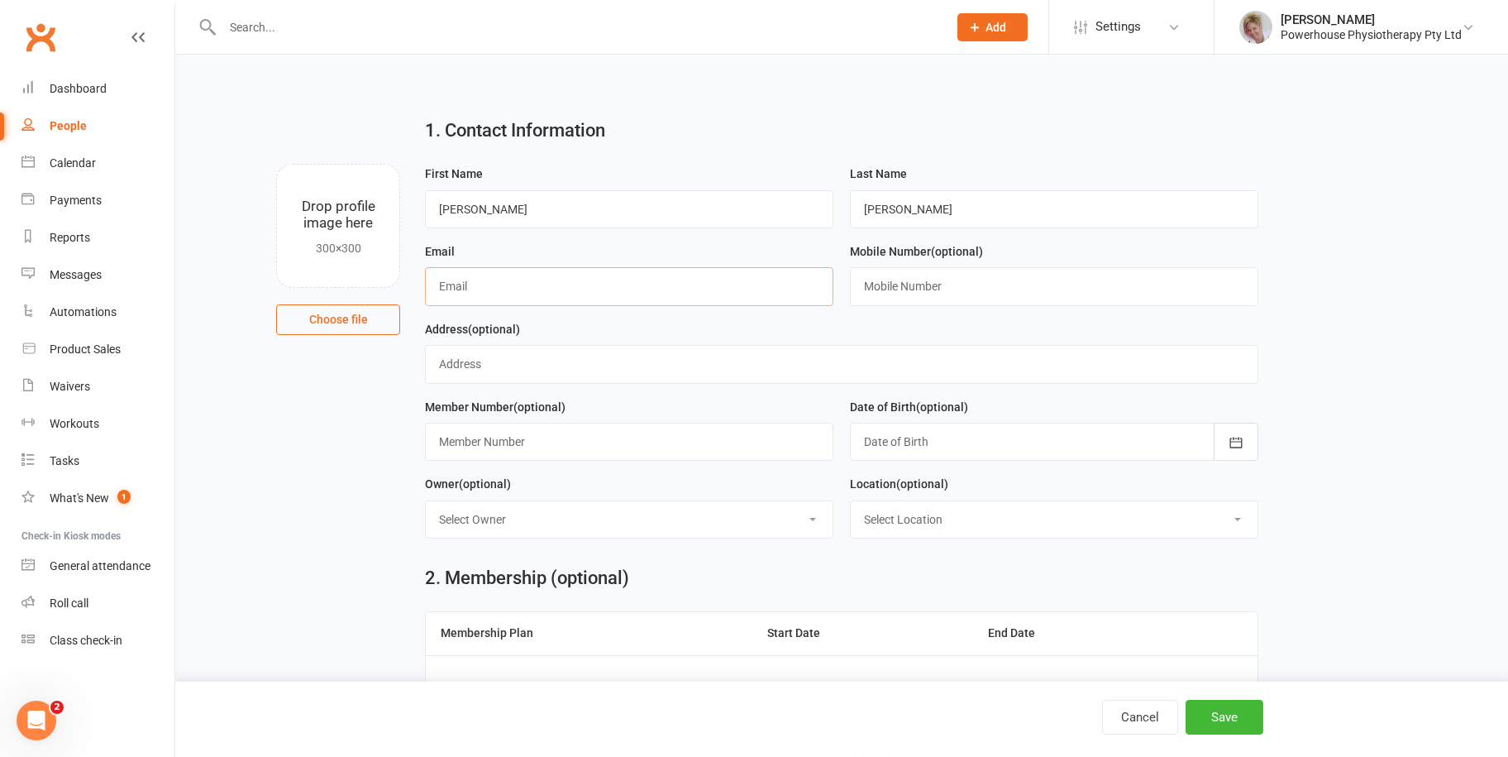
click at [512, 293] on input "text" at bounding box center [629, 286] width 408 height 38
type input "annielowe@outlook.com"
click at [1228, 711] on button "Save" at bounding box center [1225, 717] width 78 height 35
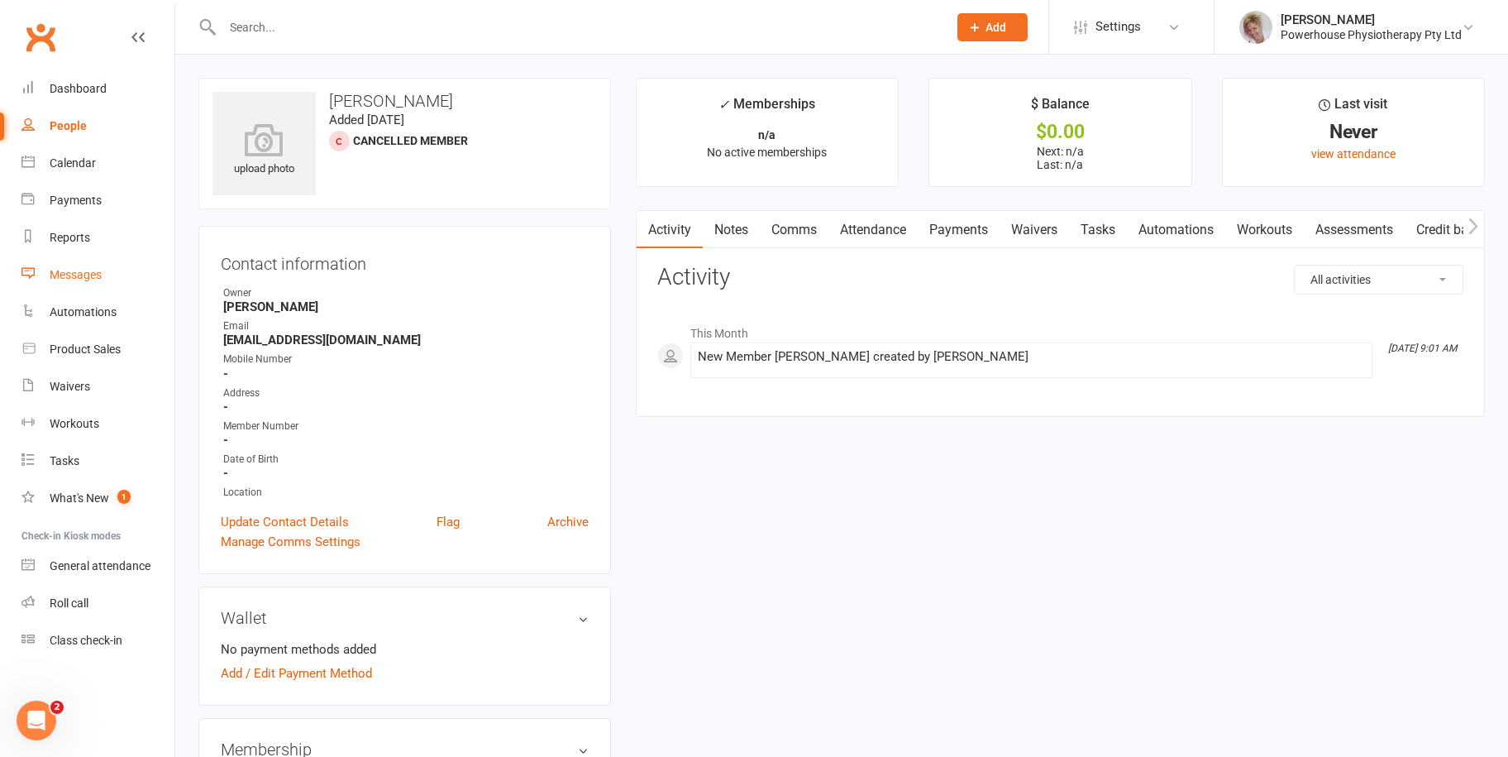
click at [79, 269] on div "Messages" at bounding box center [76, 274] width 52 height 13
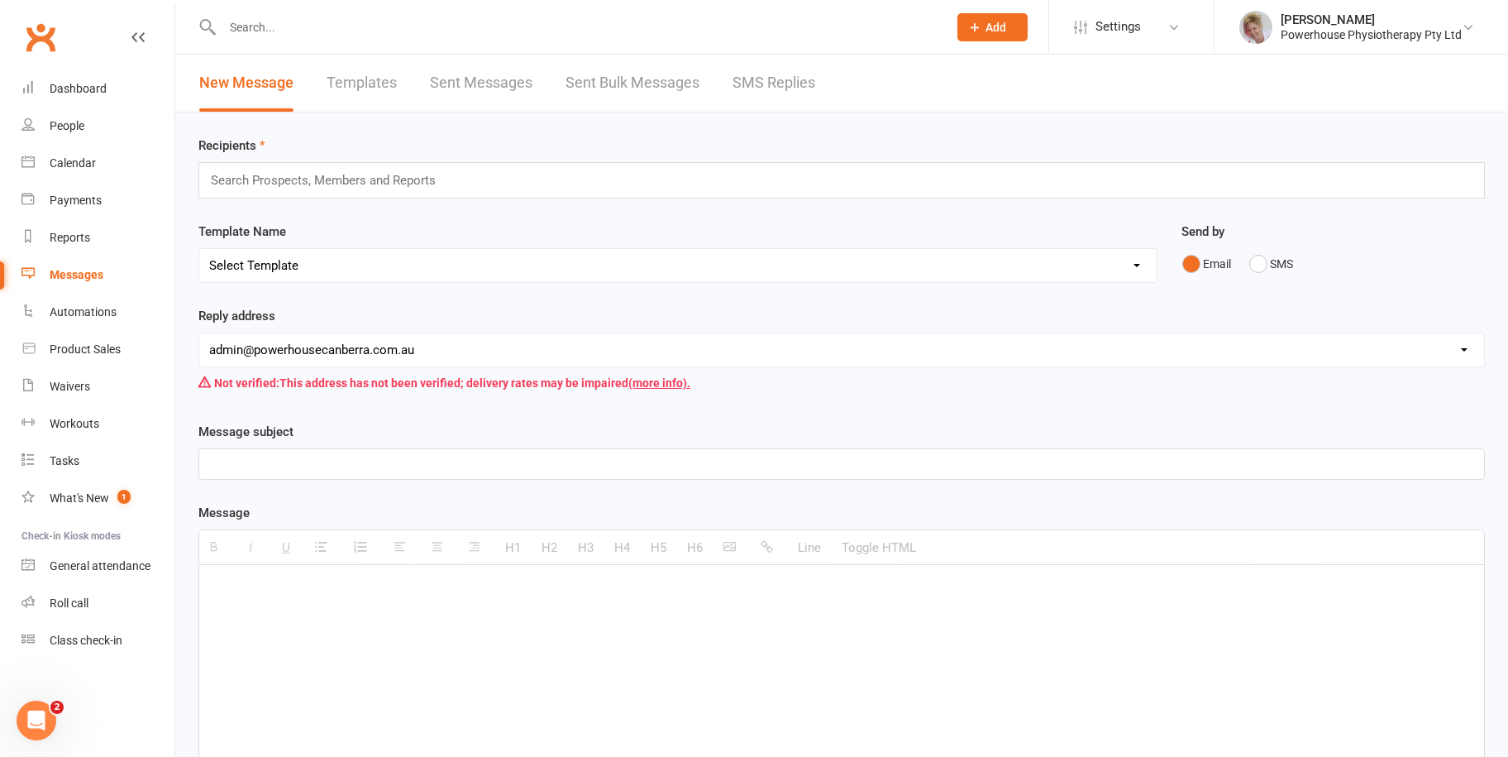
click at [270, 177] on input "text" at bounding box center [330, 180] width 242 height 21
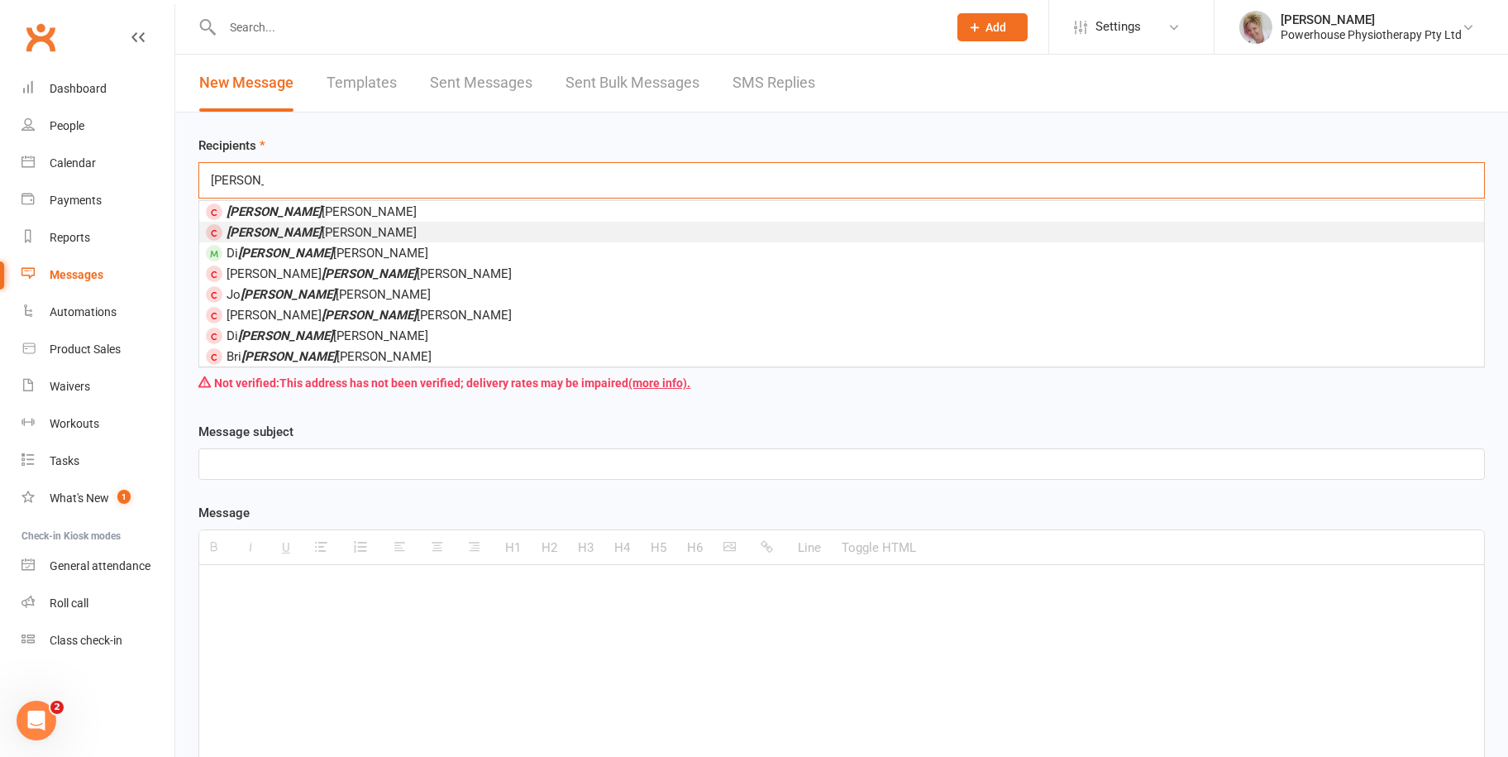
type input "anne"
click at [288, 229] on li "Anne Lowe" at bounding box center [841, 232] width 1285 height 21
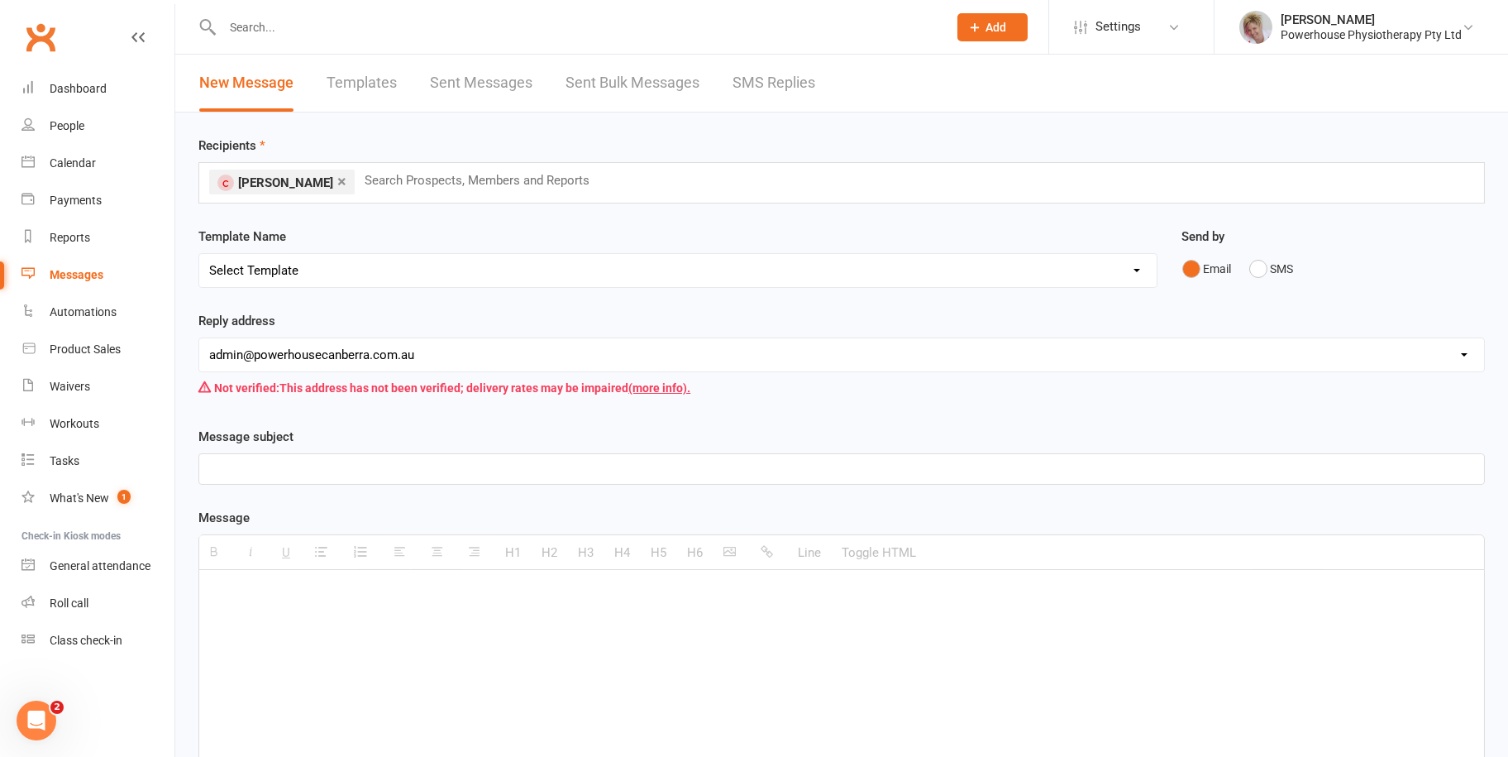
click at [322, 263] on select "Select Template [Email] New member no bank details [SMS] Birthdays [Email] Canc…" at bounding box center [677, 270] width 957 height 33
select select "8"
click at [199, 254] on select "Select Template [Email] New member no bank details [SMS] Birthdays [Email] Canc…" at bounding box center [677, 270] width 957 height 33
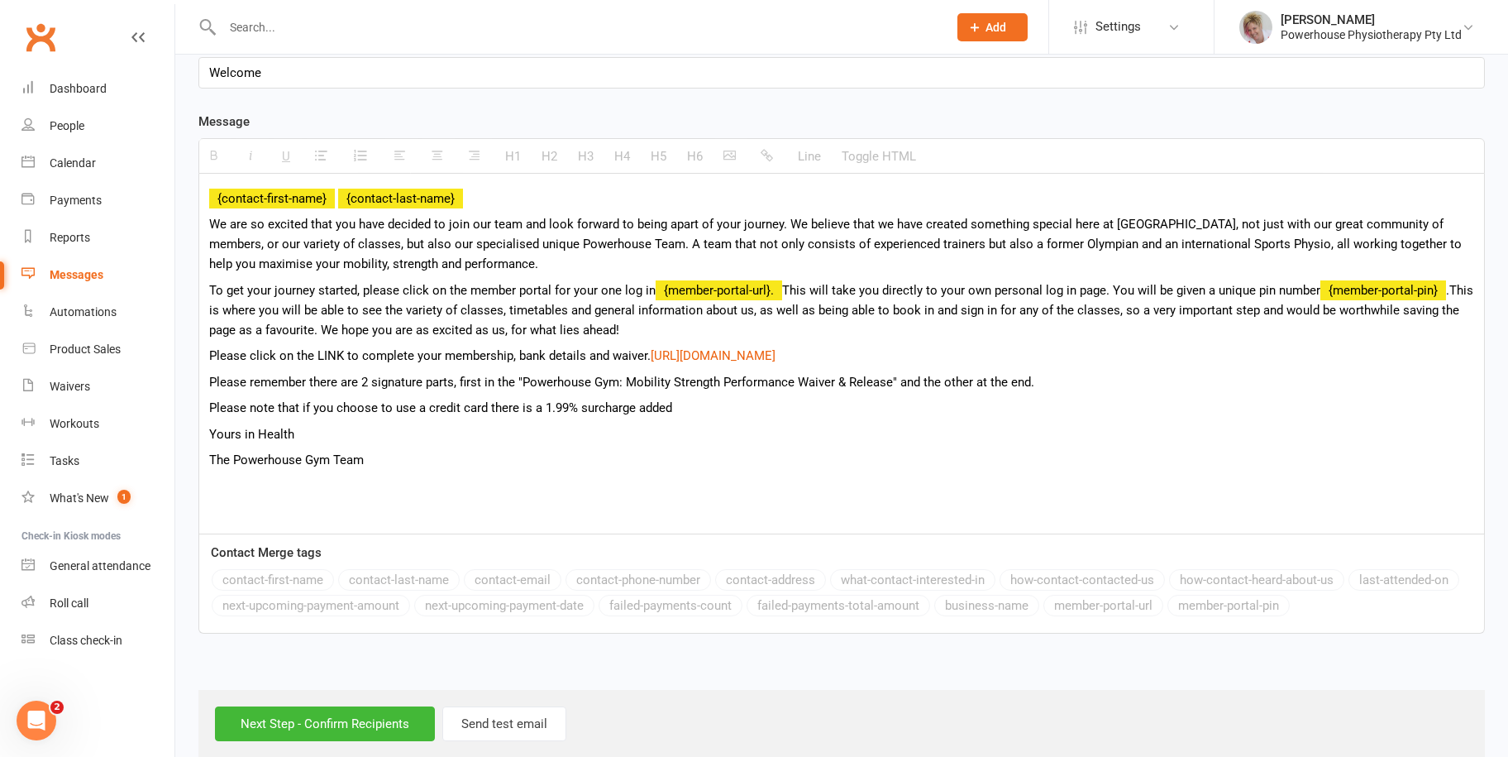
scroll to position [419, 0]
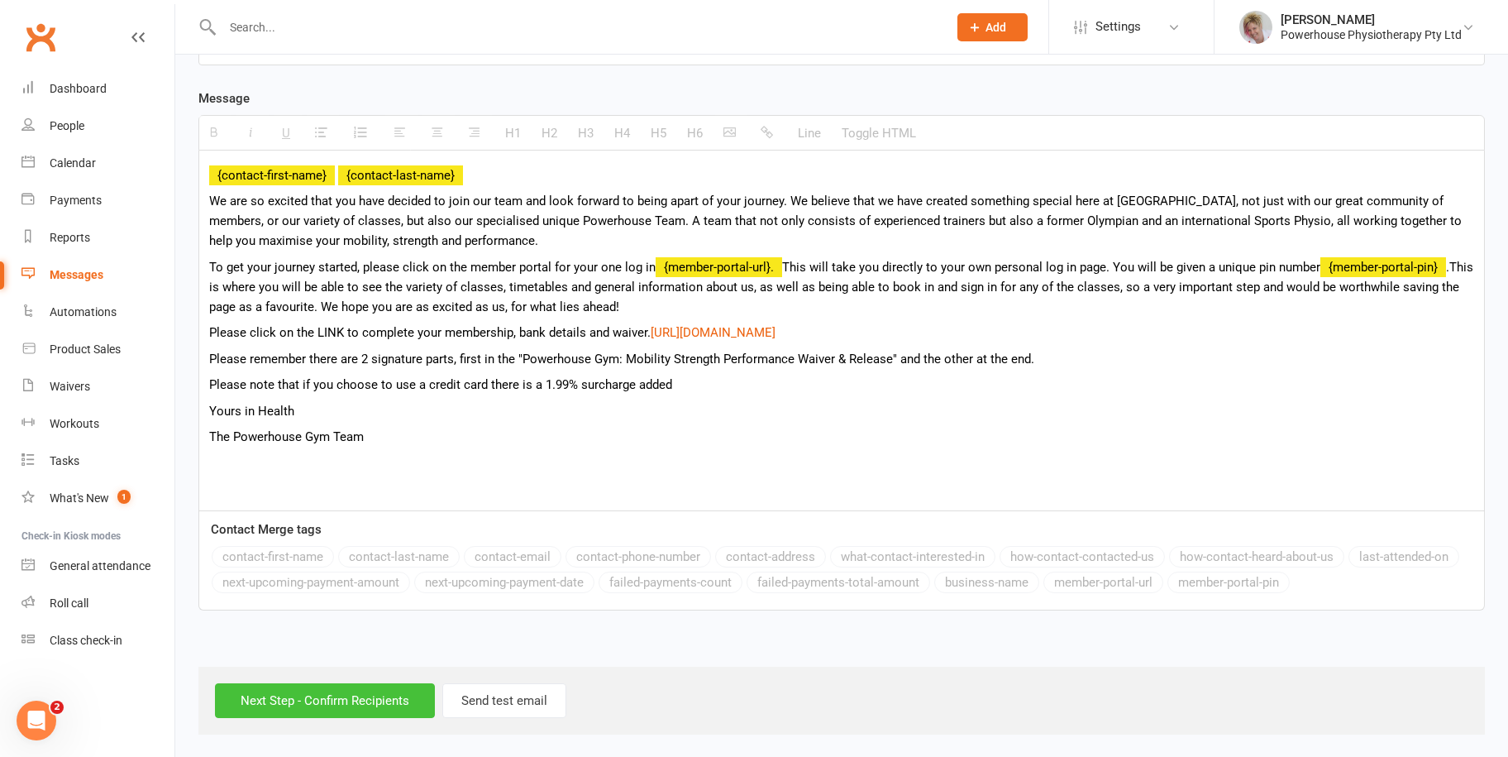
click at [276, 708] on input "Next Step - Confirm Recipients" at bounding box center [325, 700] width 220 height 35
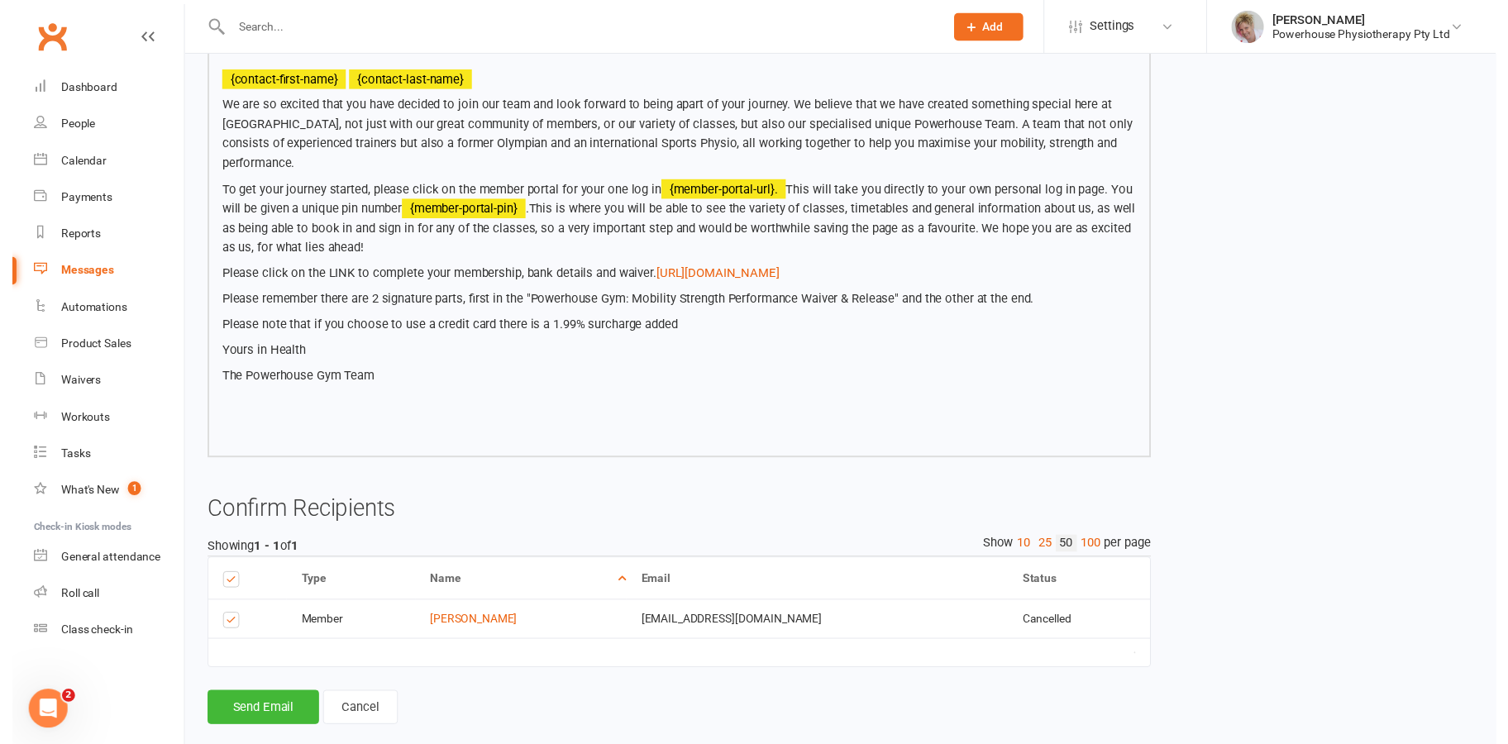
scroll to position [270, 0]
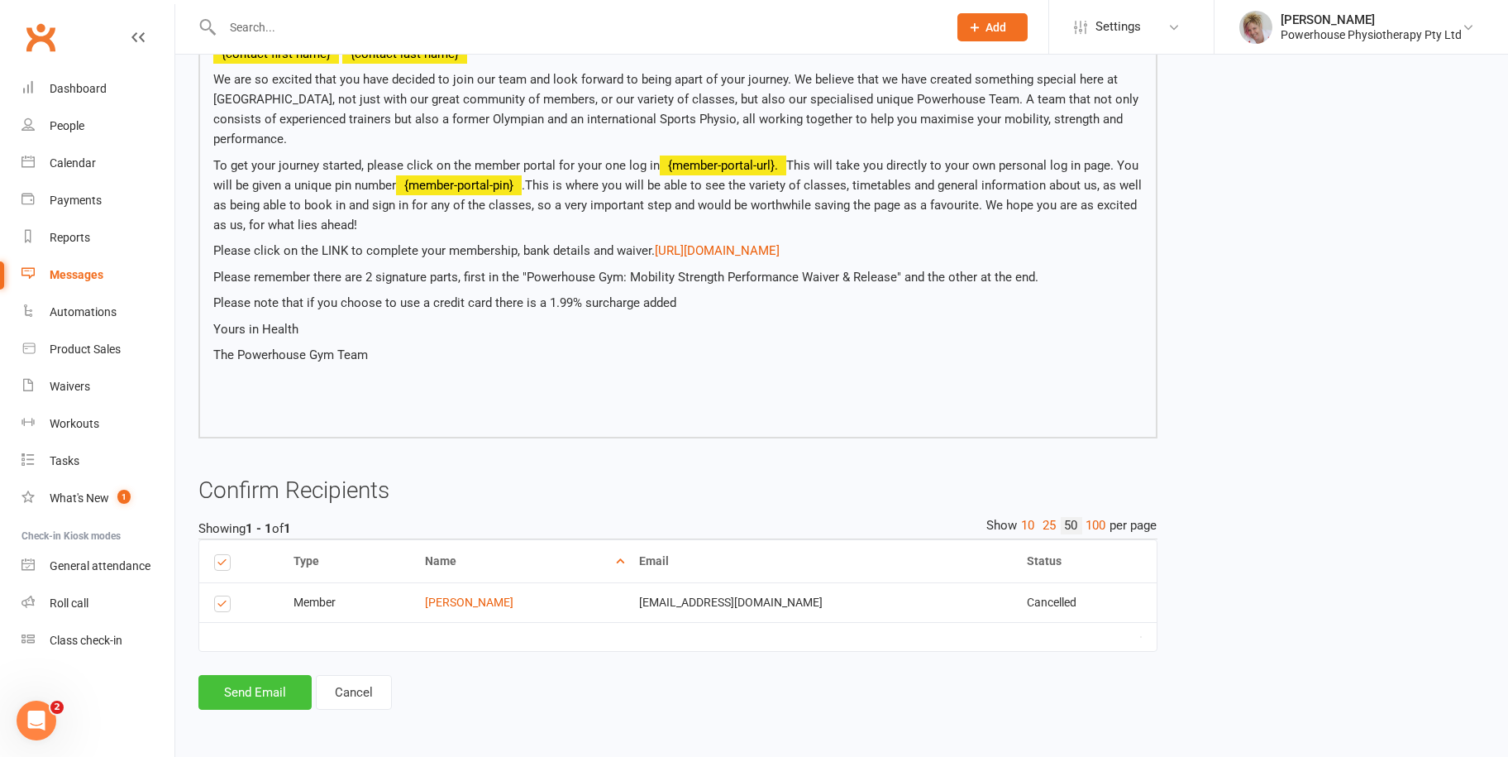
click at [250, 691] on button "Send Email" at bounding box center [254, 692] width 113 height 35
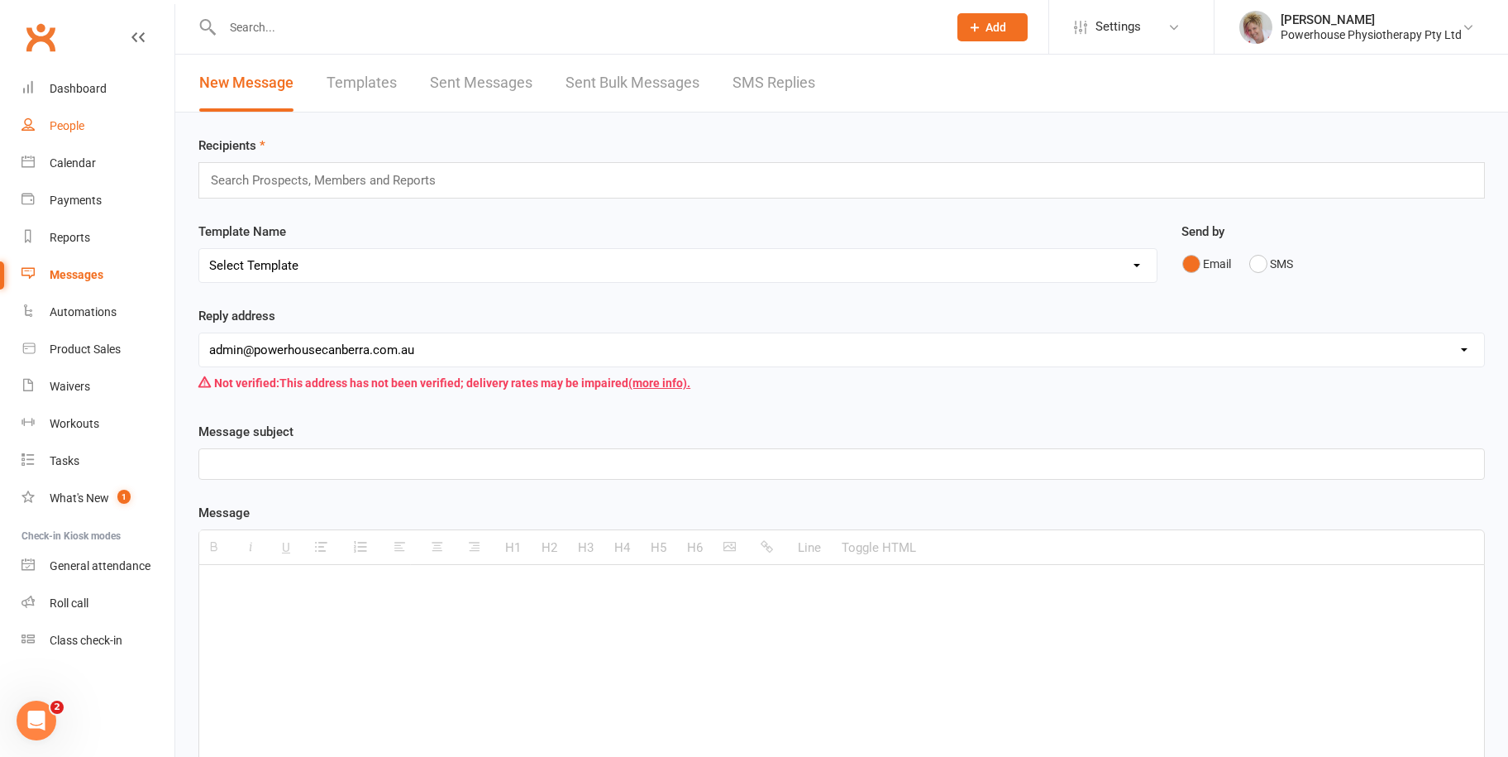
click at [68, 127] on div "People" at bounding box center [67, 125] width 35 height 13
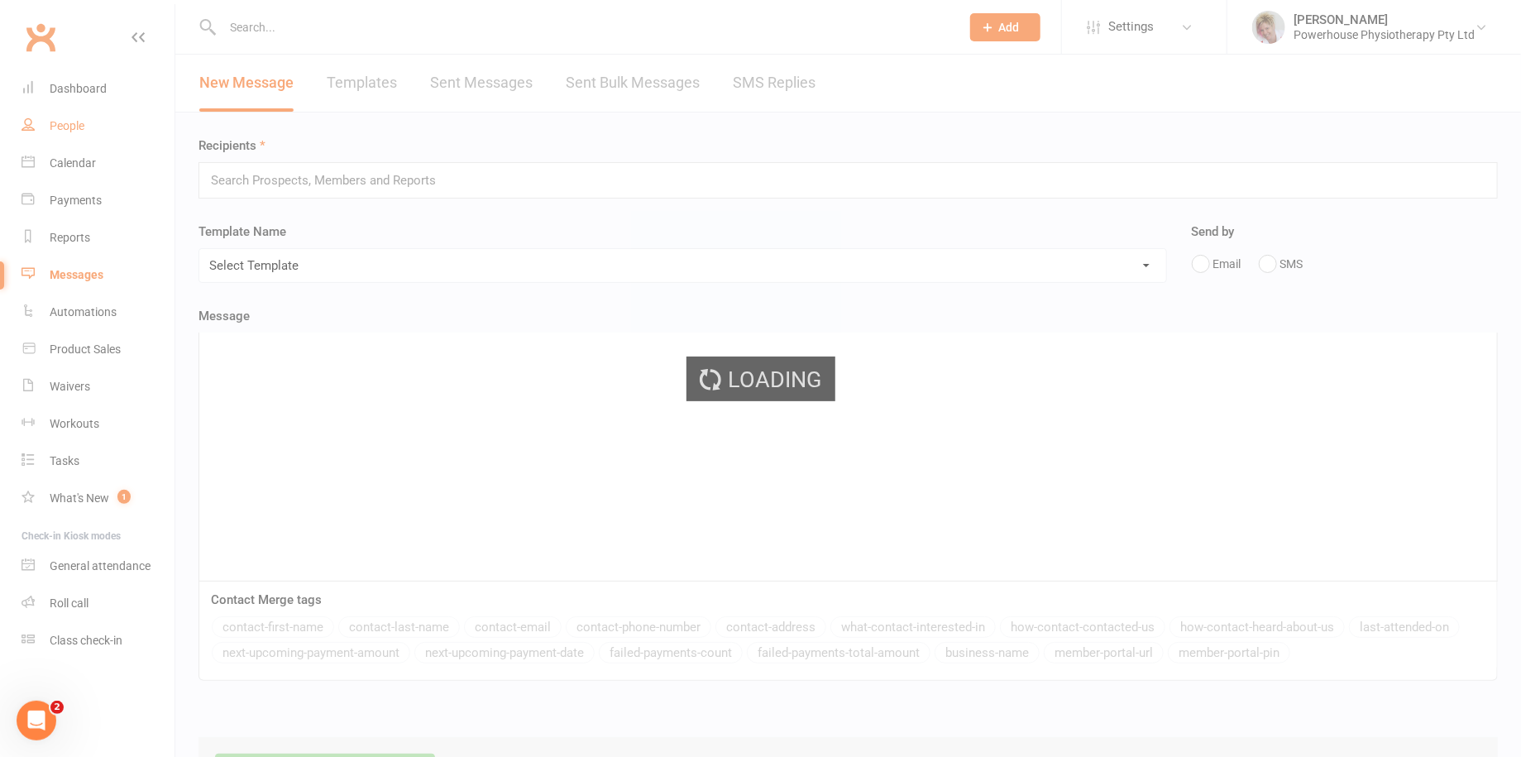
select select "100"
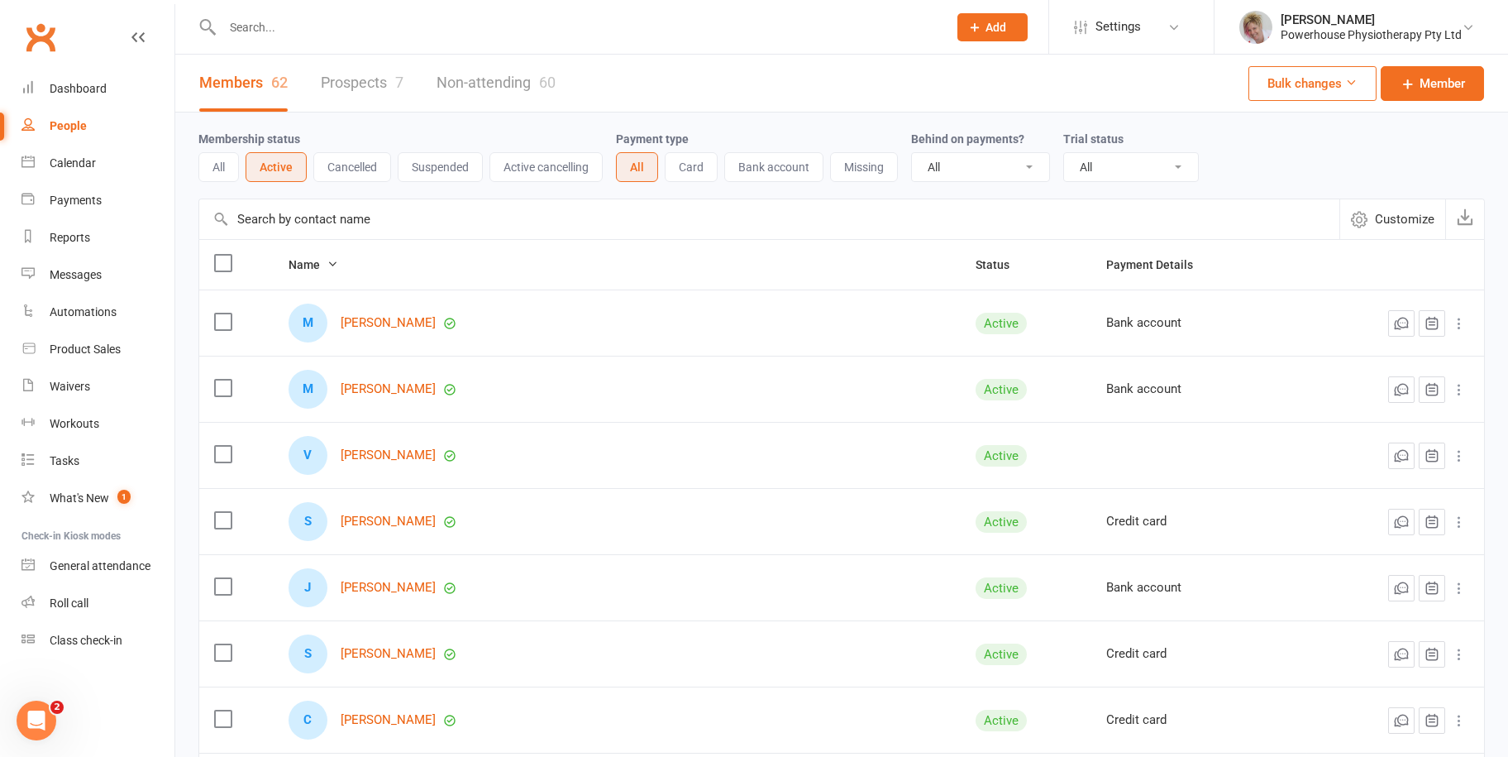
click at [274, 166] on button "Active" at bounding box center [276, 167] width 61 height 30
click at [548, 169] on button "Active cancelling" at bounding box center [545, 167] width 113 height 30
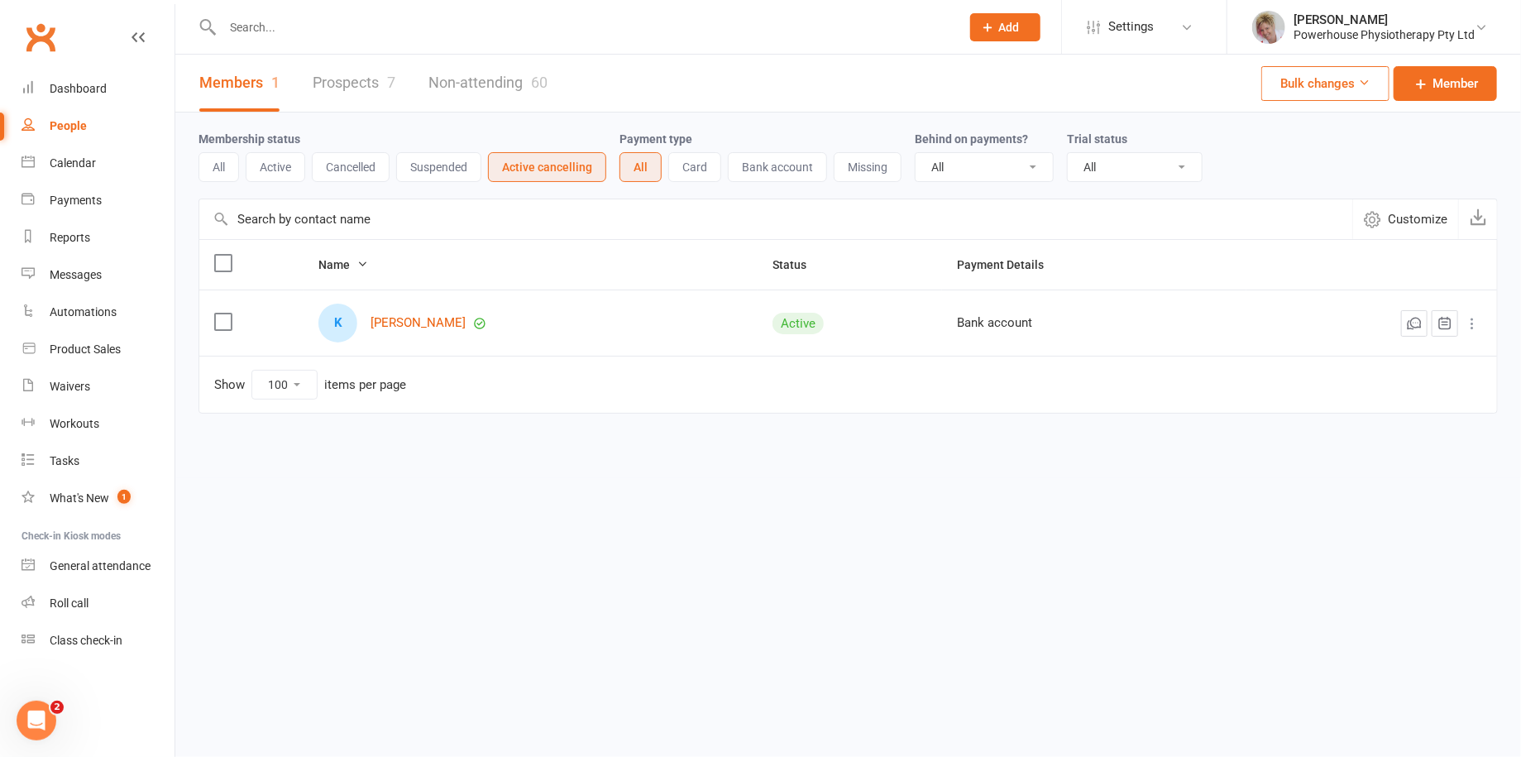
click at [274, 168] on button "Active" at bounding box center [276, 167] width 60 height 30
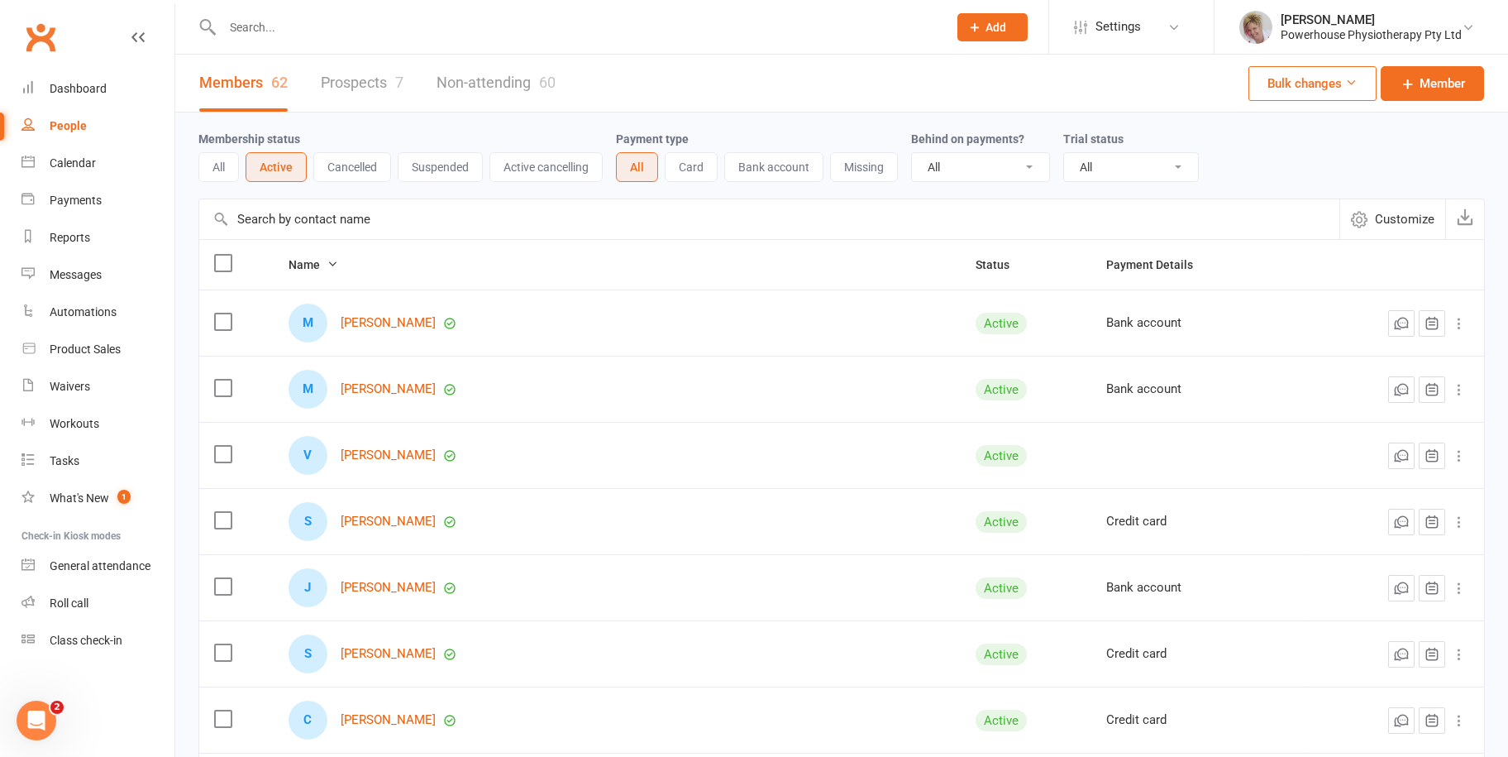
click at [1021, 167] on select "All No Yes" at bounding box center [980, 167] width 137 height 28
click at [1182, 165] on select "All Active and expired trials All active trials Active trial (no other membersh…" at bounding box center [1131, 167] width 134 height 28
click at [1175, 160] on select "All Active and expired trials All active trials Active trial (no other membersh…" at bounding box center [1131, 167] width 134 height 28
select select "trial_exists"
click at [1065, 153] on select "All Active and expired trials All active trials Active trial (no other membersh…" at bounding box center [1131, 167] width 134 height 28
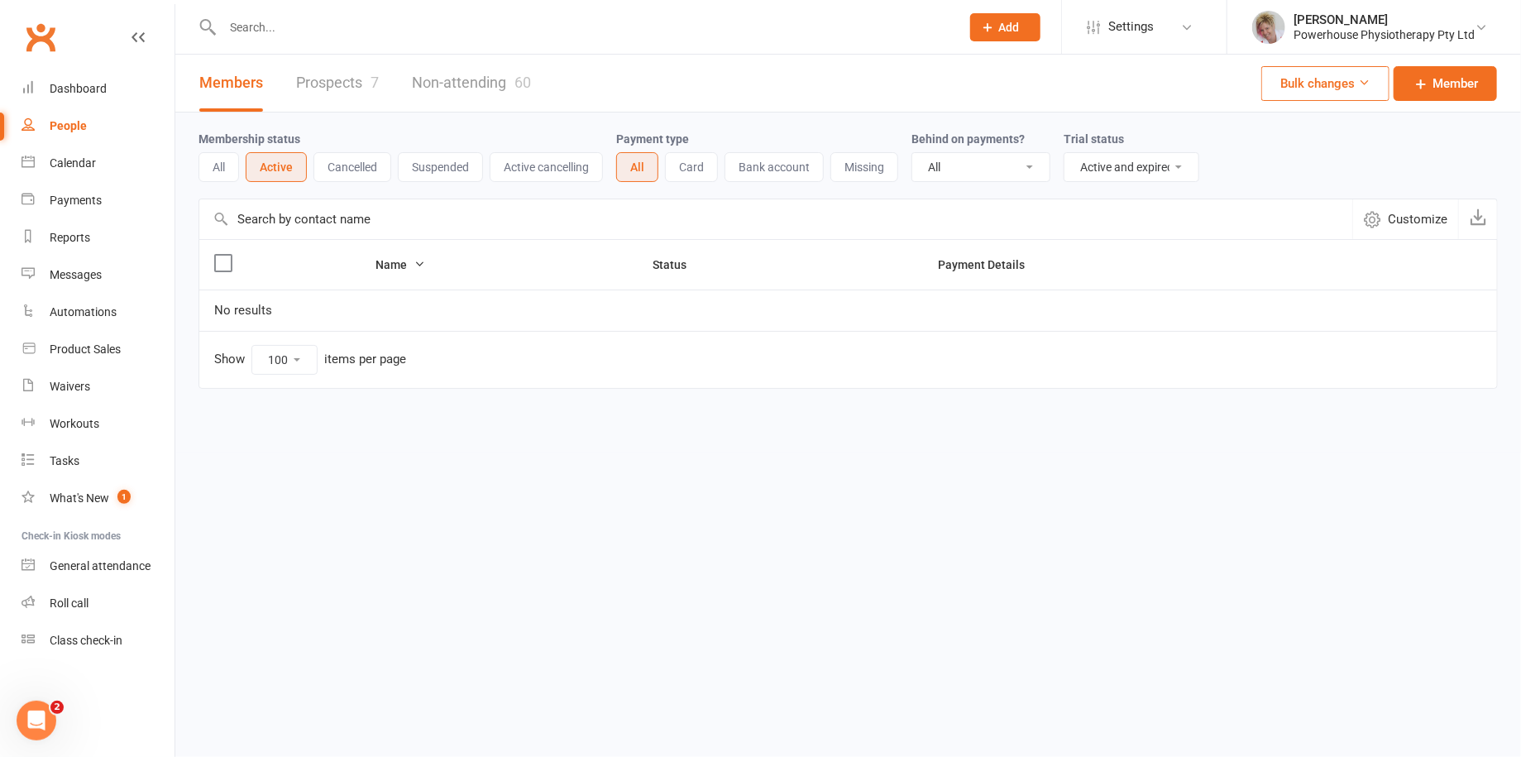
click at [1172, 162] on select "All Active and expired trials All active trials Active trial (no other membersh…" at bounding box center [1131, 167] width 134 height 28
select select
click at [1065, 153] on select "All Active and expired trials All active trials Active trial (no other membersh…" at bounding box center [1131, 167] width 134 height 28
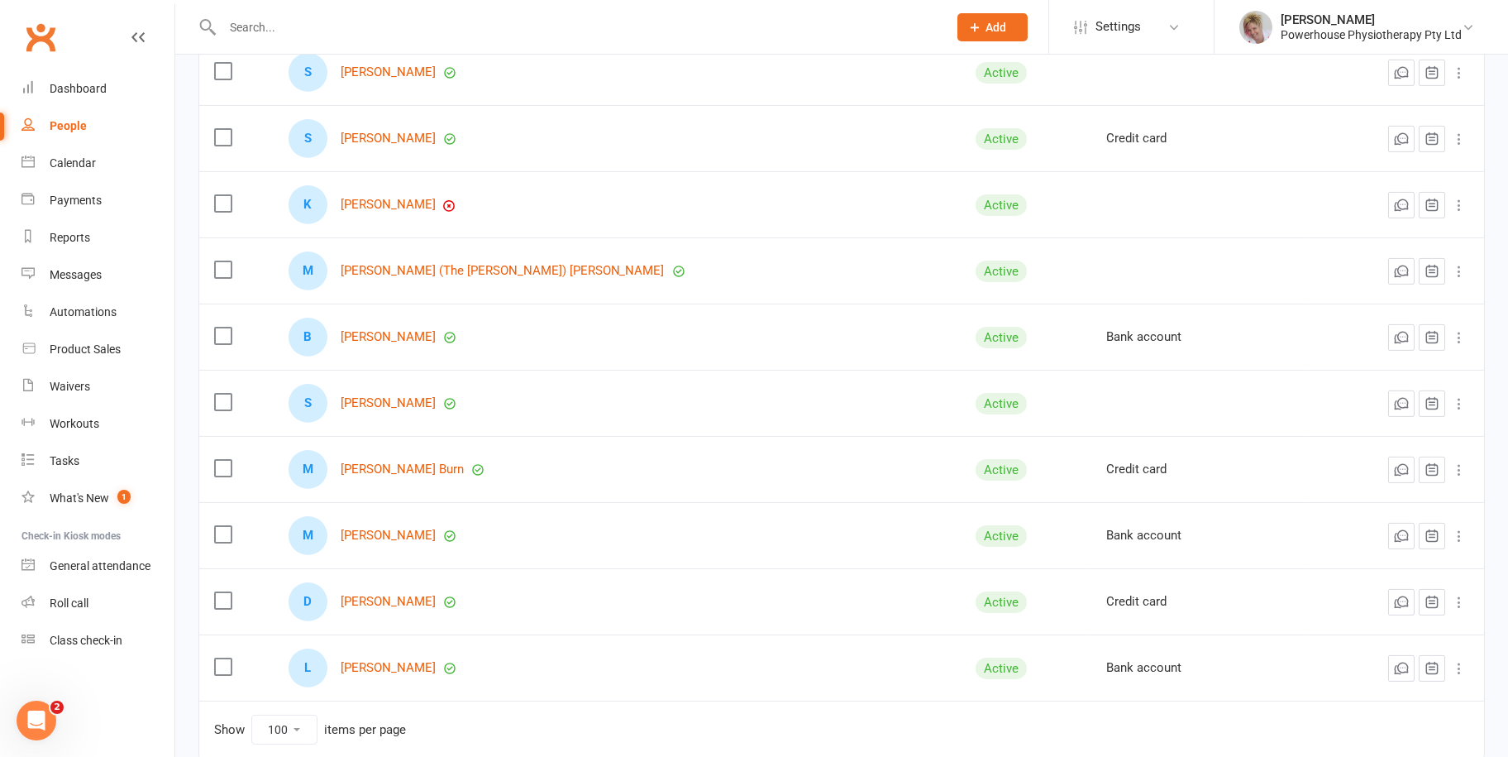
scroll to position [3775, 0]
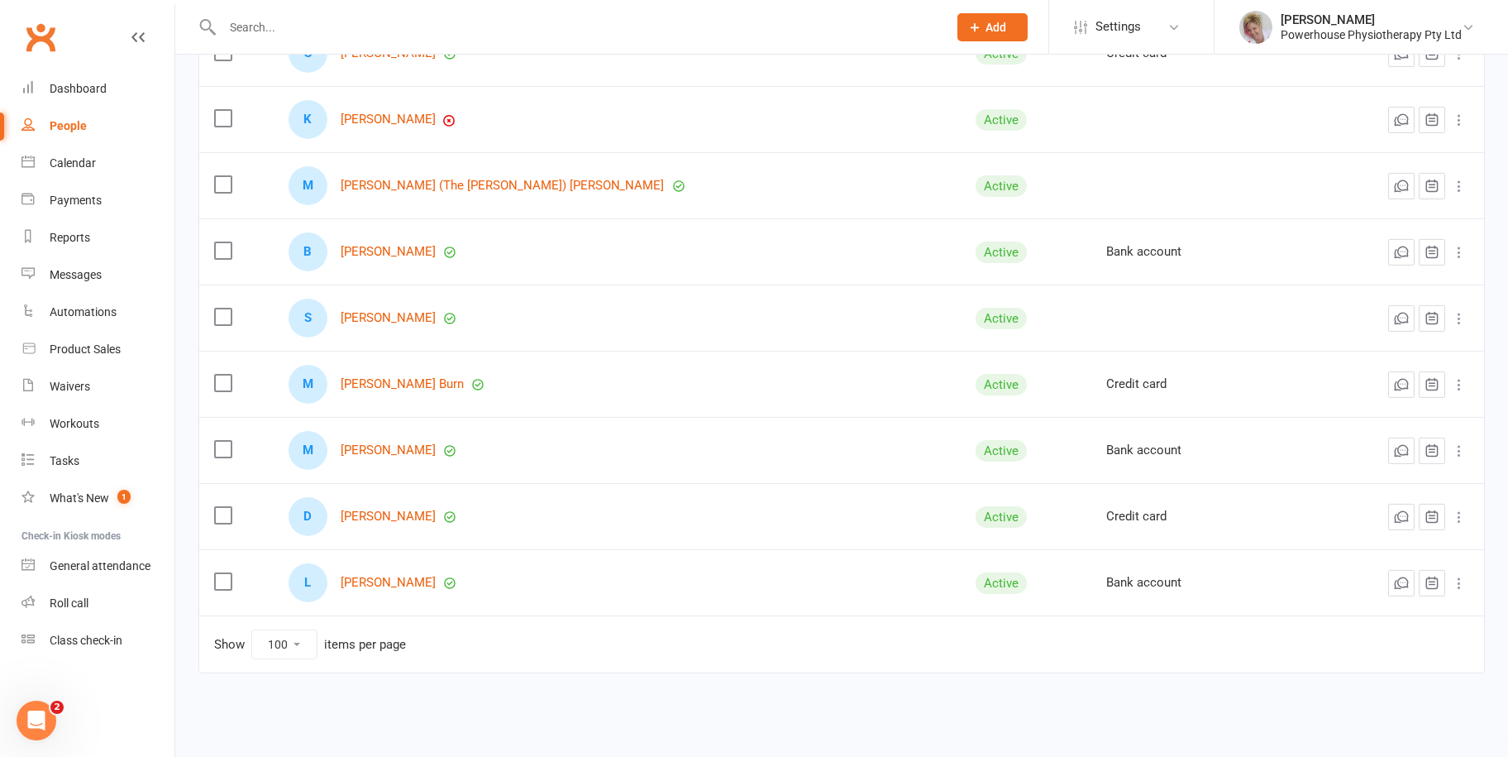
click at [1459, 576] on icon at bounding box center [1459, 583] width 17 height 17
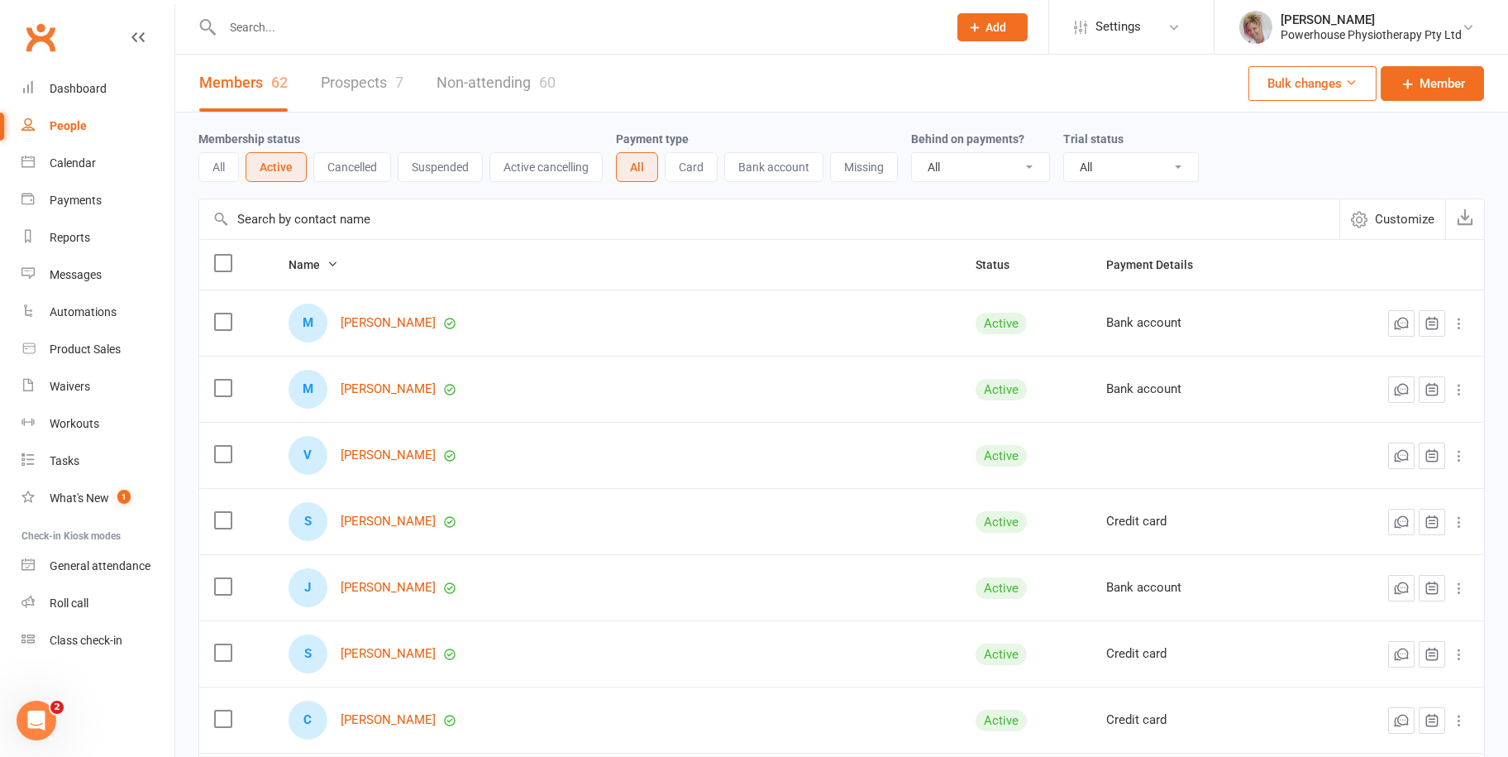
scroll to position [0, 0]
click at [222, 165] on button "All" at bounding box center [218, 167] width 41 height 30
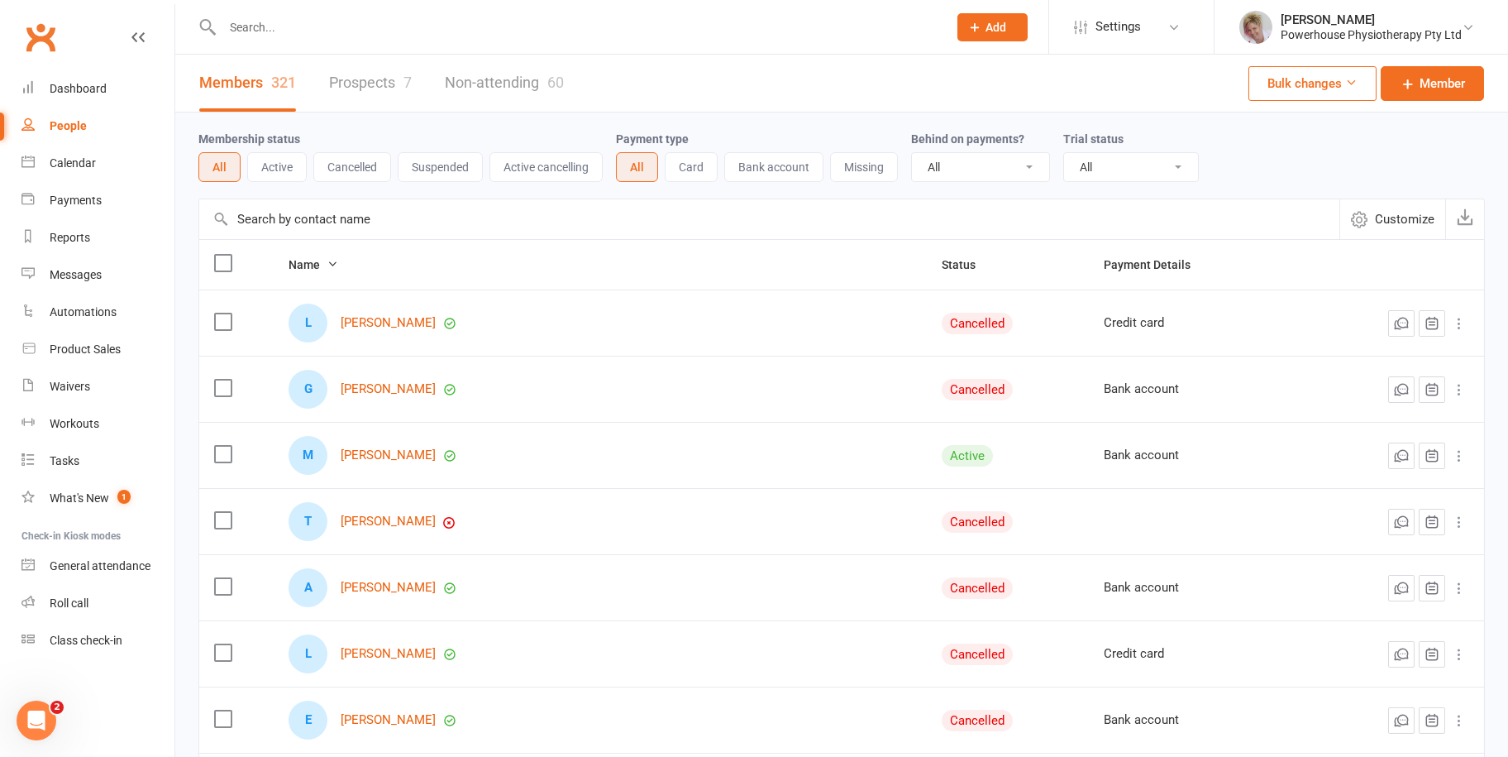
click at [1175, 170] on select "All Active and expired trials All active trials Active trial (no other membersh…" at bounding box center [1131, 167] width 134 height 28
click at [964, 195] on div "Membership status All Active Cancelled Suspended Active cancelling Payment type…" at bounding box center [841, 155] width 1287 height 86
click at [1024, 161] on select "All No Yes" at bounding box center [980, 167] width 137 height 28
click at [841, 208] on input "text" at bounding box center [769, 219] width 1140 height 40
click at [293, 77] on div "321" at bounding box center [283, 82] width 25 height 17
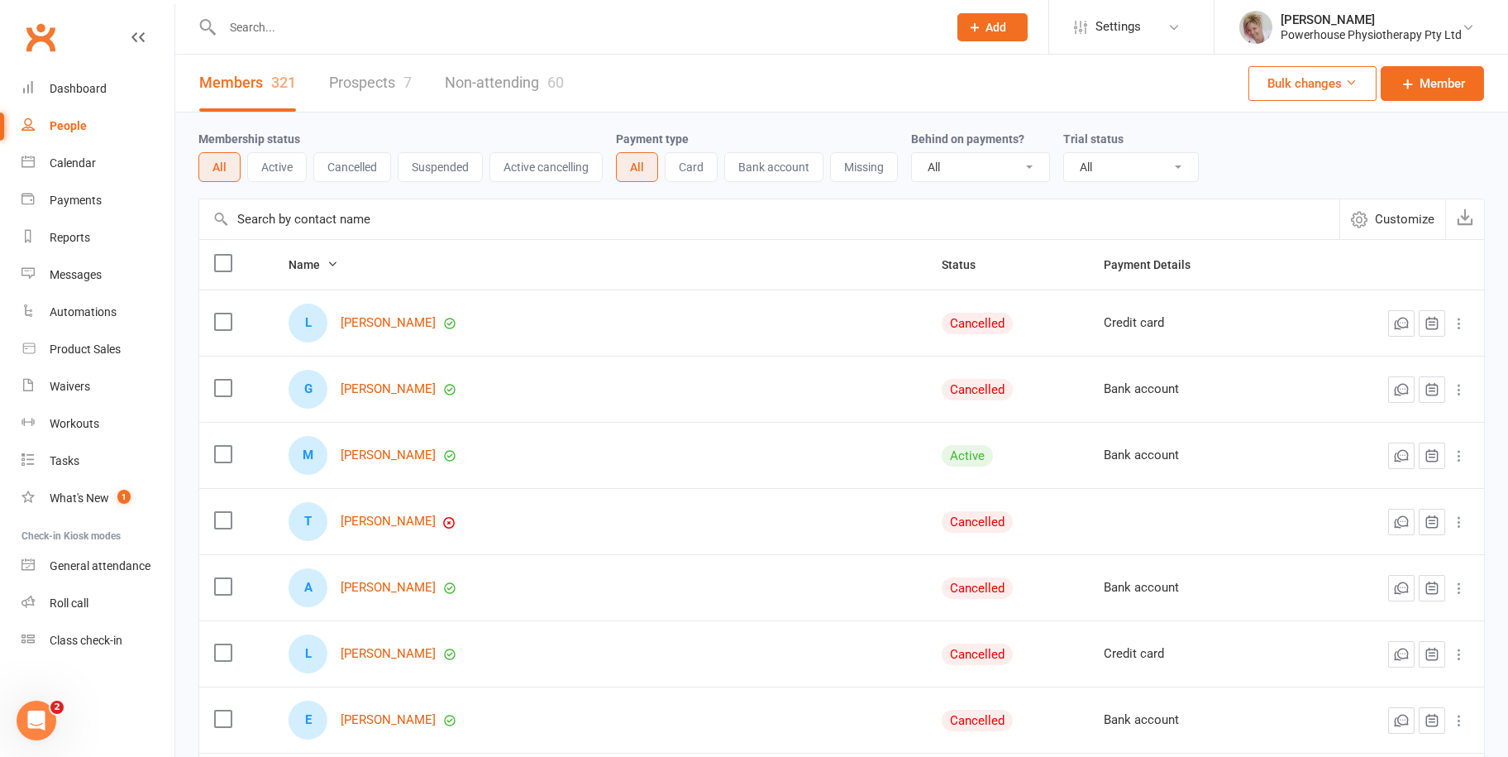
click at [251, 160] on button "Active" at bounding box center [277, 167] width 60 height 30
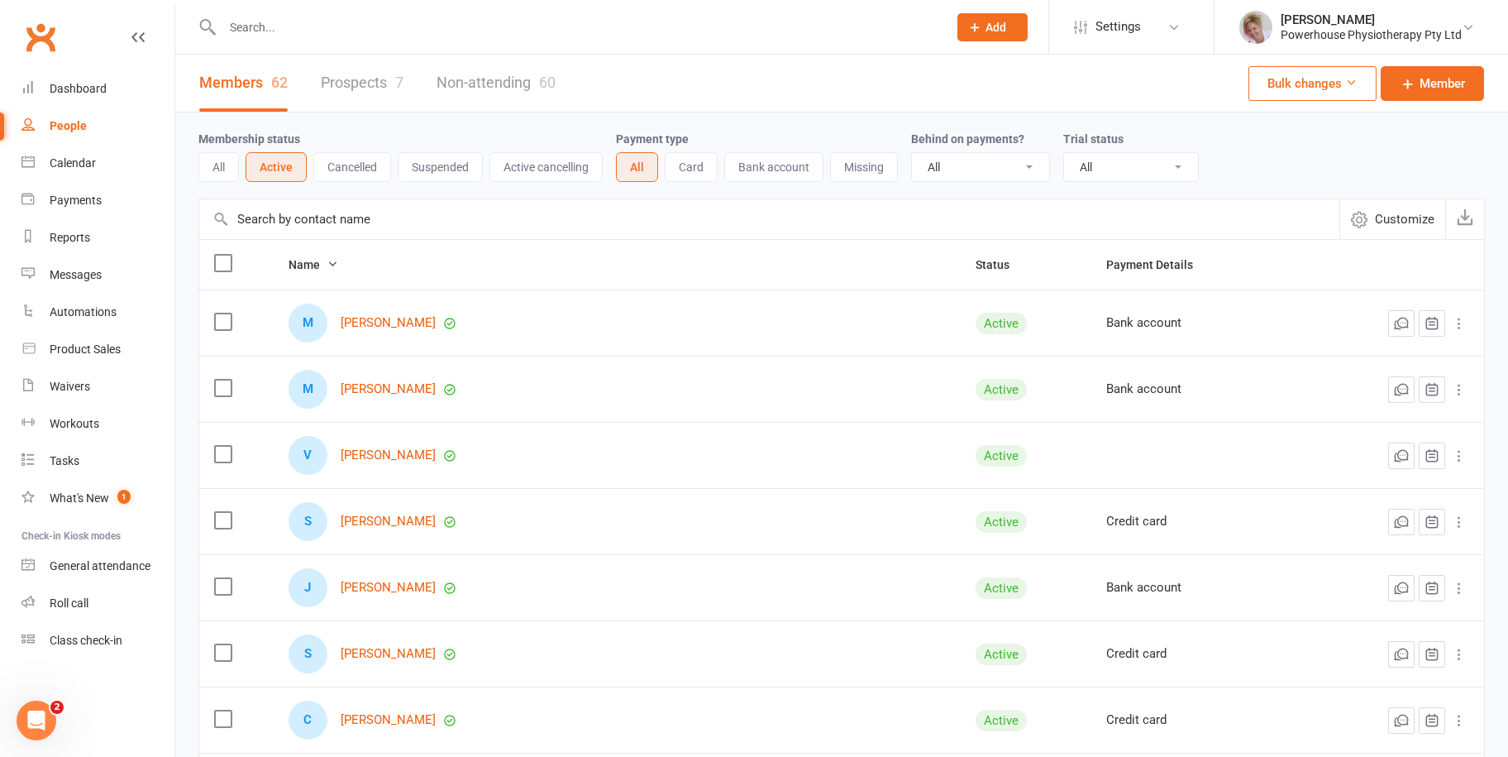
click at [223, 259] on label at bounding box center [222, 263] width 17 height 17
click at [223, 255] on input "checkbox" at bounding box center [222, 255] width 17 height 0
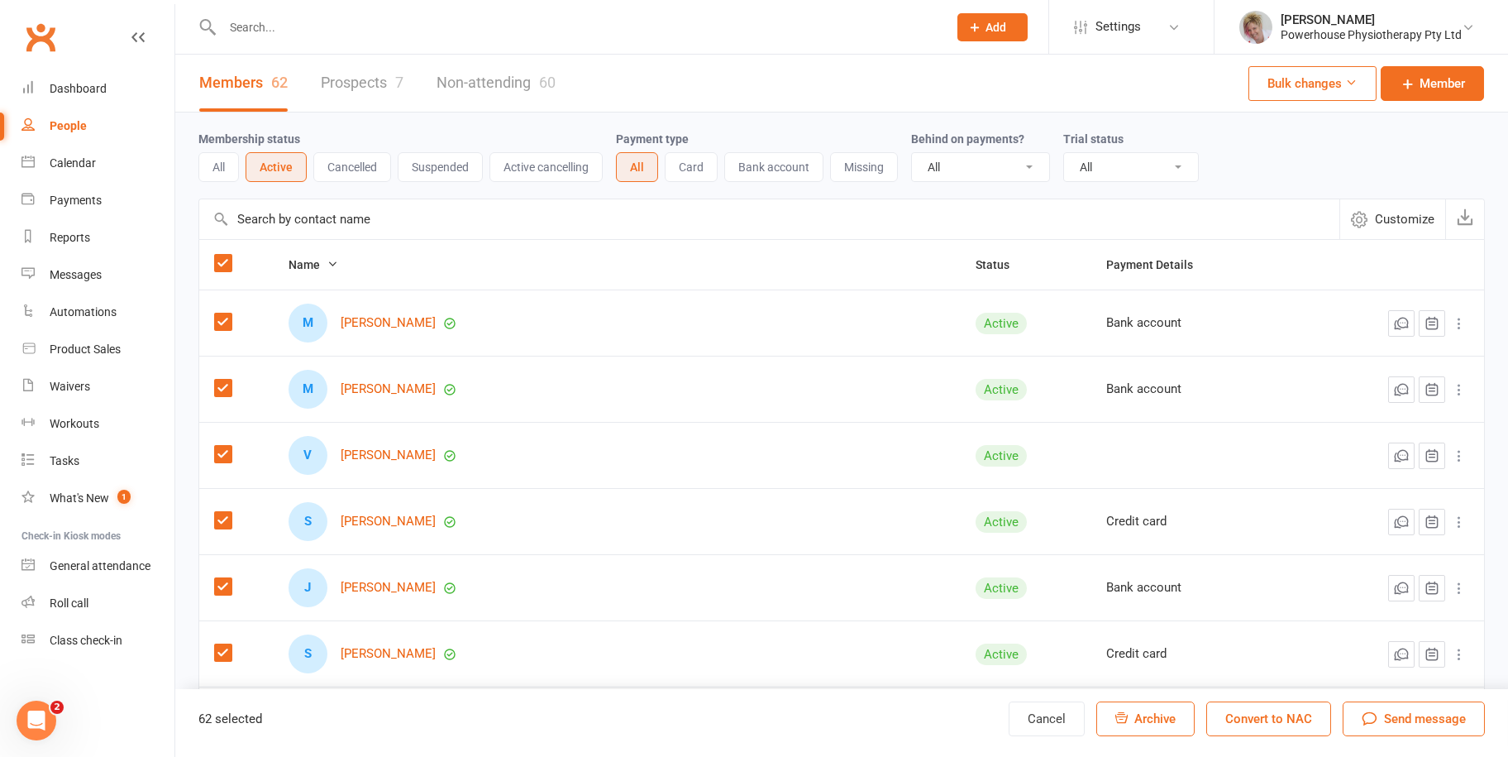
click at [228, 260] on label at bounding box center [222, 263] width 17 height 17
click at [228, 255] on input "checkbox" at bounding box center [222, 255] width 17 height 0
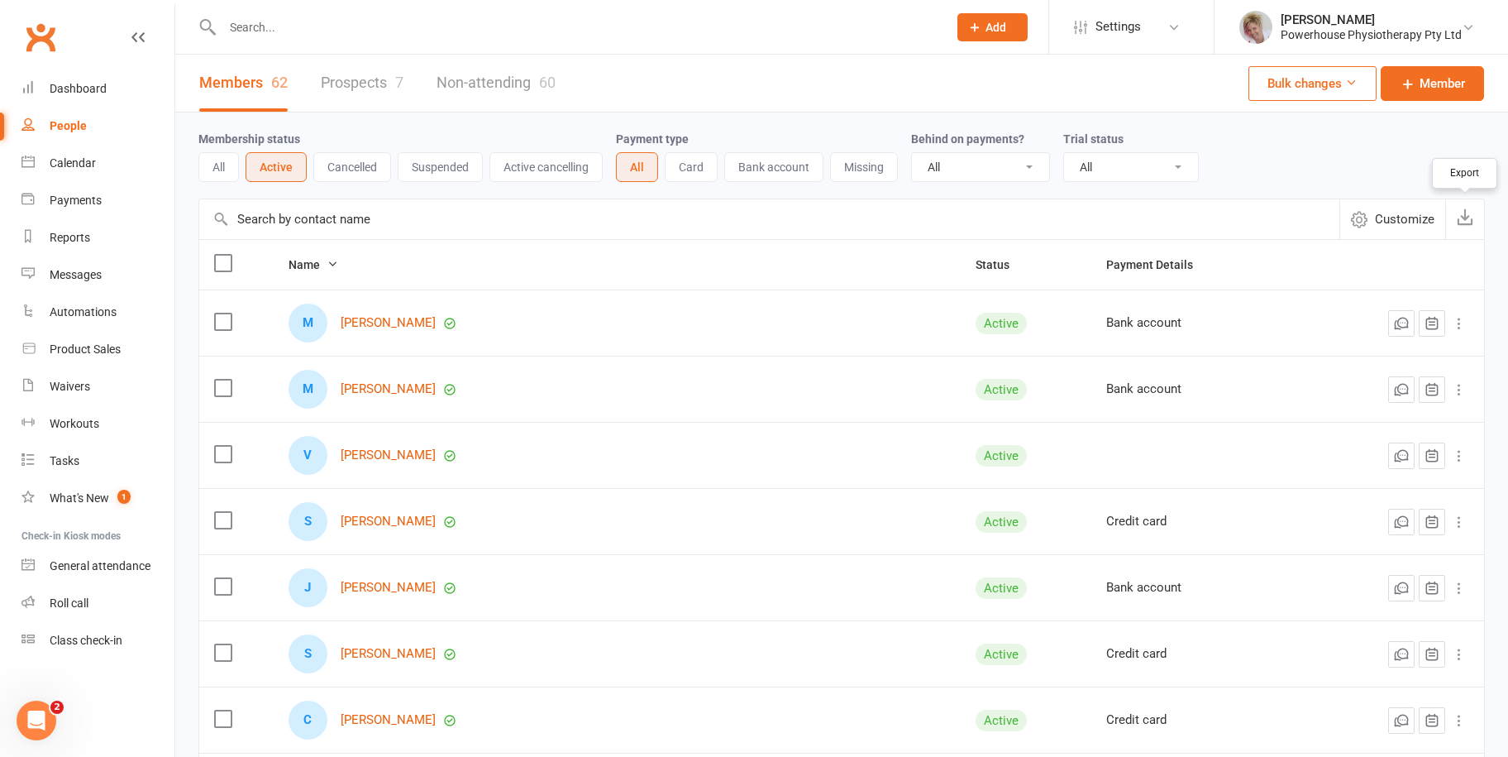
click at [1461, 216] on icon "button" at bounding box center [1465, 216] width 17 height 17
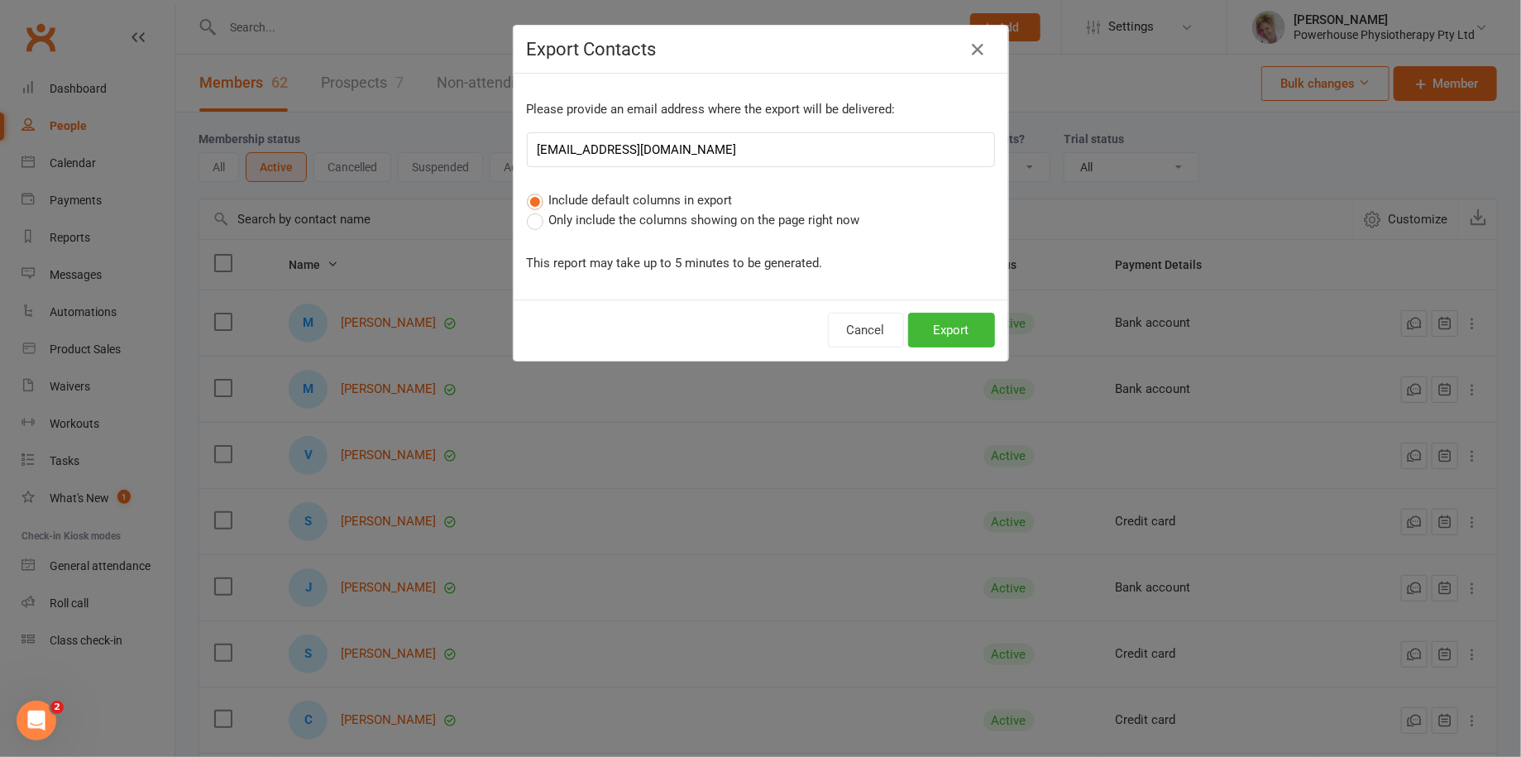
click at [533, 225] on label "Only include the columns showing on the page right now" at bounding box center [693, 220] width 333 height 20
click at [533, 210] on input "Only include the columns showing on the page right now" at bounding box center [532, 210] width 11 height 0
click at [942, 332] on button "Export" at bounding box center [951, 330] width 87 height 35
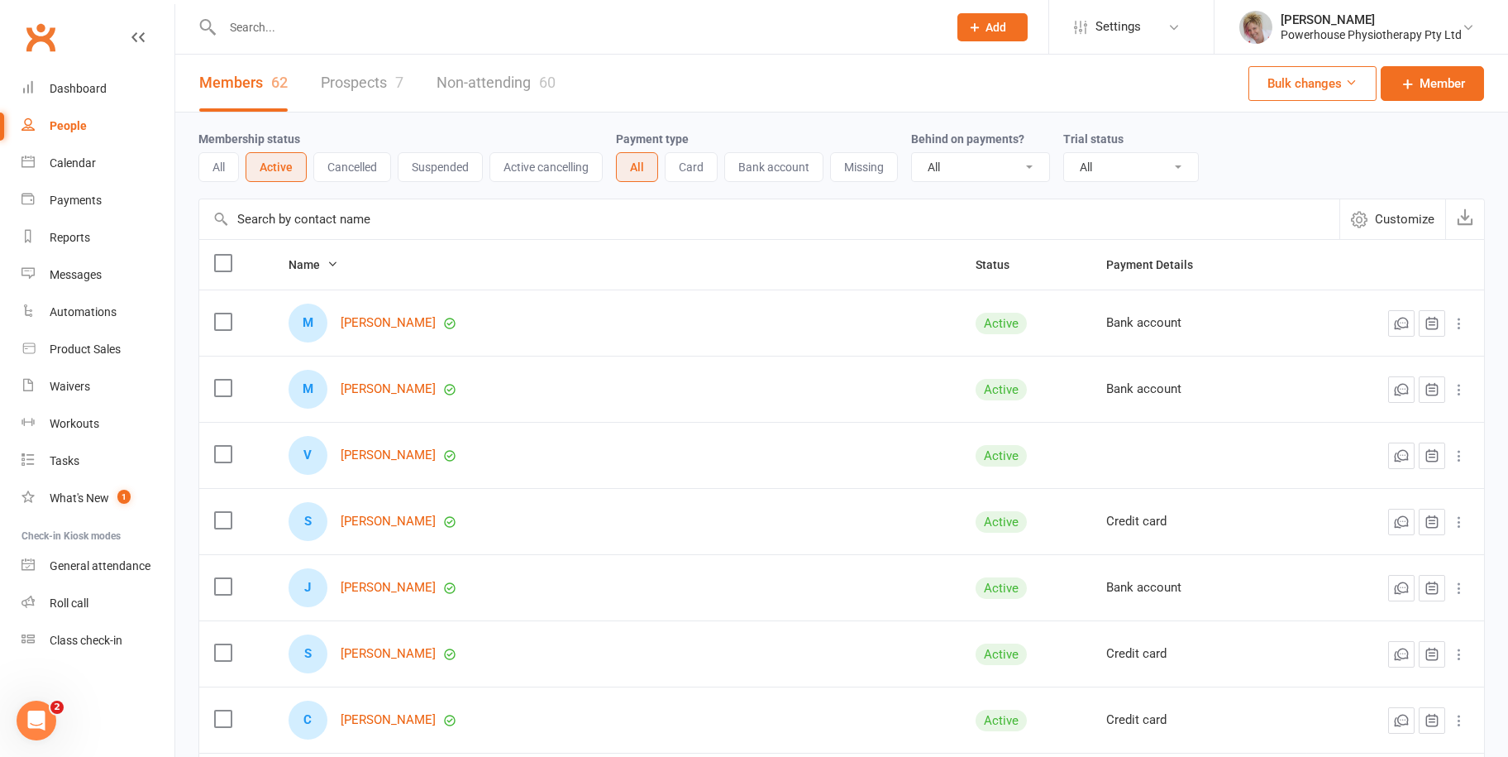
click at [599, 26] on input "text" at bounding box center [576, 27] width 719 height 23
click at [660, 69] on div "Members 62 Prospects 7 Non-attending 60 Bulk changes Member" at bounding box center [841, 84] width 1333 height 58
click at [348, 84] on link "Prospects 7" at bounding box center [362, 83] width 83 height 57
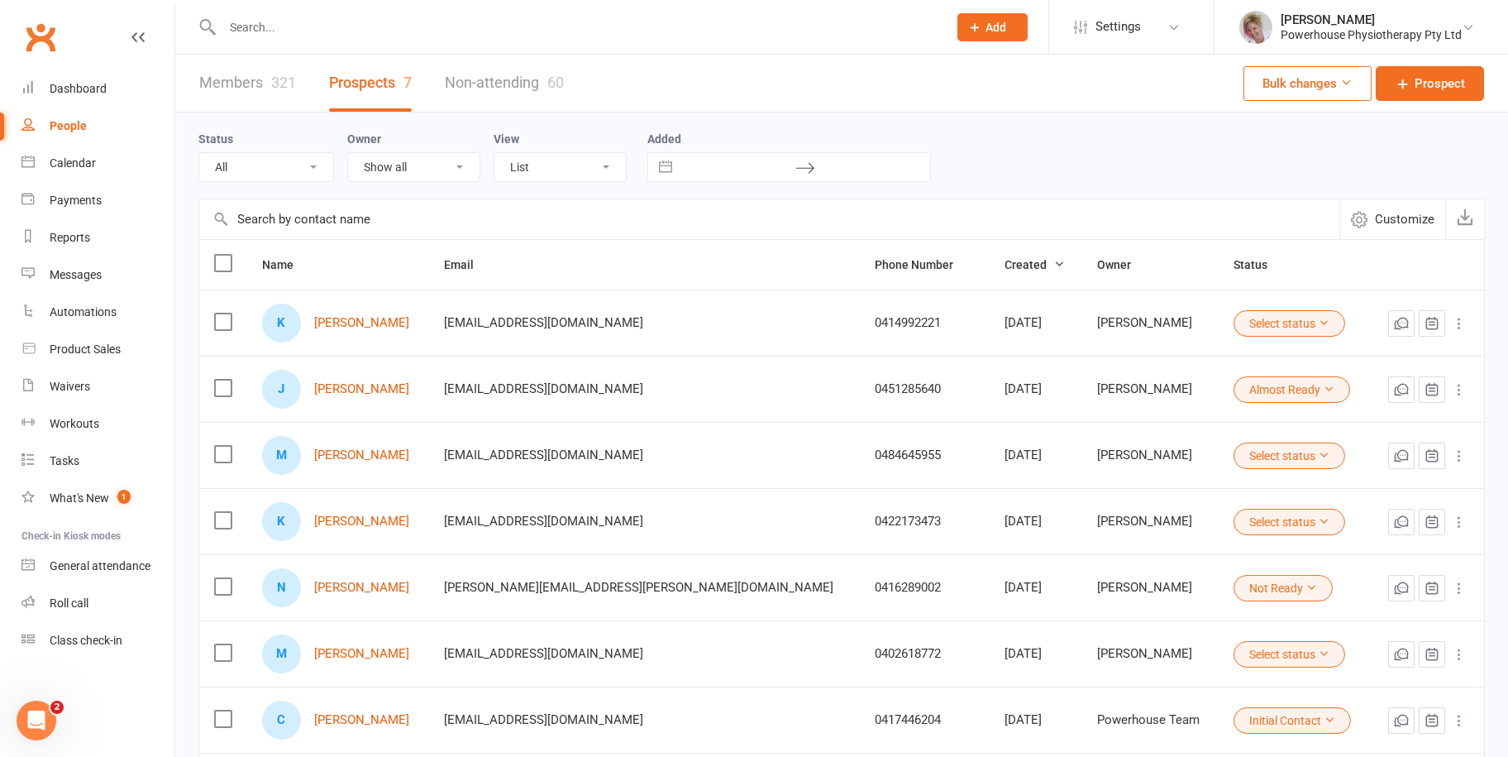
click at [242, 78] on link "Members 321" at bounding box center [247, 83] width 97 height 57
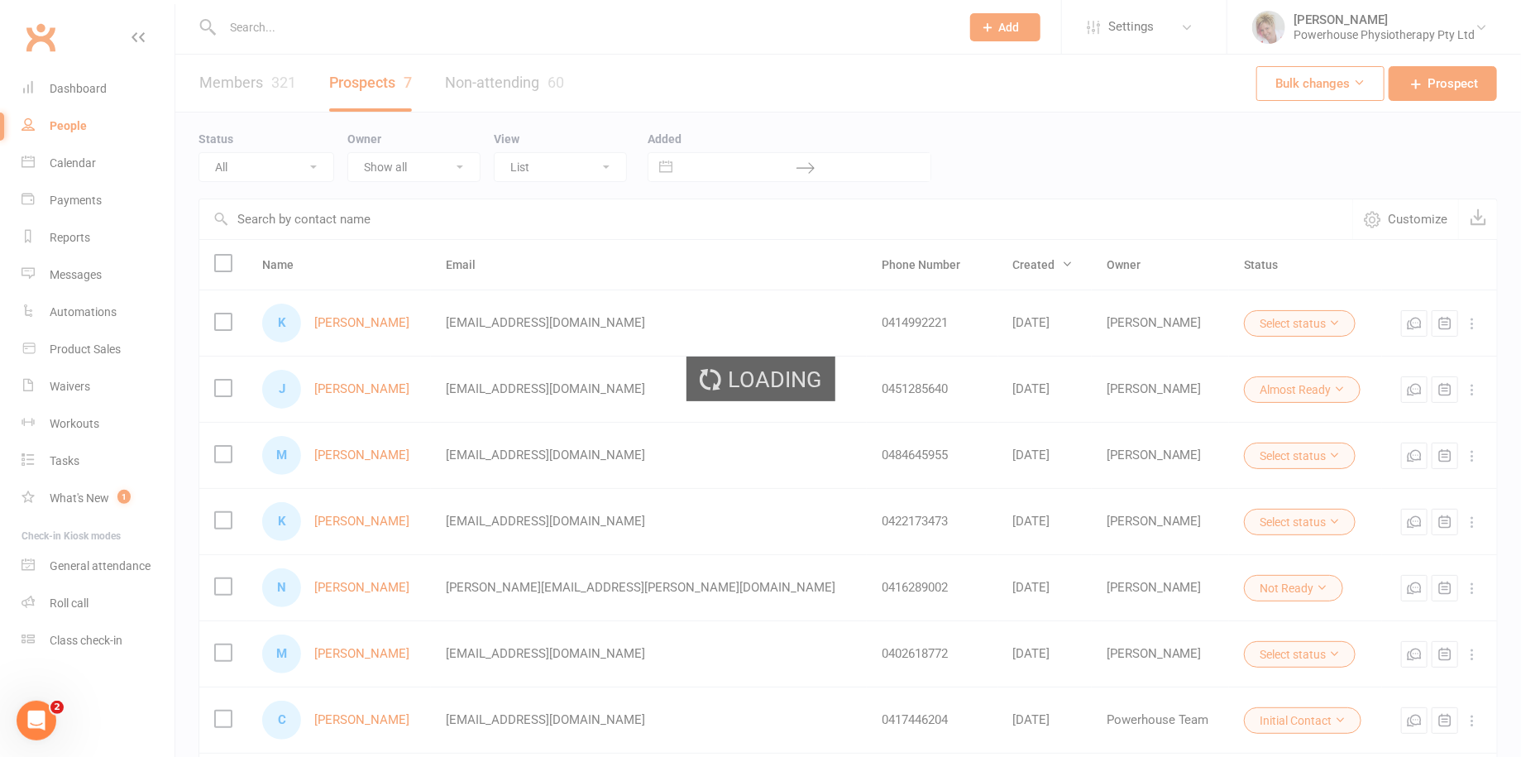
select select "100"
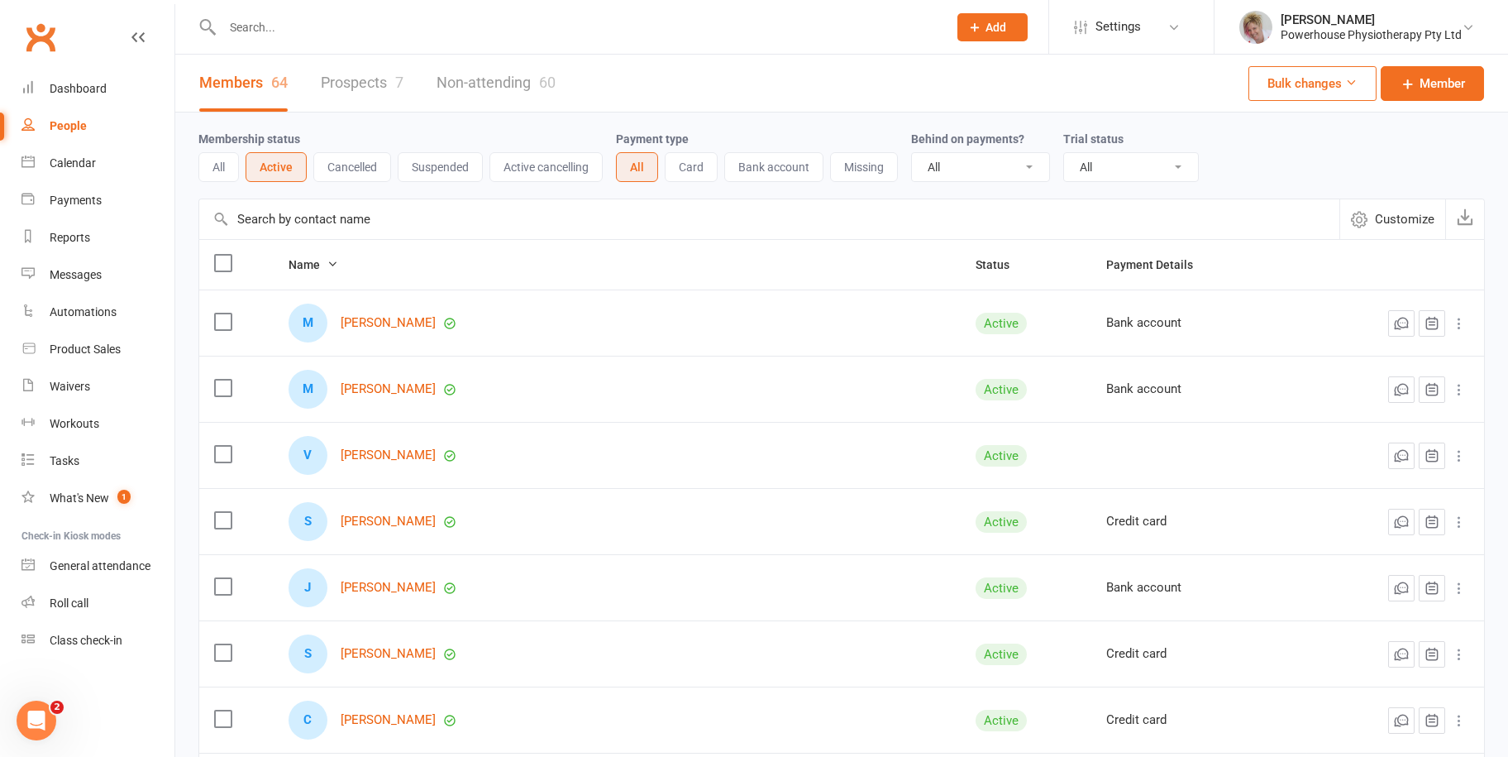
click at [75, 126] on div "People" at bounding box center [68, 125] width 37 height 13
select select "100"
click at [79, 205] on div "Payments" at bounding box center [76, 199] width 52 height 13
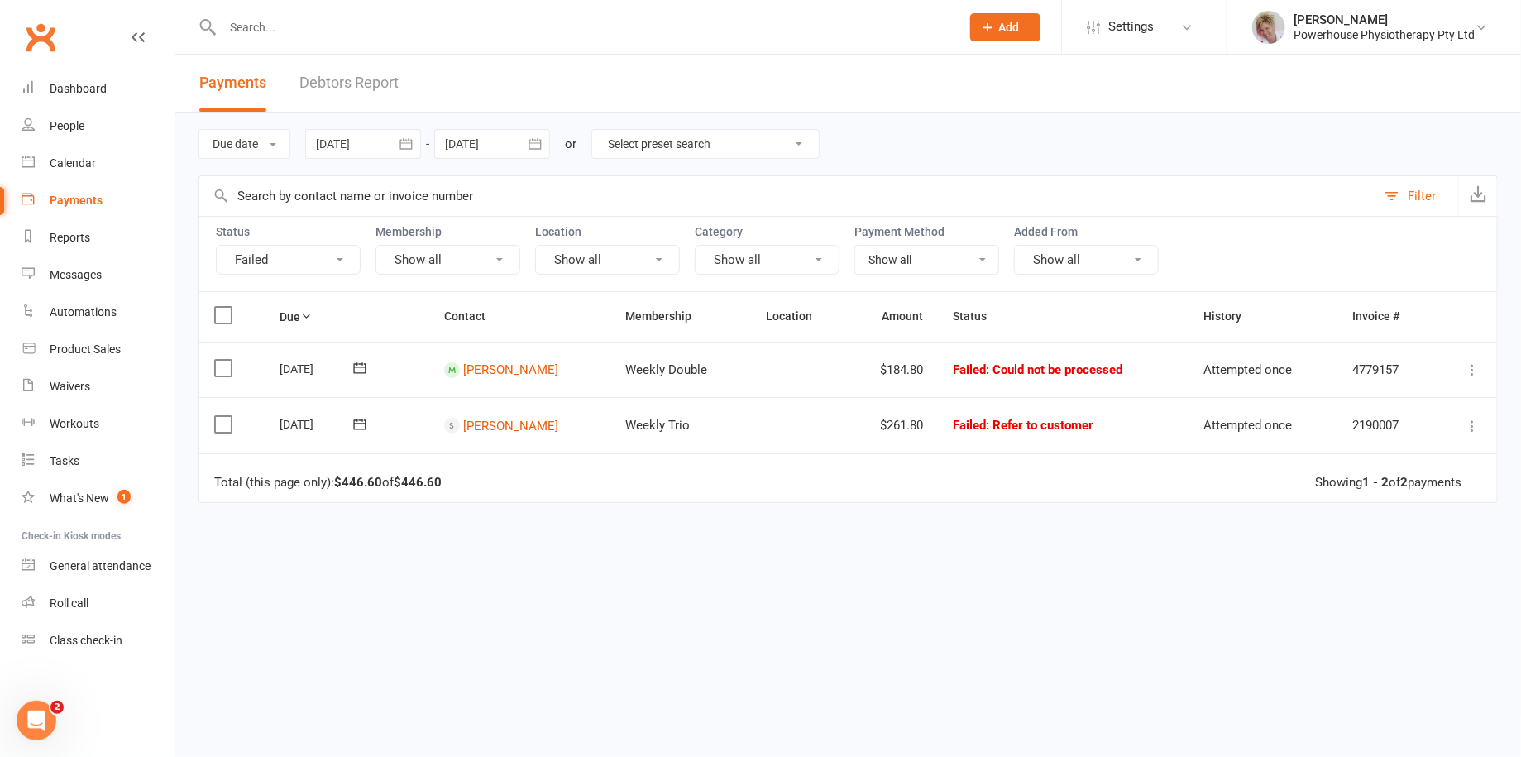
click at [714, 154] on select "Select preset search All failures All skipped payments All pending payments Suc…" at bounding box center [705, 144] width 227 height 28
click at [88, 122] on link "People" at bounding box center [97, 125] width 153 height 37
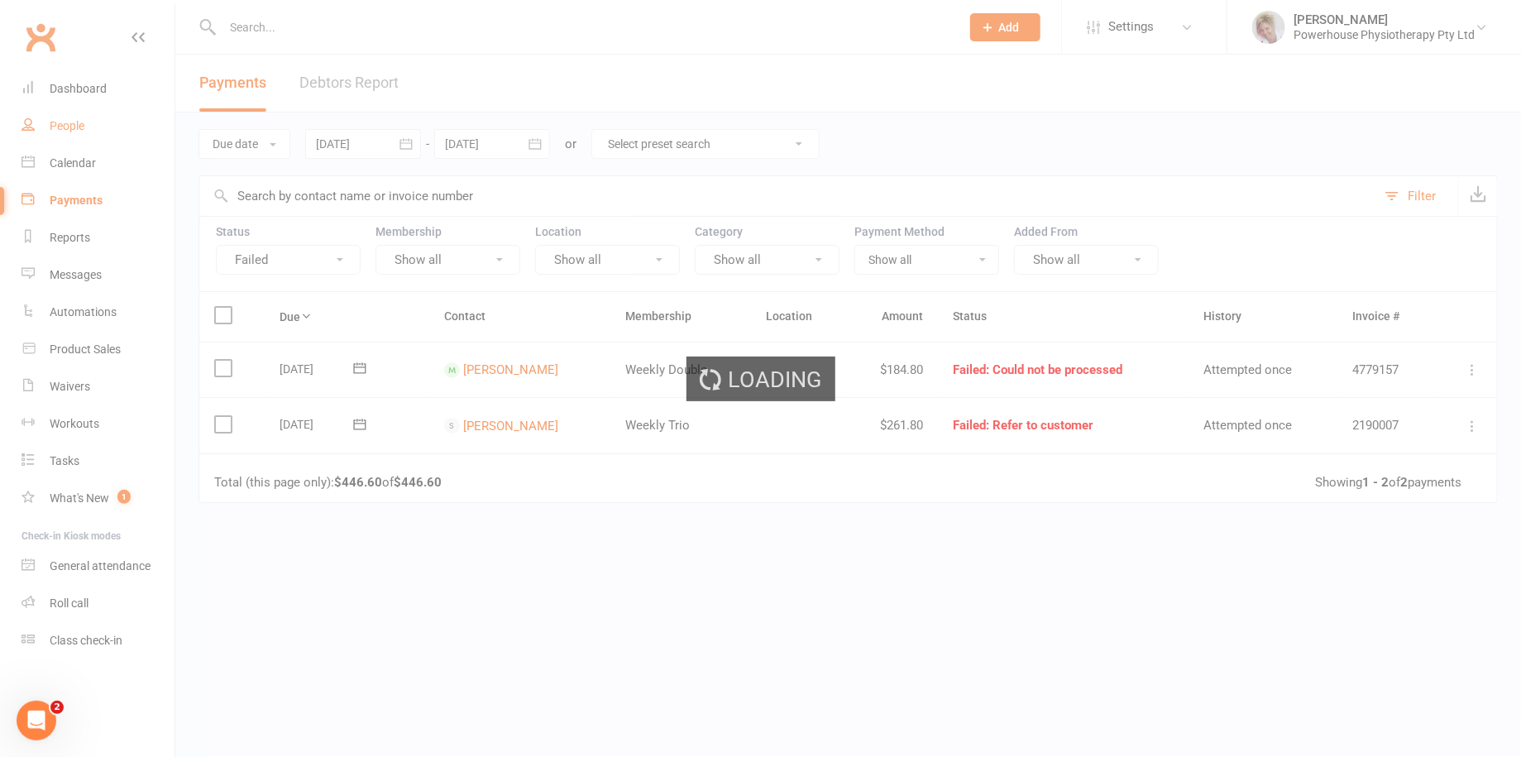
select select "100"
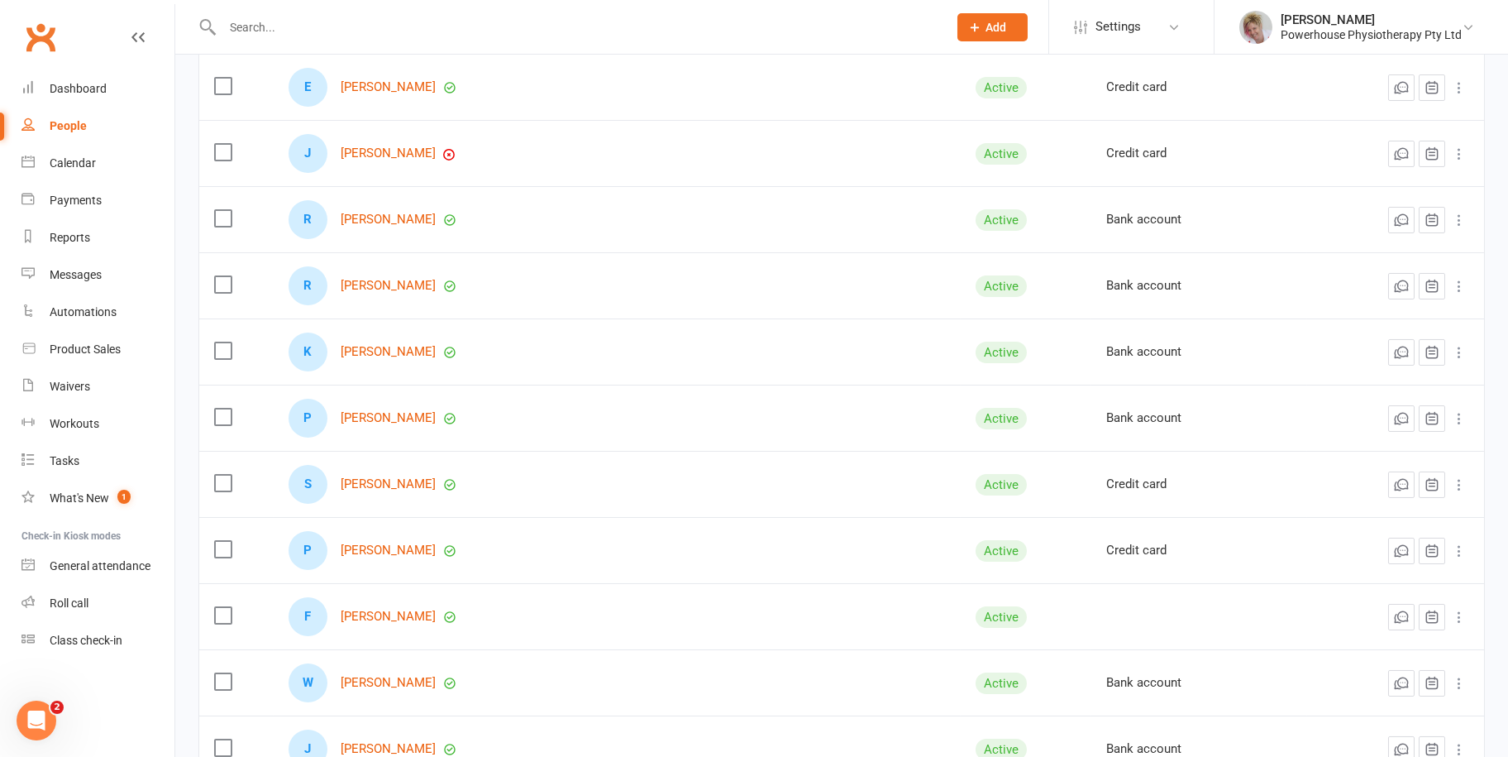
scroll to position [992, 0]
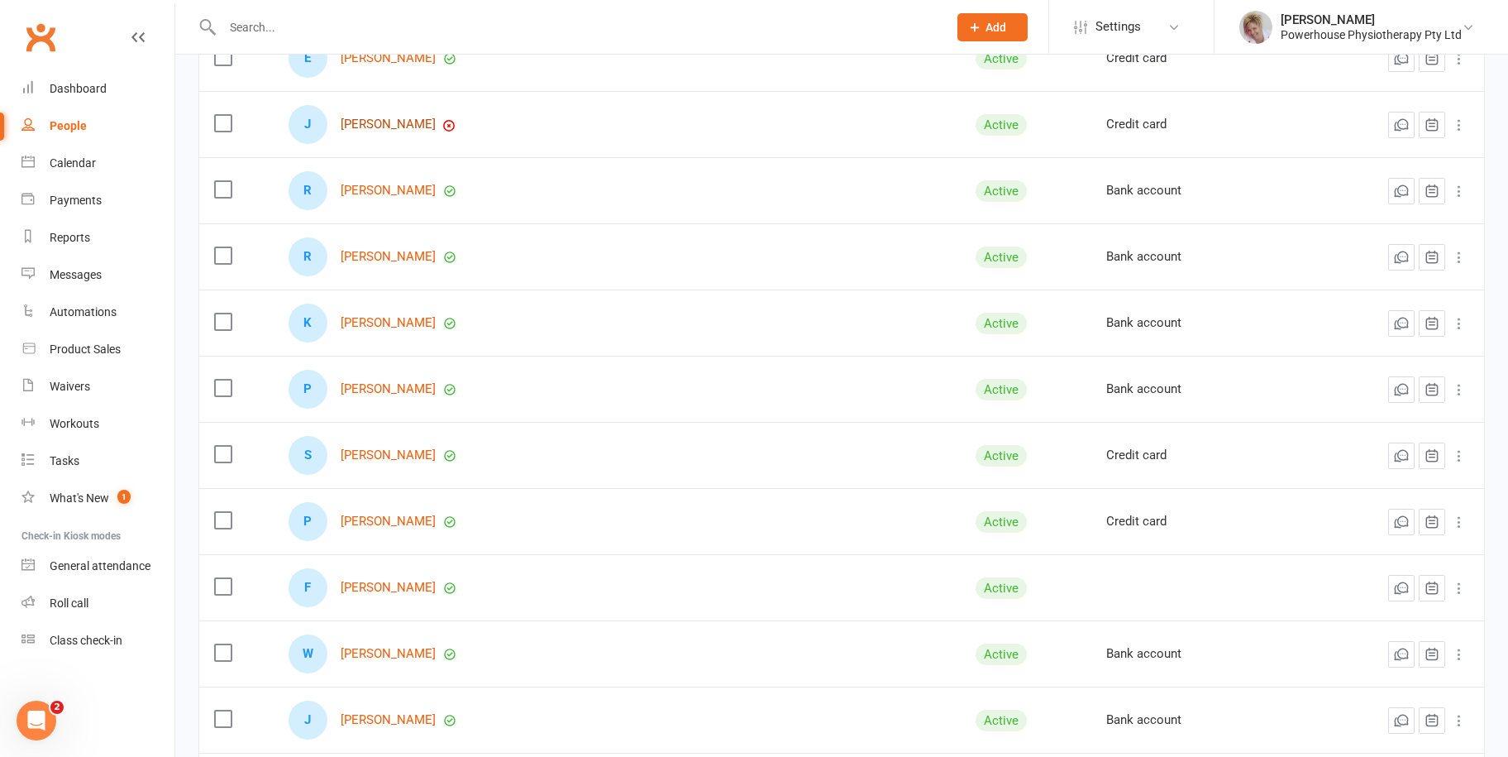
click at [417, 120] on link "[PERSON_NAME]" at bounding box center [388, 124] width 95 height 14
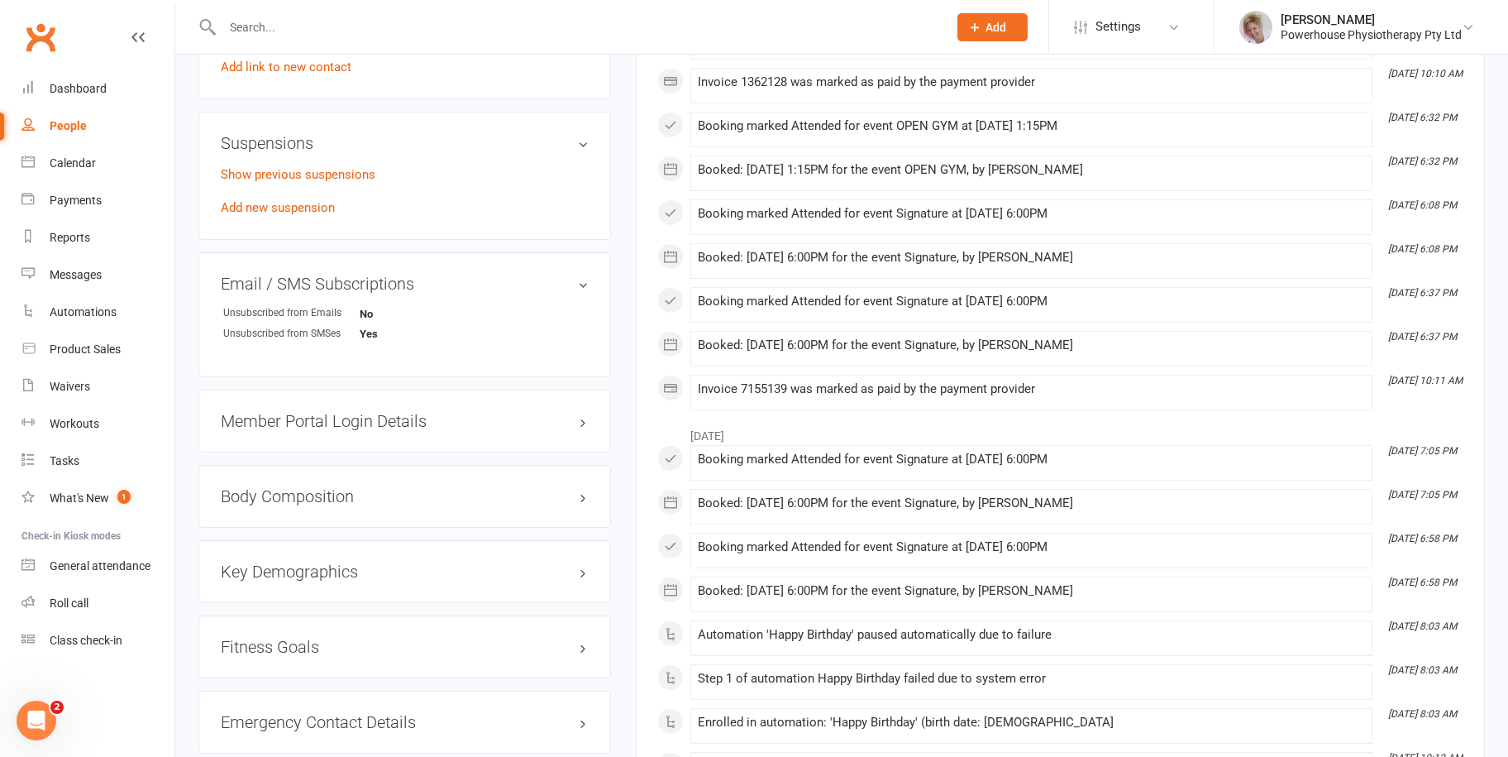
scroll to position [1075, 0]
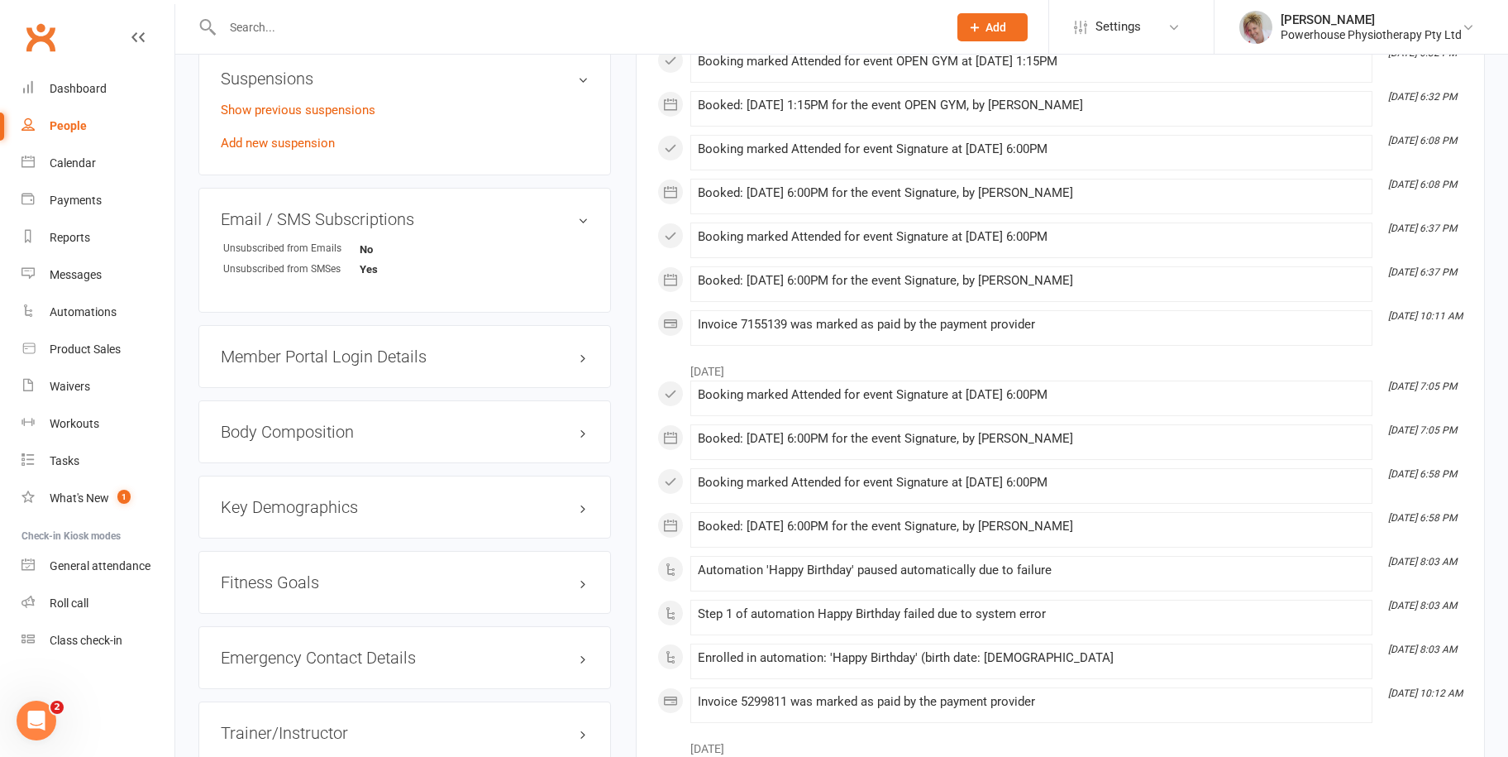
click at [63, 125] on div "People" at bounding box center [68, 125] width 37 height 13
select select "100"
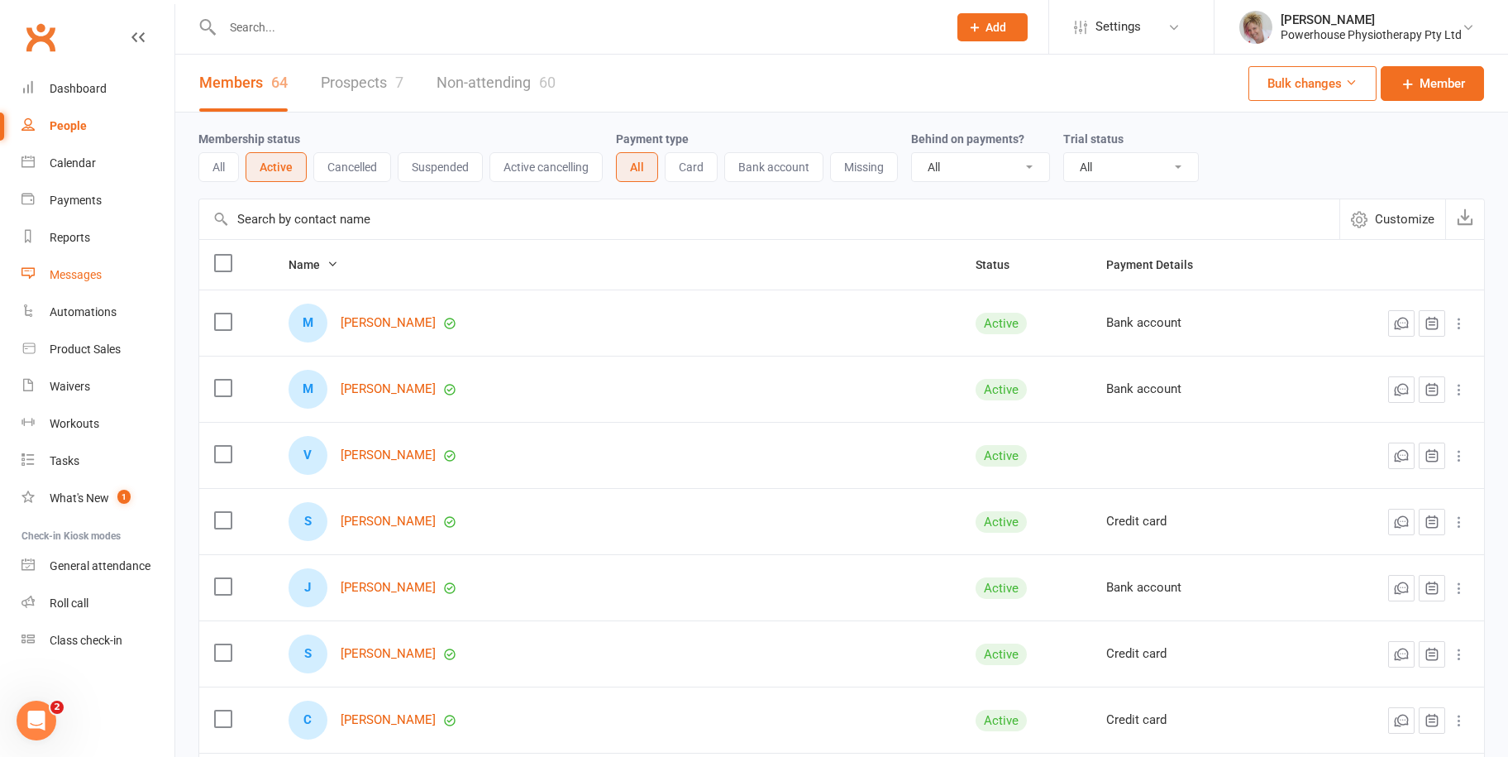
click at [94, 271] on div "Messages" at bounding box center [76, 274] width 52 height 13
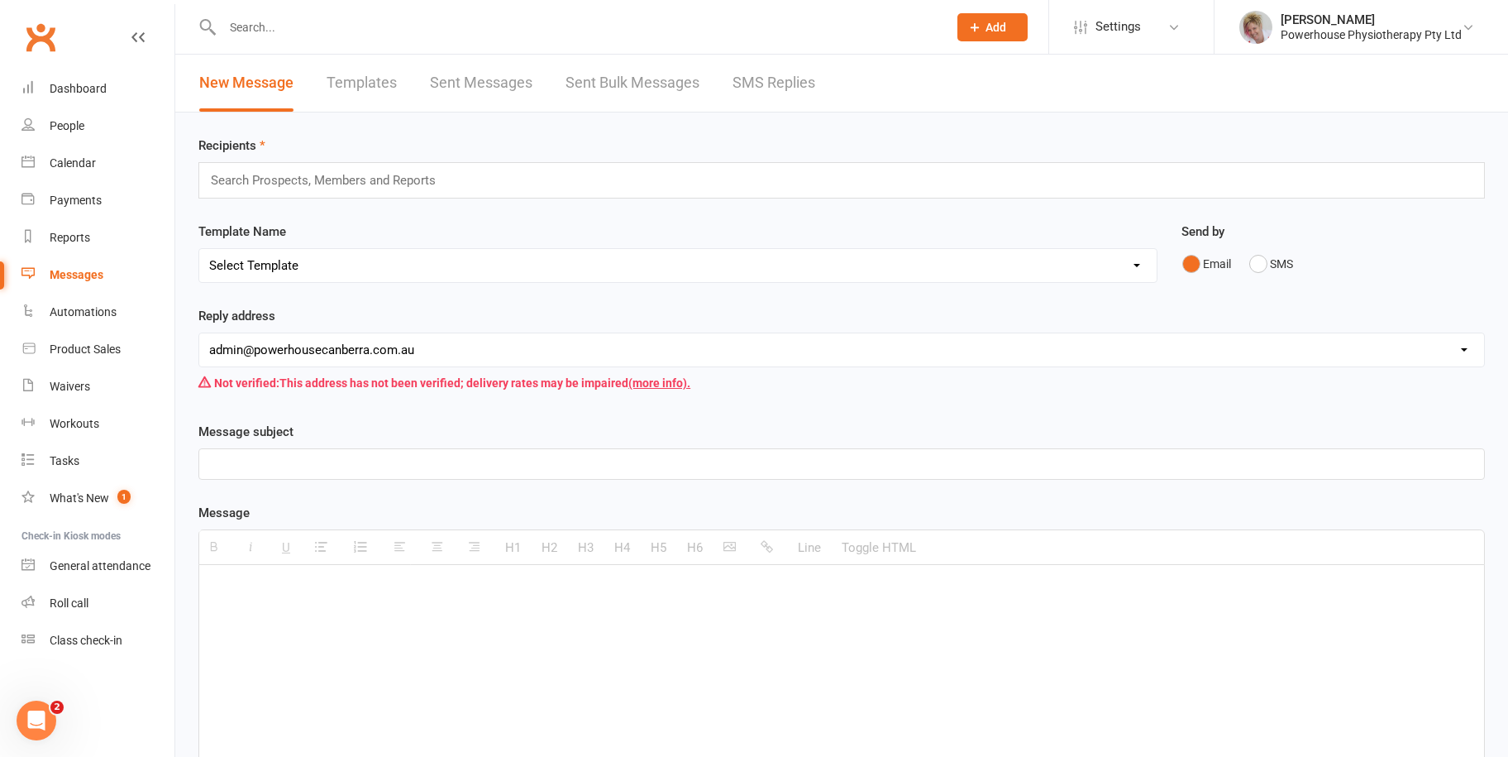
click at [522, 183] on div "Search Prospects, Members and Reports" at bounding box center [841, 180] width 1287 height 36
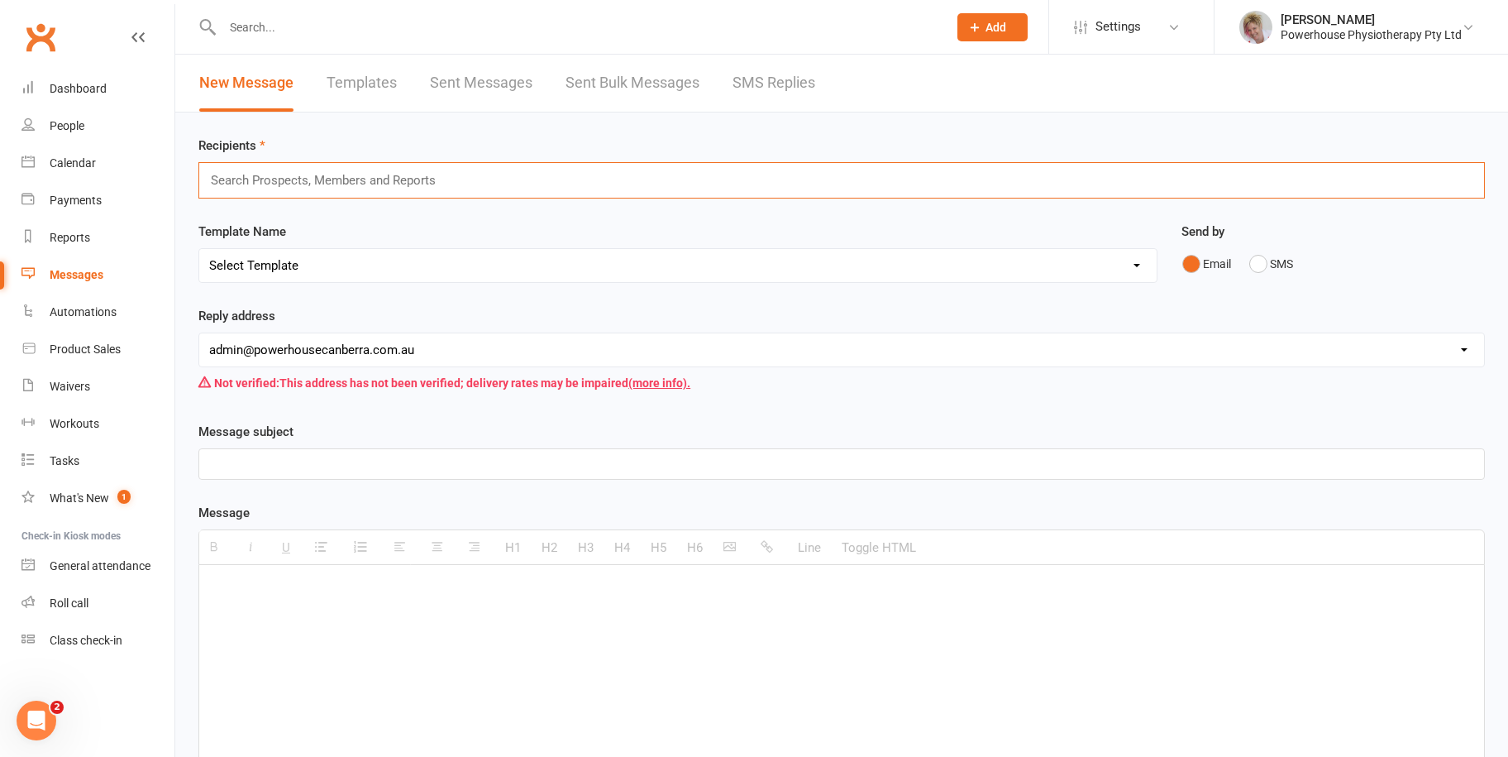
click at [1020, 38] on button "Add" at bounding box center [992, 27] width 70 height 28
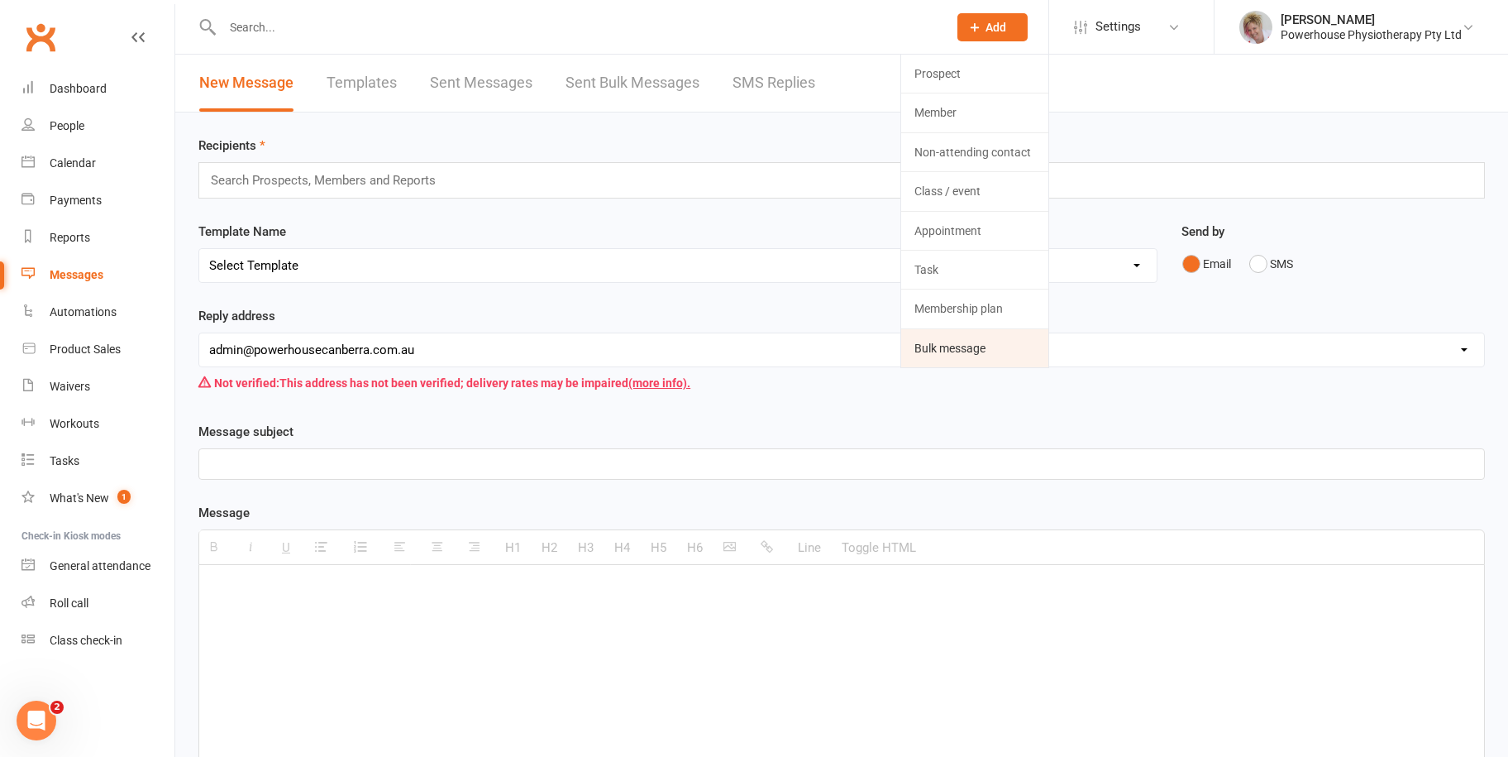
click at [974, 347] on link "Bulk message" at bounding box center [974, 348] width 147 height 38
click at [75, 270] on div "Messages" at bounding box center [77, 274] width 54 height 13
click at [73, 239] on div "Reports" at bounding box center [70, 237] width 41 height 13
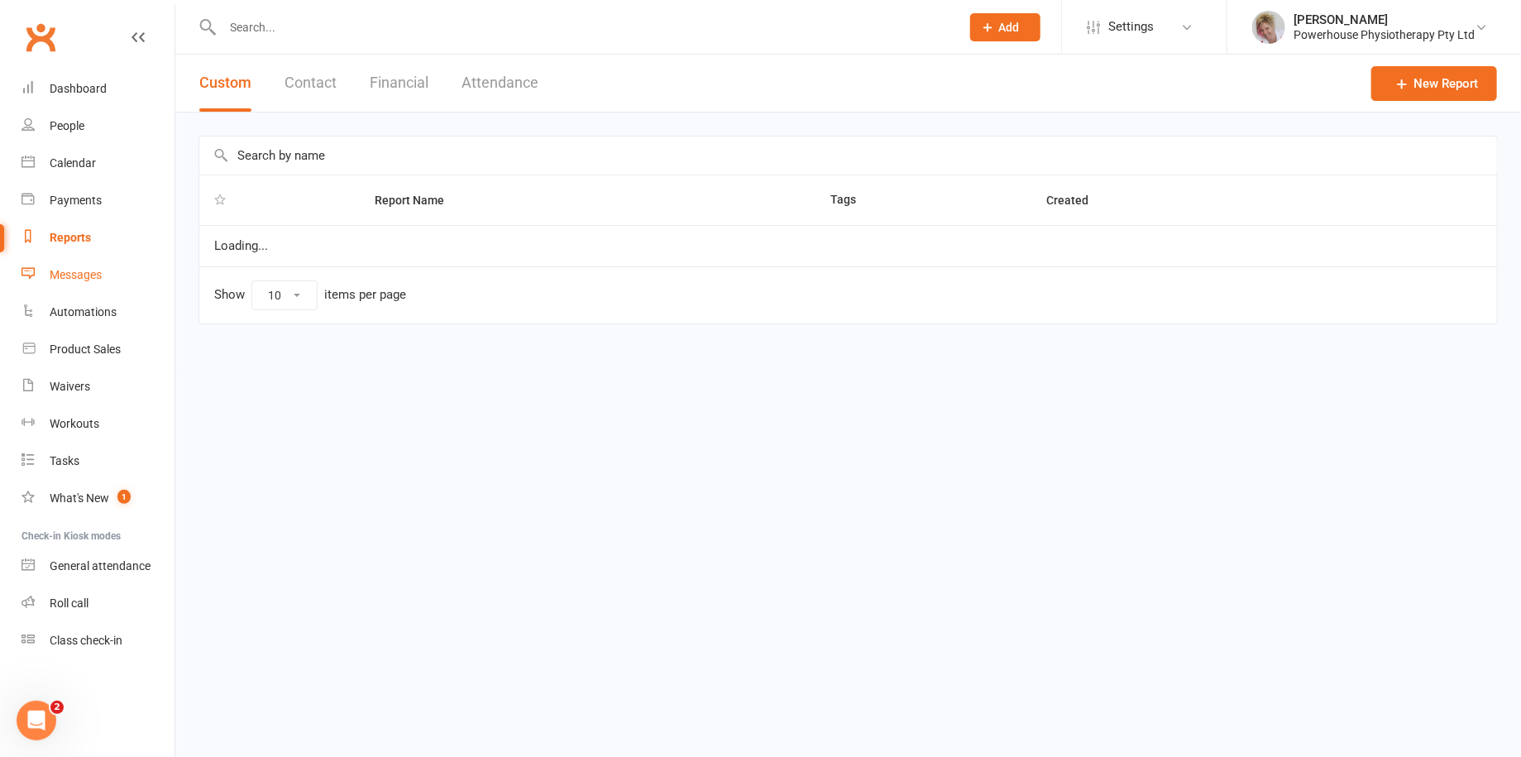
select select "50"
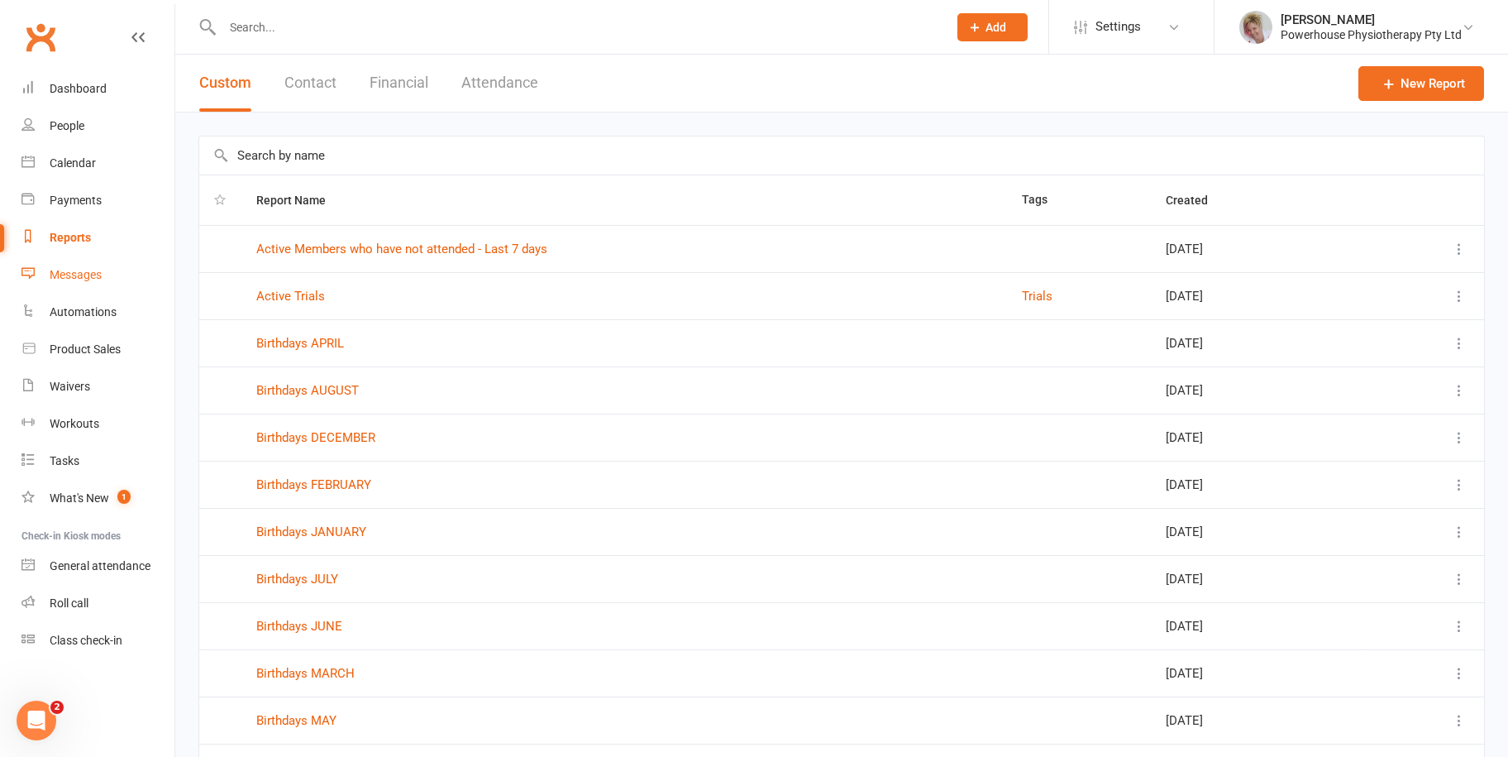
click at [75, 271] on div "Messages" at bounding box center [76, 274] width 52 height 13
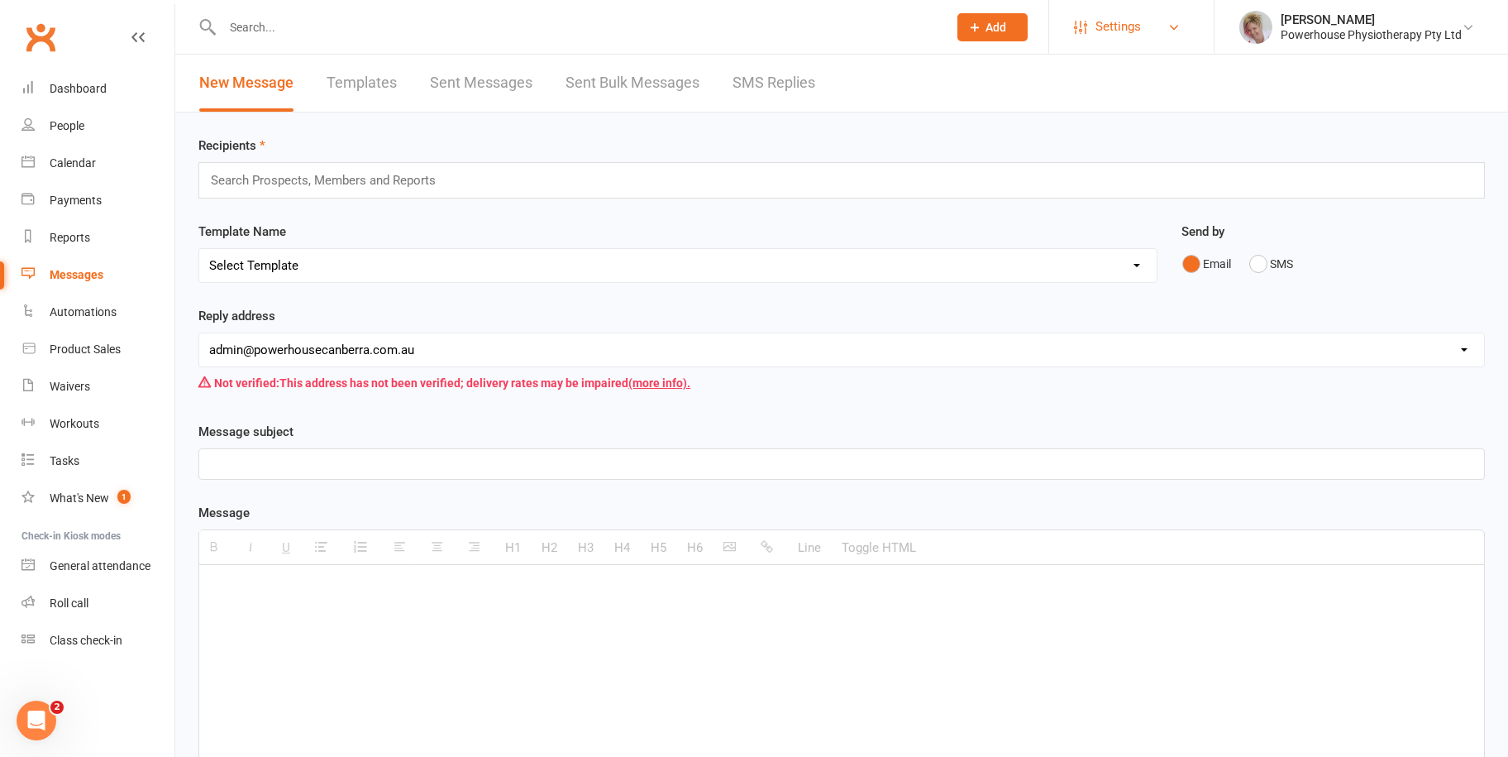
click at [1167, 20] on link "Settings" at bounding box center [1131, 26] width 115 height 37
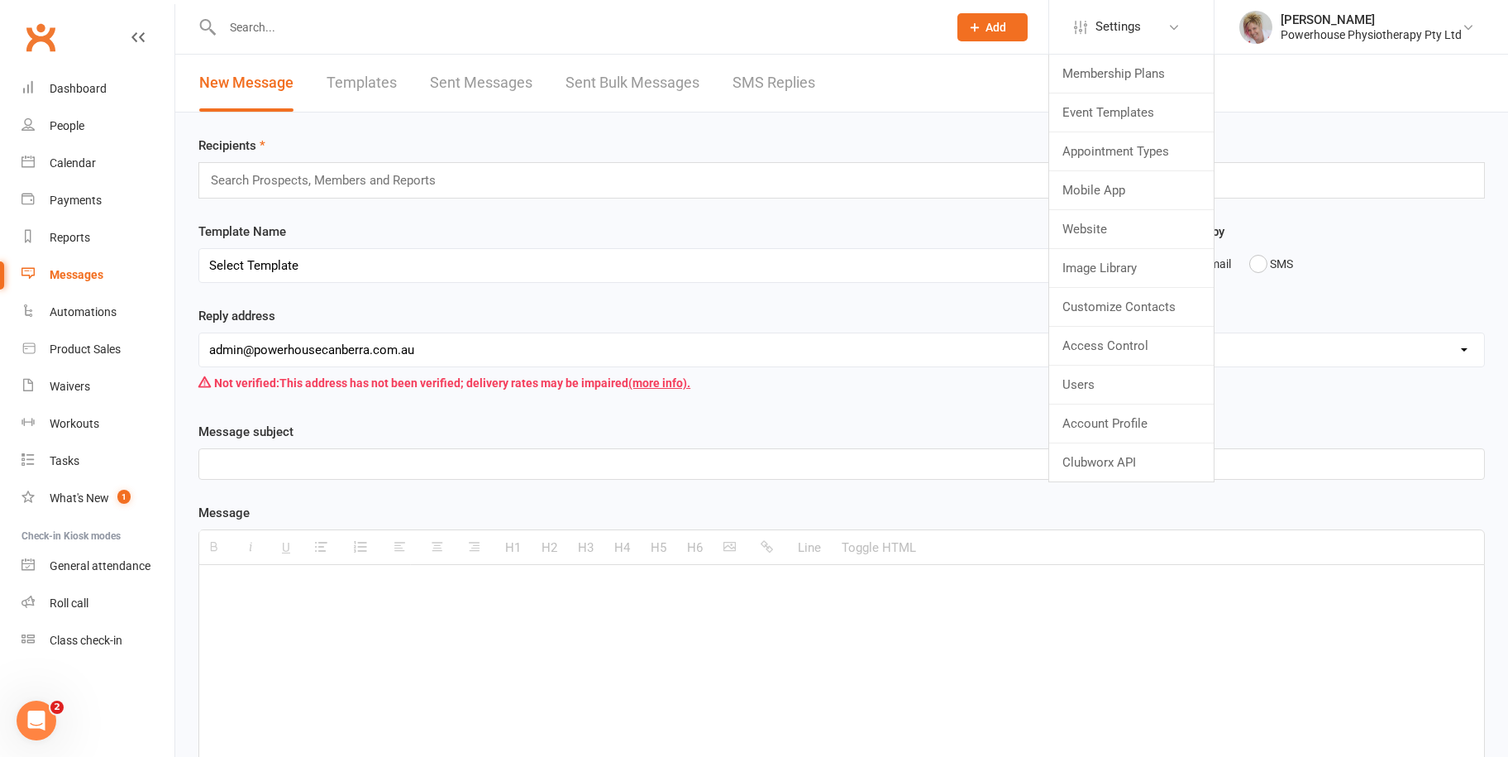
click at [1345, 254] on div "Email SMS" at bounding box center [1333, 263] width 303 height 31
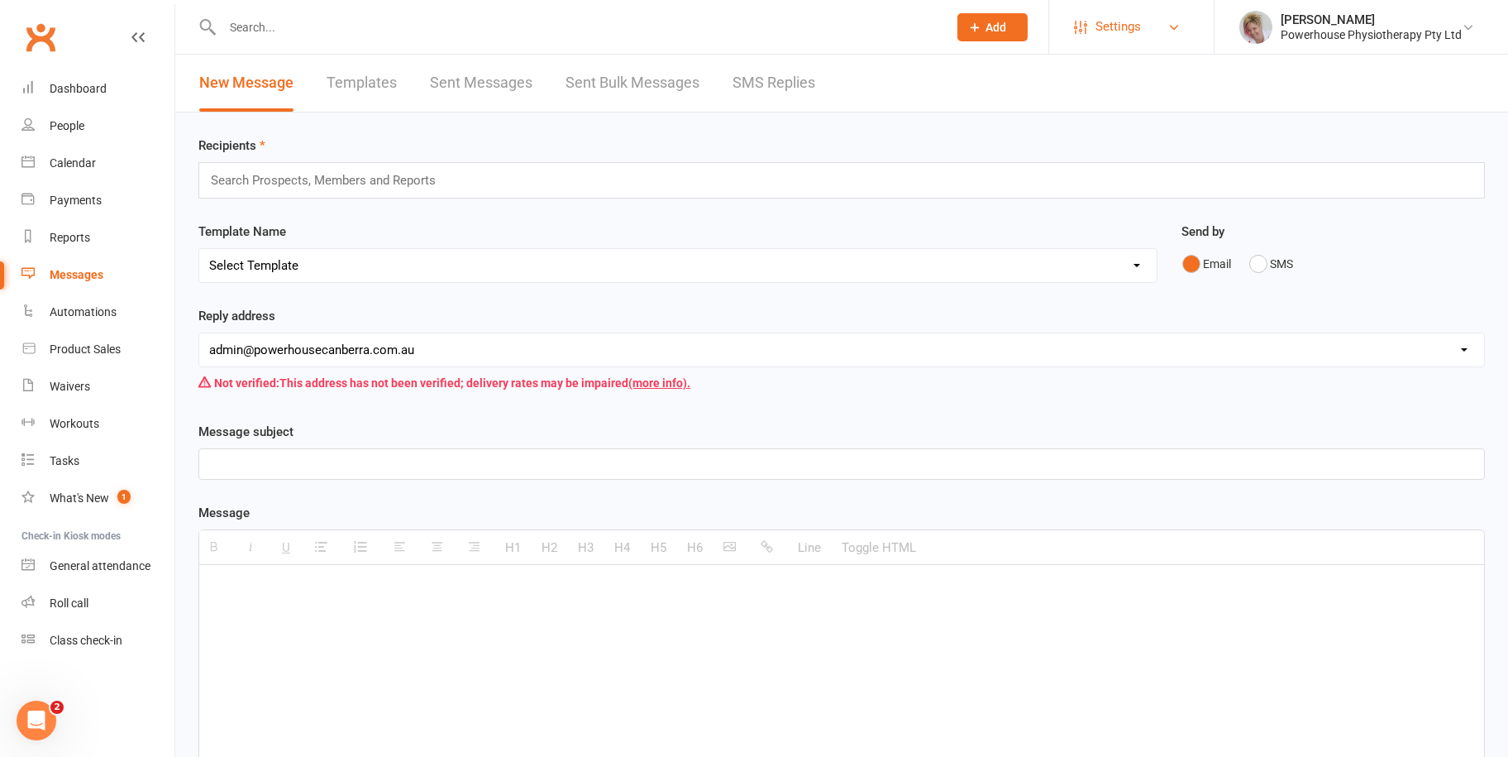
click at [1127, 23] on span "Settings" at bounding box center [1118, 26] width 45 height 37
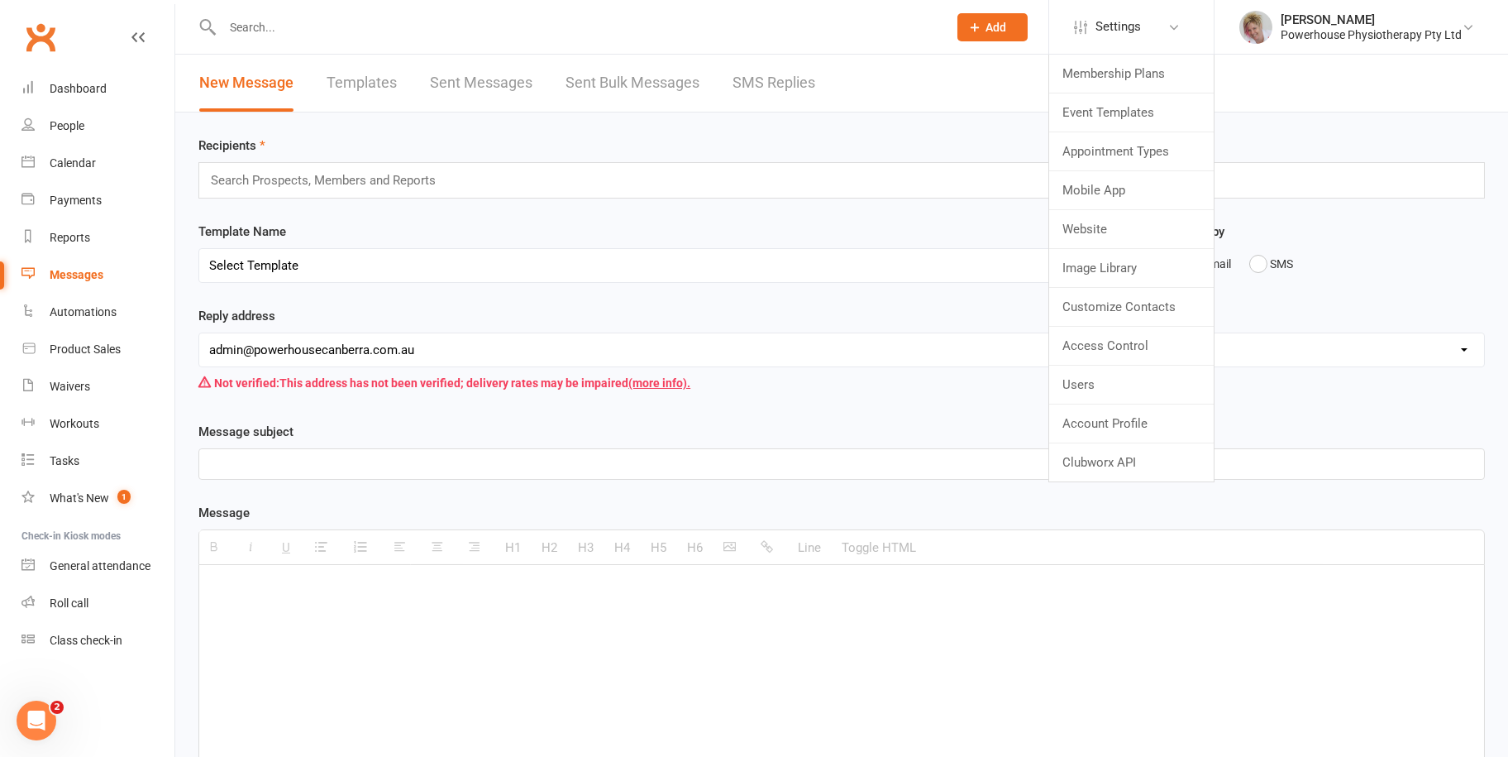
click at [997, 26] on span "Add" at bounding box center [996, 27] width 21 height 13
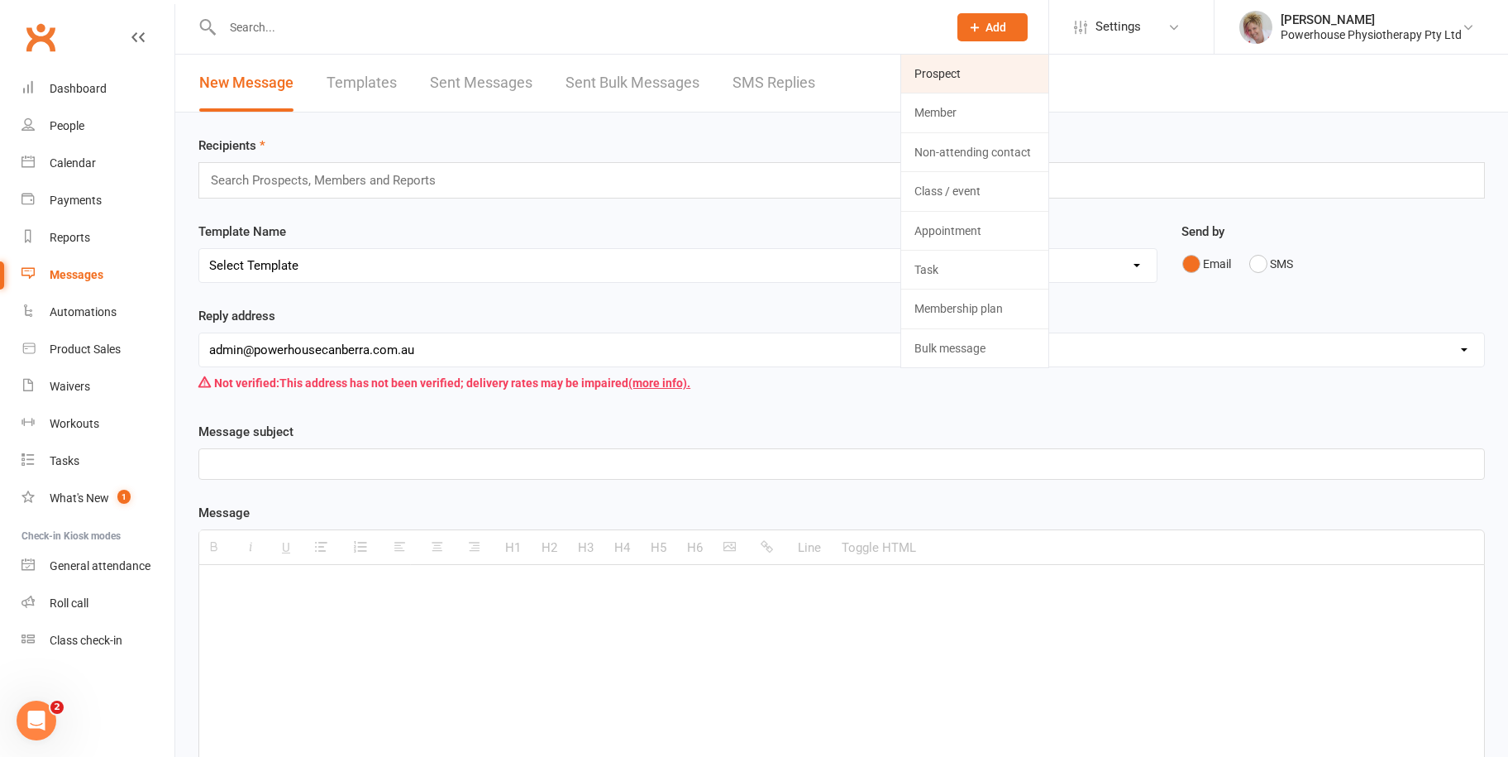
click at [967, 67] on link "Prospect" at bounding box center [974, 74] width 147 height 38
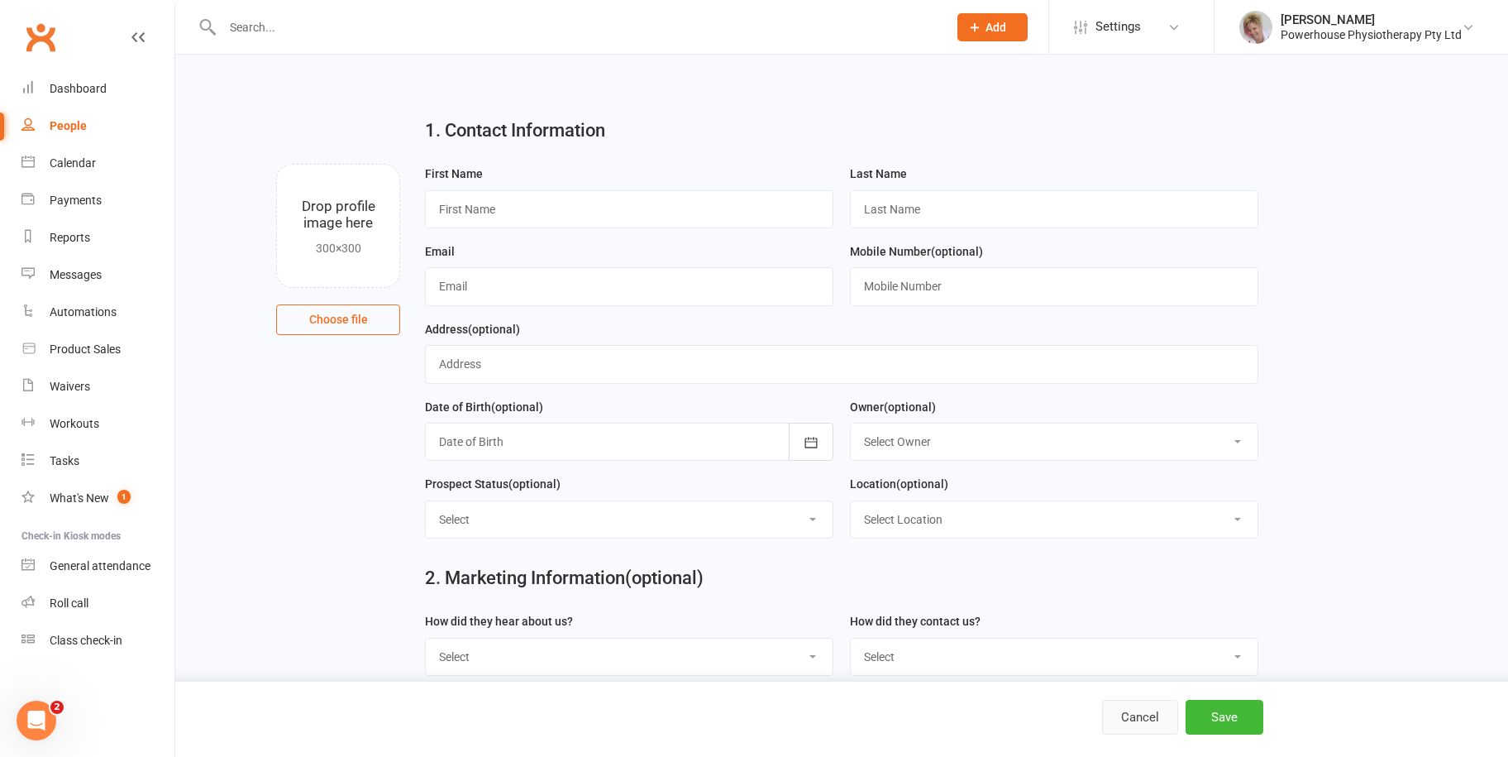
click at [1119, 719] on button "Cancel" at bounding box center [1140, 717] width 76 height 35
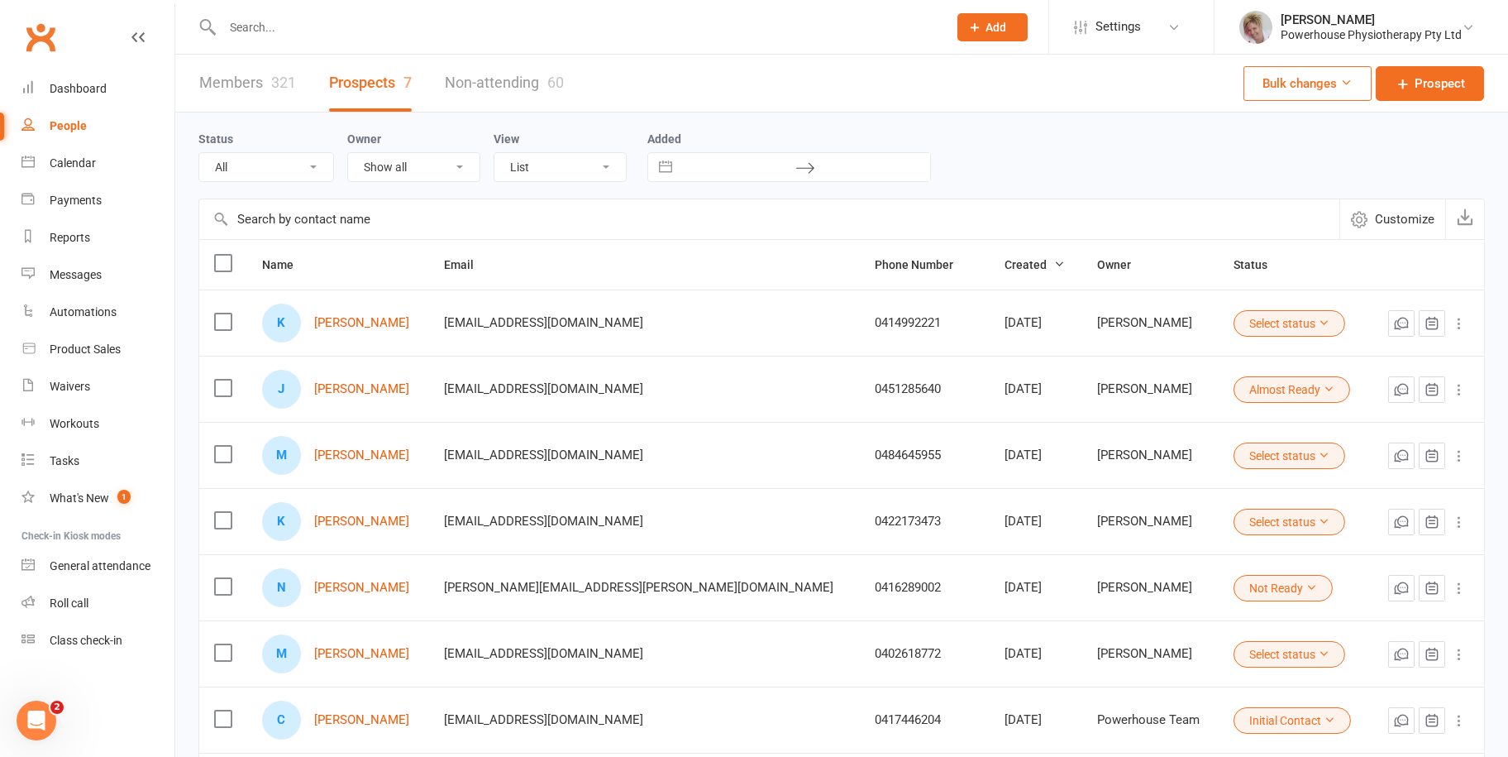
click at [1001, 21] on span "Add" at bounding box center [996, 27] width 21 height 13
click at [967, 341] on link "Bulk message" at bounding box center [974, 348] width 147 height 38
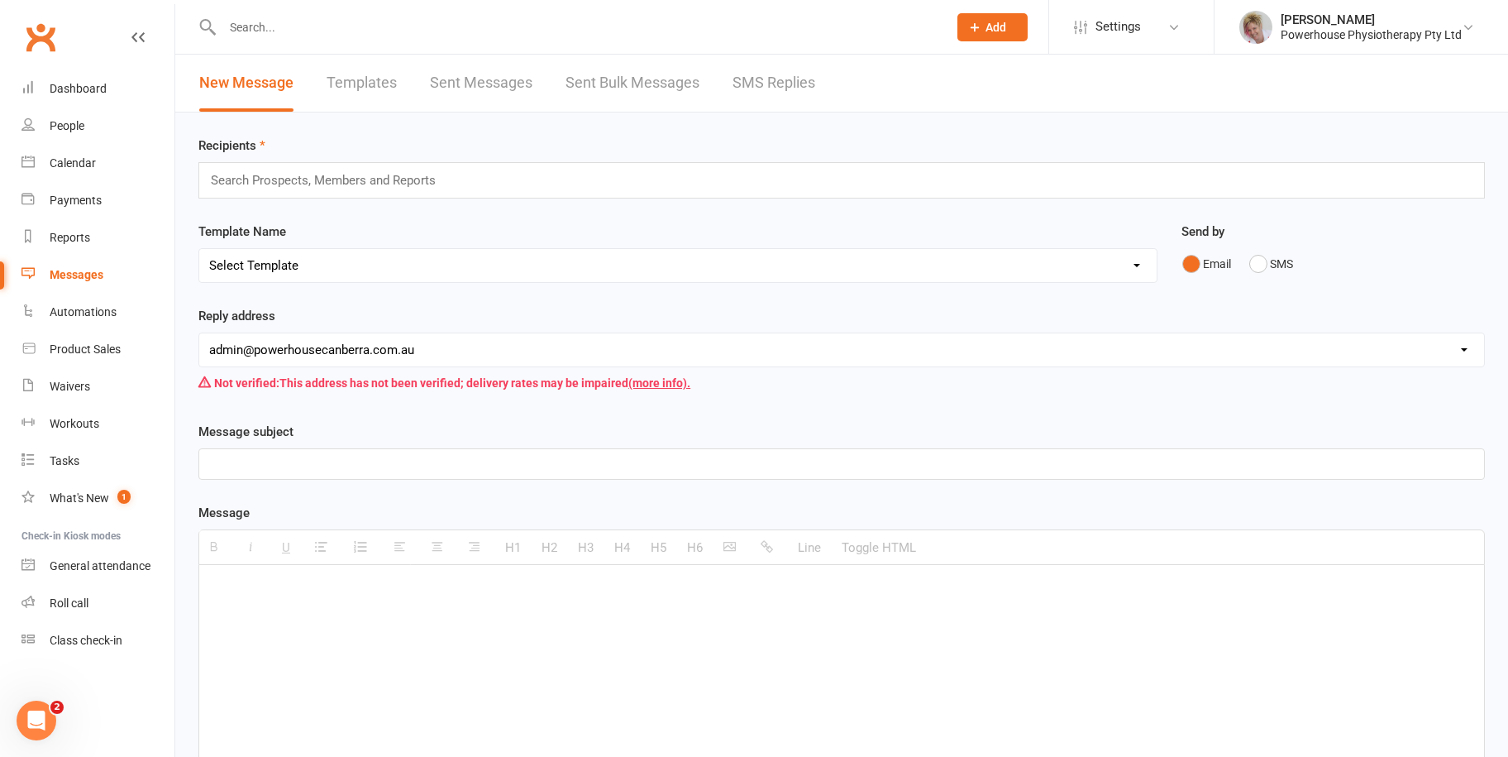
click at [375, 178] on input "text" at bounding box center [330, 180] width 242 height 21
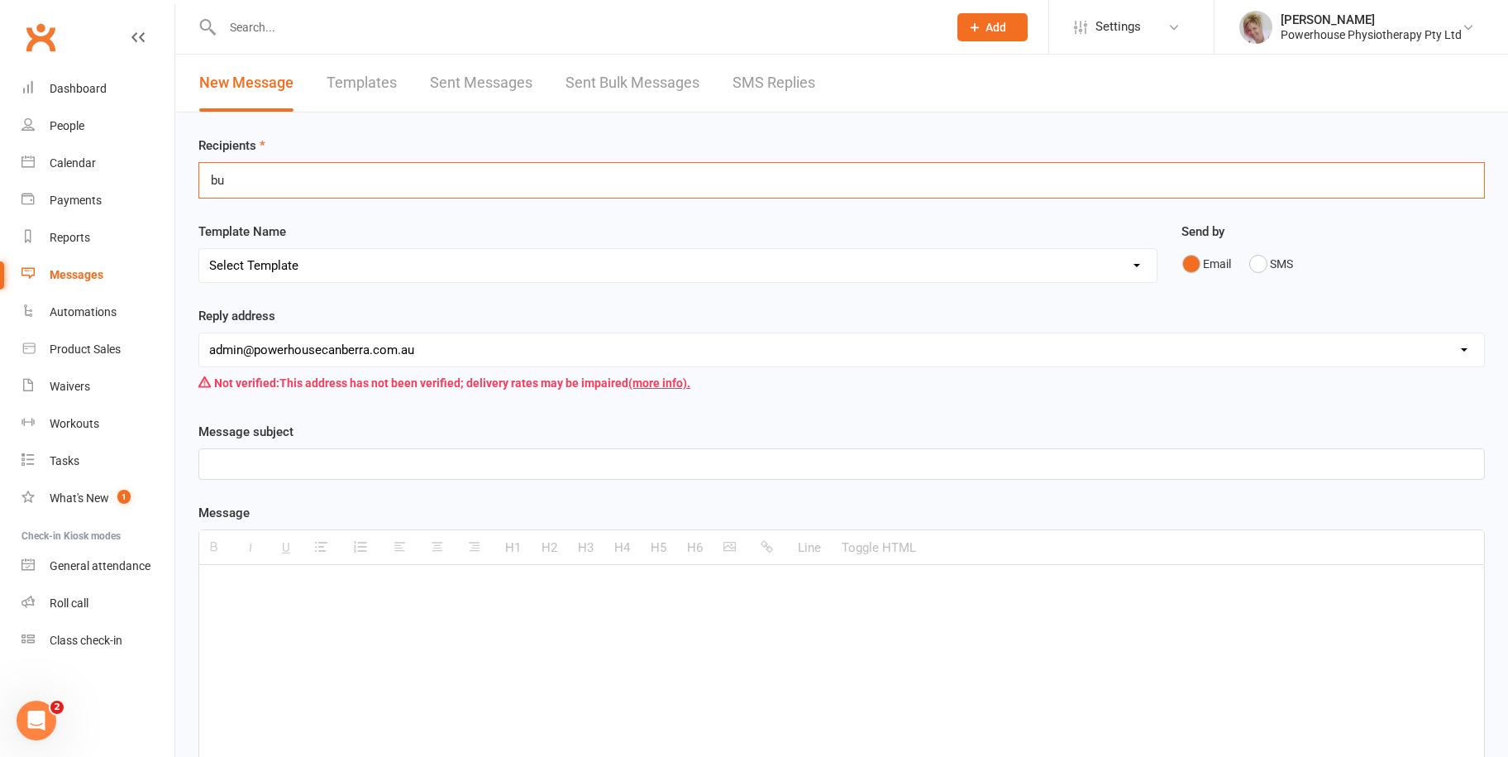
type input "b"
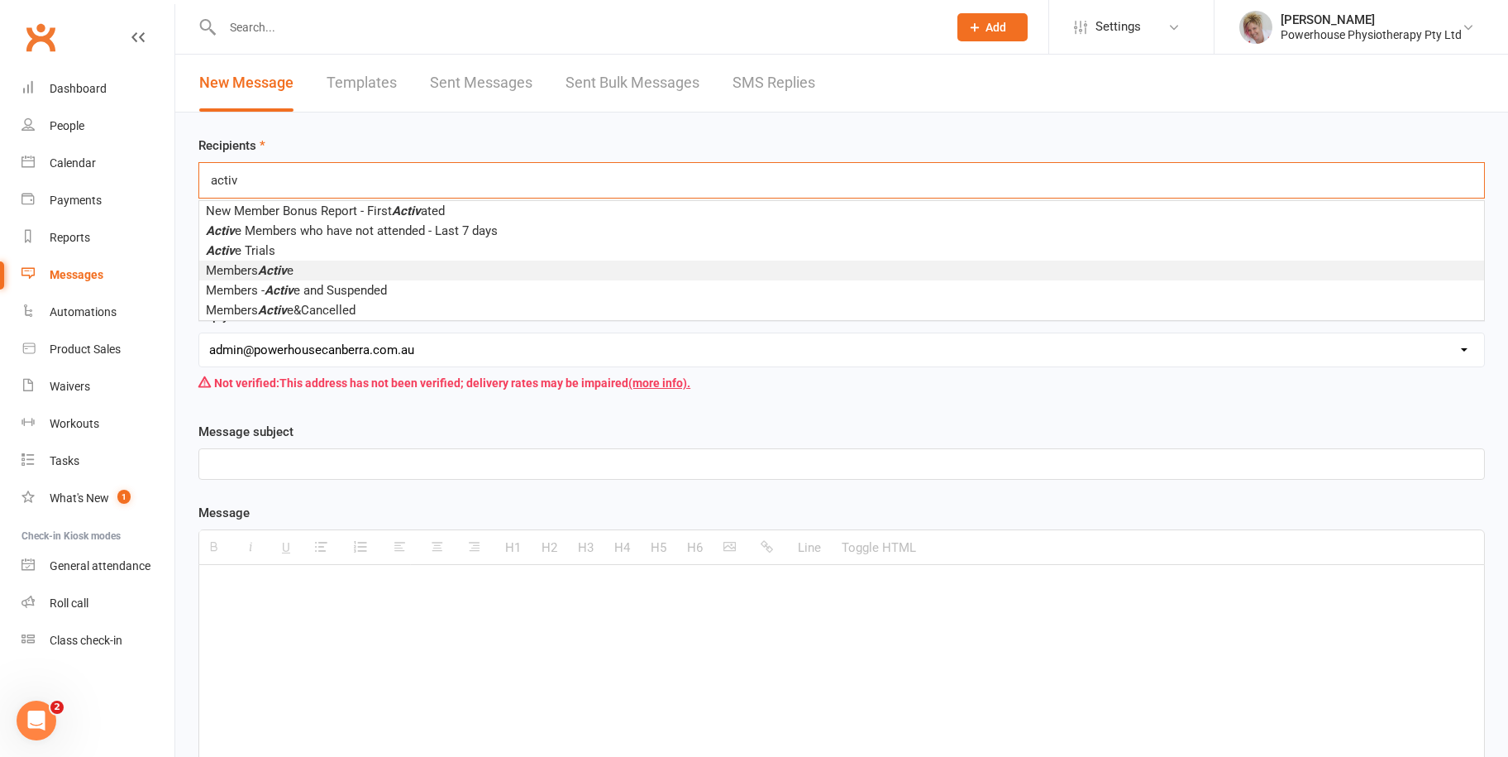
type input "activ"
click at [284, 264] on em "Activ" at bounding box center [272, 270] width 29 height 15
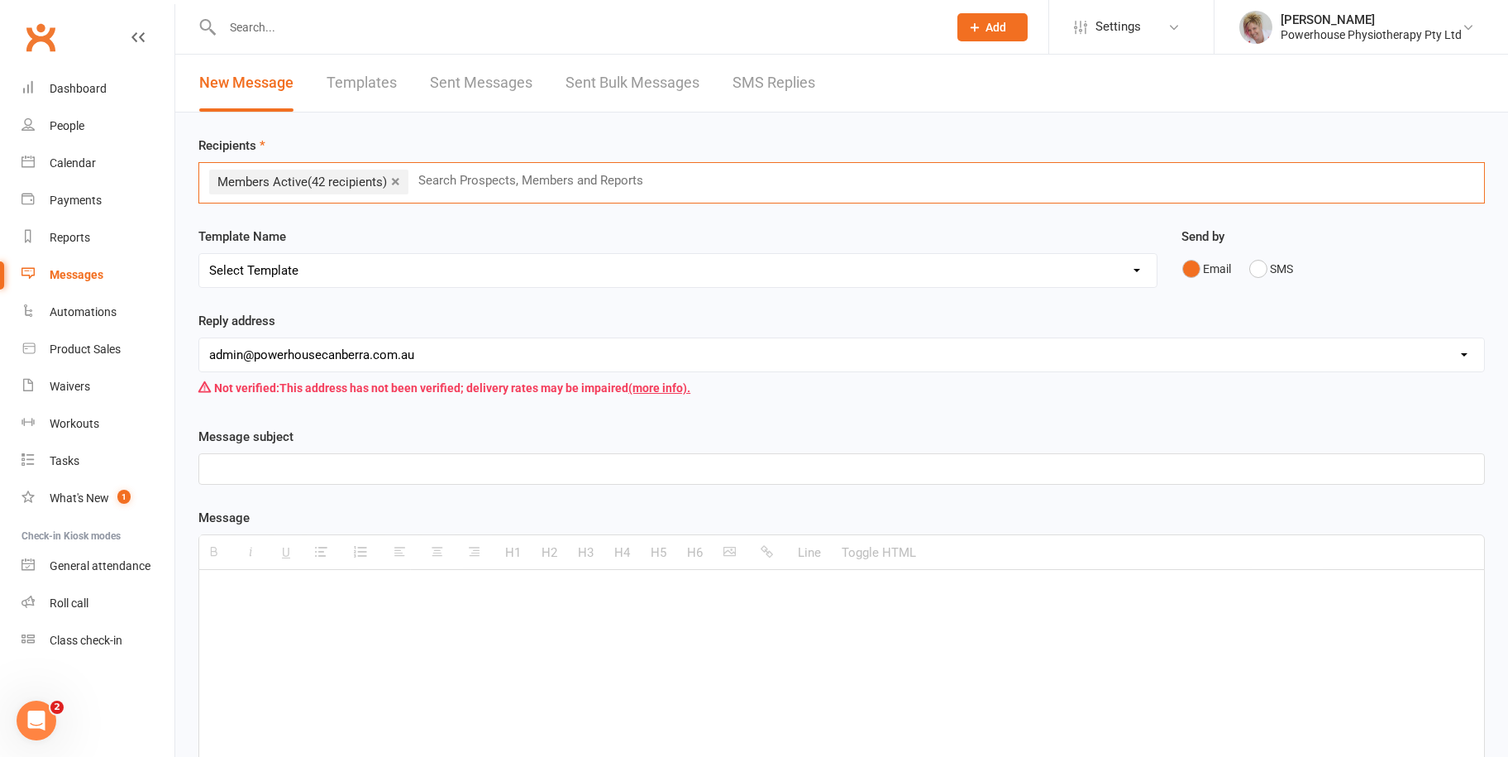
click at [534, 185] on input "text" at bounding box center [538, 180] width 242 height 21
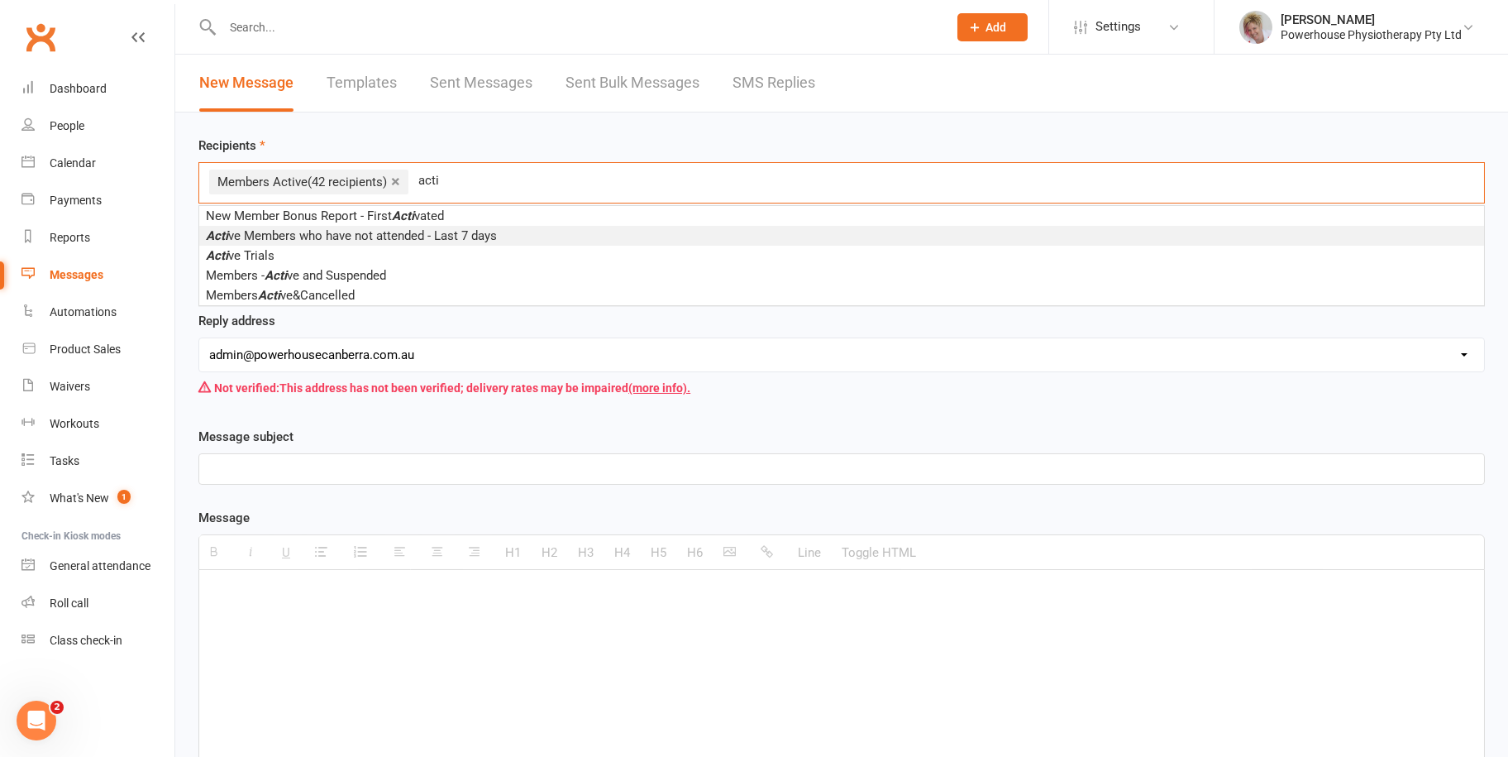
type input "acti"
click at [461, 232] on span "Acti ve Members who have not attended - Last 7 days" at bounding box center [351, 235] width 291 height 15
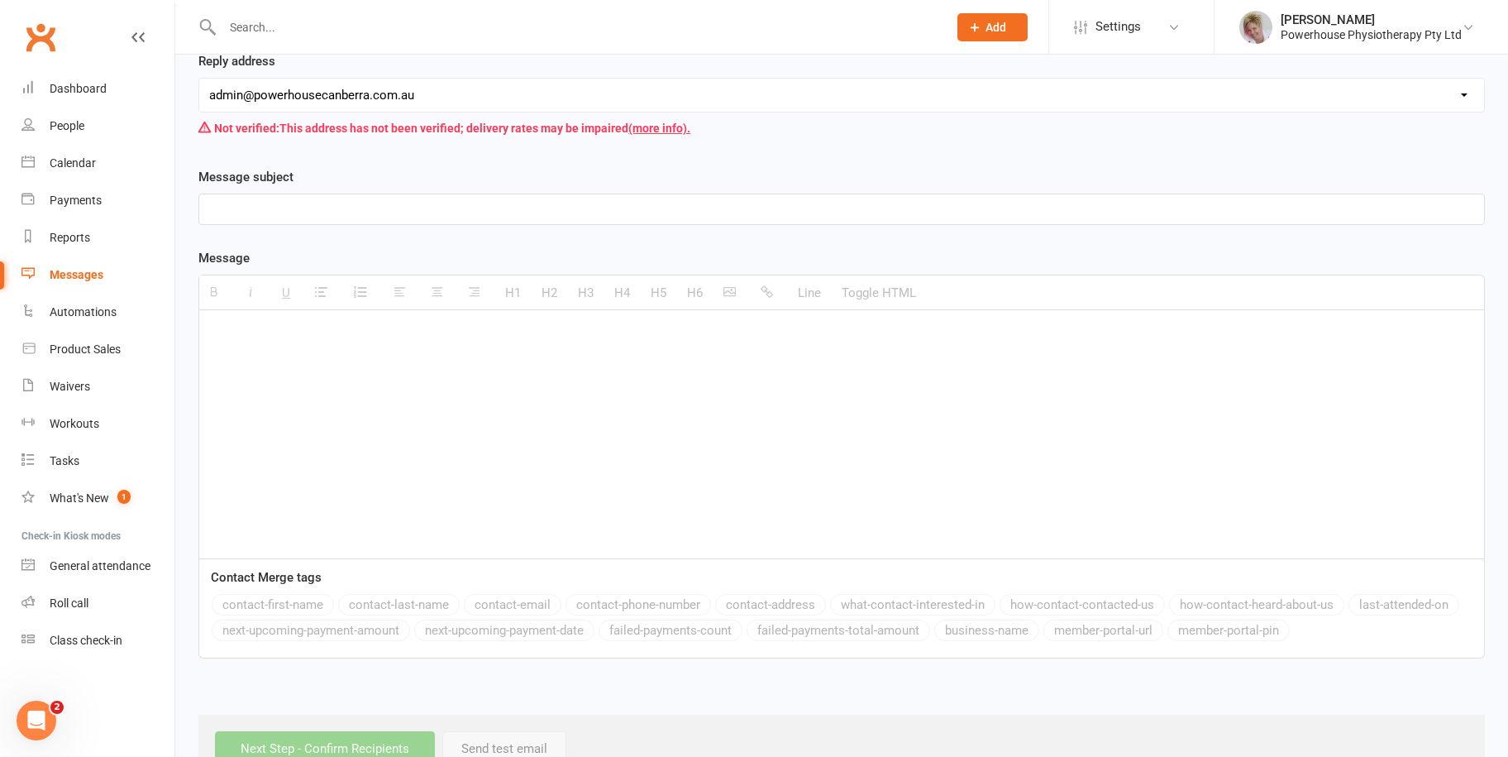
scroll to position [309, 0]
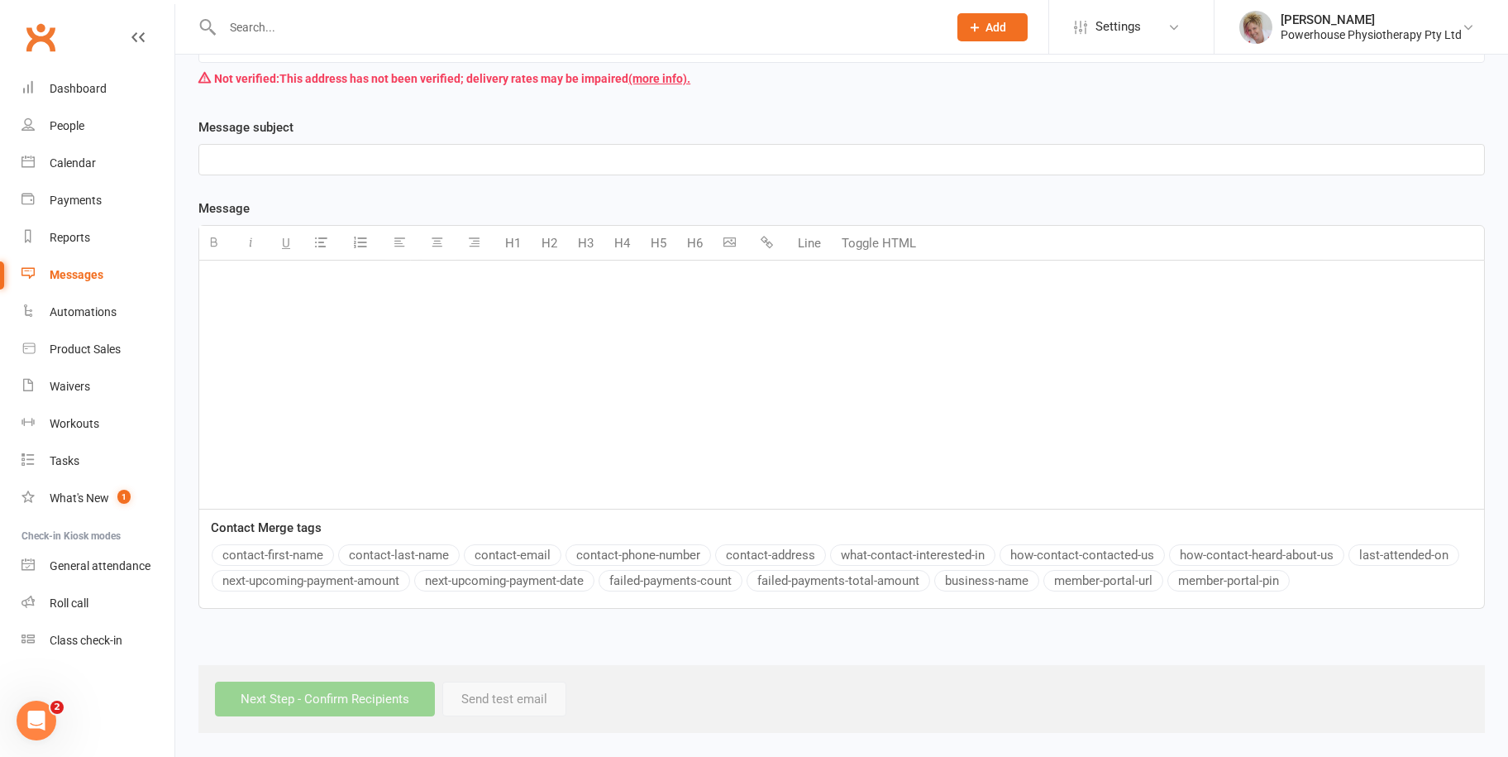
click at [227, 296] on div at bounding box center [841, 384] width 1285 height 248
paste div
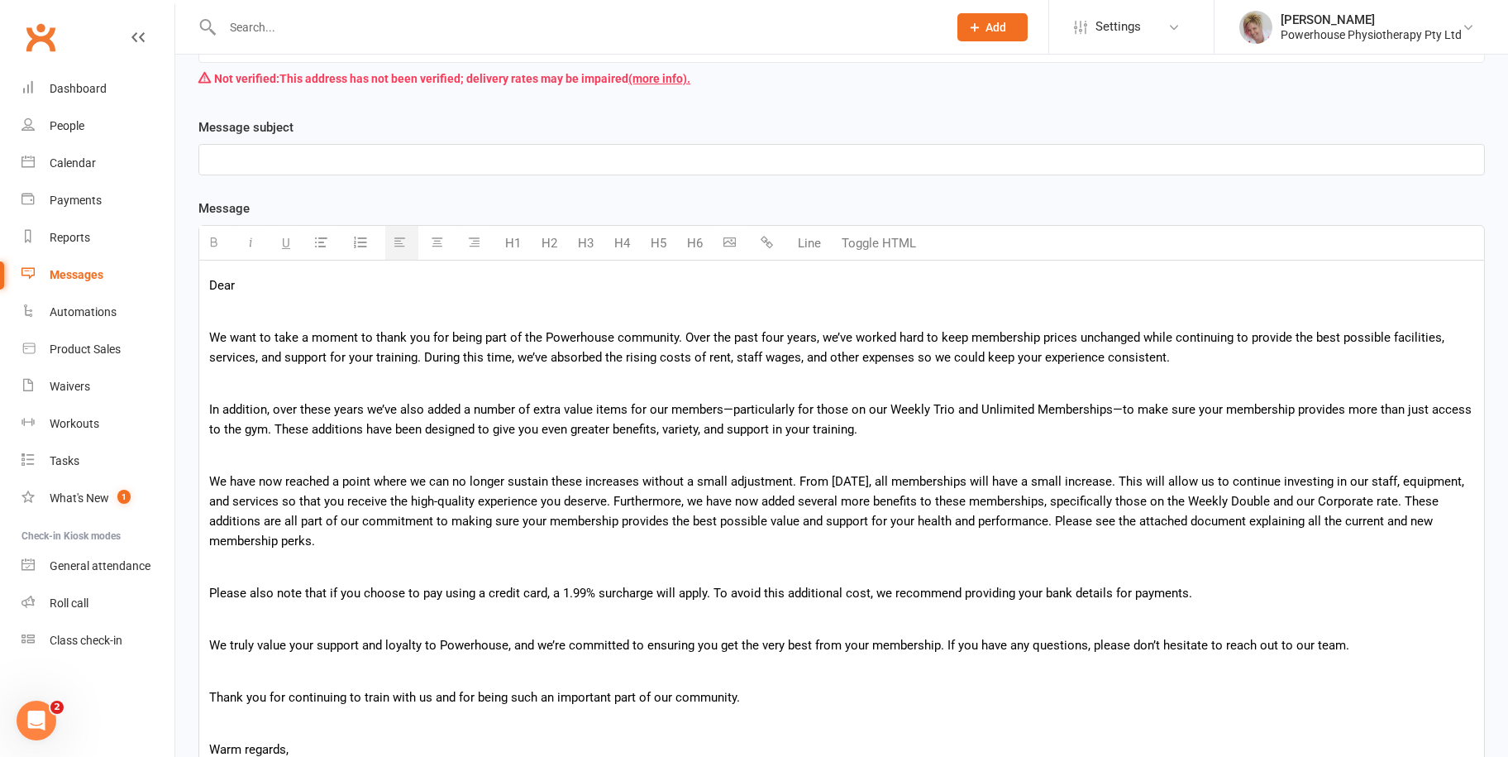
click at [256, 283] on p "Dear" at bounding box center [841, 285] width 1265 height 20
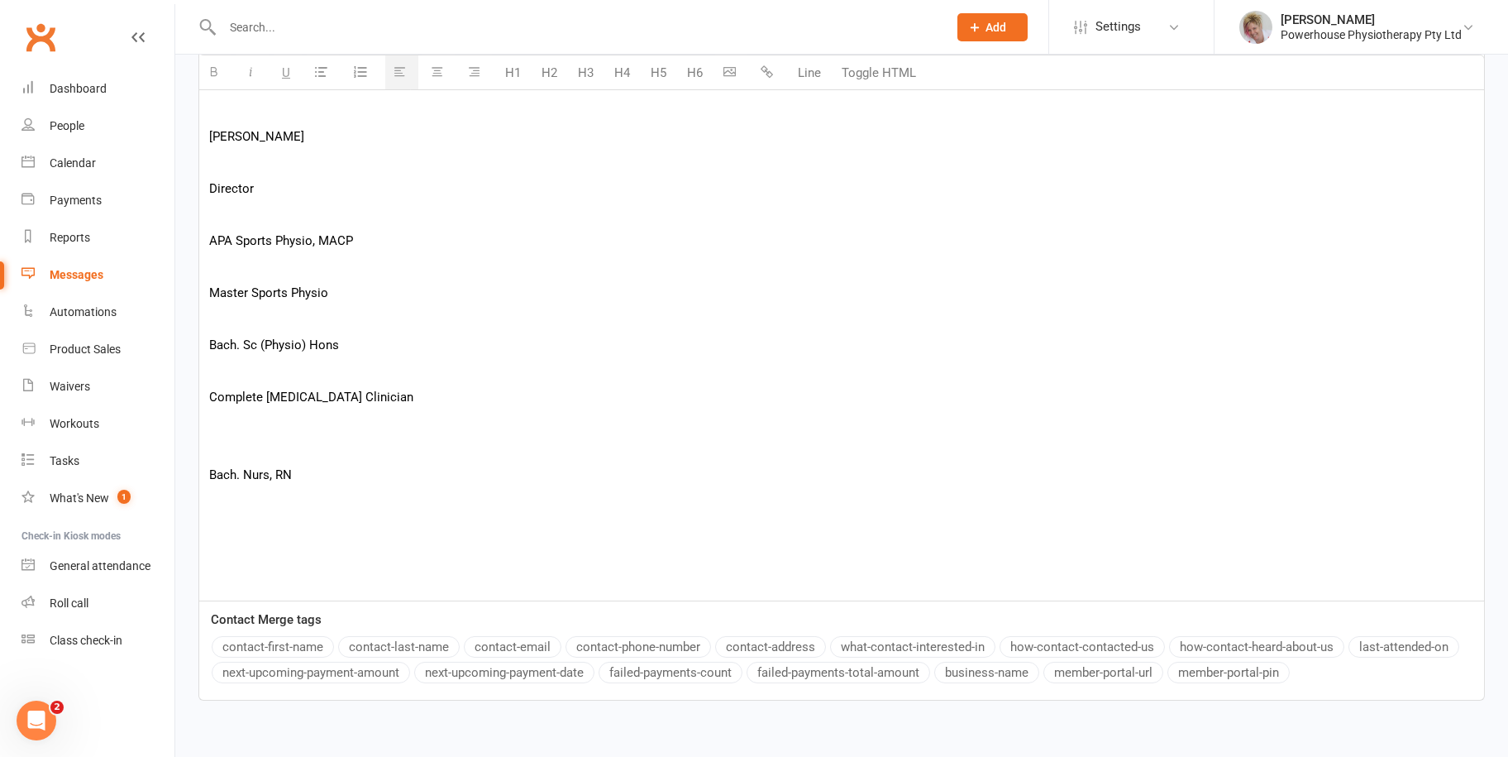
scroll to position [1053, 0]
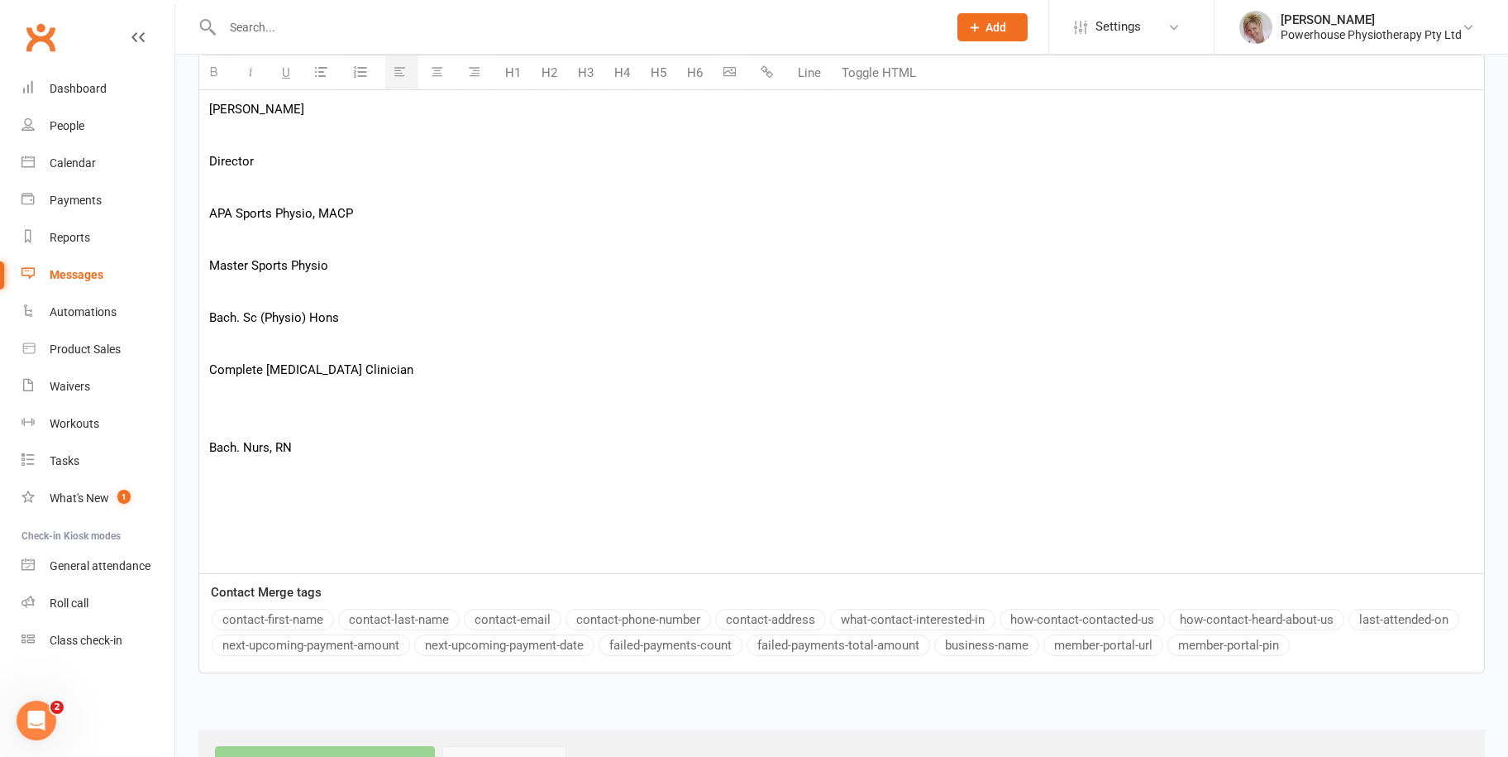
click at [284, 619] on button "contact-first-name" at bounding box center [273, 619] width 122 height 21
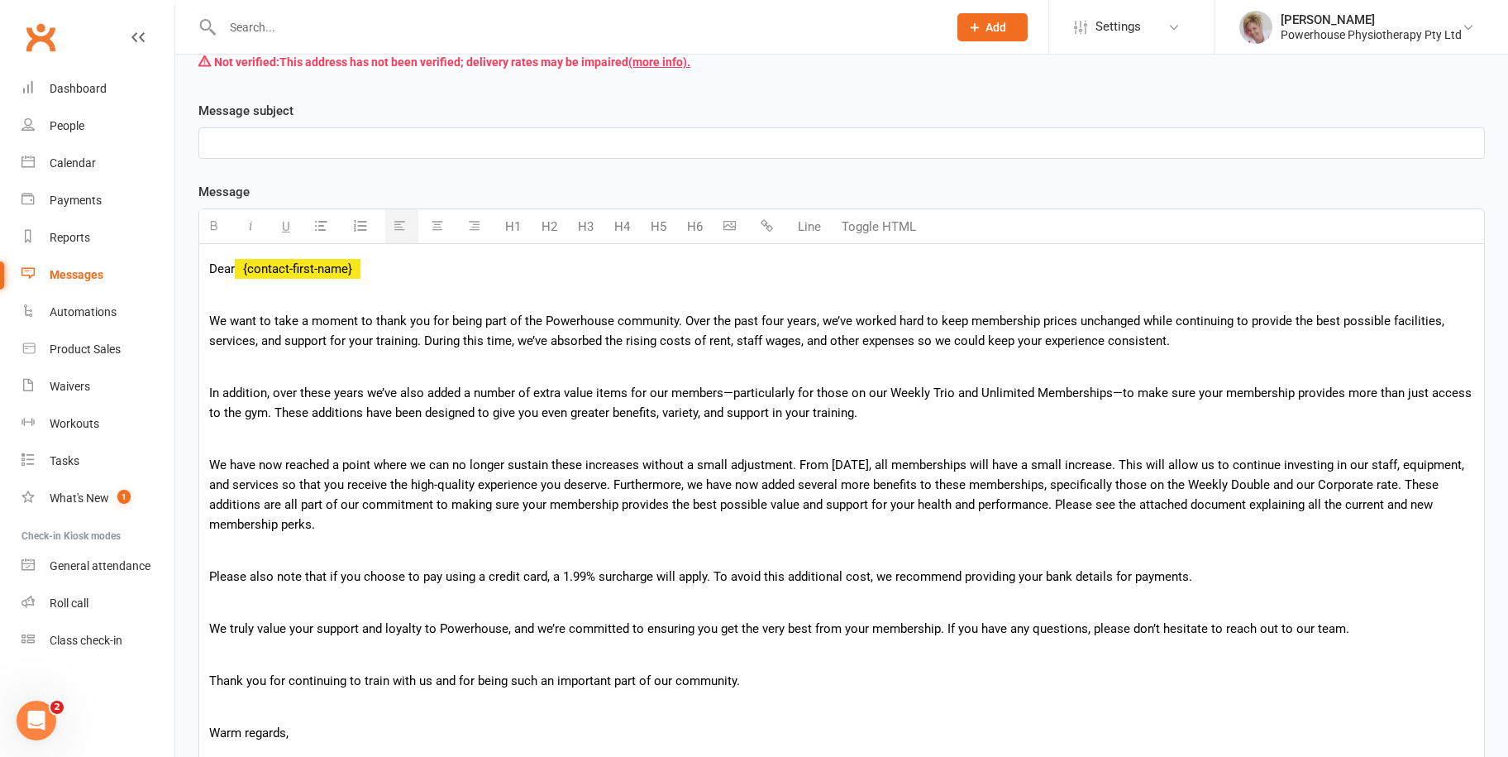
scroll to position [227, 0]
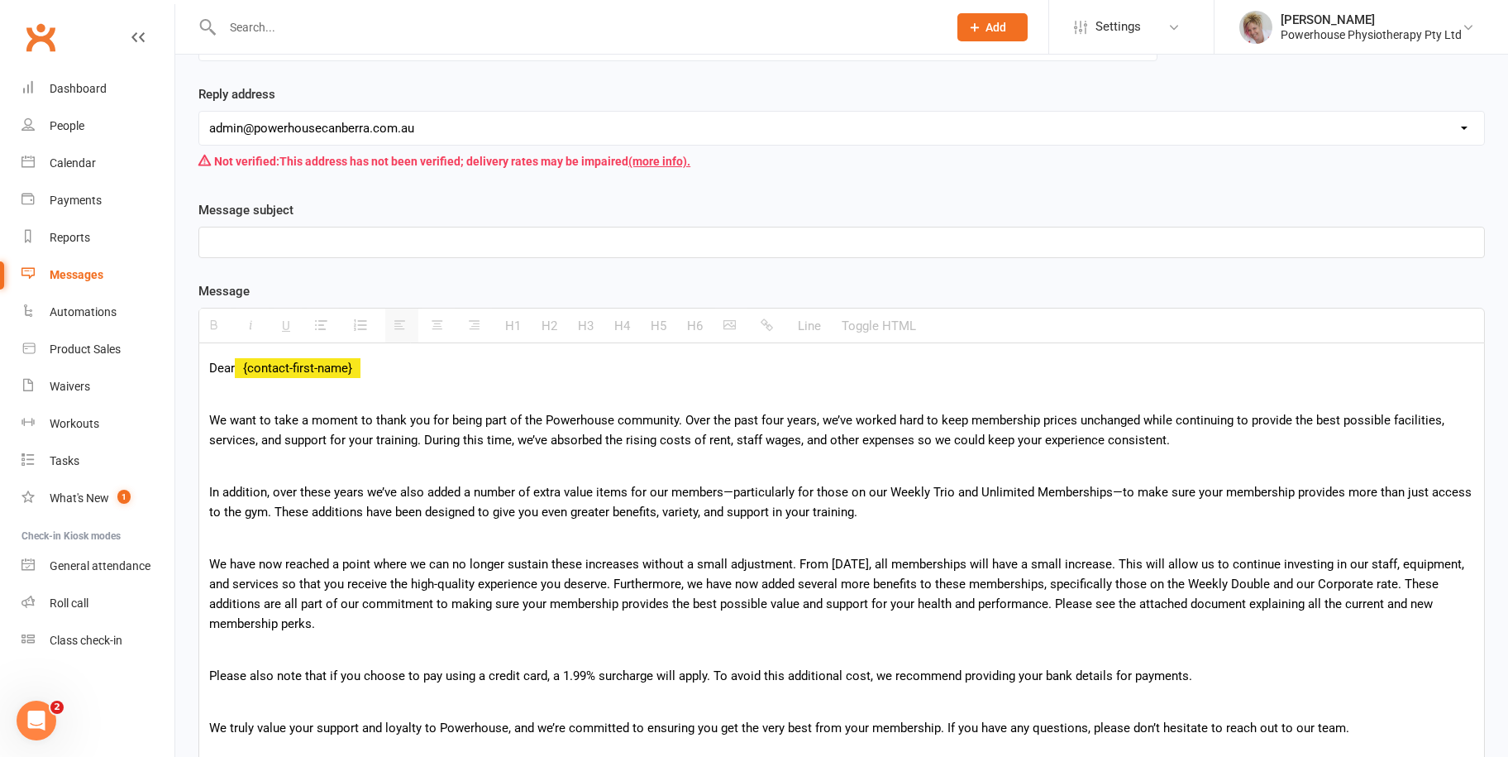
click at [276, 246] on p at bounding box center [841, 242] width 1265 height 20
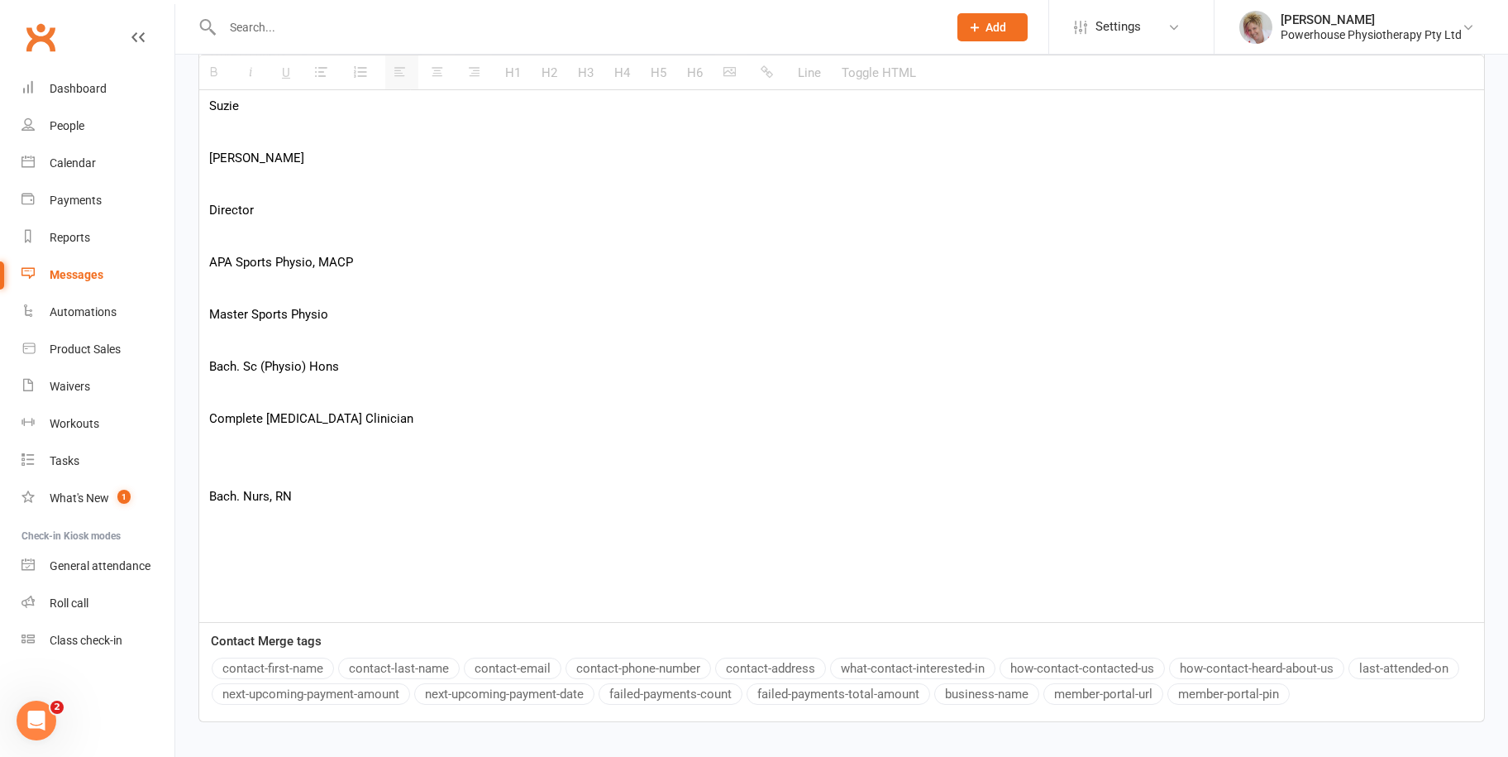
scroll to position [1116, 0]
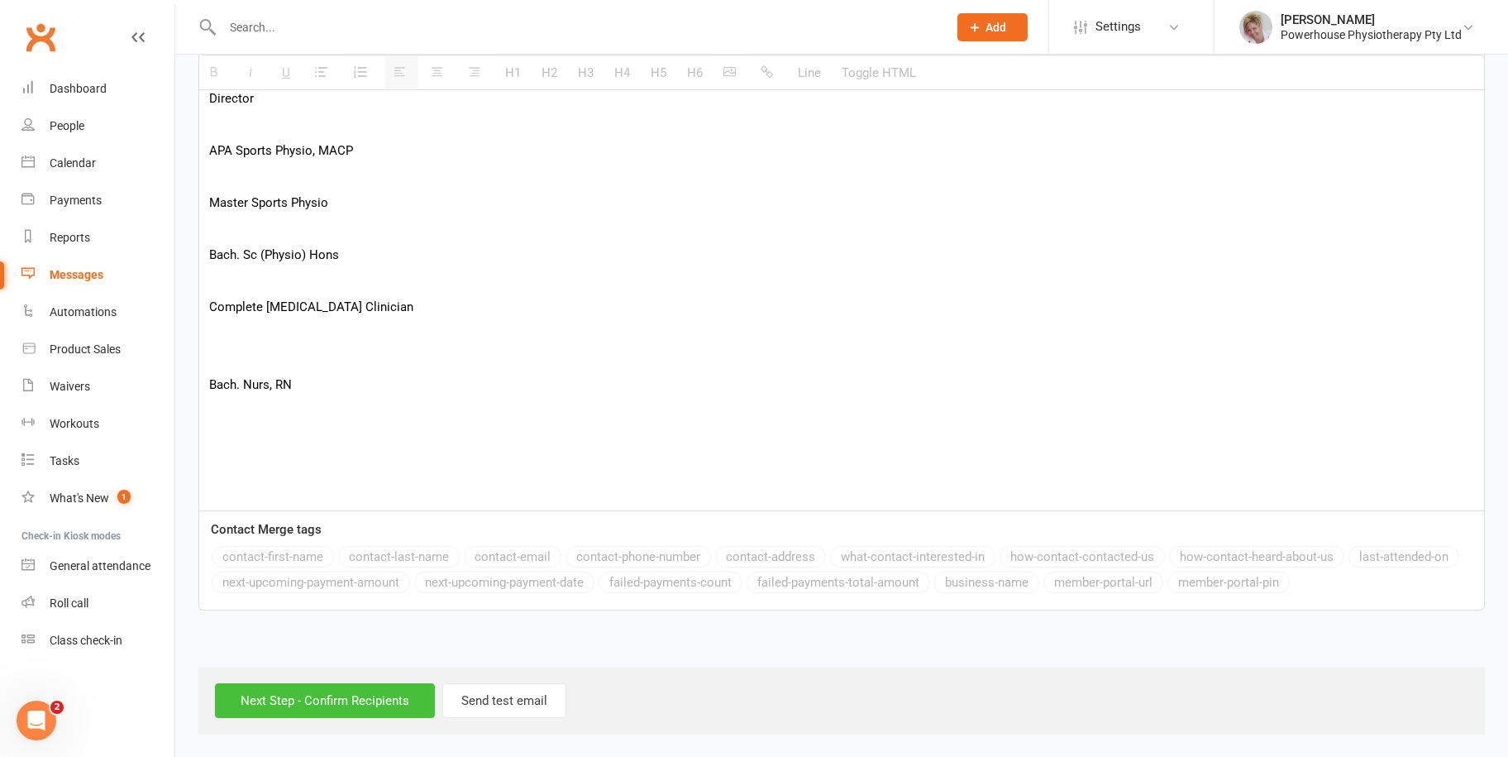
click at [298, 702] on input "Next Step - Confirm Recipients" at bounding box center [325, 700] width 220 height 35
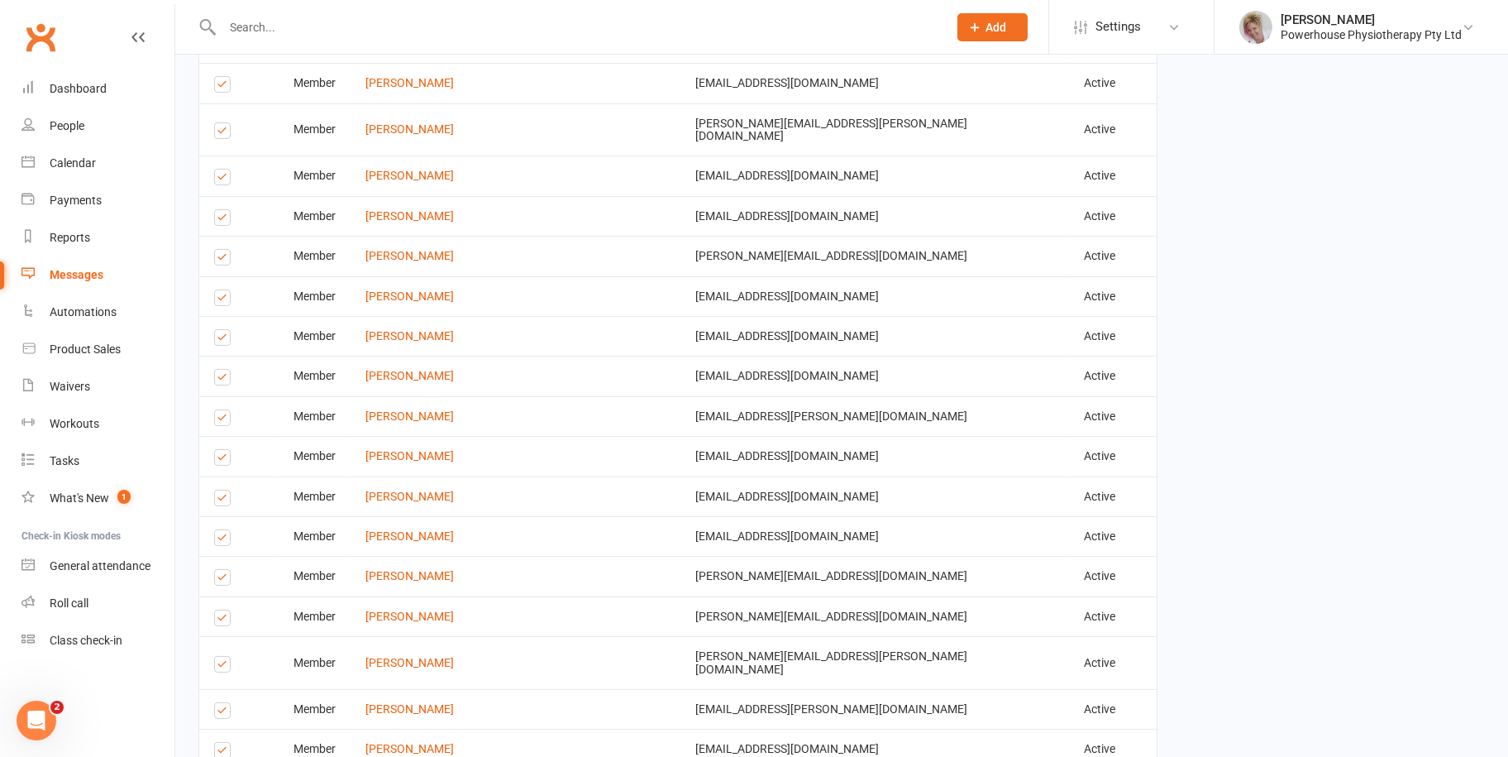
scroll to position [2939, 0]
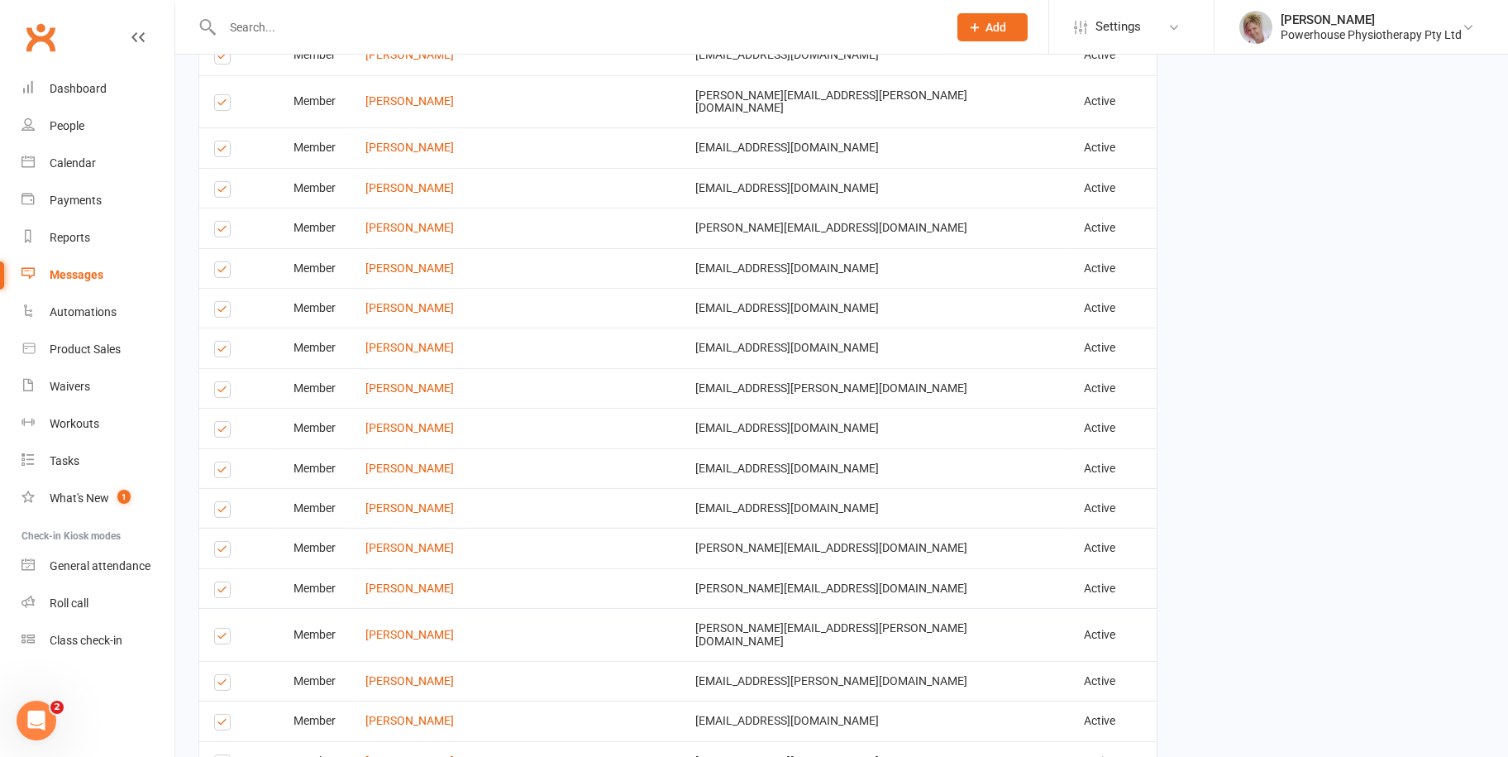
click at [220, 392] on label at bounding box center [225, 392] width 22 height 0
click at [220, 382] on input "checkbox" at bounding box center [219, 382] width 11 height 0
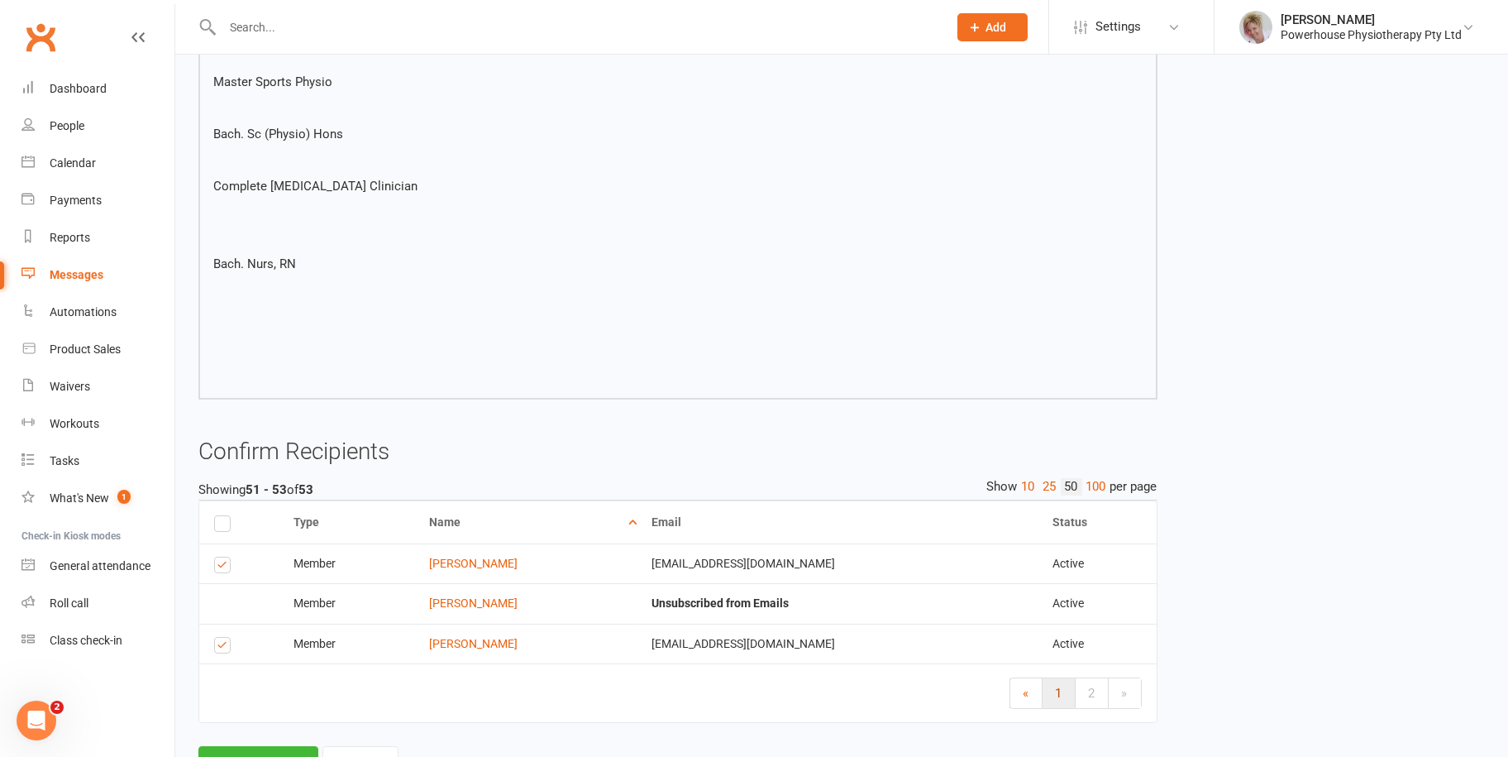
click at [1062, 689] on link "1" at bounding box center [1059, 693] width 33 height 30
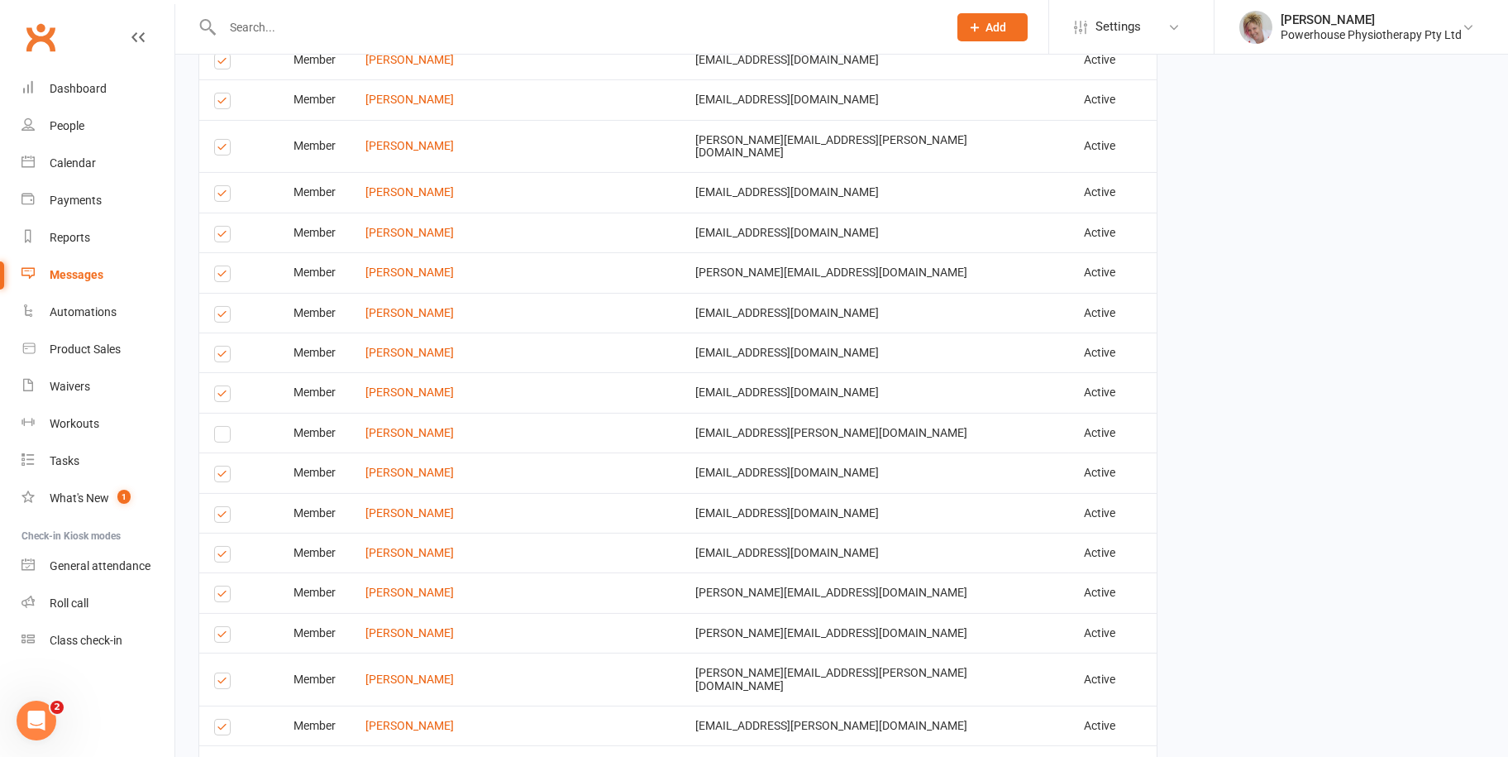
scroll to position [3021, 0]
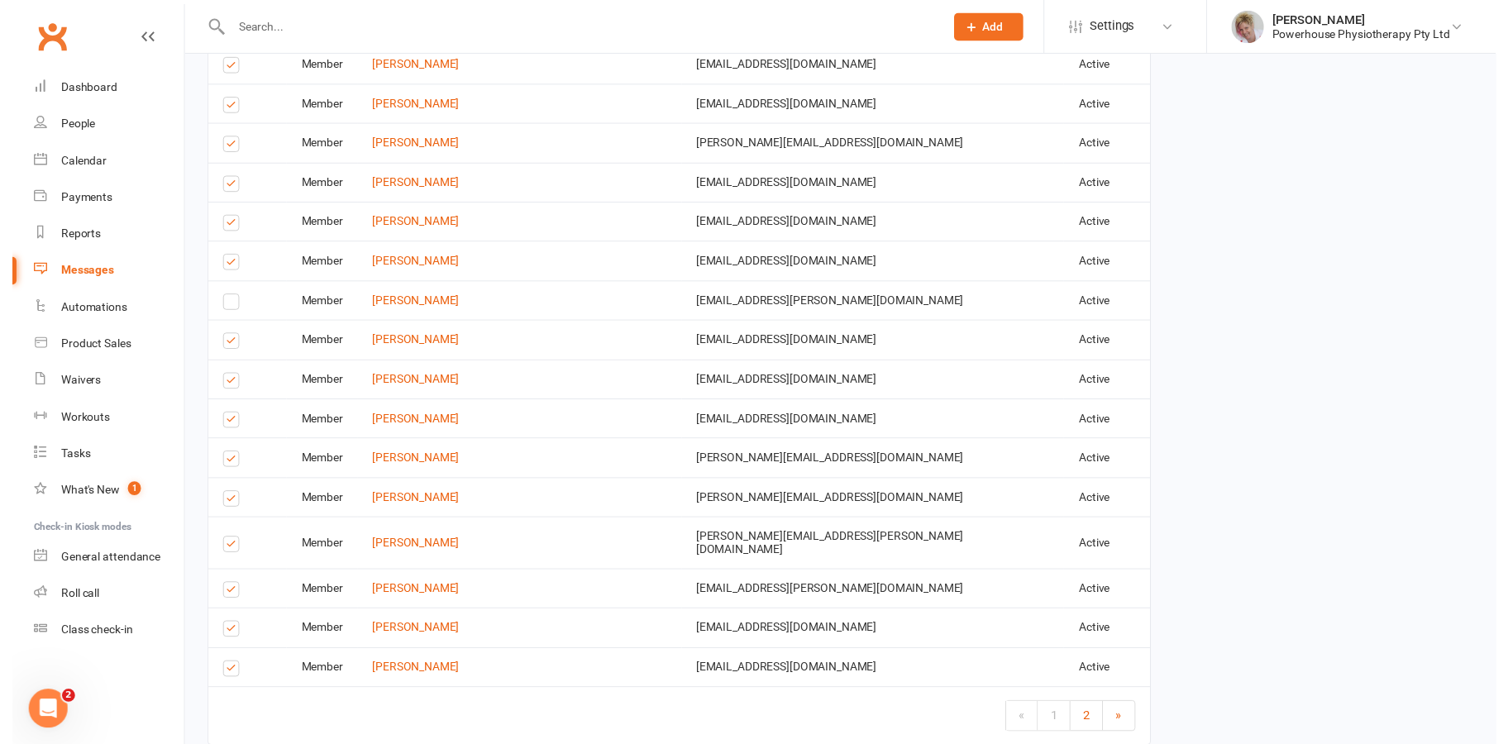
scroll to position [3014, 0]
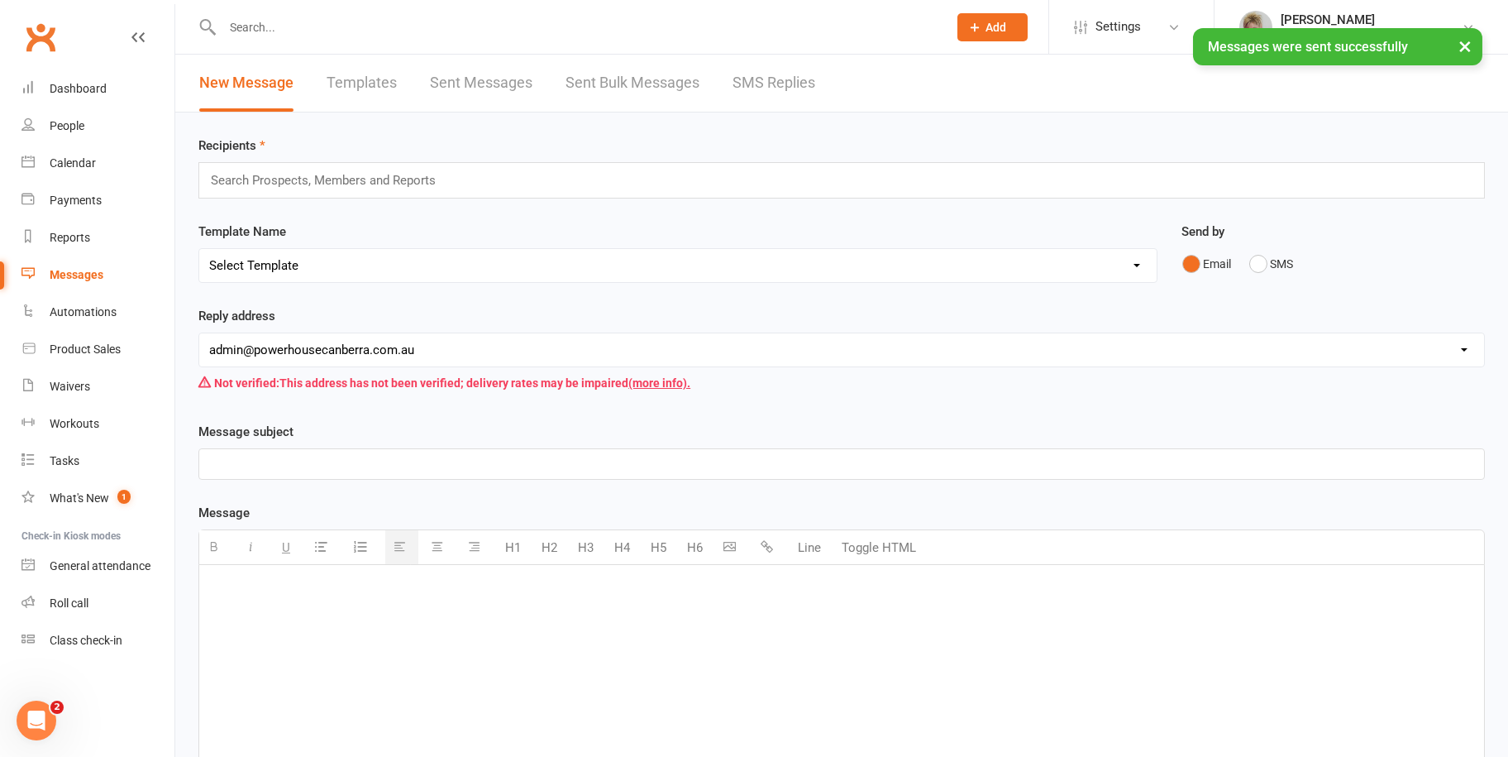
paste div
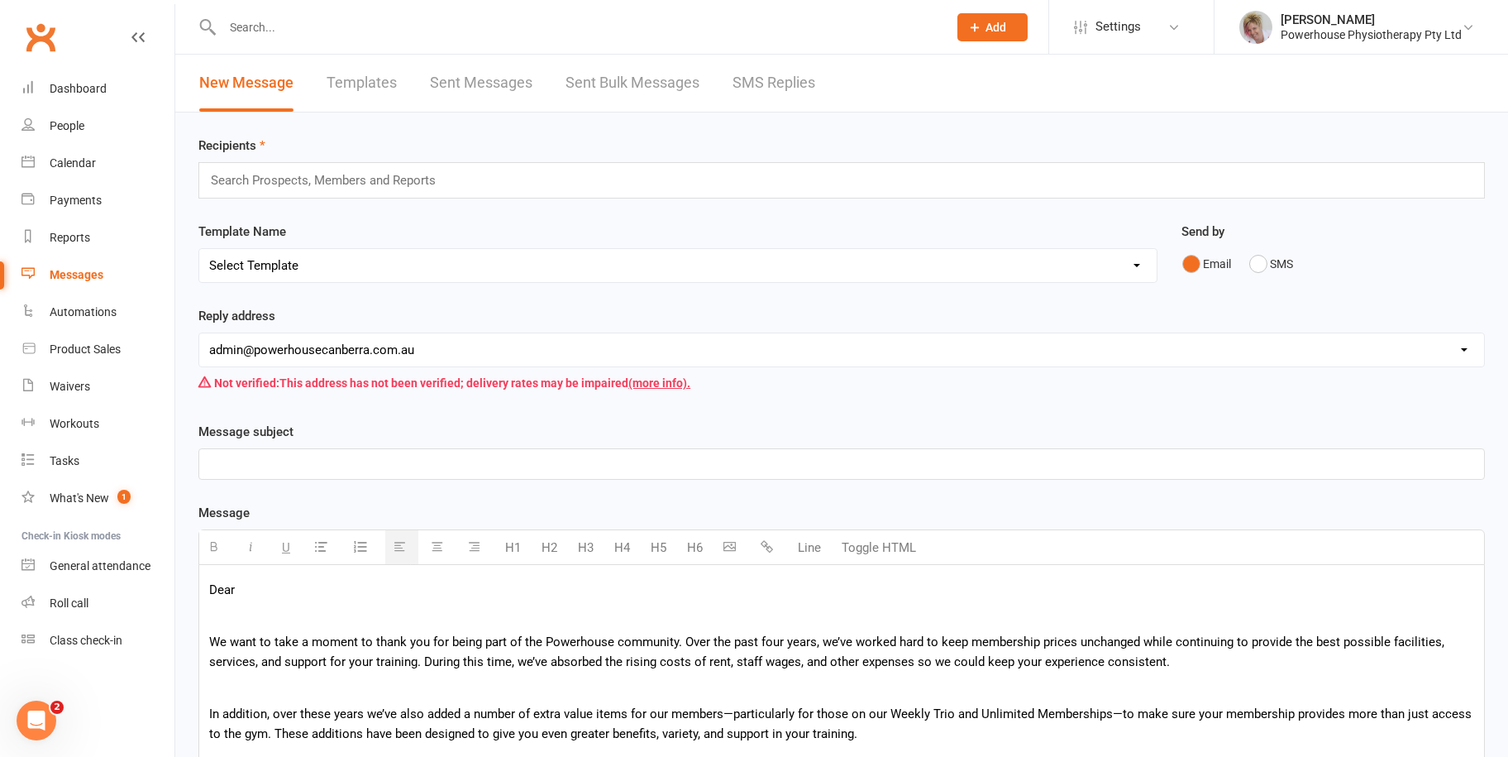
click at [267, 585] on p "Dear" at bounding box center [841, 590] width 1265 height 20
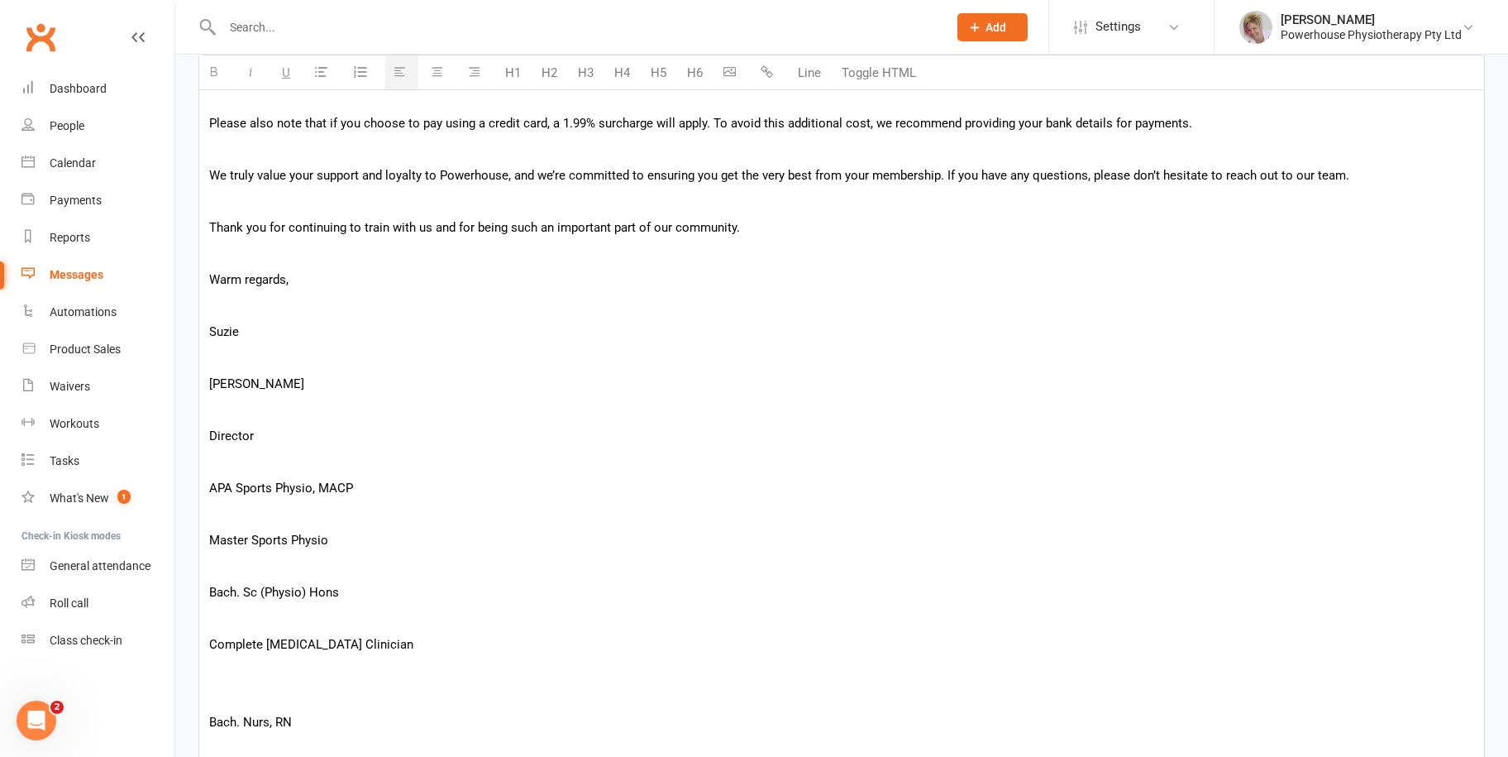
scroll to position [1075, 0]
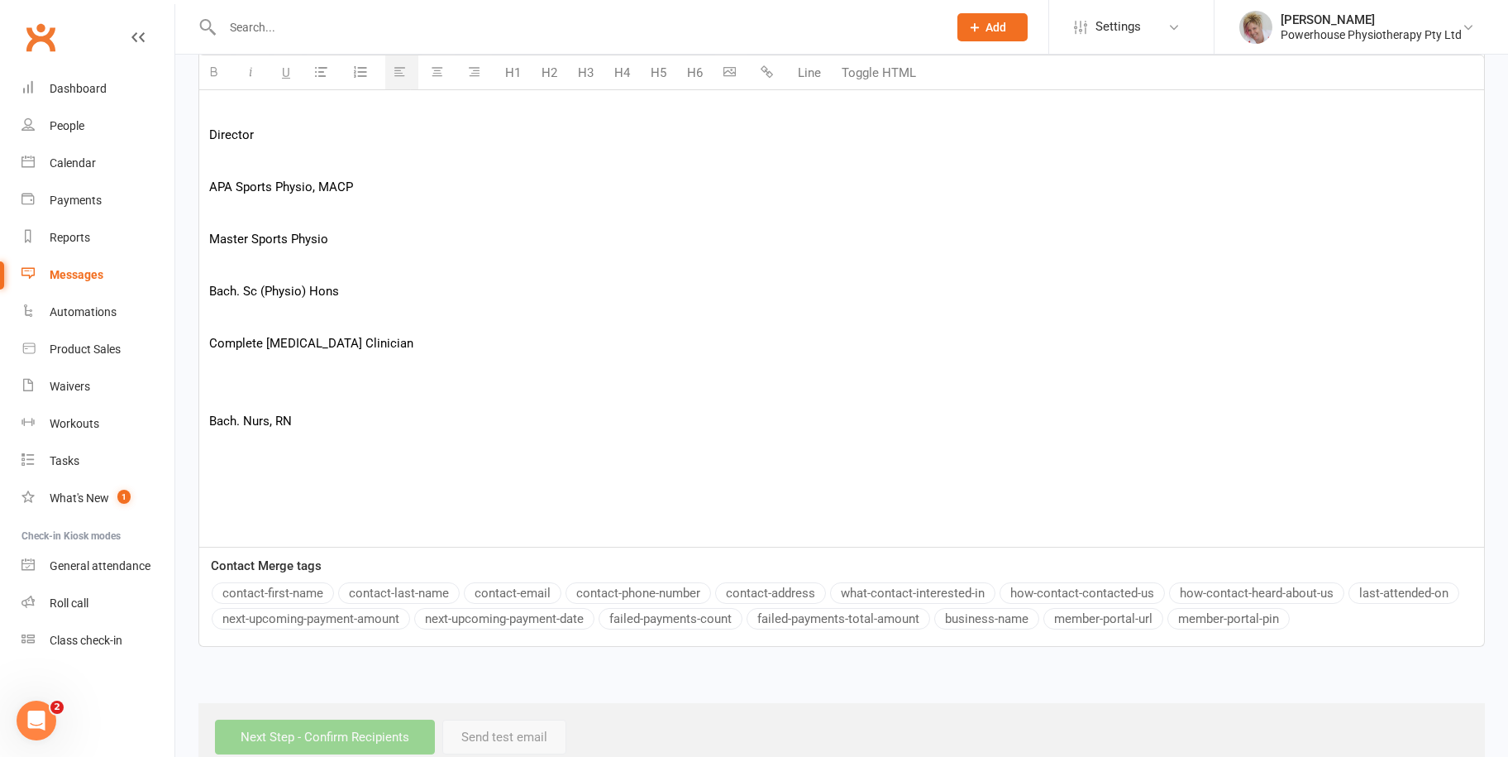
click at [284, 589] on button "contact-first-name" at bounding box center [273, 592] width 122 height 21
click at [282, 583] on button "contact-first-name" at bounding box center [273, 592] width 122 height 21
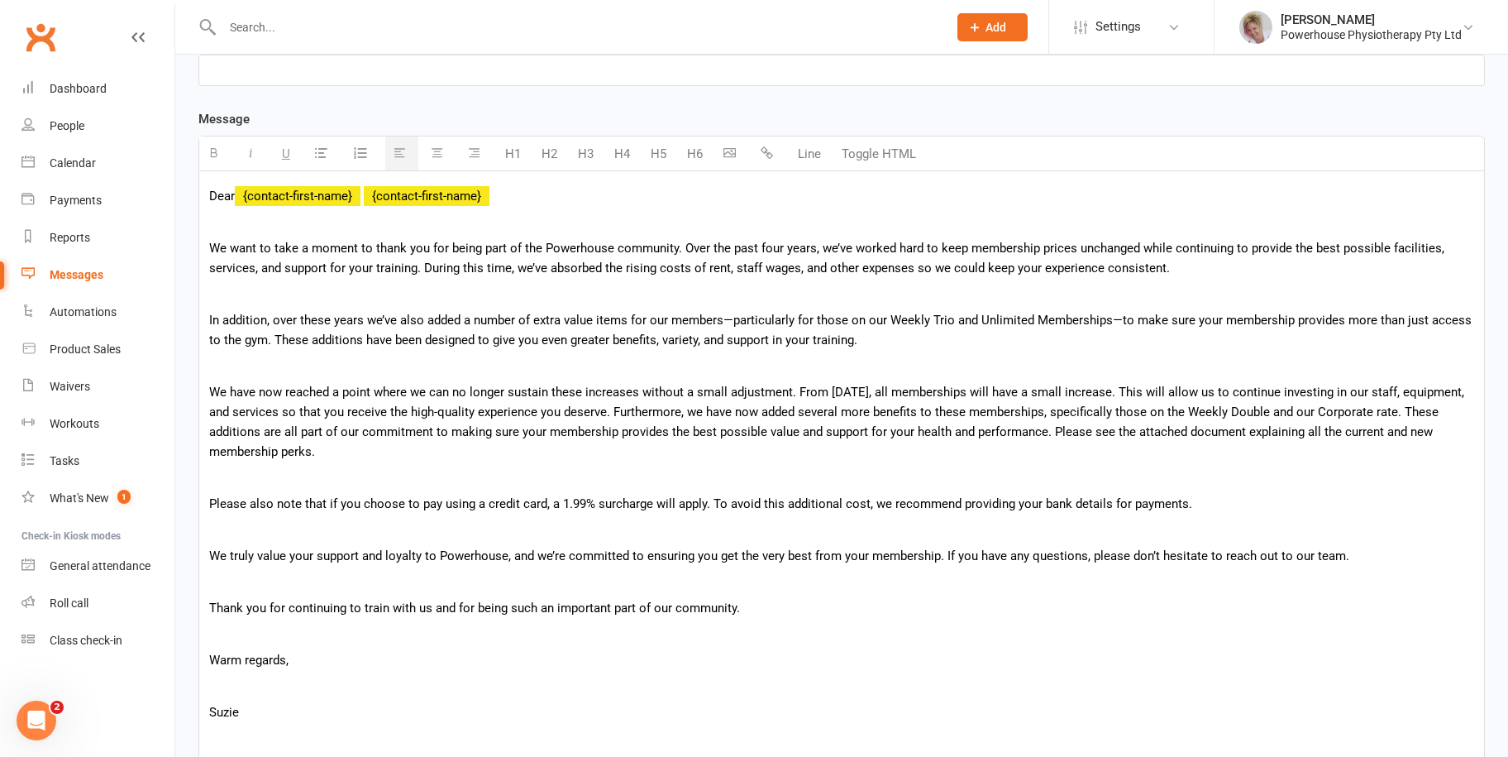
scroll to position [165, 0]
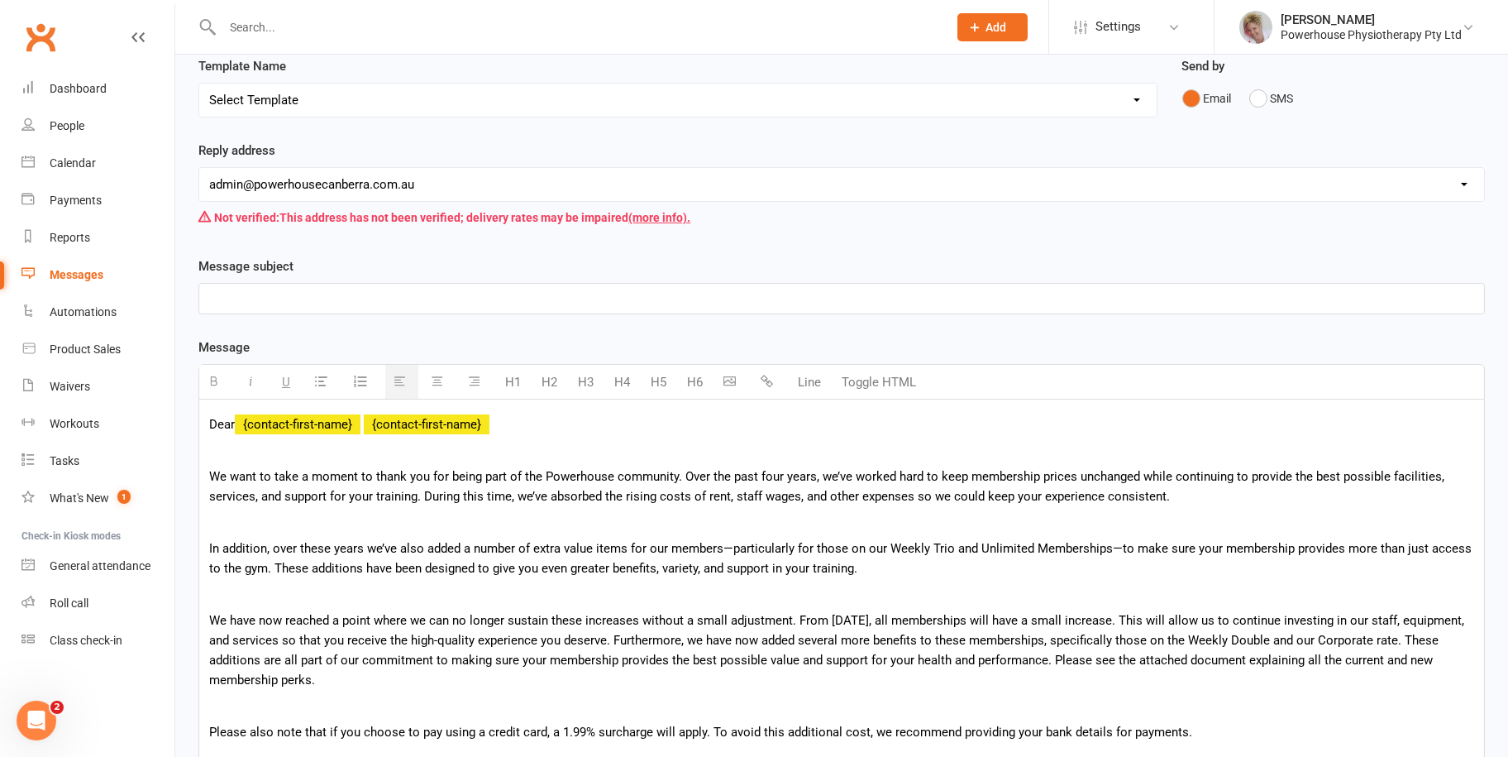
click at [508, 422] on p "Dear {contact-first-name} {contact-first-name}" at bounding box center [841, 424] width 1265 height 20
drag, startPoint x: 508, startPoint y: 422, endPoint x: 371, endPoint y: 422, distance: 136.4
click at [371, 422] on p "Dear {contact-first-name} {contact-first-name}" at bounding box center [841, 424] width 1265 height 20
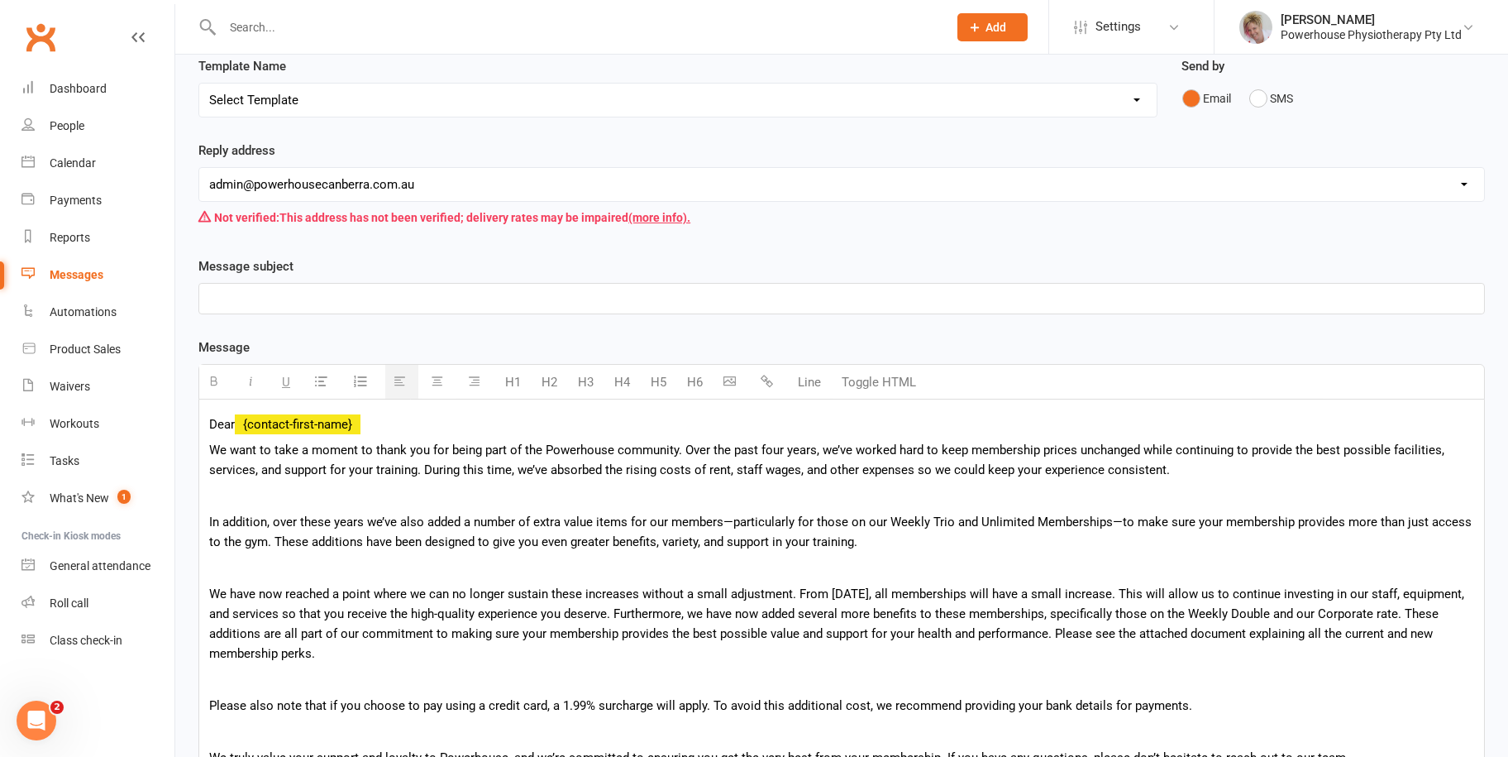
scroll to position [0, 0]
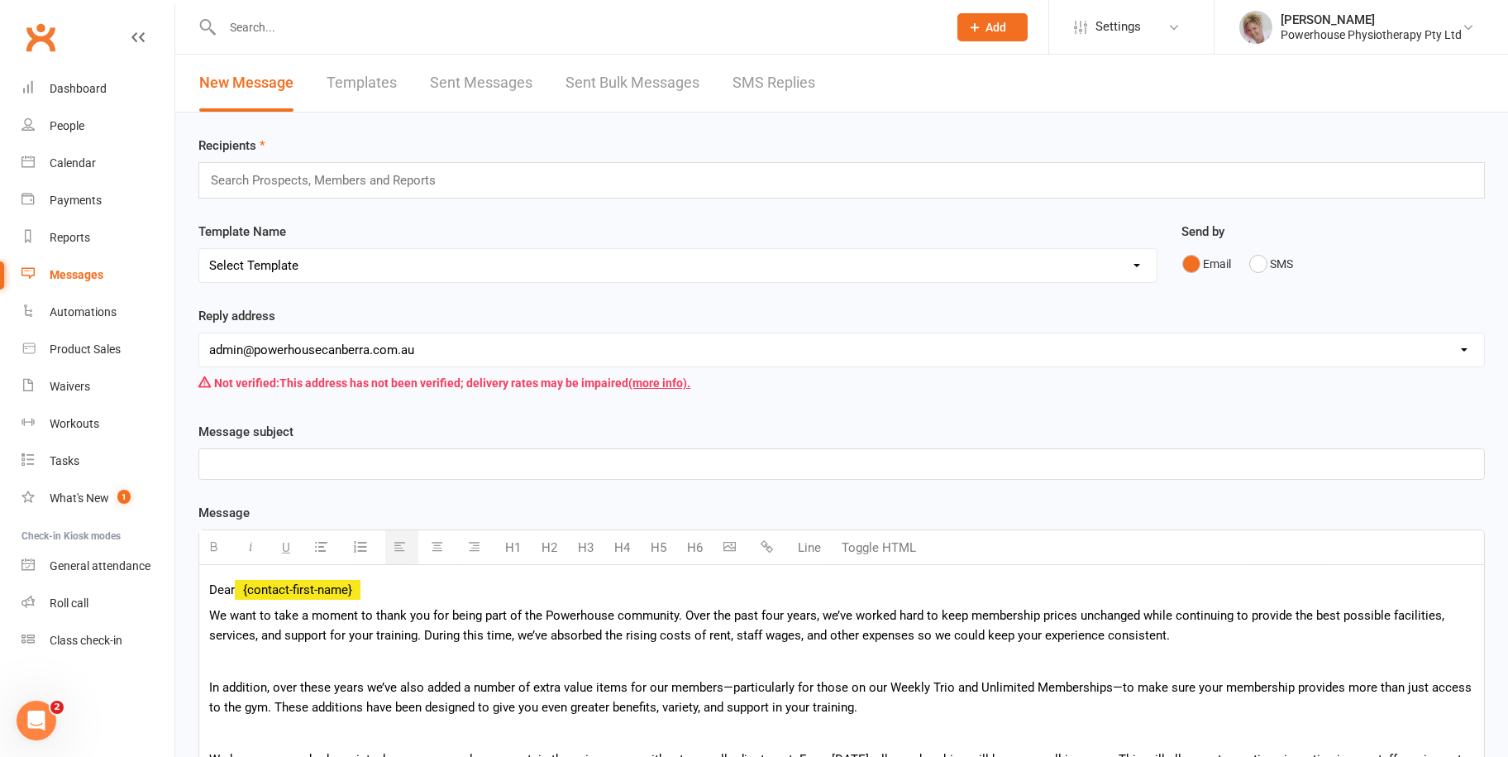
click at [370, 184] on input "text" at bounding box center [330, 180] width 242 height 21
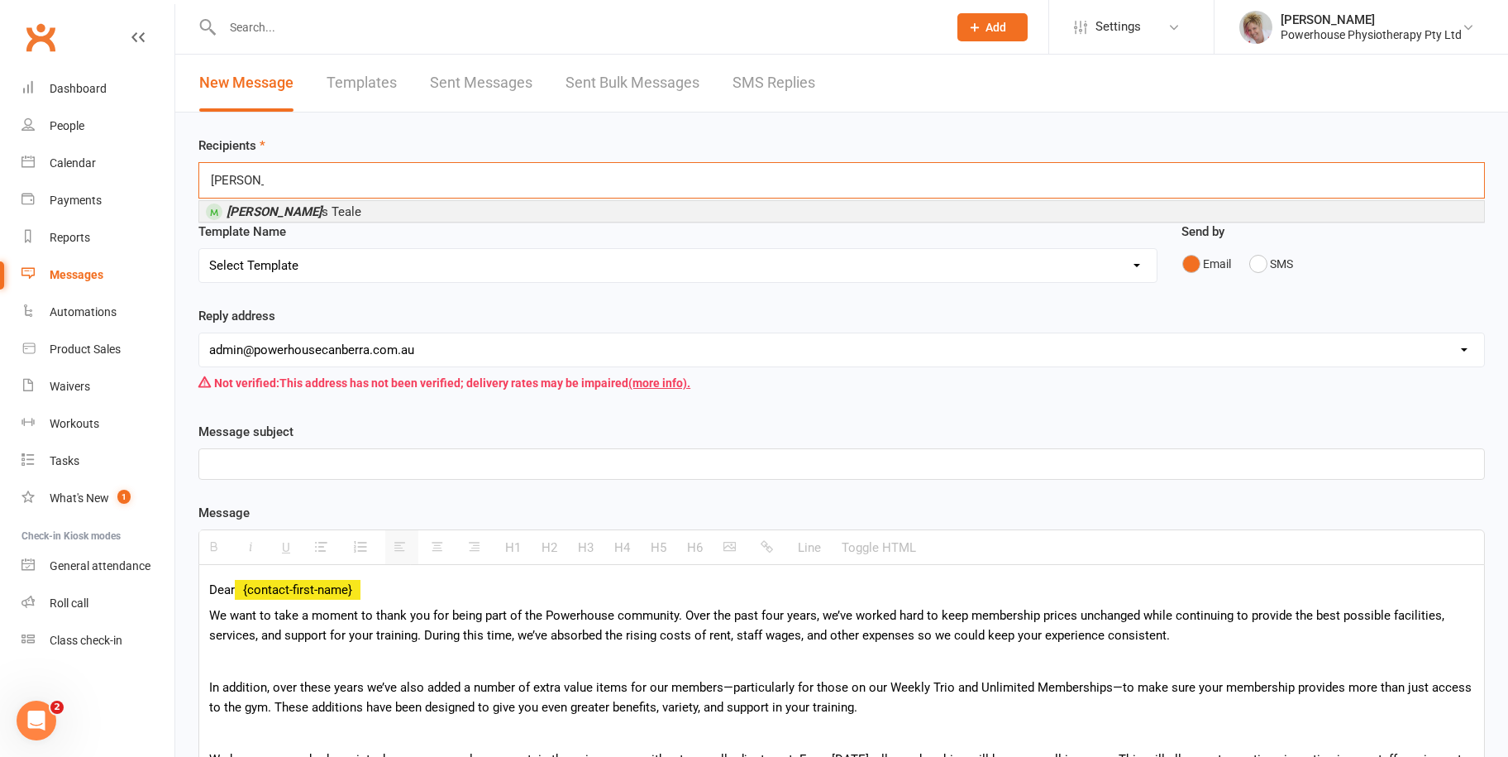
type input "jame"
click at [357, 211] on li "Jame s Teale" at bounding box center [841, 211] width 1285 height 21
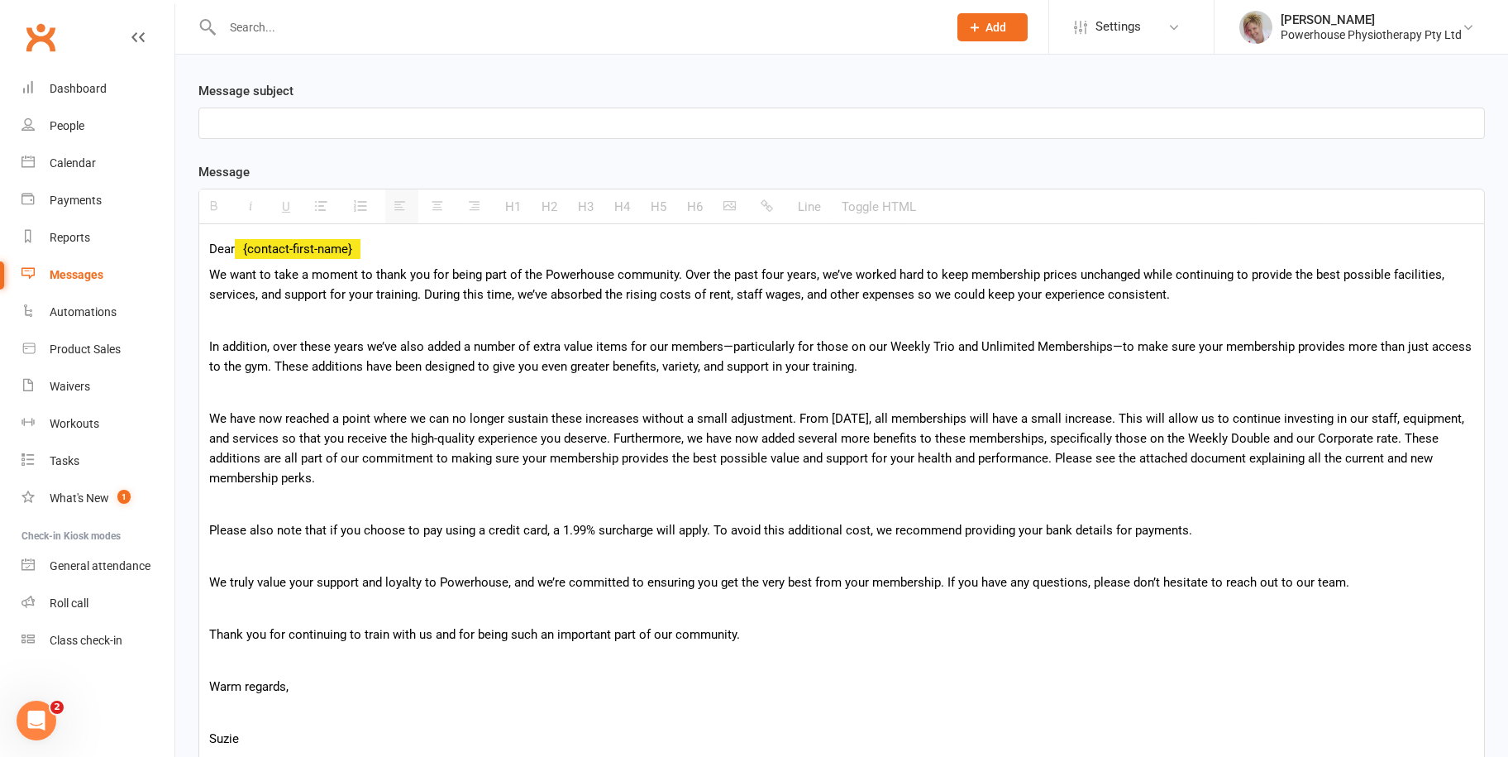
scroll to position [98, 0]
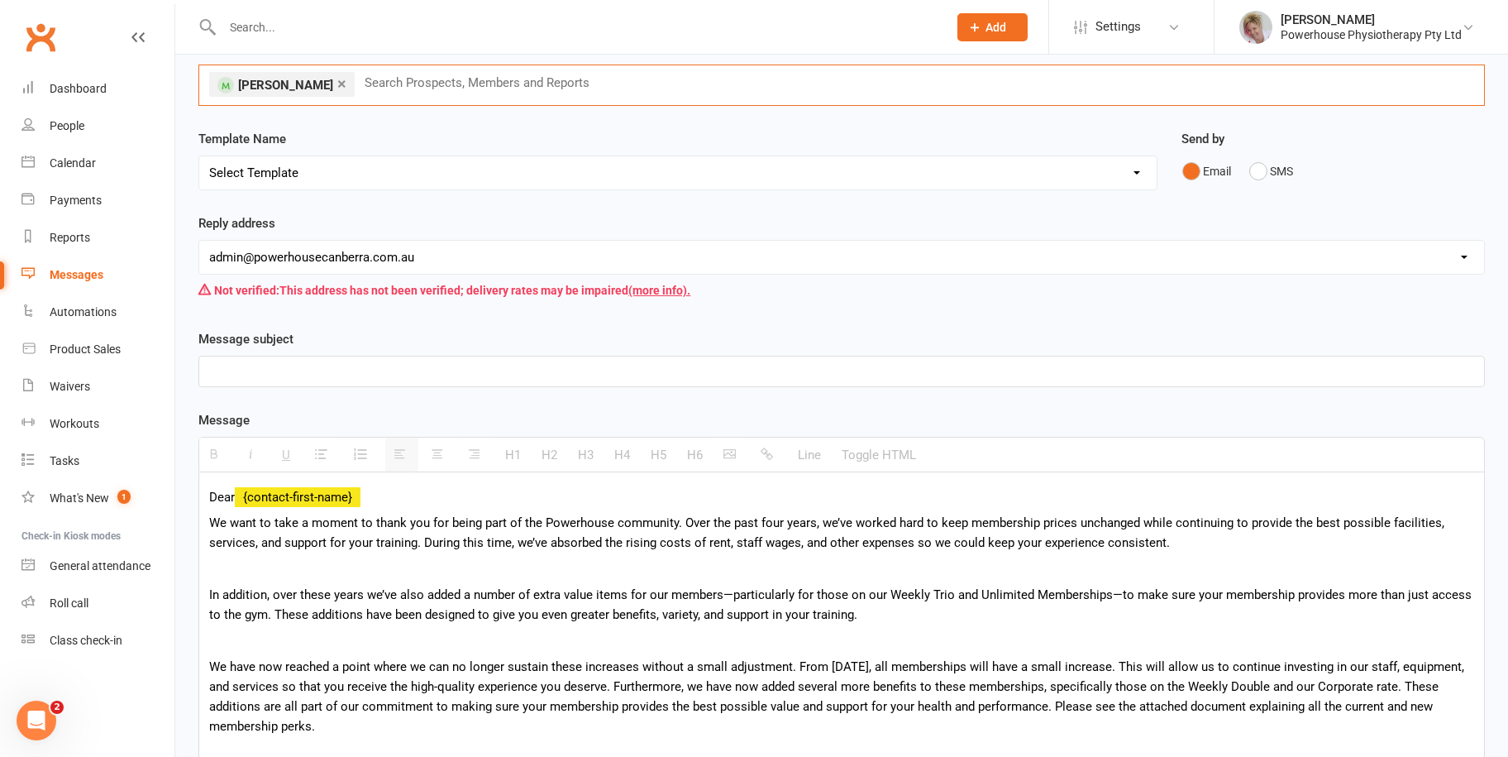
click at [284, 370] on p at bounding box center [841, 371] width 1265 height 20
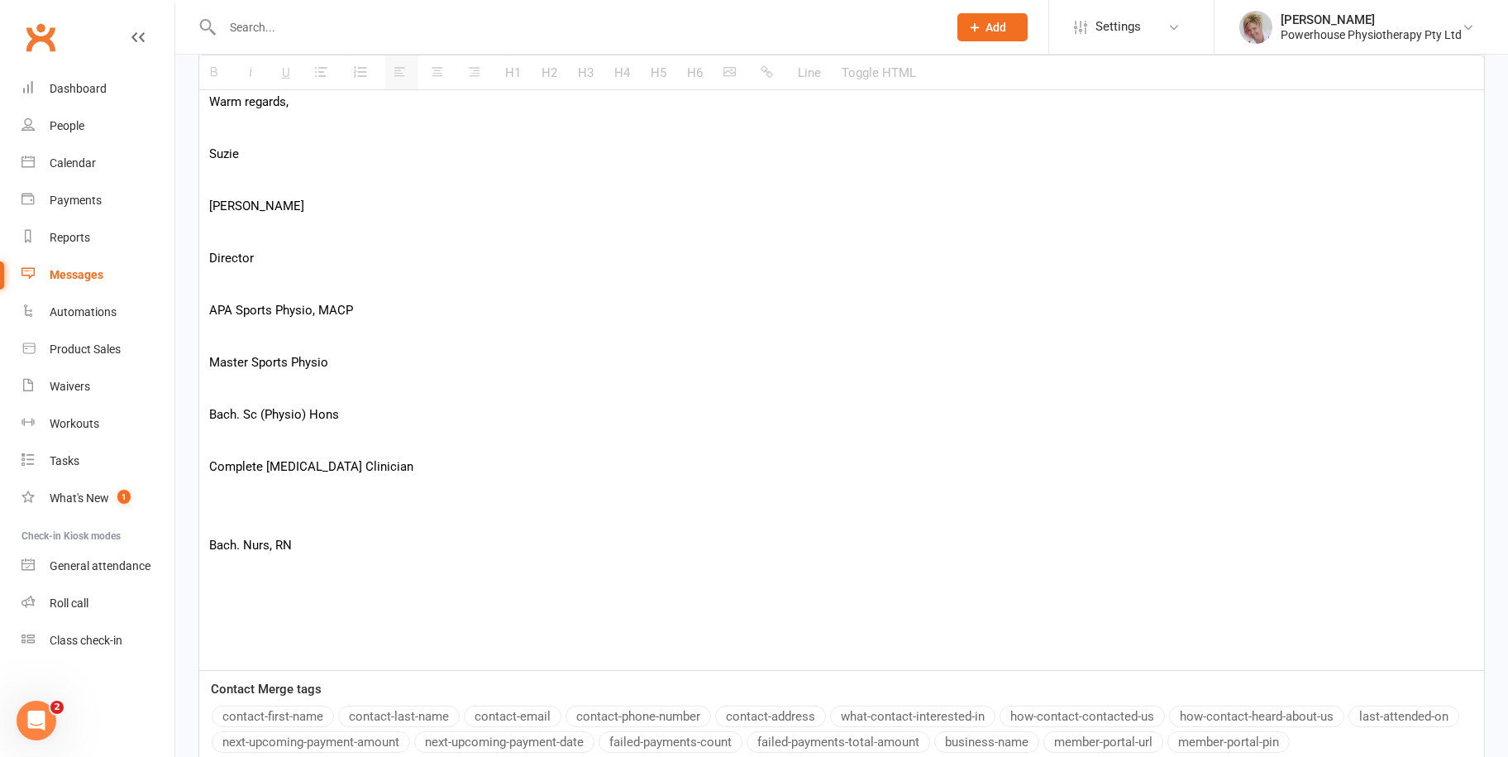
scroll to position [1090, 0]
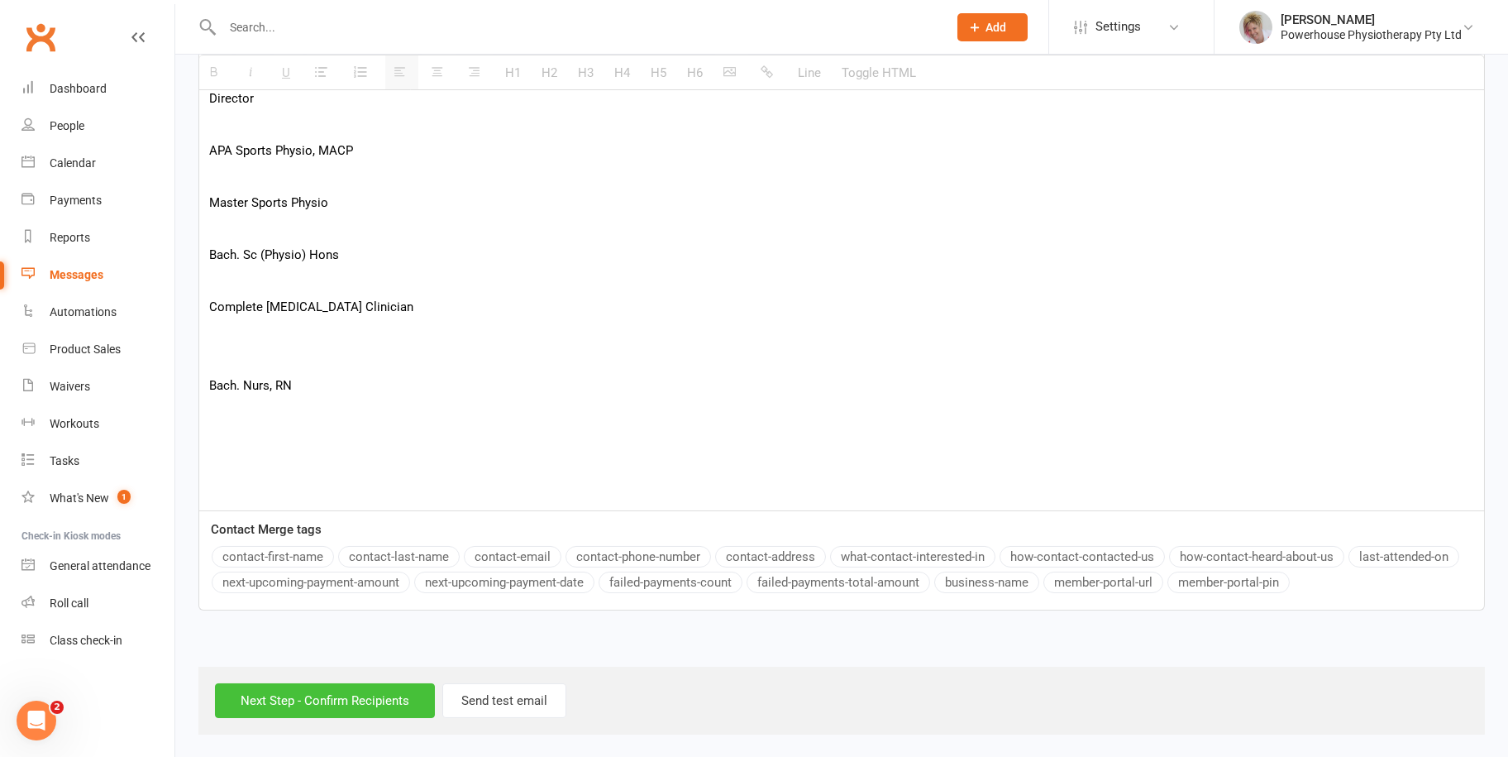
click at [308, 702] on input "Next Step - Confirm Recipients" at bounding box center [325, 700] width 220 height 35
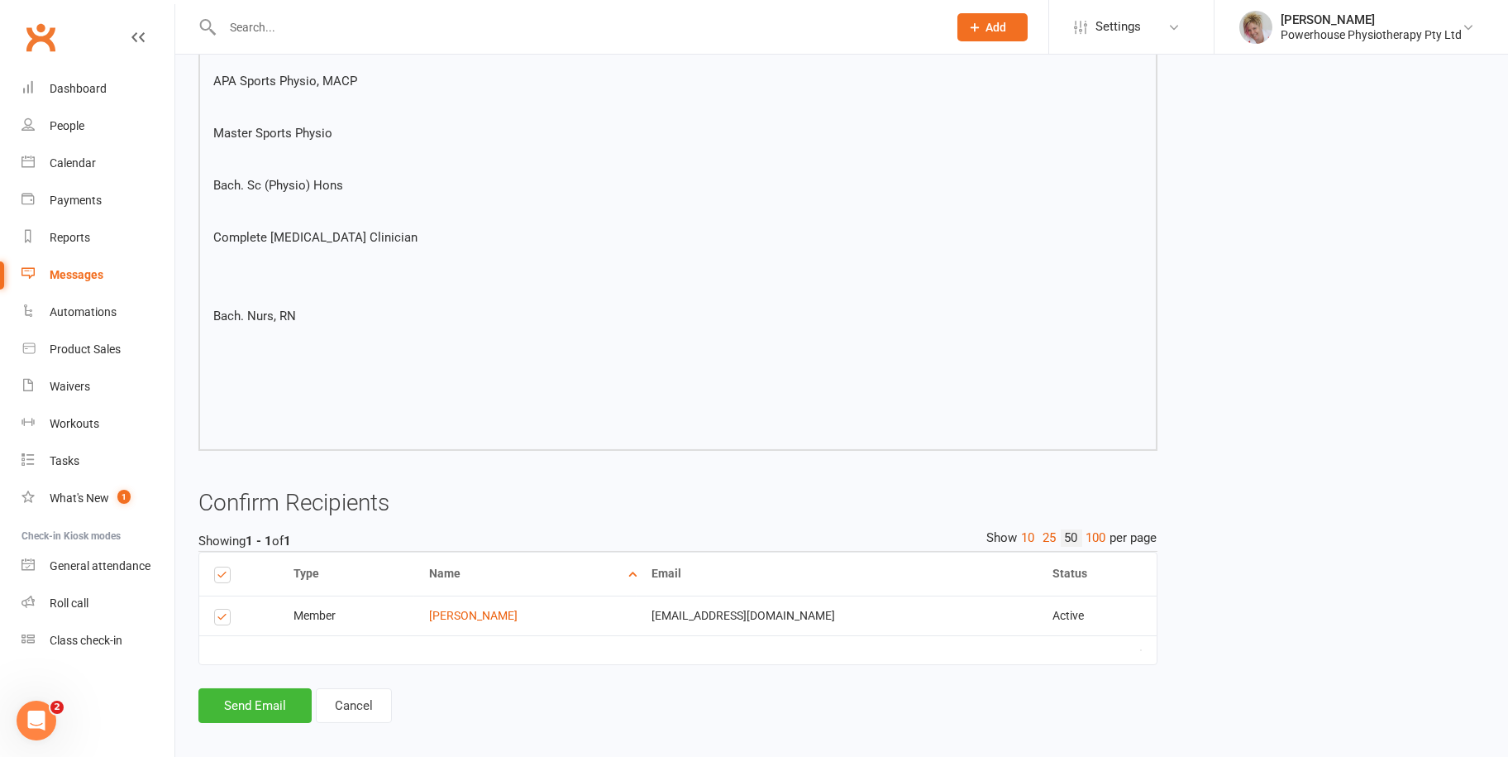
scroll to position [1008, 0]
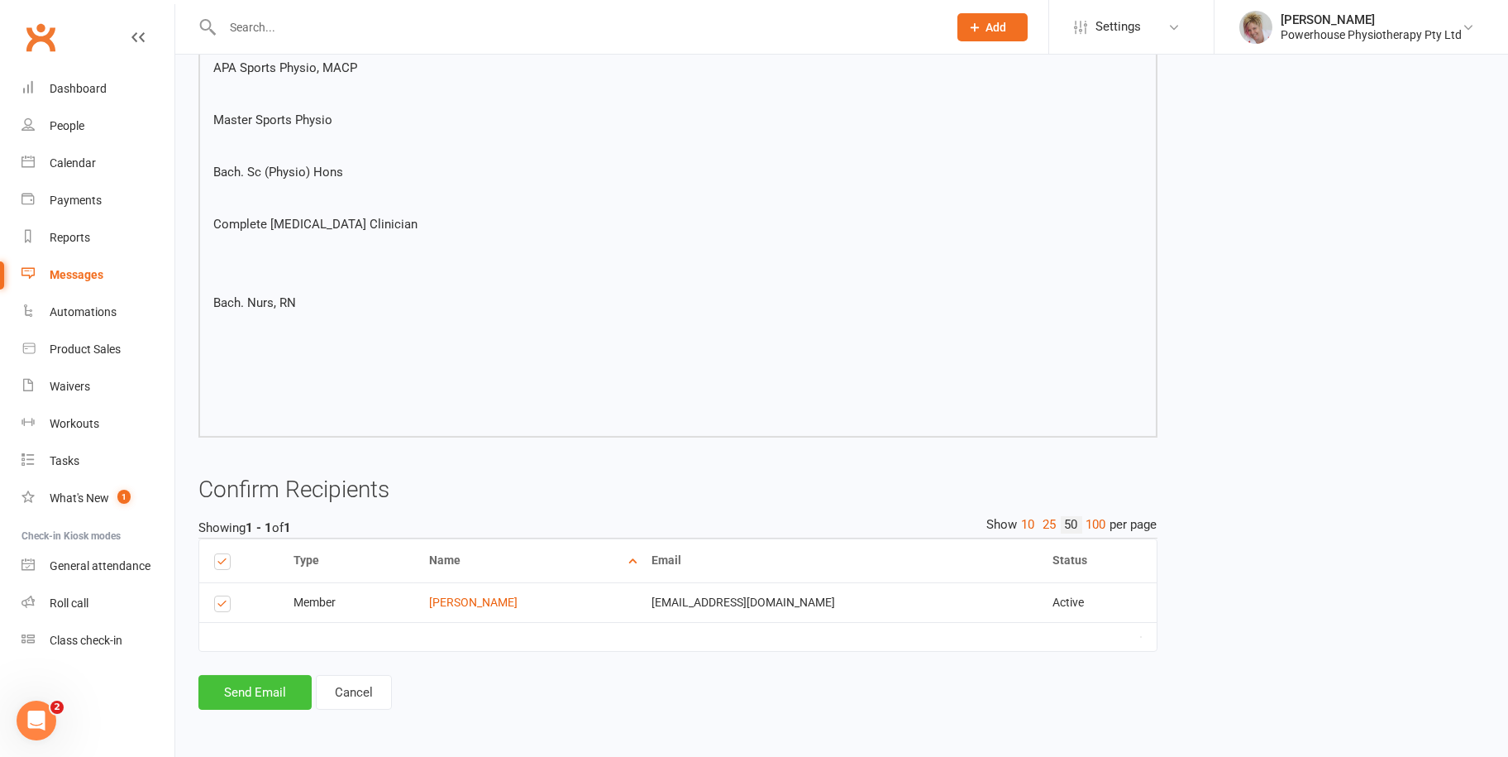
click at [242, 695] on button "Send Email" at bounding box center [254, 692] width 113 height 35
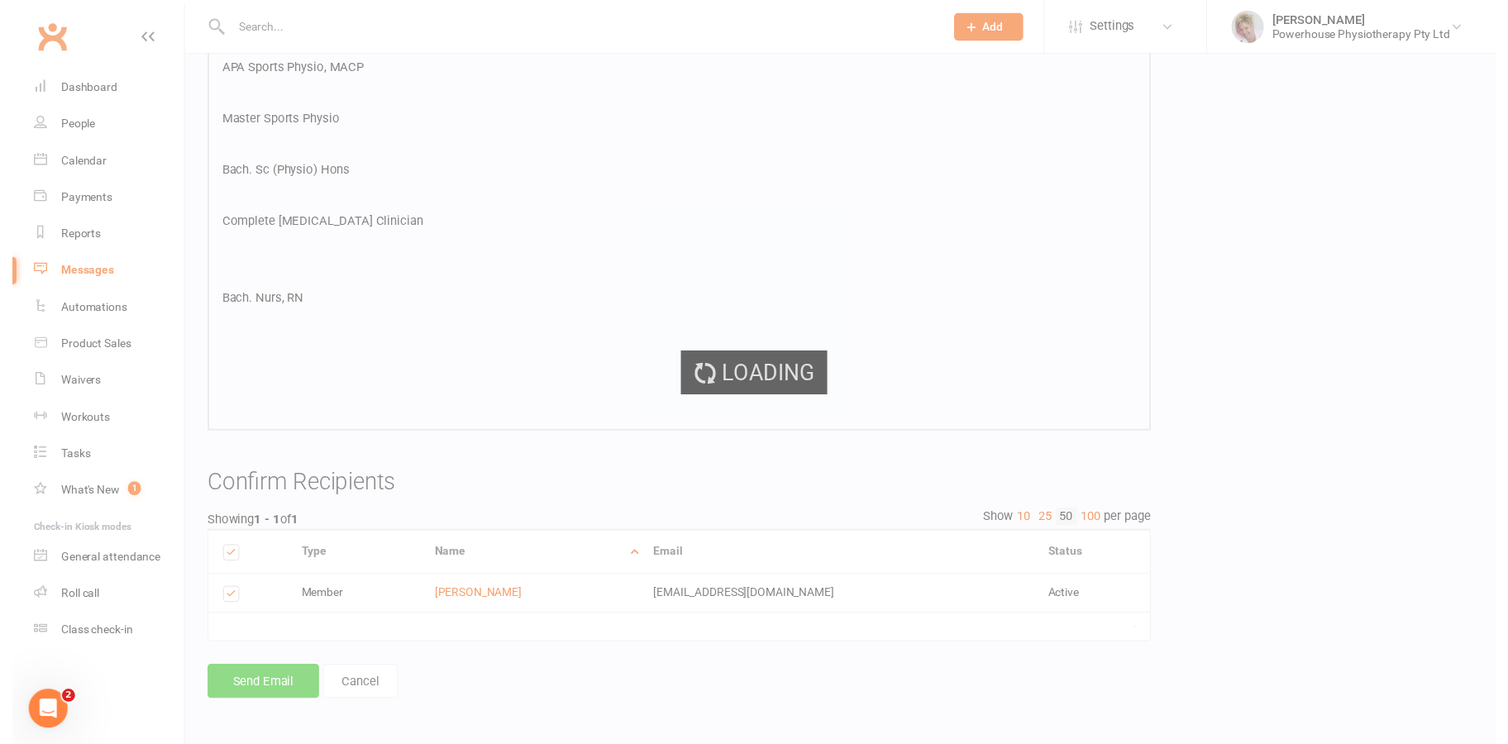
scroll to position [1000, 0]
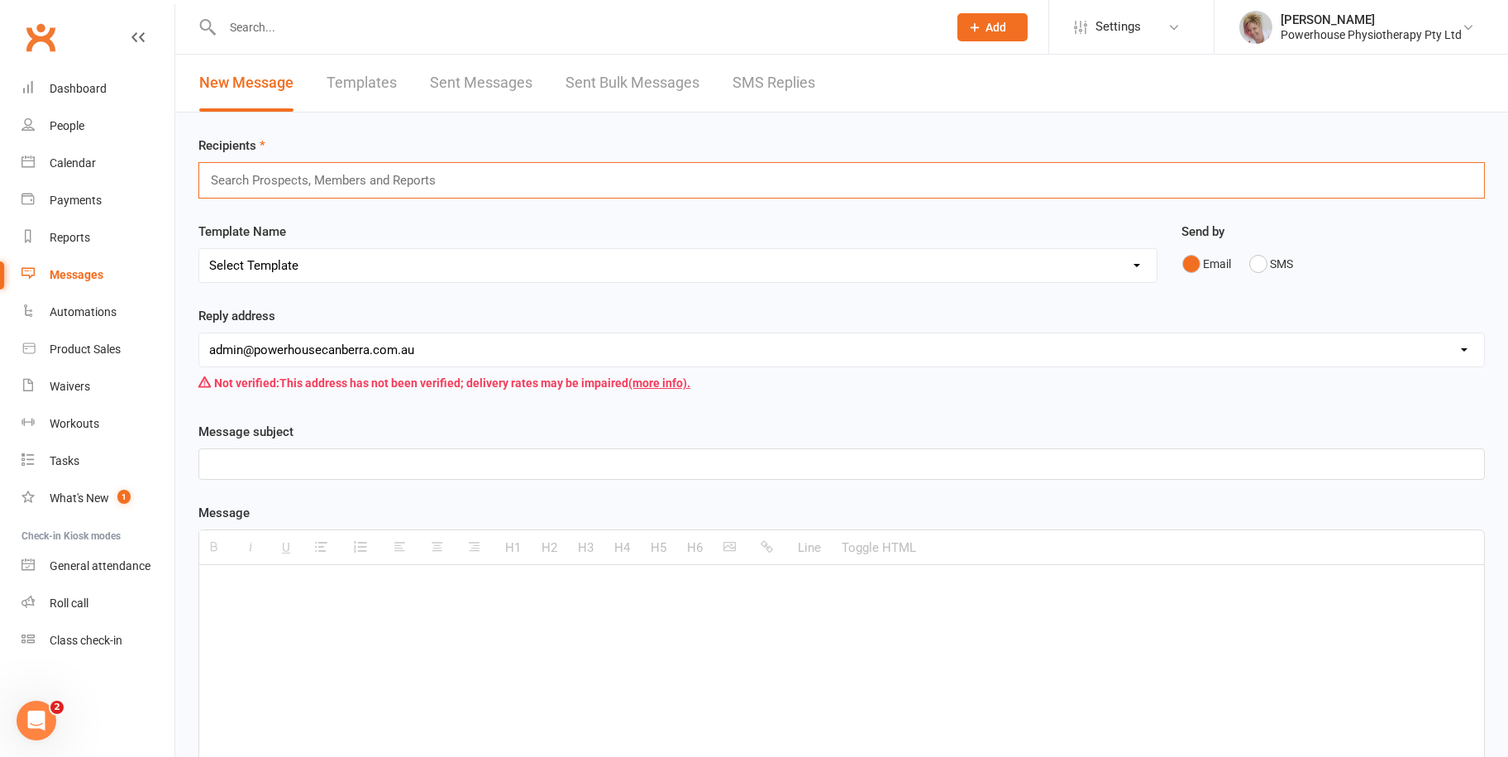
click at [375, 182] on input "text" at bounding box center [330, 180] width 242 height 21
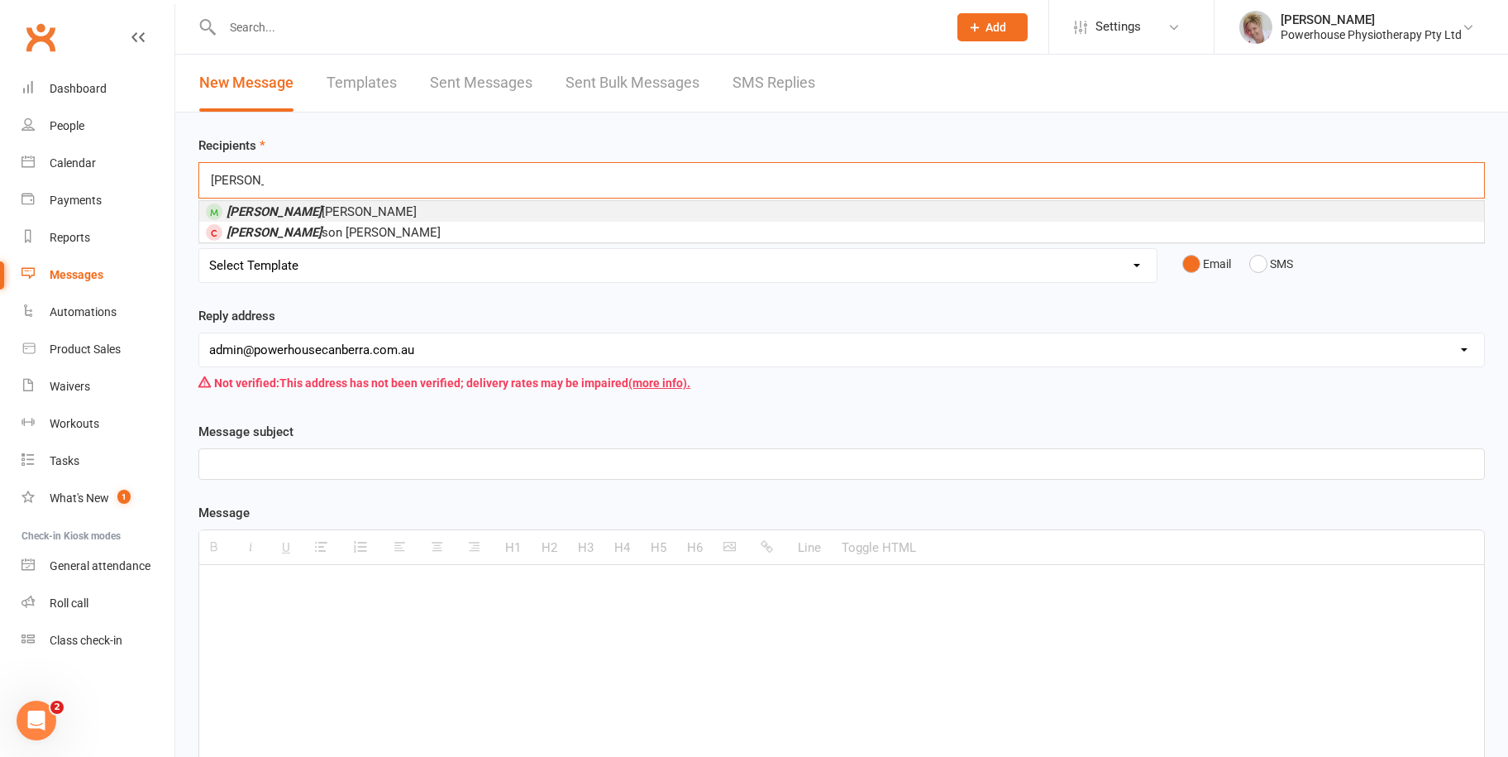
type input "sam"
click at [336, 208] on li "Sam Macauley" at bounding box center [841, 211] width 1285 height 21
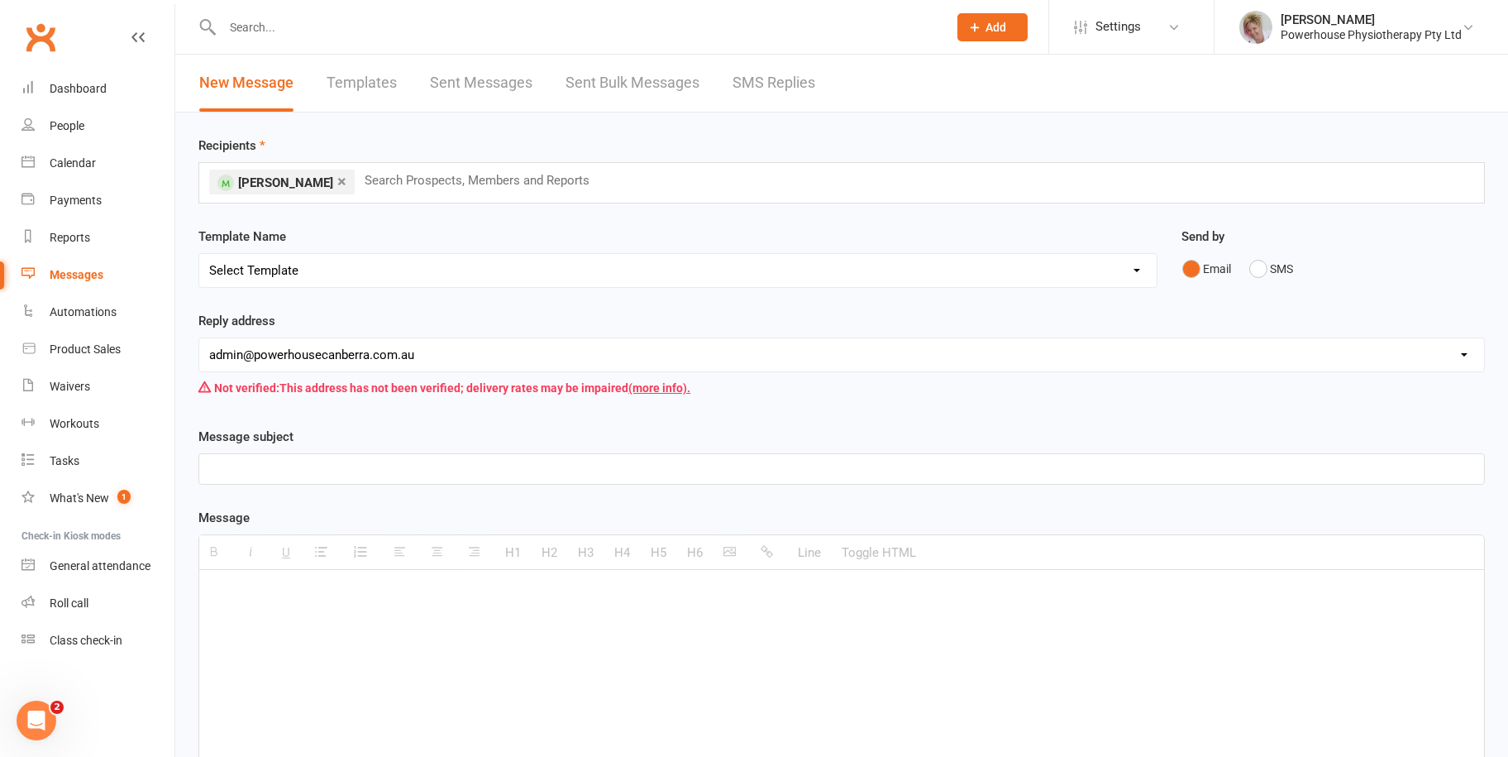
click at [285, 466] on p at bounding box center [841, 469] width 1265 height 20
paste div
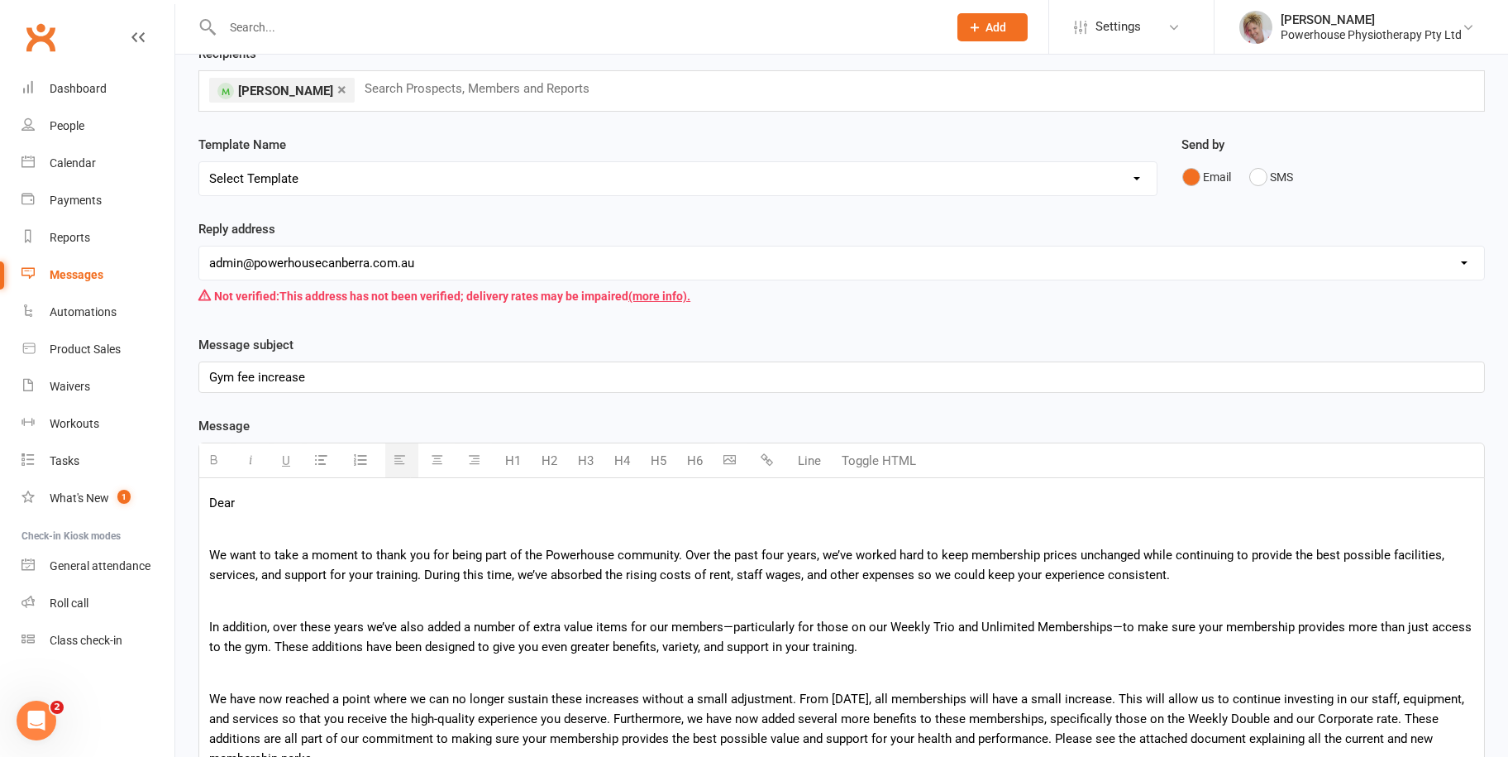
scroll to position [248, 0]
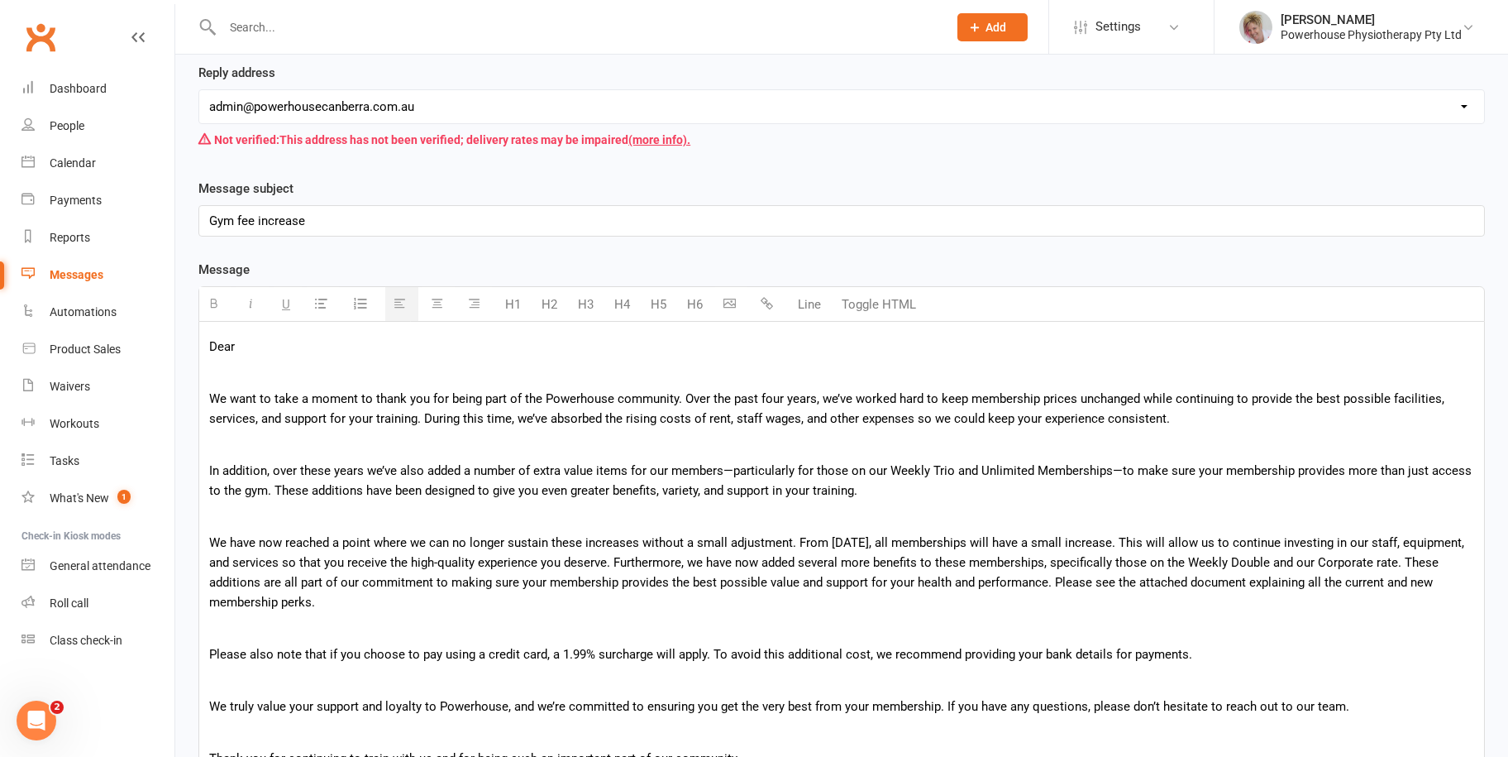
click at [252, 349] on p "Dear" at bounding box center [841, 347] width 1265 height 20
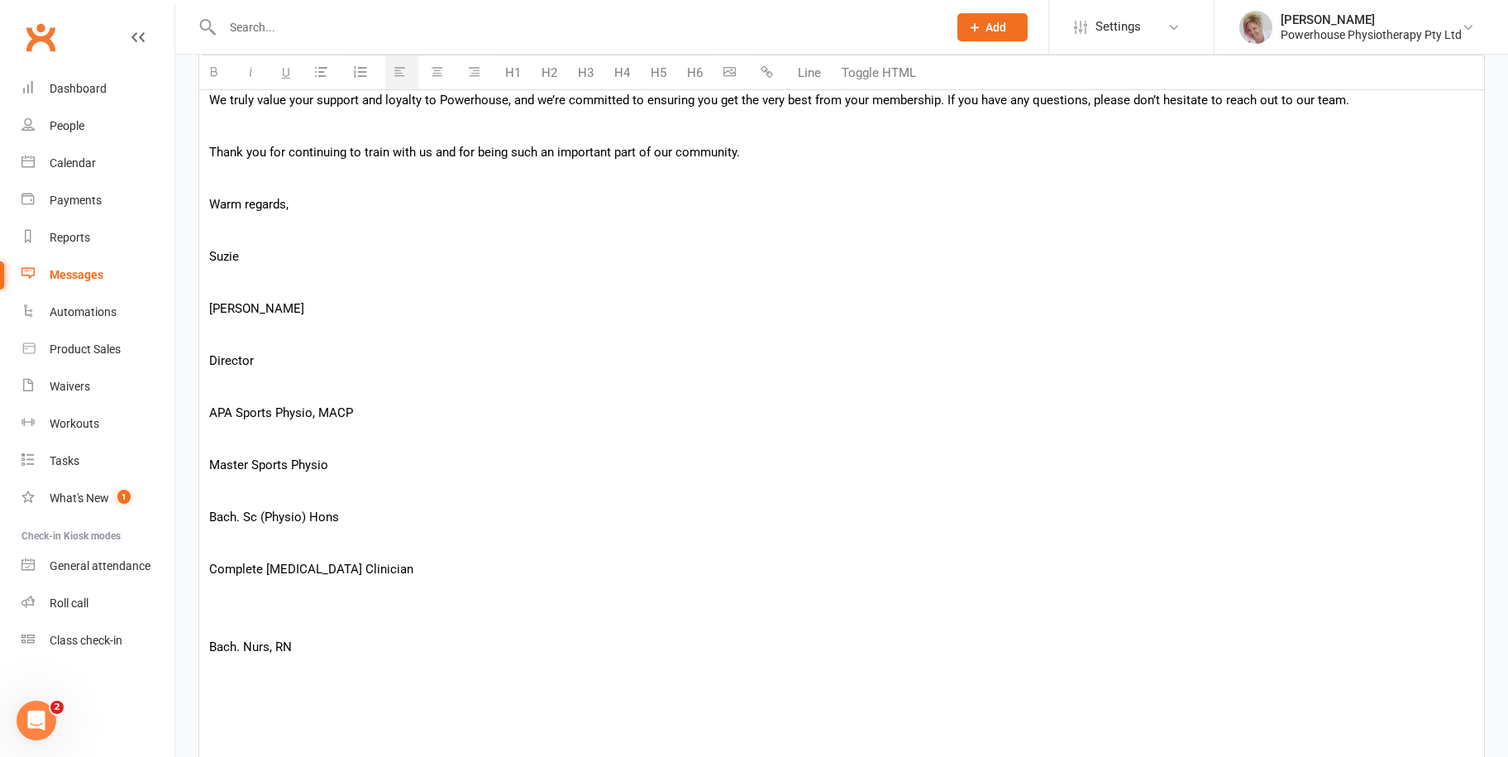
scroll to position [1116, 0]
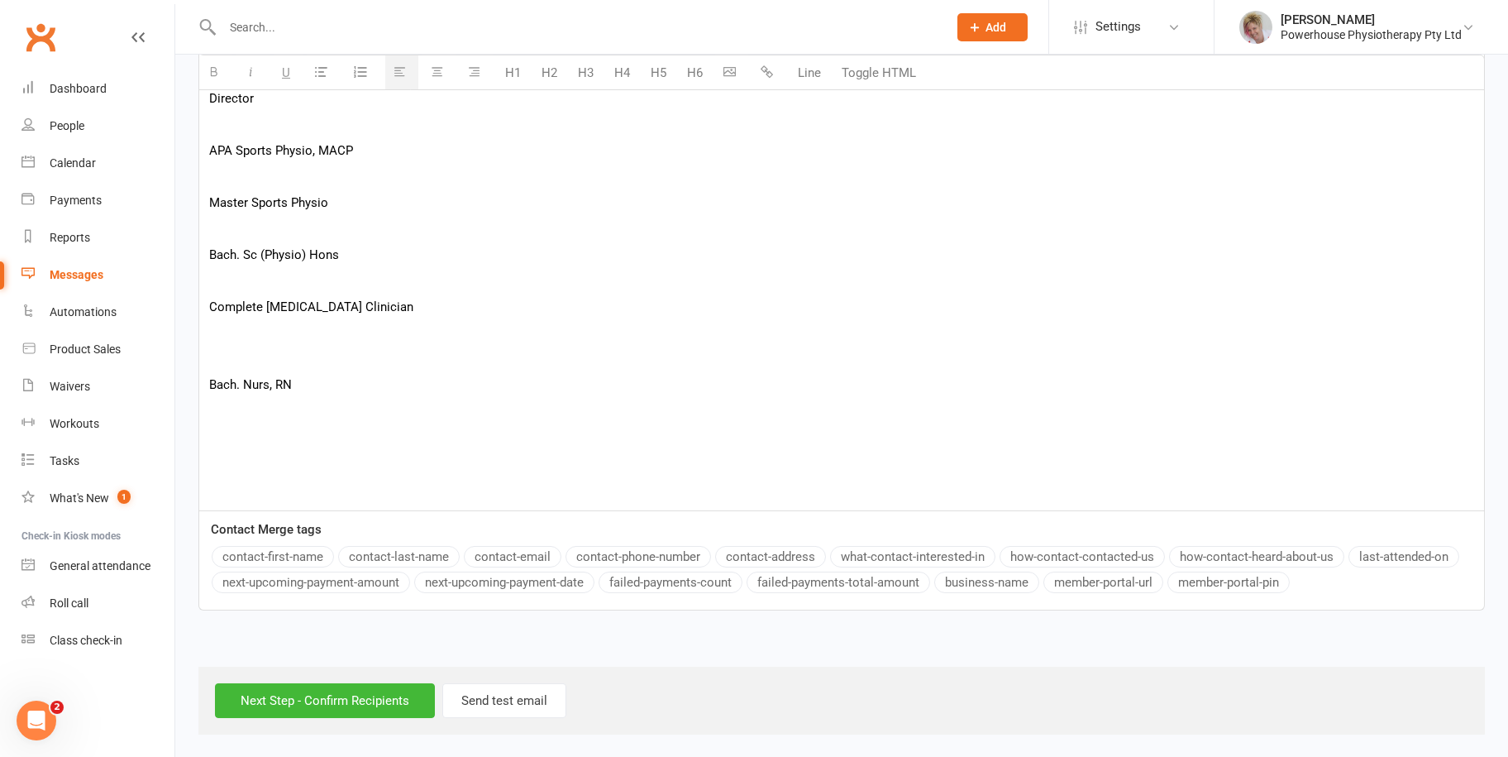
click at [284, 552] on button "contact-first-name" at bounding box center [273, 556] width 122 height 21
click at [346, 699] on input "Next Step - Confirm Recipients" at bounding box center [325, 700] width 220 height 35
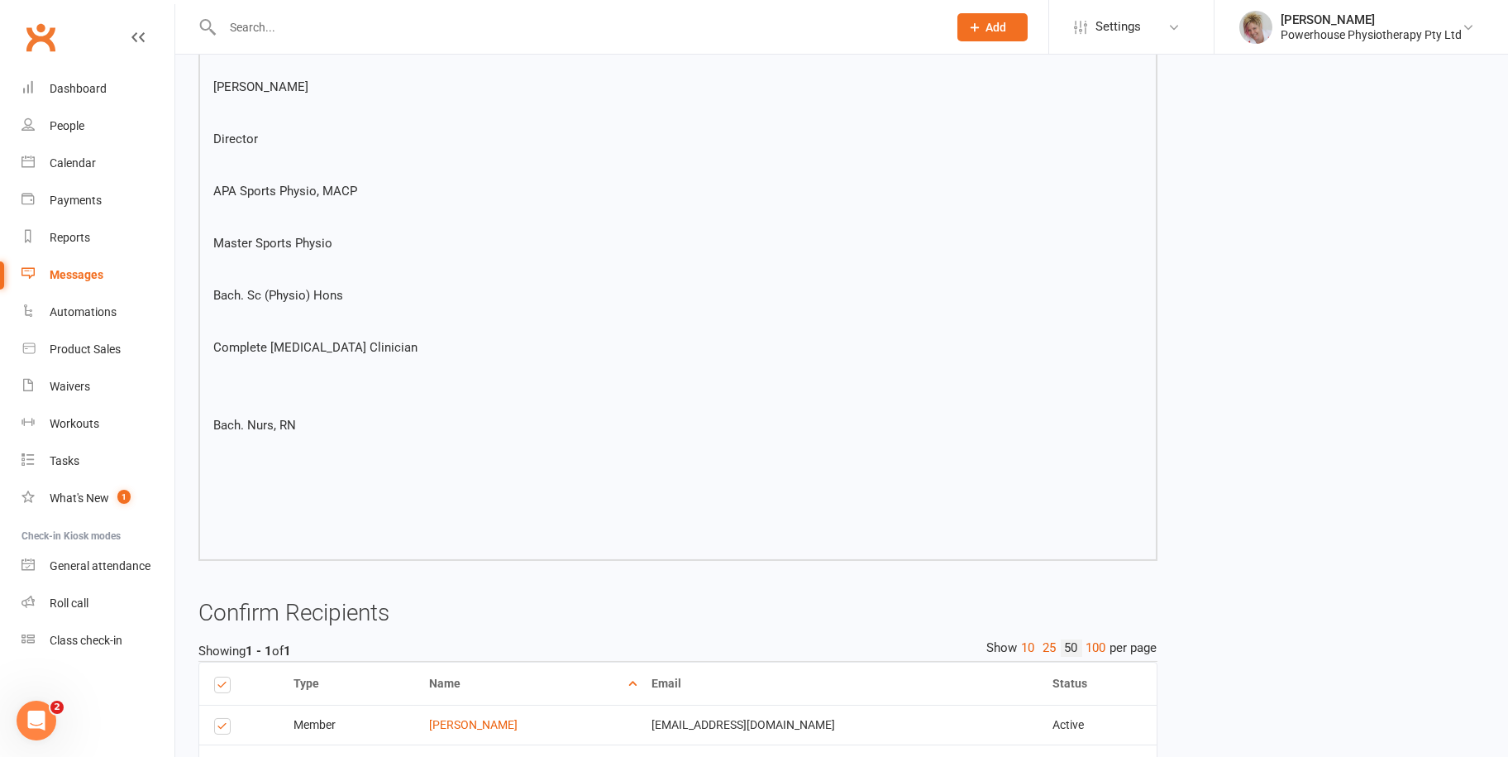
scroll to position [1034, 0]
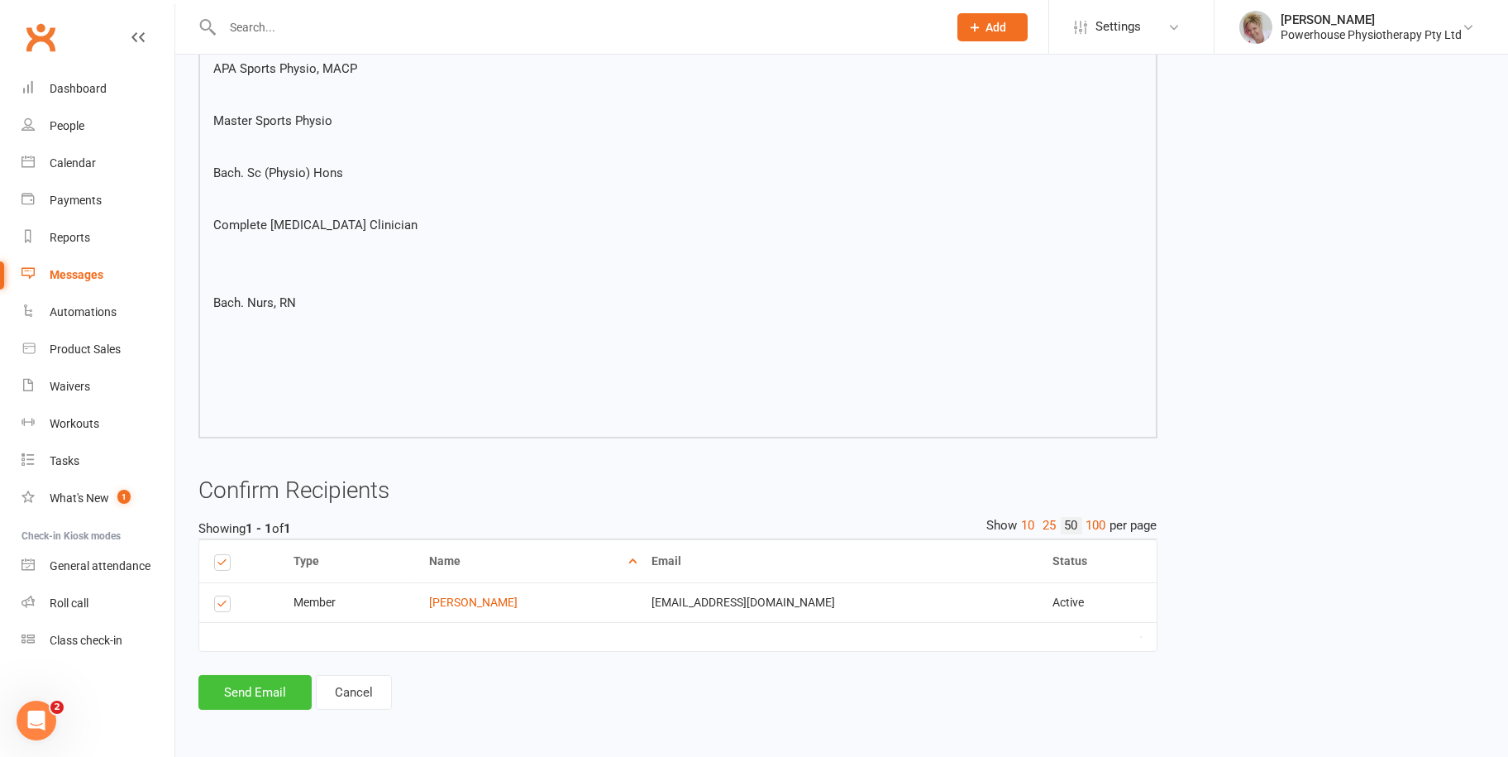
click at [217, 691] on button "Send Email" at bounding box center [254, 692] width 113 height 35
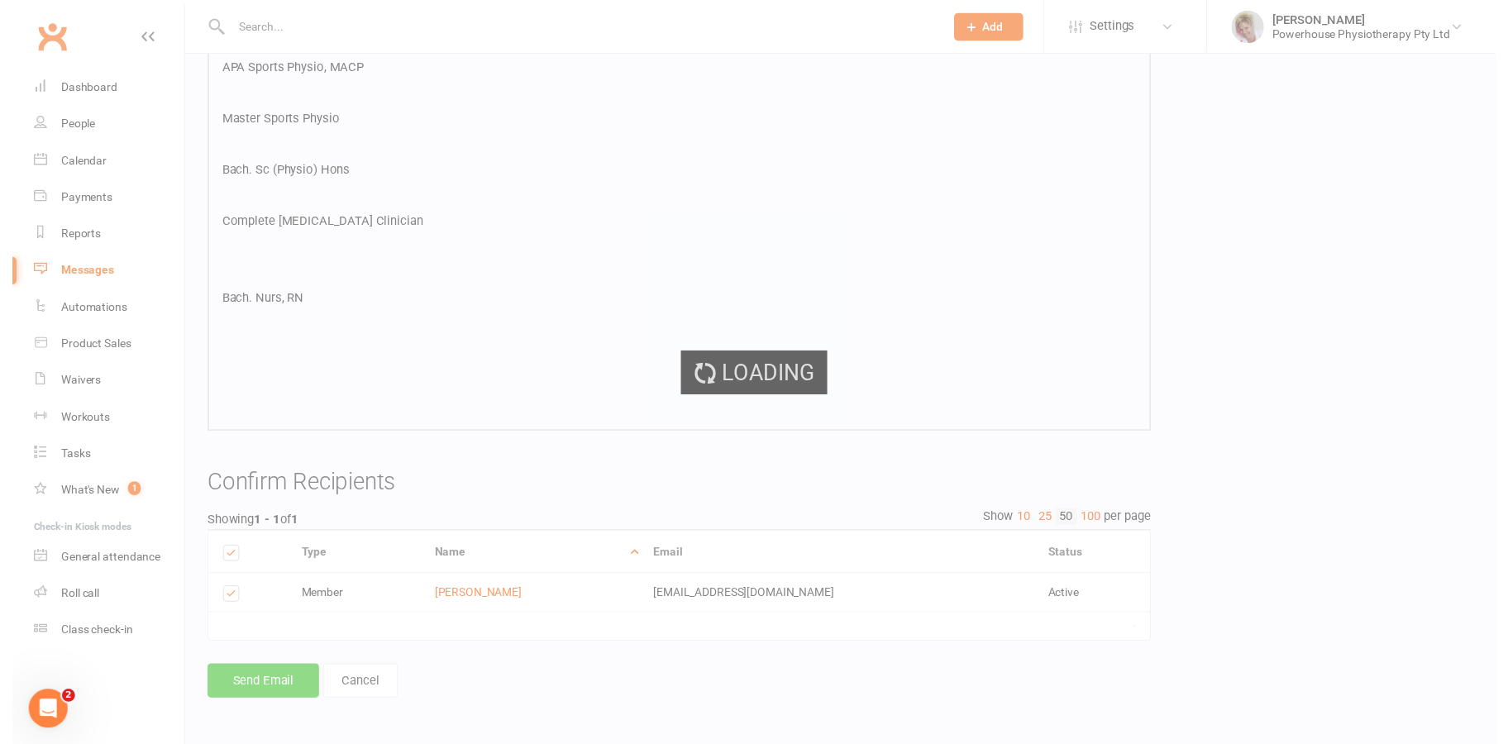
scroll to position [1025, 0]
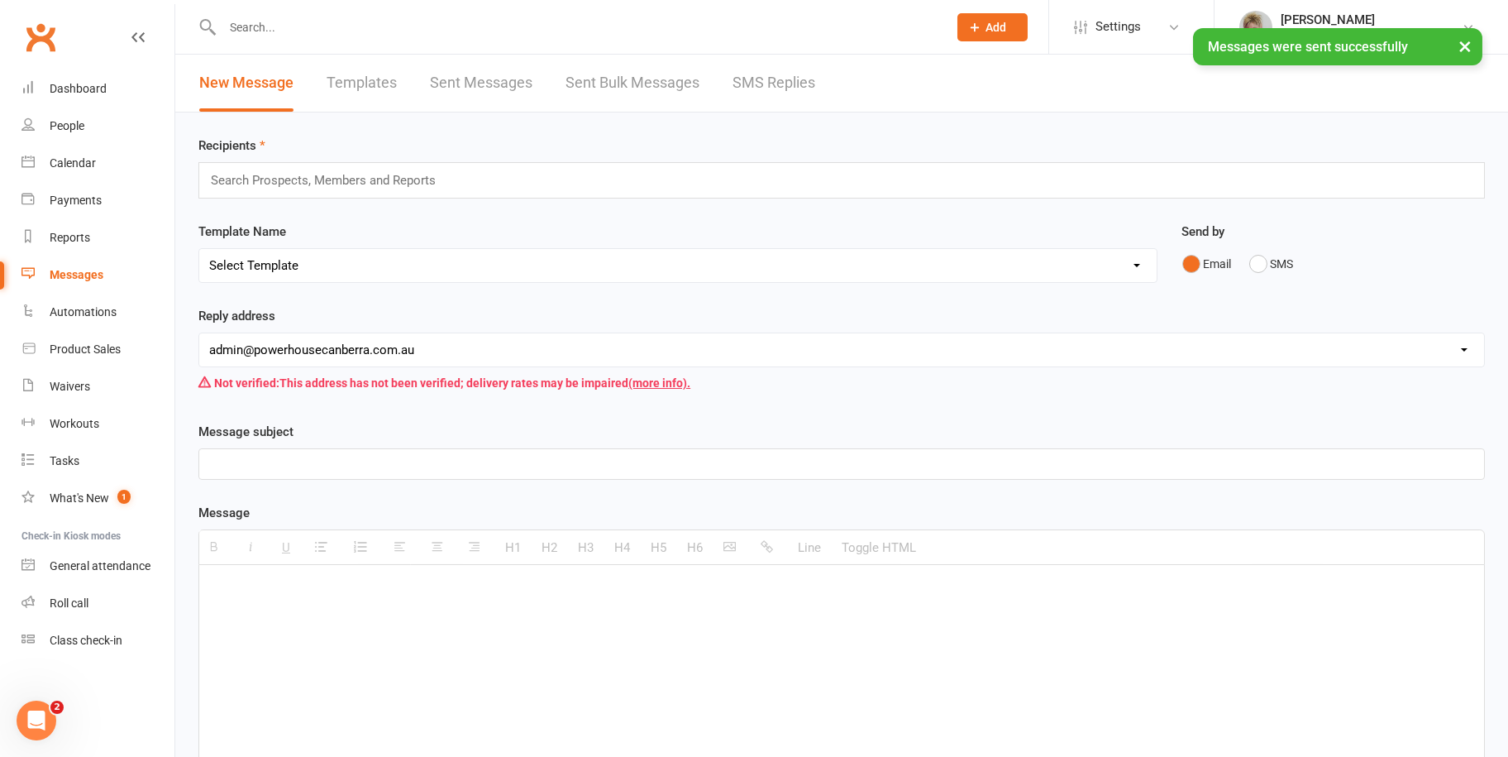
click at [308, 179] on input "text" at bounding box center [330, 180] width 242 height 21
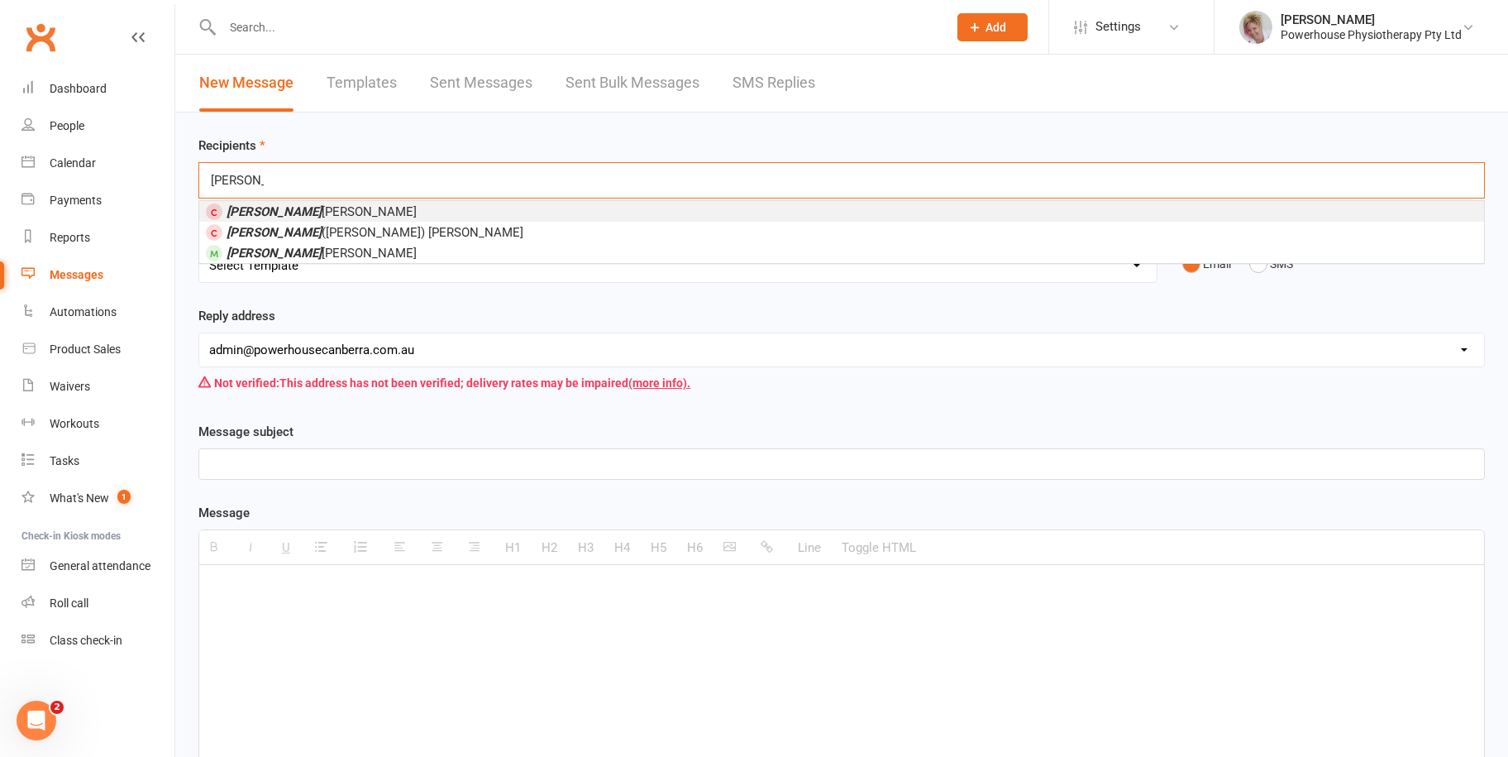
type input "katrina"
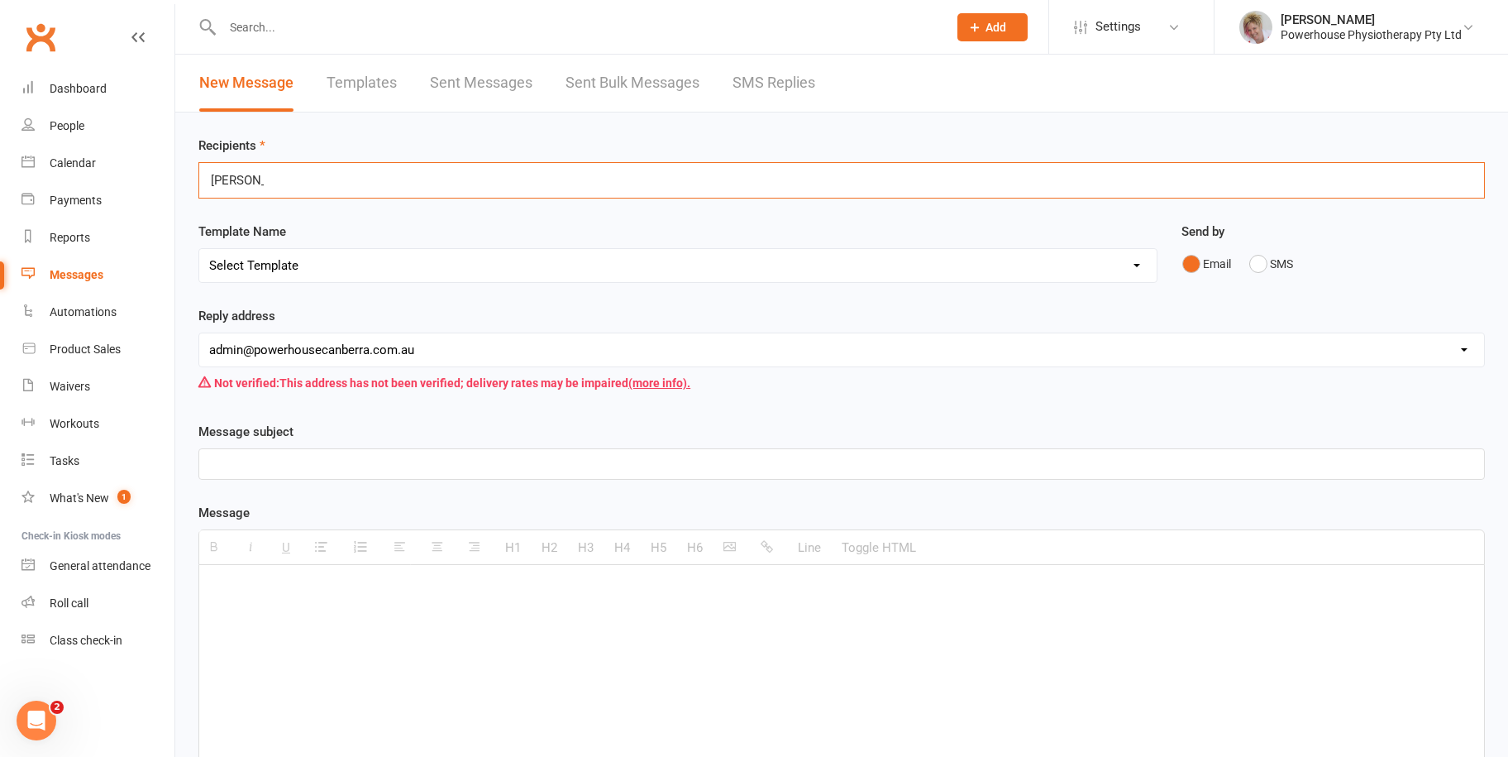
click at [389, 260] on select "Select Template [Email] New member no bank details [SMS] Birthdays [Email] Canc…" at bounding box center [677, 265] width 957 height 33
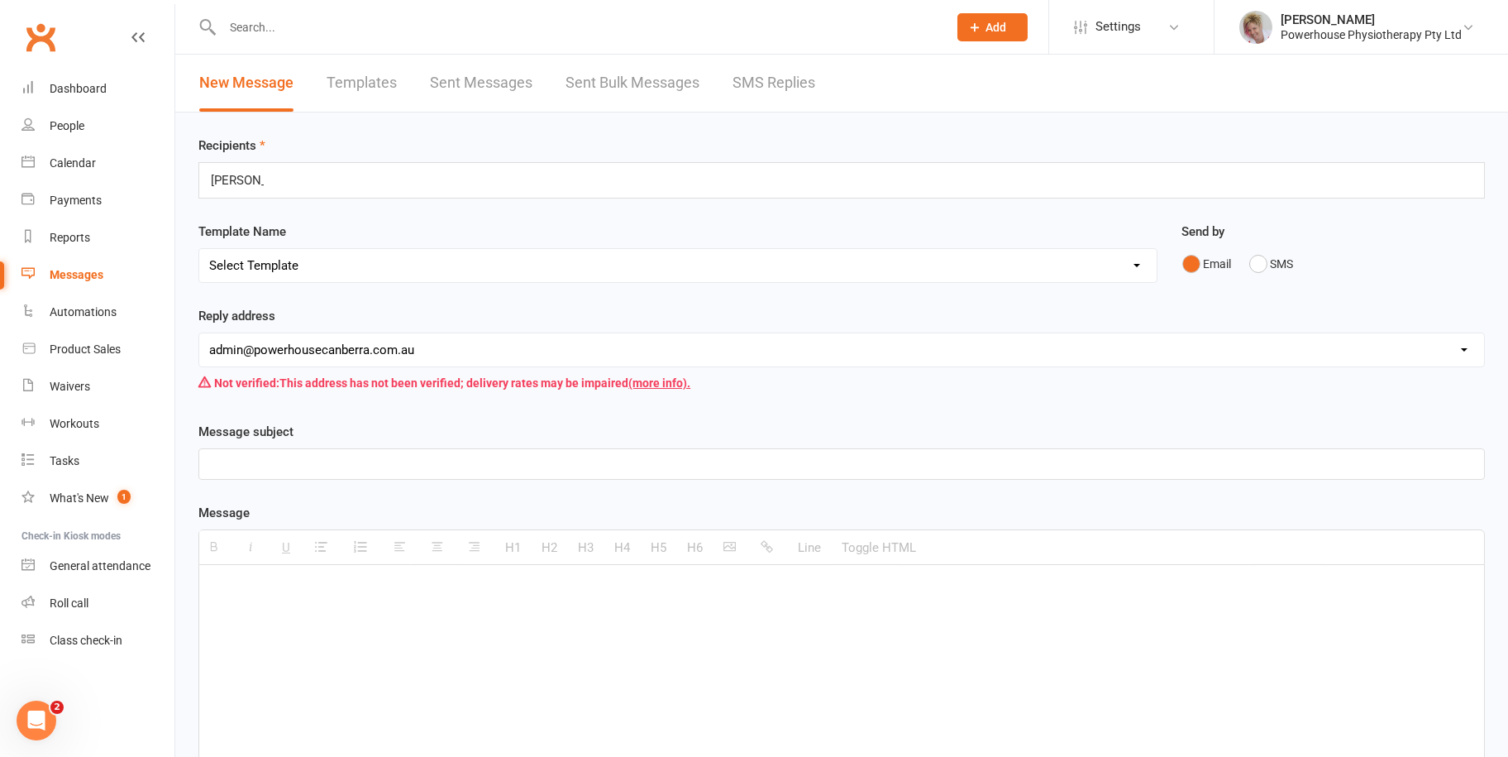
click at [652, 217] on div "Recipients katrina katrina Template Name Select Template [Email] New member no …" at bounding box center [841, 574] width 1333 height 924
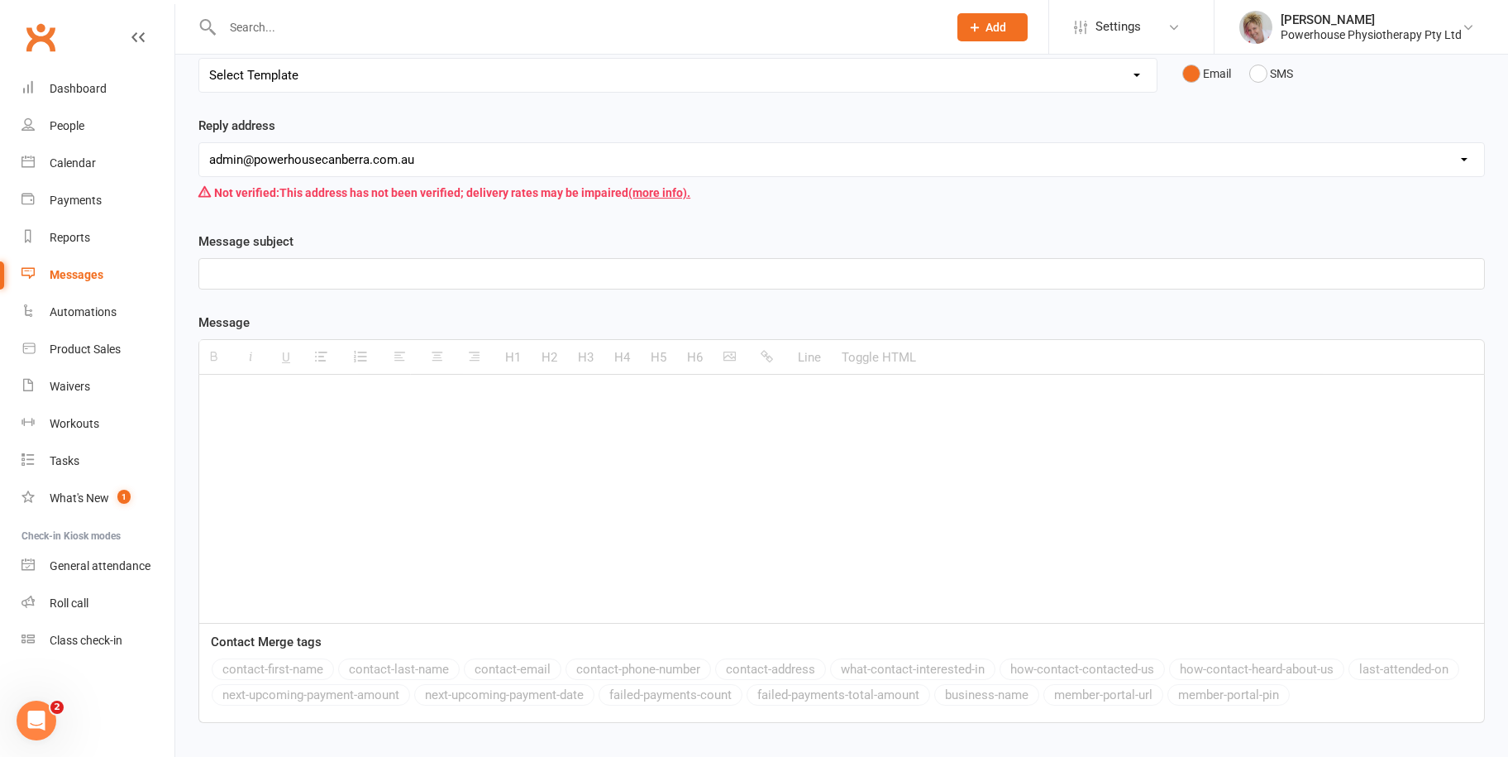
scroll to position [248, 0]
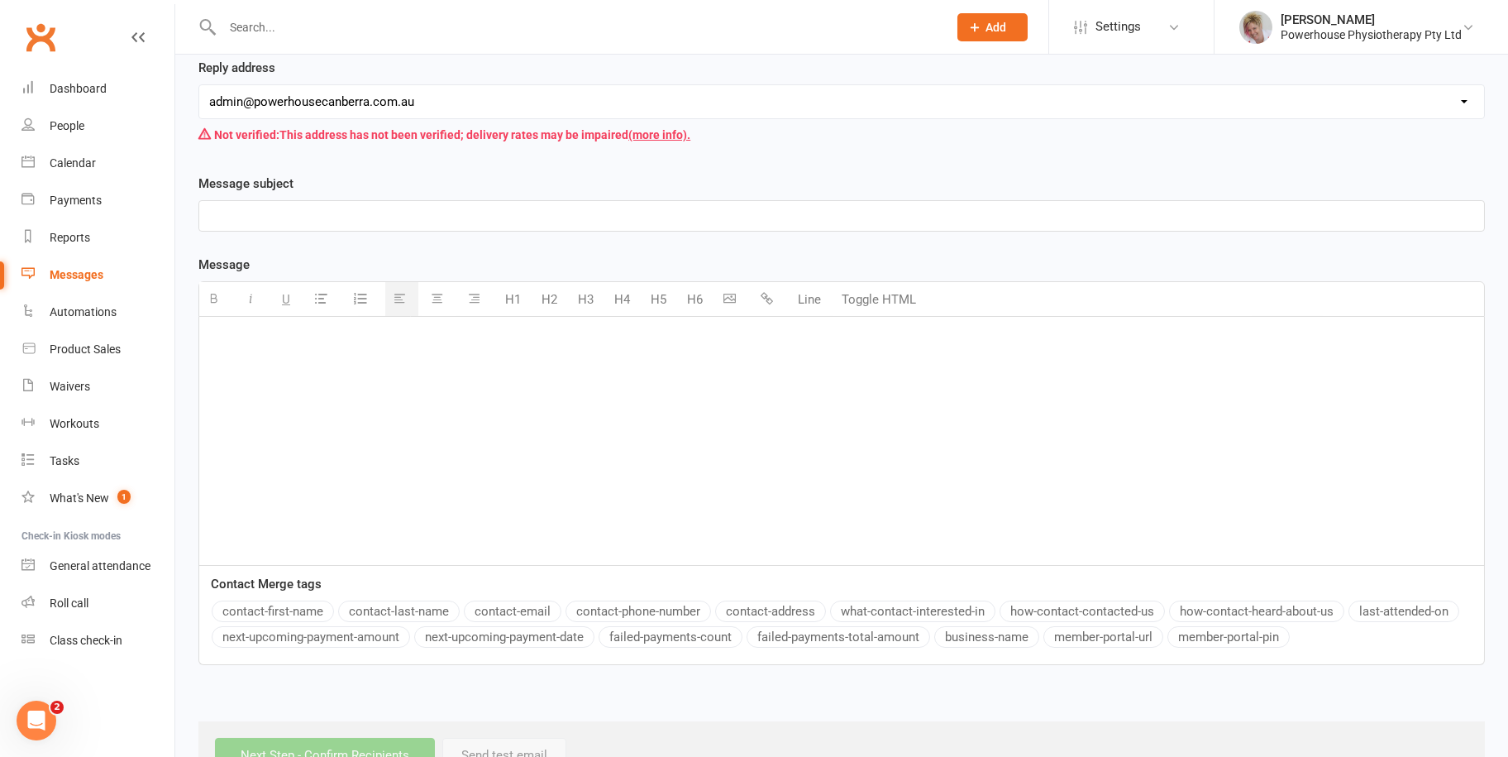
paste div
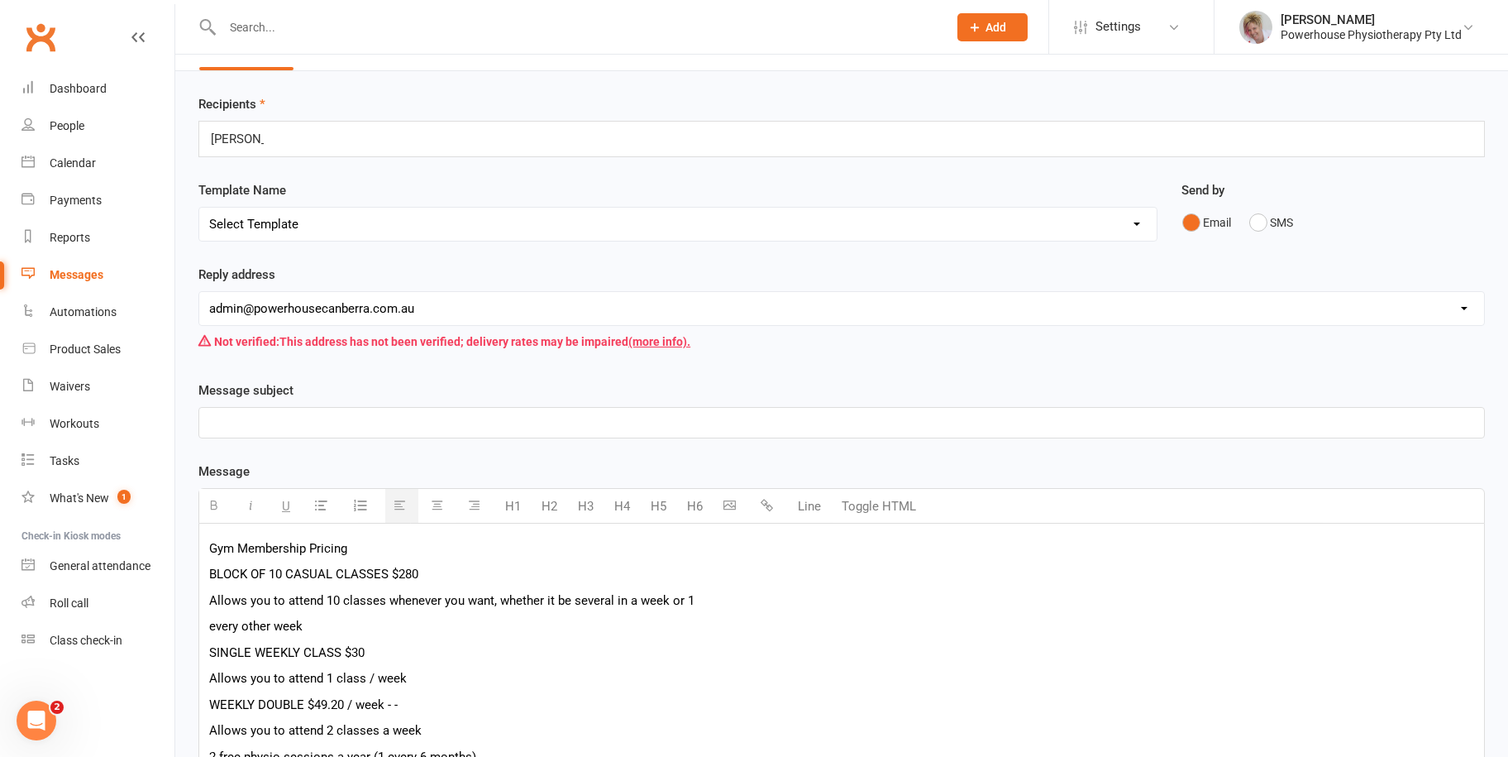
scroll to position [38, 0]
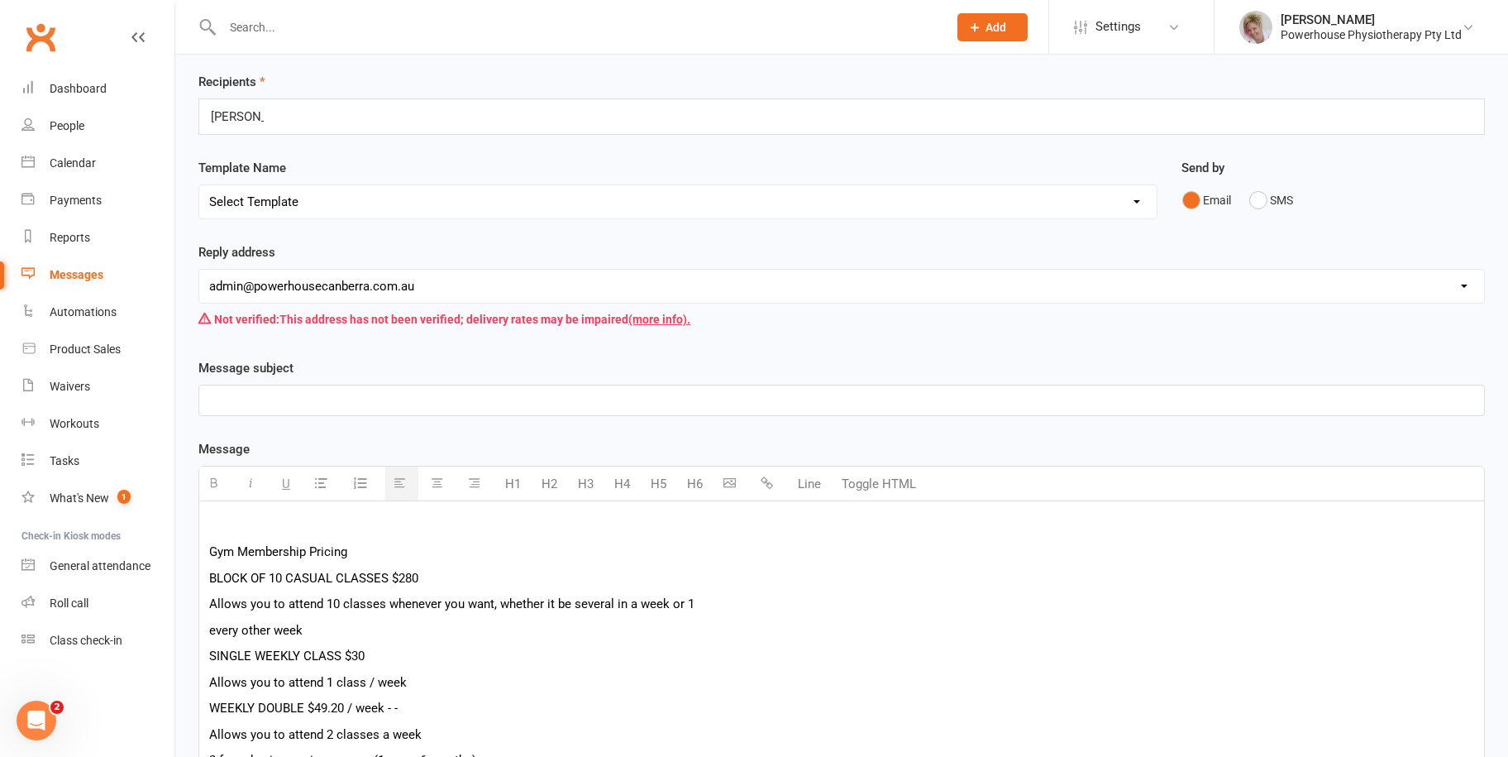
click at [213, 523] on p at bounding box center [841, 526] width 1265 height 20
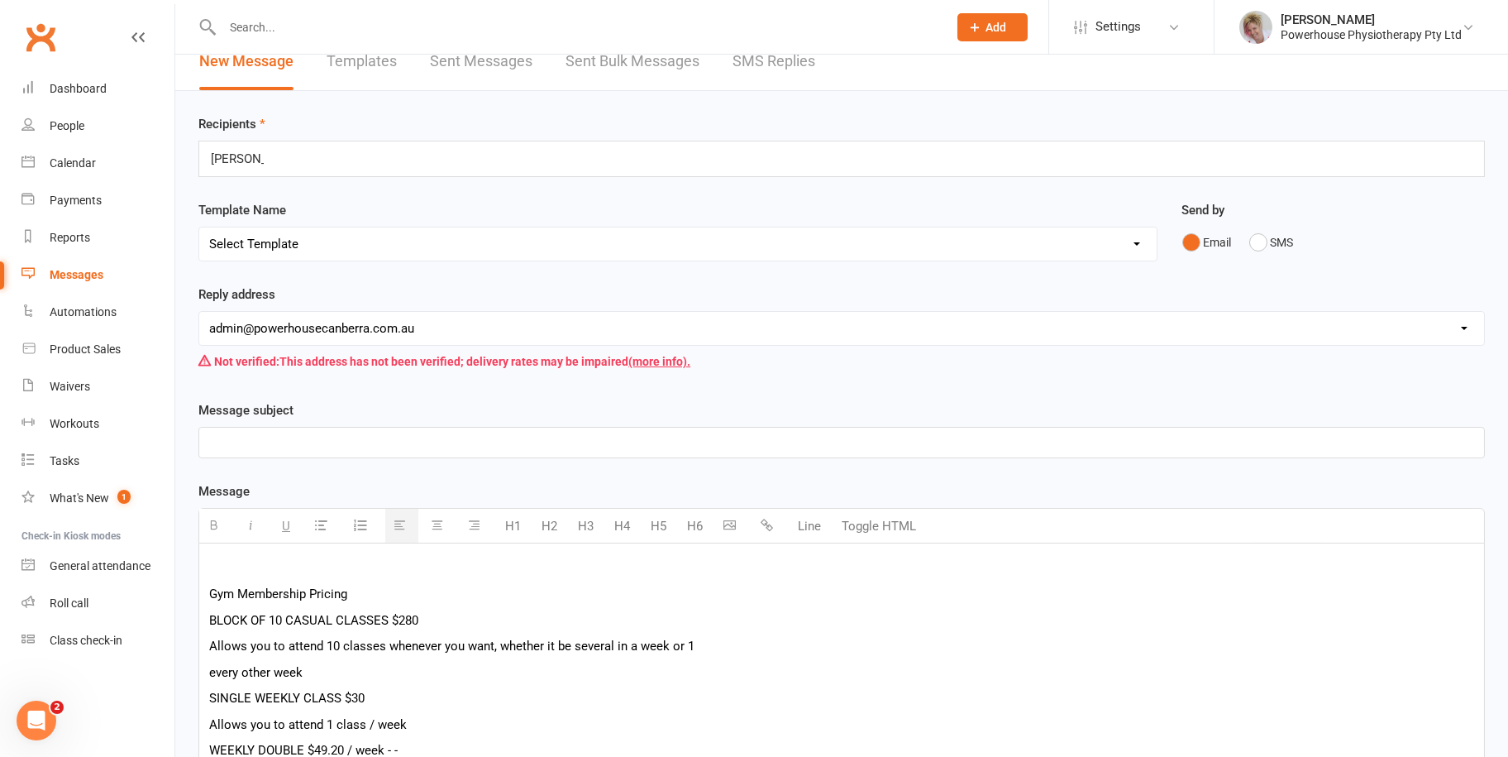
scroll to position [0, 0]
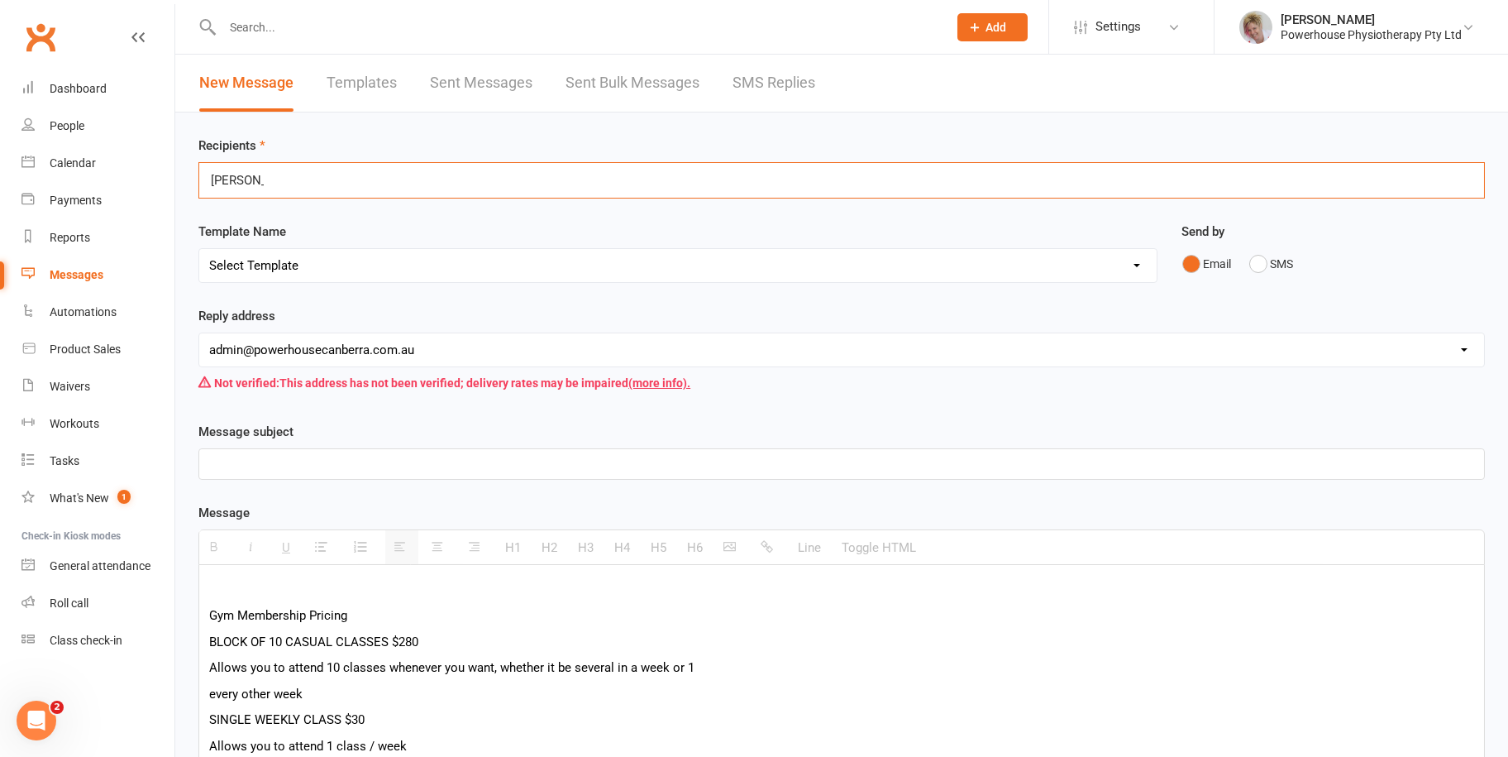
click at [264, 178] on input "katrina" at bounding box center [237, 180] width 56 height 21
type input "k"
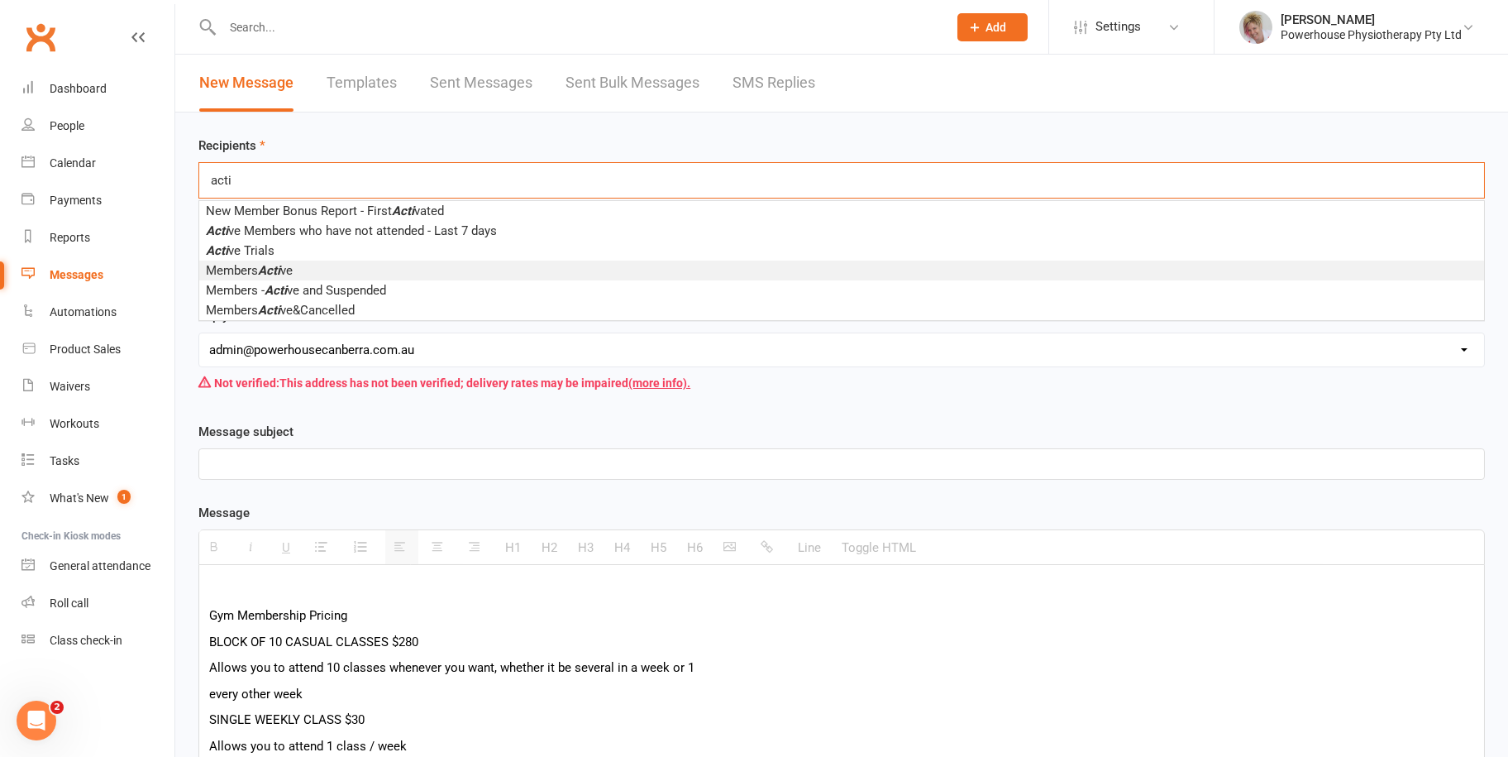
type input "acti"
click at [249, 270] on span "Members Acti ve" at bounding box center [249, 270] width 87 height 15
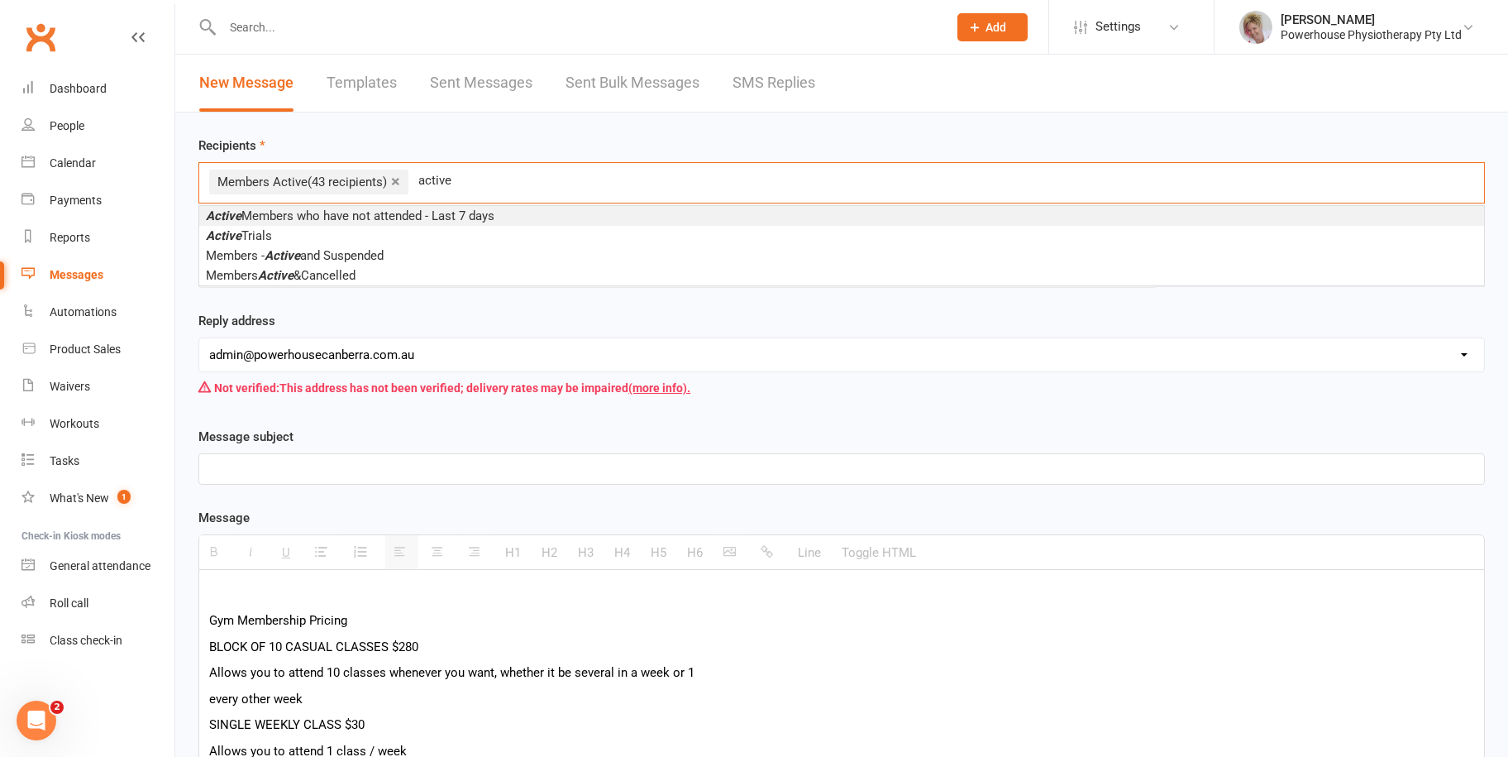
type input "active"
click at [490, 216] on span "Active Members who have not attended - Last 7 days" at bounding box center [350, 215] width 289 height 15
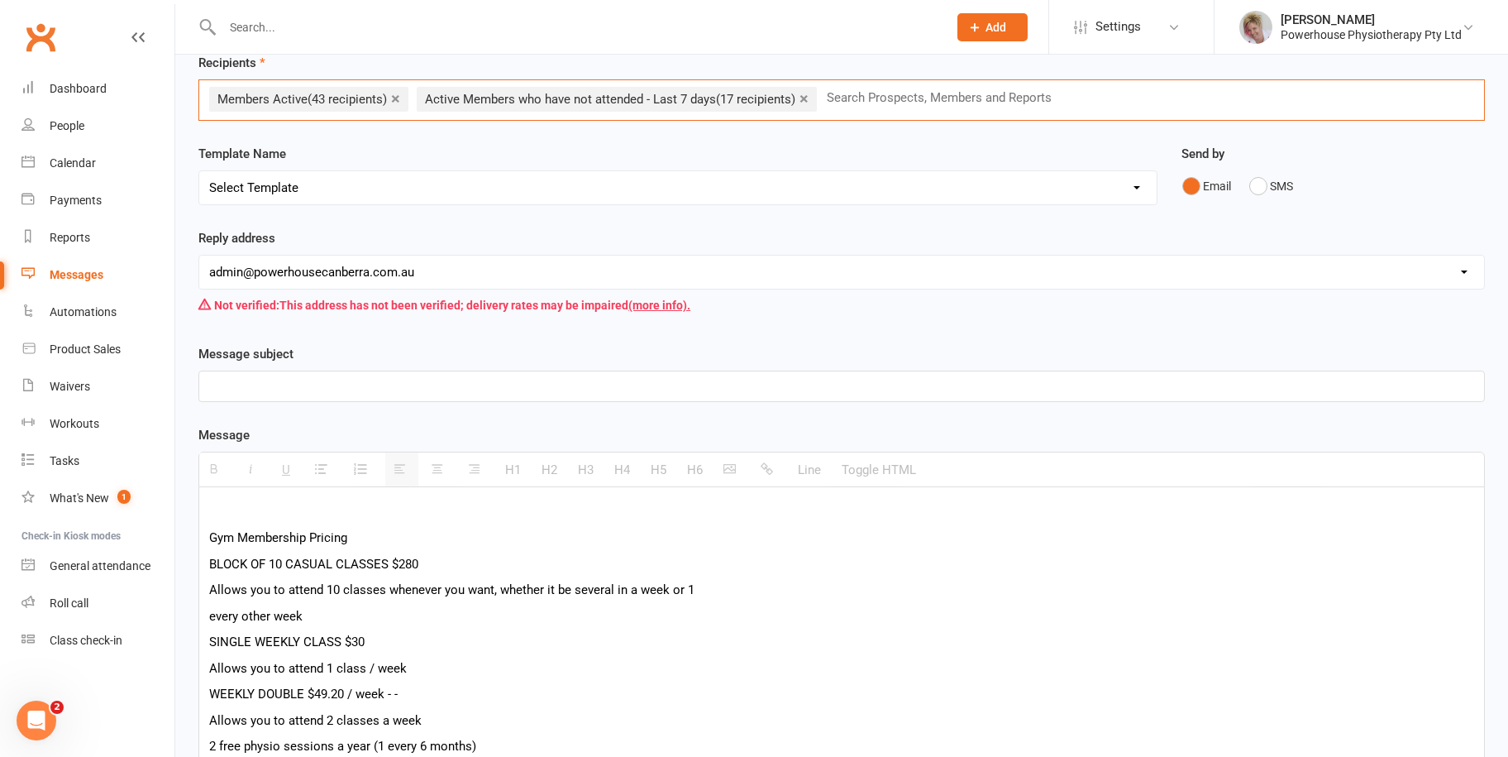
scroll to position [165, 0]
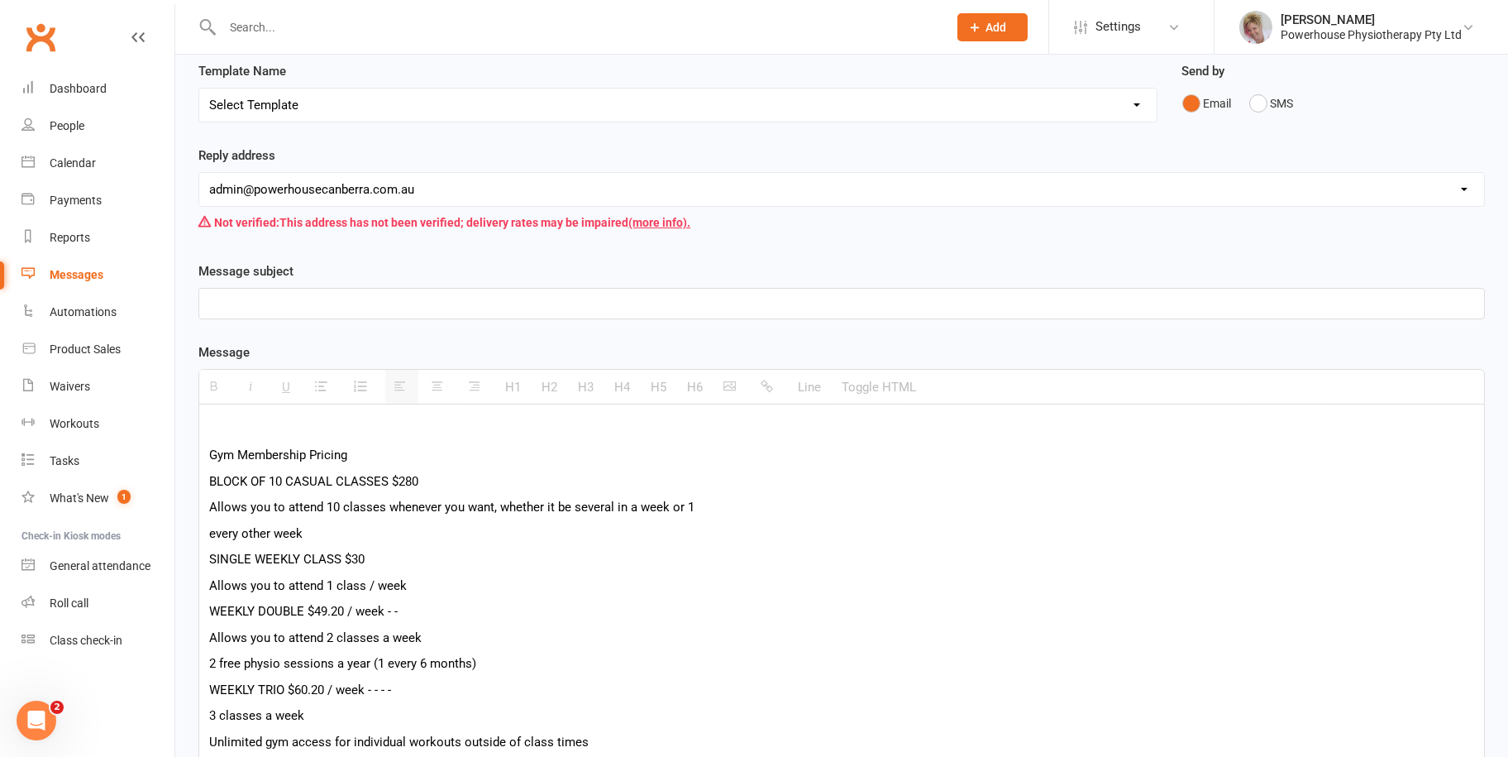
click at [249, 301] on p at bounding box center [841, 304] width 1265 height 20
click at [232, 419] on p at bounding box center [841, 429] width 1265 height 20
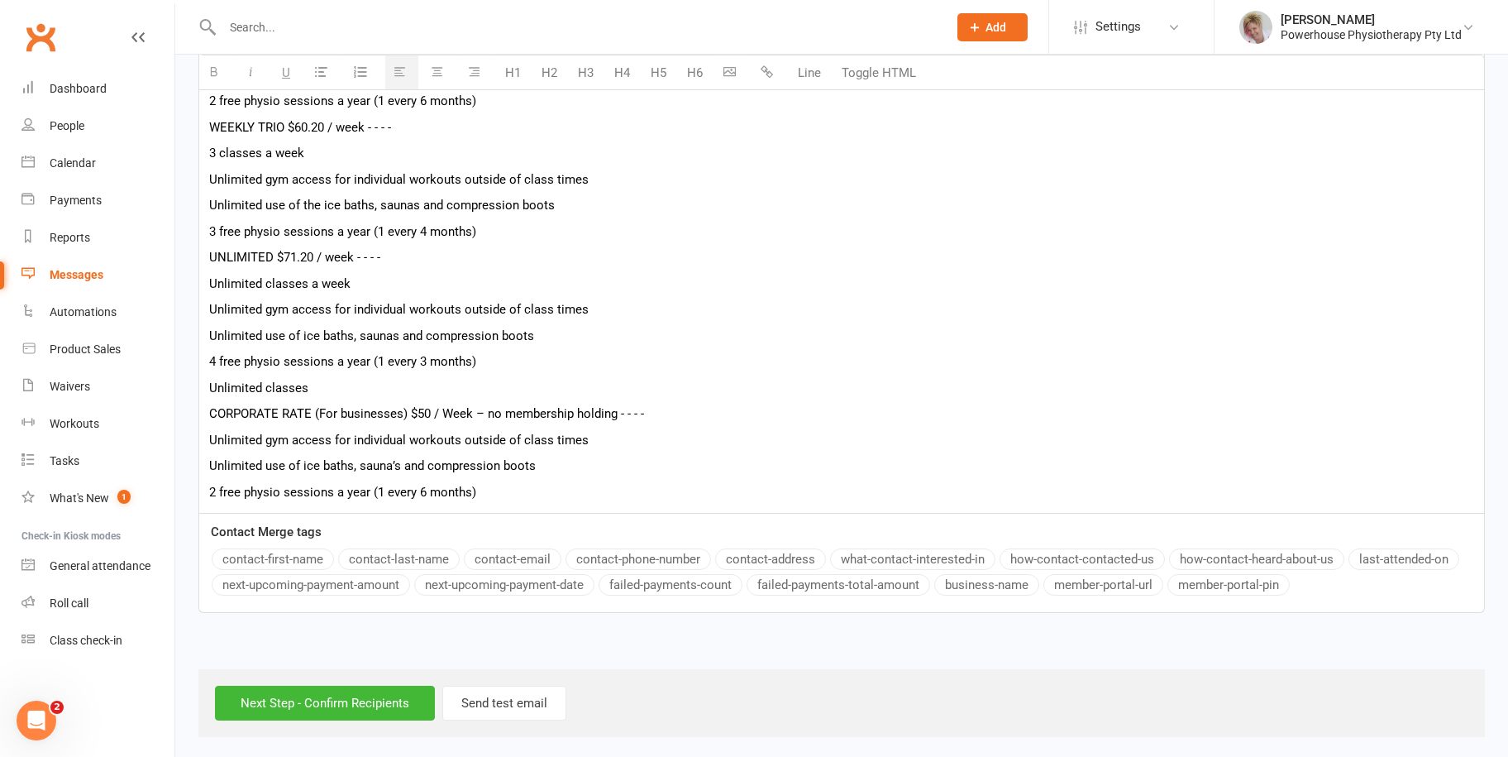
scroll to position [730, 0]
click at [291, 554] on button "contact-first-name" at bounding box center [273, 556] width 122 height 21
click at [363, 695] on input "Next Step - Confirm Recipients" at bounding box center [325, 700] width 220 height 35
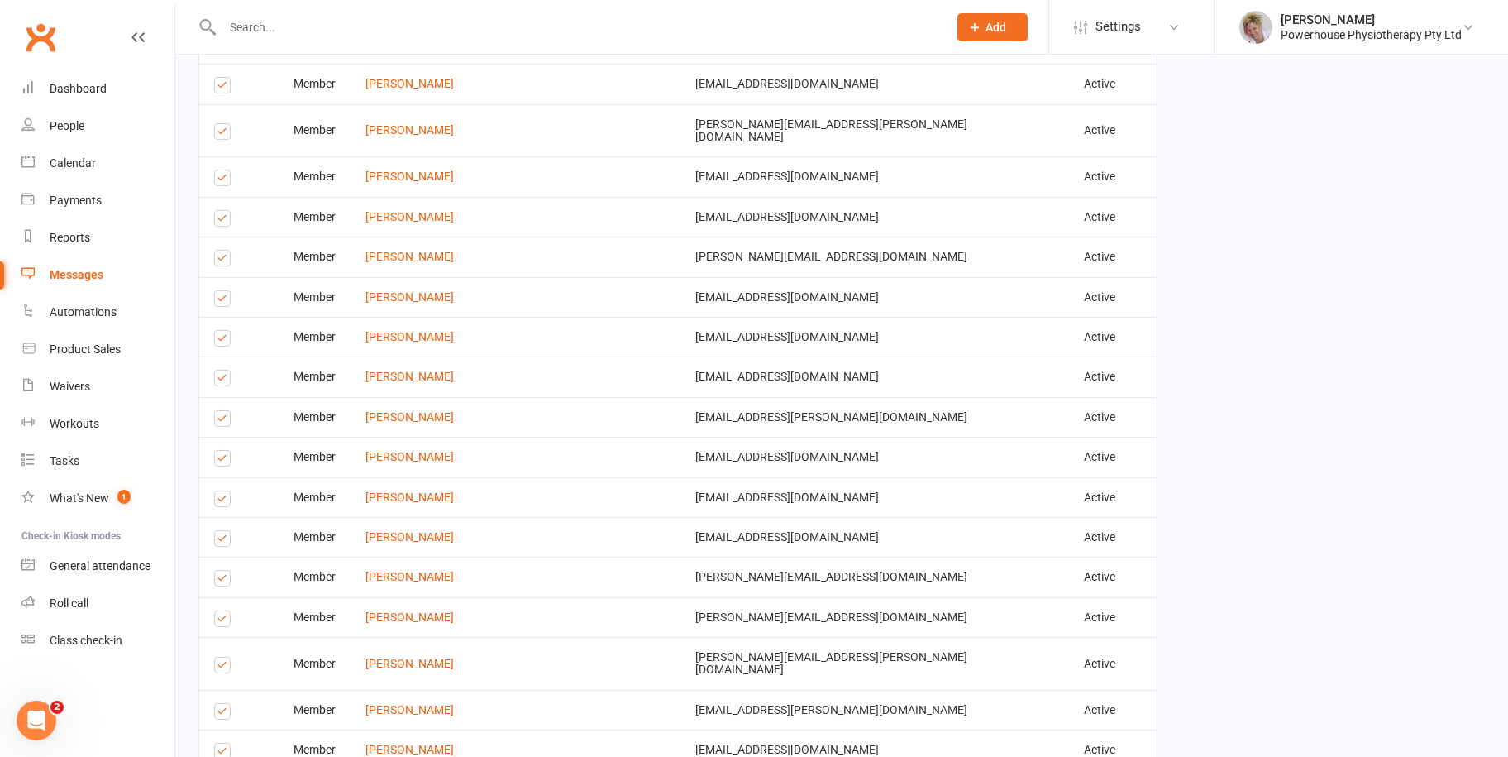
scroll to position [2537, 0]
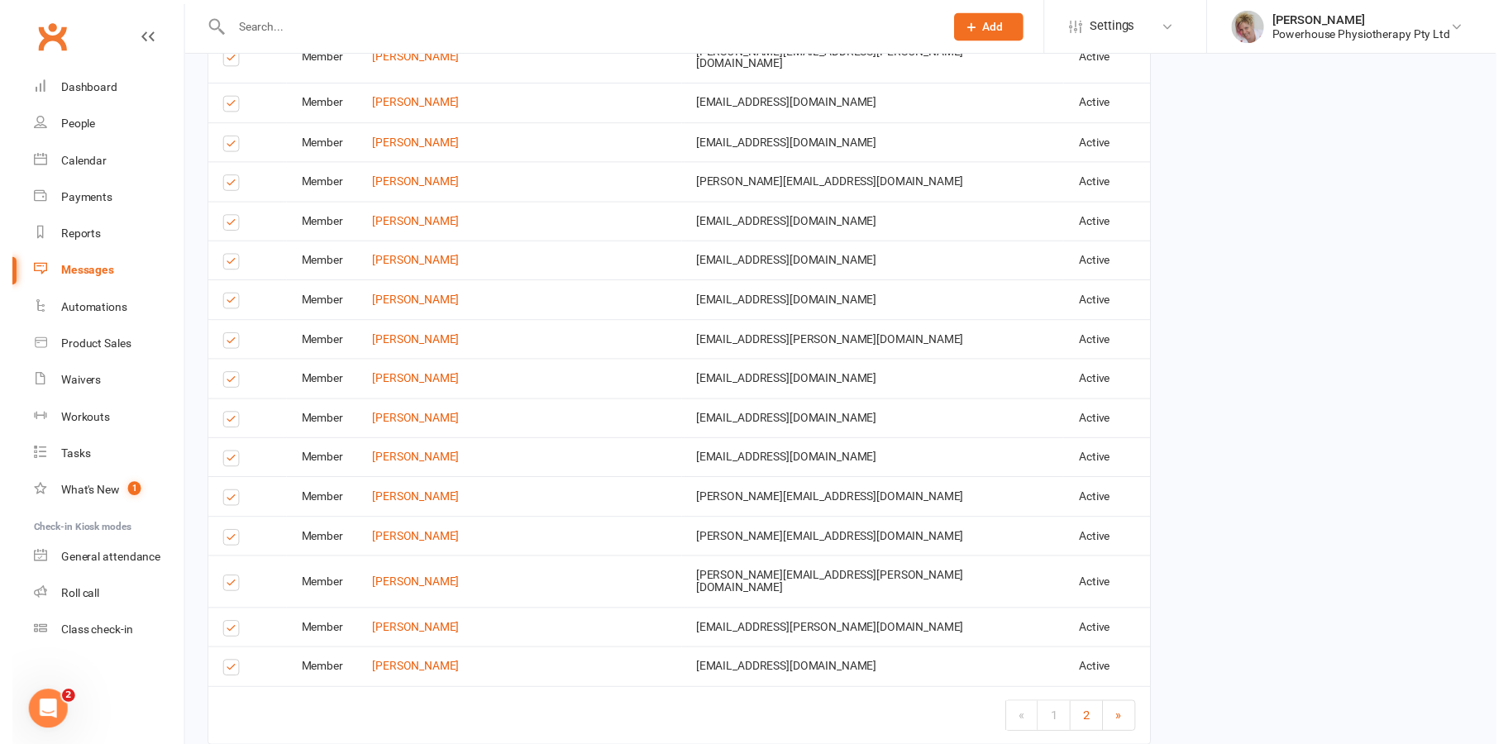
scroll to position [2529, 0]
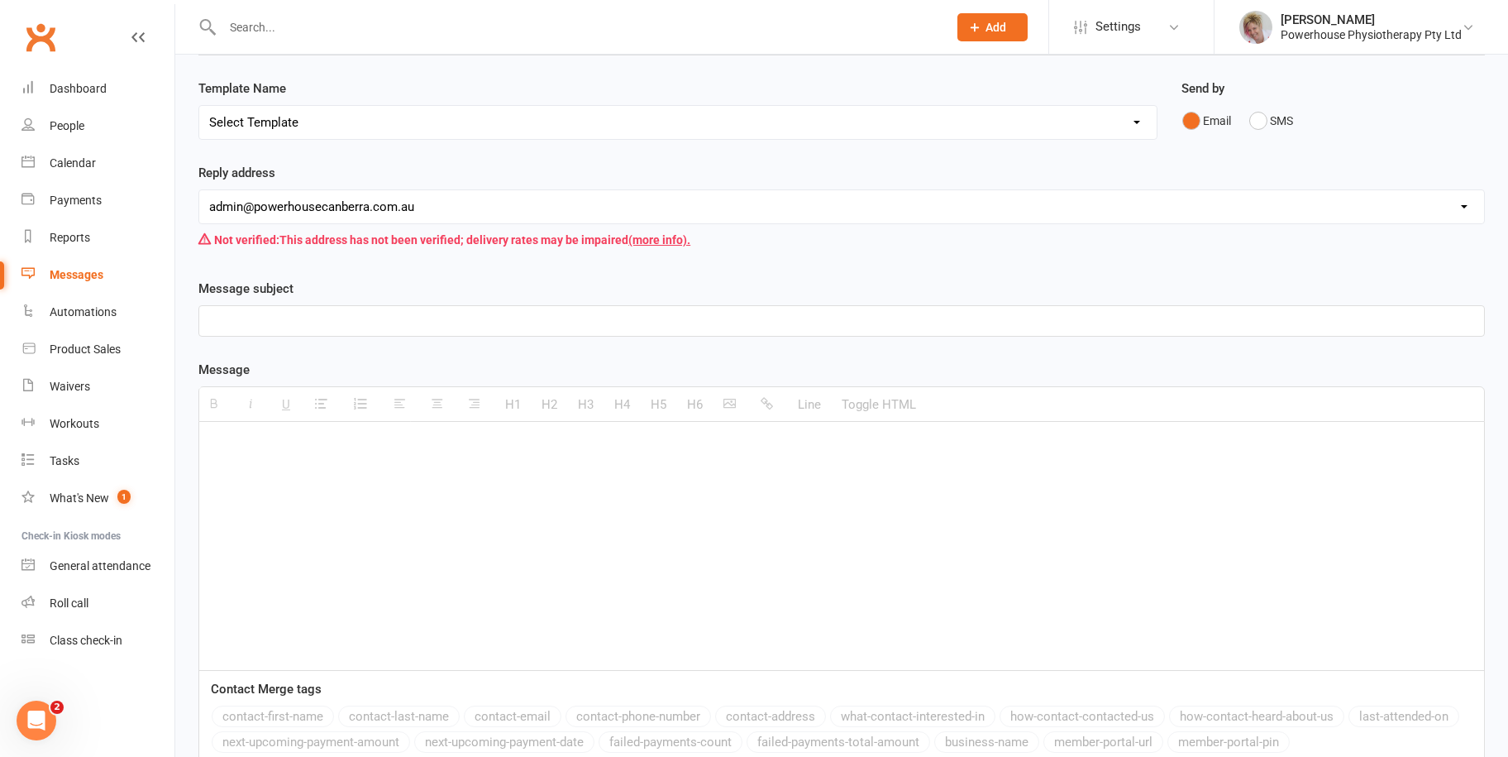
scroll to position [303, 0]
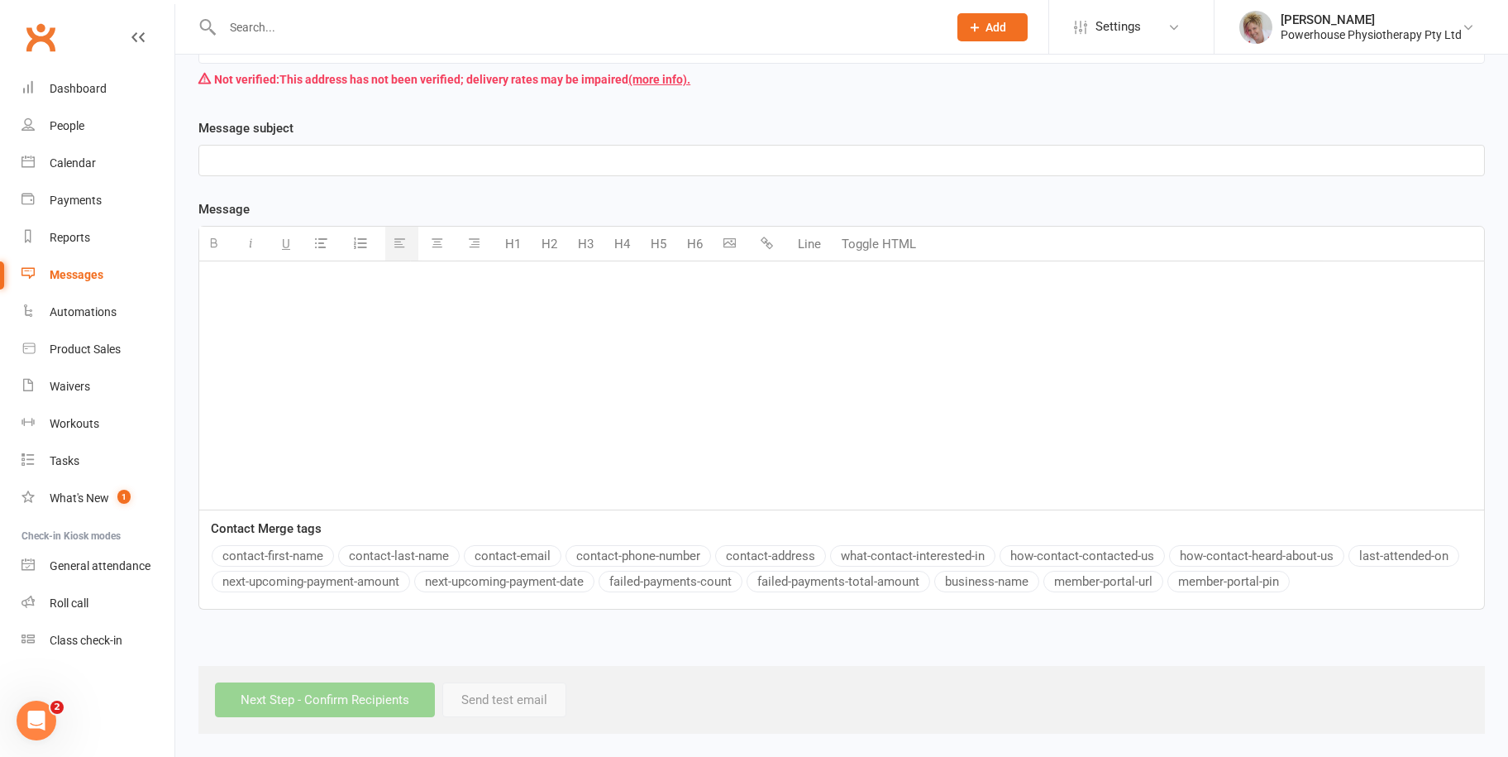
paste div
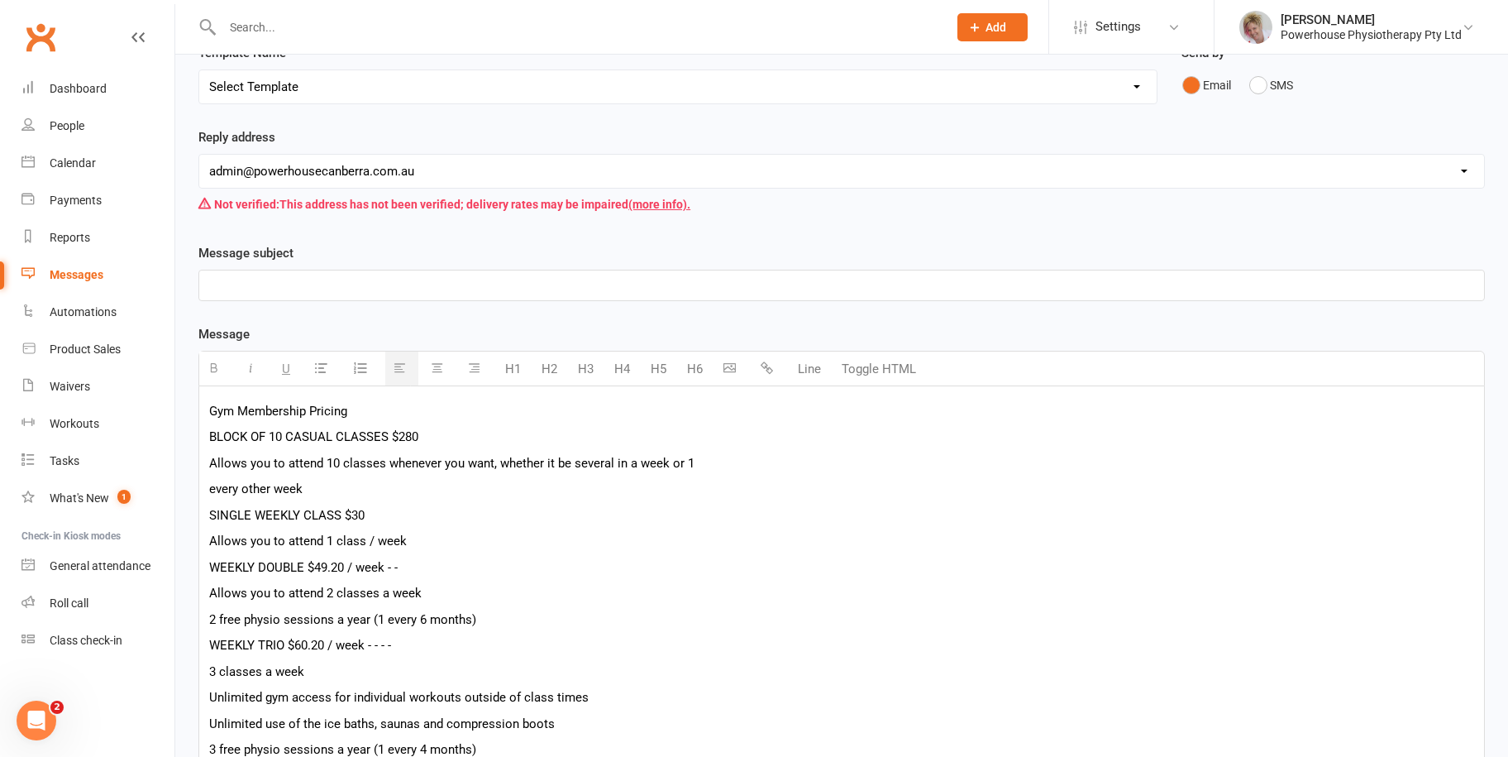
scroll to position [0, 0]
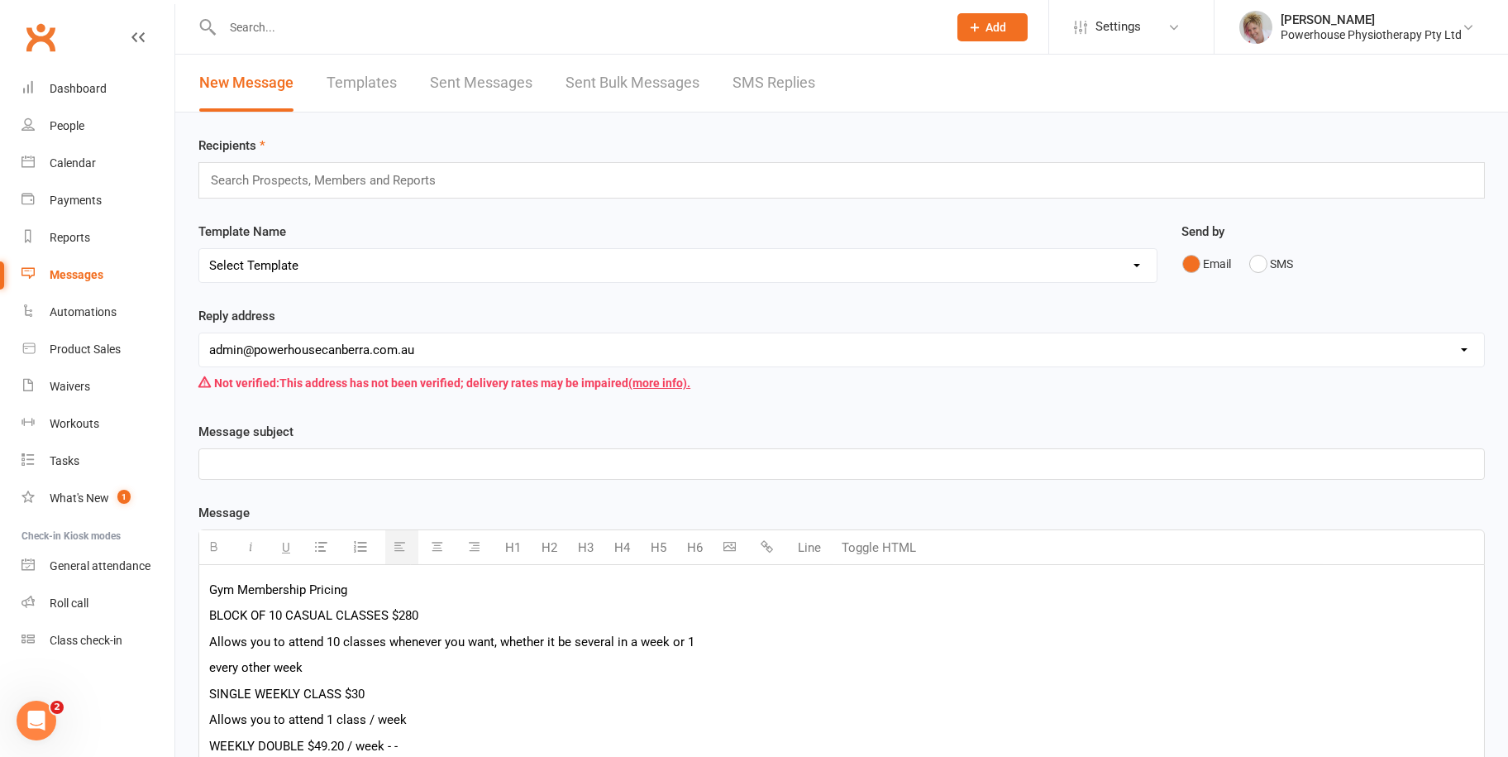
click at [390, 180] on input "text" at bounding box center [330, 180] width 242 height 21
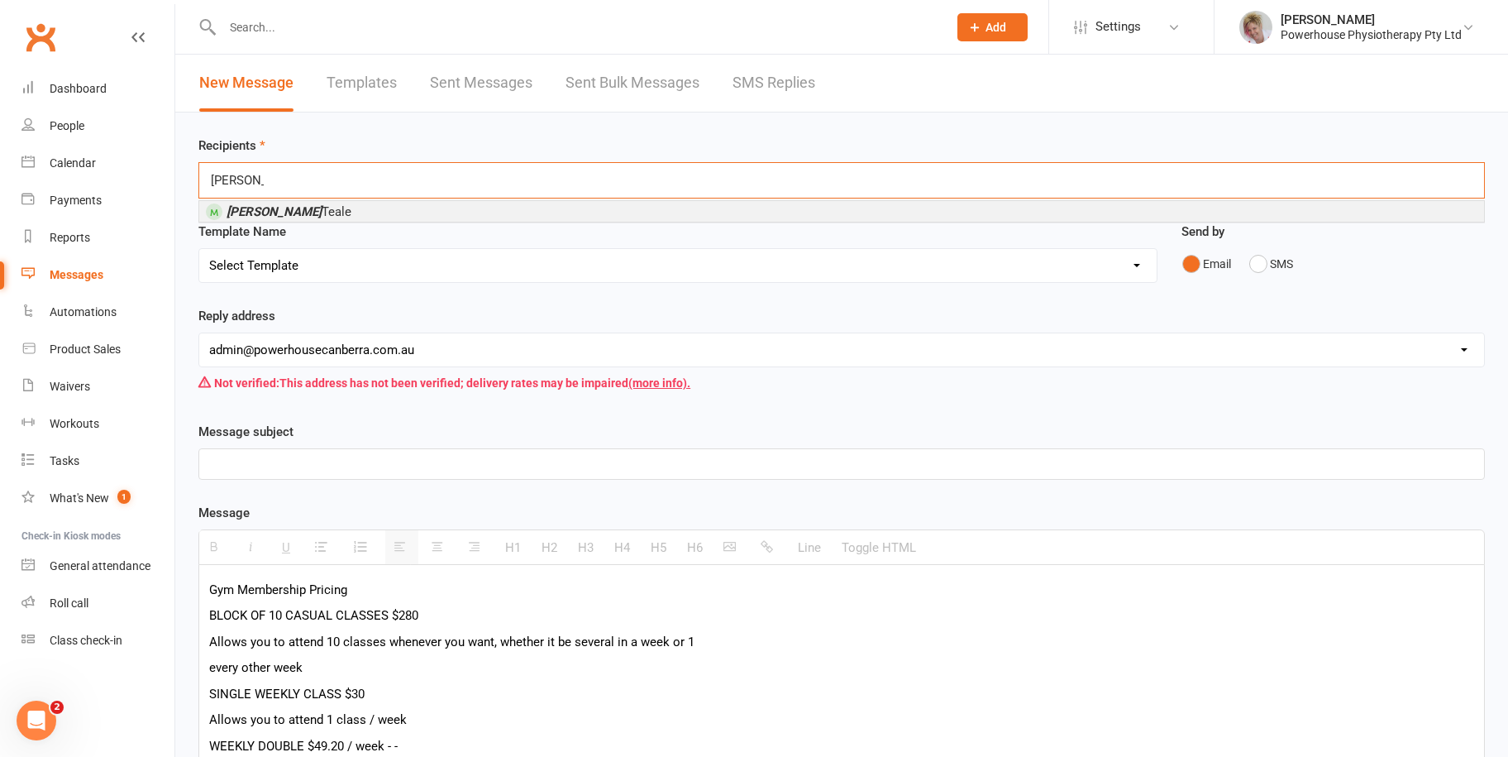
type input "James"
click at [345, 208] on li "James Teale" at bounding box center [841, 211] width 1285 height 21
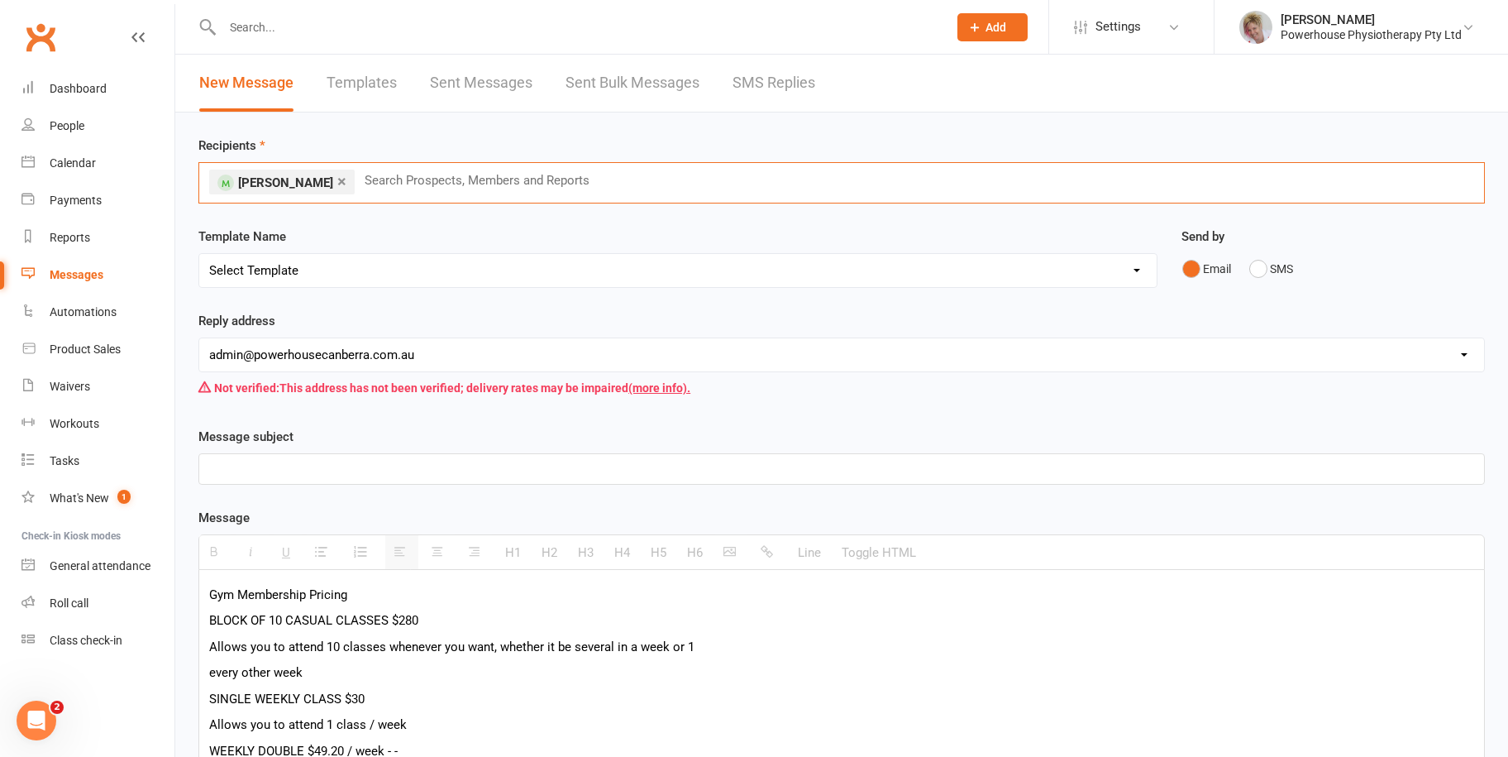
click at [251, 470] on p at bounding box center [841, 469] width 1265 height 20
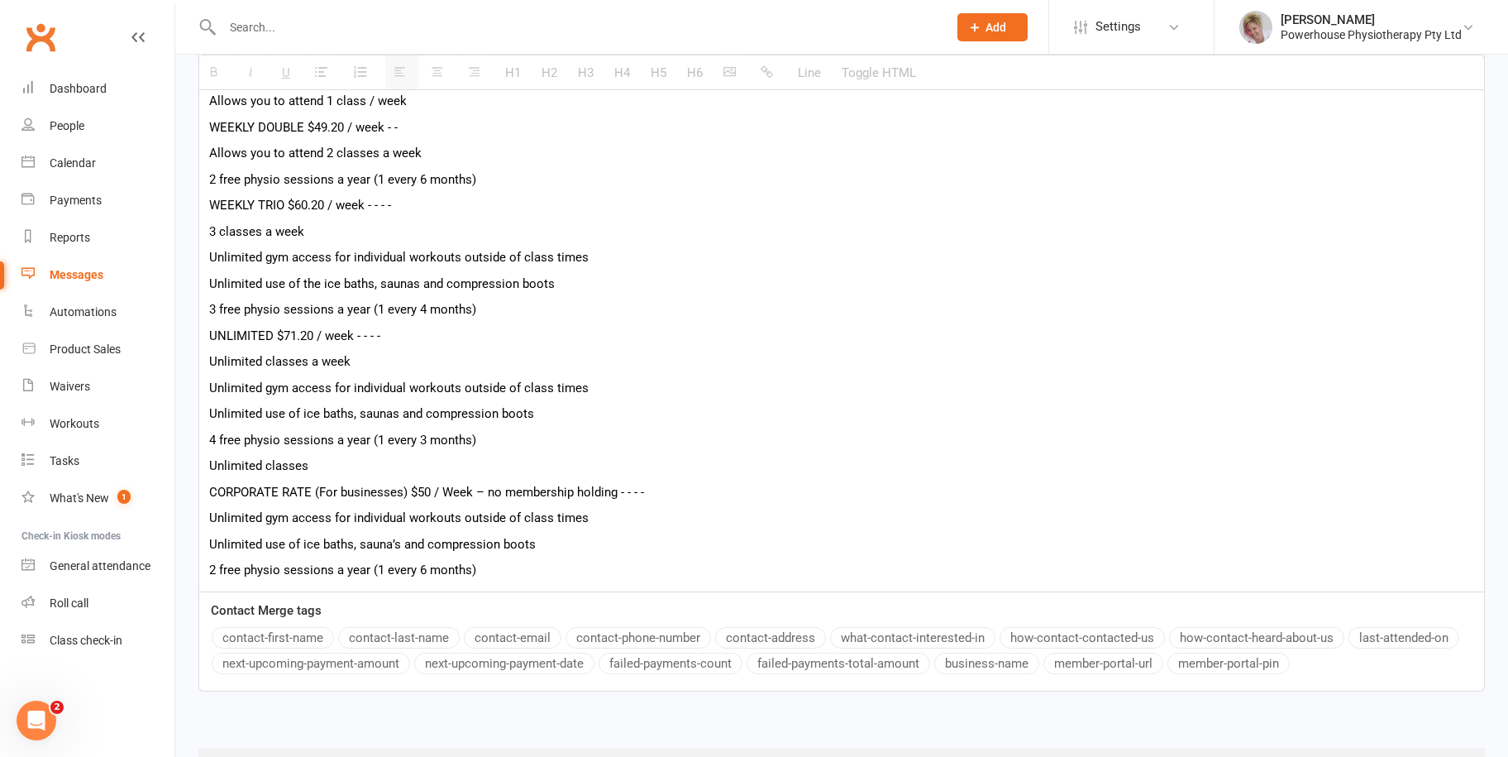
scroll to position [704, 0]
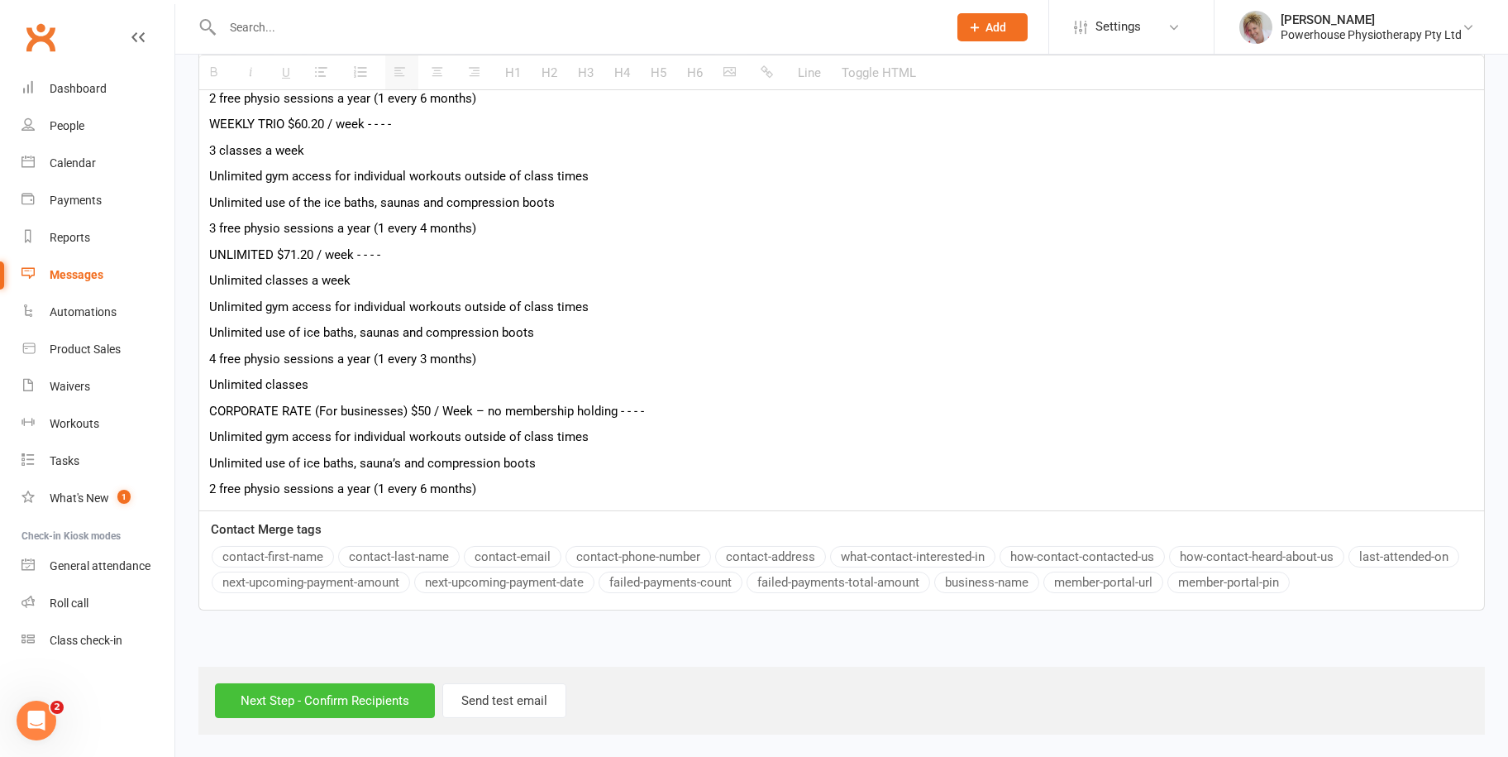
click at [303, 698] on input "Next Step - Confirm Recipients" at bounding box center [325, 700] width 220 height 35
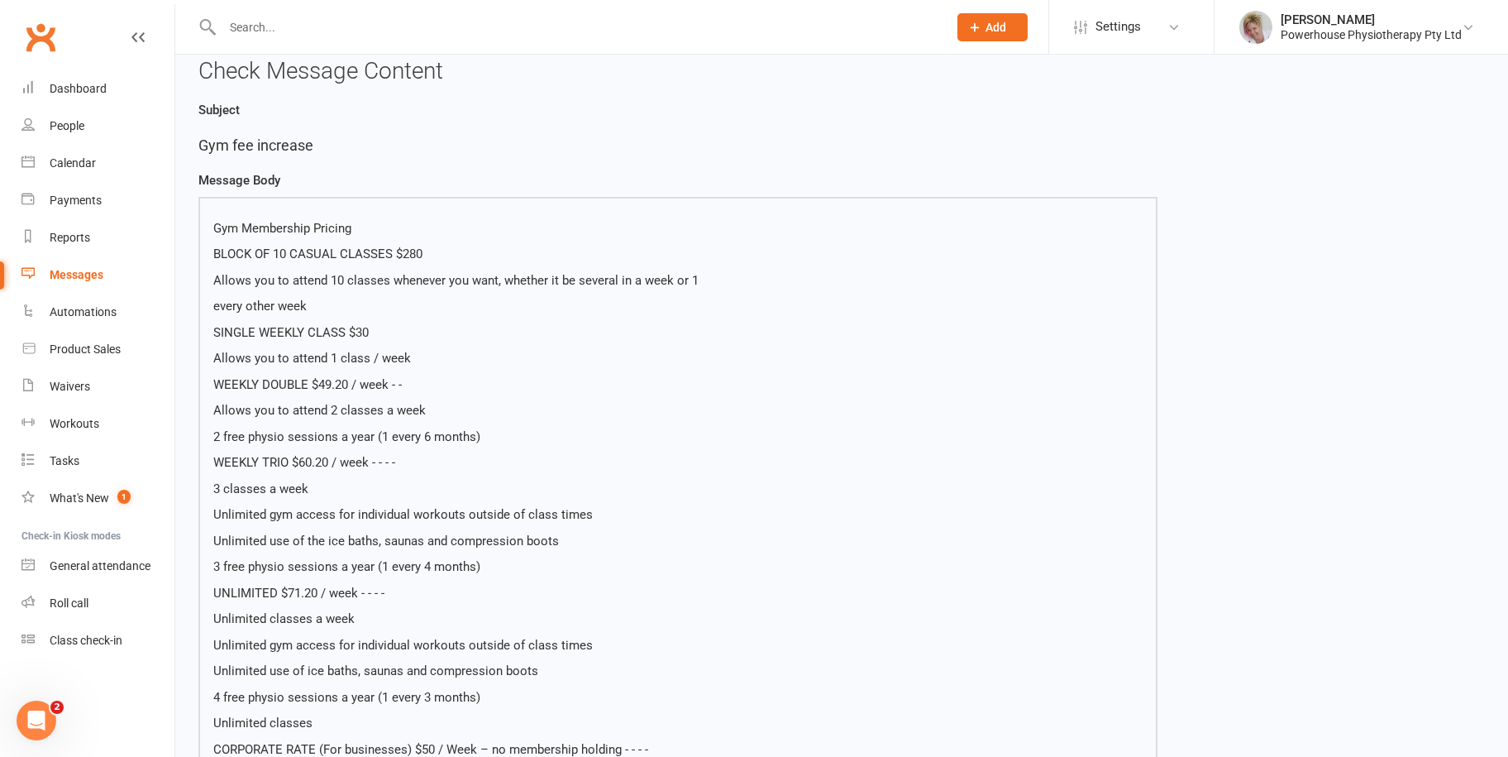
scroll to position [523, 0]
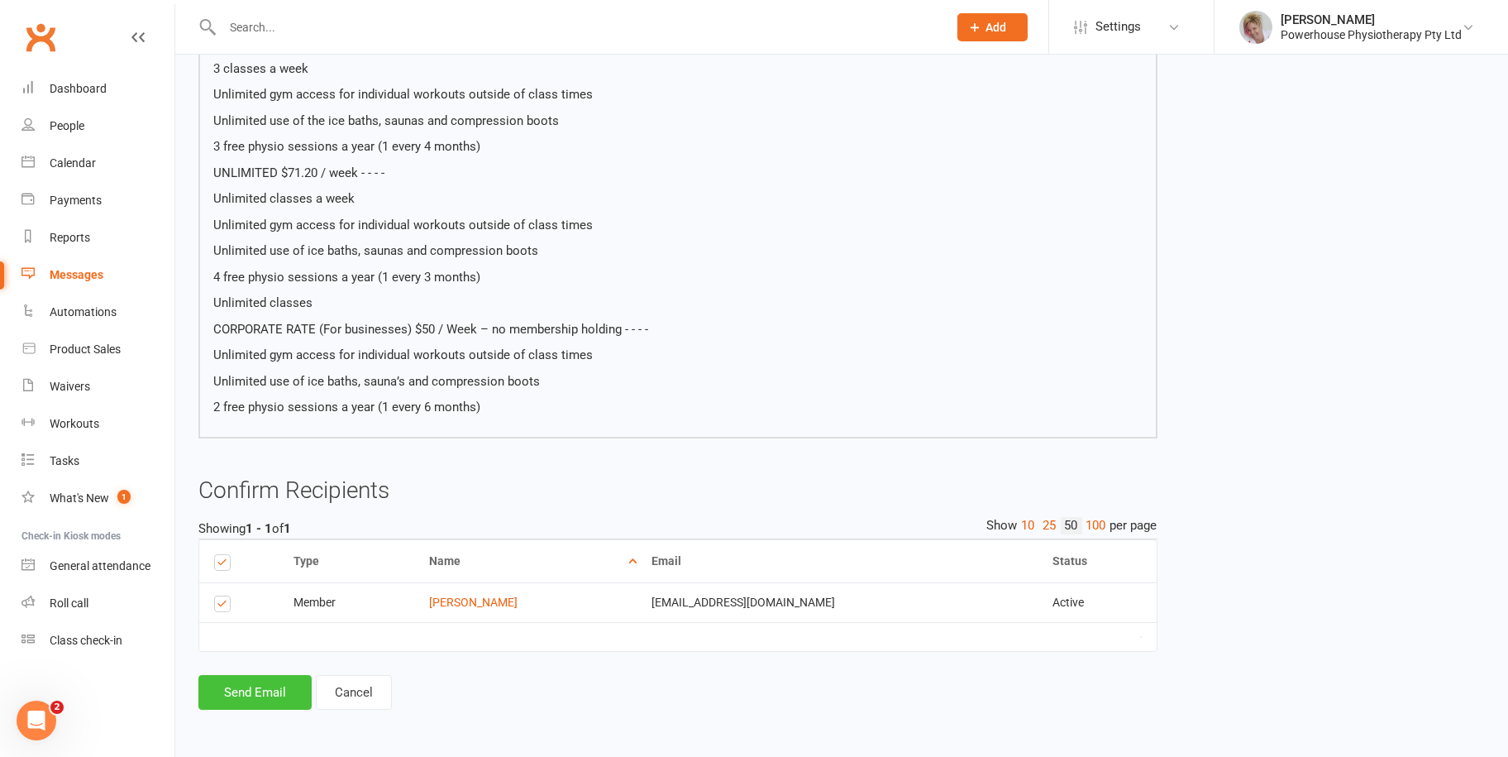
click at [238, 690] on button "Send Email" at bounding box center [254, 692] width 113 height 35
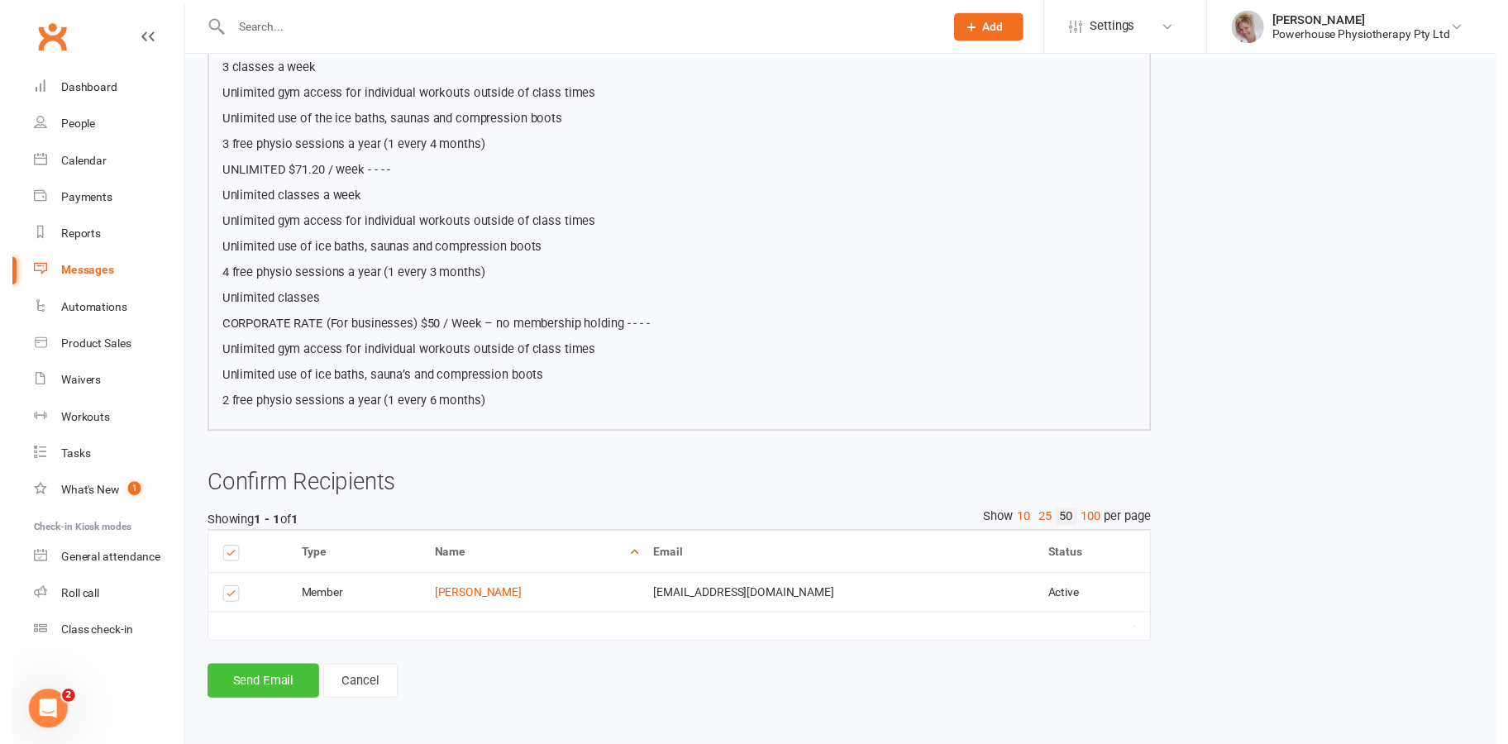
scroll to position [516, 0]
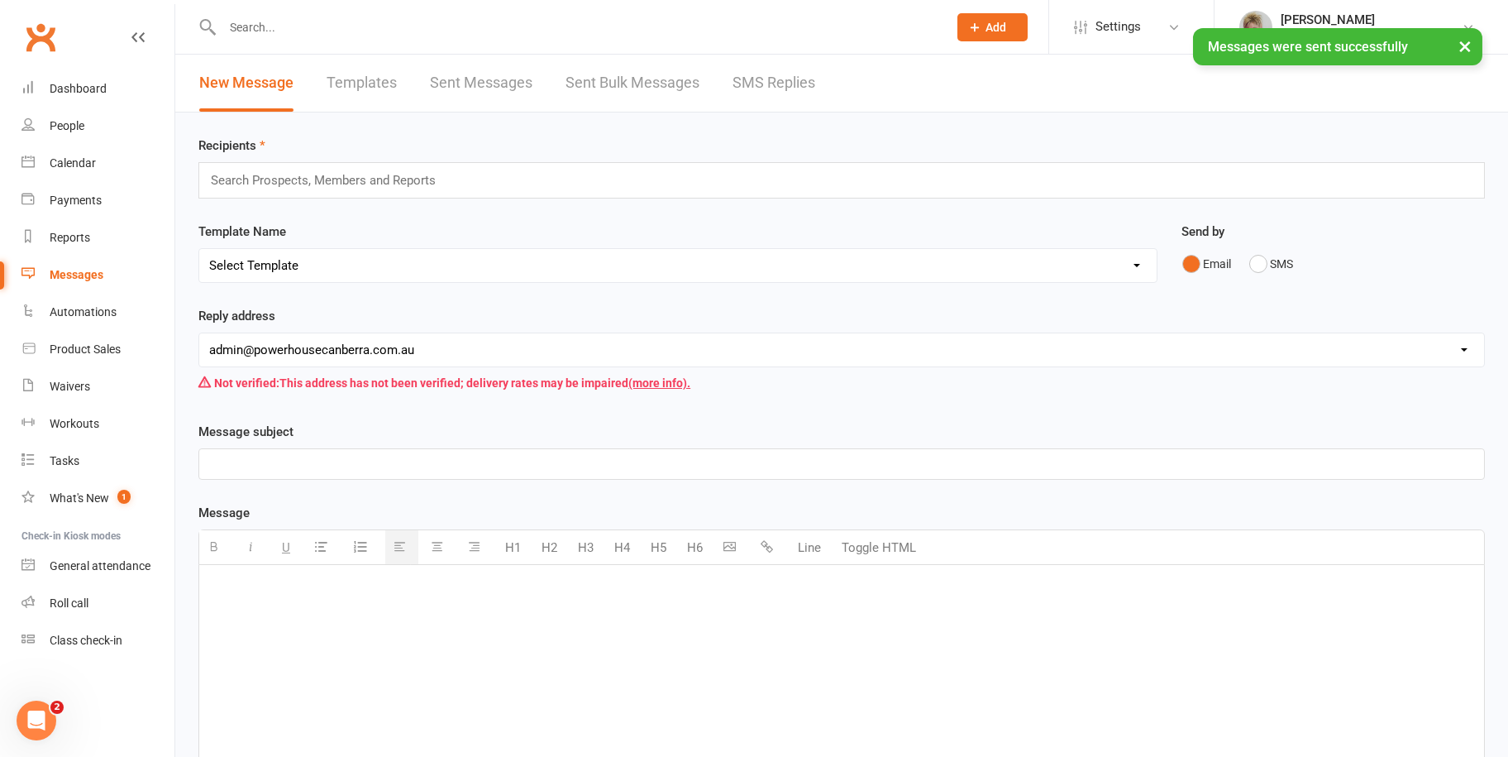
paste div
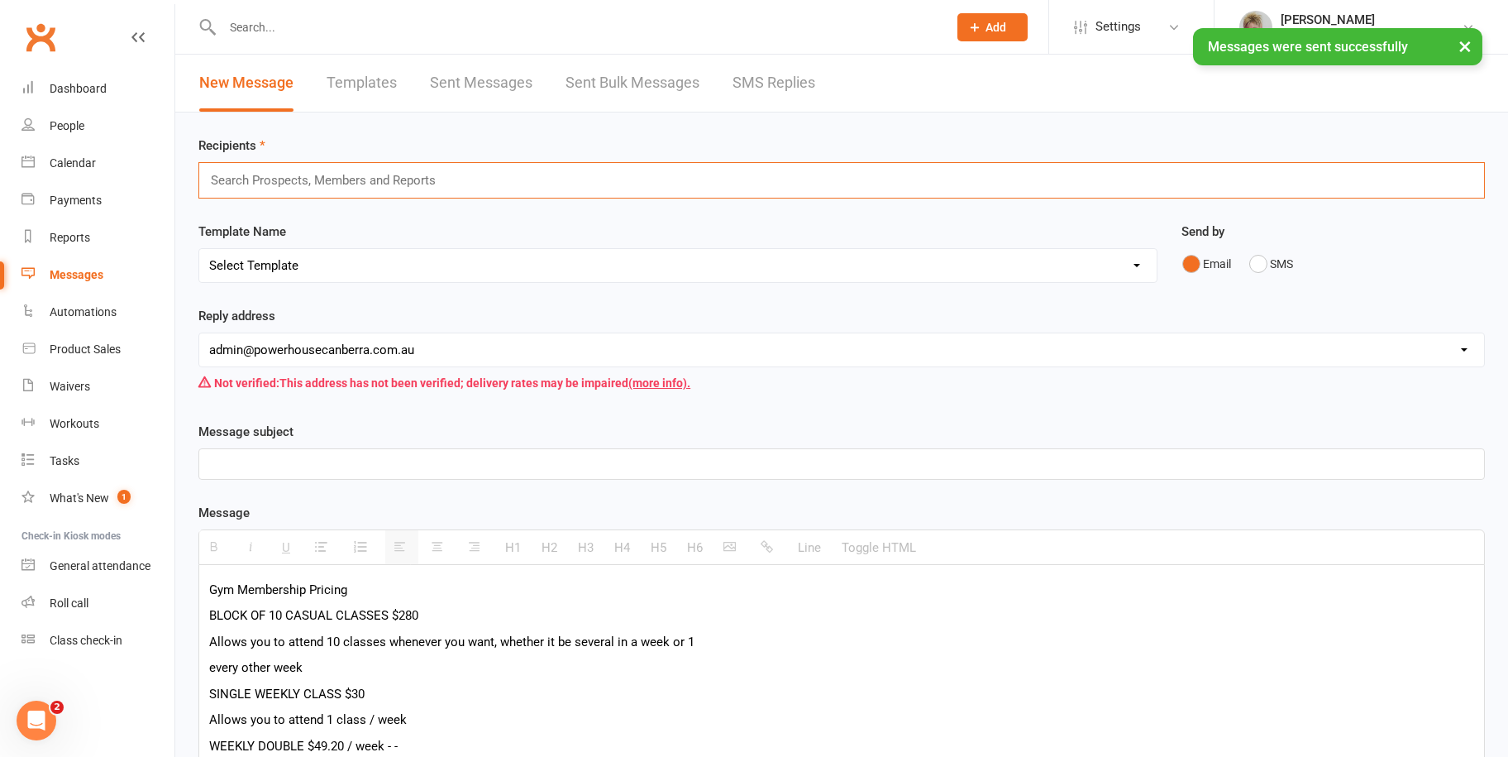
click at [298, 176] on input "text" at bounding box center [330, 180] width 242 height 21
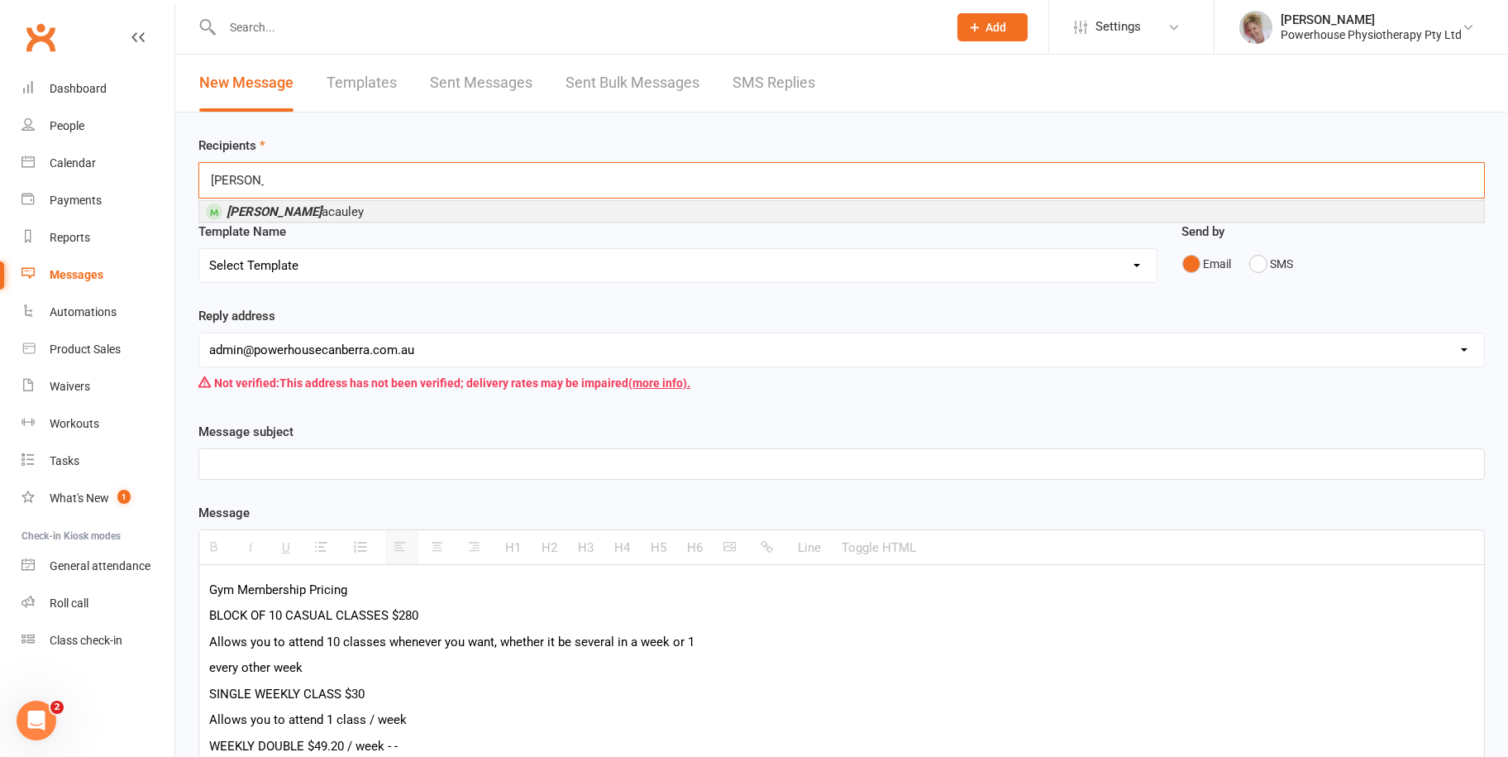
type input "sam m"
click at [289, 212] on span "Sam M acauley" at bounding box center [295, 211] width 137 height 15
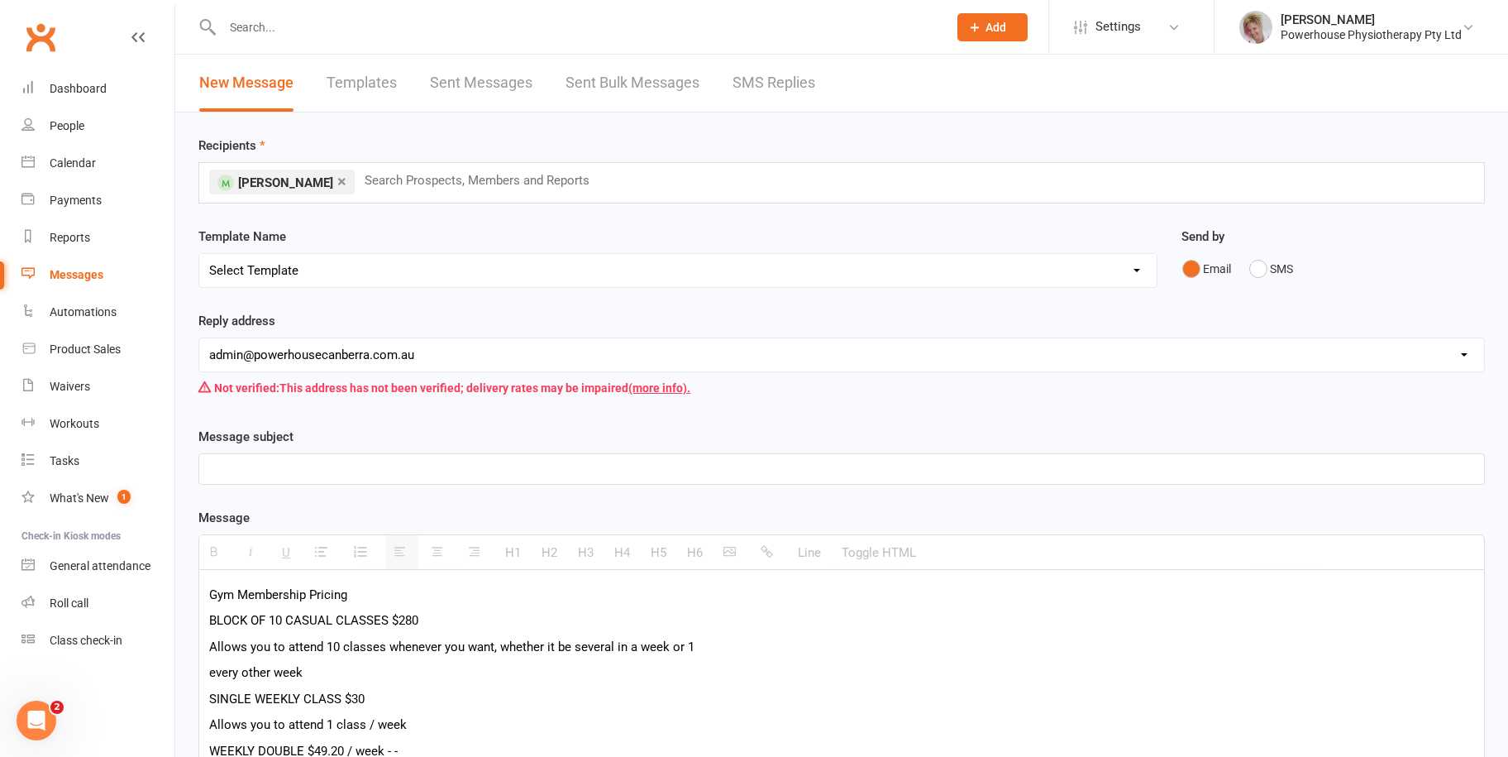
click at [270, 472] on p at bounding box center [841, 469] width 1265 height 20
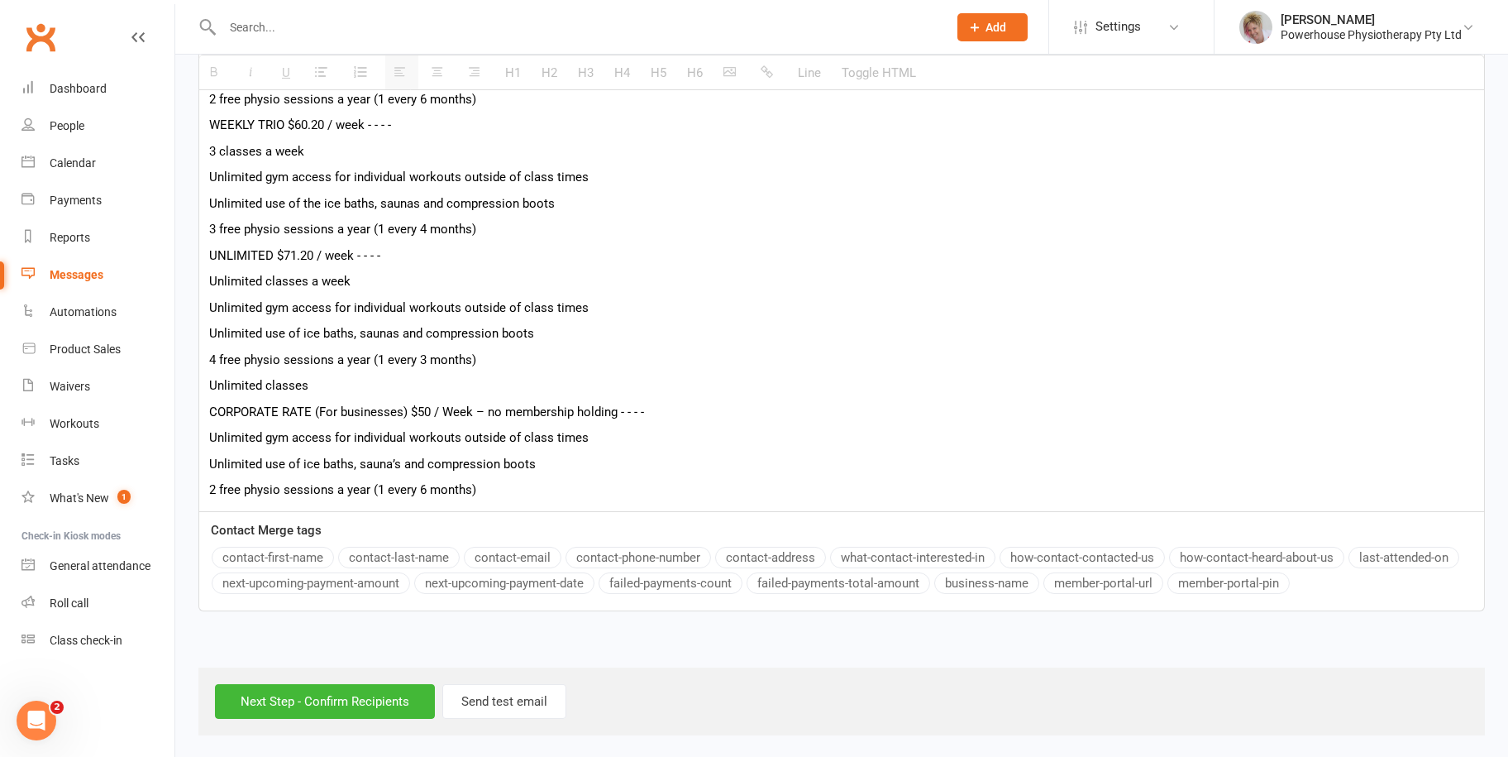
scroll to position [704, 0]
click at [280, 693] on input "Next Step - Confirm Recipients" at bounding box center [325, 700] width 220 height 35
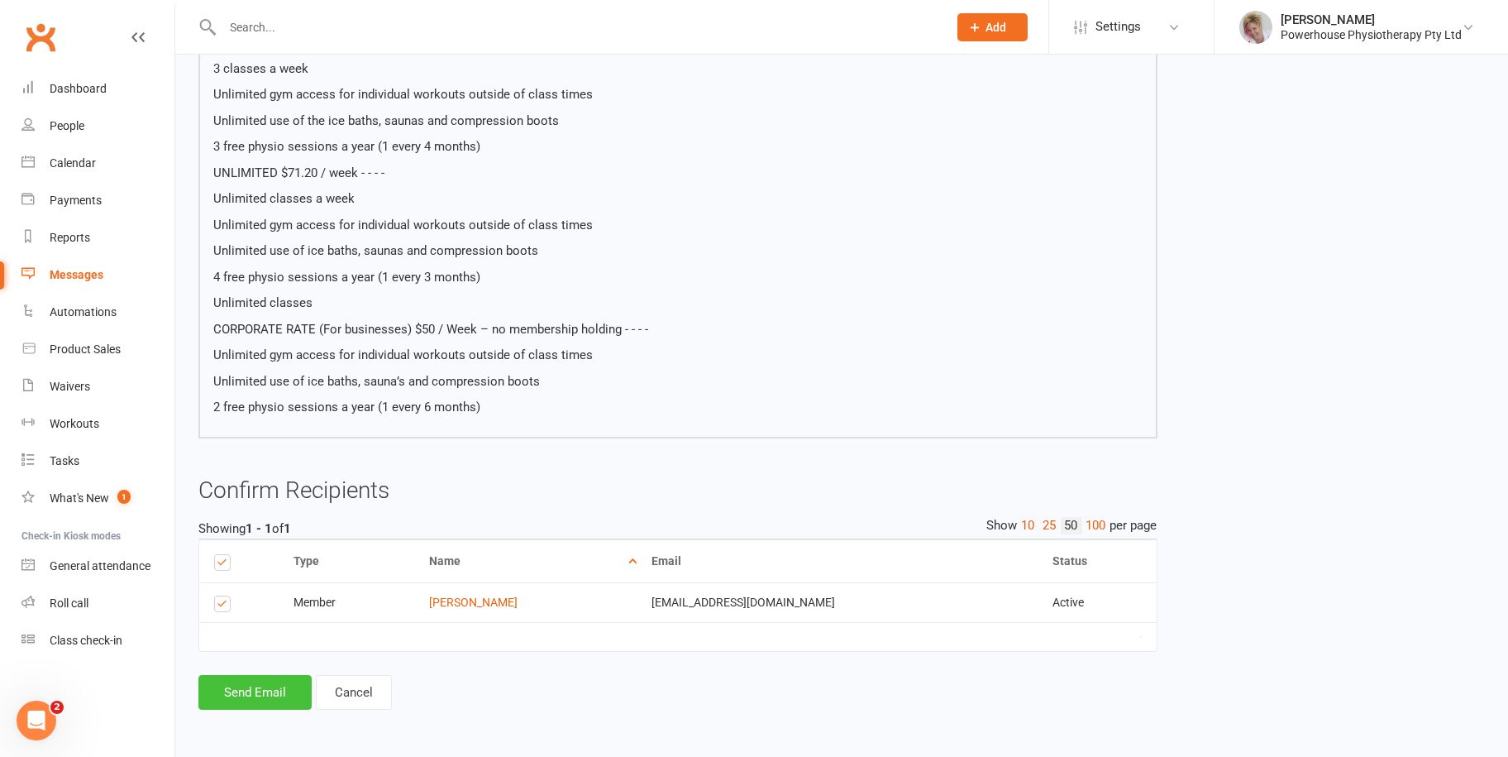
click at [247, 690] on button "Send Email" at bounding box center [254, 692] width 113 height 35
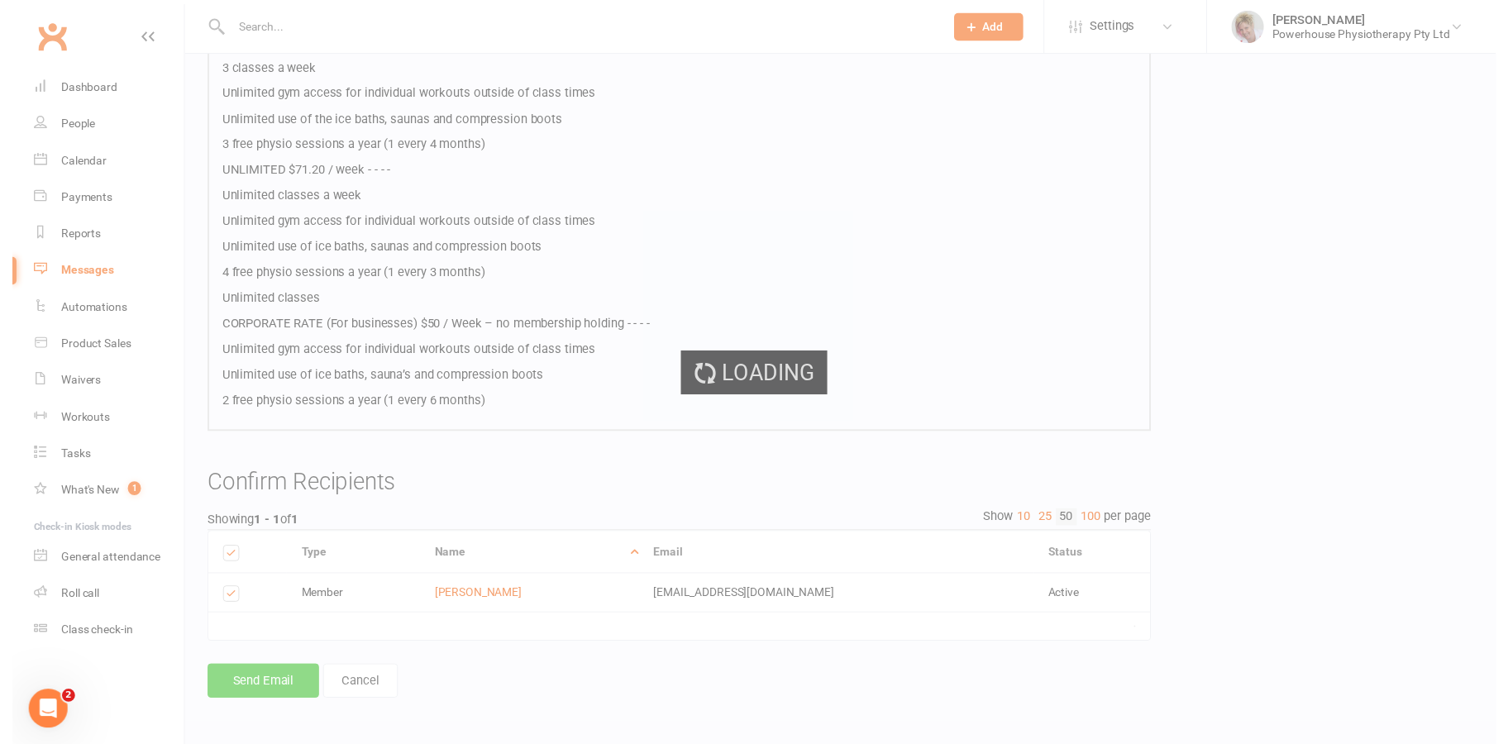
scroll to position [516, 0]
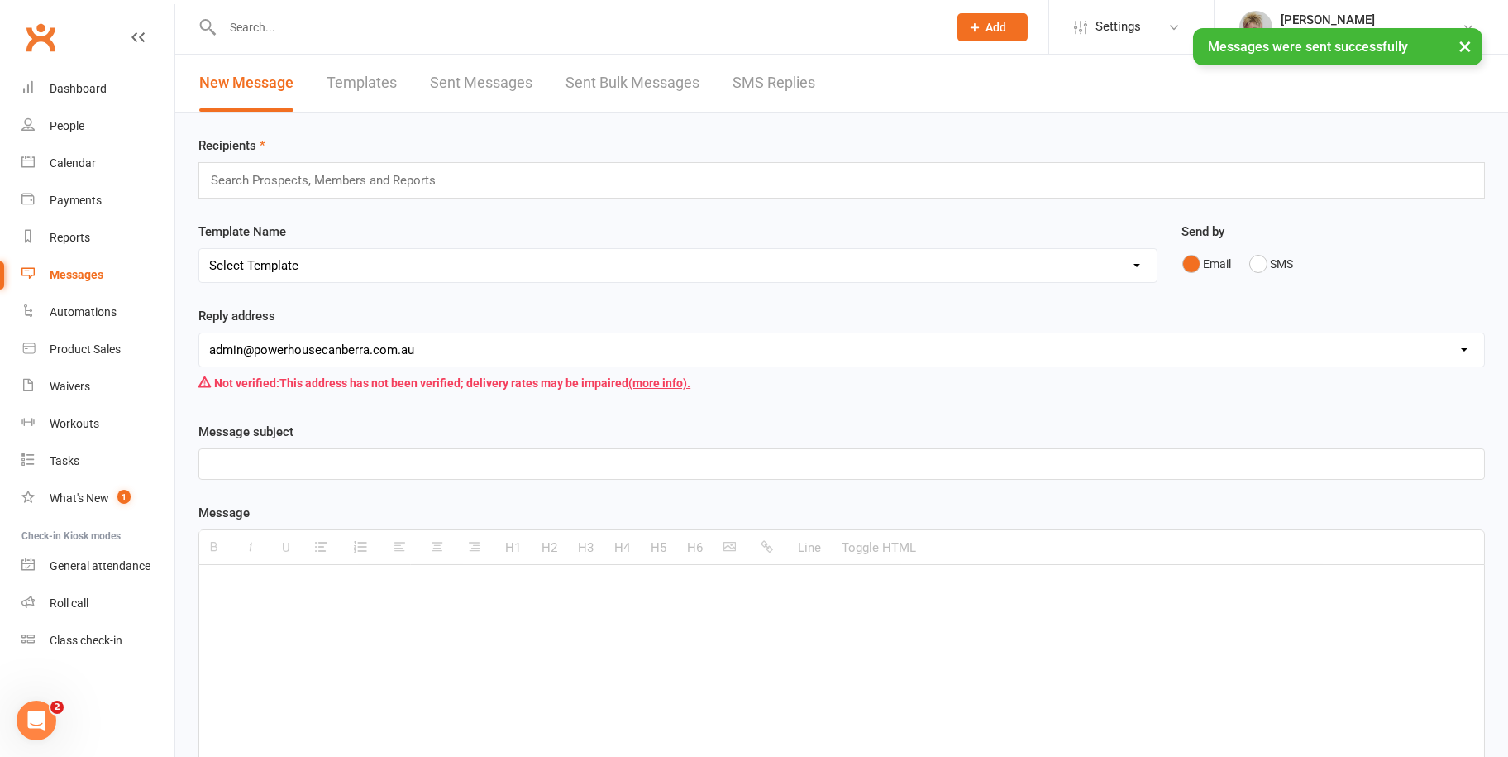
click at [285, 170] on input "text" at bounding box center [330, 180] width 242 height 21
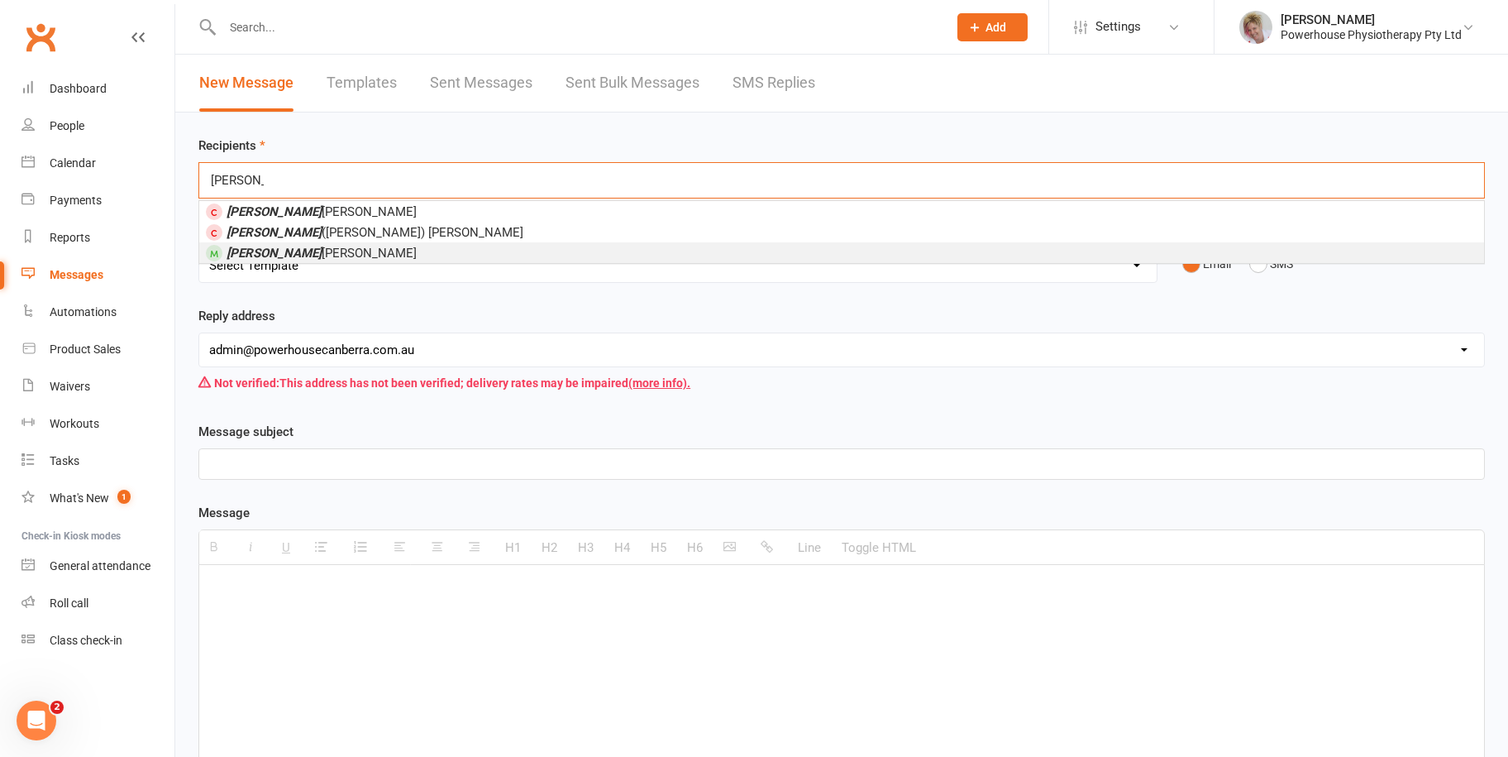
type input "katrina"
click at [289, 249] on span "Katrina Maguire" at bounding box center [322, 253] width 190 height 15
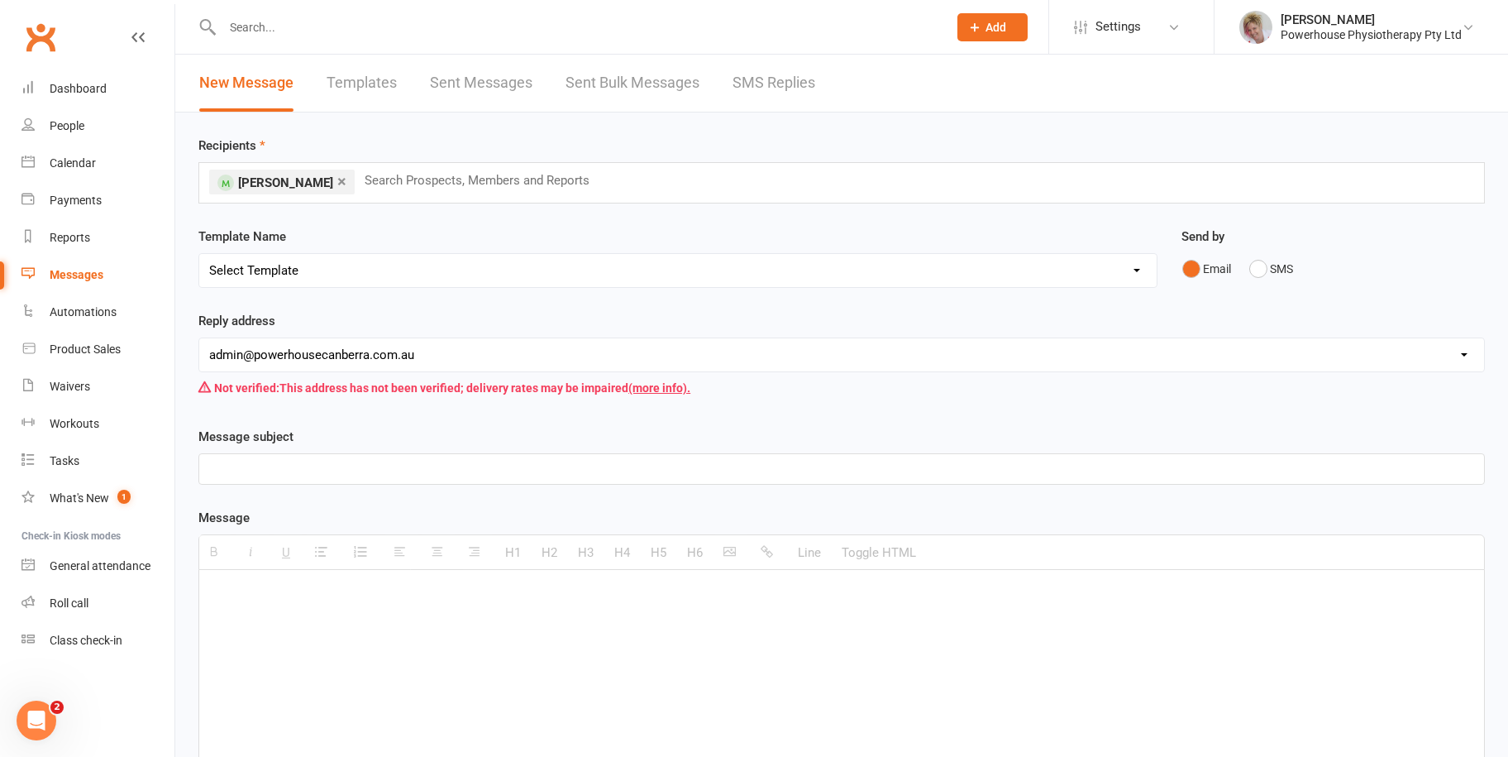
click at [298, 470] on p at bounding box center [841, 469] width 1265 height 20
paste div
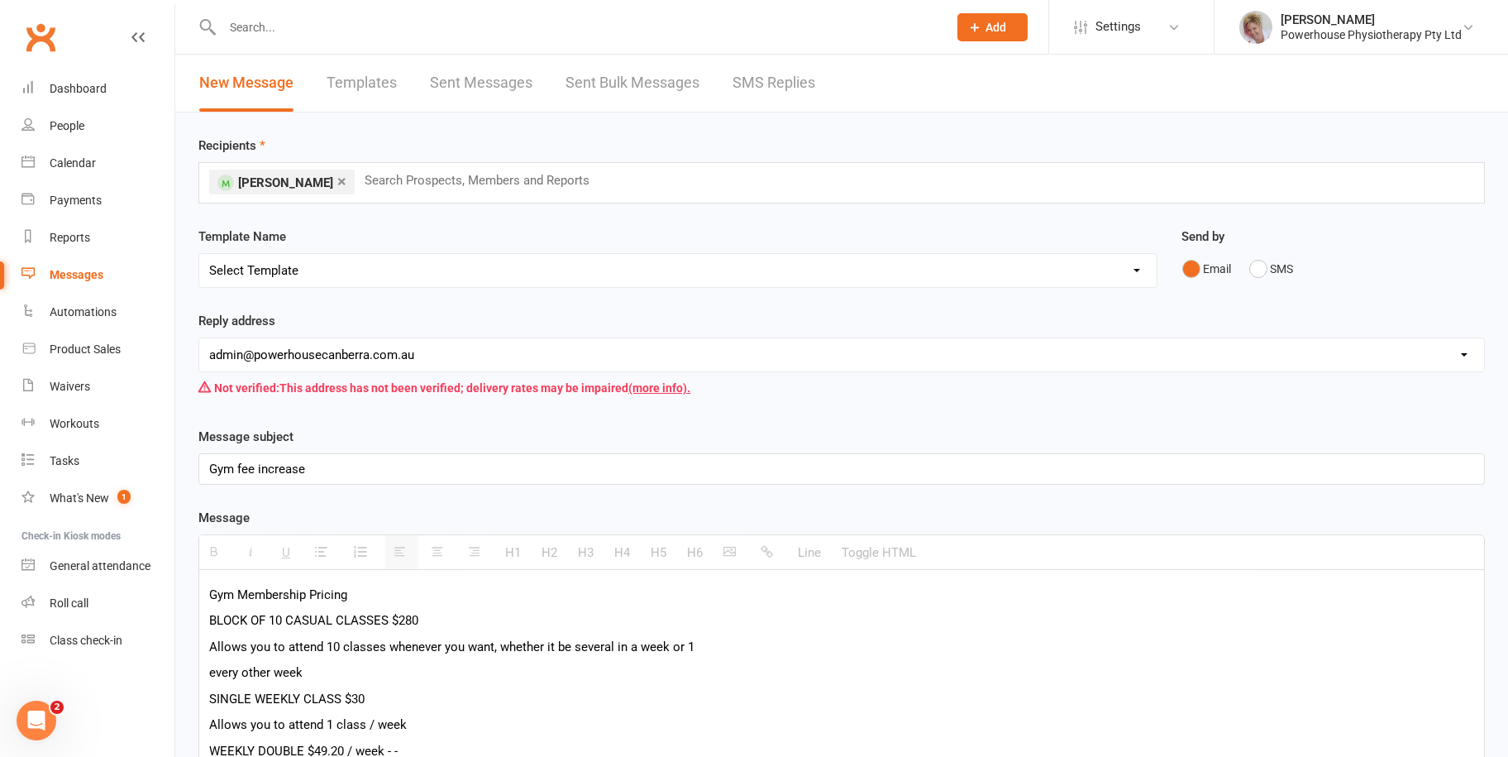
click at [349, 462] on p "Gym fee increase" at bounding box center [841, 469] width 1265 height 20
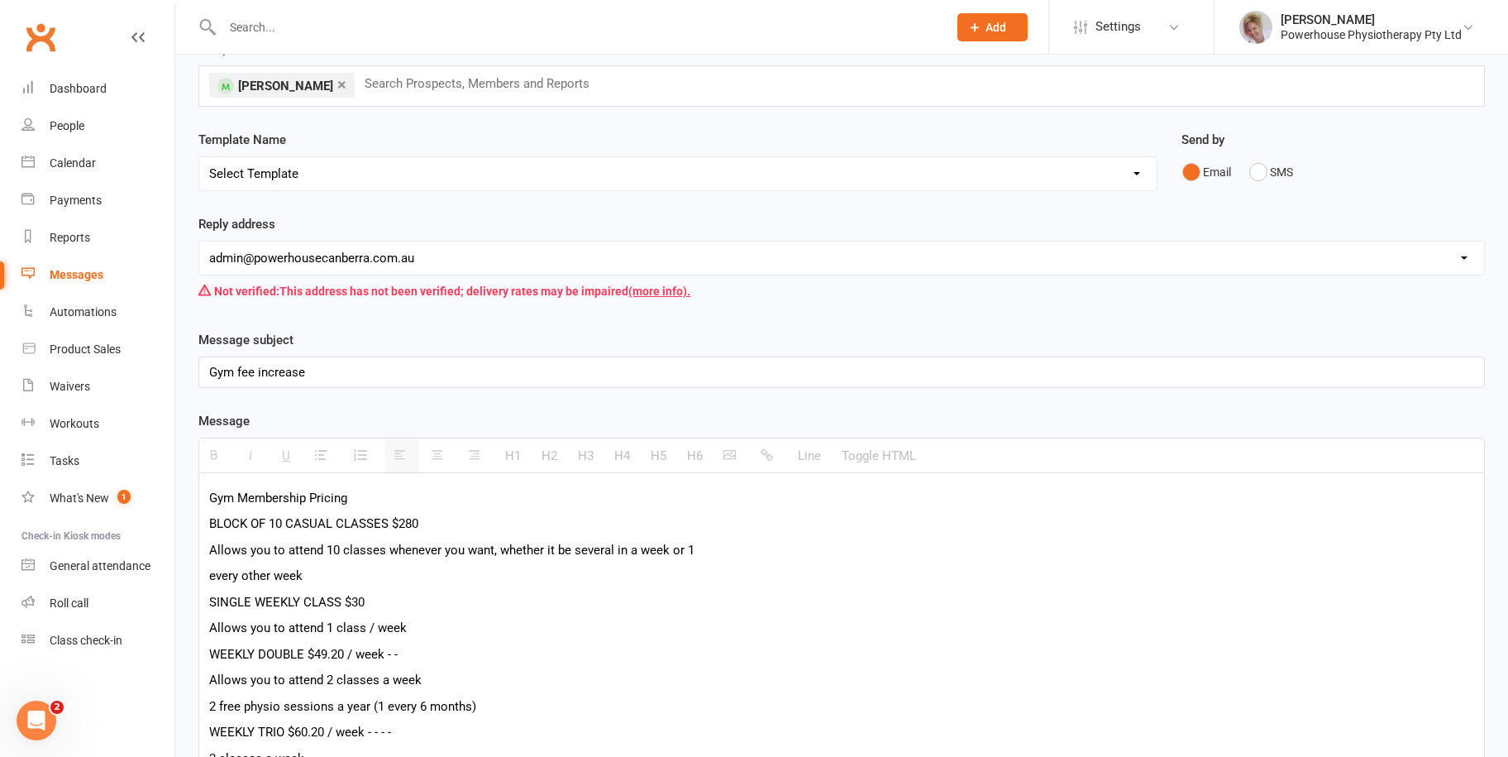
scroll to position [331, 0]
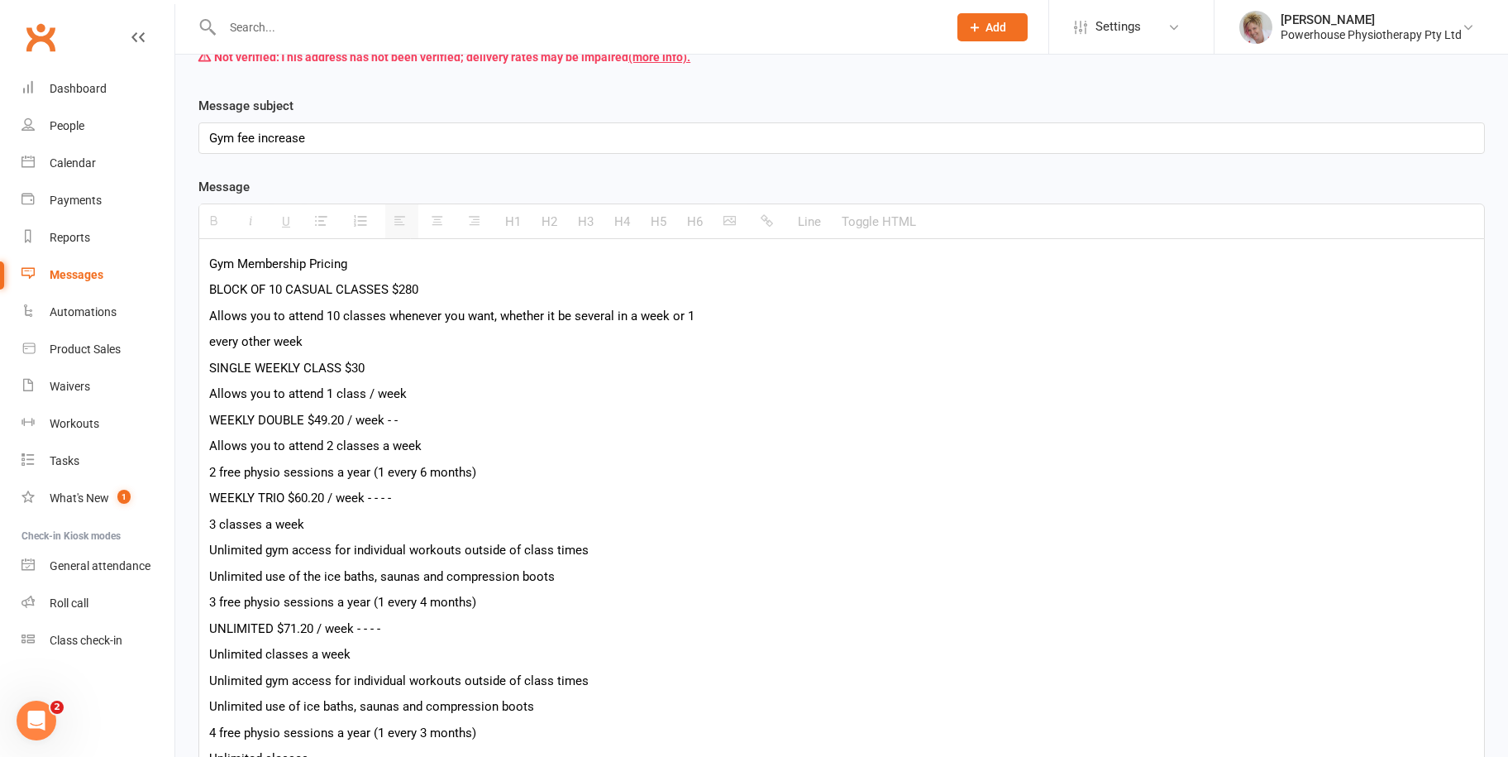
click at [388, 250] on div "Gym Membership Pricing BLOCK OF 10 CASUAL CLASSES $280 Allows you to attend 10 …" at bounding box center [841, 561] width 1285 height 645
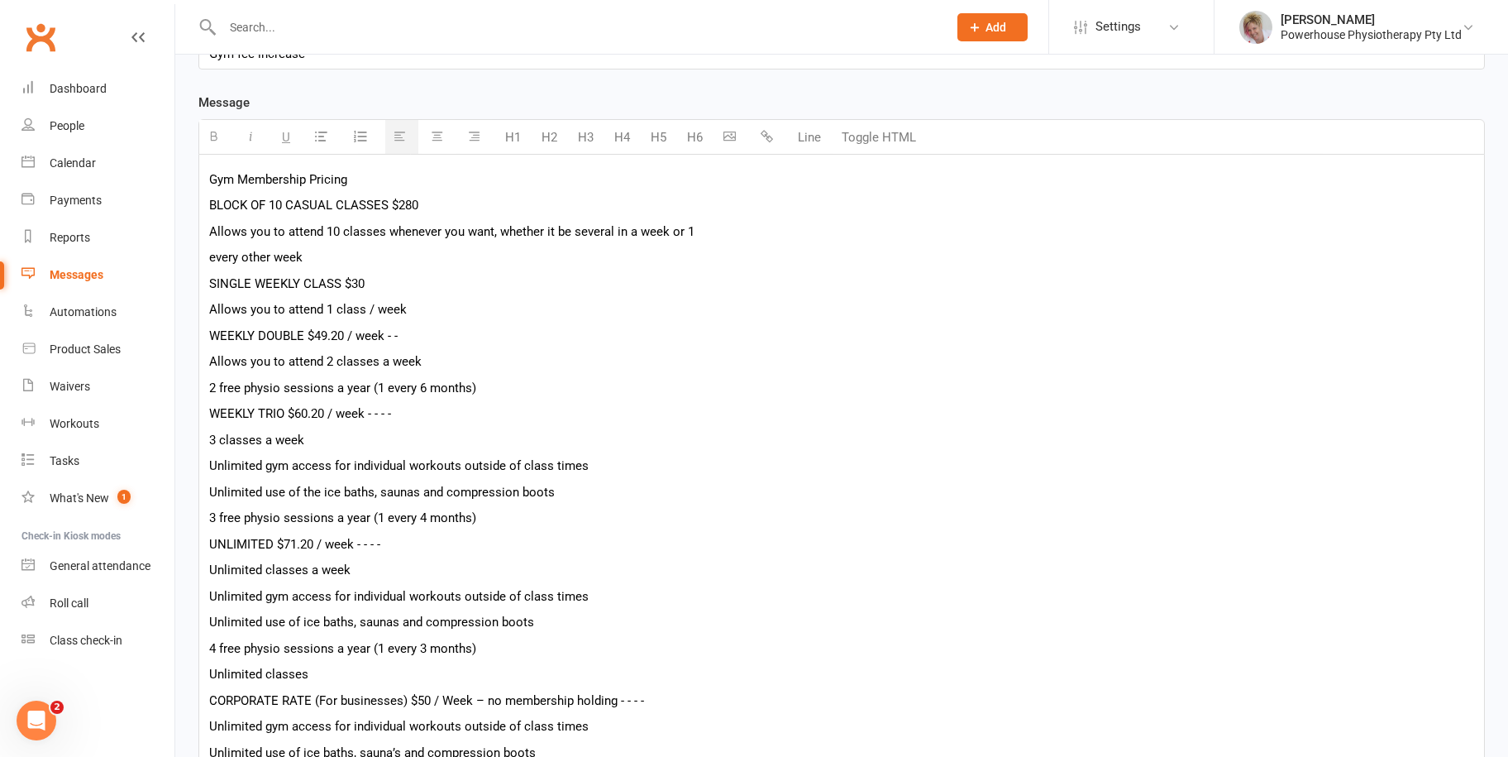
scroll to position [704, 0]
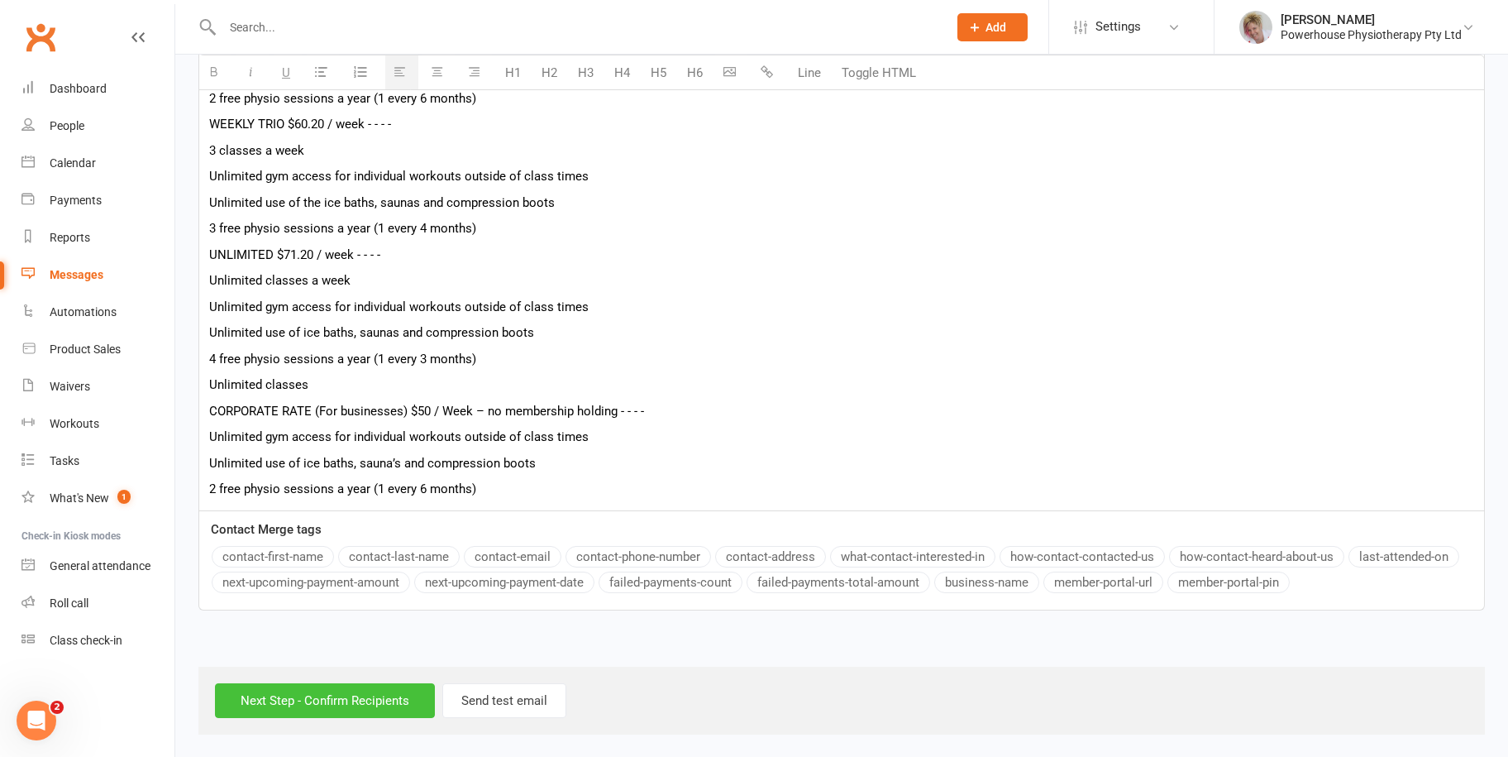
click at [301, 697] on input "Next Step - Confirm Recipients" at bounding box center [325, 700] width 220 height 35
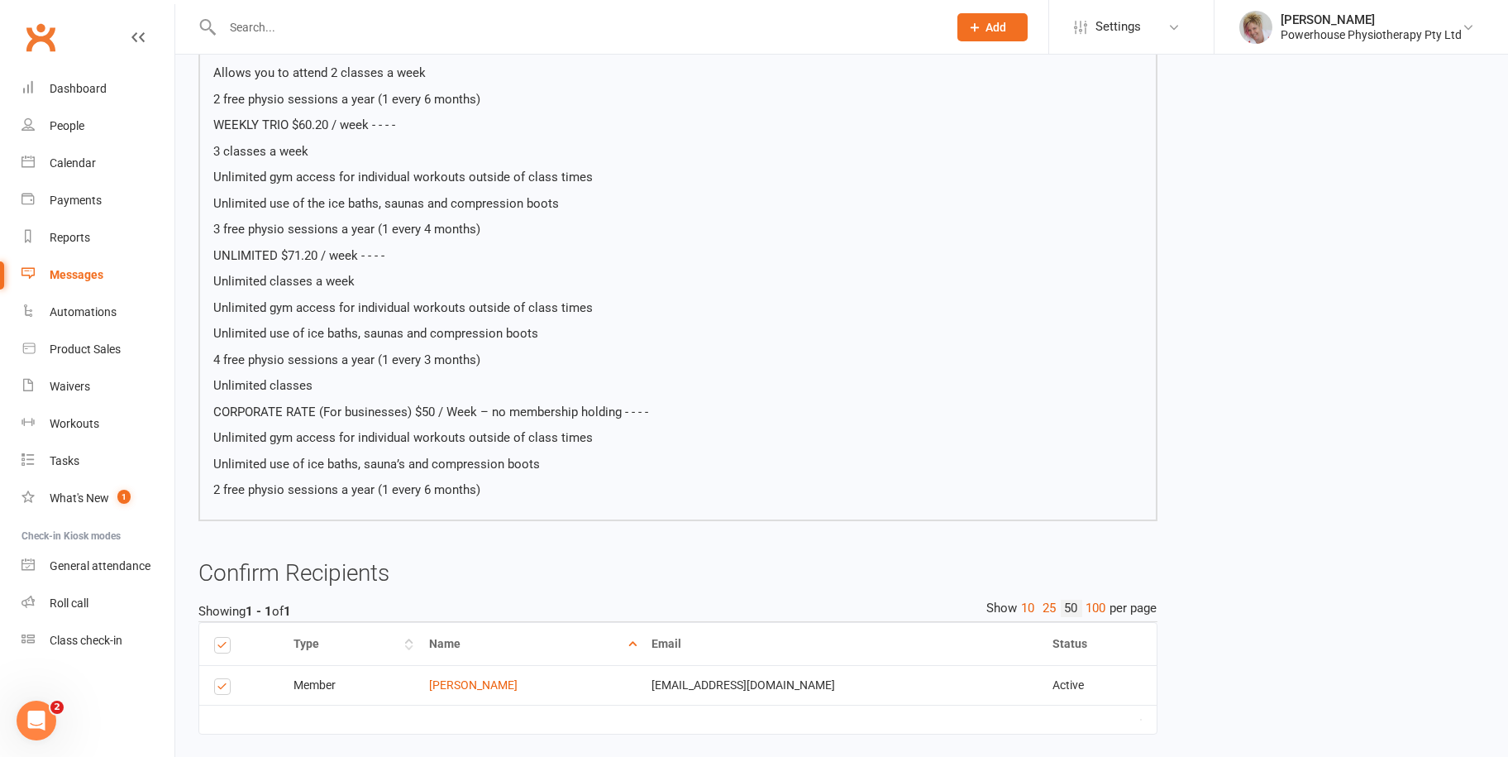
scroll to position [523, 0]
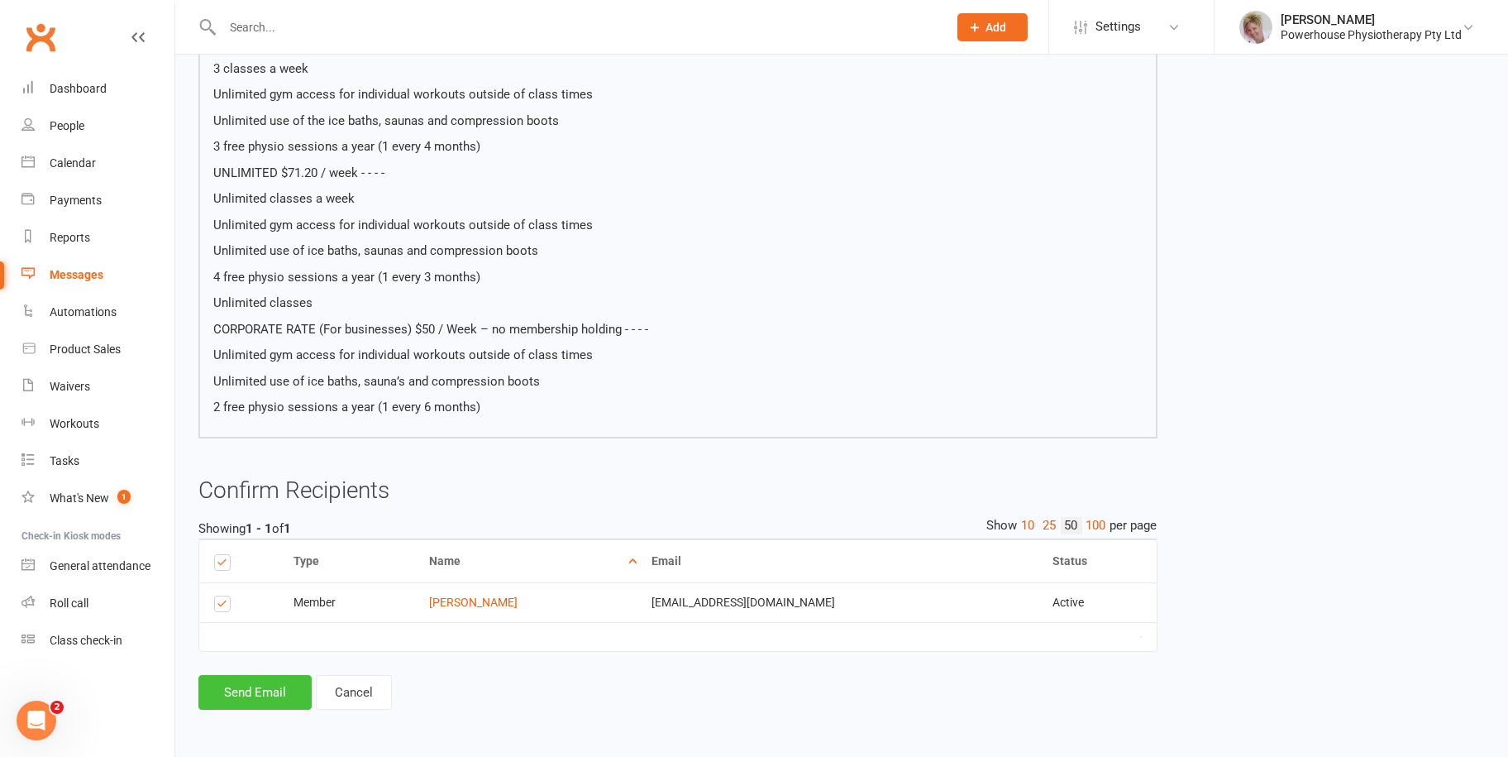
click at [234, 684] on button "Send Email" at bounding box center [254, 692] width 113 height 35
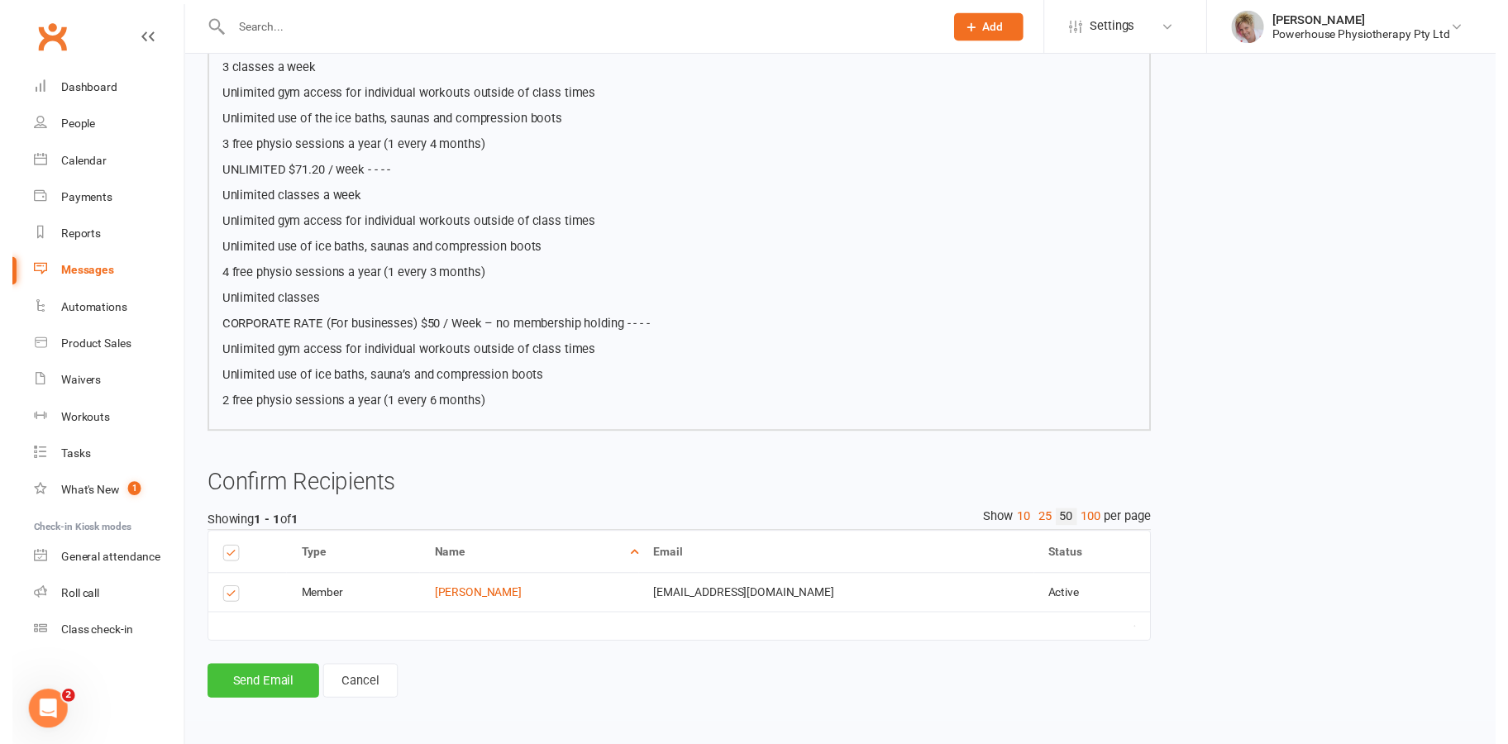
scroll to position [516, 0]
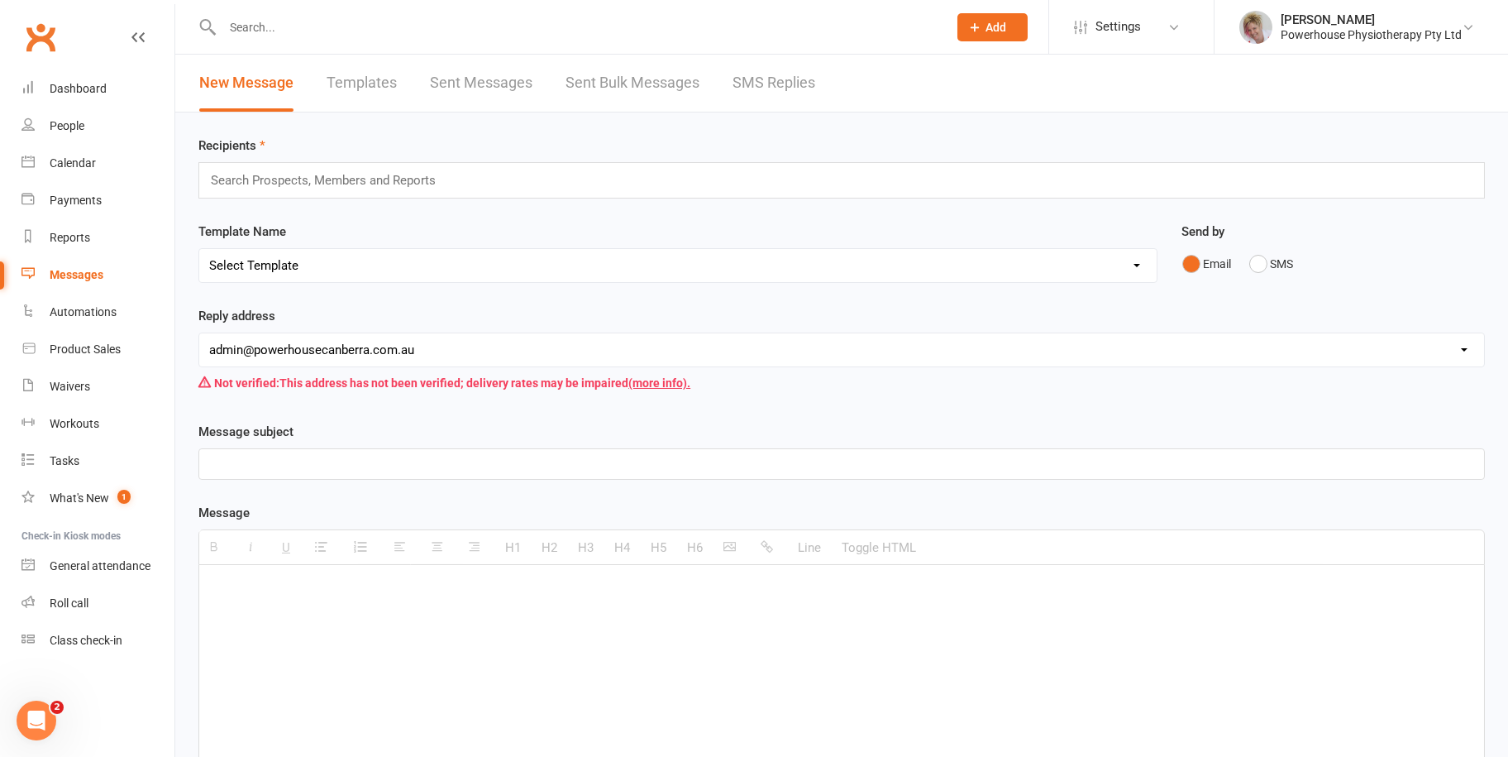
click at [323, 165] on div "Search Prospects, Members and Reports" at bounding box center [841, 180] width 1287 height 36
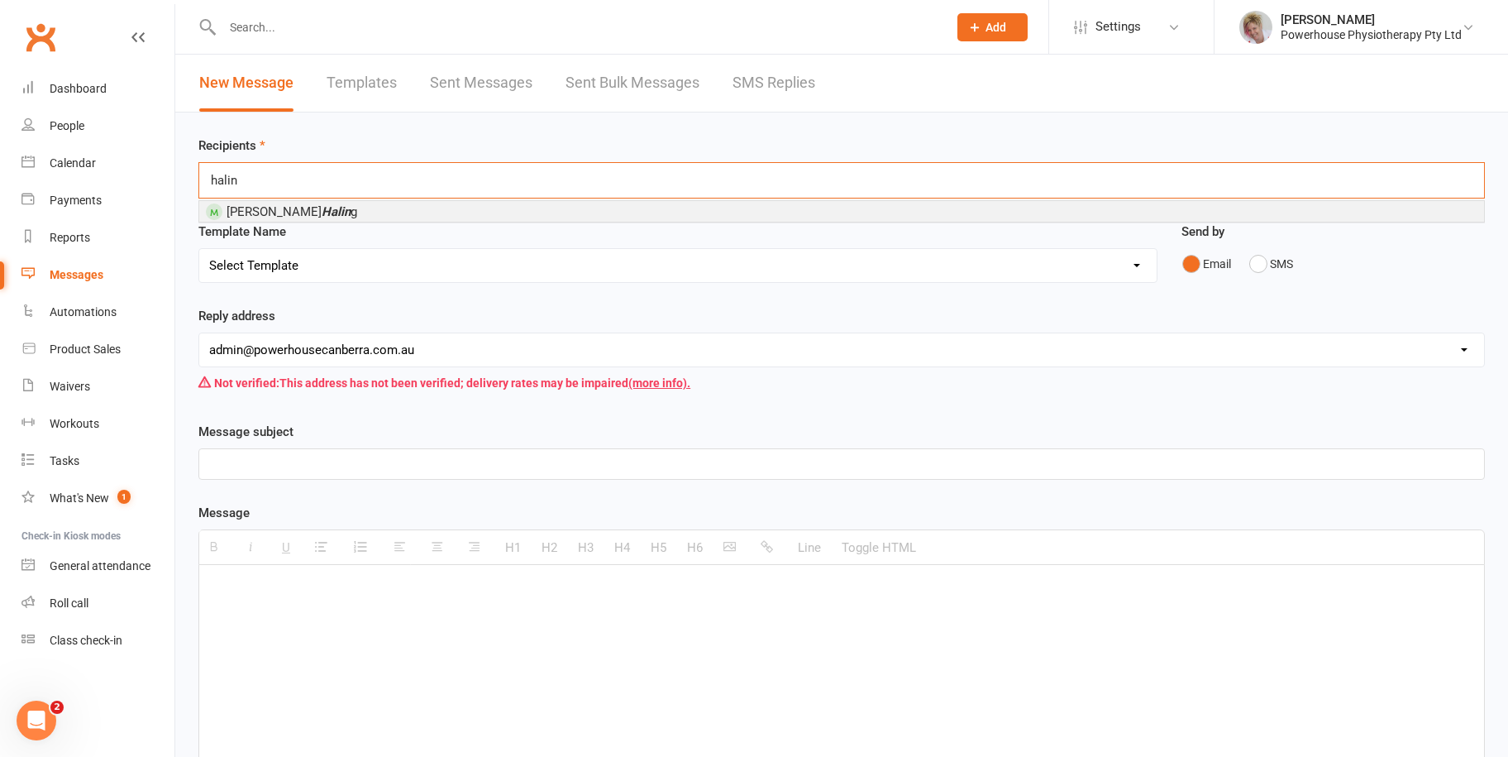
type input "halin"
click at [316, 205] on li "Rebecca Halin g" at bounding box center [841, 211] width 1285 height 21
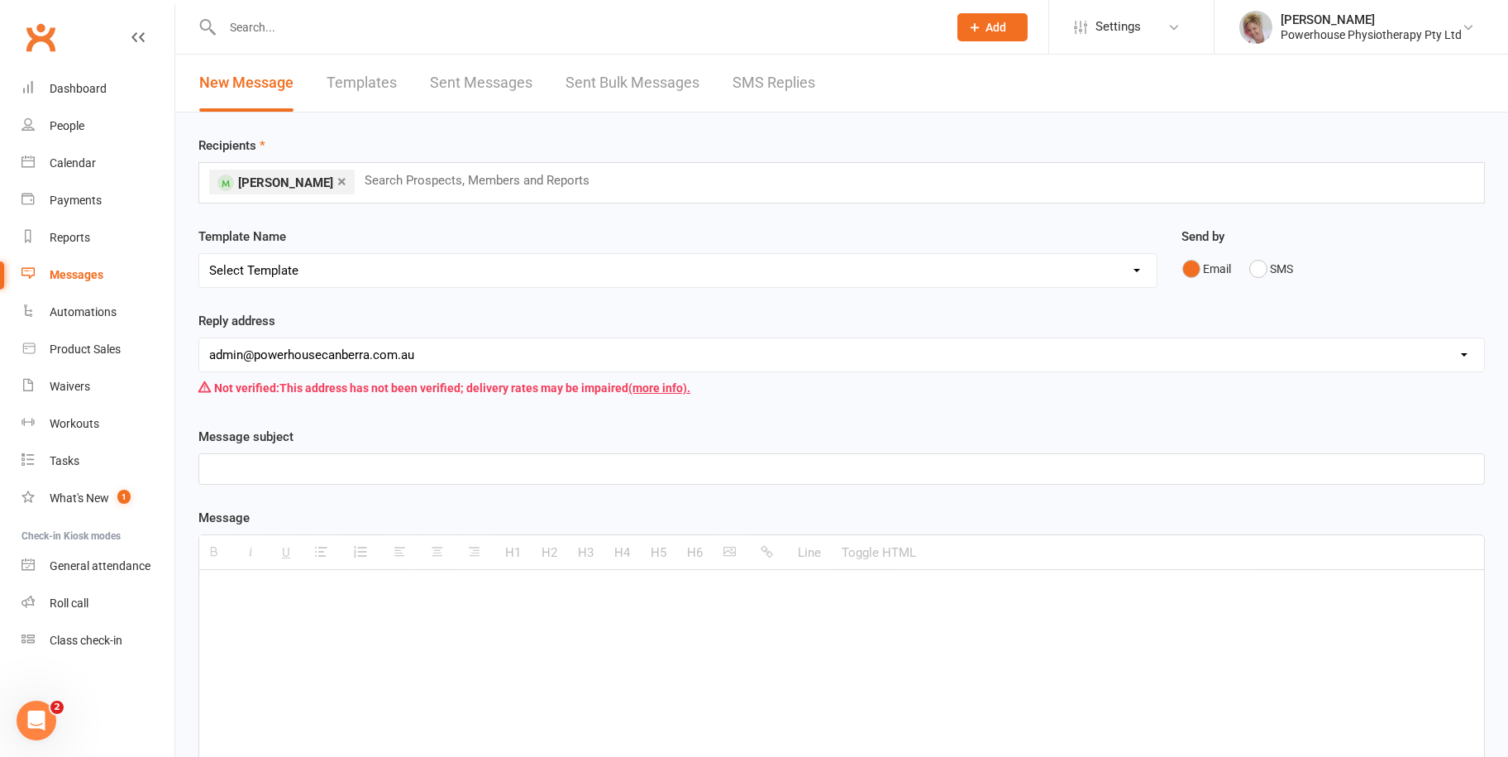
click at [304, 470] on p at bounding box center [841, 469] width 1265 height 20
click at [285, 593] on p at bounding box center [841, 595] width 1265 height 20
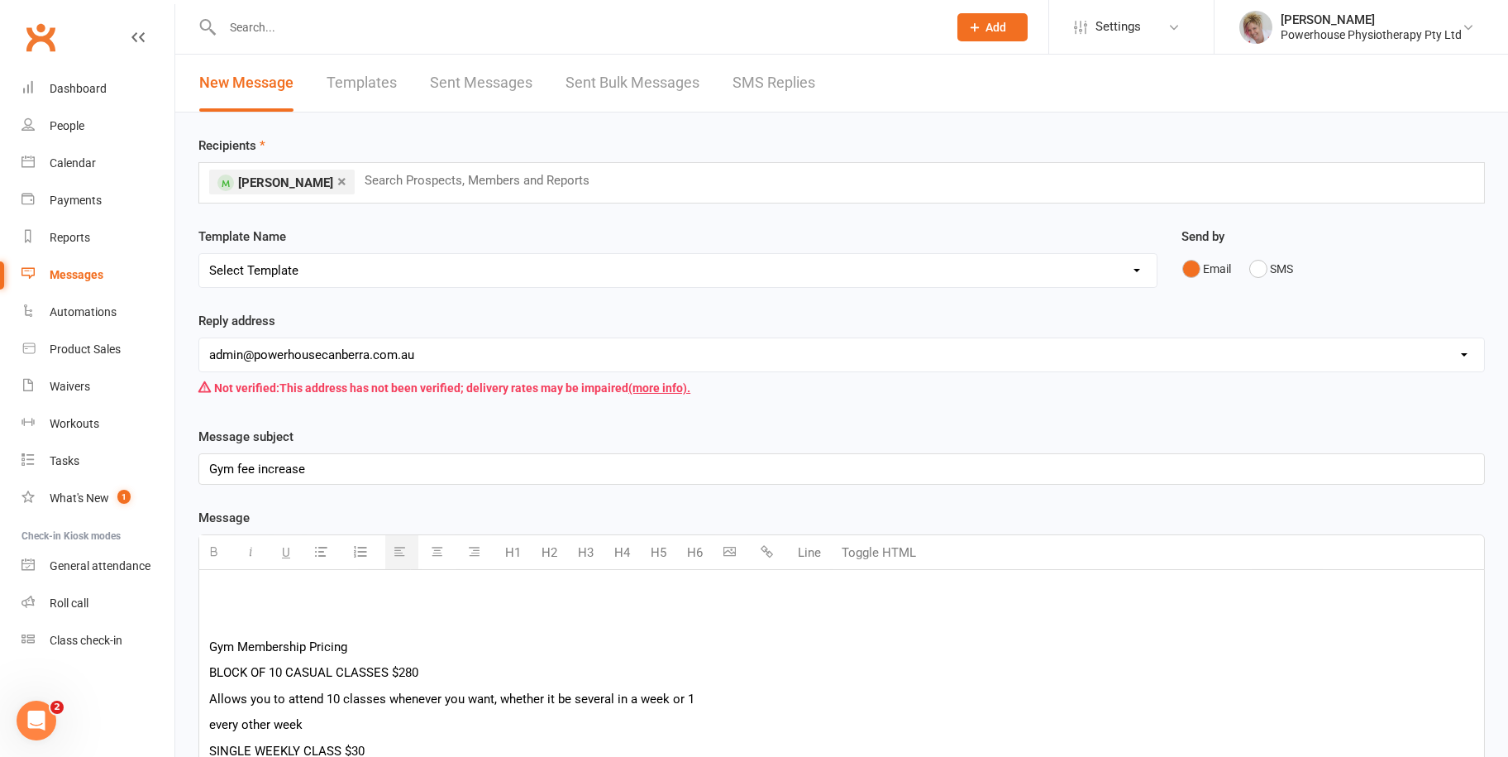
click at [224, 603] on p at bounding box center [841, 595] width 1265 height 20
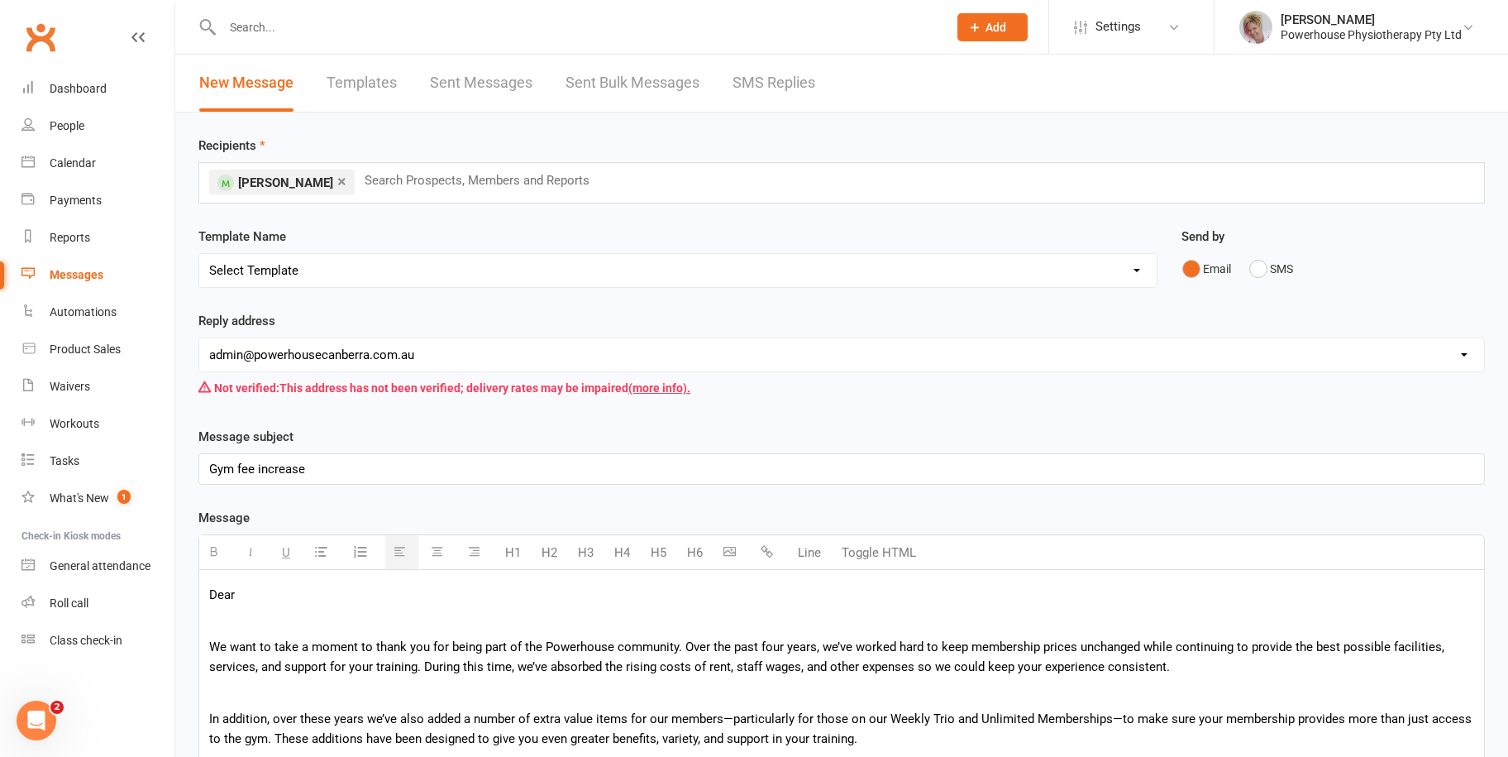
click at [244, 591] on p "Dear" at bounding box center [841, 595] width 1265 height 20
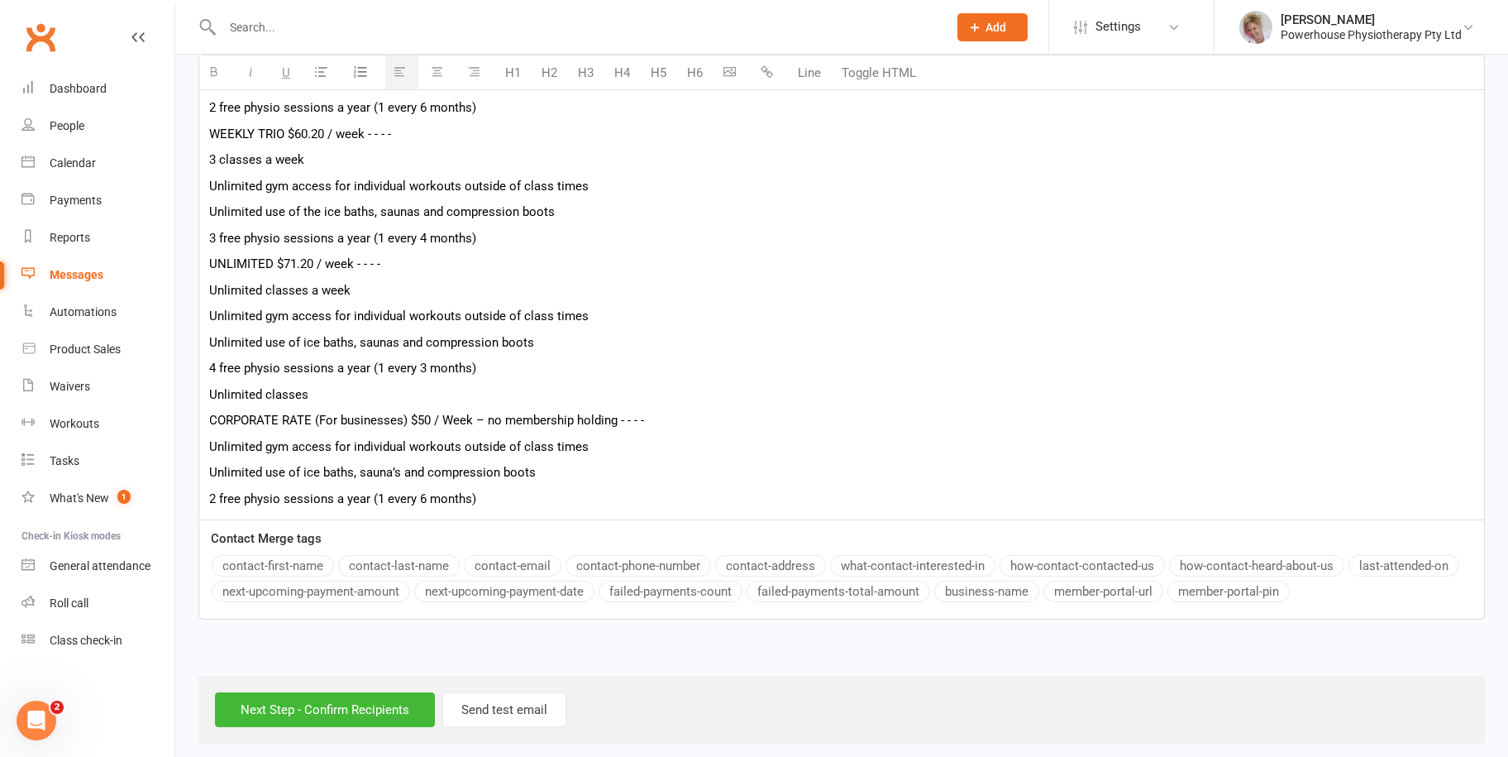
scroll to position [1663, 0]
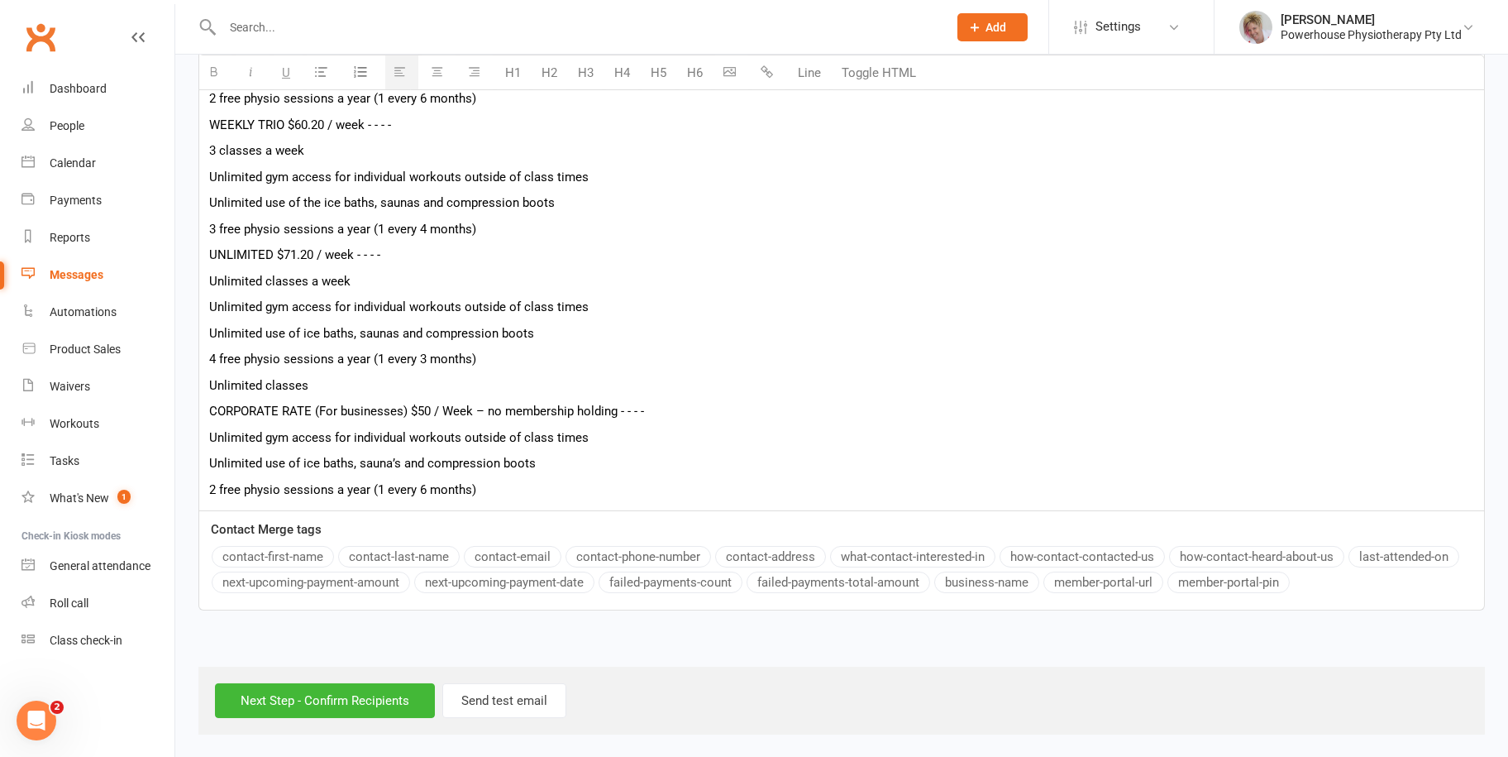
click at [306, 552] on button "contact-first-name" at bounding box center [273, 556] width 122 height 21
click at [378, 704] on input "Next Step - Confirm Recipients" at bounding box center [325, 700] width 220 height 35
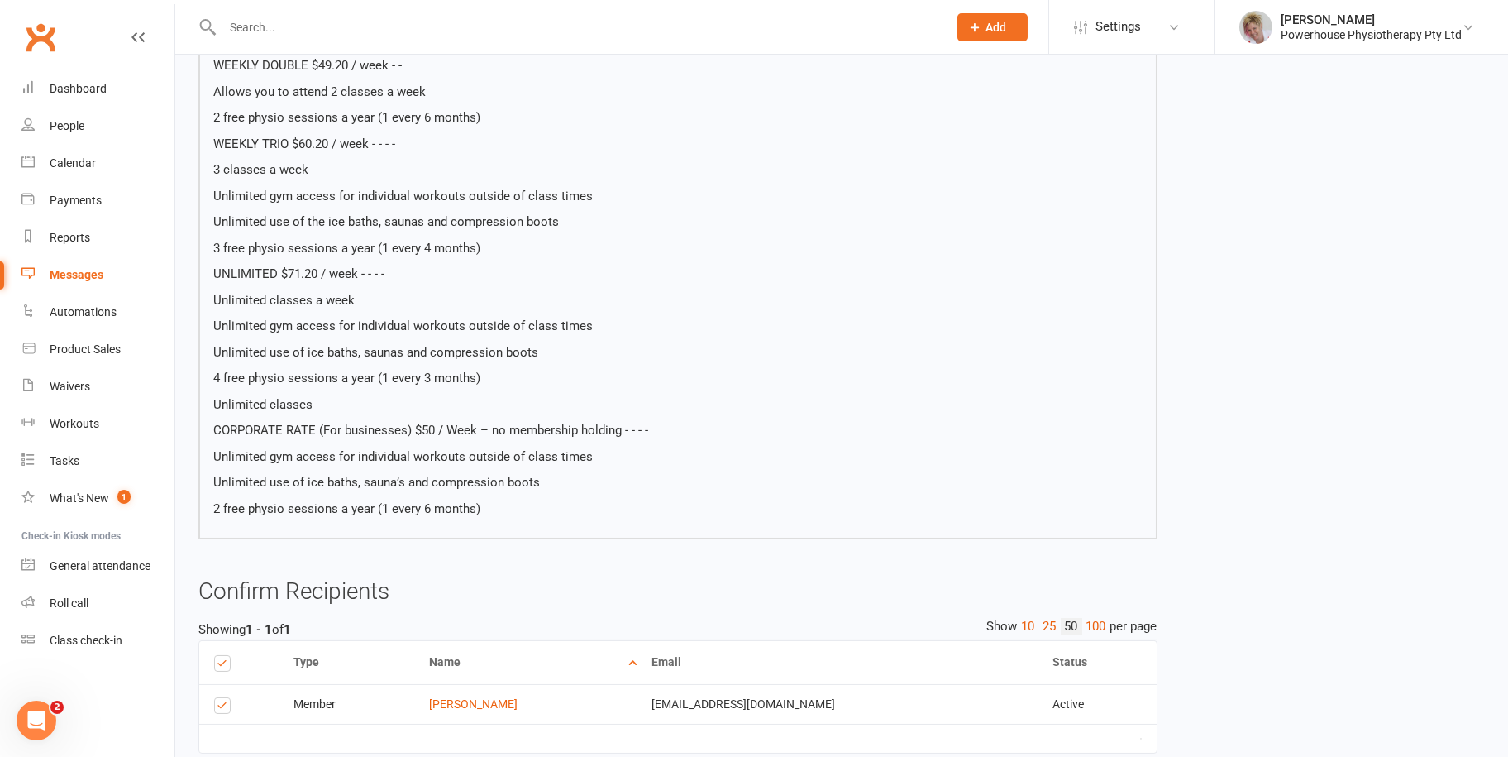
scroll to position [1580, 0]
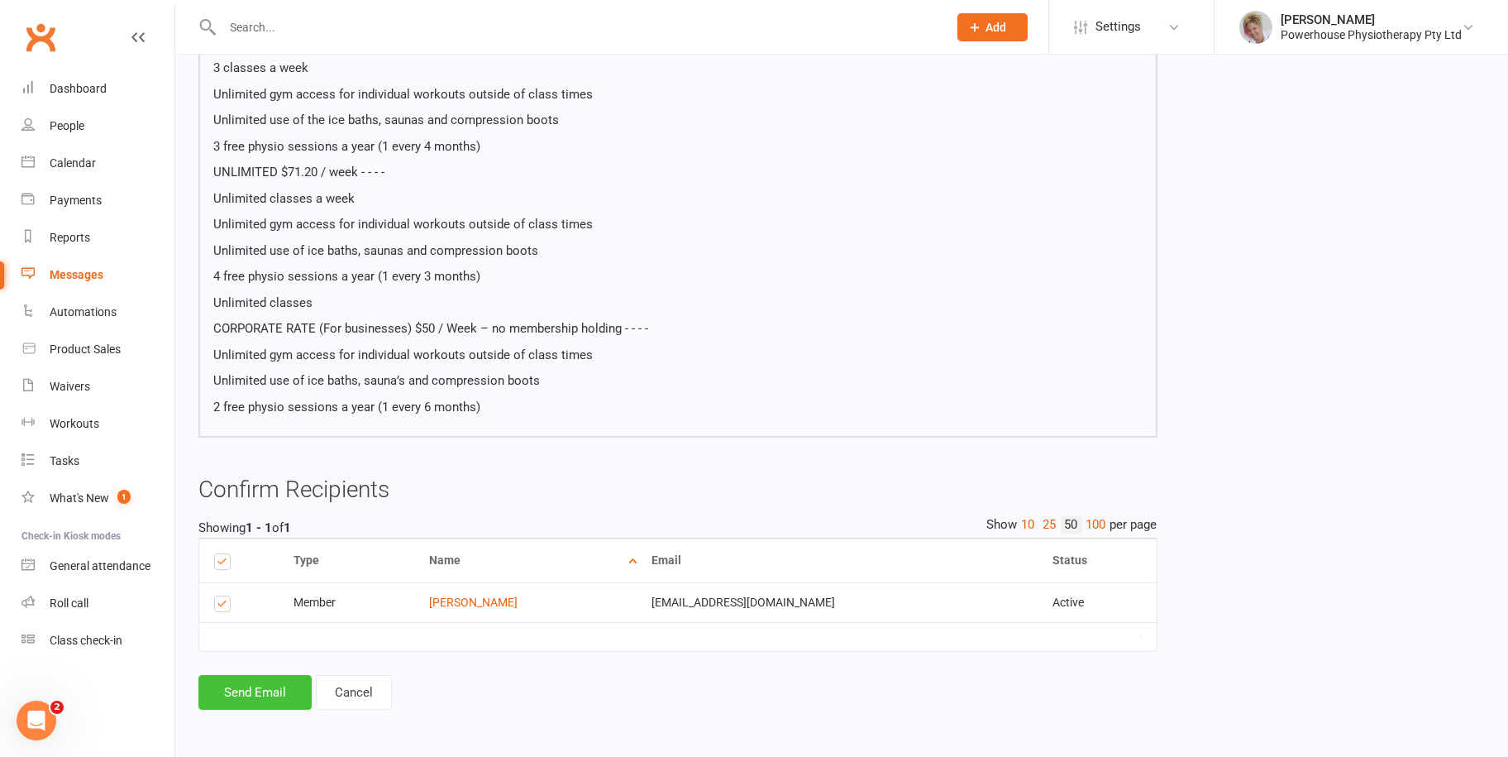
click at [265, 689] on button "Send Email" at bounding box center [254, 692] width 113 height 35
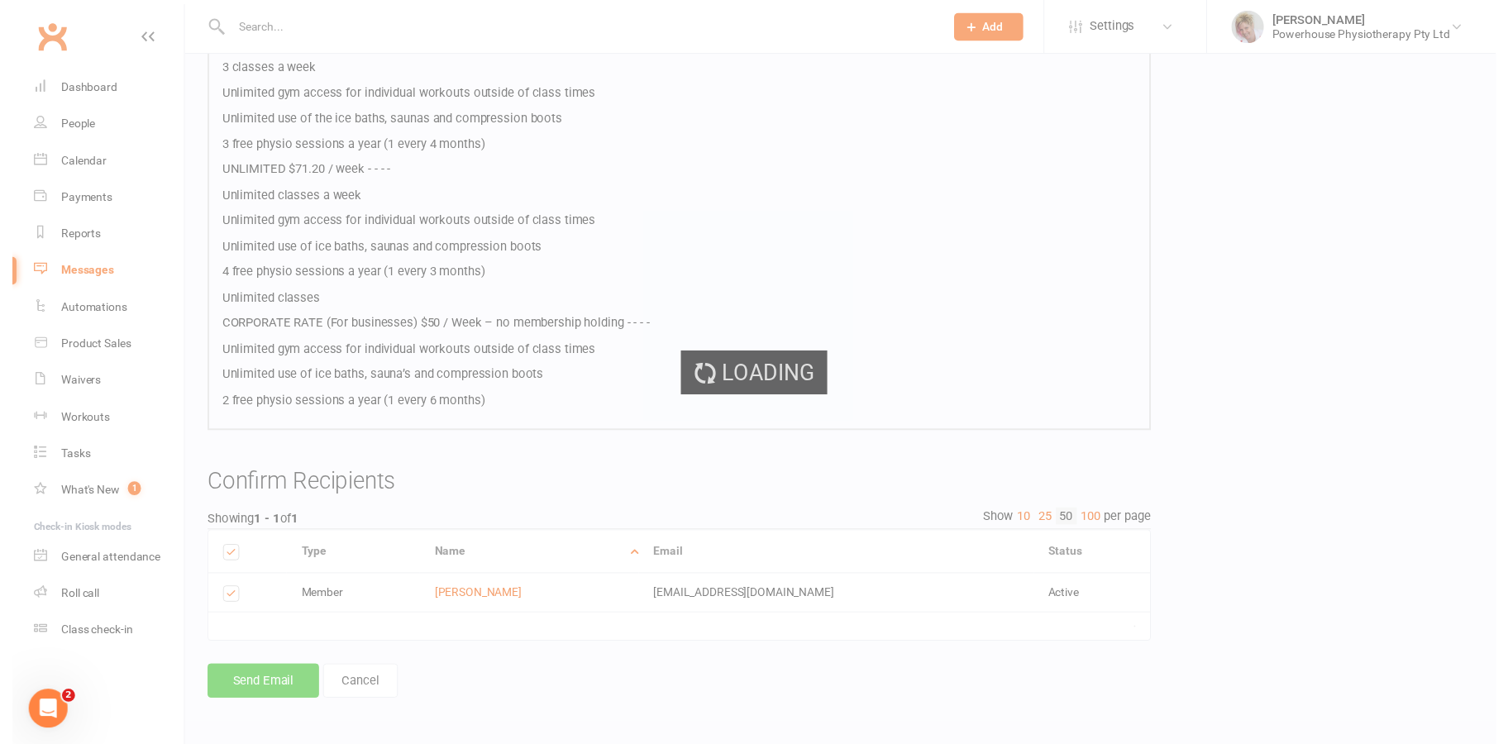
scroll to position [1573, 0]
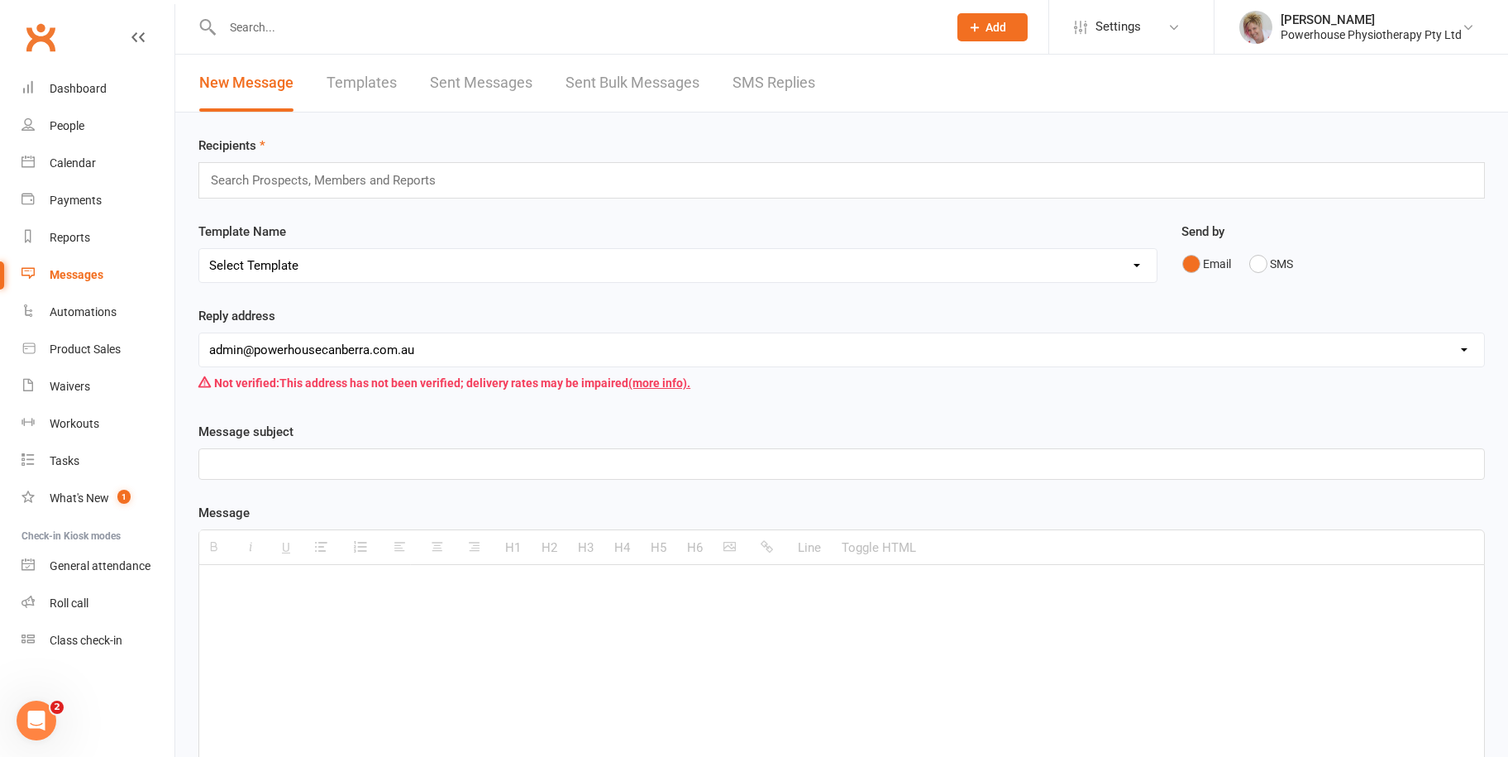
click at [369, 174] on input "text" at bounding box center [330, 180] width 242 height 21
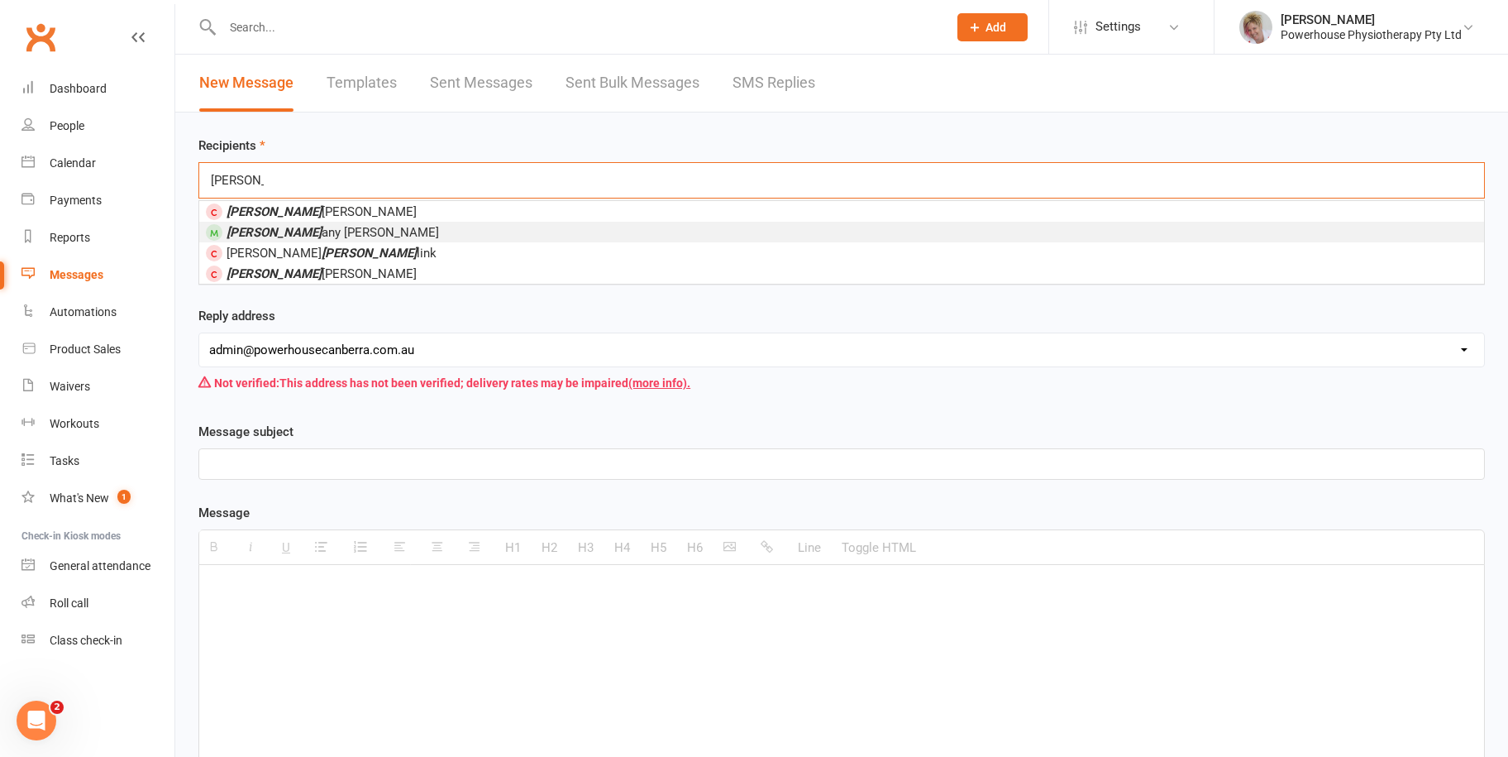
type input "mel"
click at [330, 224] on li "Mel any Toombs" at bounding box center [841, 232] width 1285 height 21
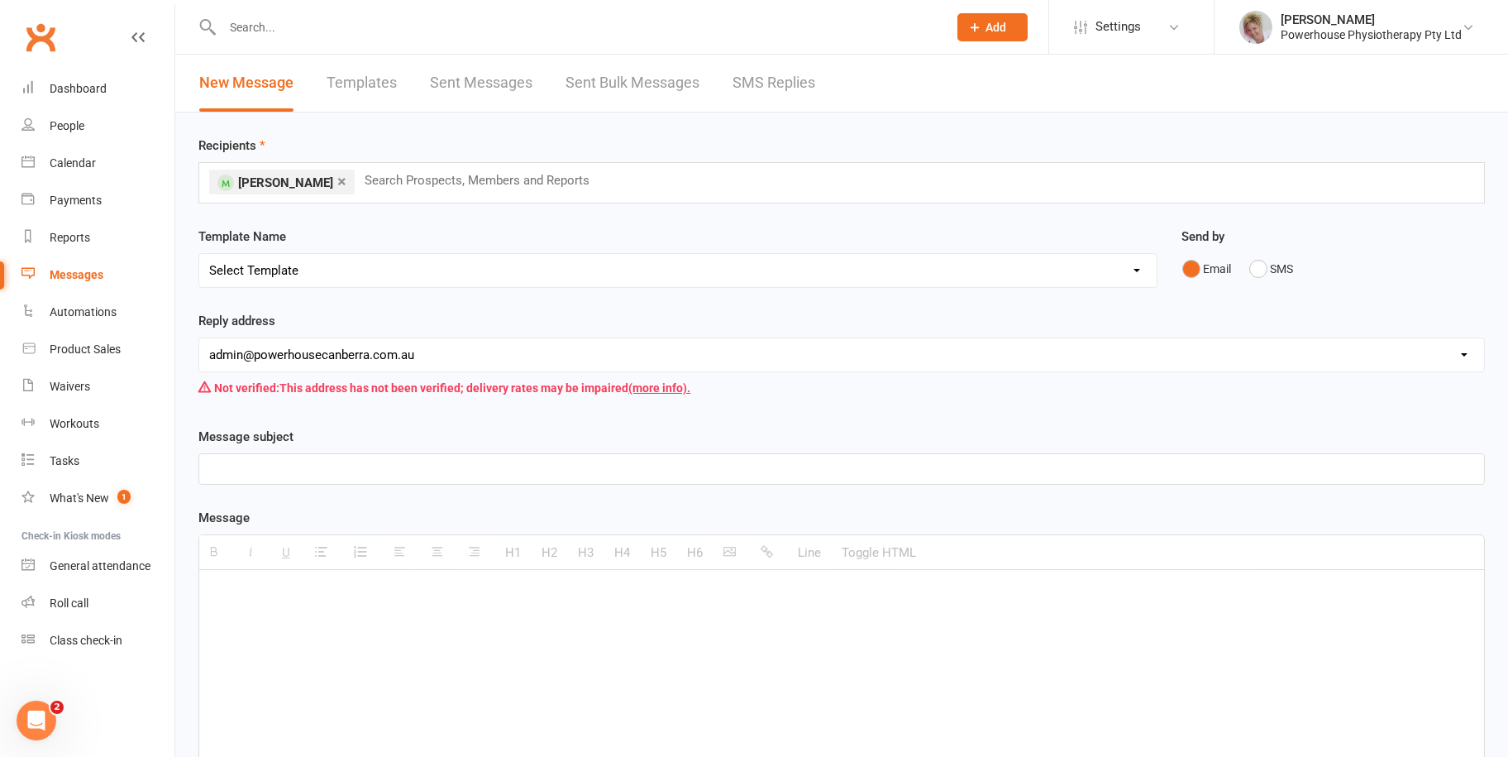
click at [303, 461] on p at bounding box center [841, 469] width 1265 height 20
click at [237, 591] on p at bounding box center [841, 595] width 1265 height 20
paste div
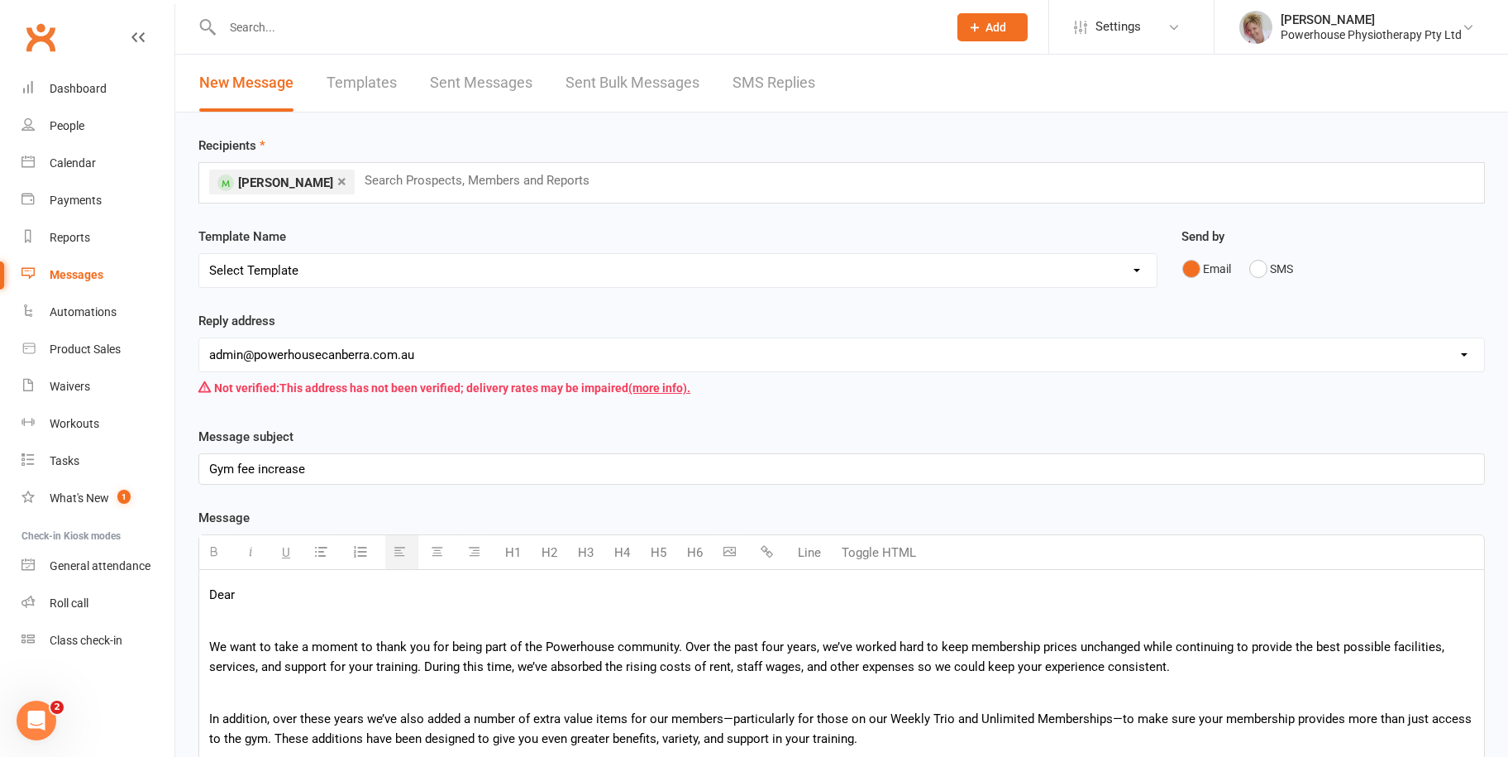
click at [245, 599] on p "Dear" at bounding box center [841, 595] width 1265 height 20
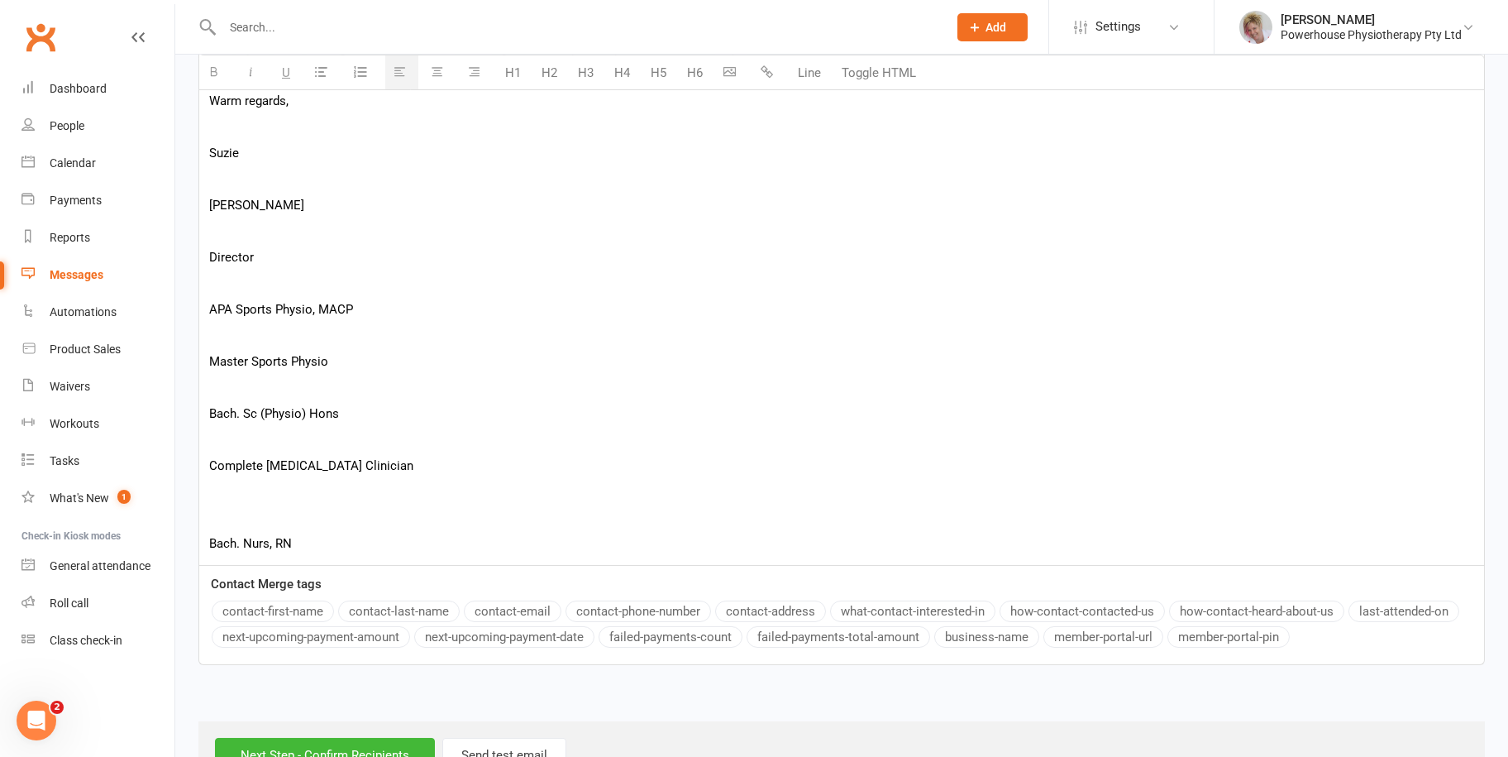
scroll to position [1012, 0]
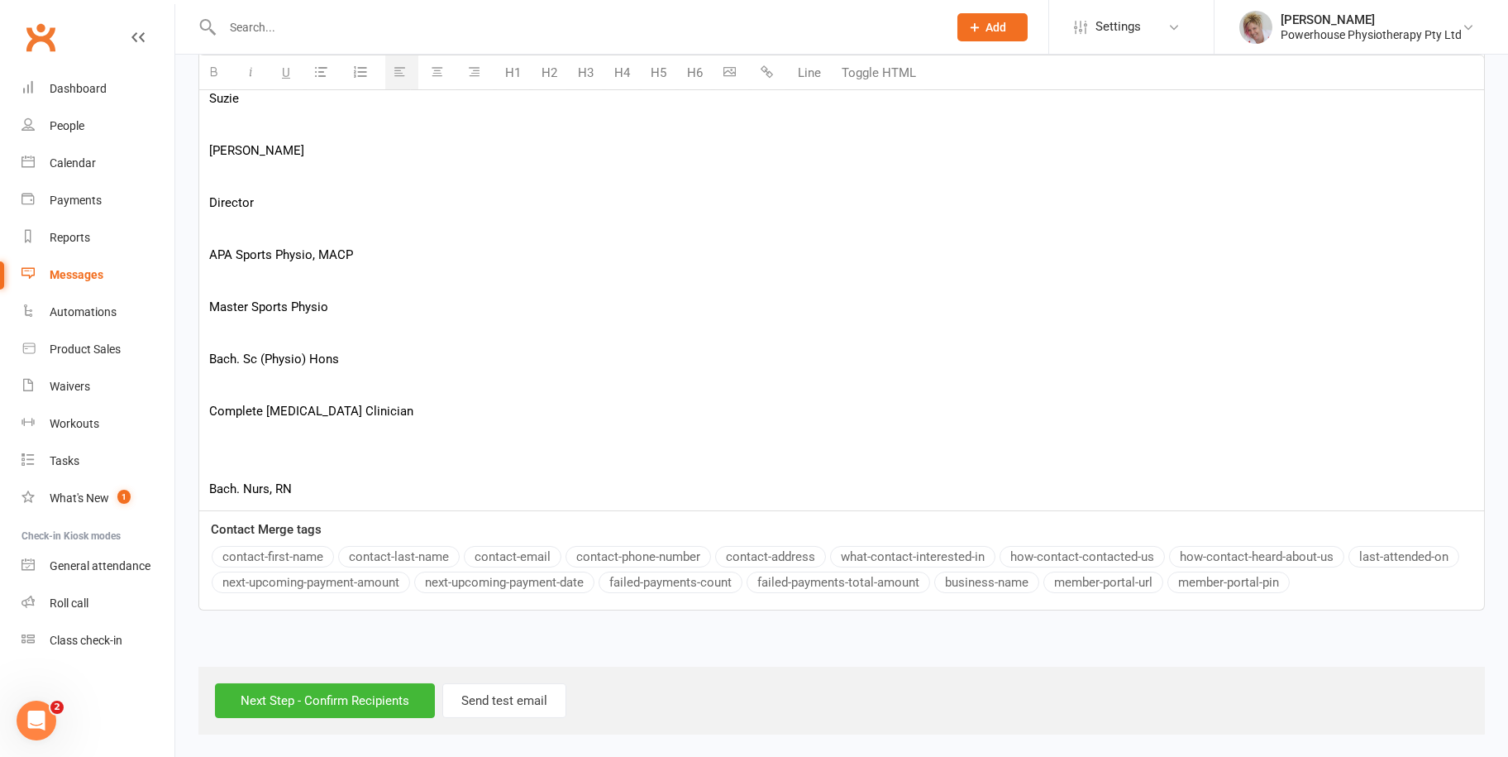
click at [303, 549] on button "contact-first-name" at bounding box center [273, 556] width 122 height 21
click at [311, 495] on p "Bach. Nurs, RN" at bounding box center [841, 489] width 1265 height 20
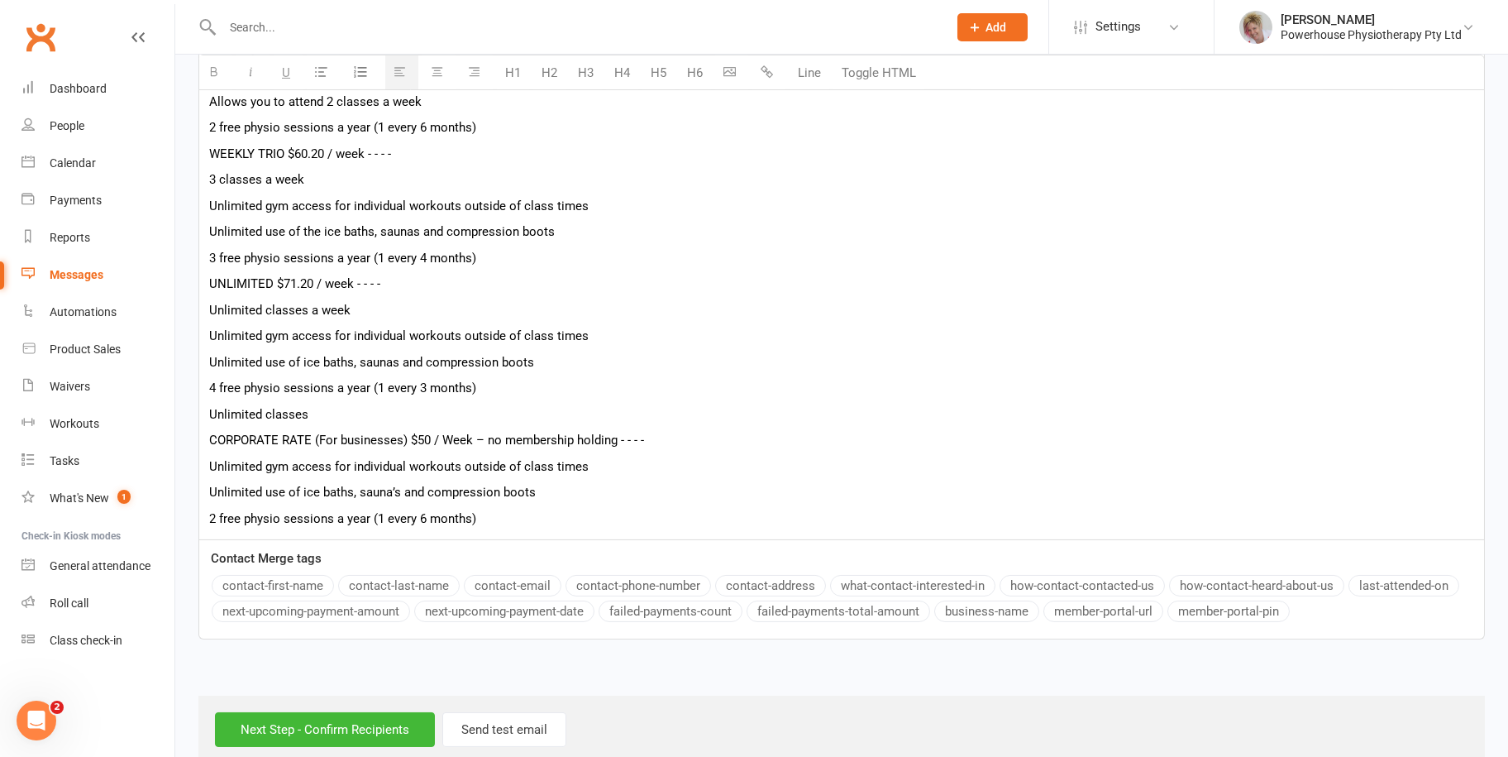
scroll to position [1643, 0]
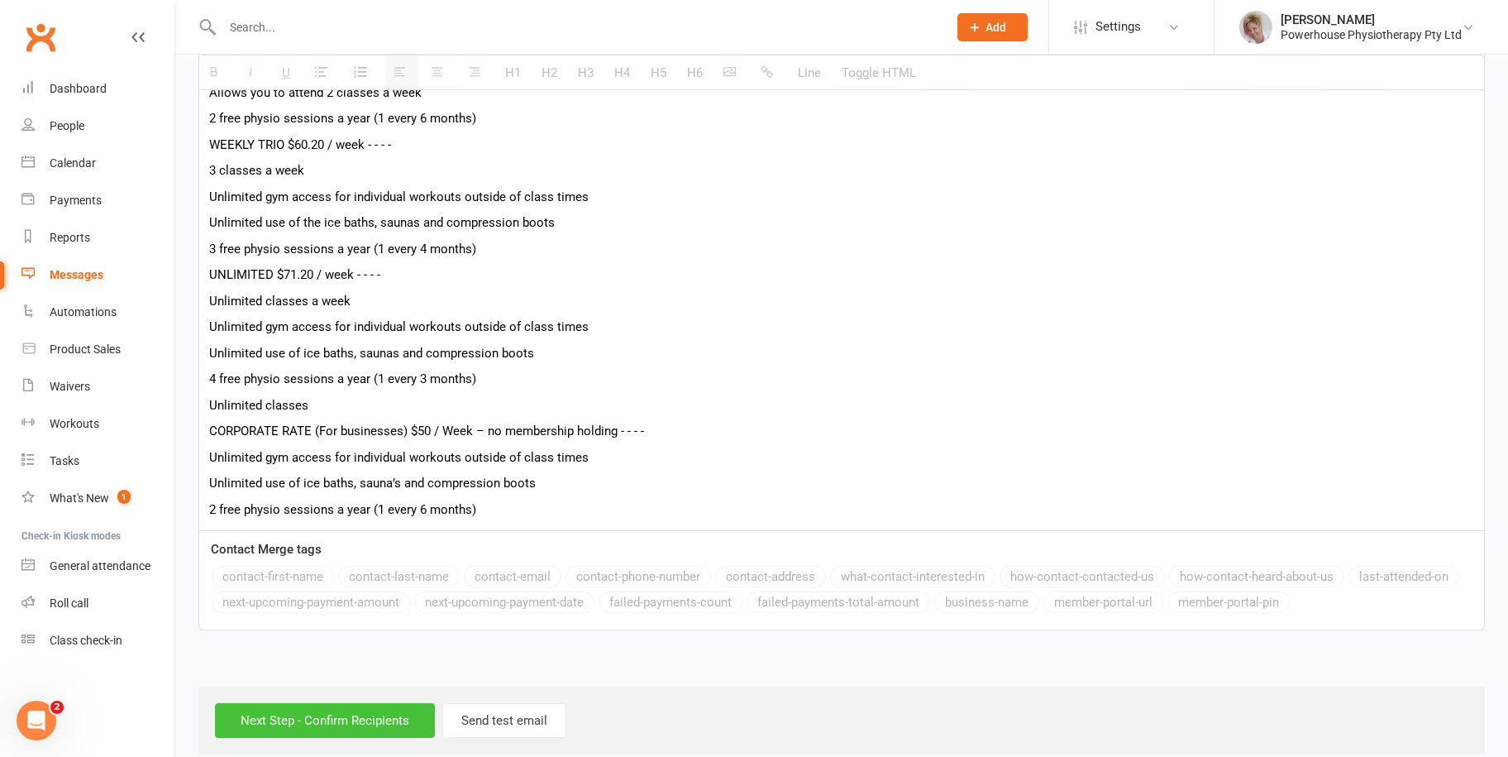
click at [340, 714] on input "Next Step - Confirm Recipients" at bounding box center [325, 720] width 220 height 35
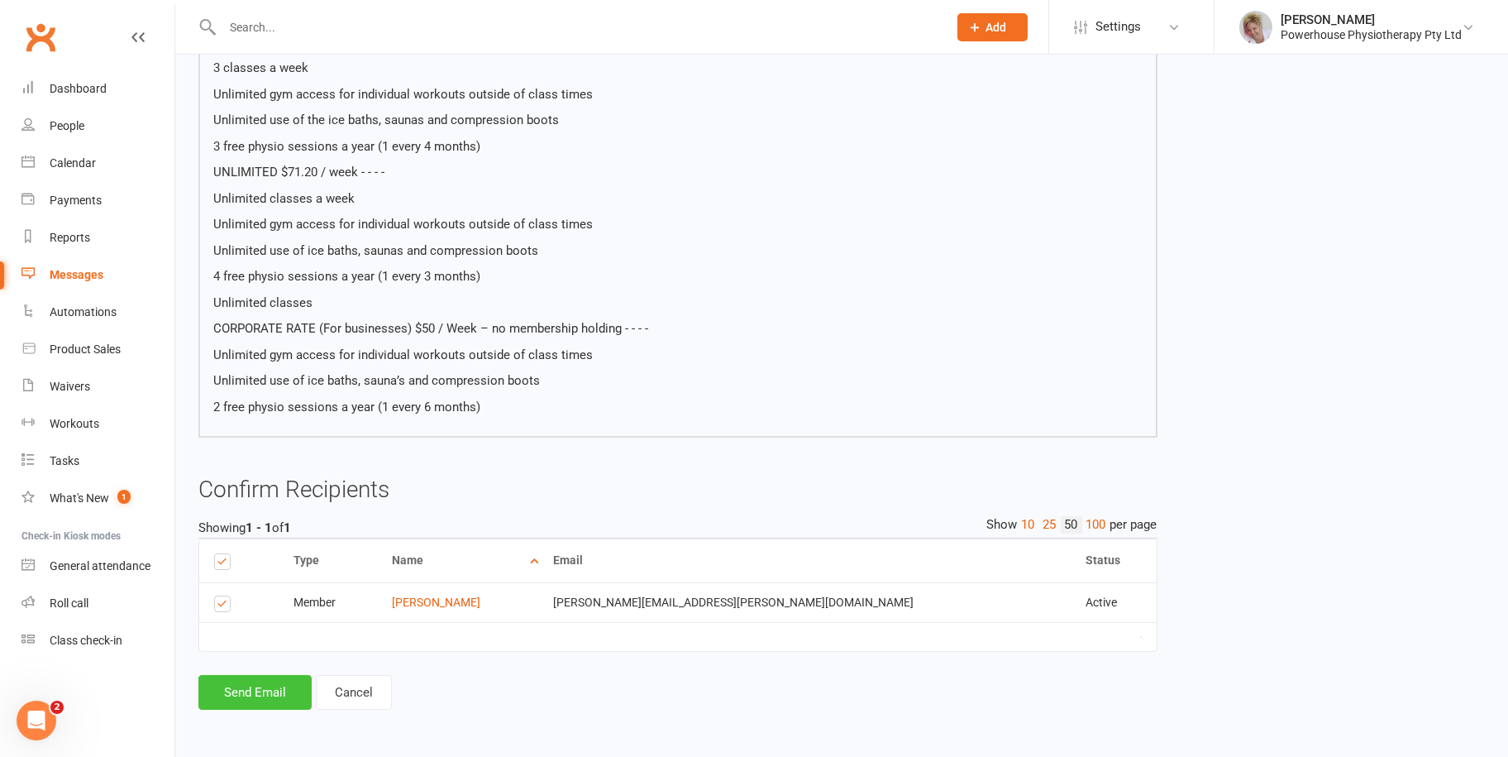
click at [264, 695] on button "Send Email" at bounding box center [254, 692] width 113 height 35
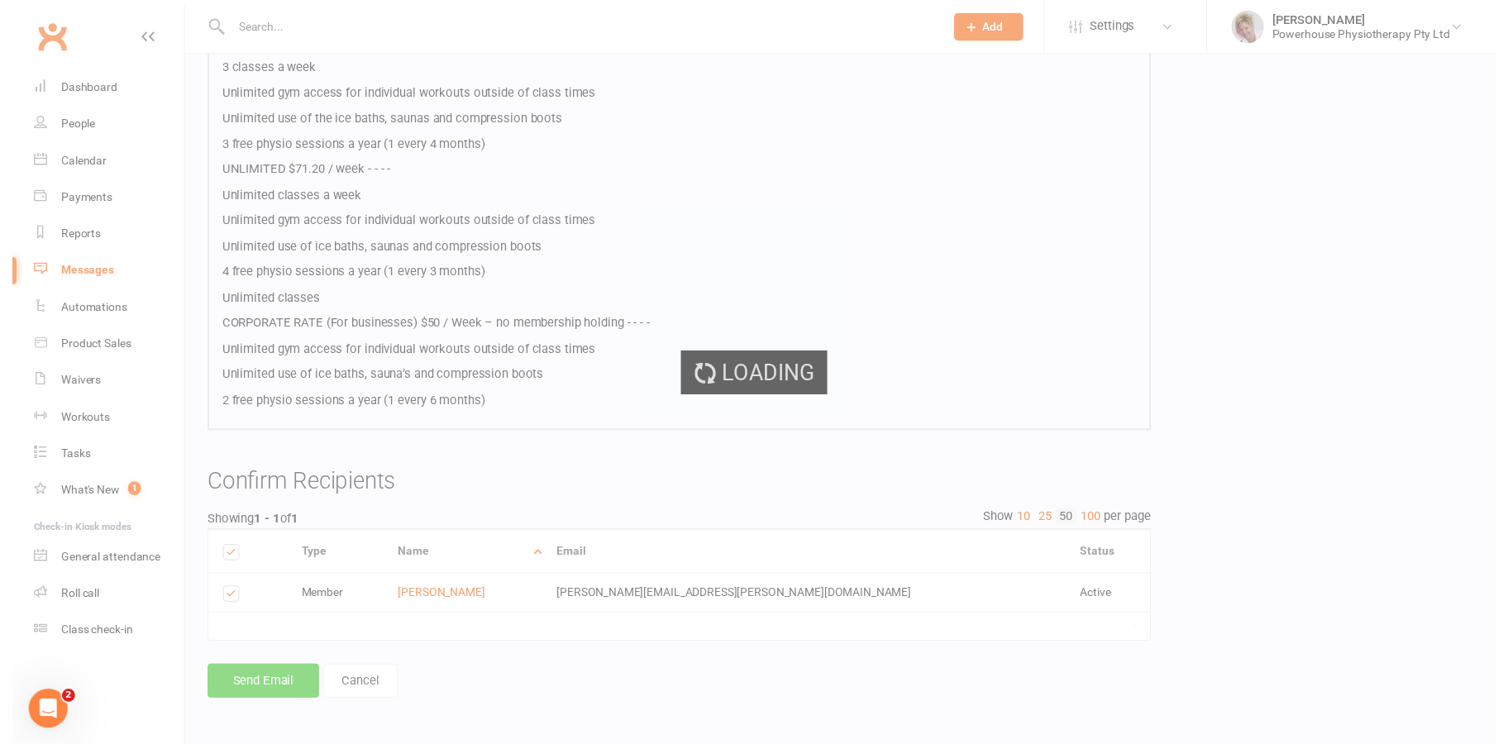
scroll to position [1573, 0]
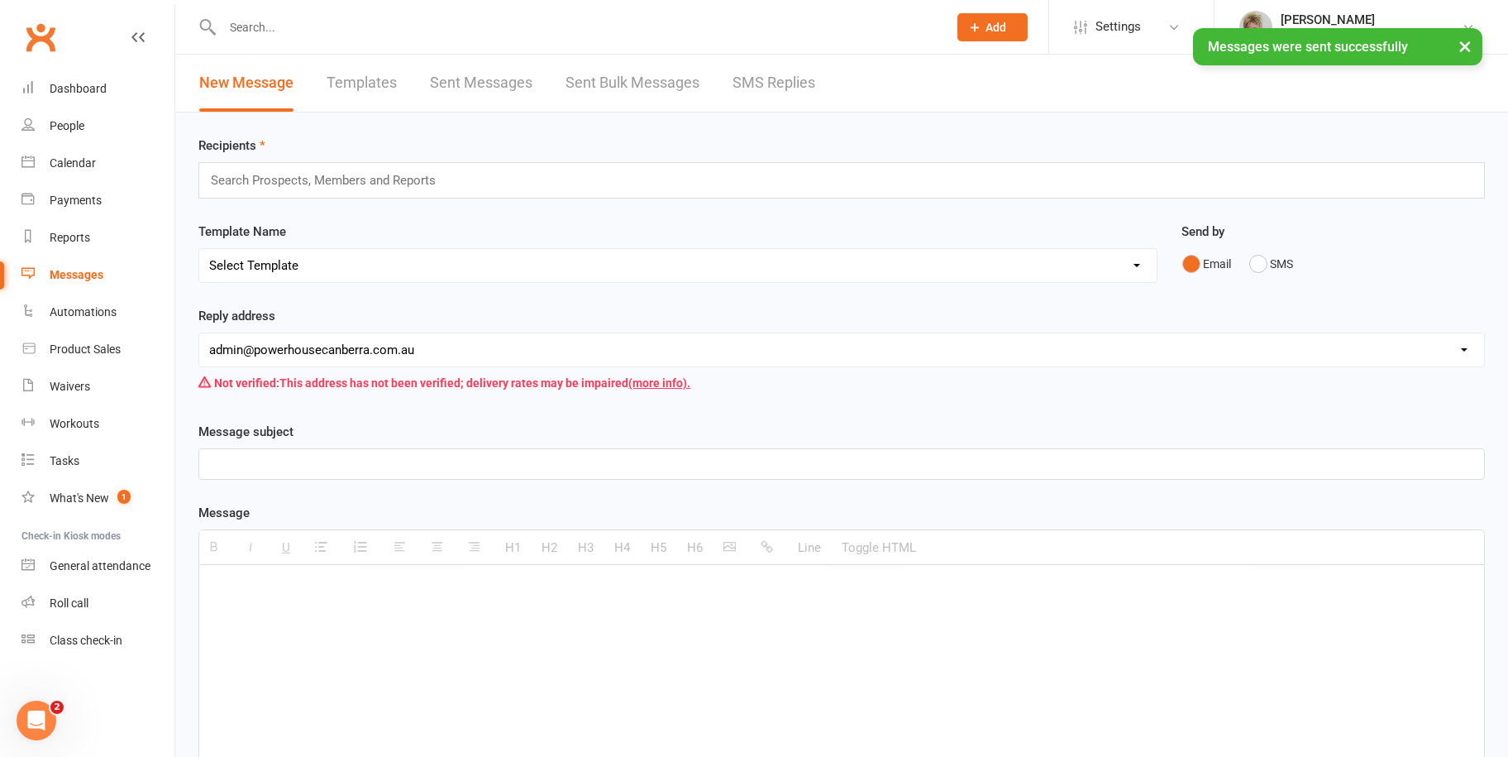
click at [257, 184] on input "text" at bounding box center [330, 180] width 242 height 21
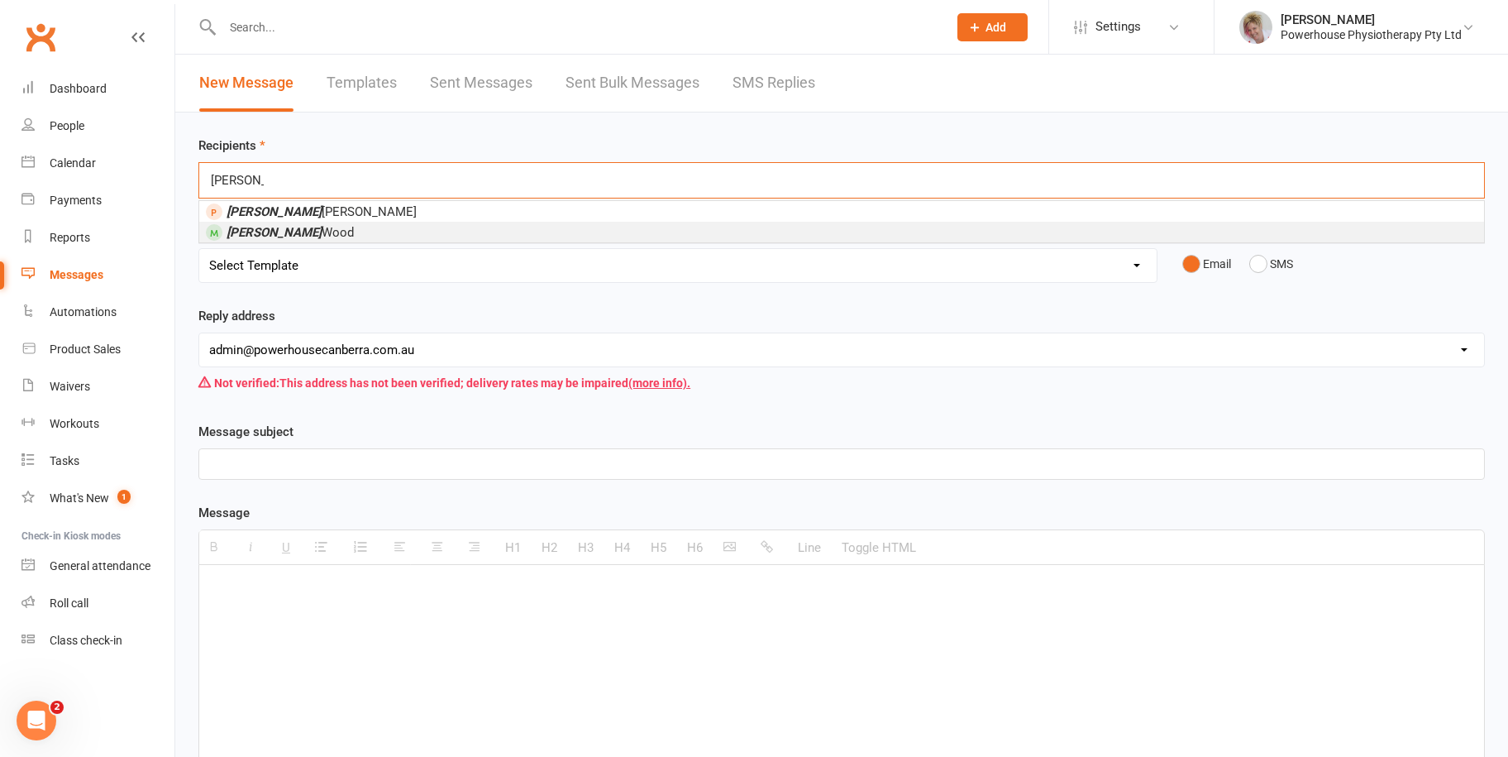
type input "mary"
click at [290, 232] on li "Mary Wood" at bounding box center [841, 232] width 1285 height 21
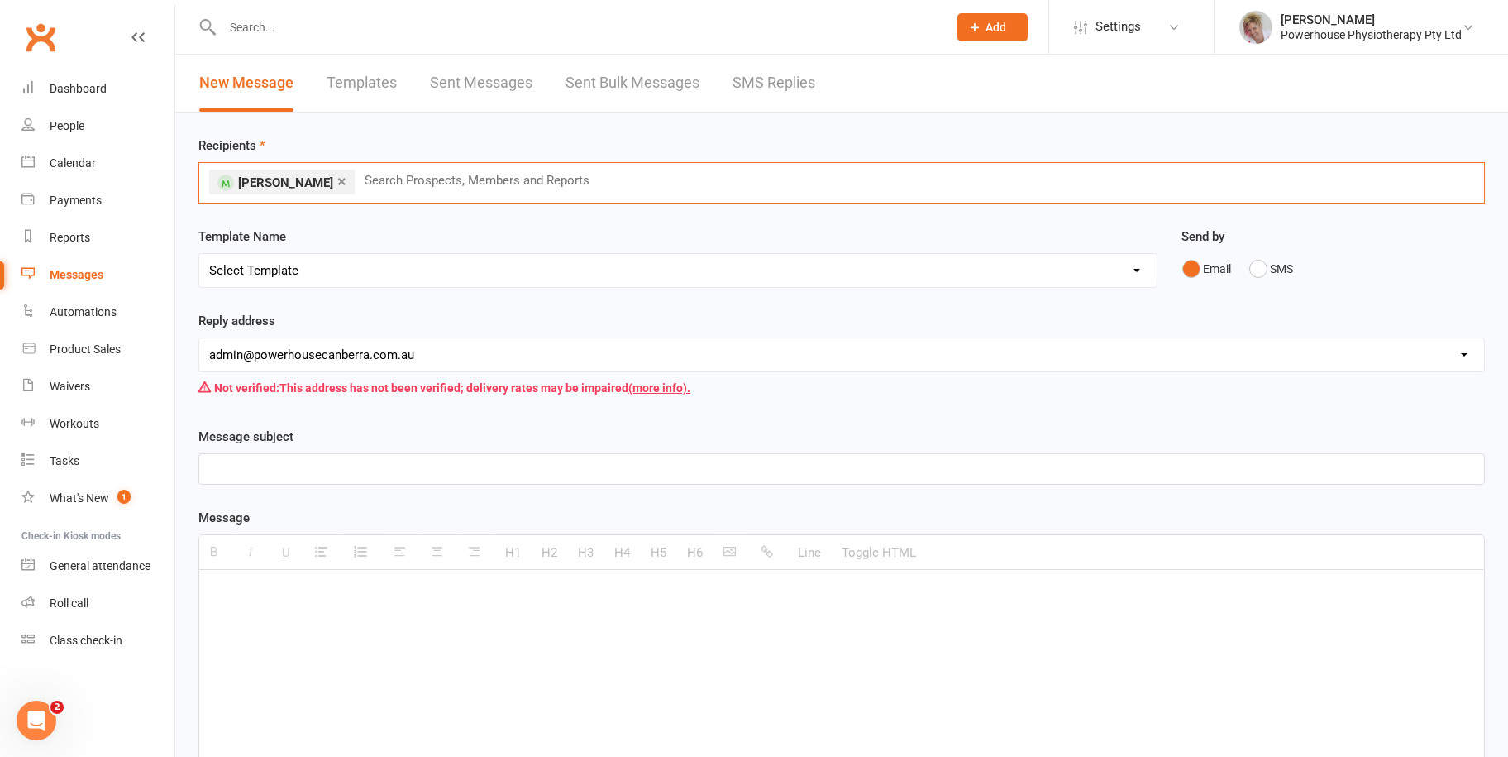
click at [274, 466] on p at bounding box center [841, 469] width 1265 height 20
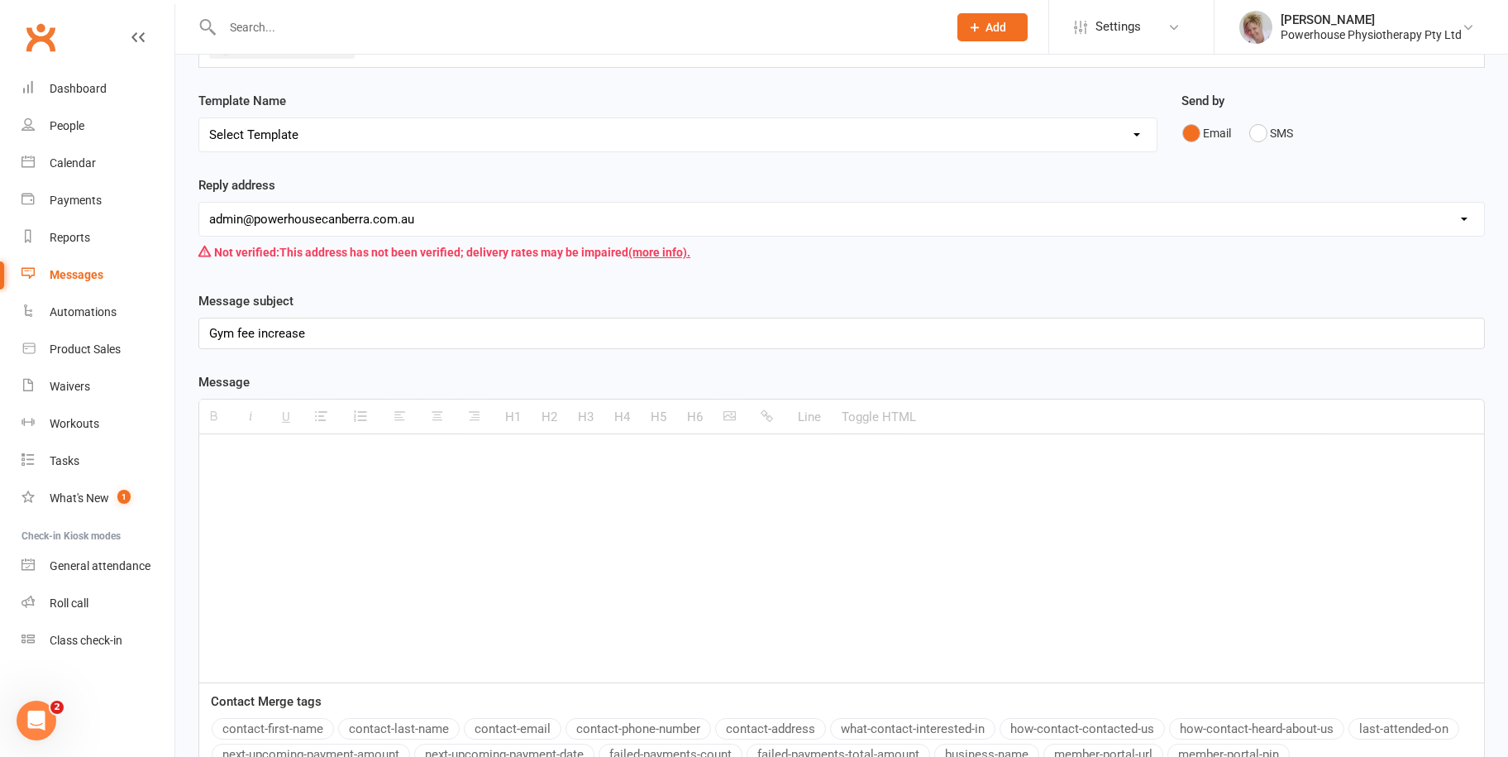
scroll to position [165, 0]
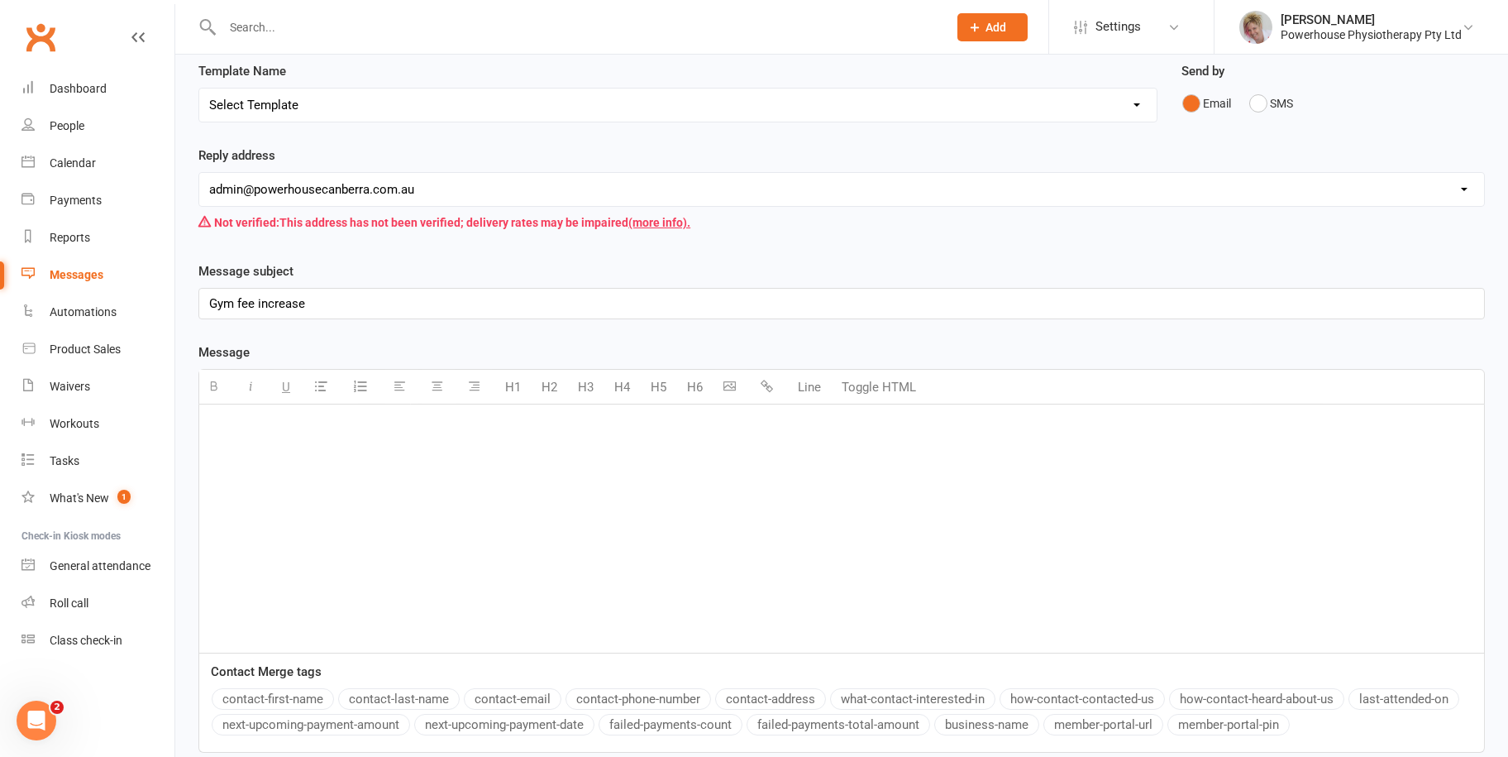
click at [255, 468] on div at bounding box center [841, 528] width 1285 height 248
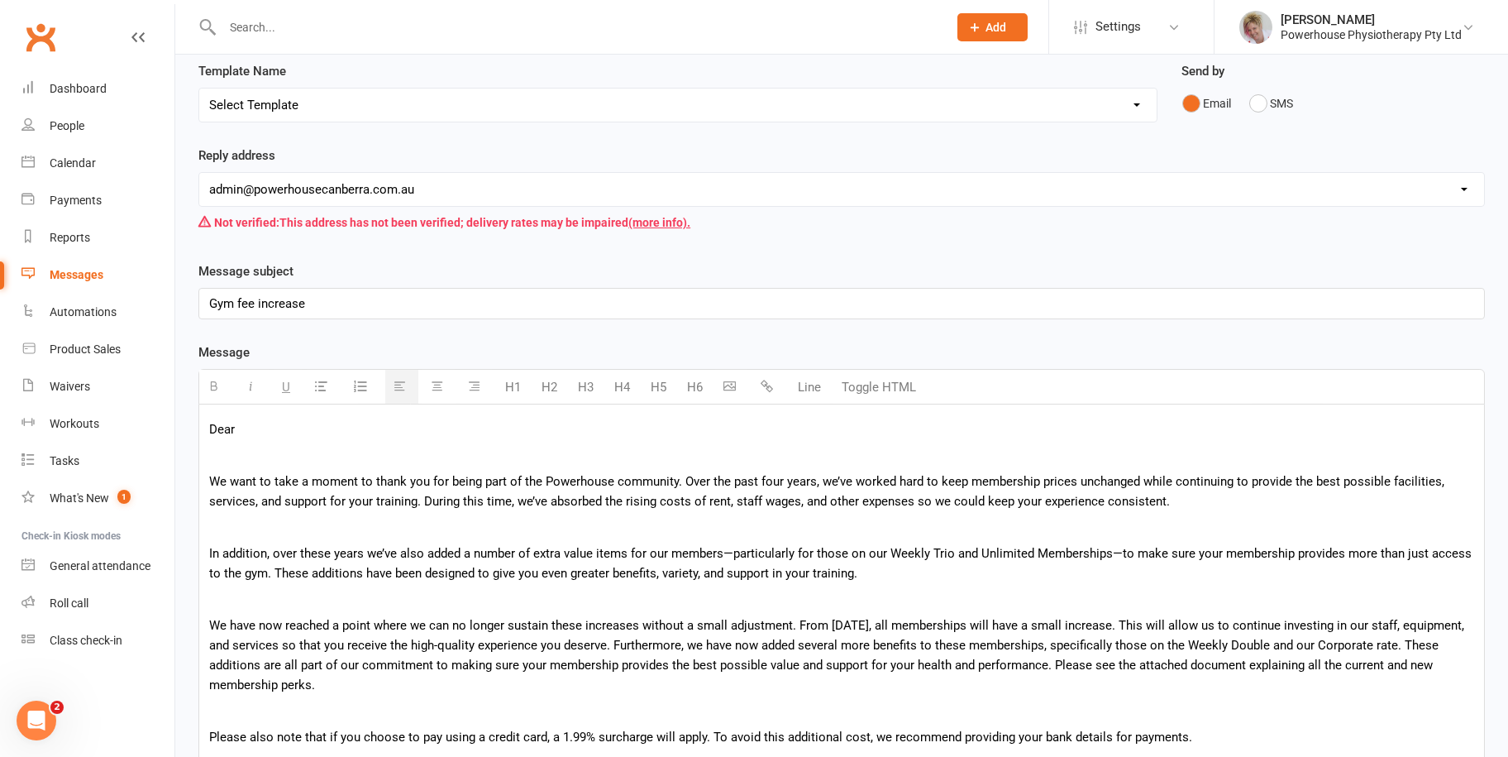
click at [244, 429] on p "Dear" at bounding box center [841, 429] width 1265 height 20
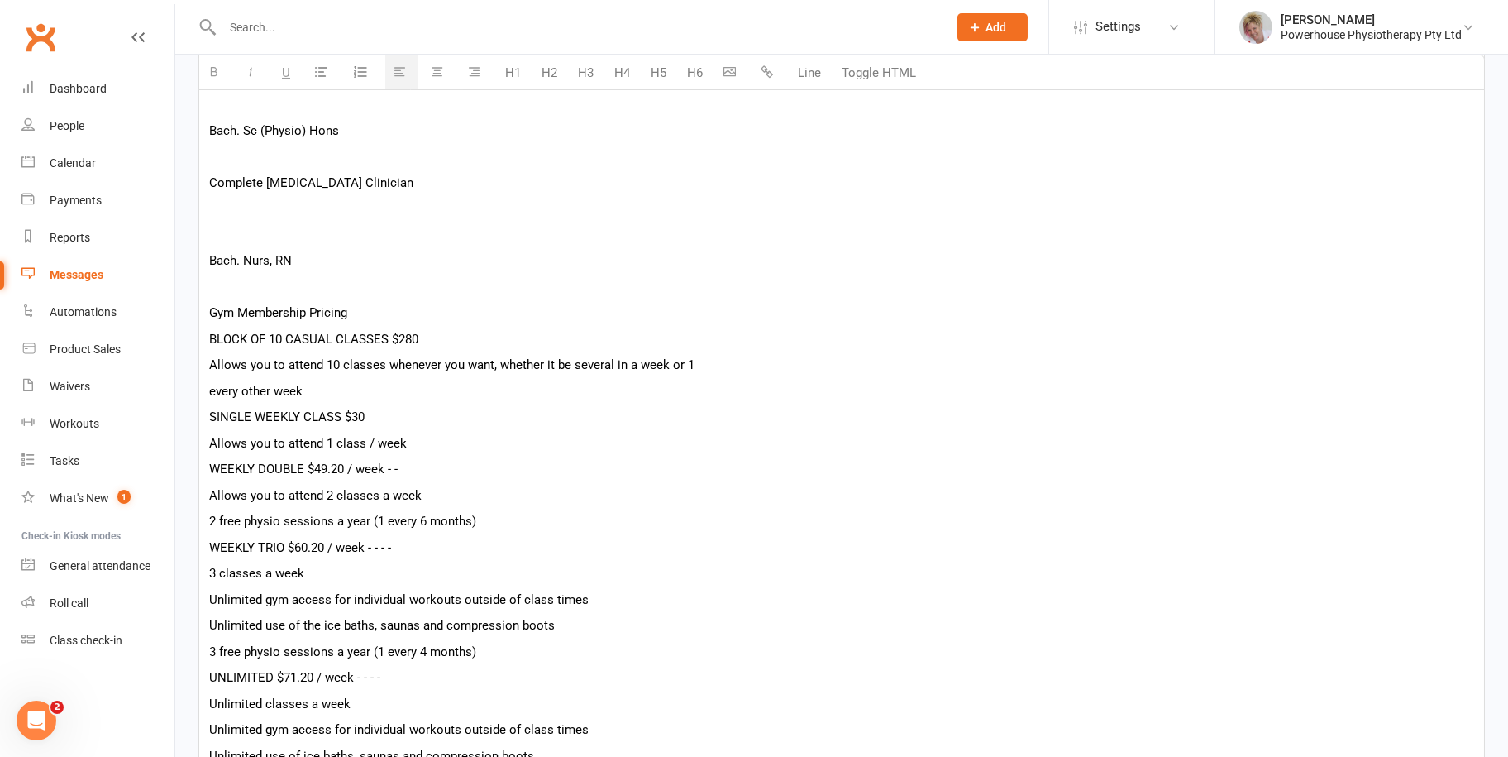
scroll to position [1663, 0]
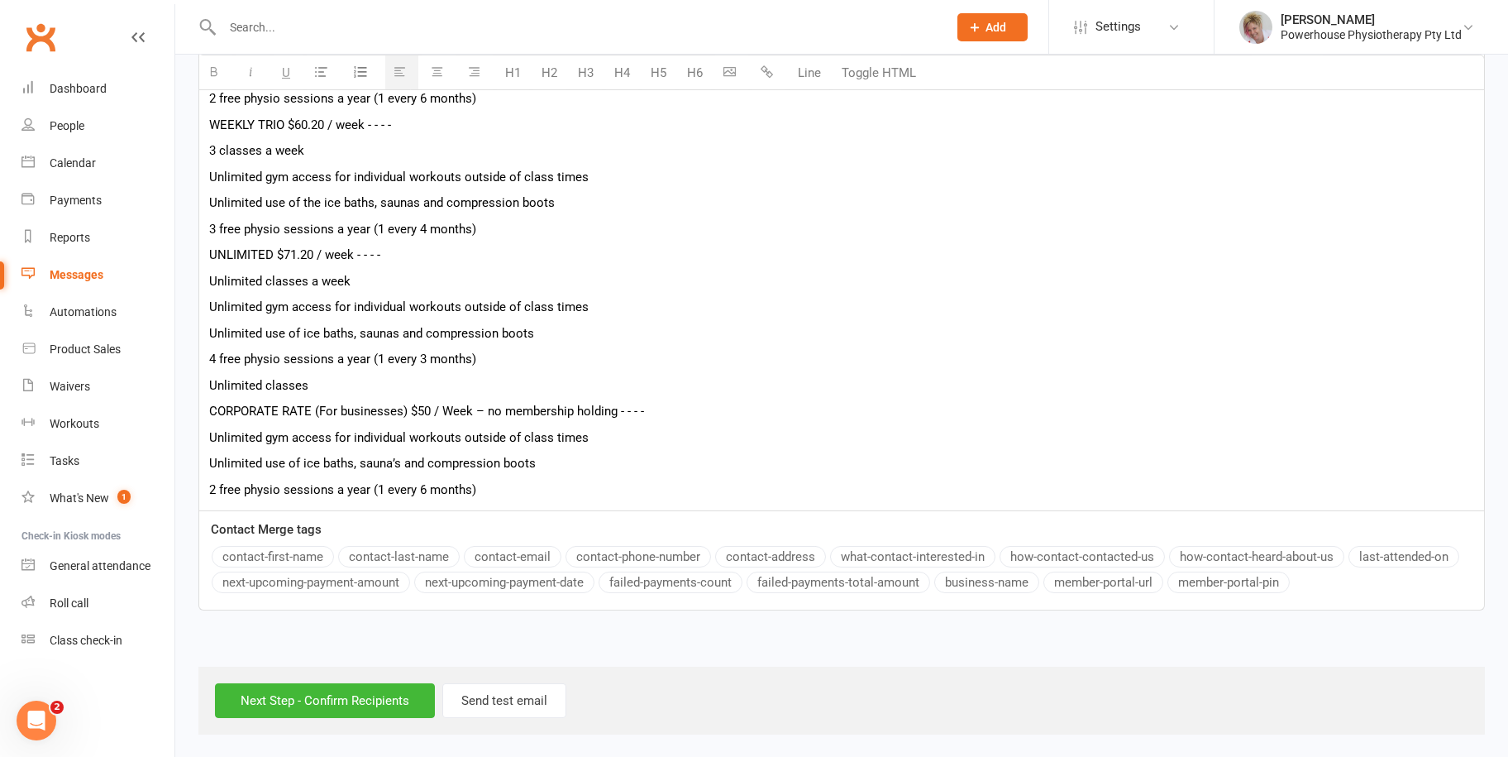
click at [272, 551] on button "contact-first-name" at bounding box center [273, 556] width 122 height 21
click at [337, 704] on input "Next Step - Confirm Recipients" at bounding box center [325, 700] width 220 height 35
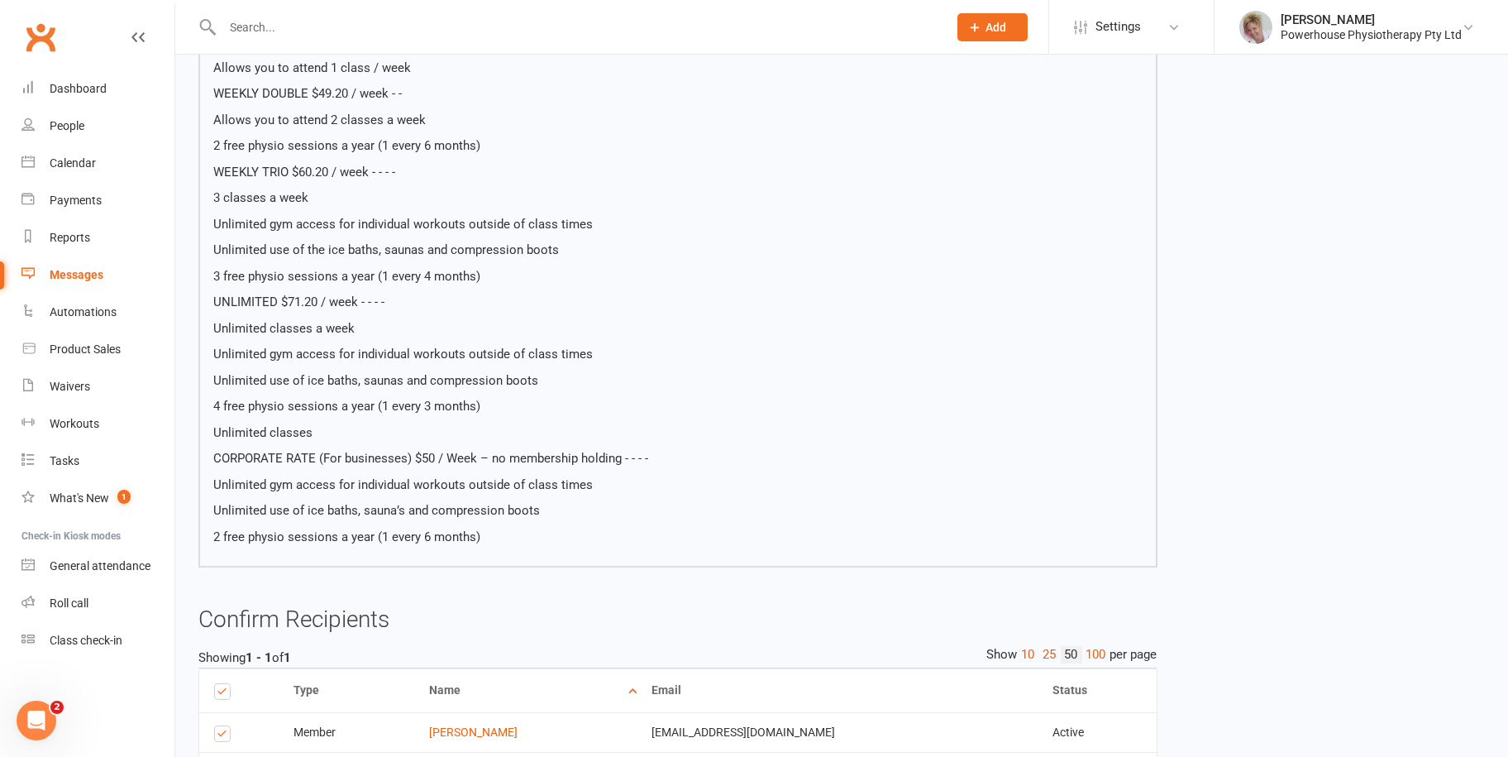
scroll to position [1580, 0]
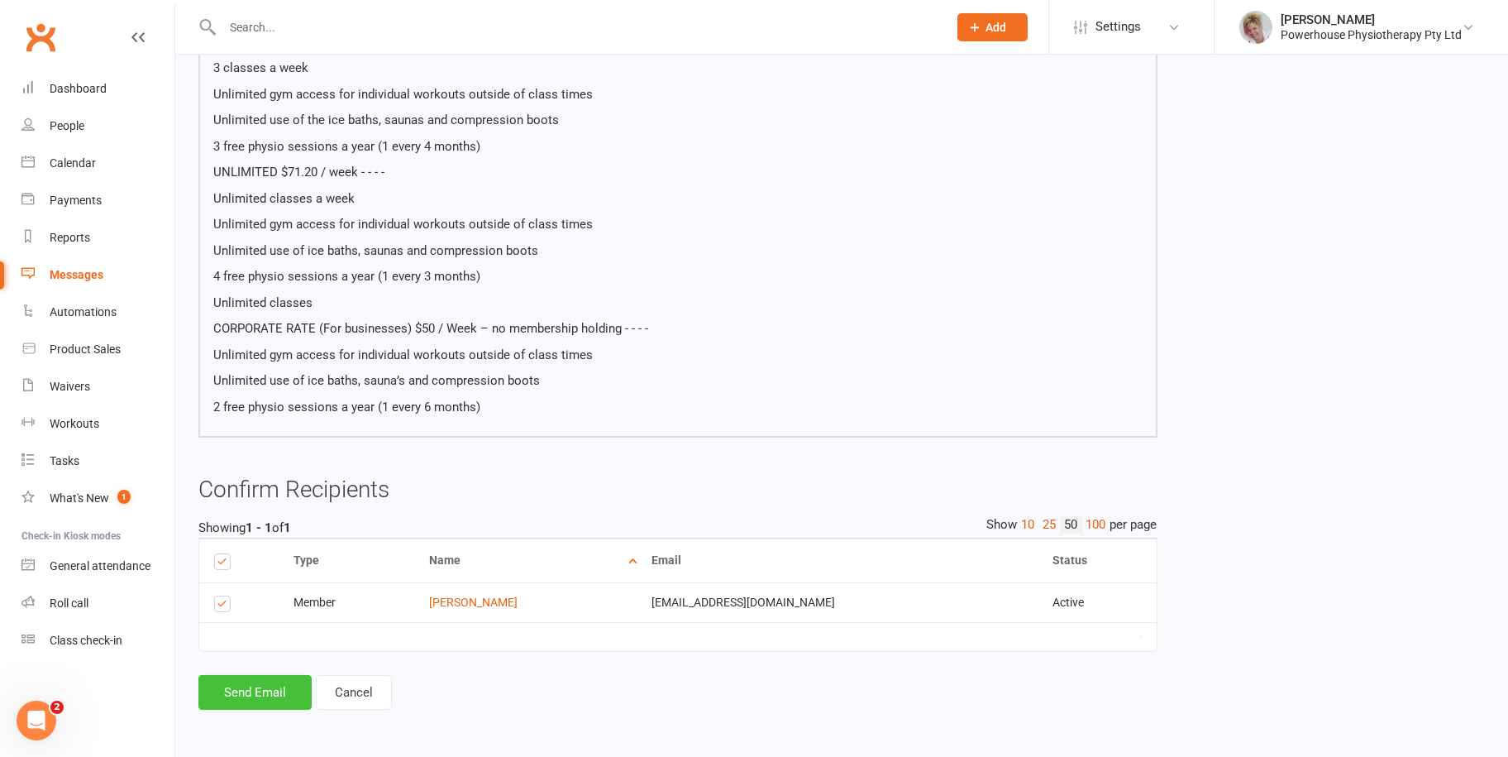
click at [271, 683] on button "Send Email" at bounding box center [254, 692] width 113 height 35
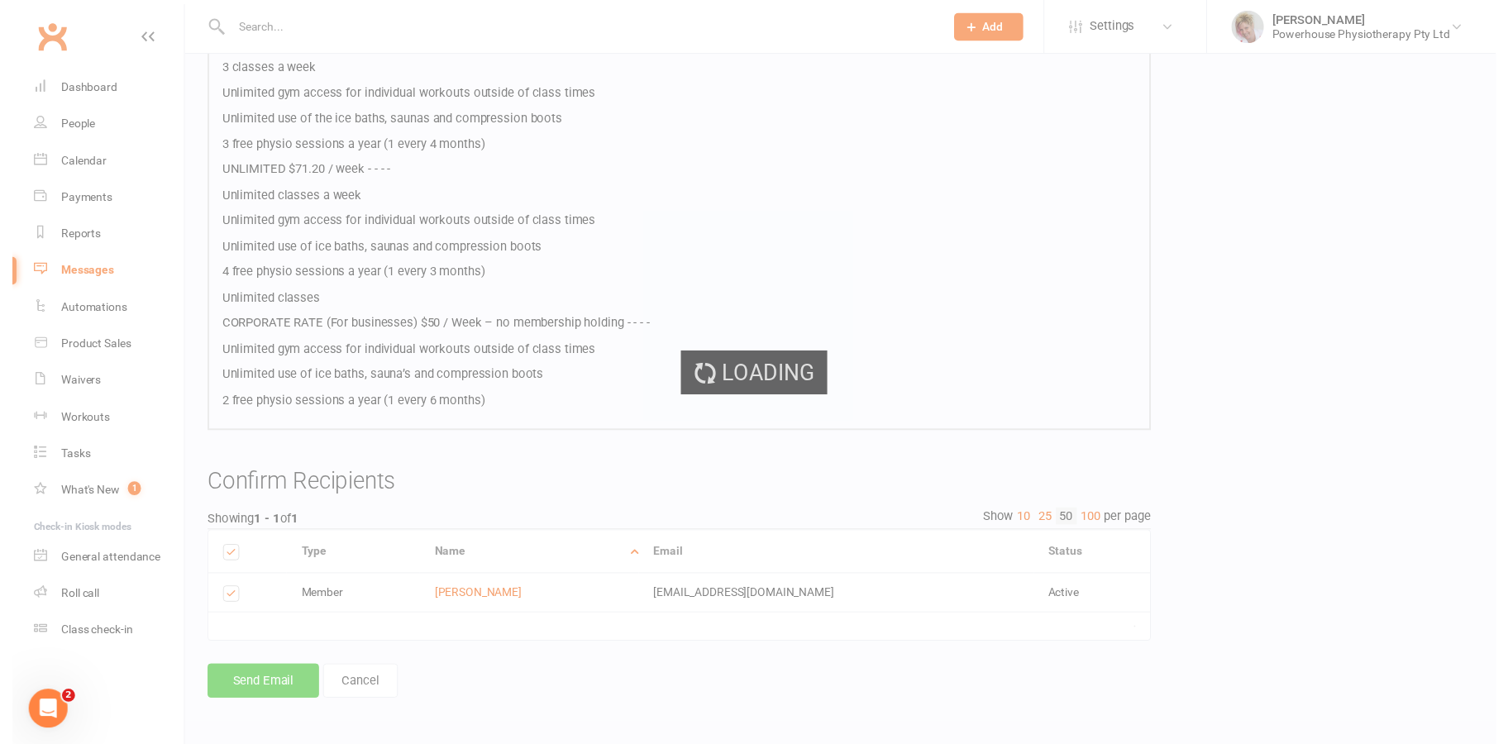
scroll to position [1573, 0]
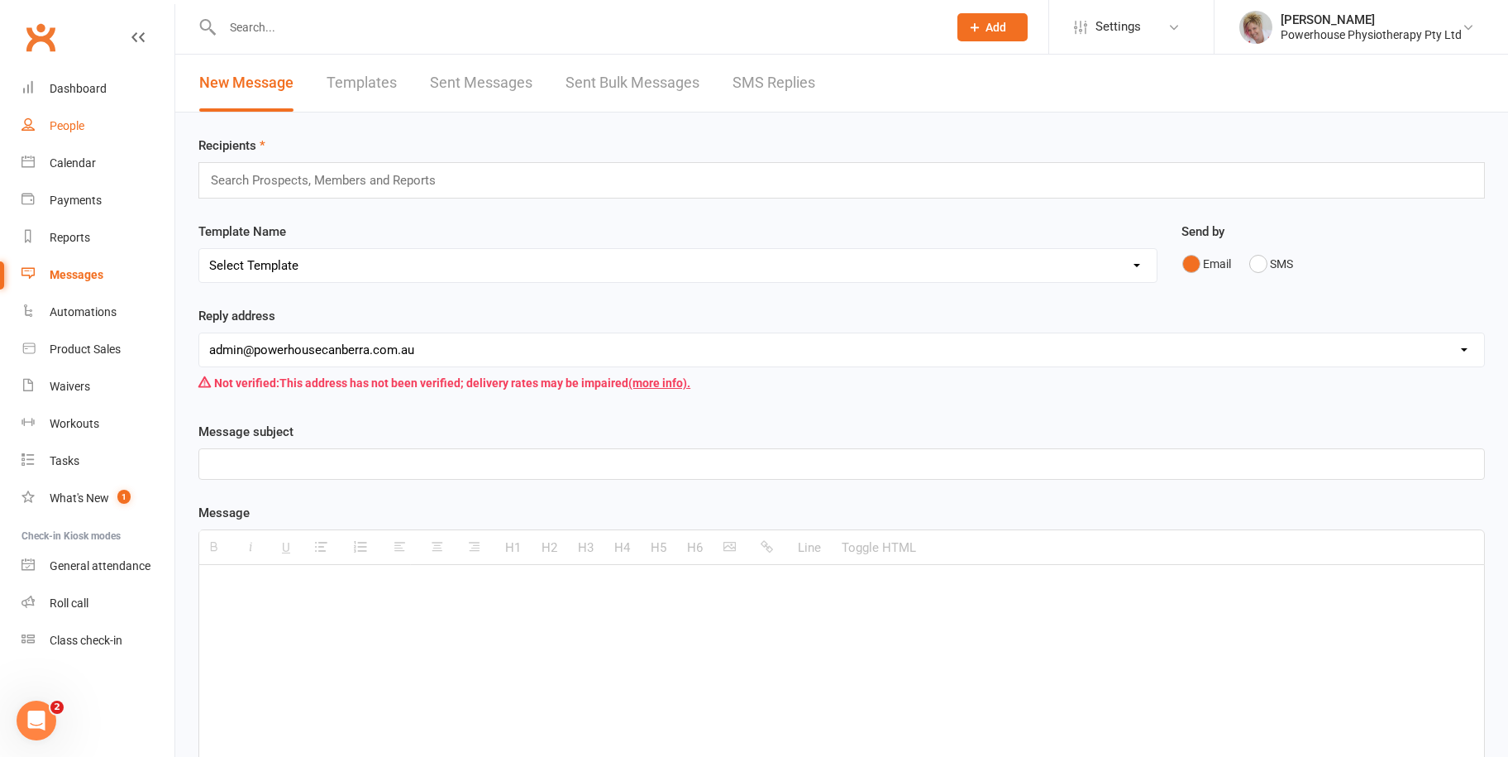
click at [75, 122] on div "People" at bounding box center [67, 125] width 35 height 13
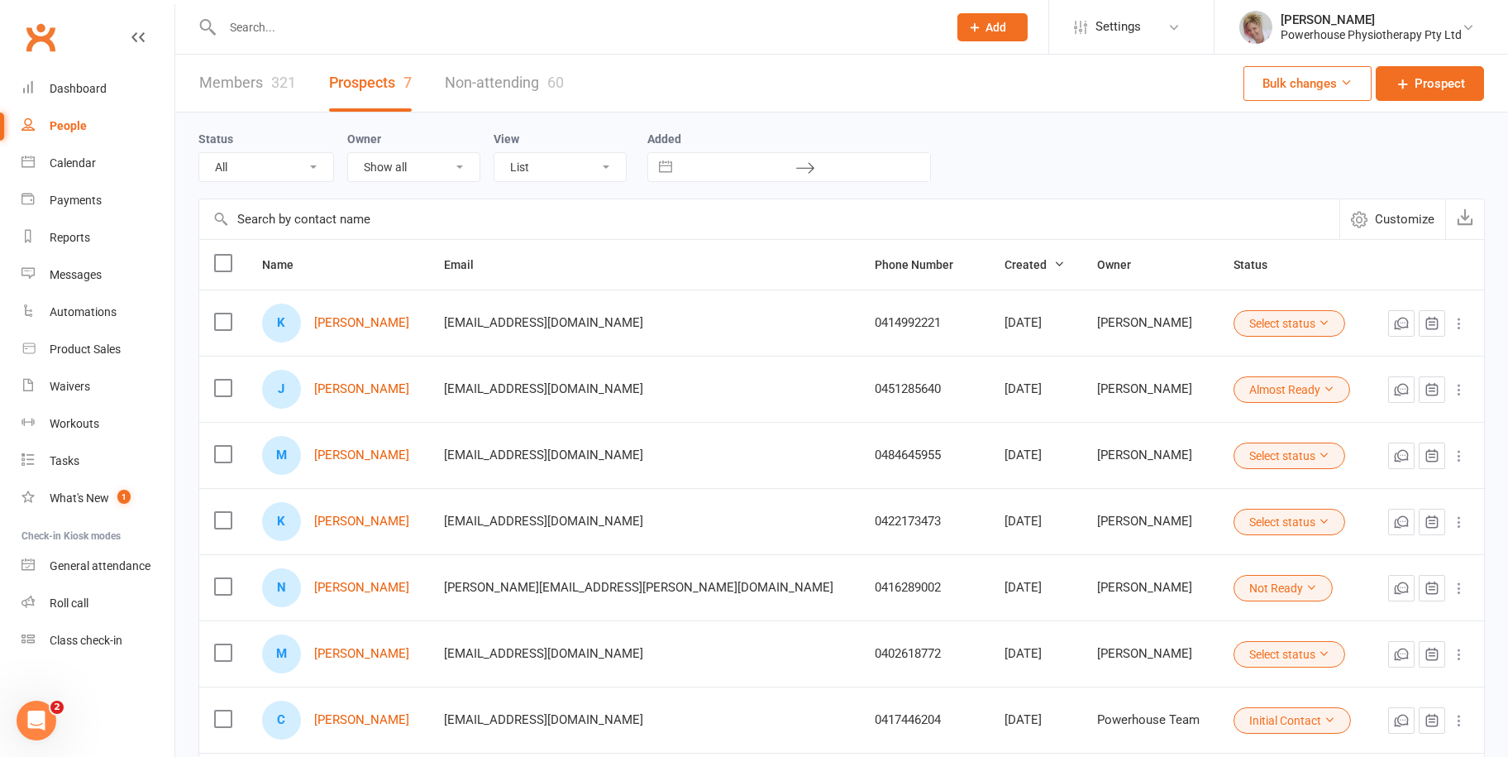
click at [236, 27] on input "text" at bounding box center [576, 27] width 719 height 23
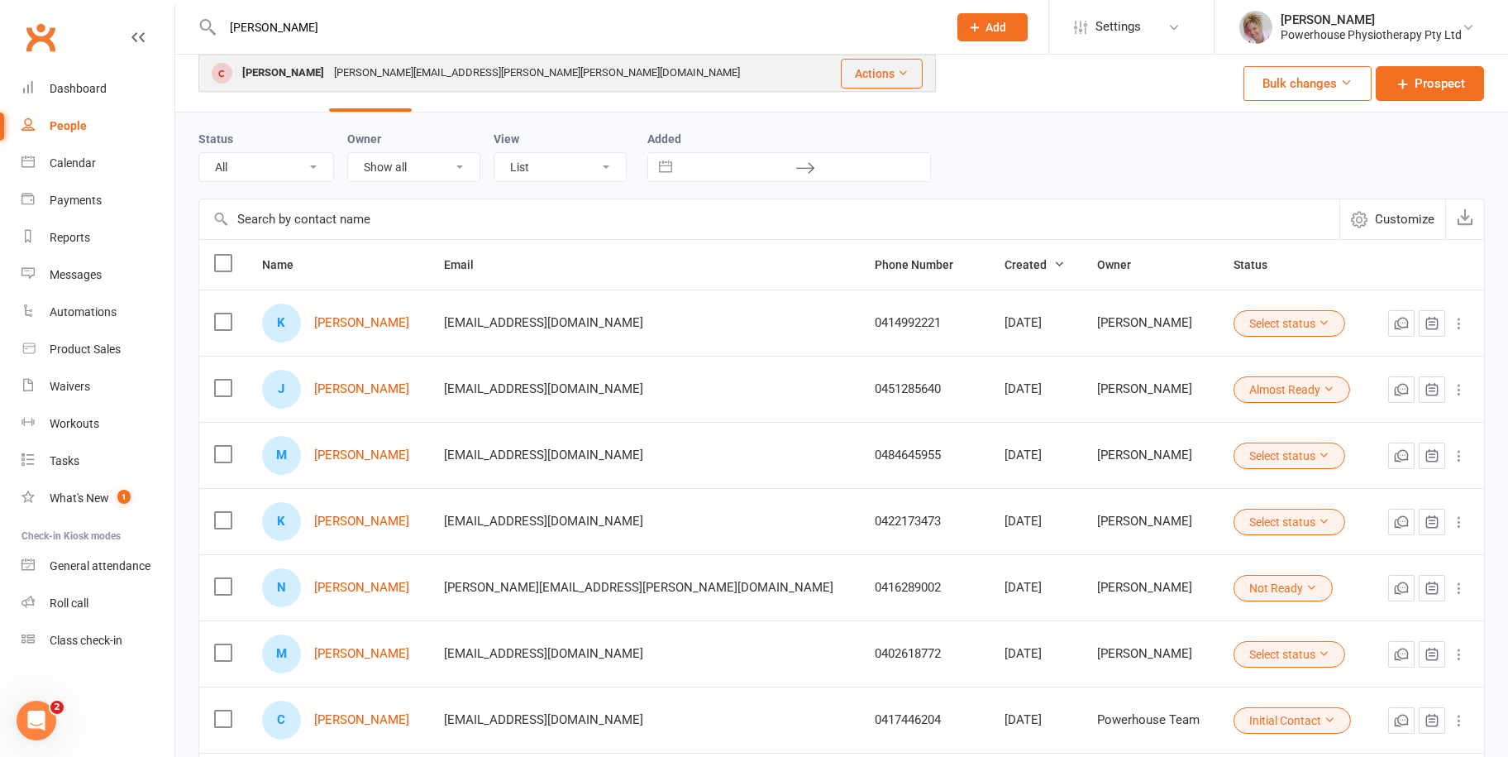
type input "pam"
click at [284, 69] on div "[PERSON_NAME]" at bounding box center [283, 73] width 92 height 24
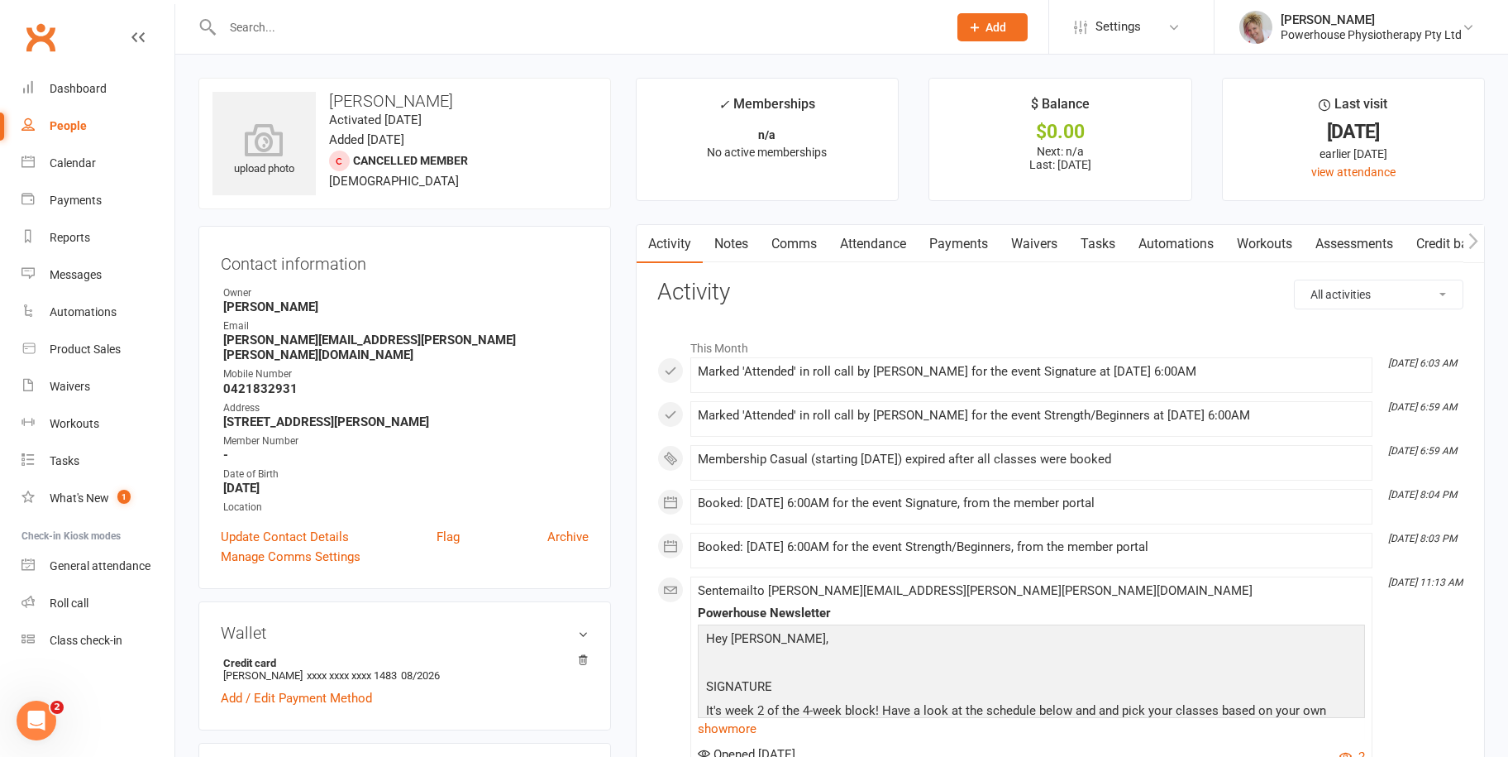
click at [968, 240] on link "Payments" at bounding box center [959, 244] width 82 height 38
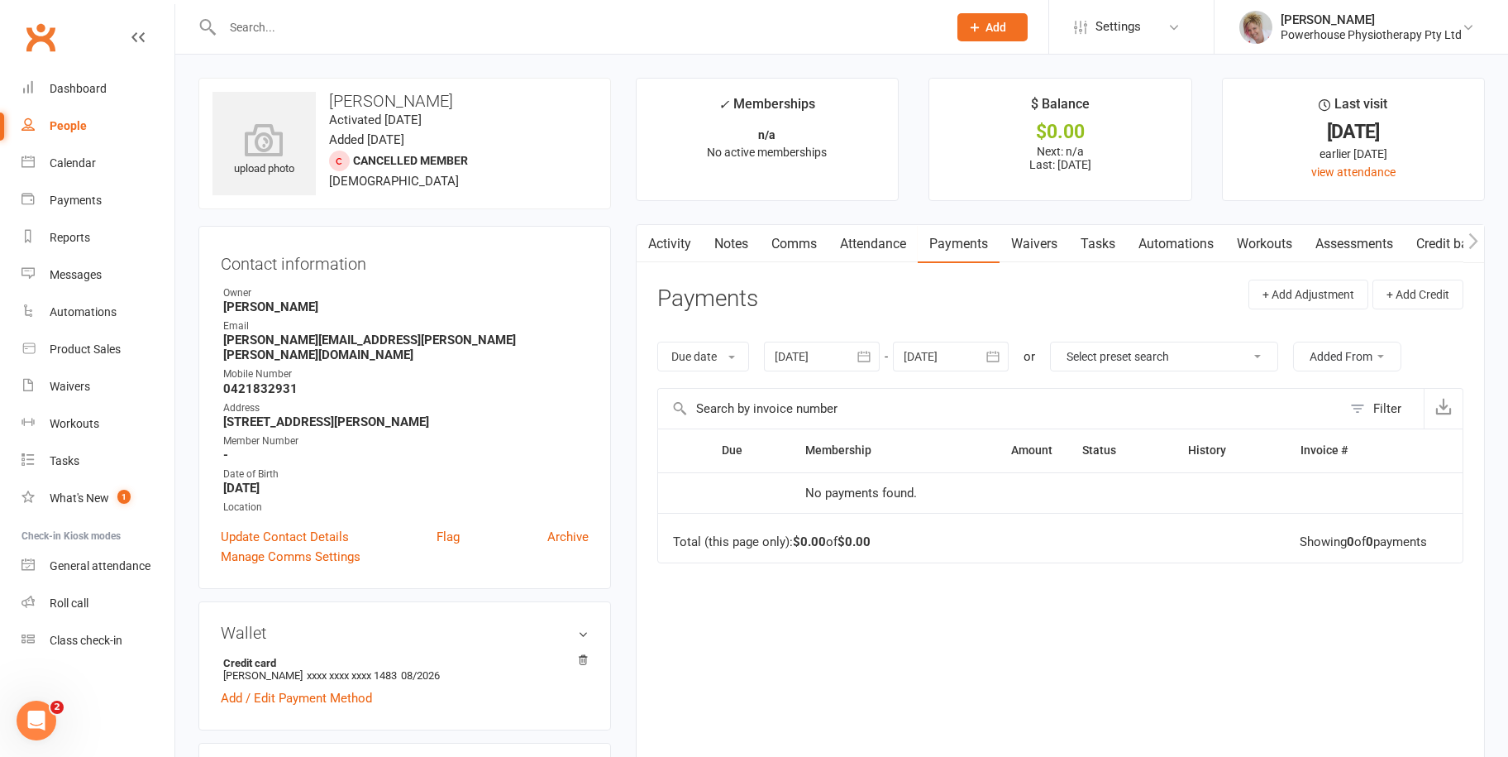
click at [868, 356] on icon "button" at bounding box center [864, 356] width 17 height 17
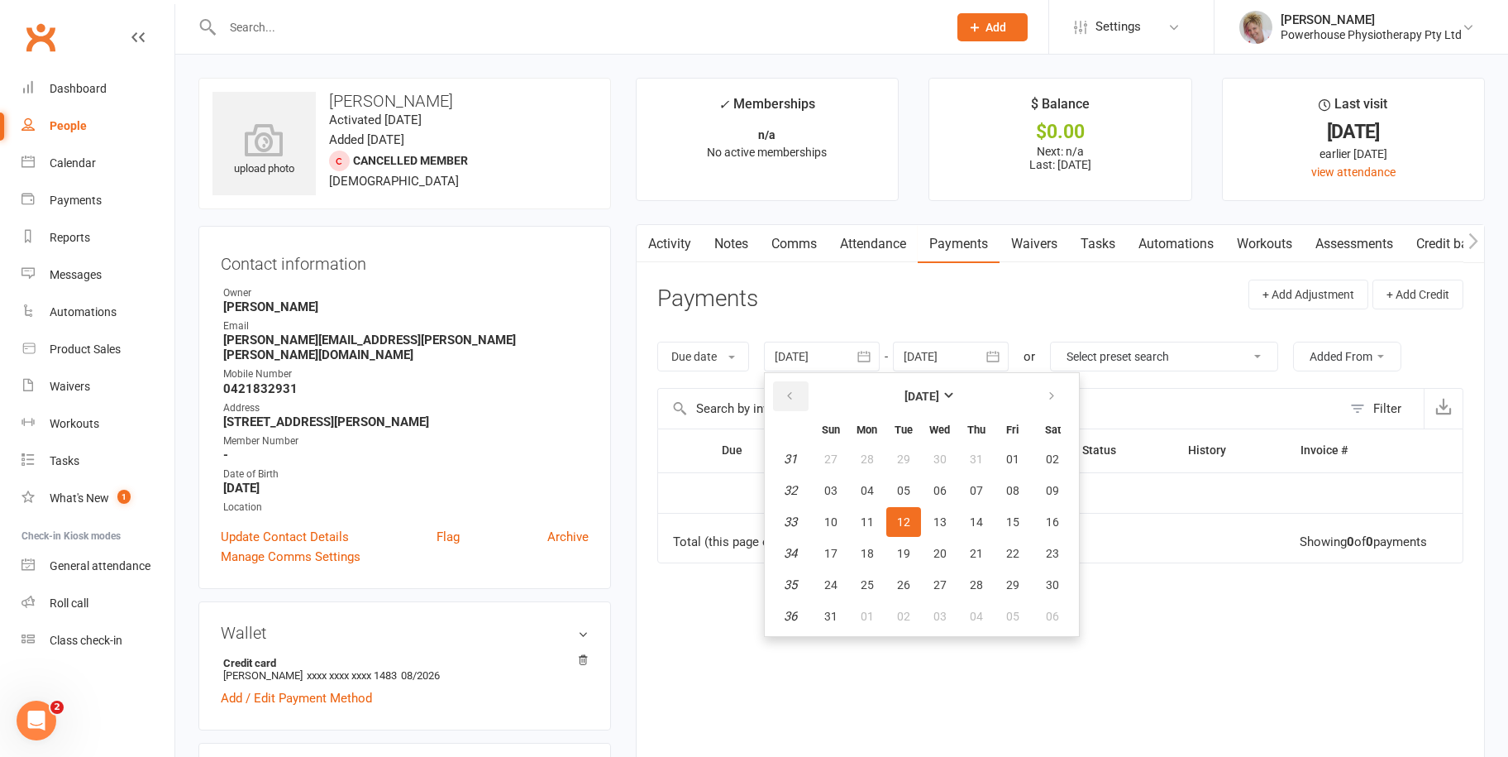
click at [782, 394] on button "button" at bounding box center [791, 396] width 36 height 30
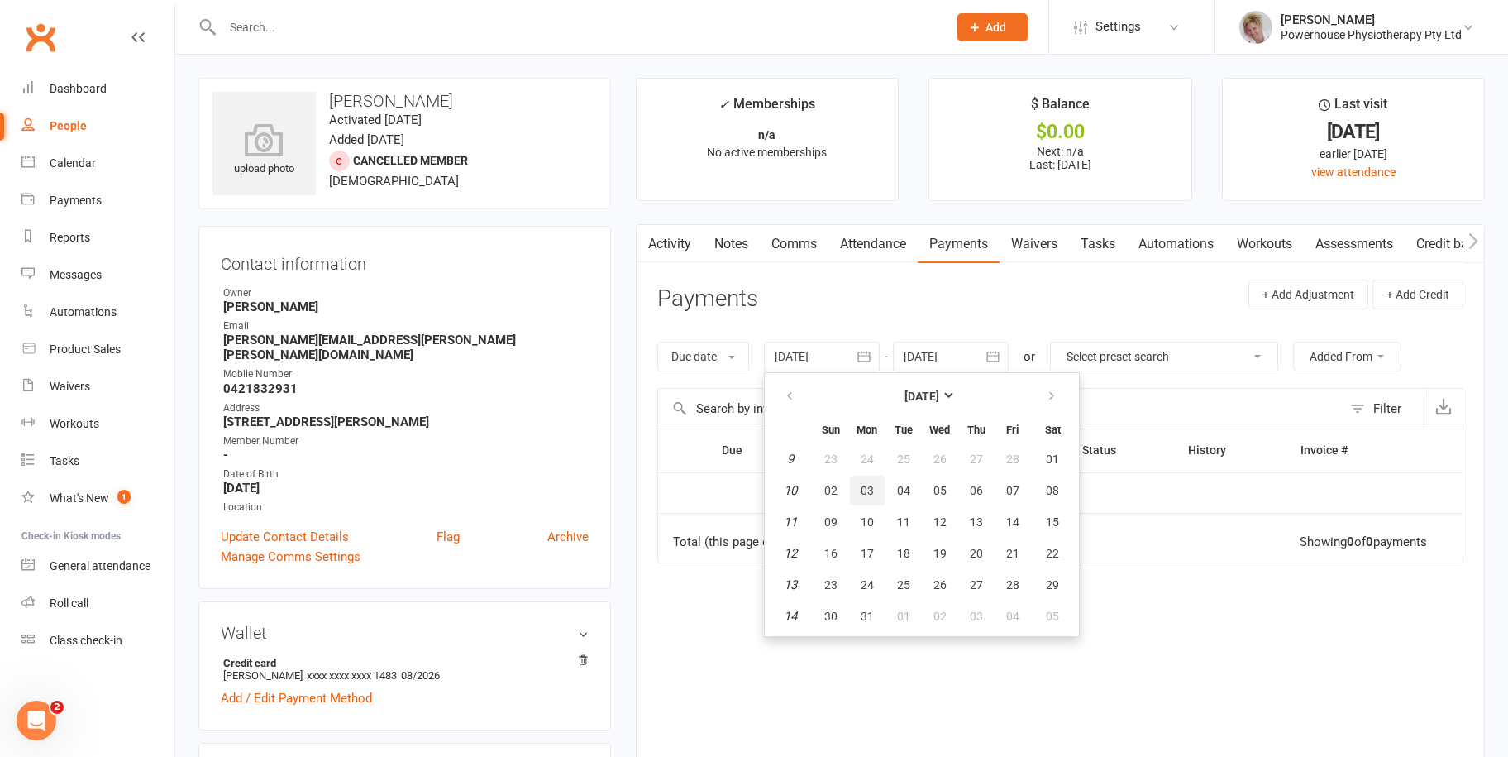
click at [881, 484] on button "03" at bounding box center [867, 490] width 35 height 30
type input "03 Mar 2025"
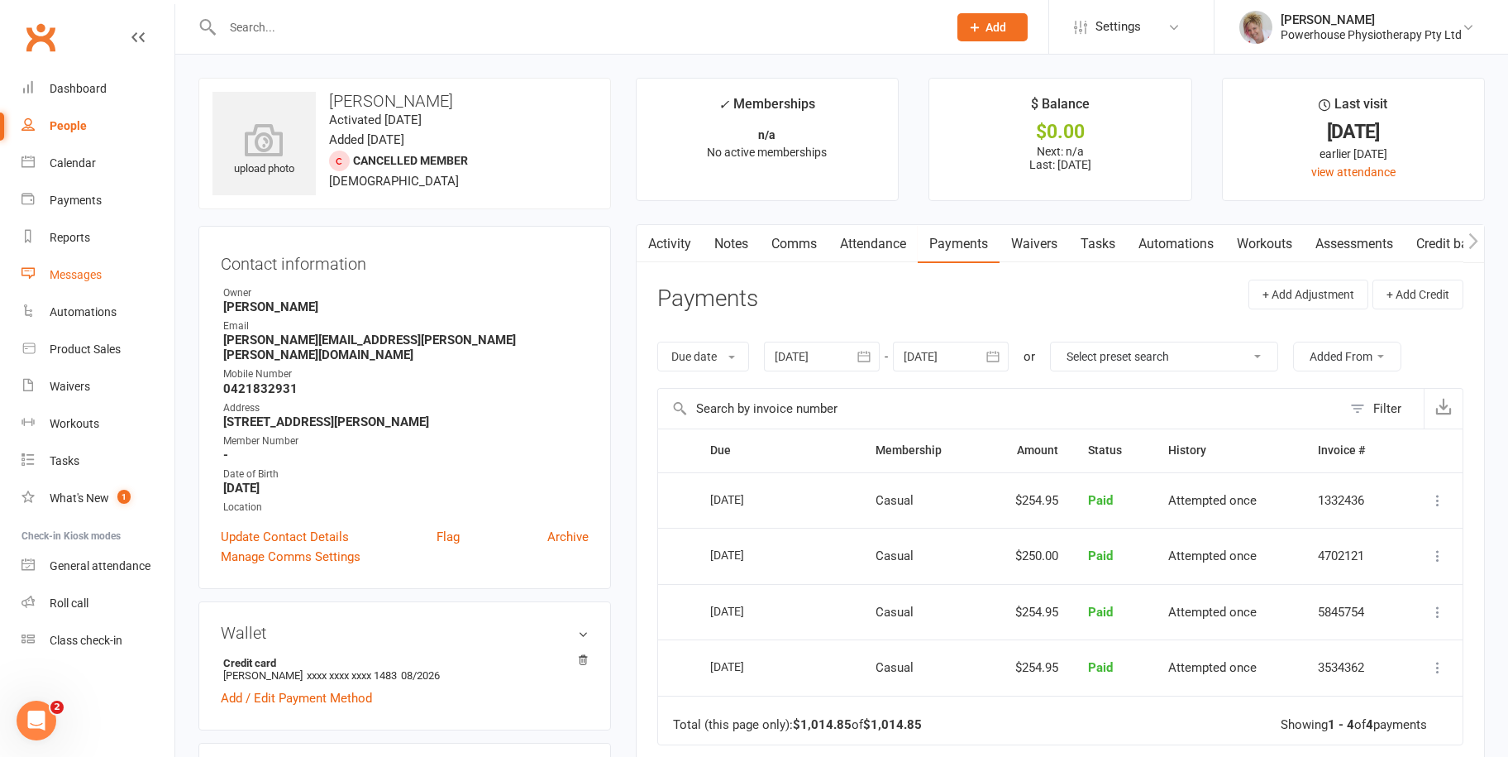
click at [83, 279] on div "Messages" at bounding box center [76, 274] width 52 height 13
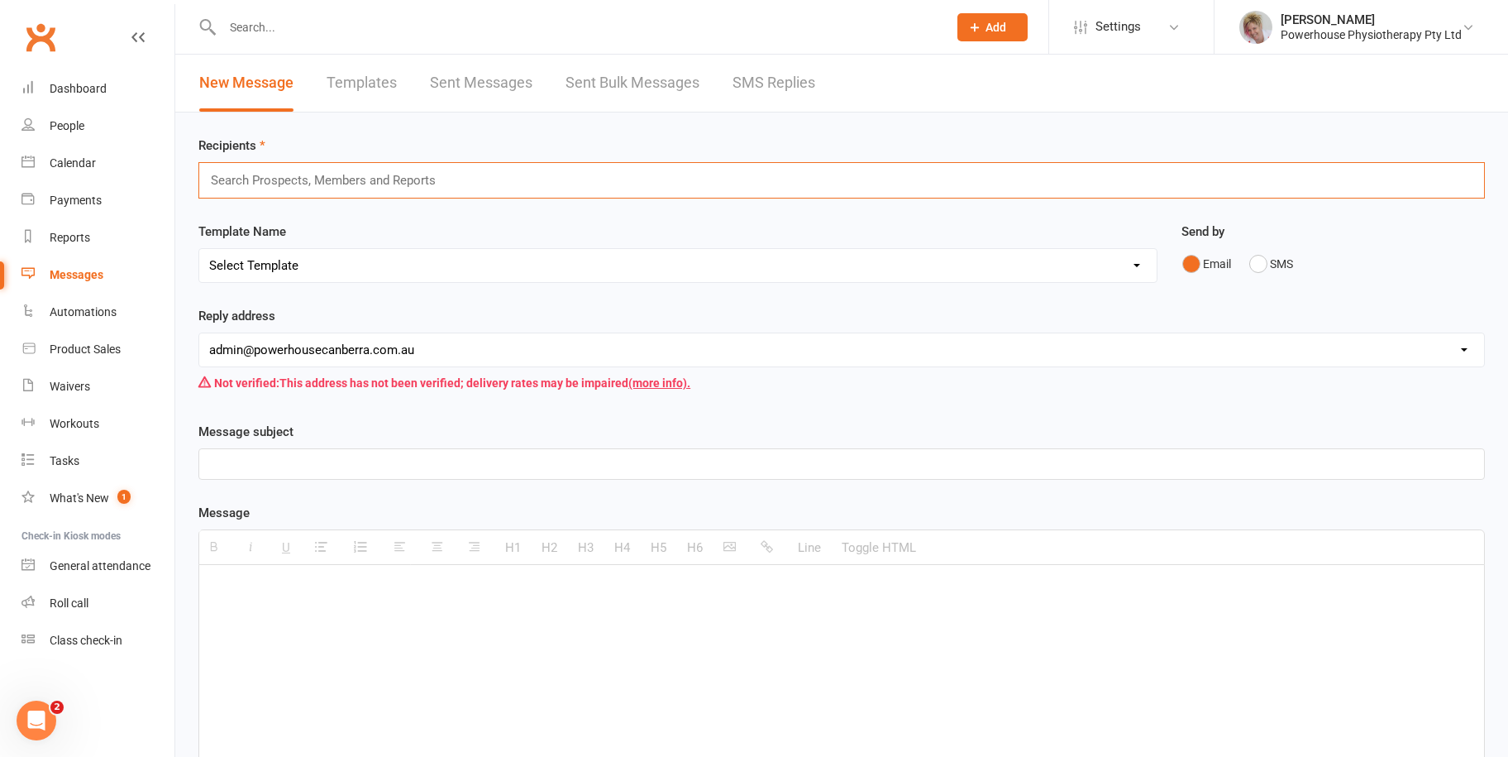
click at [270, 183] on input "text" at bounding box center [330, 180] width 242 height 21
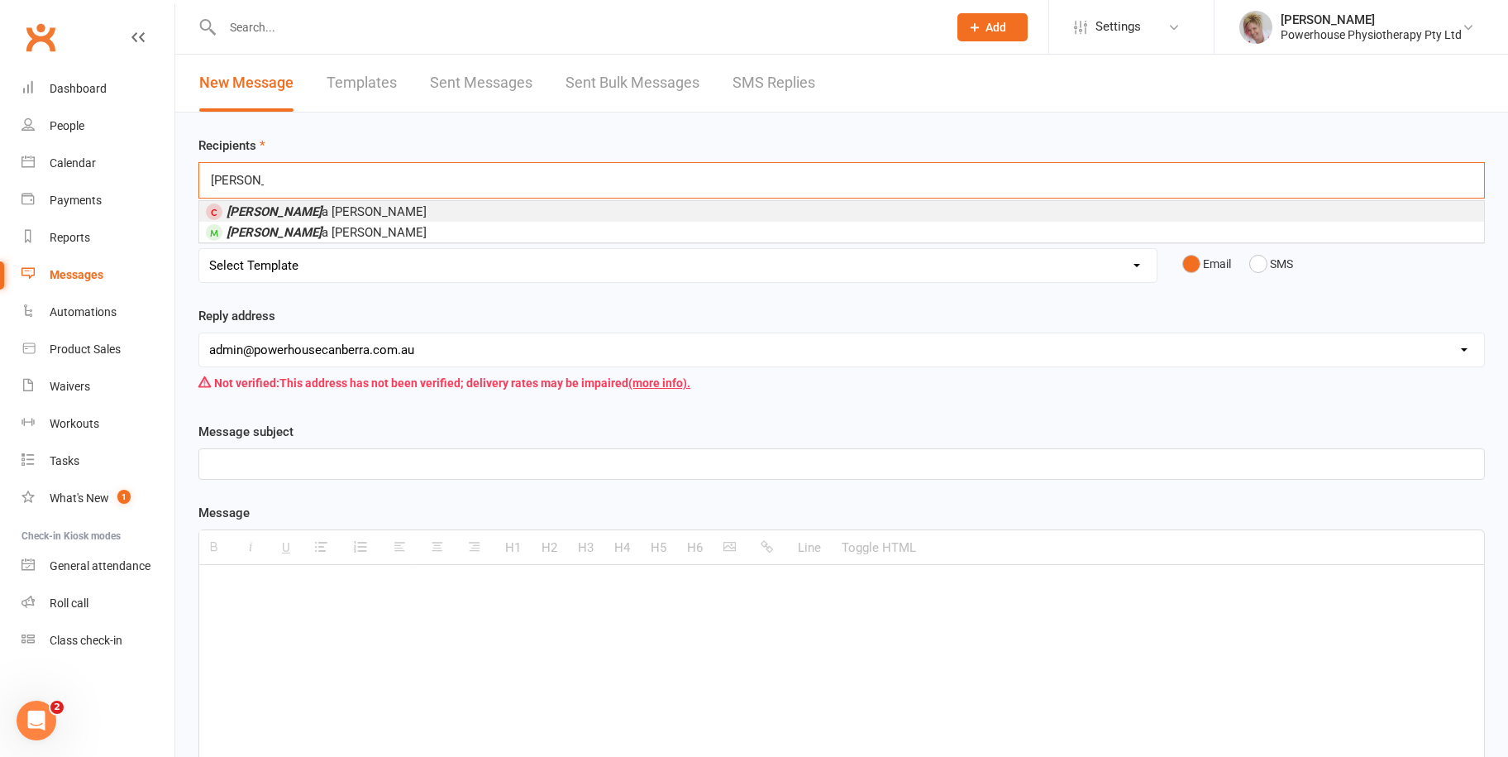
type input "pamel"
click at [283, 208] on span "Pamel a Gilbert" at bounding box center [327, 211] width 200 height 15
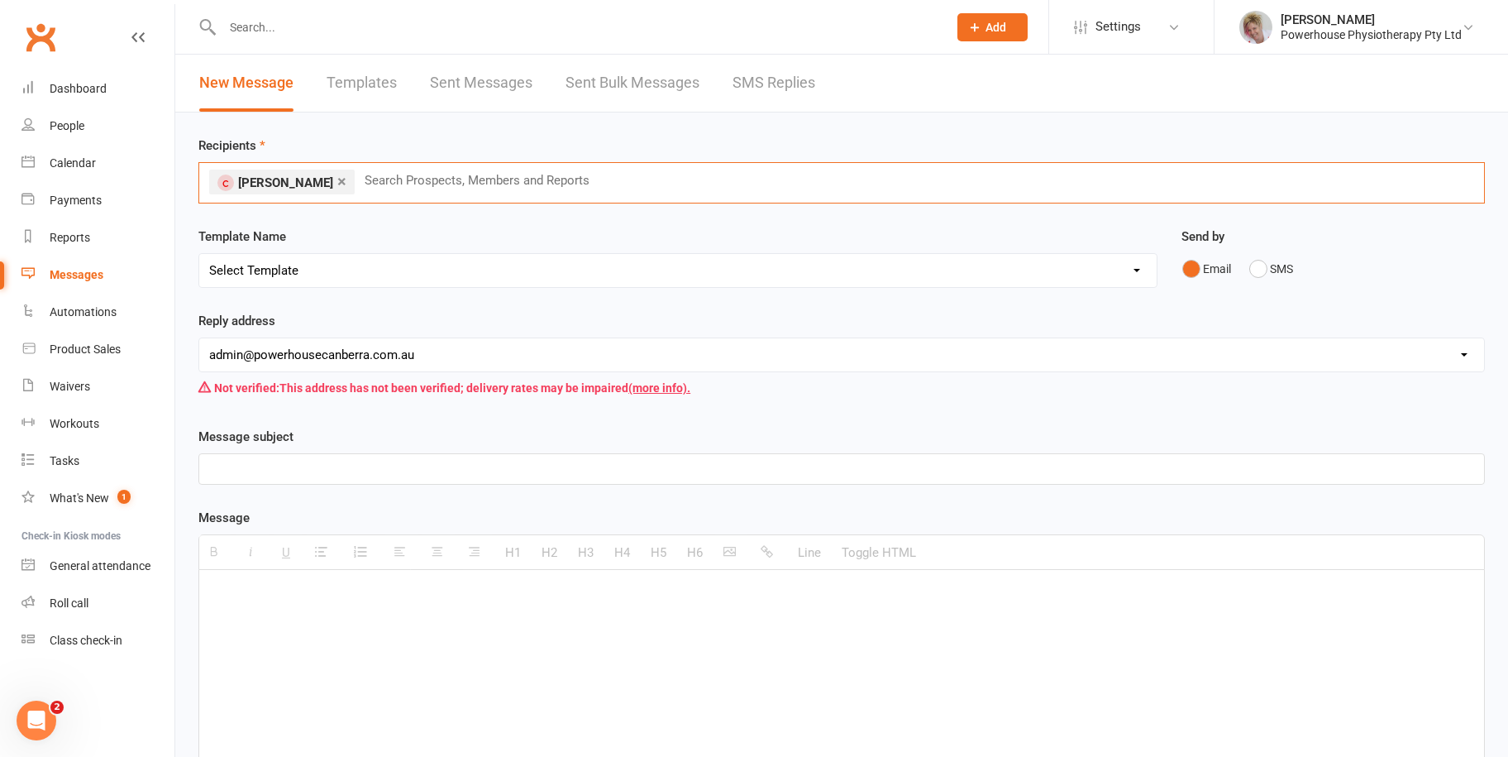
click at [306, 275] on select "Select Template [Email] New member no bank details [SMS] Birthdays [Email] Canc…" at bounding box center [677, 270] width 957 height 33
click at [461, 218] on div "Recipients × Pamela Gilbert Search Prospects, Members and Reports Template Name…" at bounding box center [841, 576] width 1333 height 929
click at [260, 465] on p at bounding box center [841, 469] width 1265 height 20
click at [369, 615] on div at bounding box center [841, 694] width 1285 height 248
drag, startPoint x: 76, startPoint y: 125, endPoint x: 80, endPoint y: 110, distance: 15.4
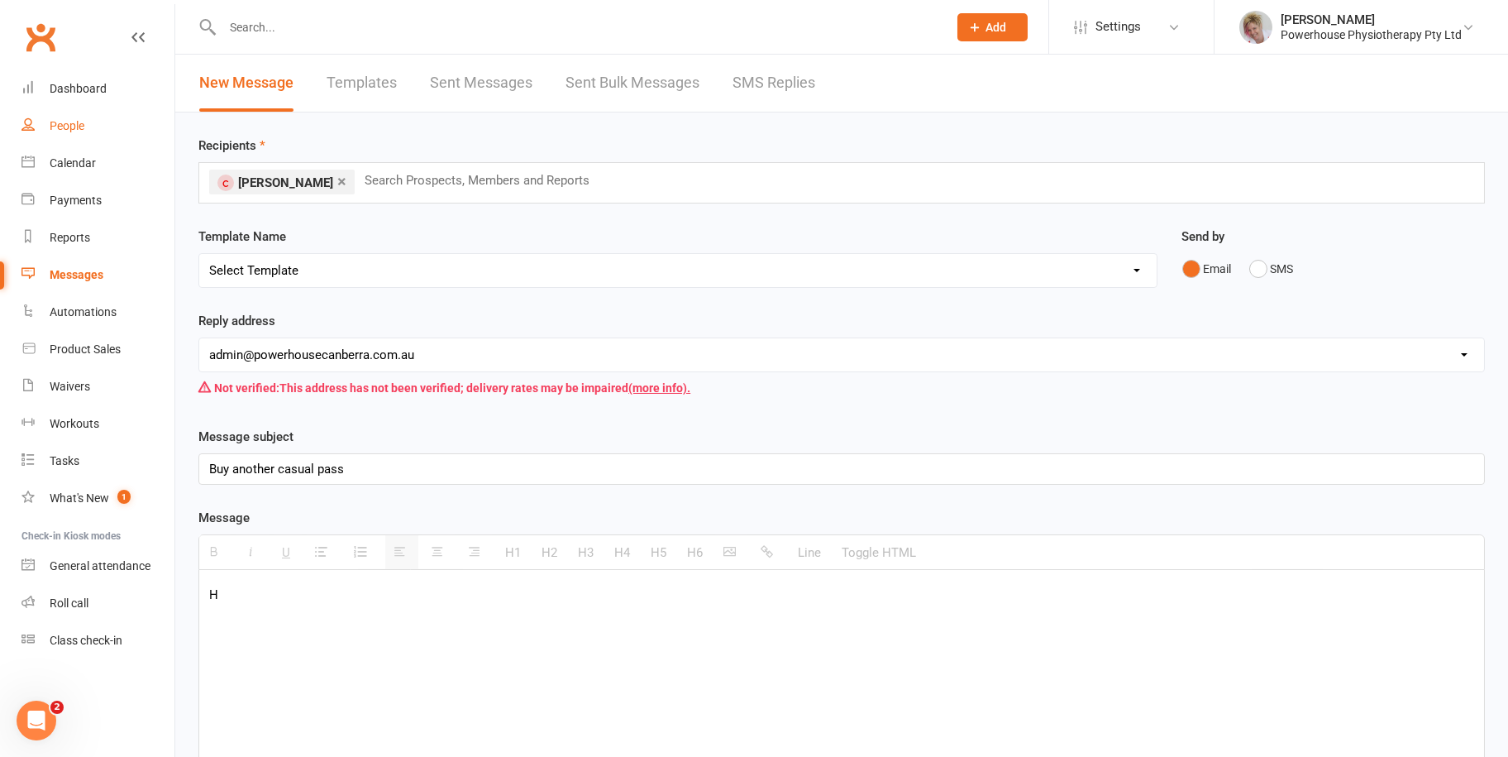
click at [76, 125] on div "People" at bounding box center [67, 125] width 35 height 13
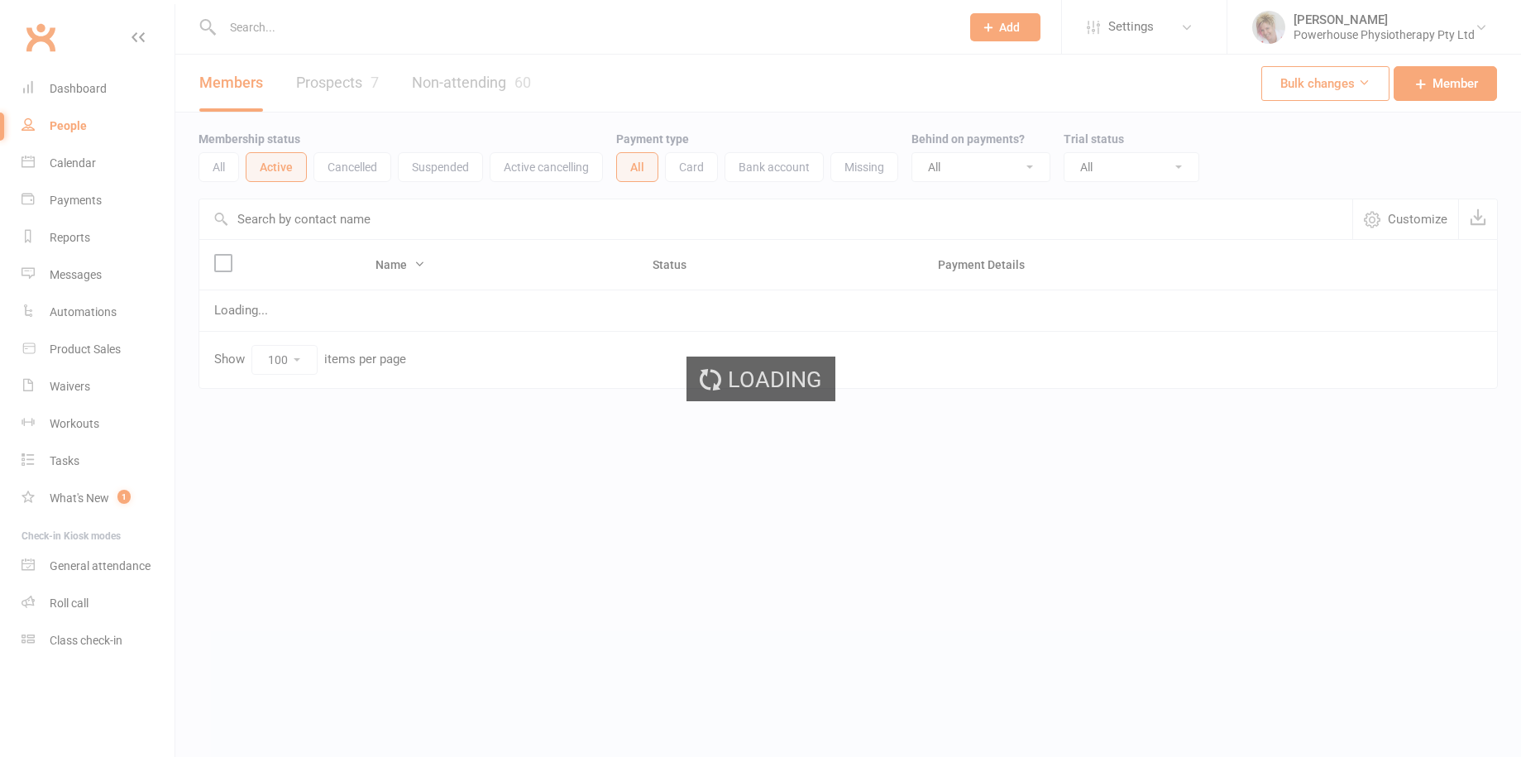
select select "100"
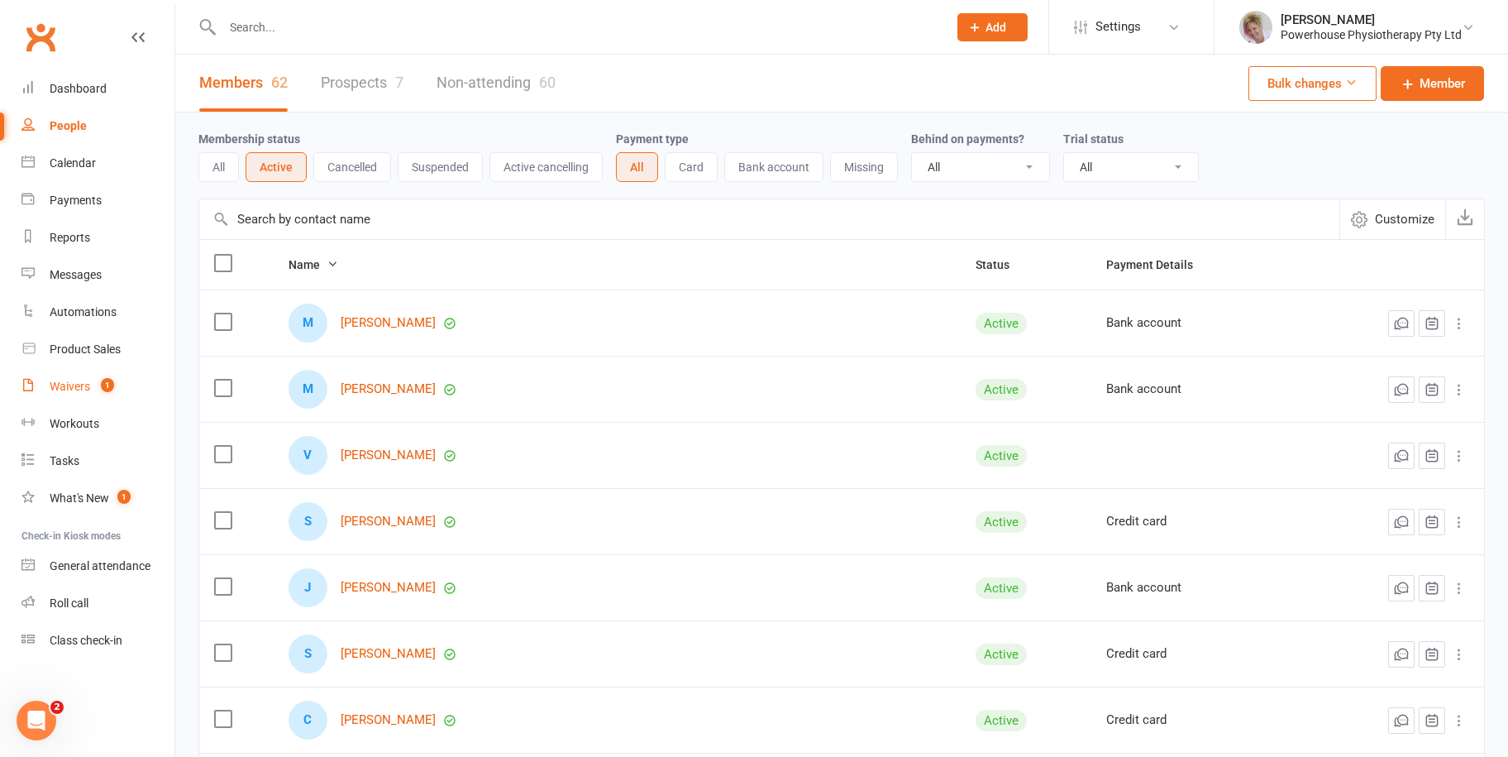
click at [64, 381] on div "Waivers" at bounding box center [70, 386] width 41 height 13
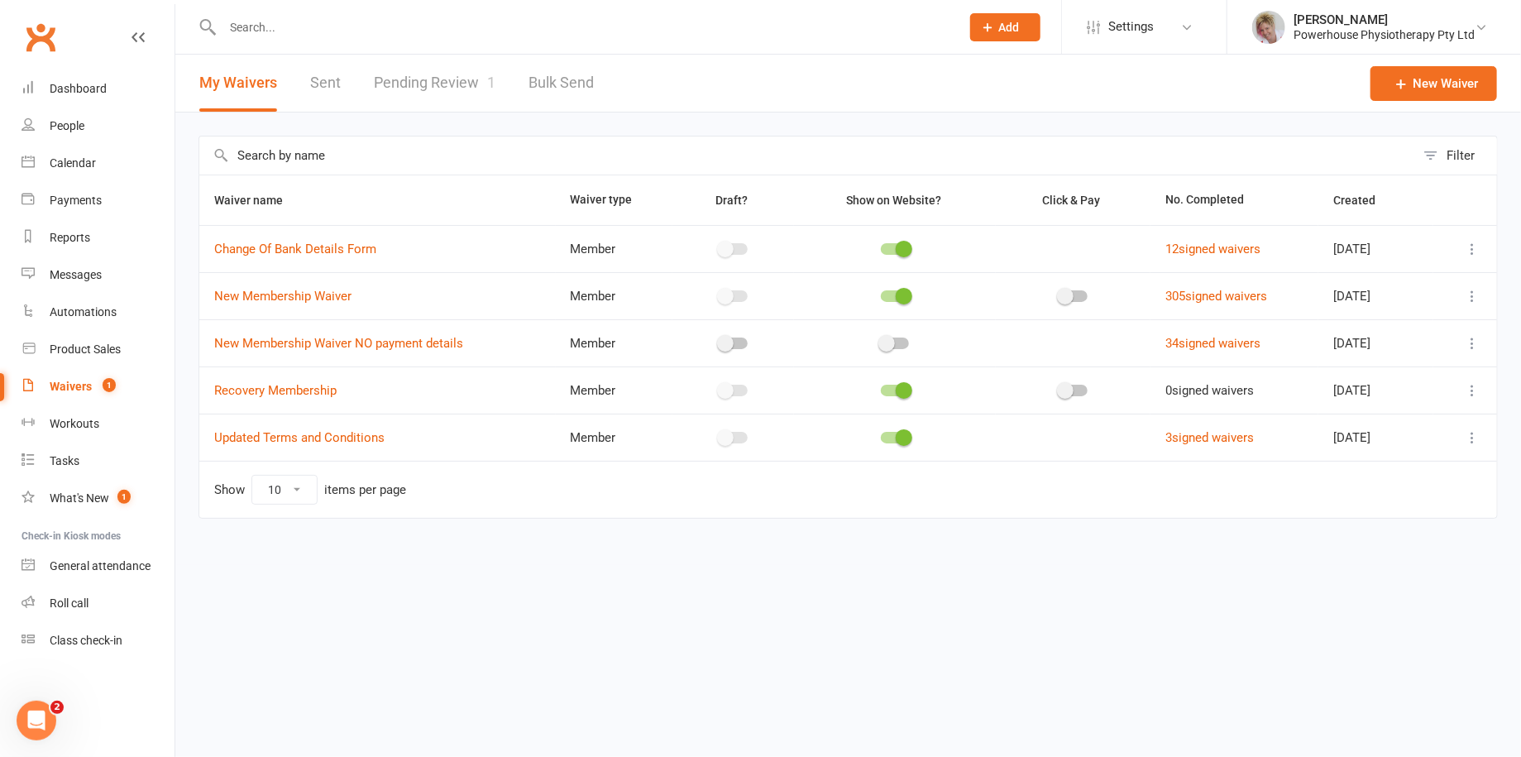
click at [419, 79] on link "Pending Review 1" at bounding box center [435, 83] width 122 height 57
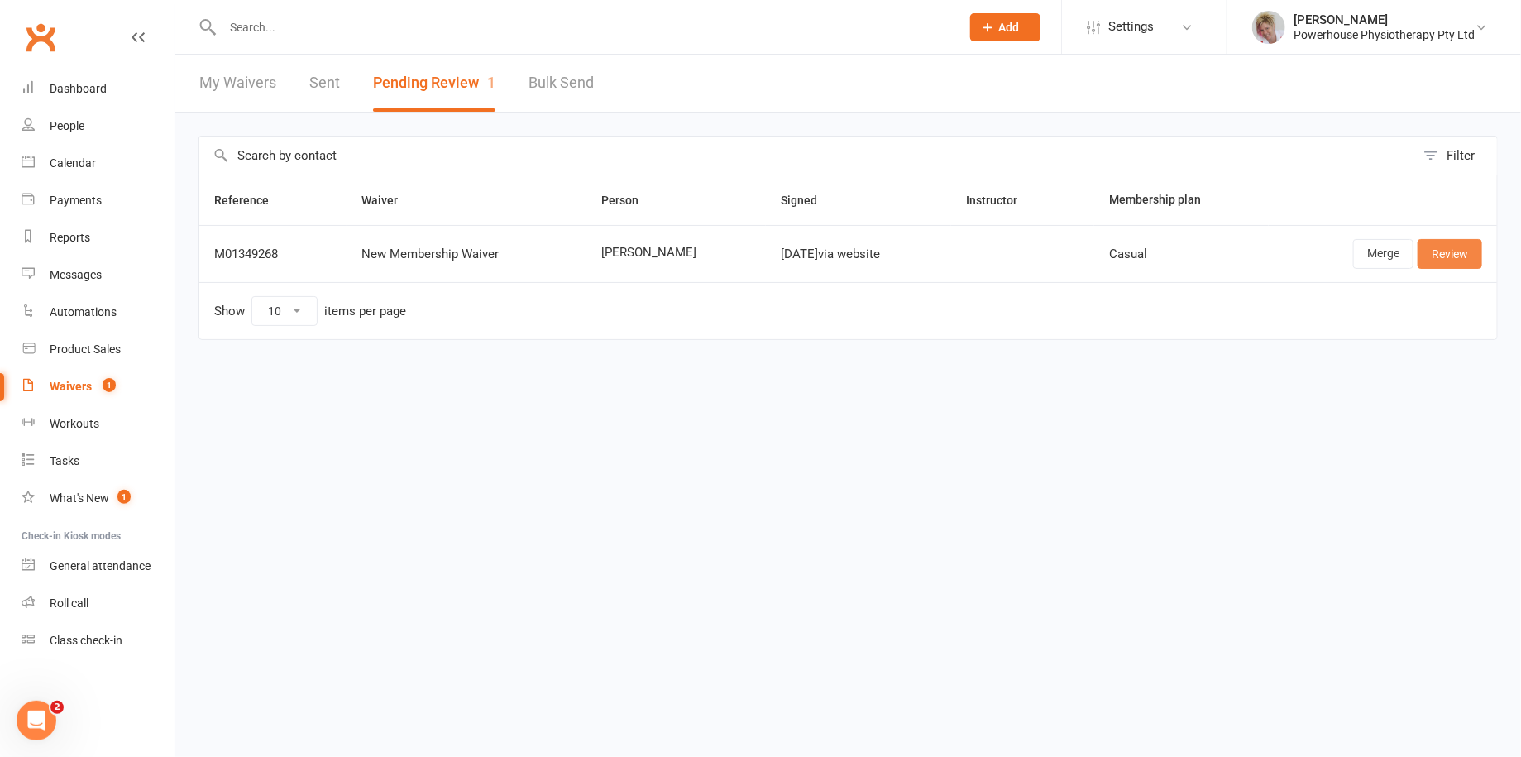
click at [1452, 254] on link "Review" at bounding box center [1449, 254] width 64 height 30
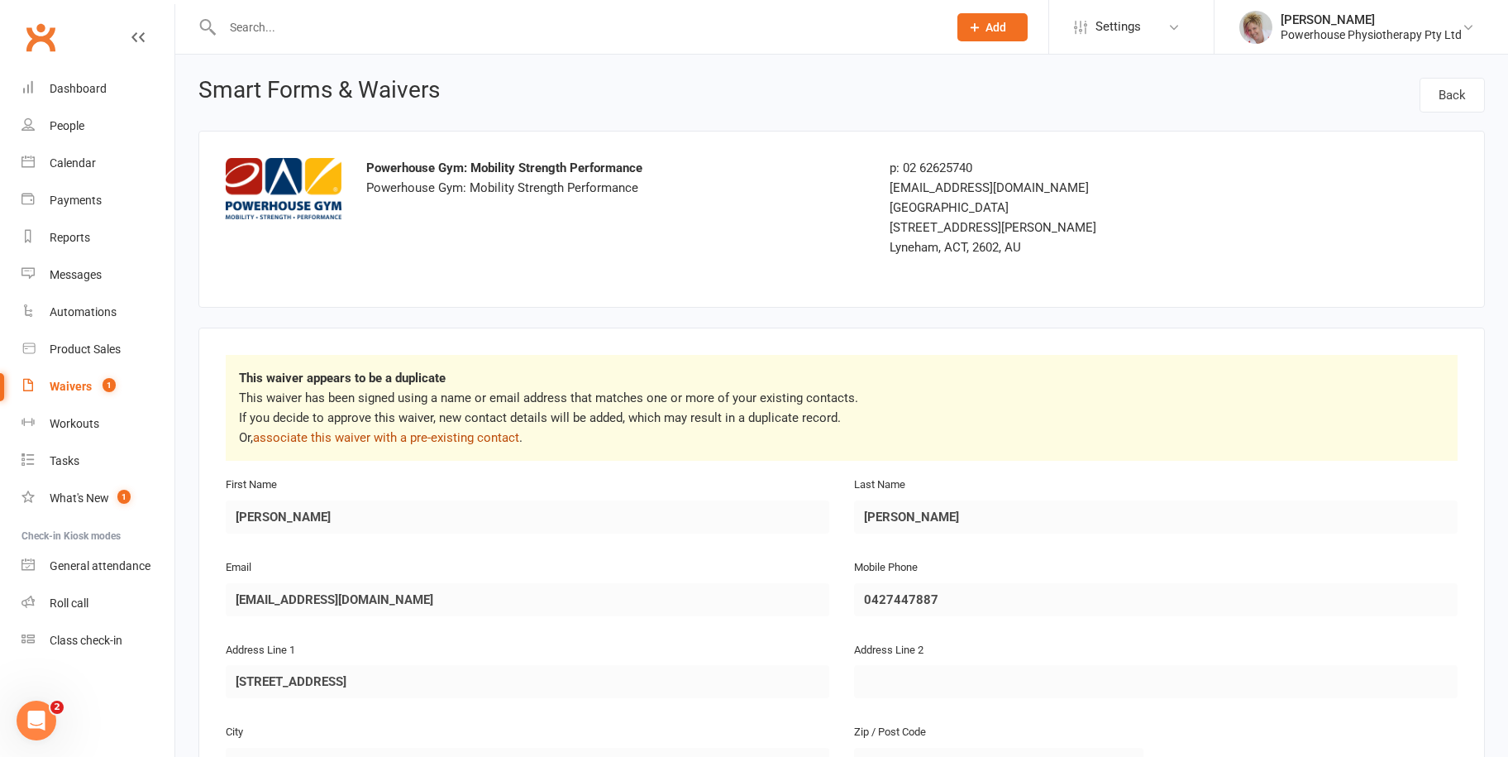
click at [360, 435] on link "associate this waiver with a pre-existing contact" at bounding box center [386, 437] width 266 height 15
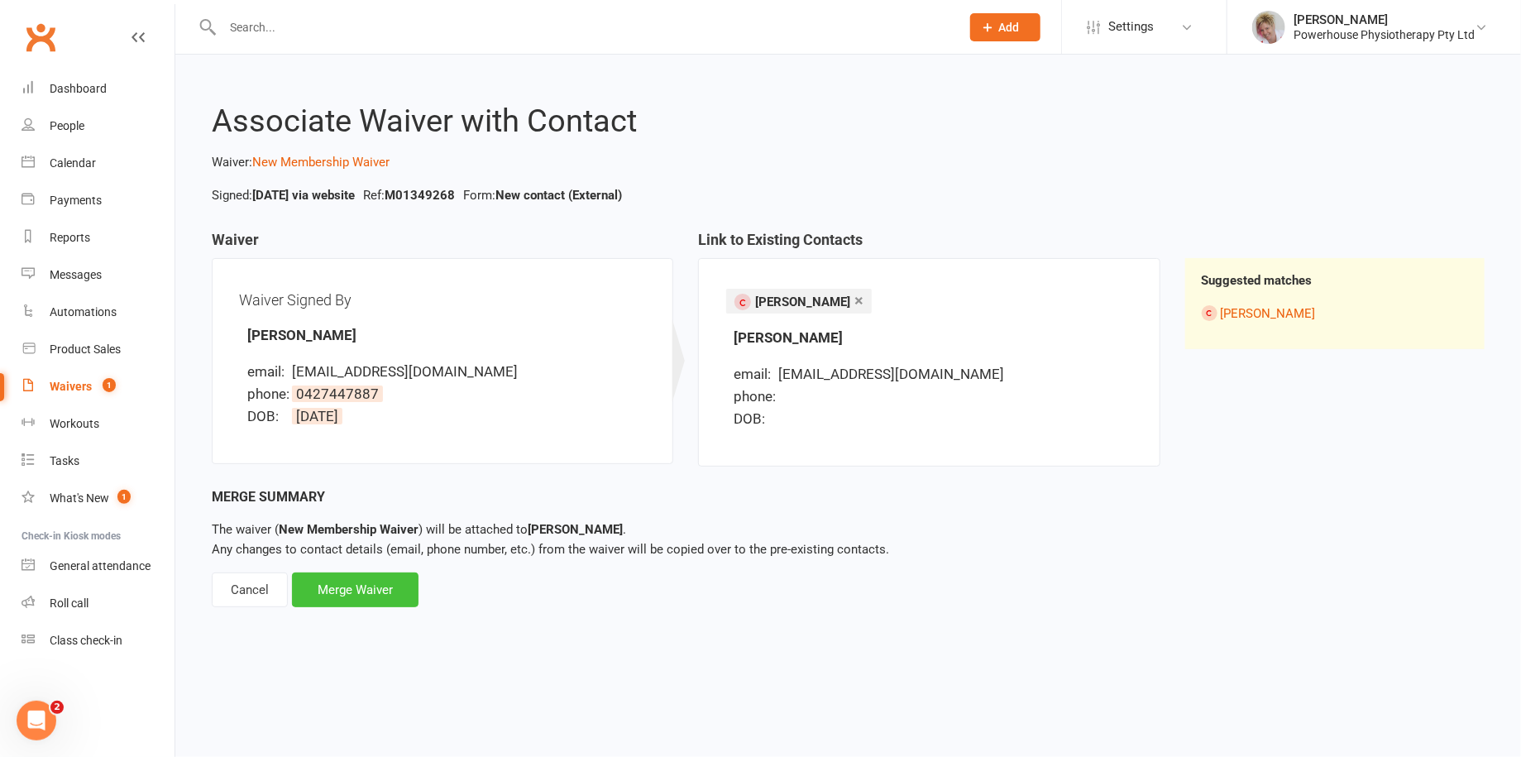
click at [335, 593] on div "Merge Waiver" at bounding box center [355, 589] width 127 height 35
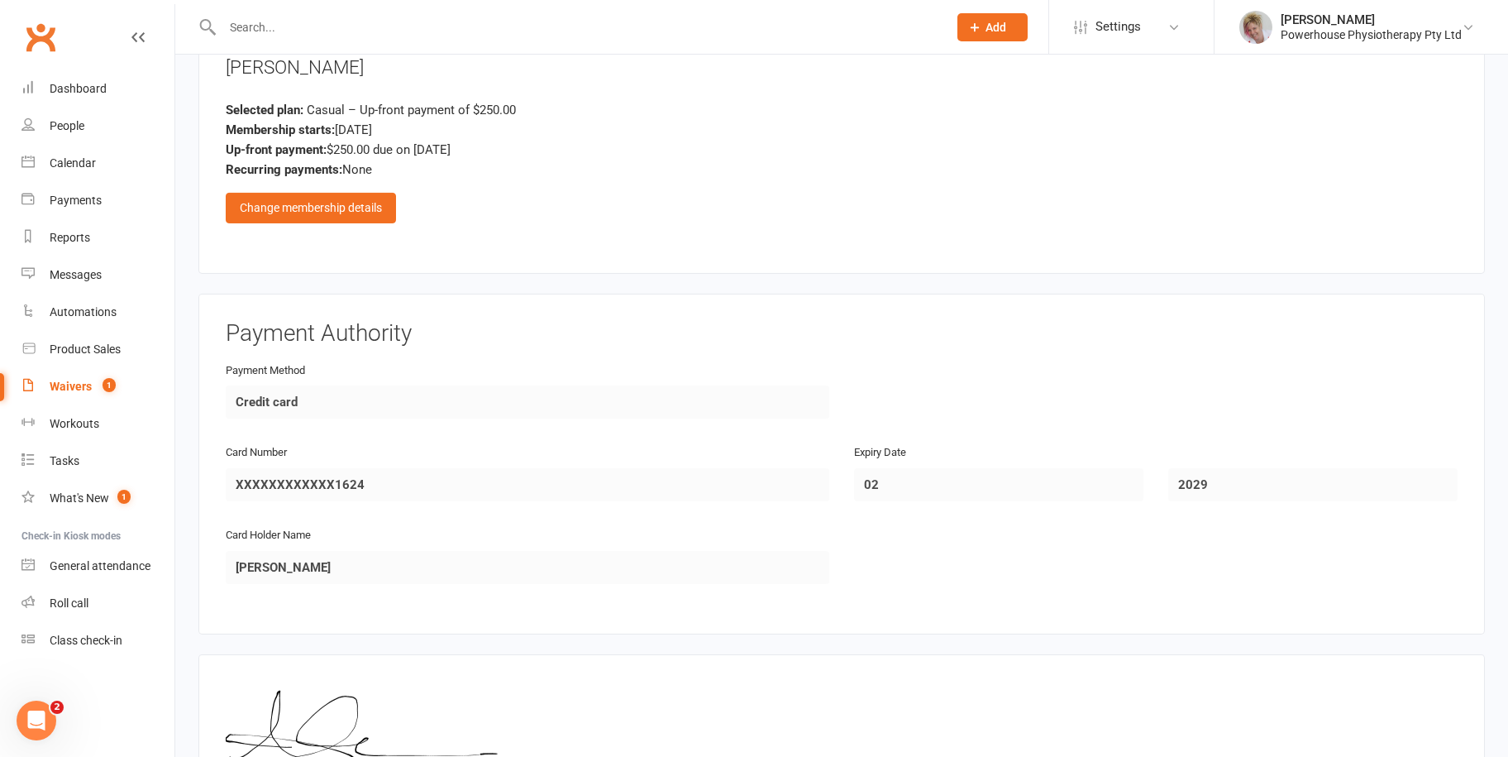
scroll to position [1984, 0]
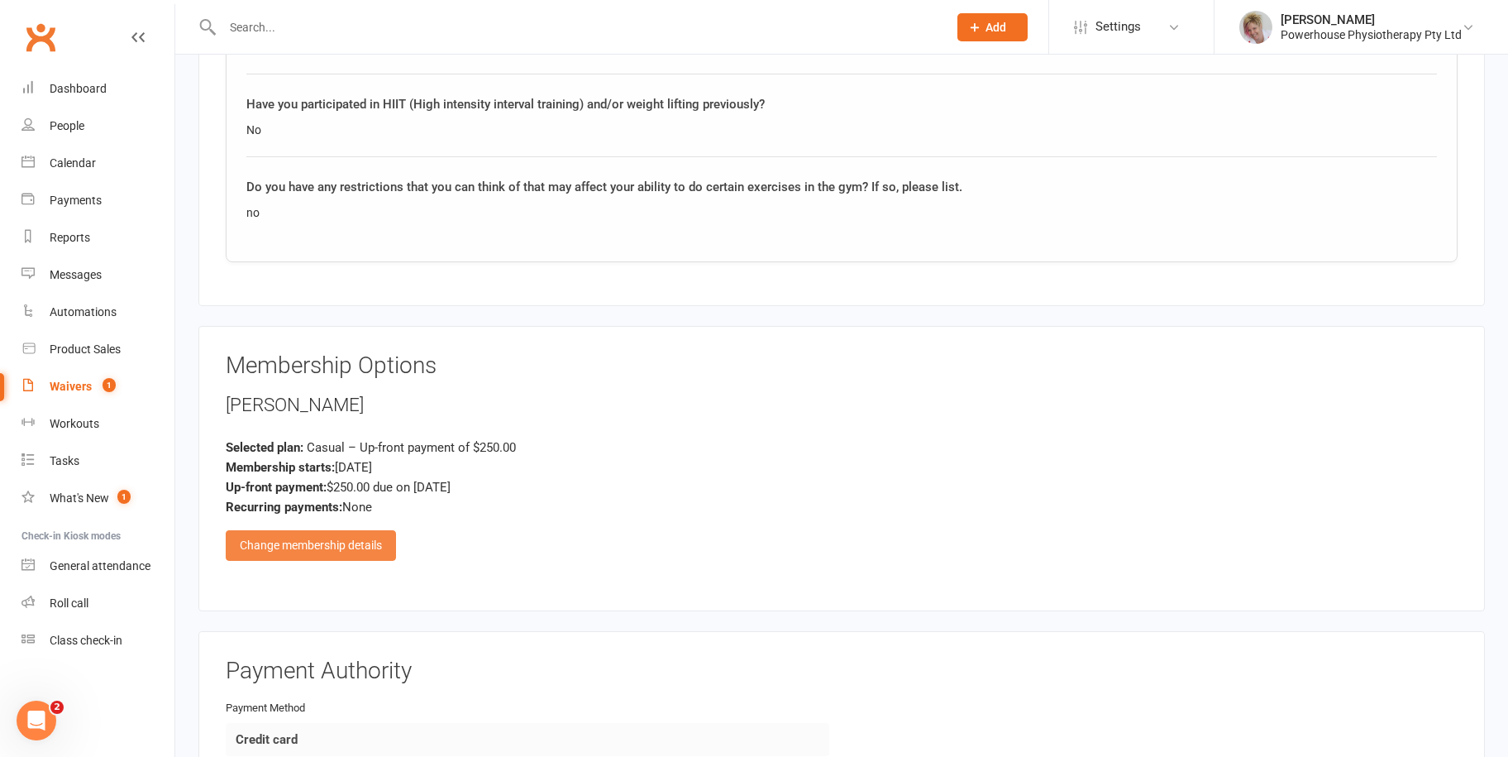
click at [322, 534] on div "Change membership details" at bounding box center [311, 545] width 170 height 30
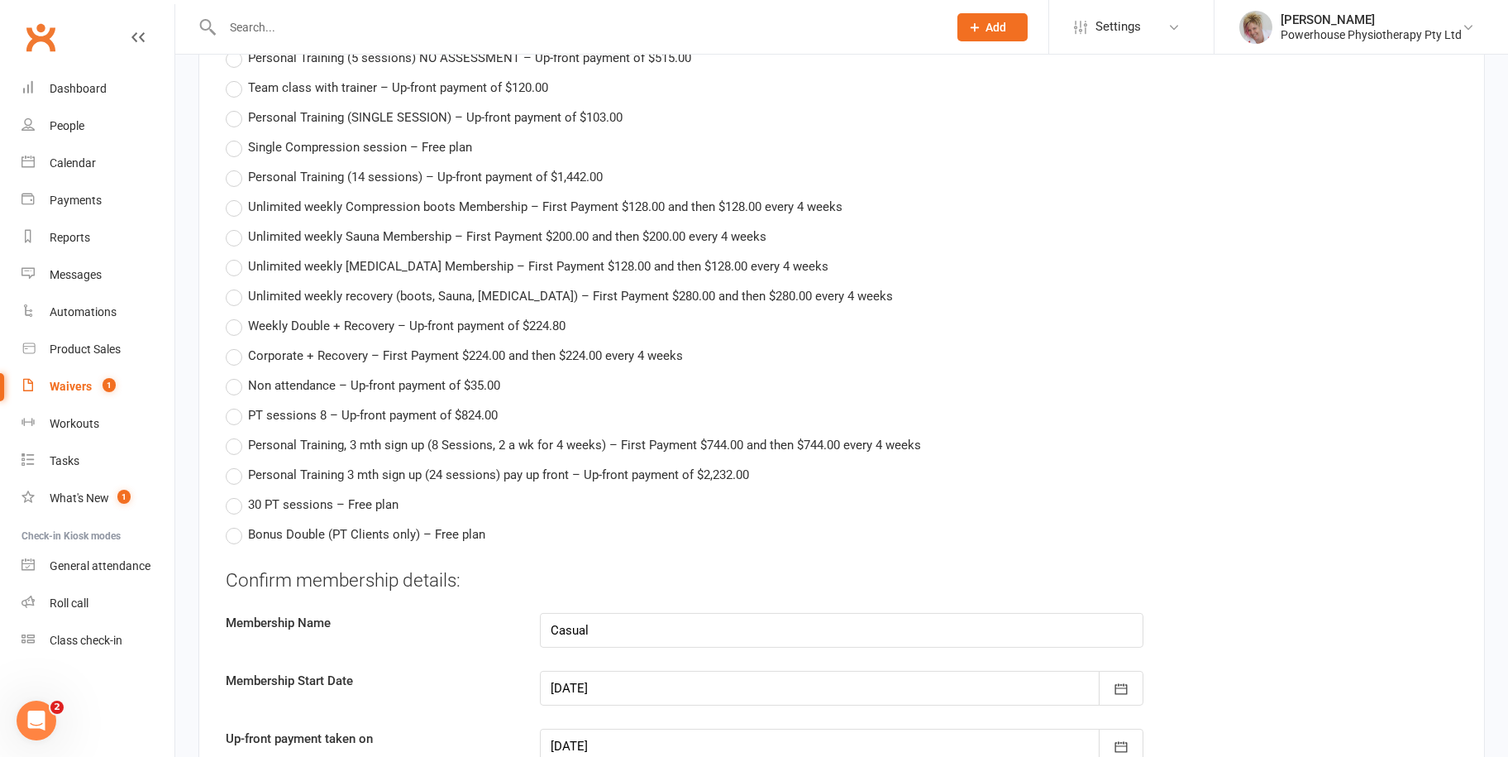
scroll to position [2894, 0]
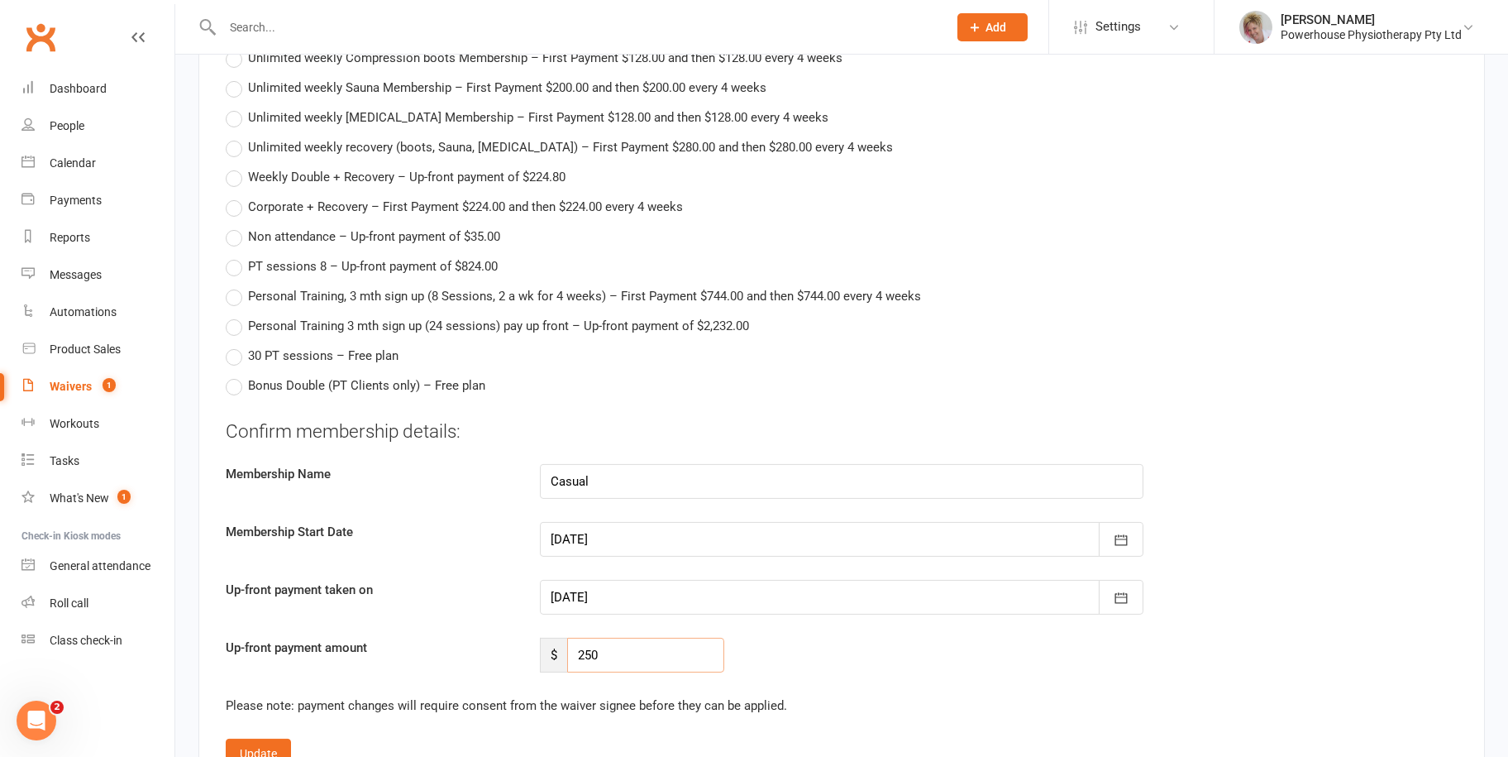
click at [609, 642] on input "250" at bounding box center [645, 655] width 157 height 35
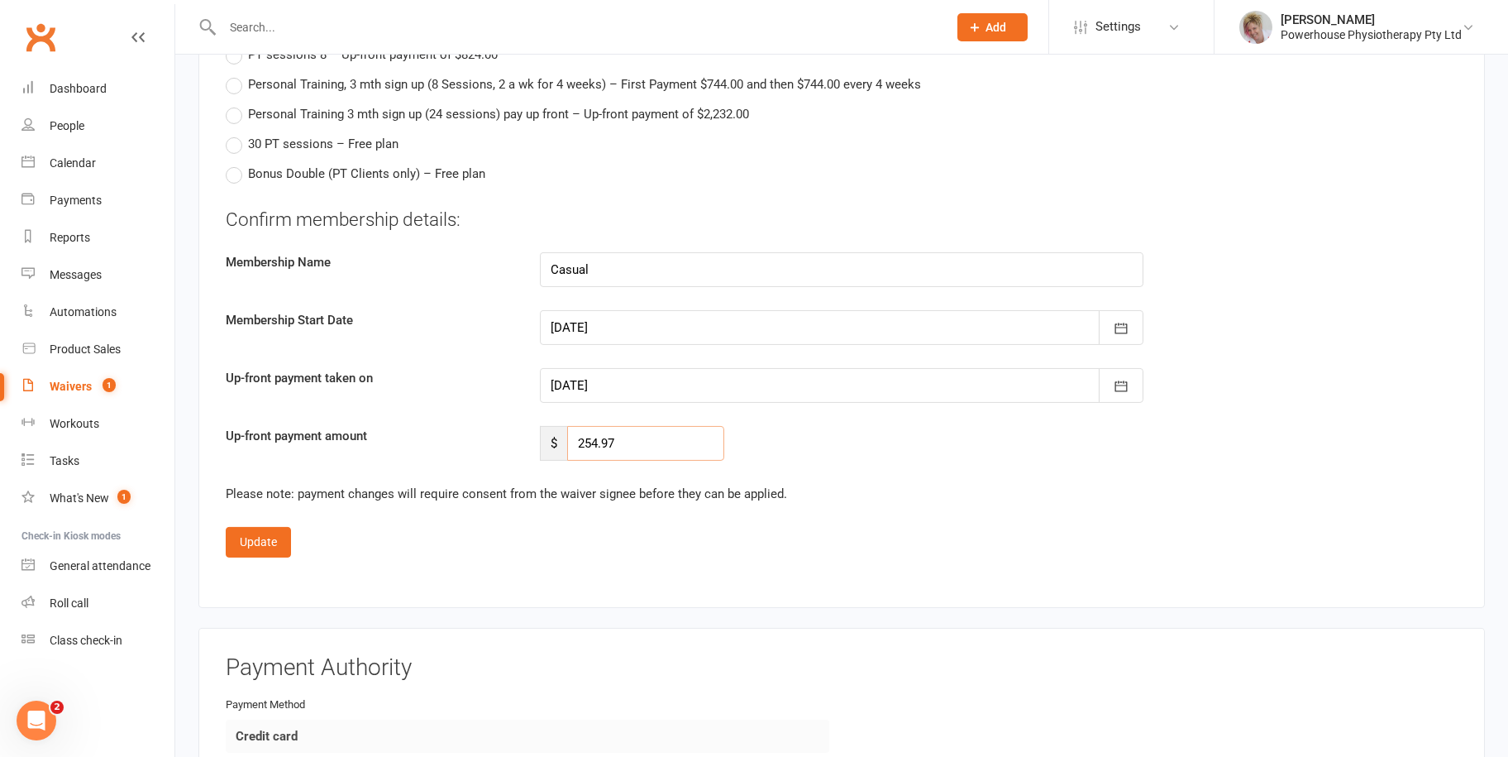
scroll to position [3225, 0]
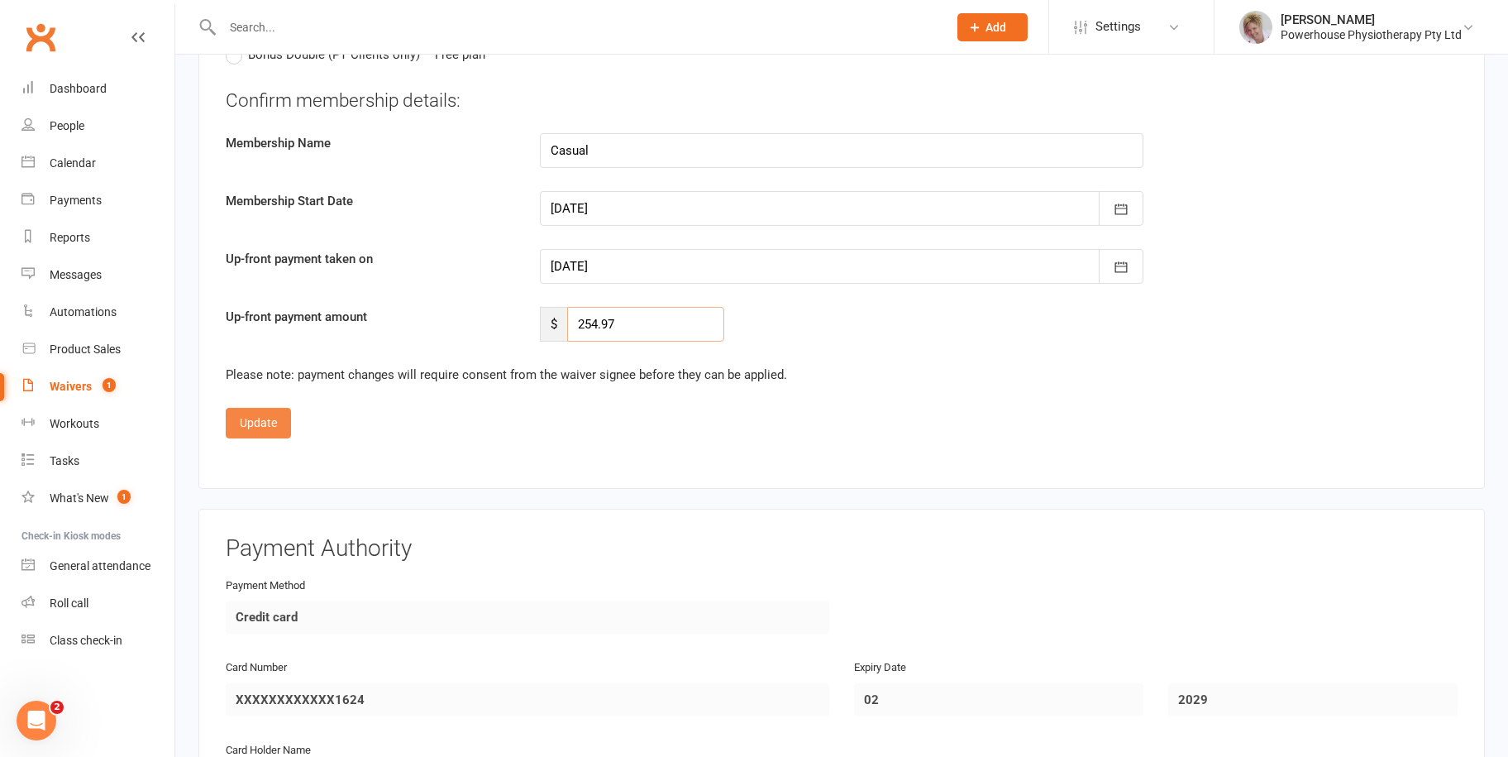
type input "254.97"
click at [255, 422] on button "Update" at bounding box center [258, 423] width 65 height 30
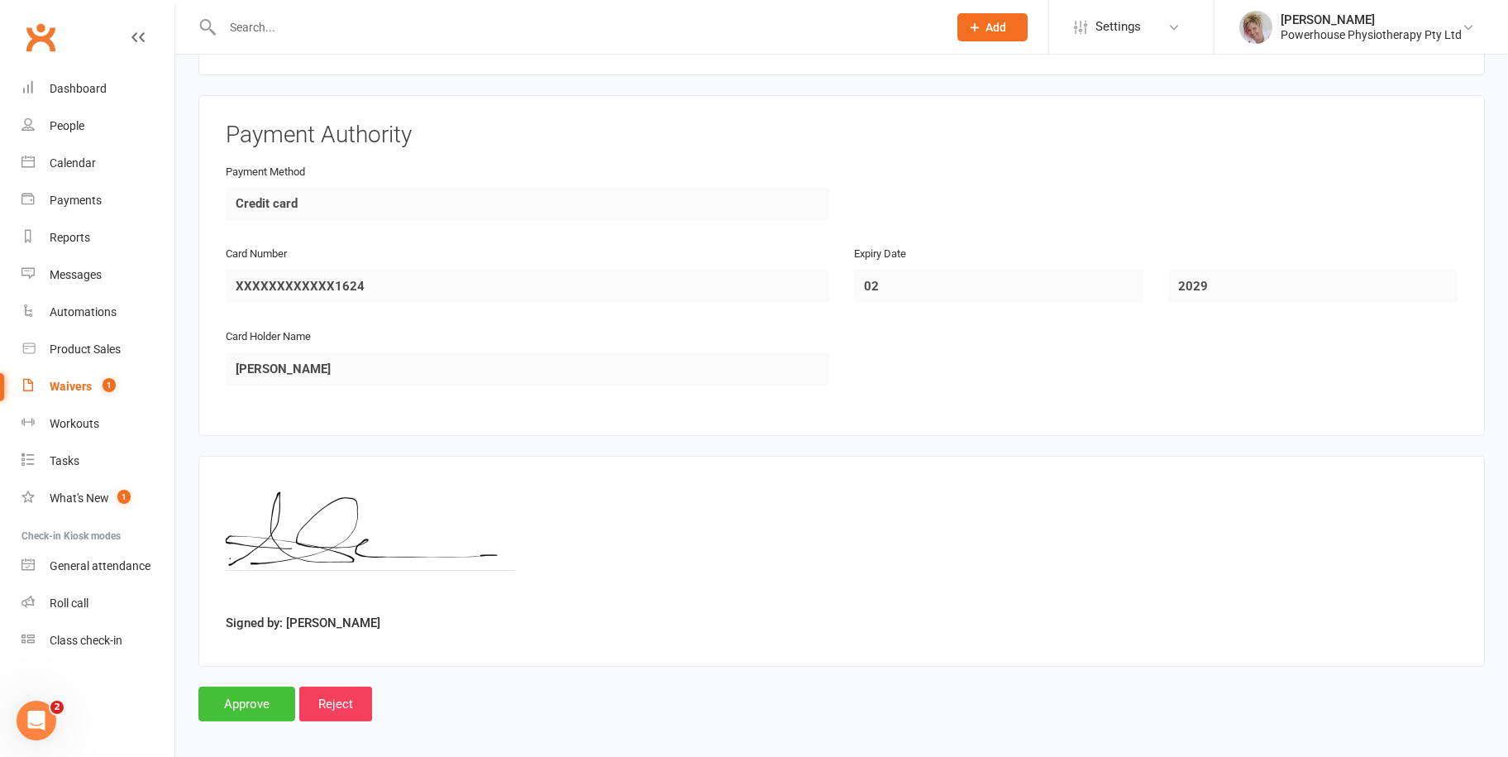
click at [241, 690] on input "Approve" at bounding box center [246, 703] width 97 height 35
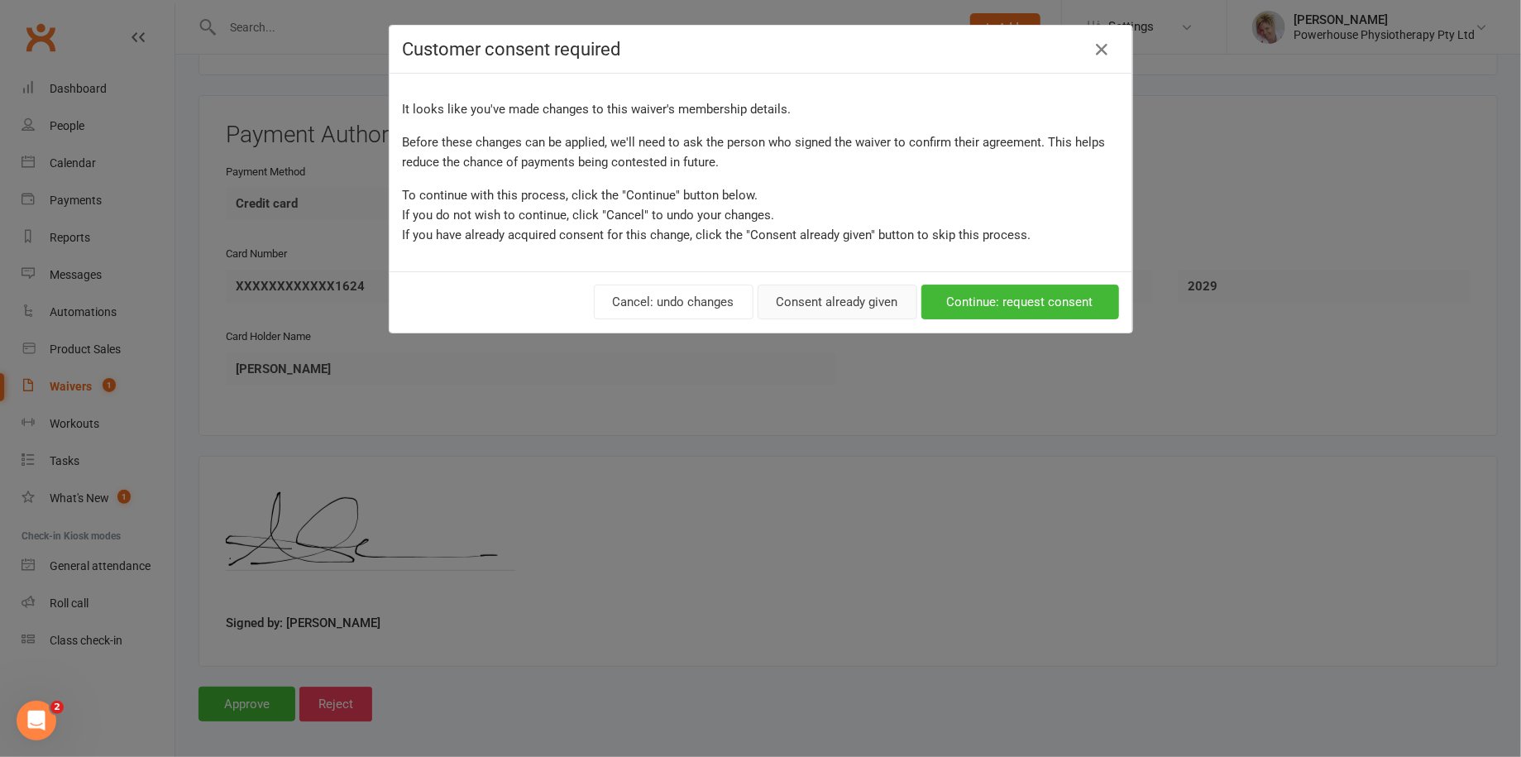
click at [826, 302] on button "Consent already given" at bounding box center [837, 301] width 160 height 35
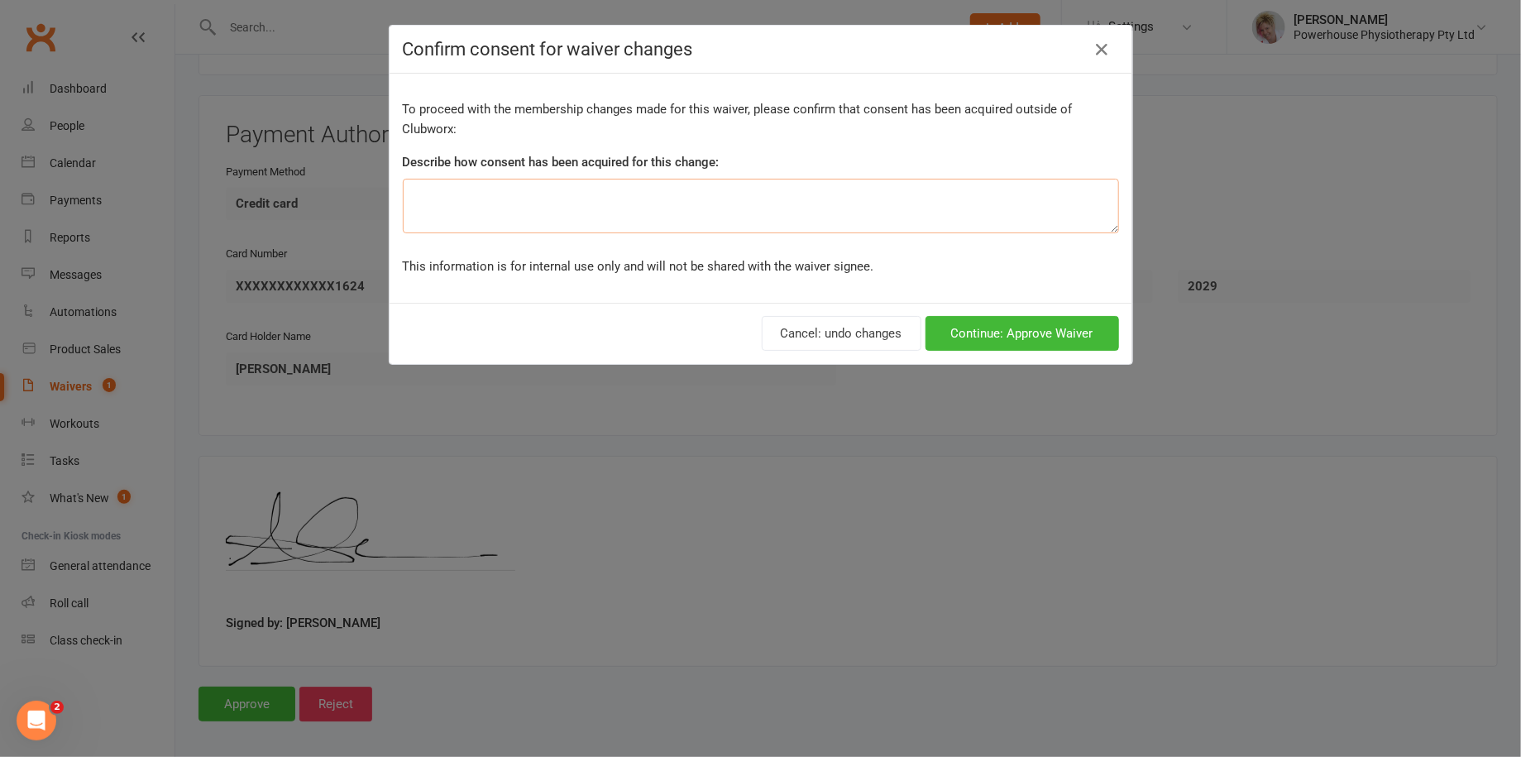
click at [473, 193] on textarea at bounding box center [761, 206] width 716 height 55
type textarea "In waiver it states there is a fee so consent given when signed"
click at [999, 340] on button "Continue: Approve Waiver" at bounding box center [1021, 333] width 193 height 35
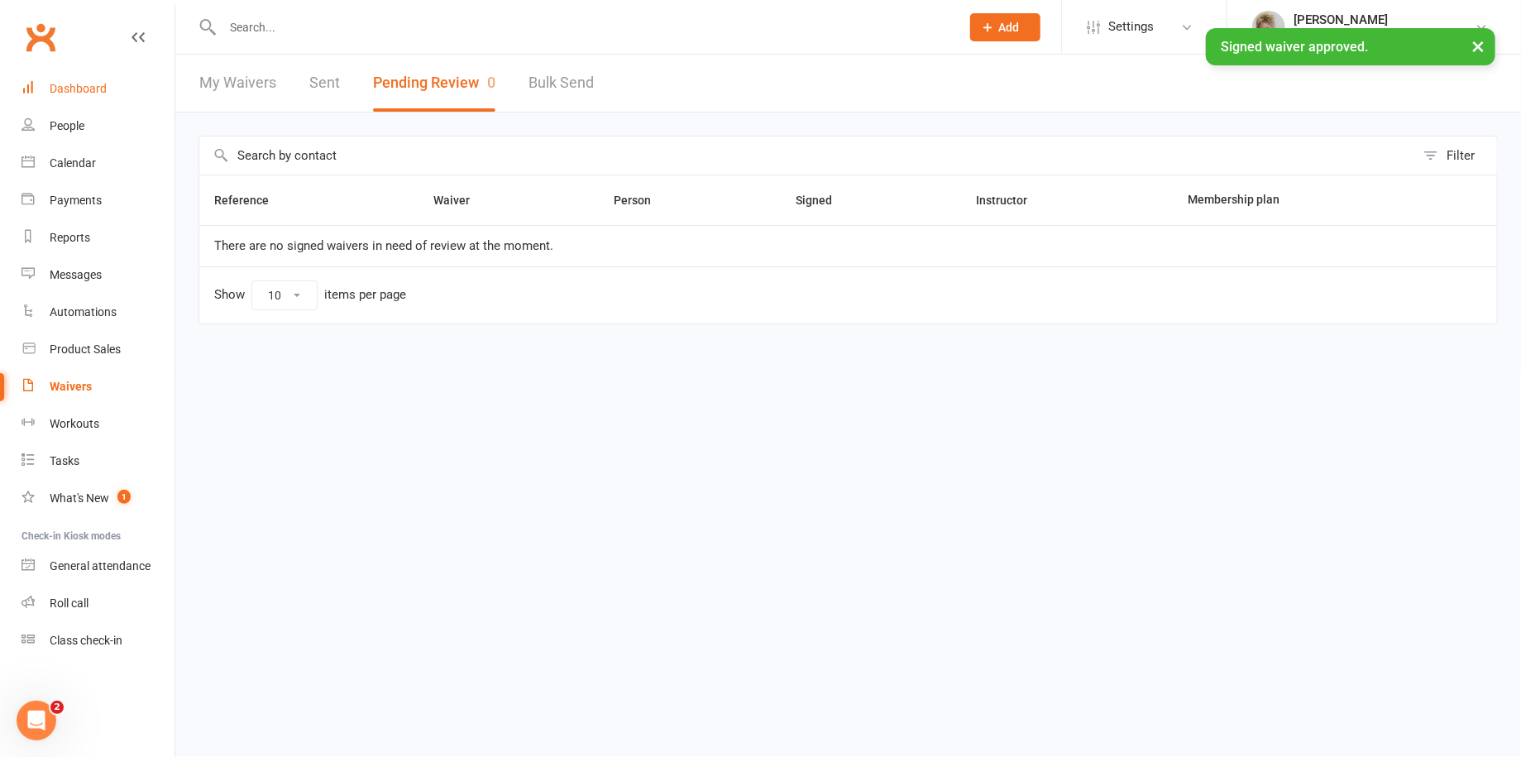
click at [114, 92] on link "Dashboard" at bounding box center [97, 88] width 153 height 37
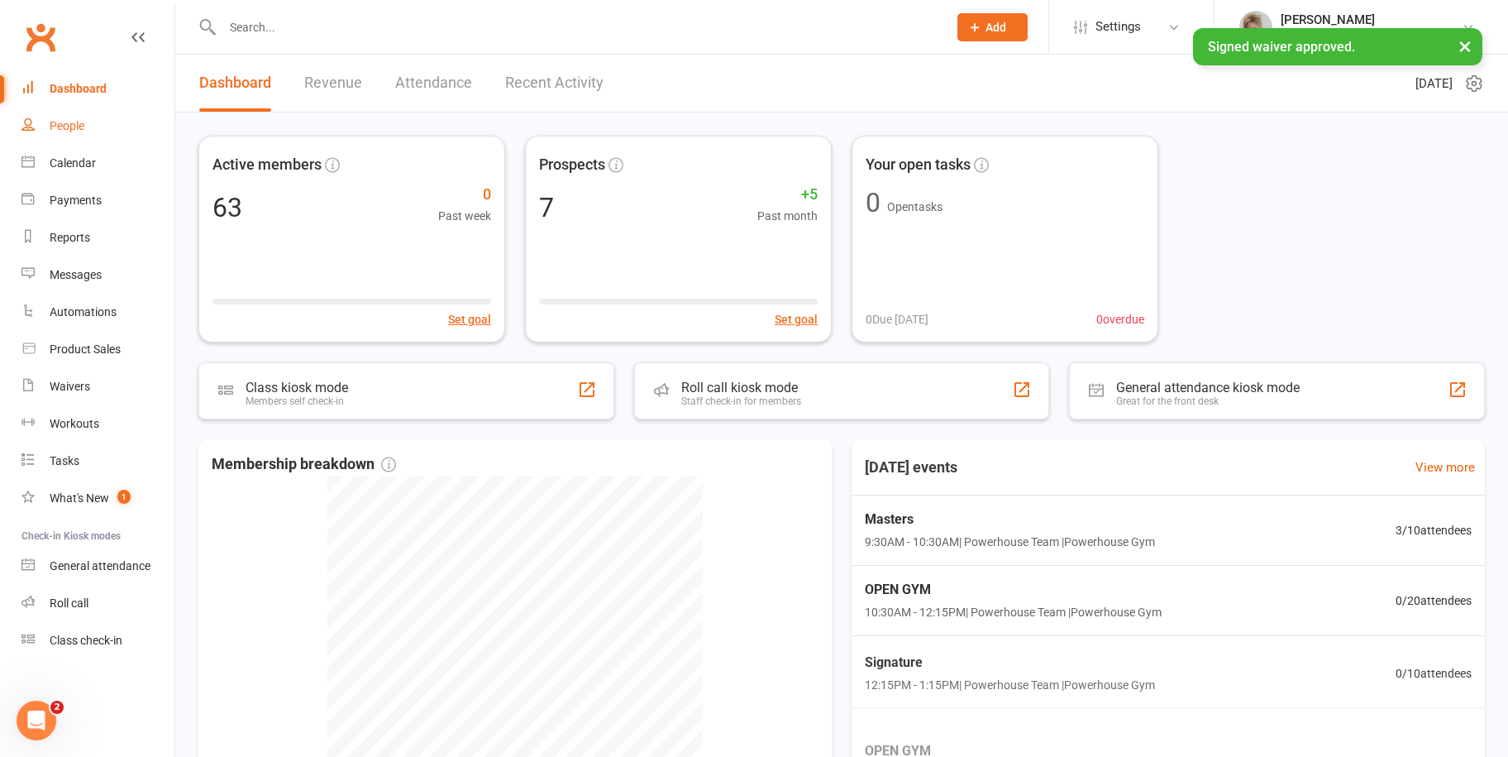
click at [98, 118] on link "People" at bounding box center [97, 125] width 153 height 37
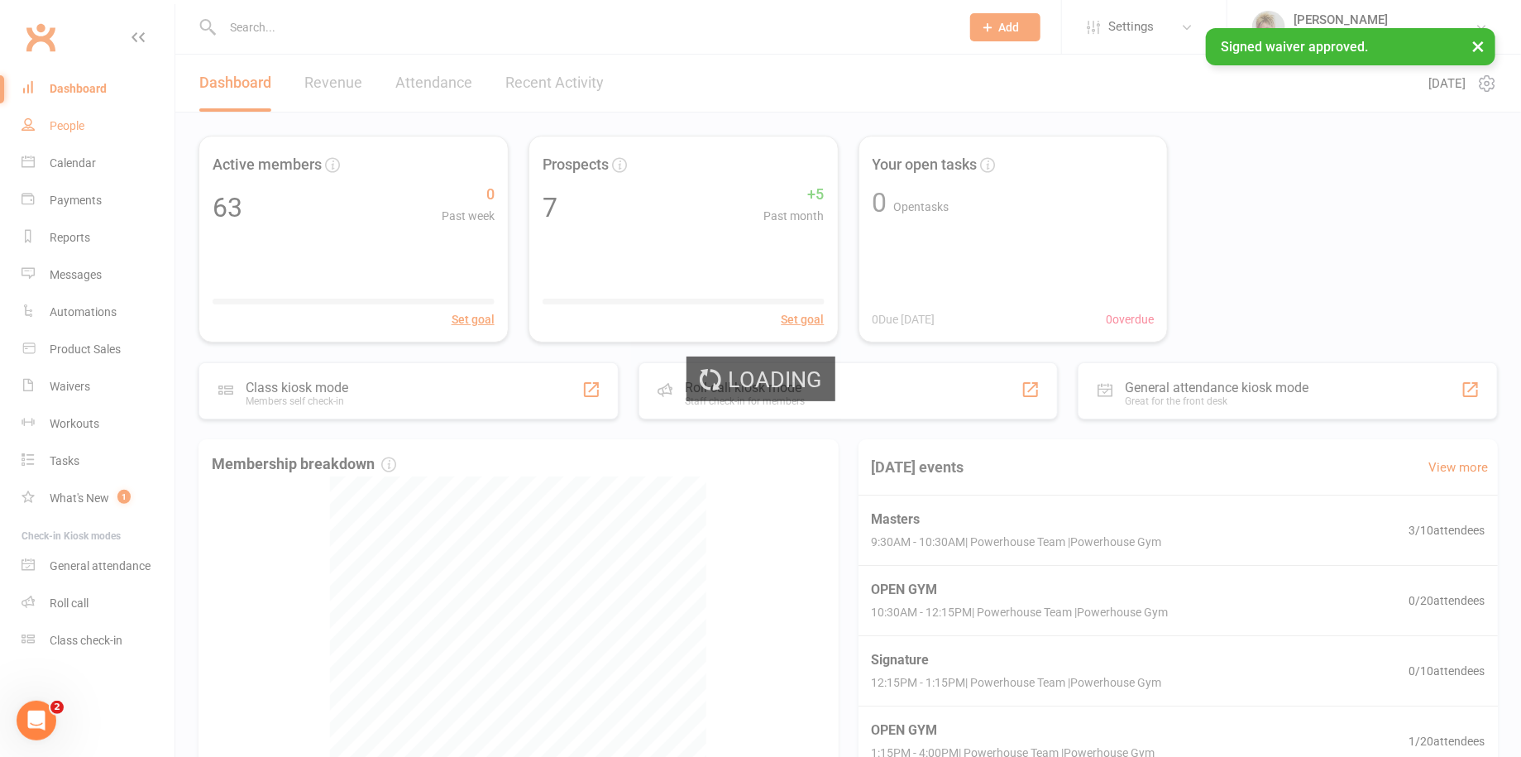
select select "100"
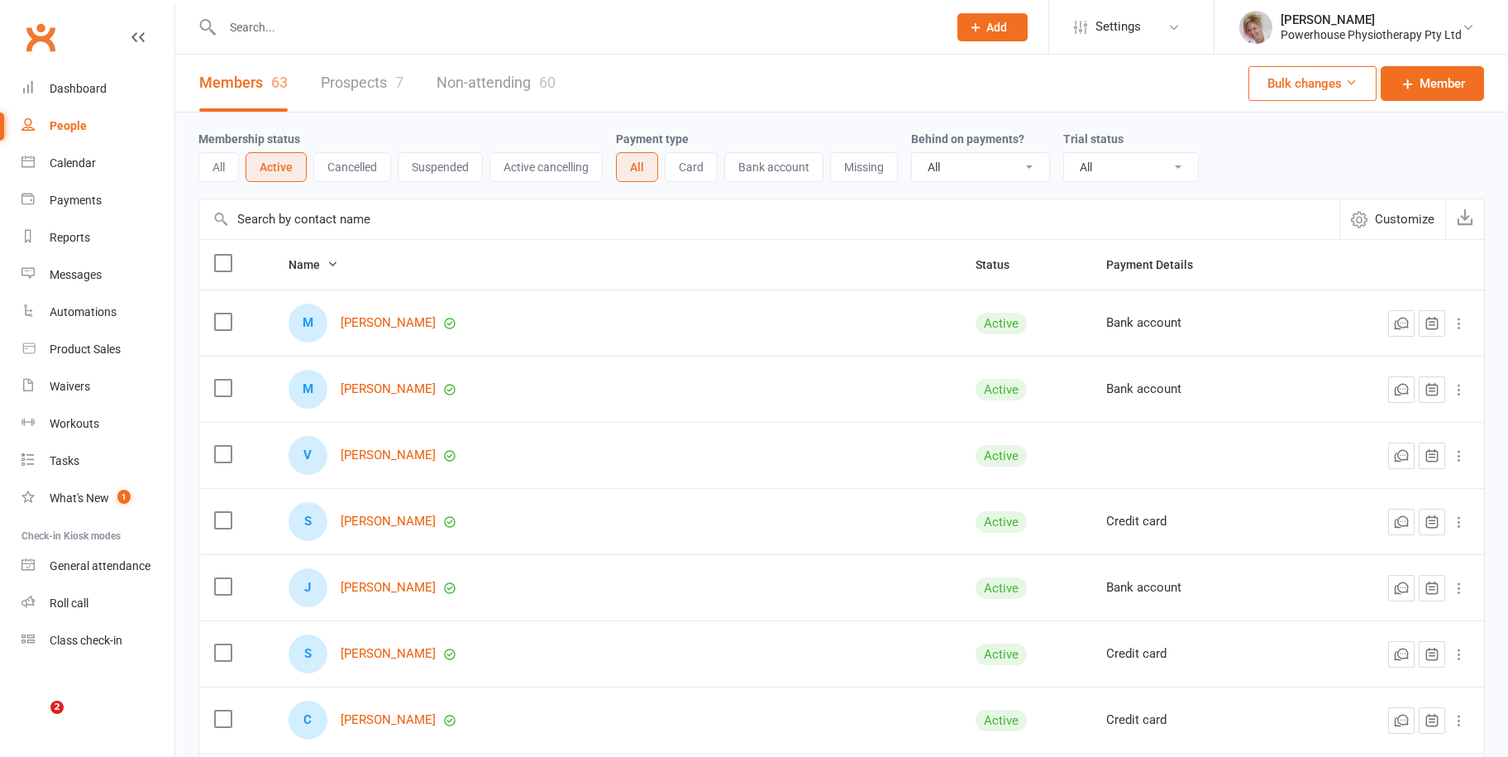
select select "100"
click at [84, 117] on link "People" at bounding box center [97, 125] width 153 height 37
click at [301, 24] on input "text" at bounding box center [576, 27] width 719 height 23
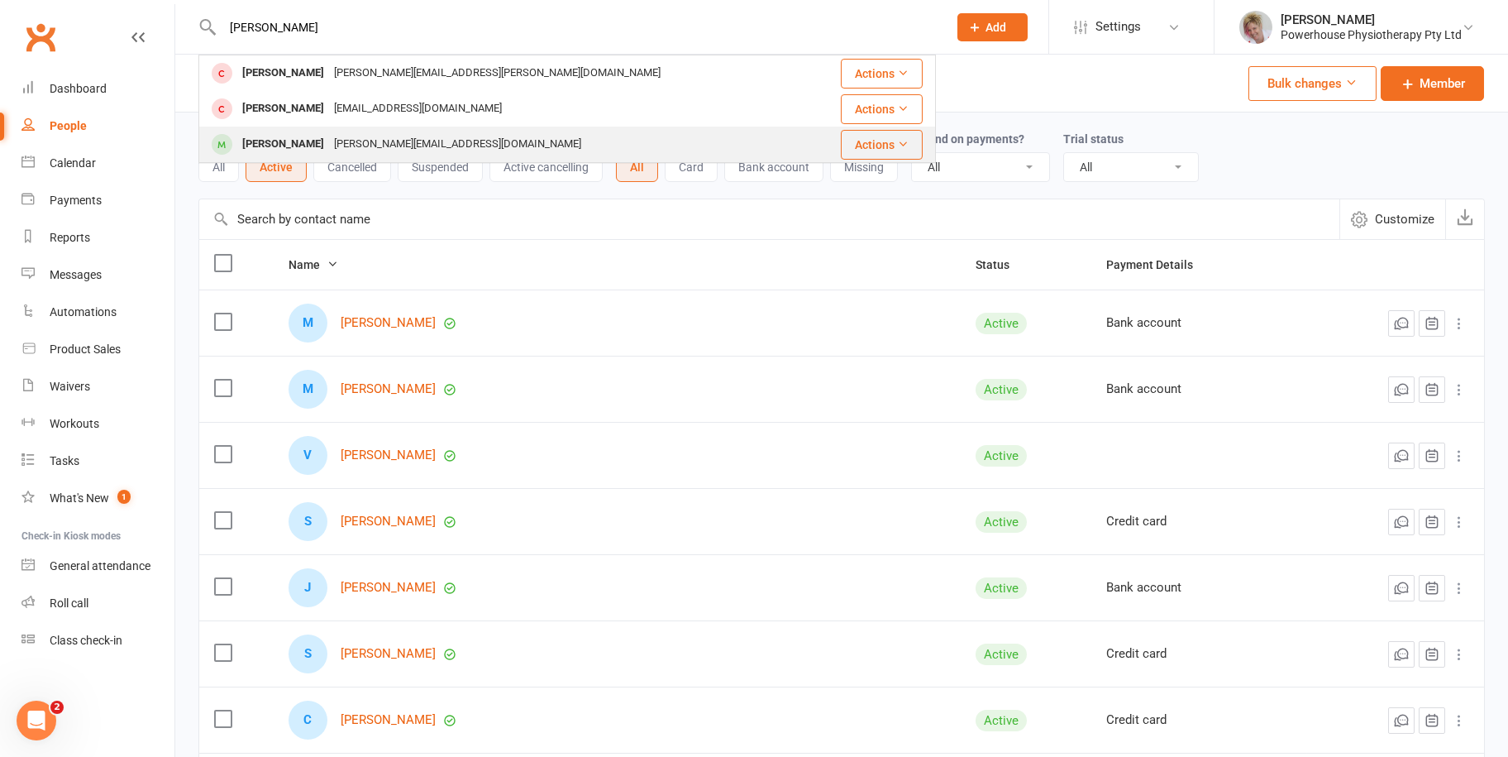
type input "[PERSON_NAME]"
click at [331, 136] on div "[PERSON_NAME][EMAIL_ADDRESS][DOMAIN_NAME]" at bounding box center [457, 144] width 257 height 24
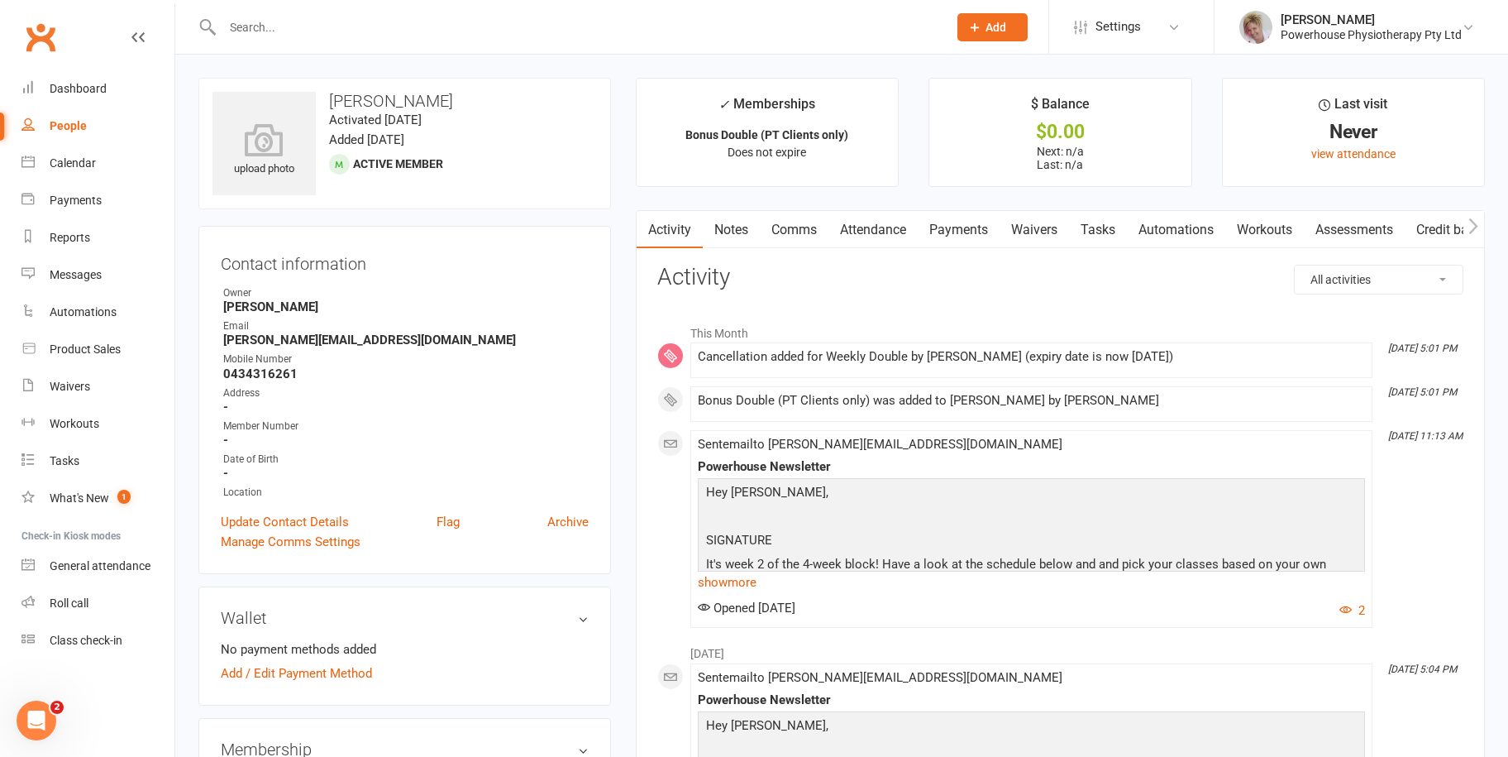
click at [242, 24] on input "text" at bounding box center [576, 27] width 719 height 23
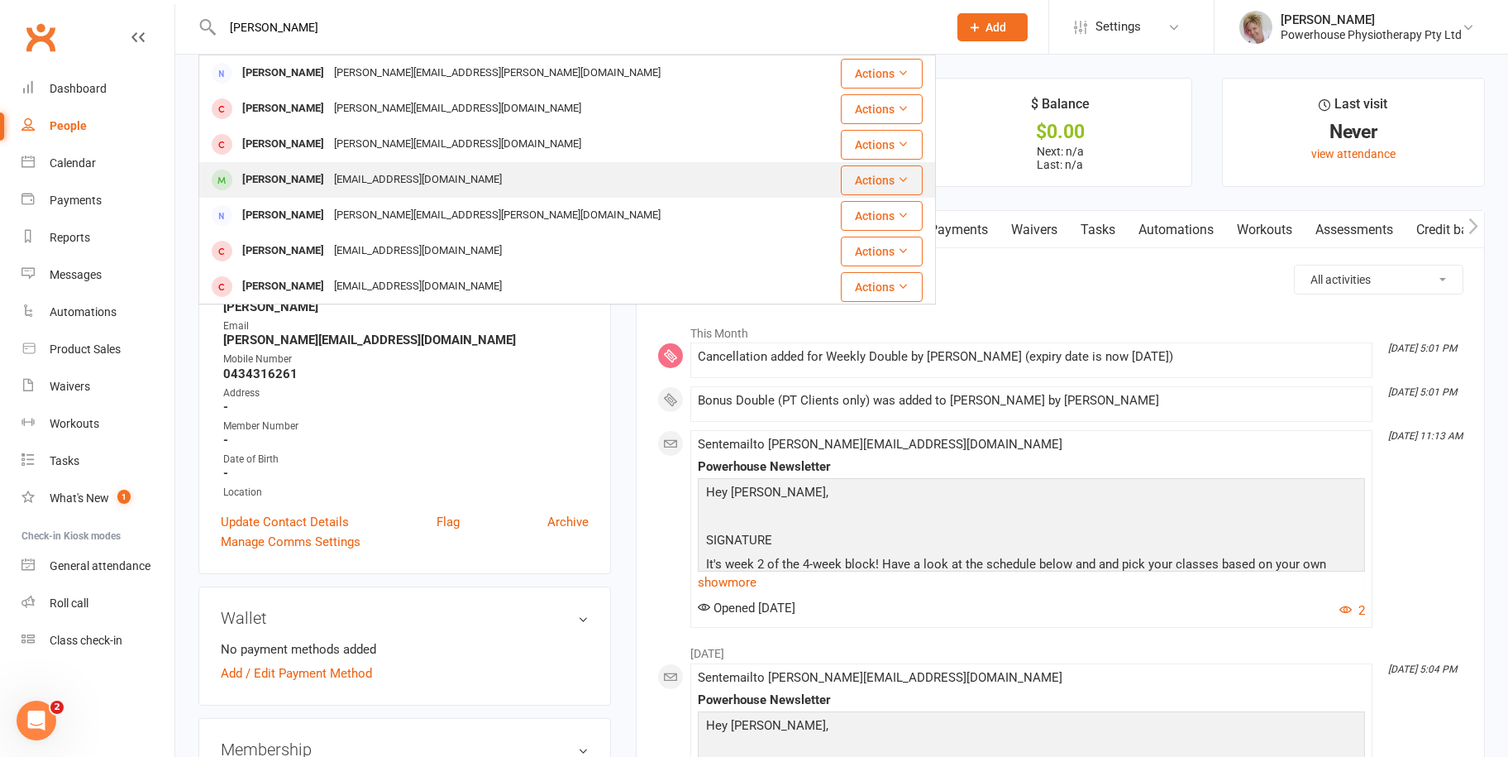
type input "[PERSON_NAME]"
click at [303, 187] on div "[PERSON_NAME]" at bounding box center [283, 180] width 92 height 24
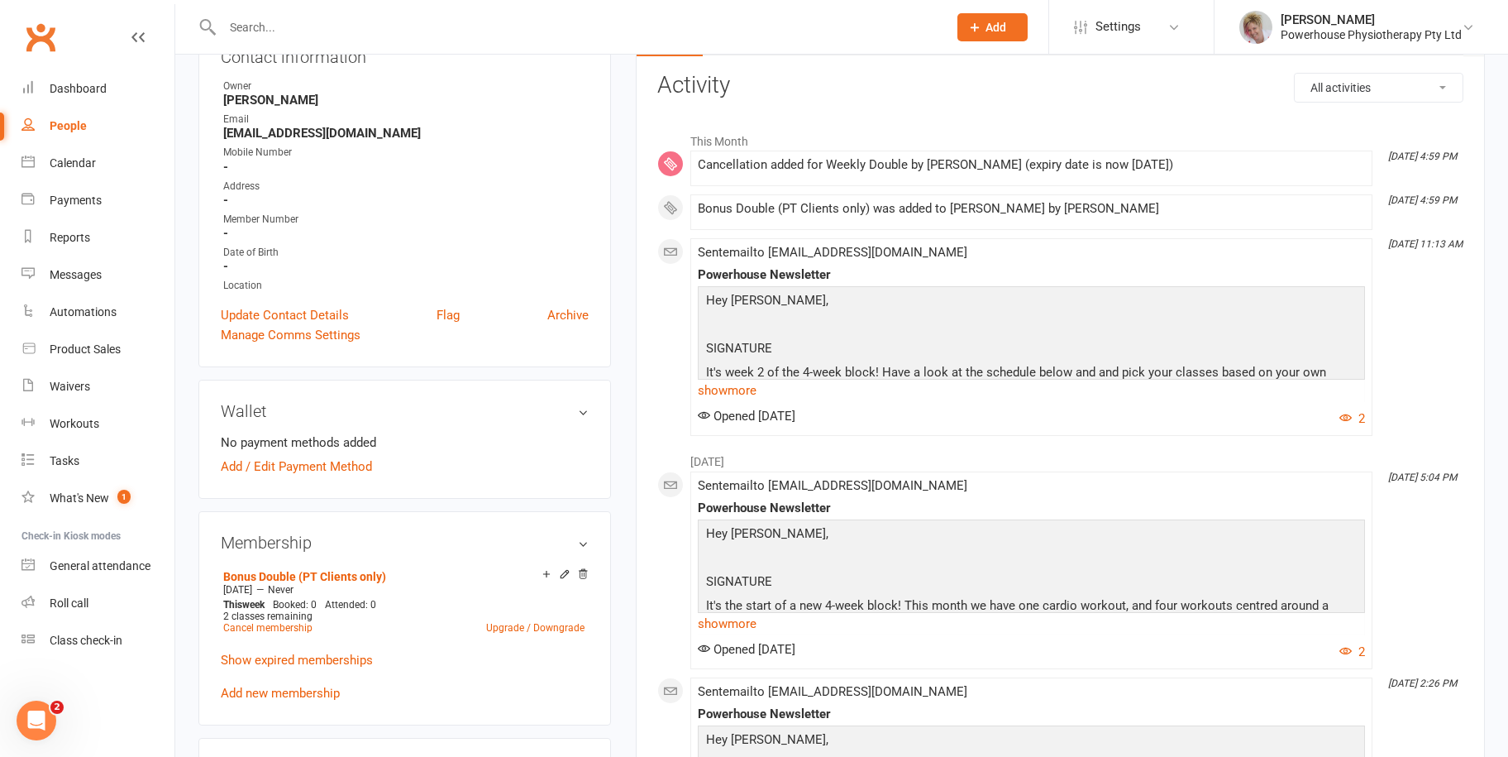
scroll to position [83, 0]
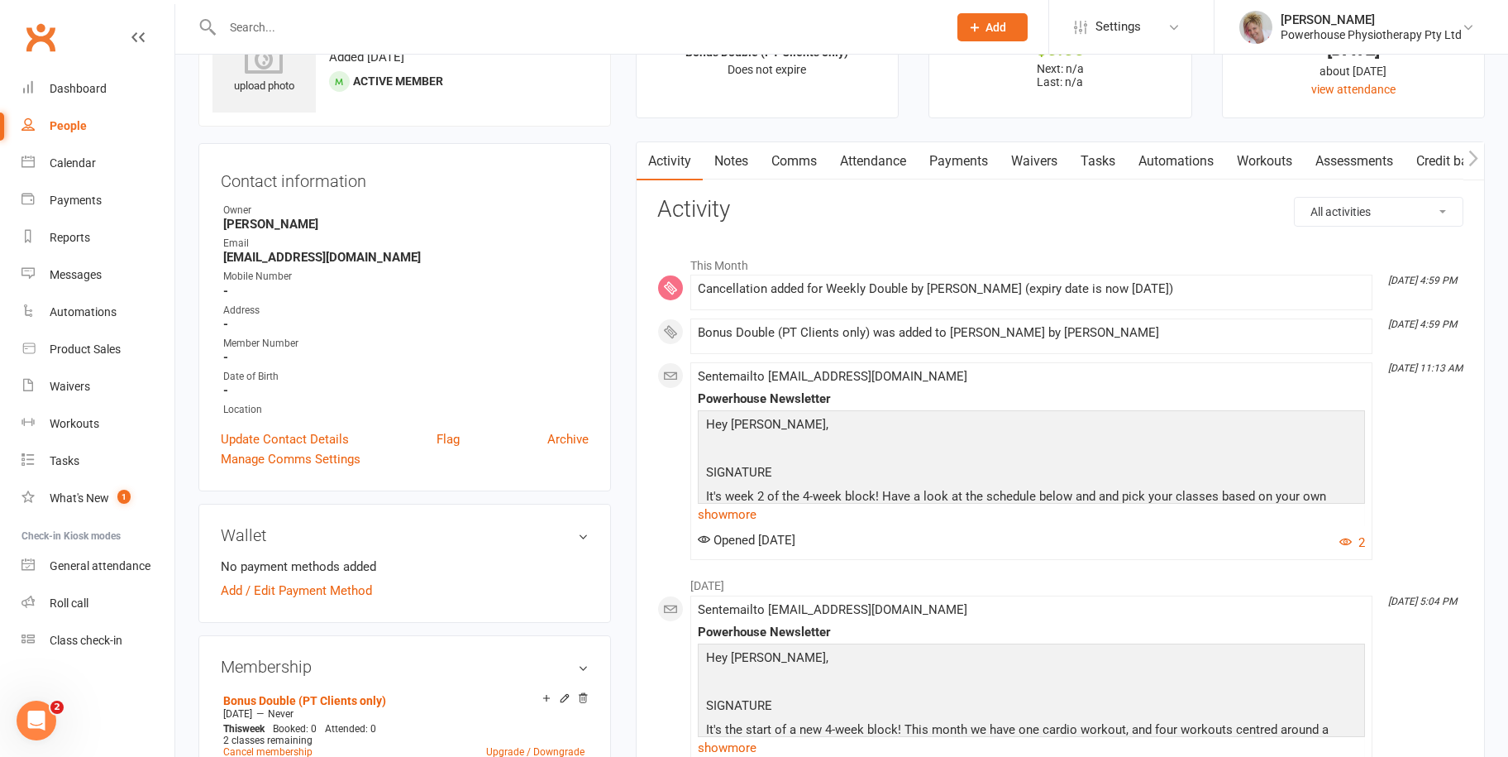
click at [255, 36] on input "text" at bounding box center [576, 27] width 719 height 23
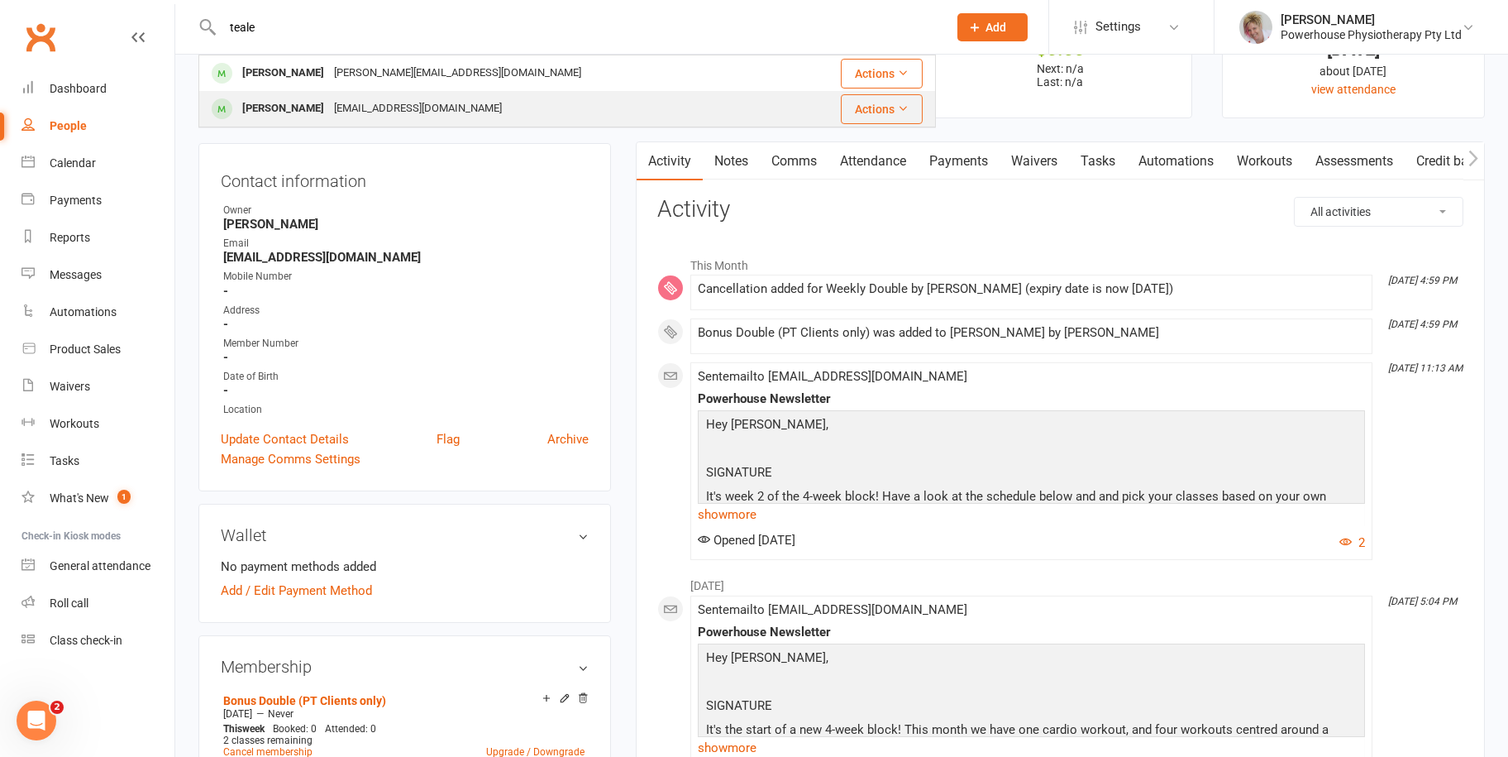
type input "teale"
click at [287, 104] on div "[PERSON_NAME]" at bounding box center [283, 109] width 92 height 24
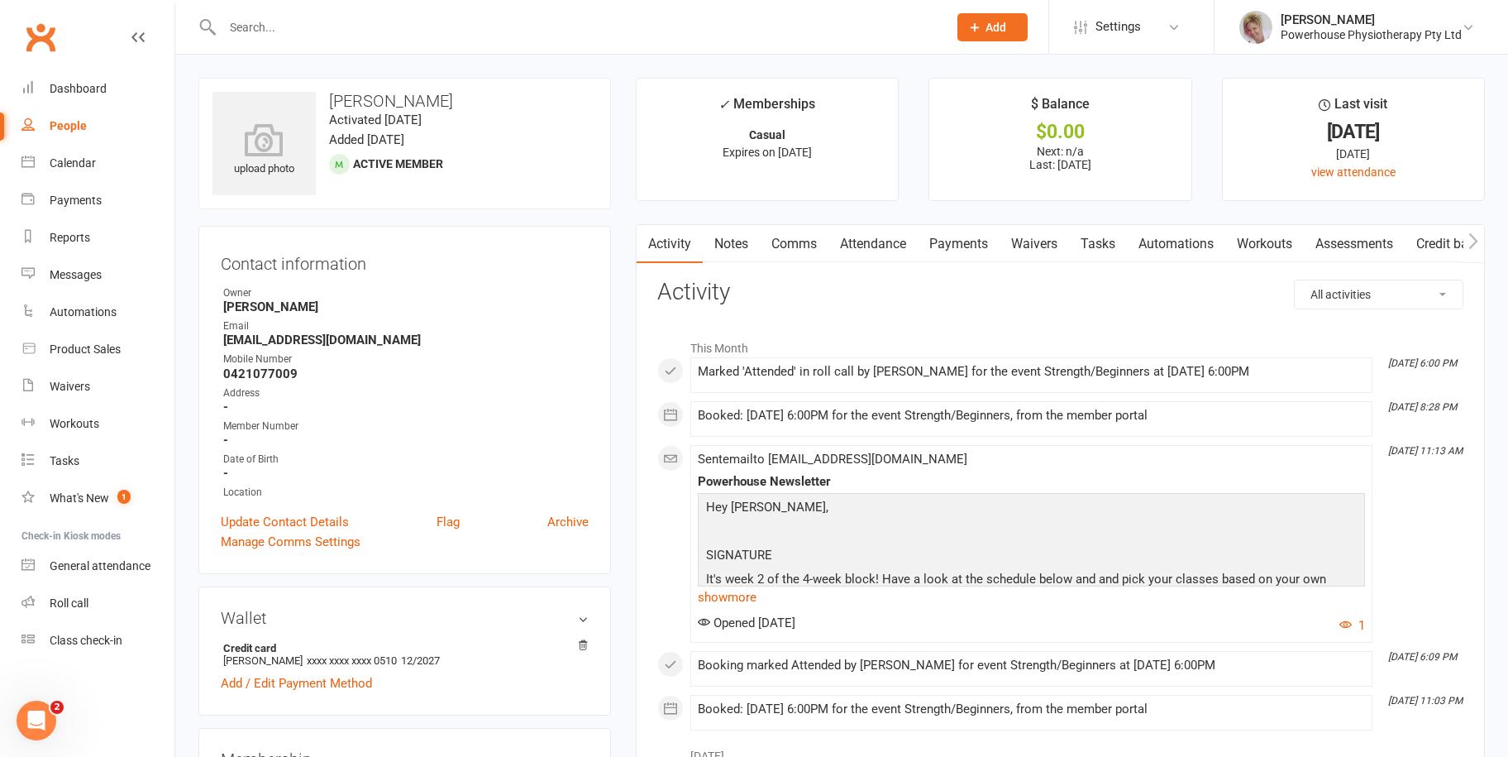
click at [356, 26] on input "text" at bounding box center [576, 27] width 719 height 23
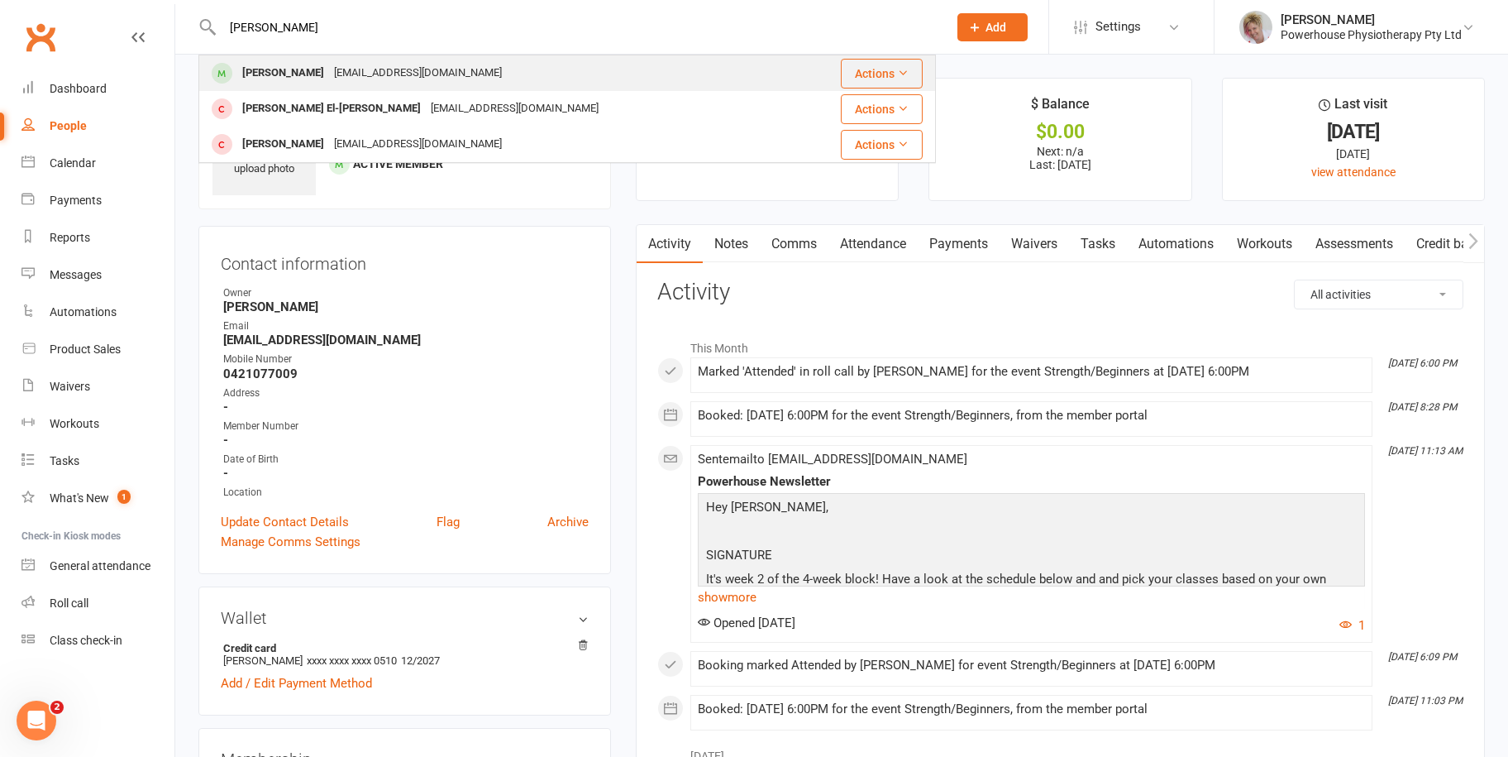
type input "[PERSON_NAME]"
click at [345, 73] on div "[EMAIL_ADDRESS][DOMAIN_NAME]" at bounding box center [418, 73] width 178 height 24
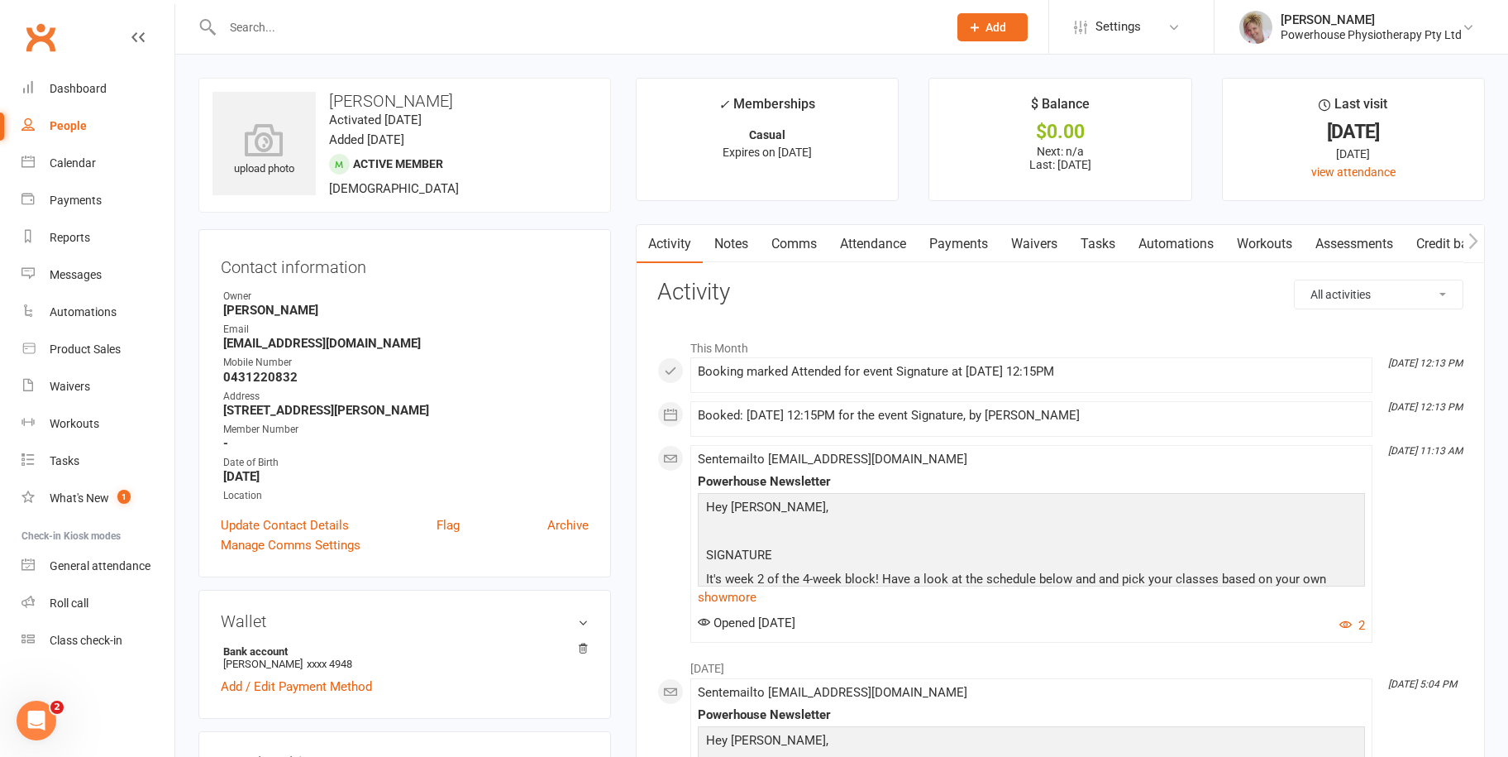
click at [329, 33] on input "text" at bounding box center [576, 27] width 719 height 23
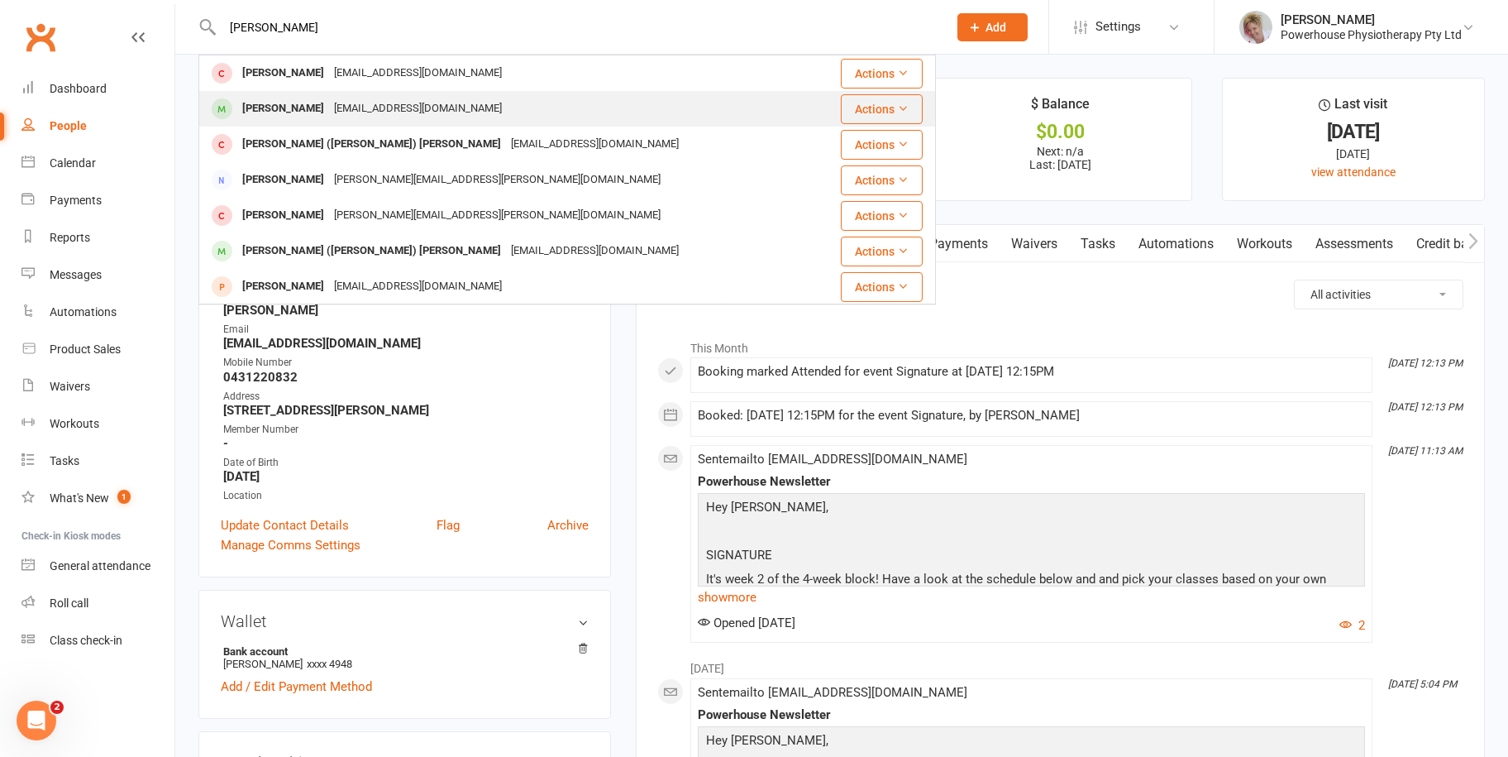
type input "[PERSON_NAME]"
click at [334, 110] on div "[EMAIL_ADDRESS][DOMAIN_NAME]" at bounding box center [418, 109] width 178 height 24
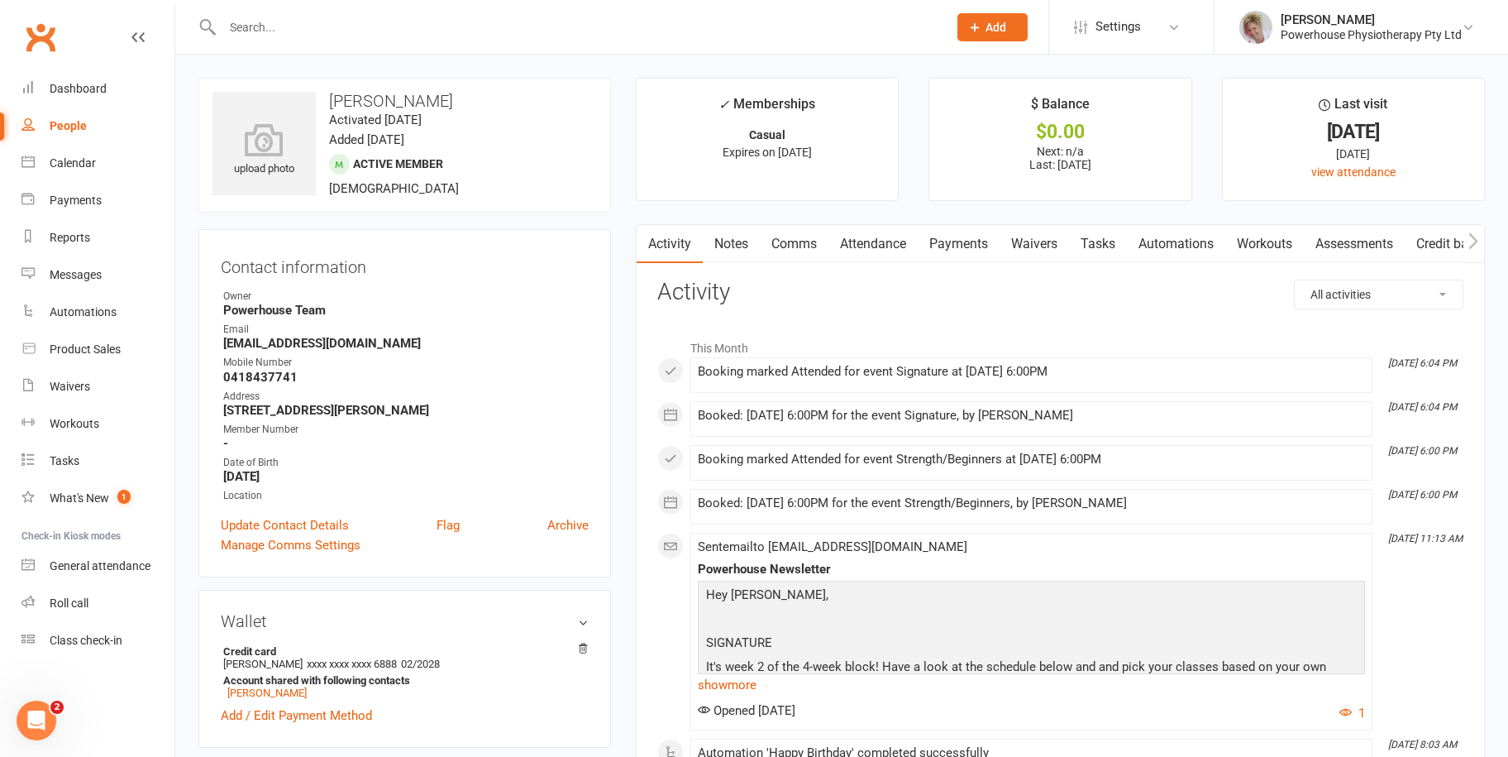
click at [307, 28] on input "text" at bounding box center [576, 27] width 719 height 23
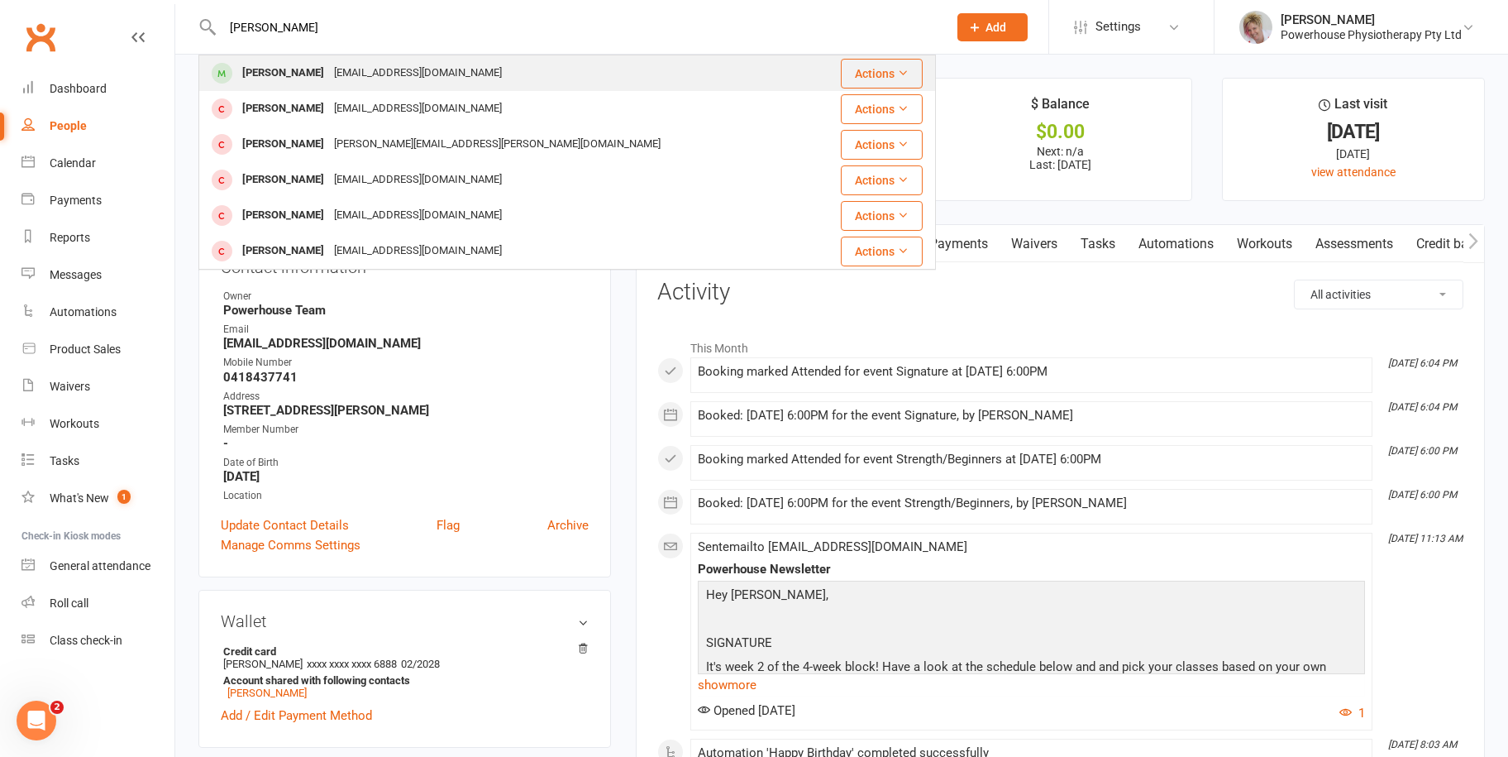
type input "[PERSON_NAME]"
click at [321, 77] on div "[PERSON_NAME]" at bounding box center [283, 73] width 92 height 24
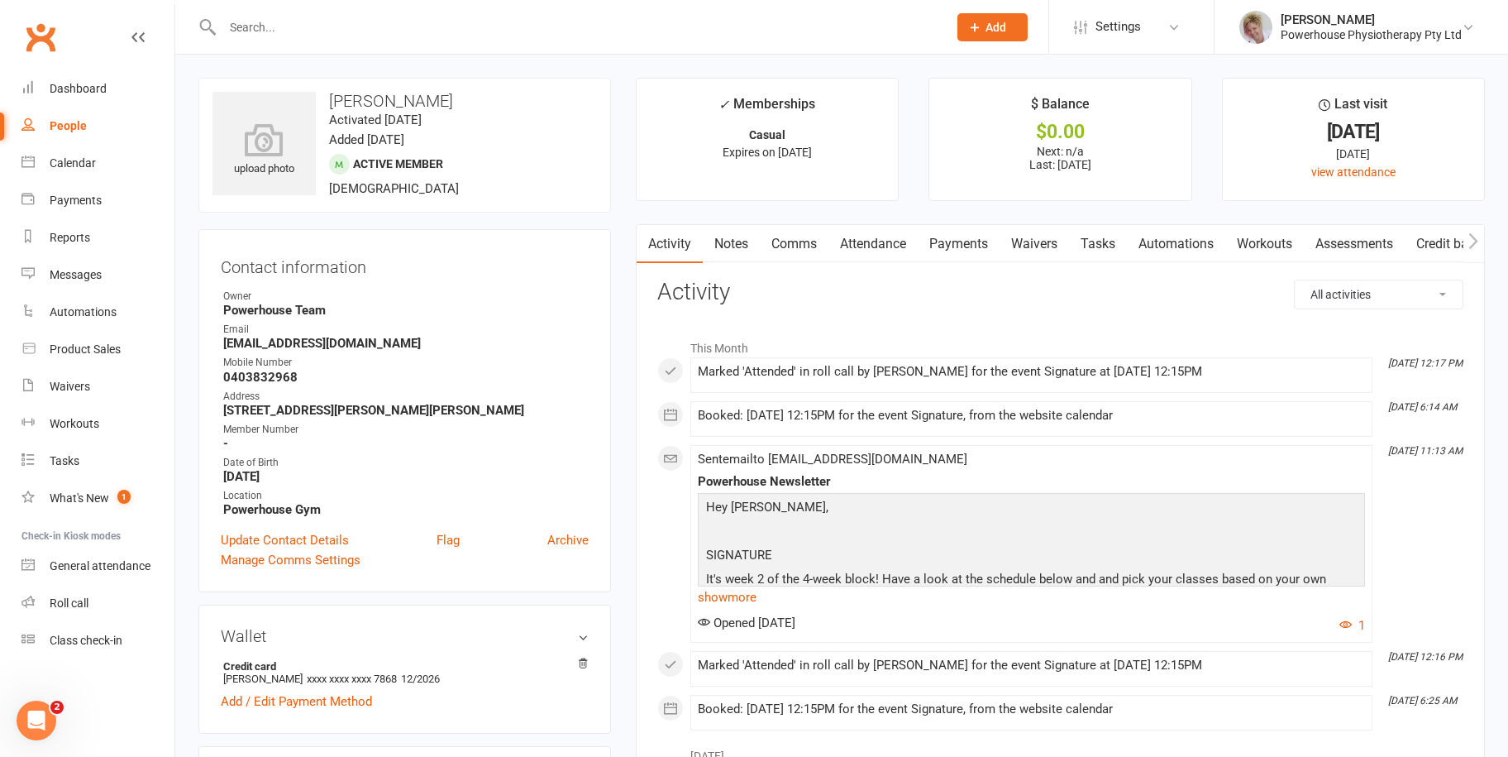
click at [367, 26] on input "text" at bounding box center [576, 27] width 719 height 23
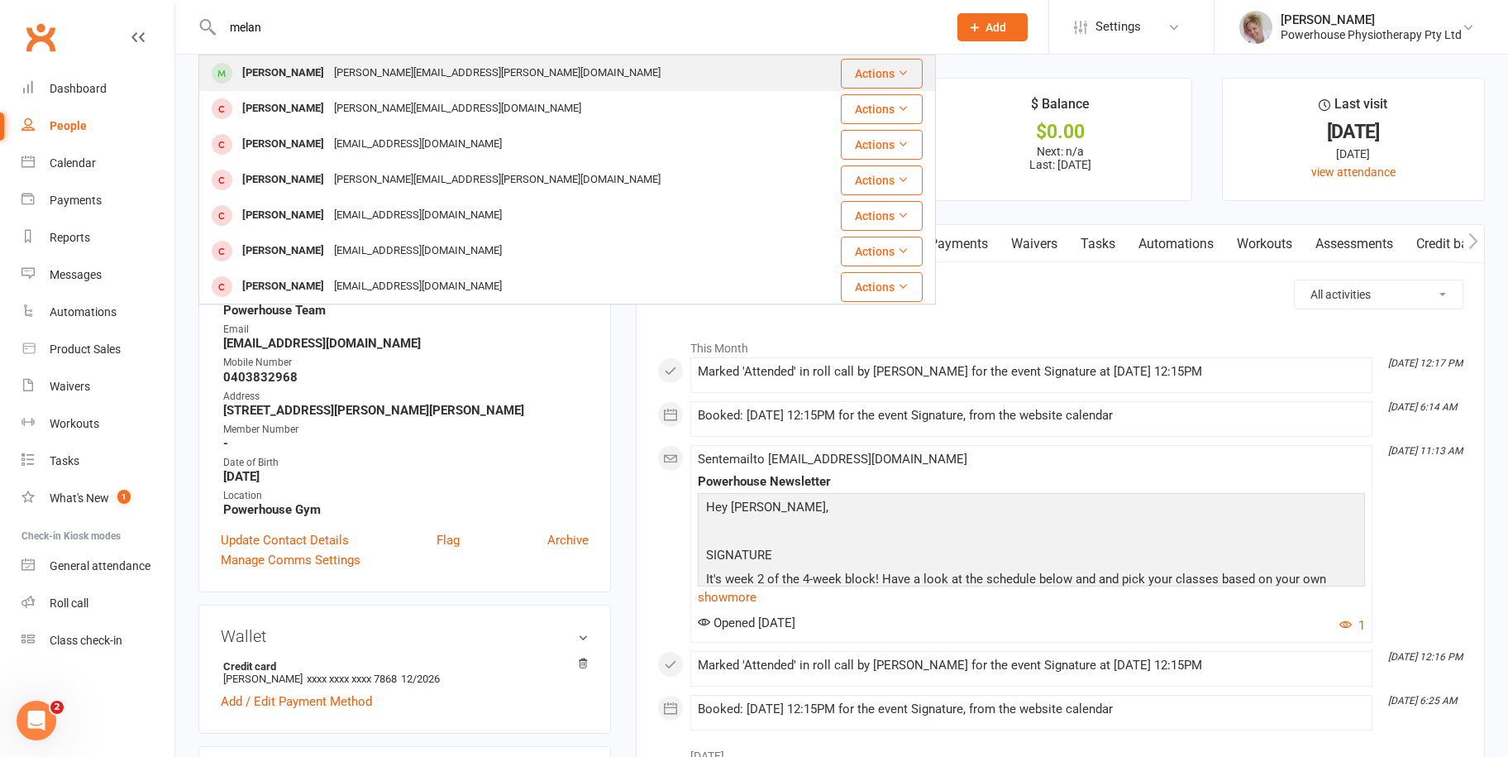
type input "melan"
click at [390, 62] on div "[PERSON_NAME][EMAIL_ADDRESS][PERSON_NAME][DOMAIN_NAME]" at bounding box center [497, 73] width 337 height 24
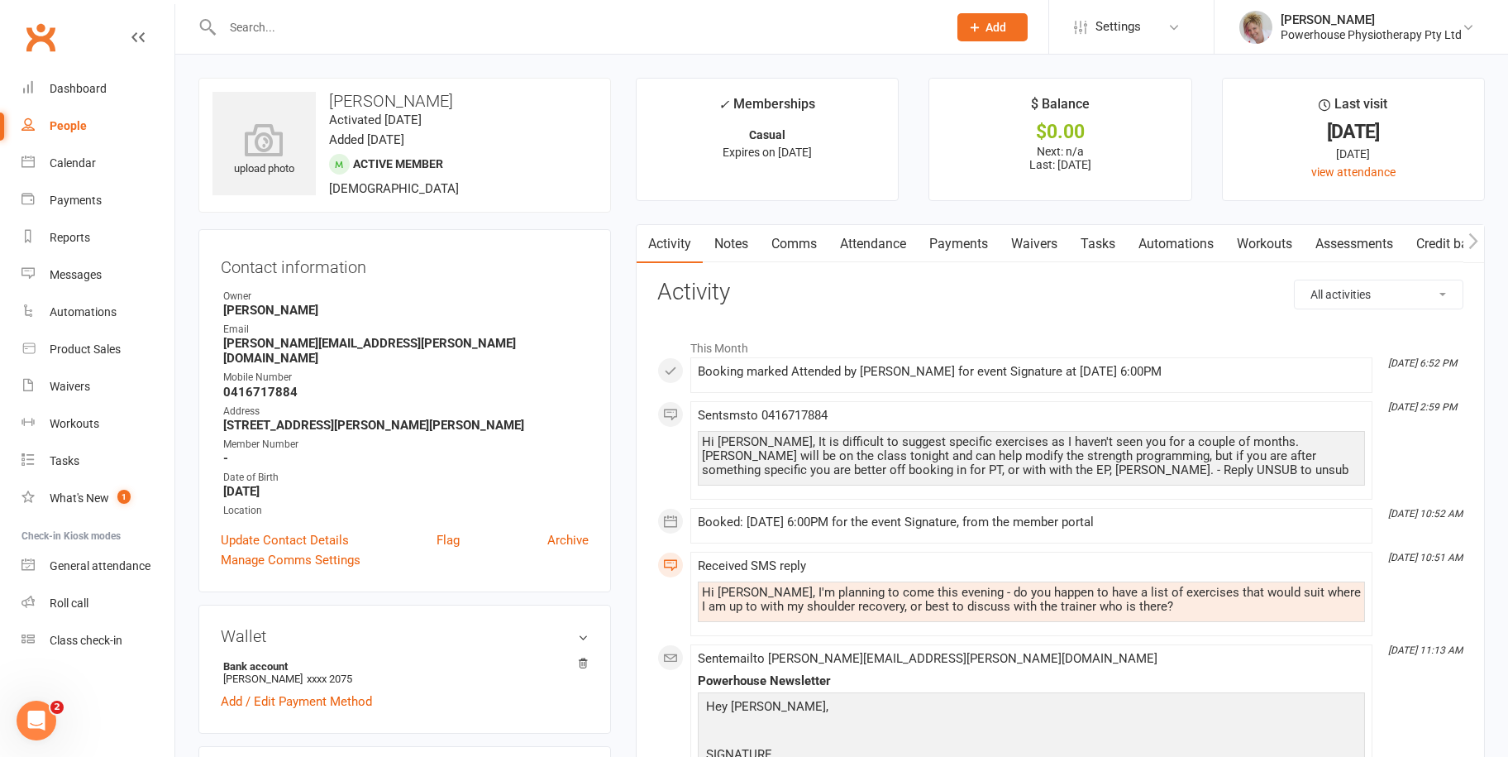
click at [282, 22] on input "text" at bounding box center [576, 27] width 719 height 23
click at [260, 33] on input "text" at bounding box center [576, 27] width 719 height 23
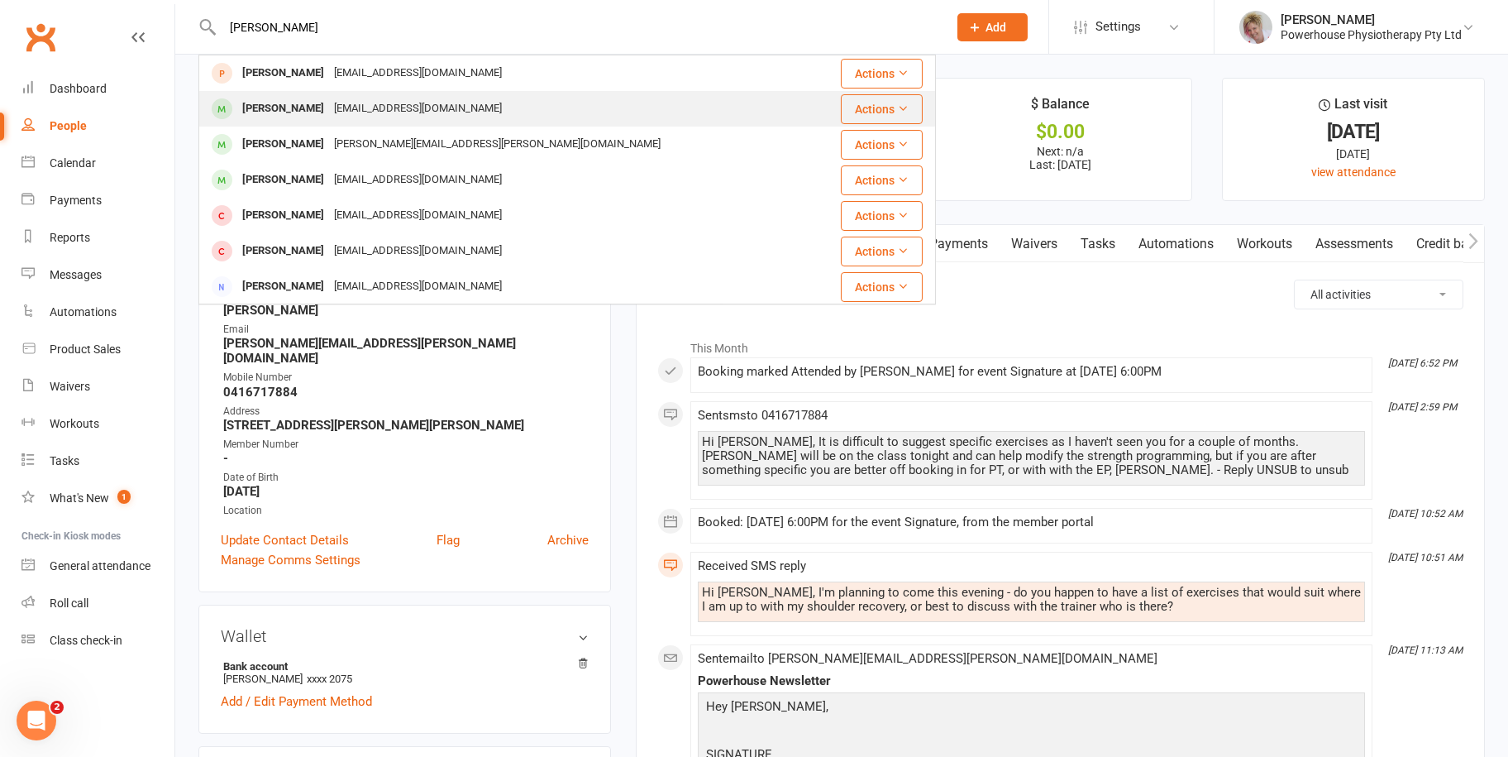
type input "[PERSON_NAME]"
click at [337, 92] on div "[PERSON_NAME] [EMAIL_ADDRESS][DOMAIN_NAME]" at bounding box center [507, 109] width 615 height 34
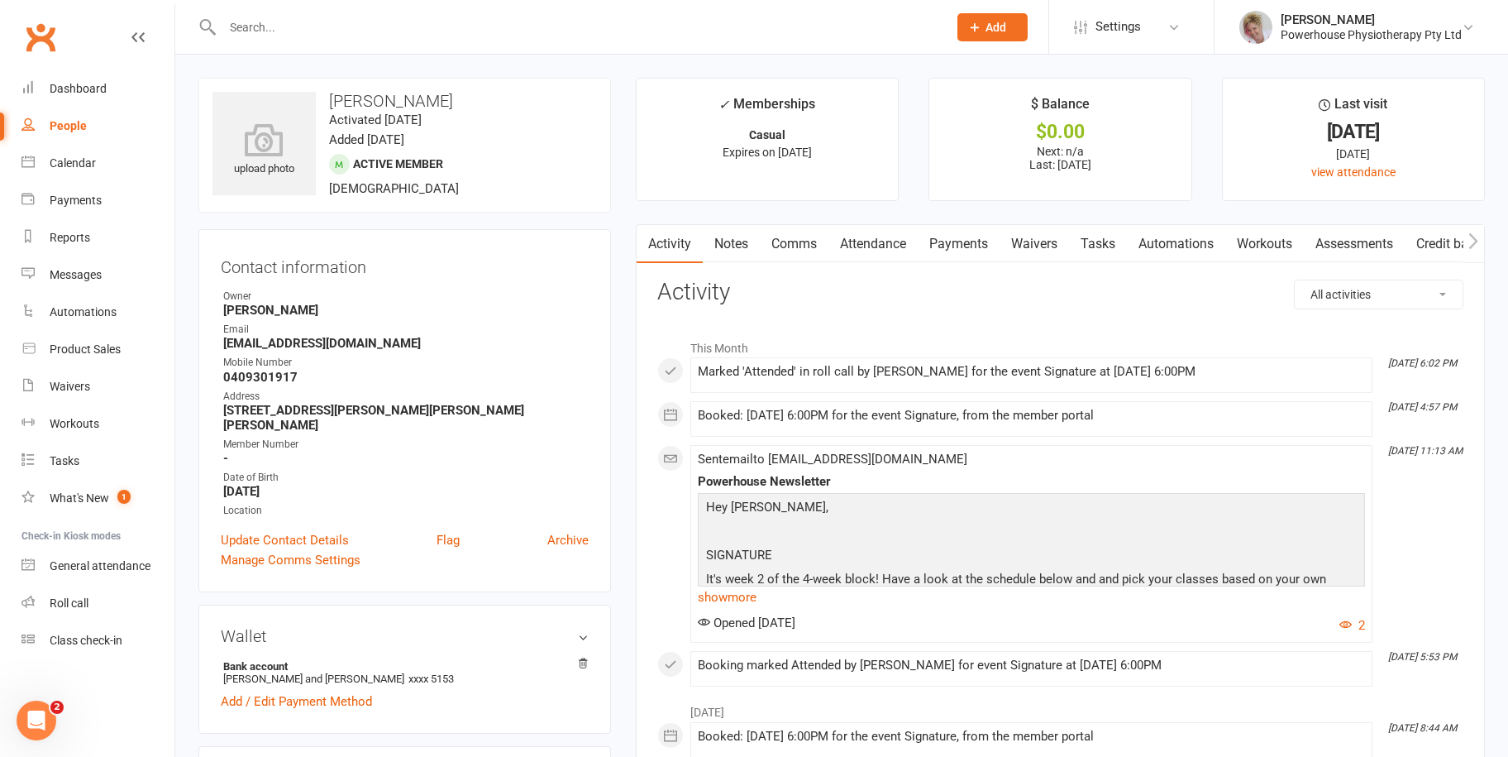
click at [68, 128] on div "People" at bounding box center [68, 125] width 37 height 13
select select "100"
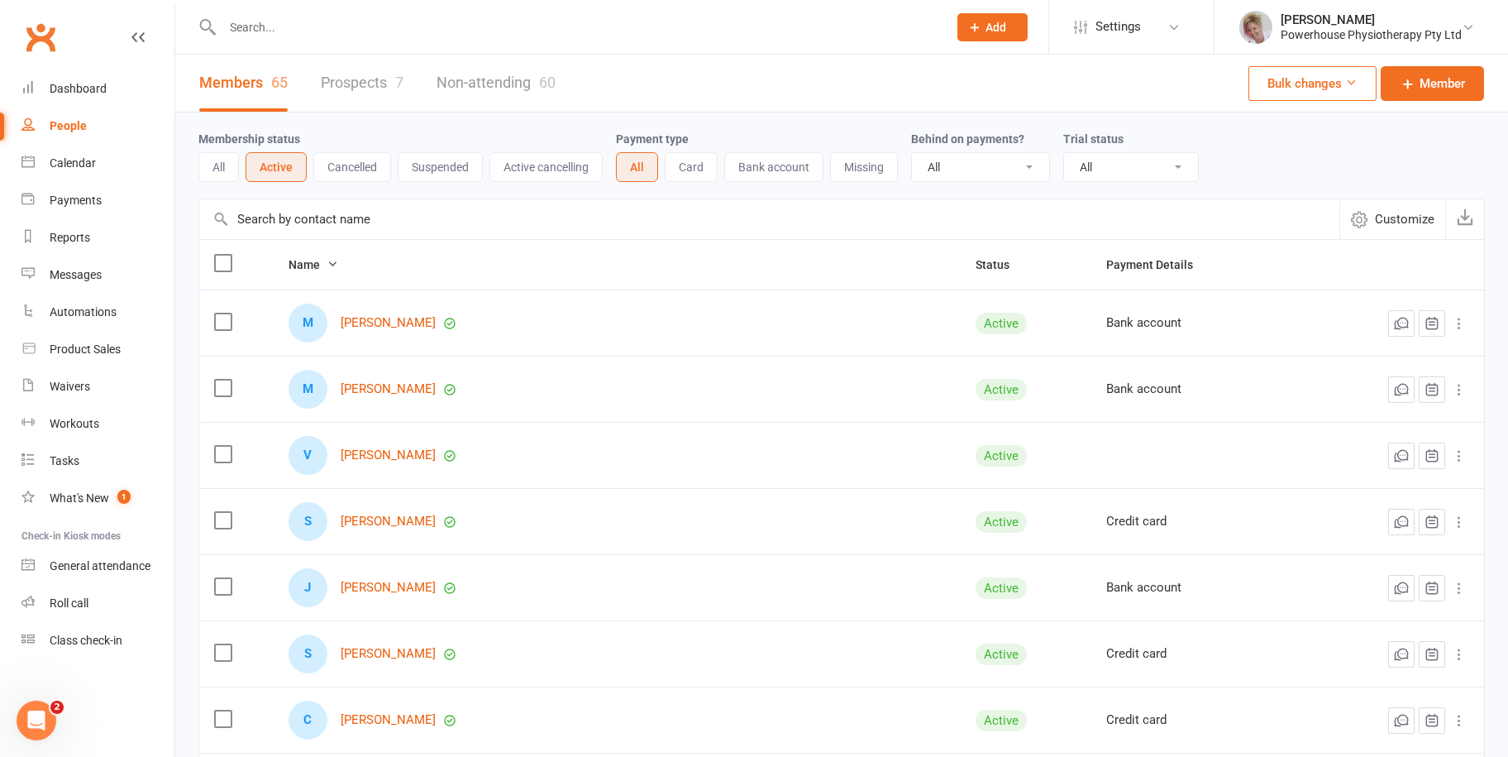
click at [287, 28] on input "text" at bounding box center [576, 27] width 719 height 23
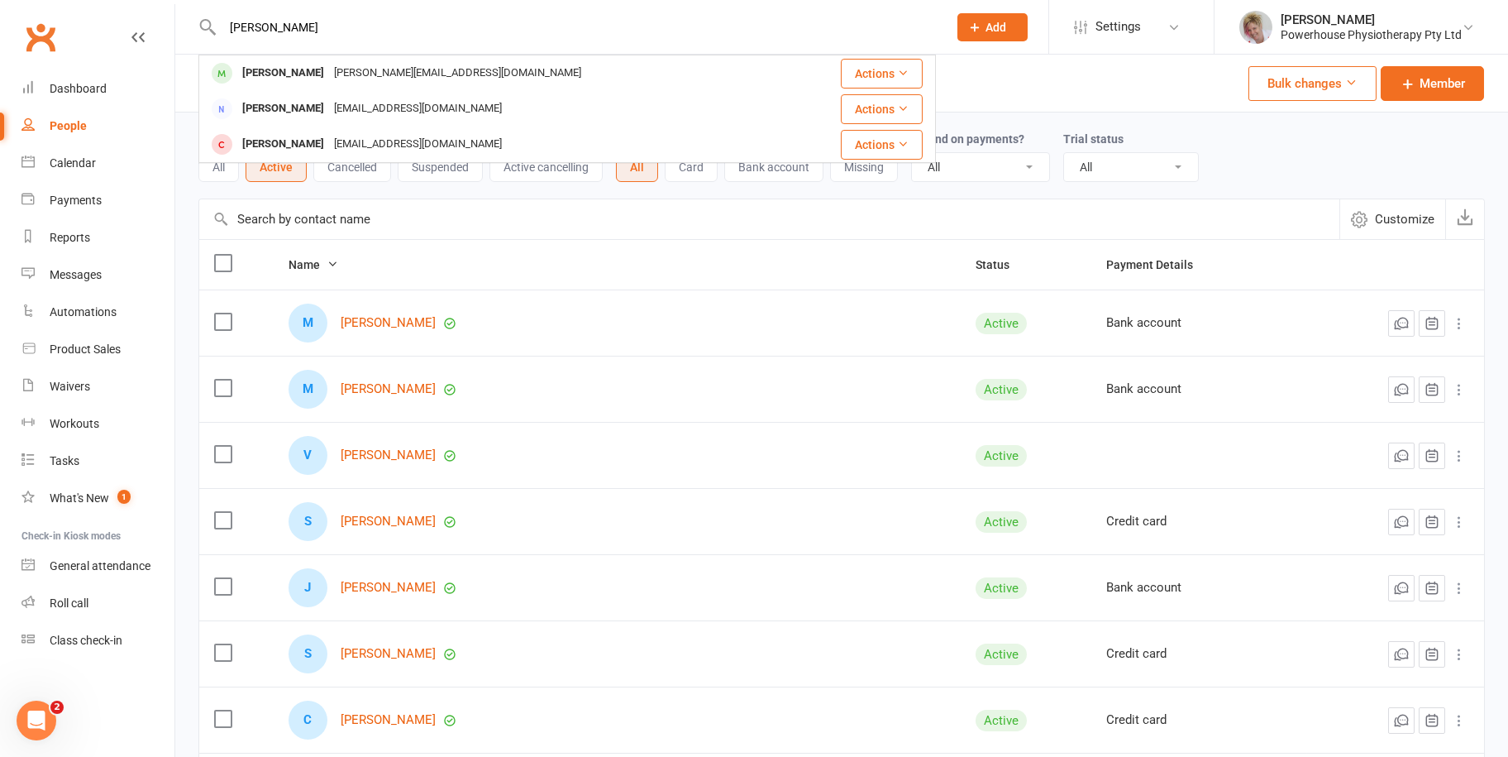
type input "[PERSON_NAME]"
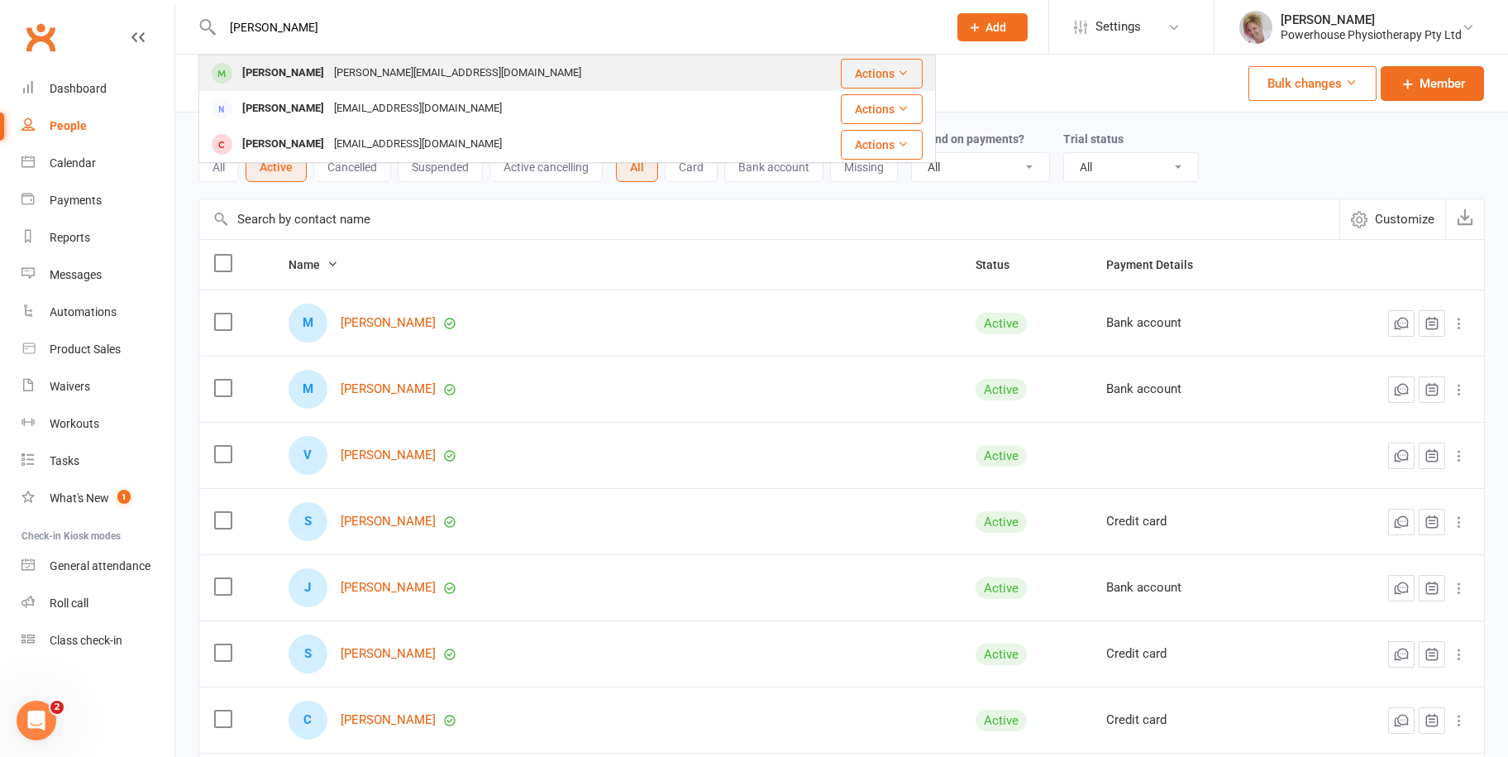
click at [329, 67] on div "[PERSON_NAME][EMAIL_ADDRESS][DOMAIN_NAME]" at bounding box center [457, 73] width 257 height 24
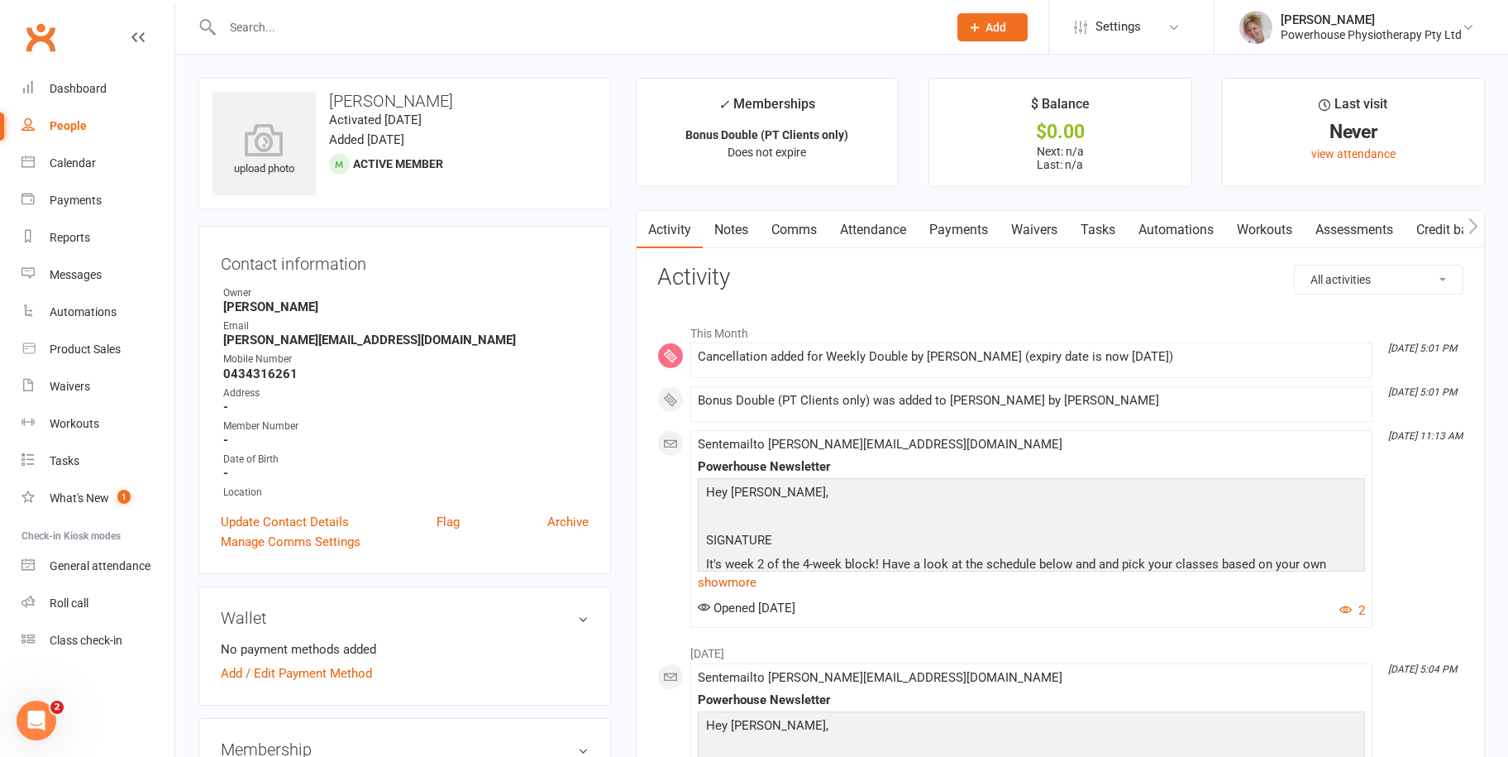
click at [84, 125] on div "People" at bounding box center [68, 125] width 37 height 13
select select "100"
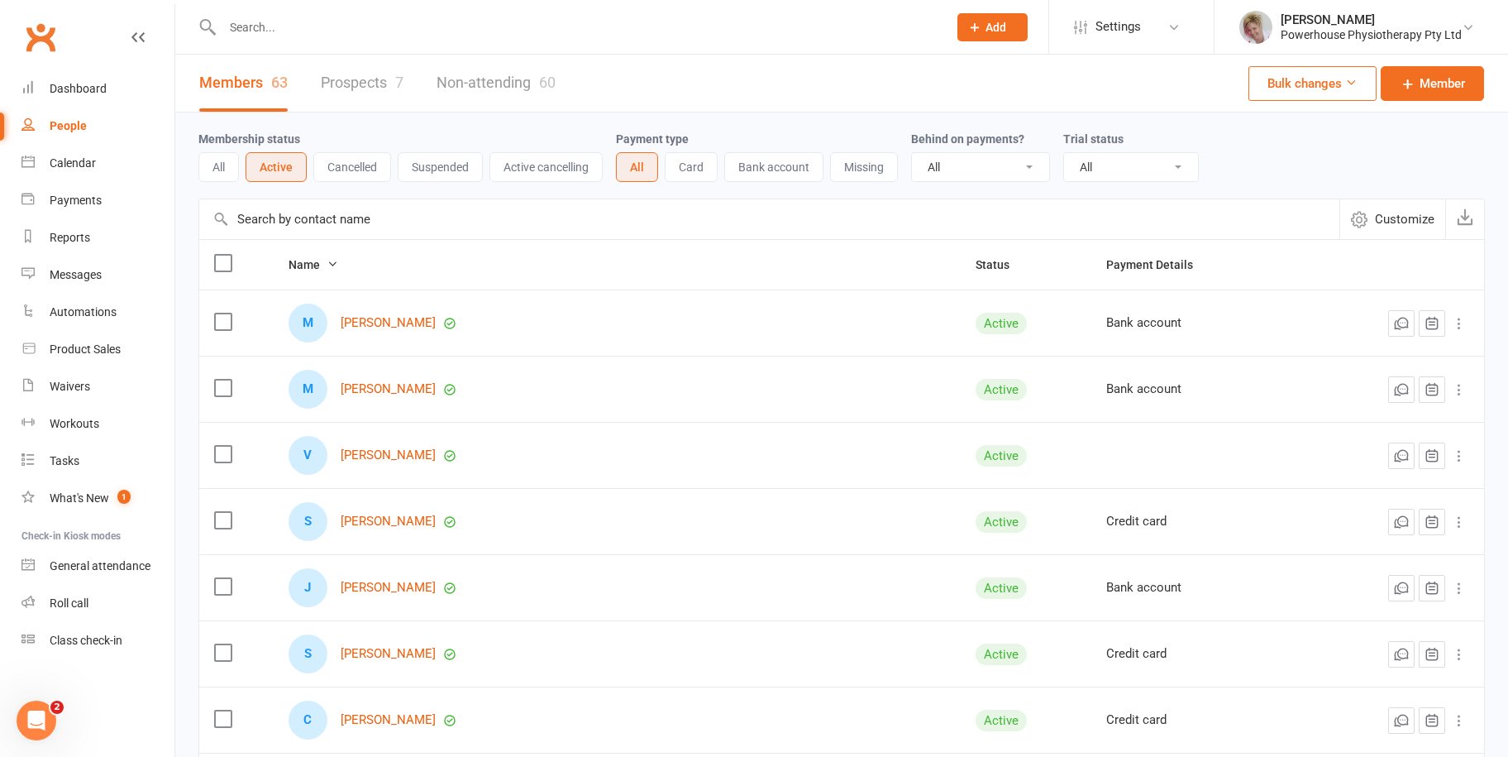
click at [276, 21] on input "text" at bounding box center [576, 27] width 719 height 23
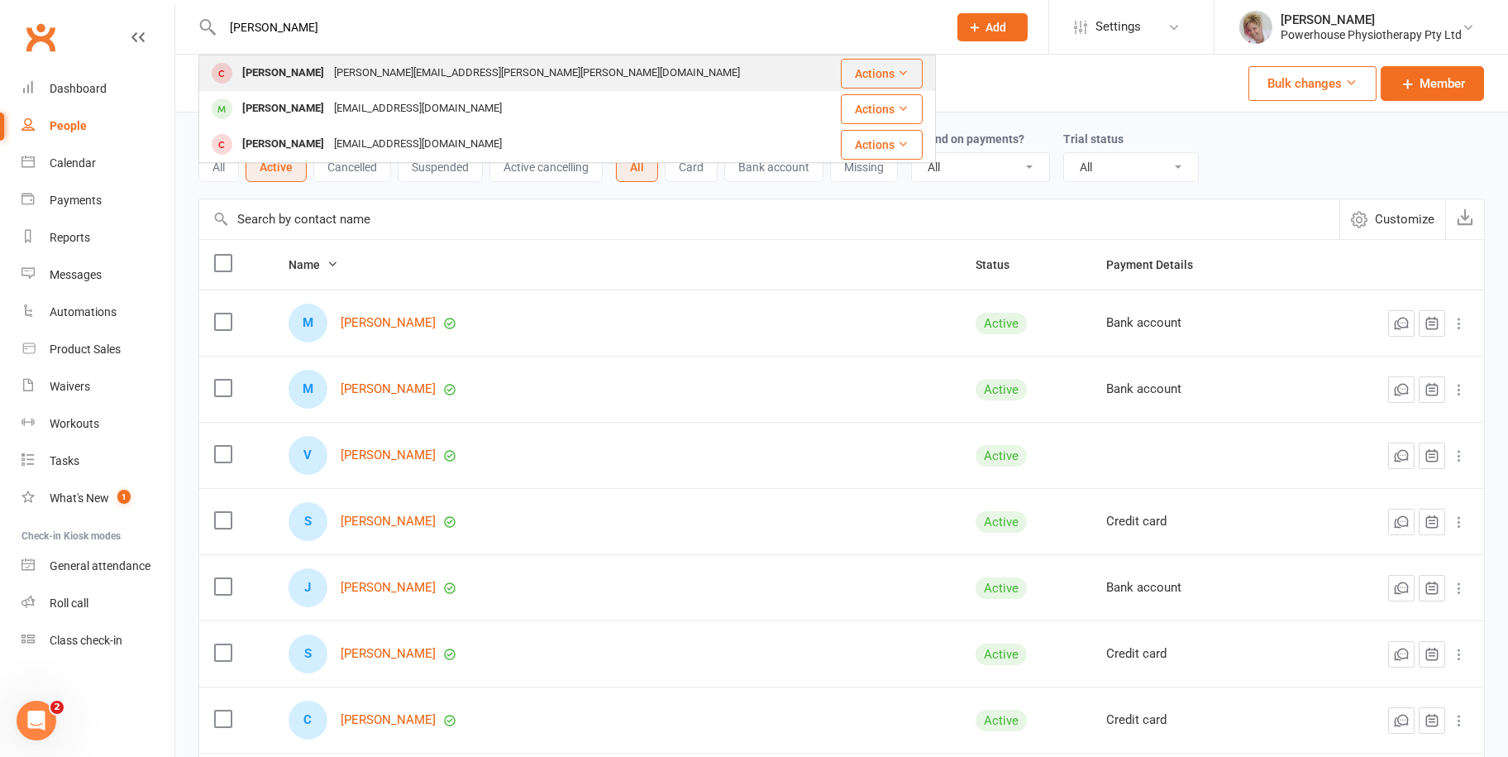
type input "[PERSON_NAME]"
click at [295, 66] on div "[PERSON_NAME]" at bounding box center [283, 73] width 92 height 24
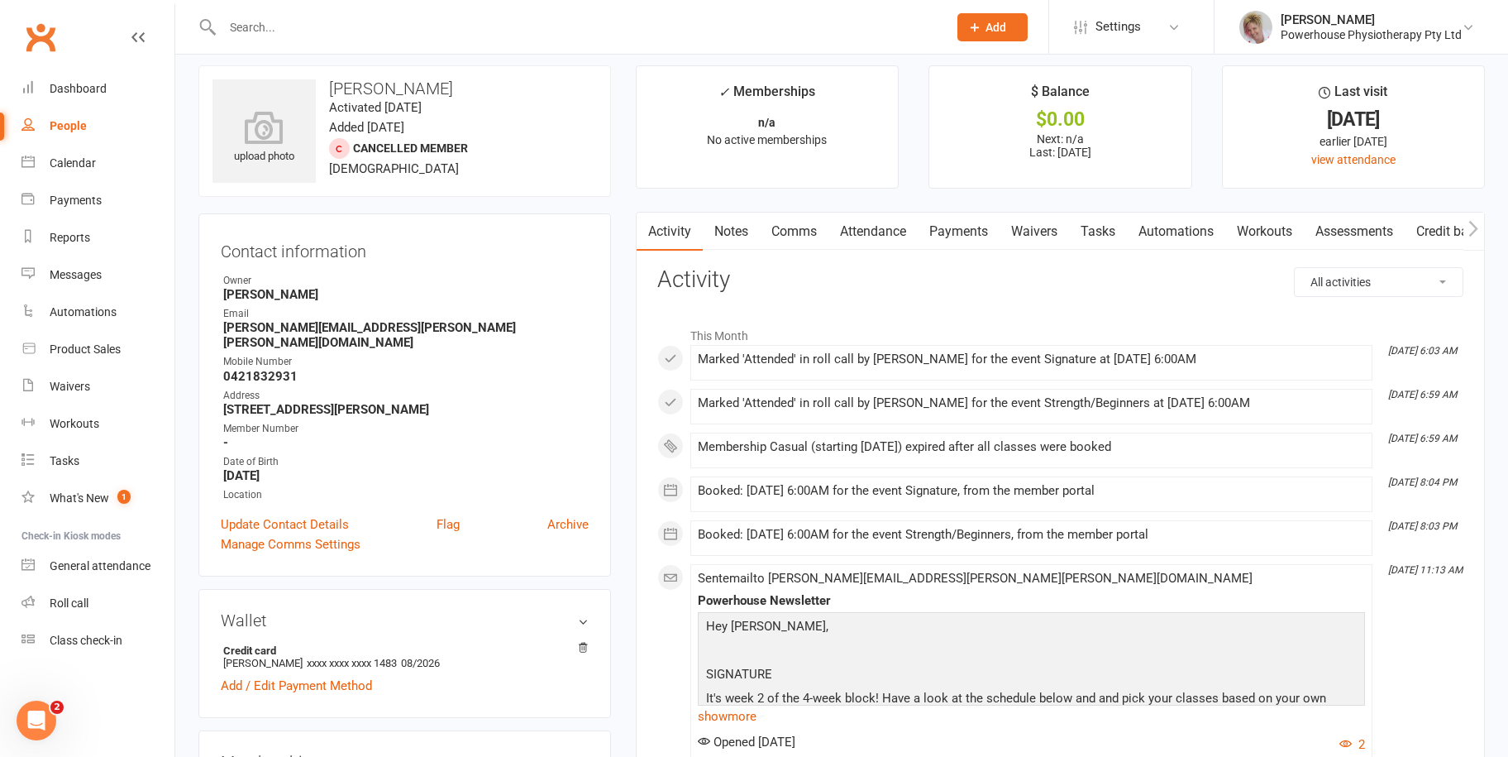
scroll to position [331, 0]
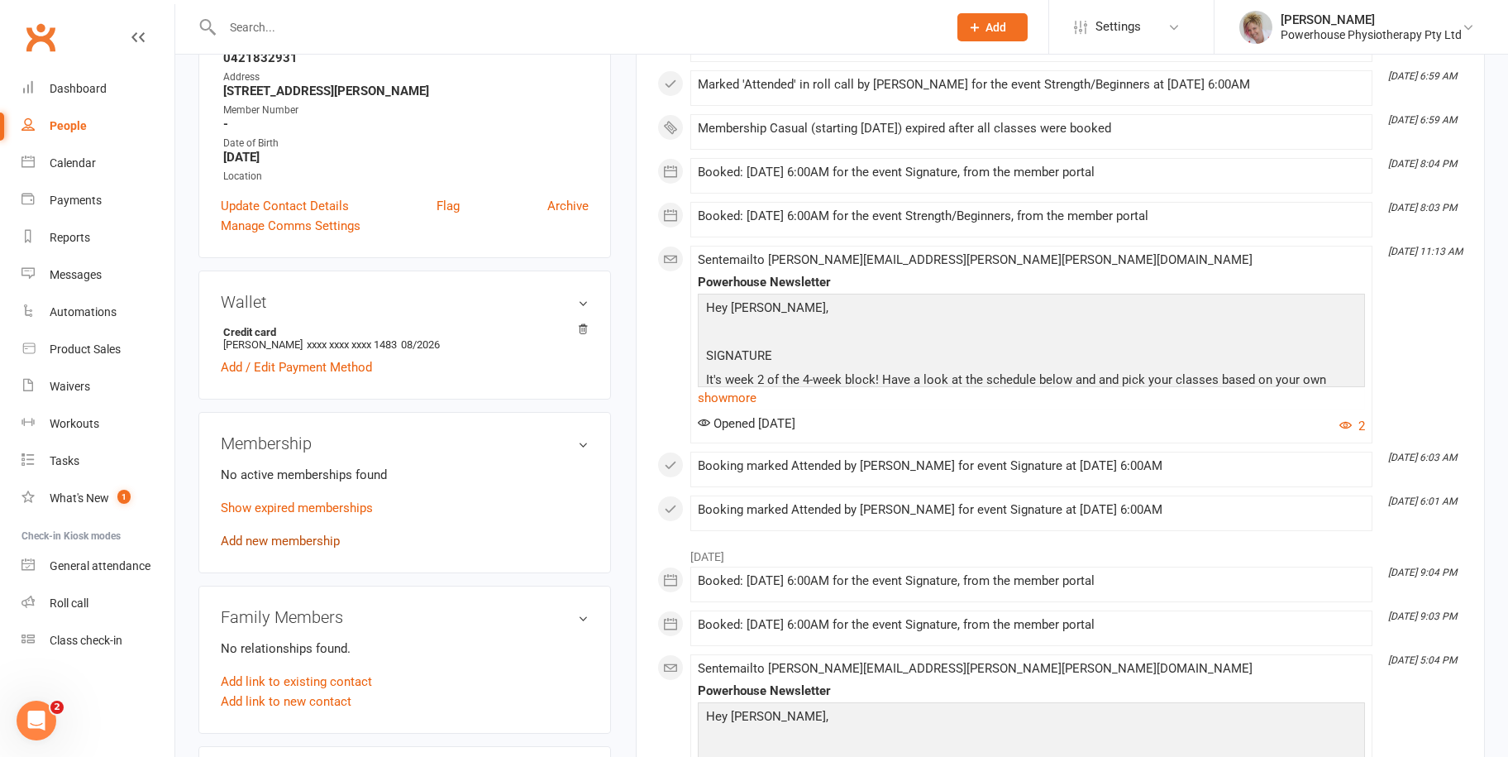
click at [285, 533] on link "Add new membership" at bounding box center [280, 540] width 119 height 15
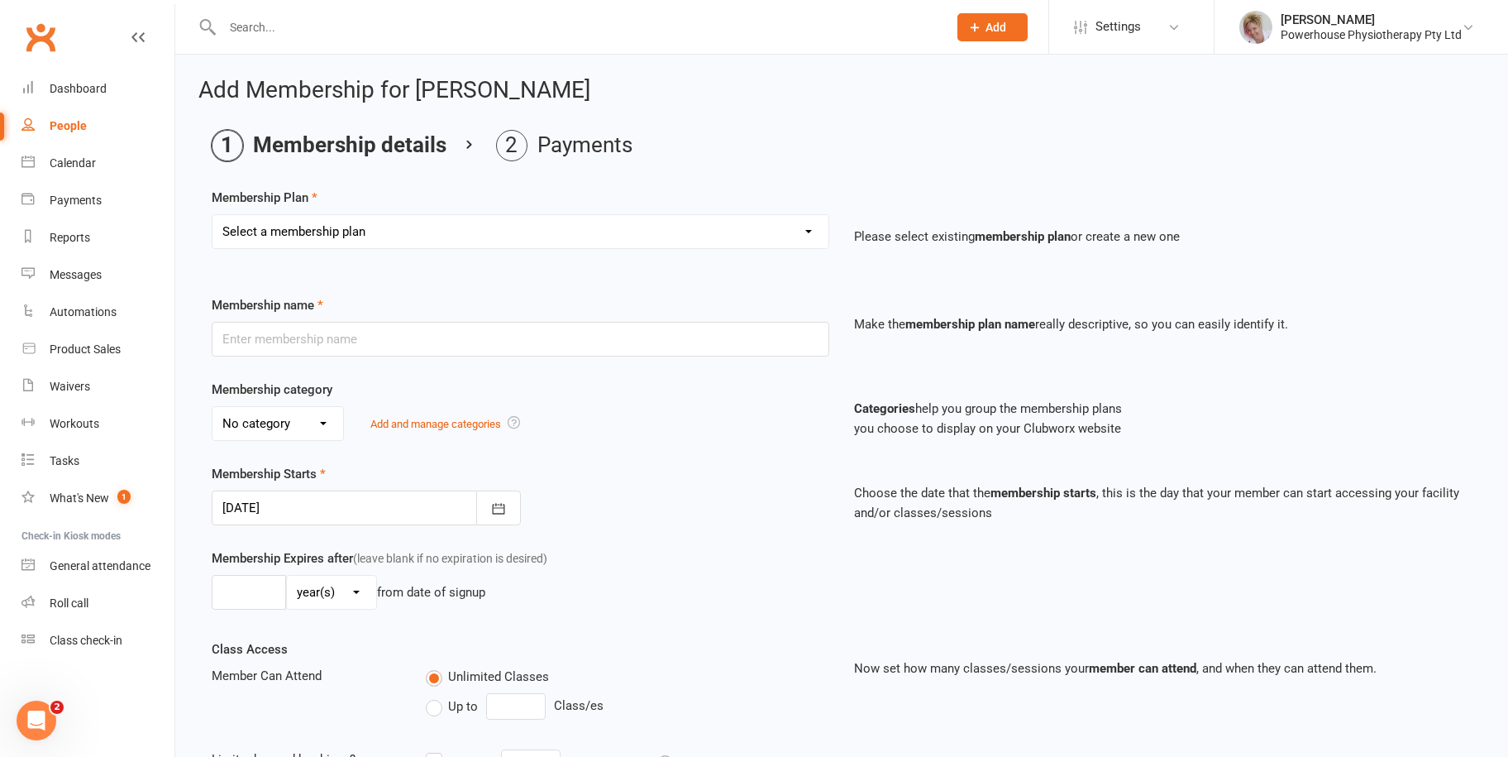
click at [376, 218] on select "Select a membership plan Create new Membership Plan Weekly Trio Weekly Double C…" at bounding box center [521, 231] width 616 height 33
select select "3"
click at [213, 215] on select "Select a membership plan Create new Membership Plan Weekly Trio Weekly Double C…" at bounding box center [521, 231] width 616 height 33
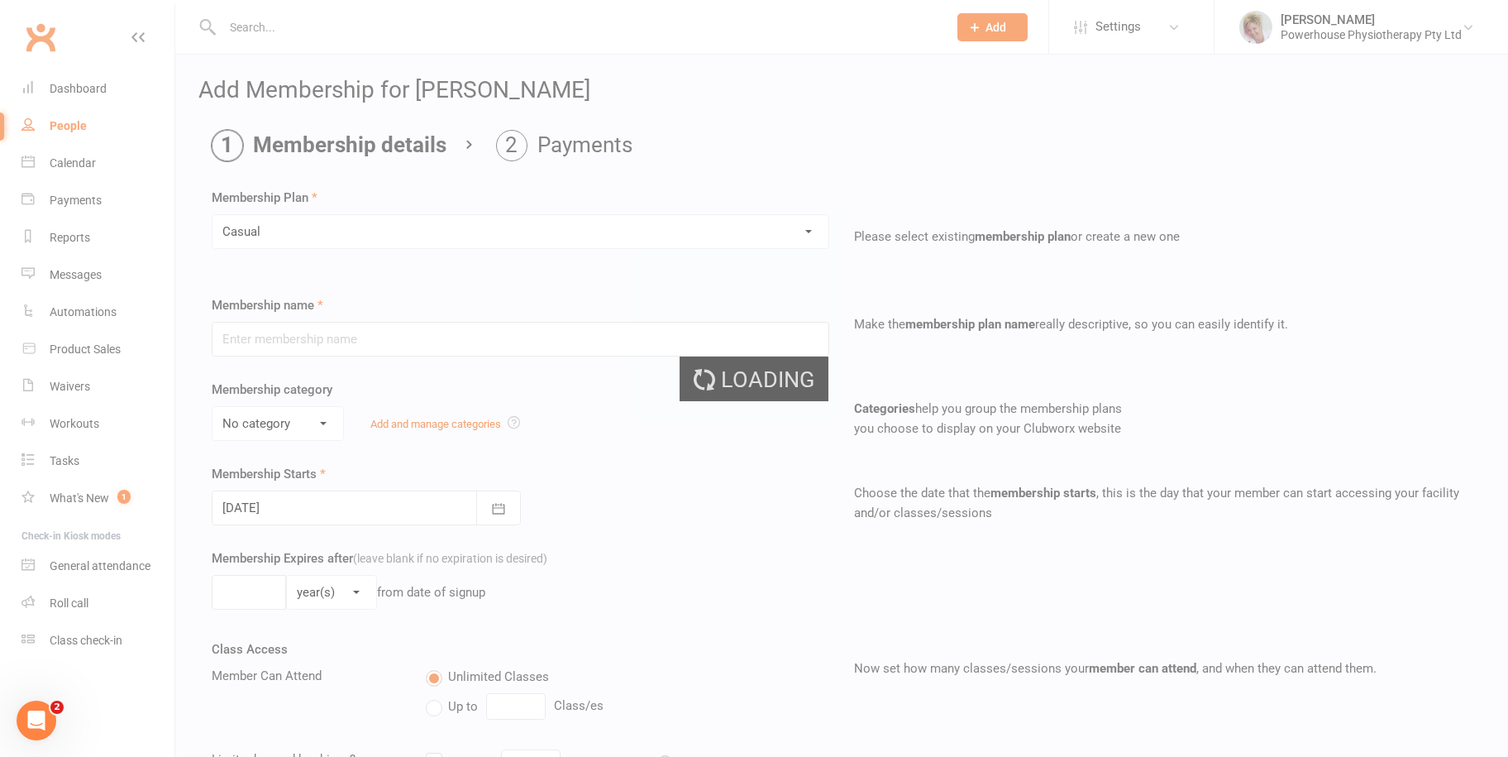
type input "Casual"
select select "0"
type input "20"
select select "1"
type input "10"
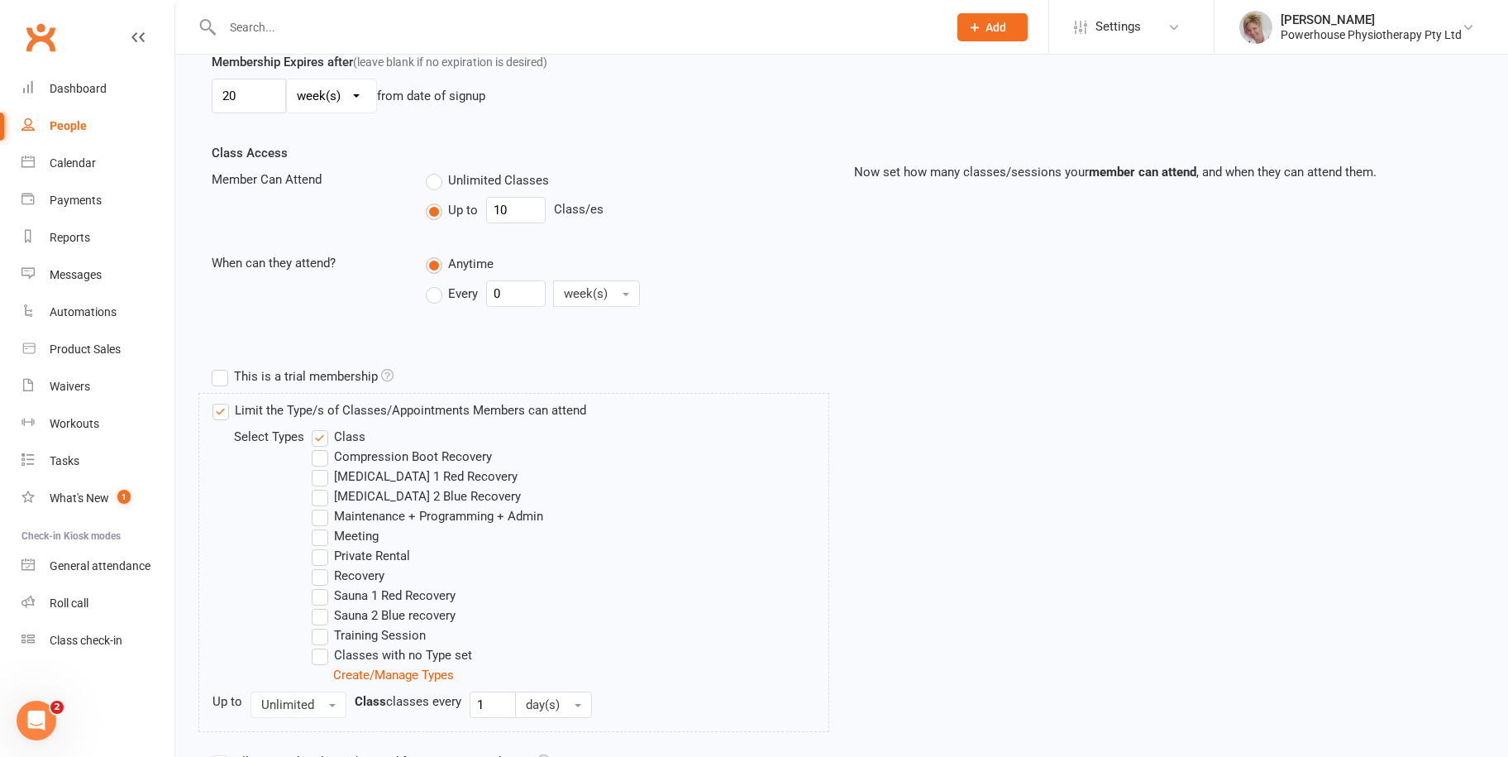
scroll to position [655, 0]
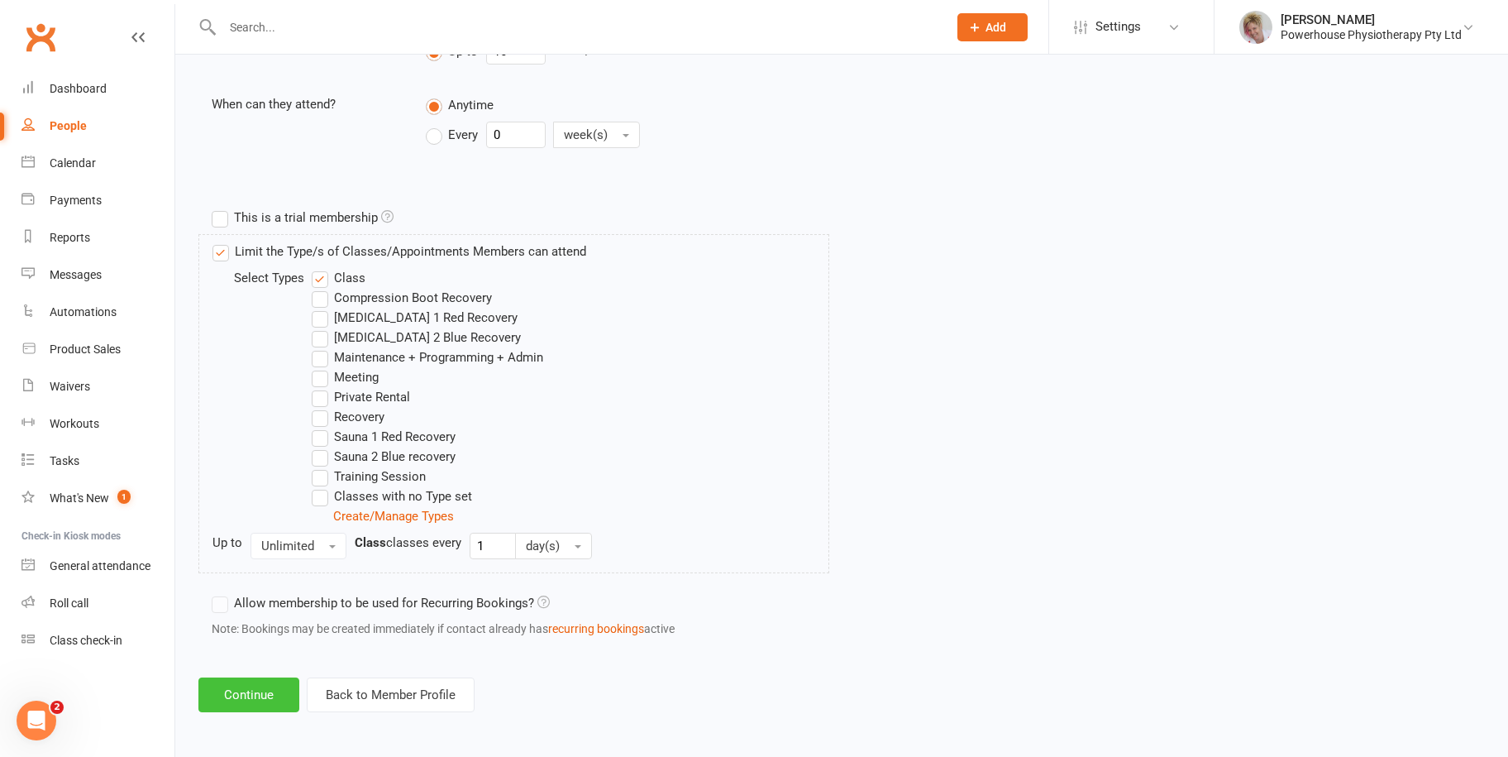
click at [256, 695] on button "Continue" at bounding box center [248, 694] width 101 height 35
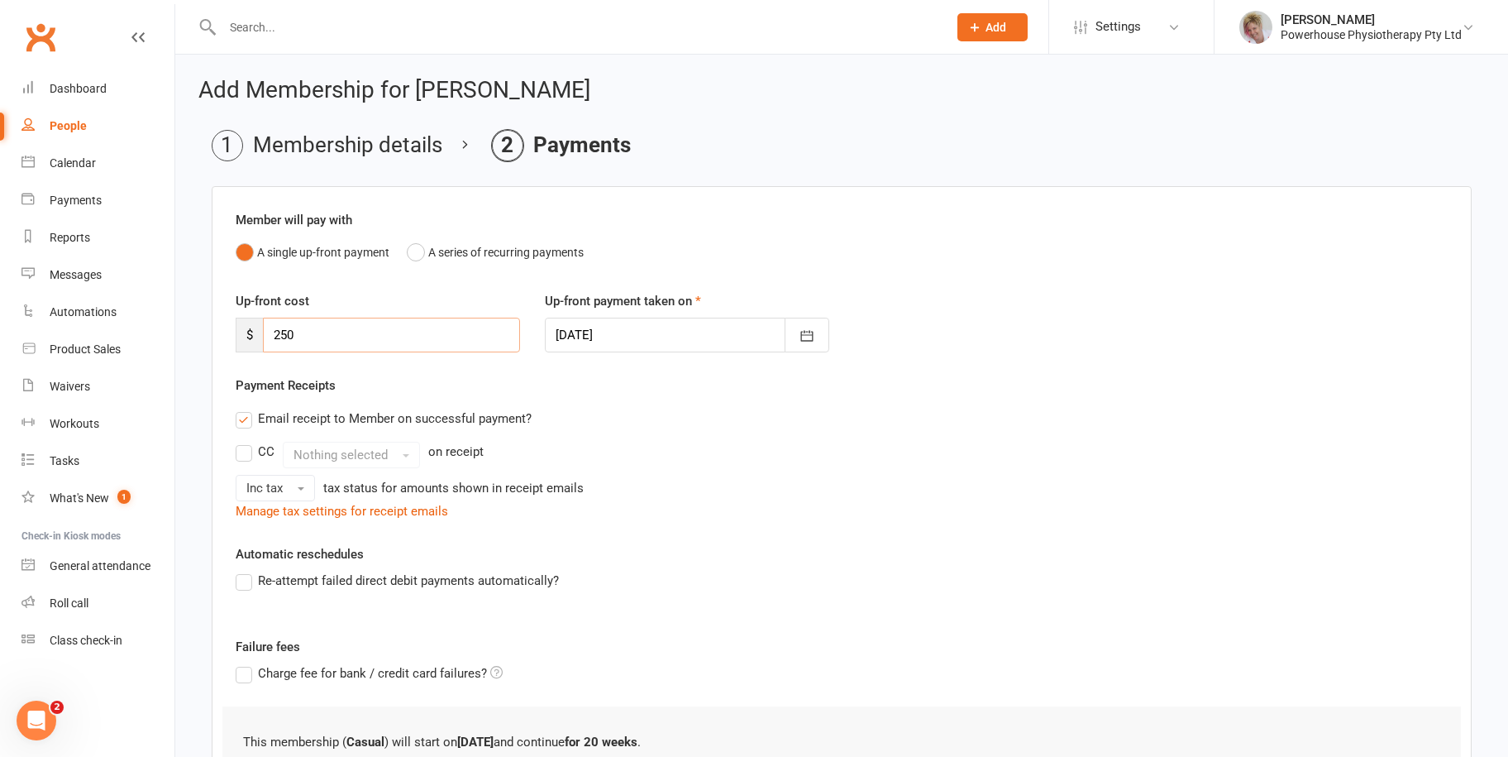
click at [306, 337] on input "250" at bounding box center [391, 335] width 257 height 35
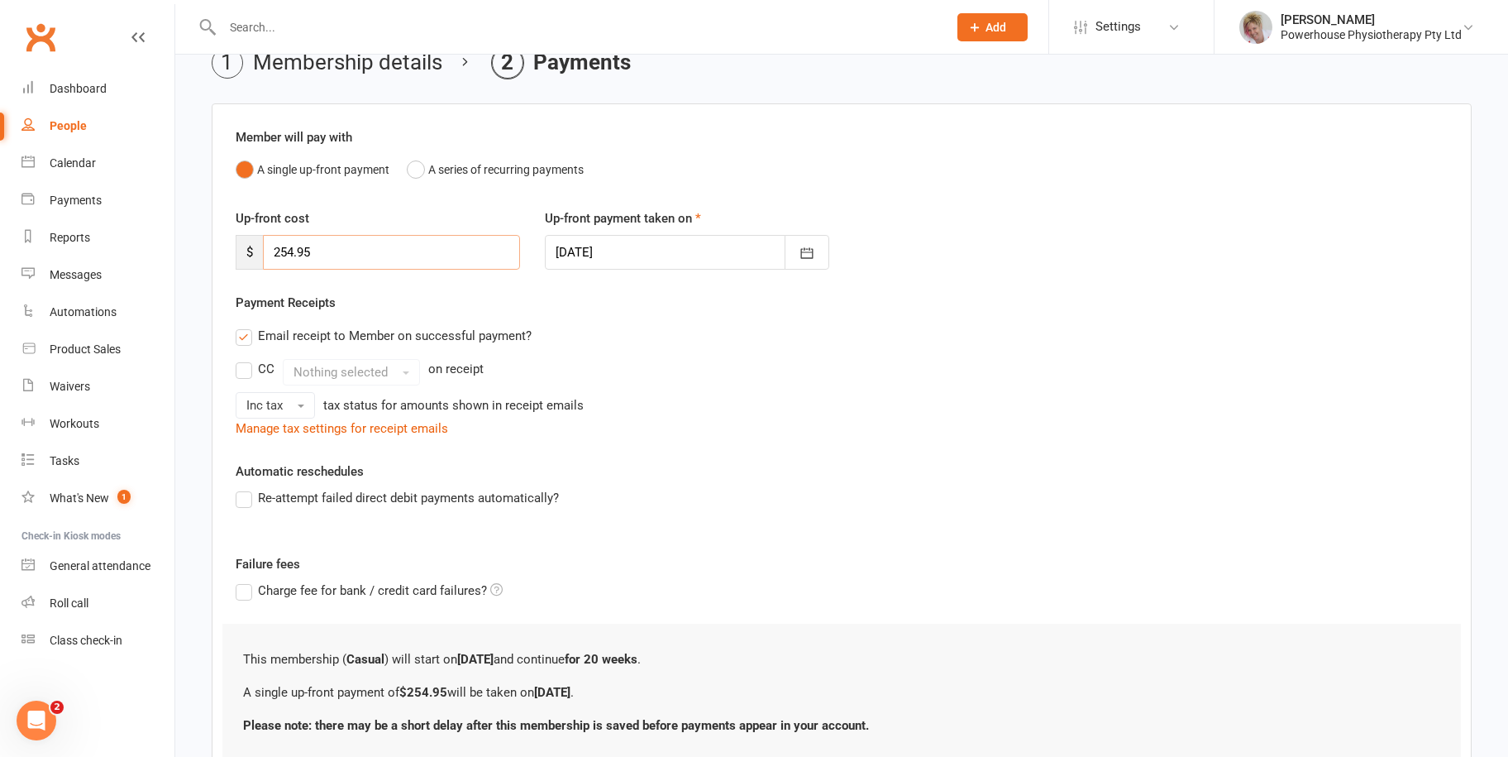
scroll to position [208, 0]
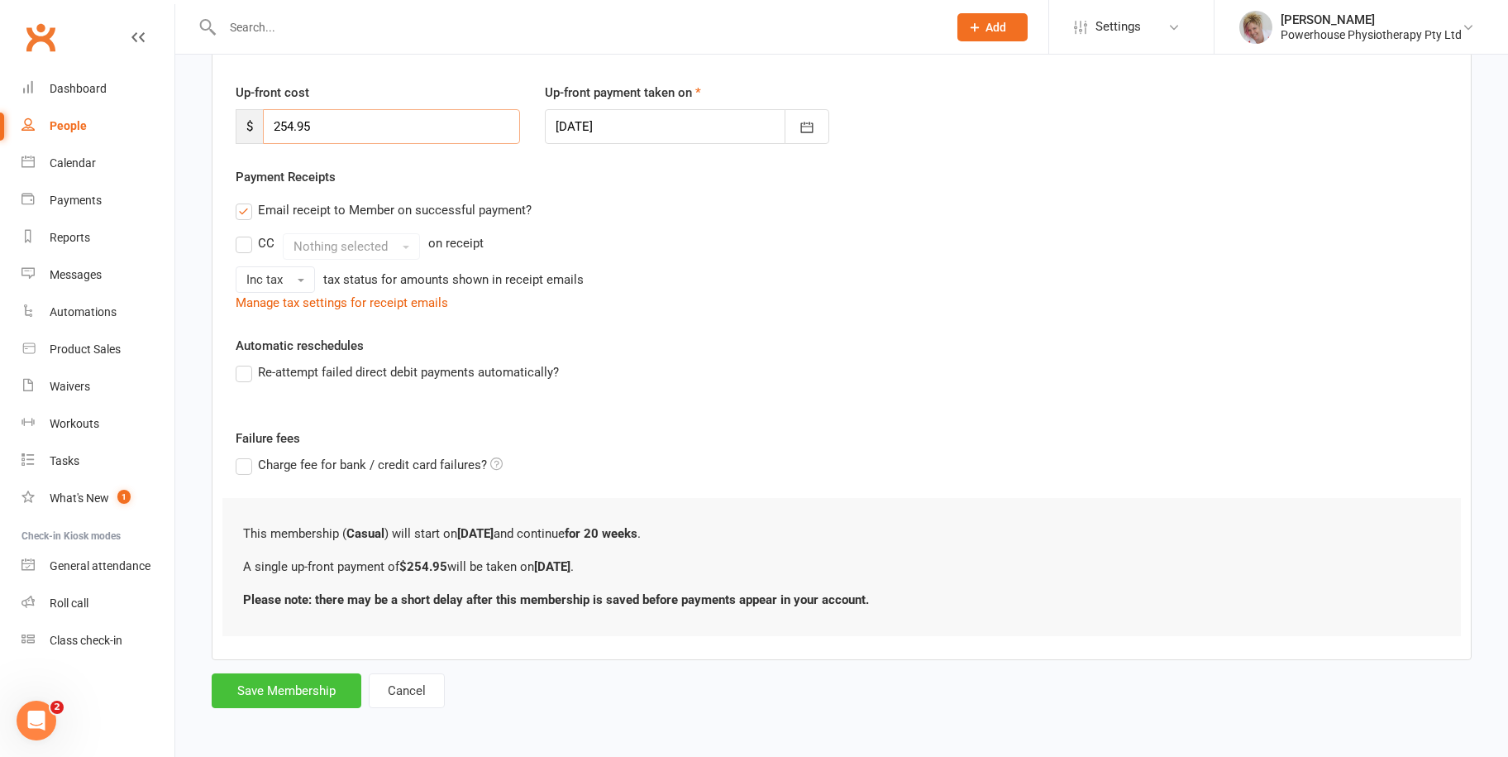
type input "254.95"
click at [281, 690] on button "Save Membership" at bounding box center [287, 690] width 150 height 35
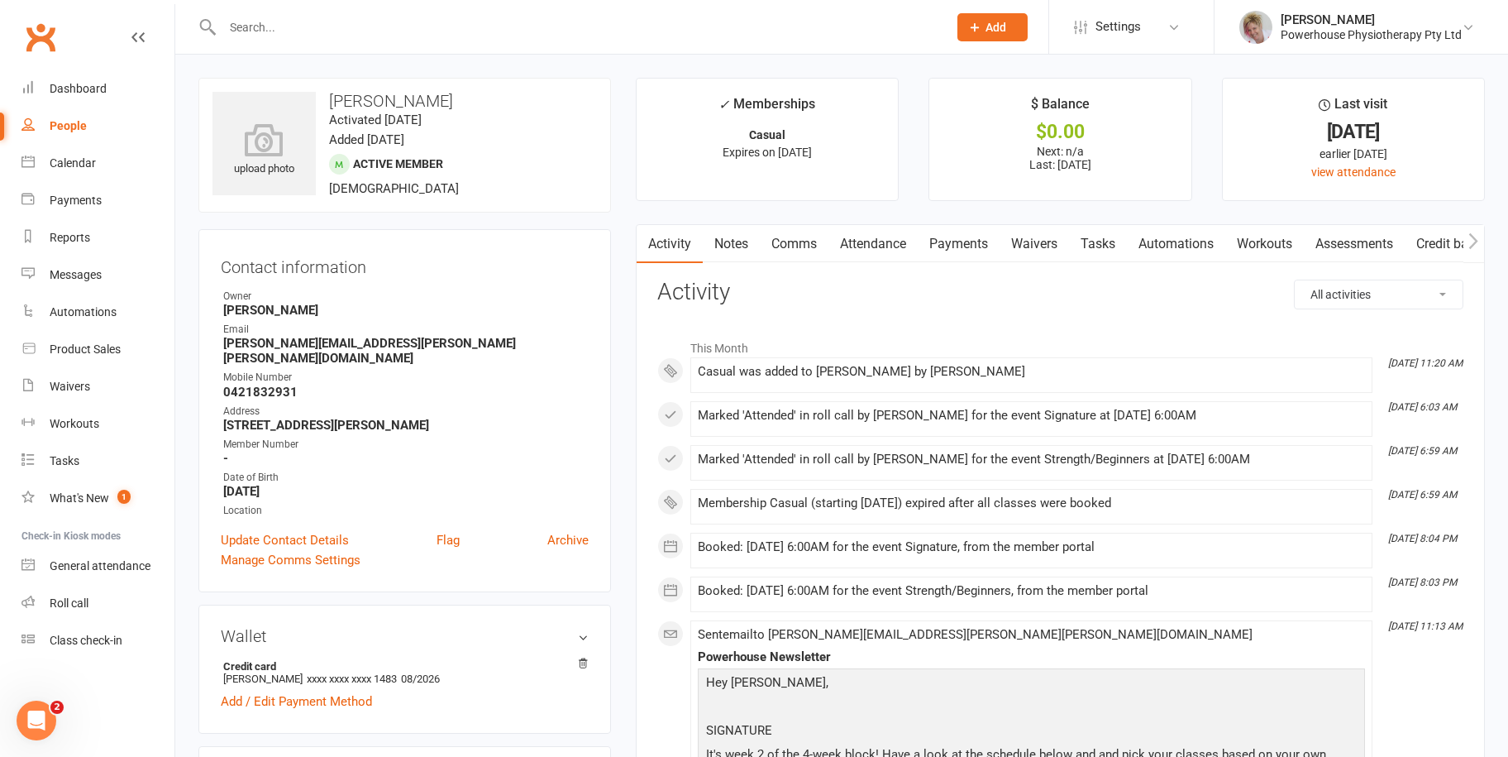
click at [943, 245] on link "Payments" at bounding box center [959, 244] width 82 height 38
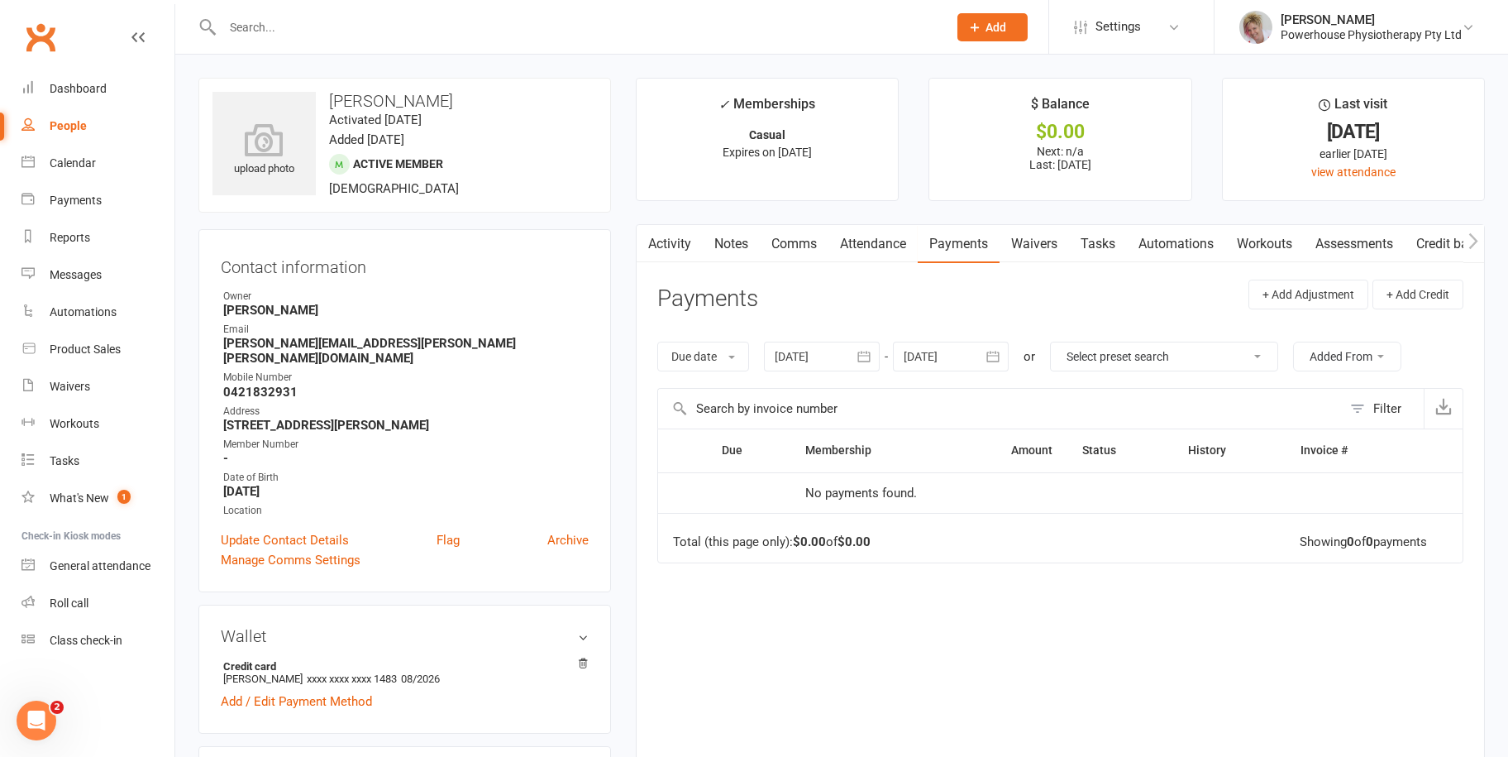
click at [855, 357] on button "button" at bounding box center [865, 356] width 30 height 30
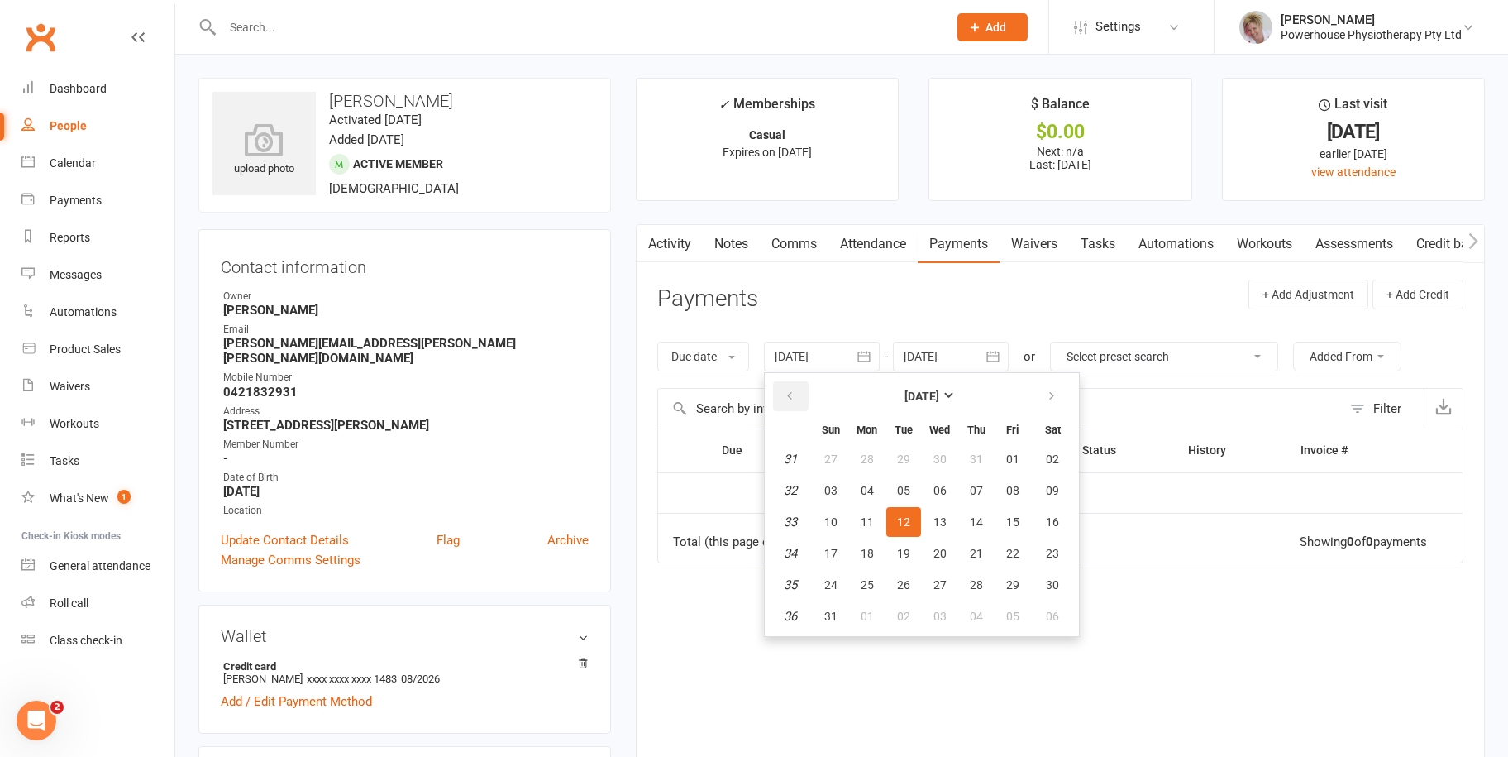
click at [790, 394] on icon "button" at bounding box center [790, 395] width 12 height 13
click at [872, 507] on button "12" at bounding box center [867, 522] width 35 height 30
type input "[DATE]"
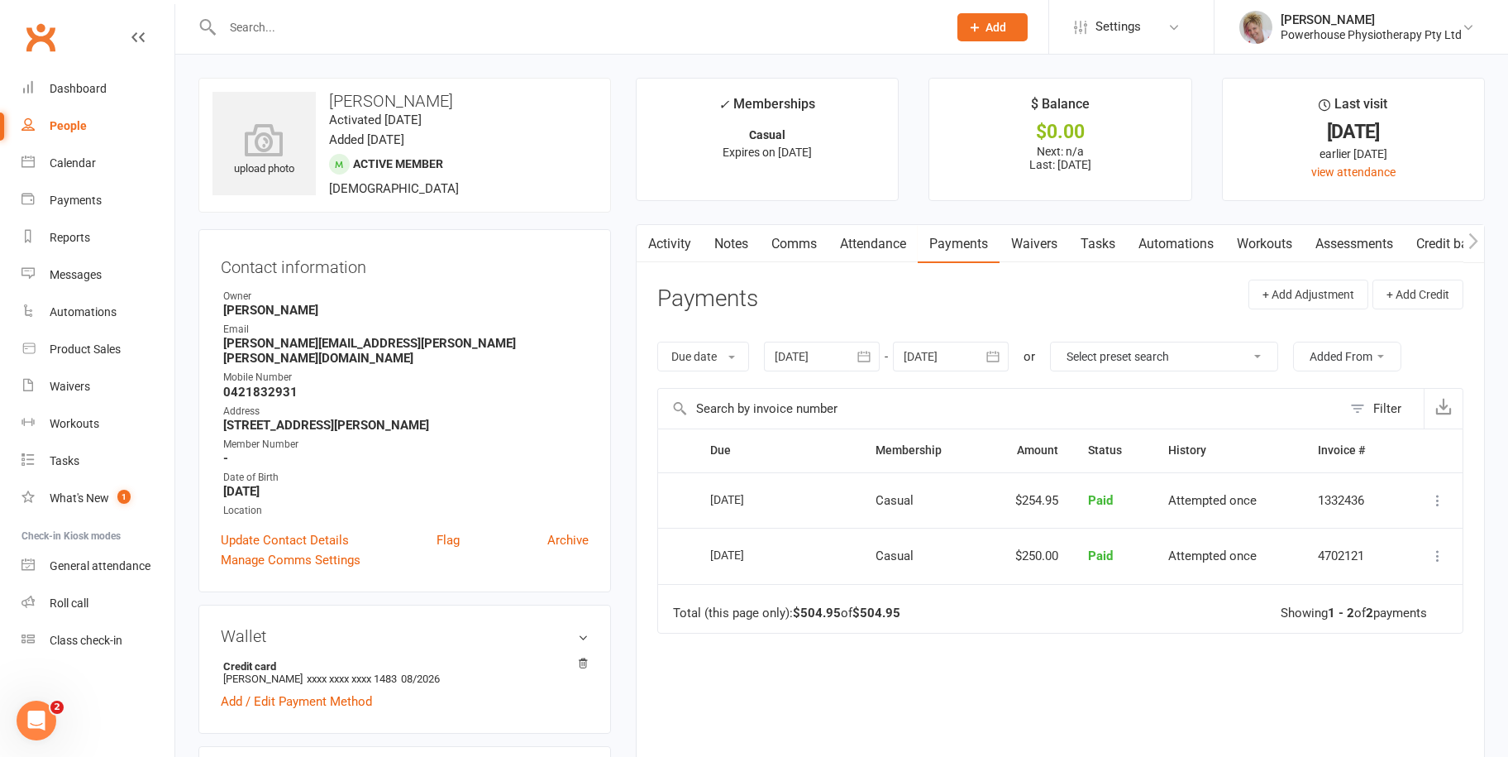
click at [1001, 357] on icon "button" at bounding box center [993, 356] width 17 height 17
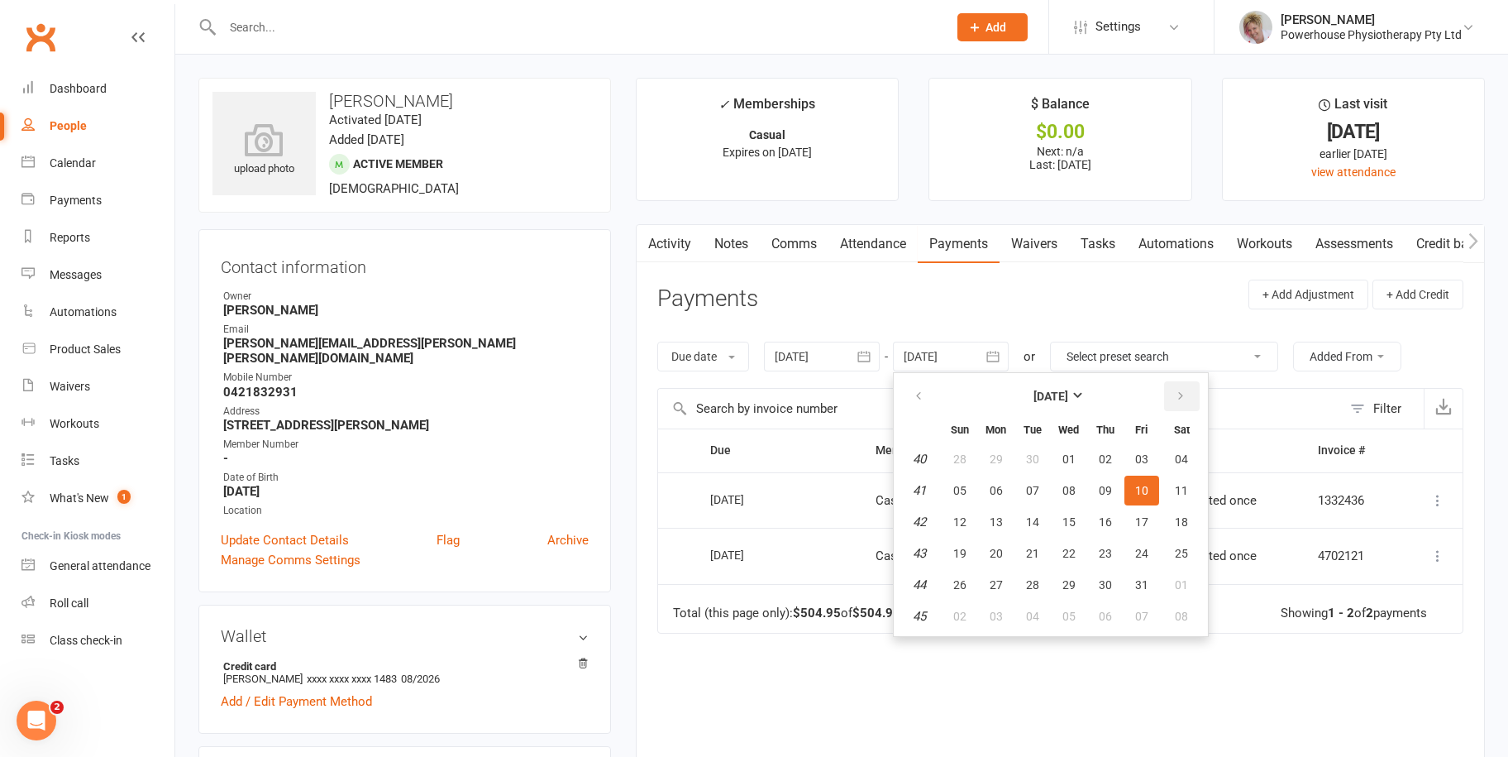
click at [1174, 394] on button "button" at bounding box center [1182, 396] width 36 height 30
click at [1024, 550] on button "24" at bounding box center [1032, 553] width 35 height 30
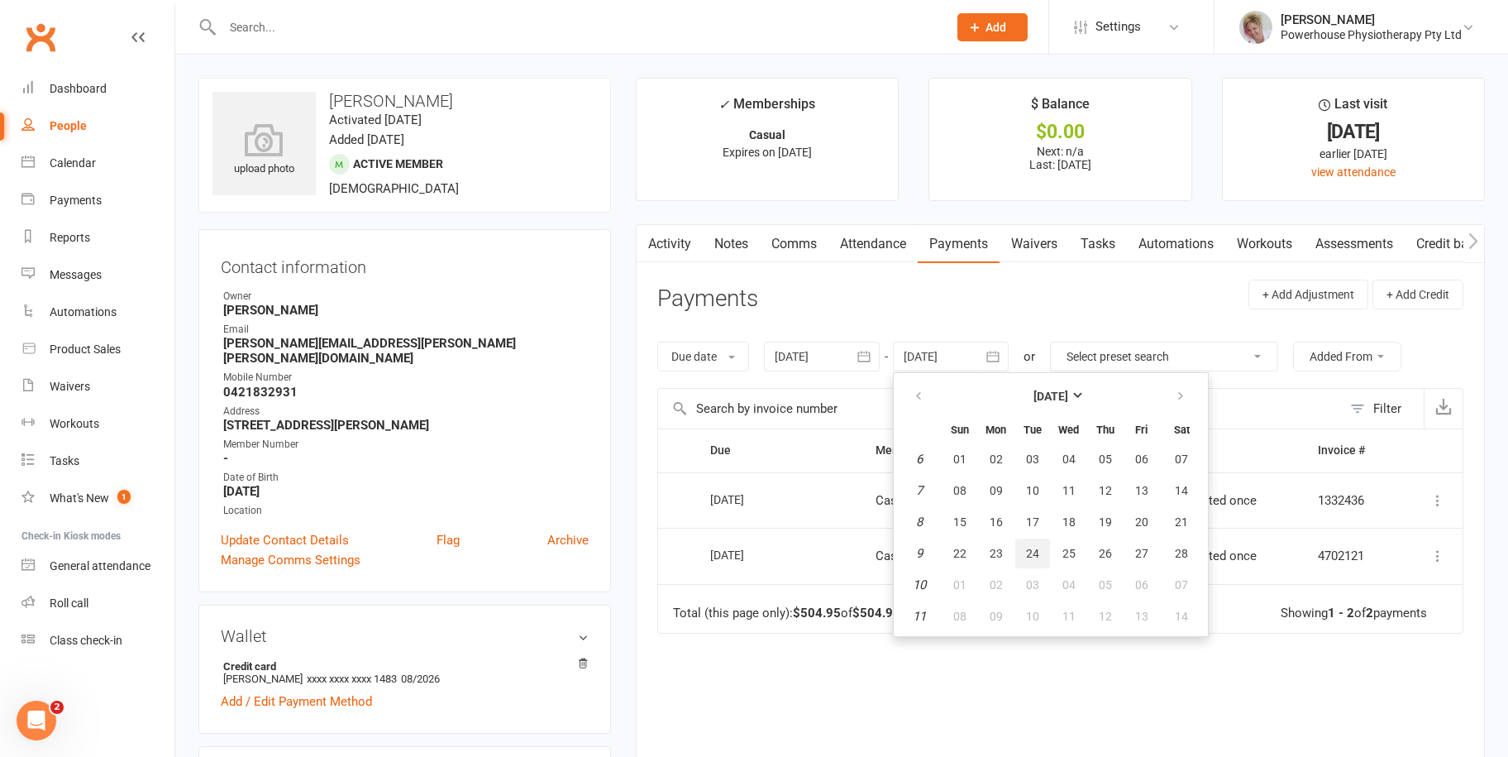
type input "[DATE]"
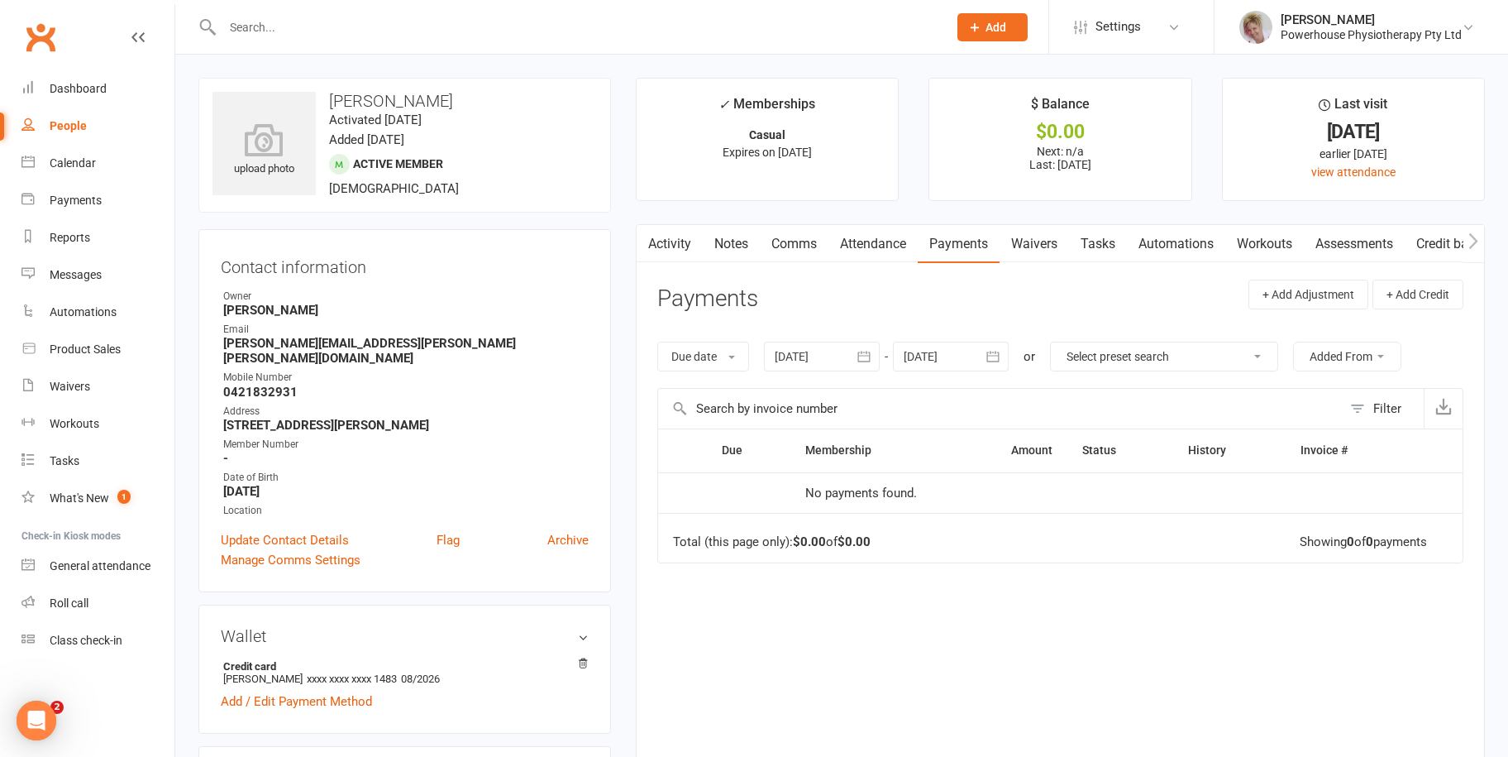
click at [1009, 357] on button "button" at bounding box center [994, 356] width 30 height 30
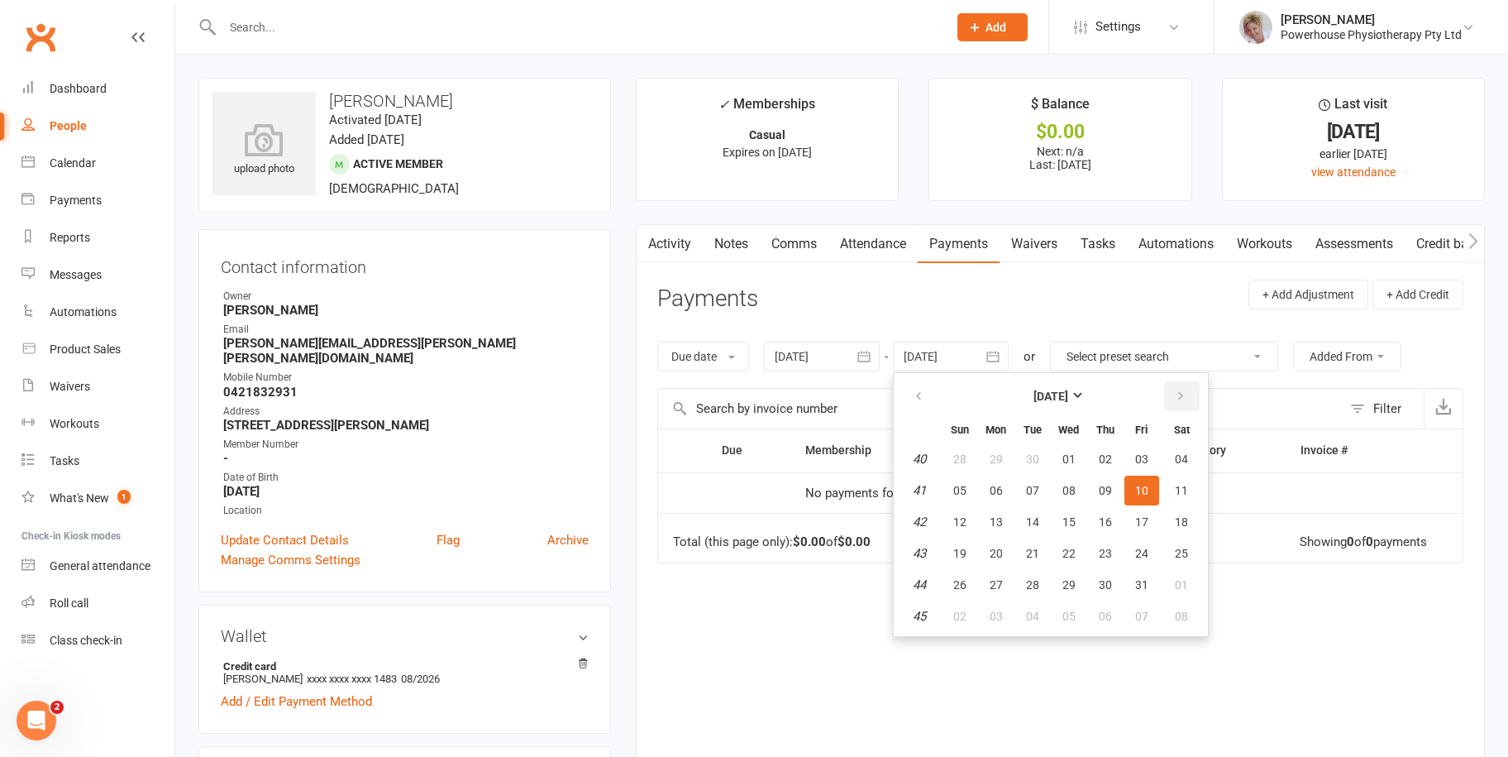
click at [1189, 393] on button "button" at bounding box center [1182, 396] width 36 height 30
click at [1185, 399] on icon "button" at bounding box center [1181, 395] width 12 height 13
click at [1115, 559] on button "26" at bounding box center [1105, 553] width 35 height 30
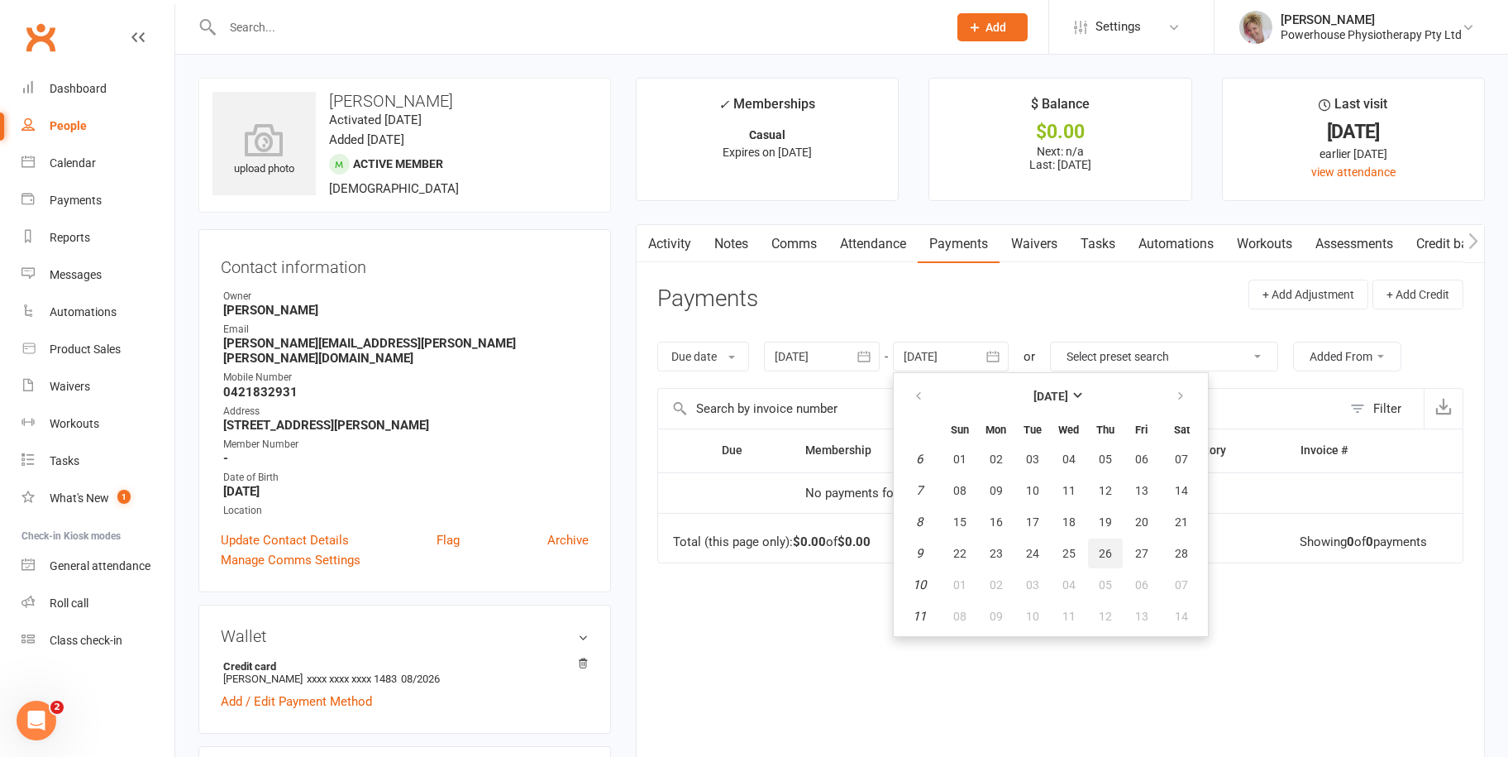
type input "[DATE]"
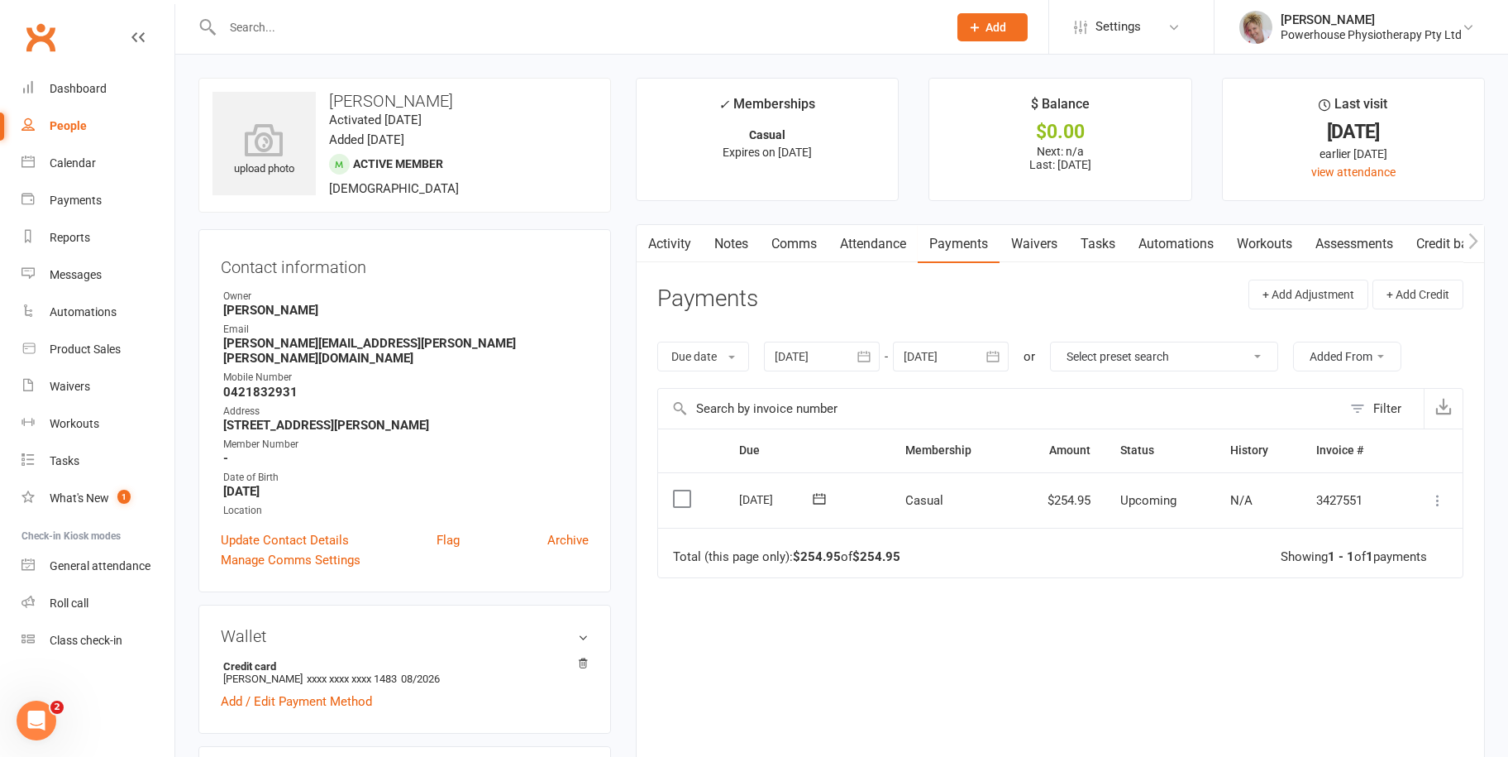
click at [867, 354] on icon "button" at bounding box center [864, 356] width 17 height 17
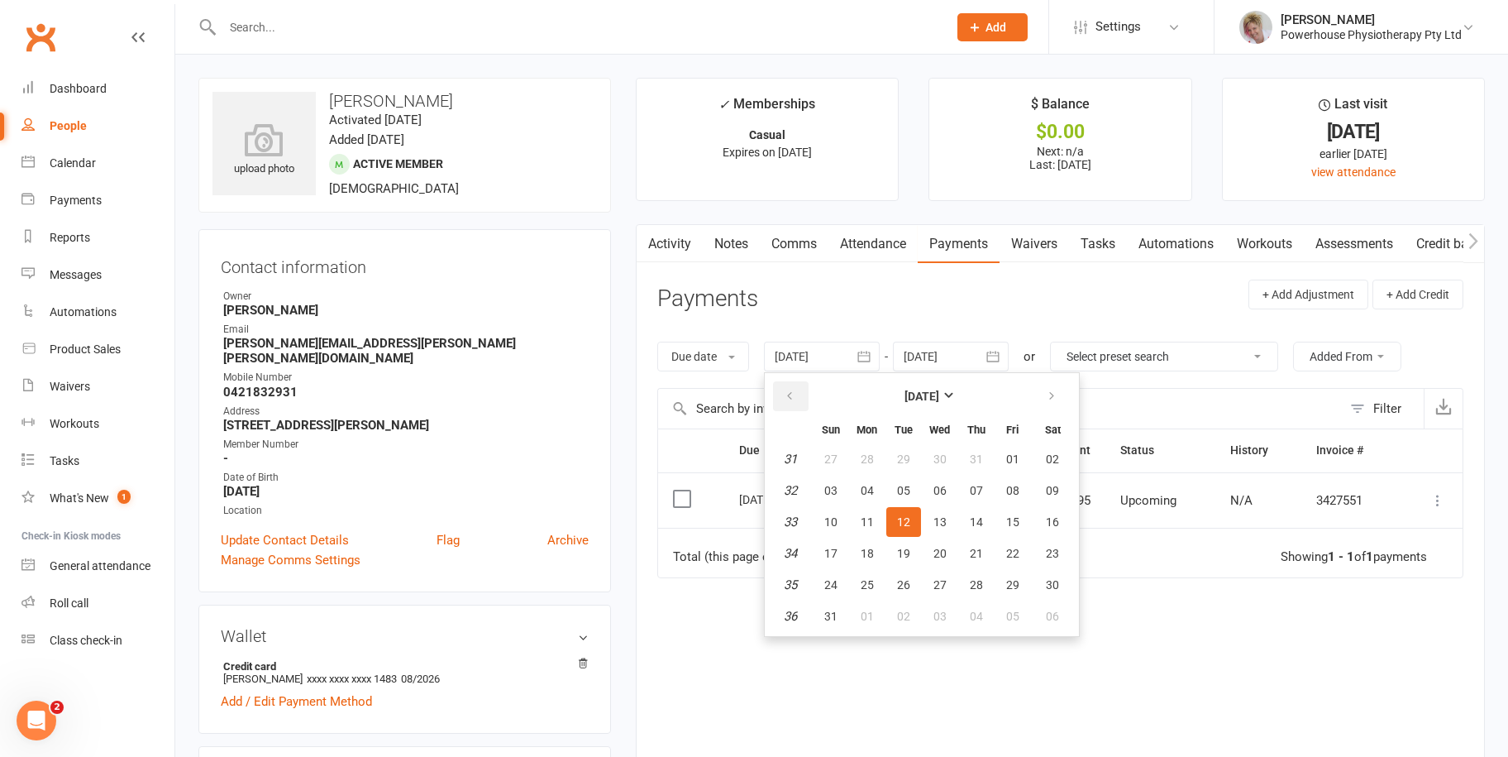
click at [791, 396] on icon "button" at bounding box center [790, 395] width 12 height 13
click at [855, 519] on button "14" at bounding box center [867, 522] width 35 height 30
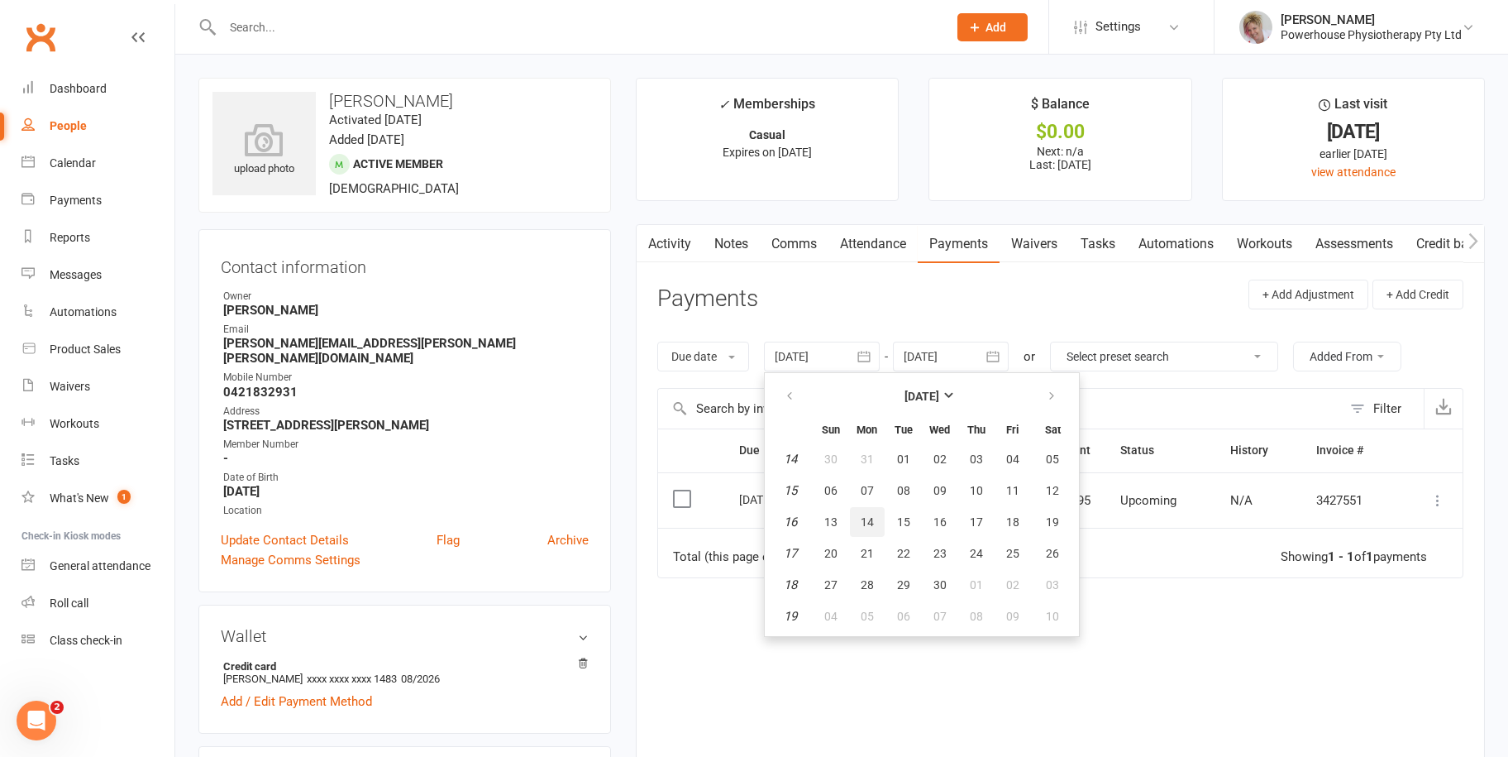
type input "[DATE]"
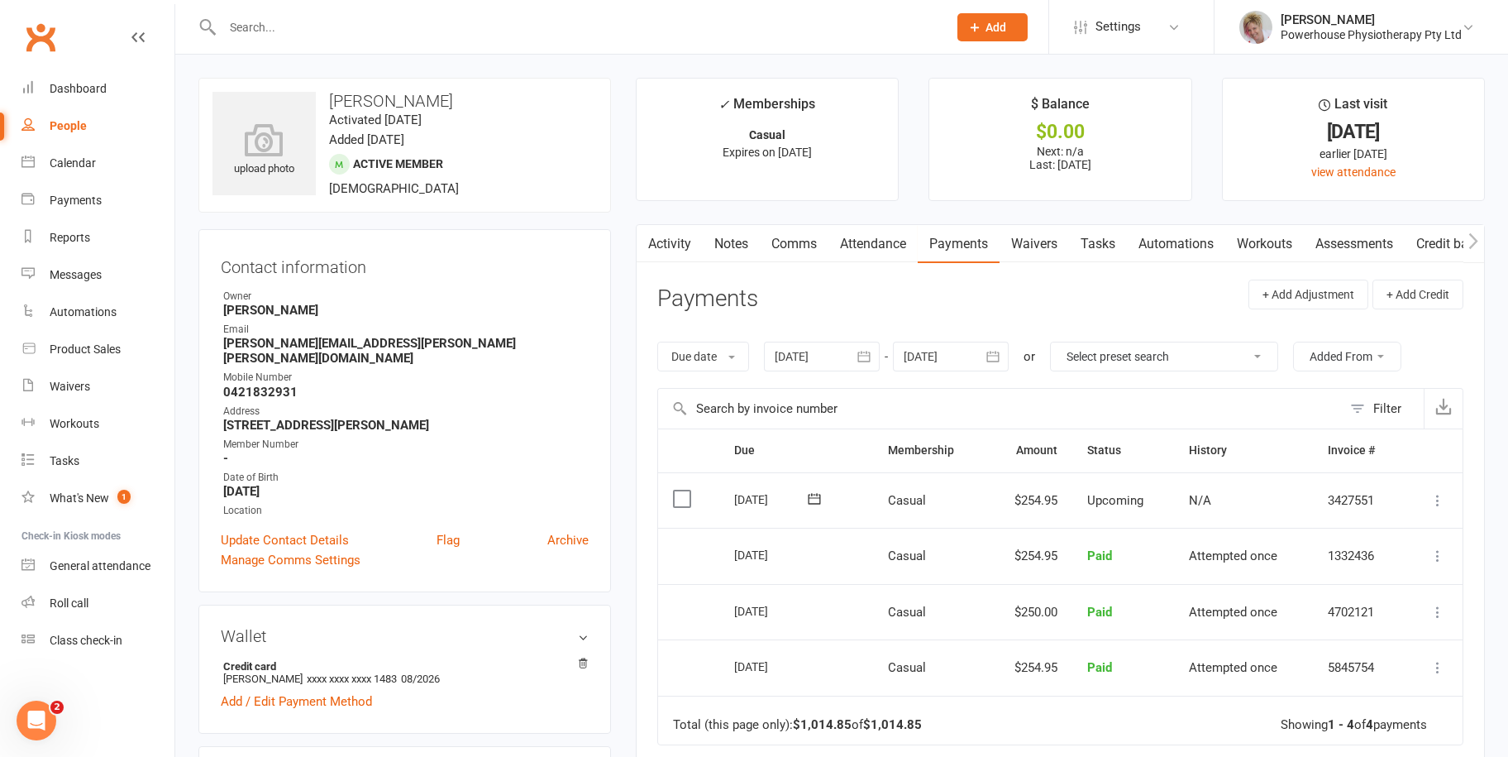
drag, startPoint x: 90, startPoint y: 124, endPoint x: 100, endPoint y: 115, distance: 13.5
click at [90, 124] on link "People" at bounding box center [97, 125] width 153 height 37
select select "100"
